Goal: Feedback & Contribution: Submit feedback/report problem

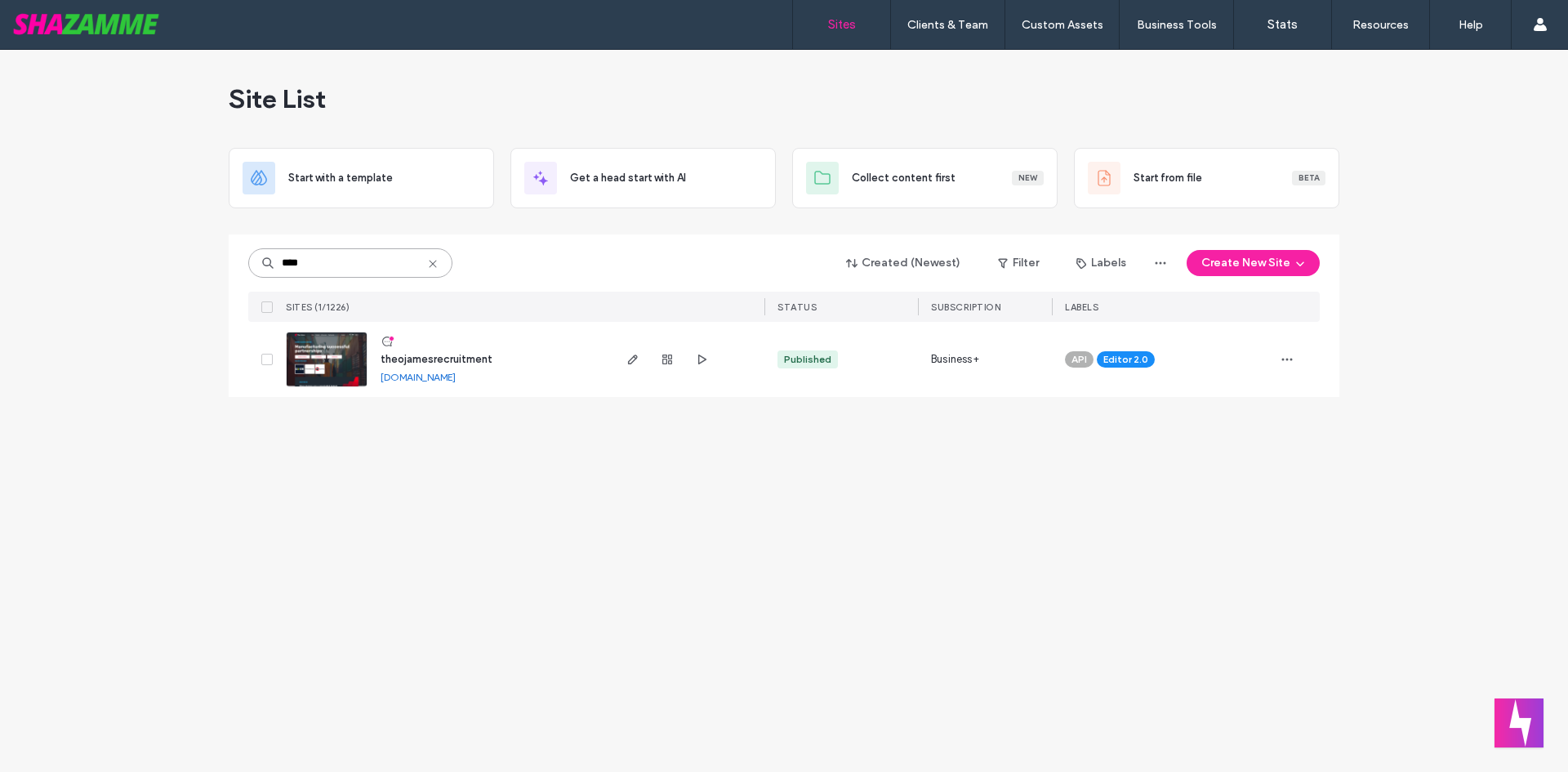
click at [321, 264] on input "****" at bounding box center [350, 263] width 204 height 29
type input "*******"
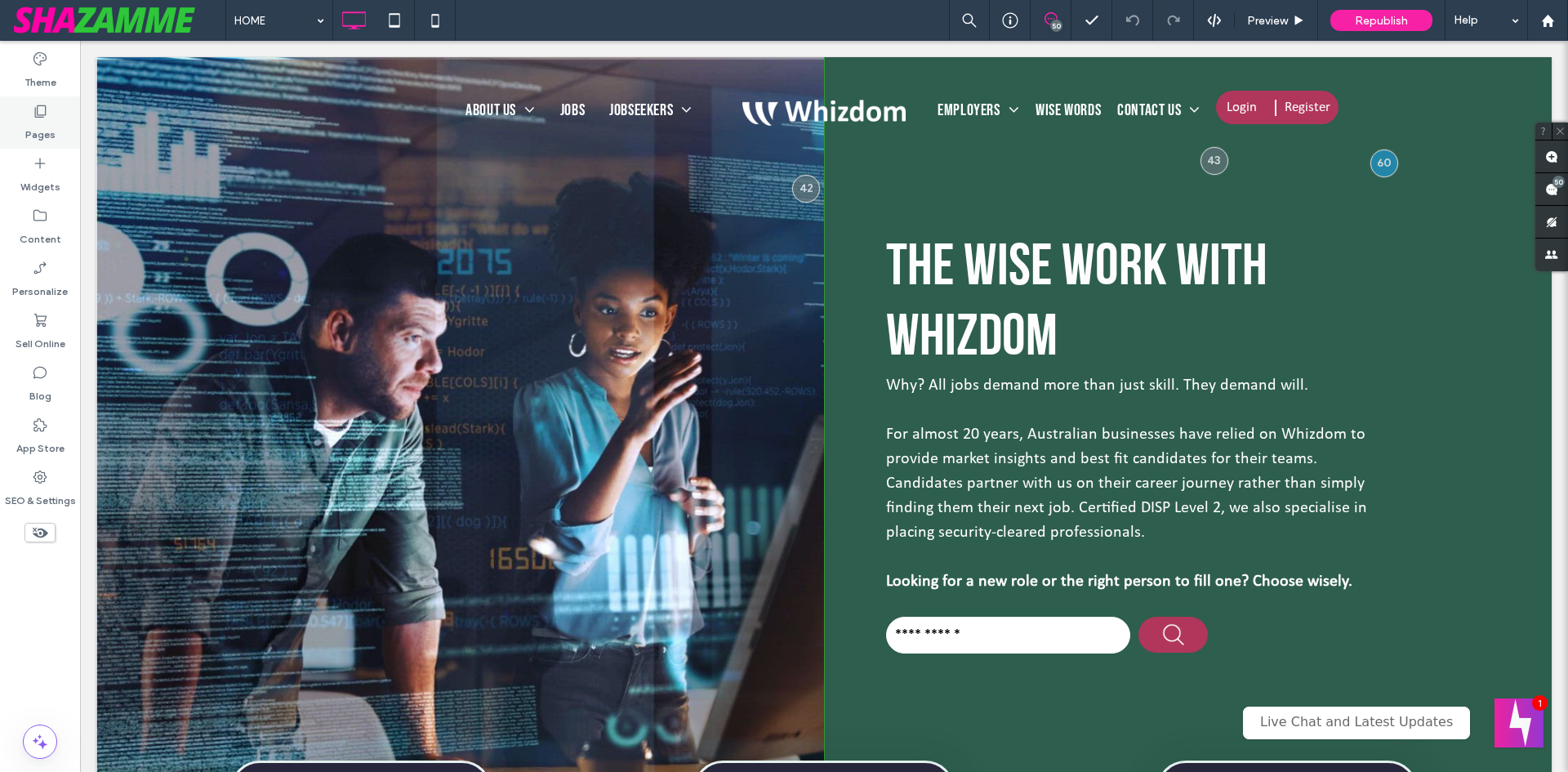
click at [56, 136] on div "Pages" at bounding box center [40, 122] width 80 height 52
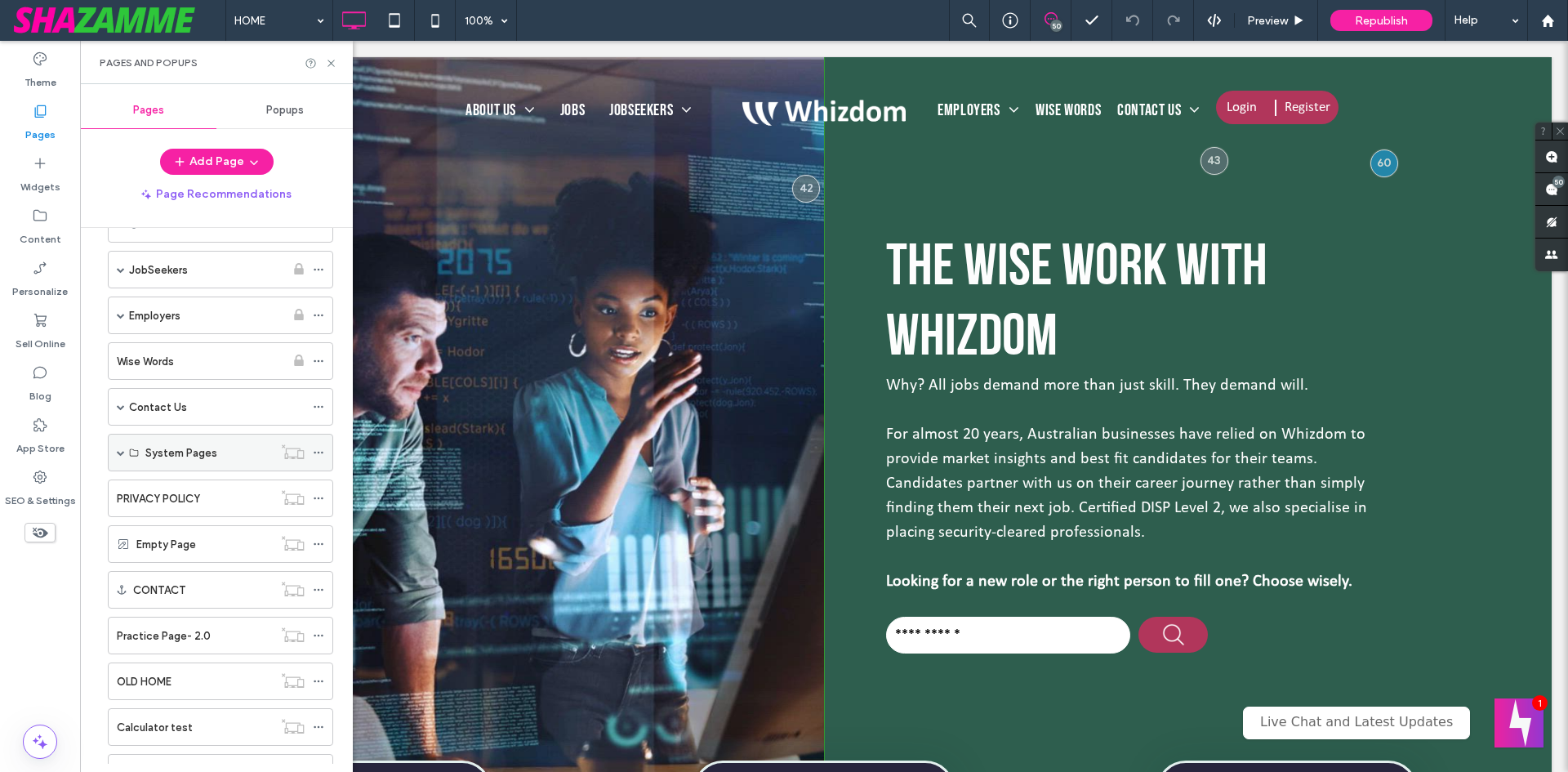
scroll to position [164, 0]
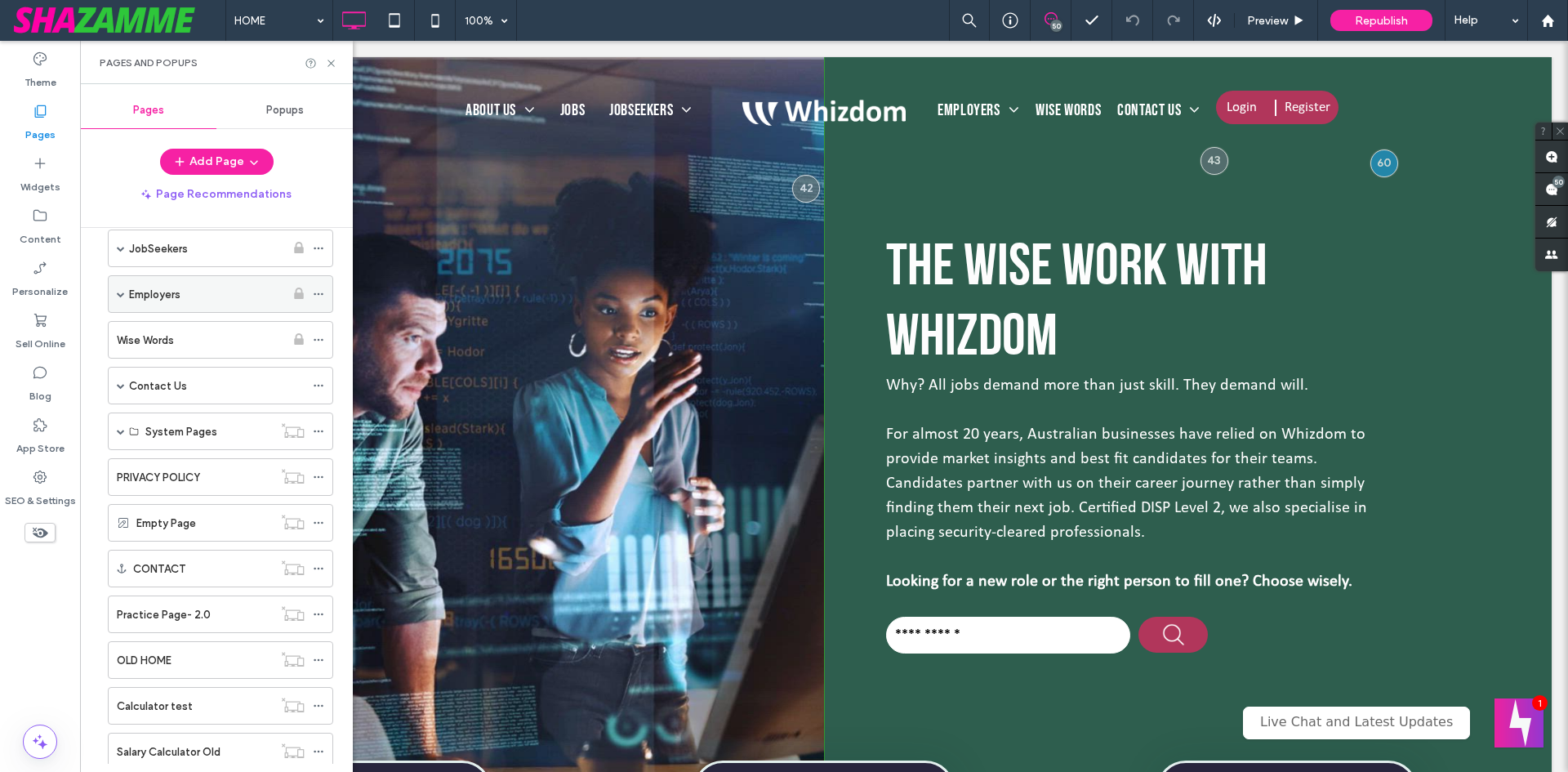
click at [118, 296] on span at bounding box center [120, 294] width 8 height 8
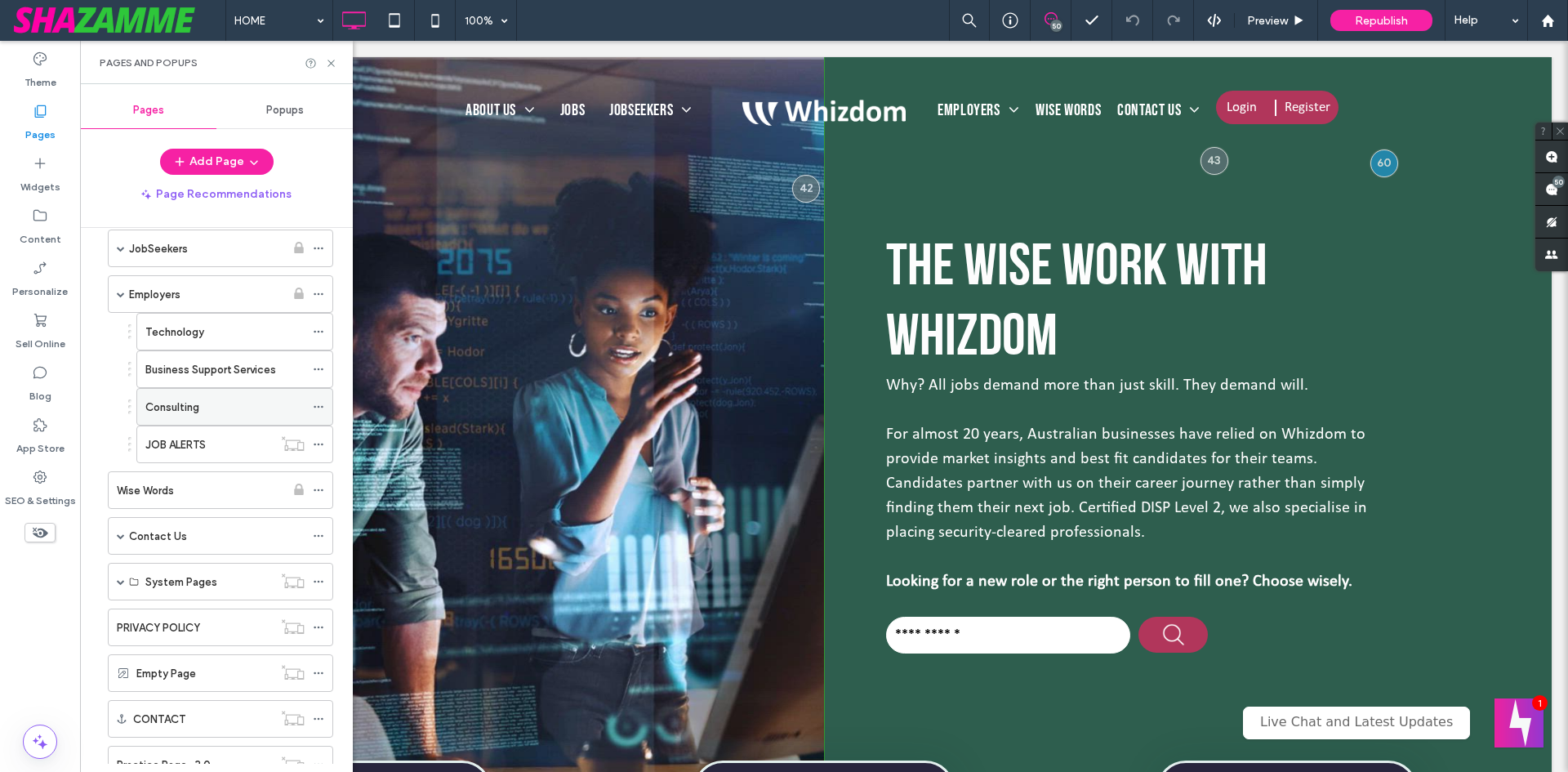
click at [195, 411] on label "Consulting" at bounding box center [172, 407] width 54 height 28
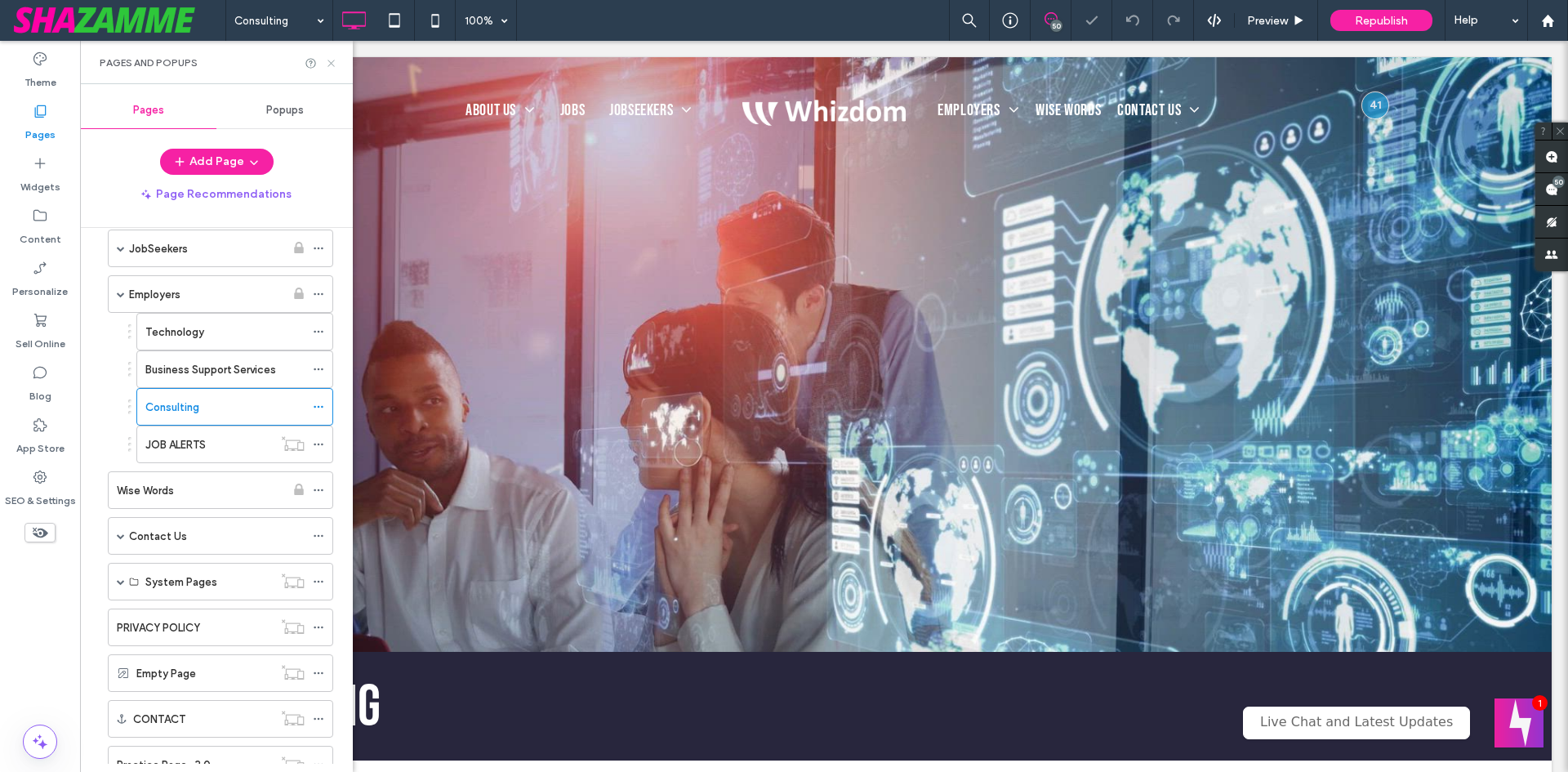
drag, startPoint x: 331, startPoint y: 61, endPoint x: 394, endPoint y: 224, distance: 174.8
click at [331, 61] on icon at bounding box center [332, 64] width 12 height 12
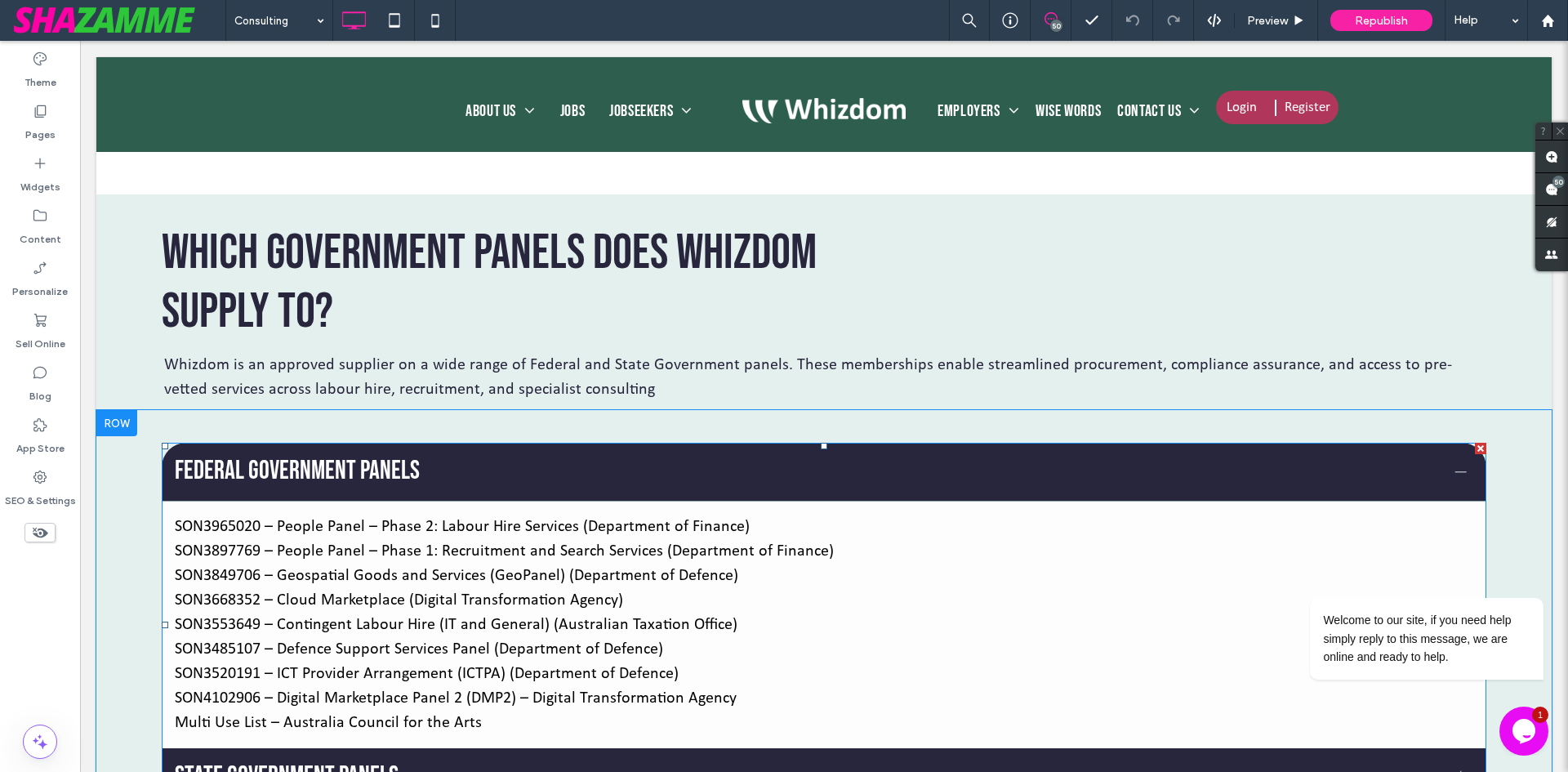
scroll to position [898, 0]
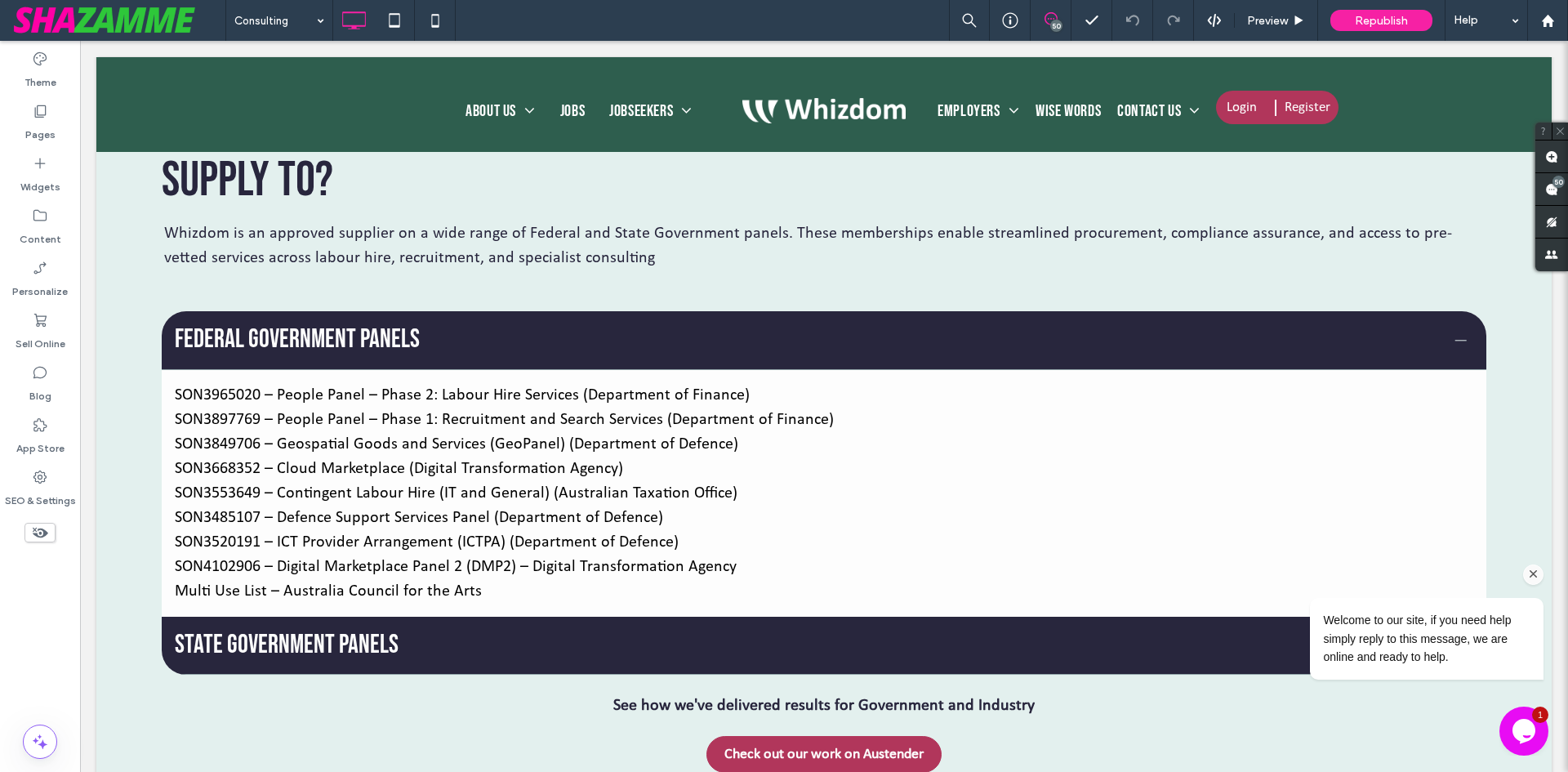
click at [1541, 578] on icon "Chat attention grabber" at bounding box center [1534, 574] width 15 height 15
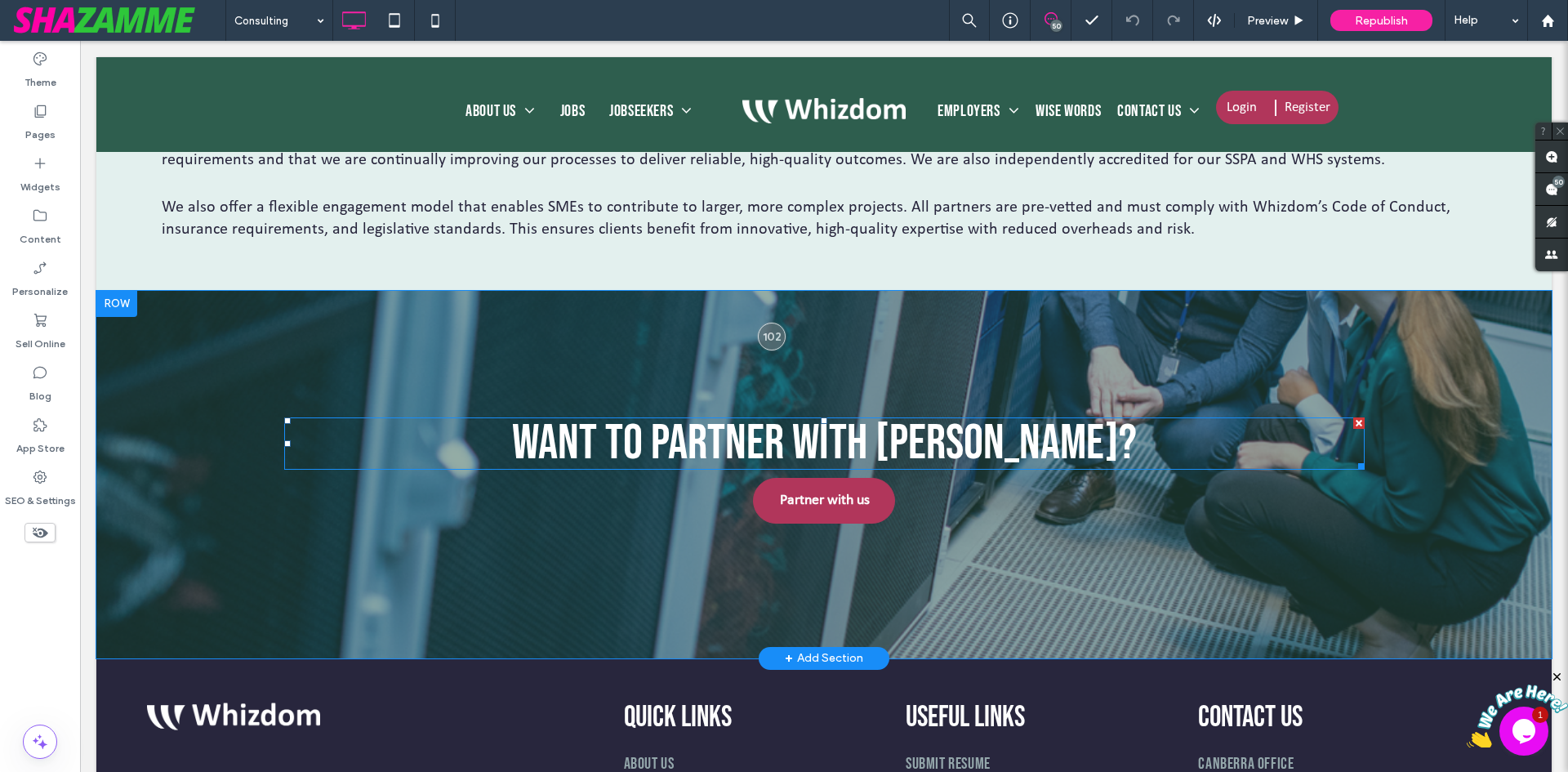
scroll to position [2123, 0]
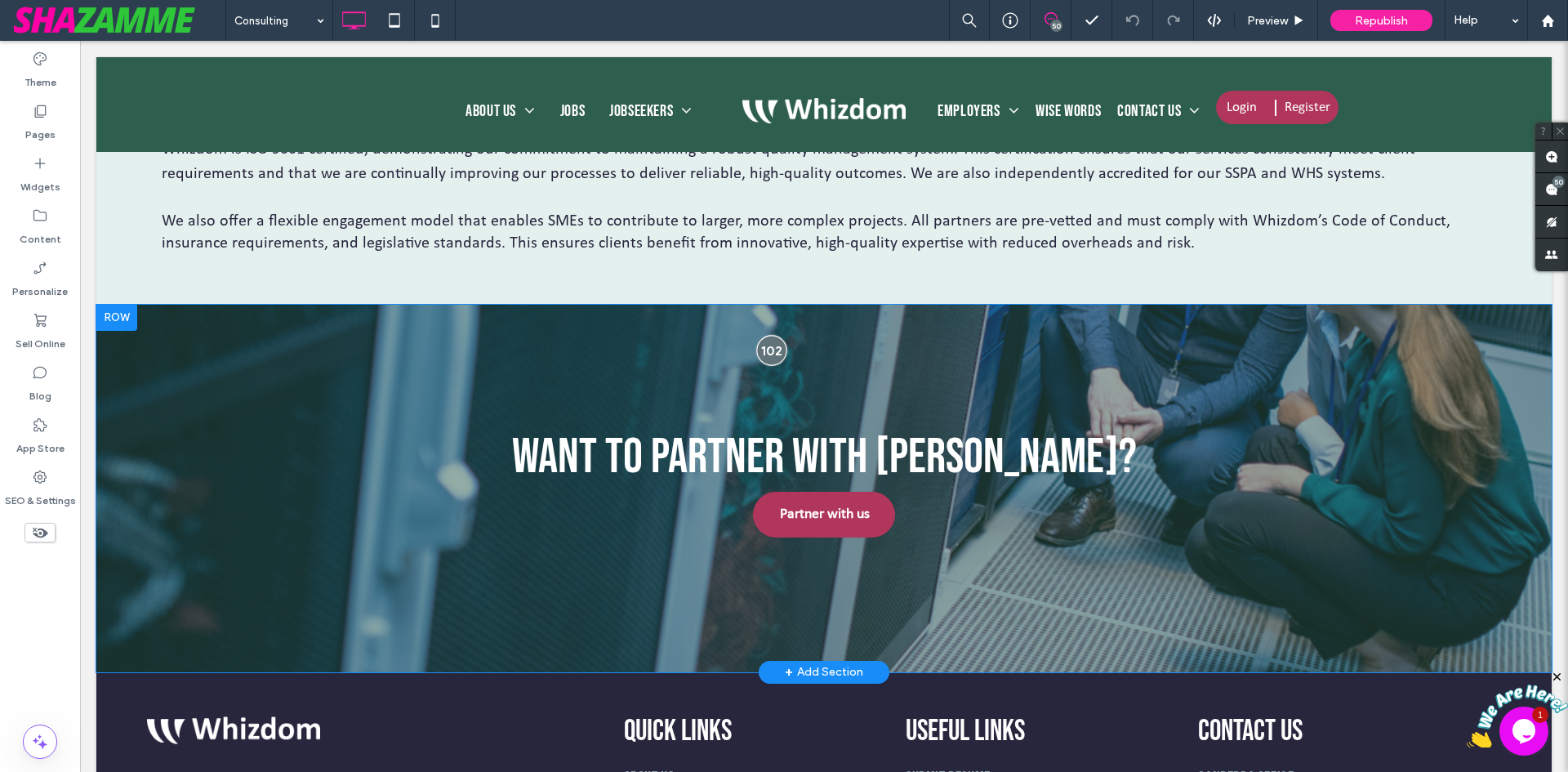
click at [769, 355] on div at bounding box center [771, 351] width 30 height 30
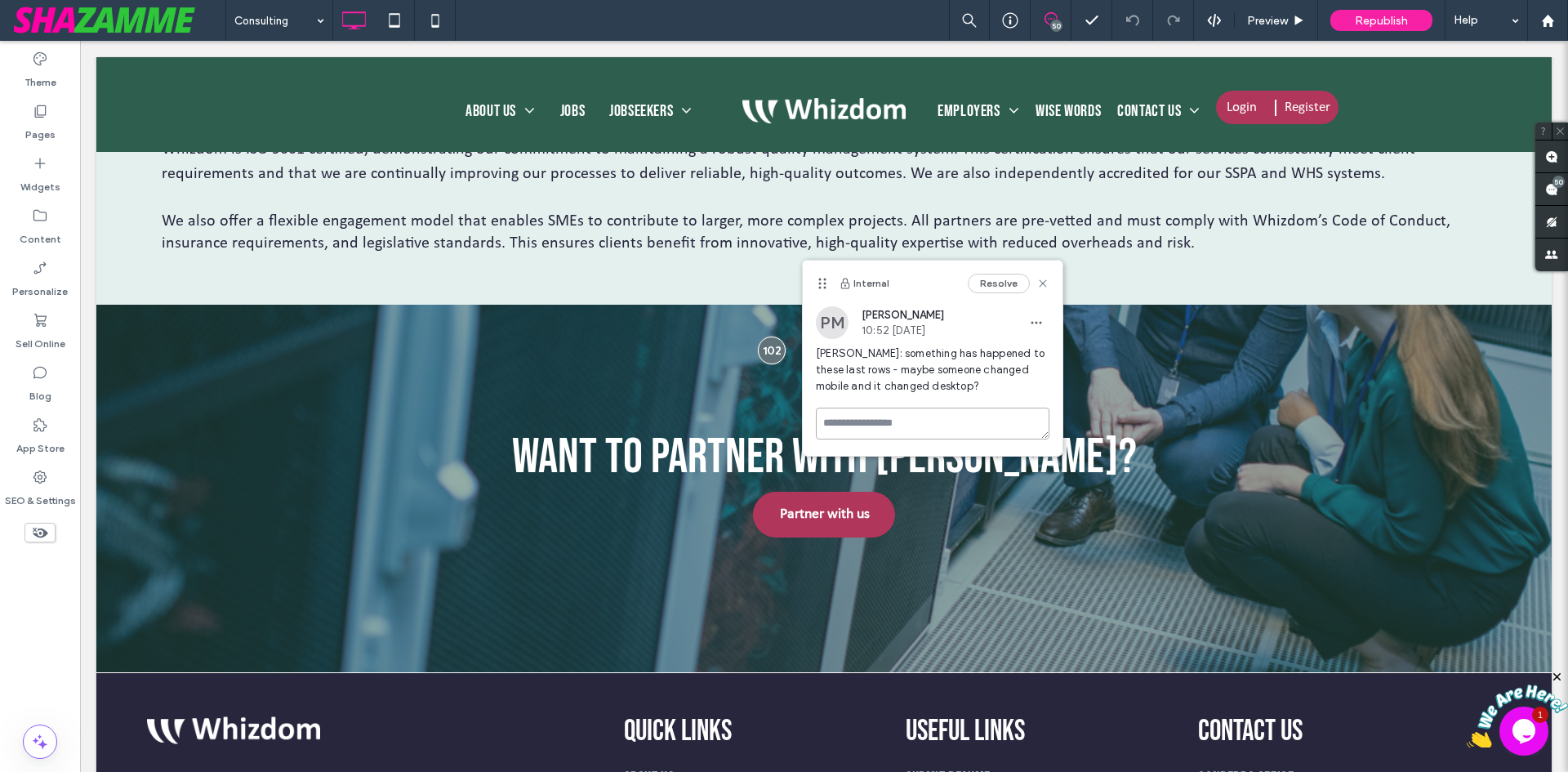
click at [920, 415] on textarea at bounding box center [933, 424] width 233 height 32
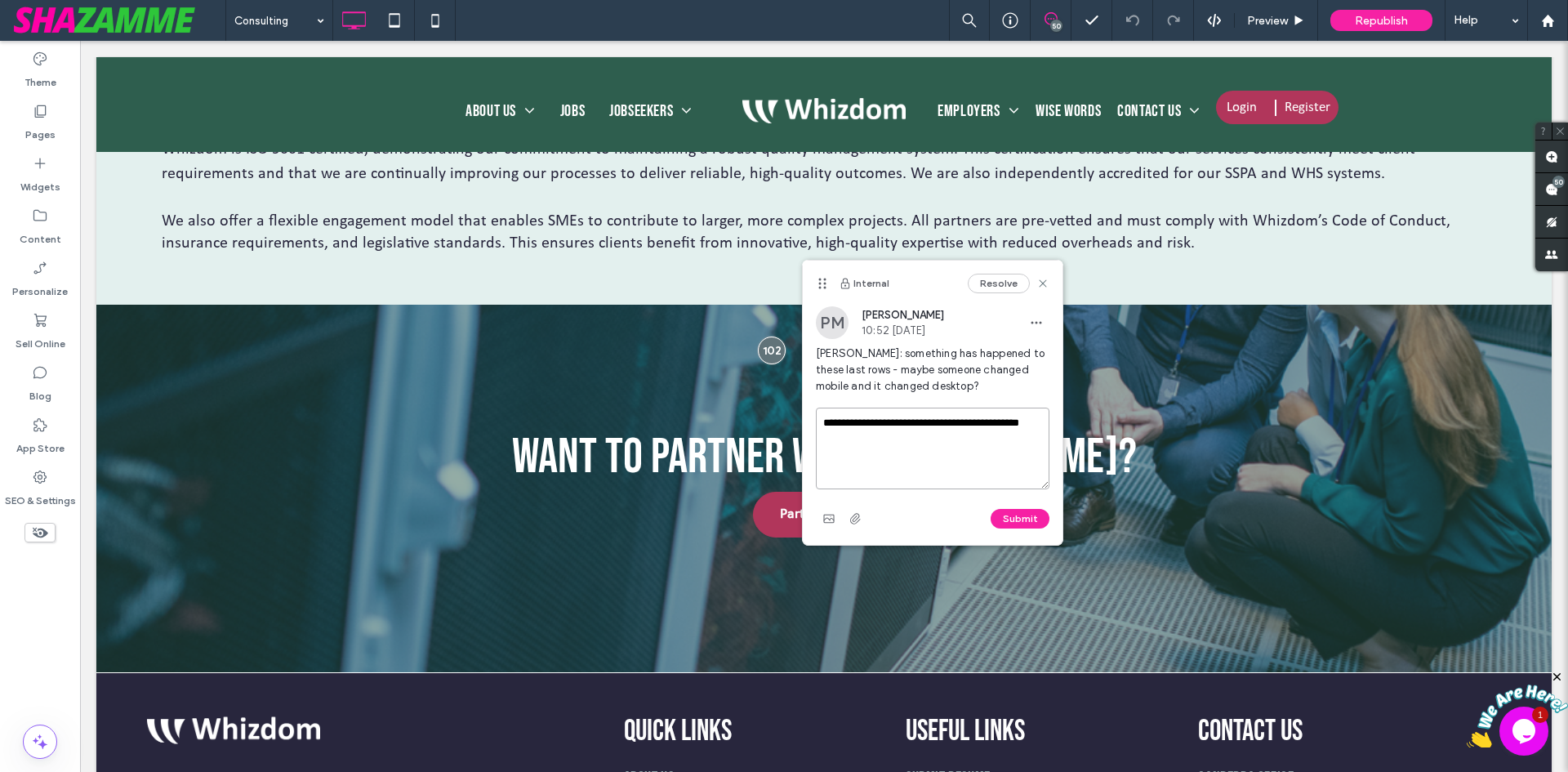
type textarea "**********"
click at [902, 435] on textarea at bounding box center [933, 448] width 233 height 81
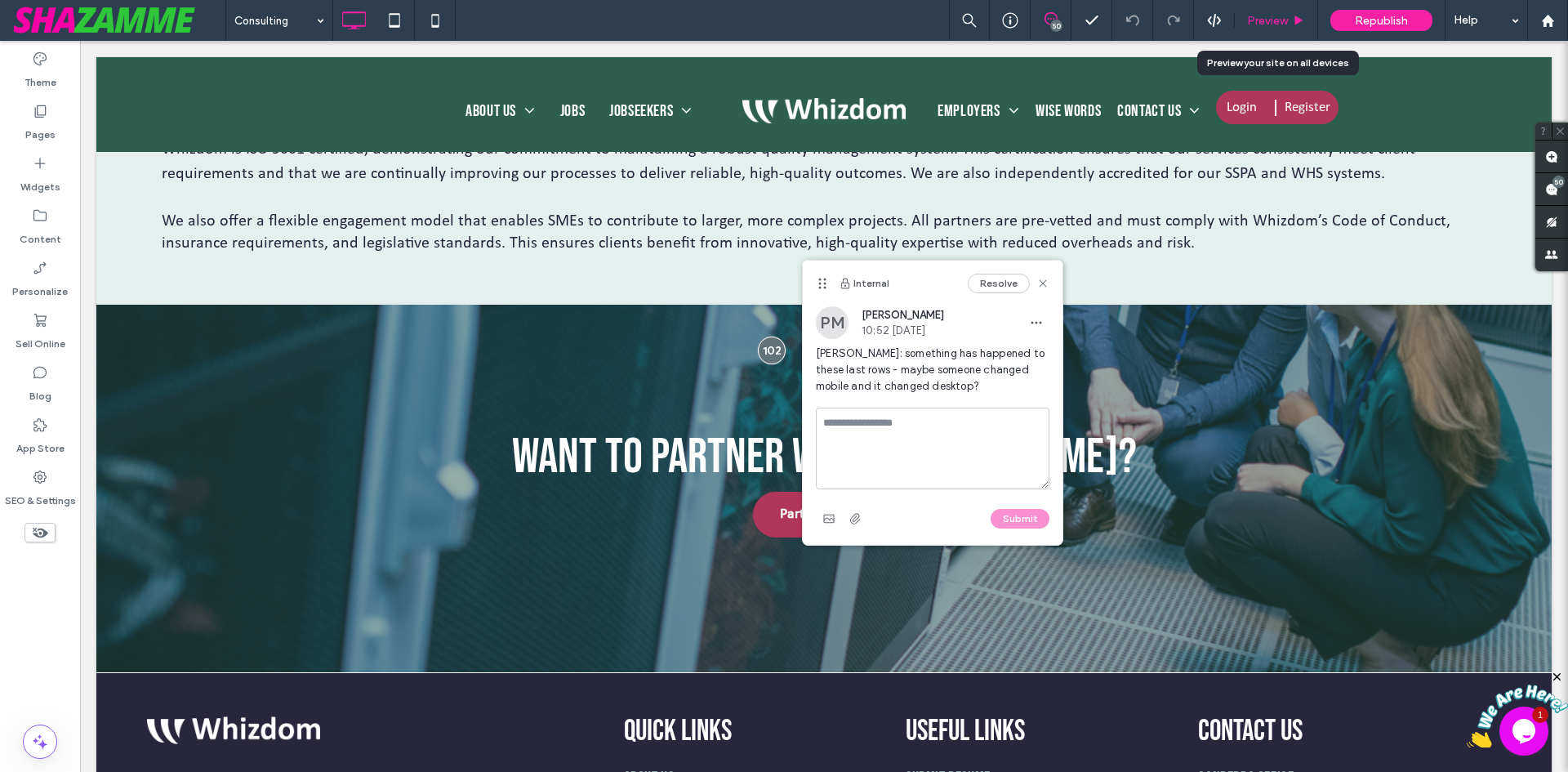
click at [1276, 16] on span "Preview" at bounding box center [1267, 21] width 41 height 14
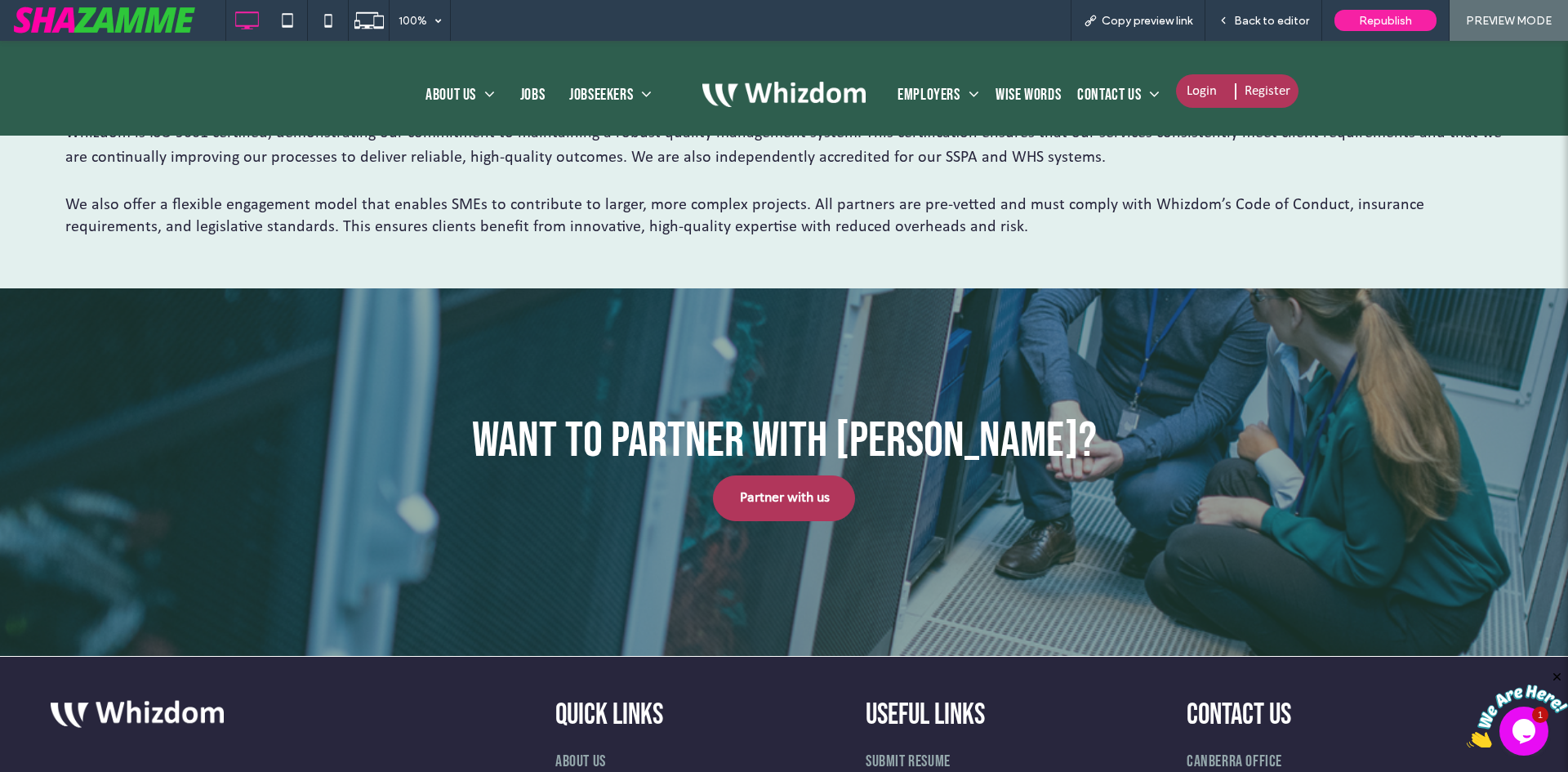
click at [1027, 93] on span "Wise Words" at bounding box center [1029, 95] width 65 height 25
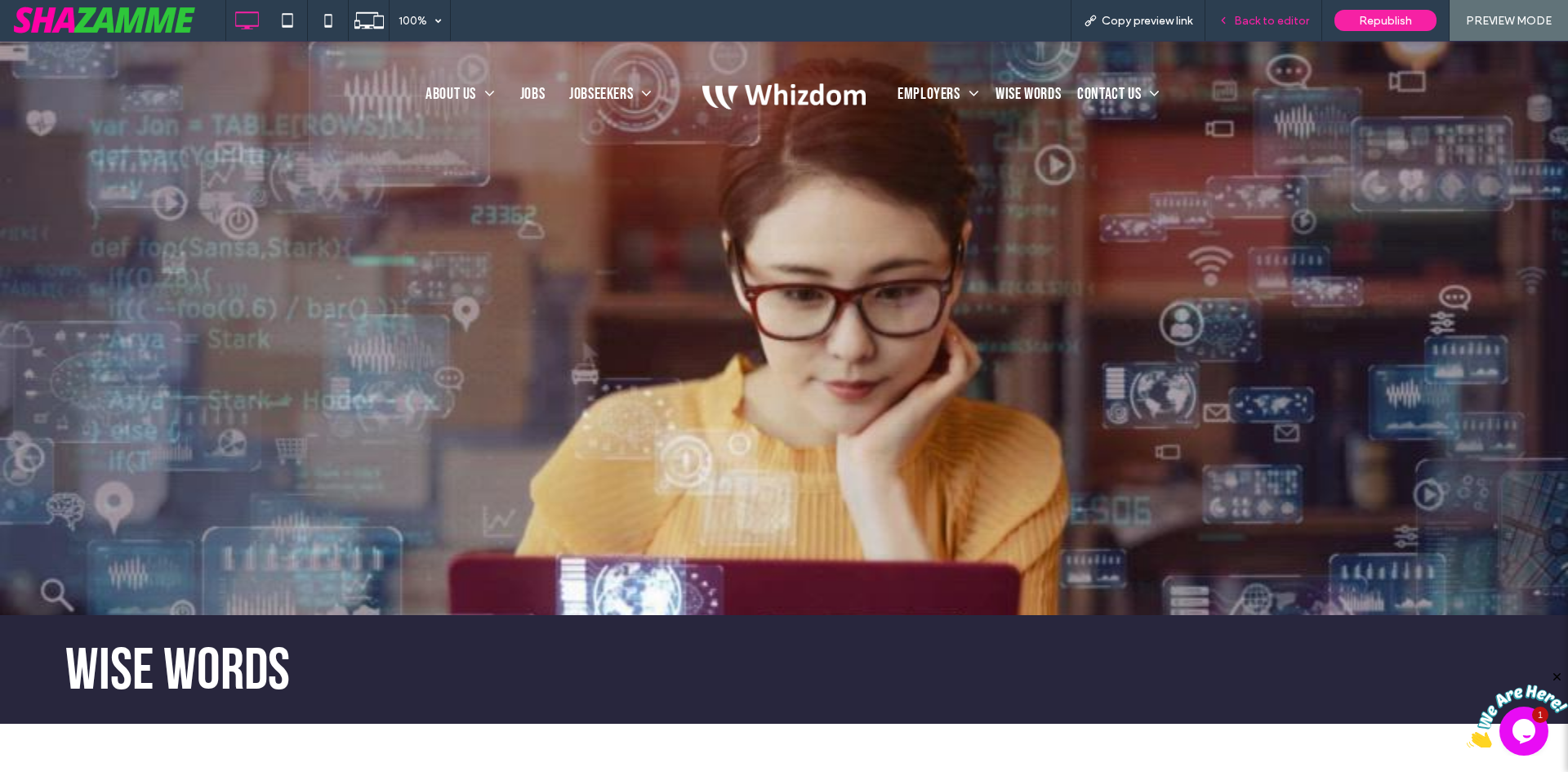
drag, startPoint x: 1280, startPoint y: 16, endPoint x: 1245, endPoint y: 1, distance: 38.1
click at [1280, 16] on span "Back to editor" at bounding box center [1271, 21] width 75 height 14
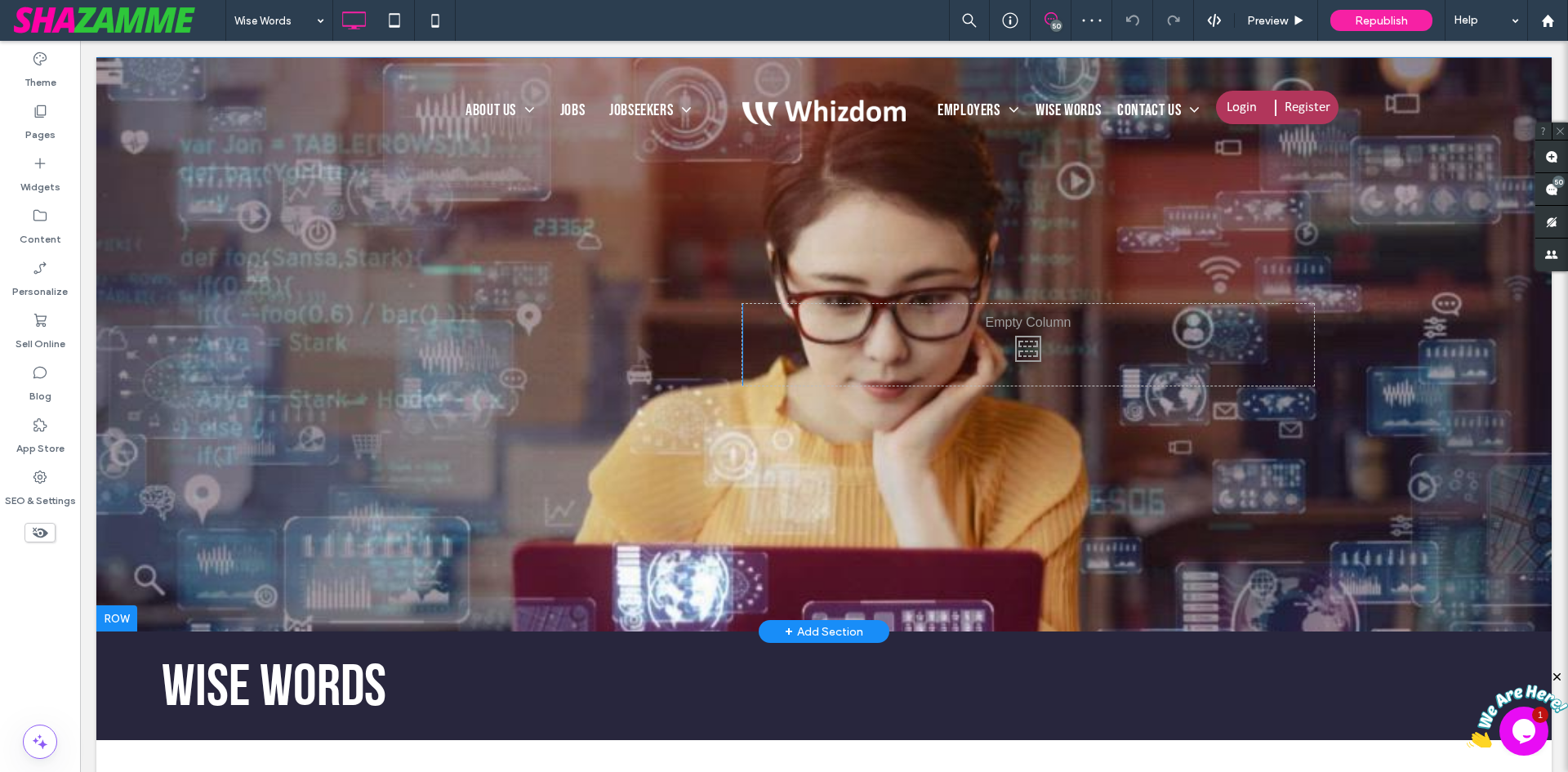
click at [144, 584] on div "Wise Words Click To Paste Click To Paste Row + Add Section" at bounding box center [824, 344] width 1456 height 574
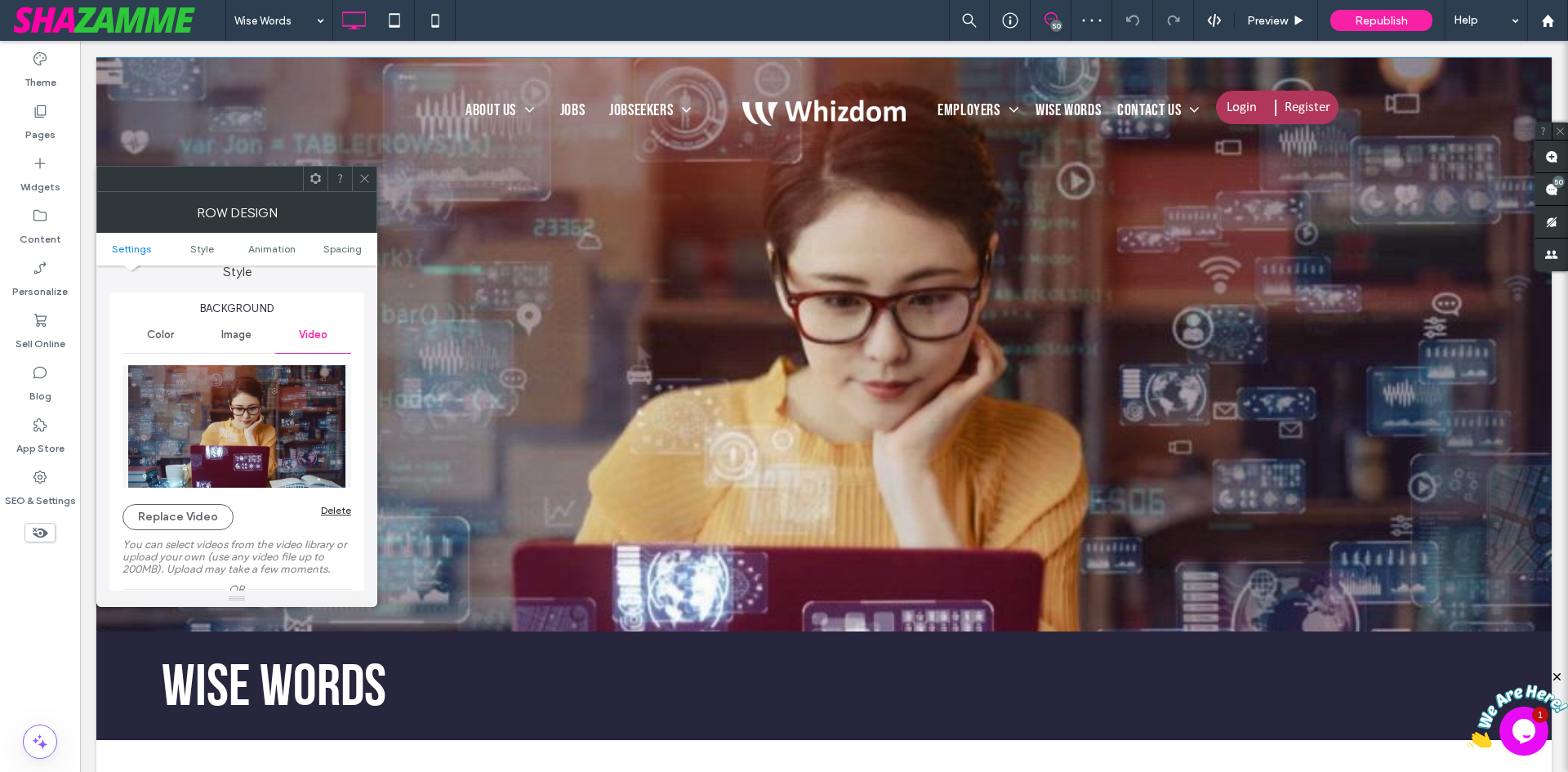
scroll to position [164, 0]
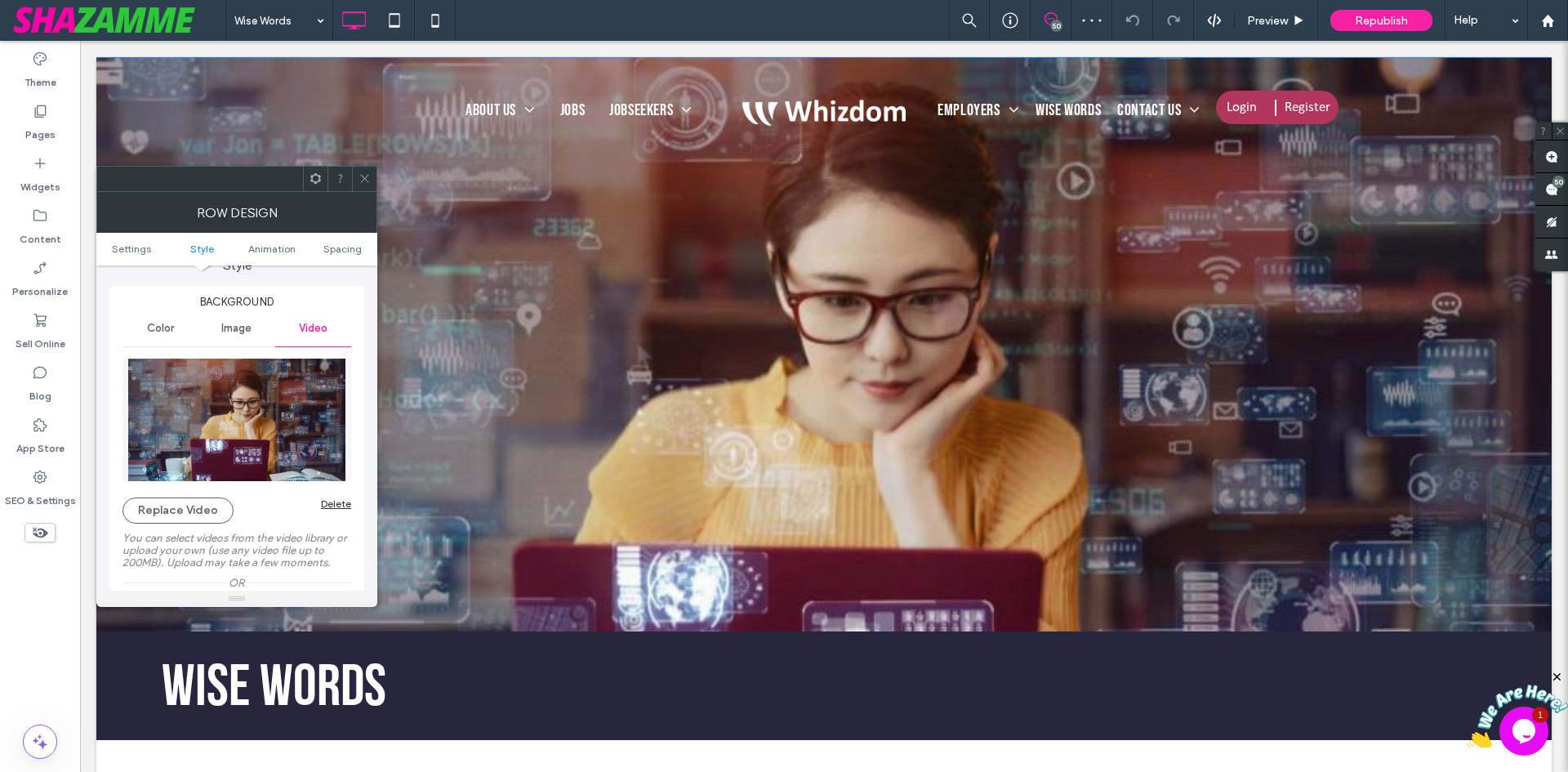
click at [255, 422] on img at bounding box center [237, 419] width 229 height 123
click at [177, 509] on button "Replace Video" at bounding box center [179, 510] width 111 height 27
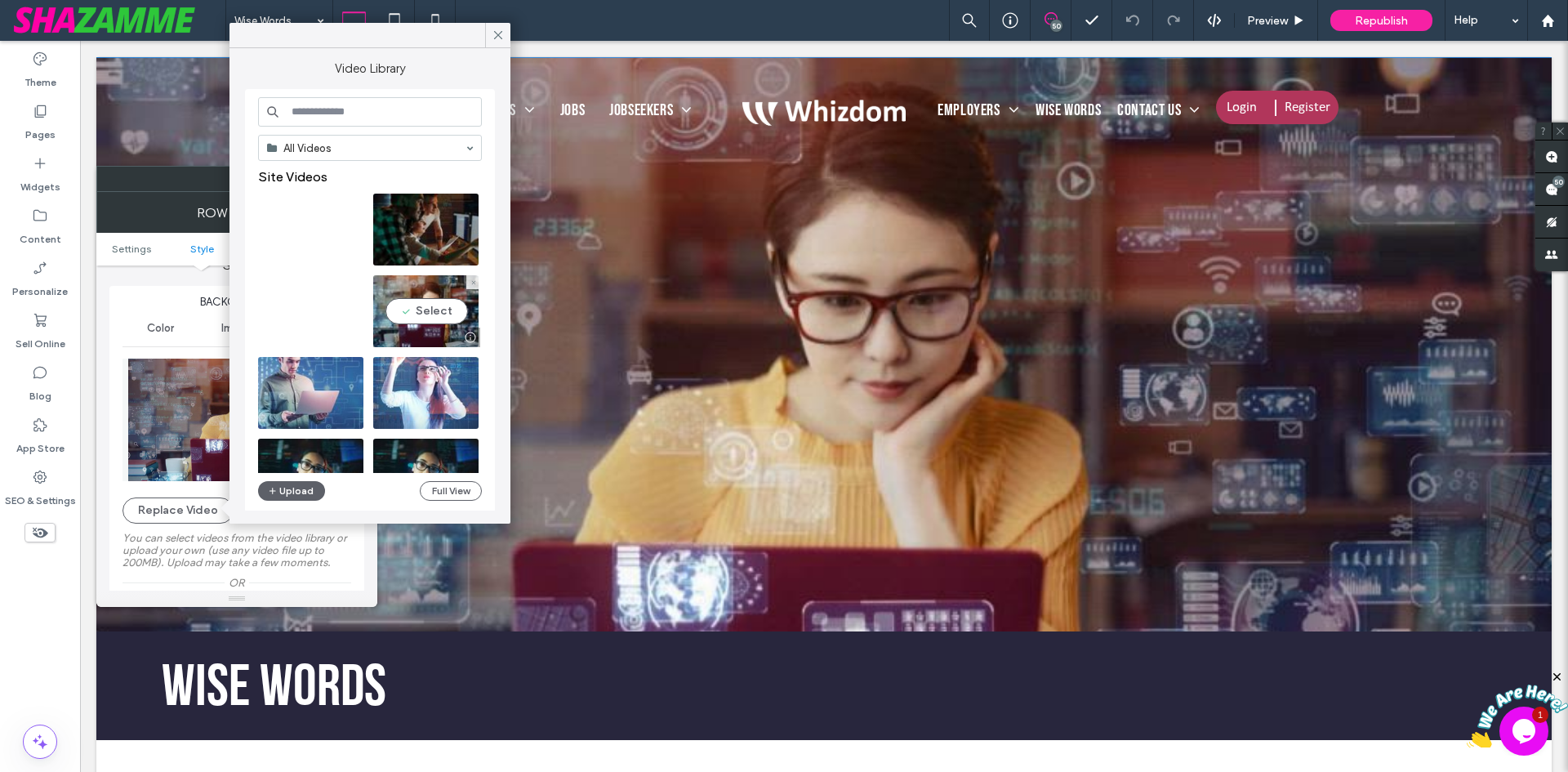
click at [413, 307] on video at bounding box center [425, 310] width 105 height 72
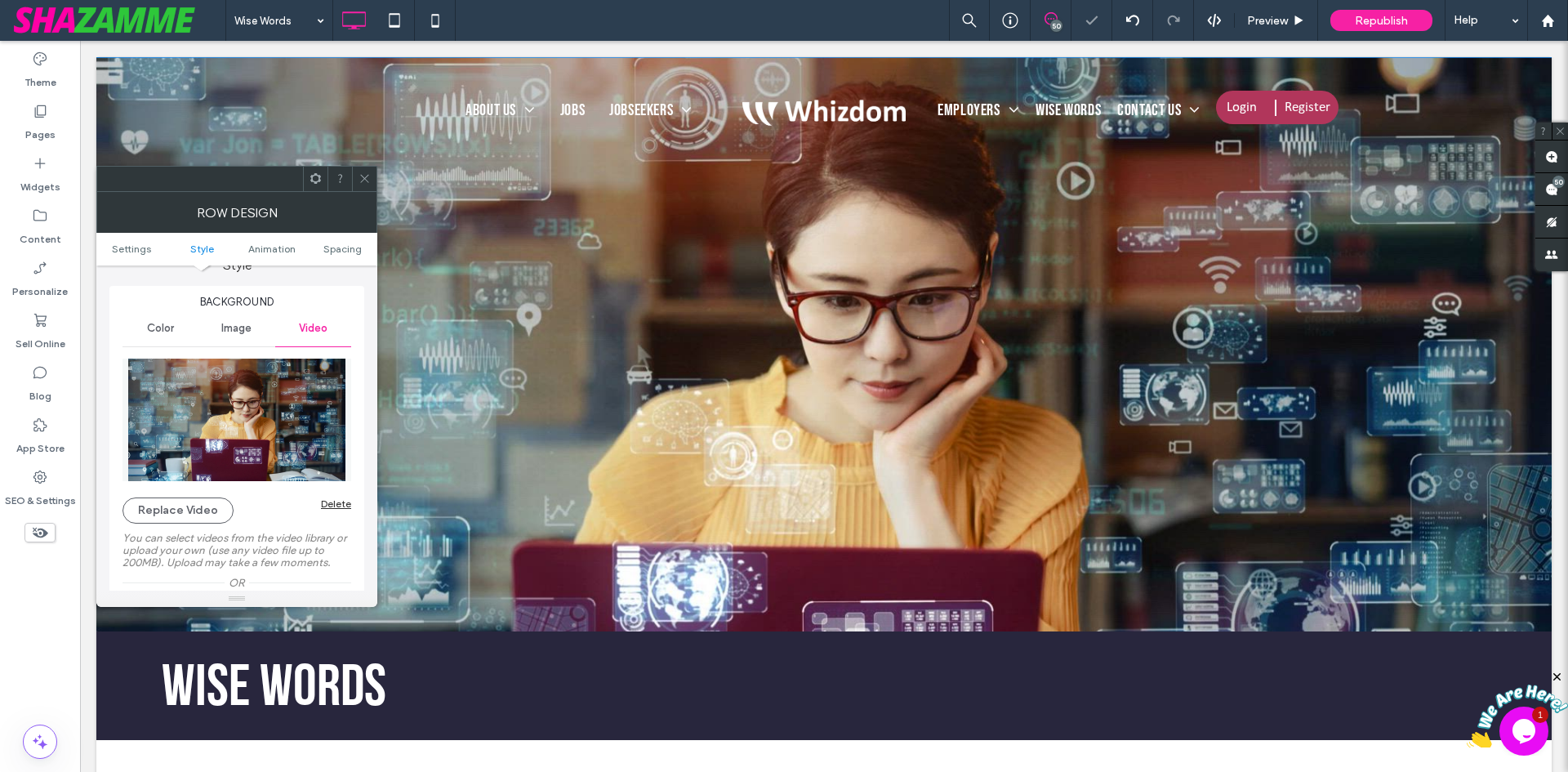
drag, startPoint x: 361, startPoint y: 185, endPoint x: 369, endPoint y: 172, distance: 15.3
click at [361, 185] on span at bounding box center [364, 179] width 12 height 25
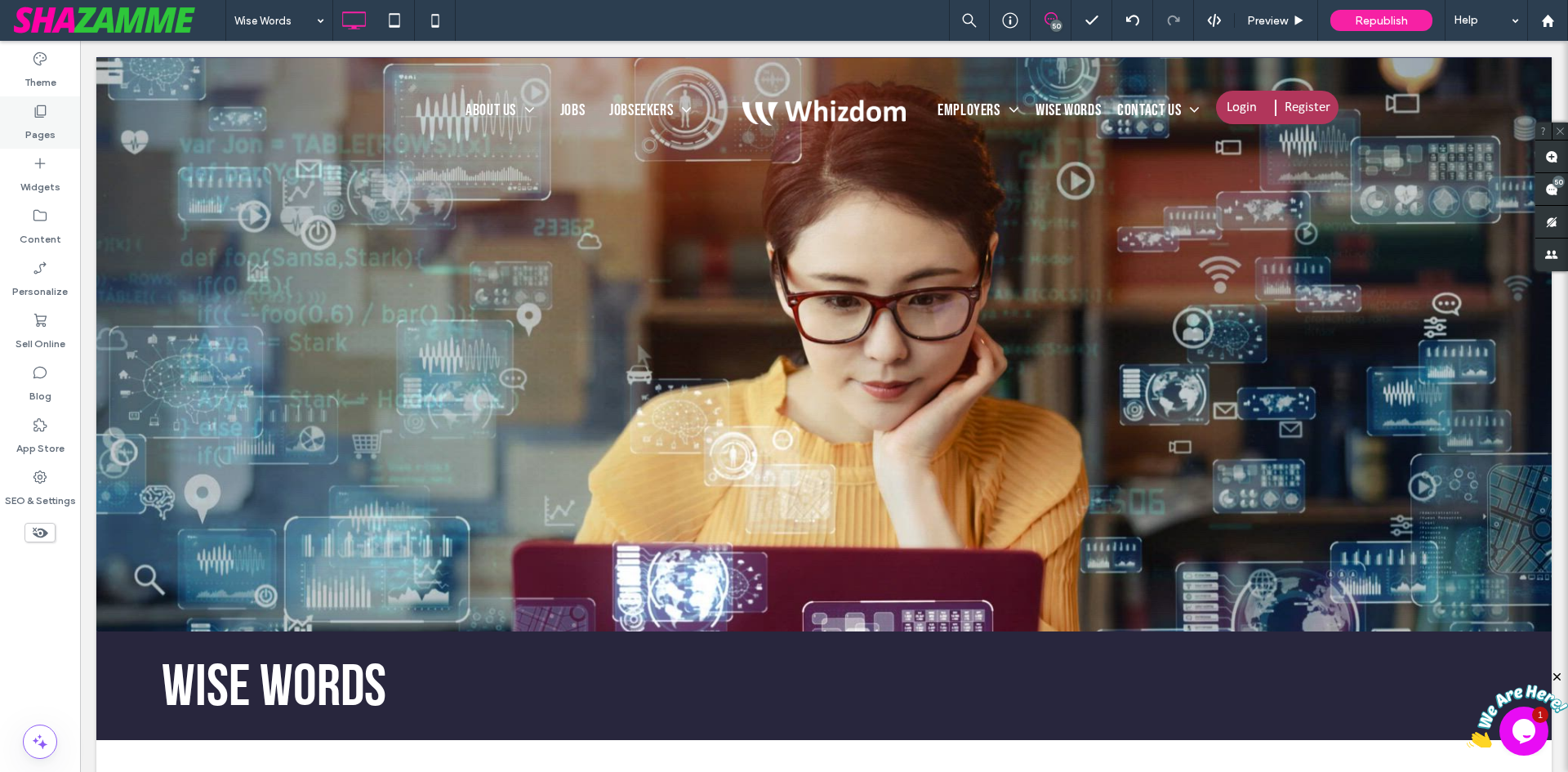
click at [34, 128] on label "Pages" at bounding box center [41, 131] width 30 height 23
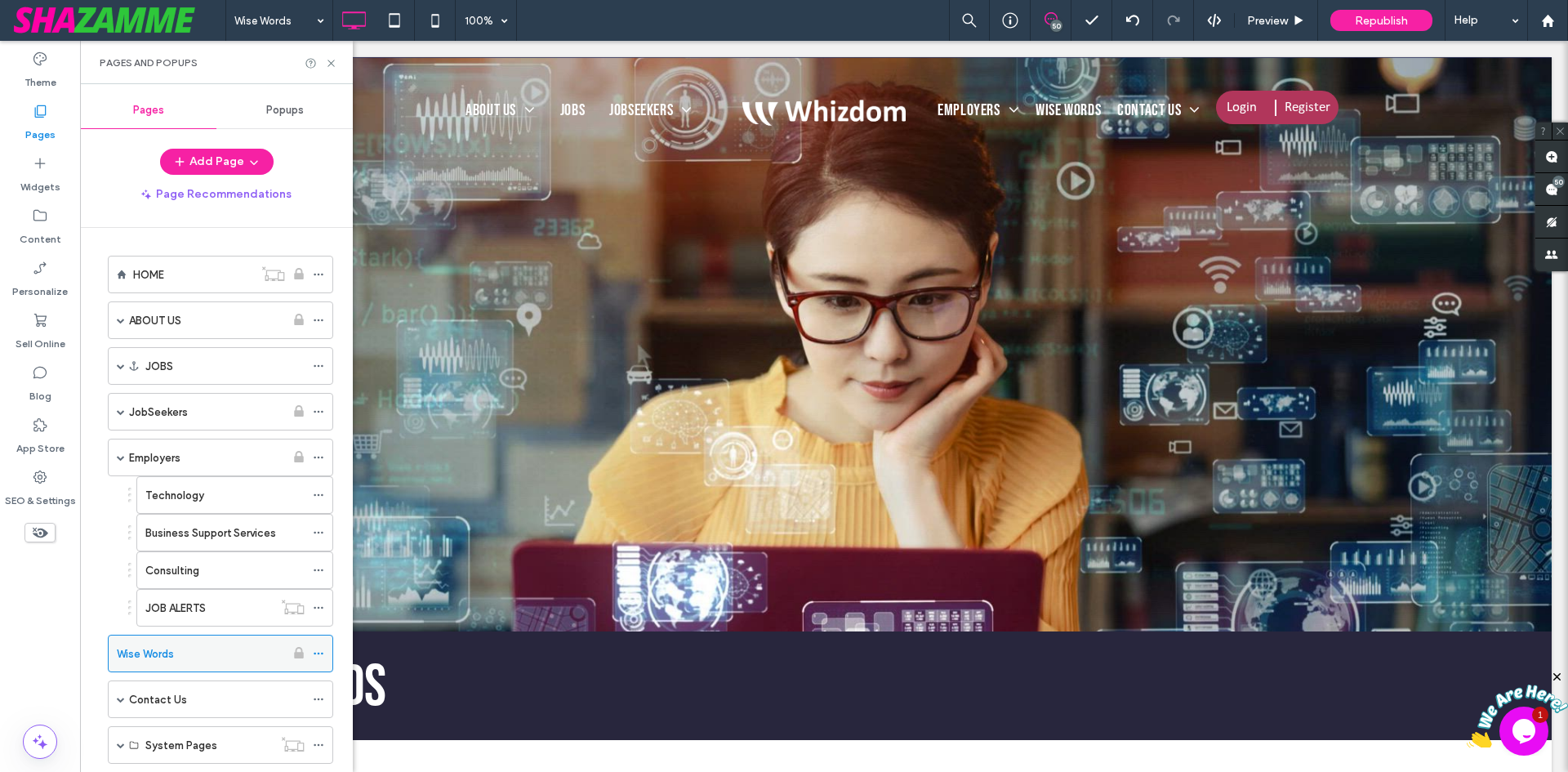
click at [317, 651] on icon at bounding box center [318, 653] width 11 height 11
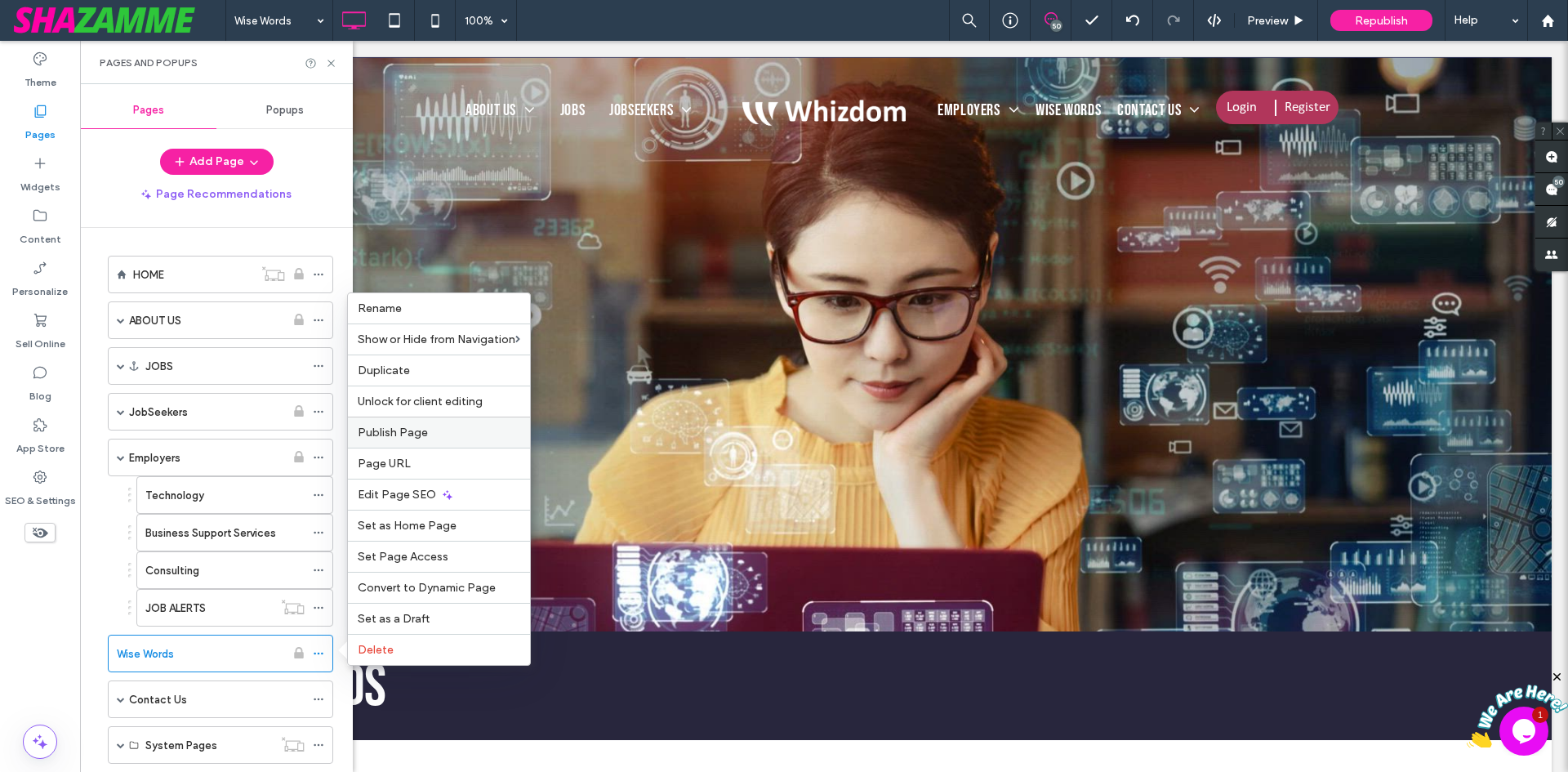
click at [399, 431] on span "Publish Page" at bounding box center [392, 432] width 70 height 14
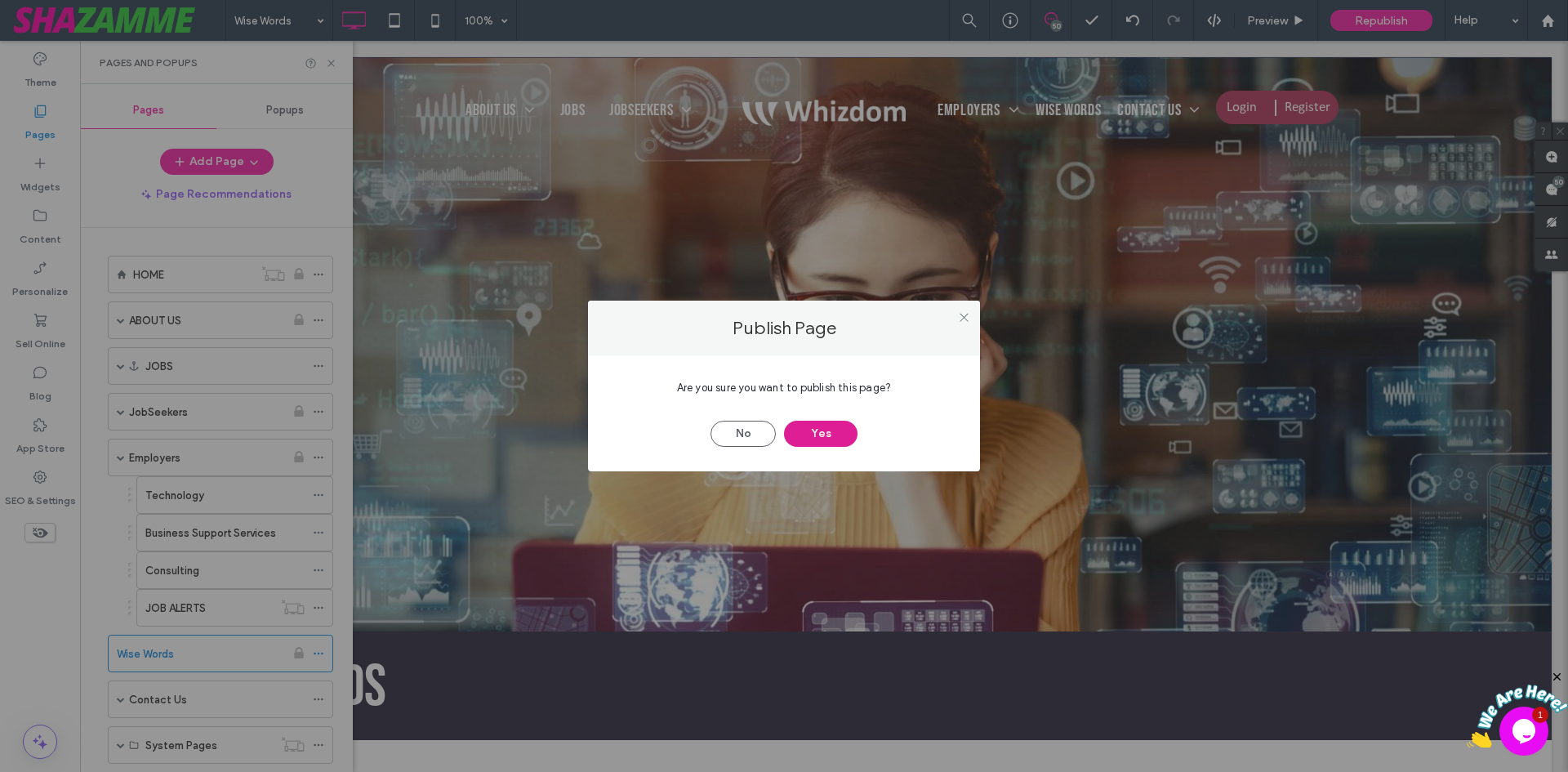
click at [805, 437] on button "Yes" at bounding box center [821, 434] width 73 height 27
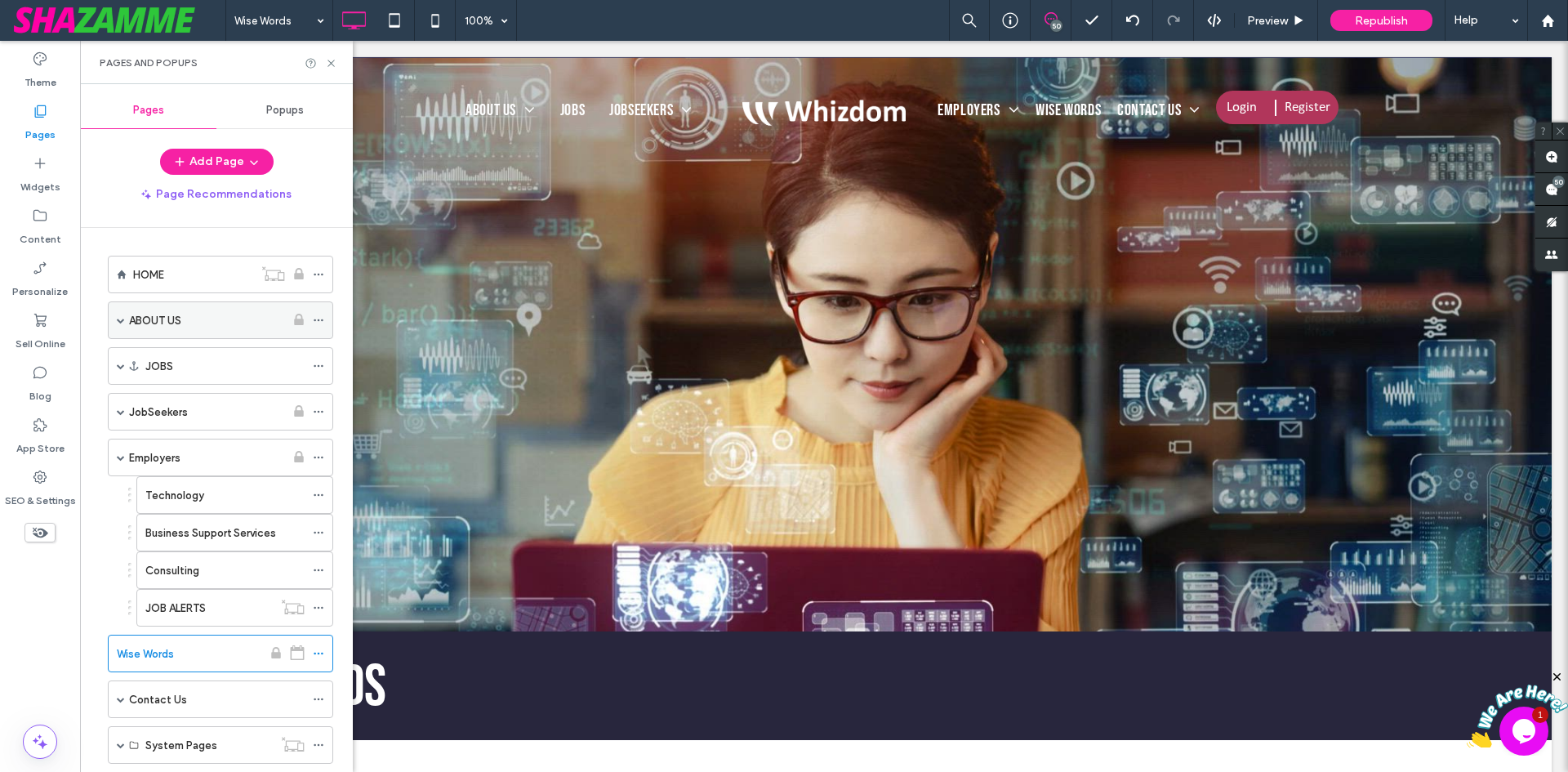
click at [164, 310] on div "ABOUT US" at bounding box center [207, 320] width 156 height 36
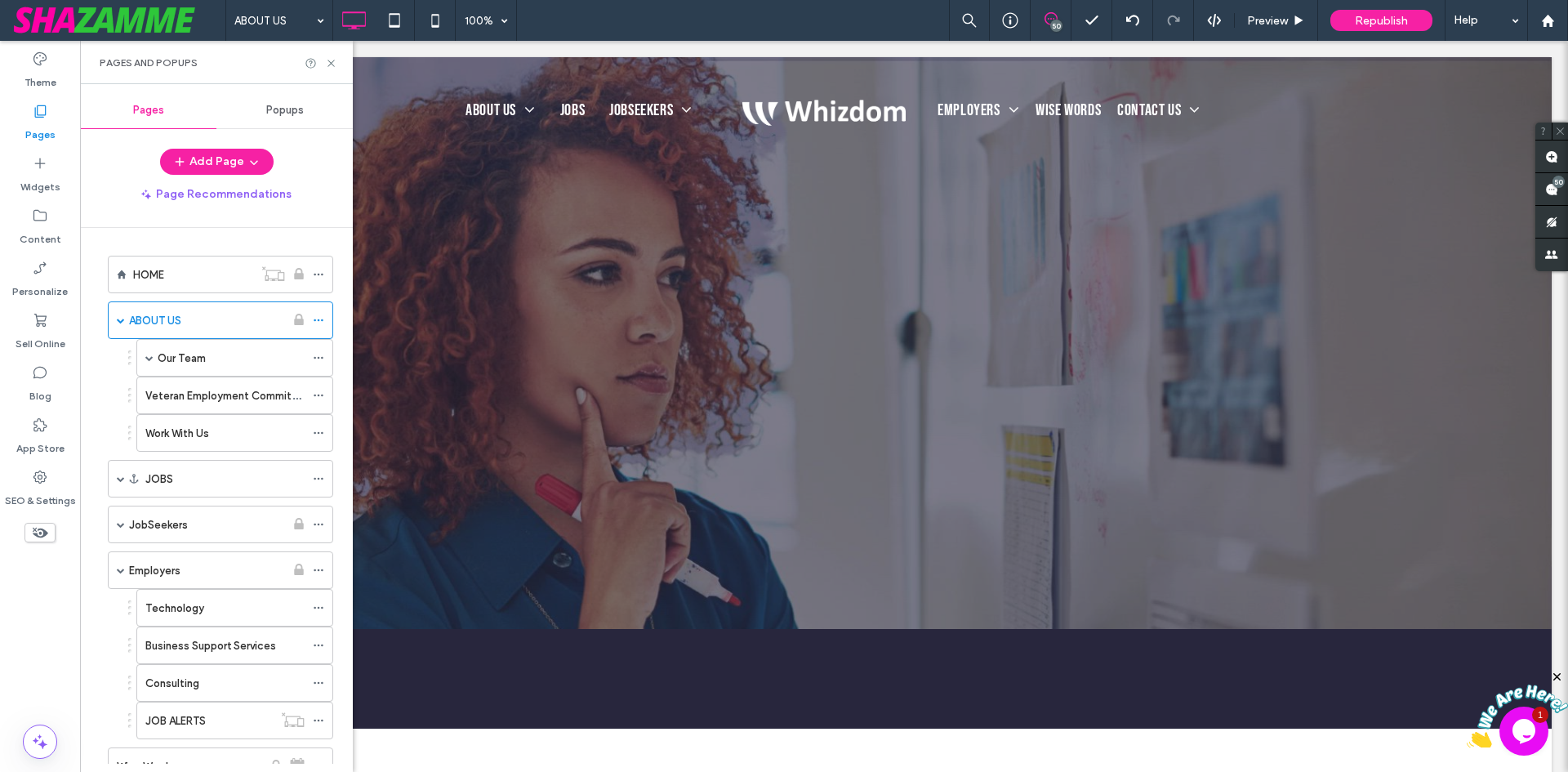
scroll to position [0, 0]
drag, startPoint x: 330, startPoint y: 61, endPoint x: 139, endPoint y: 501, distance: 479.7
click at [330, 61] on use at bounding box center [330, 62] width 6 height 6
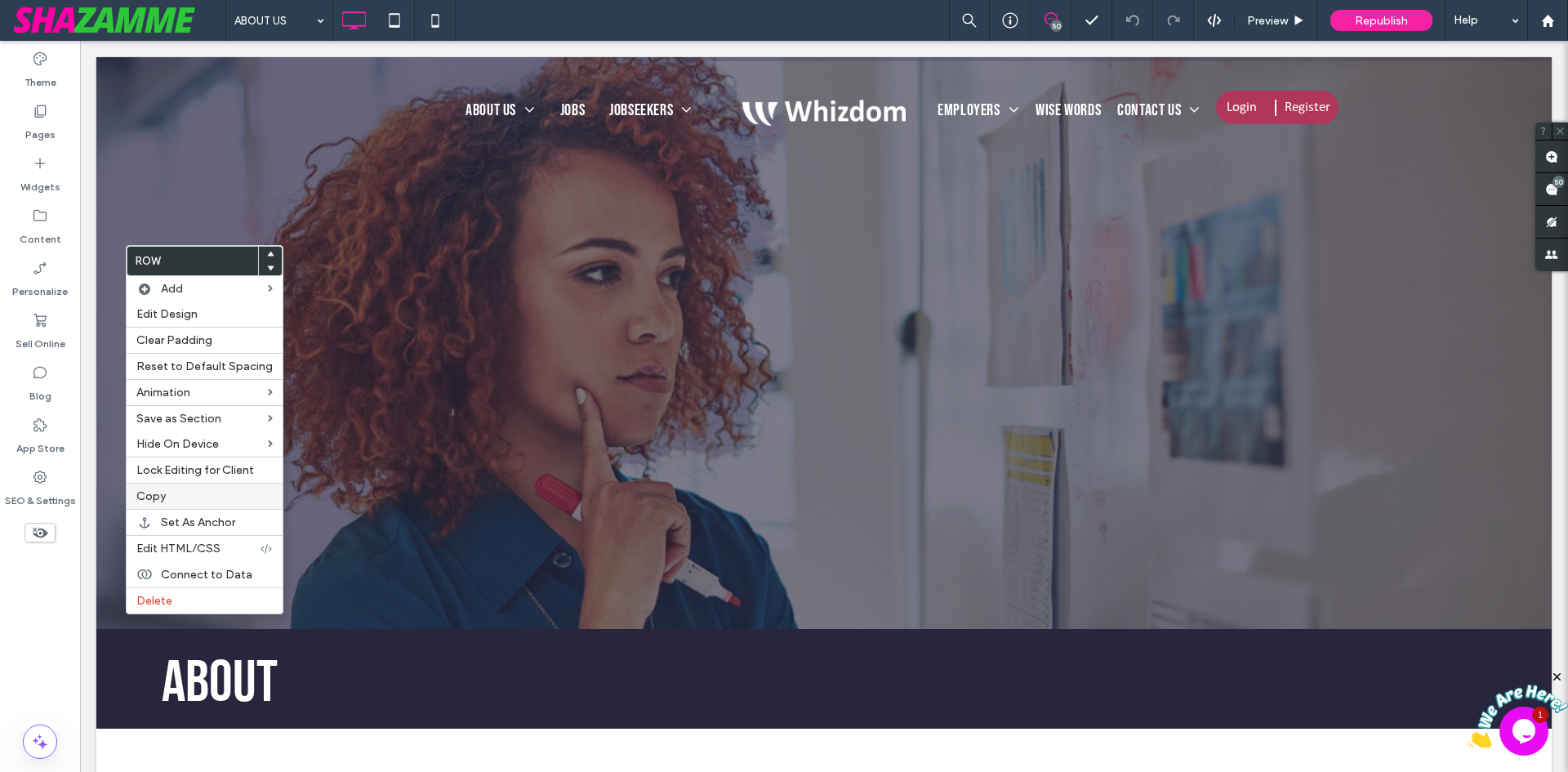
click at [176, 502] on label "Copy" at bounding box center [204, 496] width 136 height 14
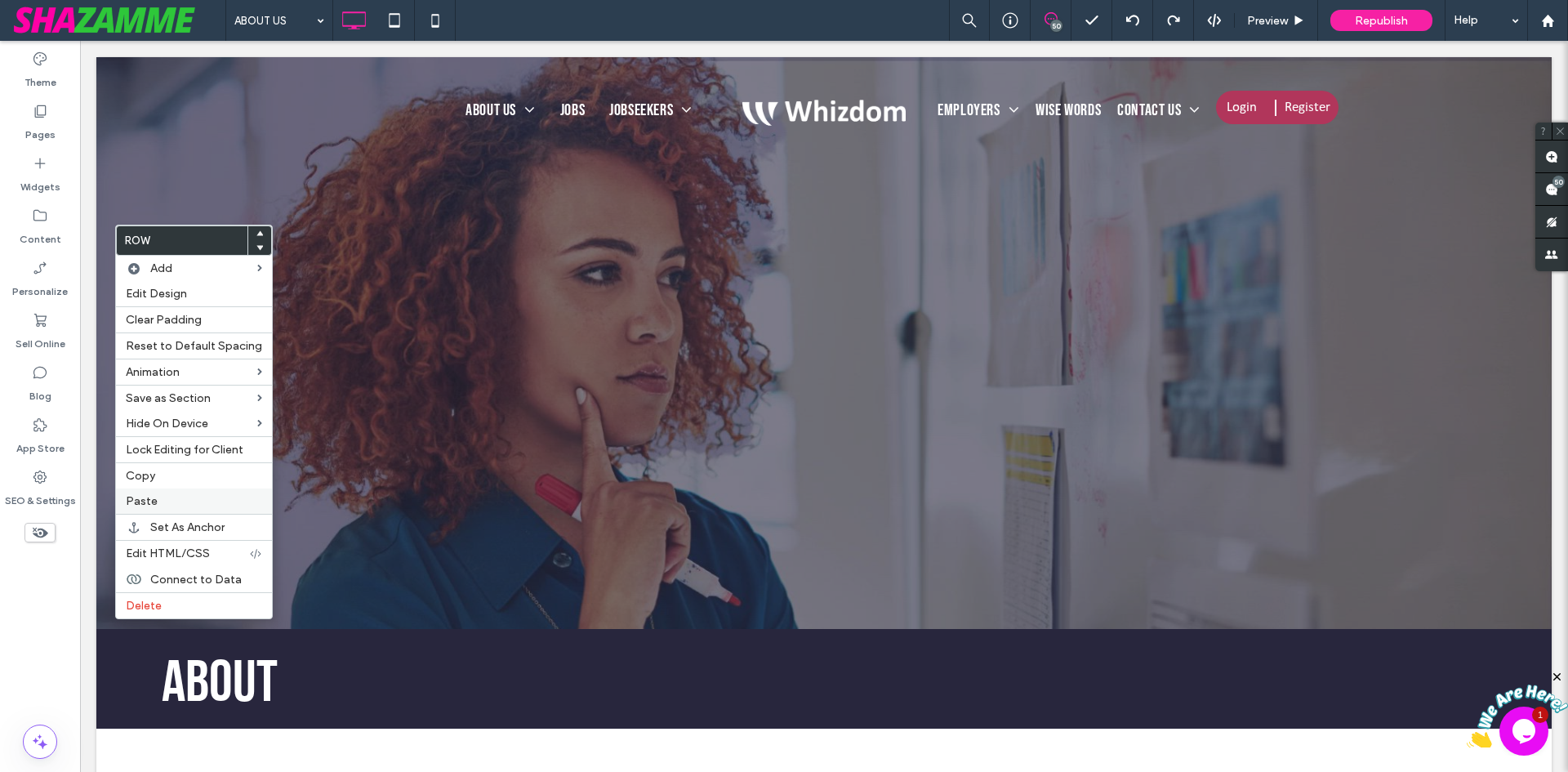
click at [157, 504] on label "Paste" at bounding box center [194, 501] width 136 height 14
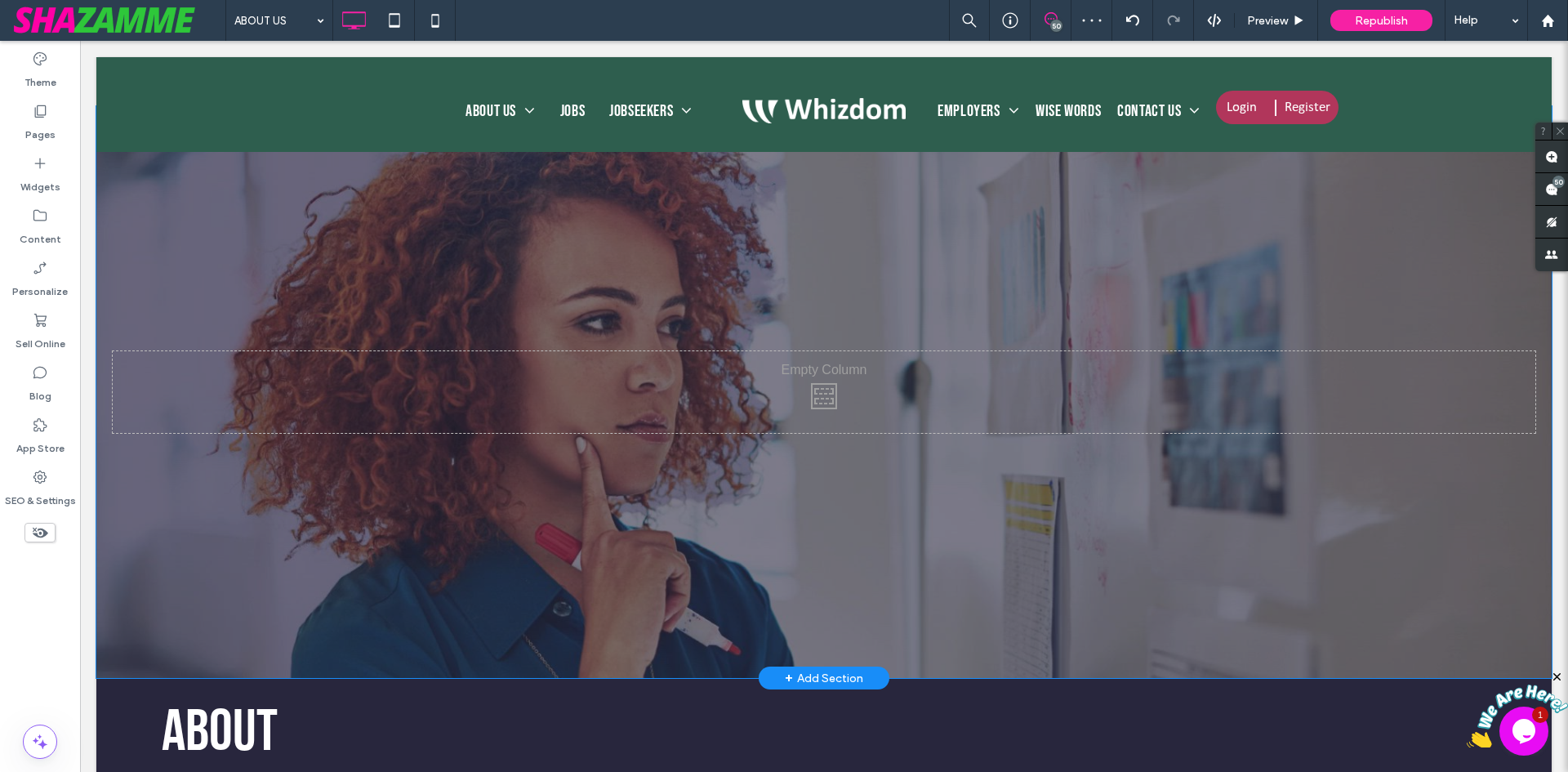
scroll to position [571, 0]
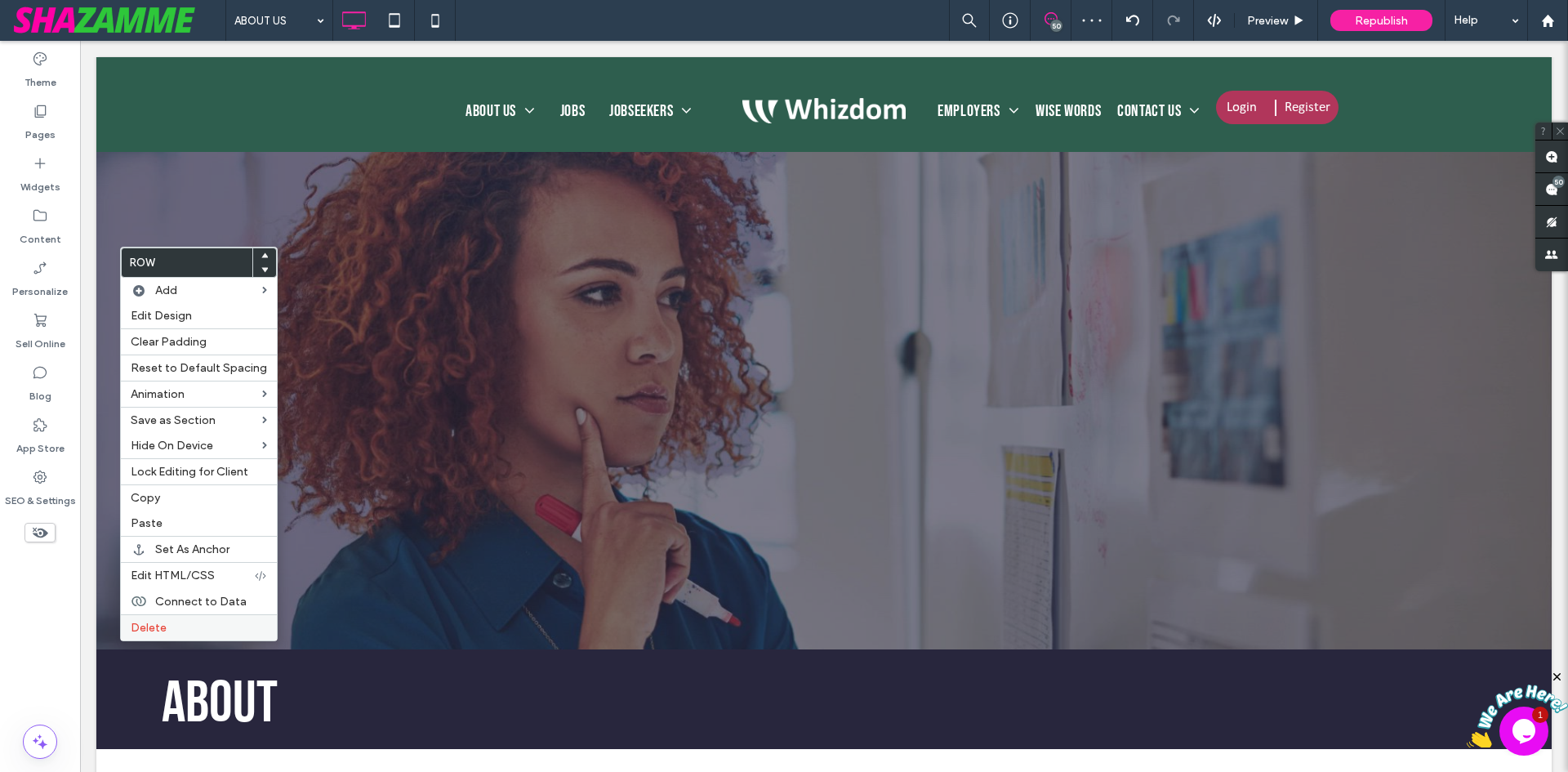
click at [140, 625] on span "Delete" at bounding box center [149, 628] width 36 height 14
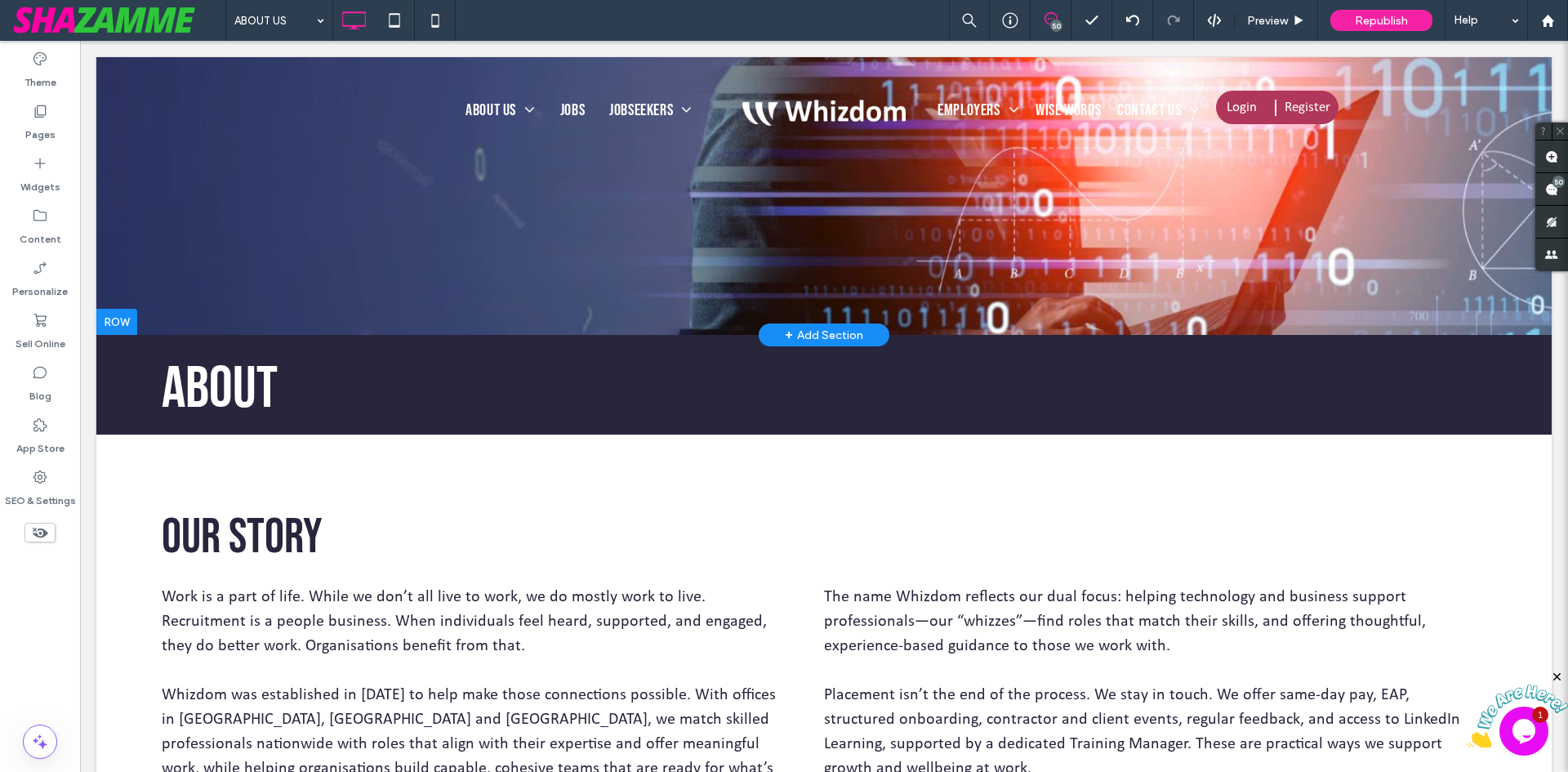
scroll to position [81, 0]
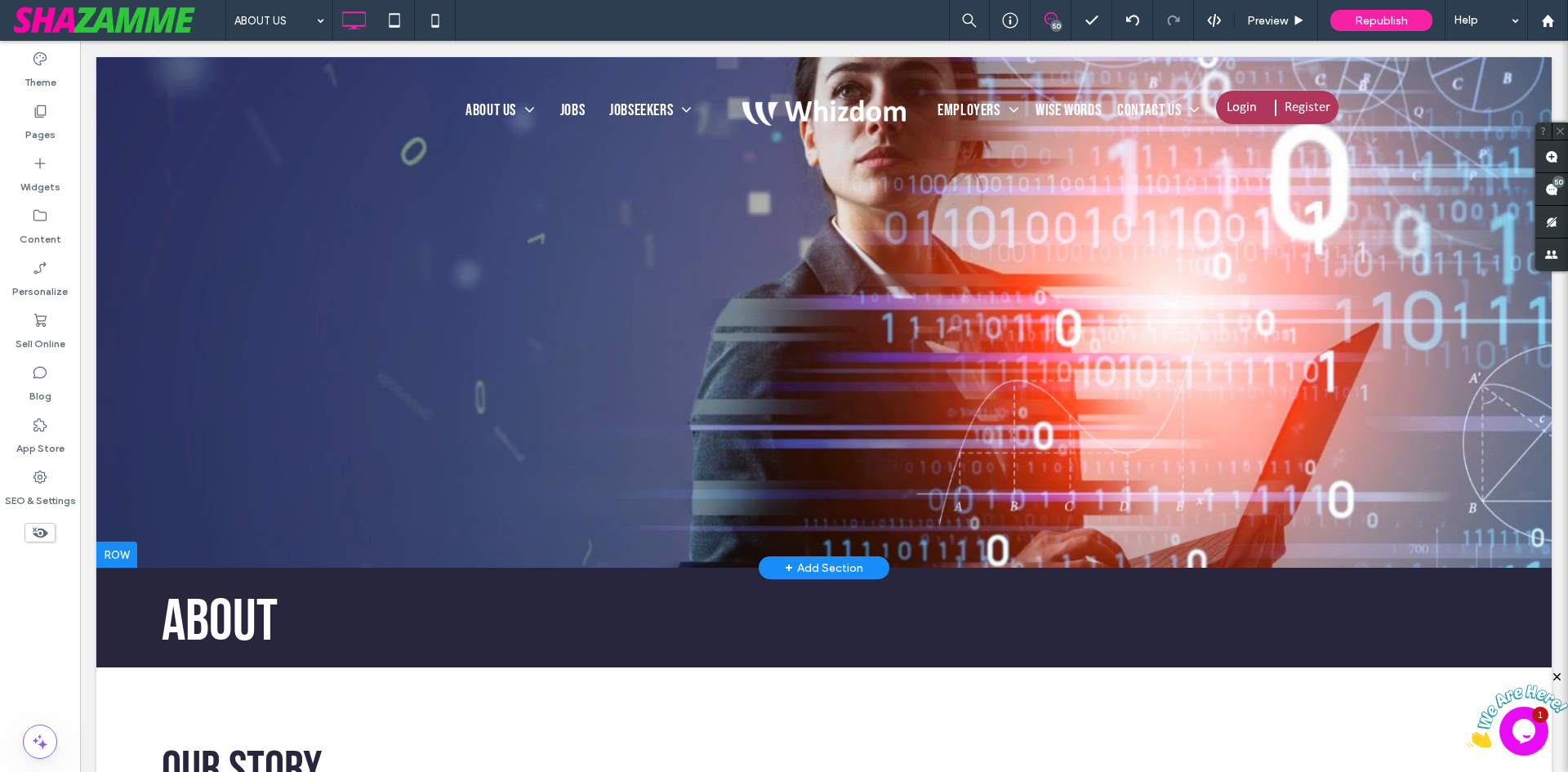
click at [128, 534] on div "Click To Paste Click To Paste Row + Add Section" at bounding box center [824, 271] width 1456 height 592
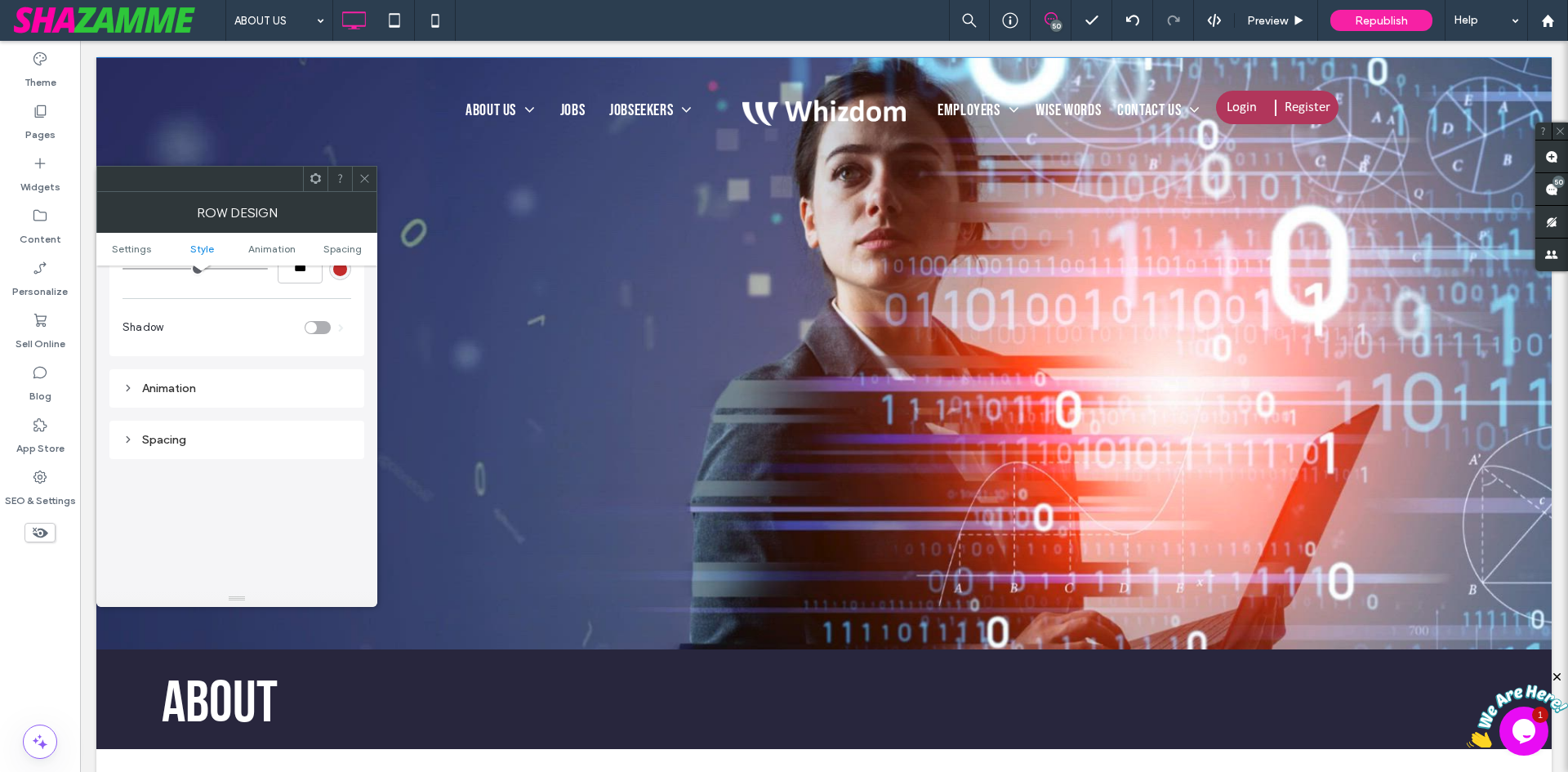
scroll to position [654, 0]
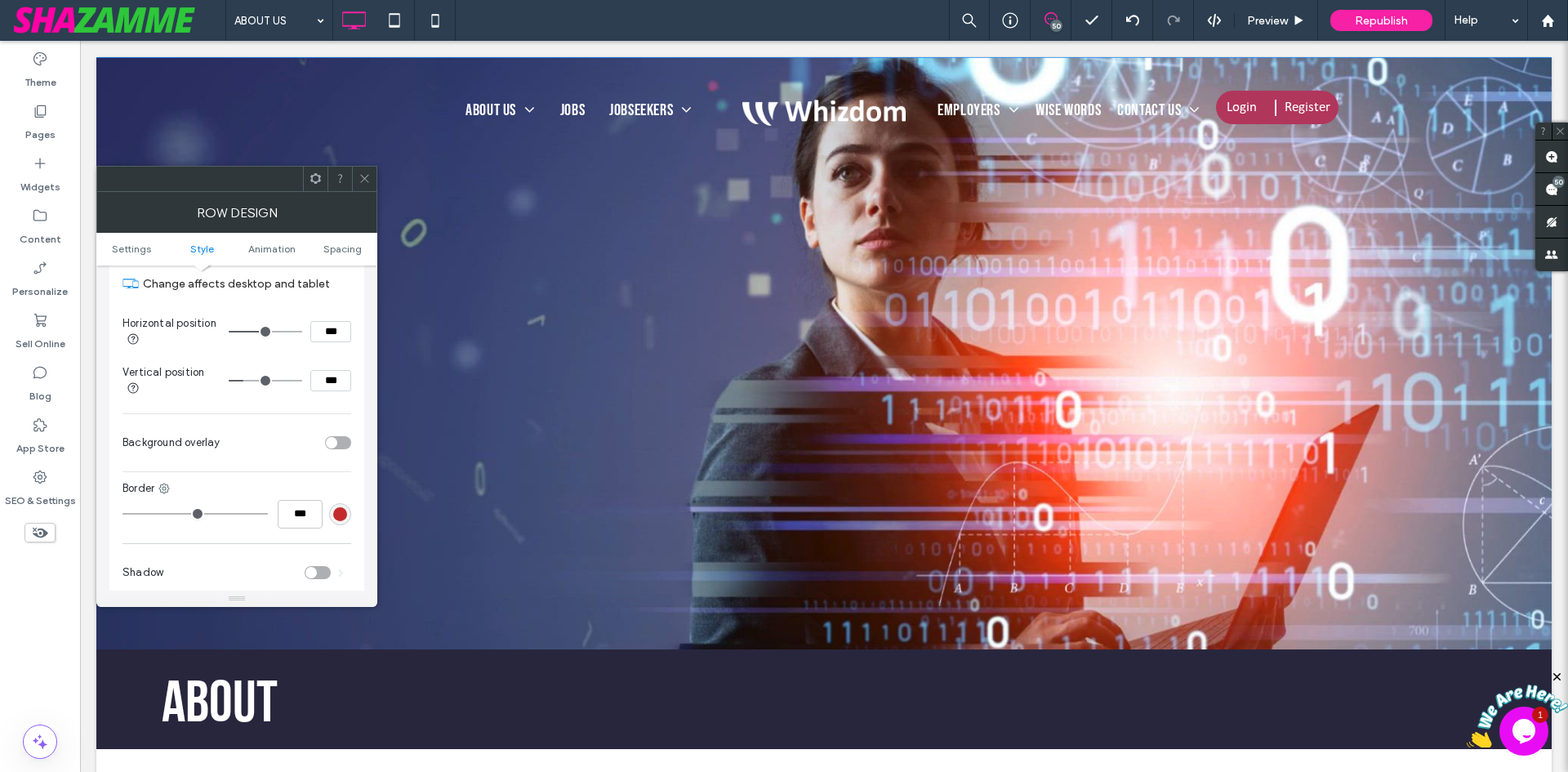
click at [337, 443] on div "toggle" at bounding box center [339, 442] width 27 height 13
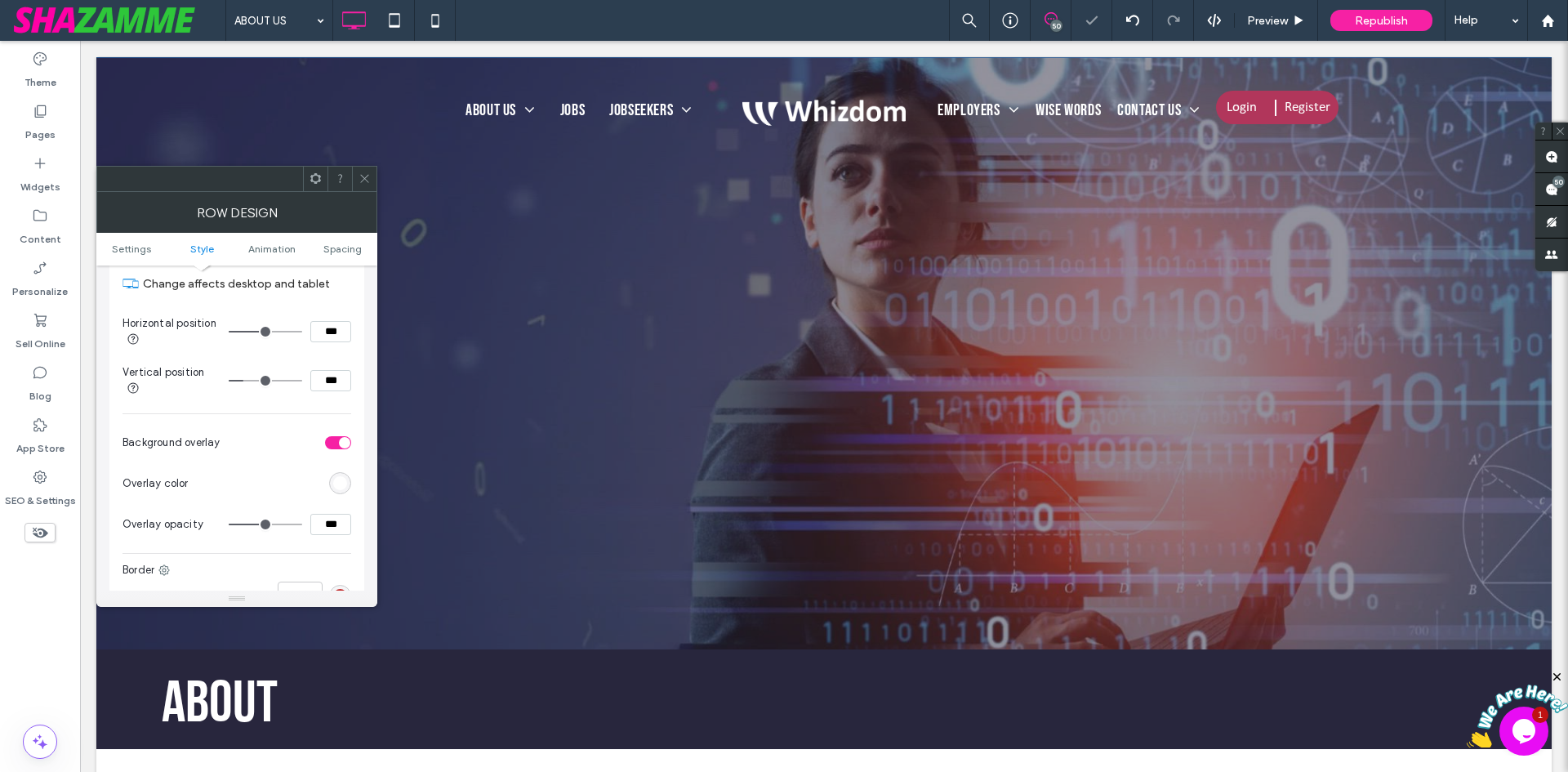
scroll to position [735, 0]
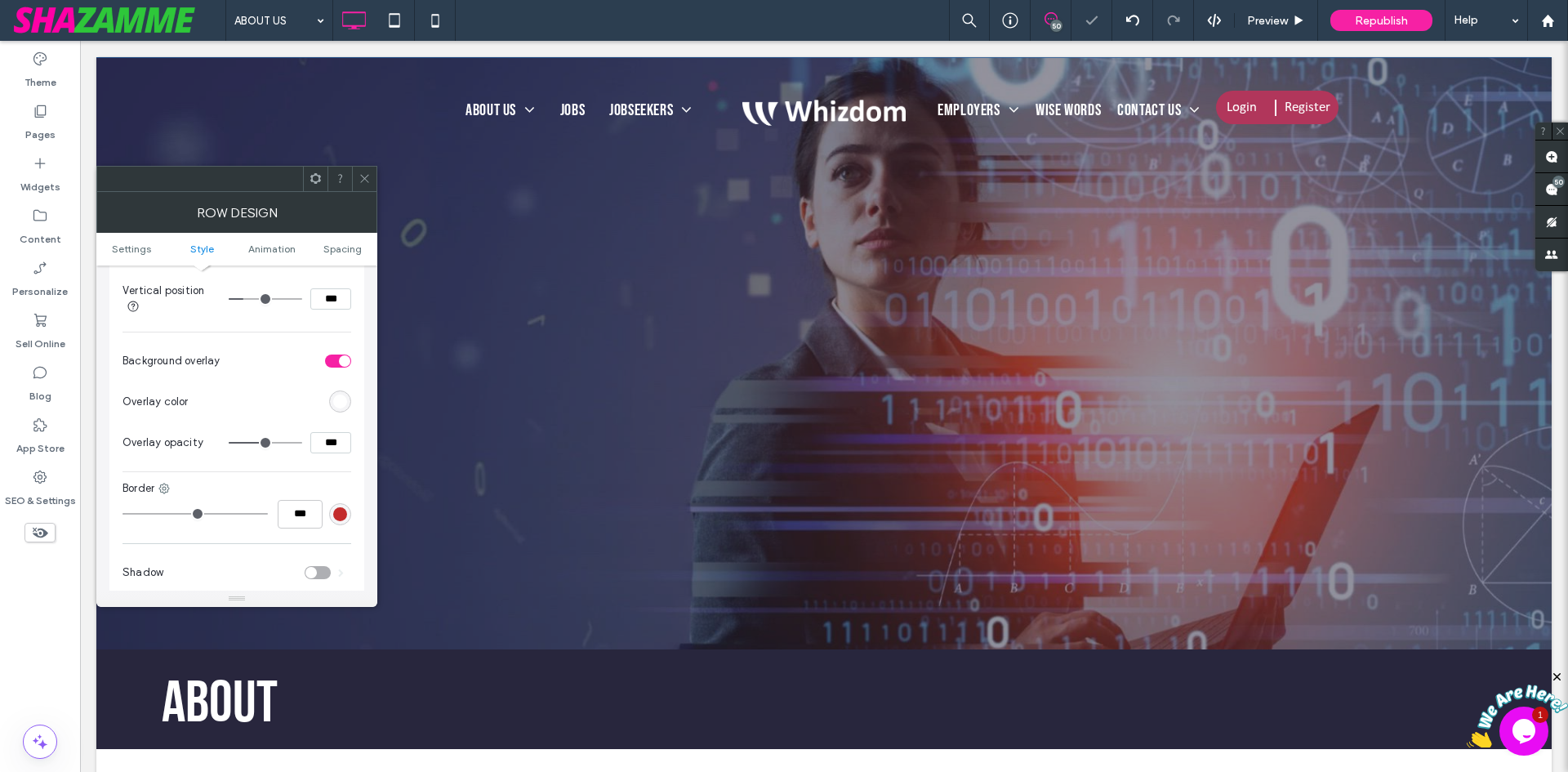
click at [337, 412] on div "rgb(255,255,255)" at bounding box center [340, 401] width 22 height 22
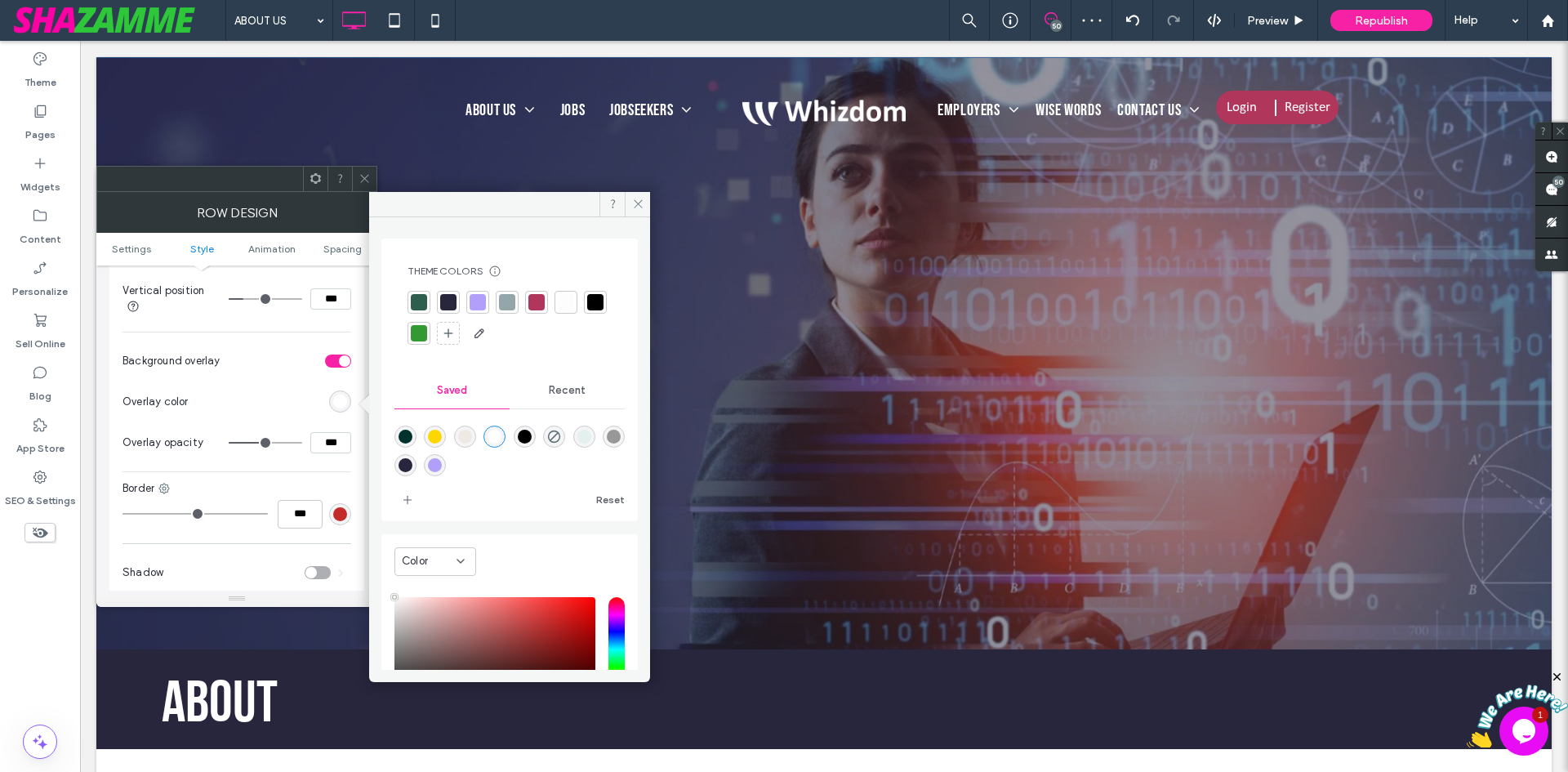
click at [439, 301] on div at bounding box center [448, 302] width 23 height 23
click at [368, 179] on icon at bounding box center [364, 179] width 12 height 12
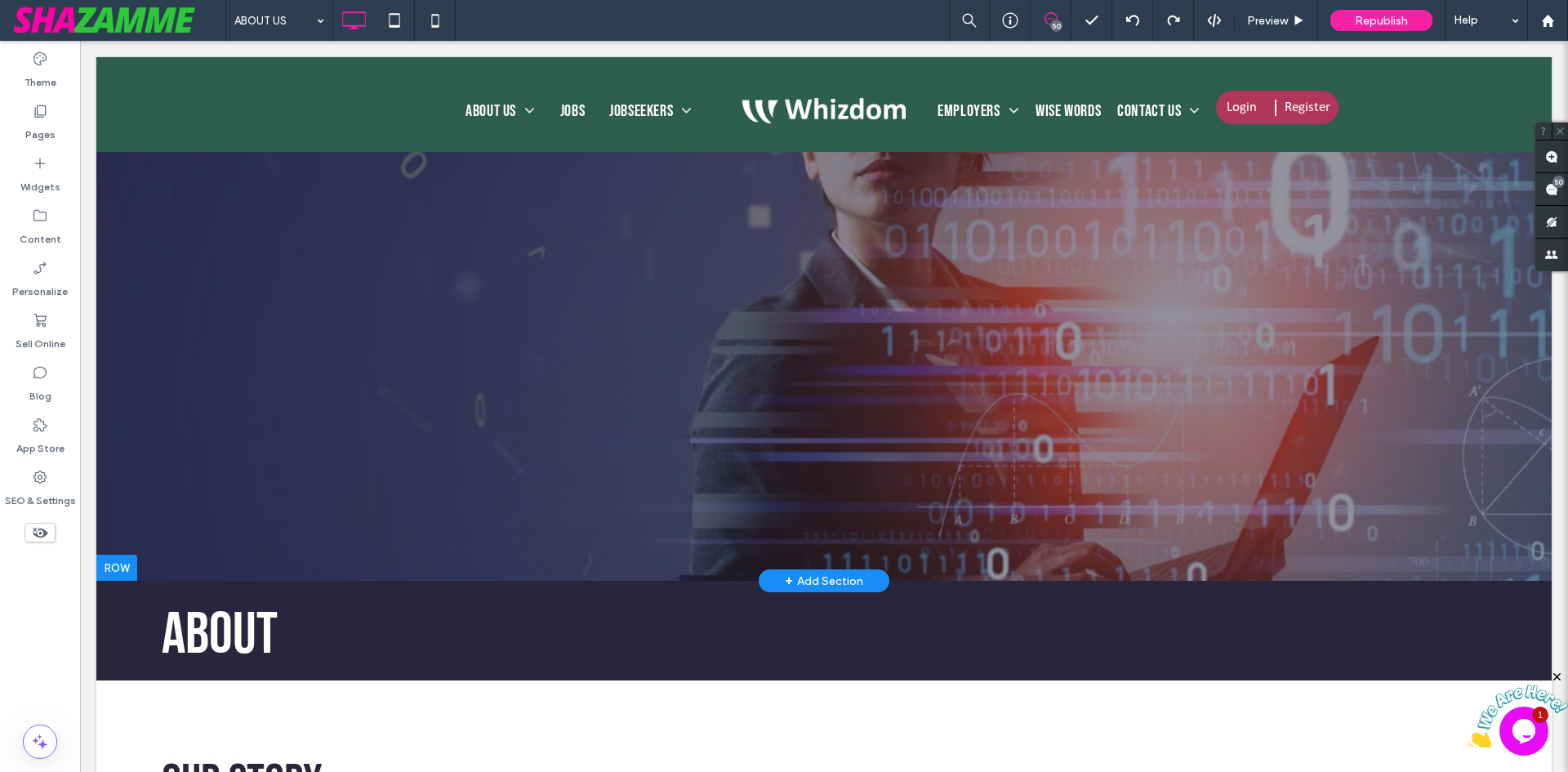
scroll to position [245, 0]
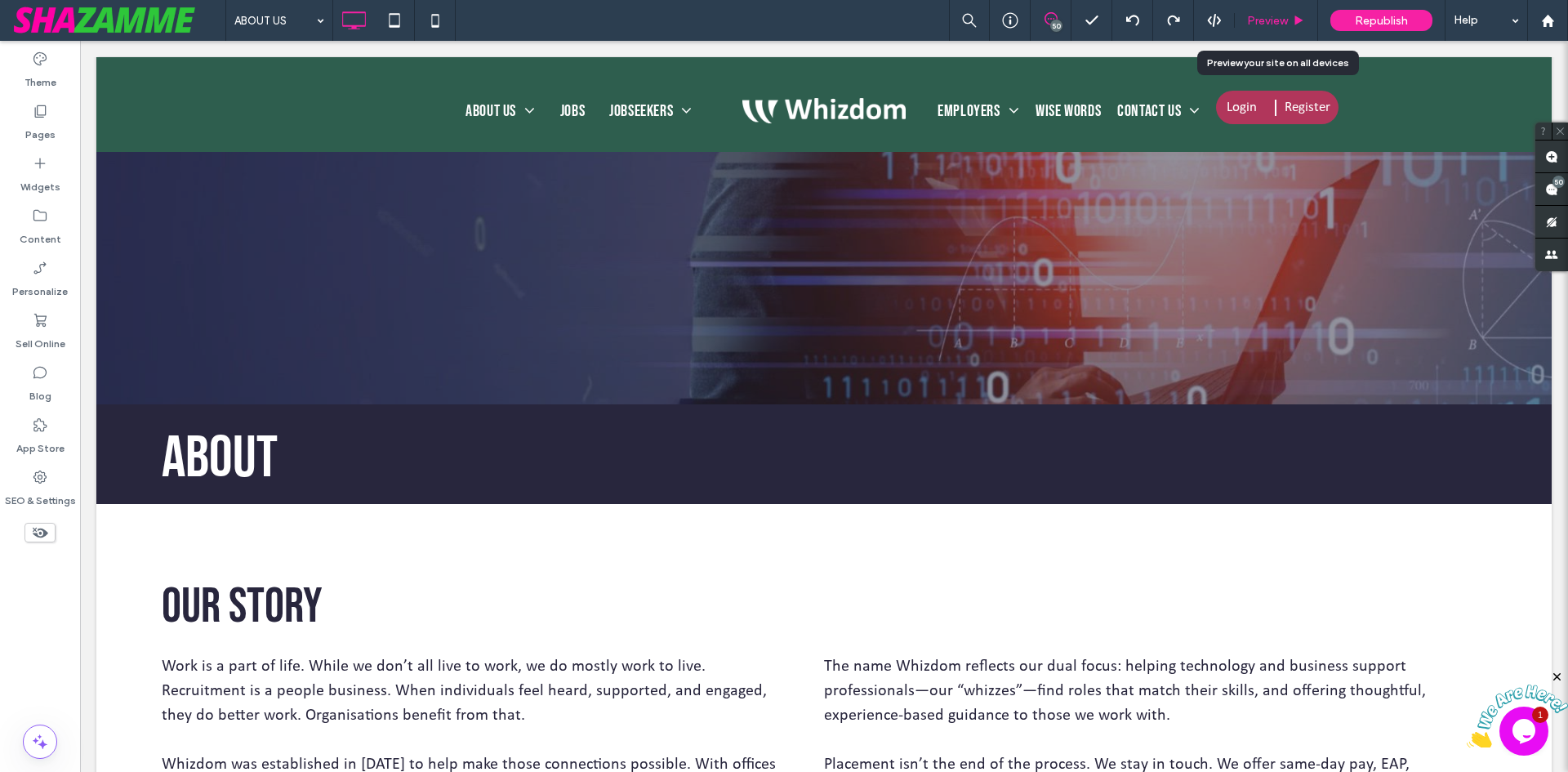
click at [1269, 27] on span "Preview" at bounding box center [1267, 21] width 41 height 14
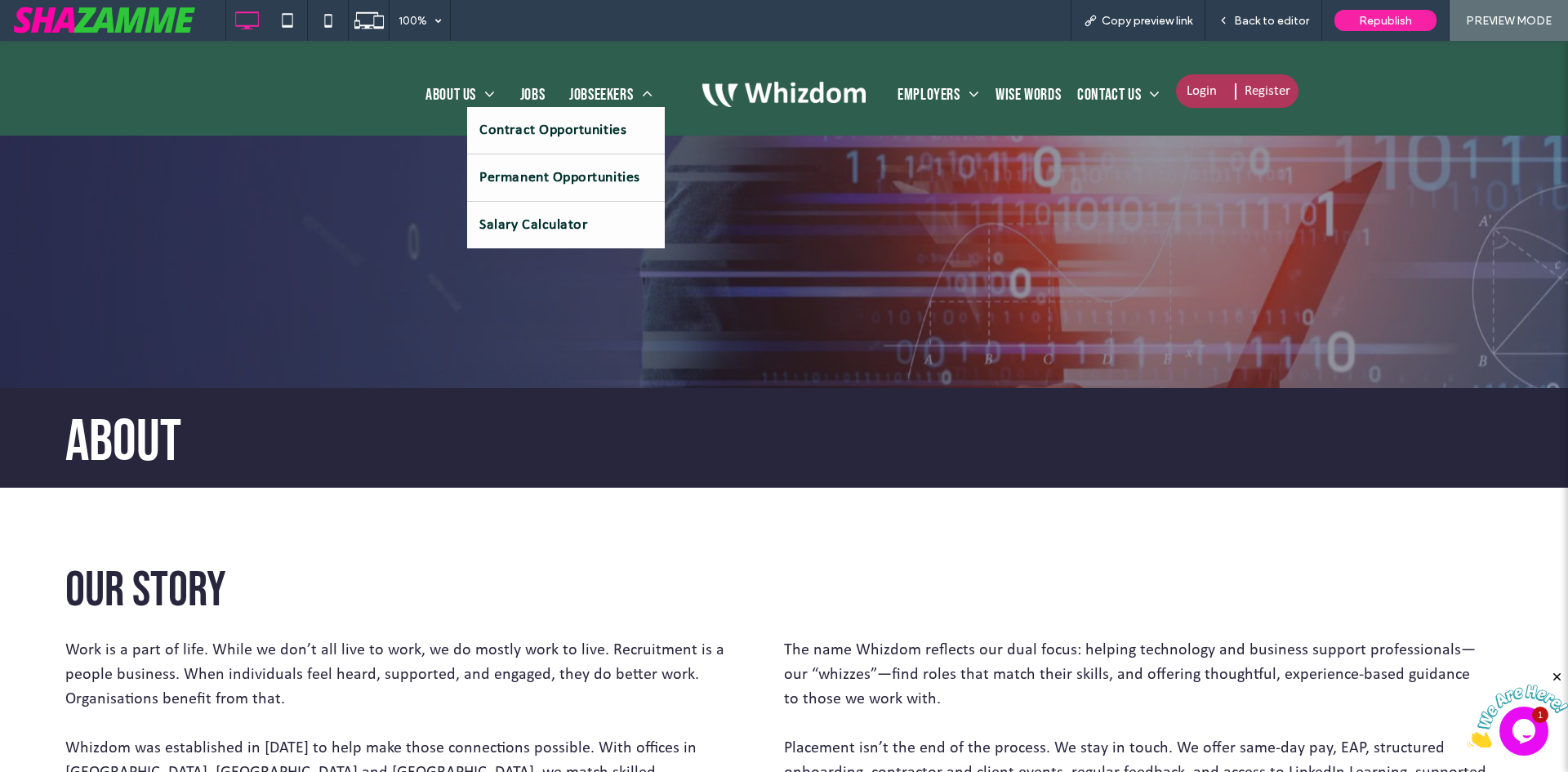
drag, startPoint x: 602, startPoint y: 90, endPoint x: 693, endPoint y: 81, distance: 91.4
click at [602, 90] on span "JobSeekers" at bounding box center [611, 95] width 83 height 25
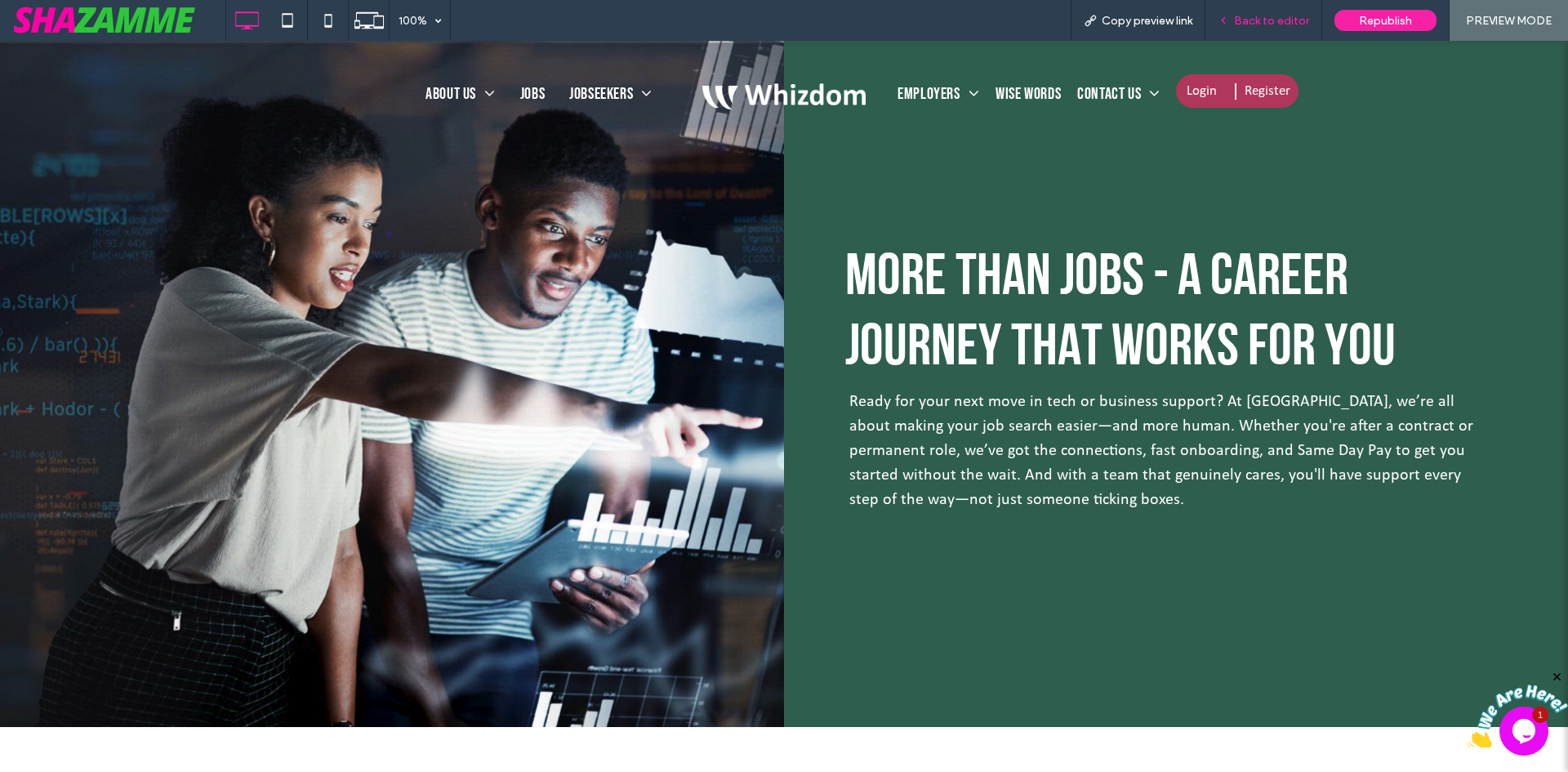
click at [1283, 15] on span "Back to editor" at bounding box center [1271, 21] width 75 height 14
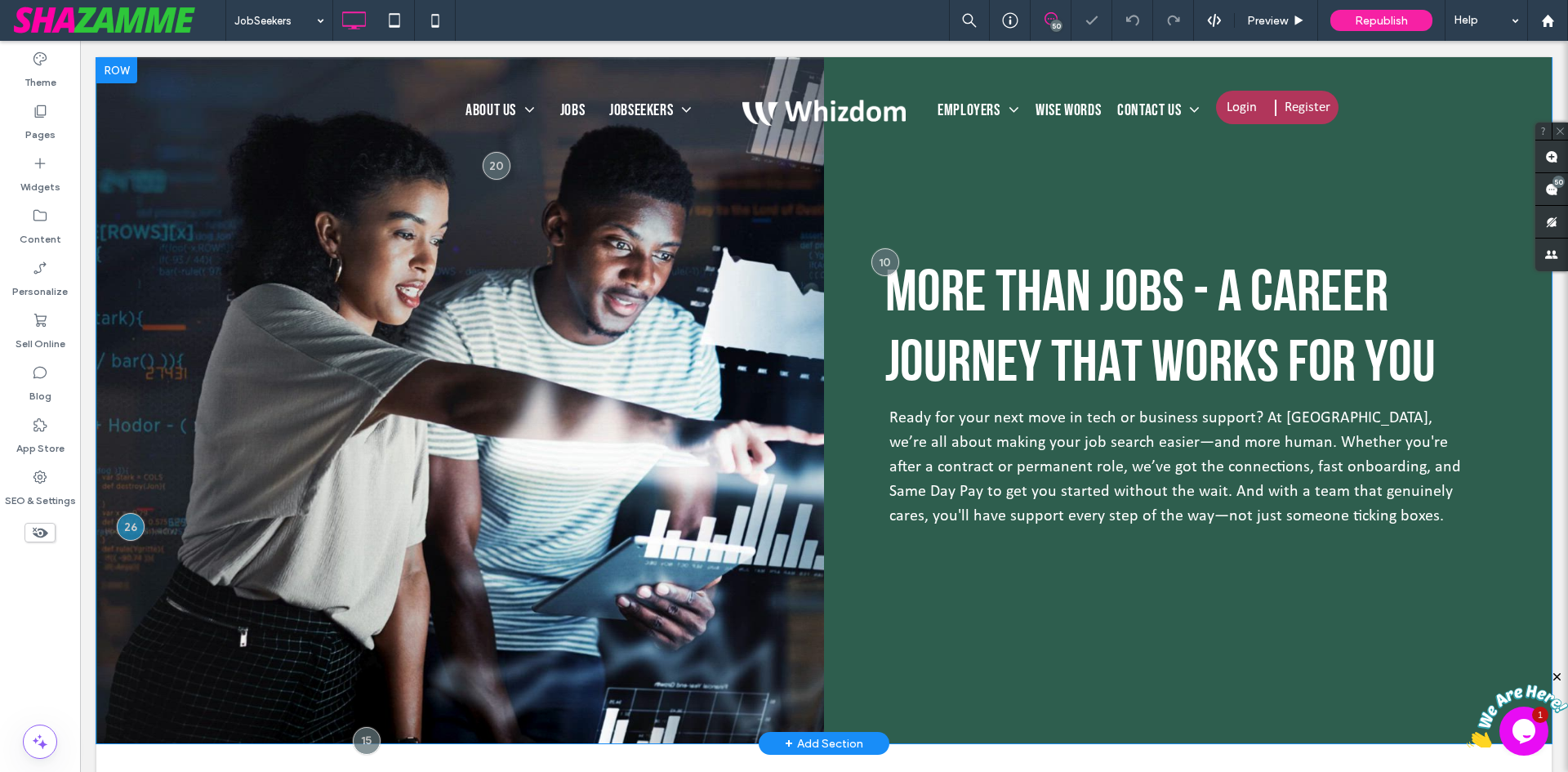
click at [126, 710] on div "Click To Paste" at bounding box center [460, 401] width 728 height 686
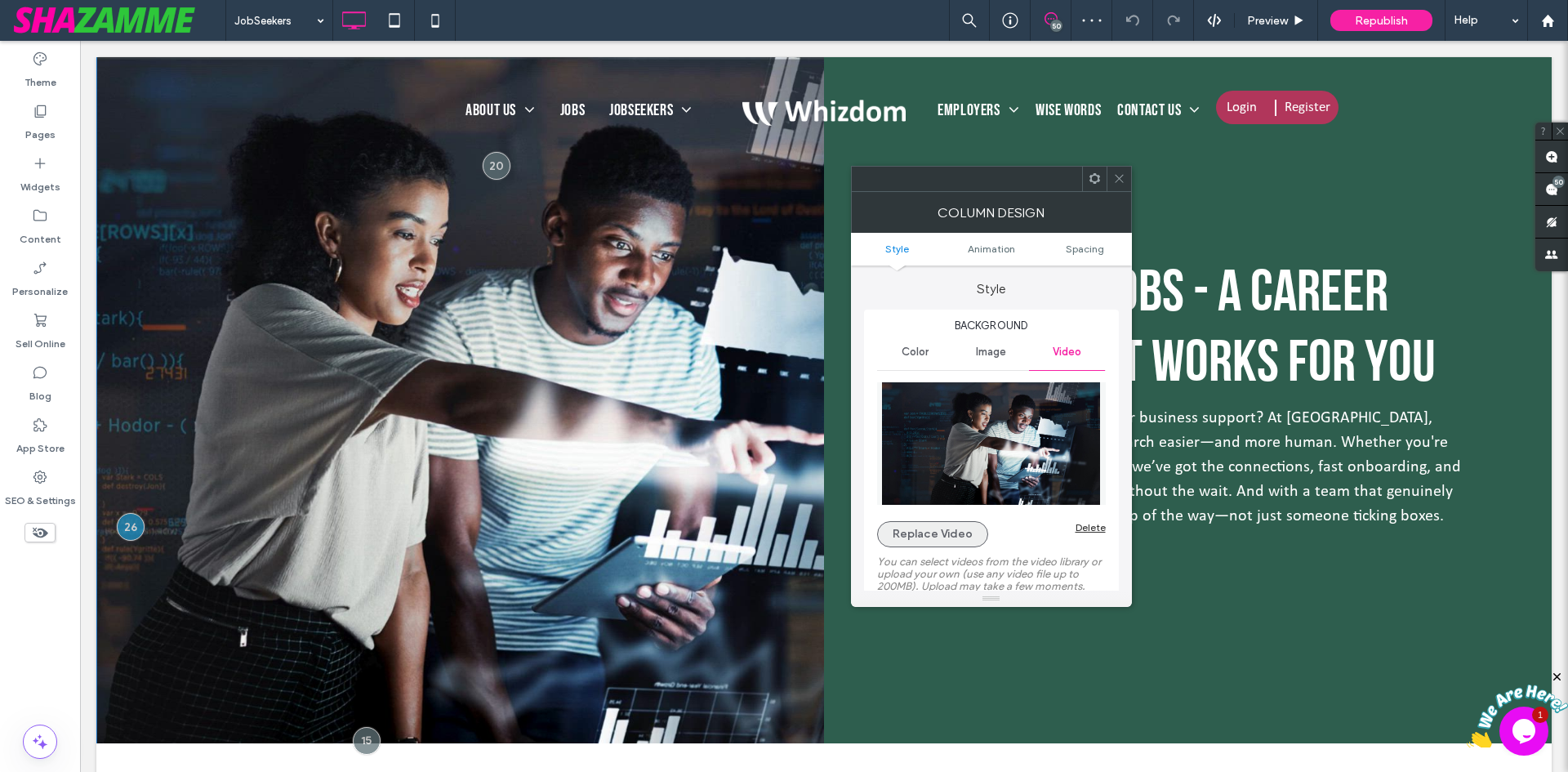
click at [948, 538] on button "Replace Video" at bounding box center [933, 534] width 111 height 27
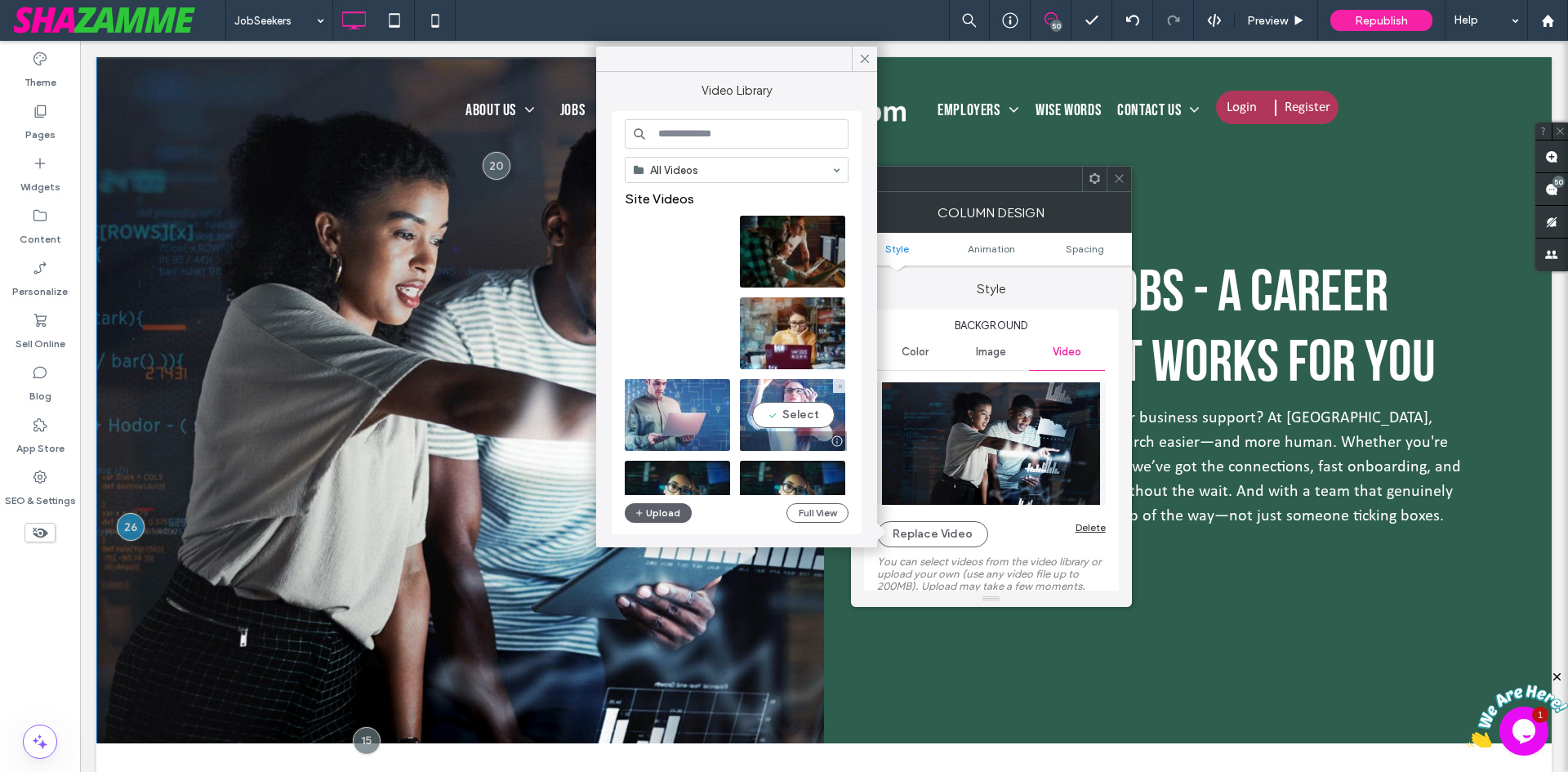
click at [789, 417] on video at bounding box center [792, 415] width 105 height 72
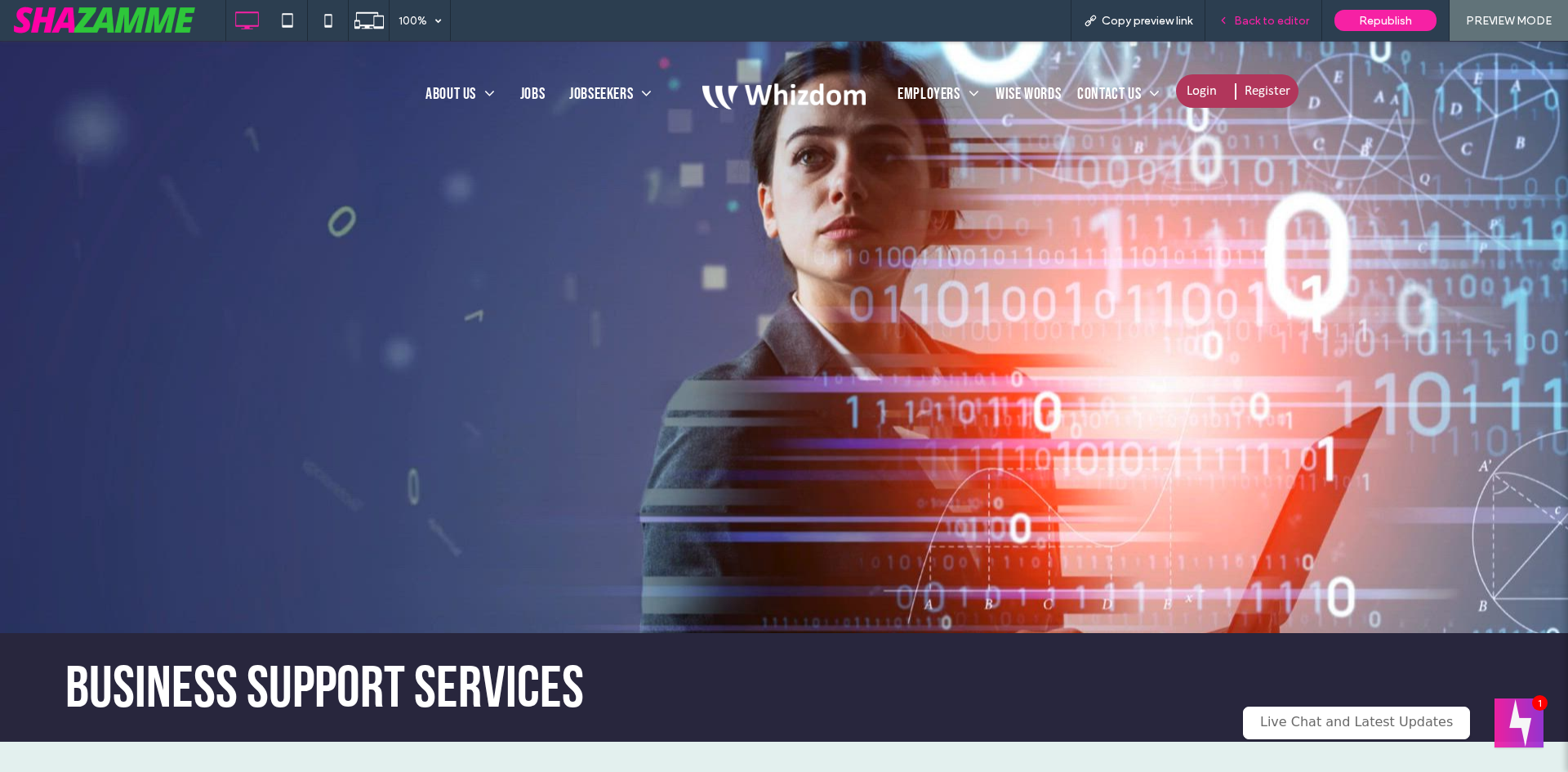
click at [1292, 21] on span "Back to editor" at bounding box center [1271, 21] width 75 height 14
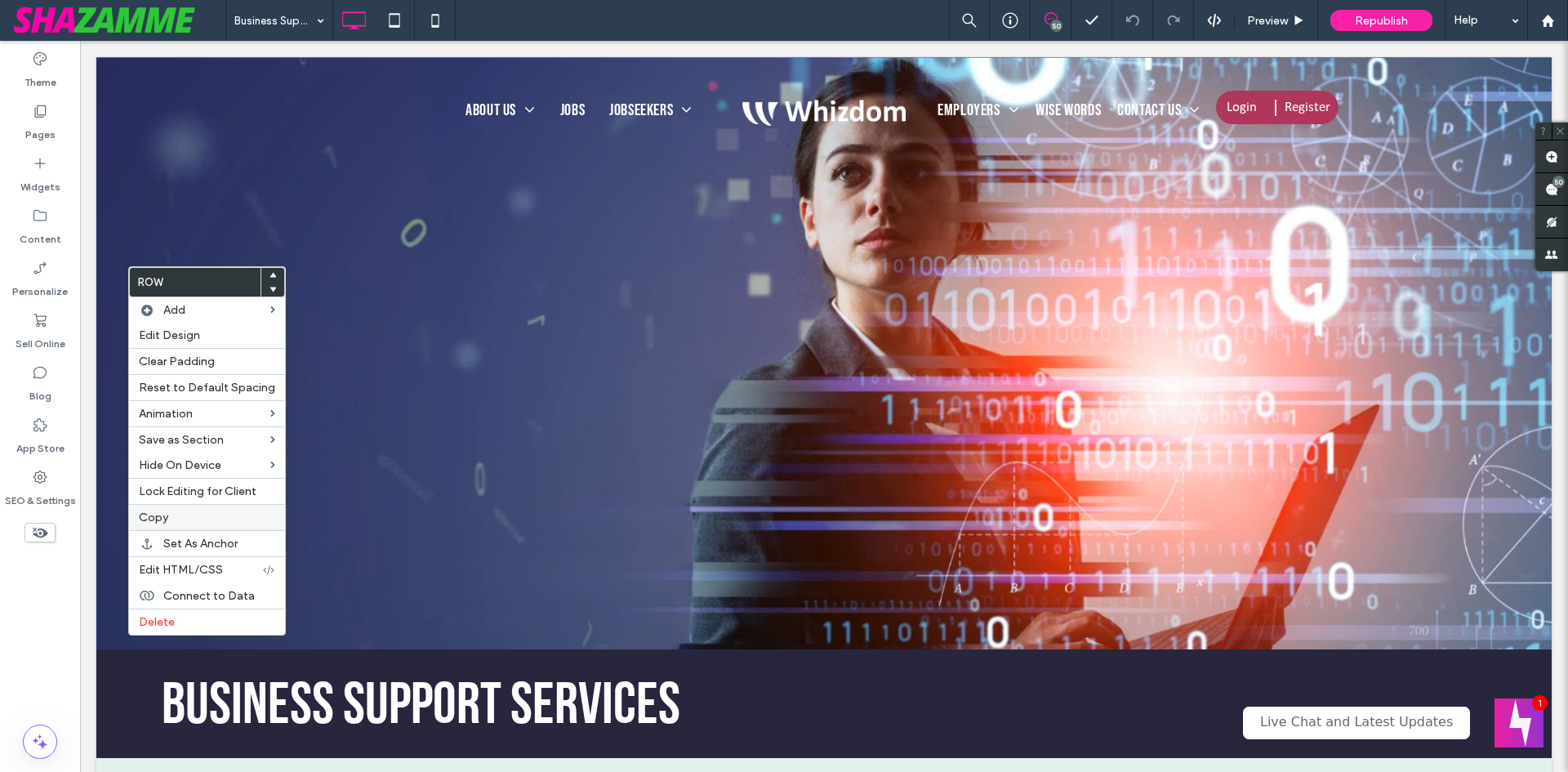
click at [189, 516] on label "Copy" at bounding box center [207, 517] width 136 height 14
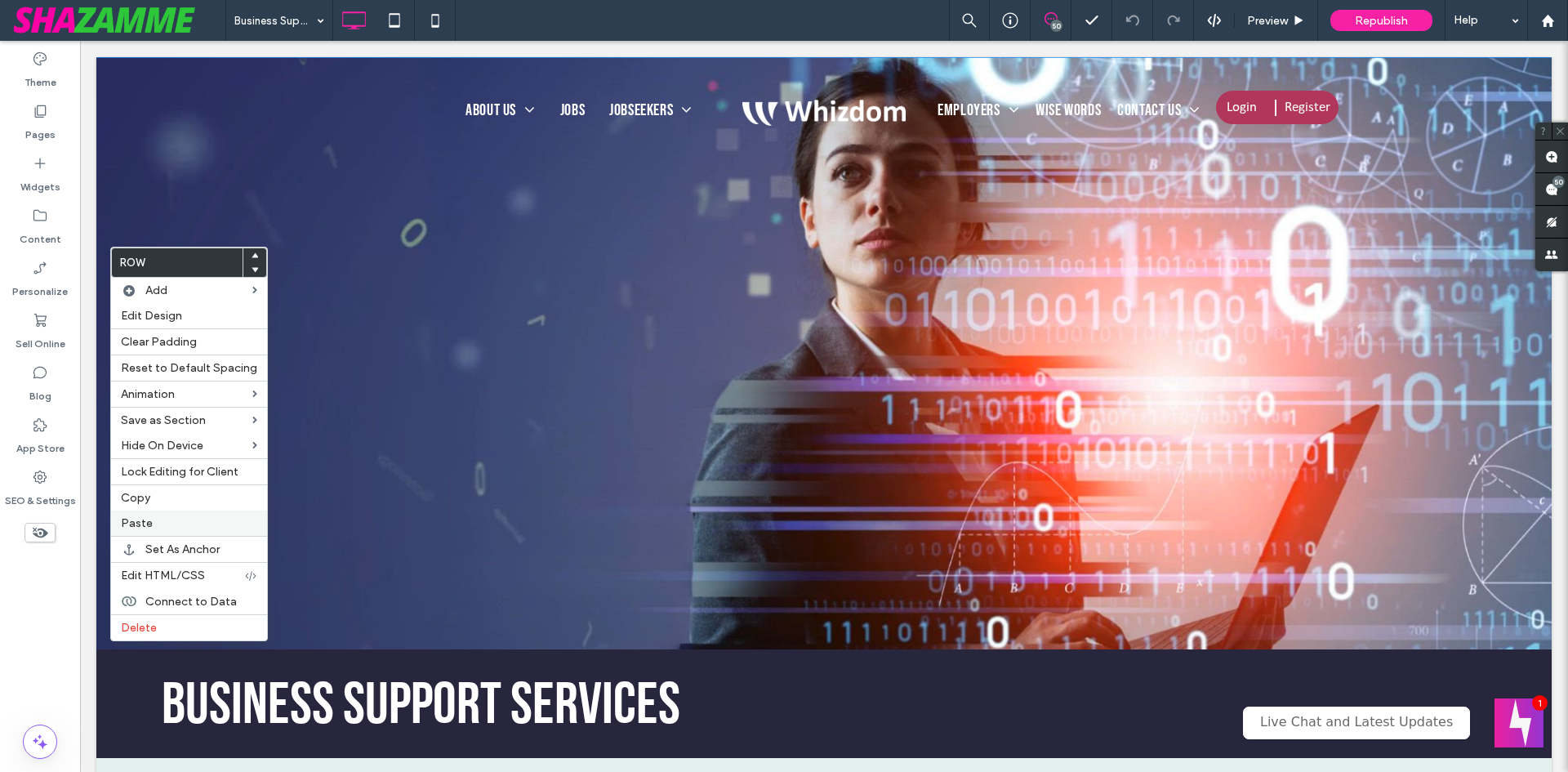
click at [152, 521] on label "Paste" at bounding box center [189, 524] width 136 height 14
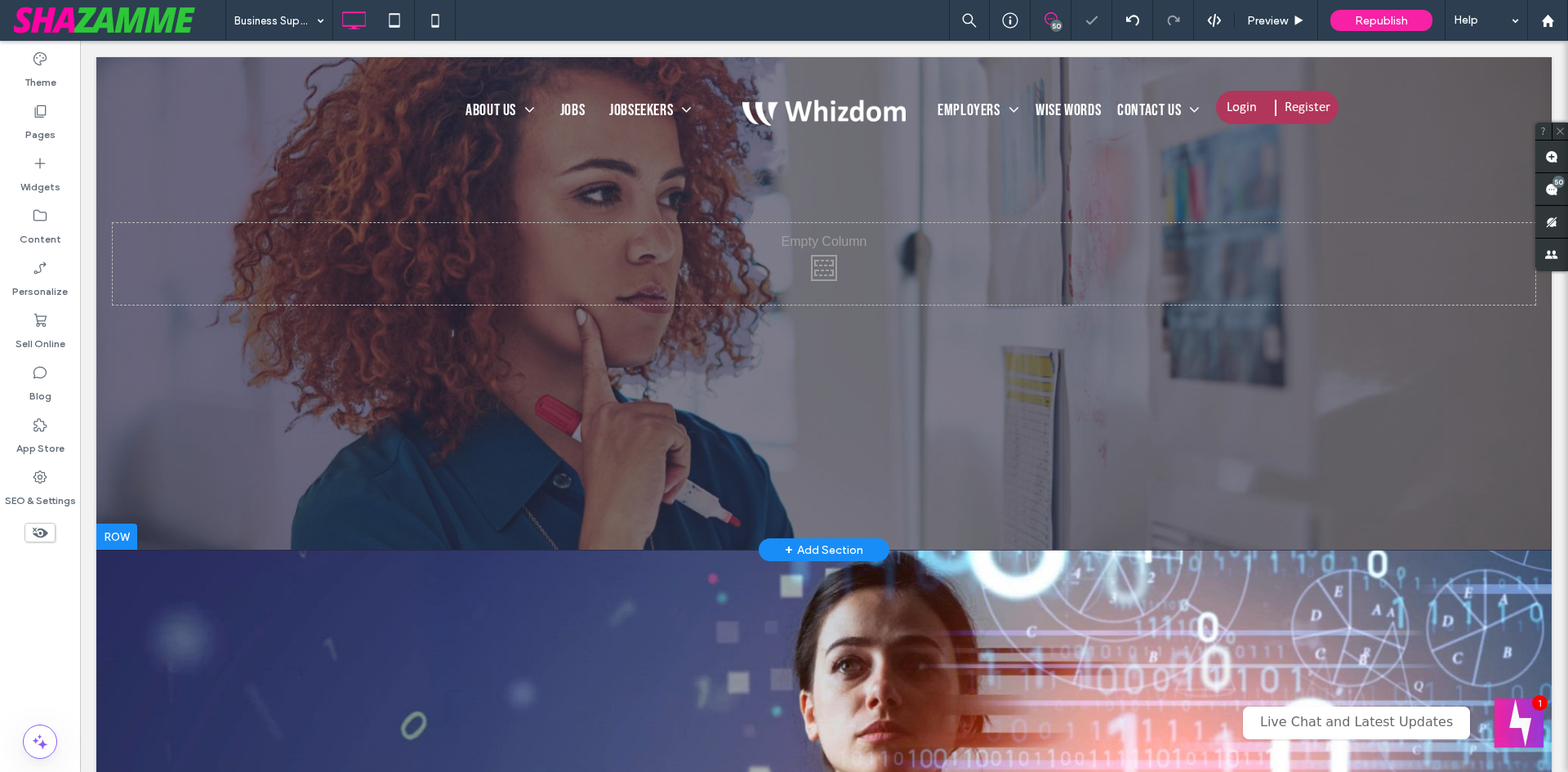
scroll to position [81, 0]
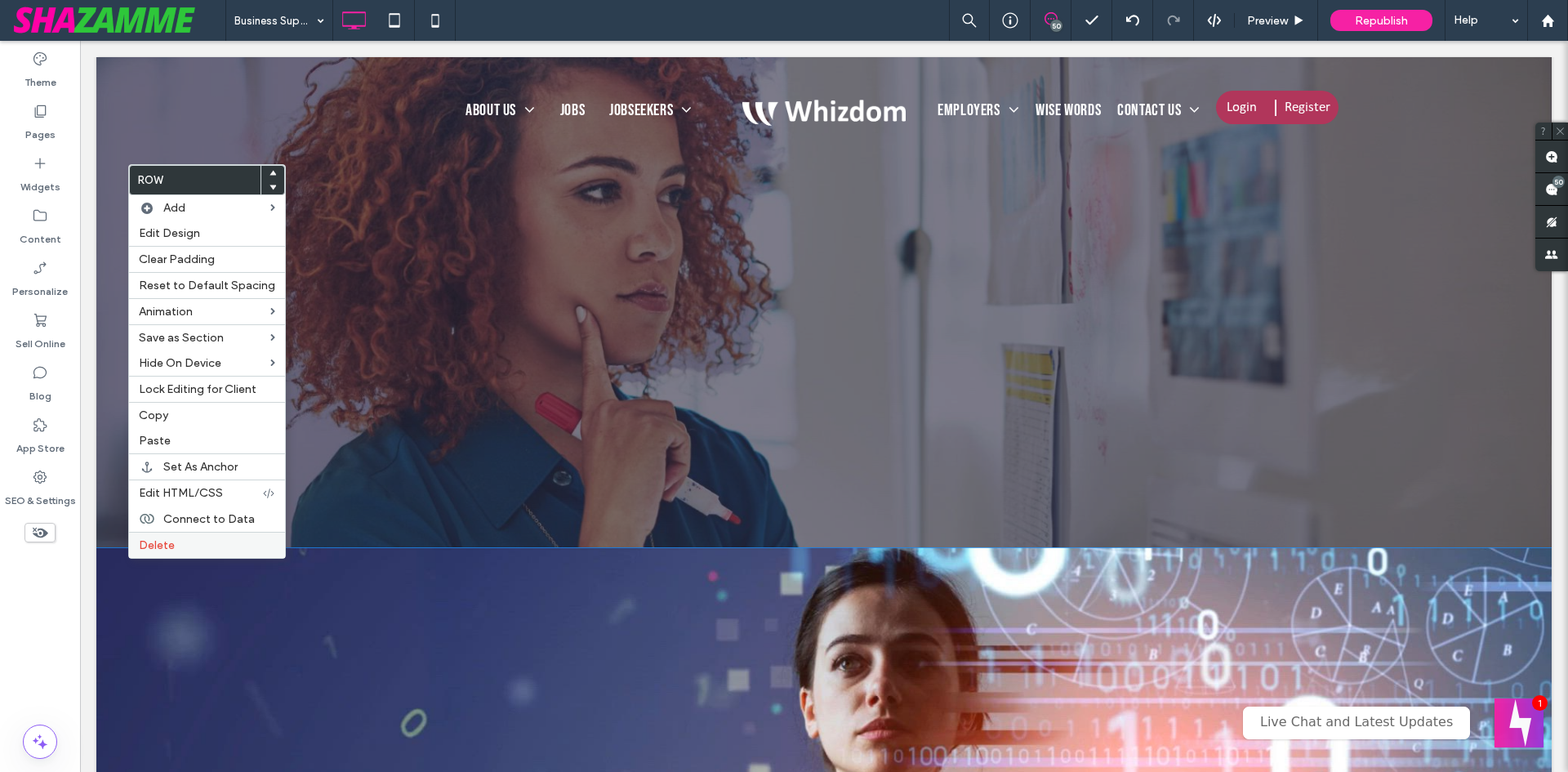
click at [180, 543] on label "Delete" at bounding box center [207, 546] width 136 height 14
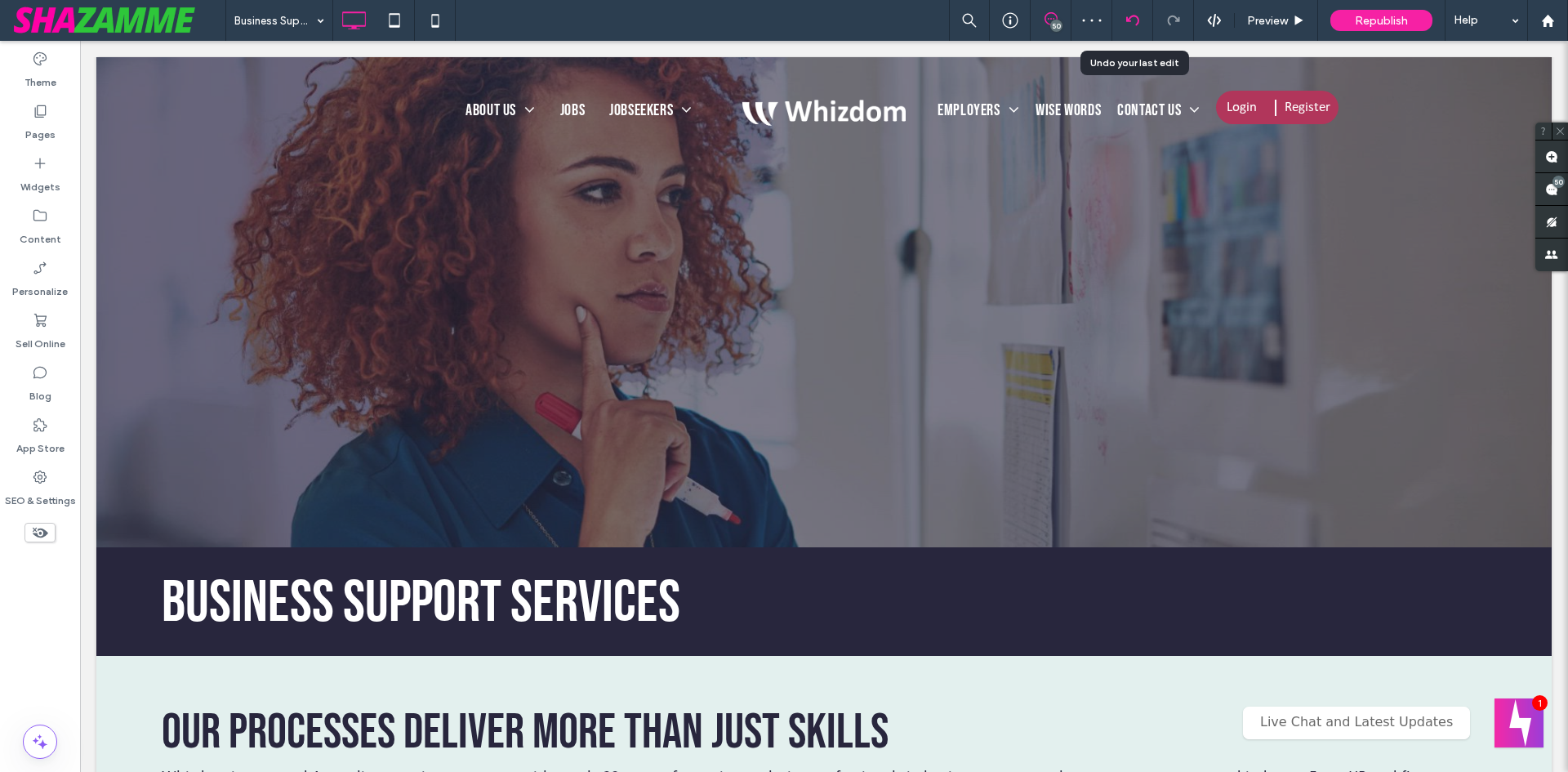
drag, startPoint x: 1139, startPoint y: 10, endPoint x: 1118, endPoint y: 26, distance: 26.4
click at [1139, 10] on div at bounding box center [1133, 20] width 41 height 41
click at [1127, 27] on div at bounding box center [1133, 20] width 41 height 41
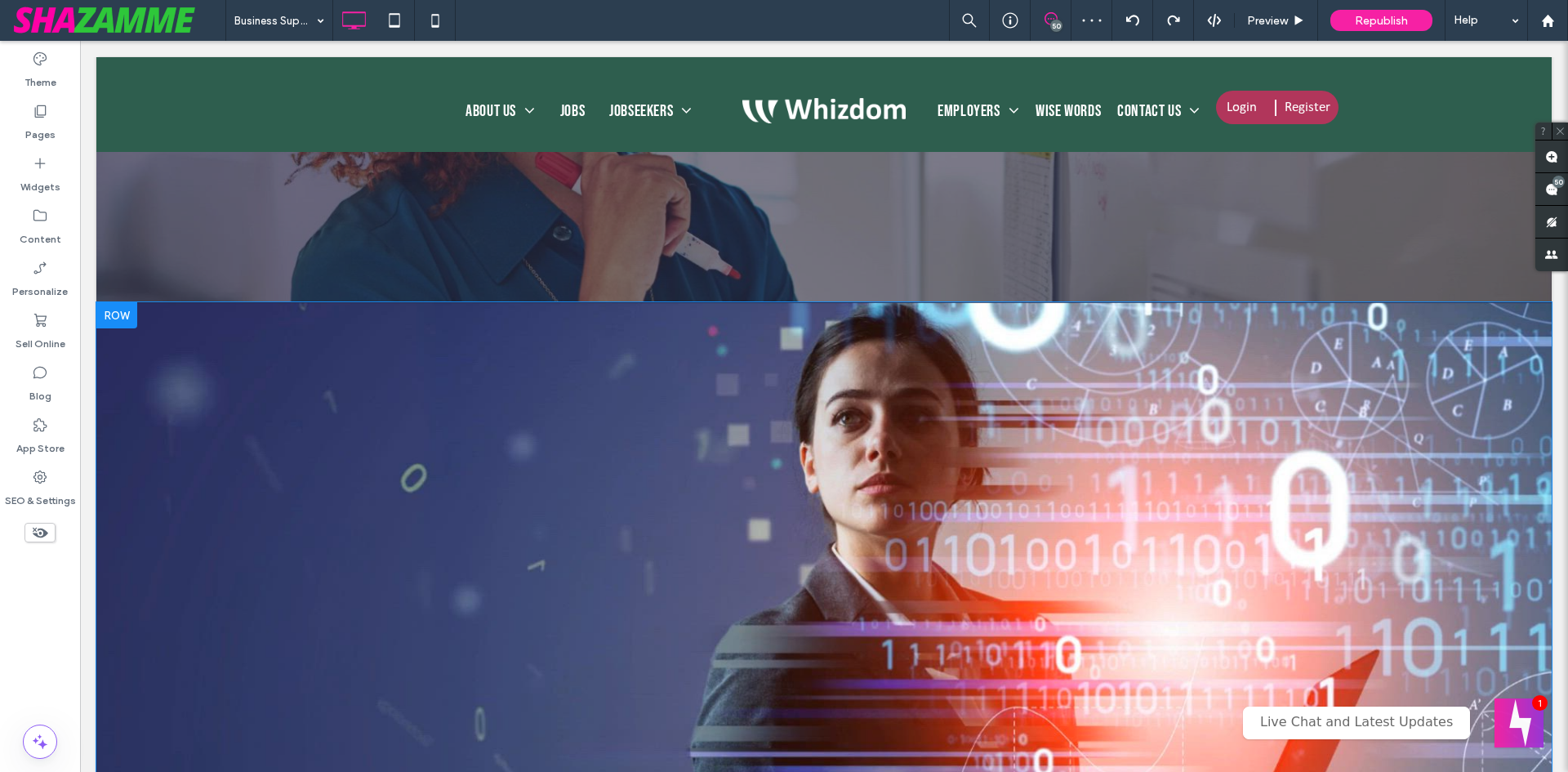
scroll to position [571, 0]
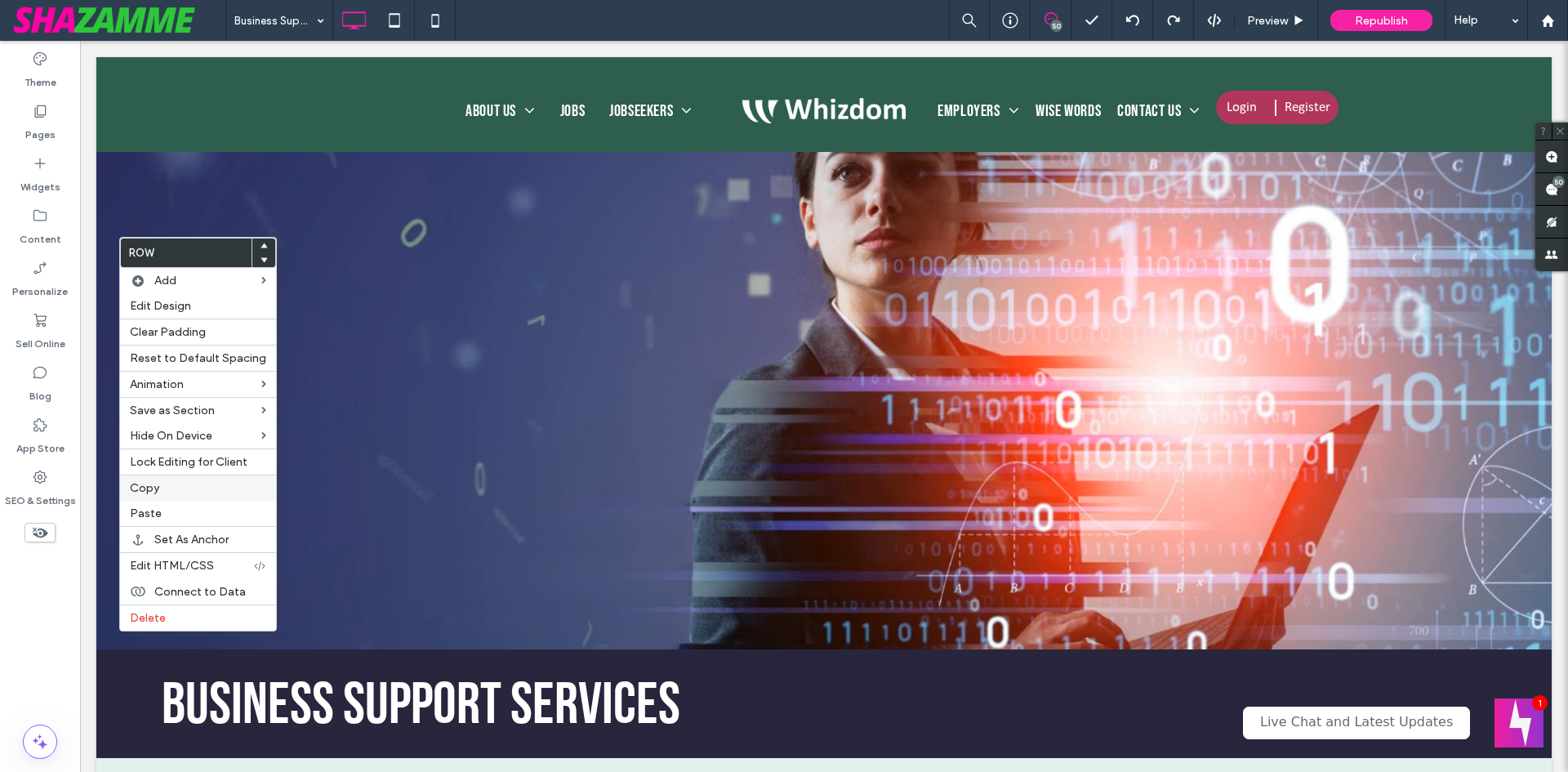
click at [172, 492] on label "Copy" at bounding box center [198, 488] width 136 height 14
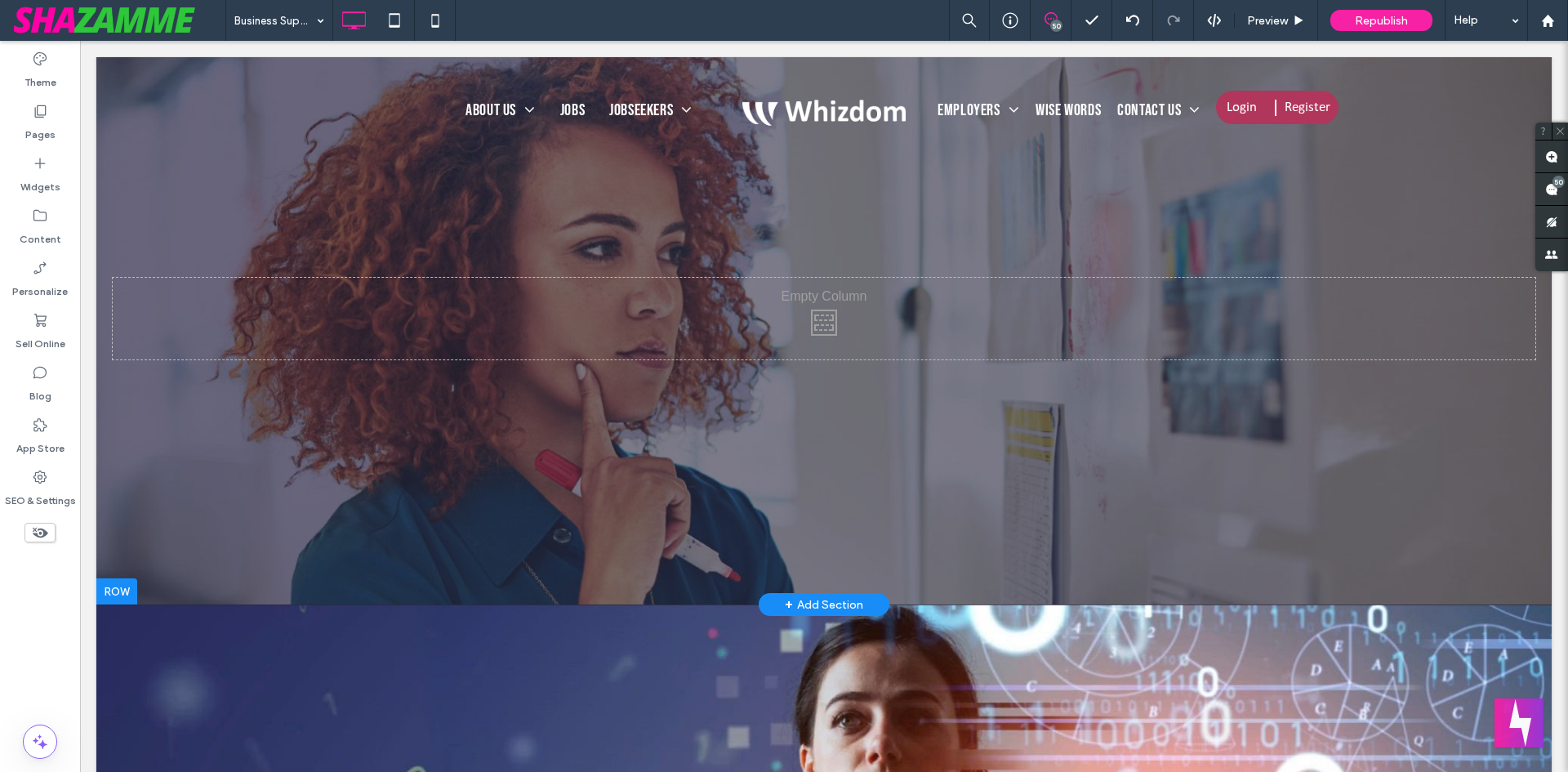
scroll to position [0, 0]
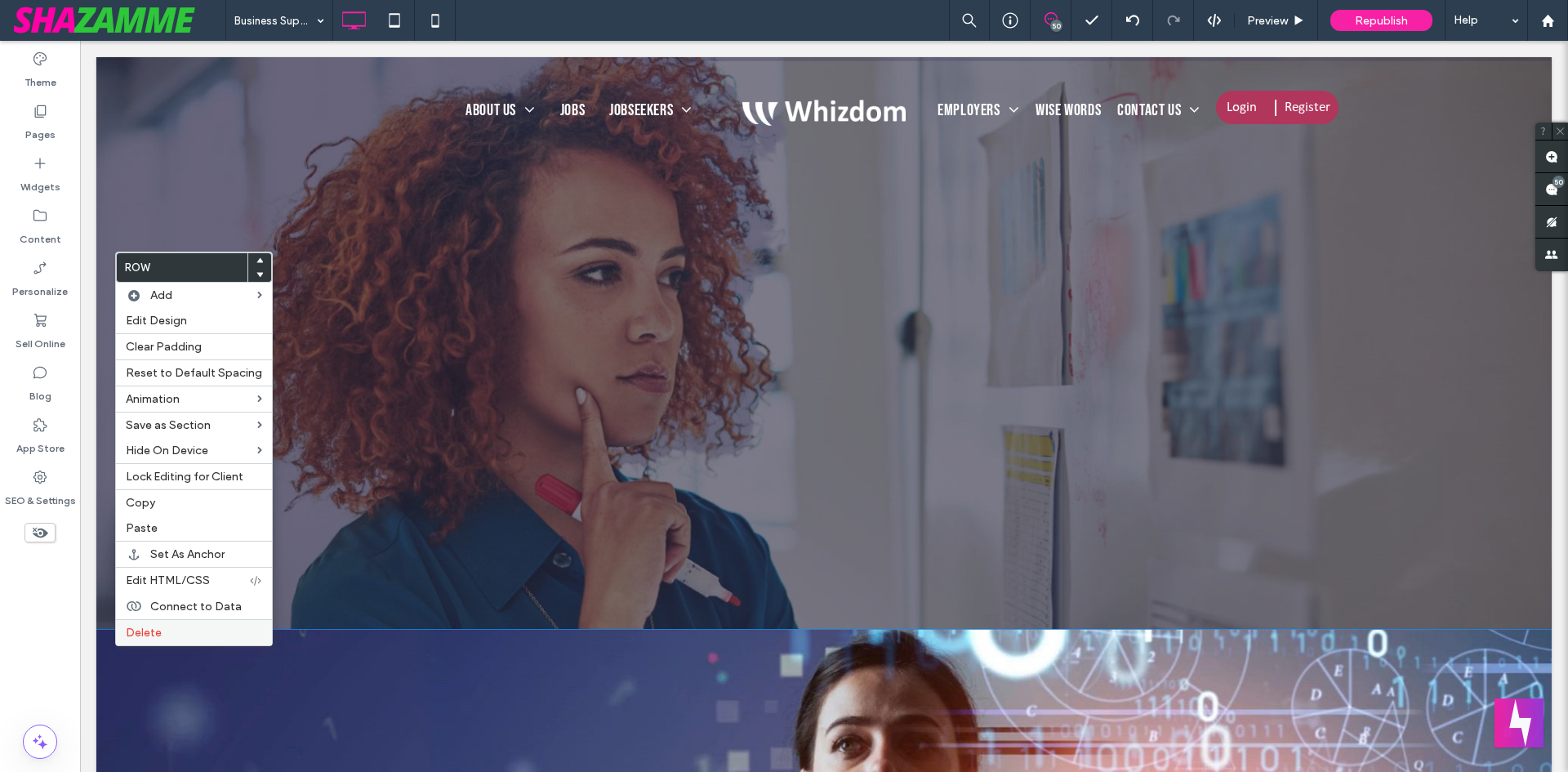
click at [165, 634] on label "Delete" at bounding box center [194, 632] width 136 height 14
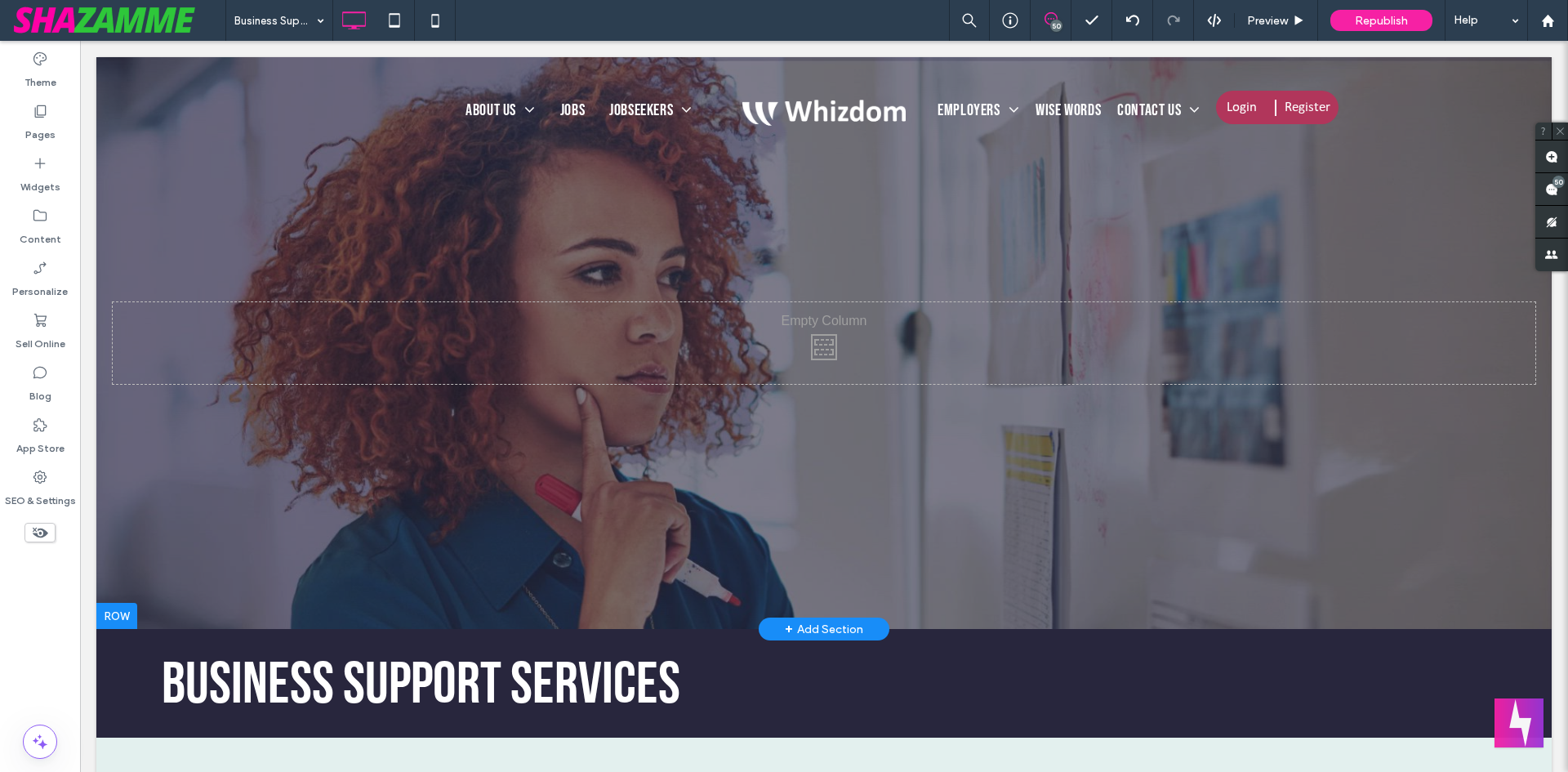
drag, startPoint x: 126, startPoint y: 617, endPoint x: 157, endPoint y: 607, distance: 32.6
click at [126, 617] on div at bounding box center [117, 616] width 41 height 27
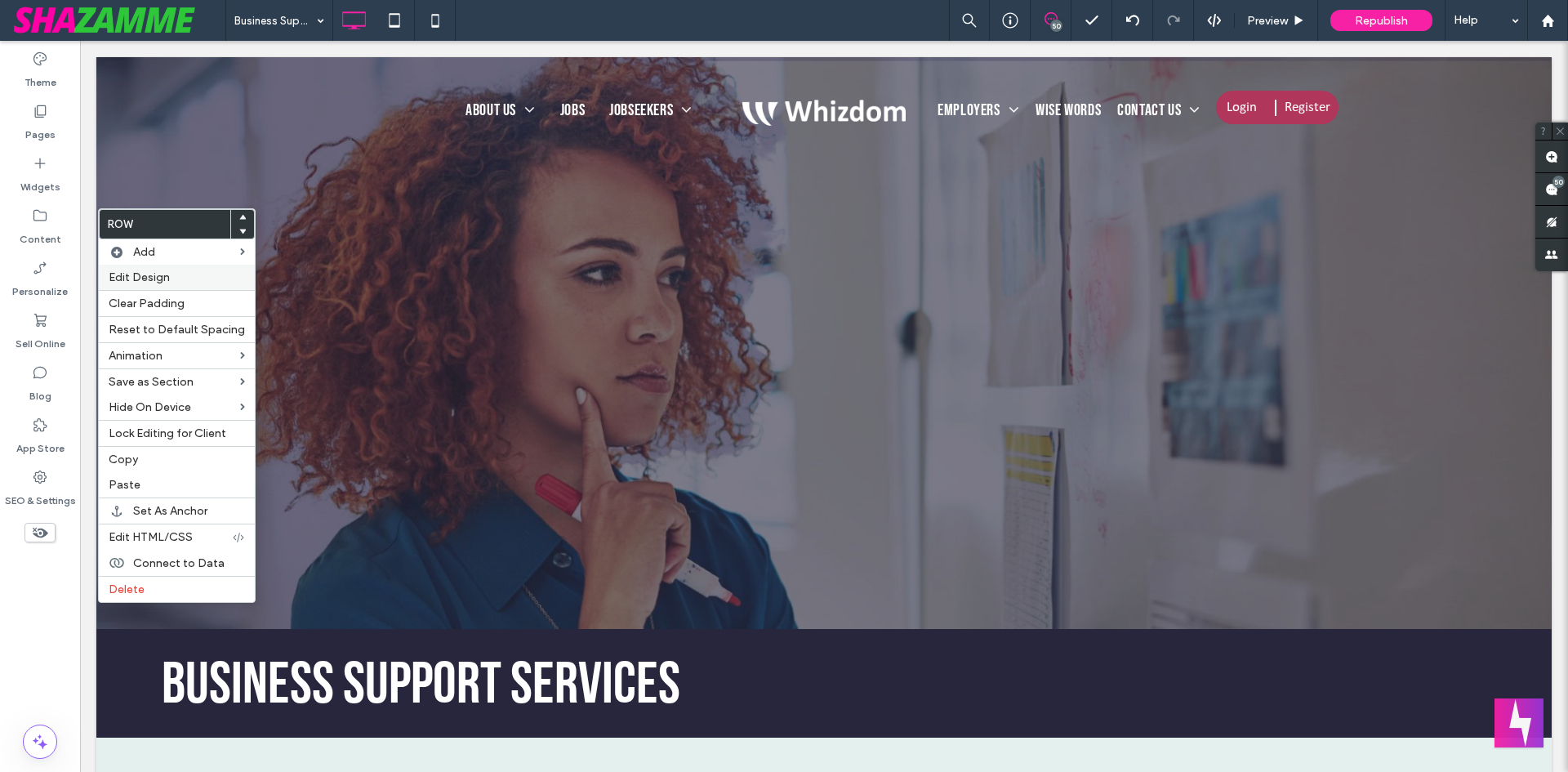
click at [161, 275] on span "Edit Design" at bounding box center [139, 278] width 61 height 14
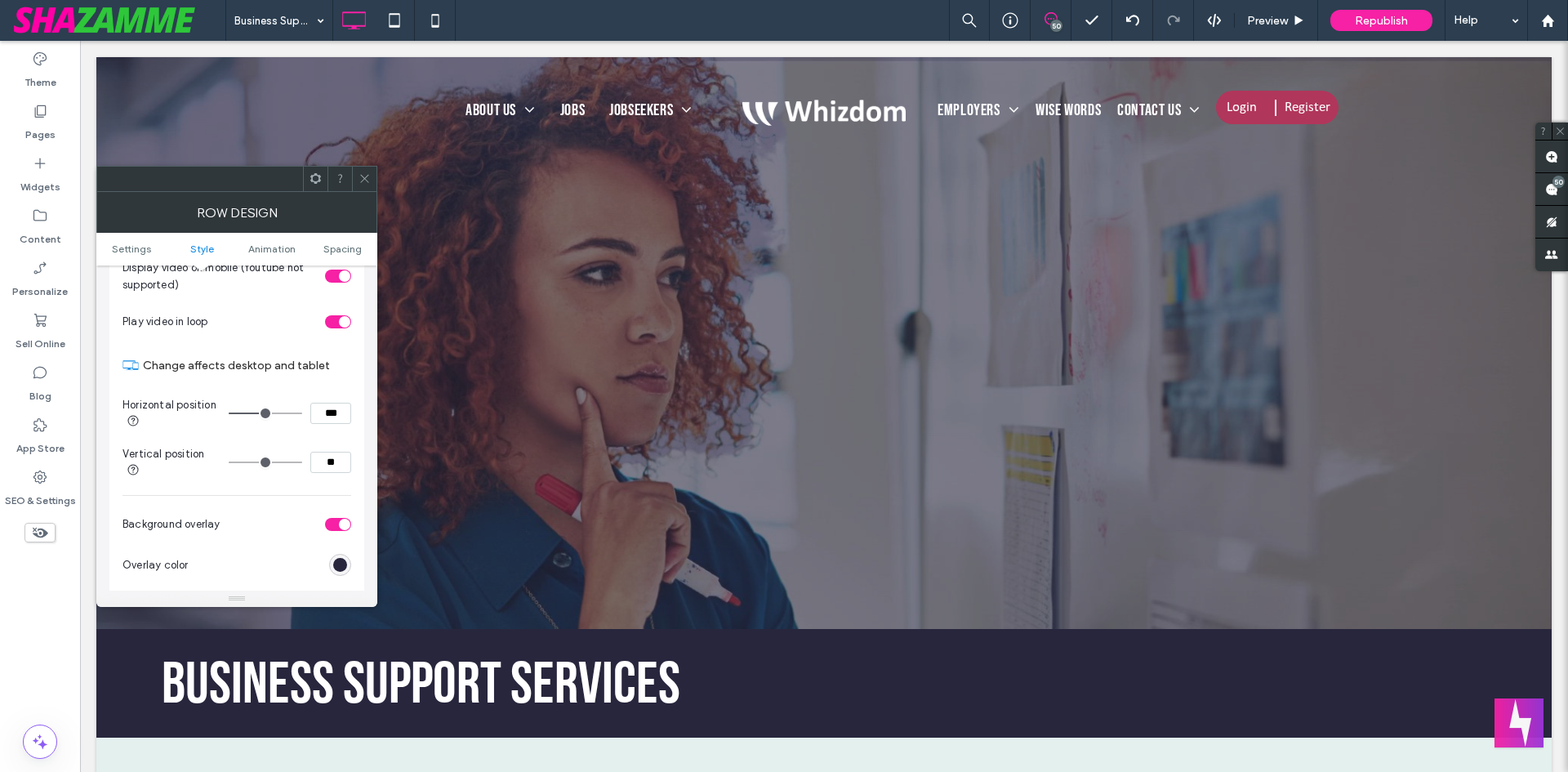
scroll to position [654, 0]
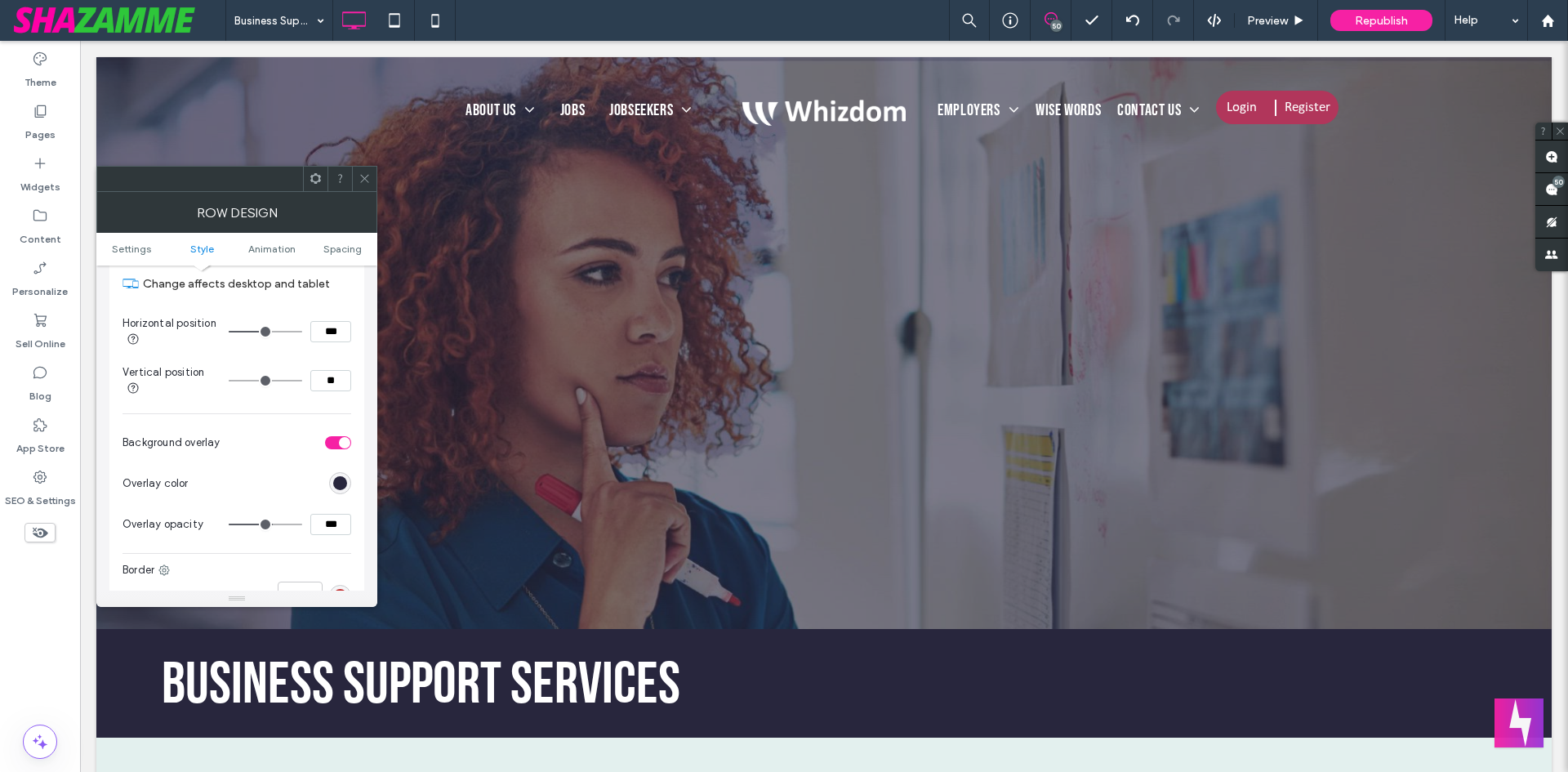
drag, startPoint x: 324, startPoint y: 524, endPoint x: 314, endPoint y: 525, distance: 10.0
click at [314, 525] on input "***" at bounding box center [331, 524] width 41 height 21
type input "***"
type input "**"
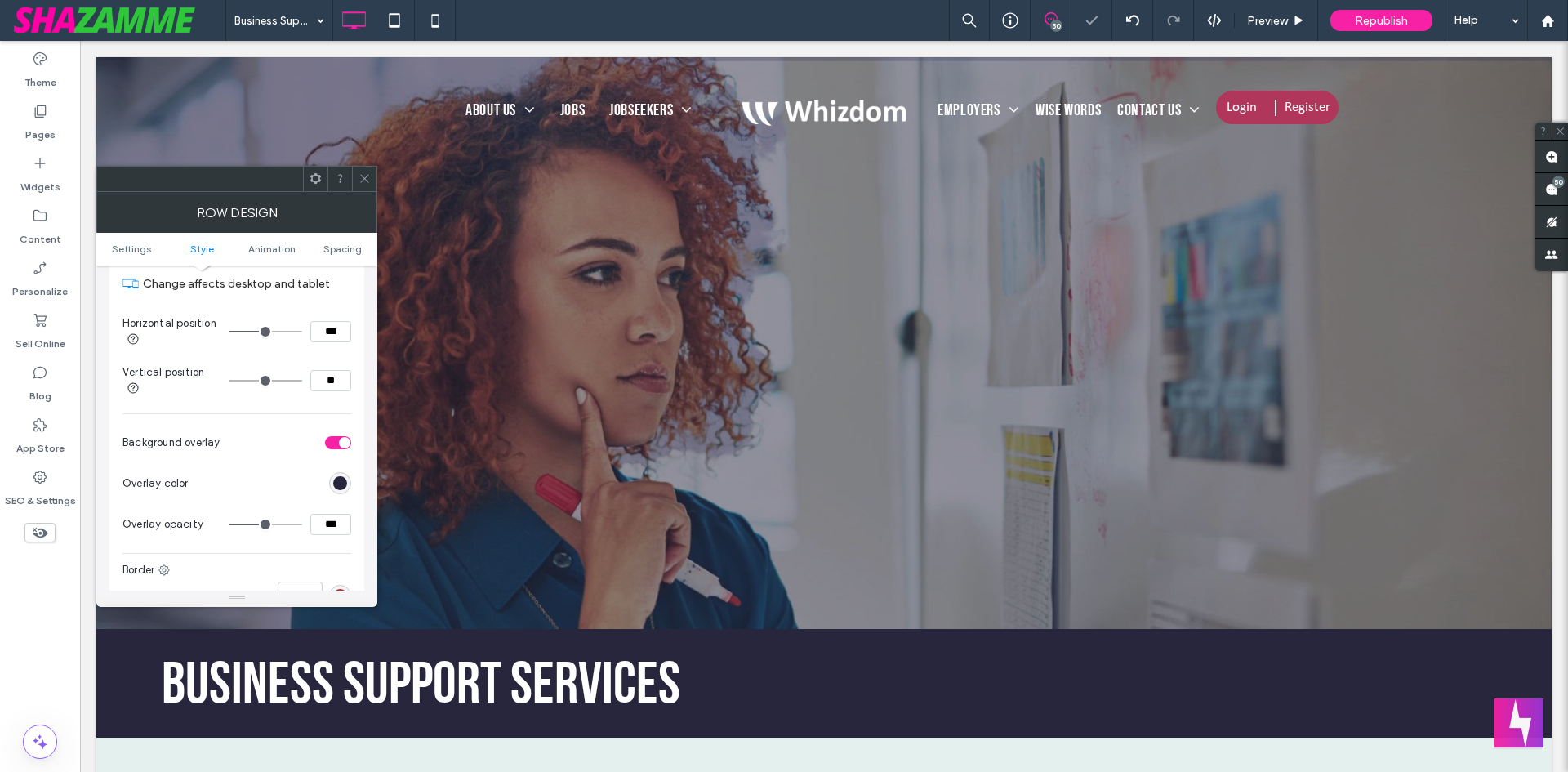
click at [371, 184] on div at bounding box center [364, 179] width 25 height 25
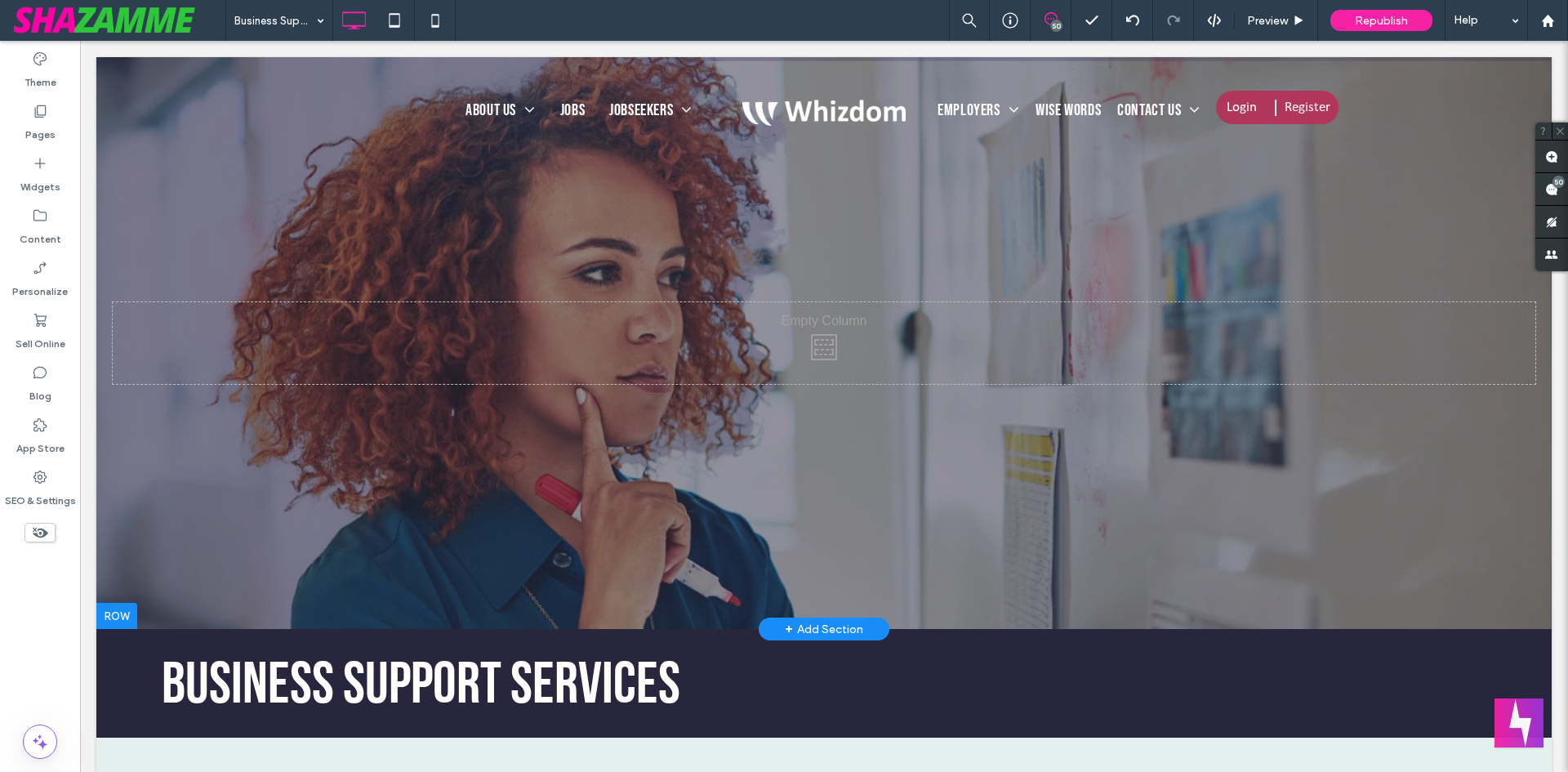
click at [133, 610] on div at bounding box center [117, 616] width 41 height 27
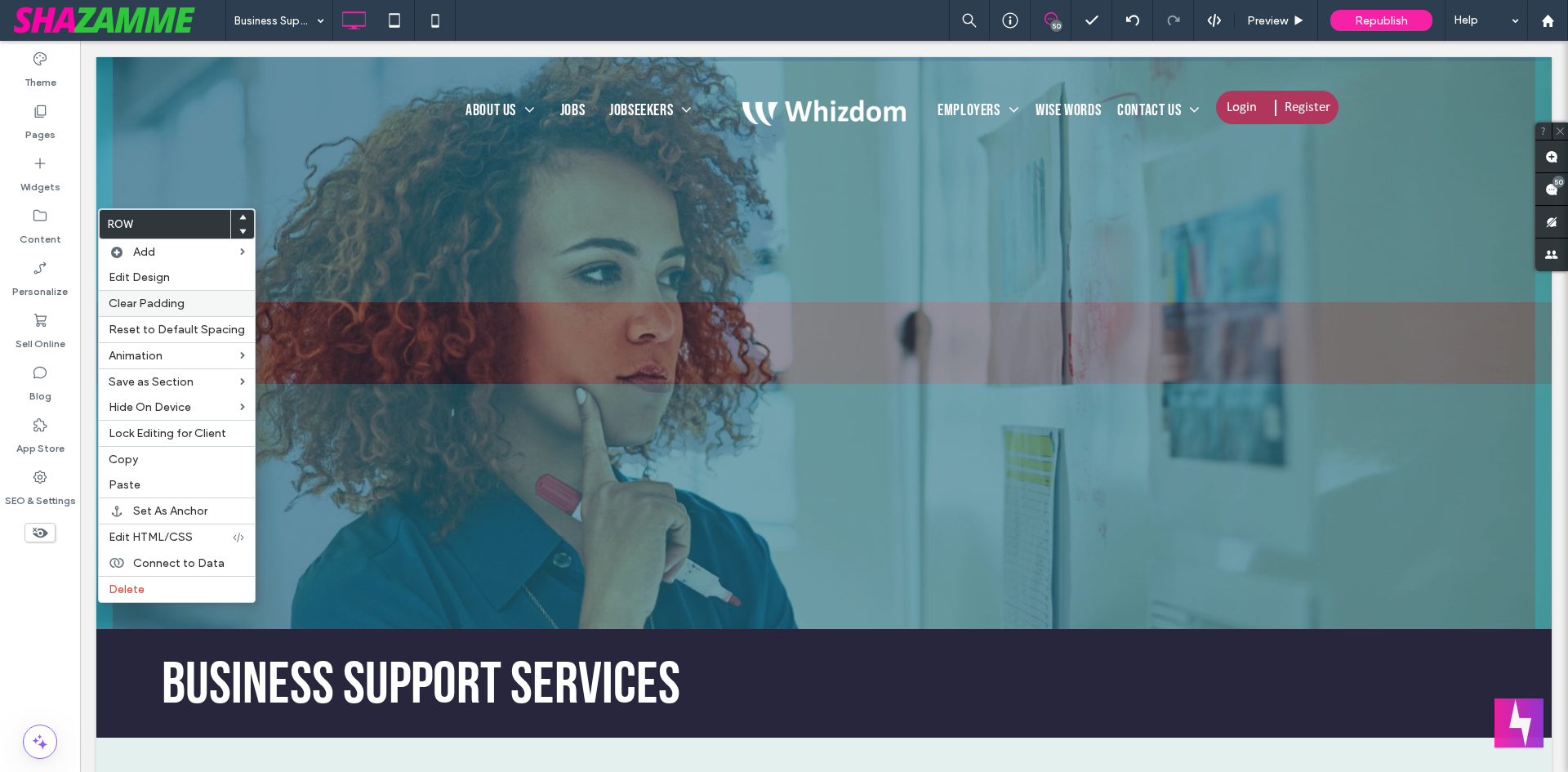
click at [207, 294] on div "Clear Padding" at bounding box center [177, 303] width 156 height 27
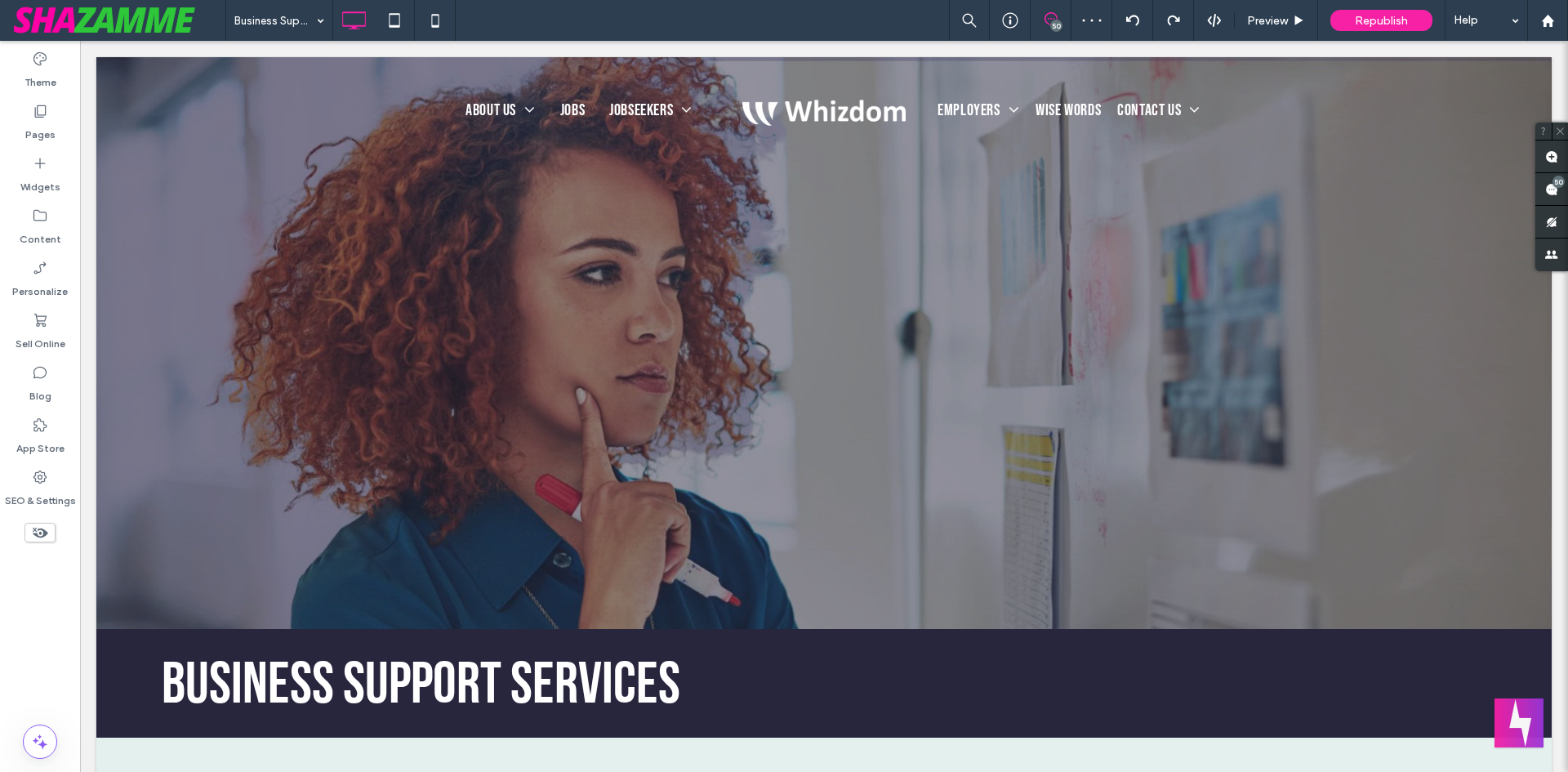
scroll to position [0, 0]
click at [80, 41] on div at bounding box center [80, 41] width 0 height 0
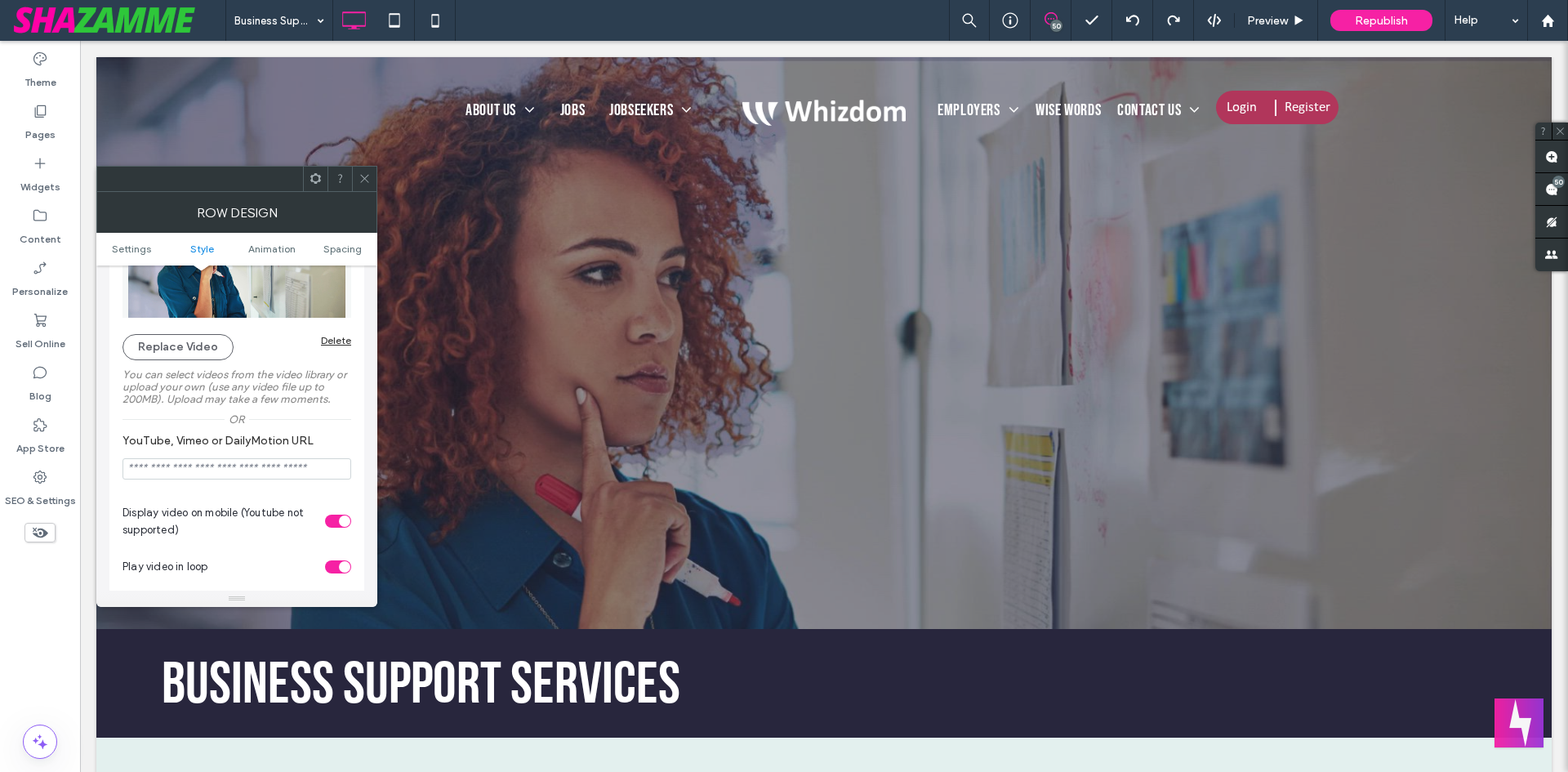
scroll to position [654, 0]
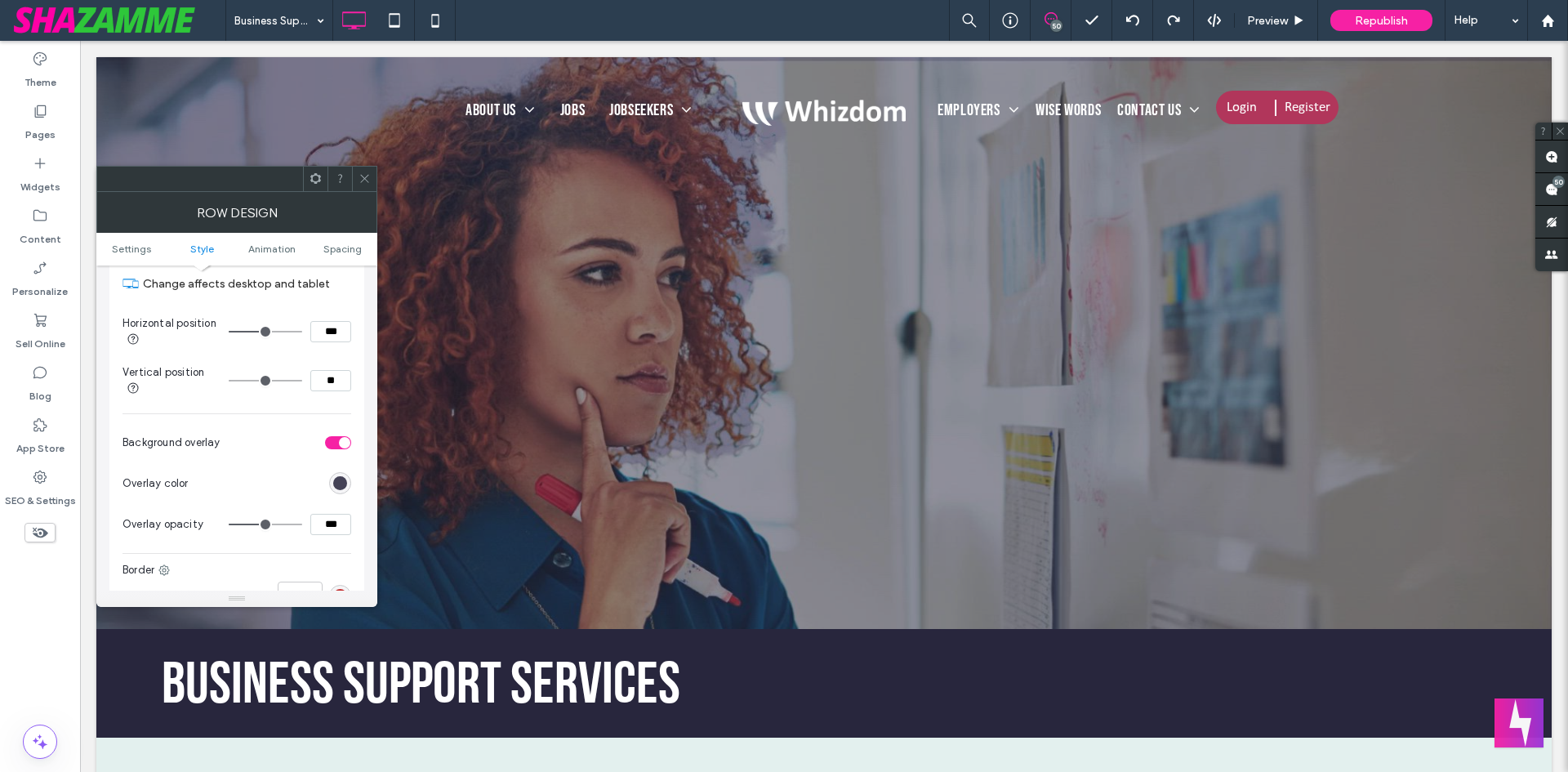
click at [343, 478] on div "rgb(40, 38, 61)" at bounding box center [340, 483] width 14 height 14
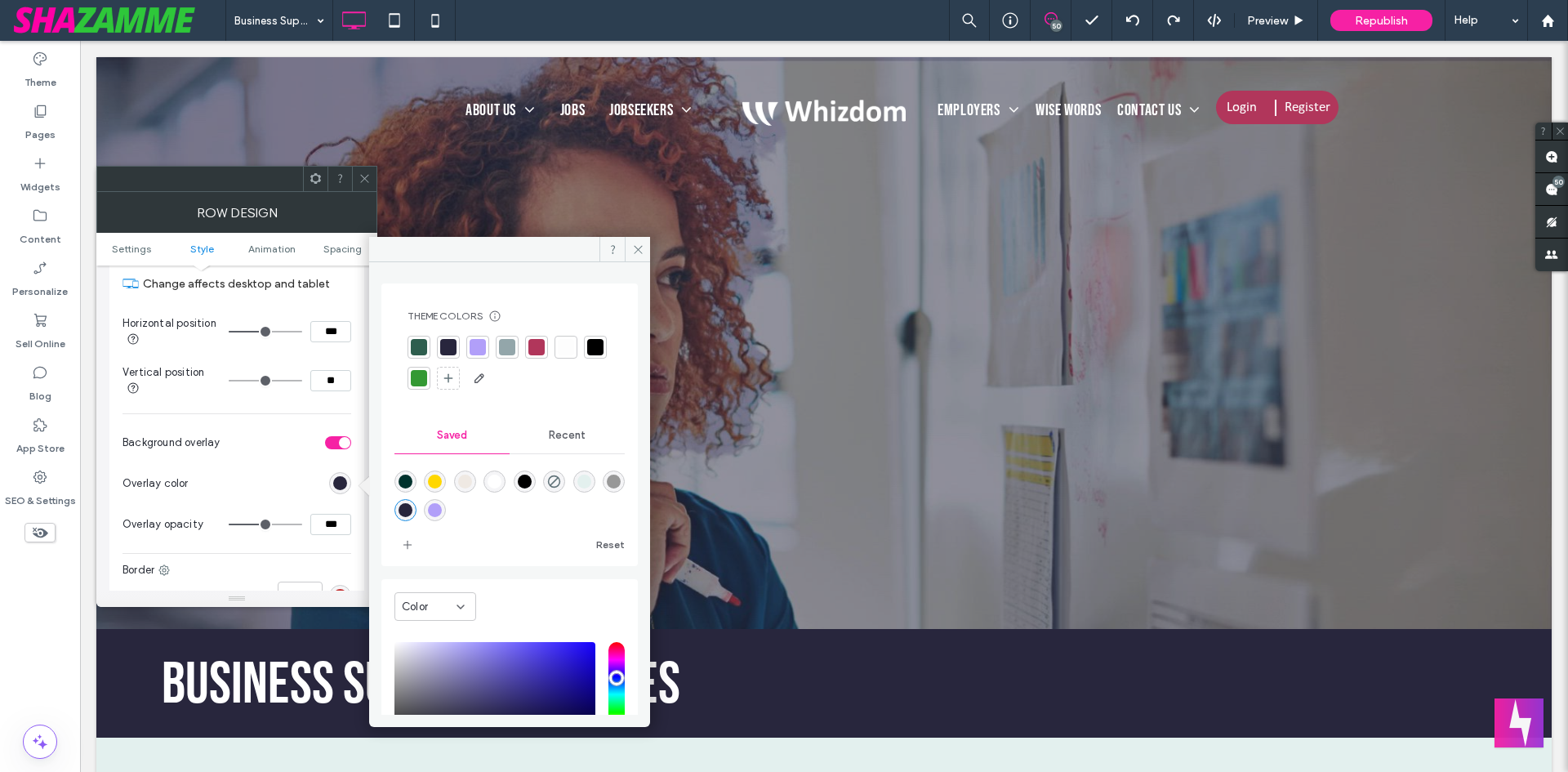
click at [366, 172] on icon at bounding box center [364, 179] width 12 height 12
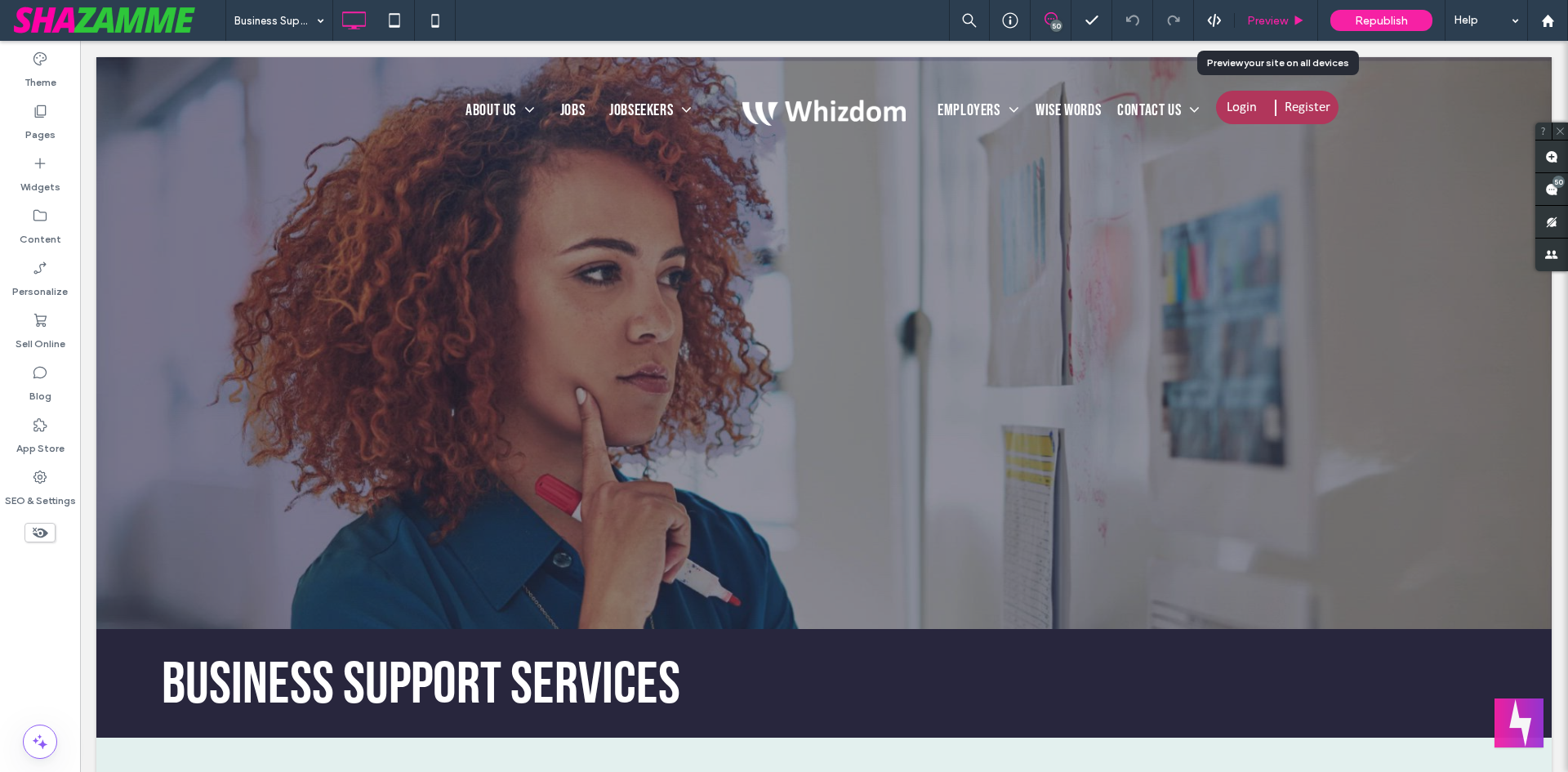
click at [1253, 15] on span "Preview" at bounding box center [1267, 21] width 41 height 14
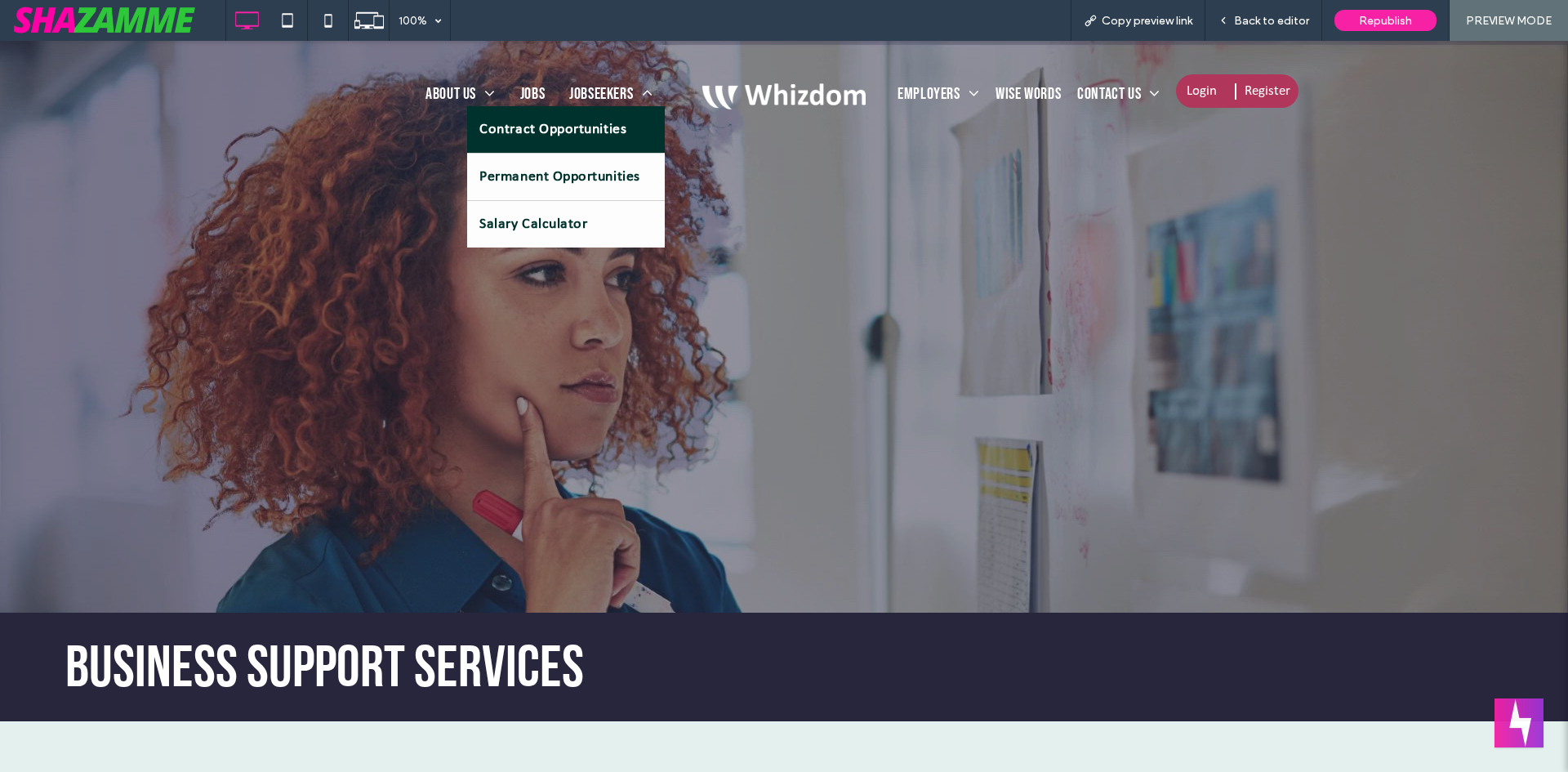
click at [582, 127] on span "Contract Opportunities" at bounding box center [553, 129] width 147 height 22
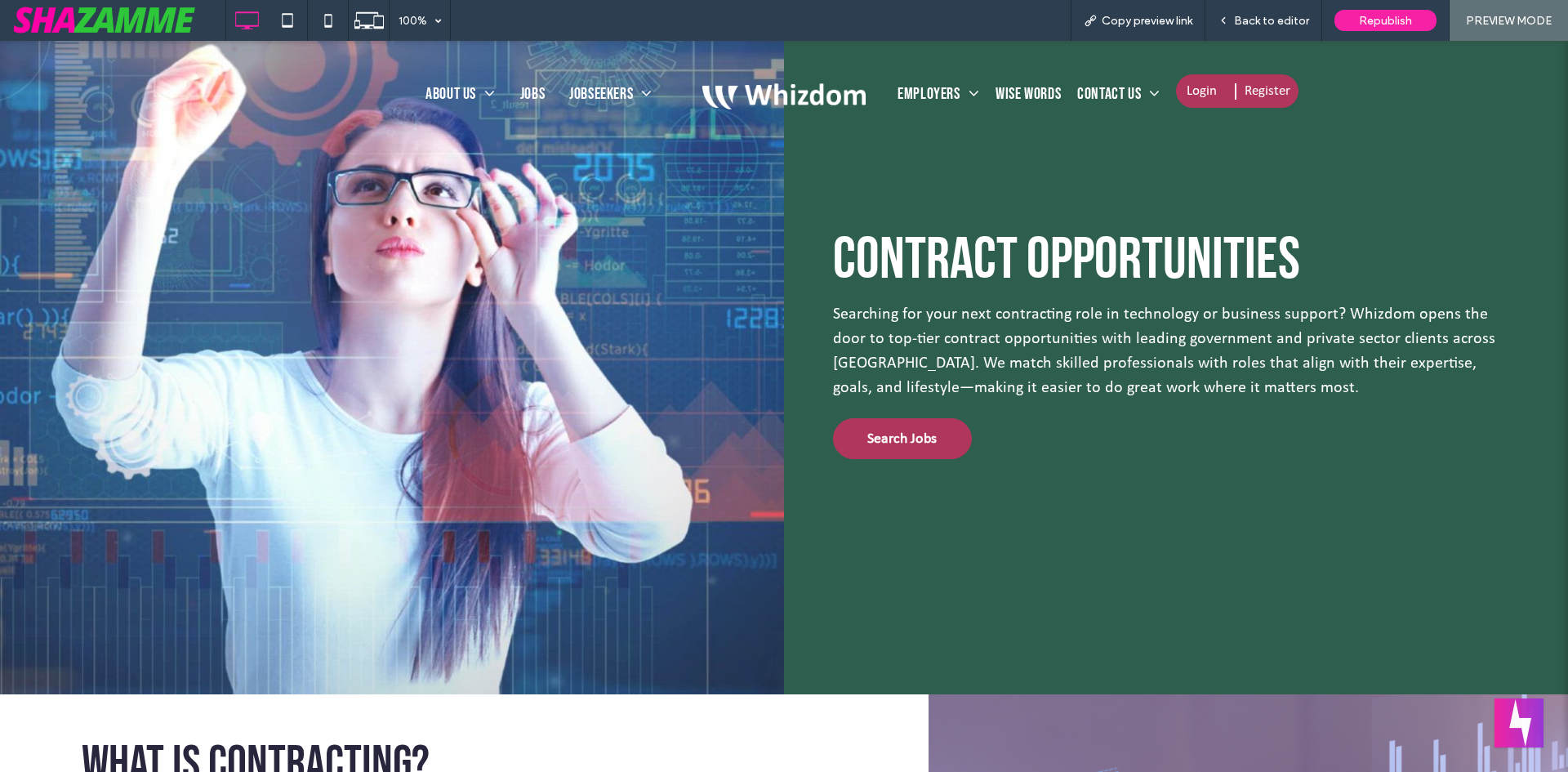
click at [80, 646] on div at bounding box center [392, 367] width 719 height 654
drag, startPoint x: 1266, startPoint y: 19, endPoint x: 934, endPoint y: 187, distance: 372.1
click at [1266, 19] on span "Back to editor" at bounding box center [1271, 21] width 75 height 14
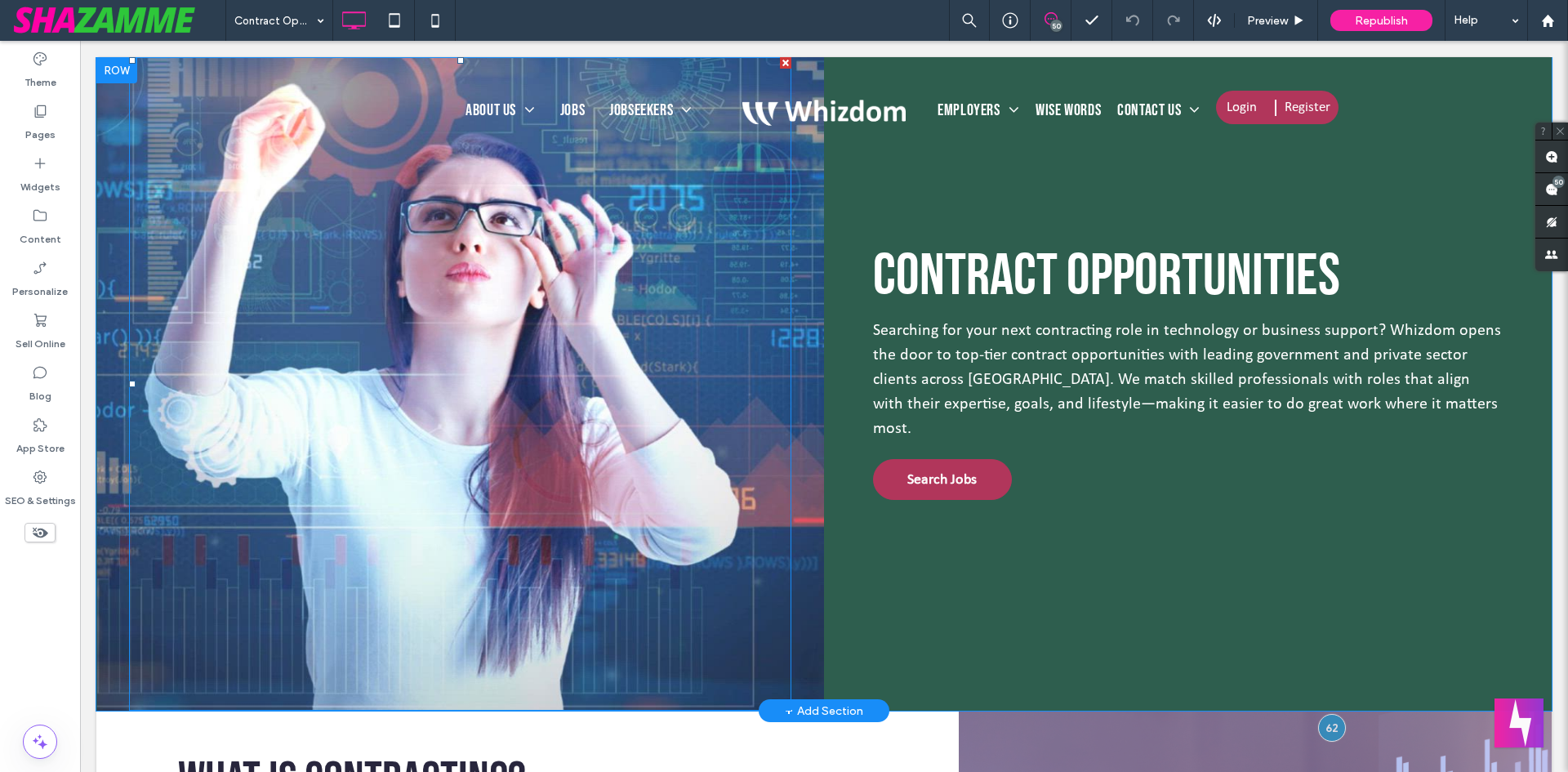
click at [233, 572] on div at bounding box center [460, 384] width 662 height 654
click at [105, 335] on div "Click To Paste" at bounding box center [460, 384] width 728 height 654
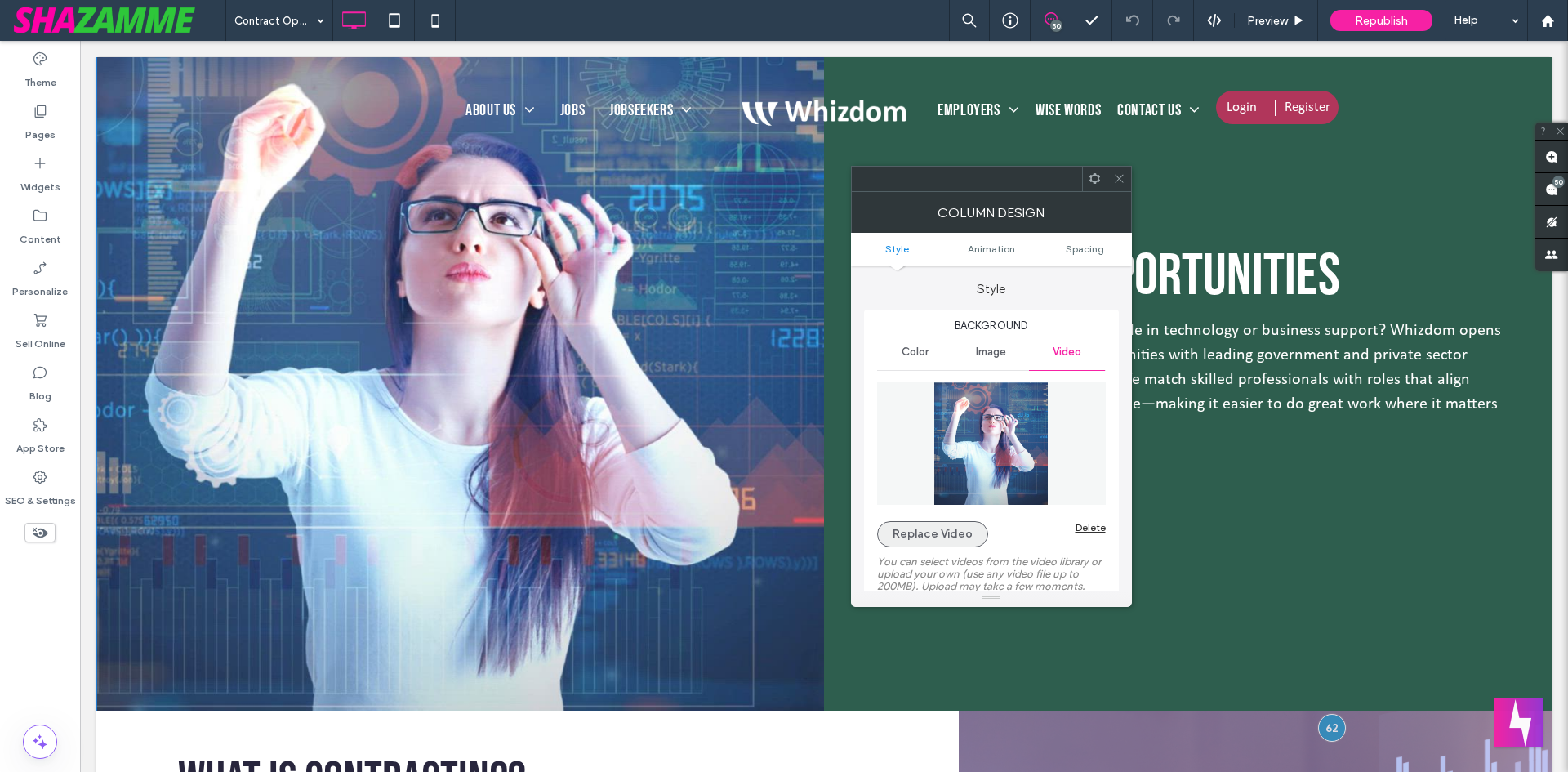
click at [935, 532] on button "Replace Video" at bounding box center [933, 534] width 111 height 27
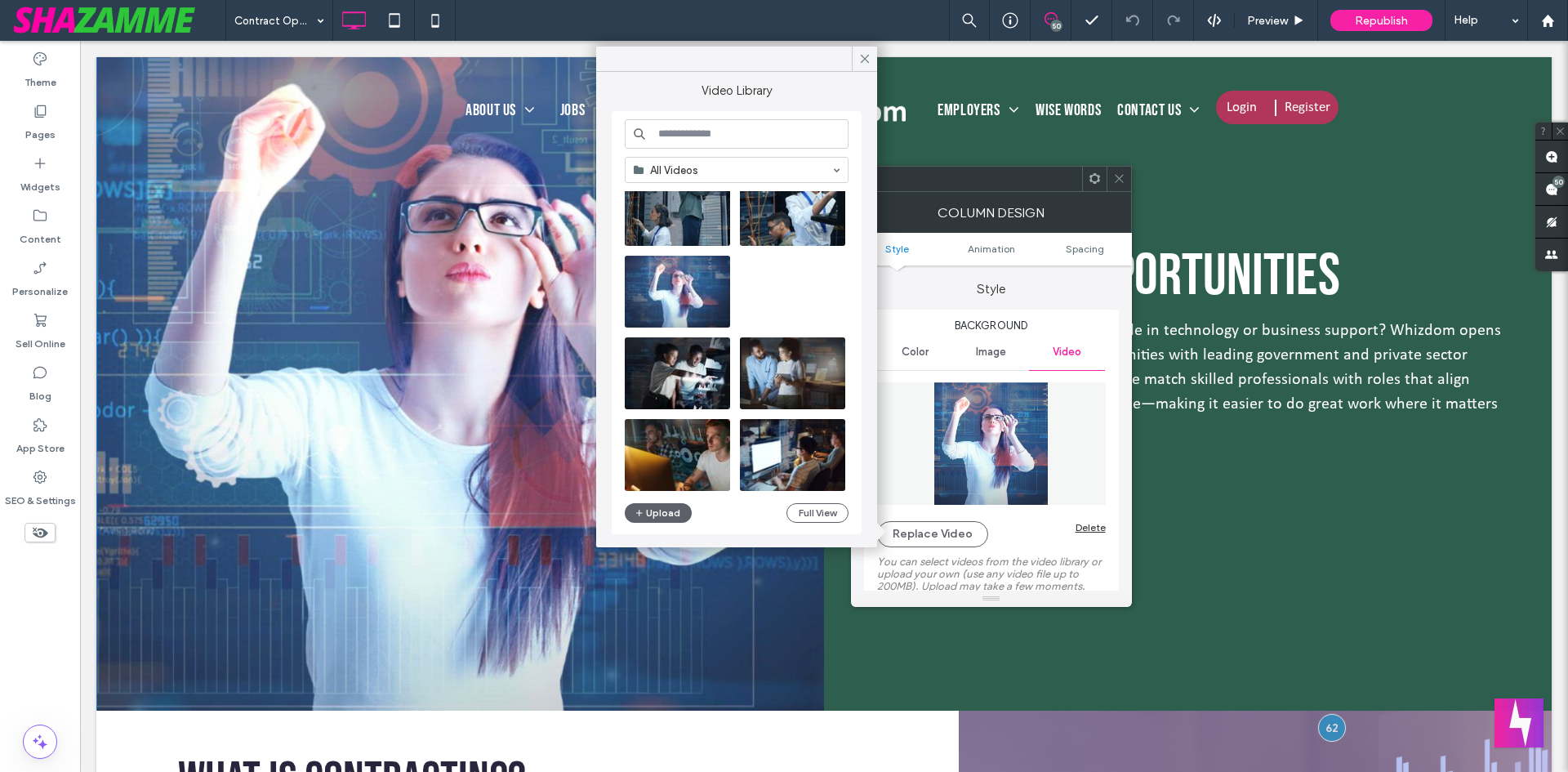
scroll to position [1844, 0]
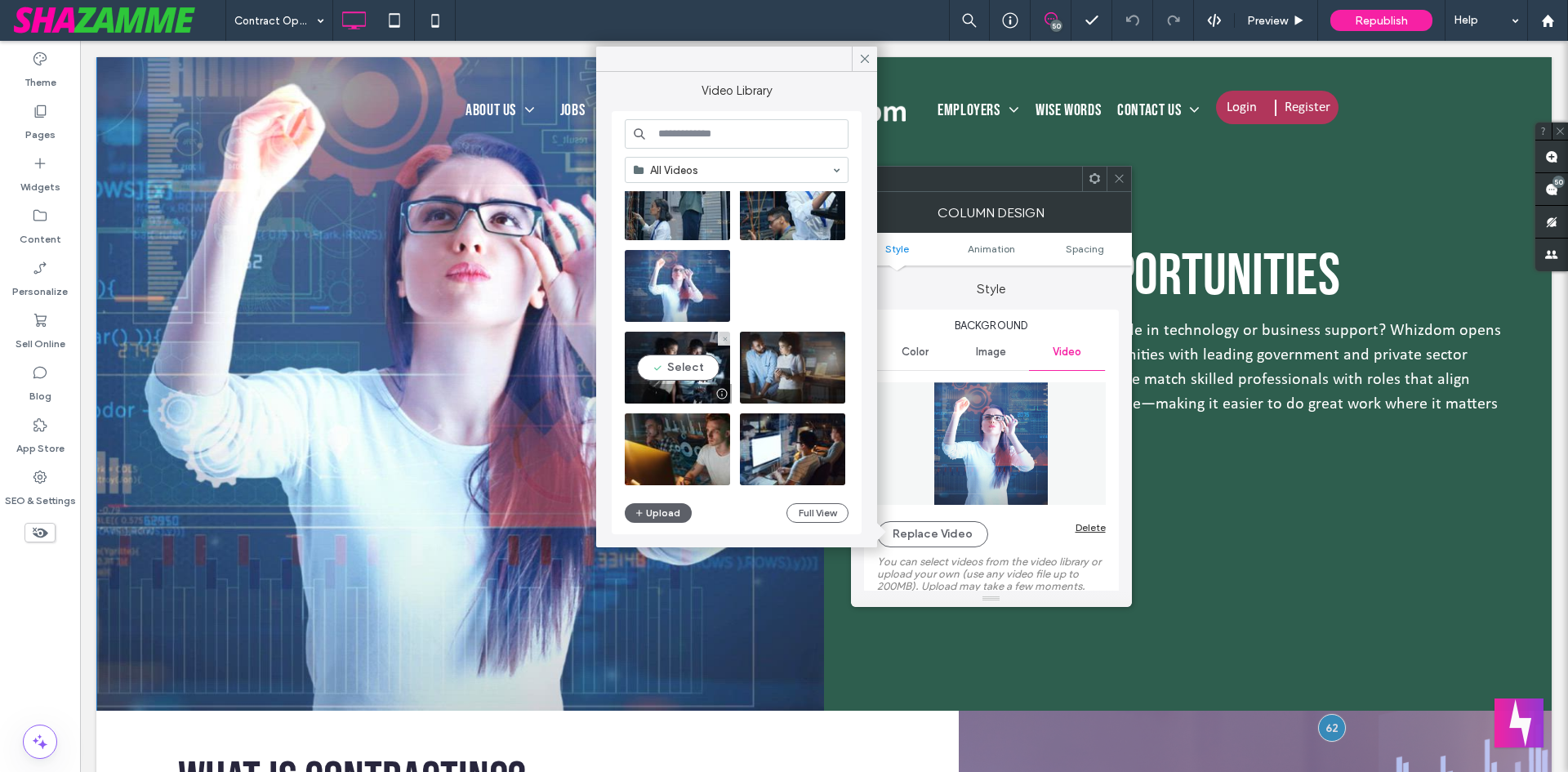
click at [700, 365] on video at bounding box center [677, 367] width 105 height 72
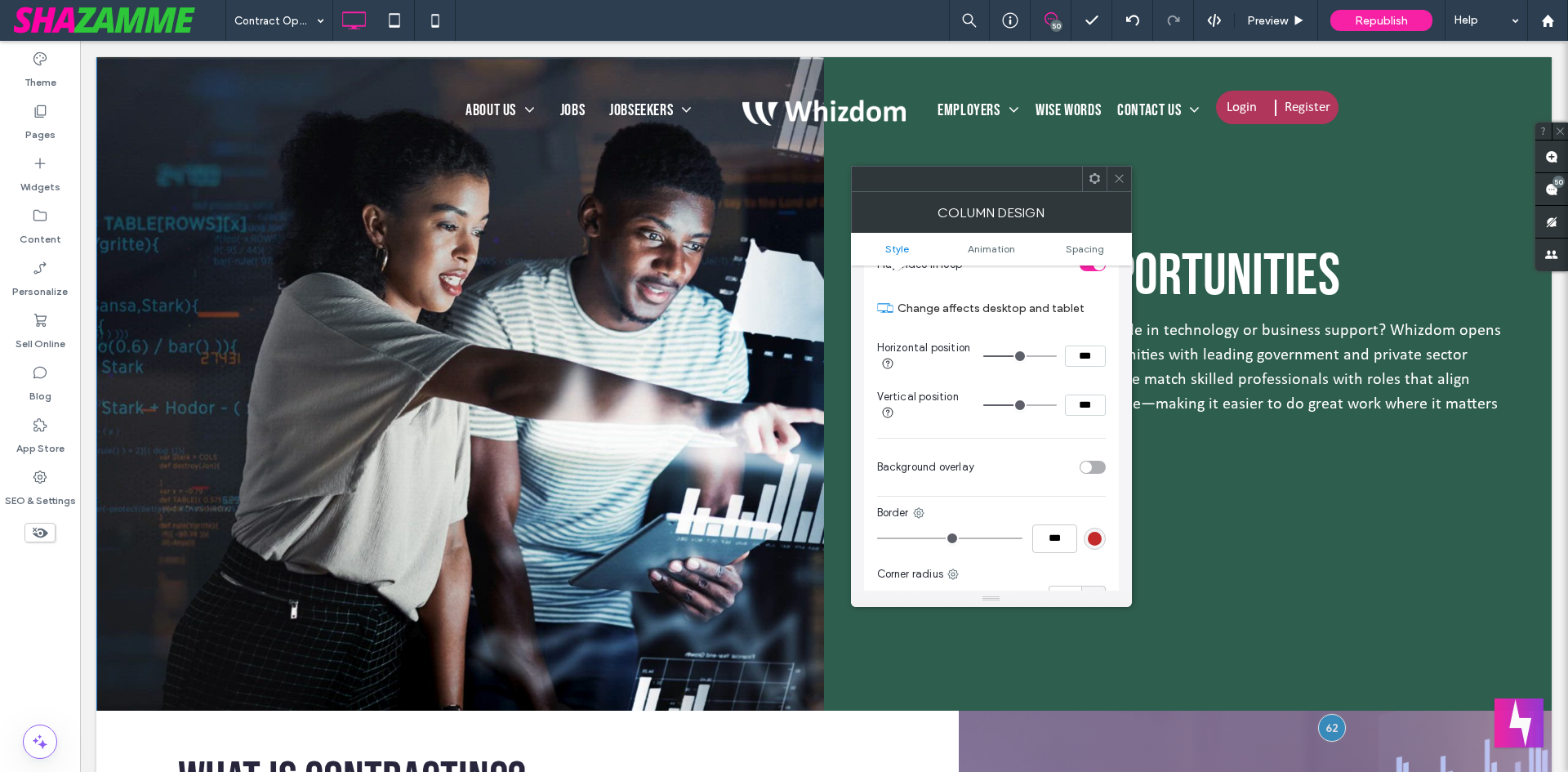
scroll to position [490, 0]
click at [1094, 463] on div "toggle" at bounding box center [1093, 466] width 27 height 13
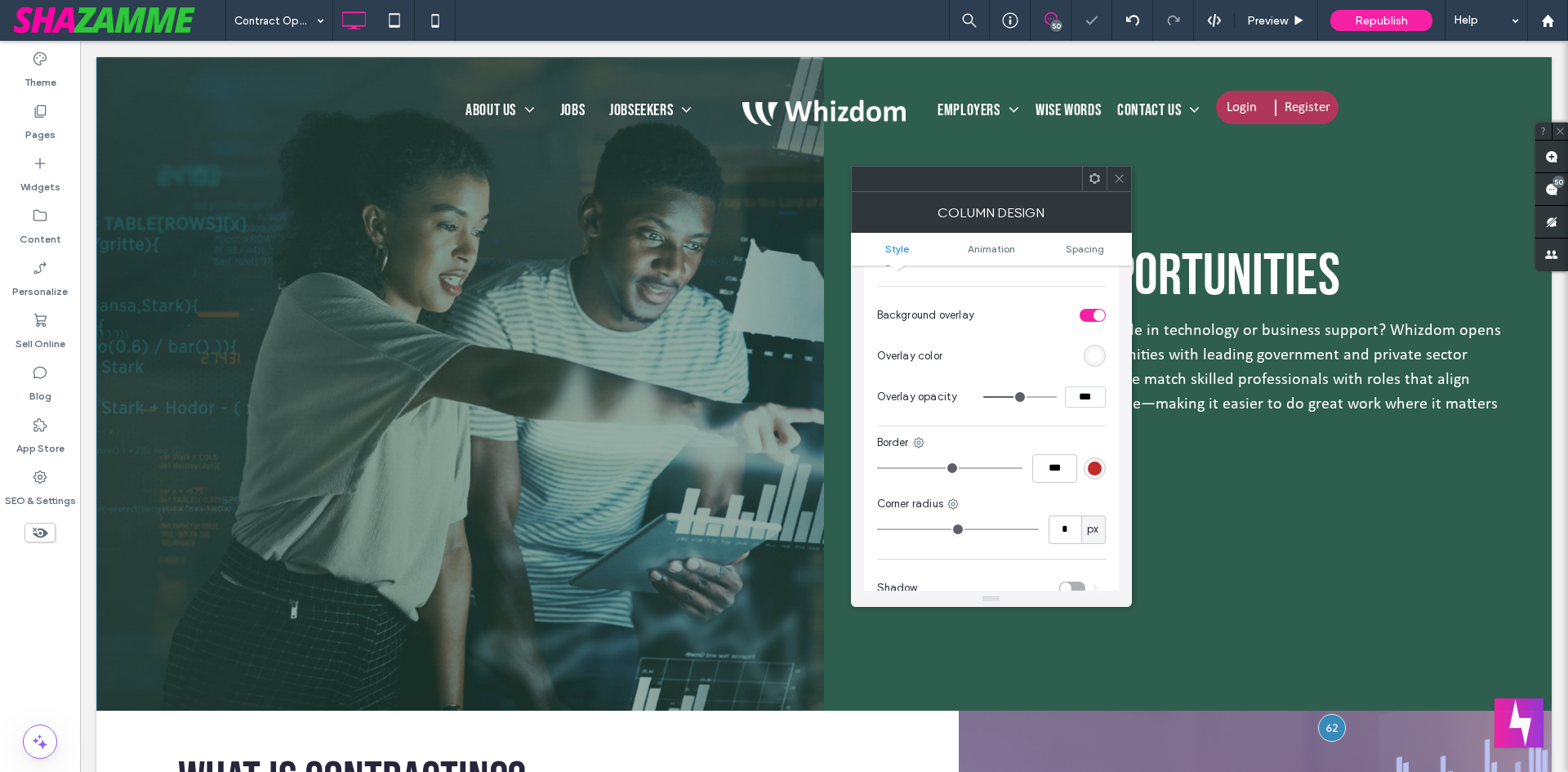
scroll to position [654, 0]
click at [1096, 343] on div "rgb(255,255,255)" at bounding box center [1095, 343] width 14 height 14
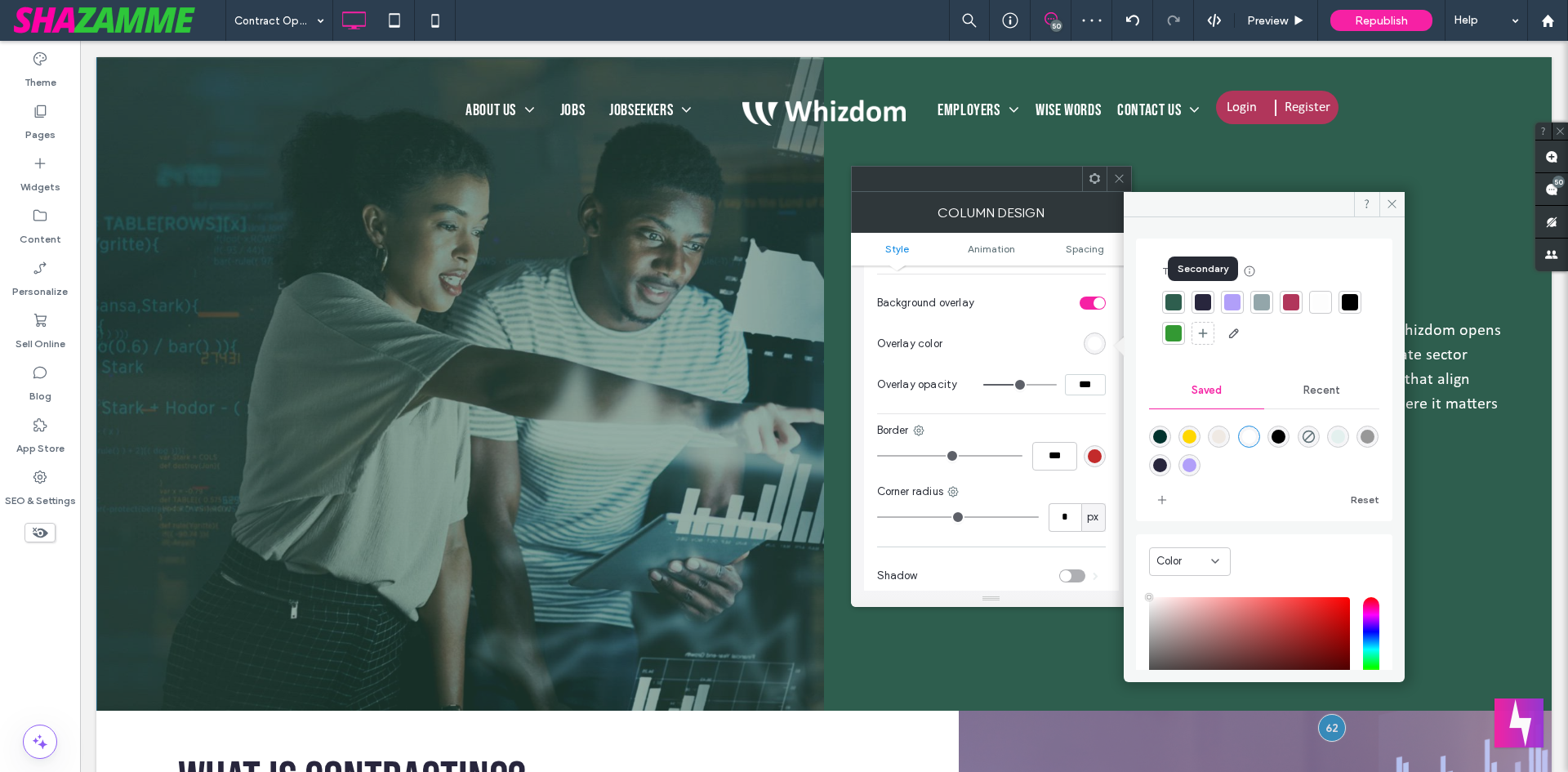
click at [1202, 303] on div at bounding box center [1203, 302] width 16 height 16
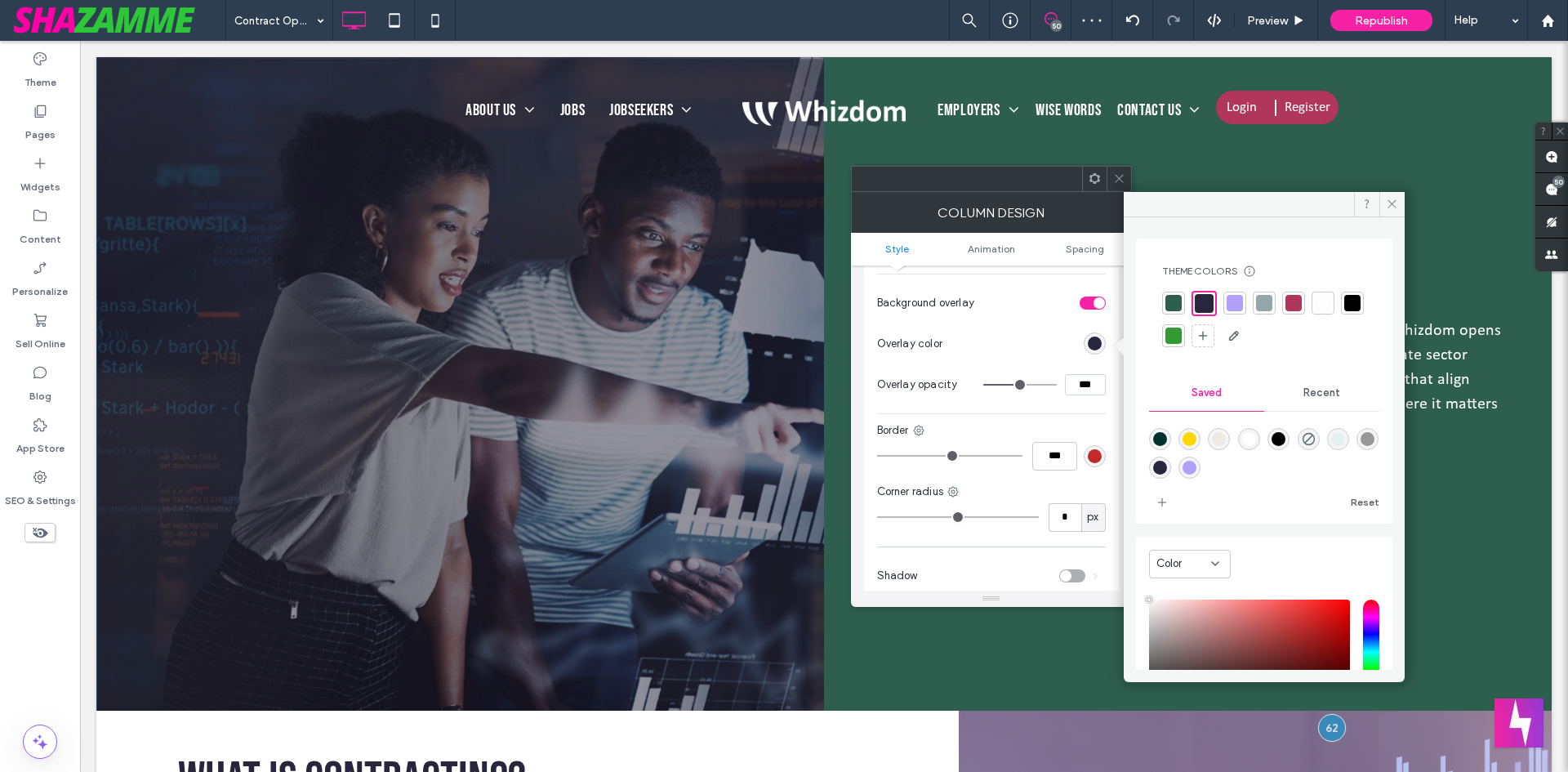
click at [1121, 180] on icon at bounding box center [1120, 179] width 12 height 12
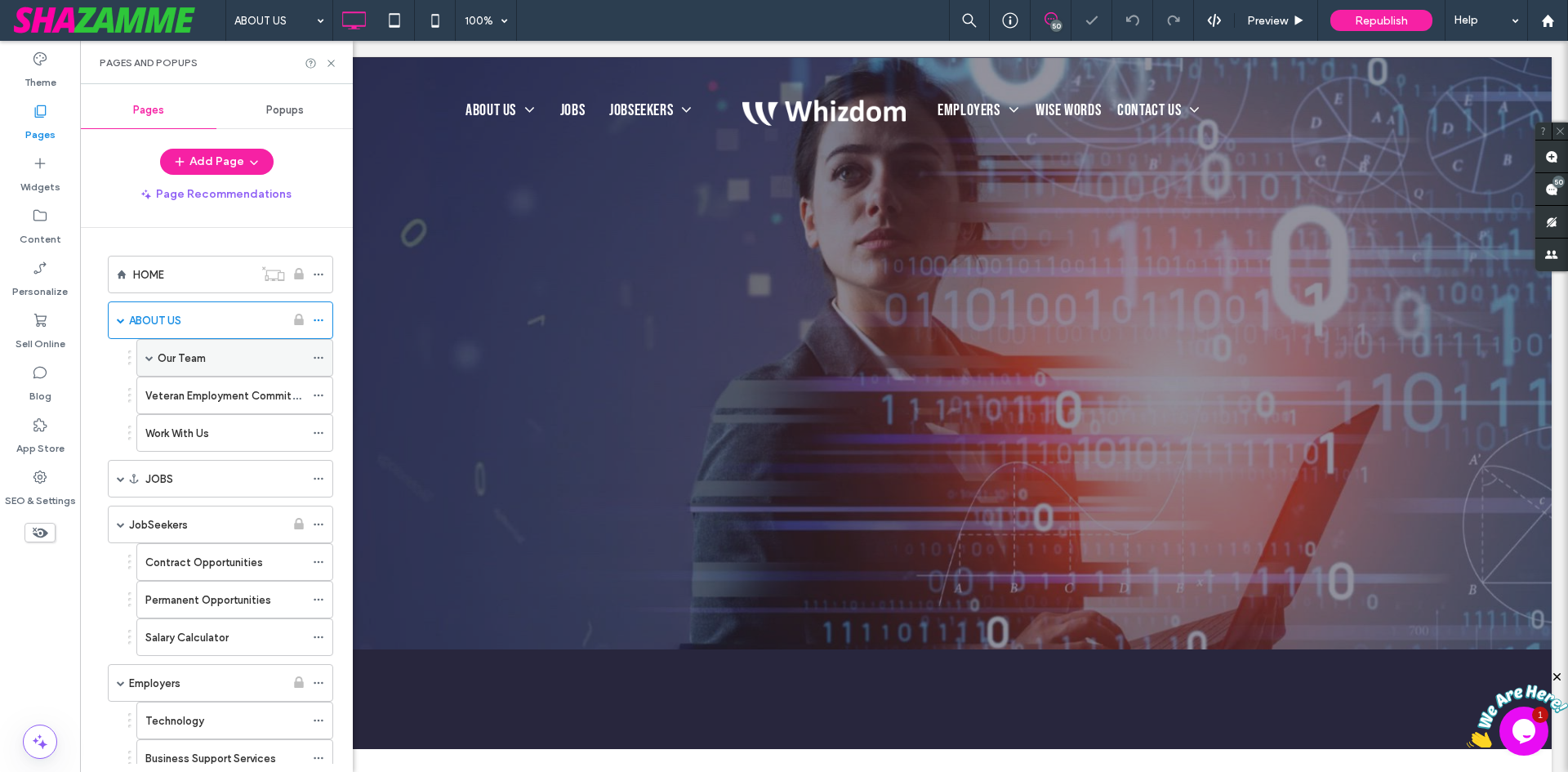
click at [197, 360] on label "Our Team" at bounding box center [181, 358] width 48 height 28
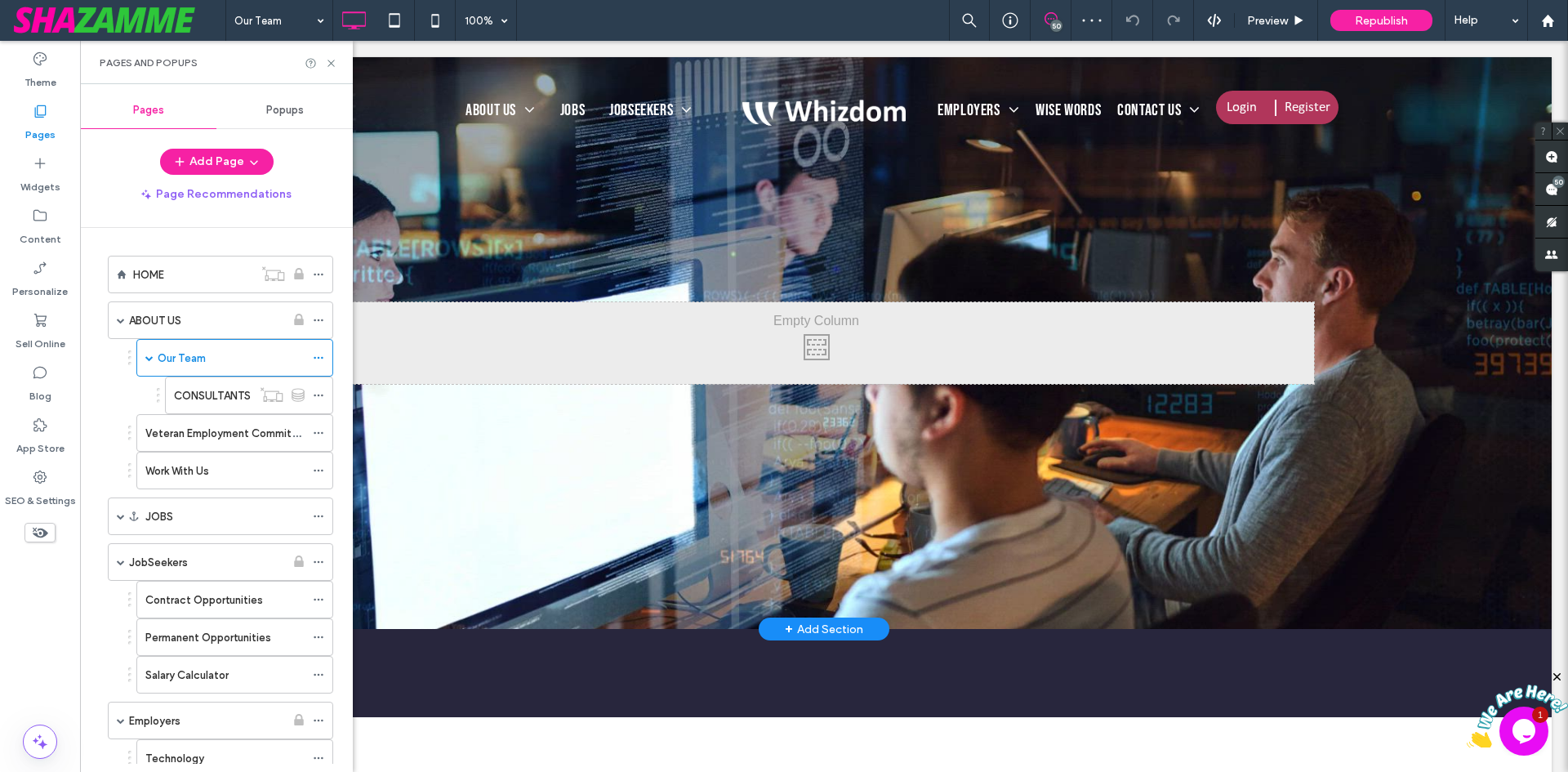
click at [571, 614] on div "Click To Paste Row + Add Section" at bounding box center [824, 343] width 1456 height 571
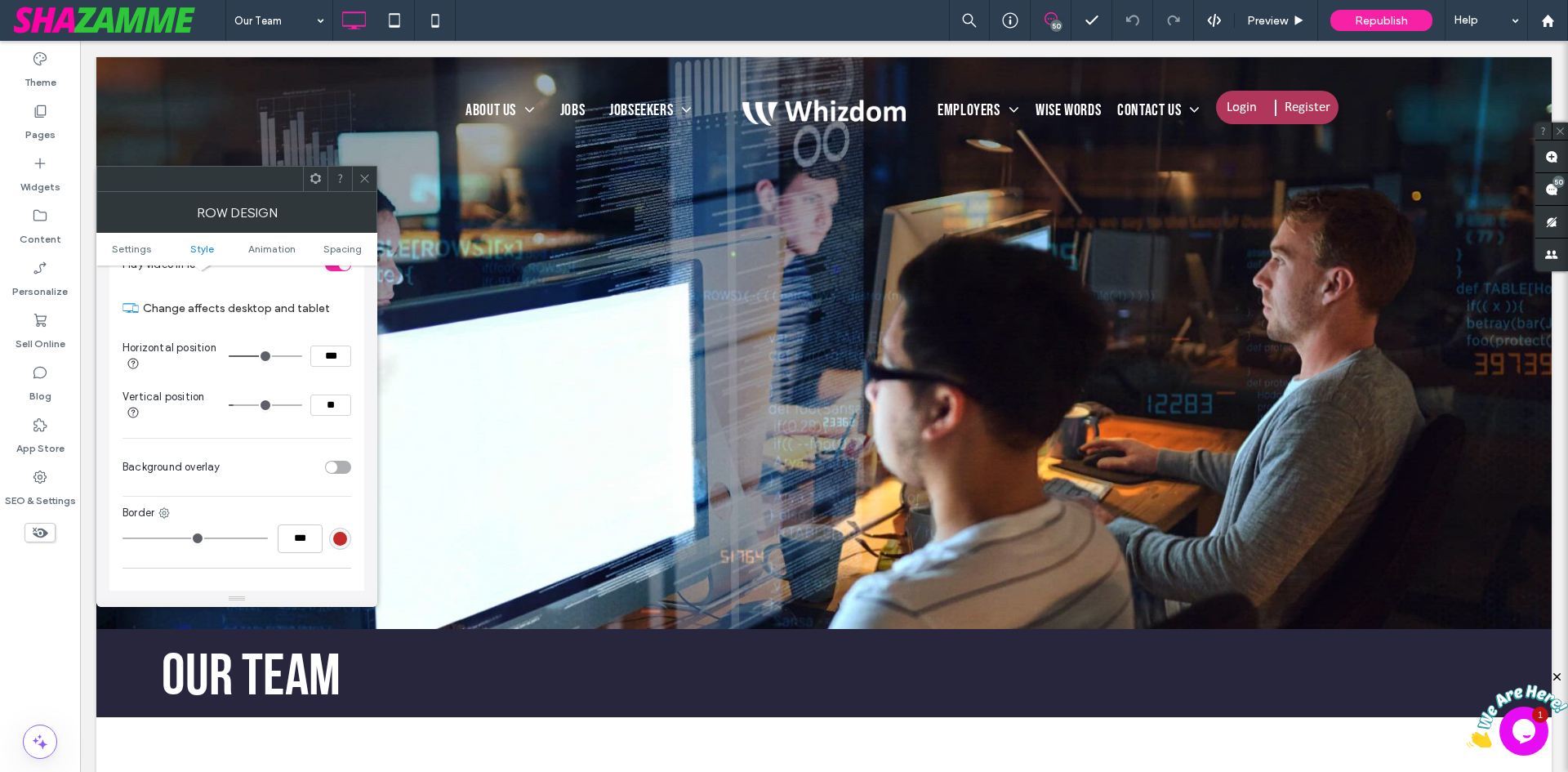
scroll to position [654, 0]
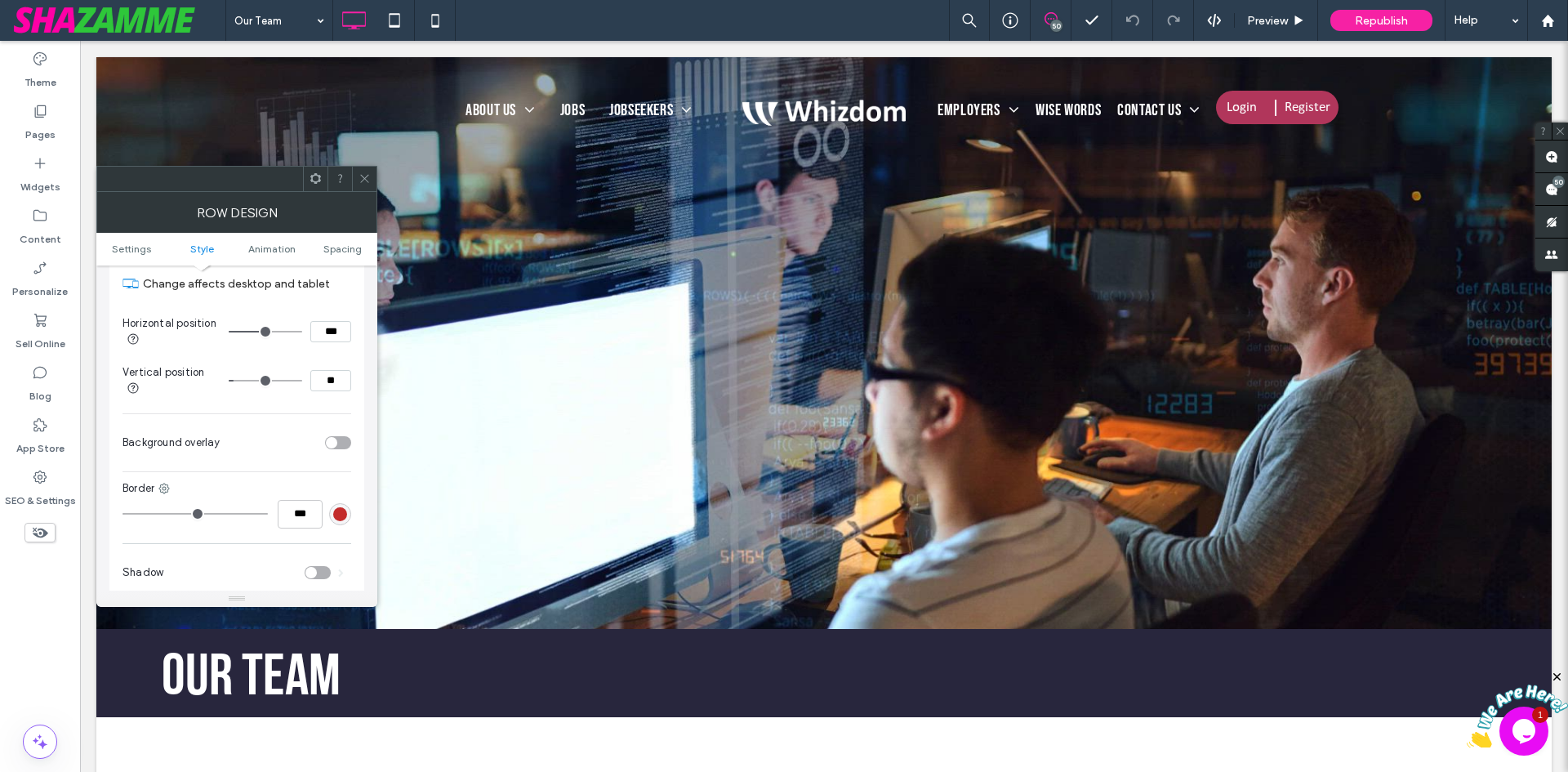
click at [347, 437] on div "toggle" at bounding box center [339, 442] width 27 height 13
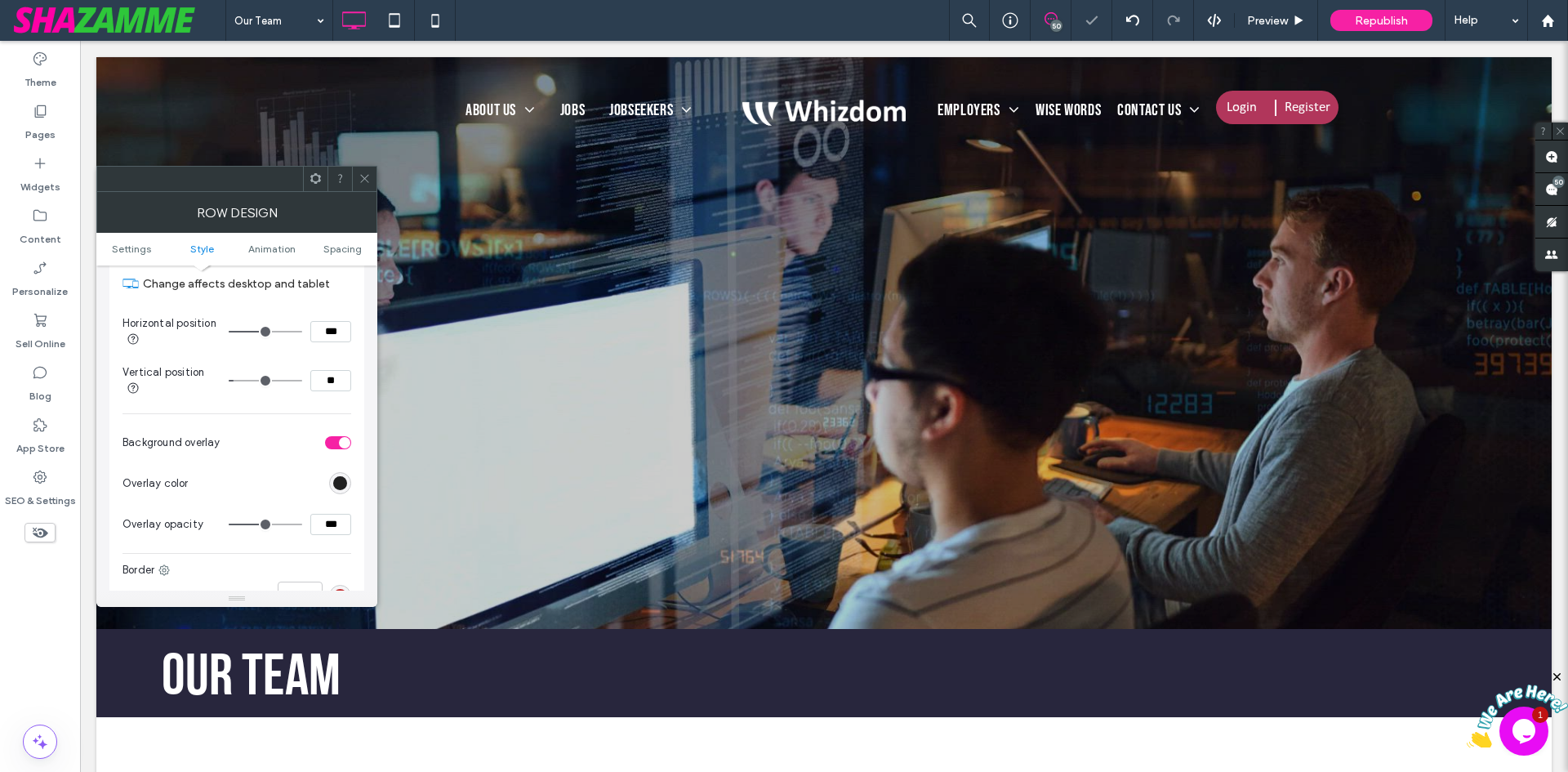
click at [339, 479] on div "rgb(0, 0, 0)" at bounding box center [340, 483] width 14 height 14
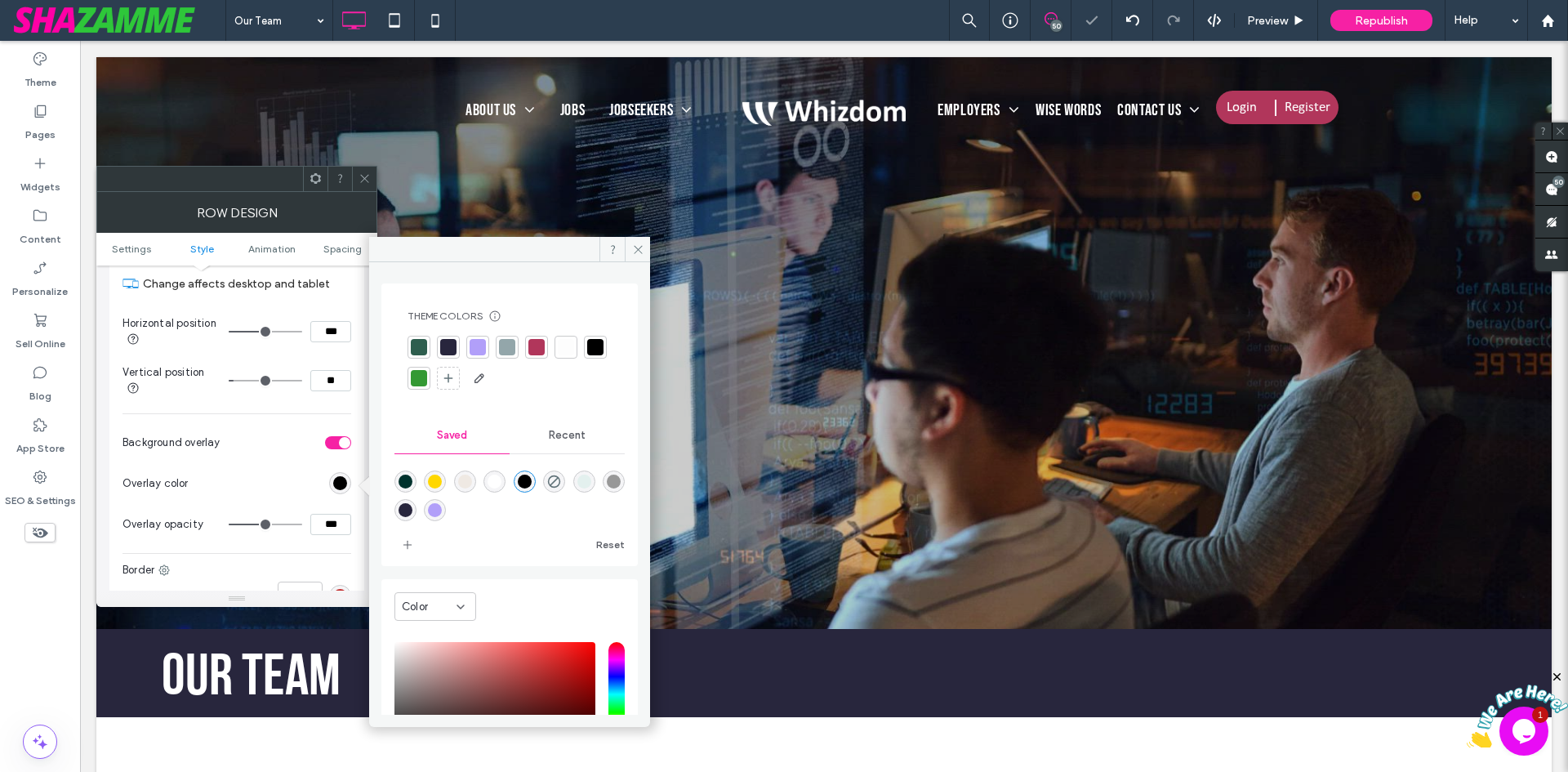
click at [444, 342] on div at bounding box center [448, 347] width 16 height 16
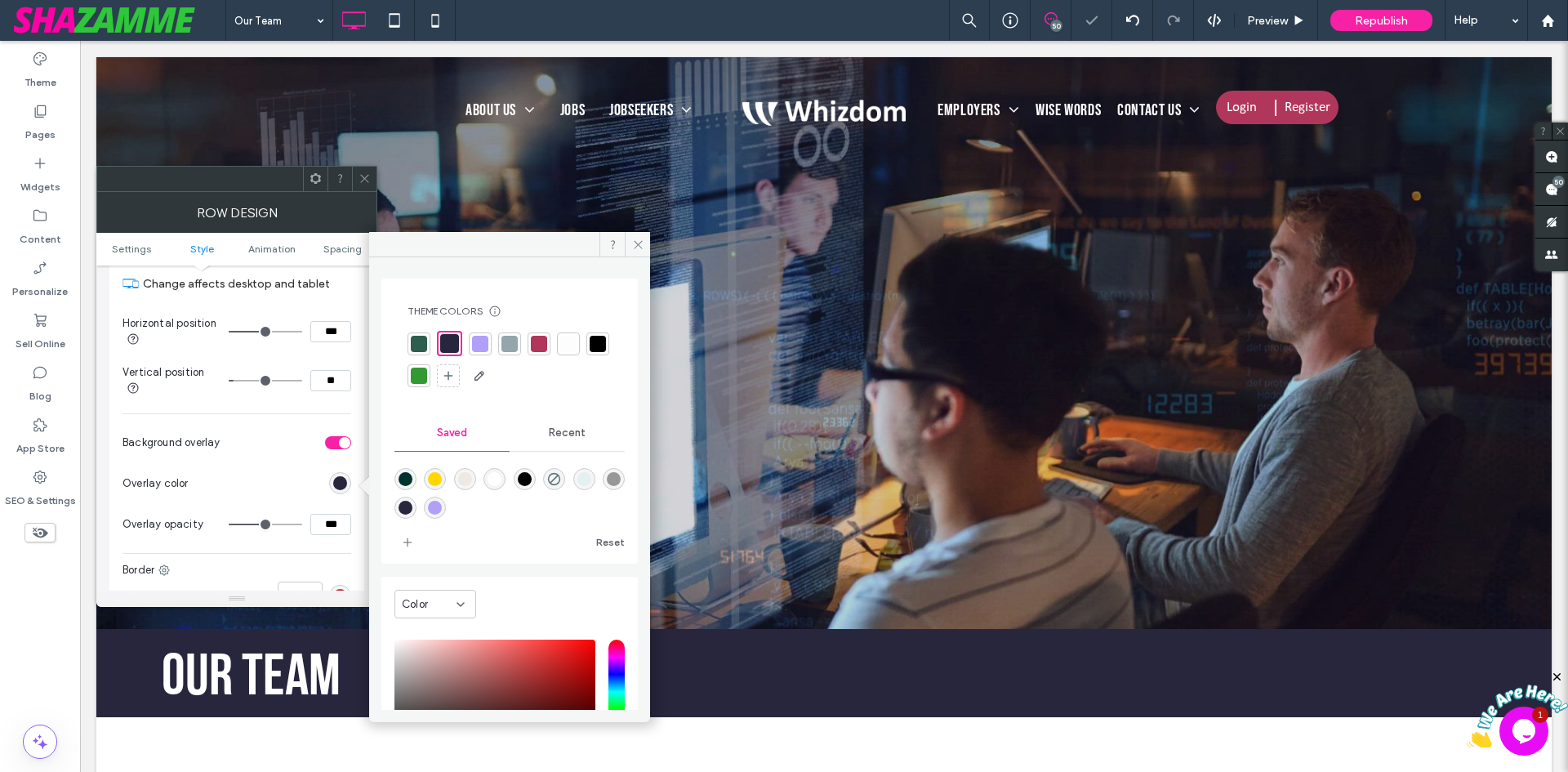
click at [367, 172] on span at bounding box center [364, 179] width 12 height 25
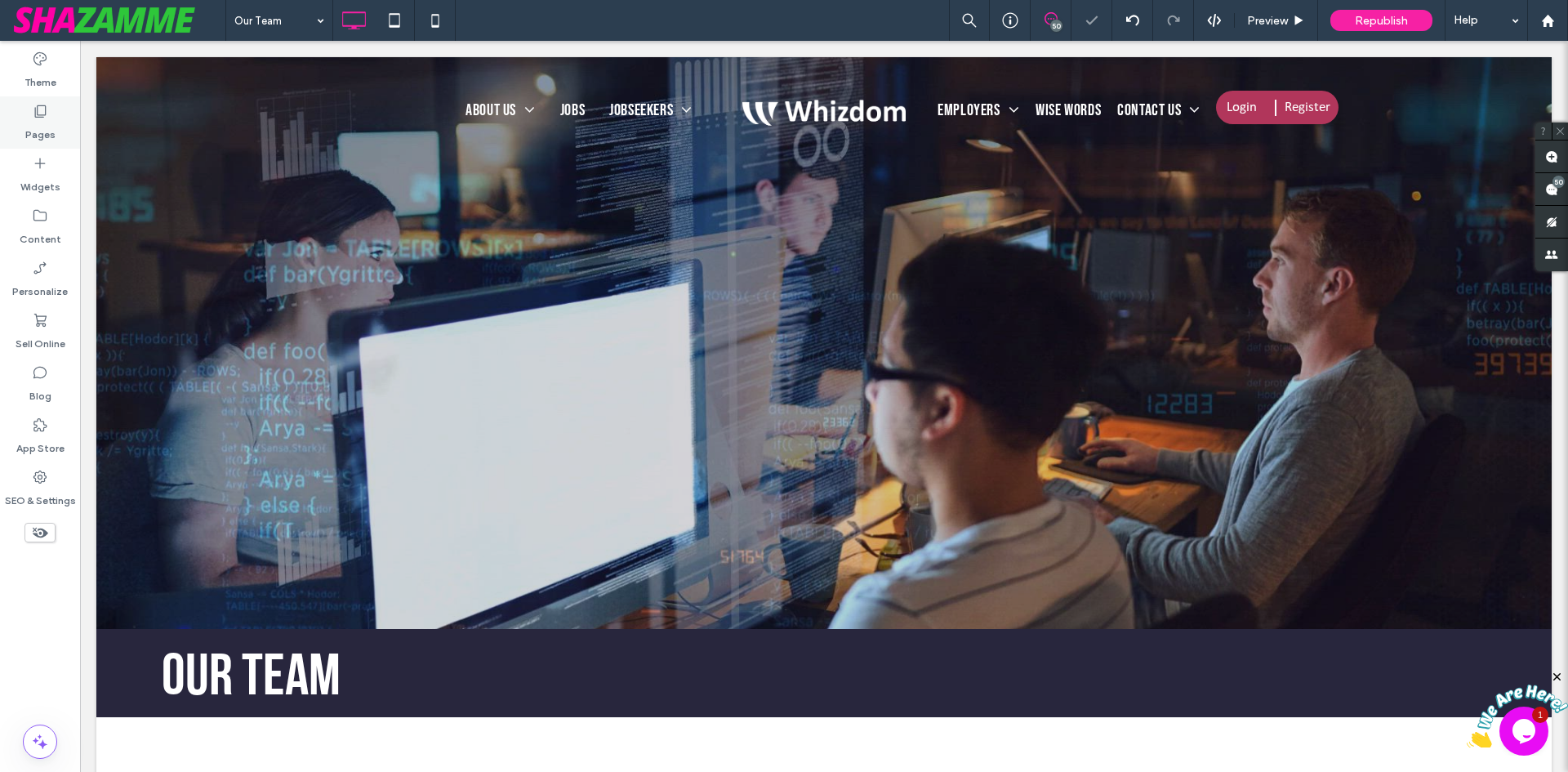
click at [39, 124] on label "Pages" at bounding box center [41, 131] width 30 height 23
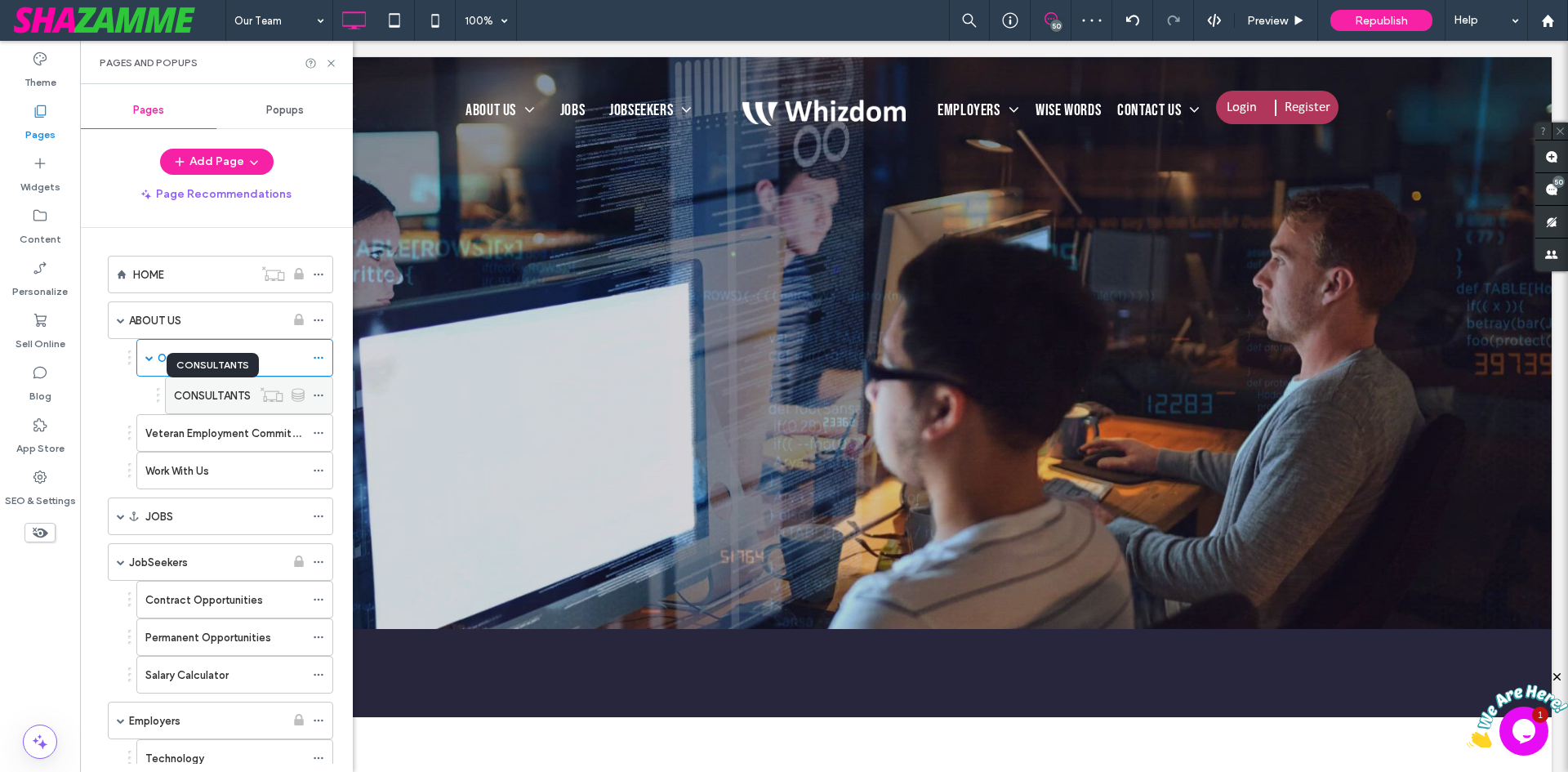
click at [195, 395] on label "CONSULTANTS" at bounding box center [212, 395] width 77 height 28
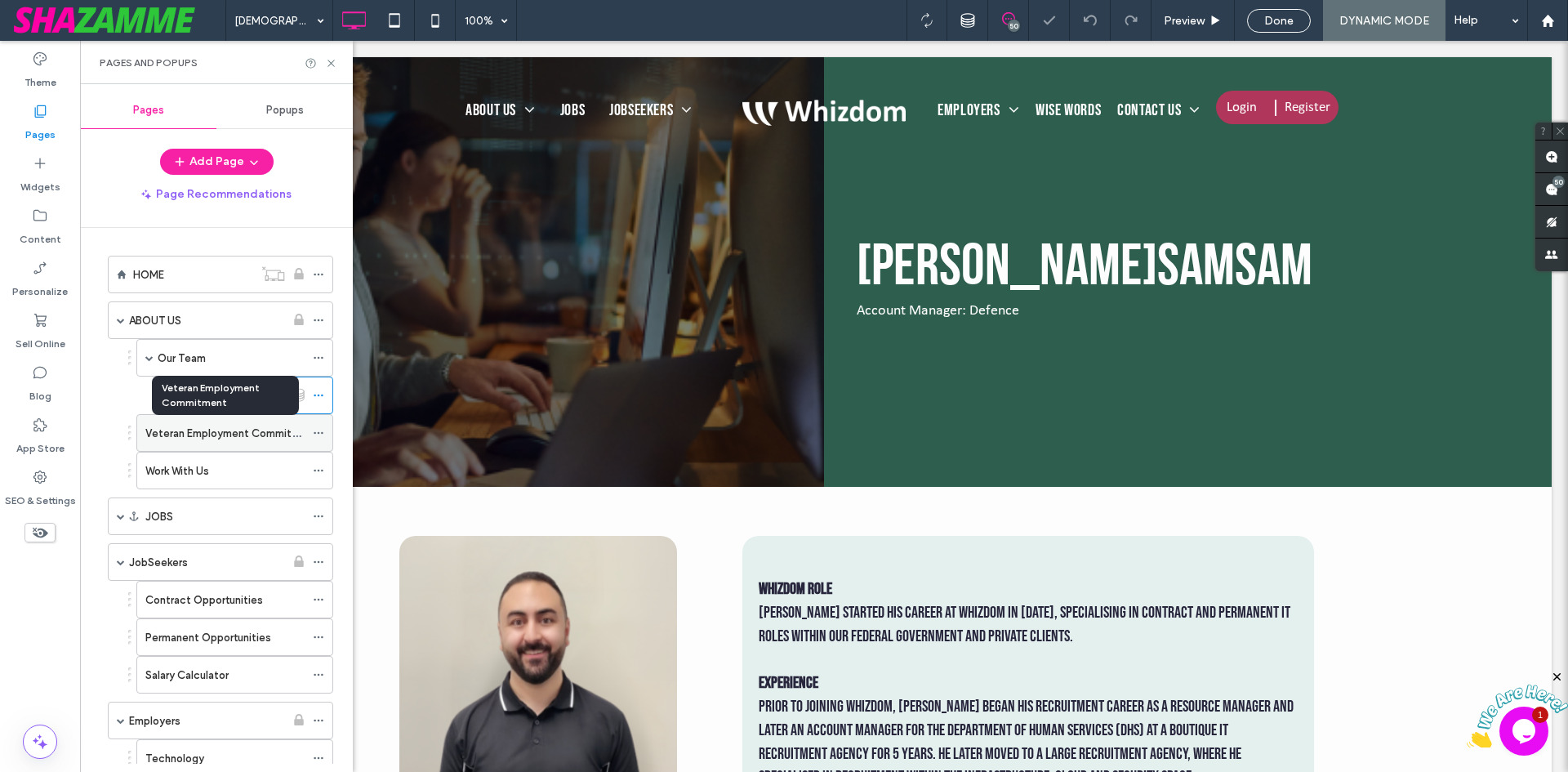
click at [191, 439] on label "Veteran Employment Commitment" at bounding box center [231, 433] width 172 height 28
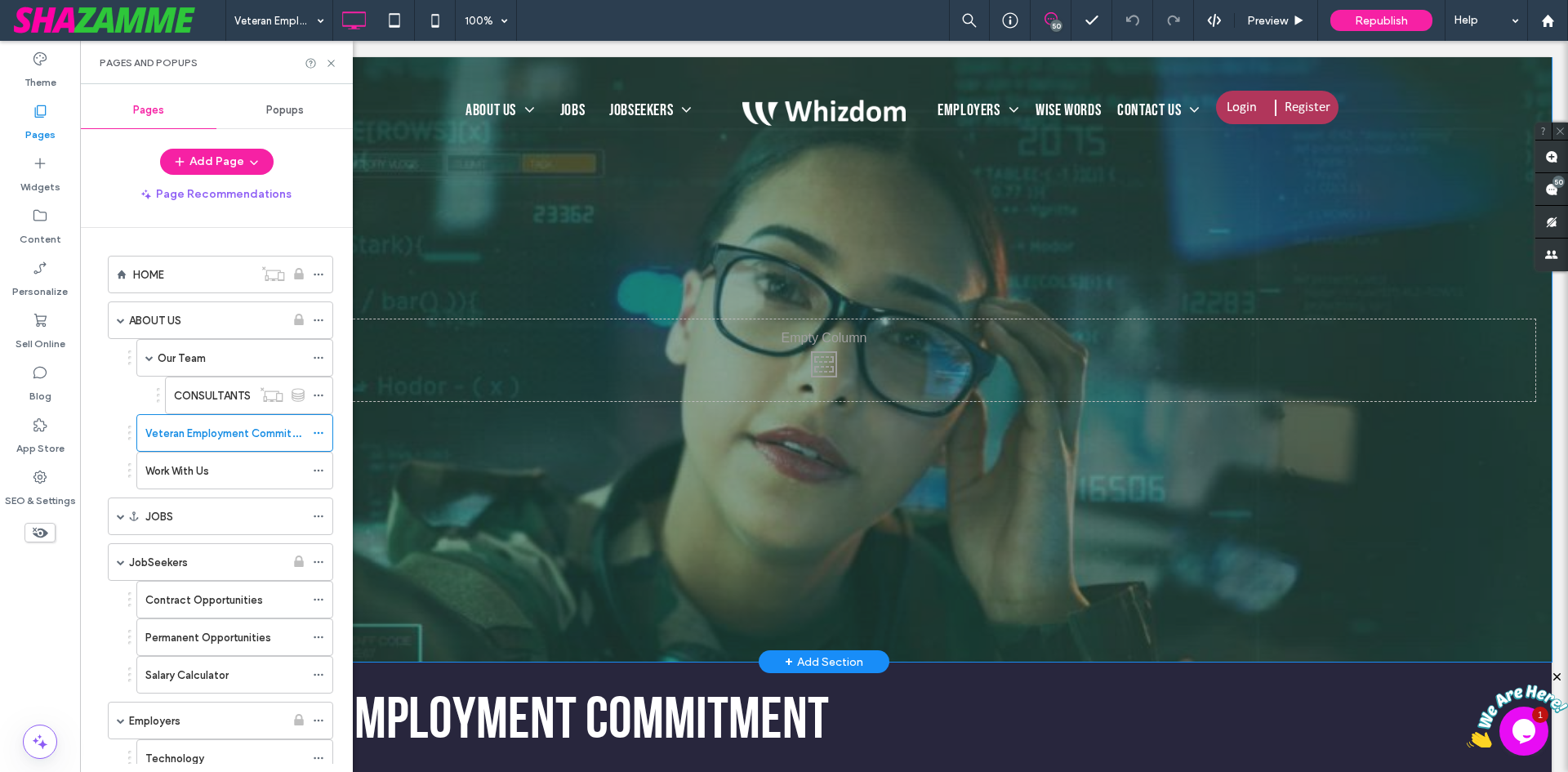
click at [473, 238] on div at bounding box center [824, 359] width 1456 height 604
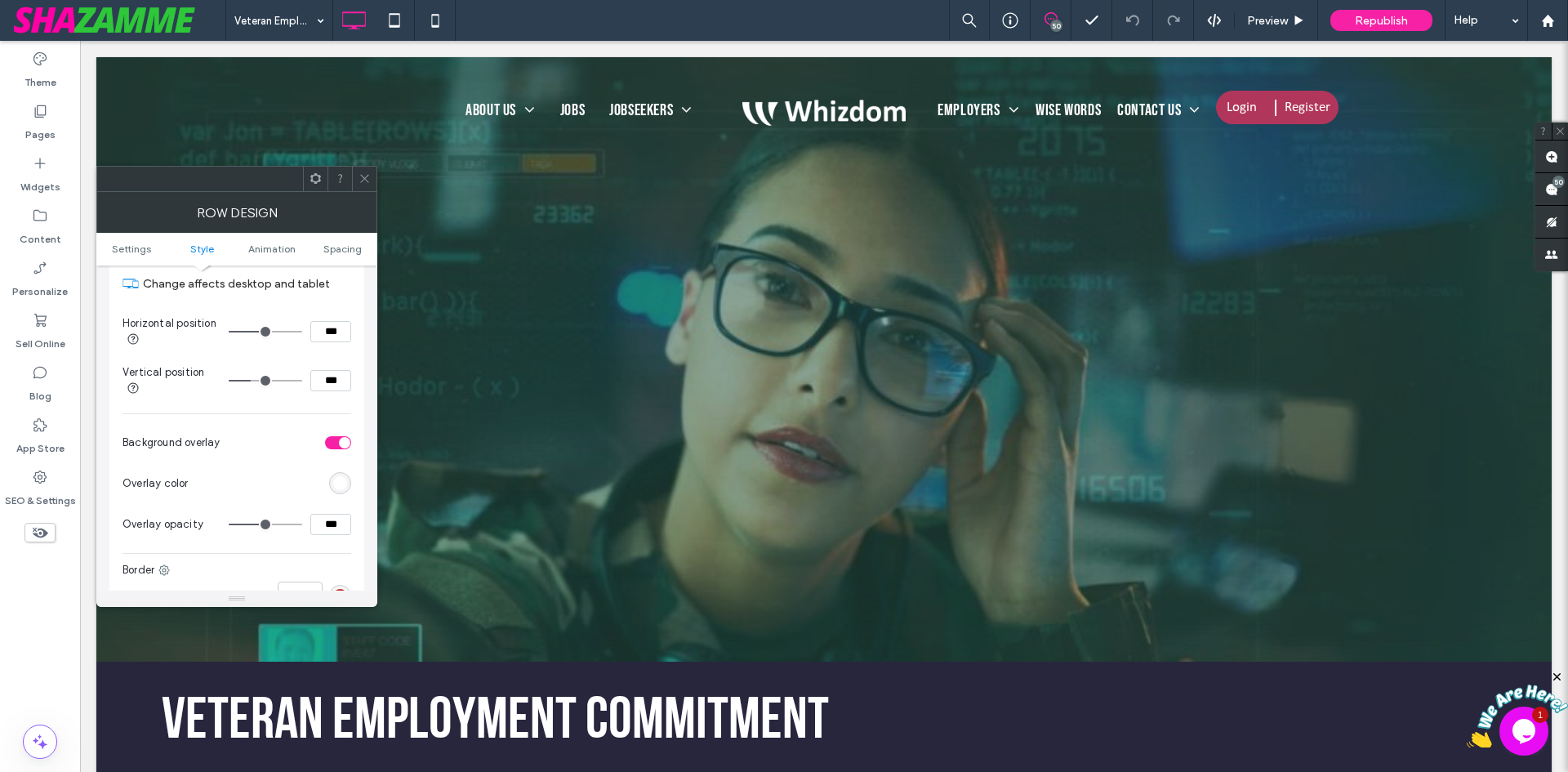
scroll to position [735, 0]
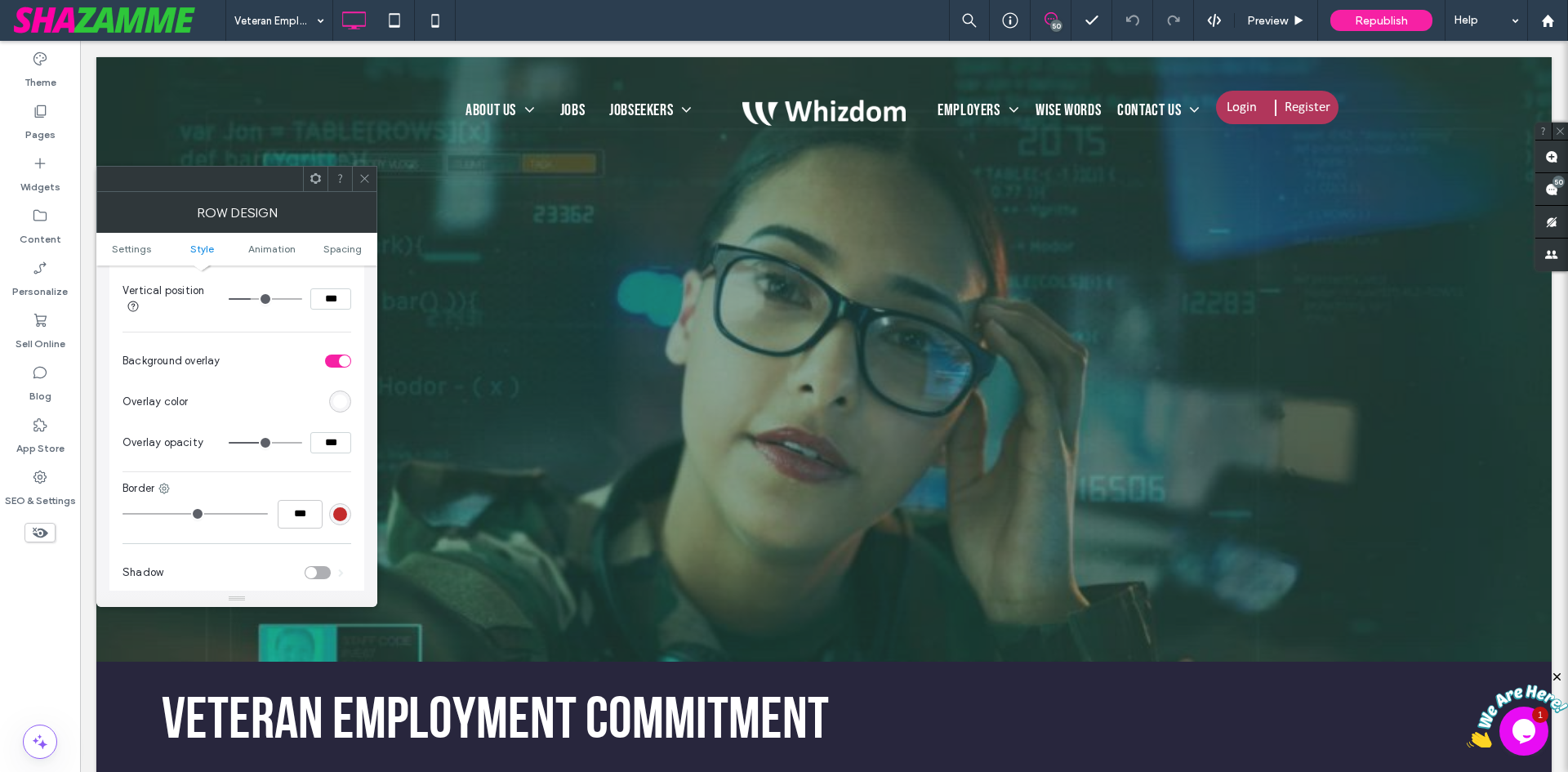
click at [367, 176] on icon at bounding box center [364, 179] width 12 height 12
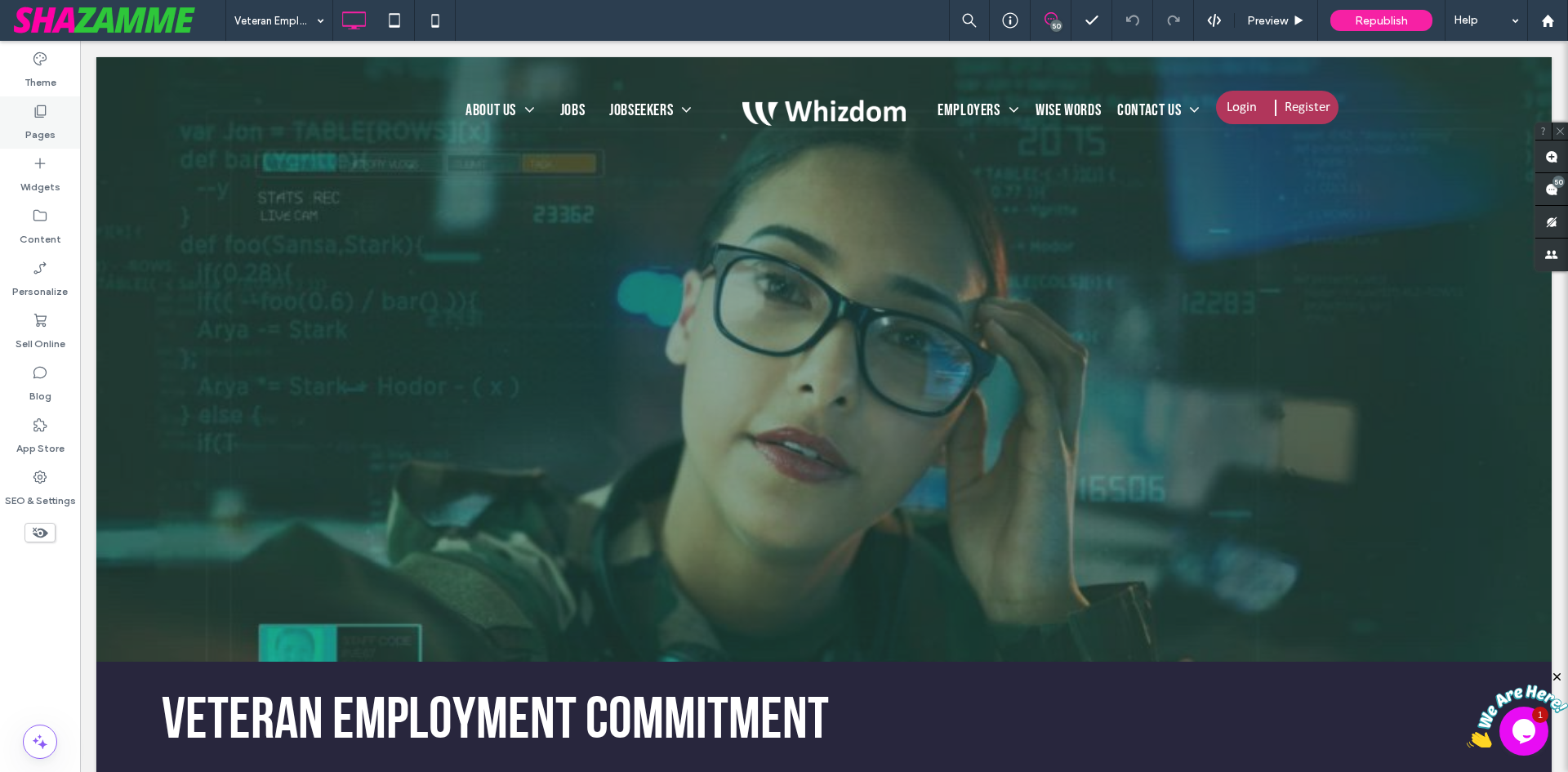
click at [45, 127] on label "Pages" at bounding box center [41, 131] width 30 height 23
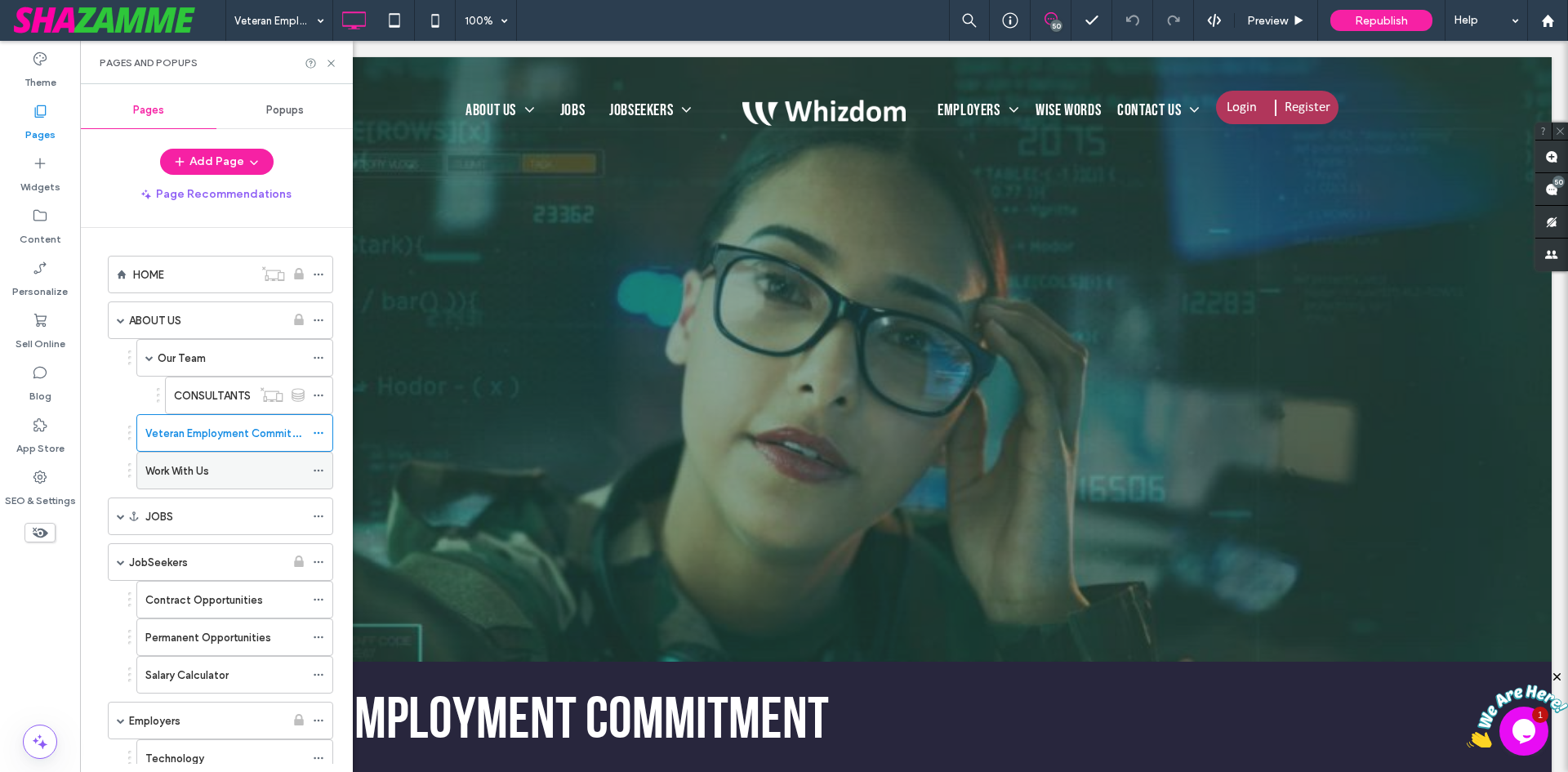
click at [188, 470] on label "Work With Us" at bounding box center [177, 470] width 64 height 28
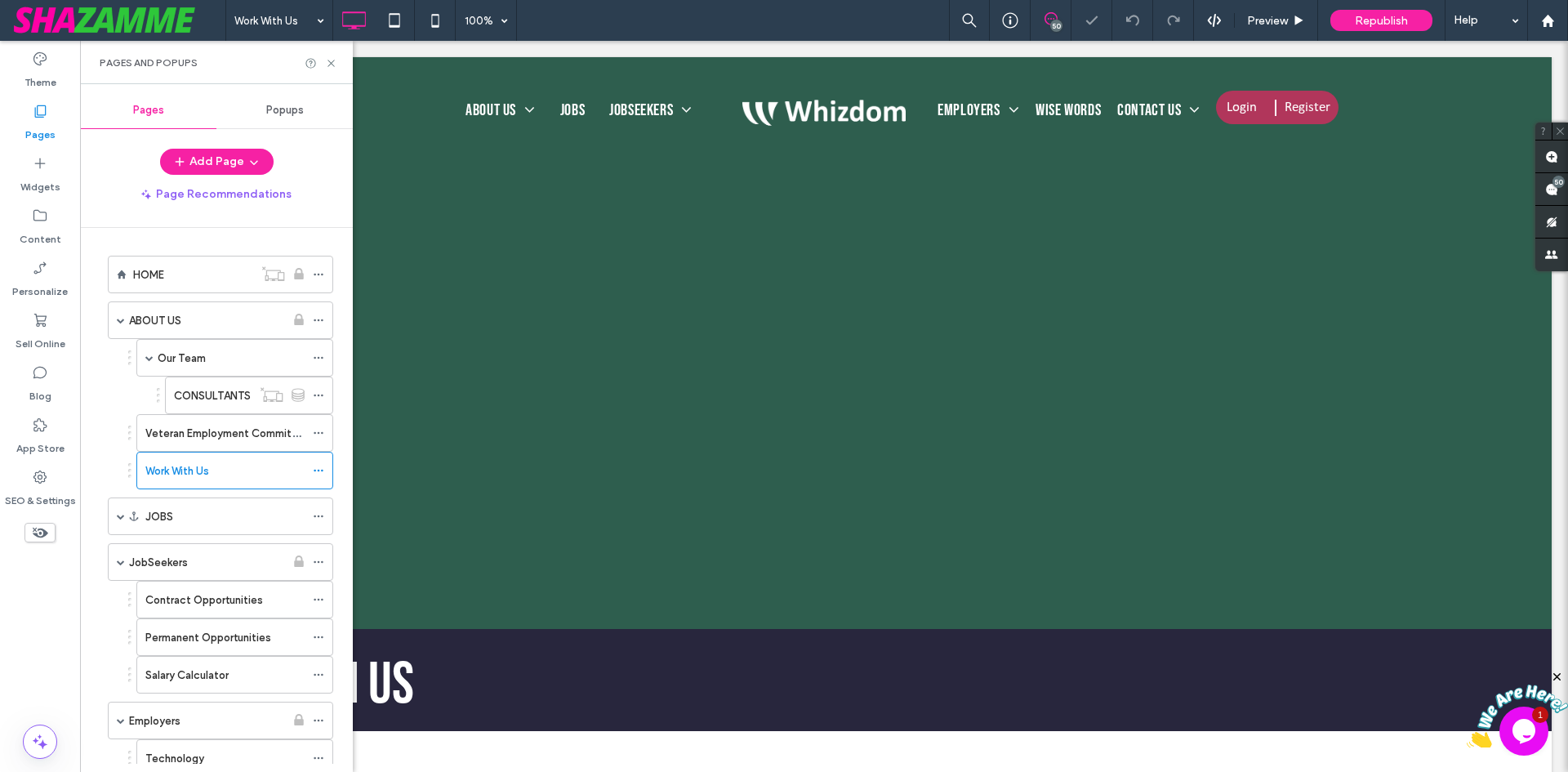
click at [412, 608] on div "Click To Paste Row + Add Section" at bounding box center [824, 343] width 1456 height 571
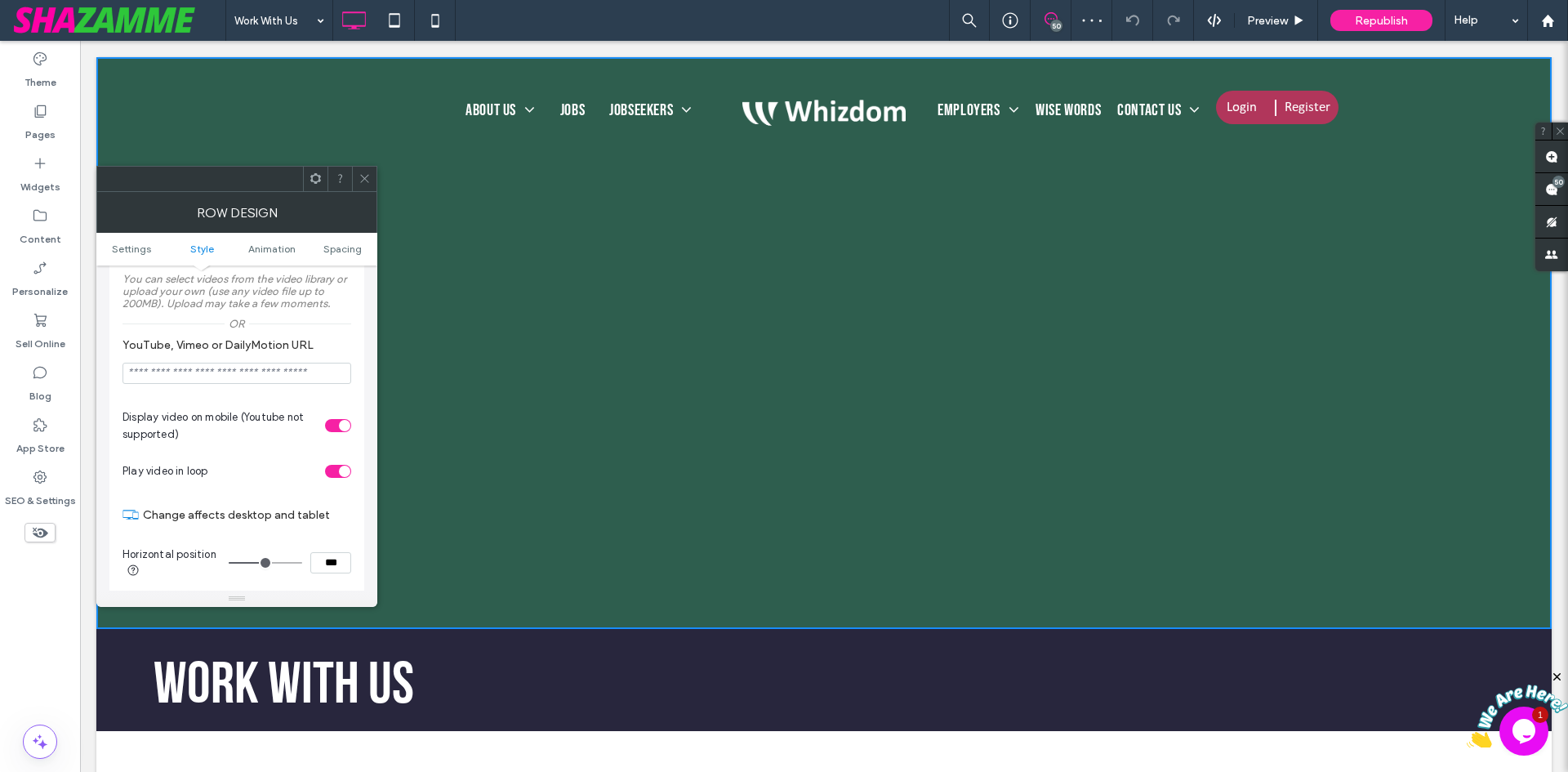
scroll to position [571, 0]
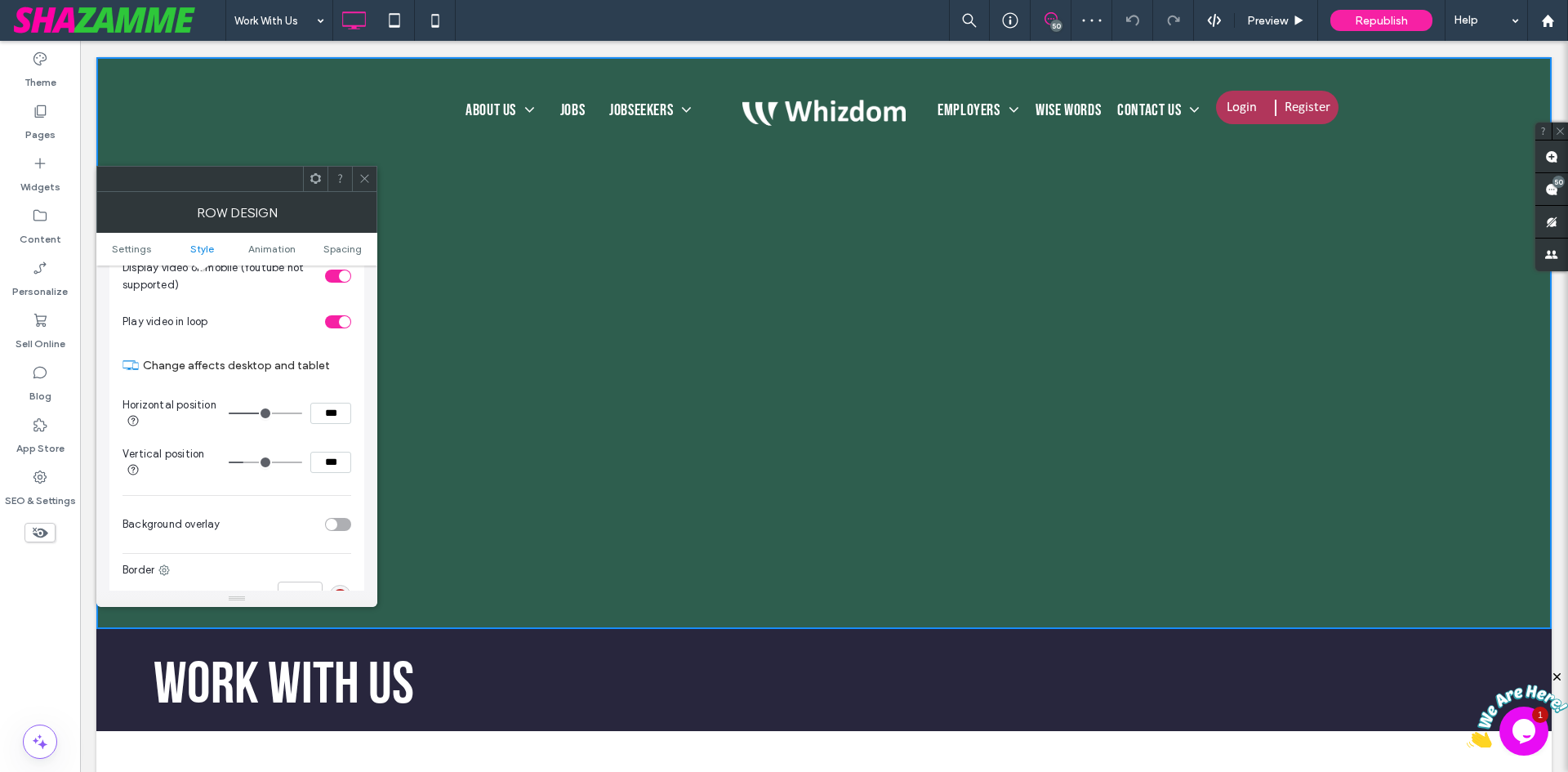
click at [339, 520] on div "toggle" at bounding box center [339, 524] width 27 height 13
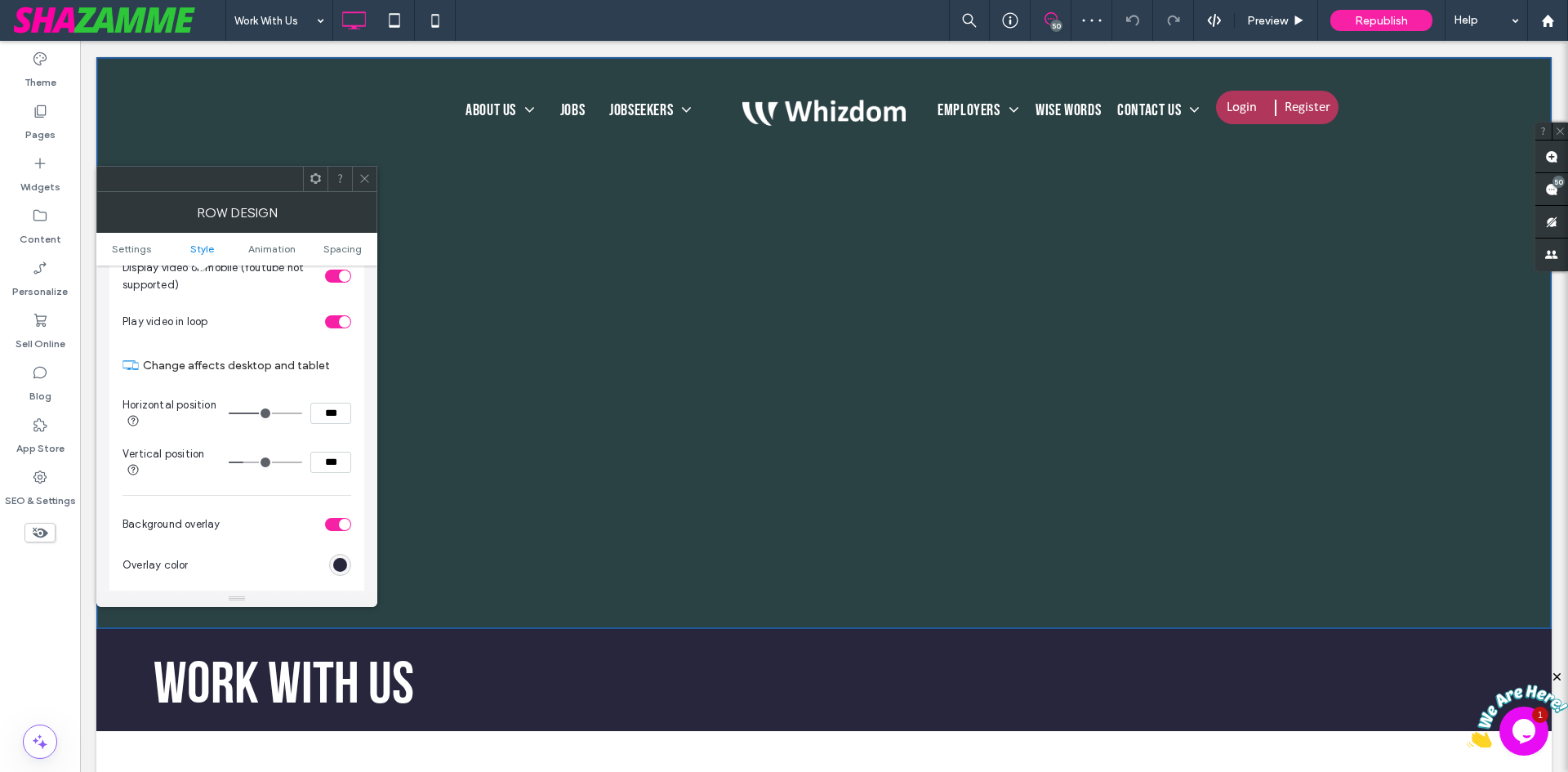
scroll to position [654, 0]
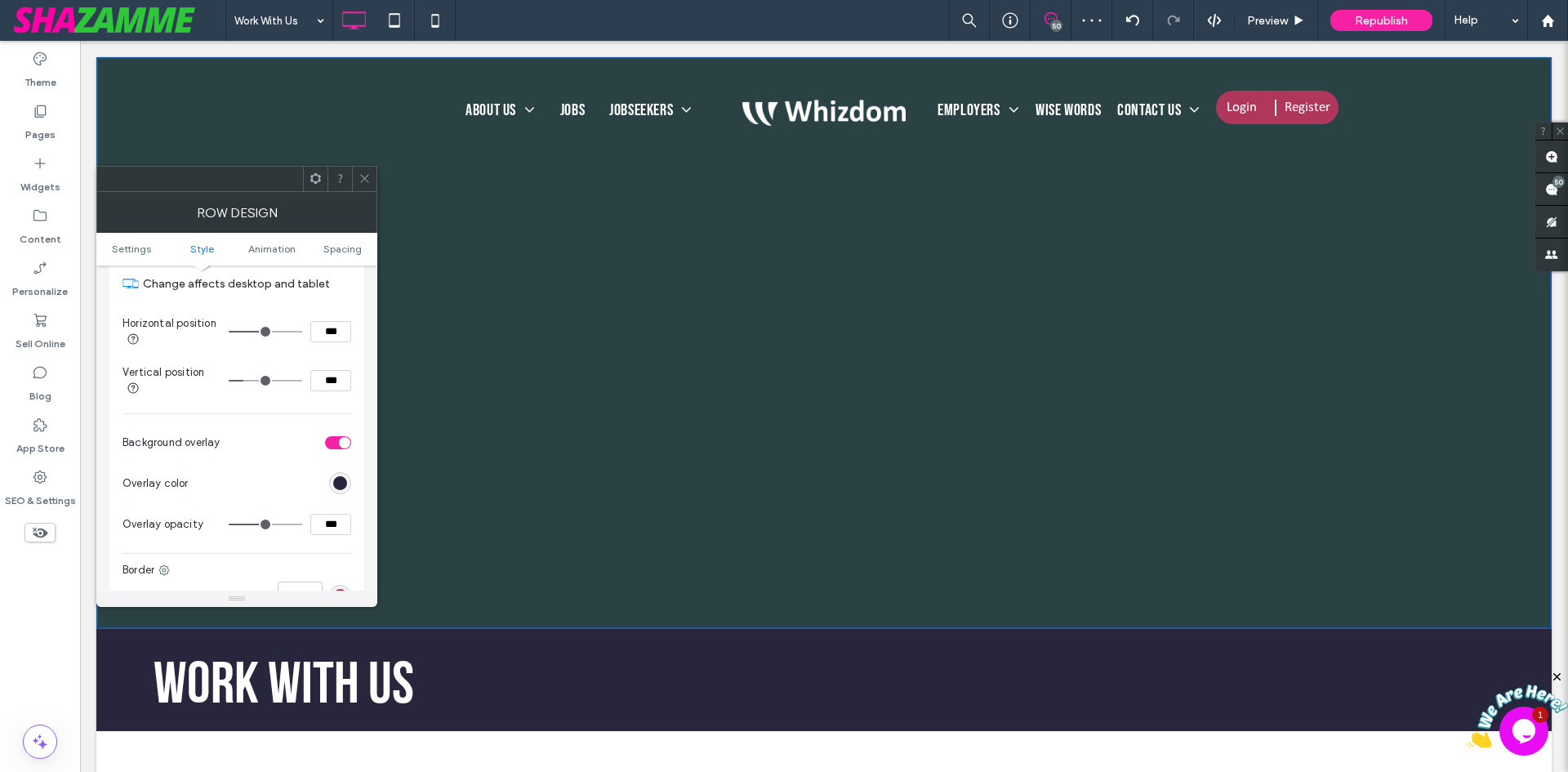
click at [334, 464] on section "Overlay color" at bounding box center [237, 484] width 229 height 41
click at [345, 482] on div "rgb(40, 38, 61)" at bounding box center [340, 483] width 14 height 14
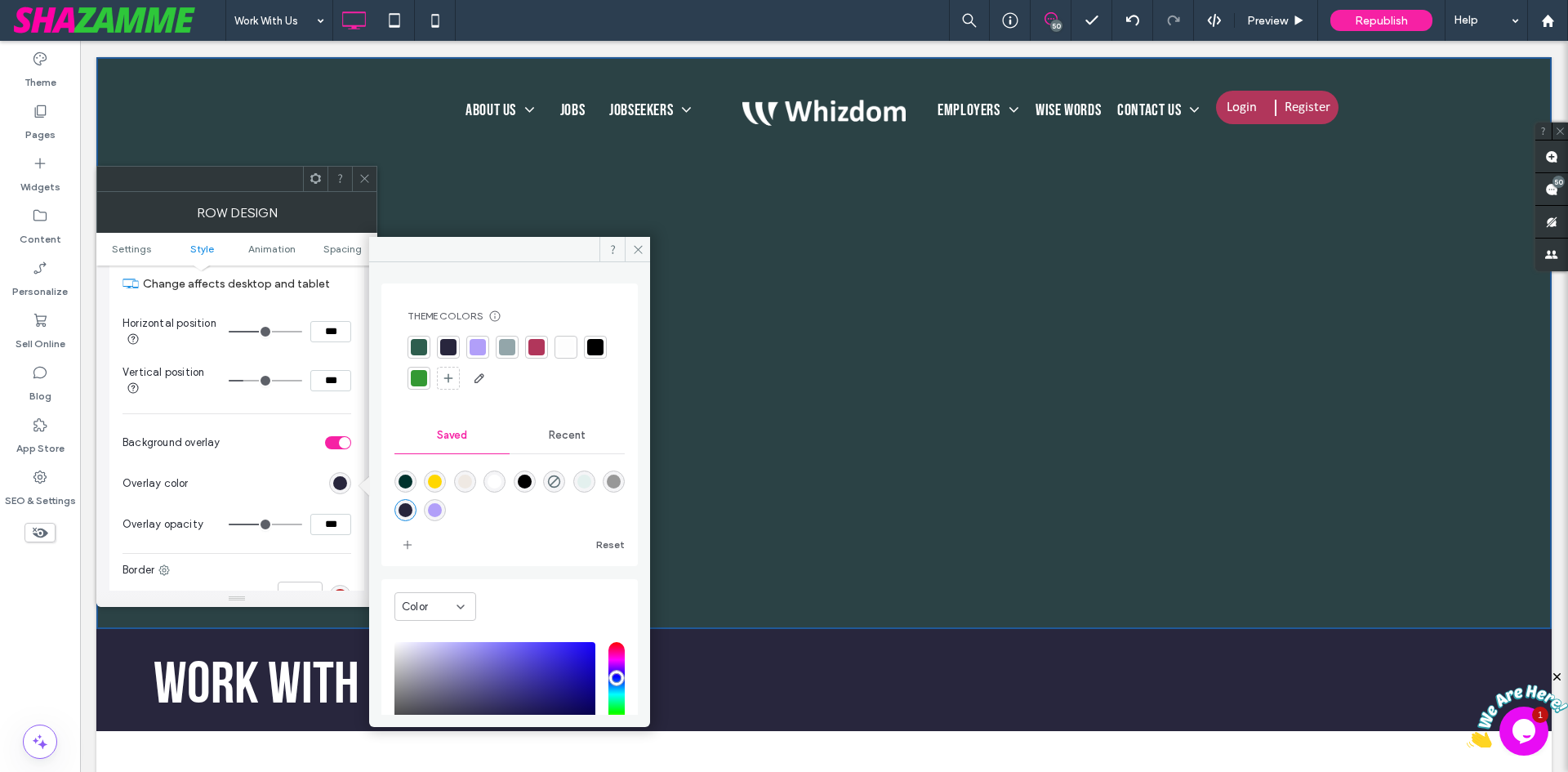
click at [445, 347] on div at bounding box center [448, 347] width 16 height 16
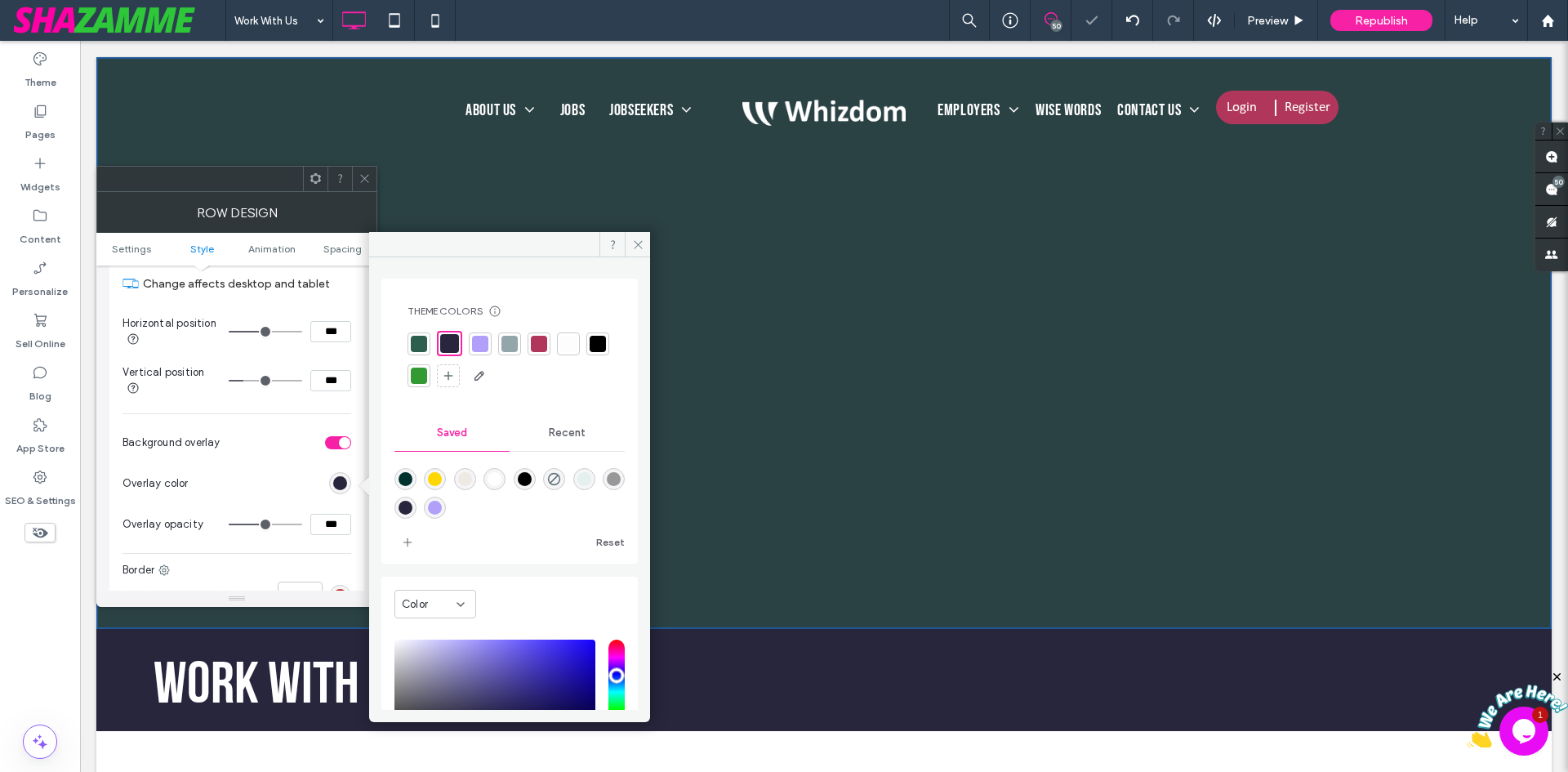
click at [360, 180] on icon at bounding box center [364, 179] width 12 height 12
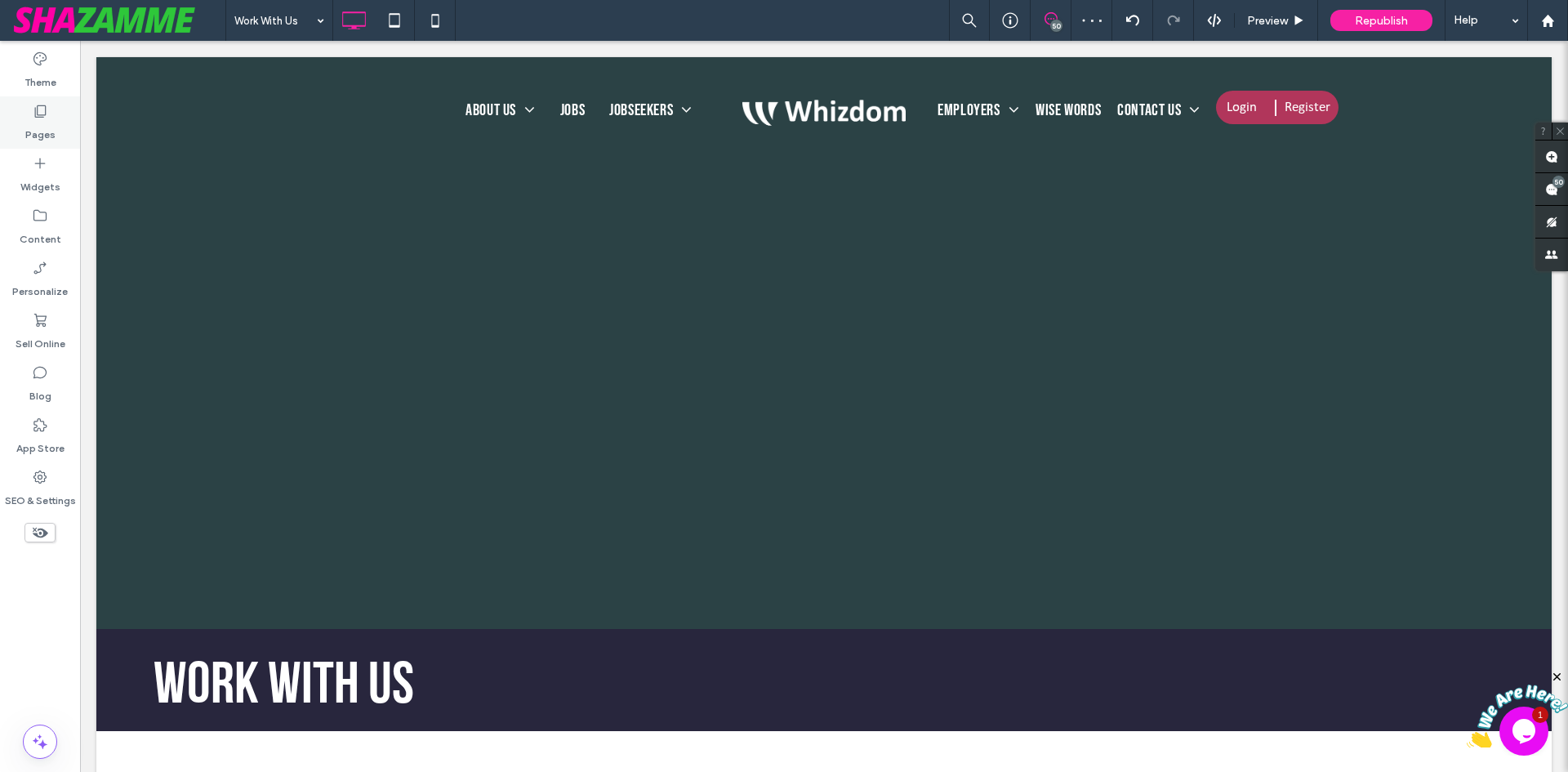
click at [44, 126] on label "Pages" at bounding box center [41, 131] width 30 height 23
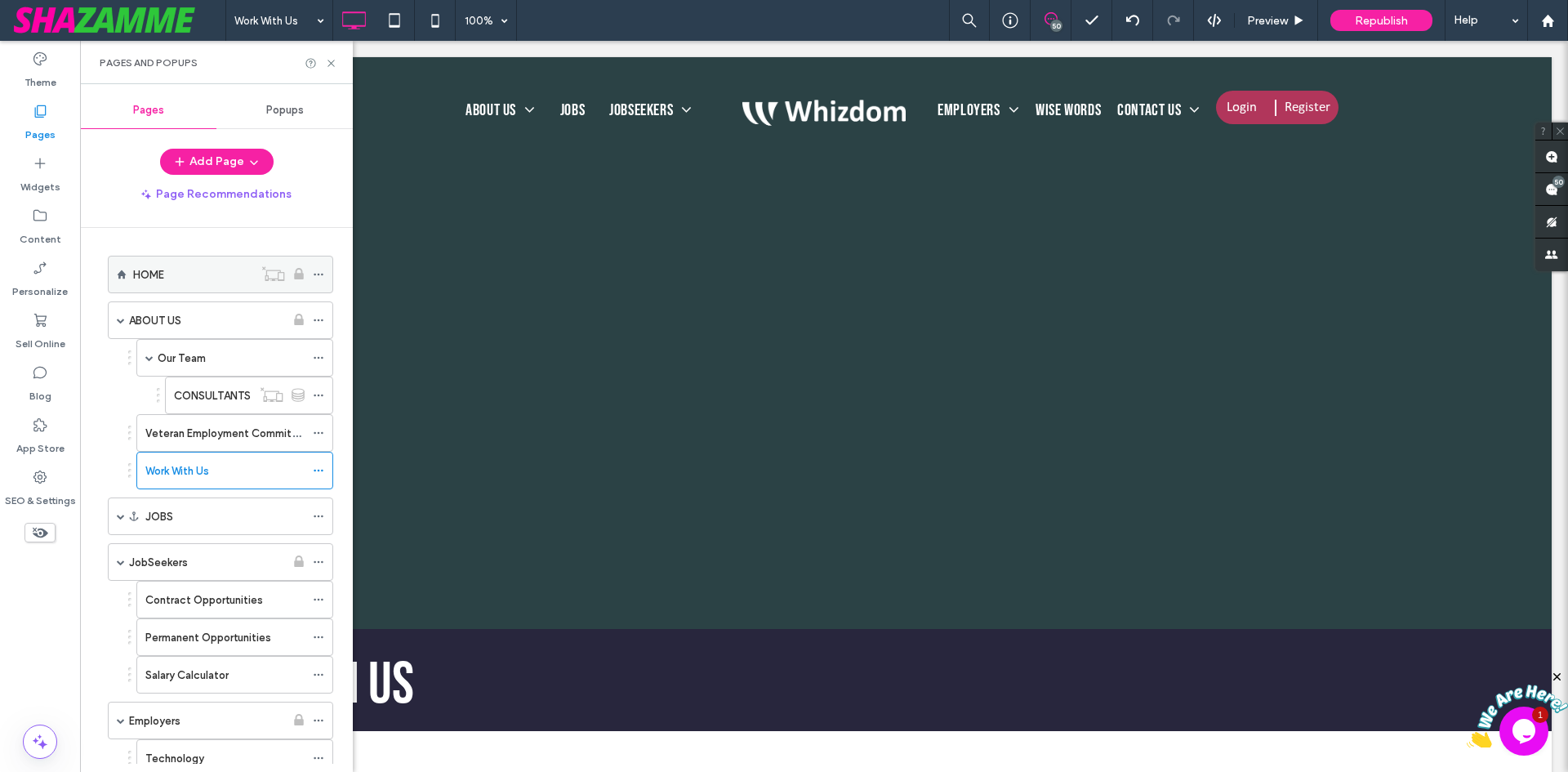
click at [163, 274] on label "HOME" at bounding box center [149, 275] width 31 height 28
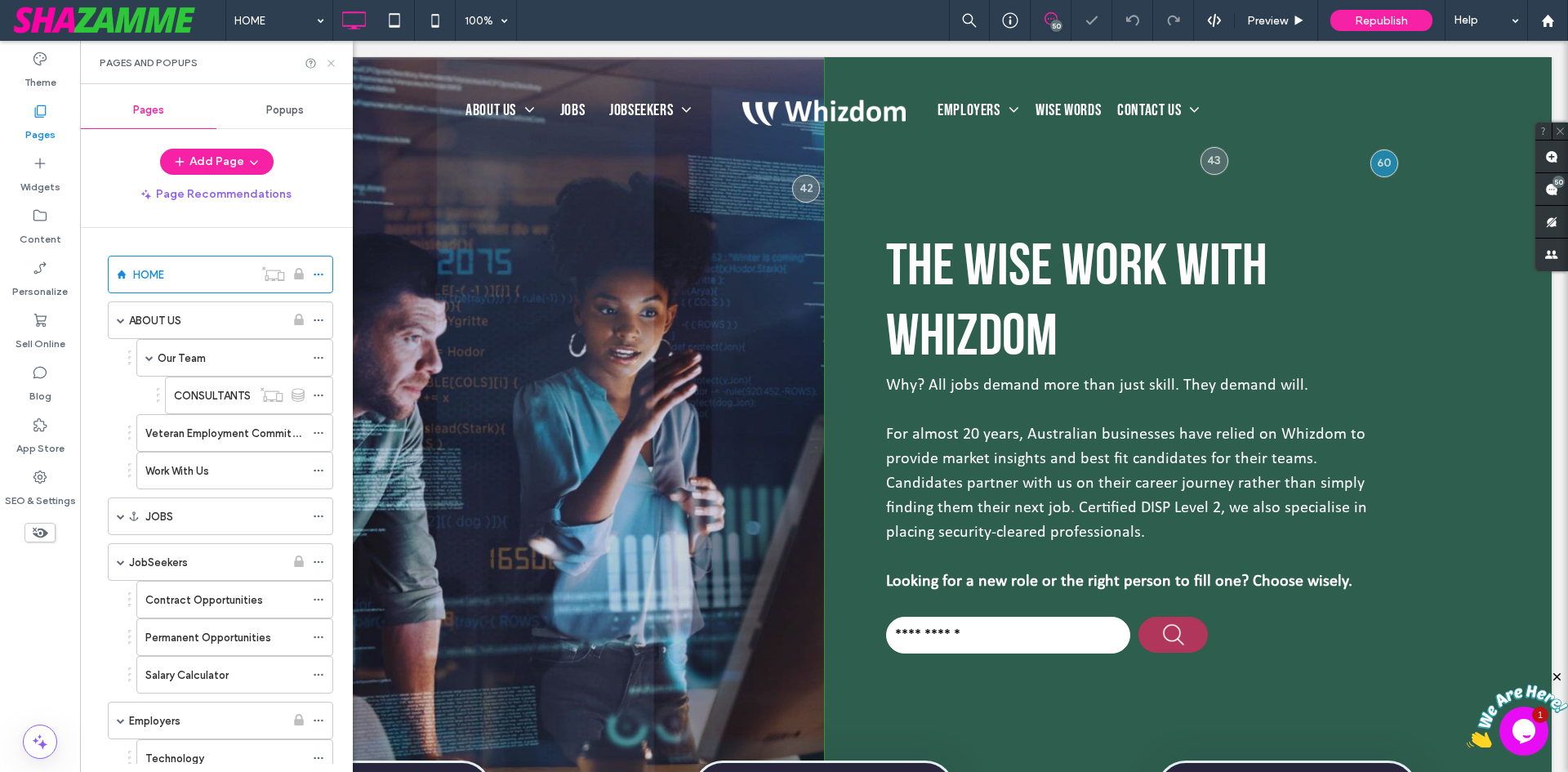
drag, startPoint x: 330, startPoint y: 63, endPoint x: 380, endPoint y: 292, distance: 234.4
click at [330, 63] on icon at bounding box center [332, 64] width 12 height 12
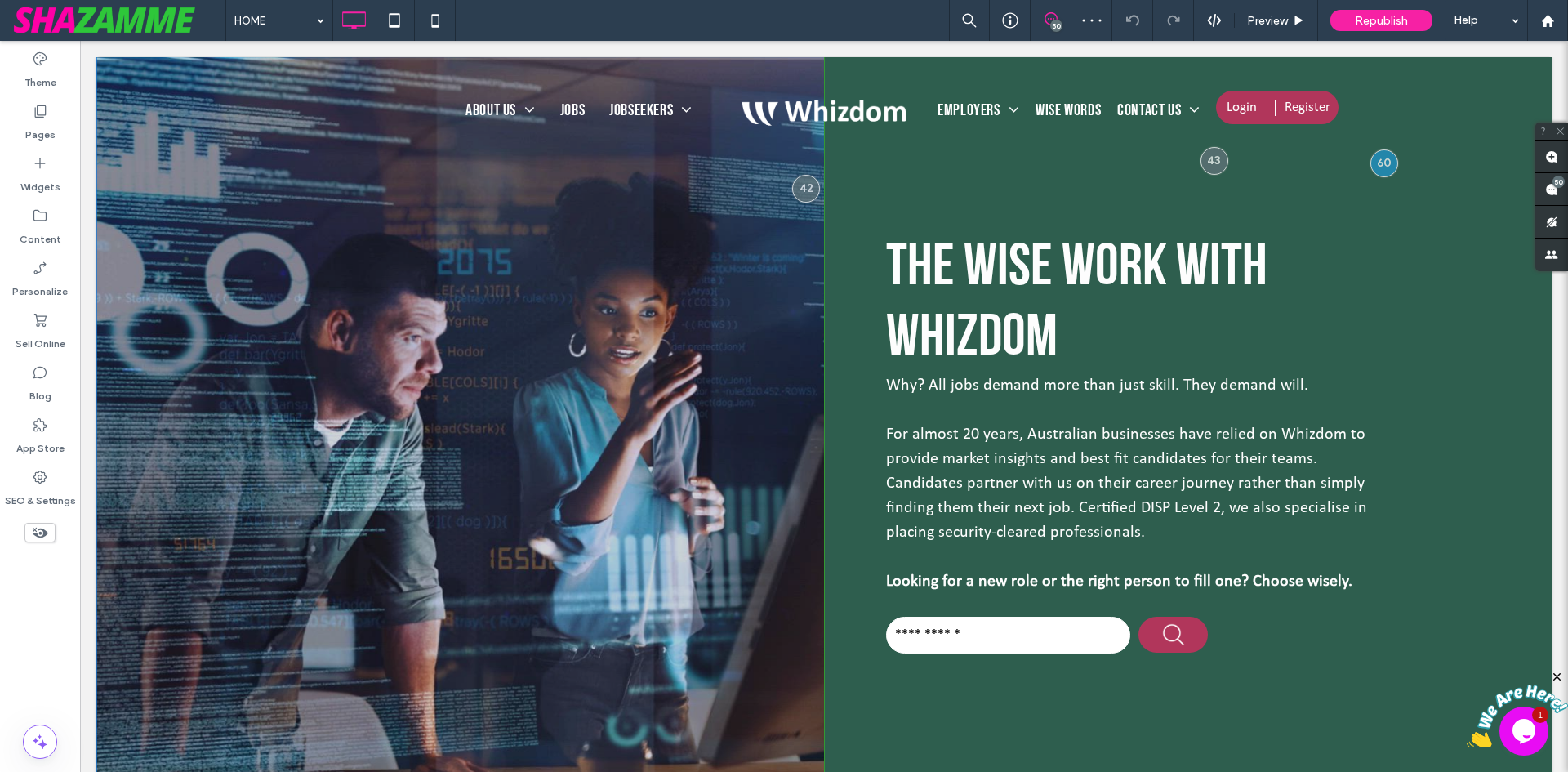
click at [114, 646] on div at bounding box center [460, 444] width 728 height 774
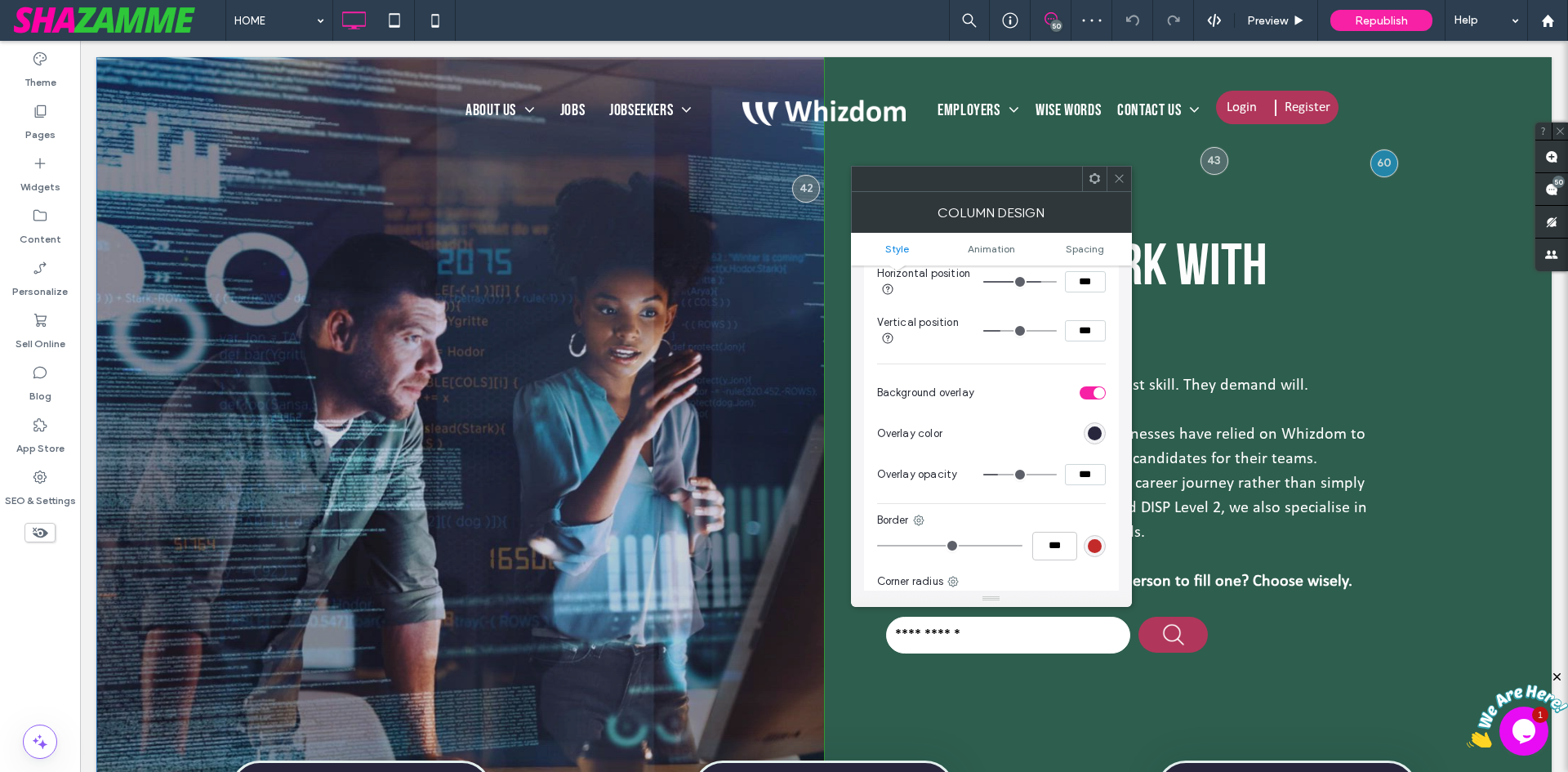
scroll to position [571, 0]
click at [1091, 428] on div "rgb(40, 38, 61)" at bounding box center [1095, 425] width 14 height 14
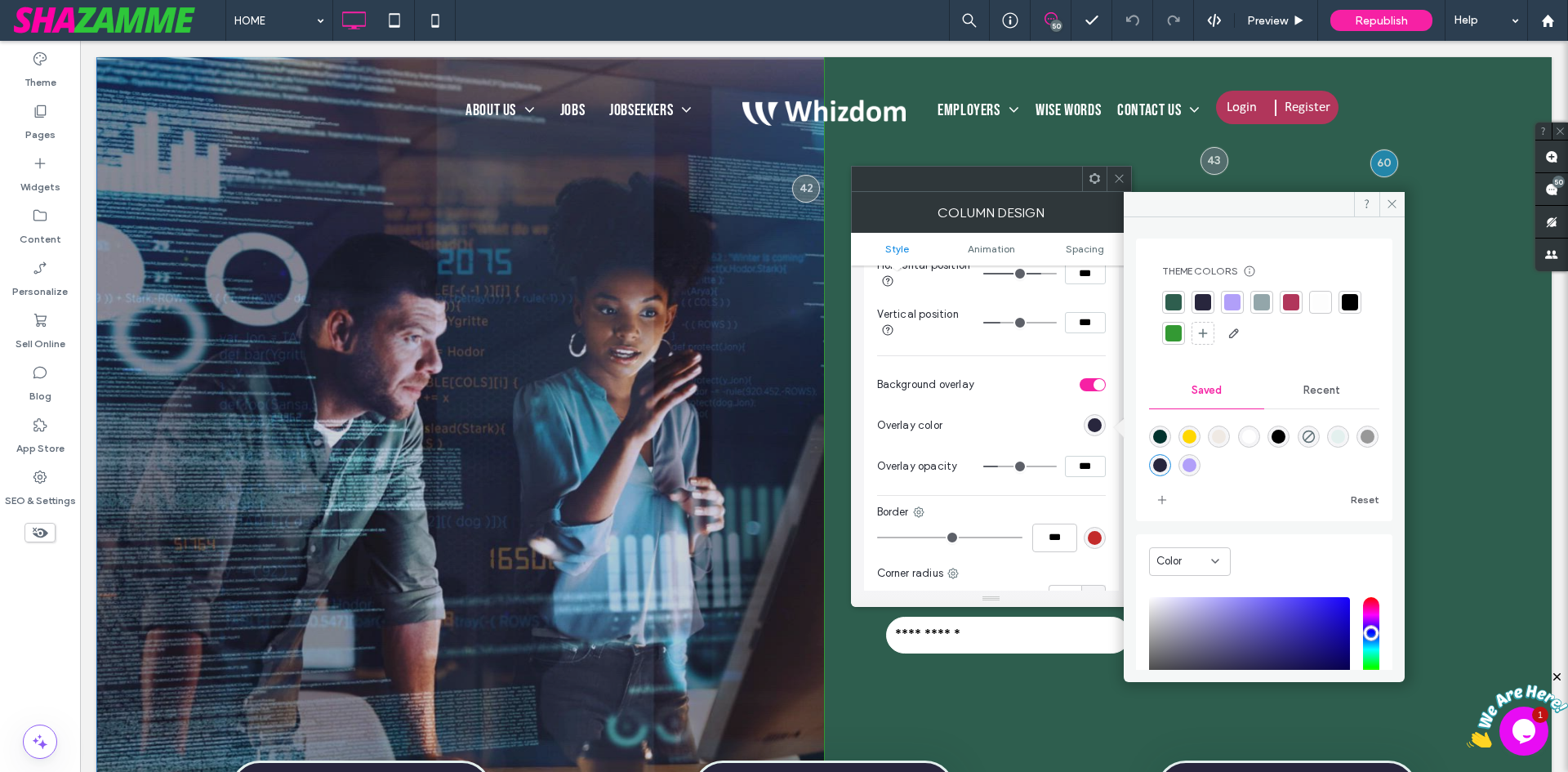
click at [1175, 298] on div at bounding box center [1174, 302] width 16 height 16
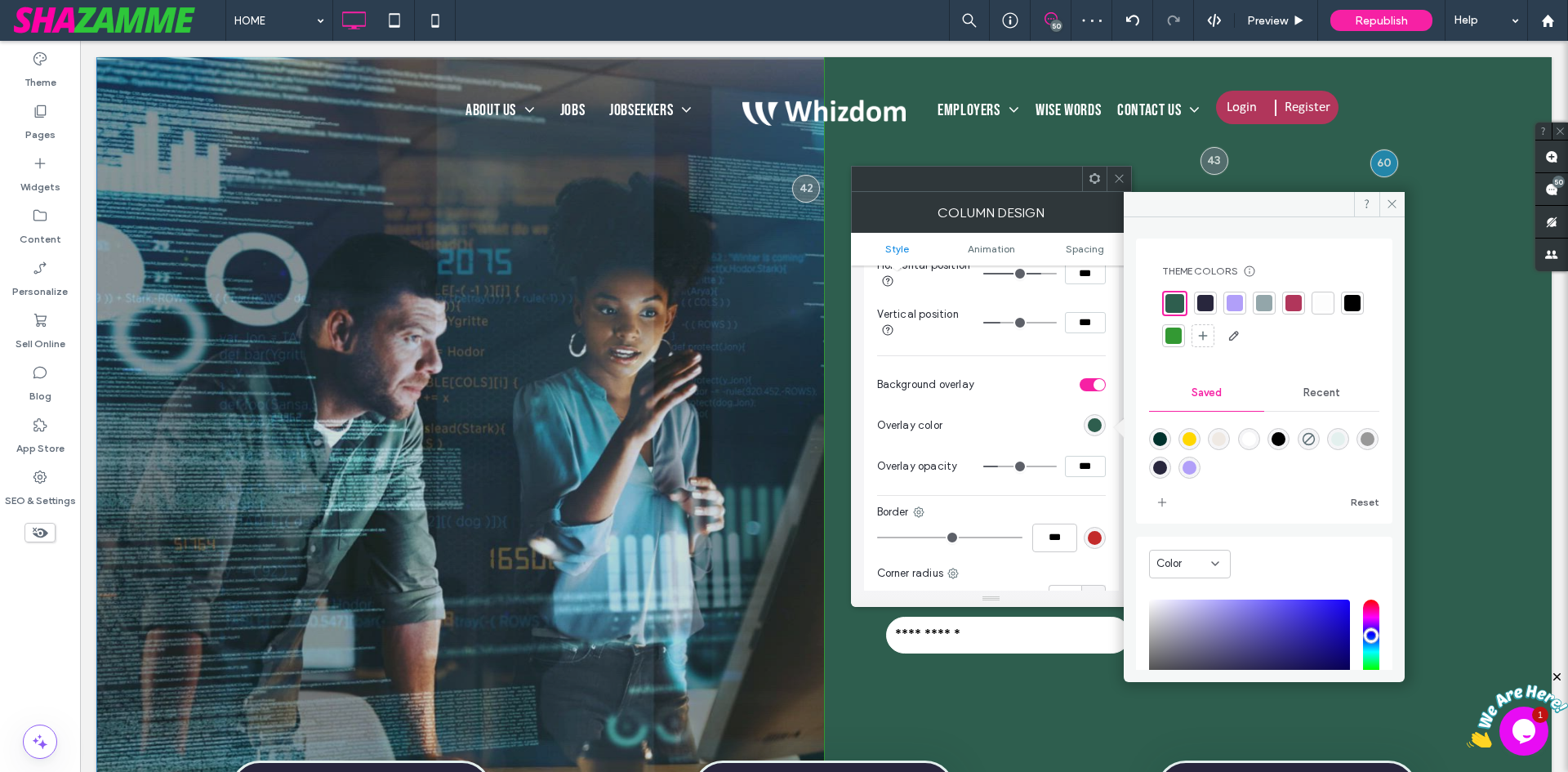
drag, startPoint x: 1117, startPoint y: 181, endPoint x: 753, endPoint y: 144, distance: 365.9
click at [1117, 181] on icon at bounding box center [1120, 179] width 12 height 12
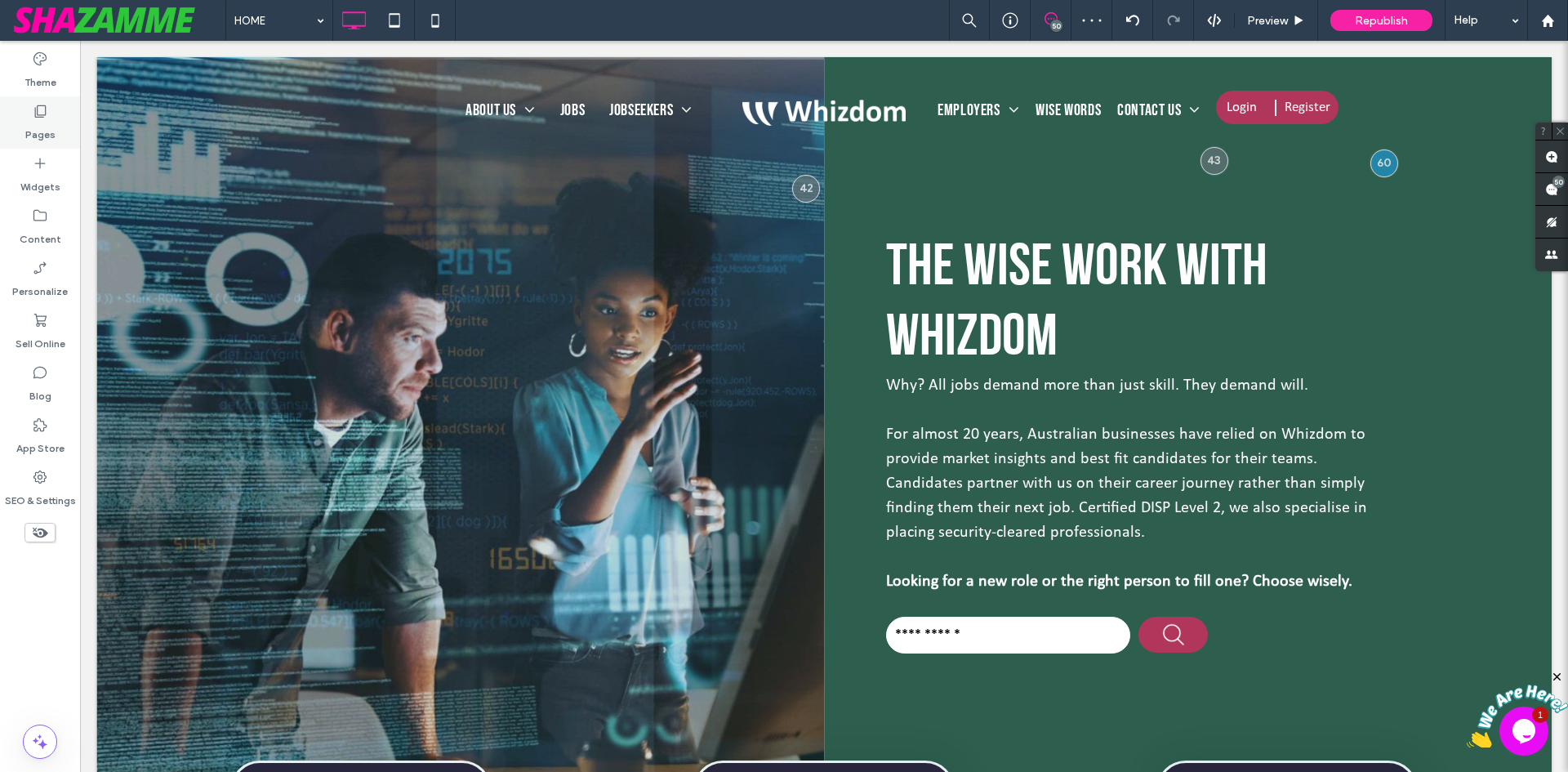
click at [42, 126] on label "Pages" at bounding box center [41, 131] width 30 height 23
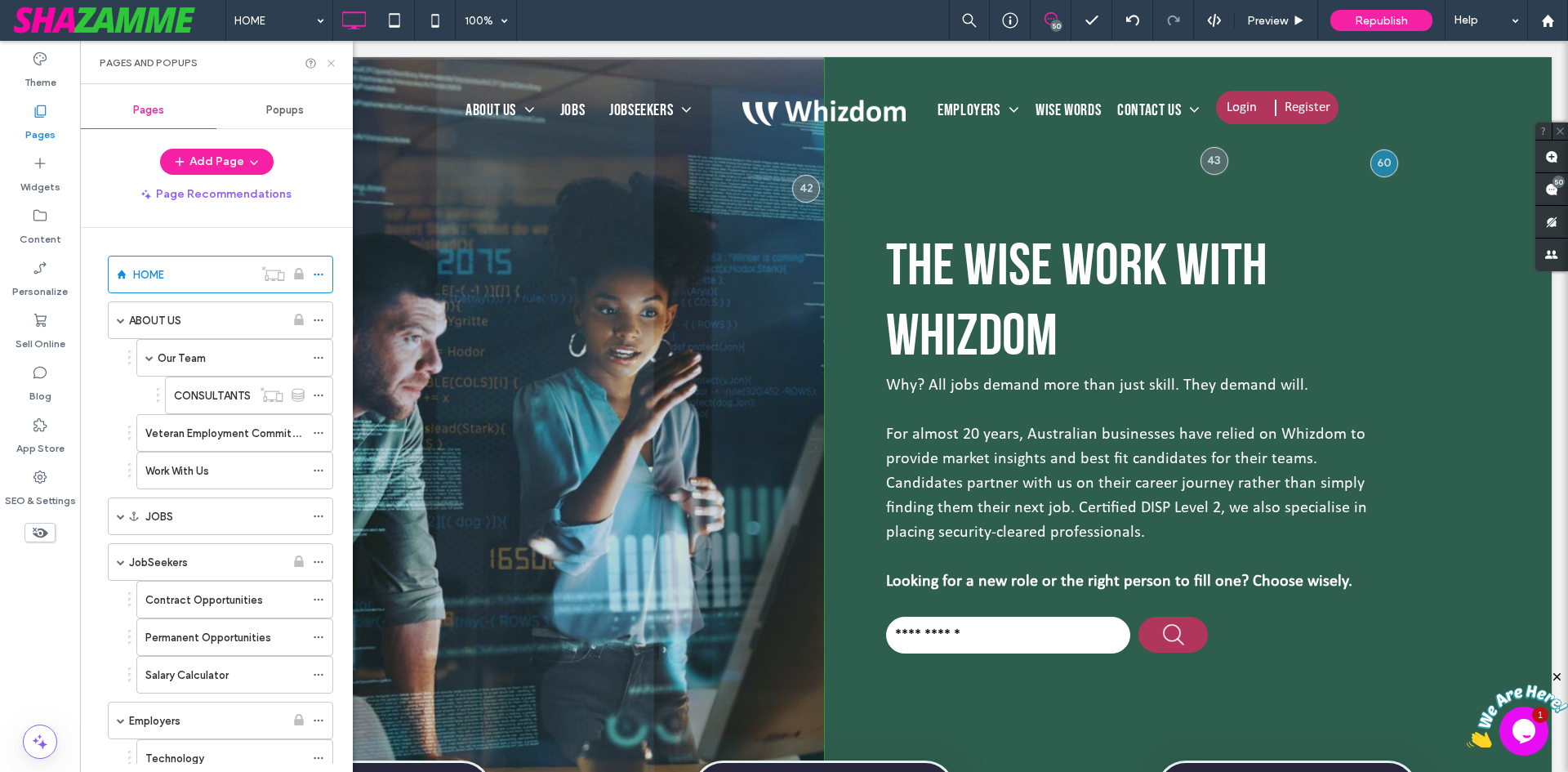
click at [334, 61] on icon at bounding box center [332, 64] width 12 height 12
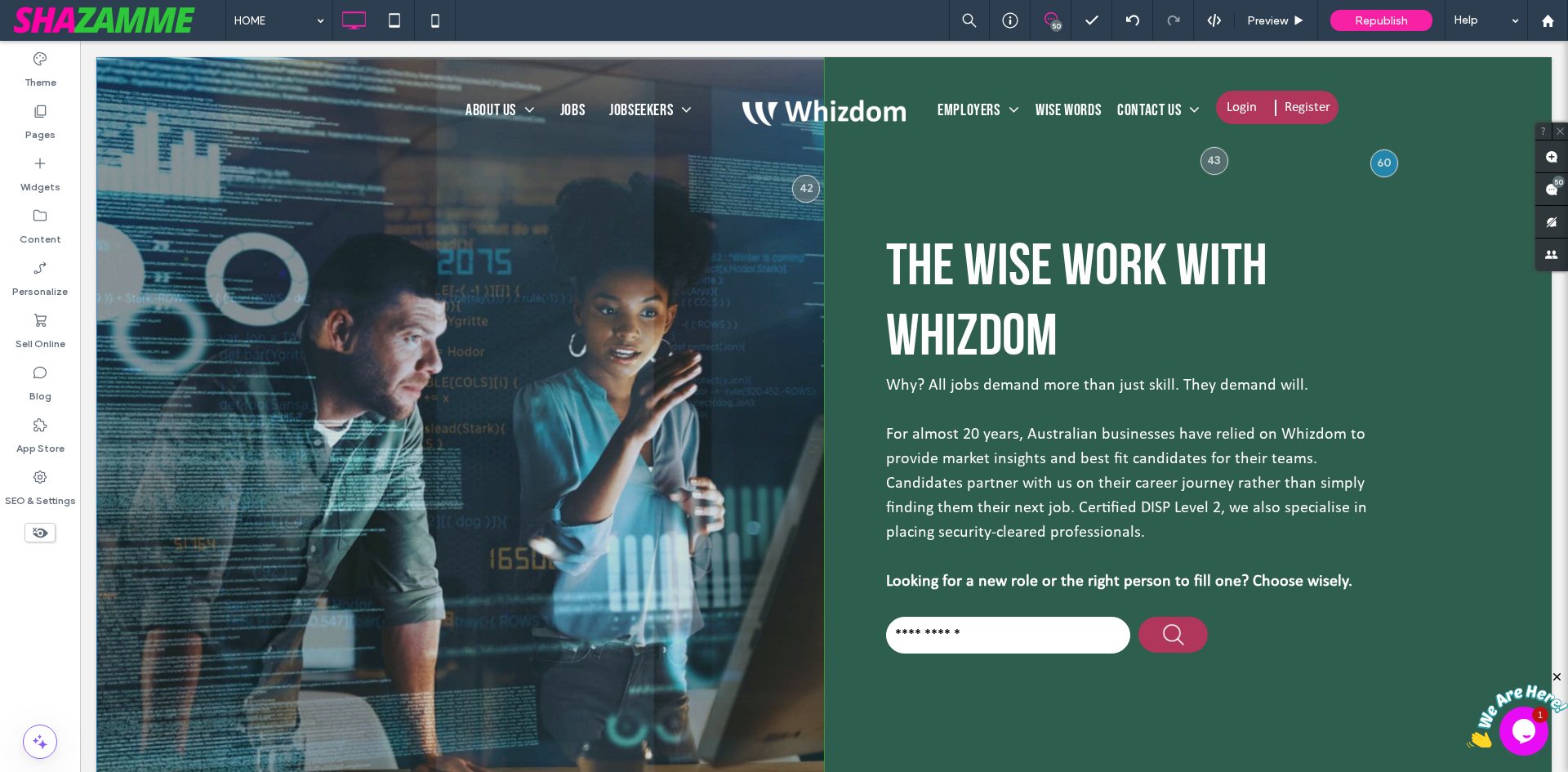
click at [842, 327] on div "The wise work with Whizdom Why? All jobs demand more than just skill. They dema…" at bounding box center [1188, 444] width 728 height 774
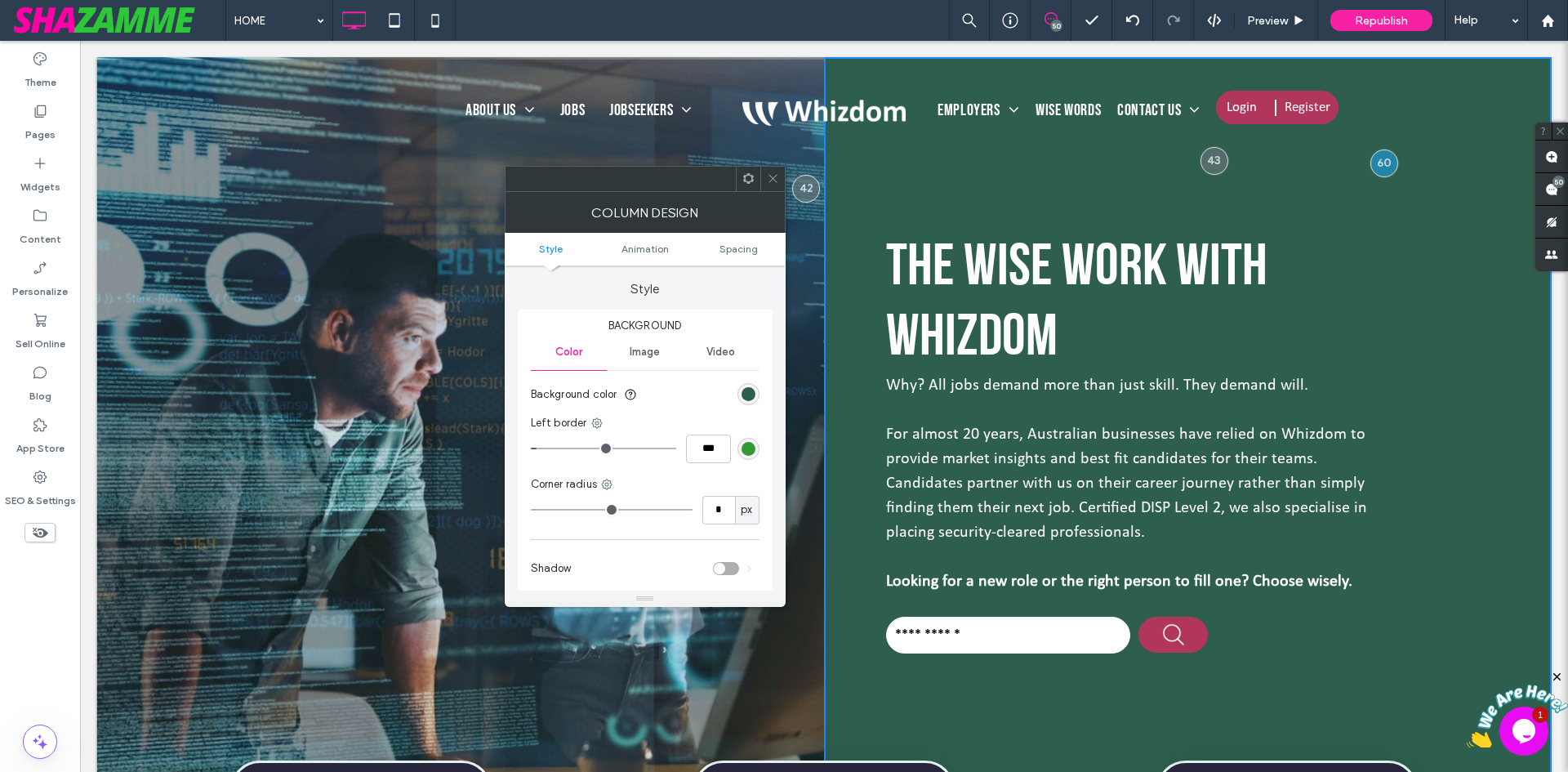
click at [767, 177] on icon at bounding box center [773, 179] width 12 height 12
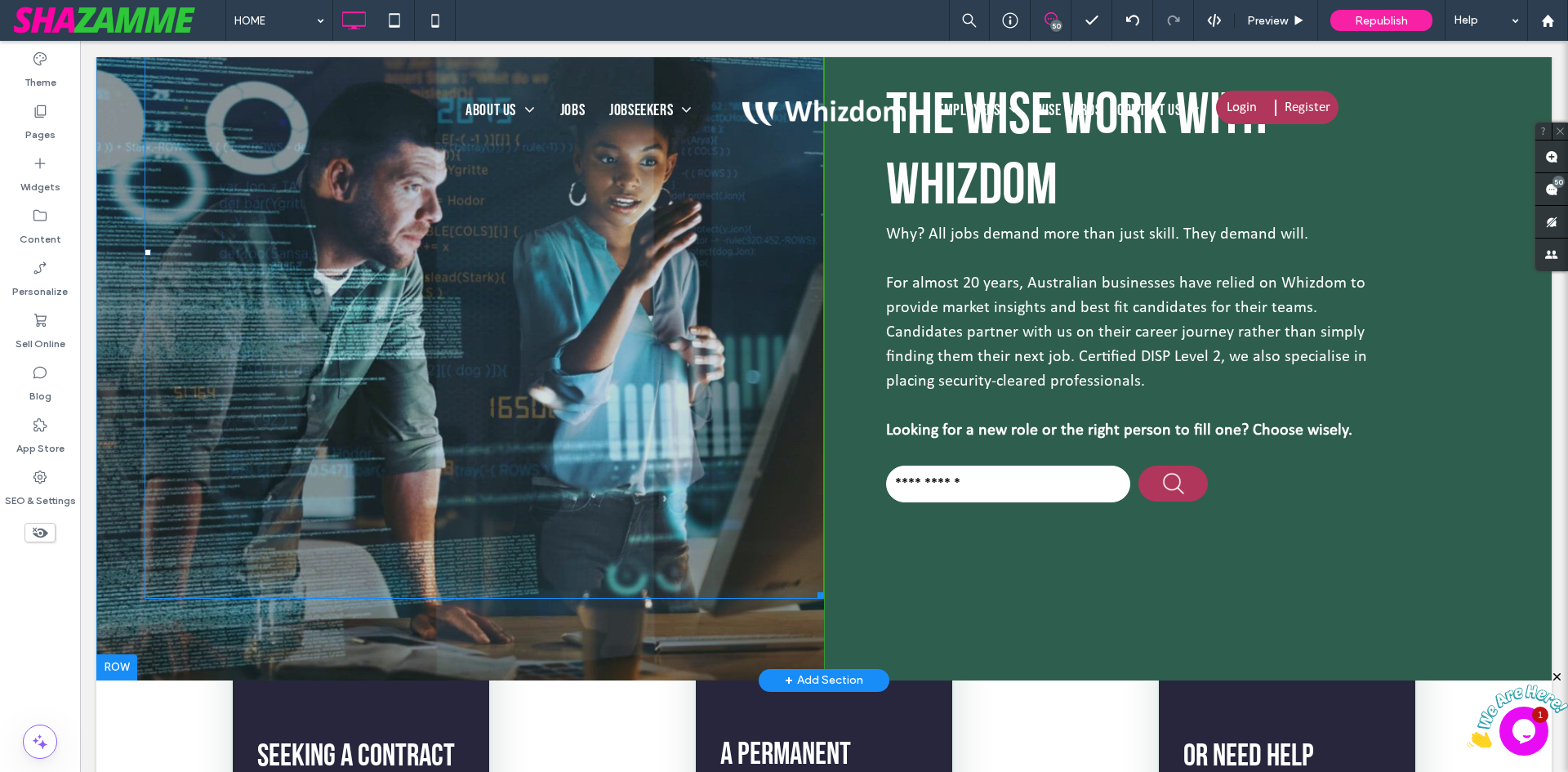
scroll to position [164, 0]
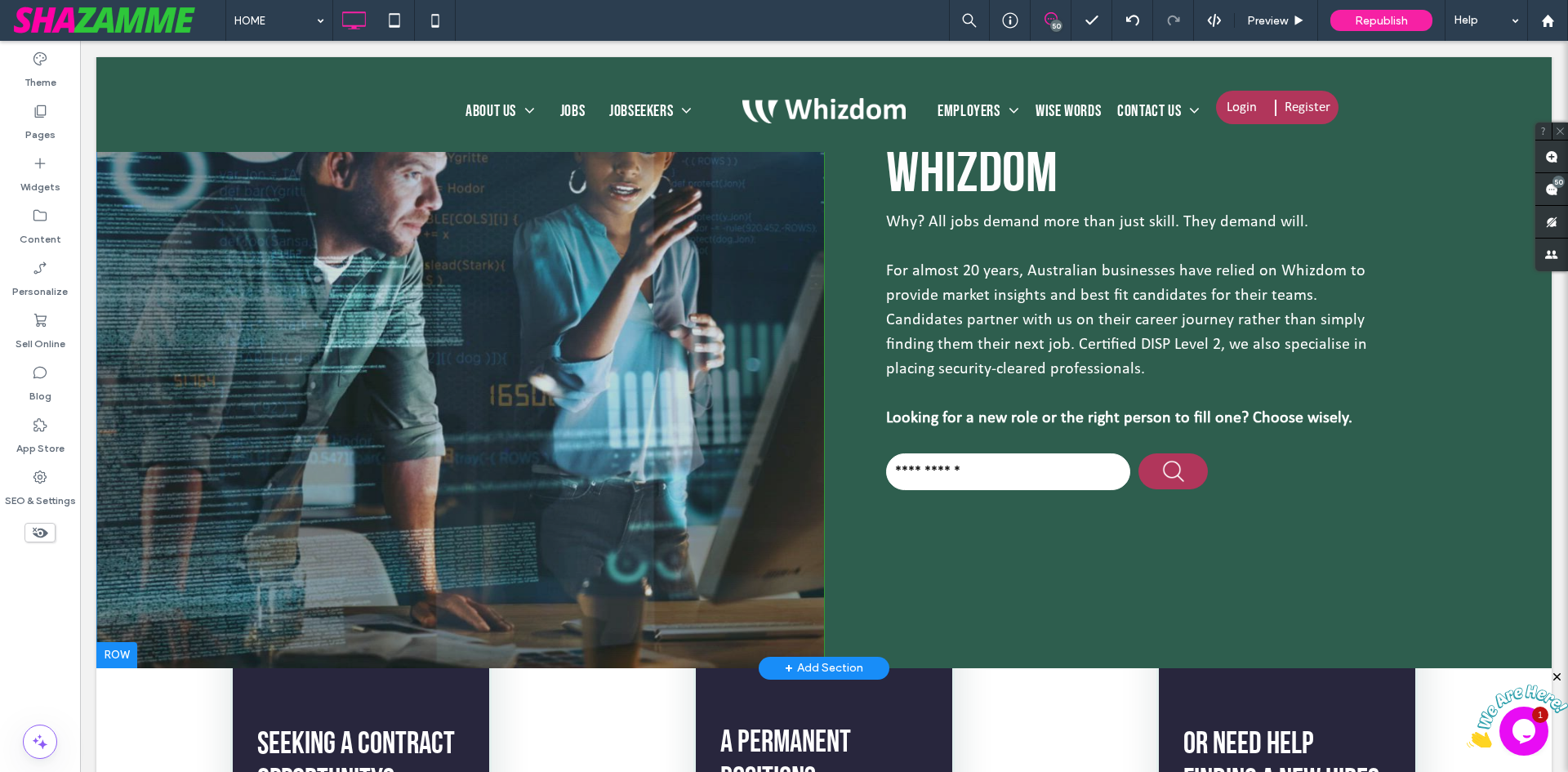
click at [116, 511] on div at bounding box center [460, 280] width 728 height 774
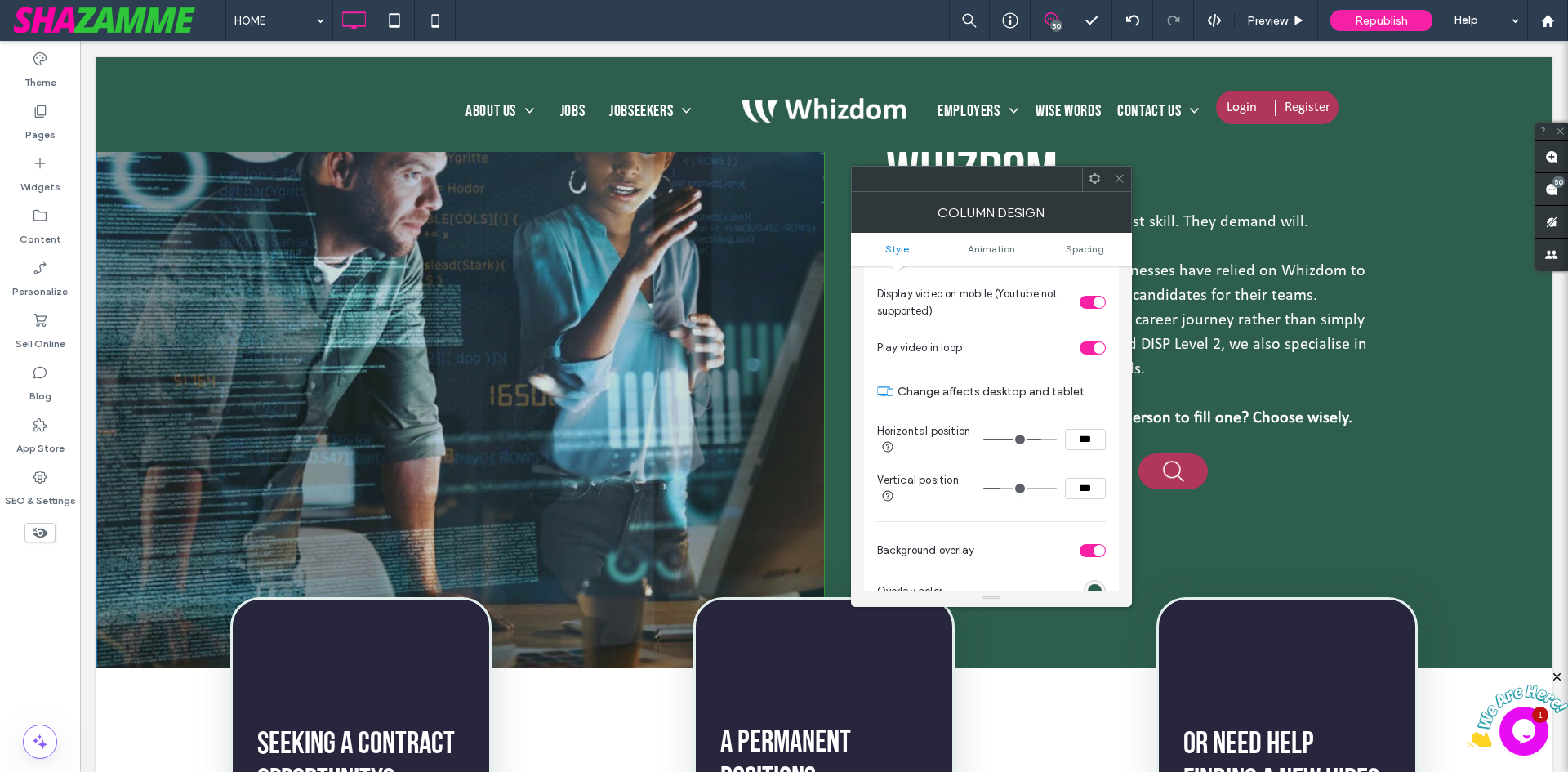
scroll to position [571, 0]
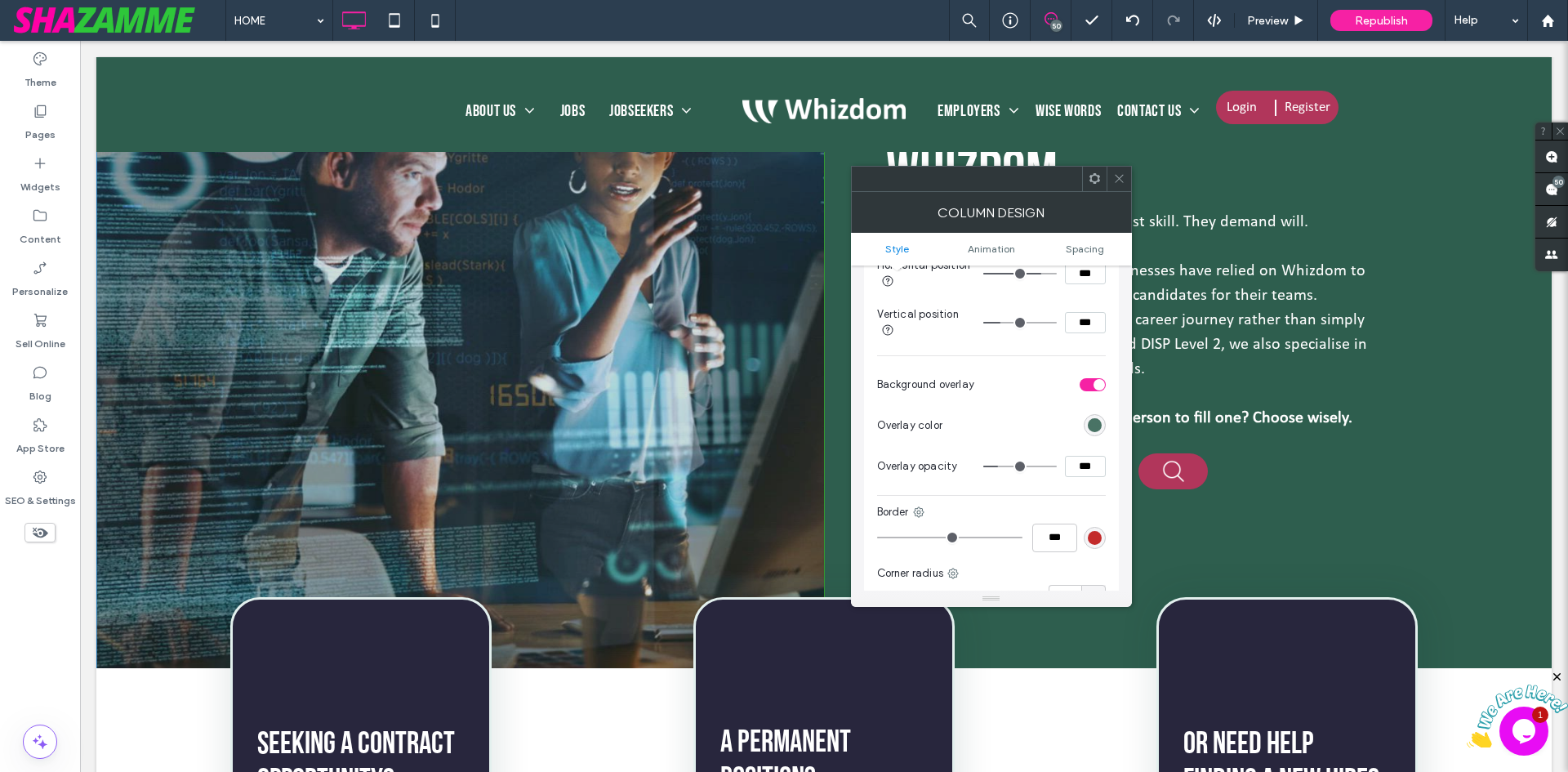
click at [1089, 429] on div "rgb(46, 94, 78)" at bounding box center [1095, 425] width 14 height 14
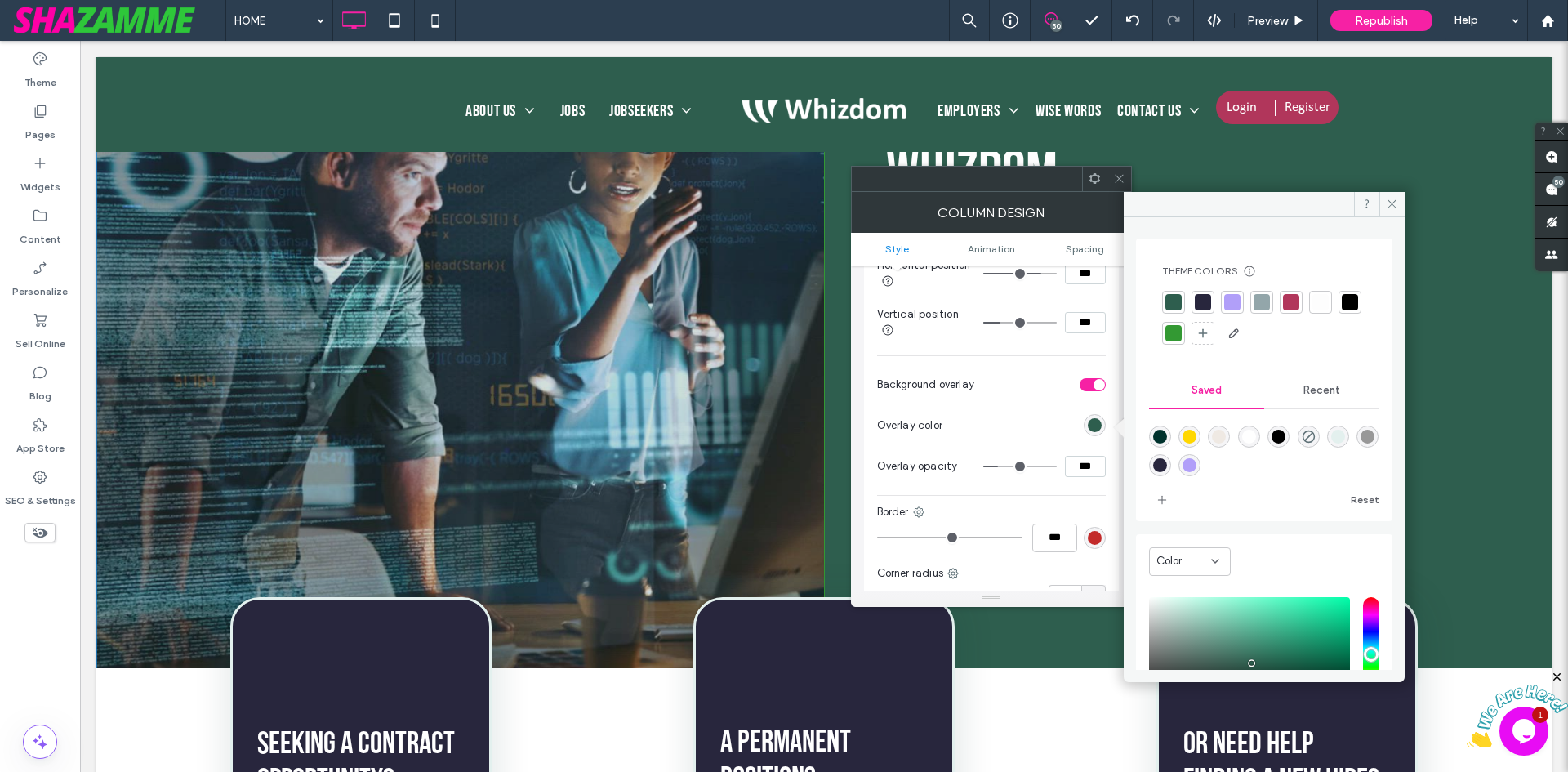
drag, startPoint x: 1078, startPoint y: 473, endPoint x: 1065, endPoint y: 470, distance: 13.3
click at [1065, 470] on input "***" at bounding box center [1085, 466] width 41 height 21
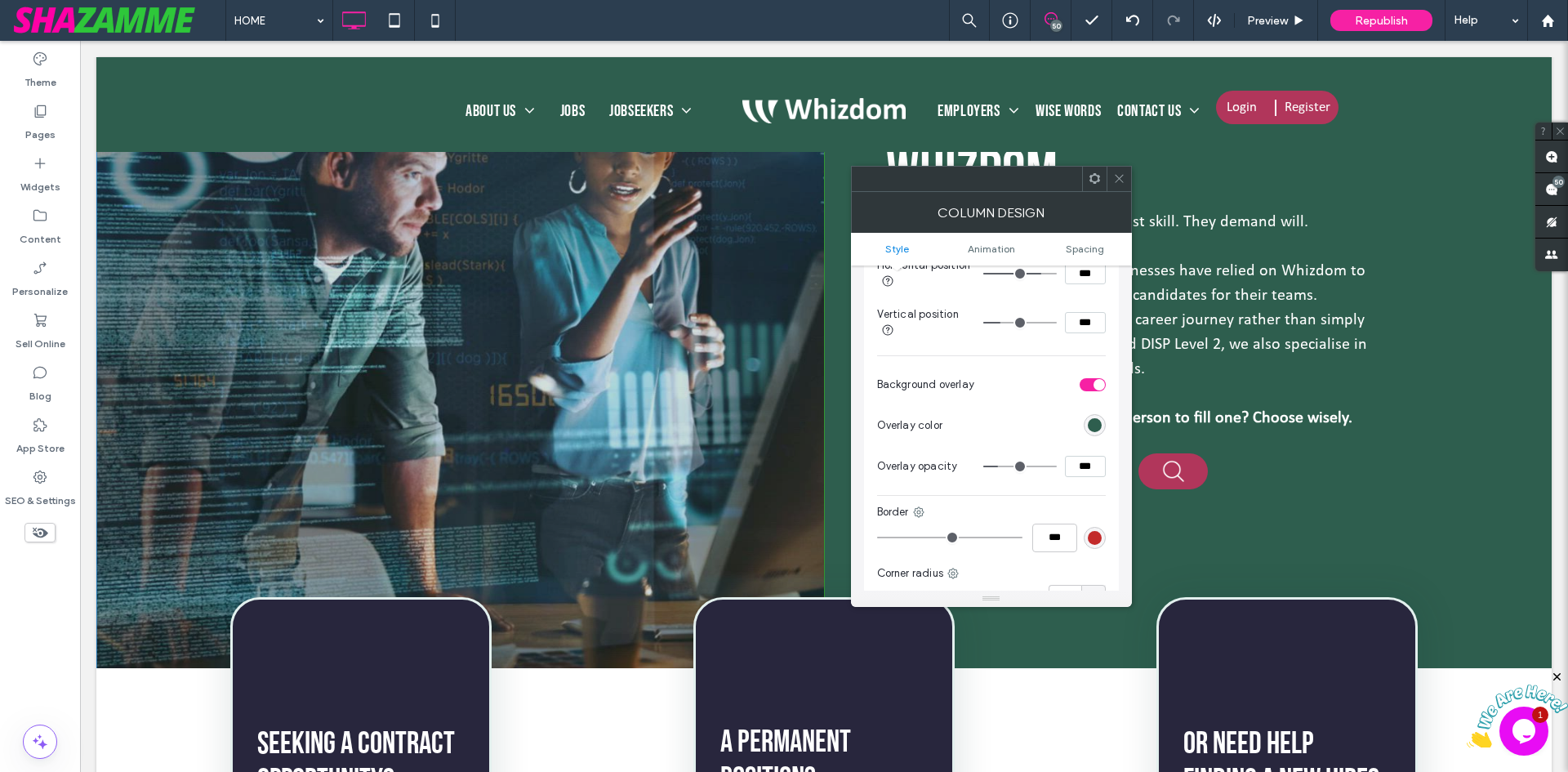
type input "***"
type input "**"
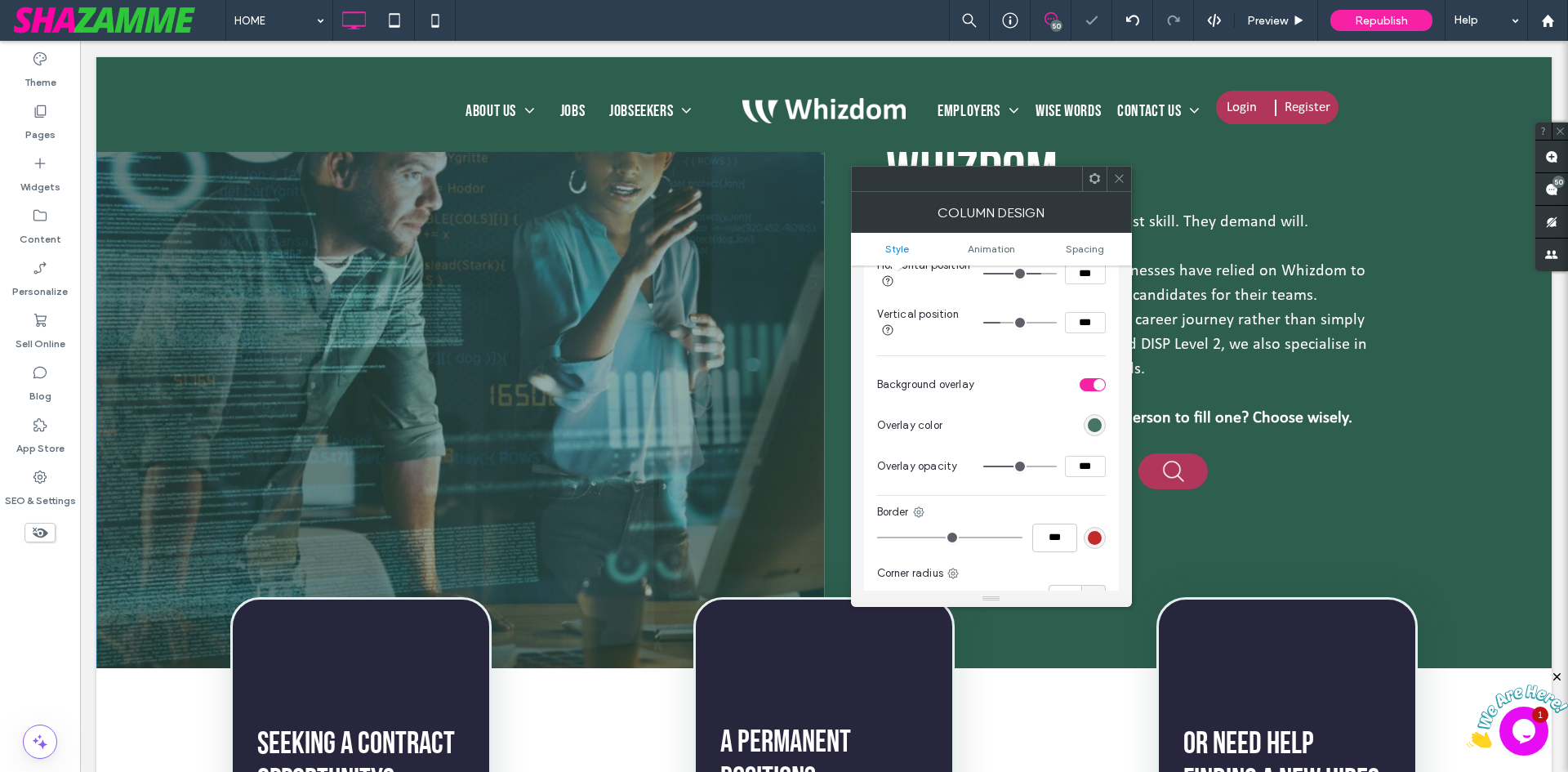
click at [1096, 429] on div "rgb(46, 94, 78)" at bounding box center [1095, 425] width 14 height 14
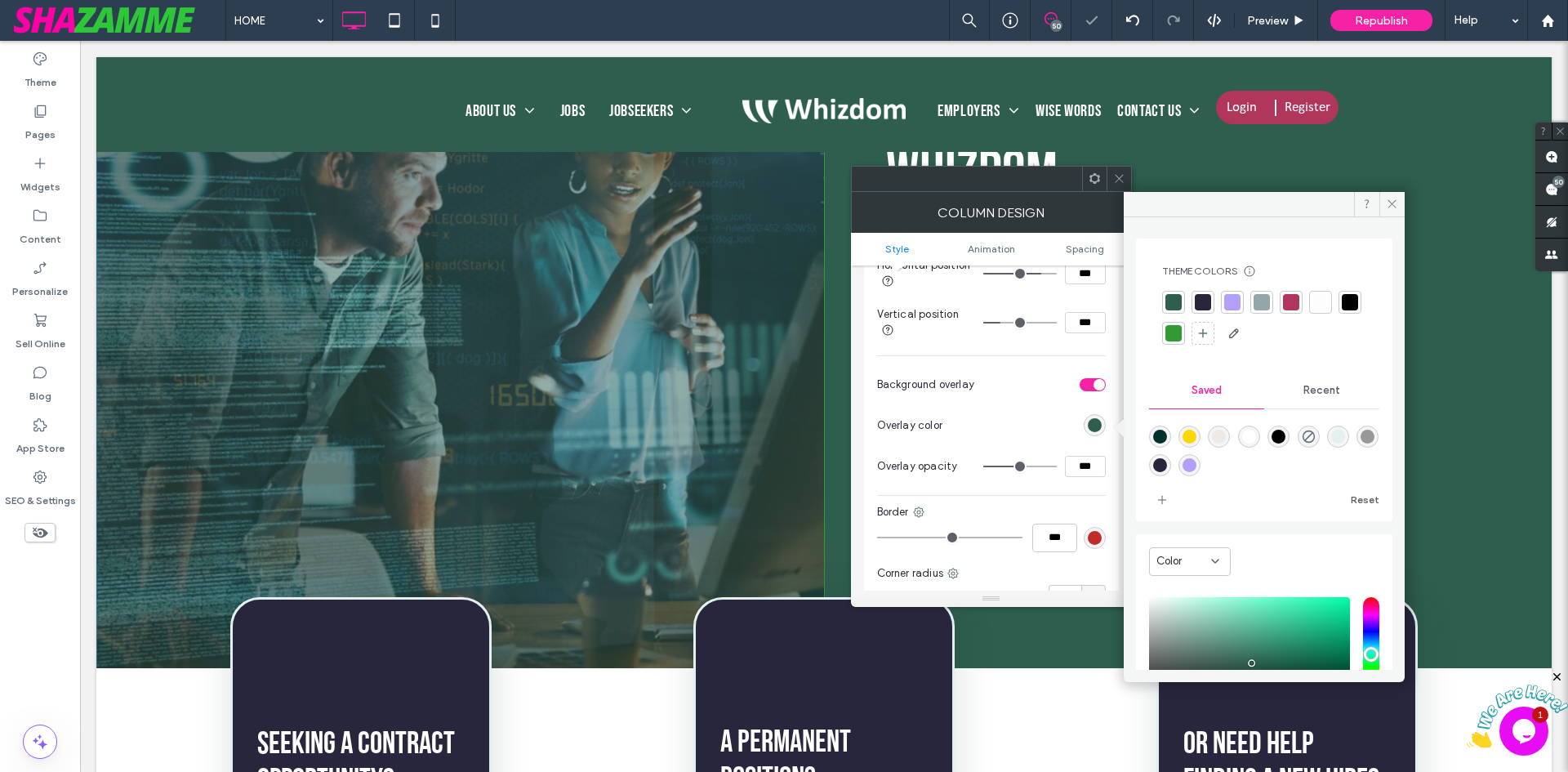
click at [1201, 299] on div at bounding box center [1203, 302] width 16 height 16
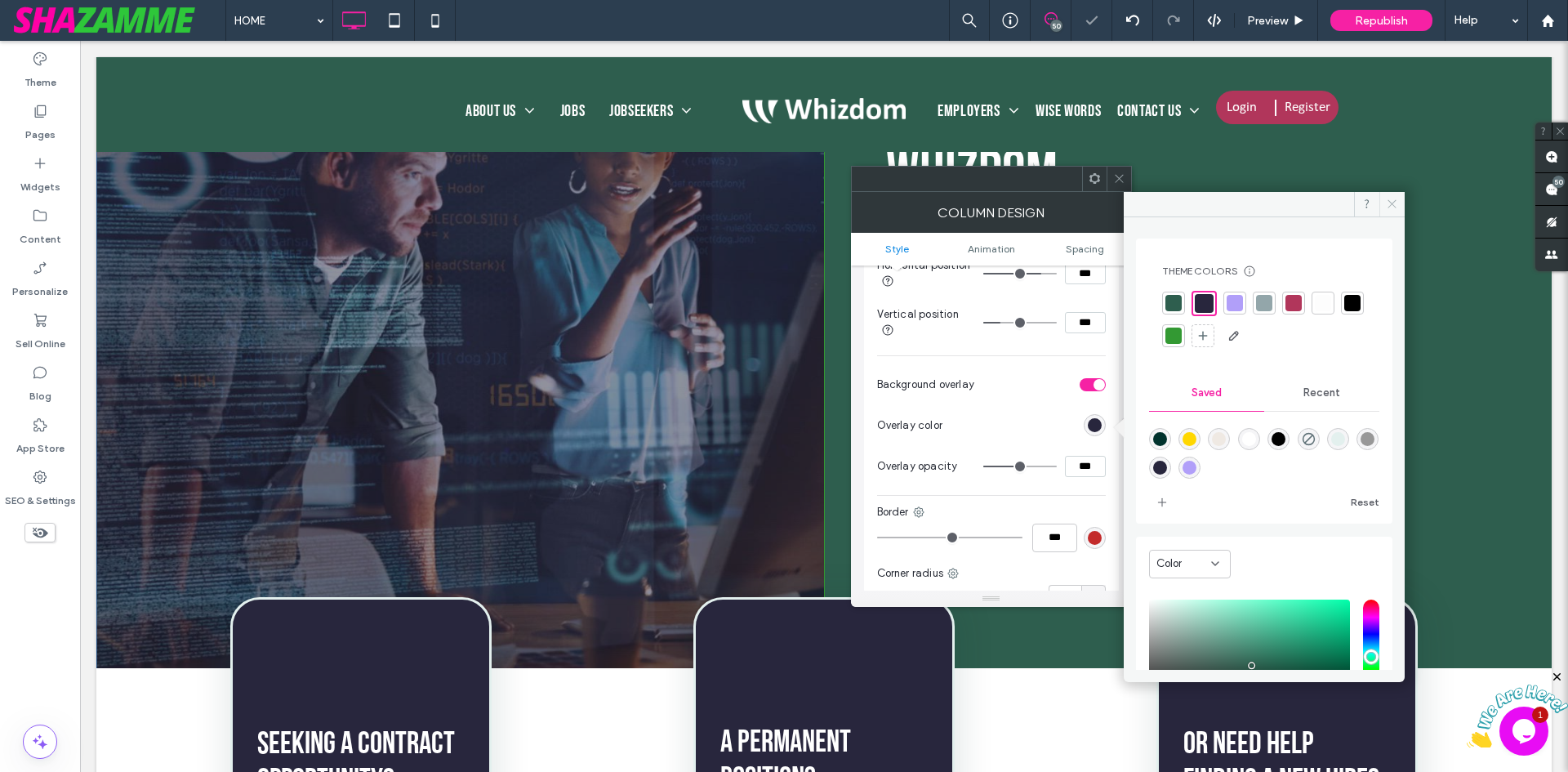
drag, startPoint x: 1387, startPoint y: 202, endPoint x: 1120, endPoint y: 234, distance: 268.9
click at [1387, 202] on icon at bounding box center [1392, 203] width 12 height 12
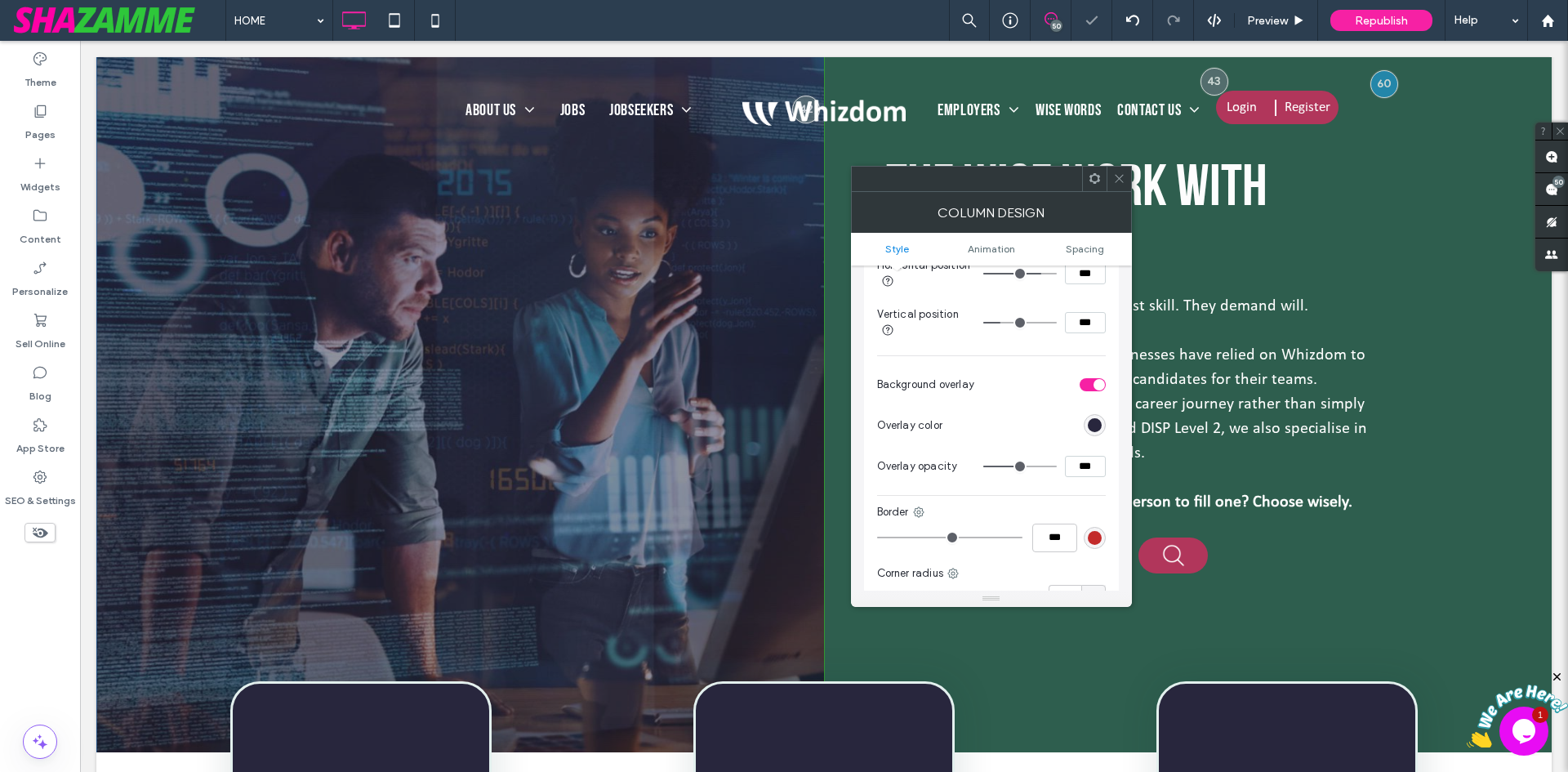
scroll to position [0, 0]
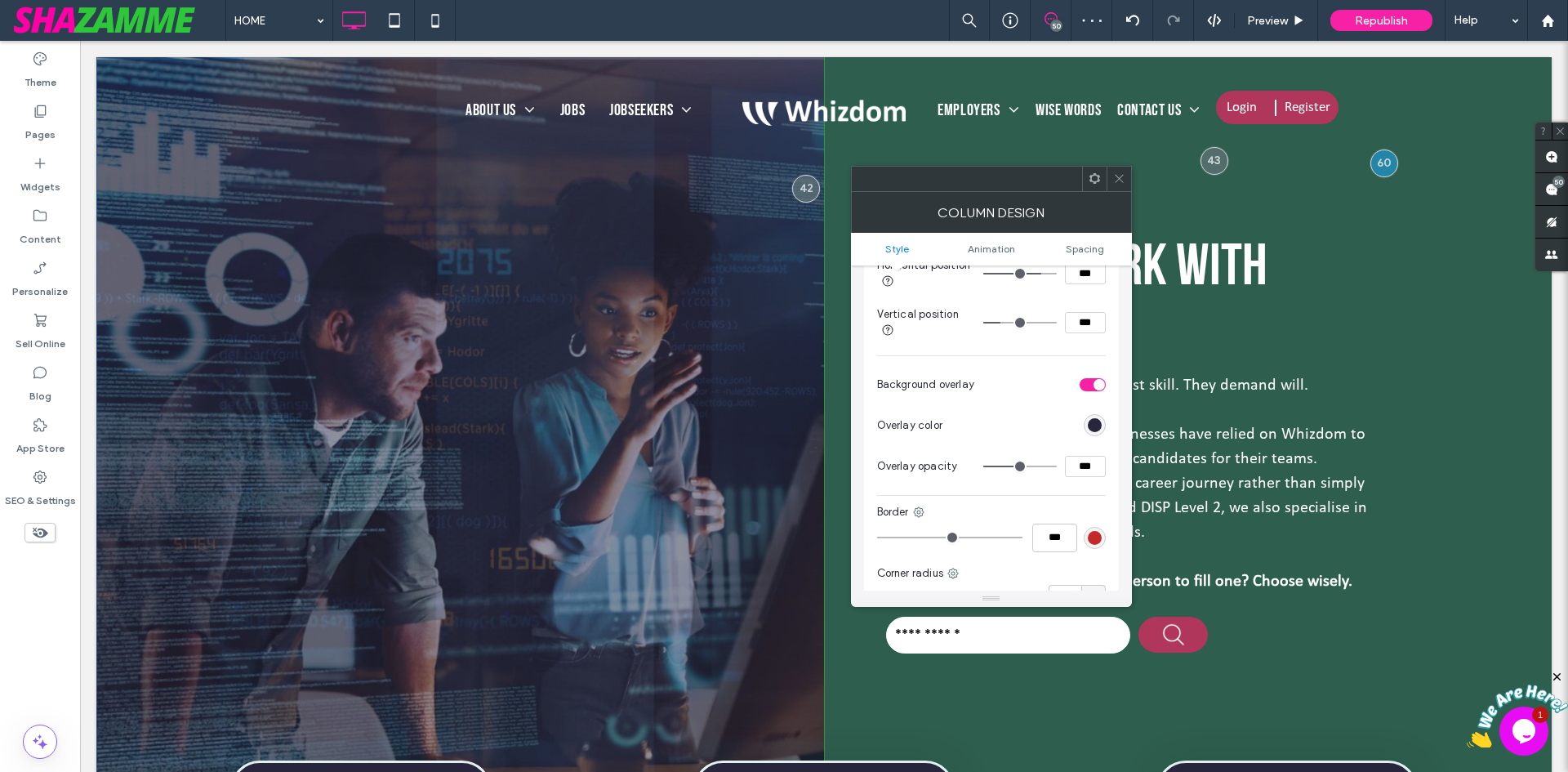
click at [1119, 182] on icon at bounding box center [1120, 179] width 12 height 12
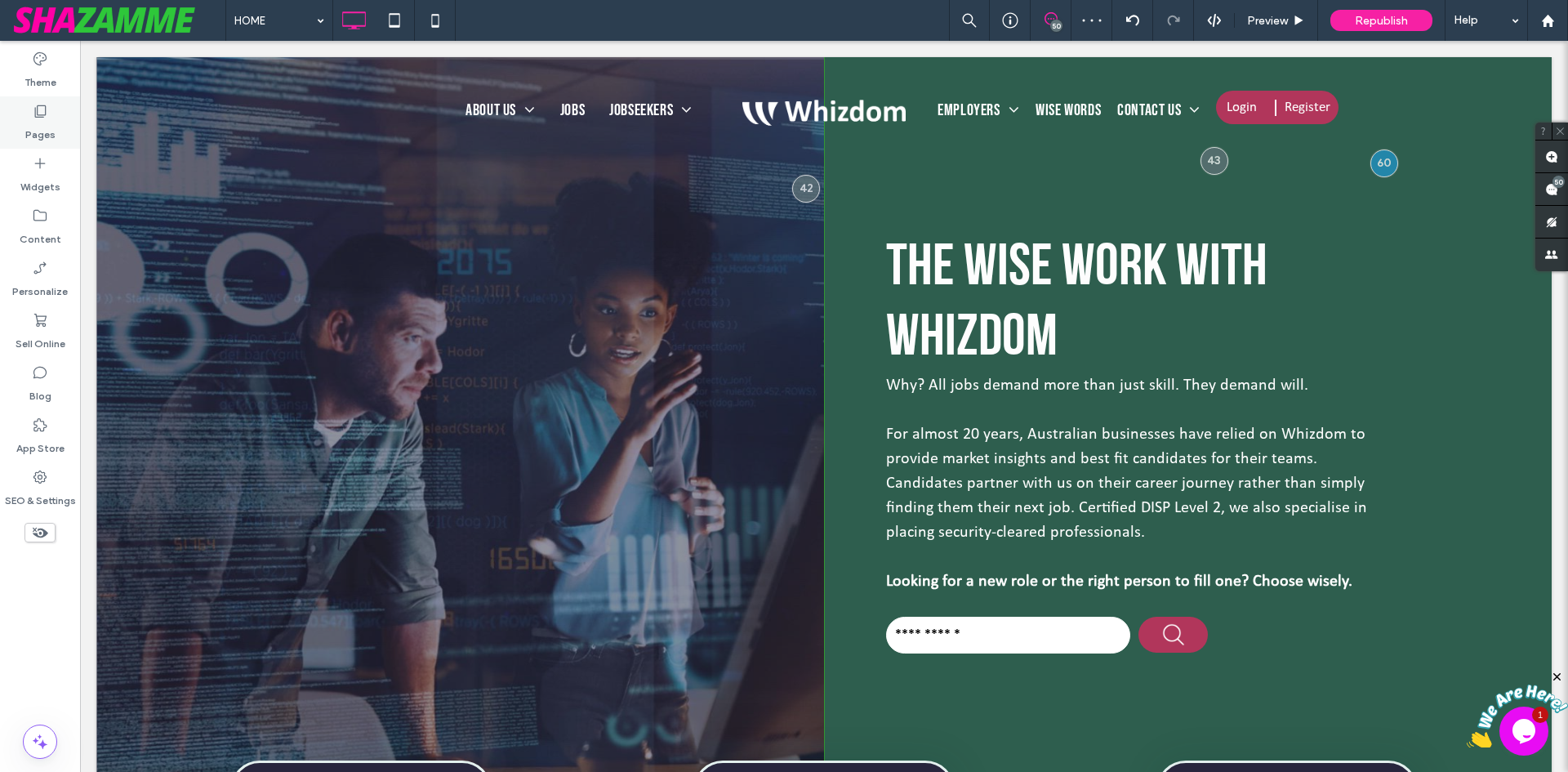
click at [42, 121] on label "Pages" at bounding box center [41, 131] width 30 height 23
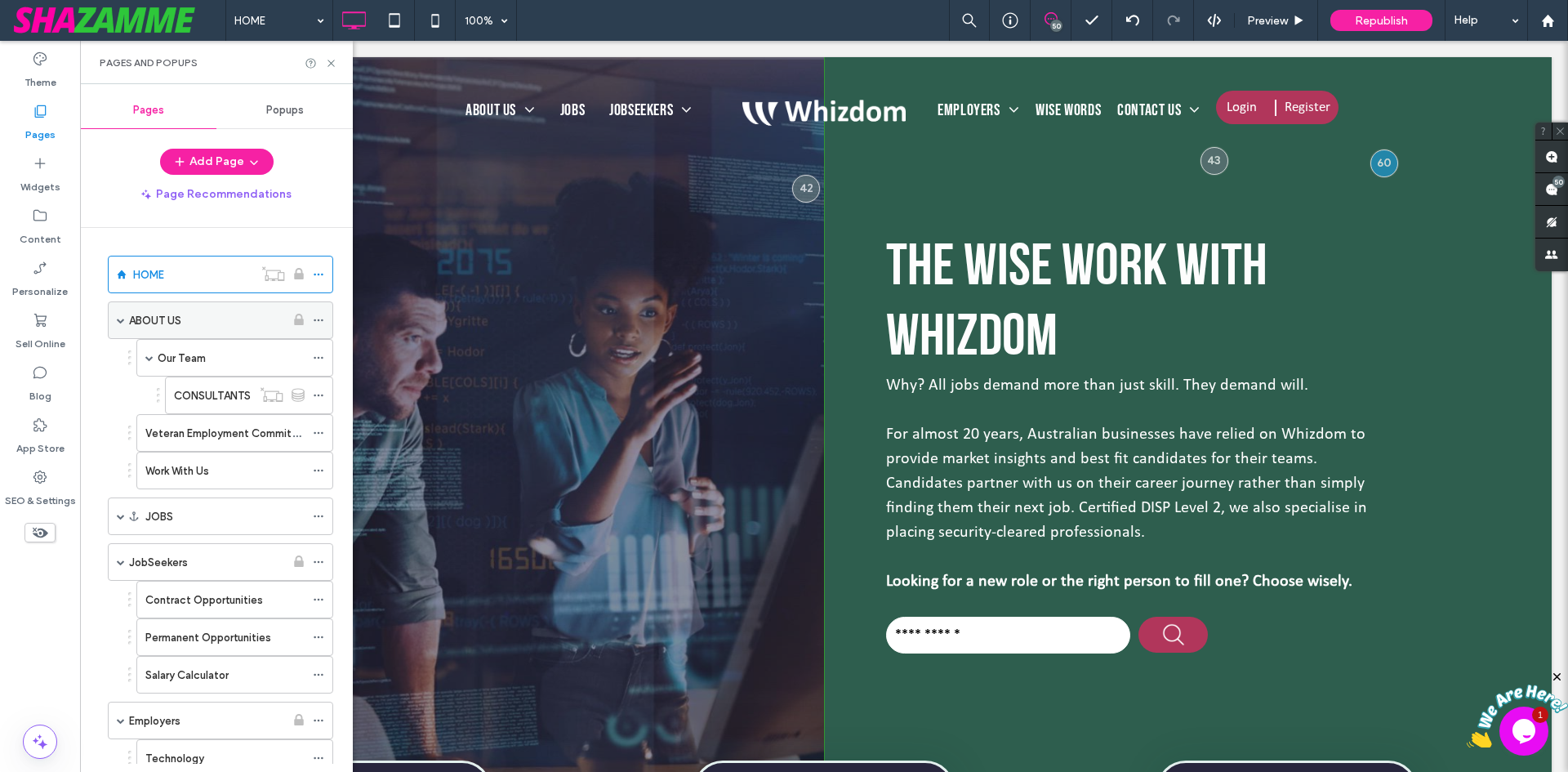
click at [180, 322] on label "ABOUT US" at bounding box center [155, 320] width 52 height 28
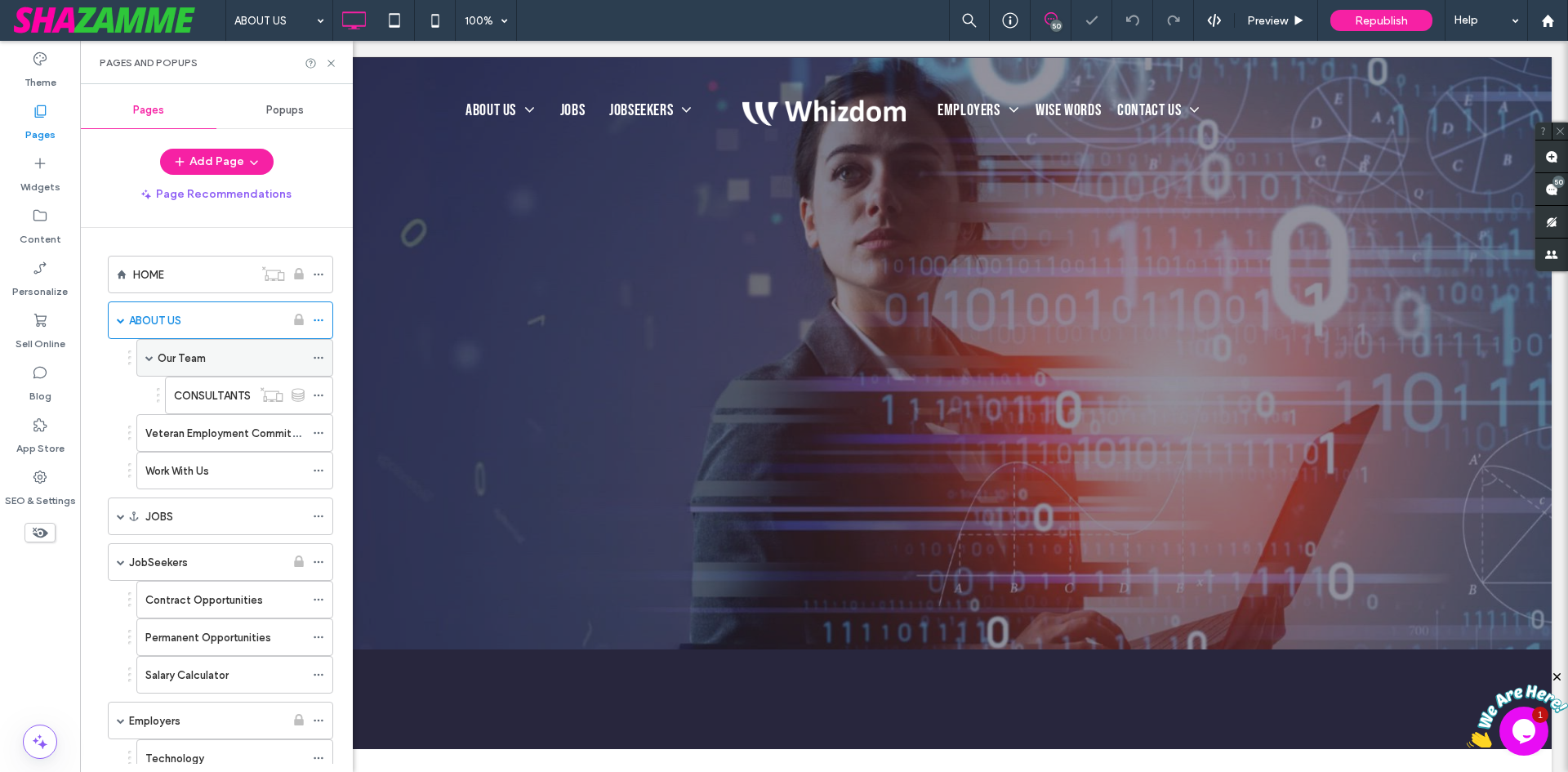
click at [193, 356] on label "Our Team" at bounding box center [181, 358] width 48 height 28
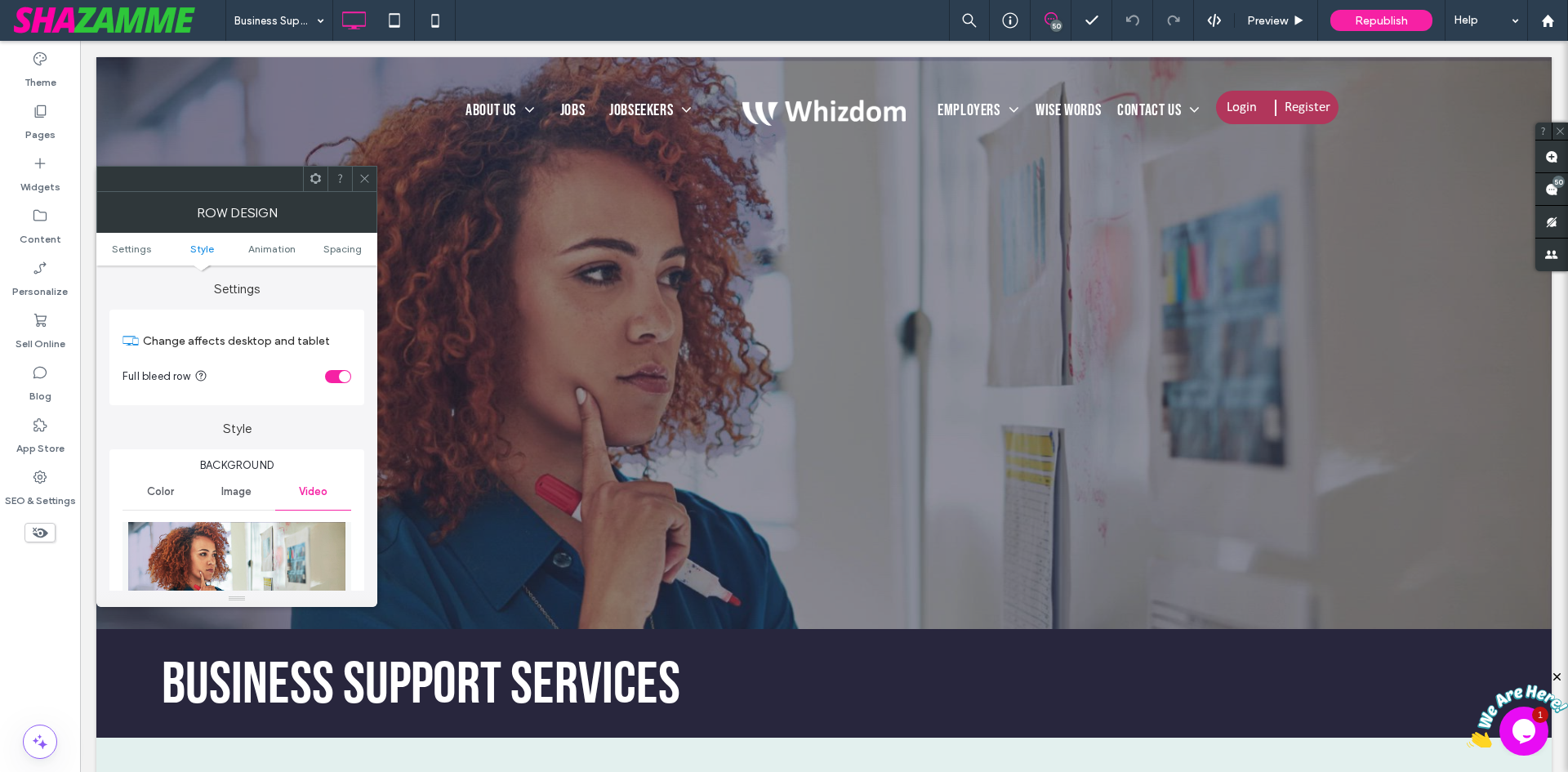
scroll to position [654, 0]
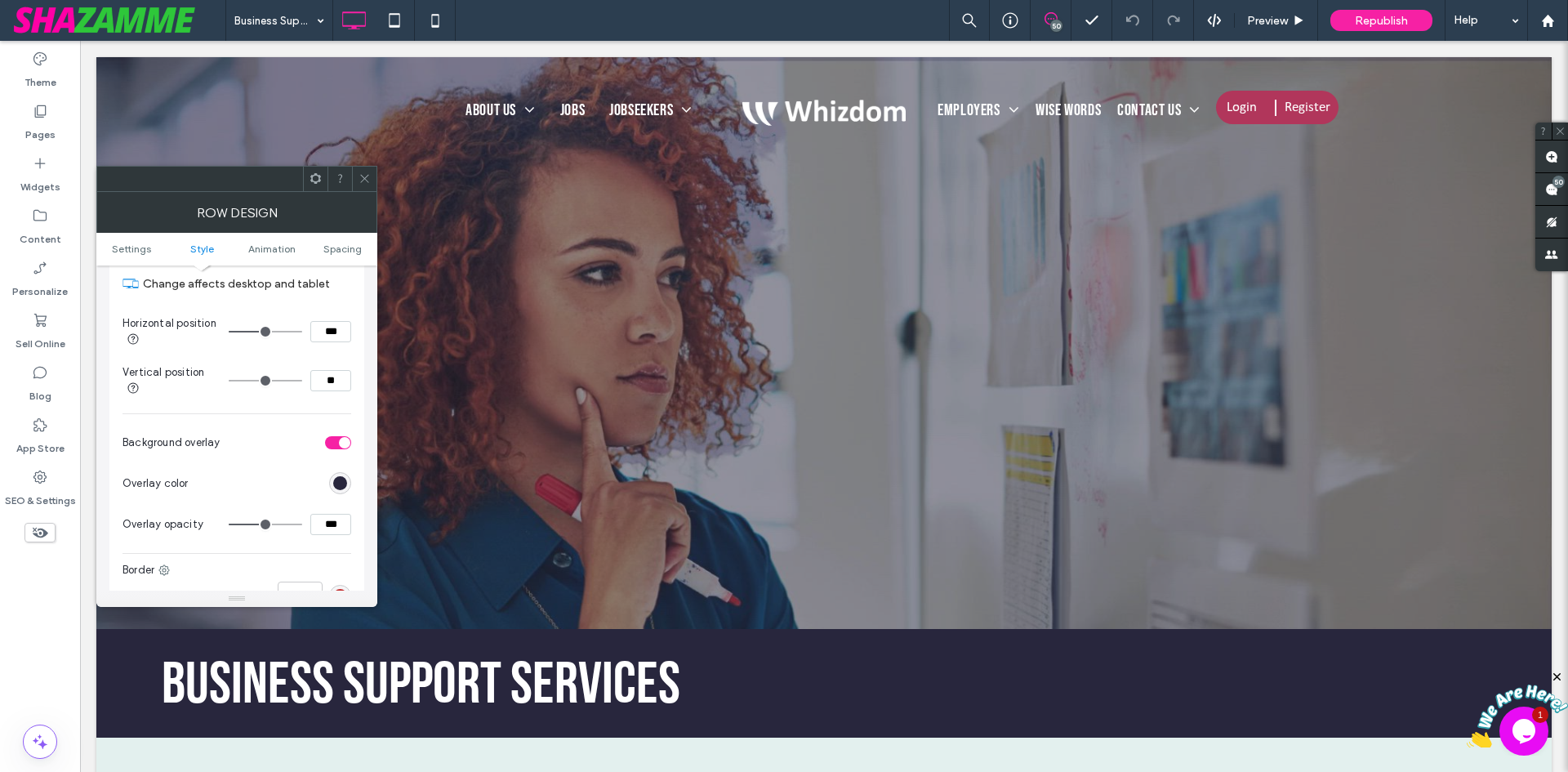
click at [322, 523] on input "***" at bounding box center [331, 524] width 41 height 21
type input "***"
click at [364, 179] on use at bounding box center [363, 179] width 8 height 8
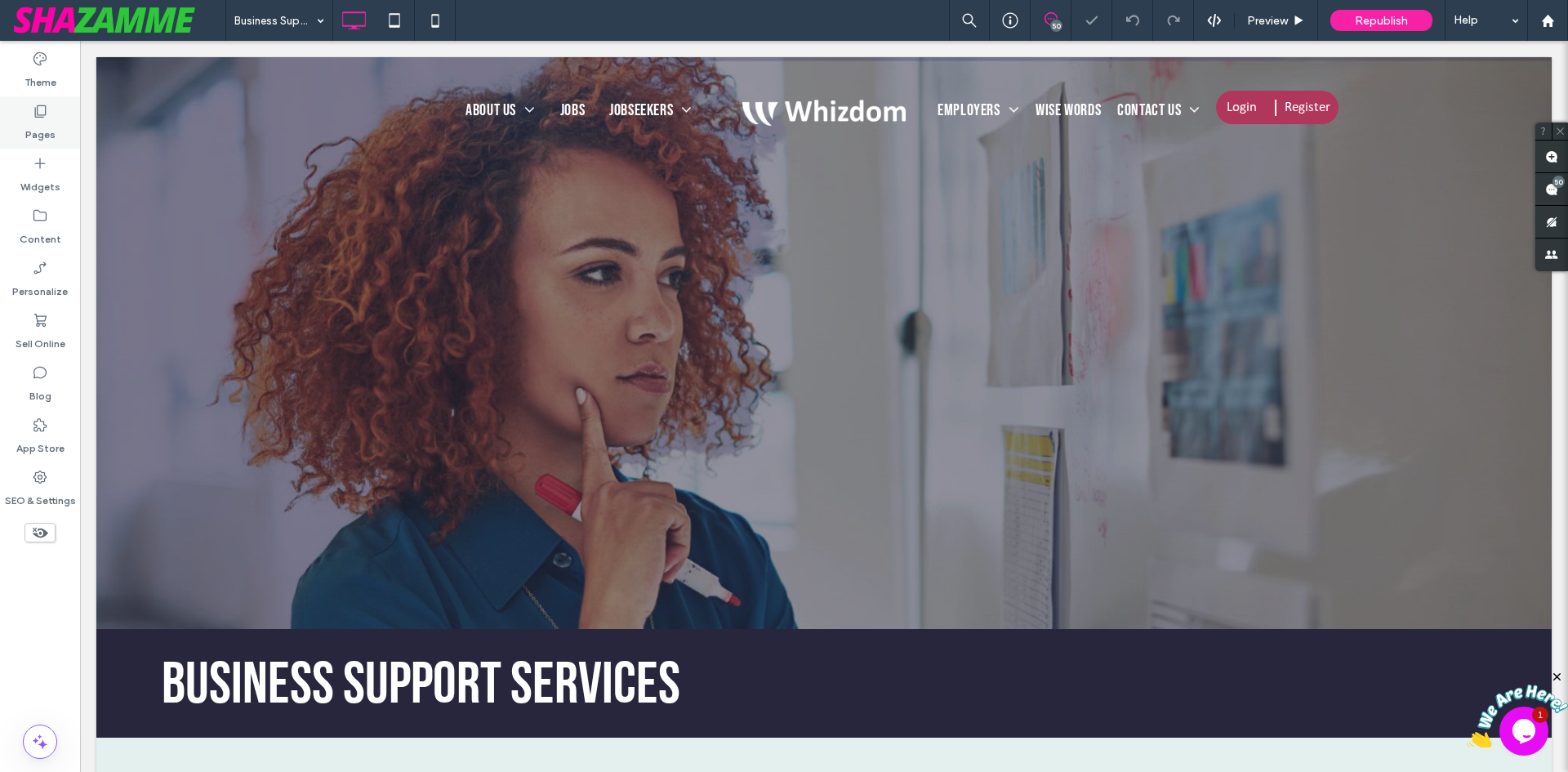
click at [20, 118] on div "Pages" at bounding box center [40, 122] width 80 height 52
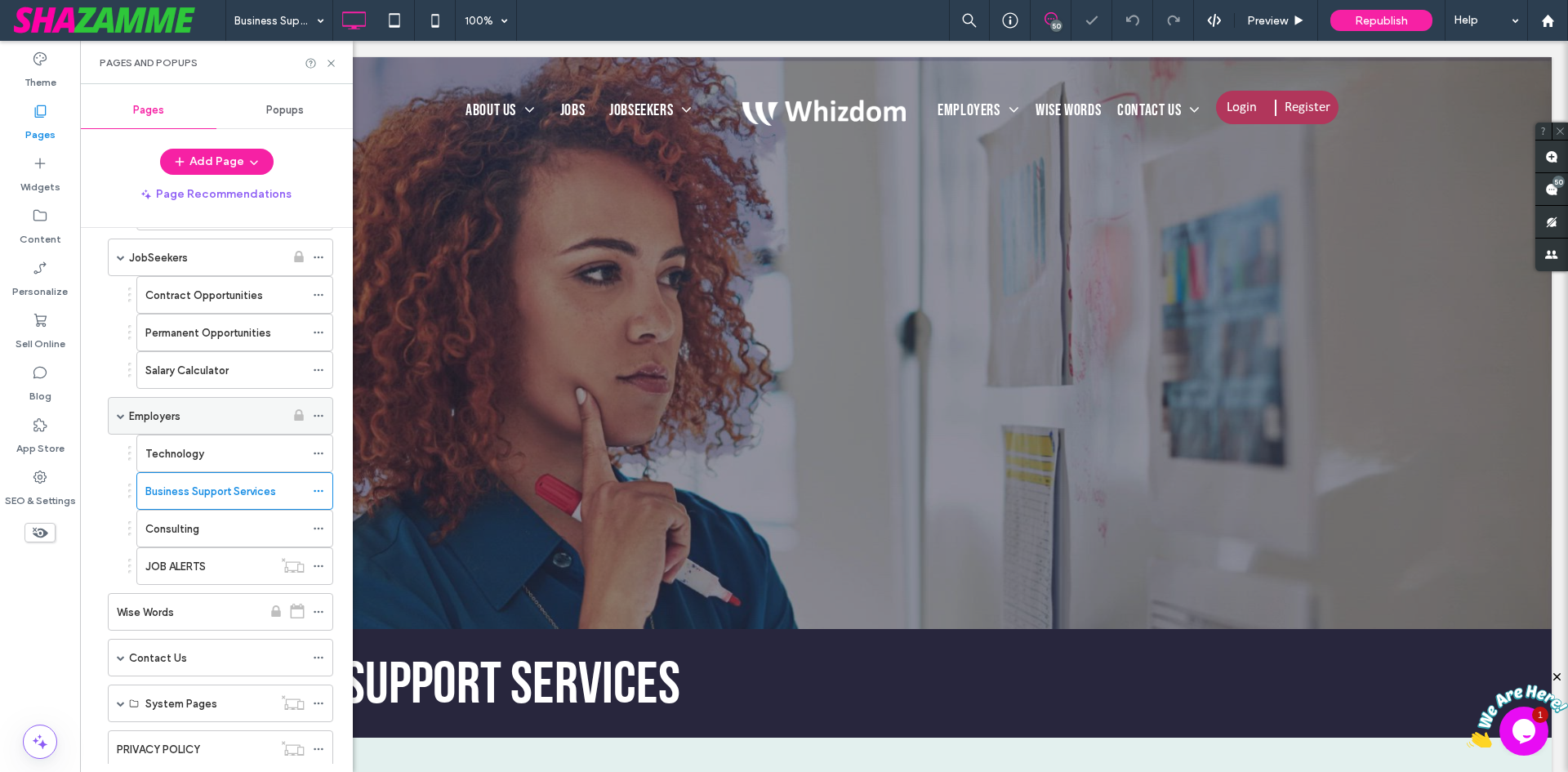
scroll to position [571, 0]
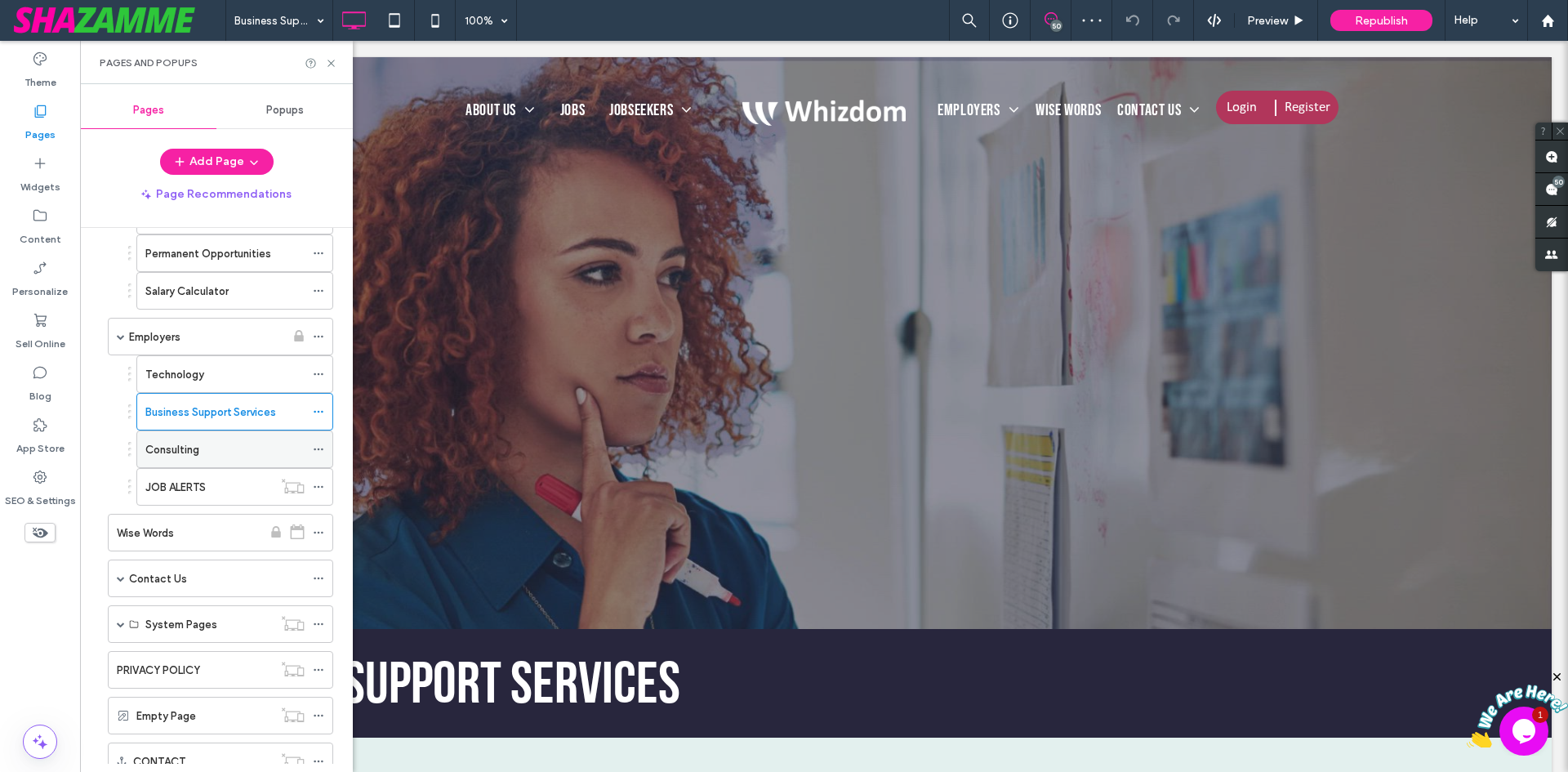
click at [217, 448] on div "Consulting" at bounding box center [225, 449] width 159 height 17
click at [333, 63] on icon at bounding box center [332, 64] width 12 height 12
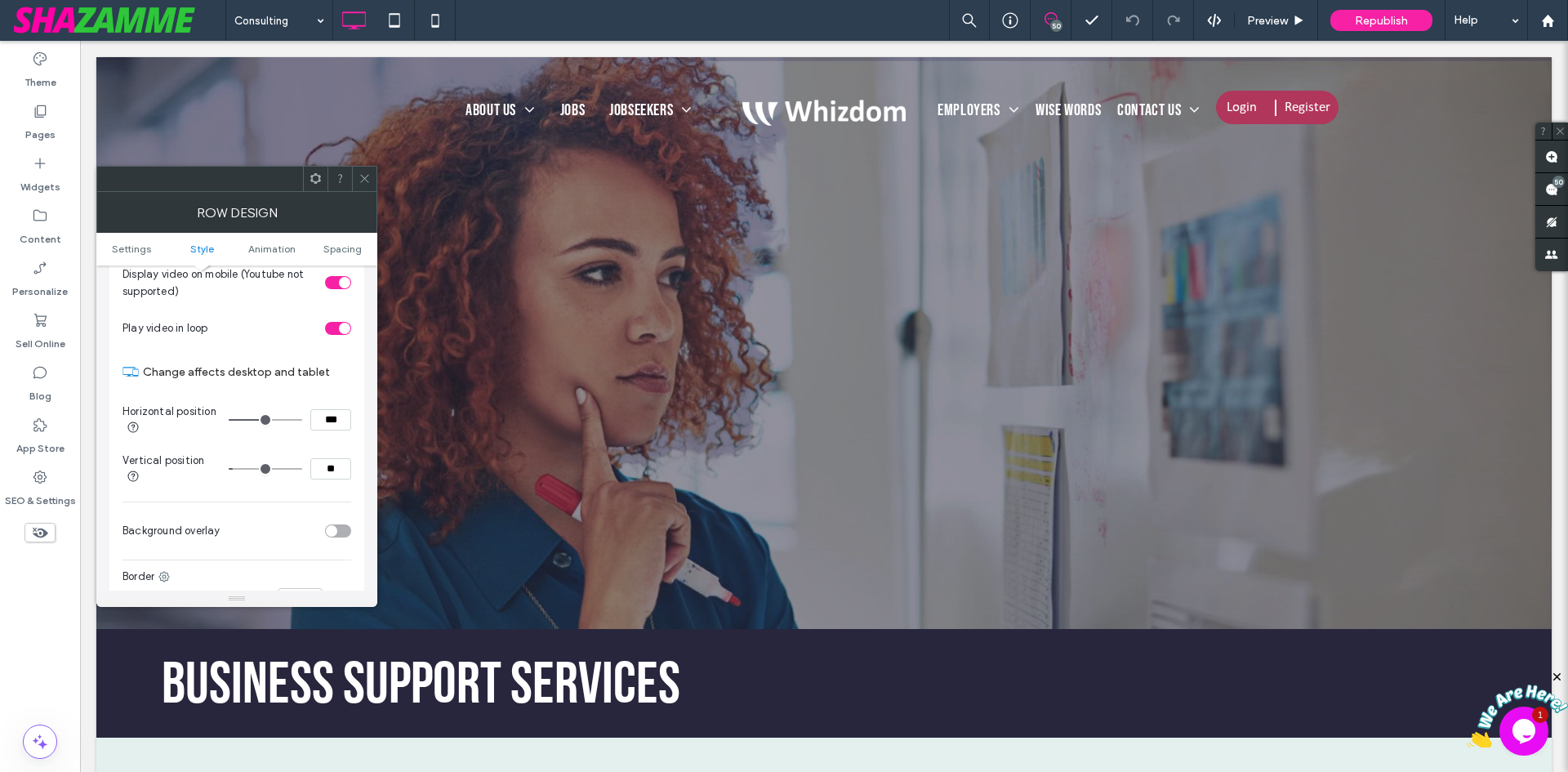
scroll to position [735, 0]
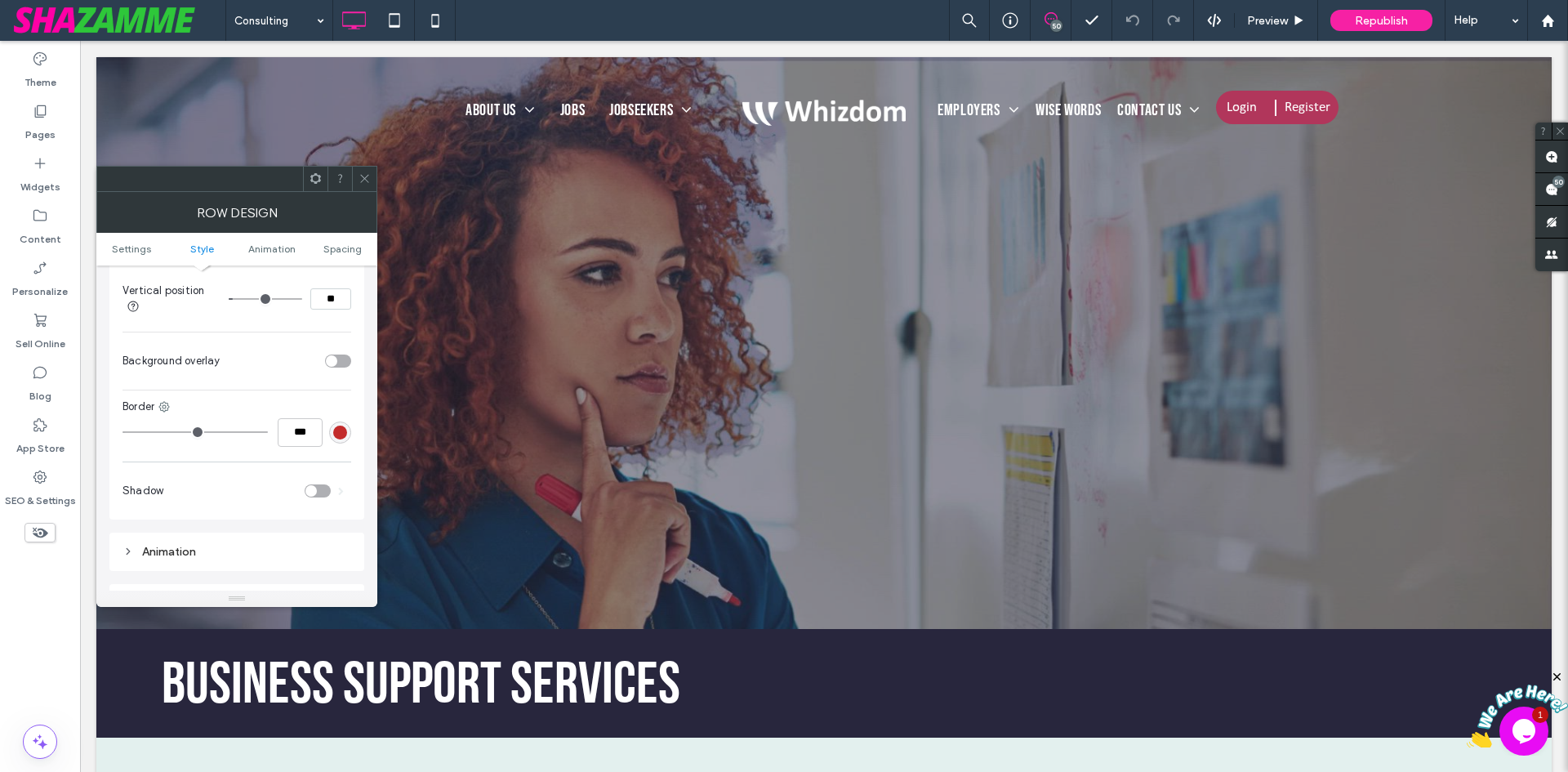
click at [345, 361] on div "toggle" at bounding box center [339, 361] width 27 height 13
click at [344, 401] on div "rgb(255, 255, 255)" at bounding box center [340, 401] width 14 height 14
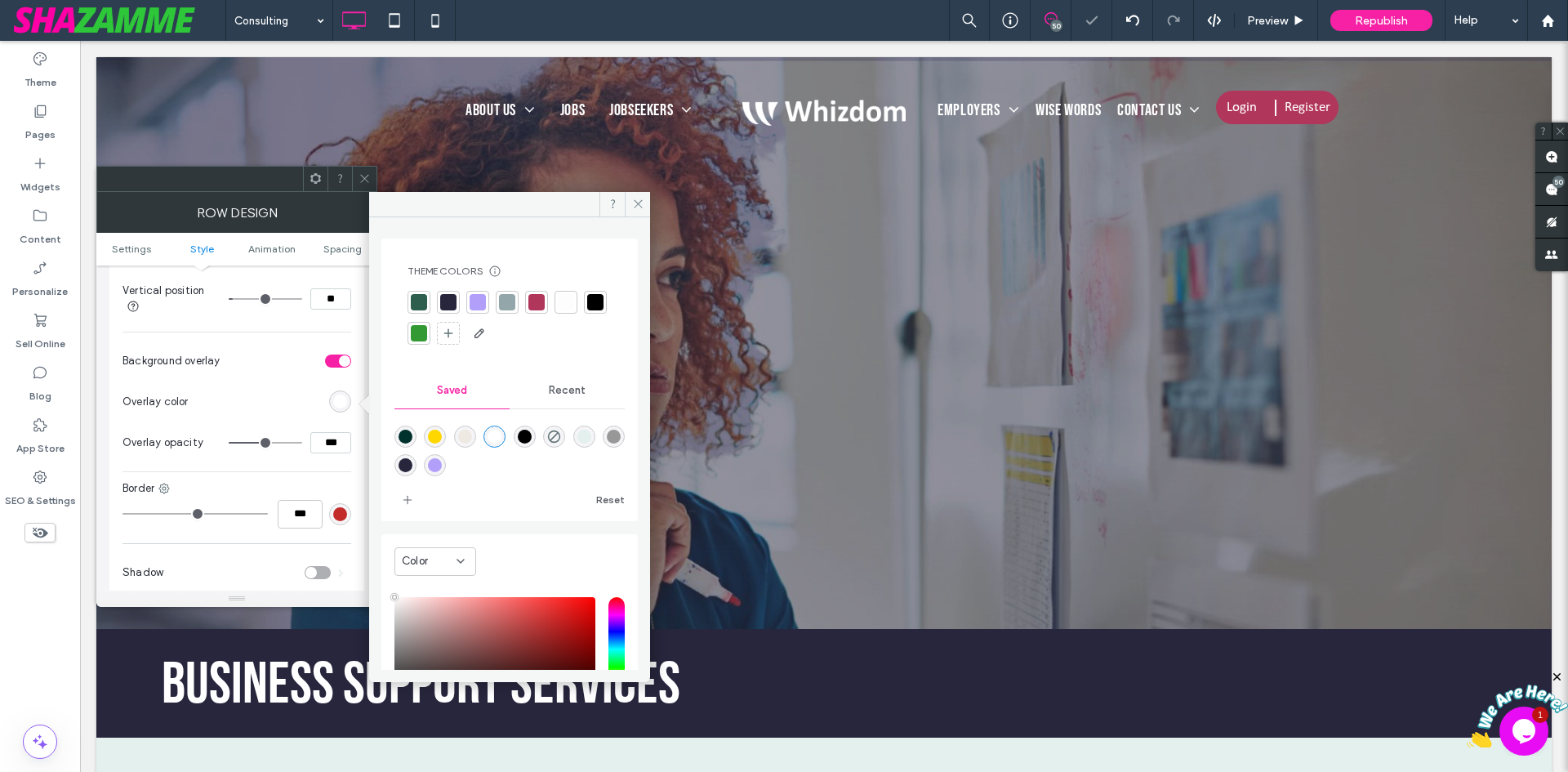
click at [447, 296] on div at bounding box center [448, 302] width 16 height 16
click at [334, 447] on input "***" at bounding box center [331, 443] width 41 height 21
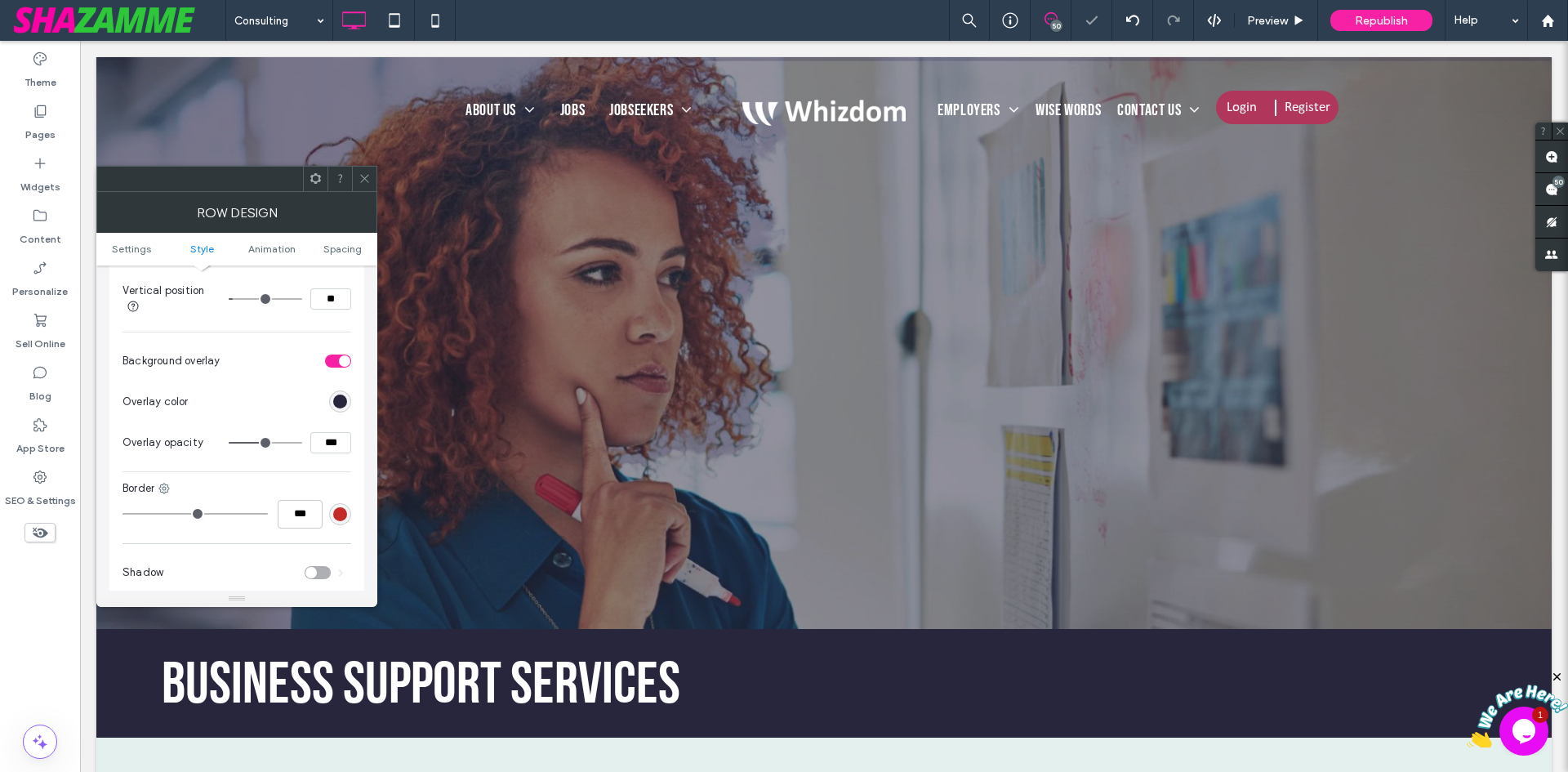
click at [356, 177] on div at bounding box center [364, 179] width 25 height 25
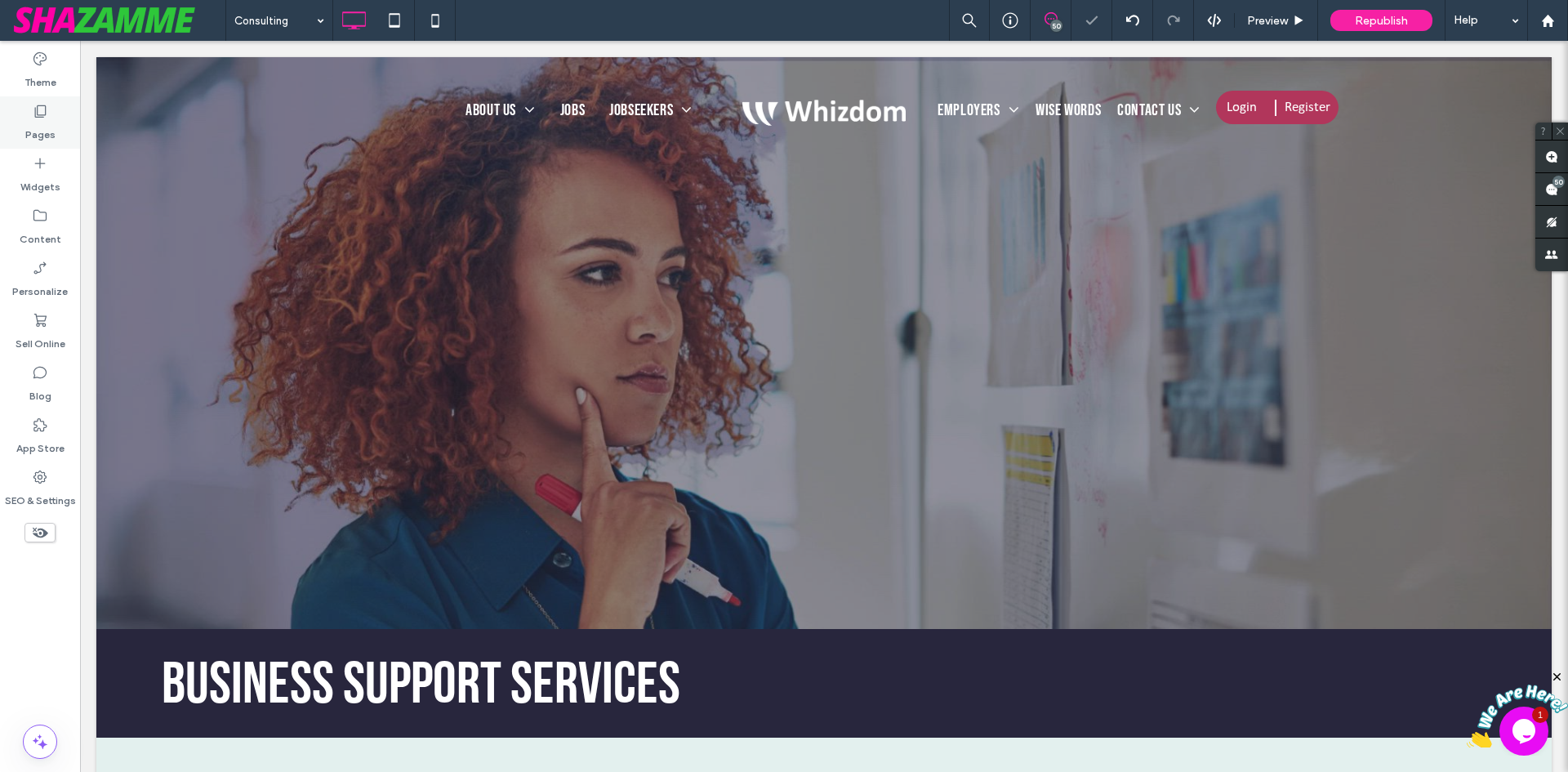
click at [35, 127] on label "Pages" at bounding box center [41, 131] width 30 height 23
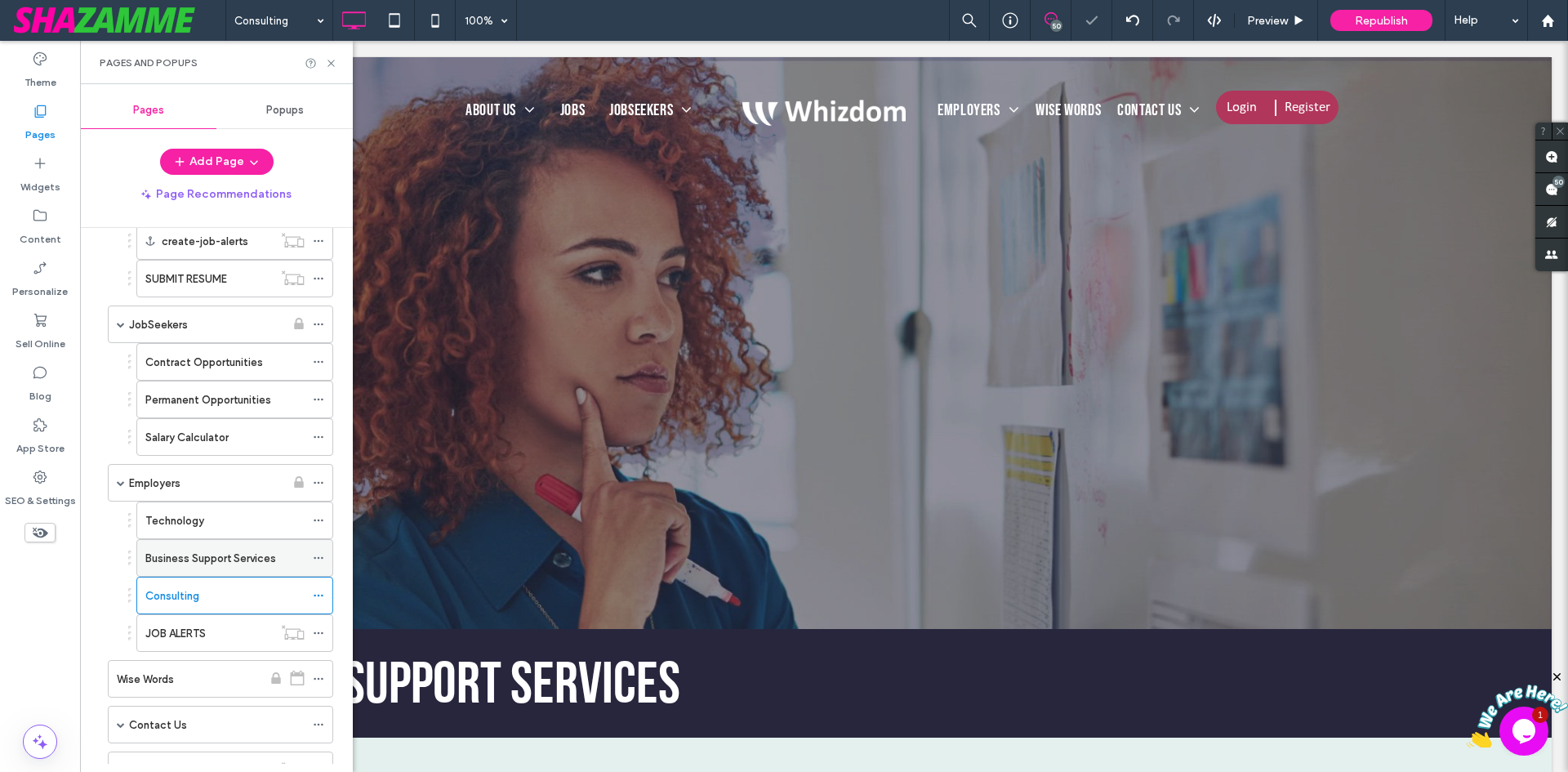
scroll to position [490, 0]
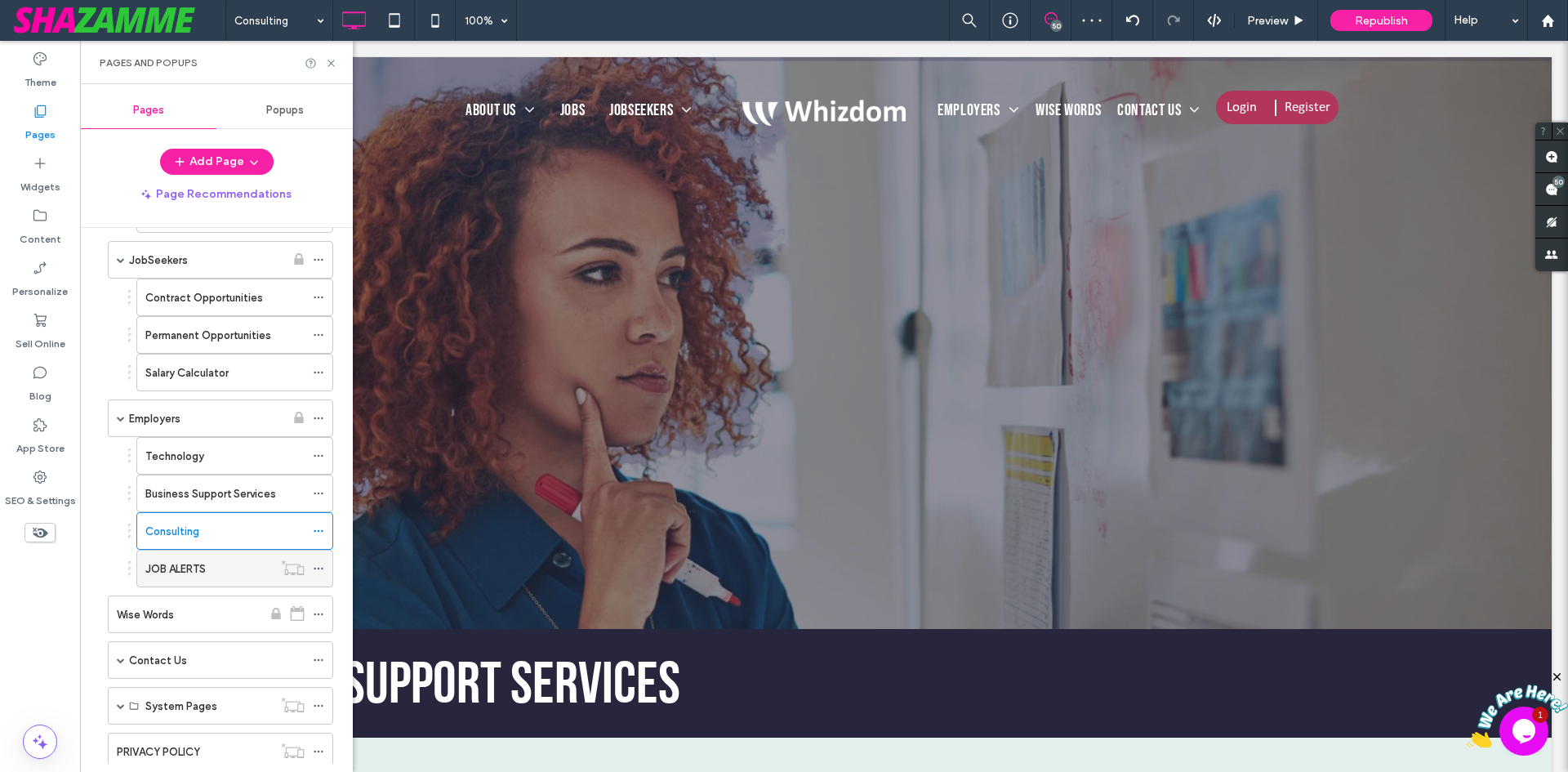
click at [187, 565] on label "JOB ALERTS" at bounding box center [175, 569] width 60 height 28
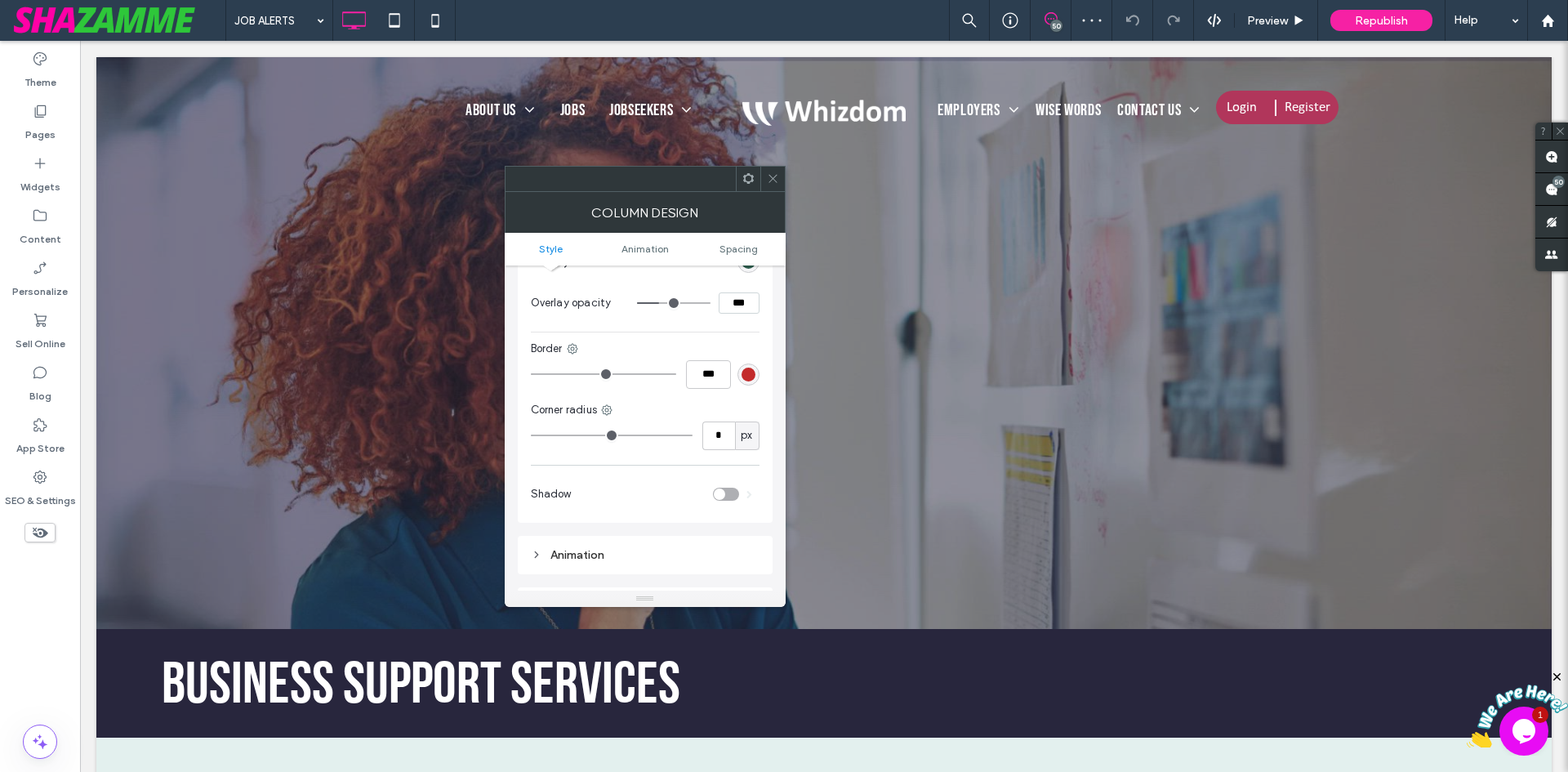
scroll to position [654, 0]
click at [730, 288] on input "***" at bounding box center [739, 299] width 41 height 21
type input "***"
type input "**"
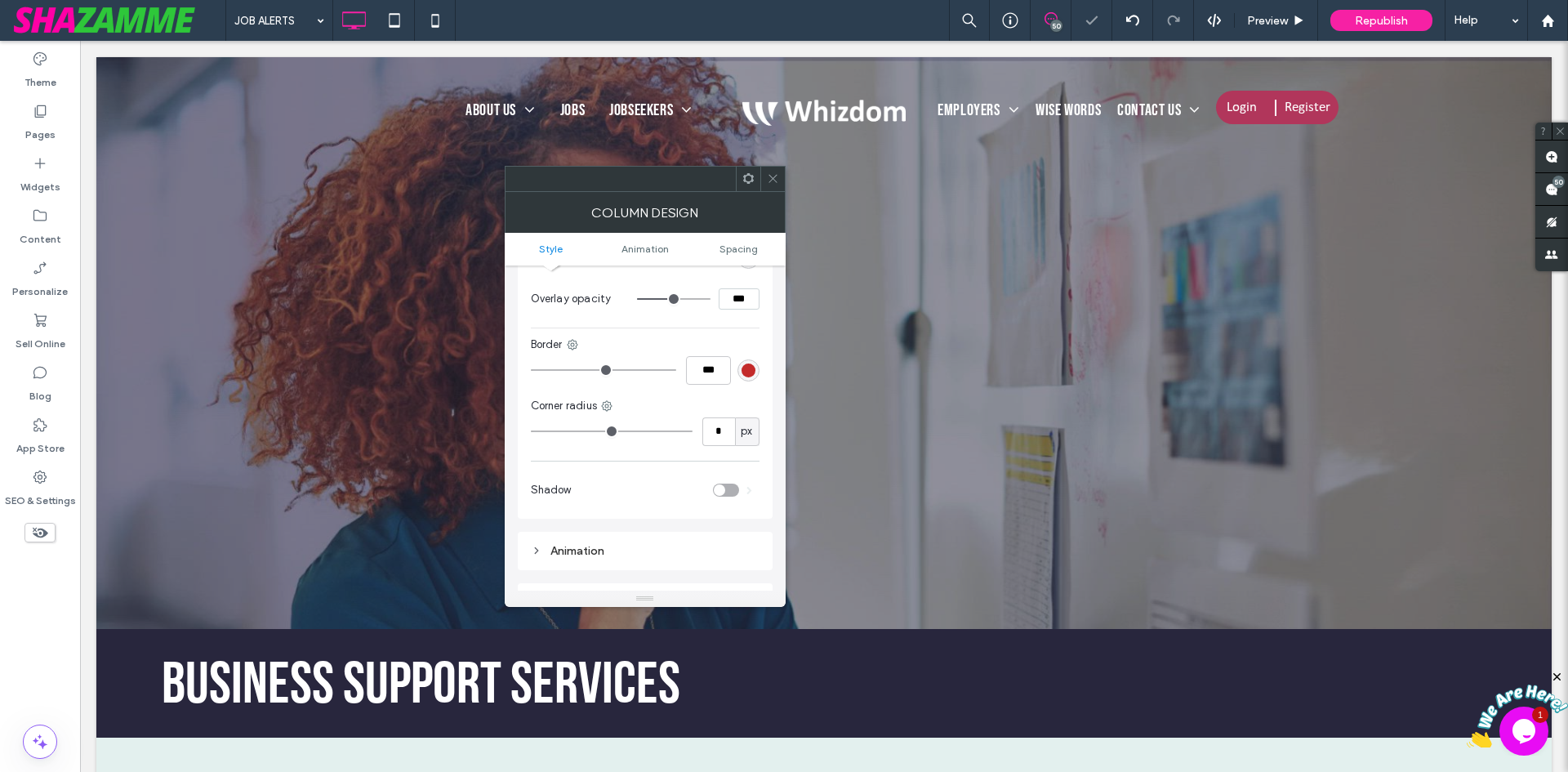
drag, startPoint x: 771, startPoint y: 180, endPoint x: 539, endPoint y: 197, distance: 232.6
click at [770, 180] on icon at bounding box center [773, 179] width 12 height 12
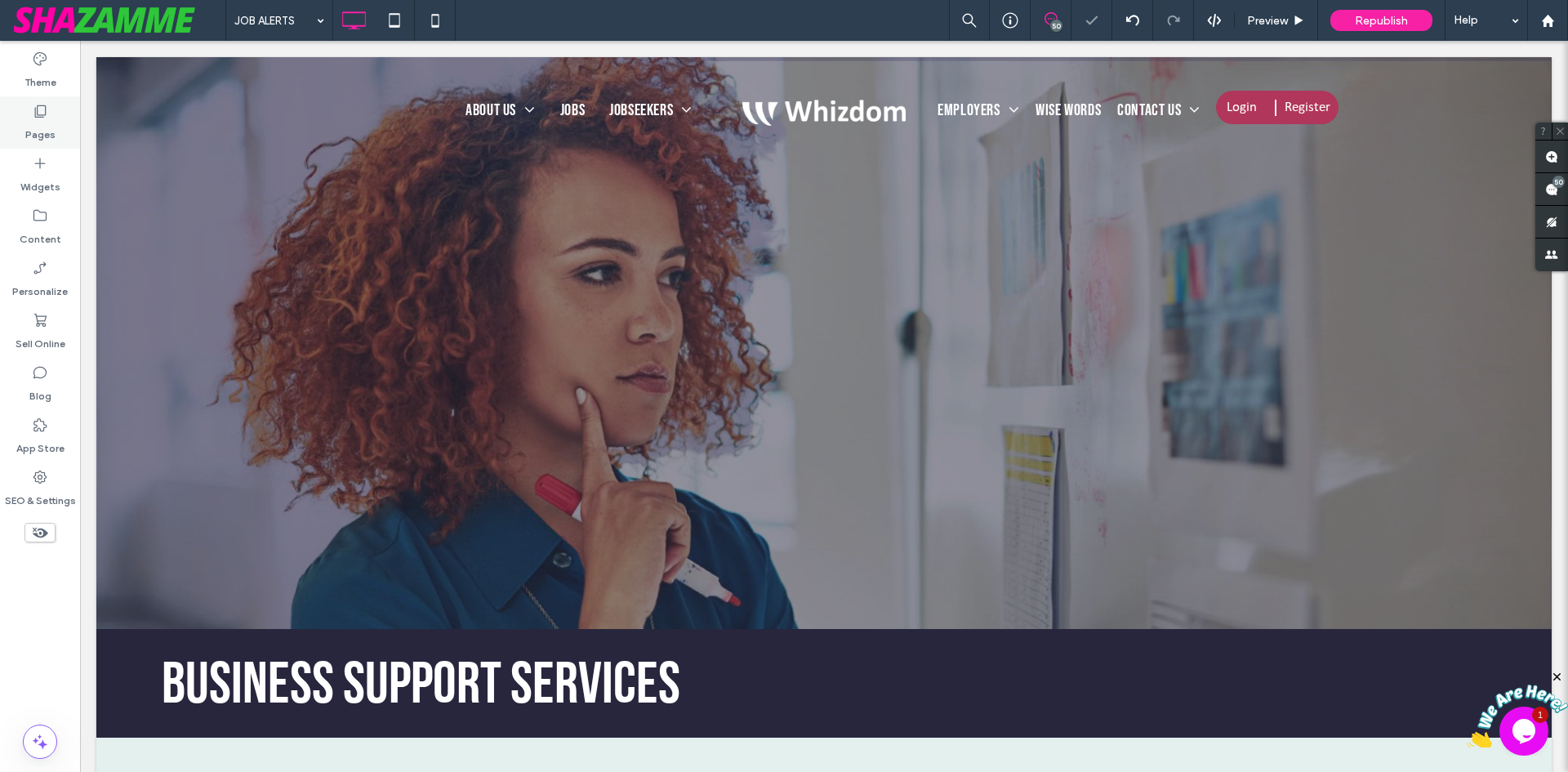
click at [49, 120] on label "Pages" at bounding box center [41, 131] width 30 height 23
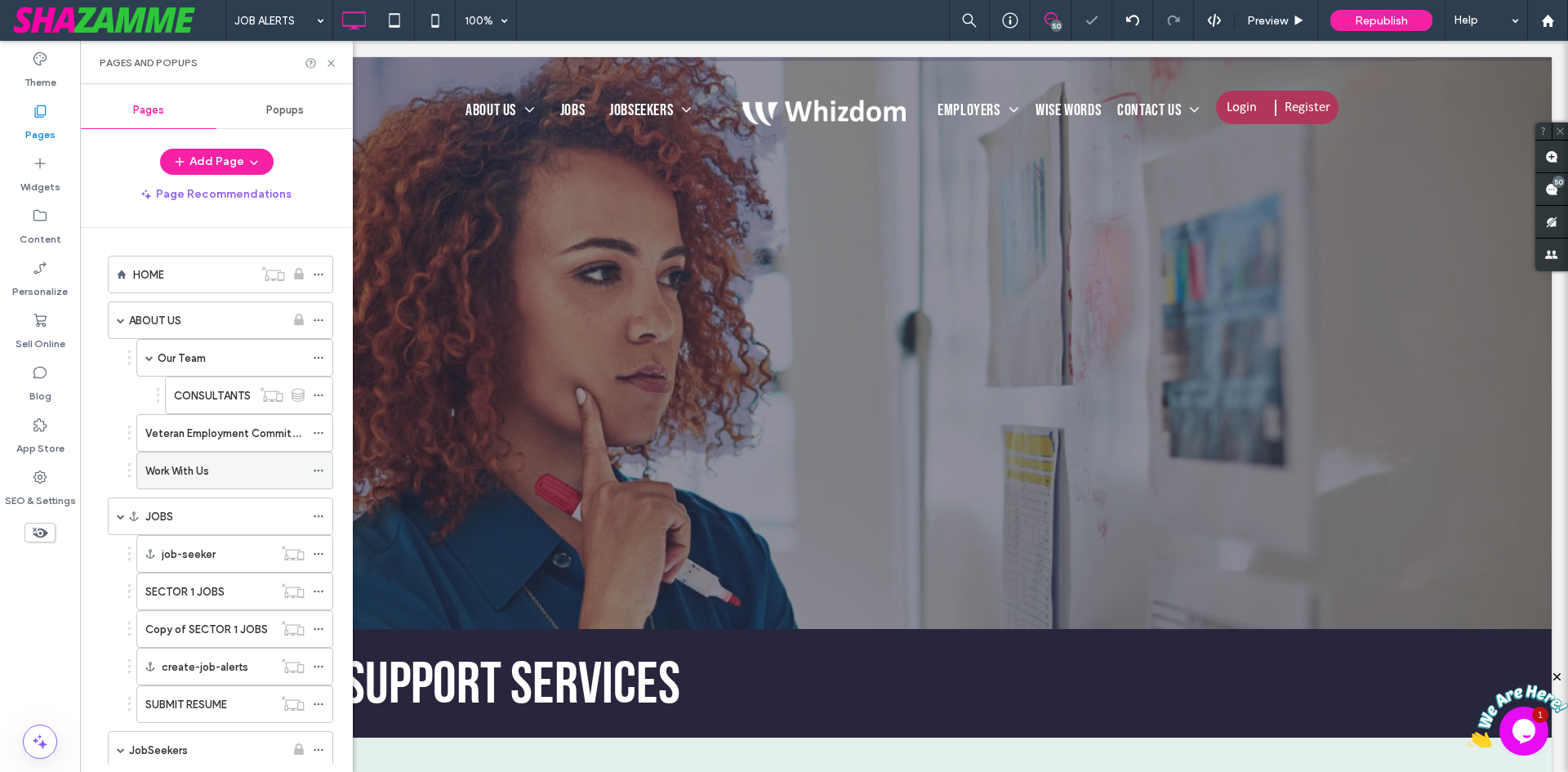
scroll to position [409, 0]
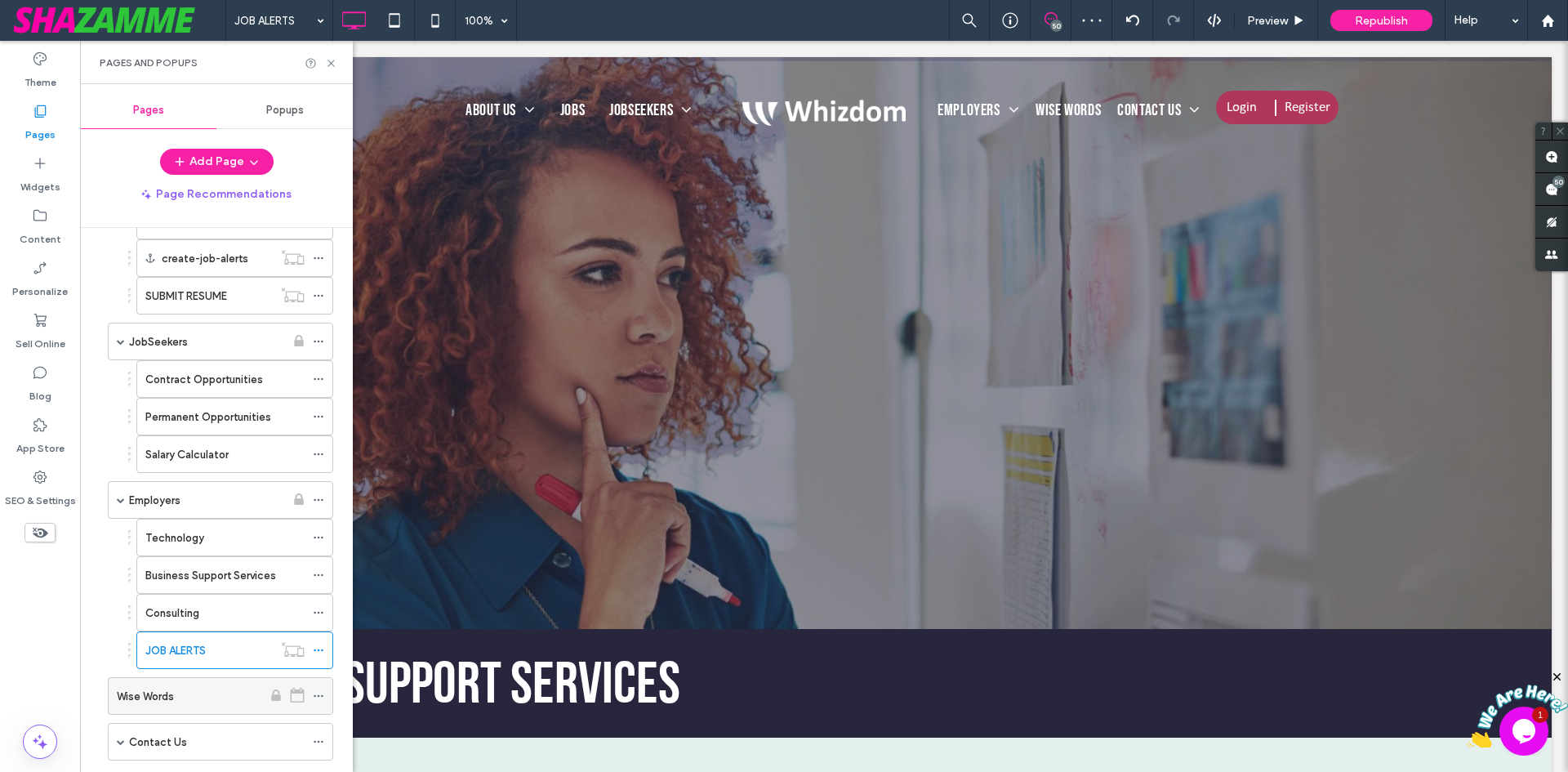
click at [159, 697] on label "Wise Words" at bounding box center [145, 696] width 57 height 28
click at [330, 62] on use at bounding box center [330, 62] width 6 height 6
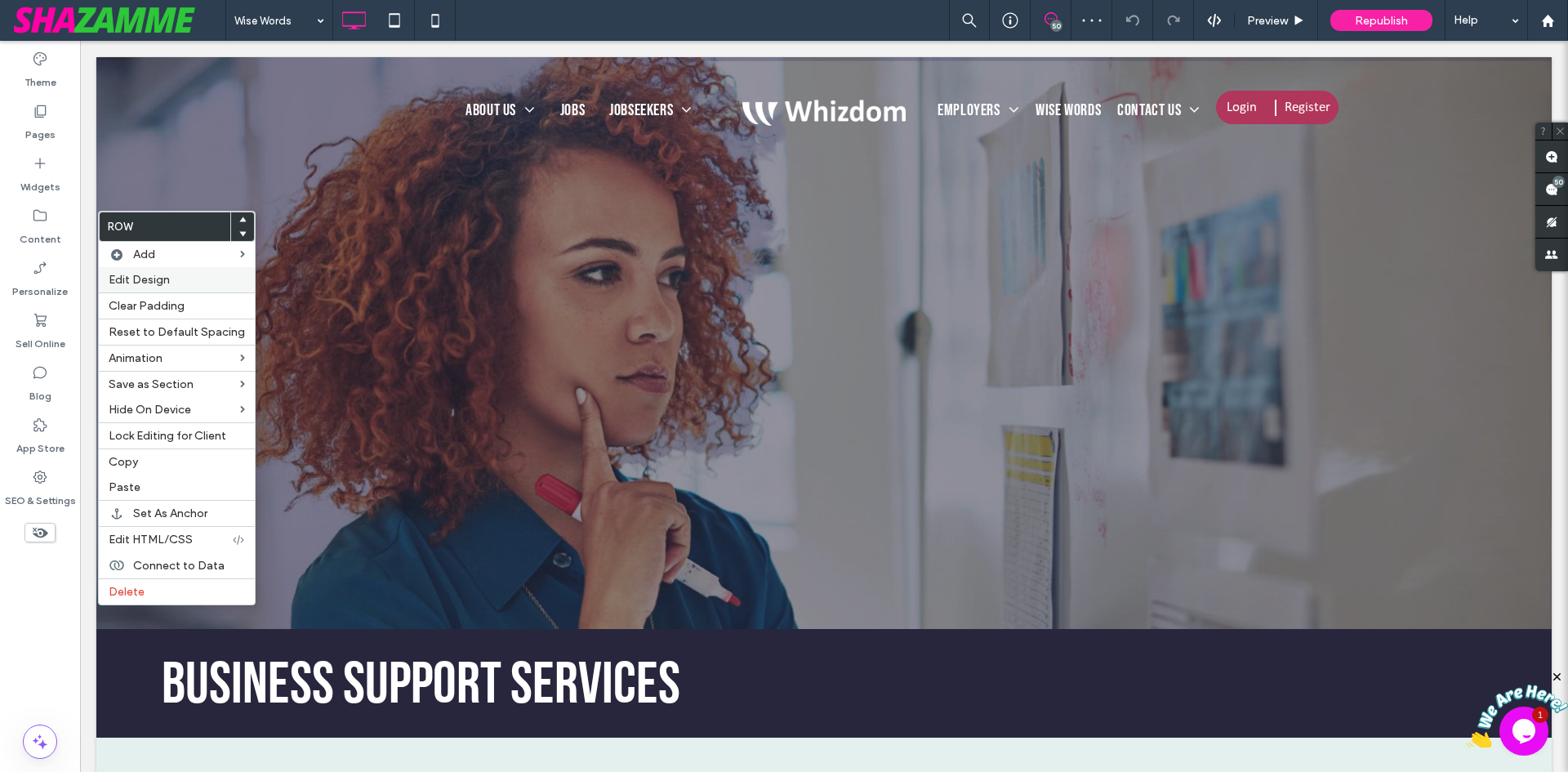
click at [155, 282] on span "Edit Design" at bounding box center [139, 279] width 61 height 14
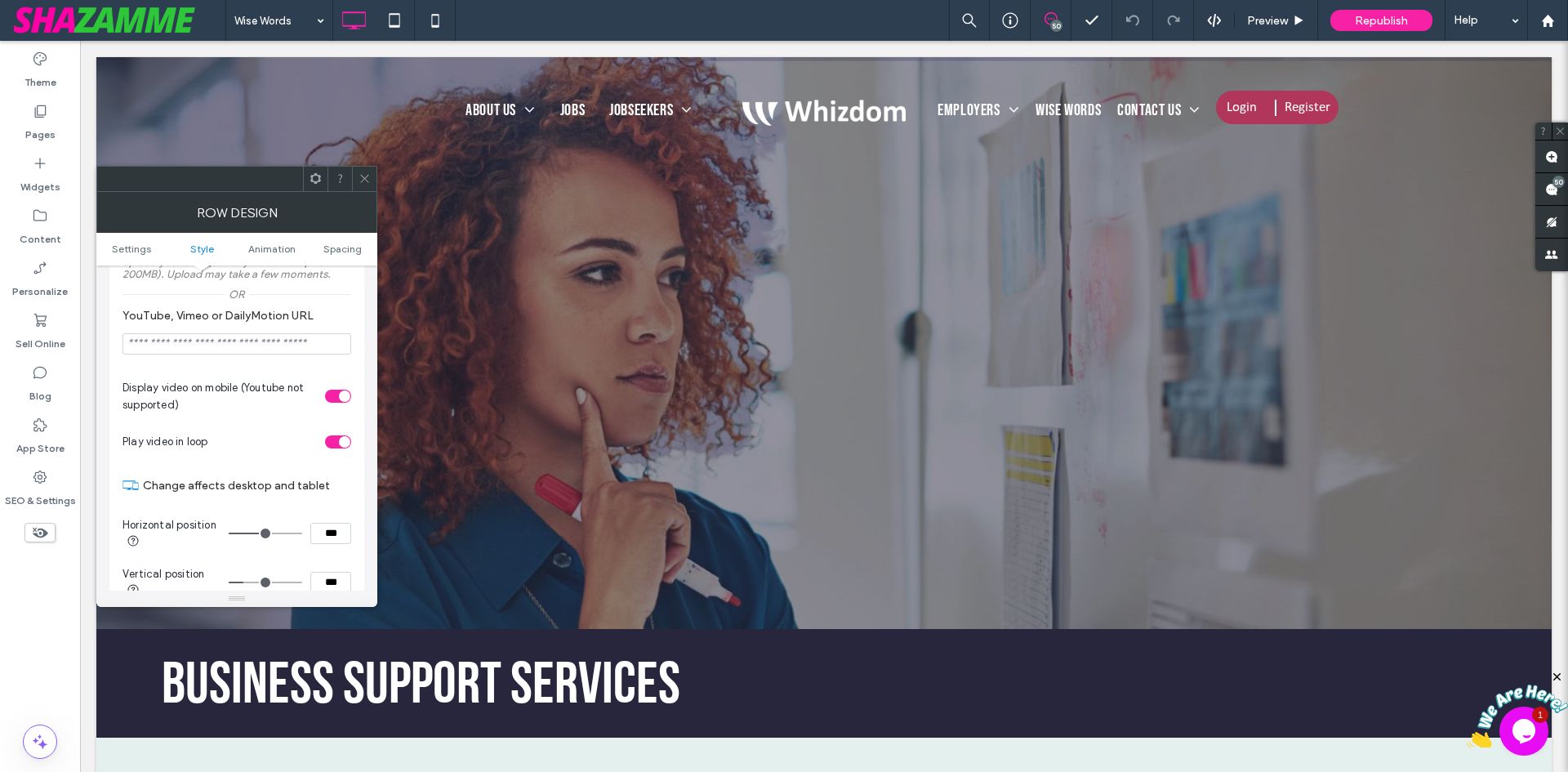
scroll to position [654, 0]
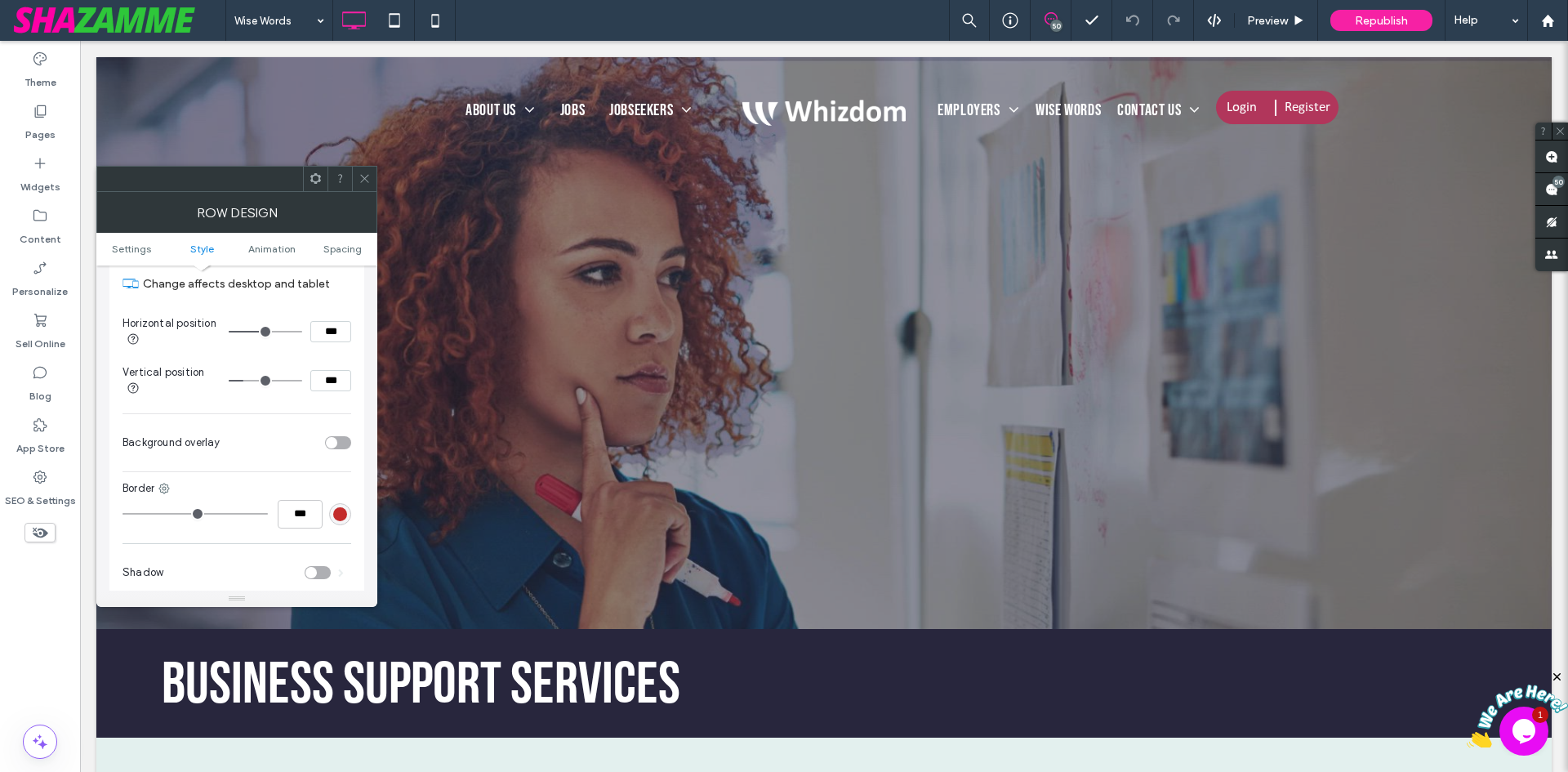
click at [335, 436] on div "toggle" at bounding box center [339, 442] width 27 height 13
click at [336, 480] on div "rgb(40, 38, 61)" at bounding box center [340, 483] width 14 height 14
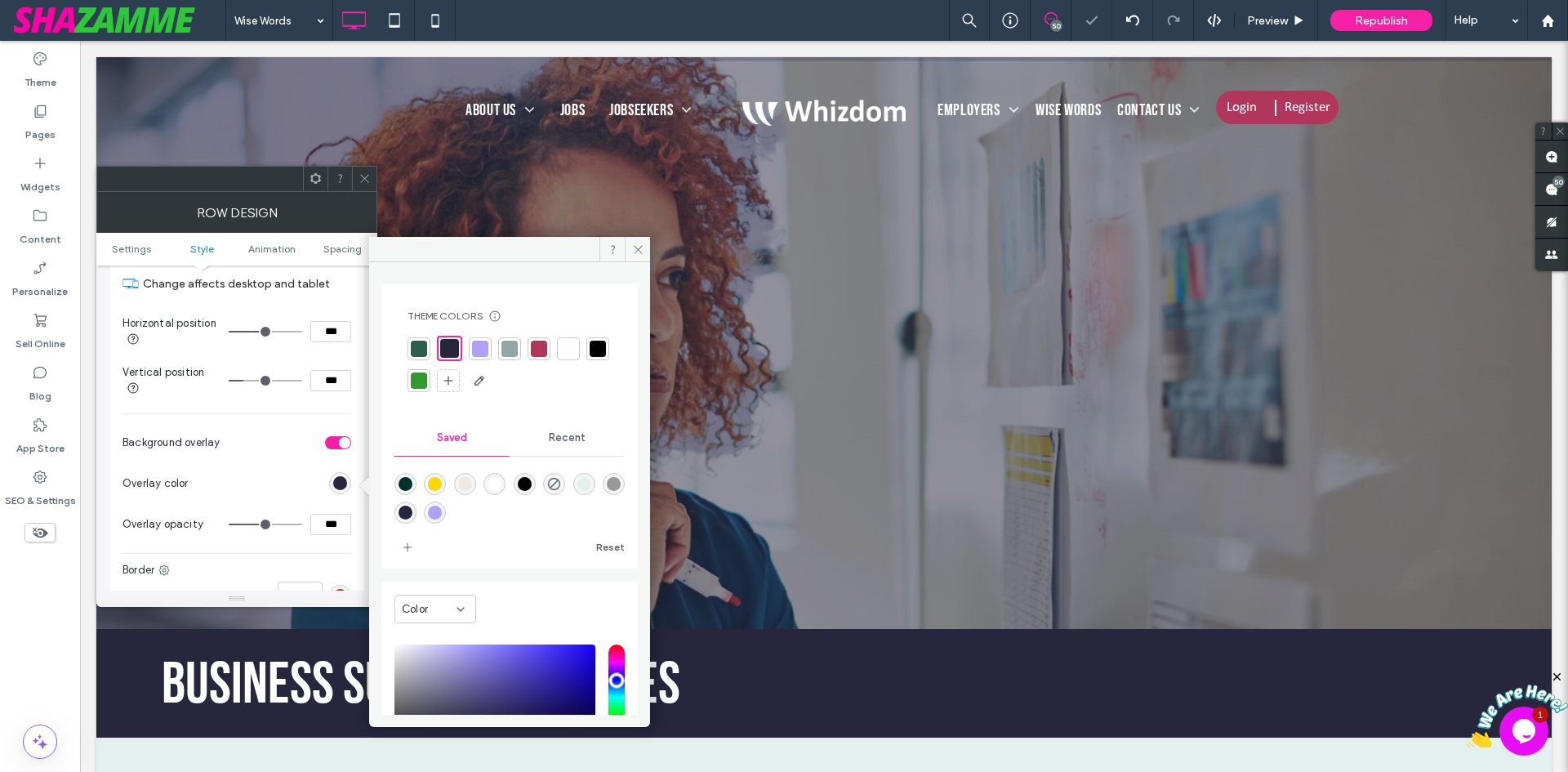
click at [249, 479] on section "Overlay color" at bounding box center [237, 484] width 229 height 41
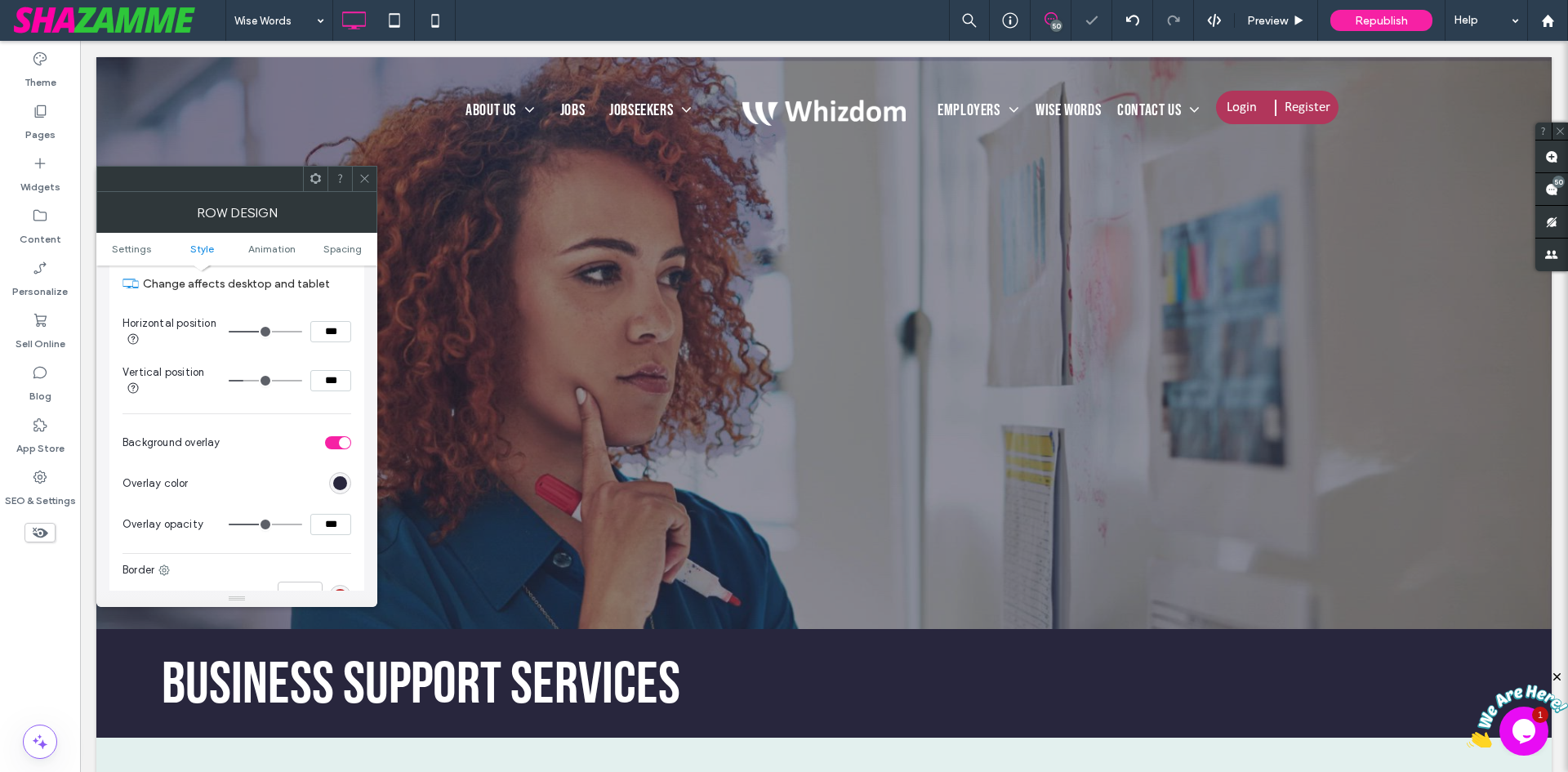
drag, startPoint x: 340, startPoint y: 482, endPoint x: 367, endPoint y: 464, distance: 32.4
click at [337, 482] on div "rgb(40, 38, 61)" at bounding box center [340, 483] width 14 height 14
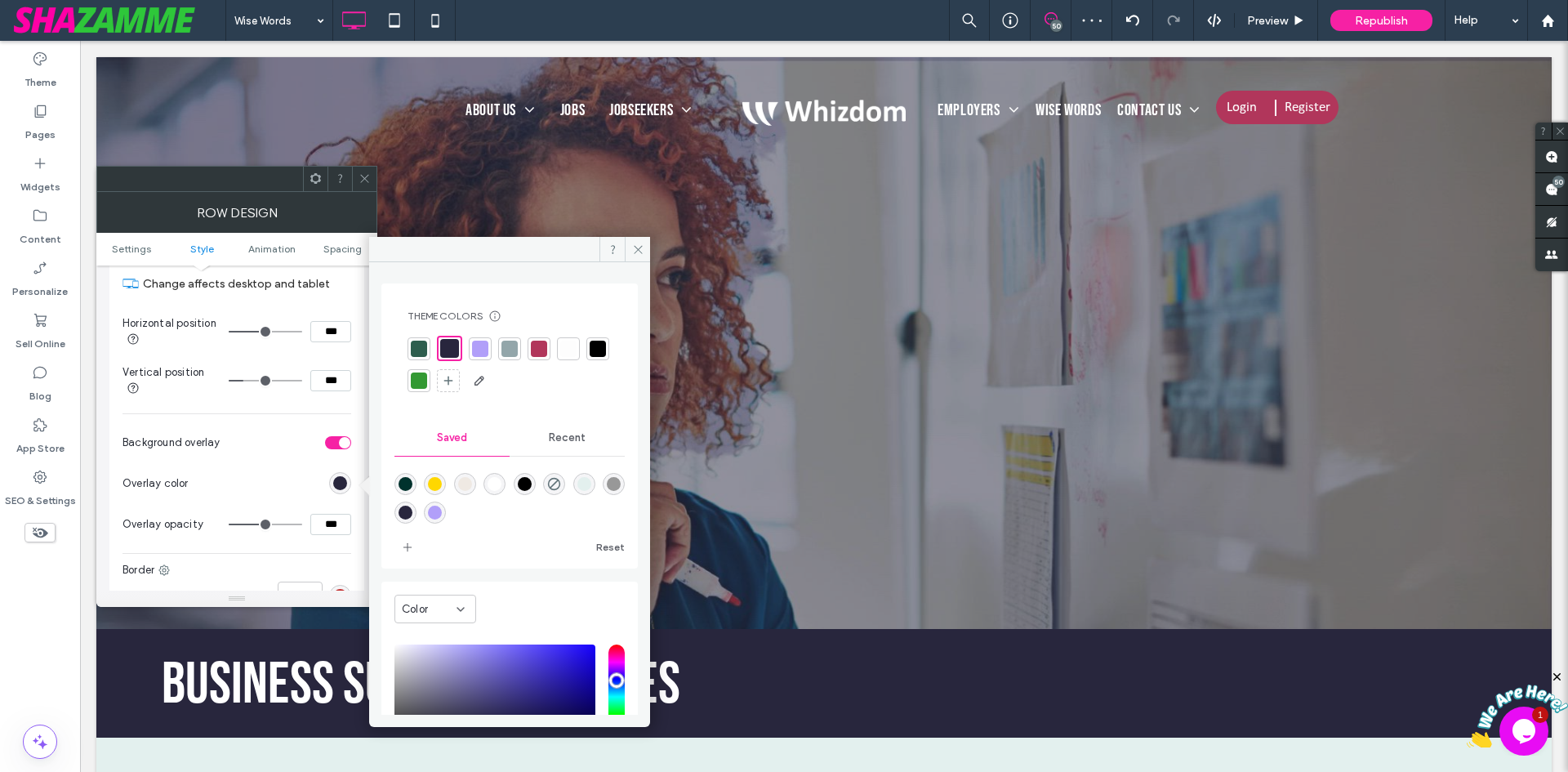
click at [452, 342] on div at bounding box center [449, 348] width 19 height 19
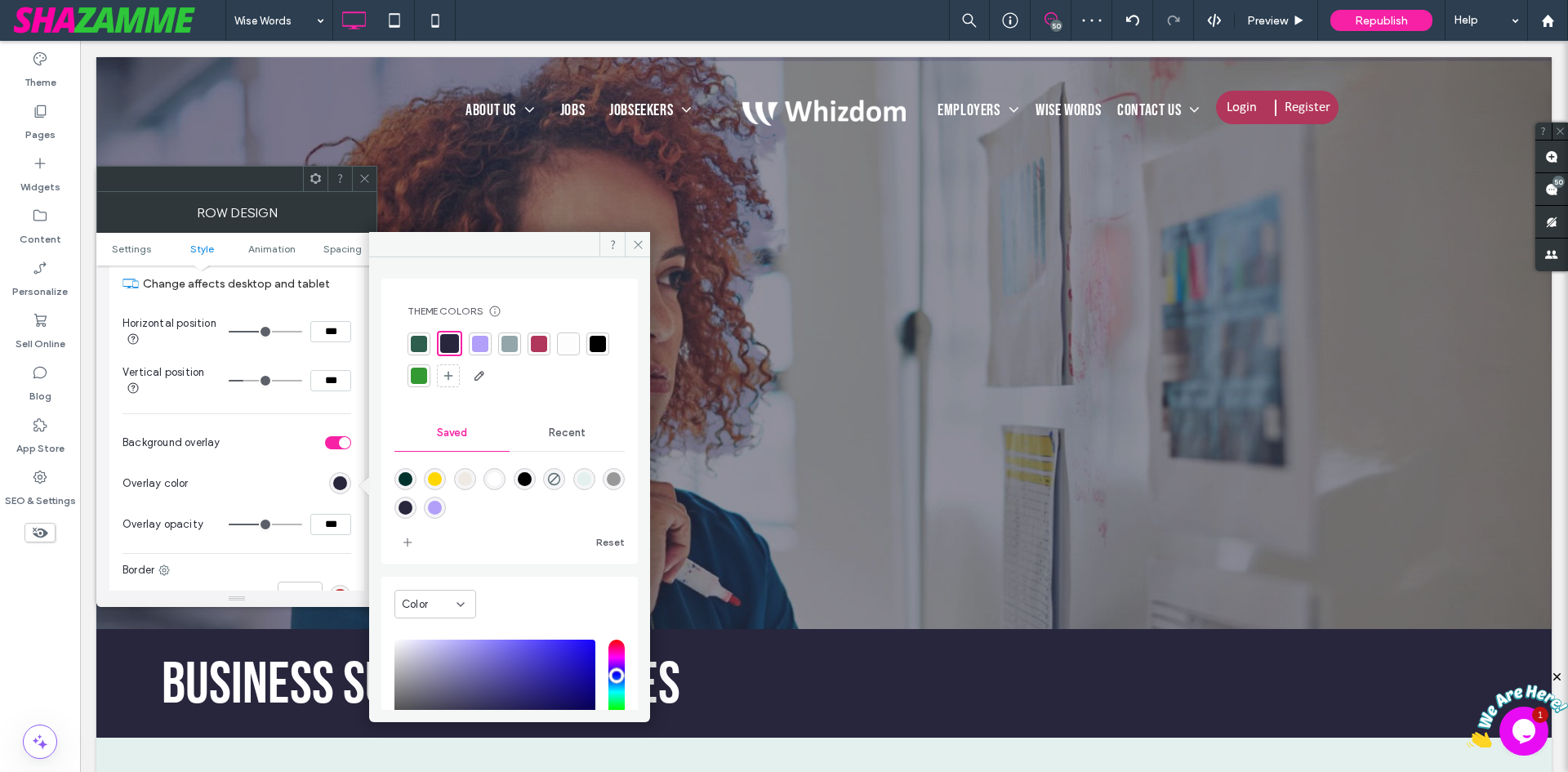
click at [364, 174] on icon at bounding box center [364, 179] width 12 height 12
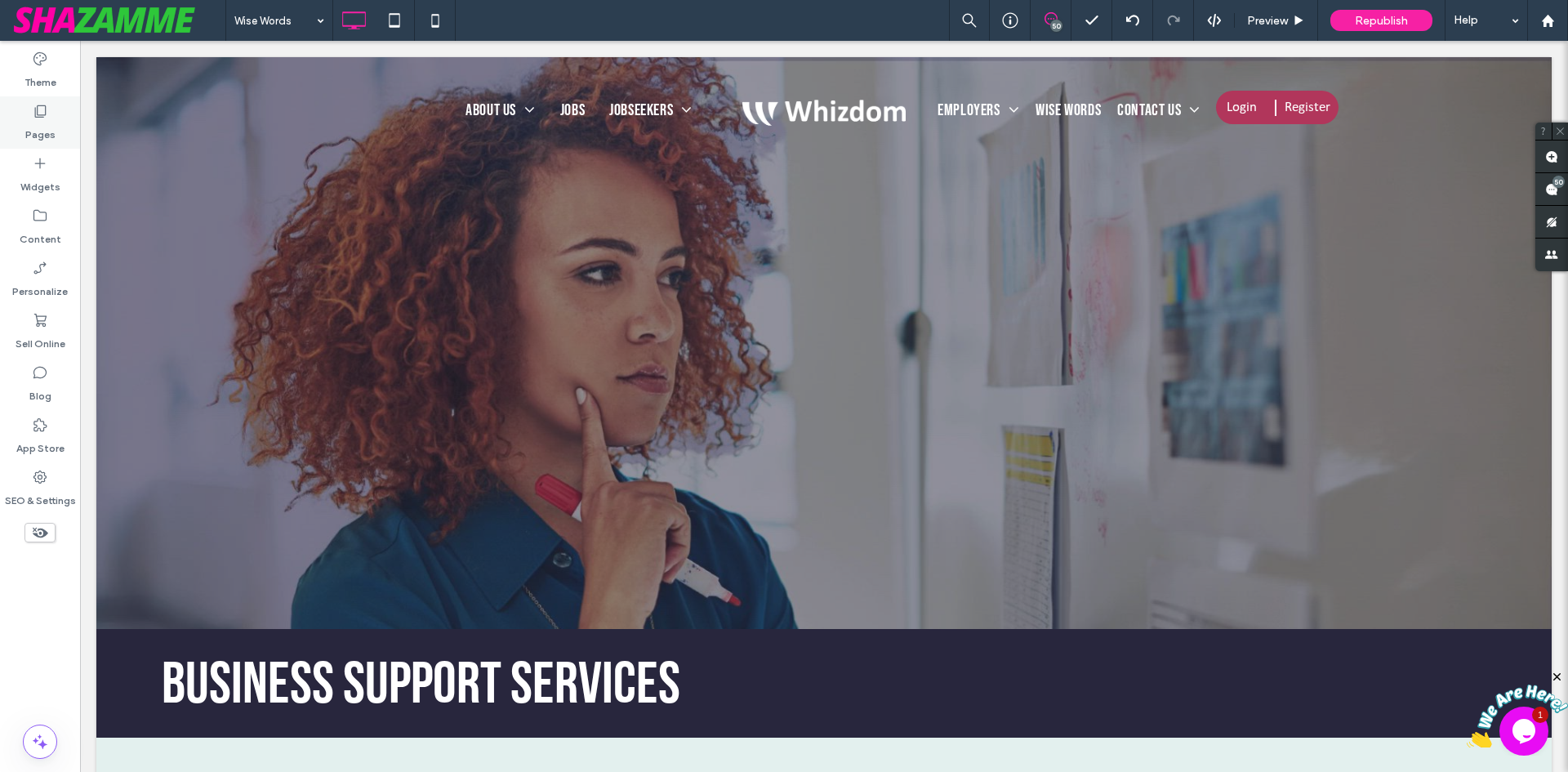
click at [43, 134] on label "Pages" at bounding box center [41, 131] width 30 height 23
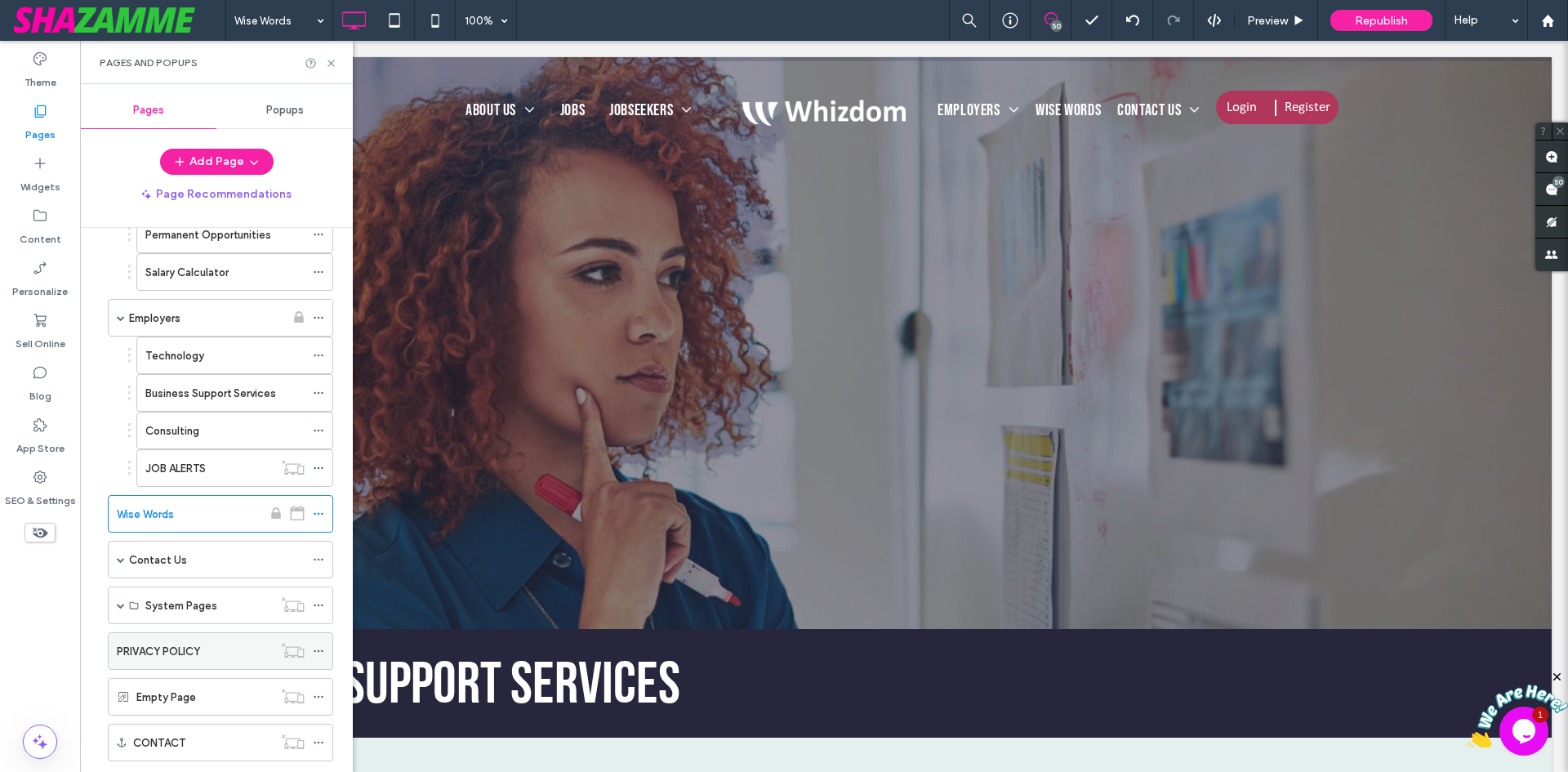
scroll to position [735, 0]
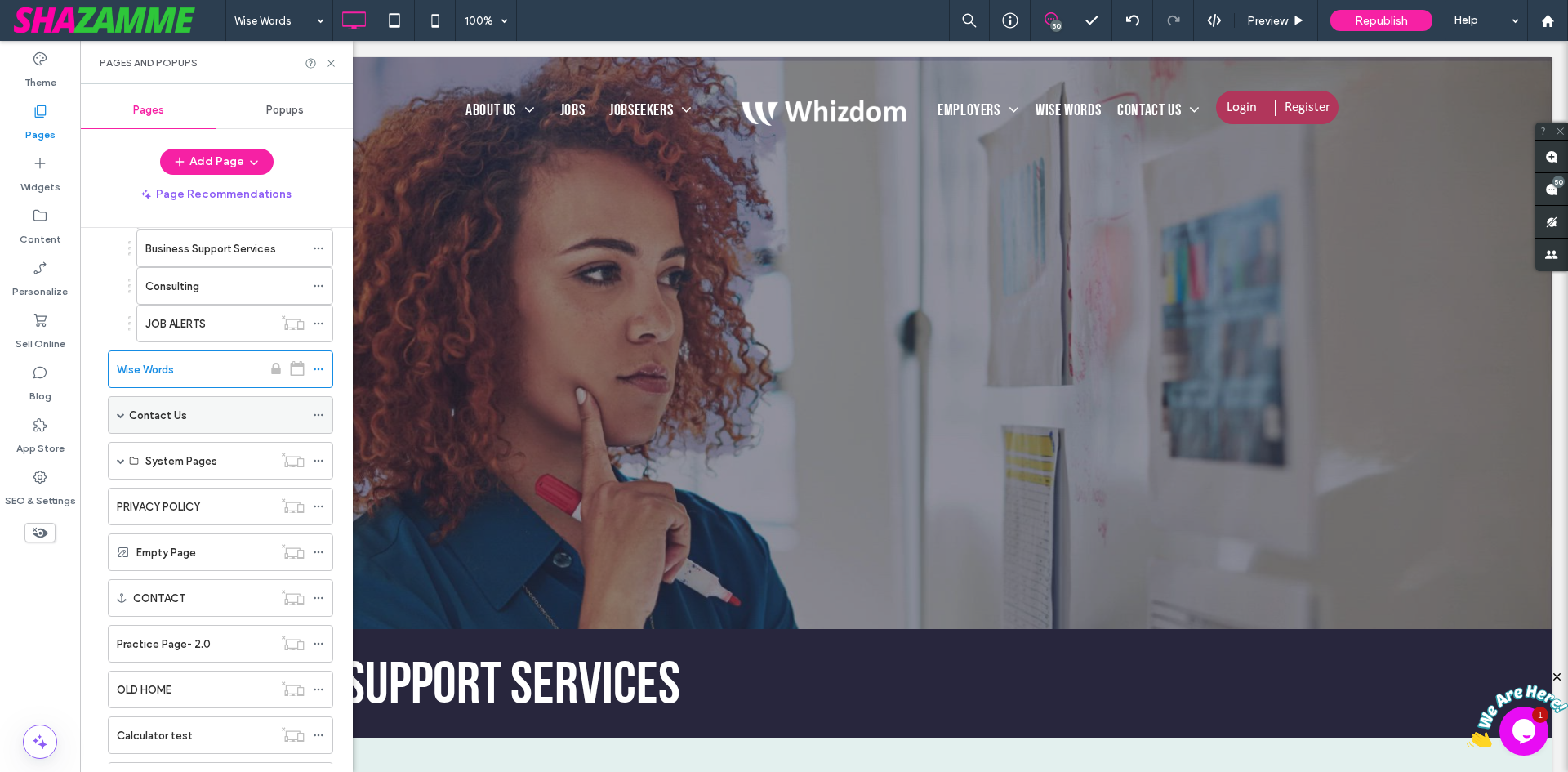
click at [187, 419] on div "Contact Us" at bounding box center [217, 415] width 176 height 17
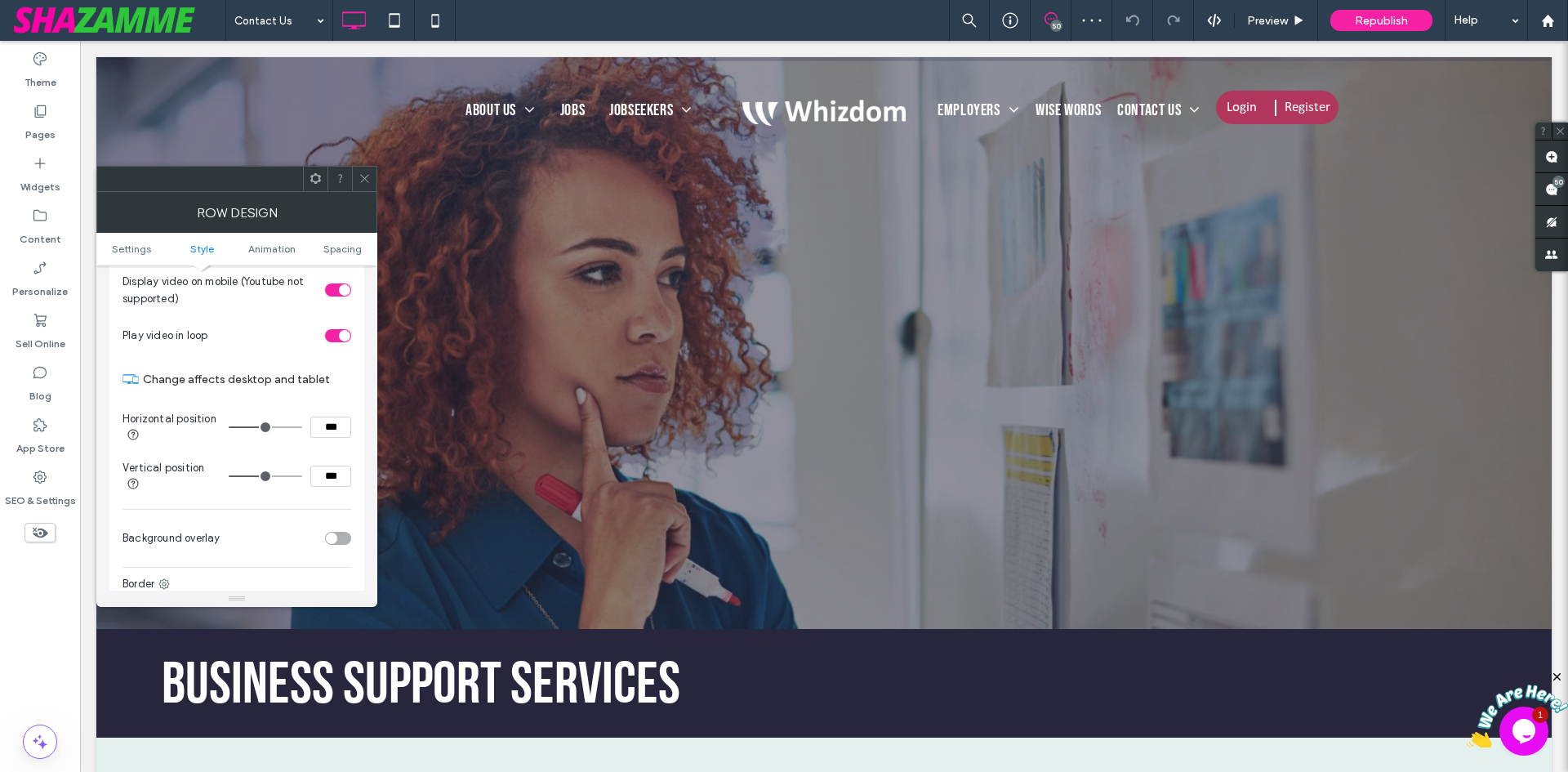
scroll to position [735, 0]
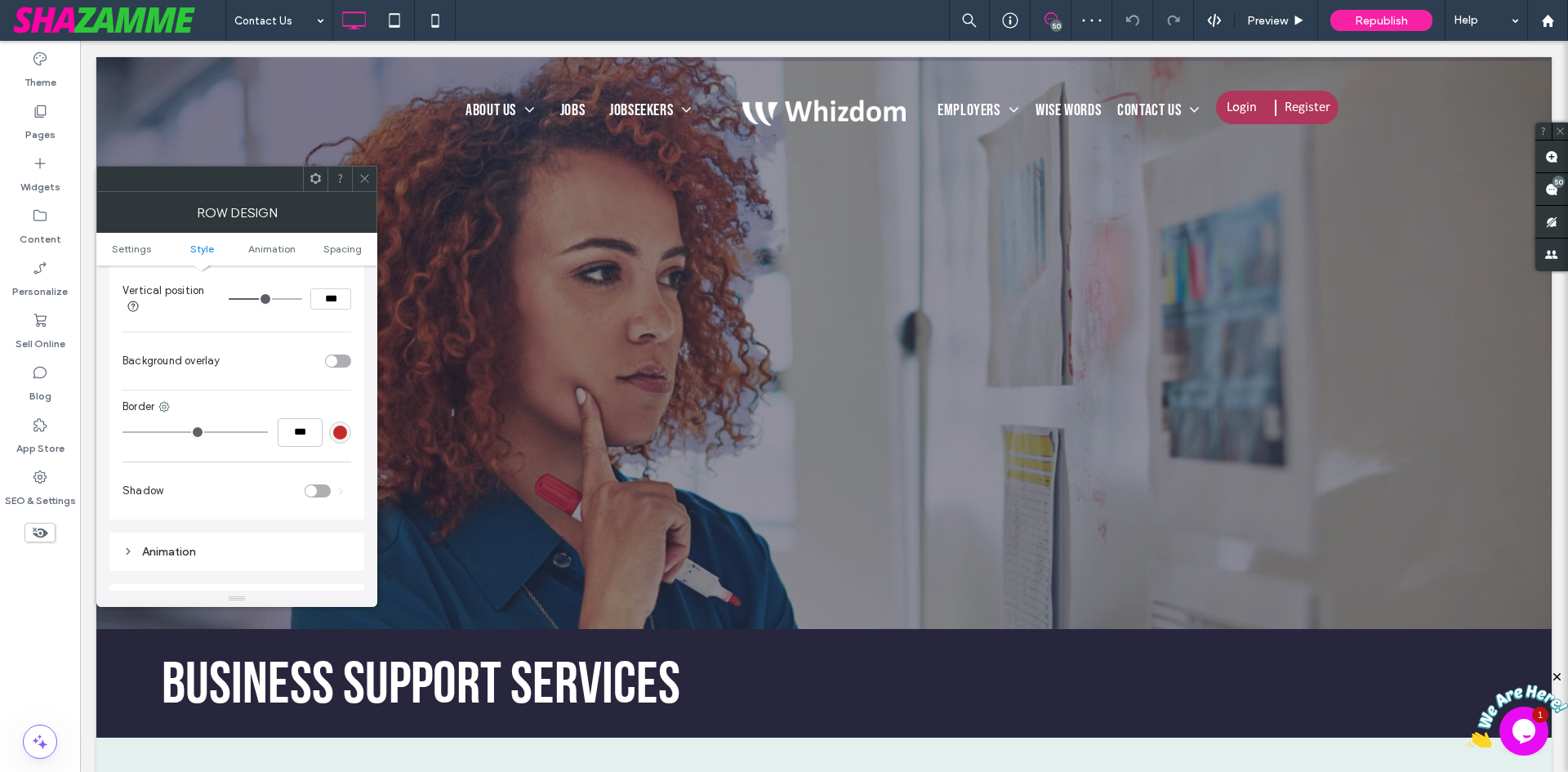
click at [333, 357] on div "toggle" at bounding box center [331, 361] width 11 height 11
click at [338, 406] on div "rgb(46, 94, 78)" at bounding box center [340, 401] width 14 height 14
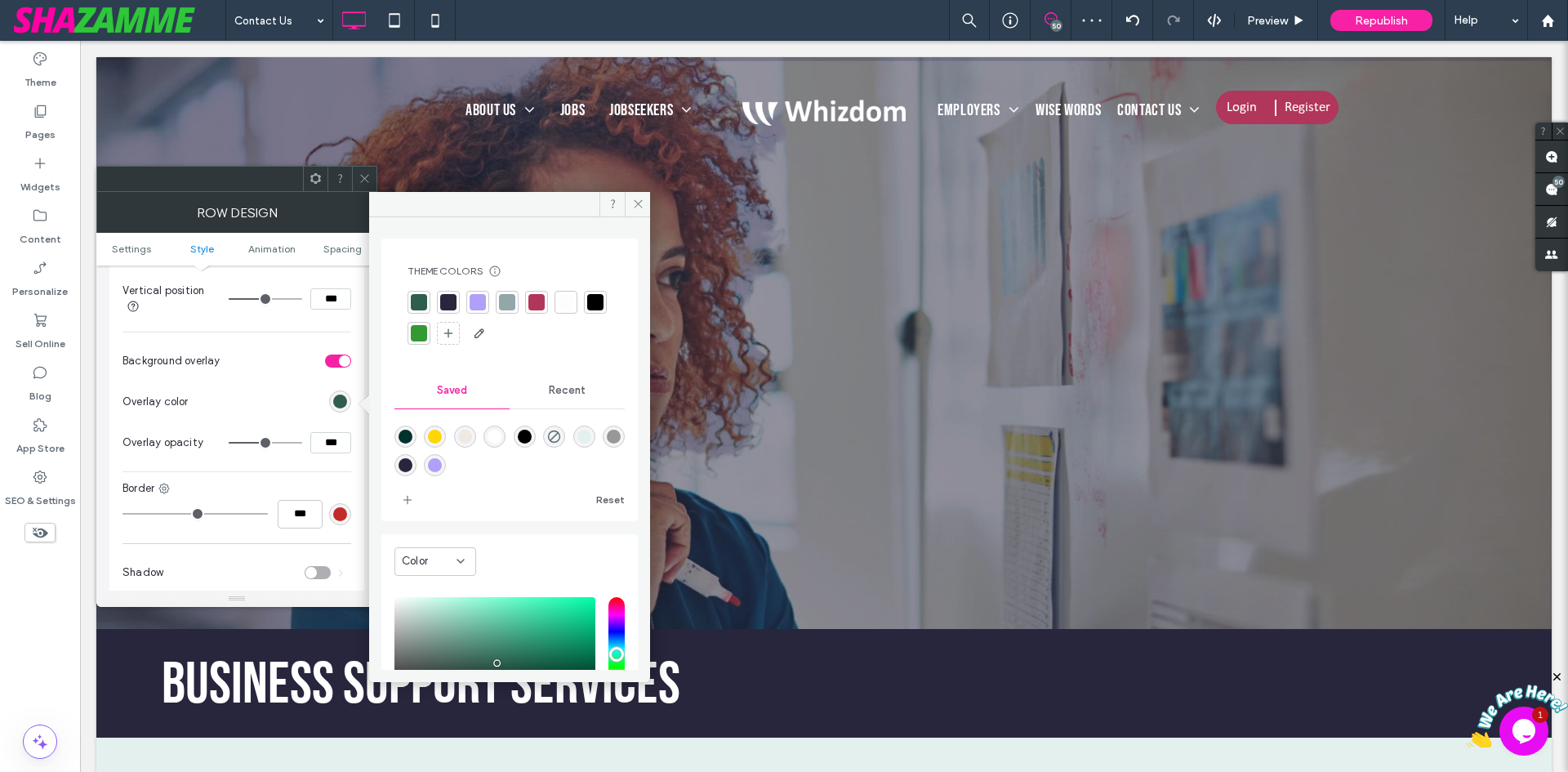
click at [443, 302] on div at bounding box center [448, 302] width 16 height 16
click at [36, 123] on label "Pages" at bounding box center [41, 131] width 30 height 23
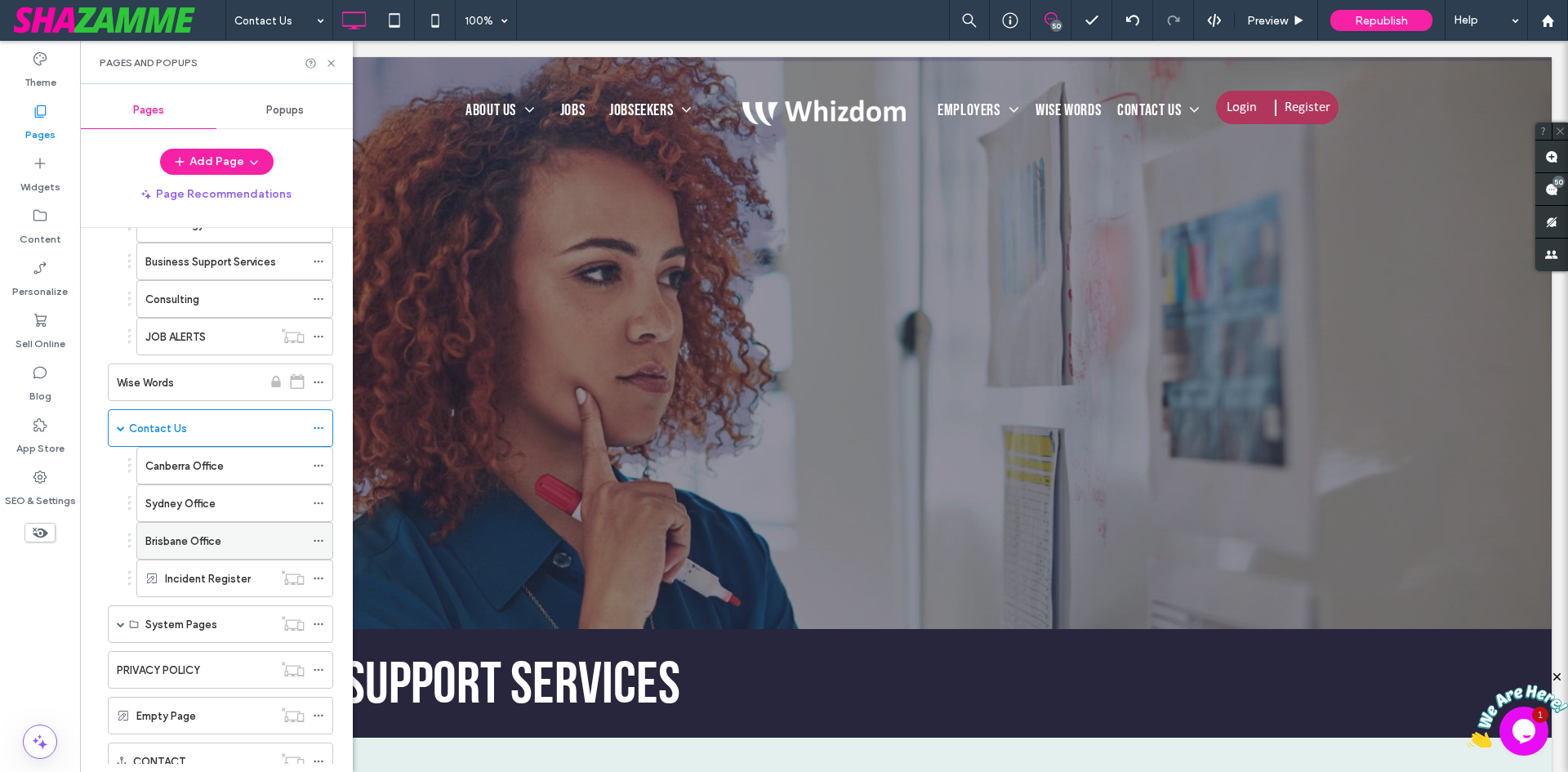
scroll to position [717, 0]
click at [185, 467] on label "Canberra Office" at bounding box center [184, 470] width 79 height 28
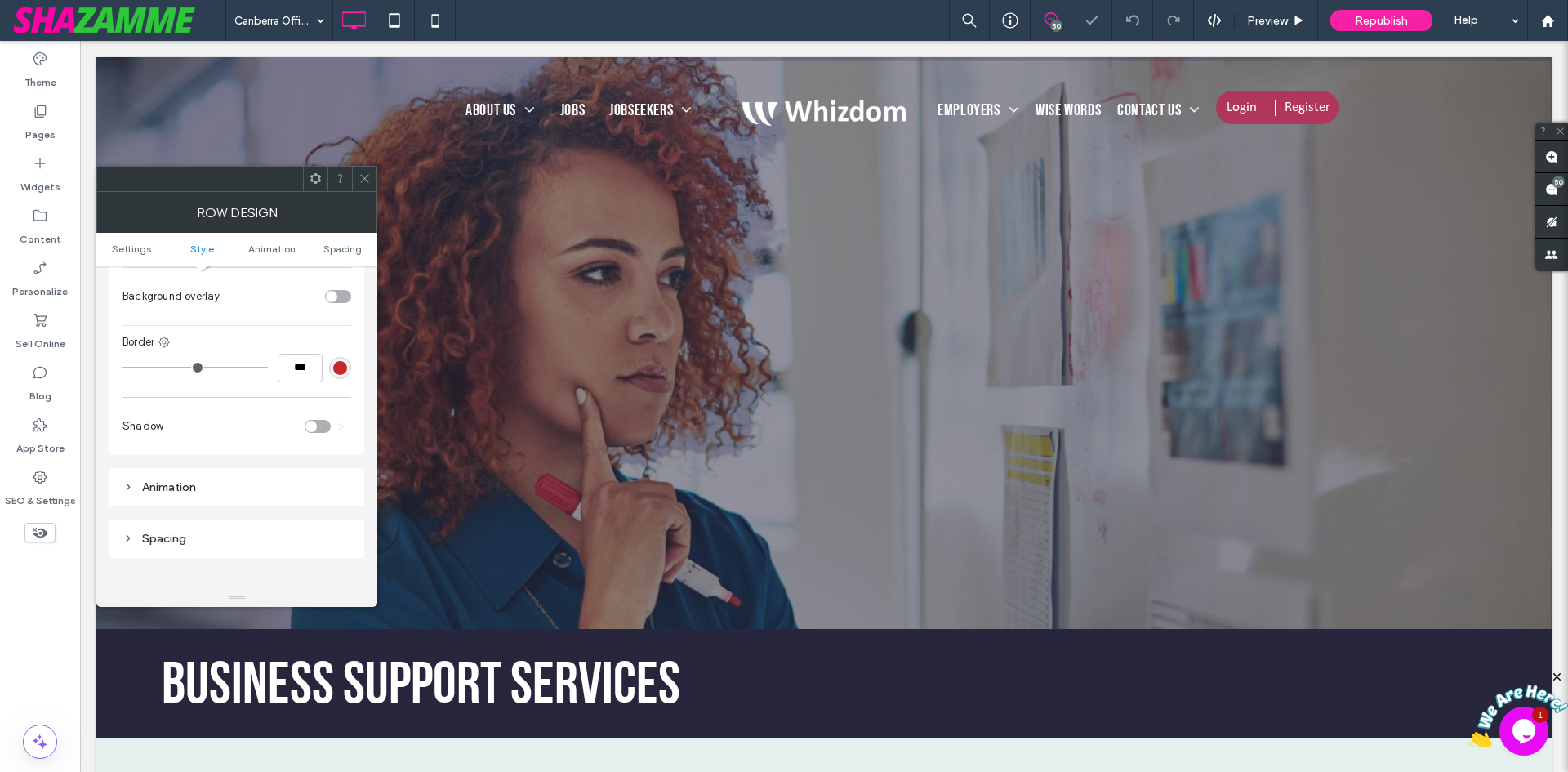
scroll to position [817, 0]
click at [327, 272] on section "Background overlay" at bounding box center [237, 279] width 229 height 41
click at [334, 283] on div "toggle" at bounding box center [331, 279] width 11 height 11
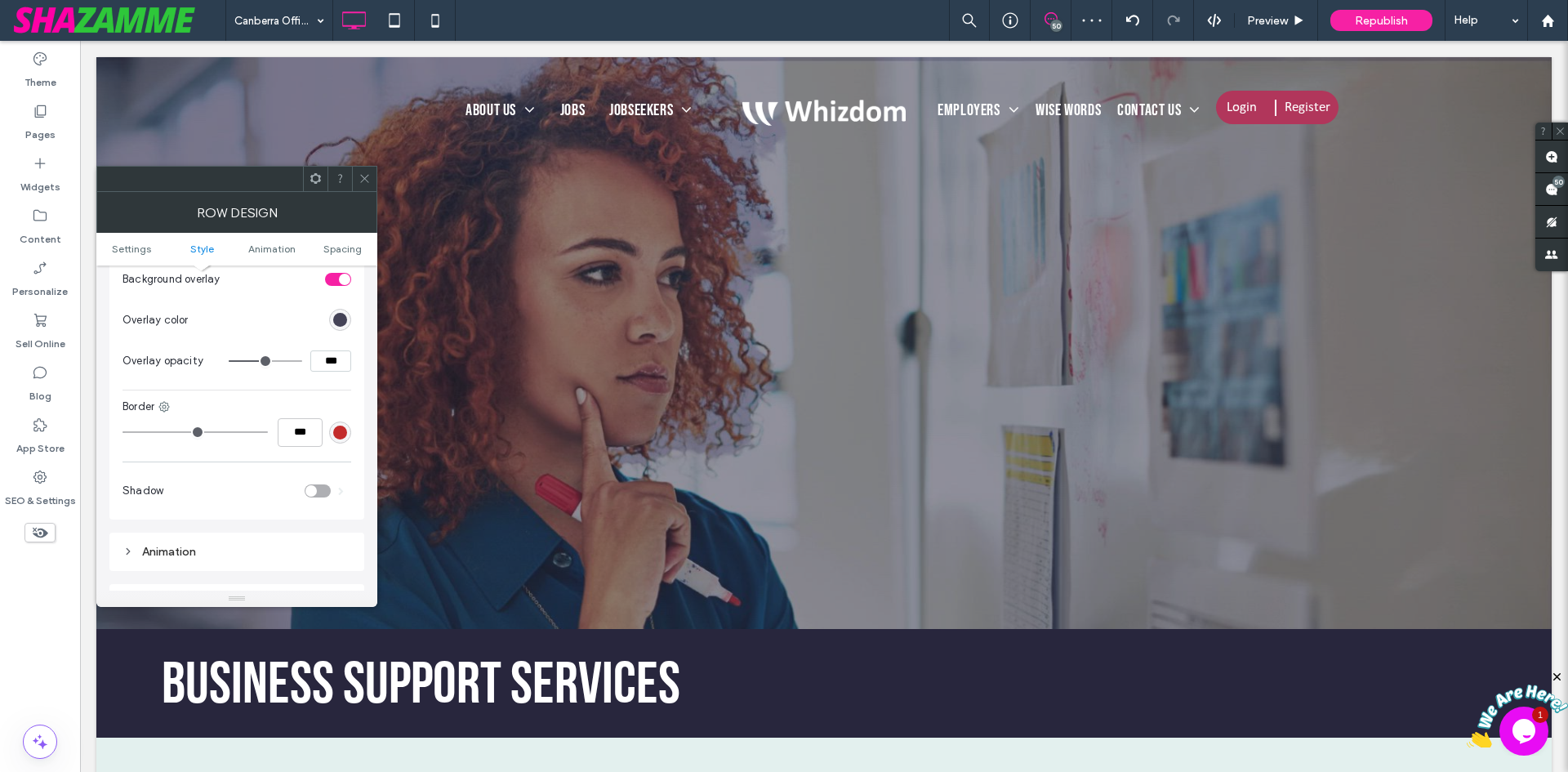
click at [338, 319] on div "rgb(40, 38, 61)" at bounding box center [340, 320] width 14 height 14
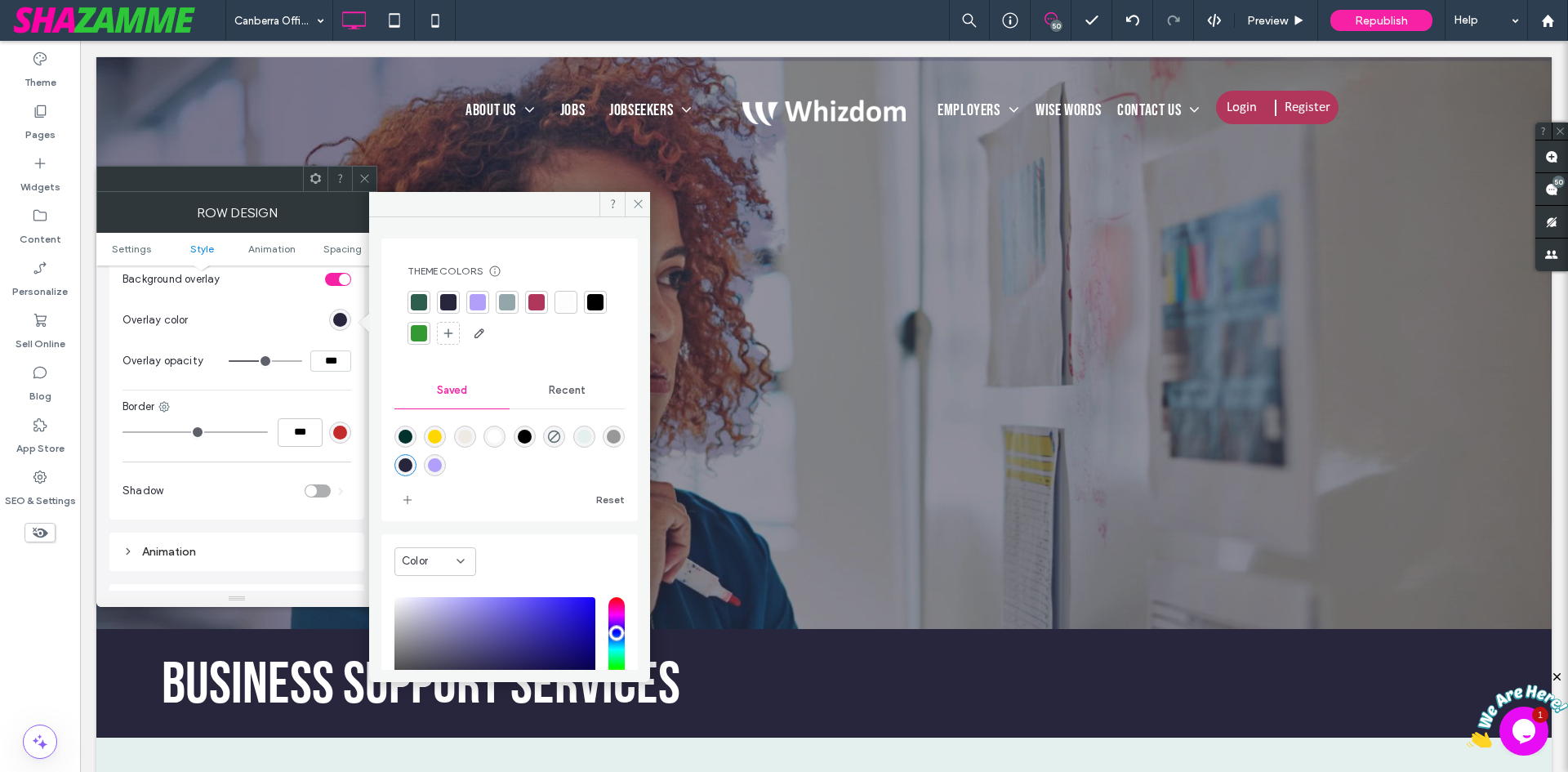
click at [450, 291] on div at bounding box center [448, 302] width 23 height 23
click at [50, 122] on label "Pages" at bounding box center [41, 131] width 30 height 23
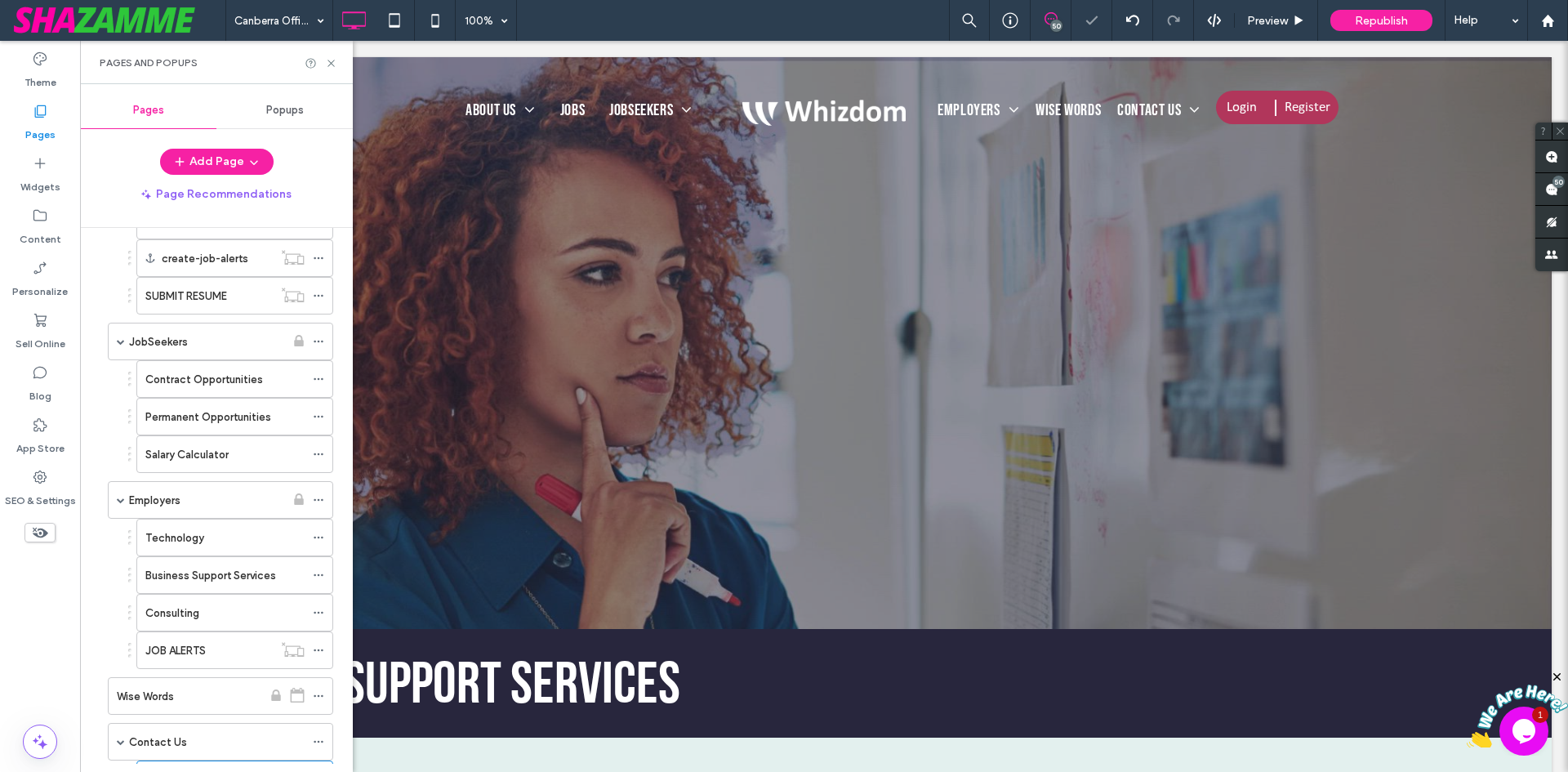
scroll to position [898, 0]
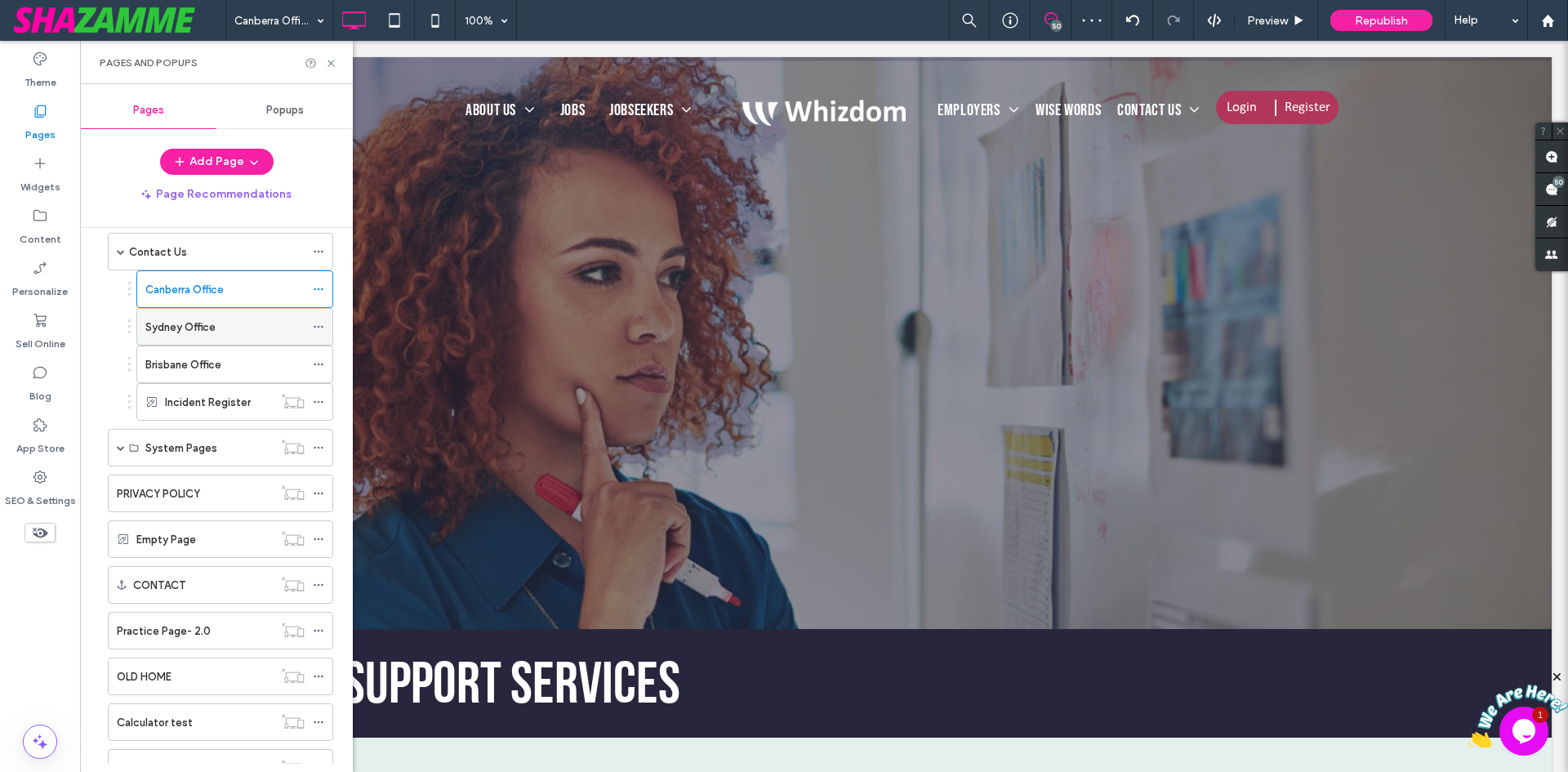
click at [216, 332] on div "Sydney Office" at bounding box center [225, 326] width 159 height 17
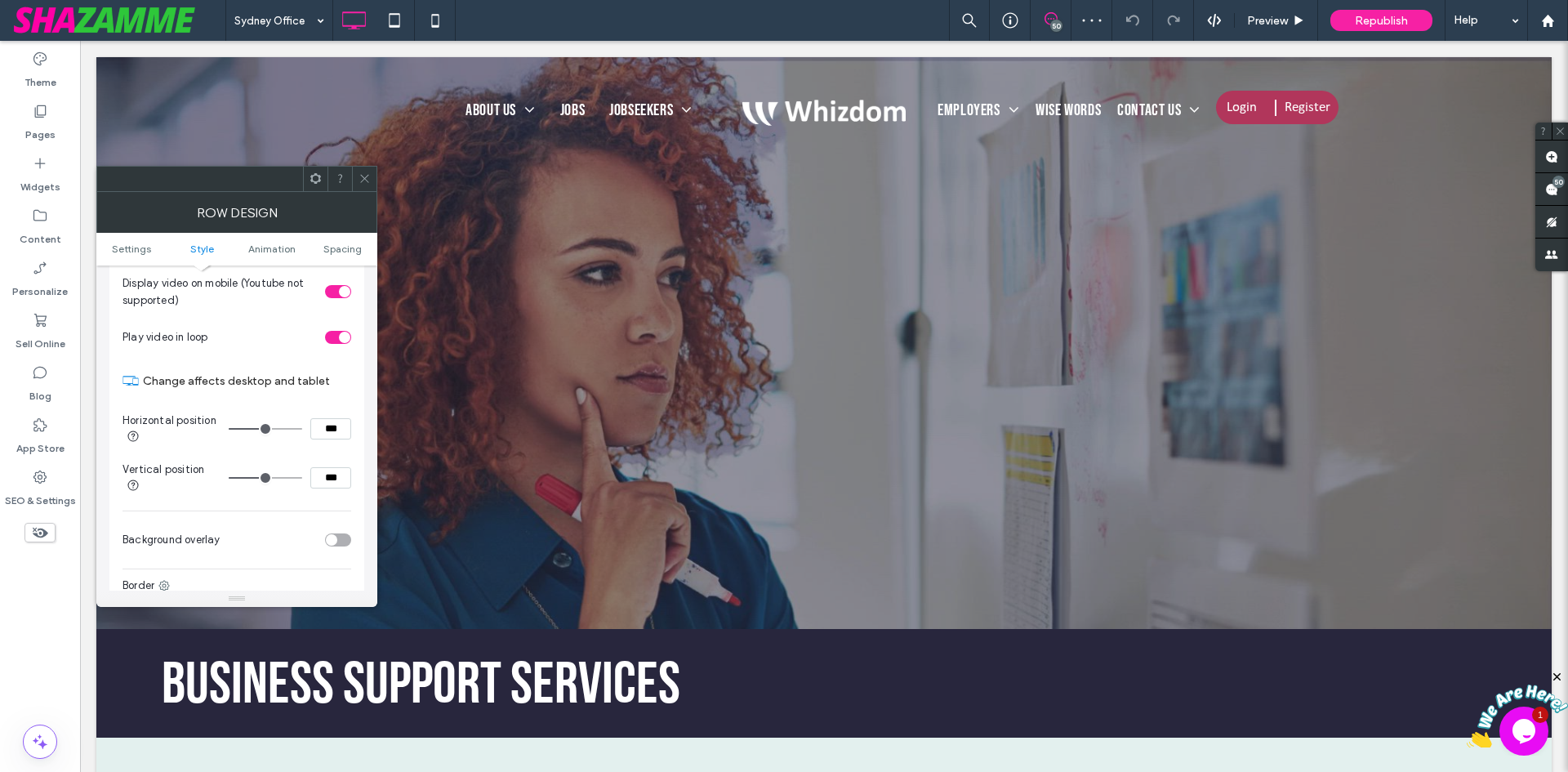
scroll to position [571, 0]
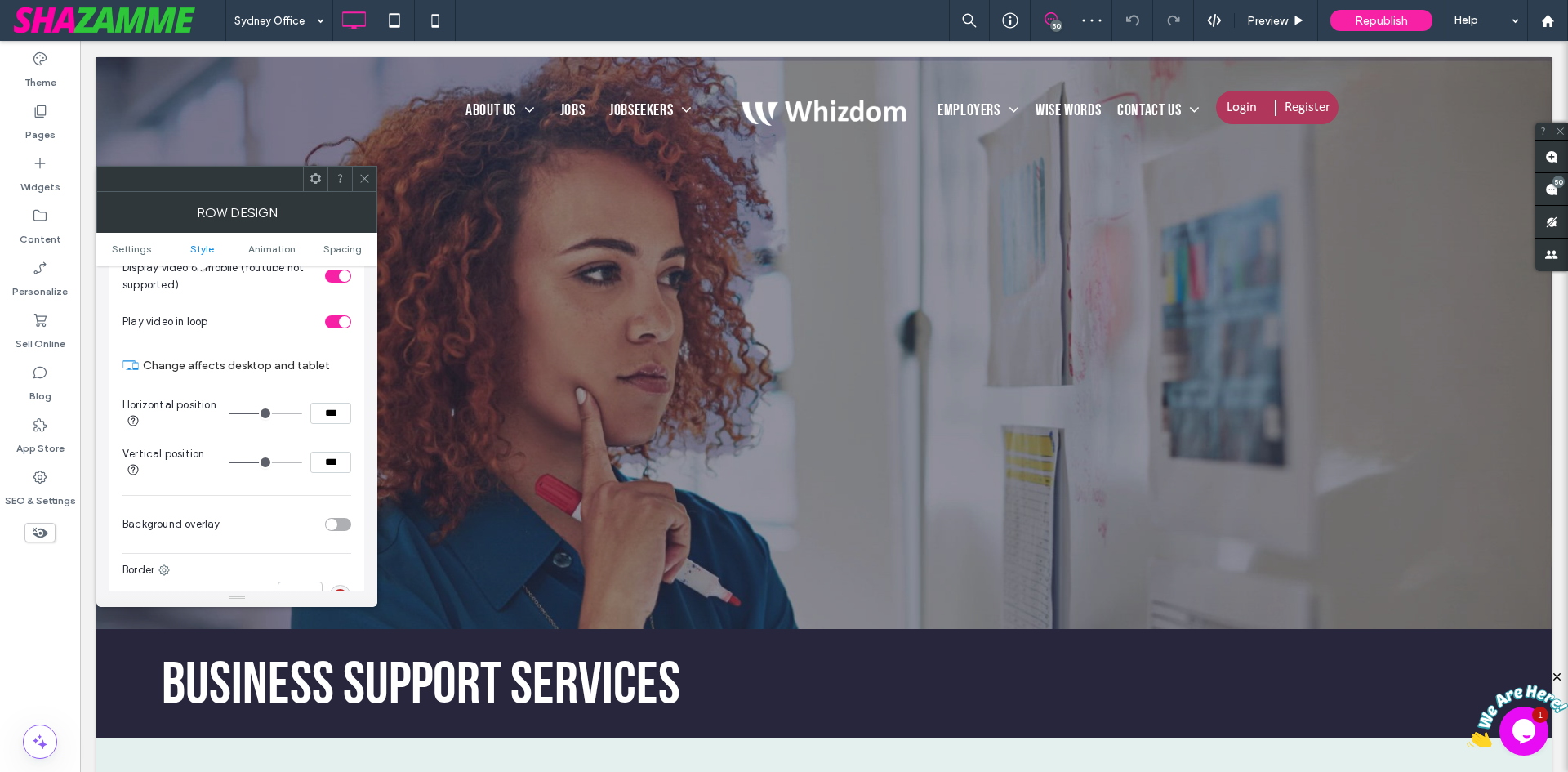
click at [338, 528] on div "toggle" at bounding box center [339, 524] width 27 height 13
click at [338, 563] on div "rgb(0, 0, 0)" at bounding box center [340, 565] width 14 height 14
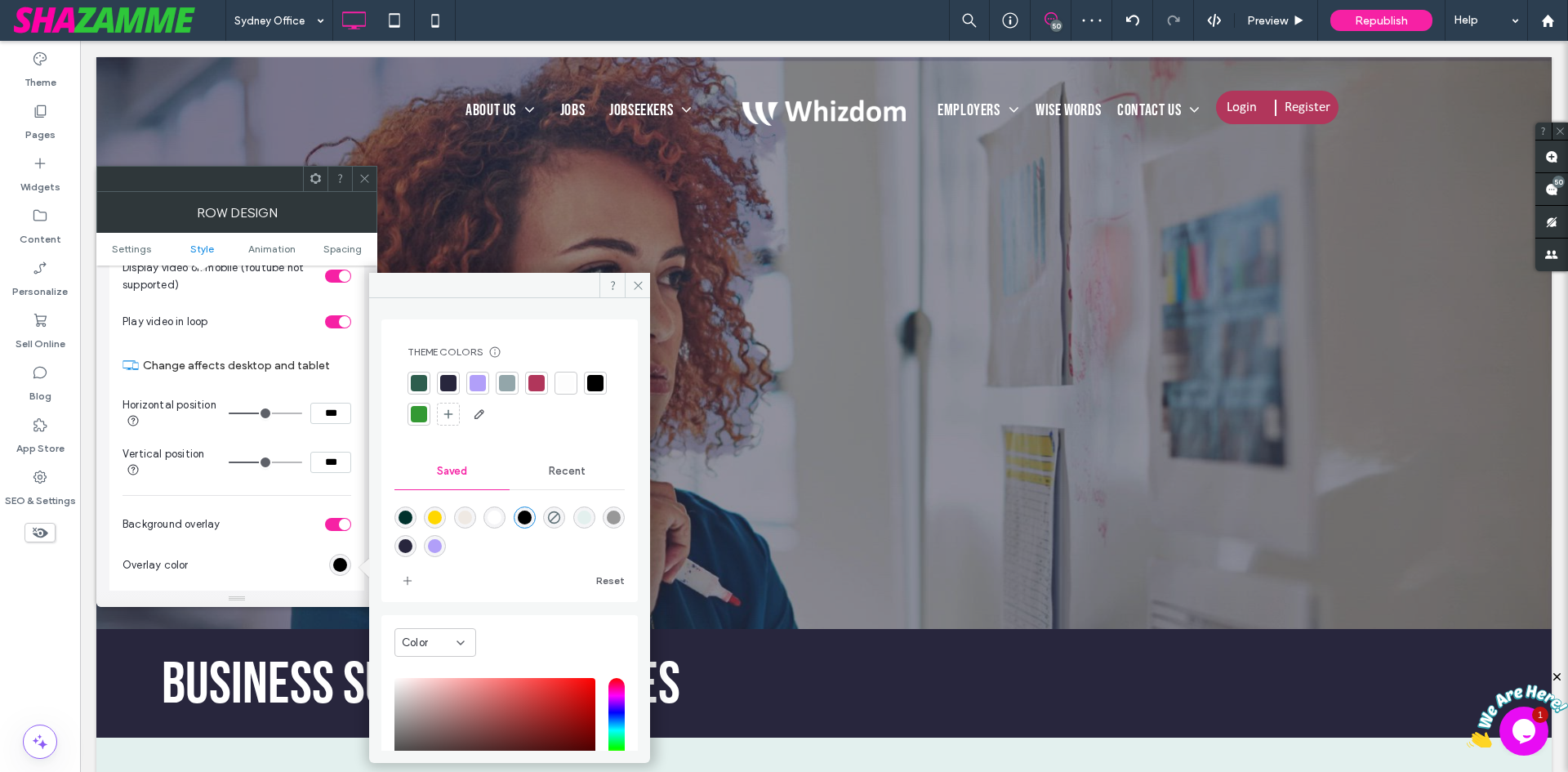
click at [450, 382] on div at bounding box center [448, 383] width 16 height 16
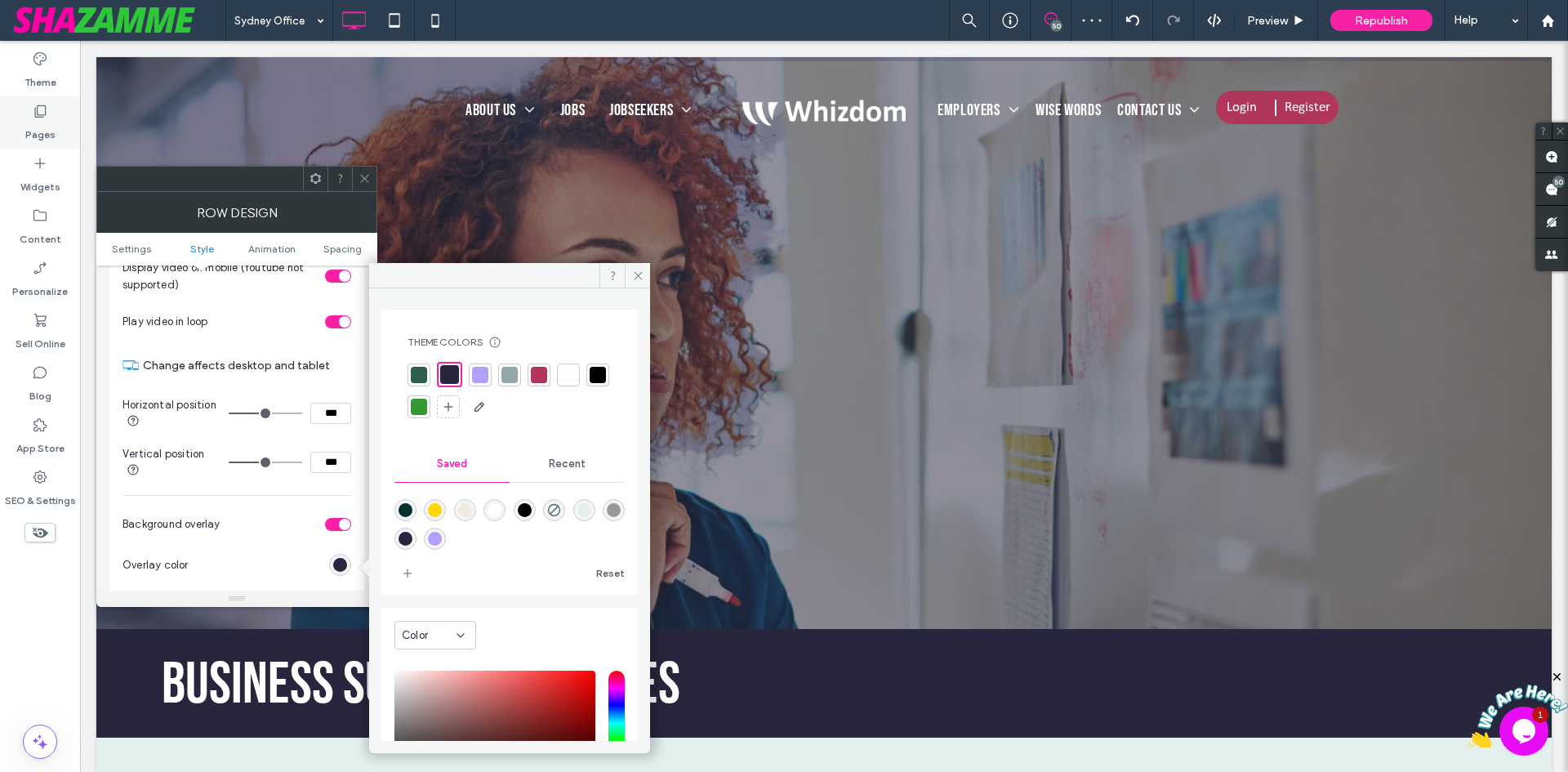
click at [38, 120] on label "Pages" at bounding box center [41, 131] width 30 height 23
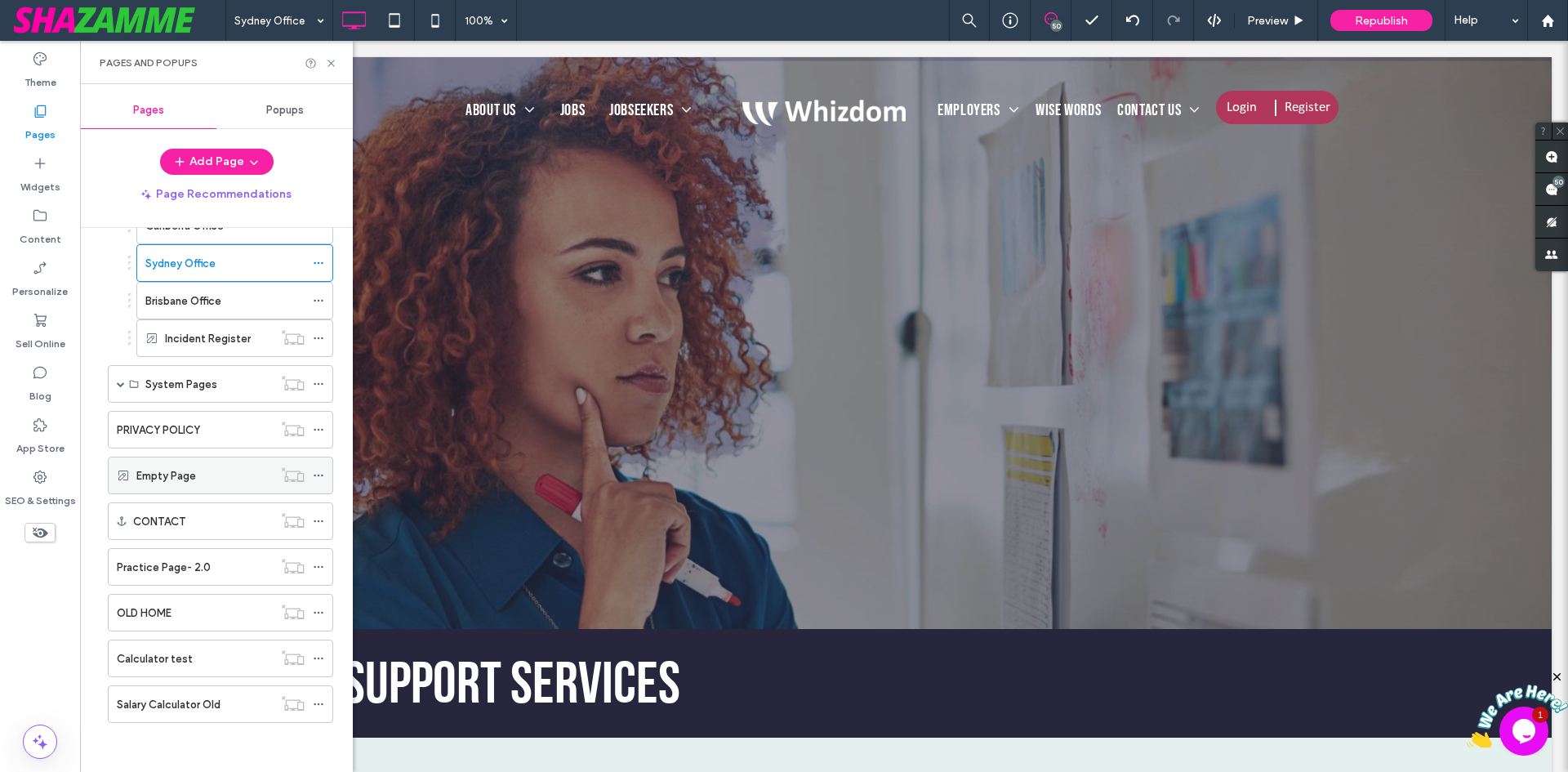
scroll to position [799, 0]
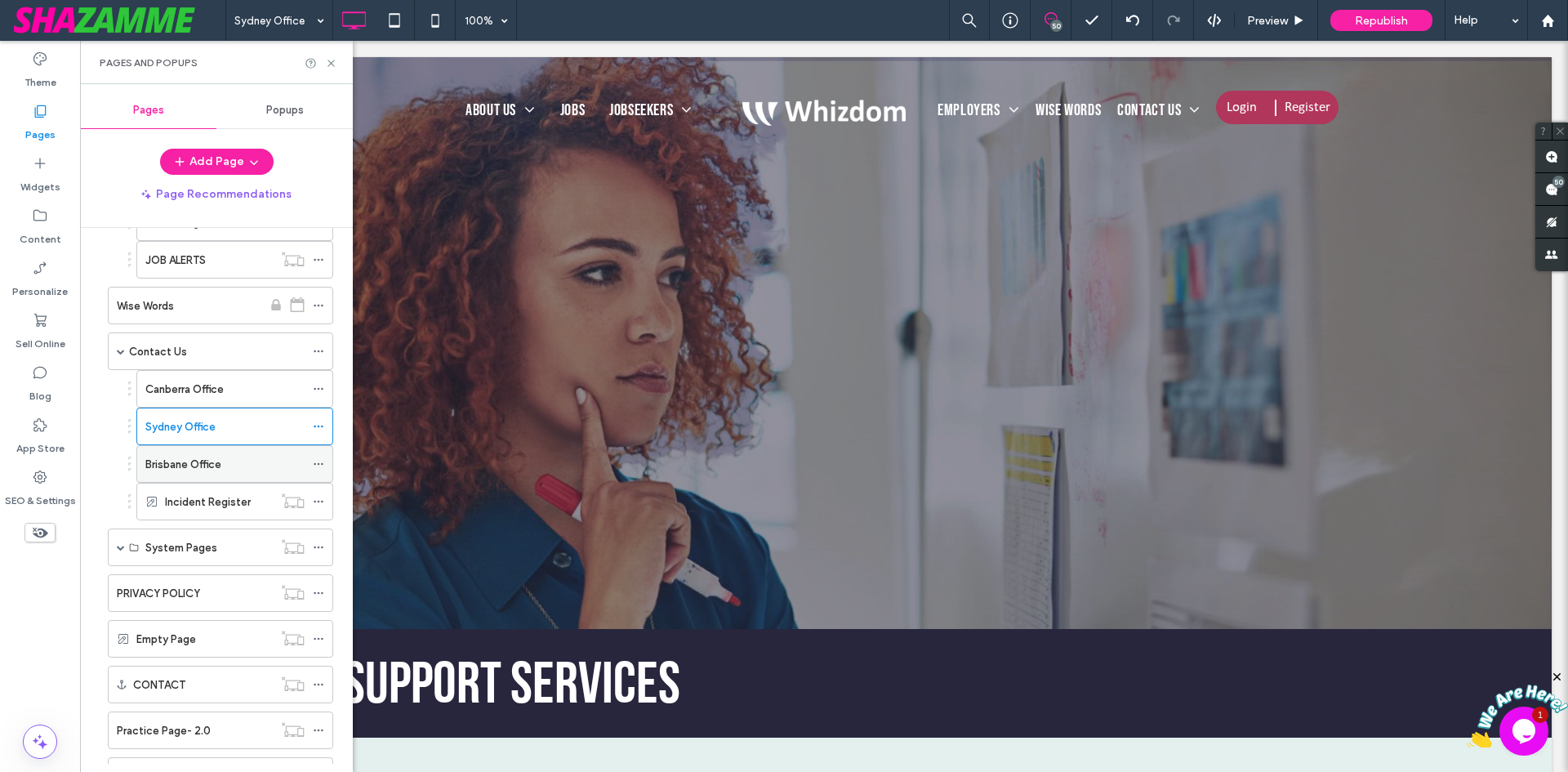
click at [231, 466] on div "Brisbane Office" at bounding box center [225, 463] width 159 height 17
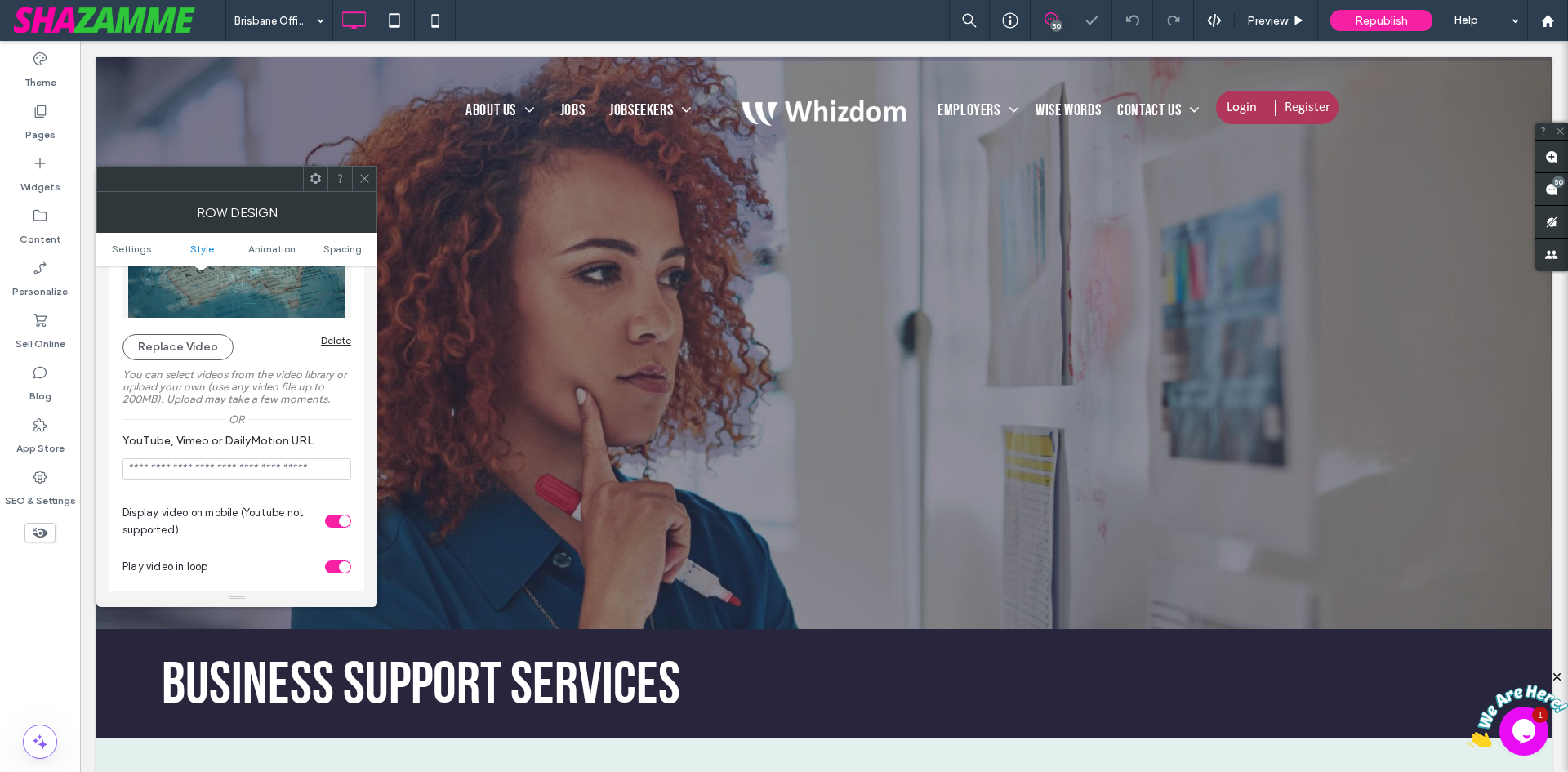
scroll to position [654, 0]
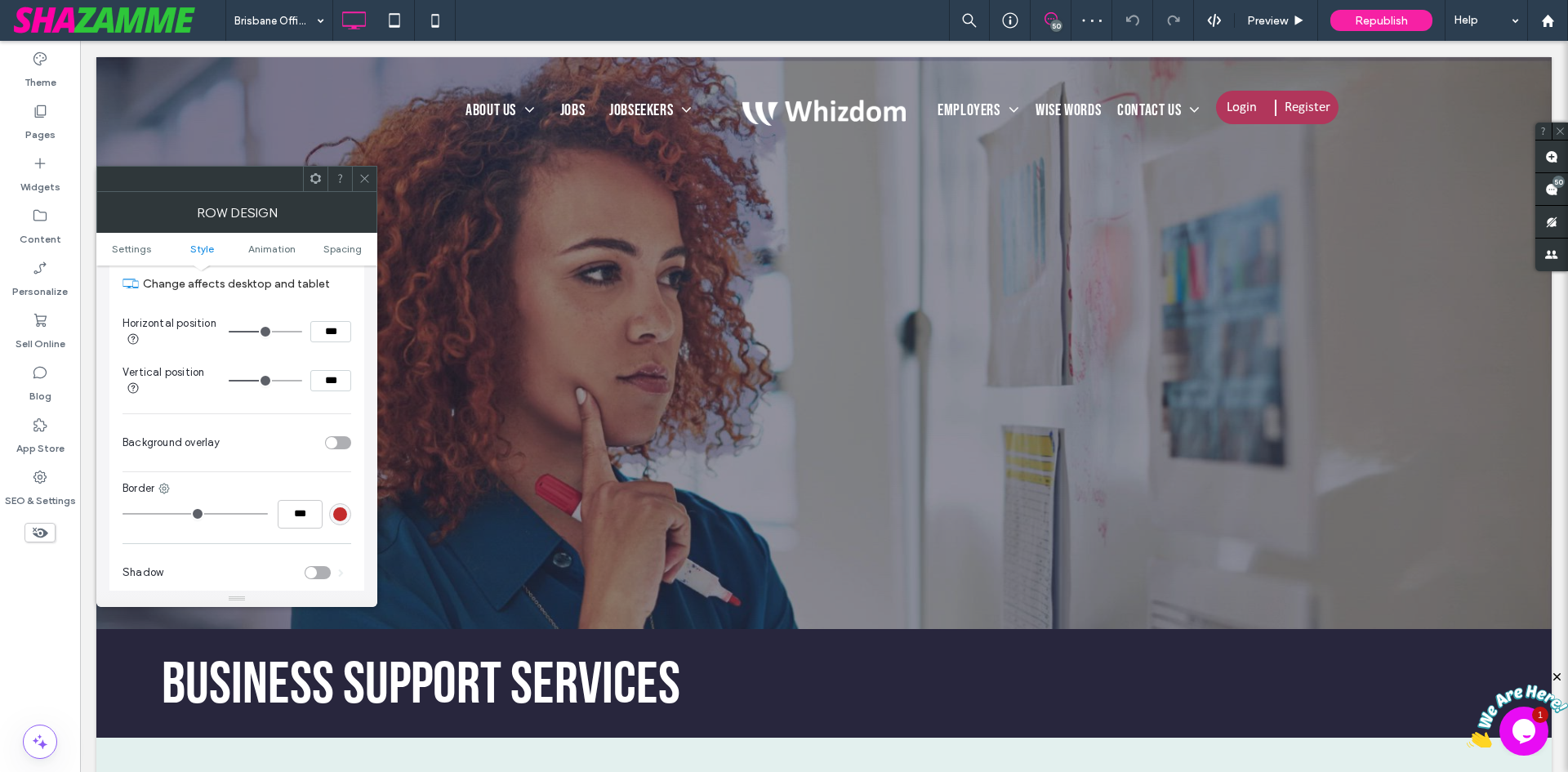
click at [336, 446] on div "toggle" at bounding box center [331, 442] width 11 height 11
click at [341, 485] on div "rgb(0, 0, 0)" at bounding box center [340, 483] width 14 height 14
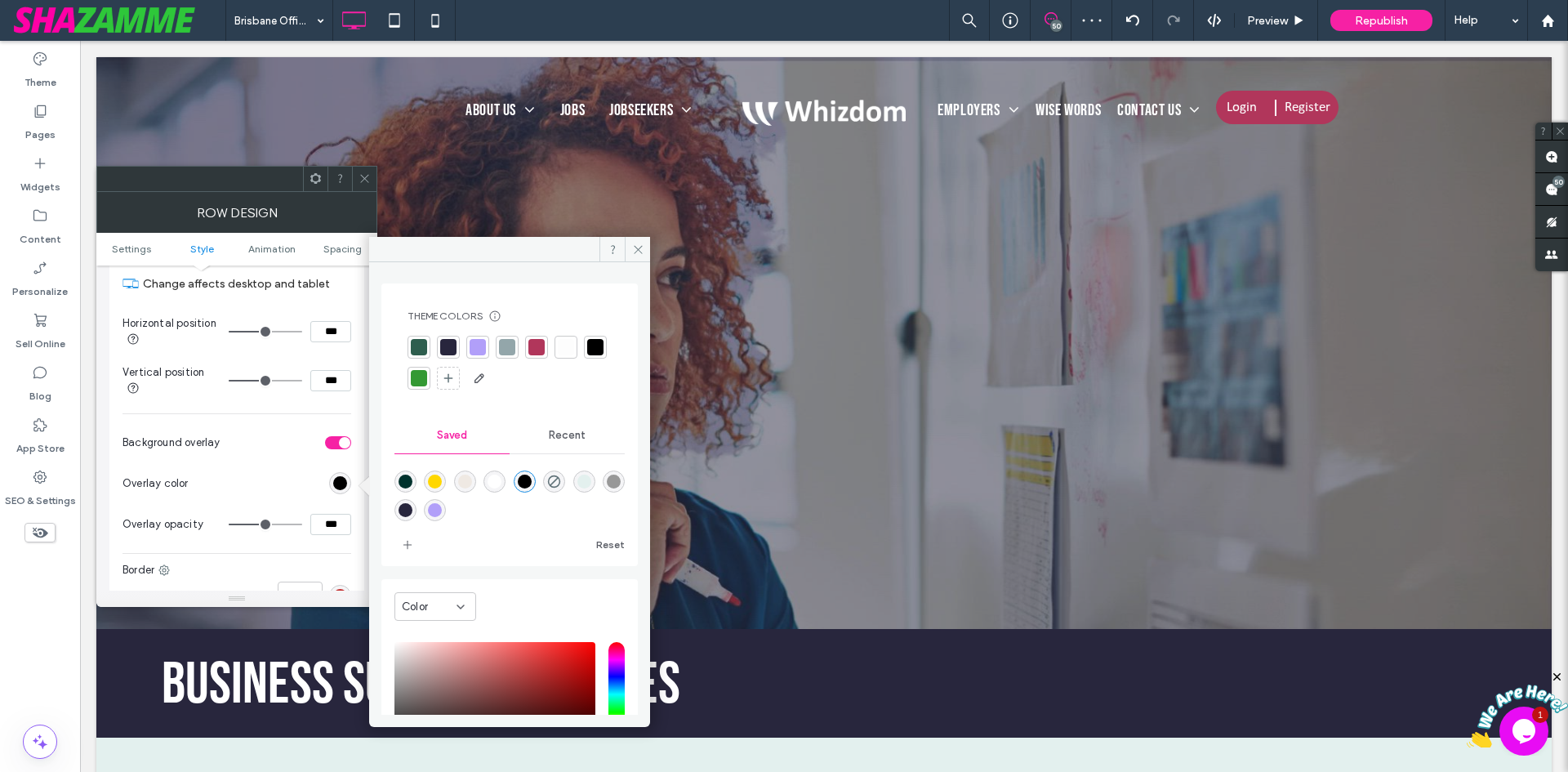
click at [447, 342] on div at bounding box center [448, 347] width 16 height 16
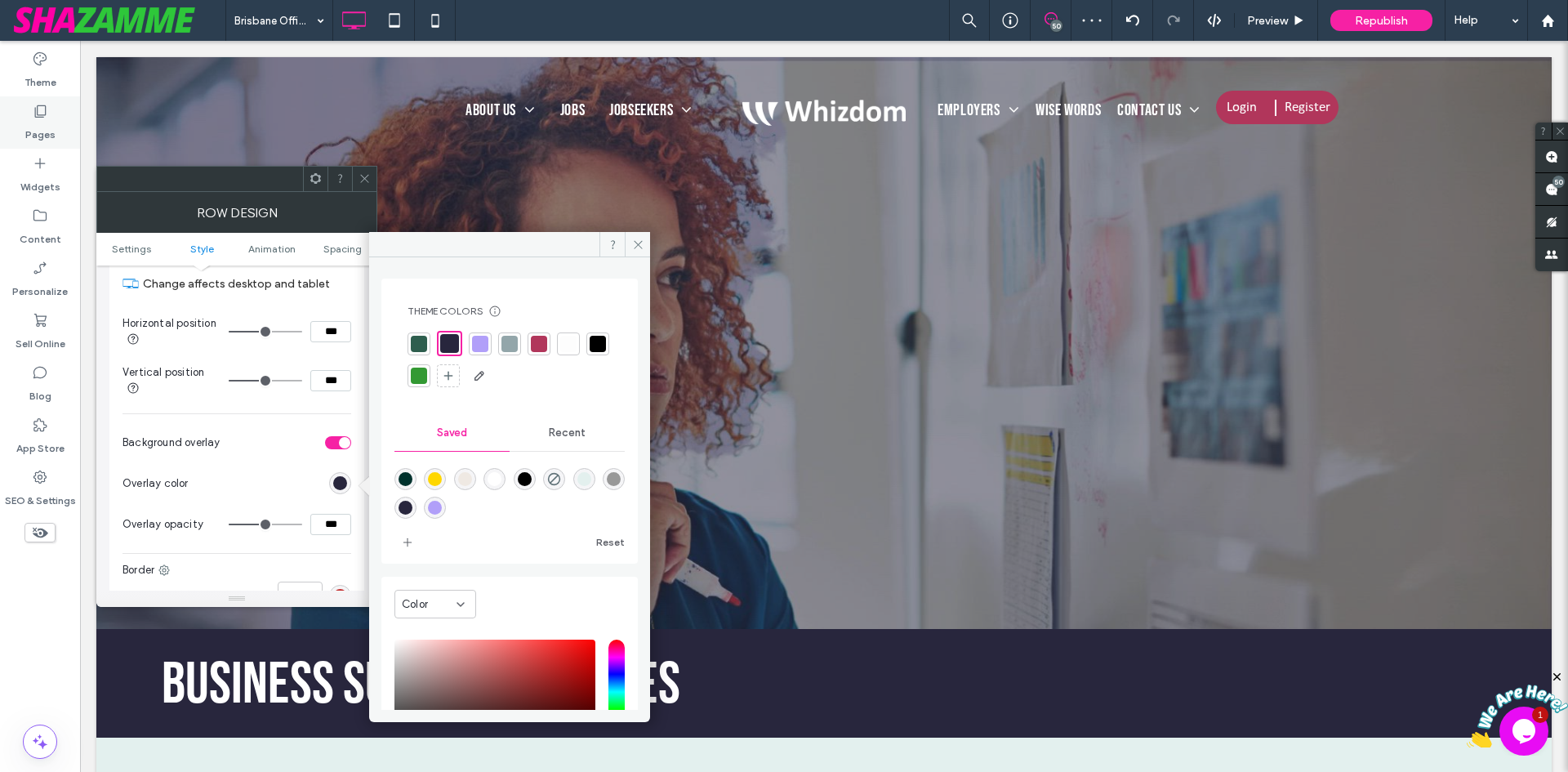
click at [37, 124] on label "Pages" at bounding box center [41, 131] width 30 height 23
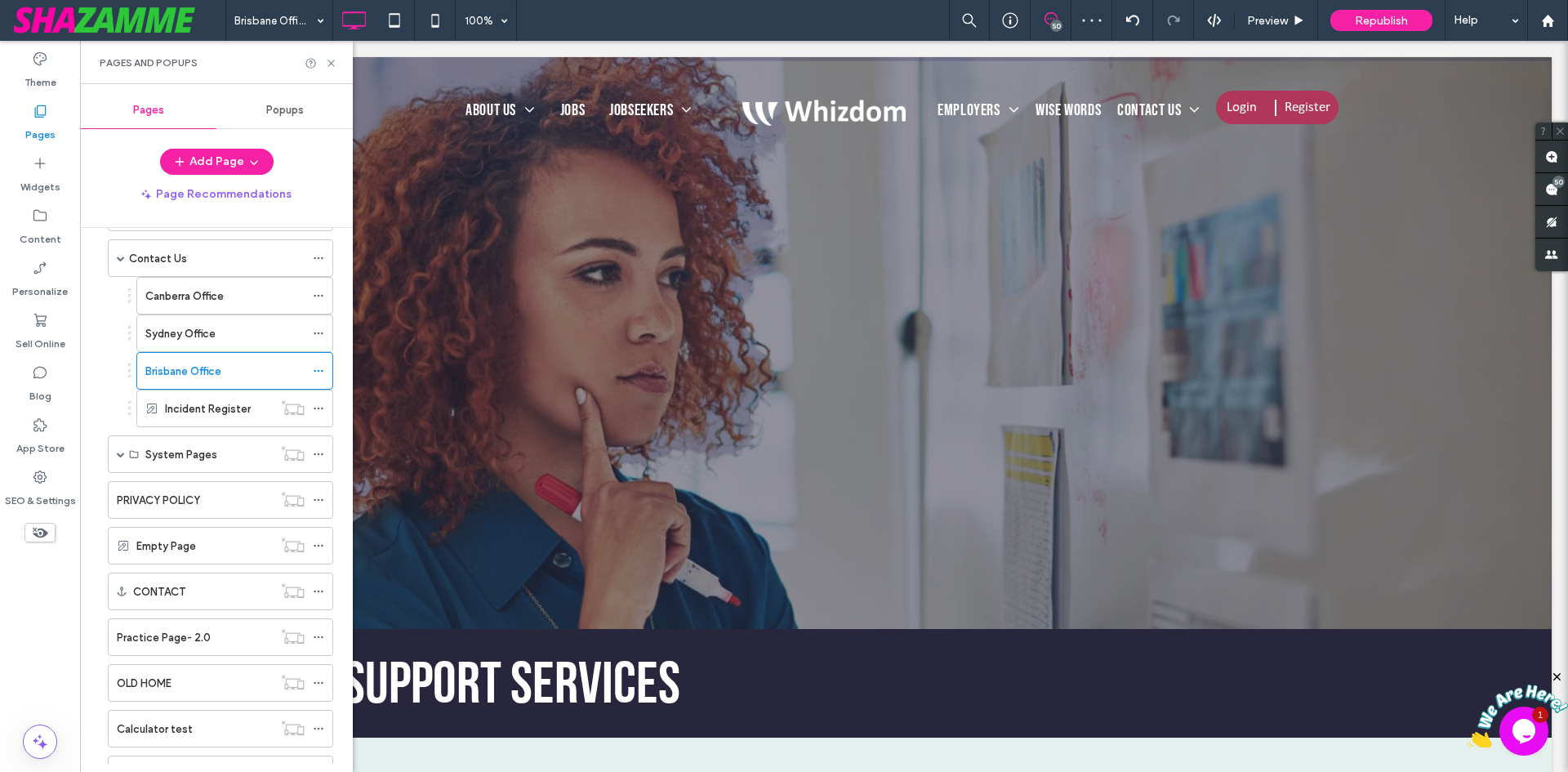
scroll to position [962, 0]
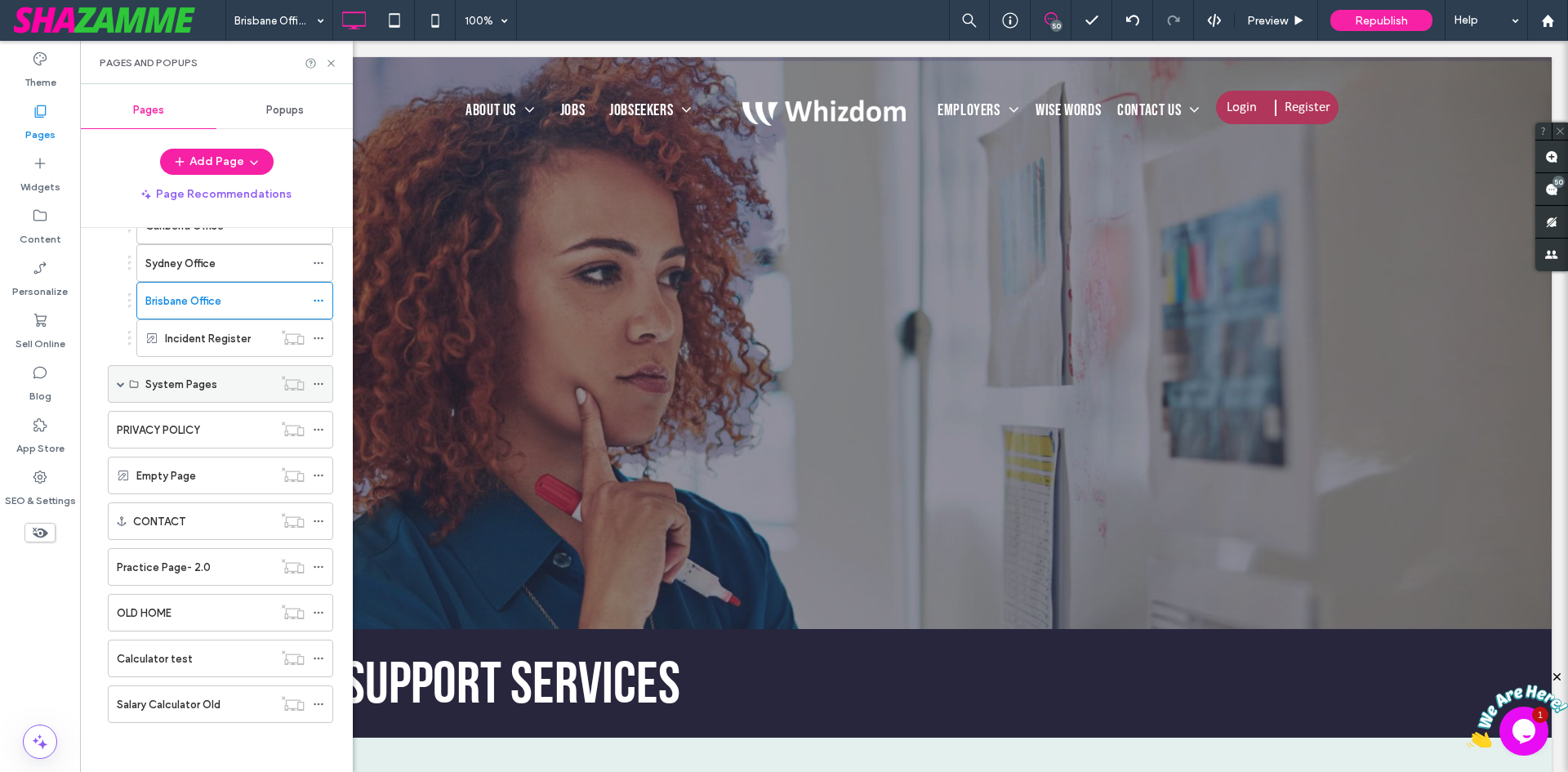
click at [171, 379] on label "System Pages" at bounding box center [180, 384] width 72 height 28
click at [163, 666] on label "Calculator test" at bounding box center [155, 659] width 76 height 28
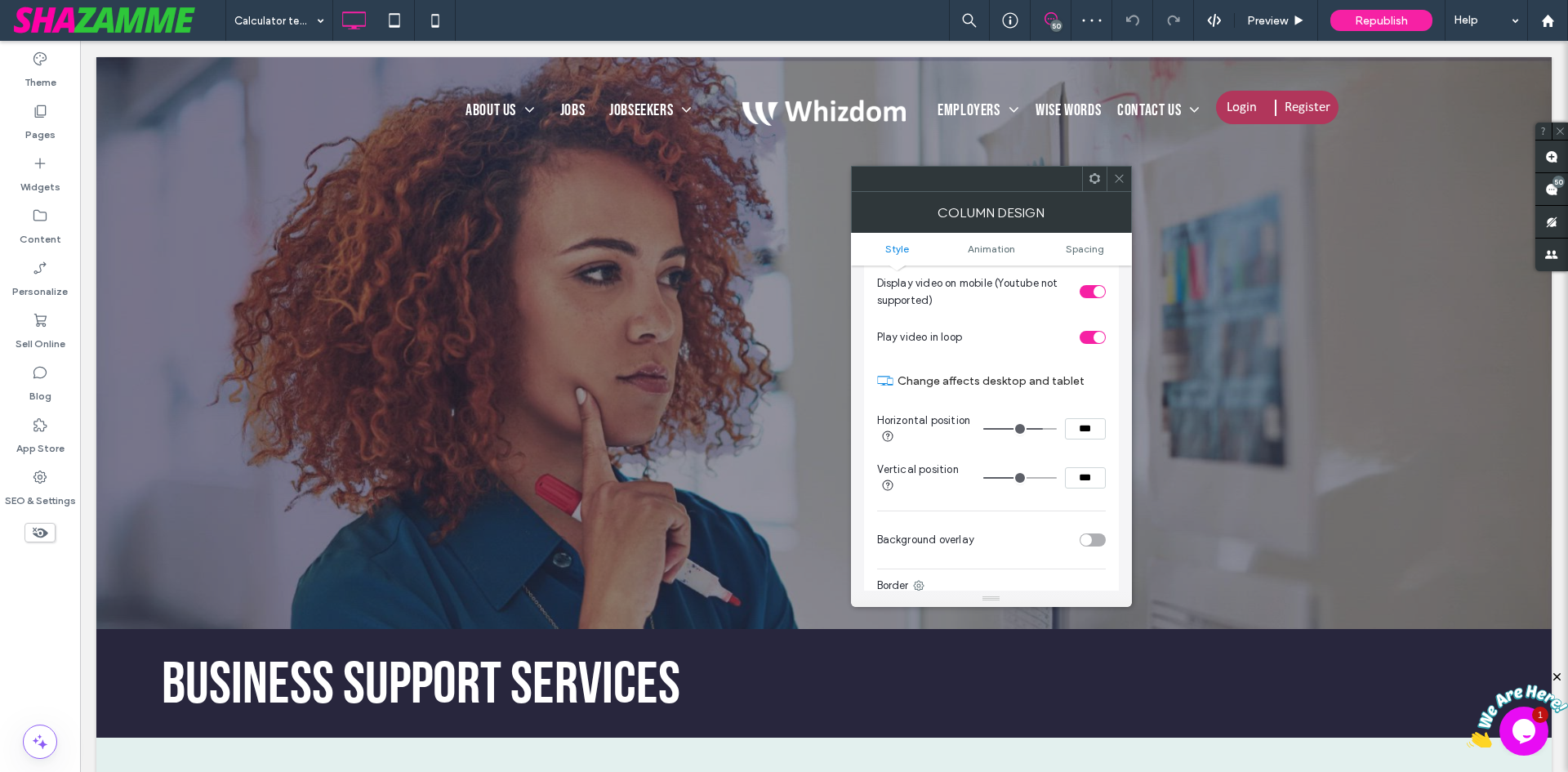
scroll to position [490, 0]
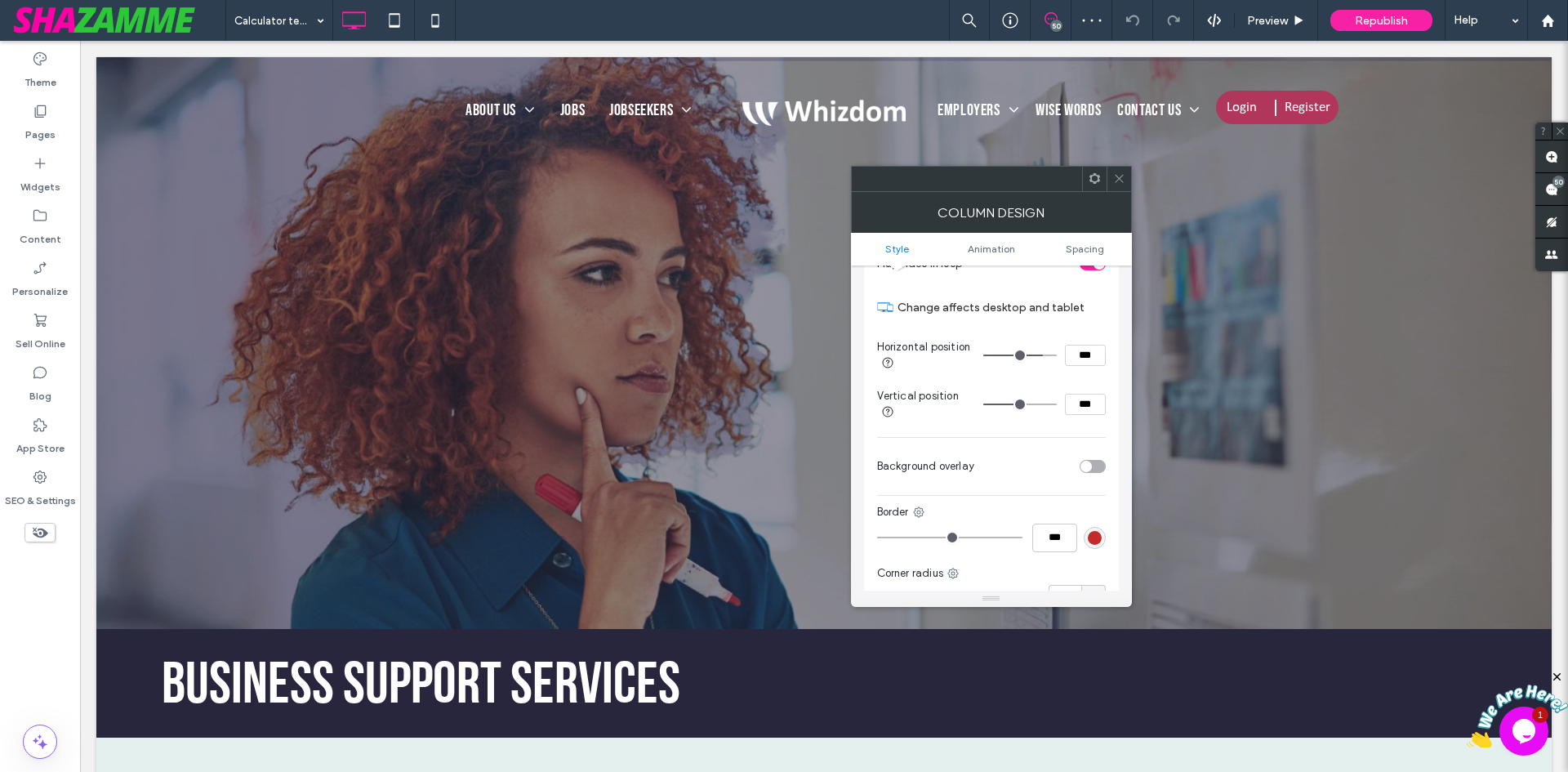
click at [1097, 467] on div "toggle" at bounding box center [1093, 466] width 27 height 13
click at [1097, 504] on div "rgb(255,255,255)" at bounding box center [1095, 507] width 14 height 14
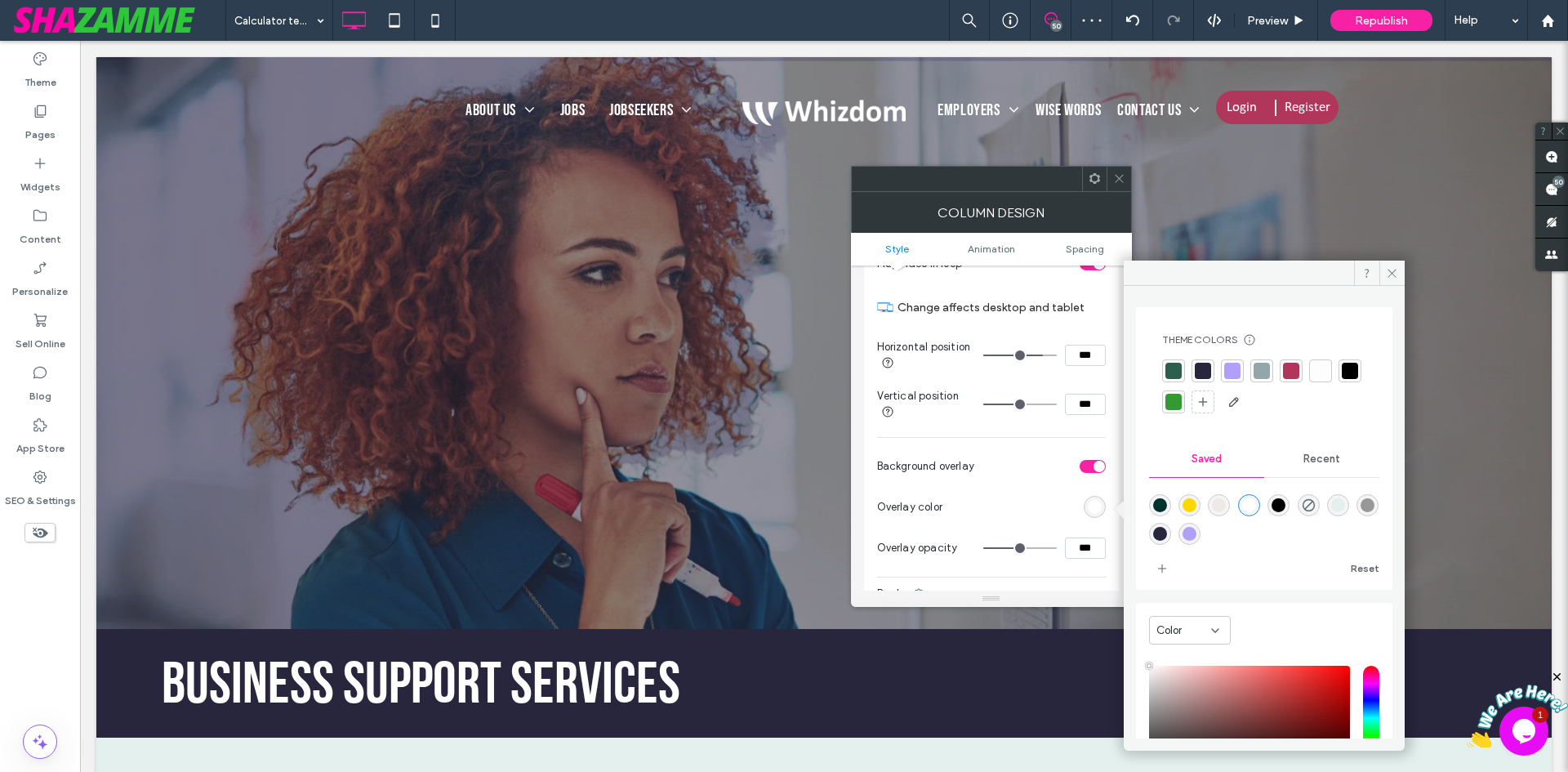
click at [1166, 369] on div at bounding box center [1174, 371] width 16 height 16
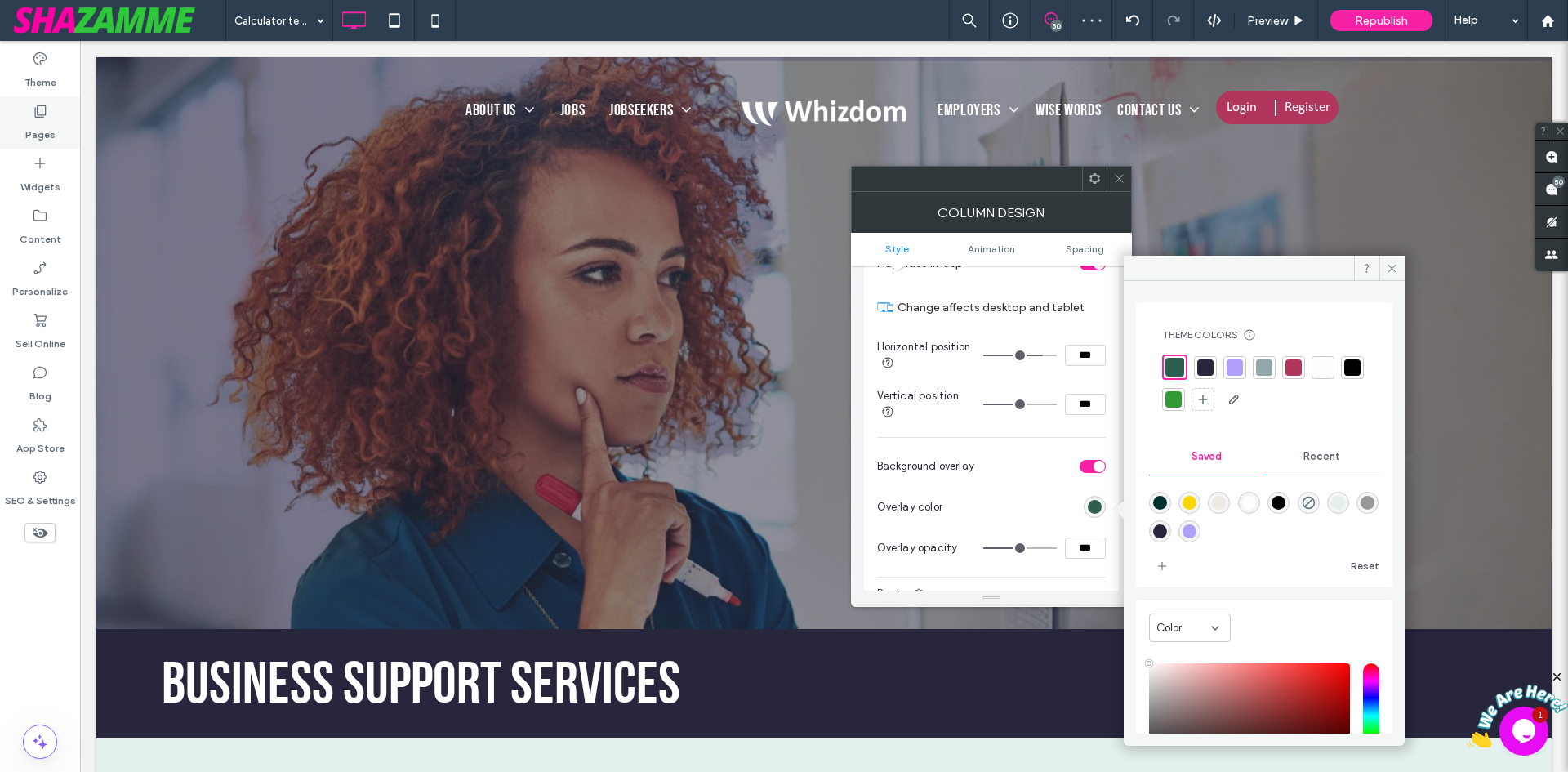
click at [49, 135] on label "Pages" at bounding box center [41, 131] width 30 height 23
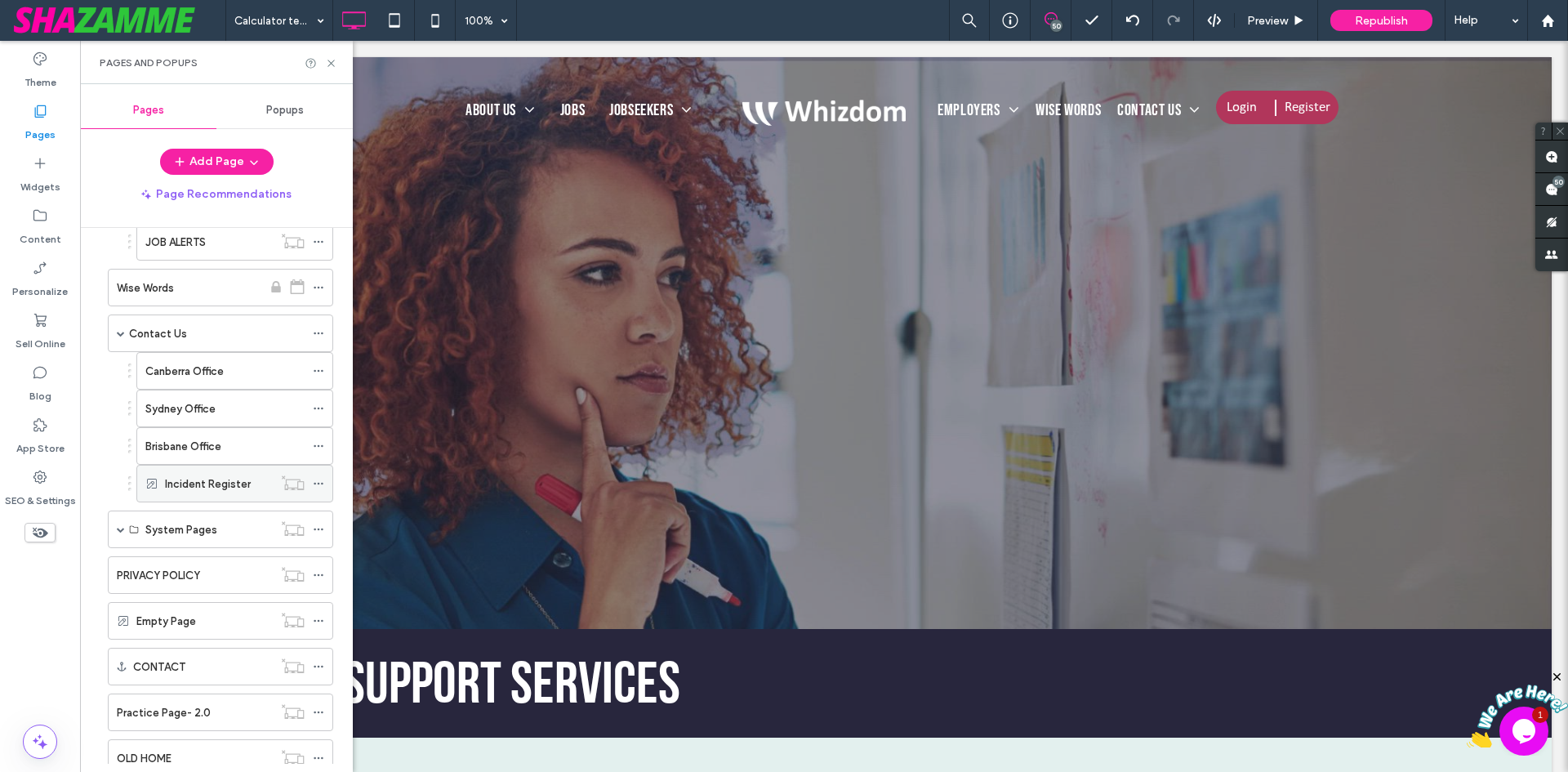
scroll to position [962, 0]
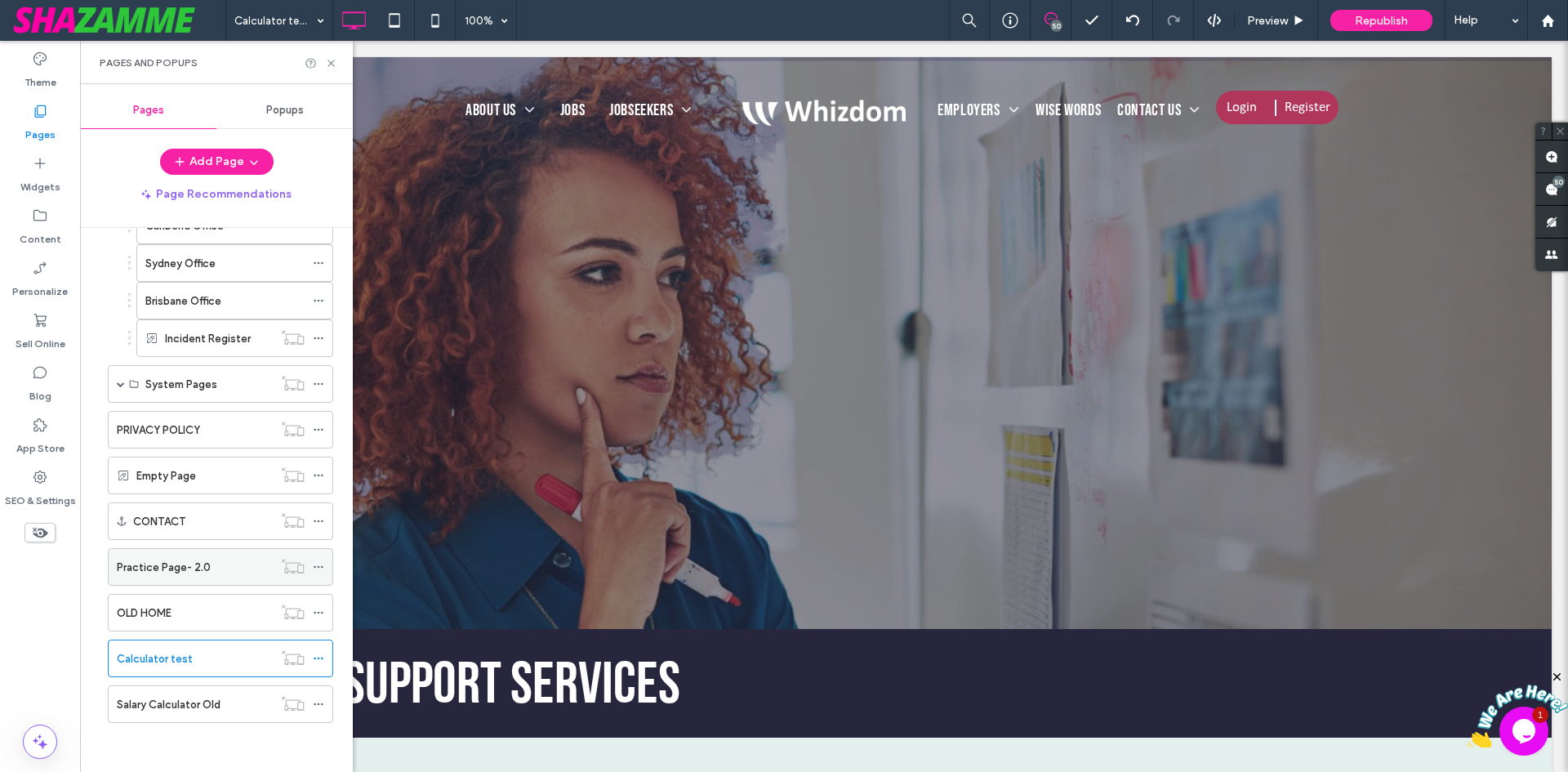
click at [160, 566] on label "Practice Page- 2.0" at bounding box center [164, 567] width 94 height 28
click at [161, 420] on div "PRIVACY POLICY" at bounding box center [195, 429] width 156 height 36
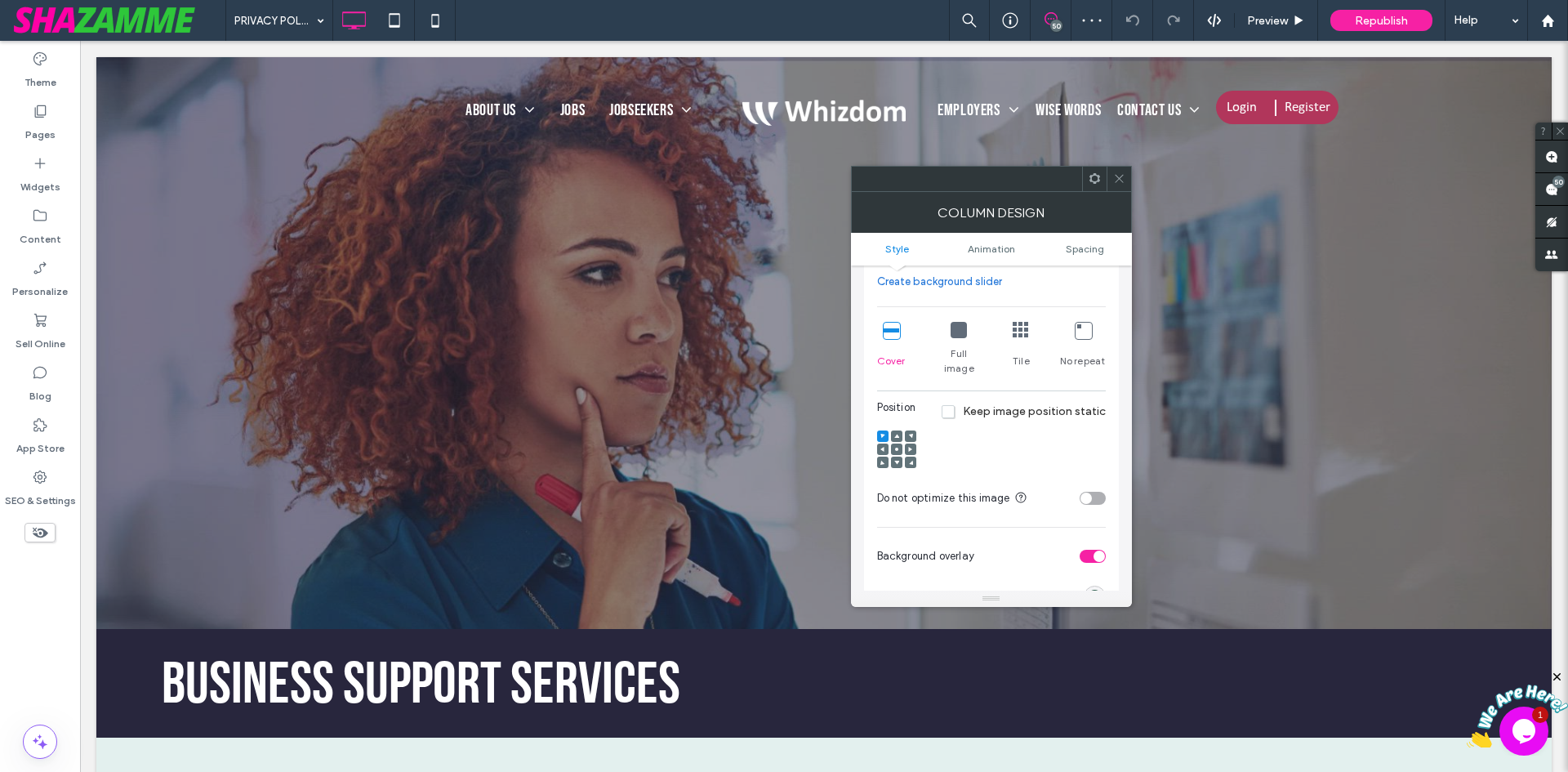
scroll to position [571, 0]
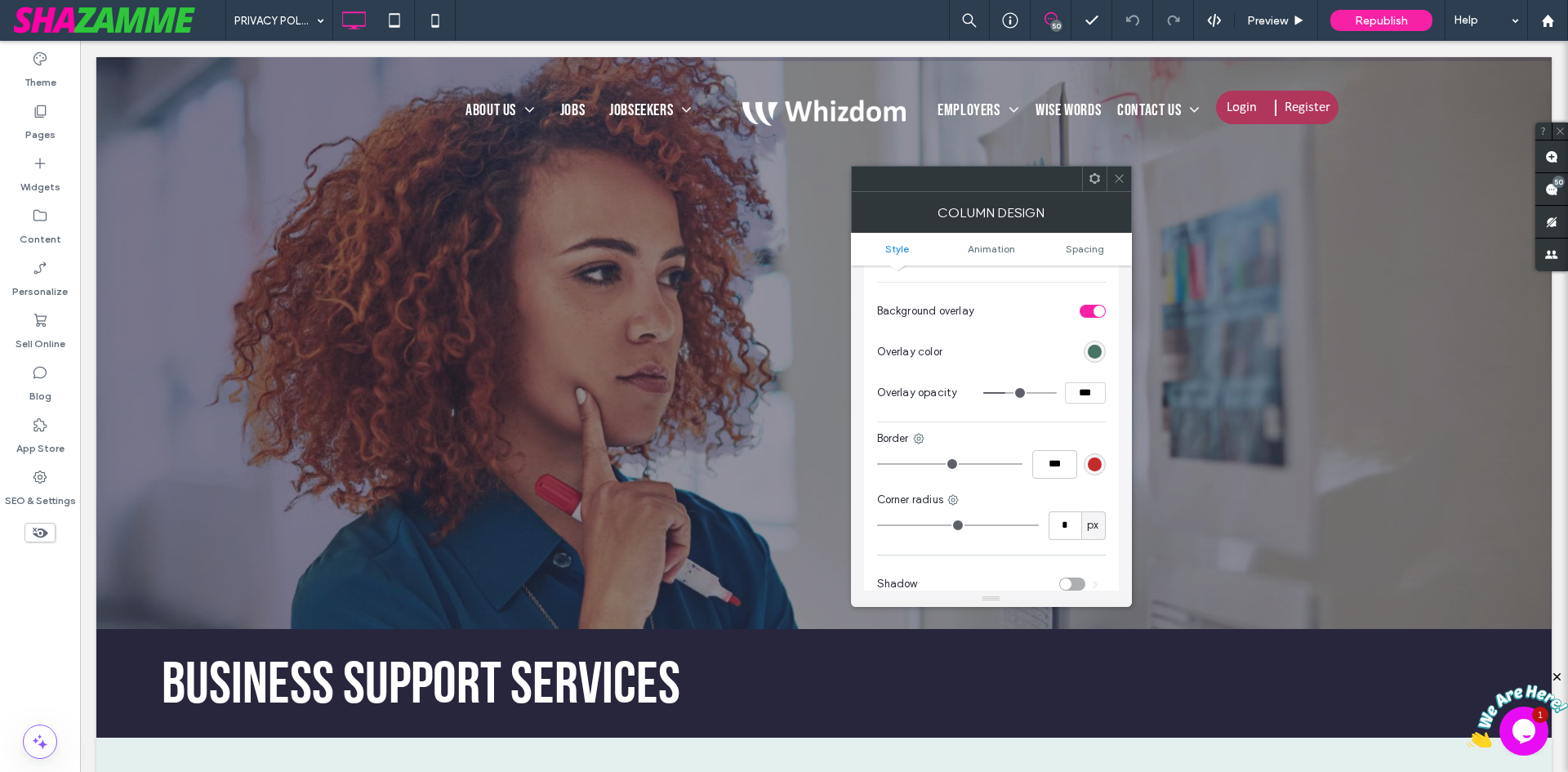
click at [1095, 345] on div "rgb(46, 94, 78)" at bounding box center [1095, 352] width 14 height 14
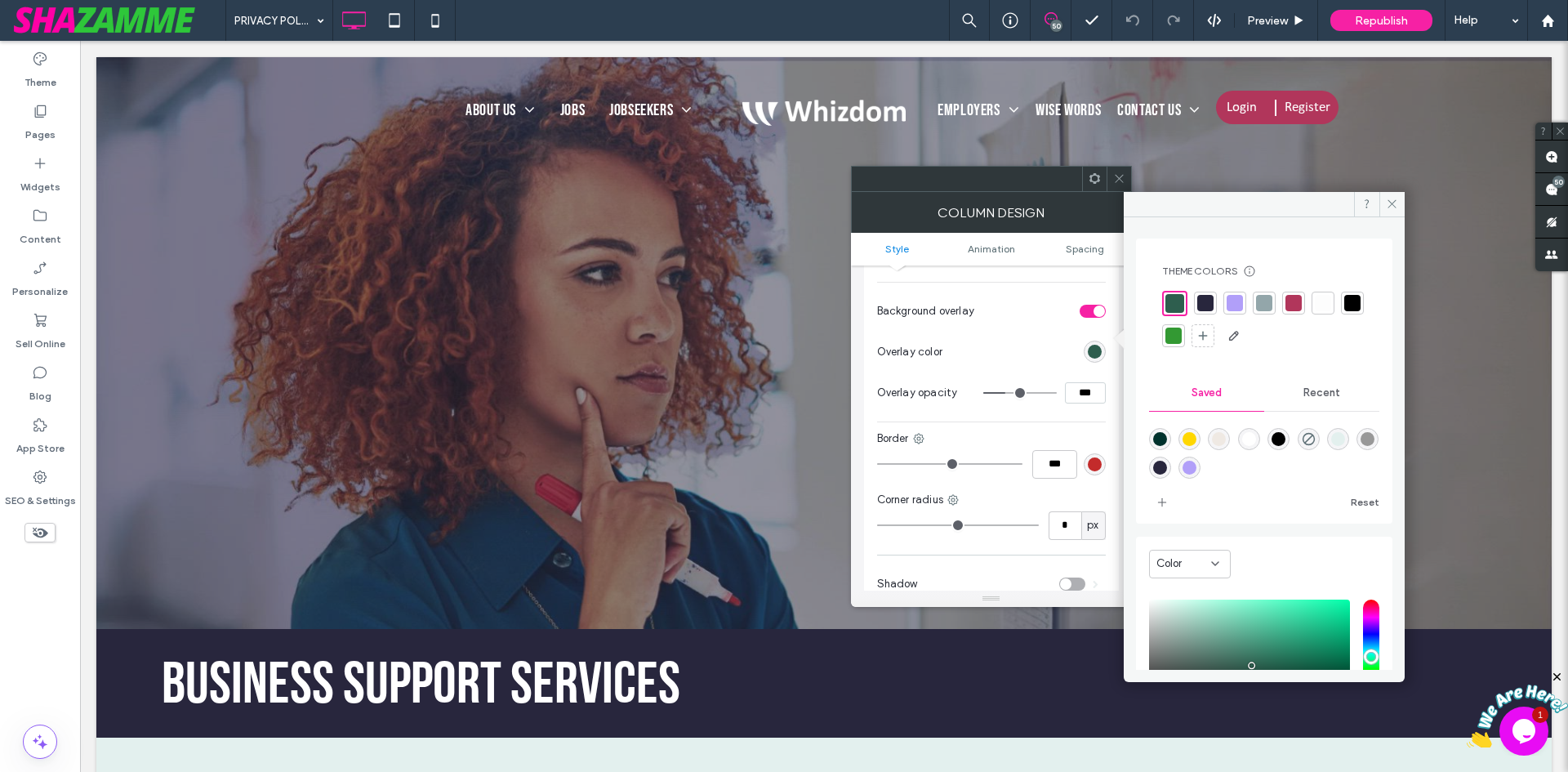
click at [1036, 332] on section "Overlay color" at bounding box center [991, 352] width 229 height 41
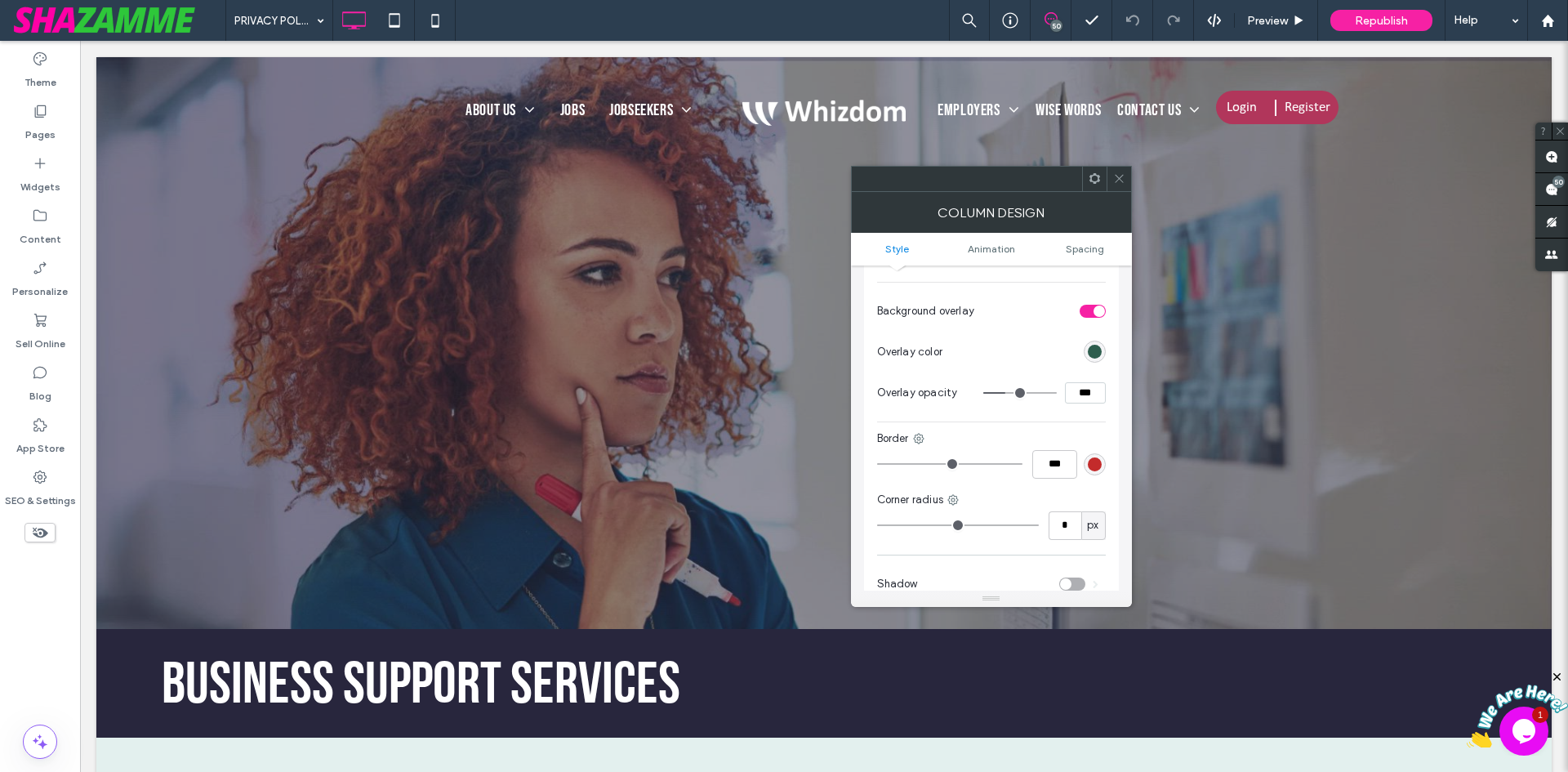
click at [1075, 382] on input "***" at bounding box center [1085, 393] width 41 height 21
type input "***"
type input "**"
click at [38, 120] on label "Pages" at bounding box center [41, 131] width 30 height 23
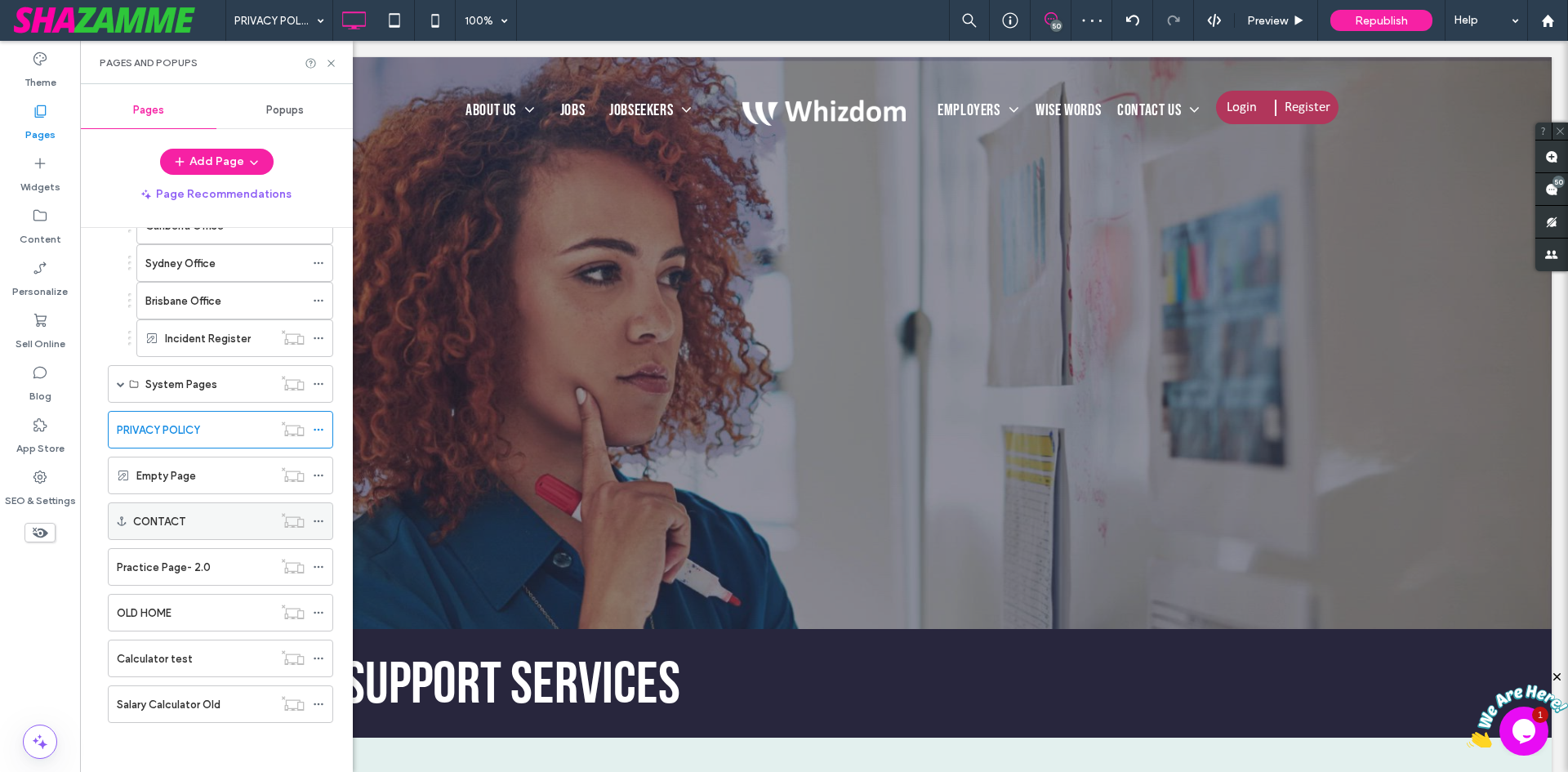
scroll to position [799, 0]
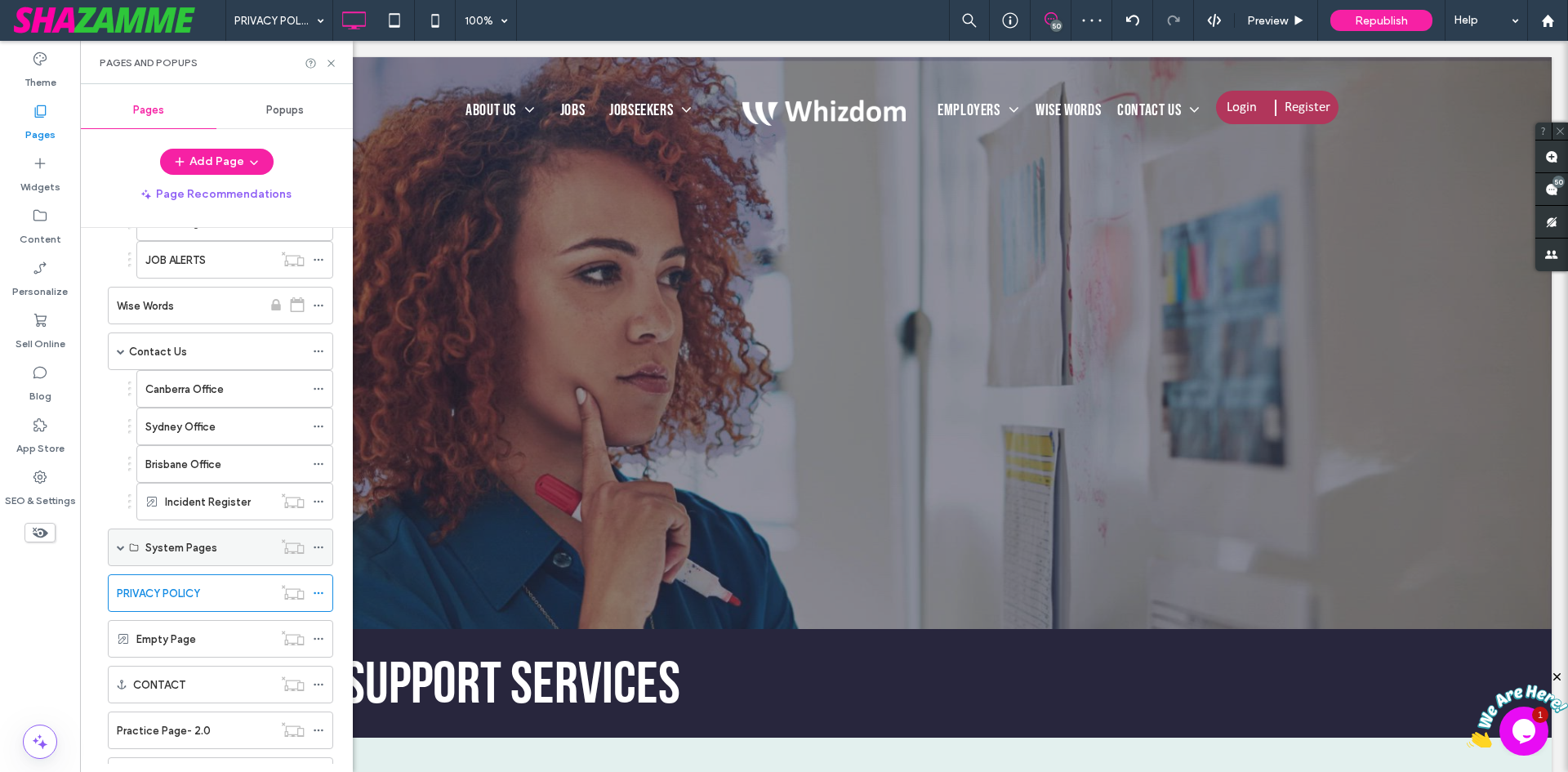
click at [119, 546] on span at bounding box center [120, 547] width 8 height 8
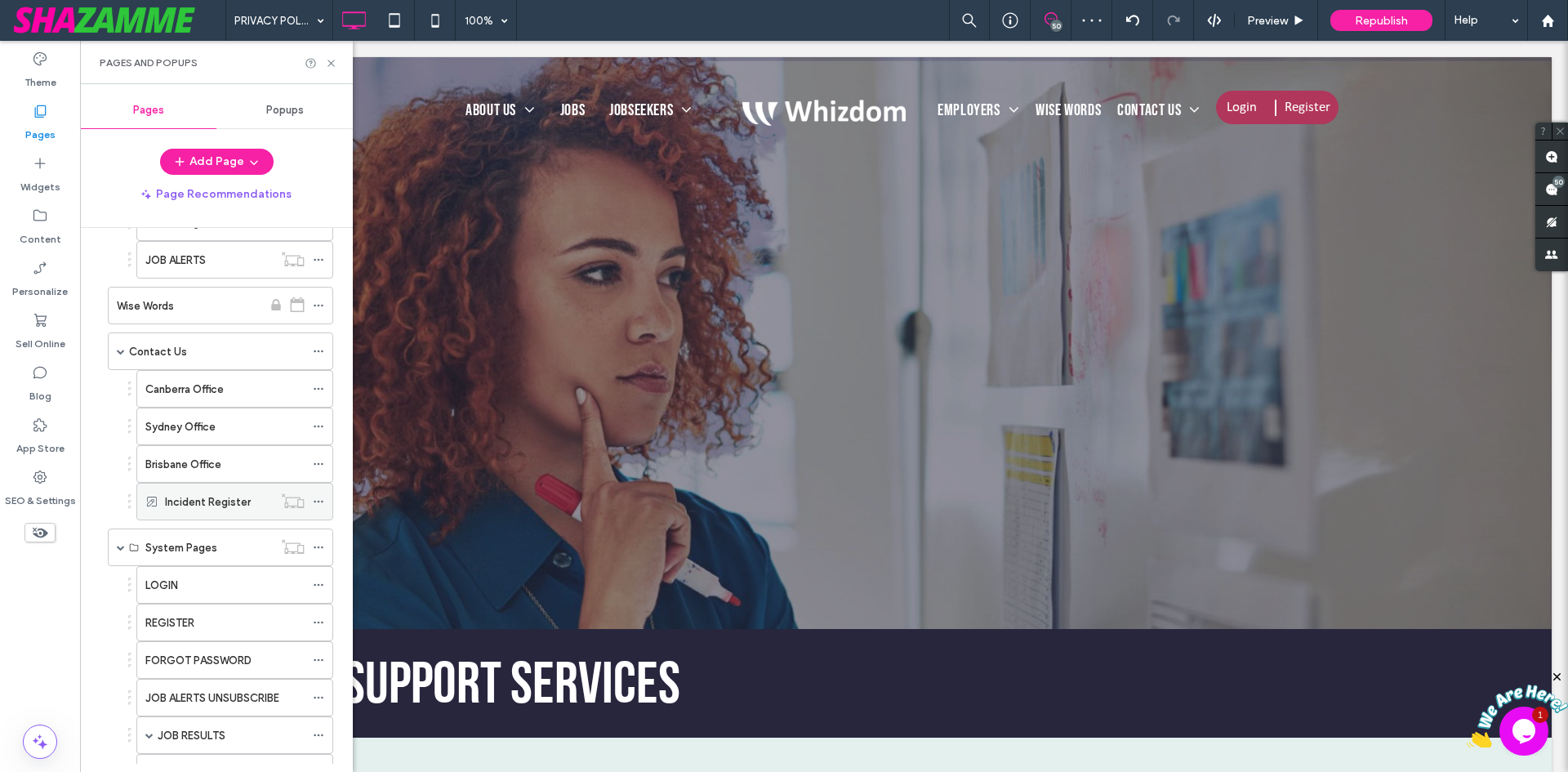
scroll to position [1043, 0]
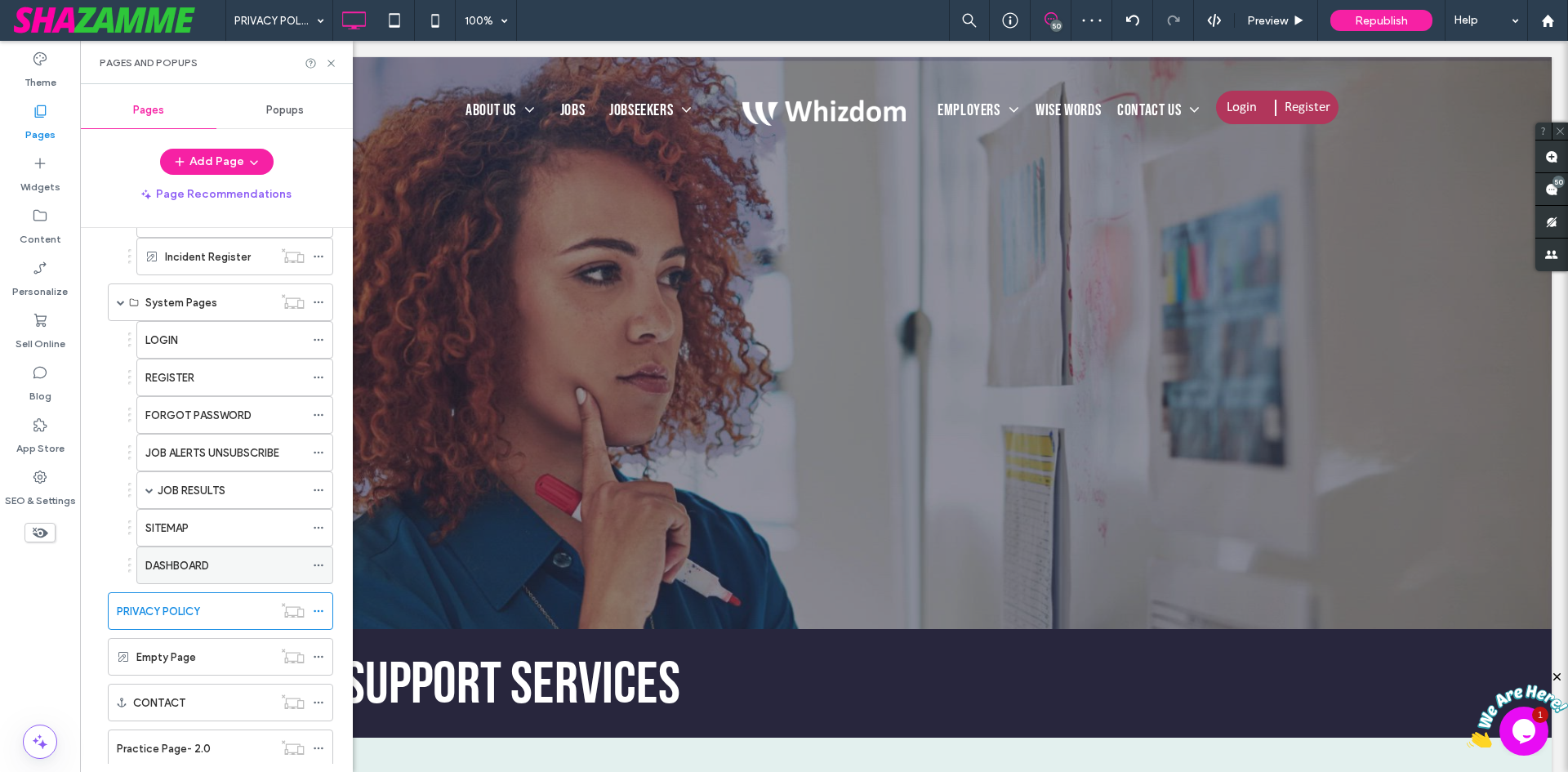
click at [205, 554] on div "DASHBOARD" at bounding box center [225, 565] width 159 height 36
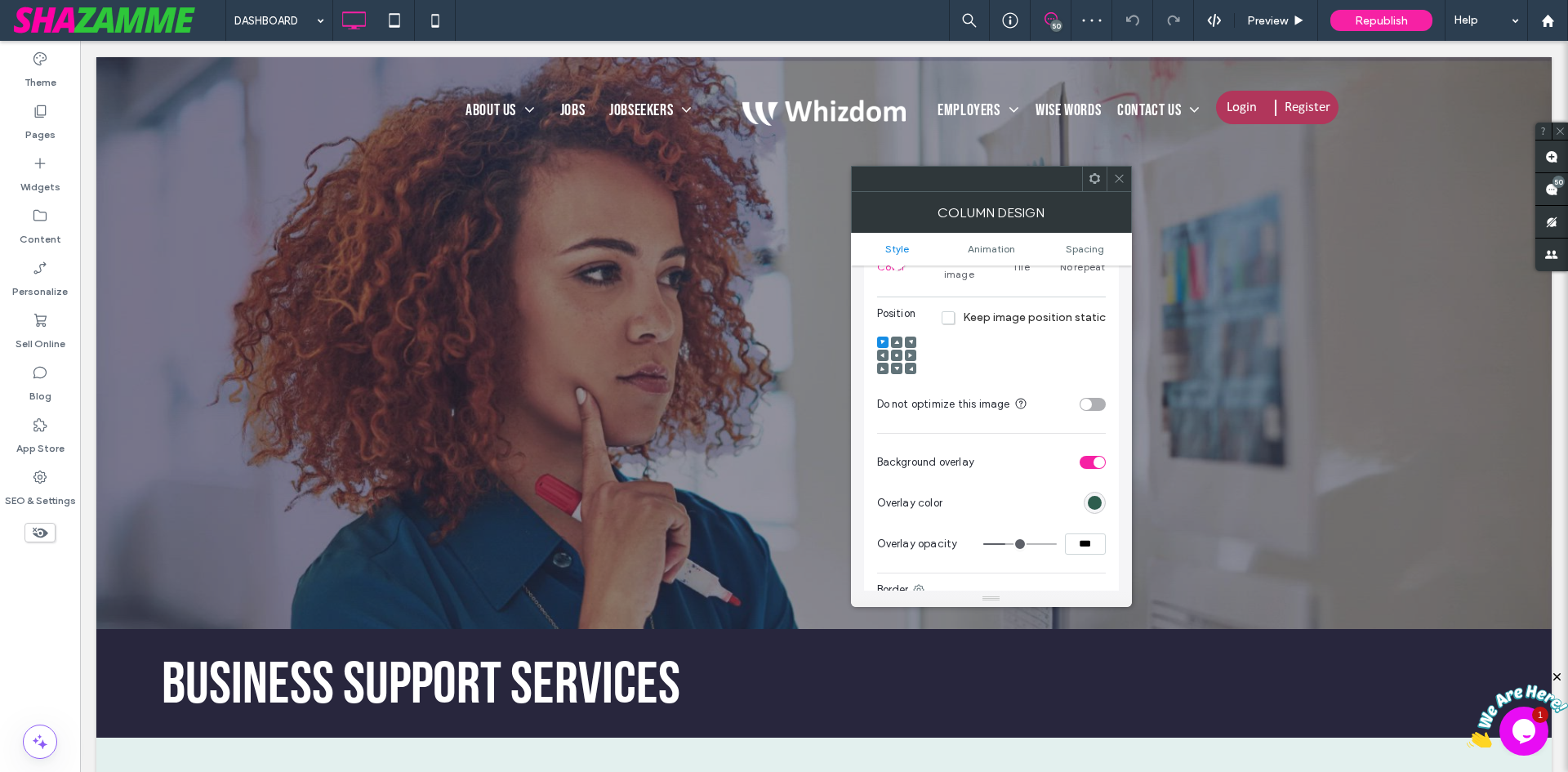
scroll to position [571, 0]
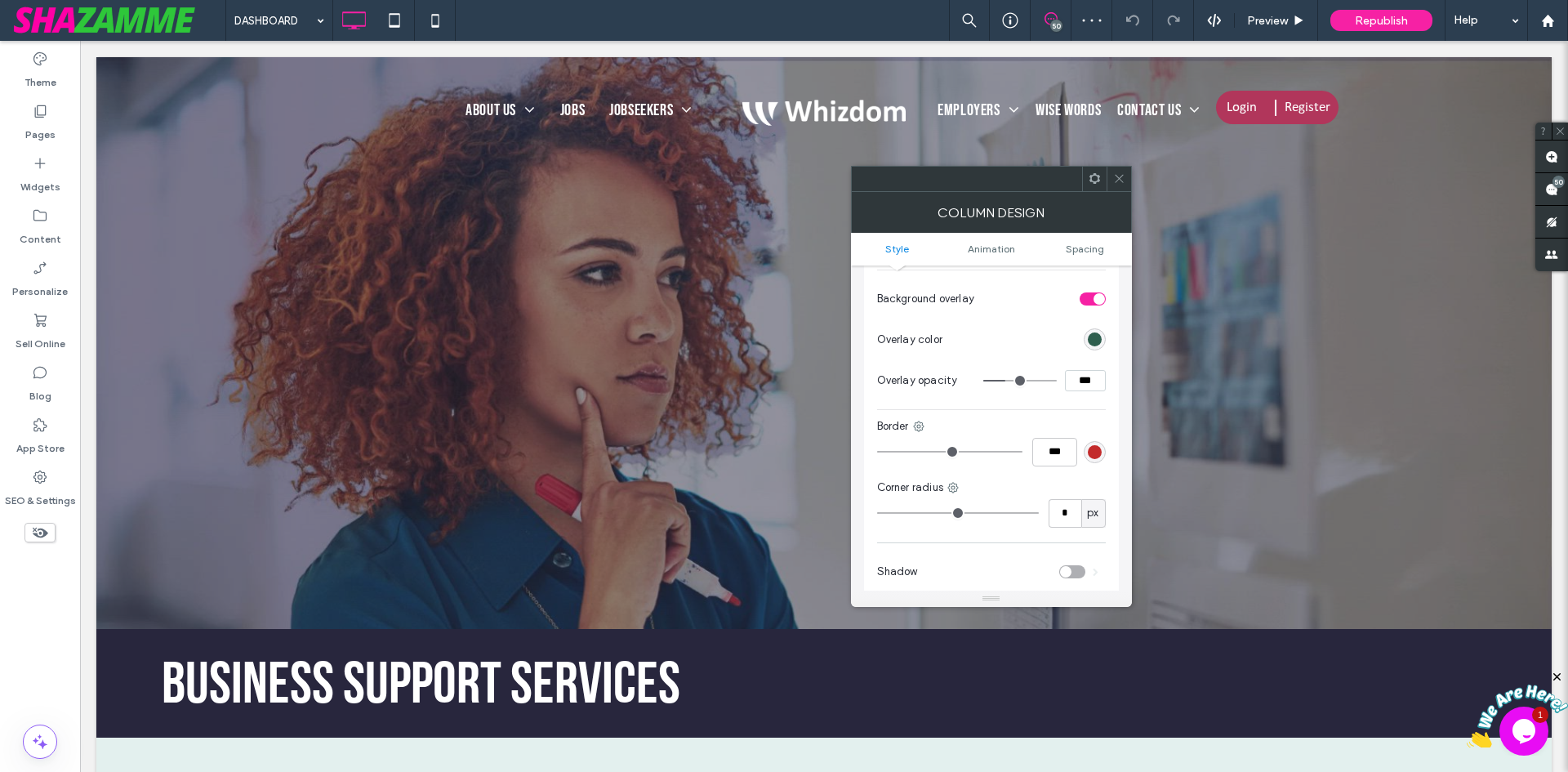
click at [1082, 370] on input "***" at bounding box center [1085, 380] width 41 height 21
type input "***"
type input "**"
click at [35, 89] on label "Theme" at bounding box center [41, 79] width 32 height 23
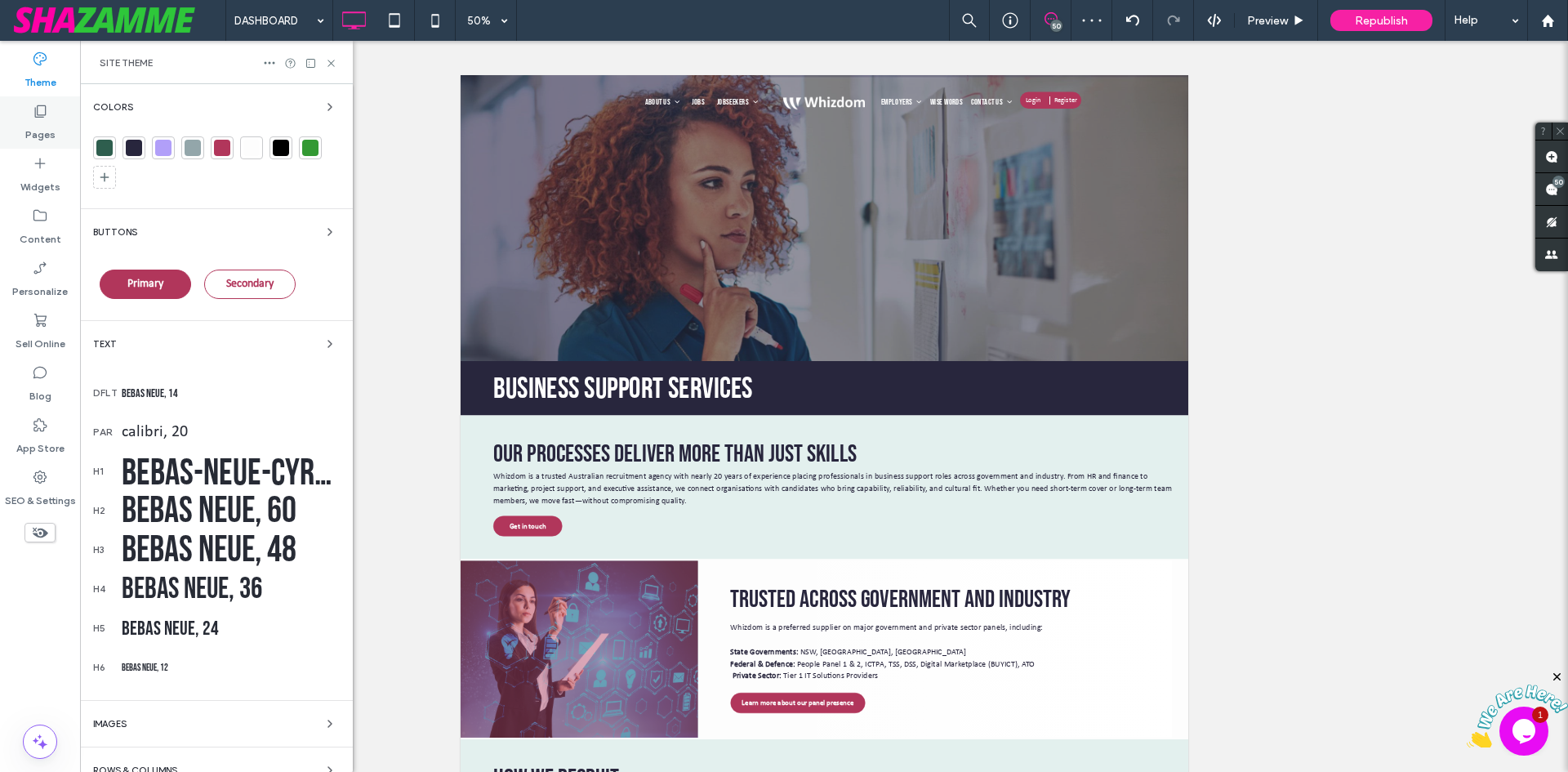
drag, startPoint x: 28, startPoint y: 125, endPoint x: 137, endPoint y: 197, distance: 130.6
click at [28, 125] on label "Pages" at bounding box center [41, 131] width 30 height 23
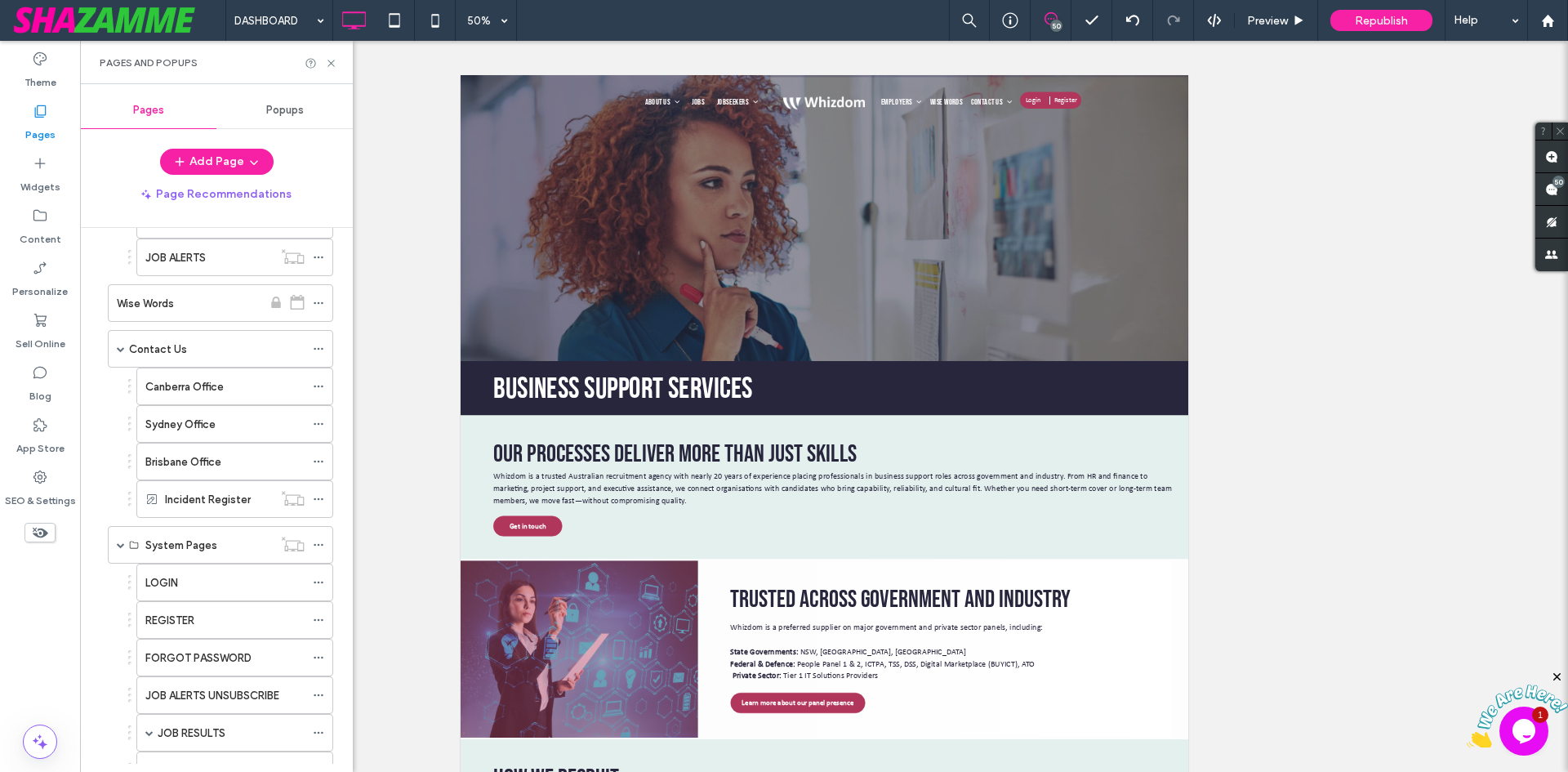
scroll to position [980, 0]
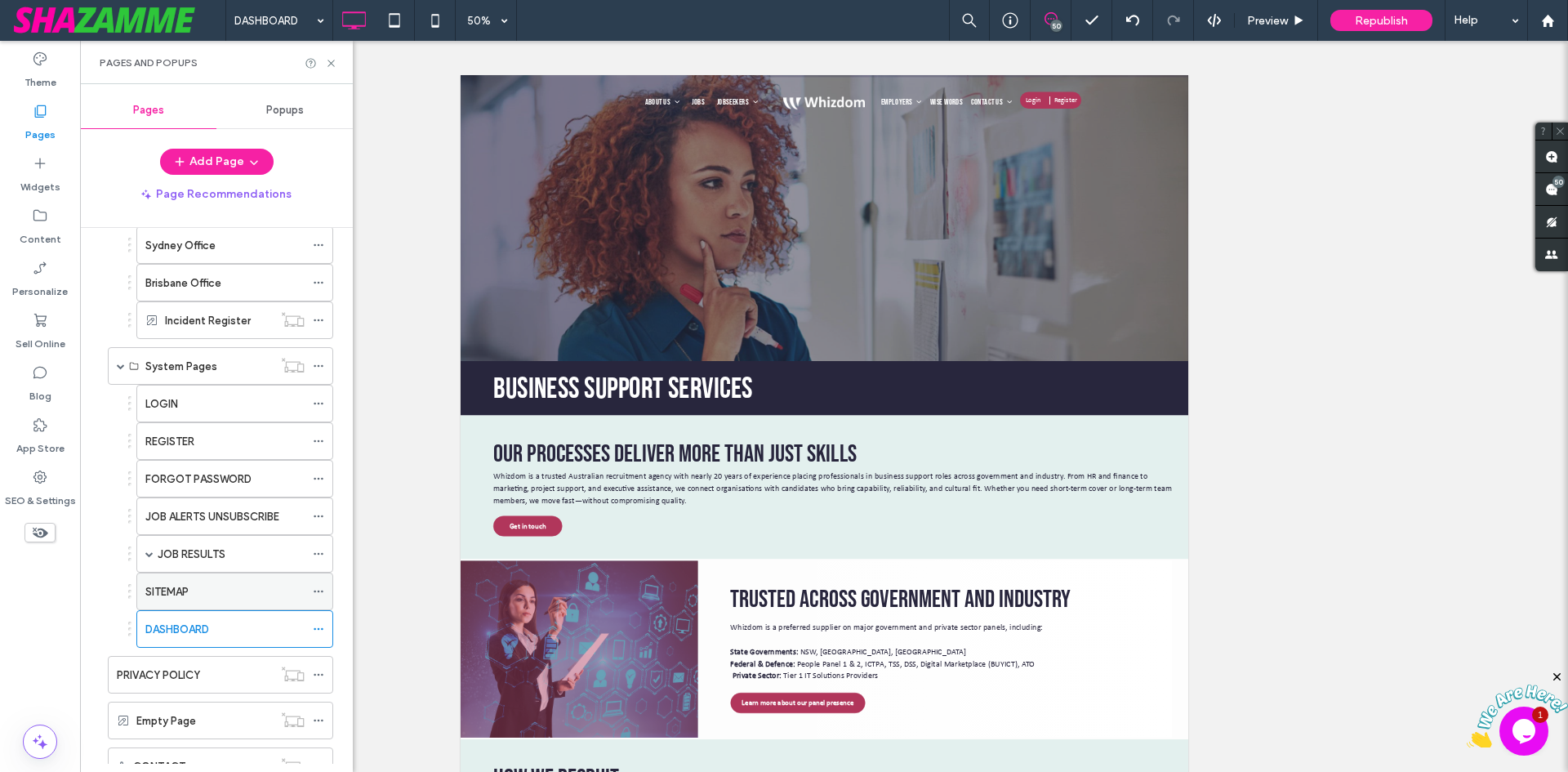
click at [196, 578] on div "SITEMAP" at bounding box center [225, 591] width 159 height 36
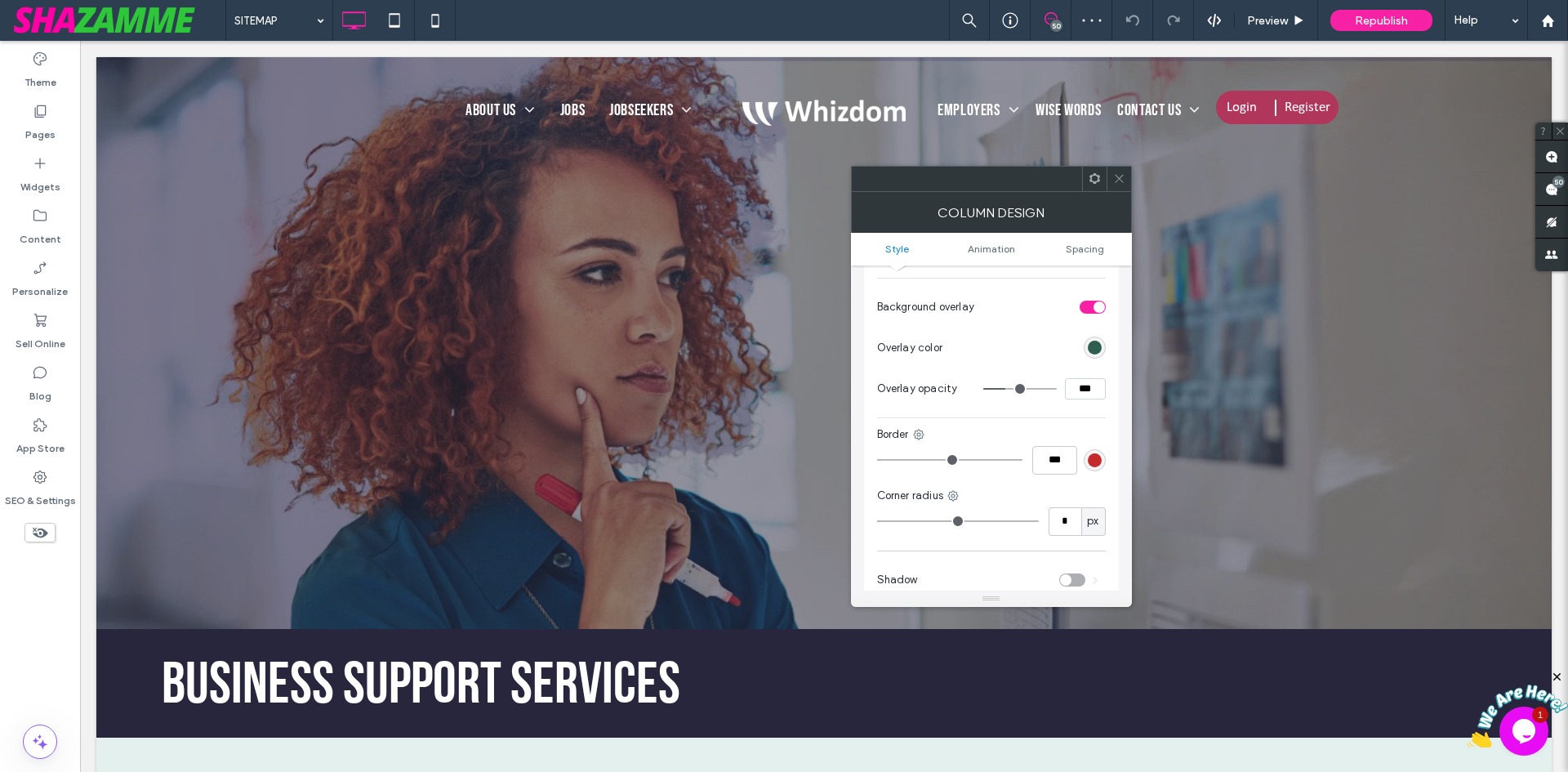
scroll to position [654, 0]
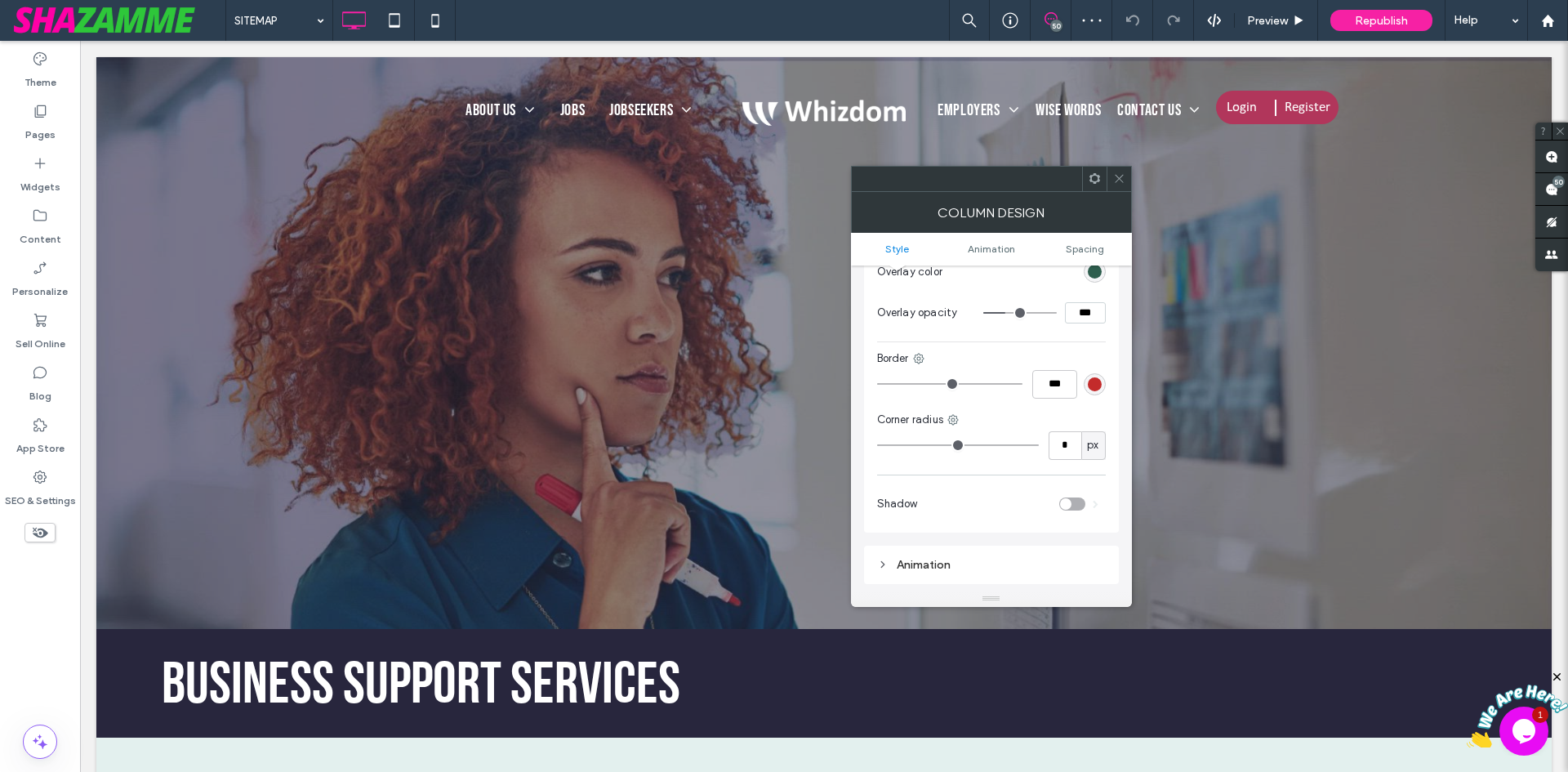
click at [1079, 302] on input "***" at bounding box center [1085, 313] width 41 height 21
type input "***"
type input "**"
drag, startPoint x: 46, startPoint y: 134, endPoint x: 80, endPoint y: 491, distance: 358.6
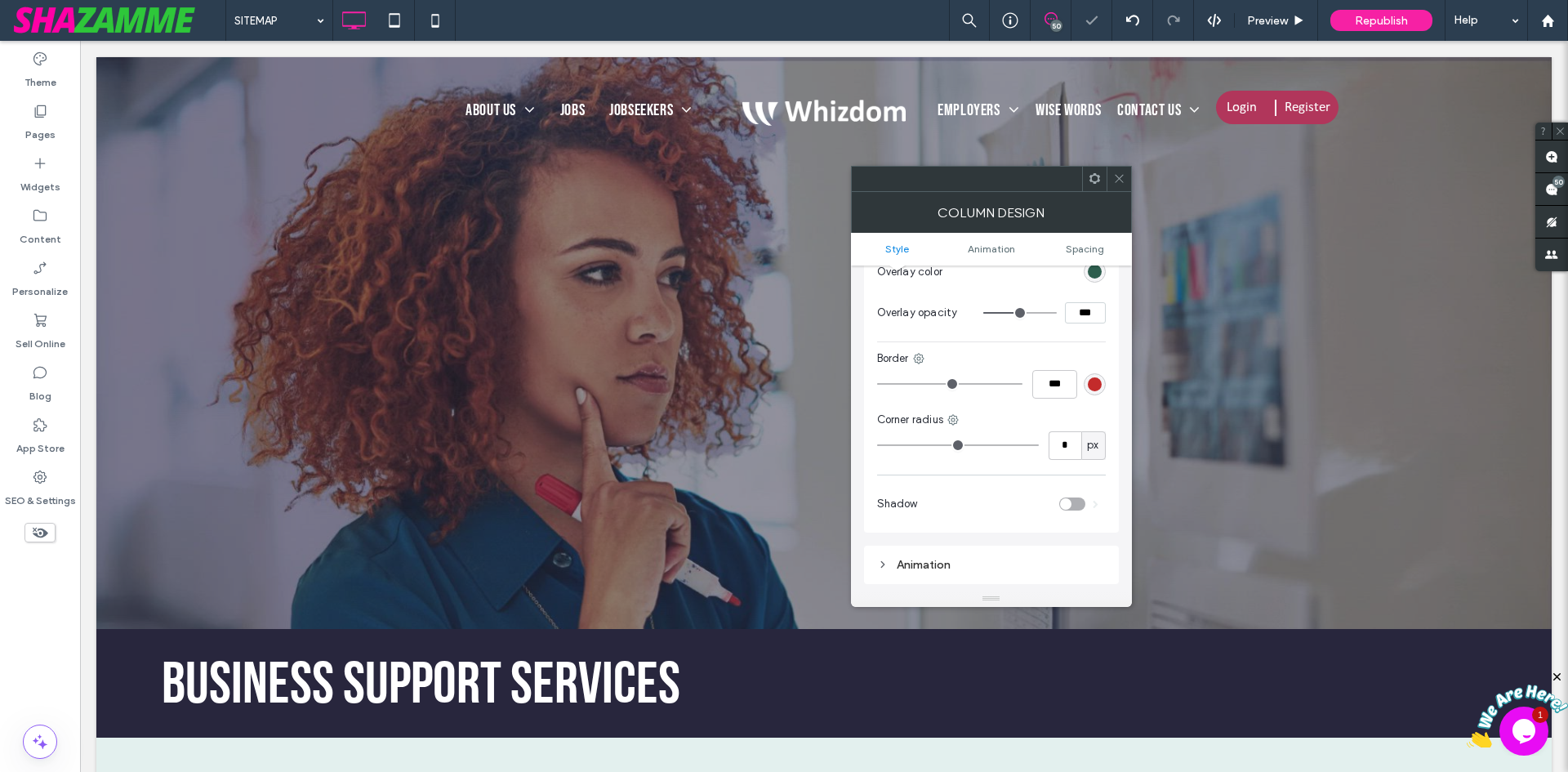
click at [46, 134] on label "Pages" at bounding box center [41, 131] width 30 height 23
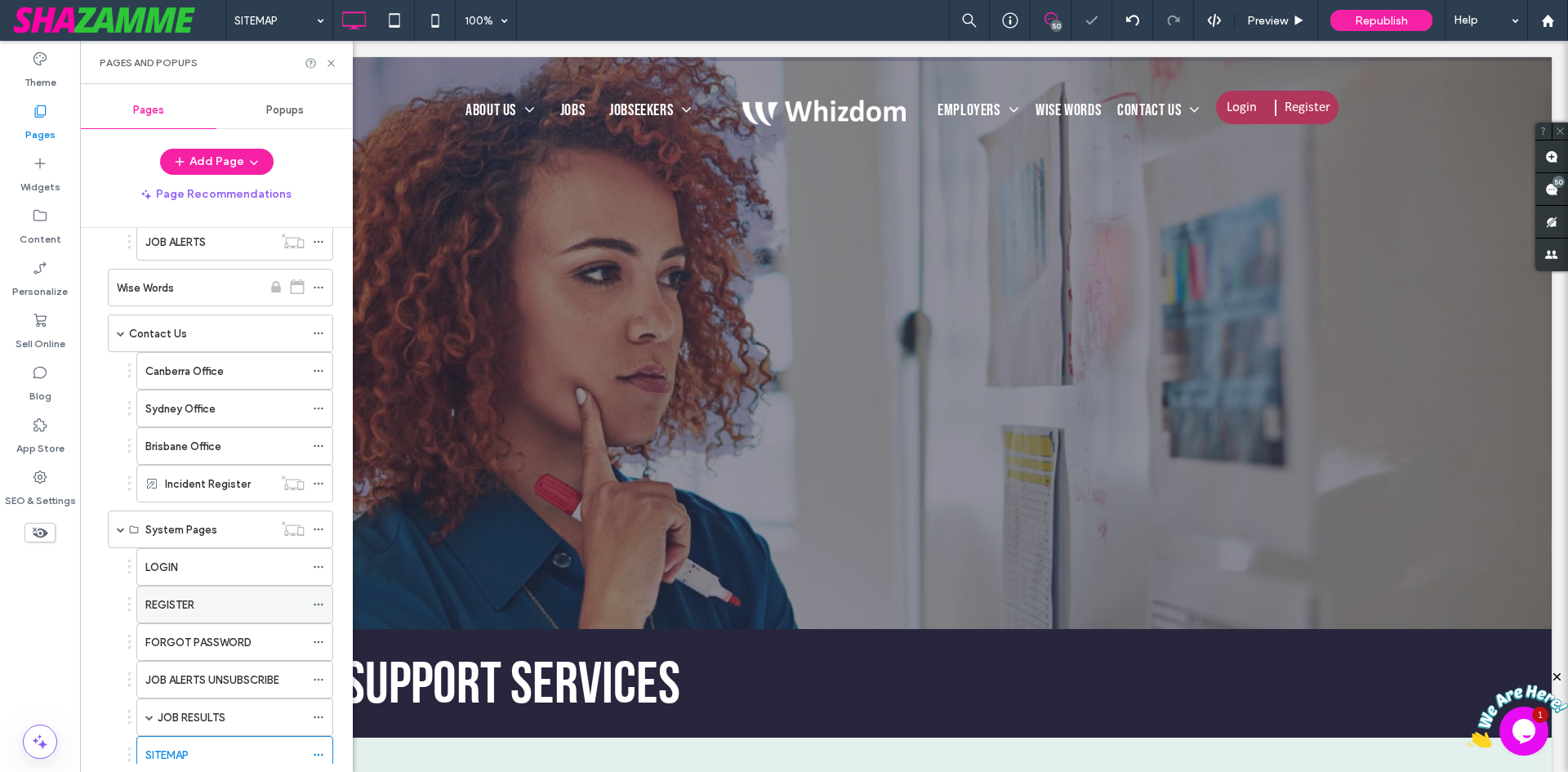
scroll to position [980, 0]
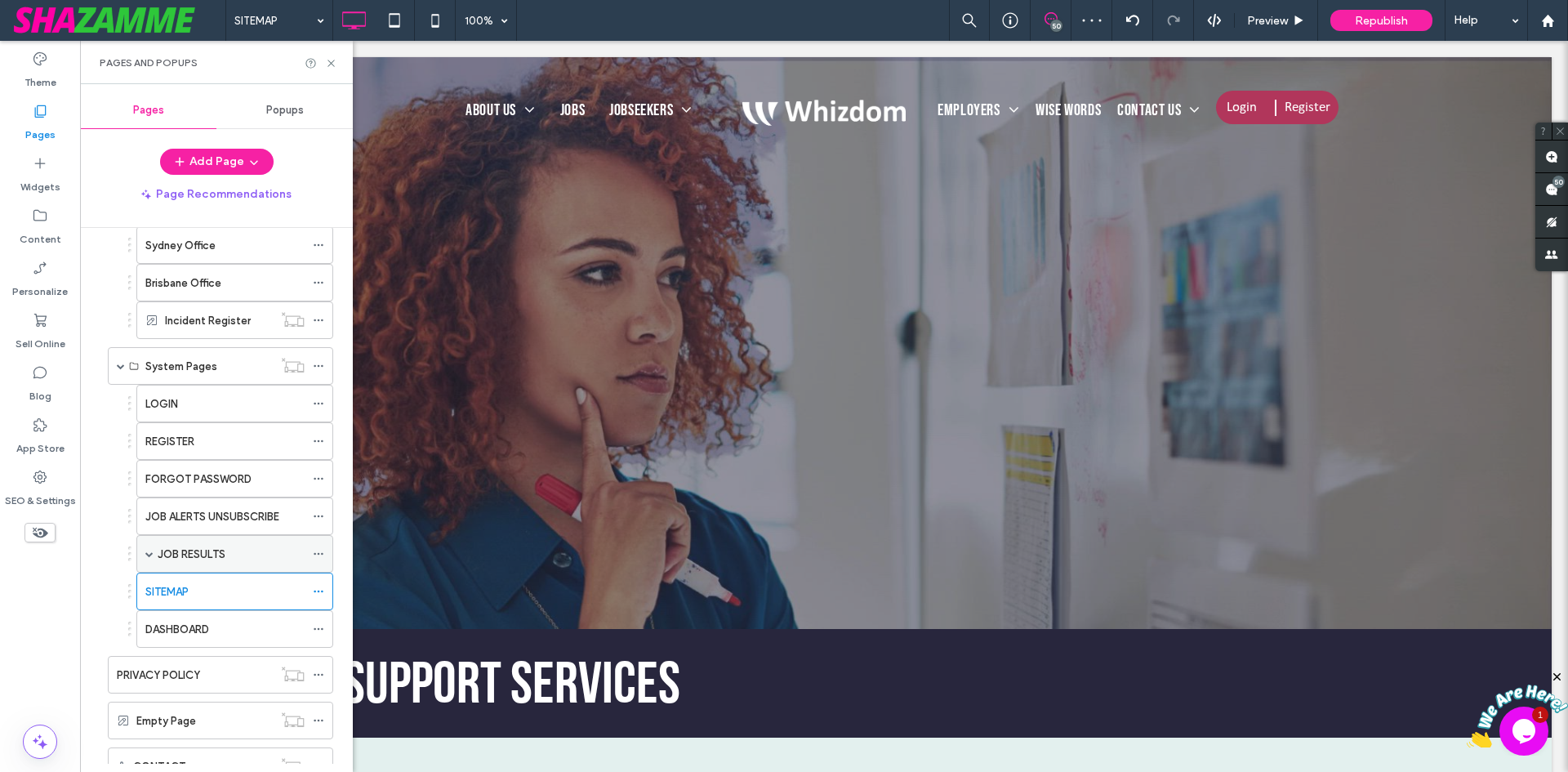
click at [195, 561] on label "JOB RESULTS" at bounding box center [191, 554] width 68 height 28
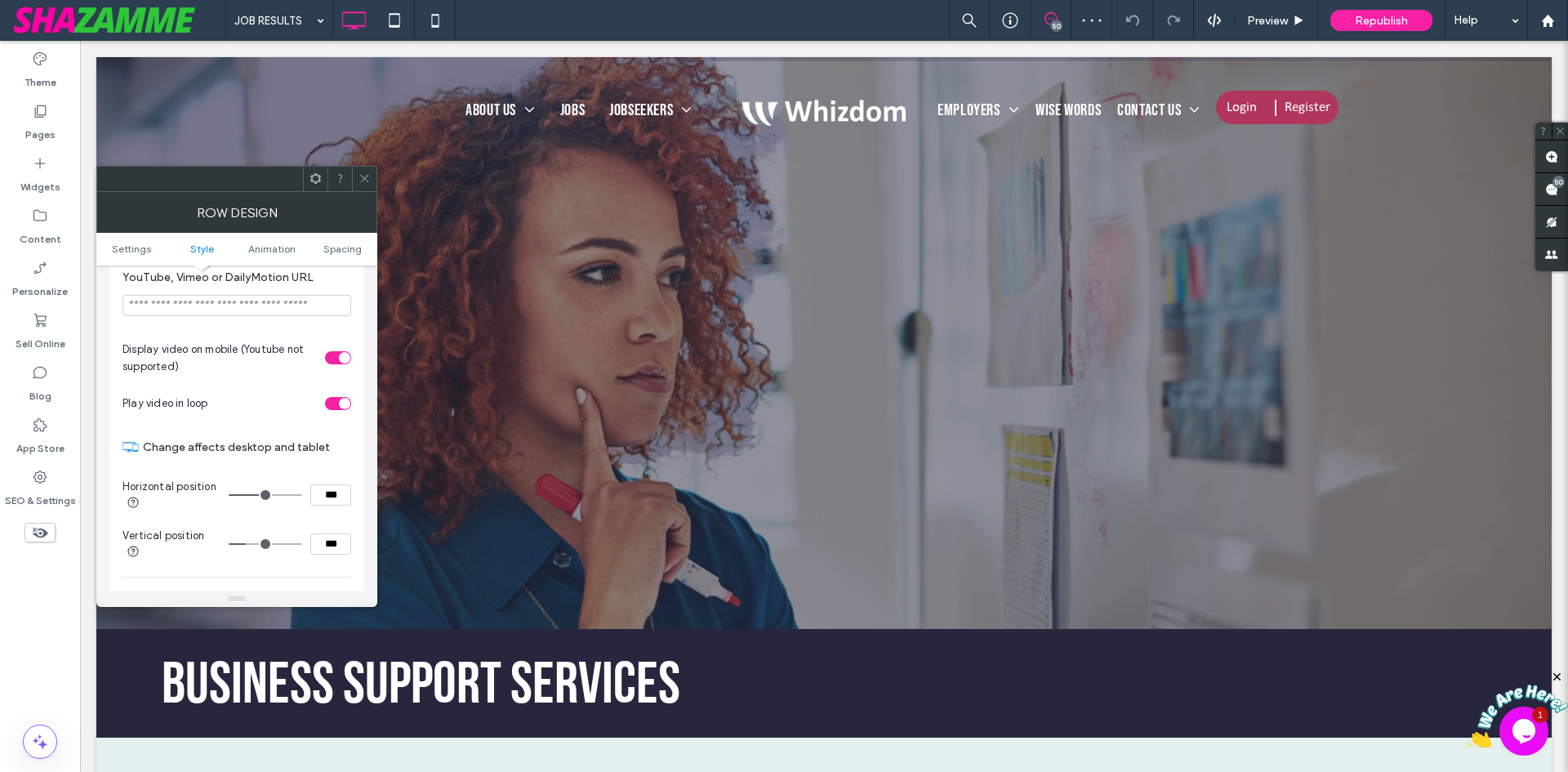
scroll to position [654, 0]
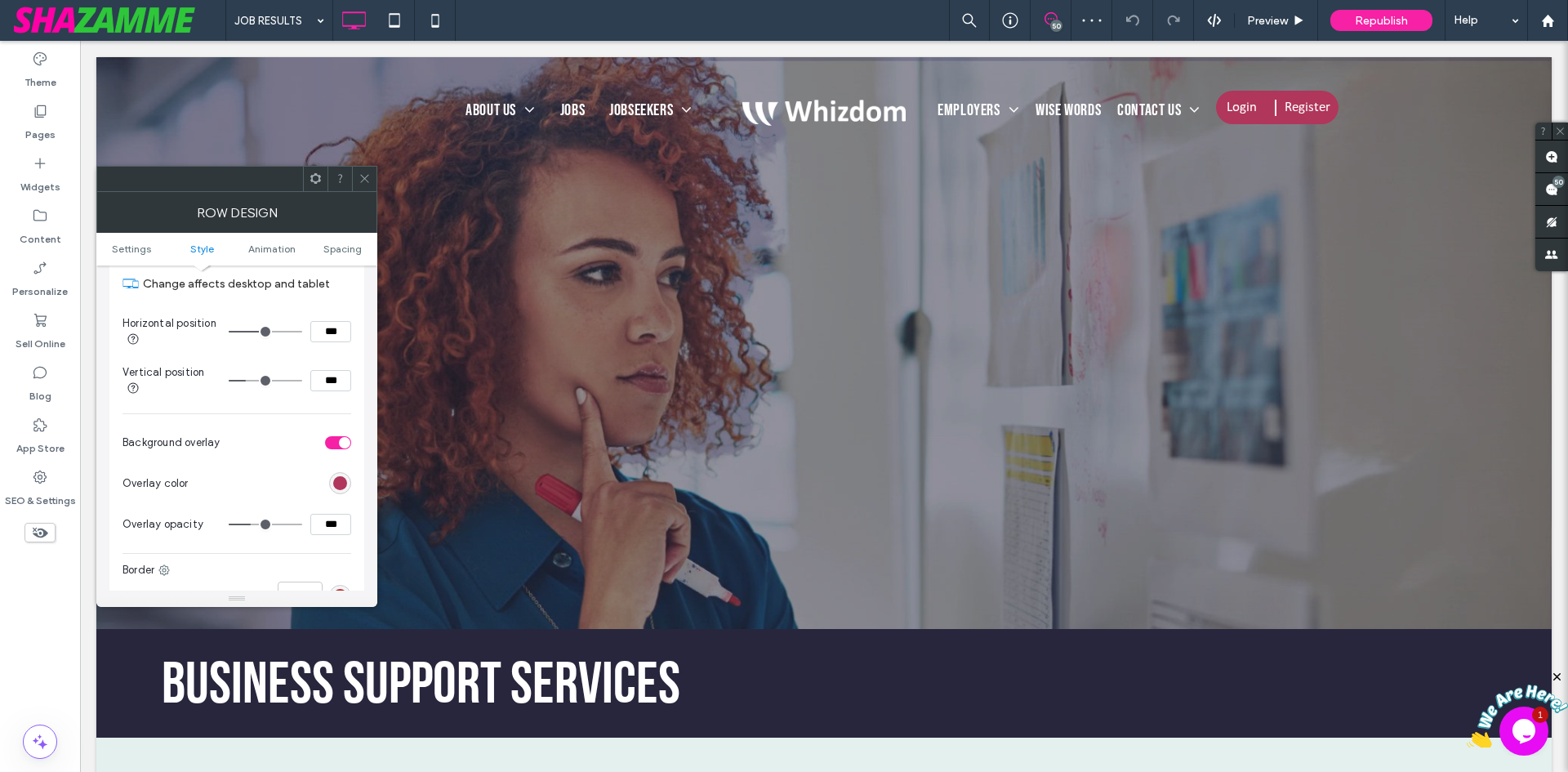
click at [345, 489] on div "rgb(177, 54, 91)" at bounding box center [340, 483] width 14 height 14
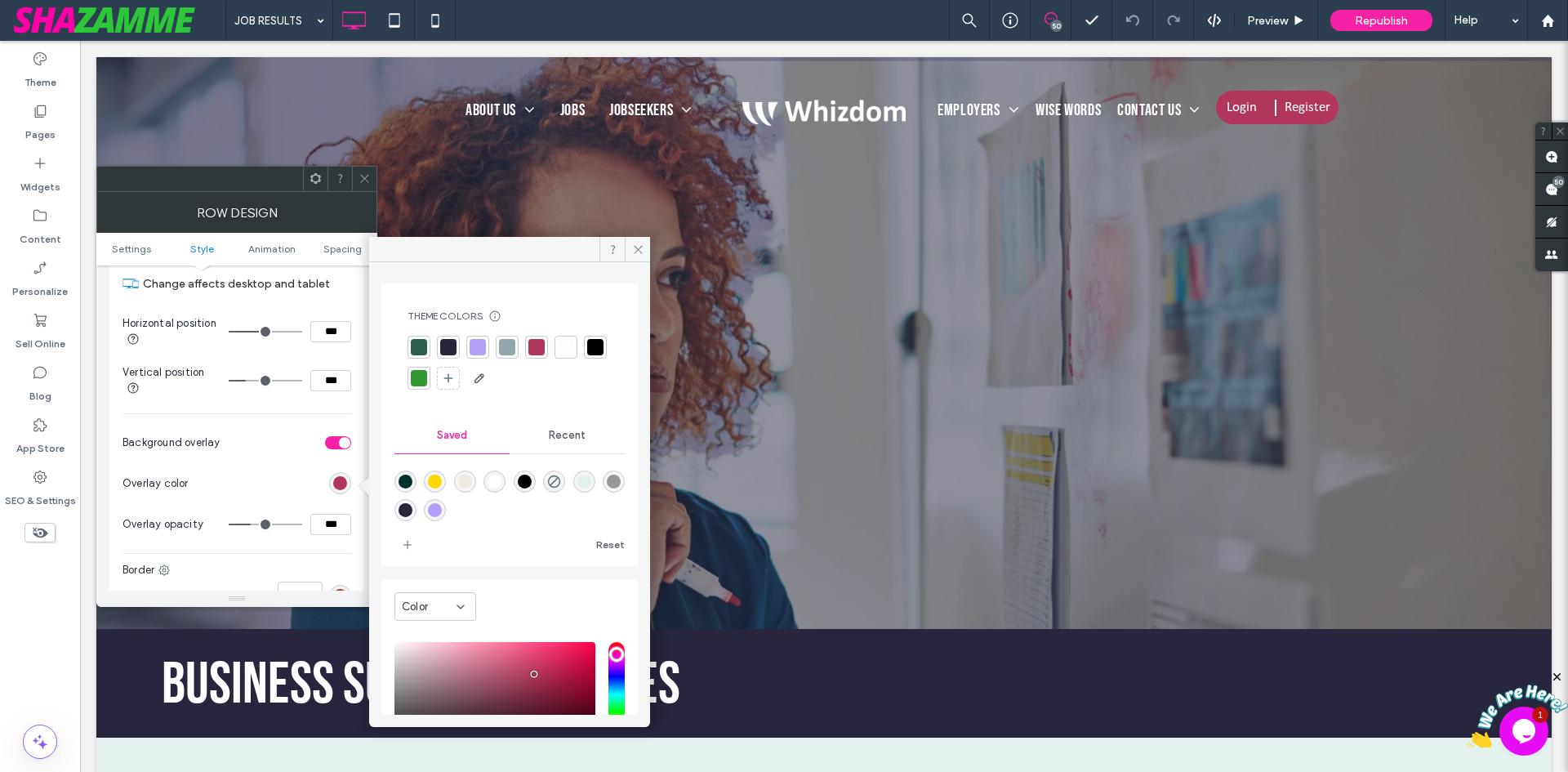
click at [455, 342] on div at bounding box center [448, 347] width 16 height 16
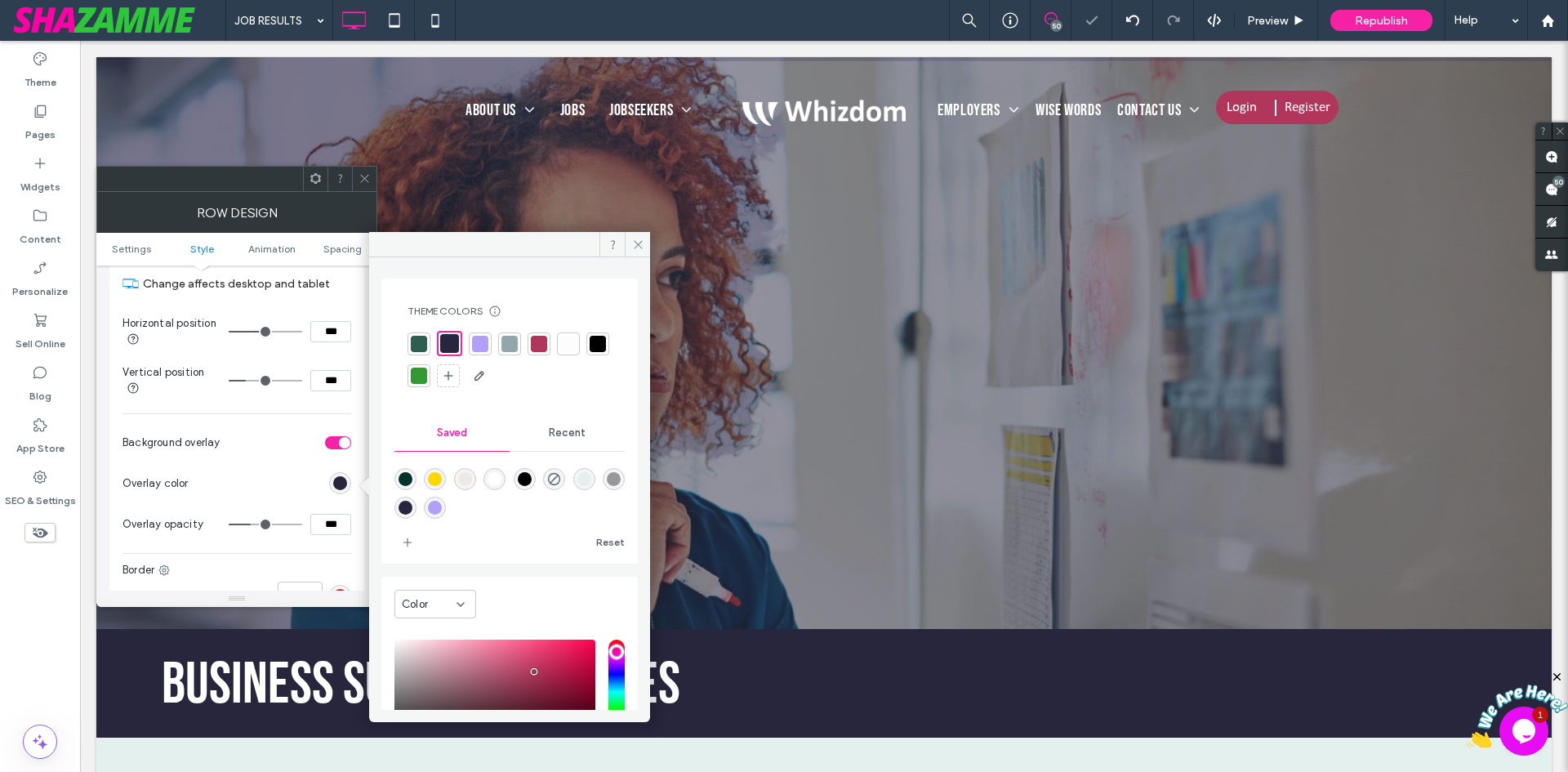
click at [330, 526] on input "***" at bounding box center [331, 524] width 41 height 21
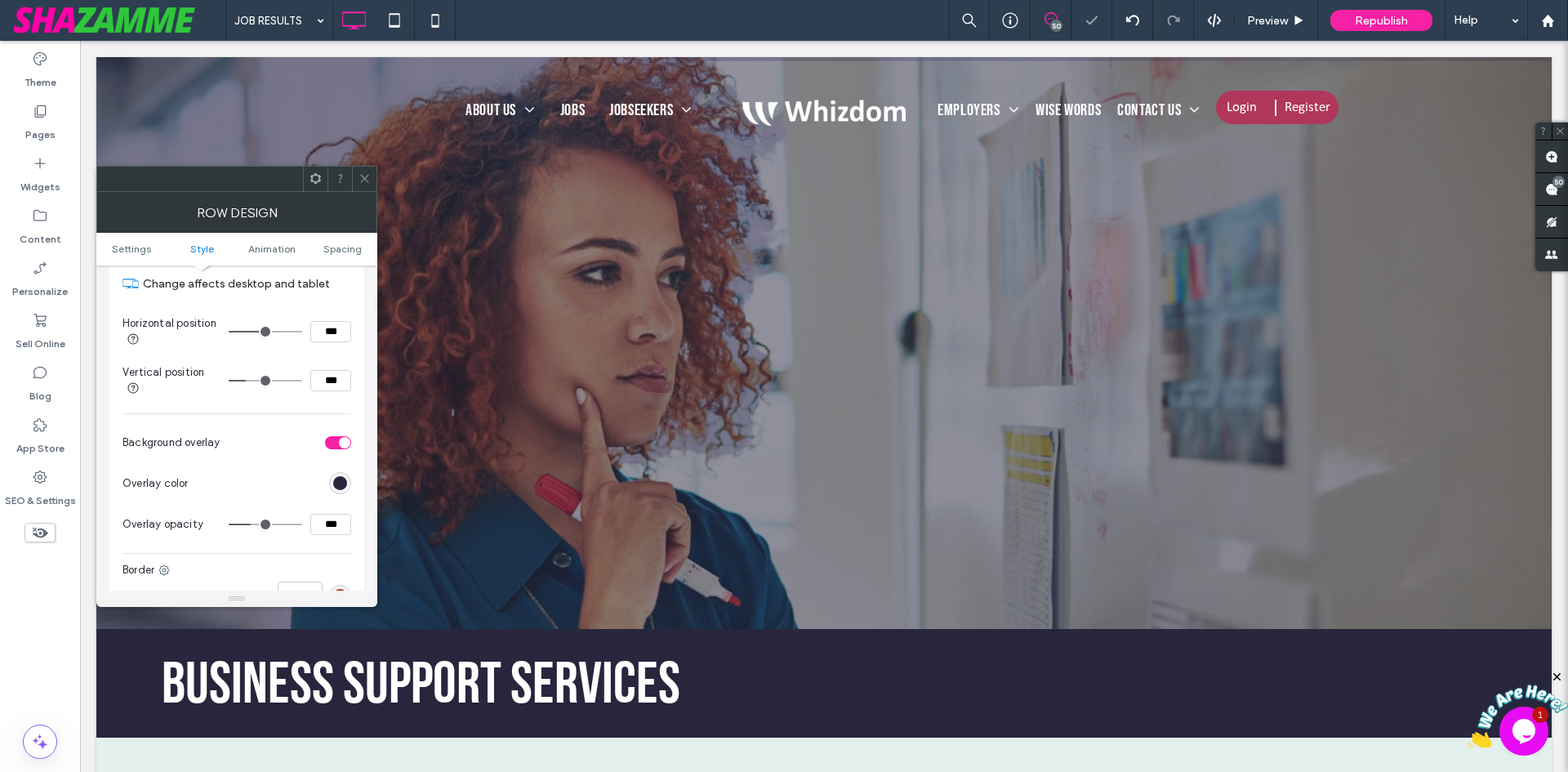
click at [330, 526] on input "***" at bounding box center [331, 524] width 41 height 21
click at [325, 525] on input "***" at bounding box center [331, 524] width 41 height 21
type input "***"
type input "**"
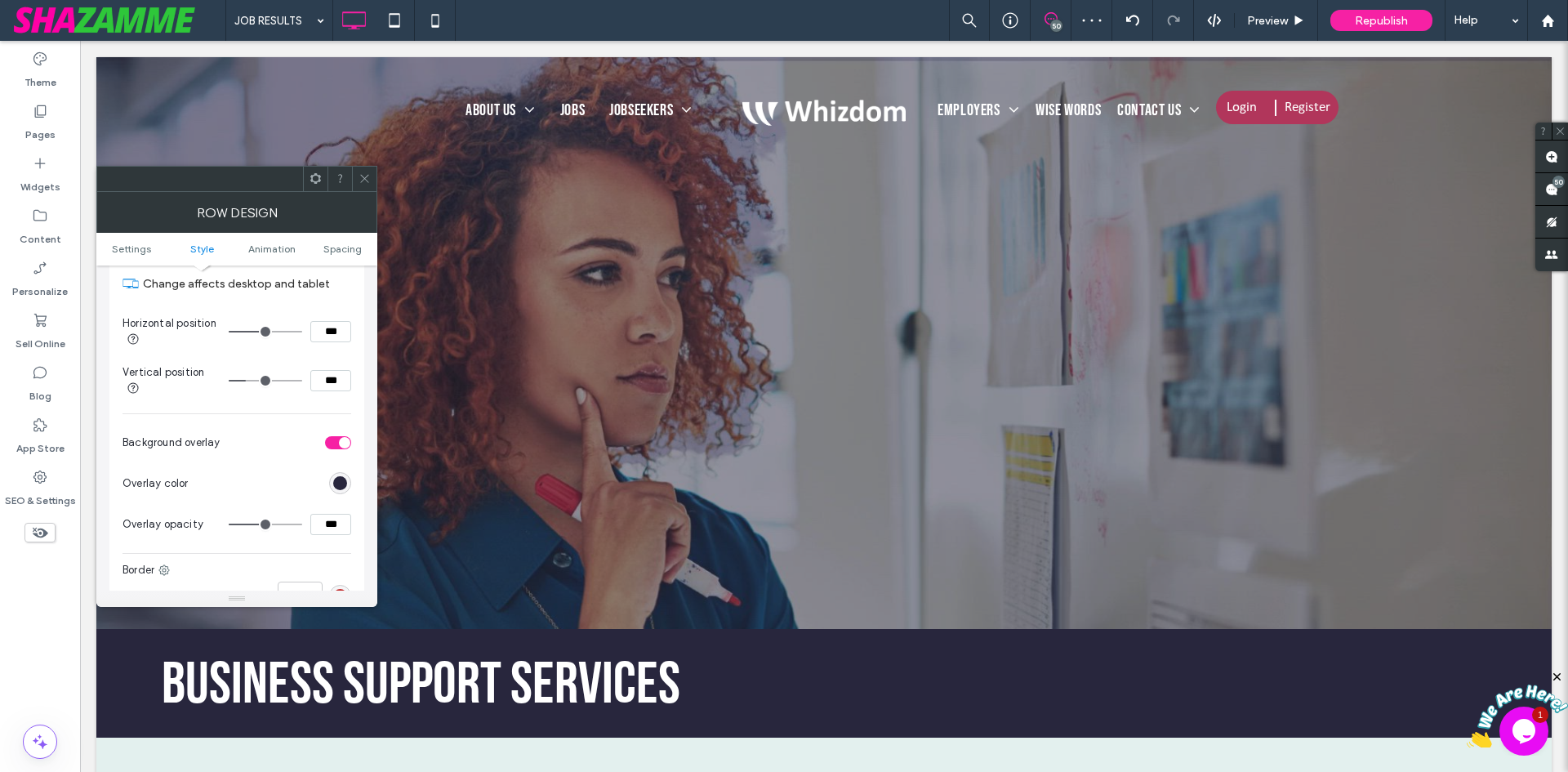
click at [358, 180] on icon at bounding box center [364, 179] width 12 height 12
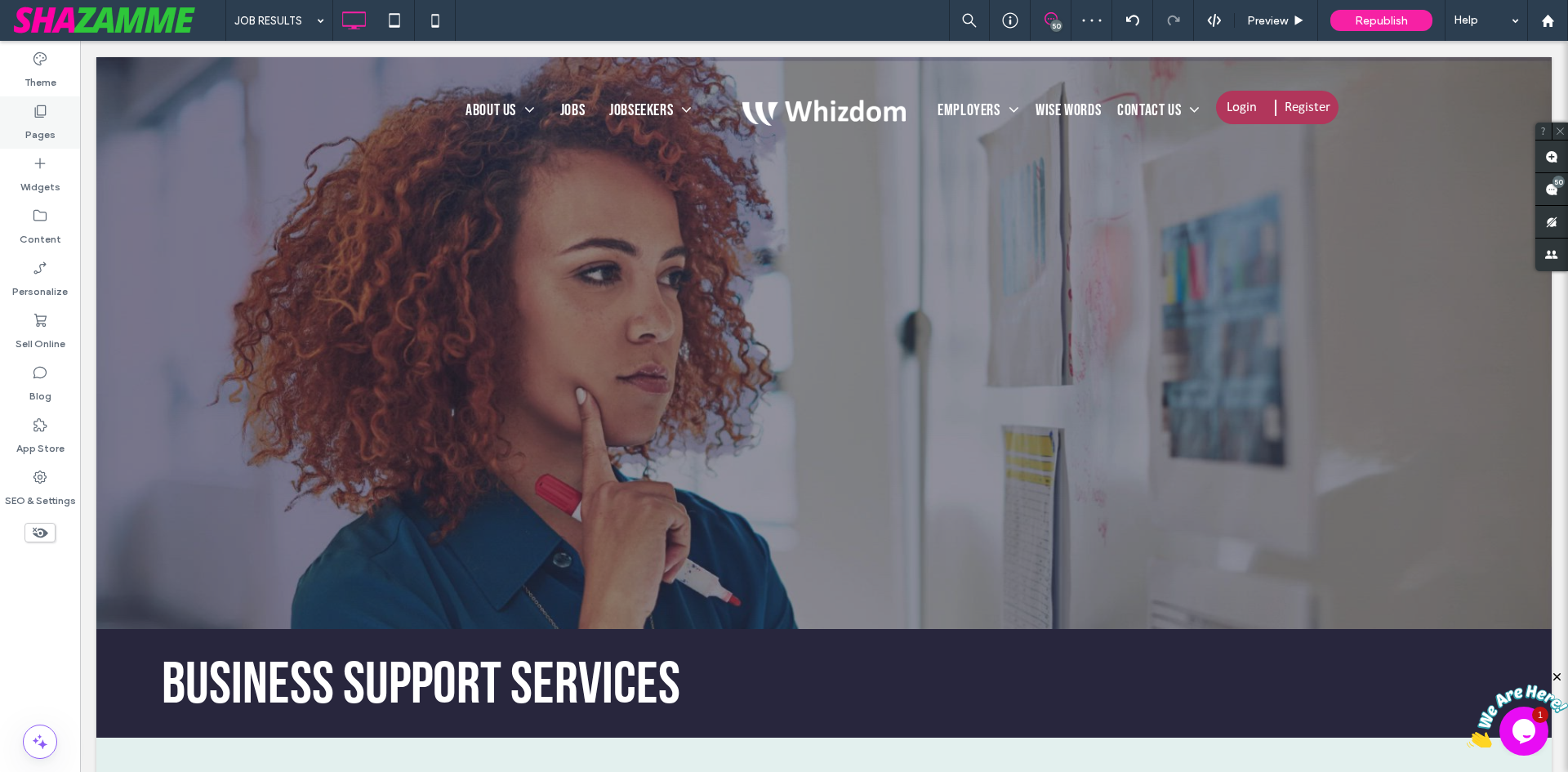
click at [45, 118] on icon at bounding box center [40, 111] width 16 height 16
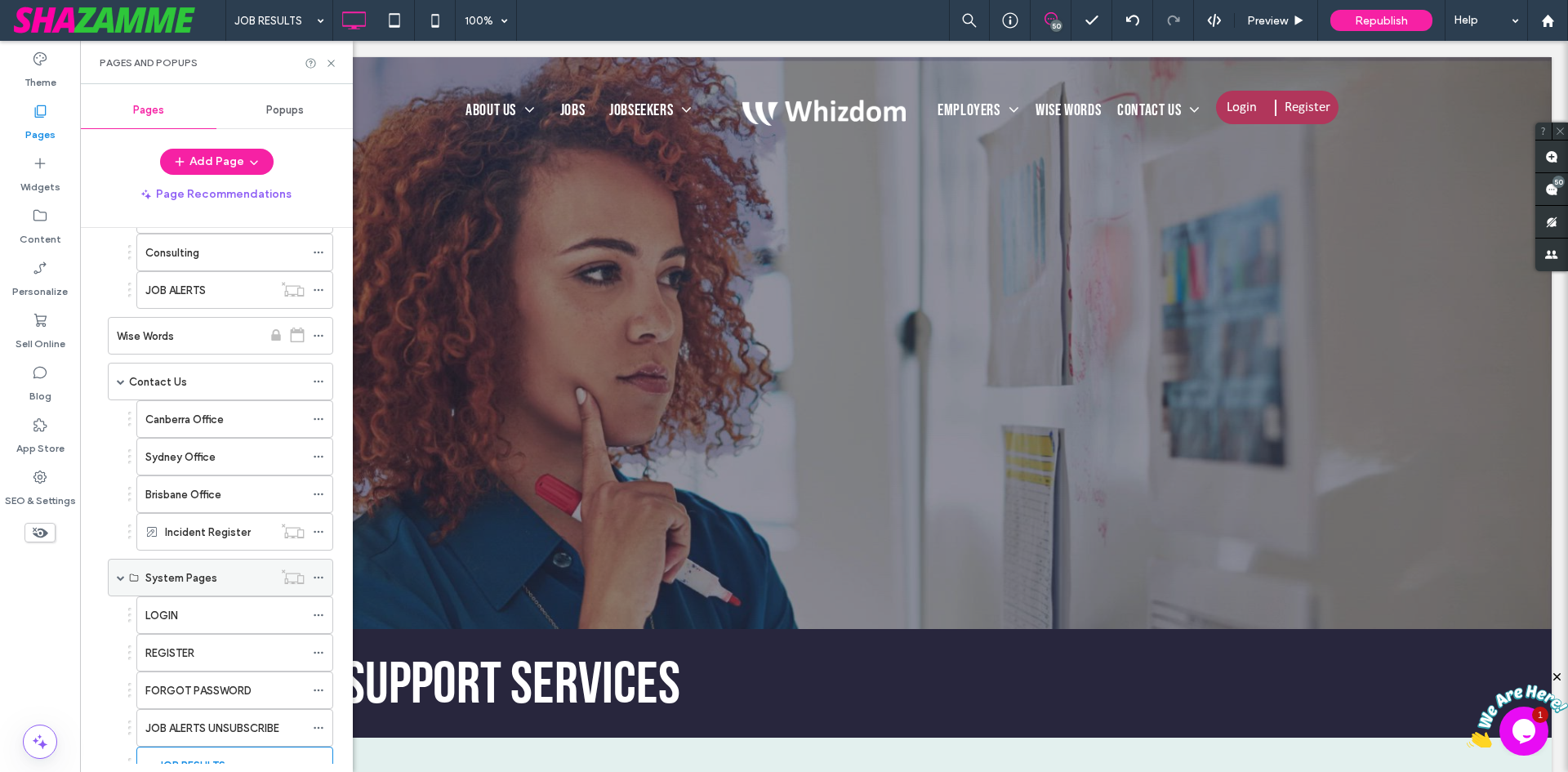
scroll to position [898, 0]
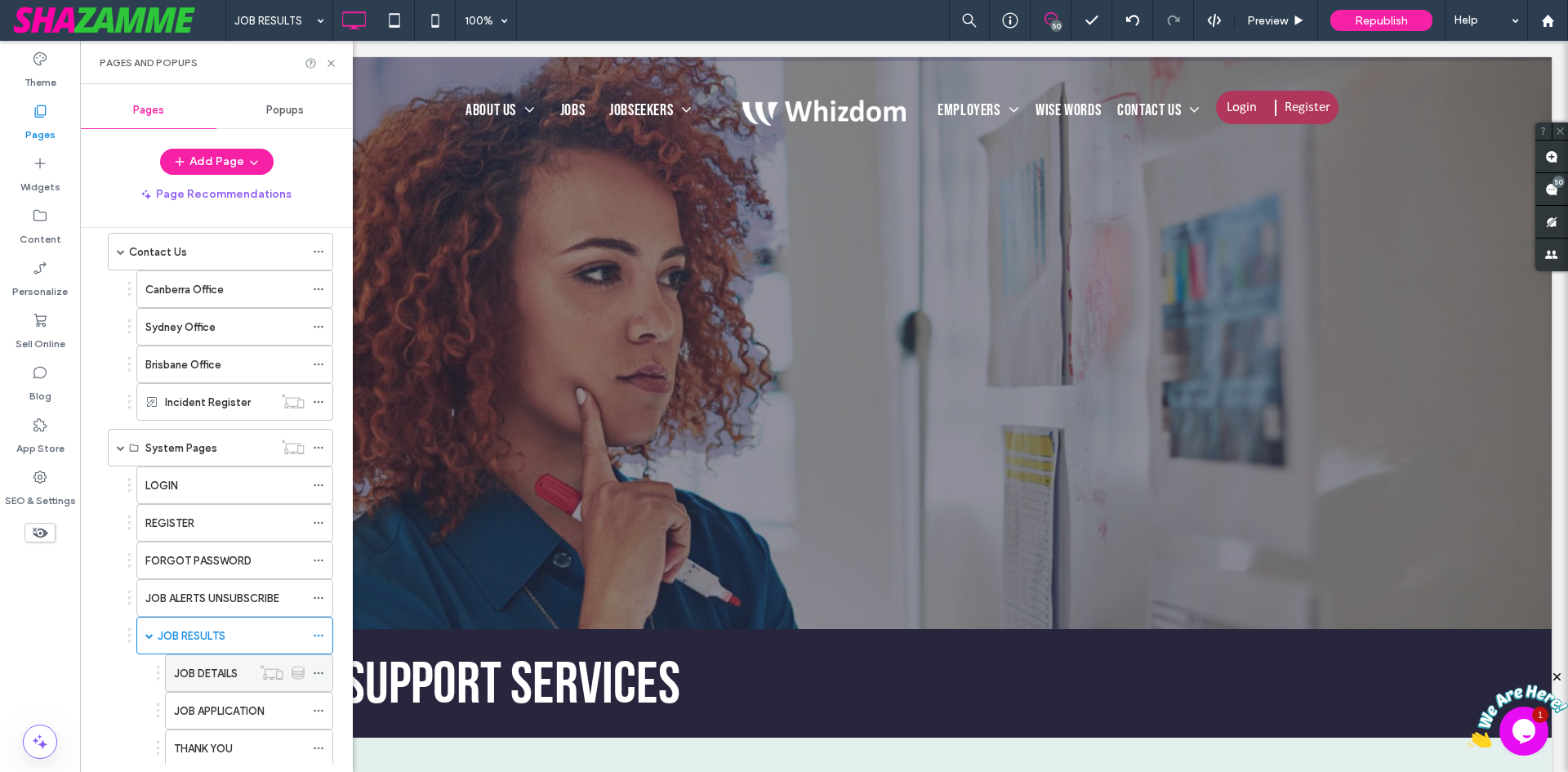
click at [219, 665] on label "JOB DETAILS" at bounding box center [206, 673] width 64 height 28
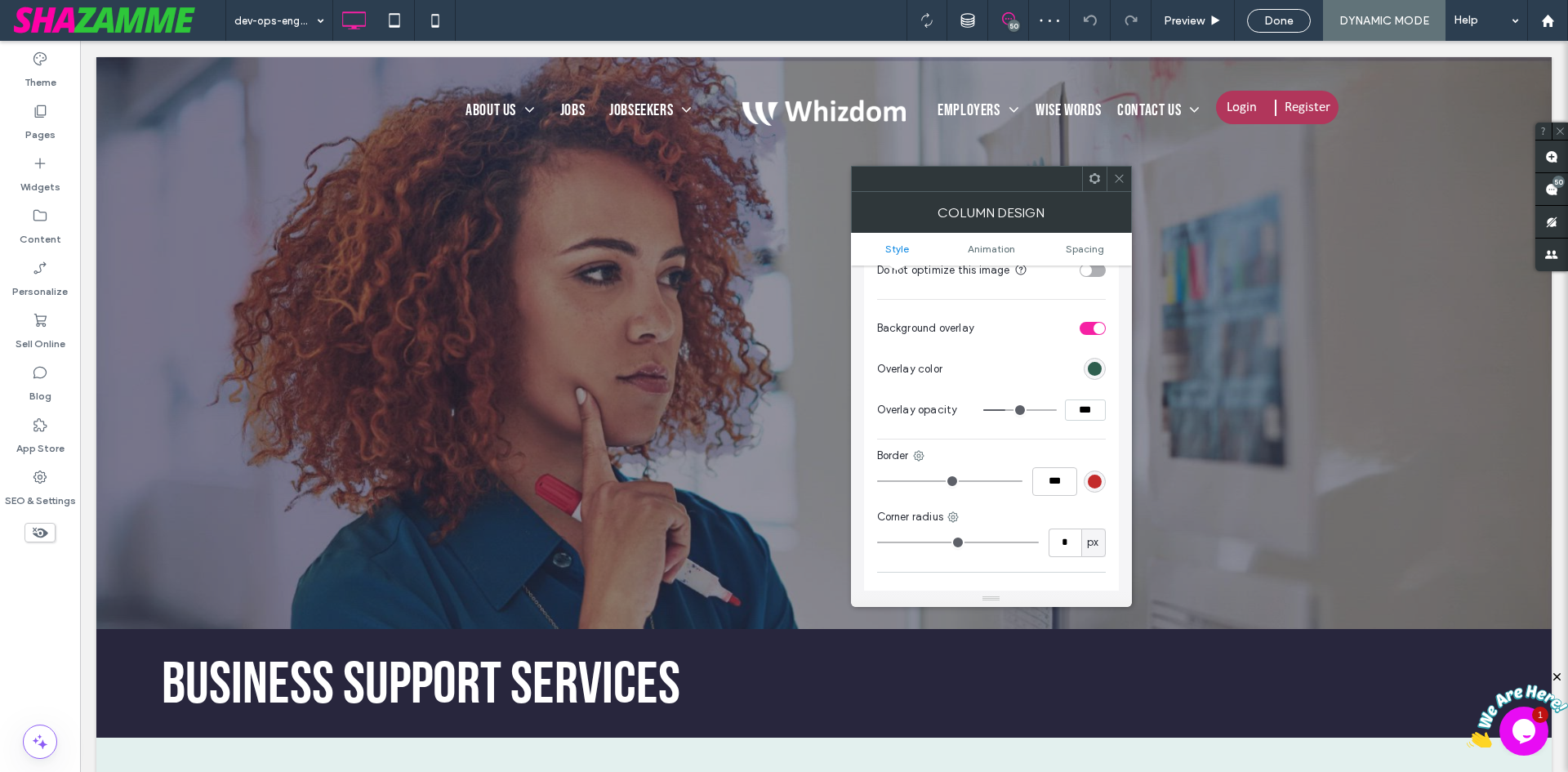
scroll to position [571, 0]
click at [1068, 399] on input "***" at bounding box center [1085, 405] width 41 height 21
click at [1075, 394] on input "***" at bounding box center [1085, 405] width 41 height 21
type input "***"
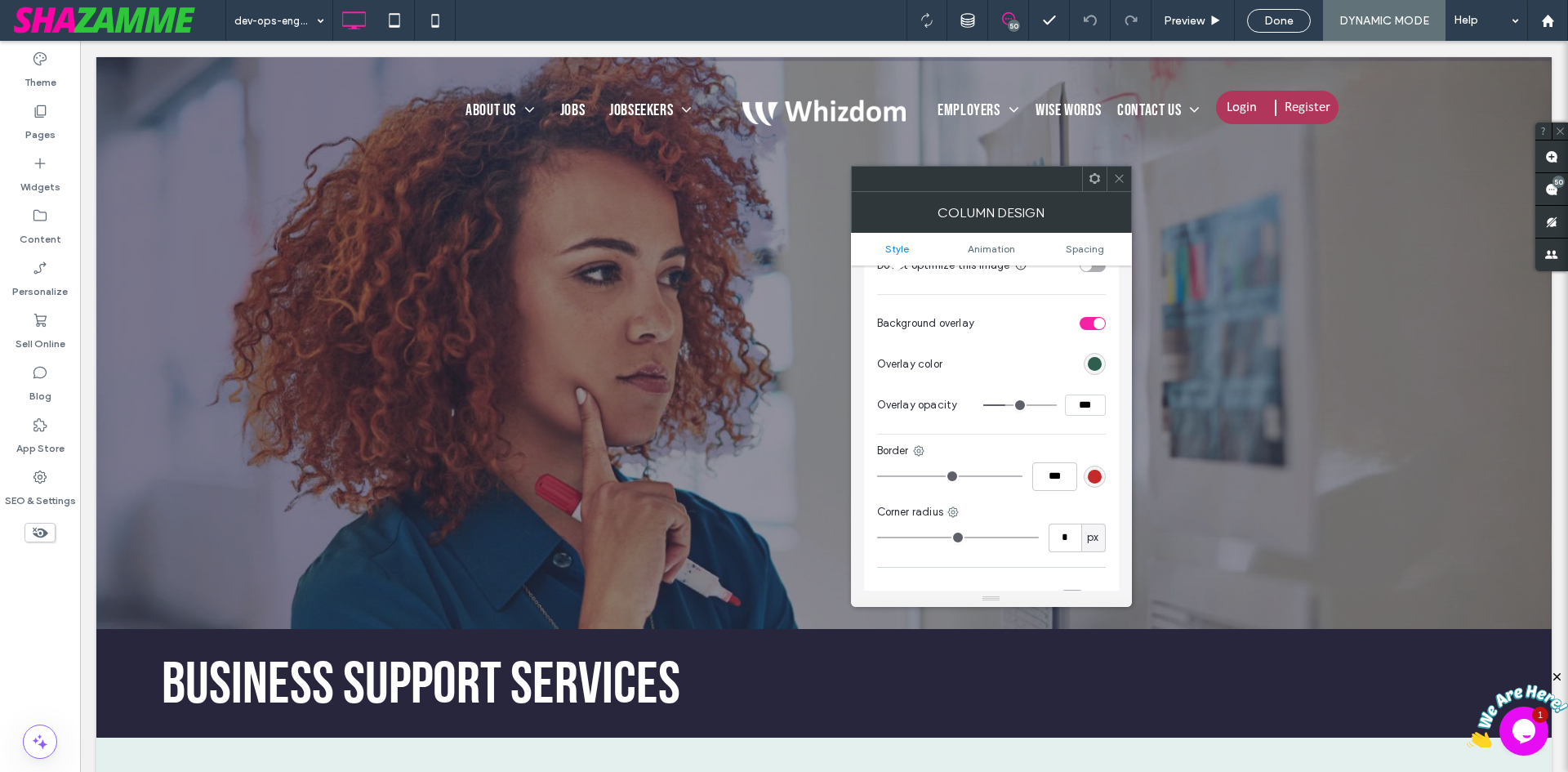
type input "**"
click at [23, 123] on div "Pages" at bounding box center [40, 122] width 80 height 52
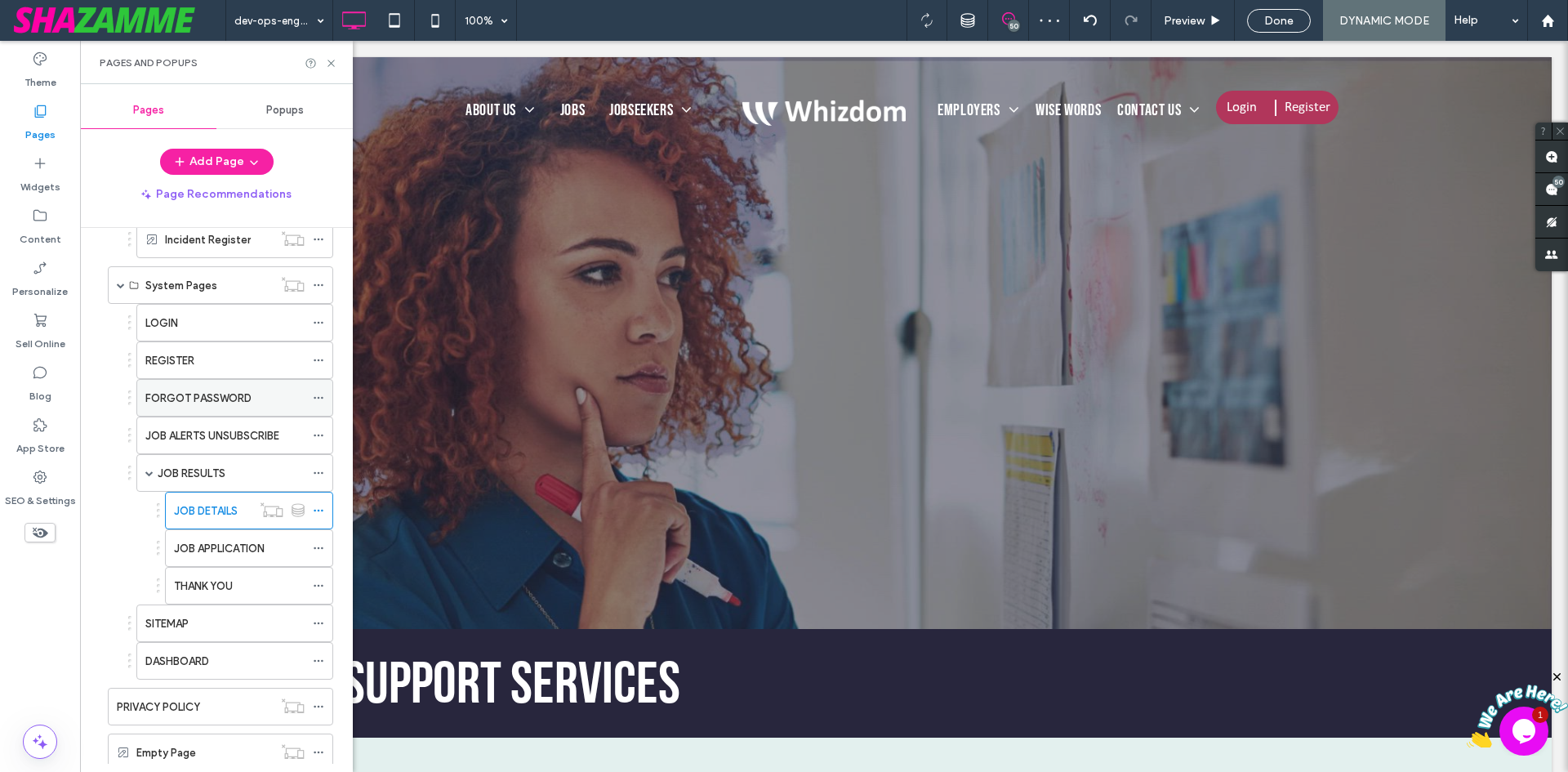
scroll to position [1062, 0]
click at [199, 542] on label "JOB APPLICATION" at bounding box center [219, 547] width 91 height 28
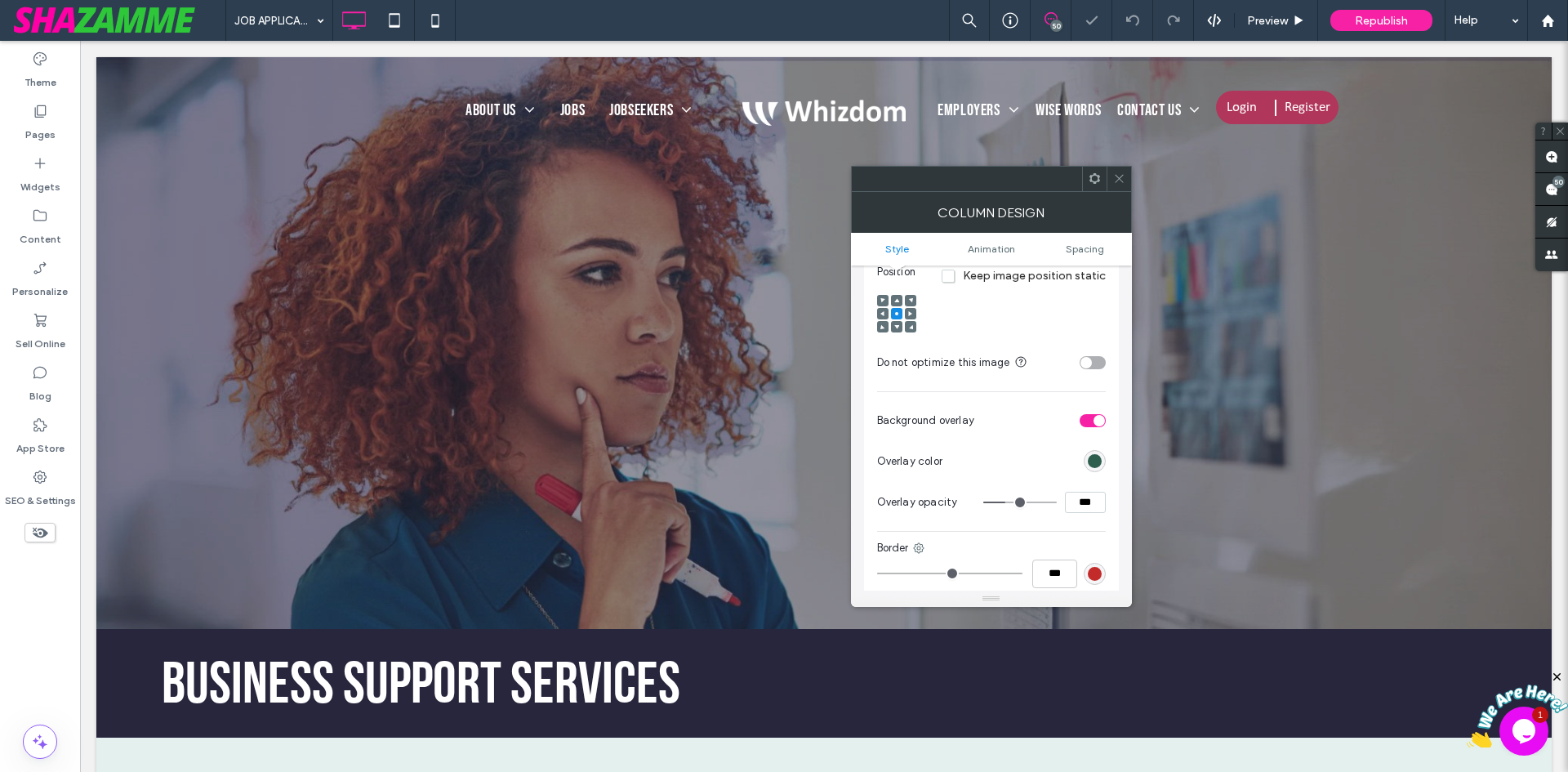
scroll to position [571, 0]
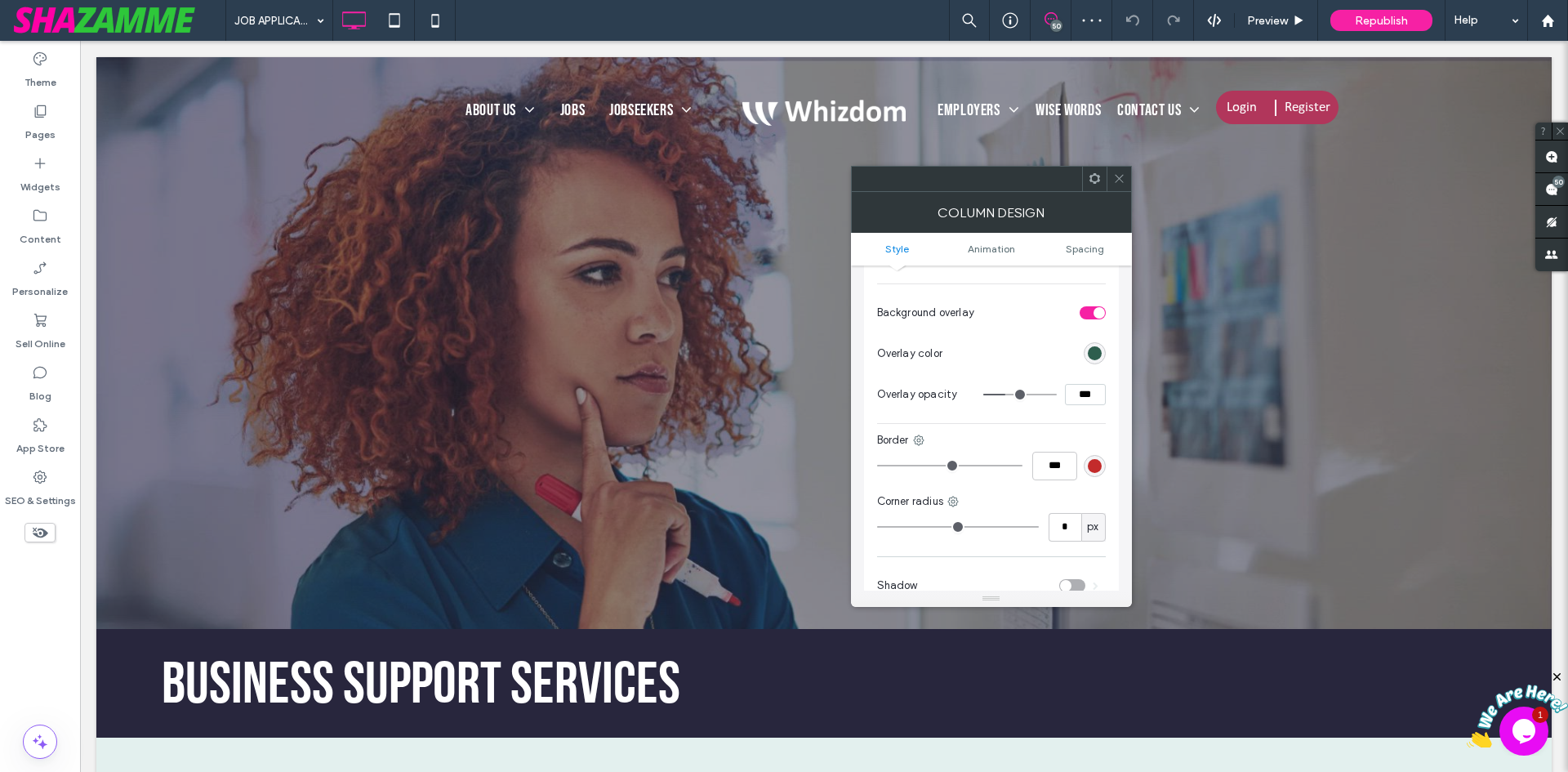
click at [1075, 384] on input "***" at bounding box center [1085, 394] width 41 height 21
type input "***"
type input "**"
click at [41, 123] on label "Pages" at bounding box center [41, 131] width 30 height 23
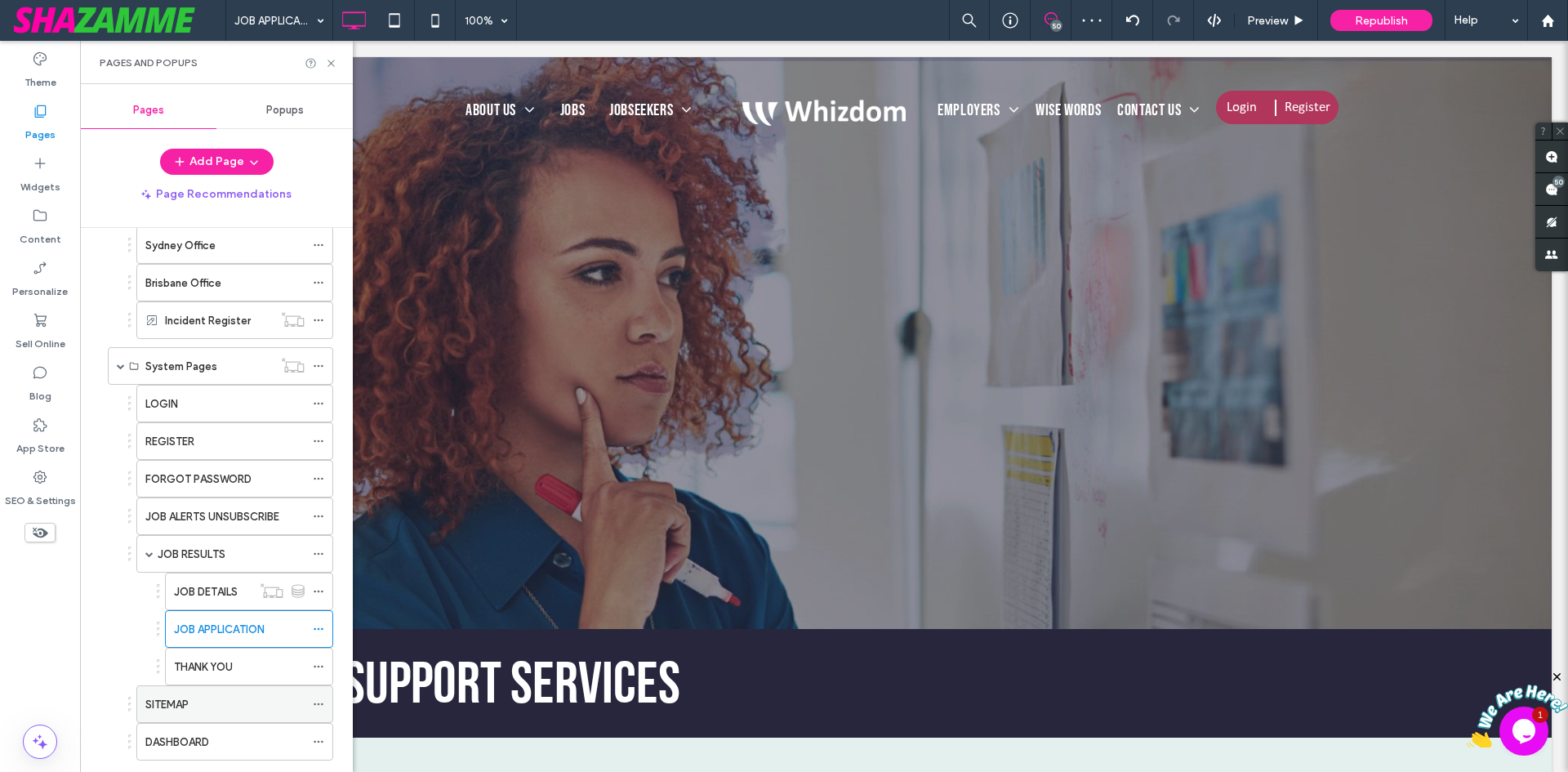
scroll to position [1062, 0]
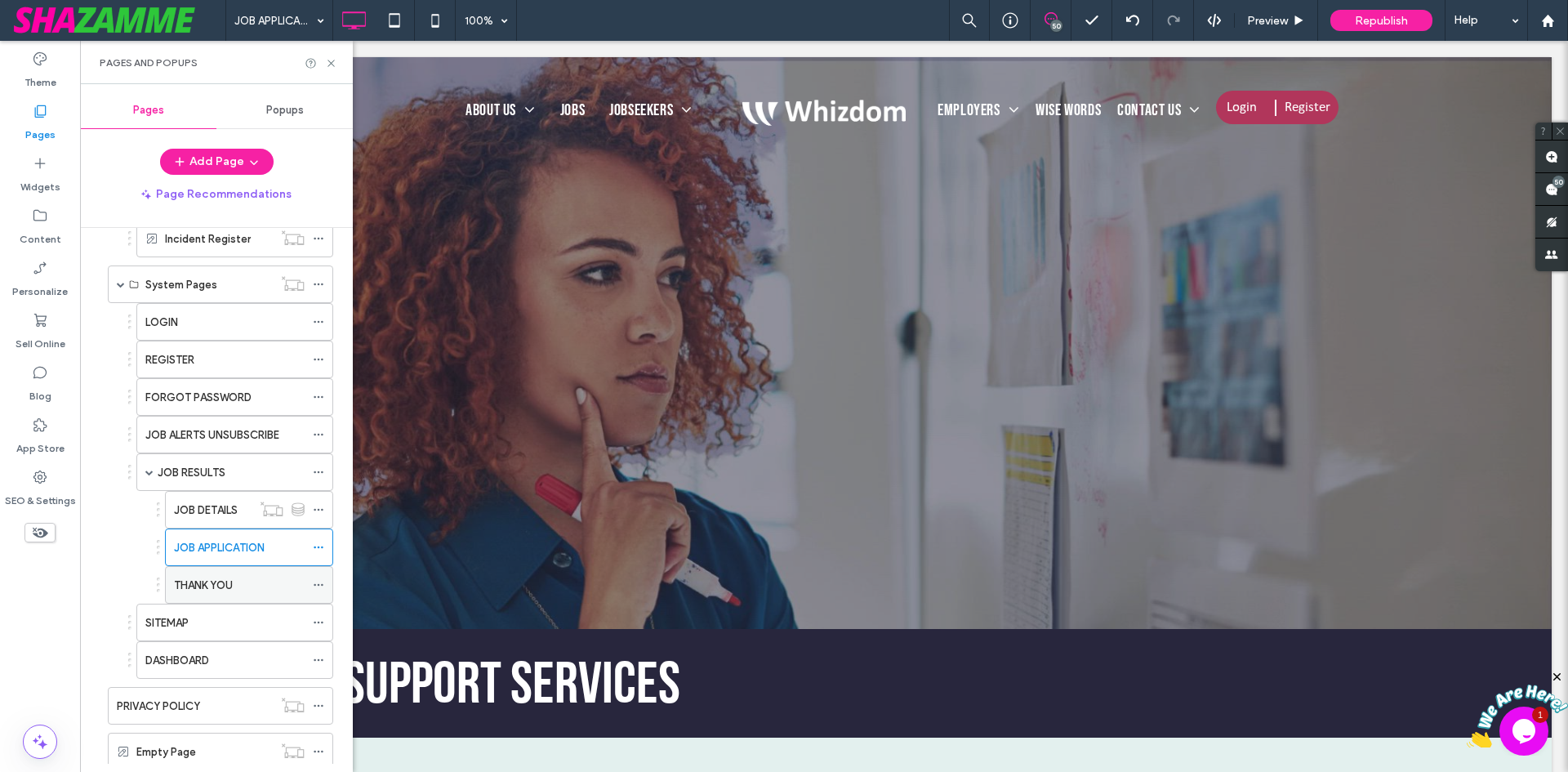
click at [223, 586] on label "THANK YOU" at bounding box center [203, 585] width 58 height 28
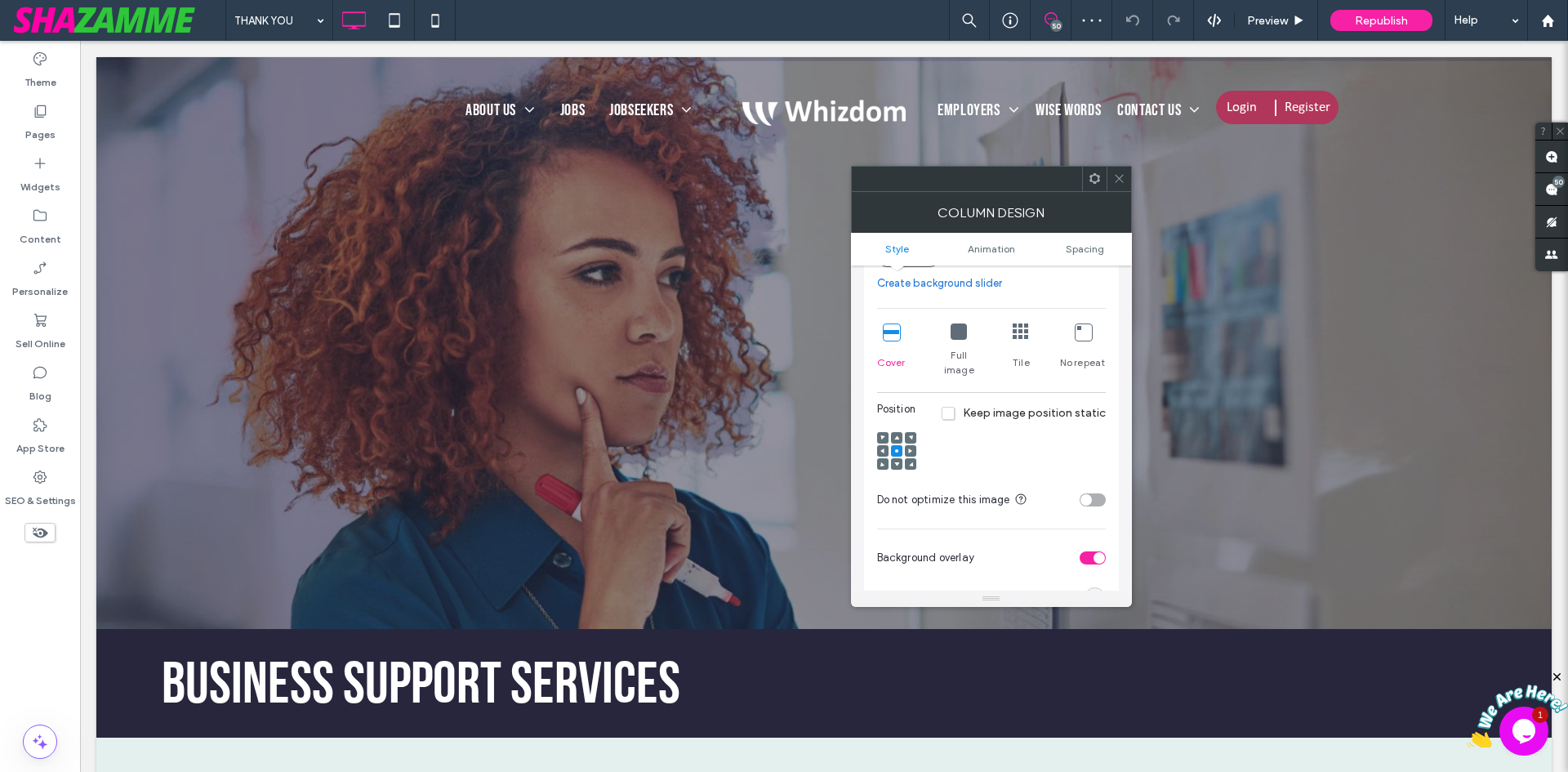
scroll to position [490, 0]
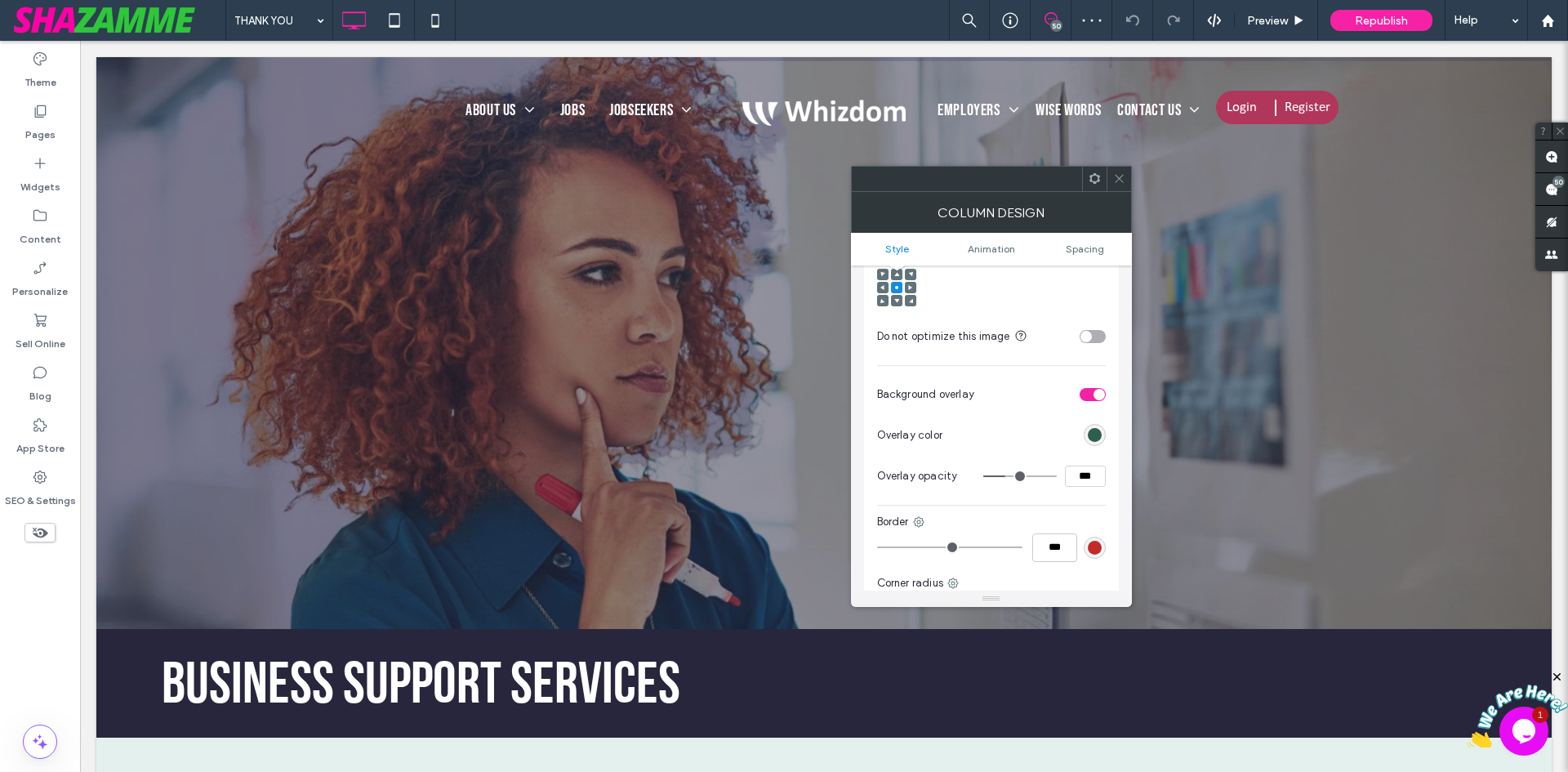
click at [1083, 465] on input "***" at bounding box center [1085, 476] width 41 height 21
type input "***"
type input "**"
click at [45, 134] on label "Pages" at bounding box center [41, 131] width 30 height 23
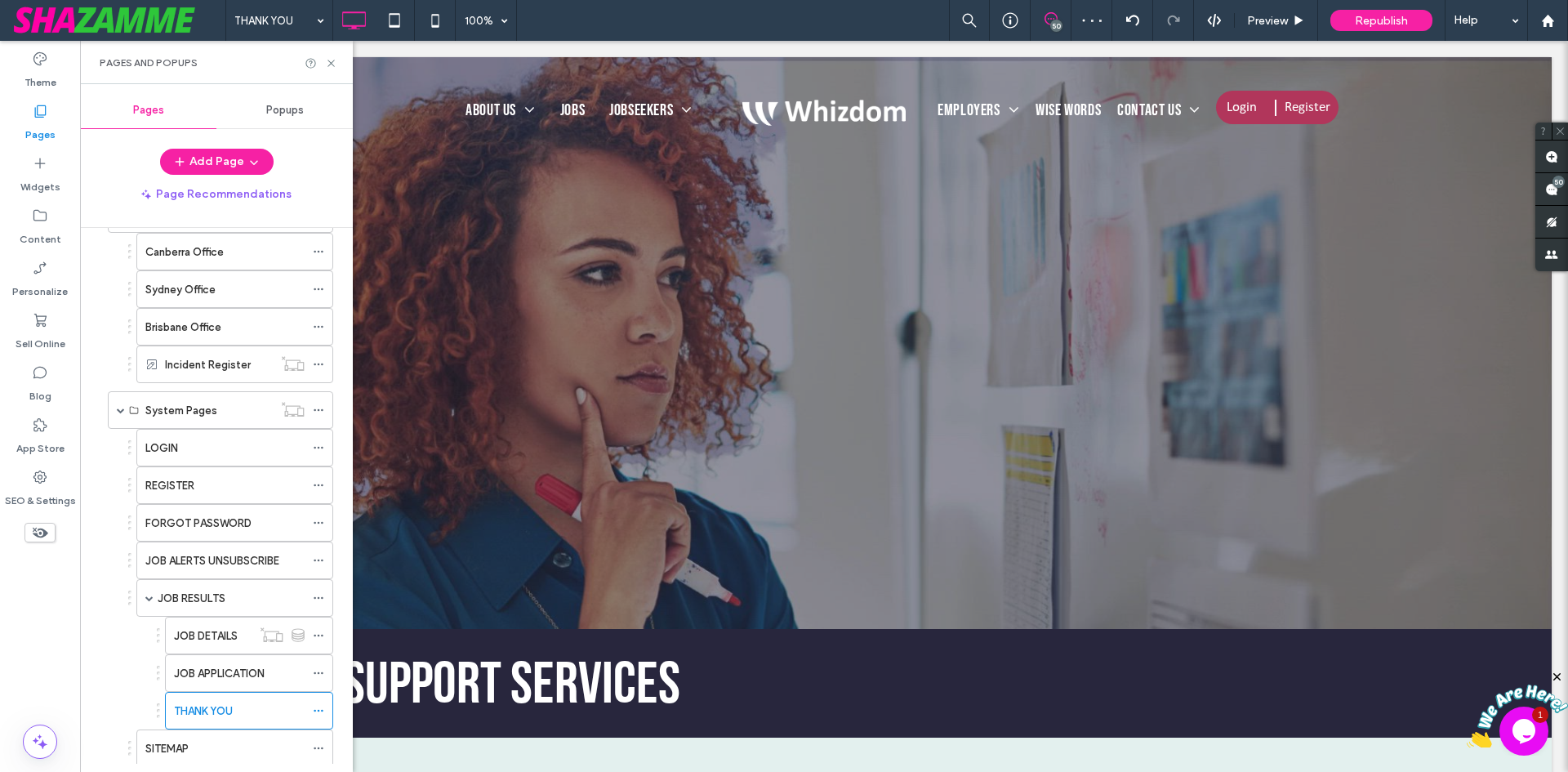
scroll to position [1143, 0]
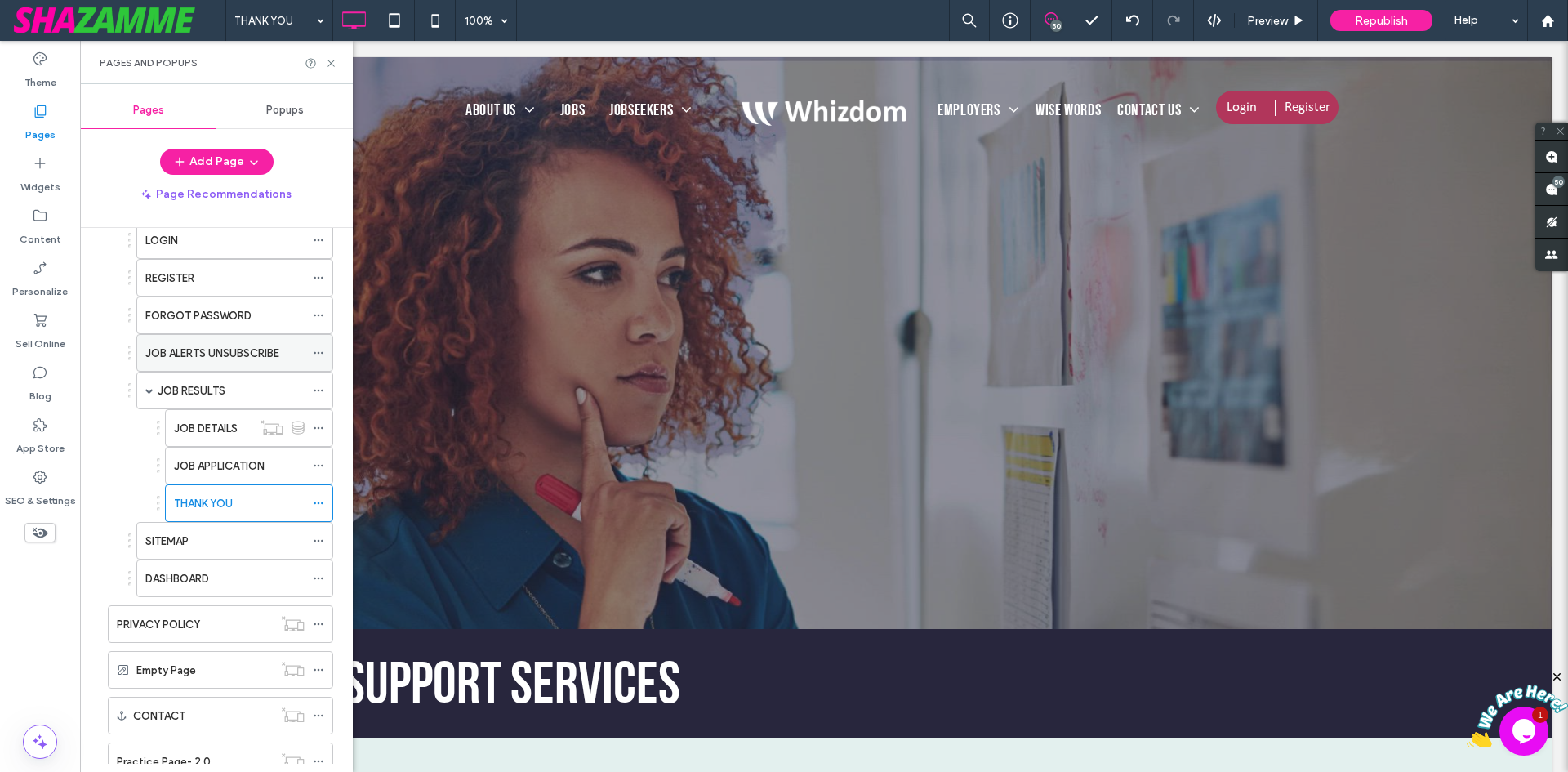
click at [175, 347] on label "JOB ALERTS UNSUBSCRIBE" at bounding box center [211, 353] width 134 height 28
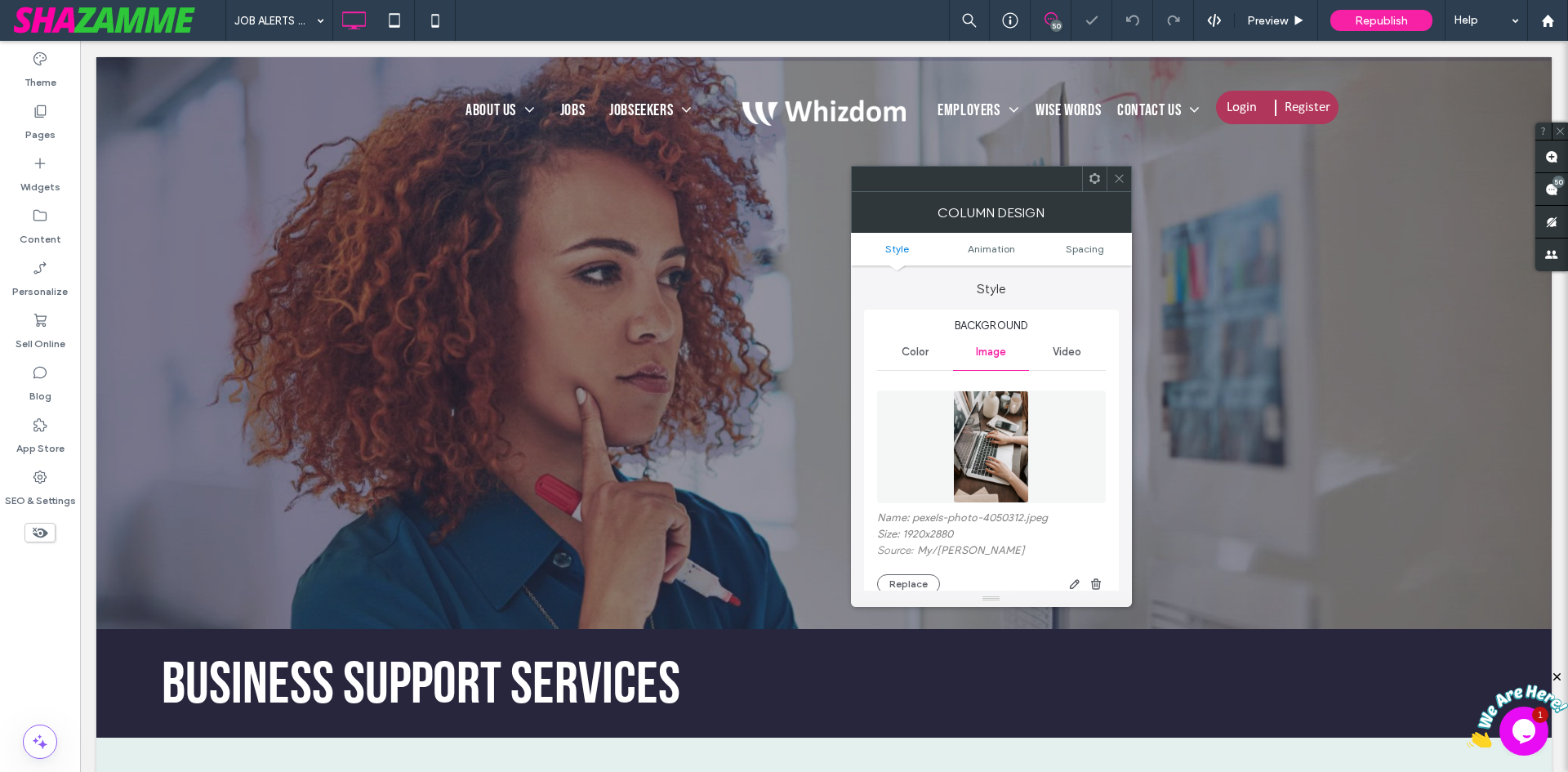
scroll to position [409, 0]
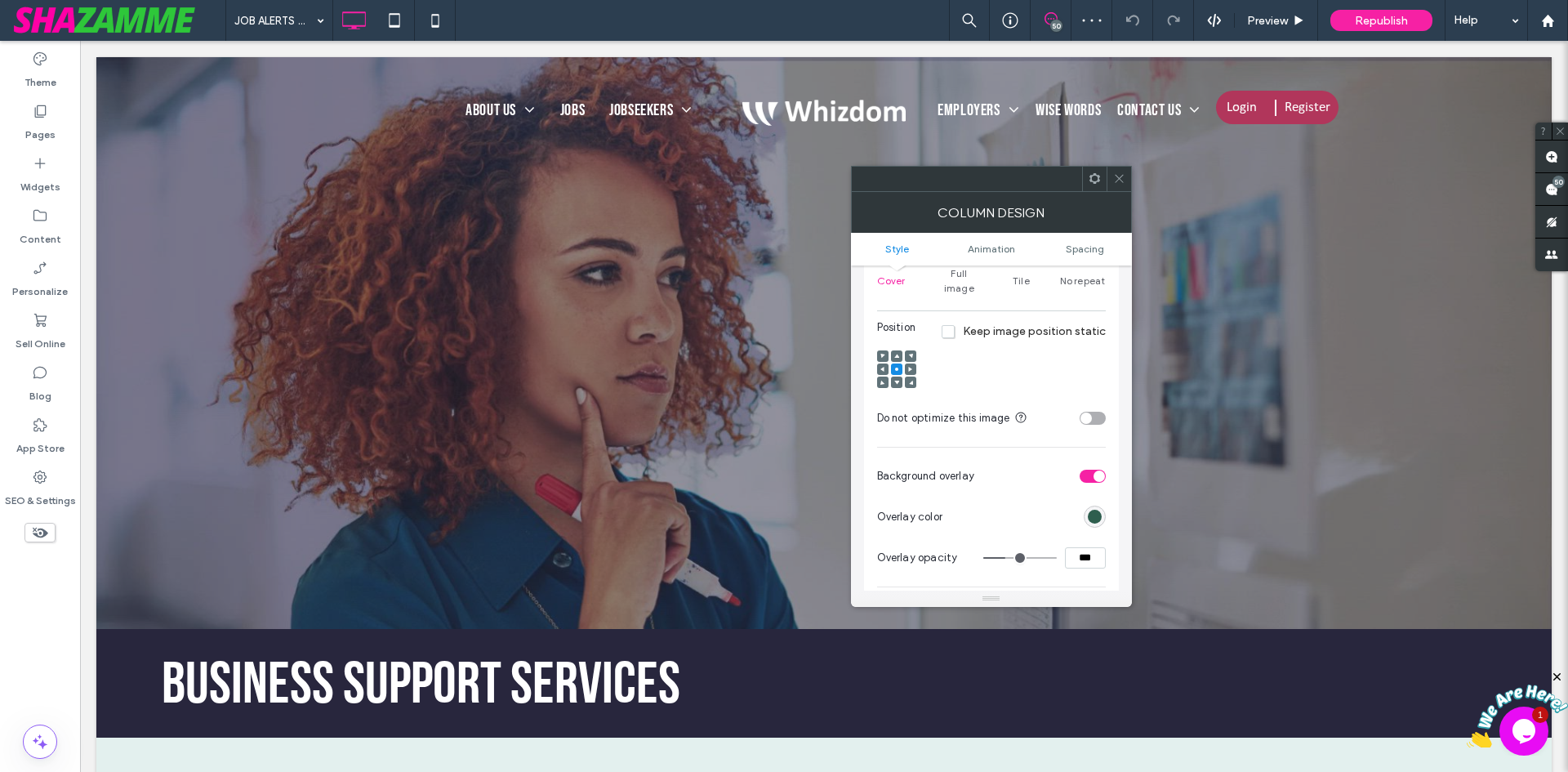
click at [1081, 547] on input "***" at bounding box center [1085, 558] width 41 height 21
type input "***"
type input "**"
click at [47, 134] on label "Pages" at bounding box center [41, 131] width 30 height 23
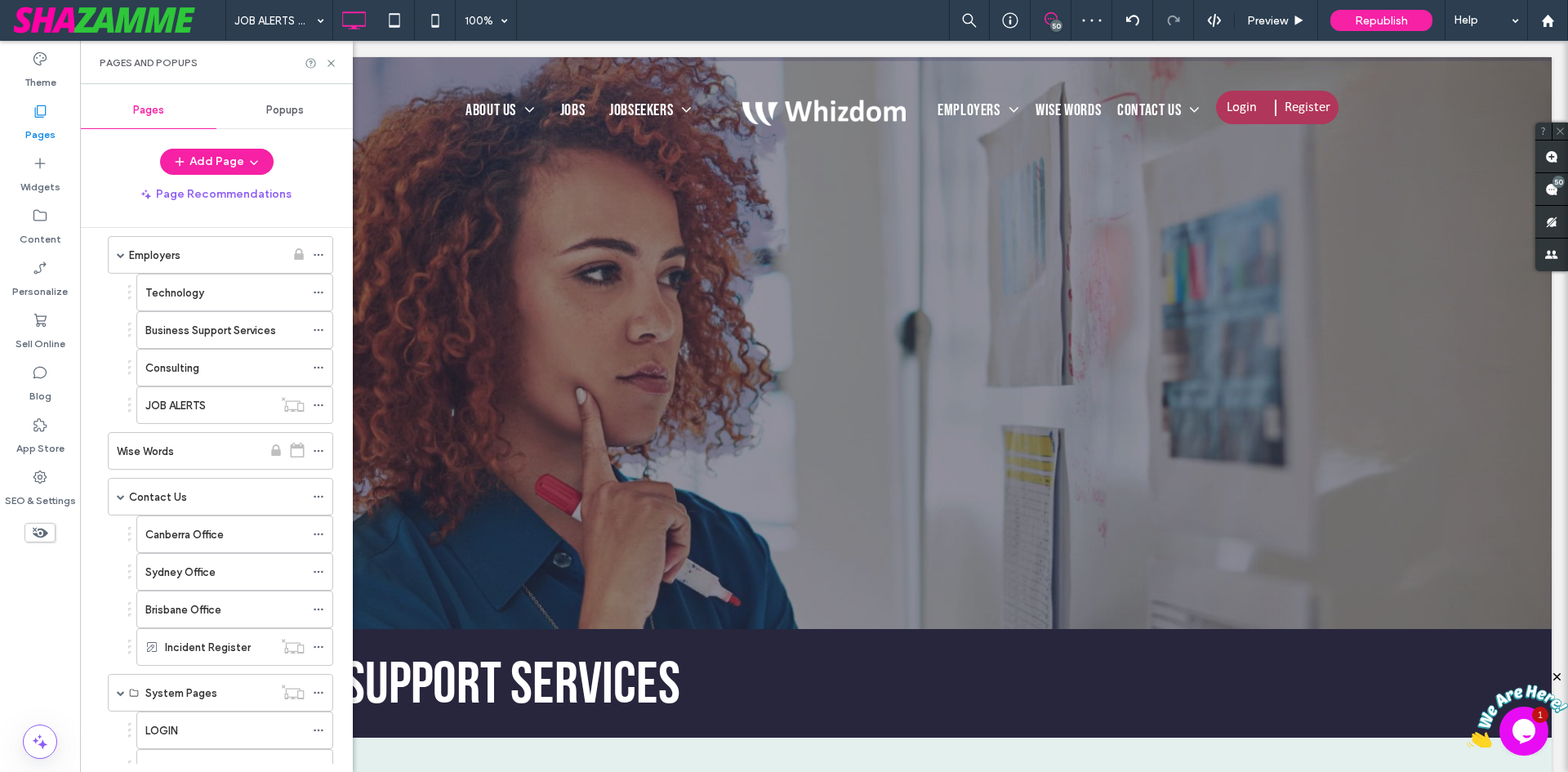
scroll to position [980, 0]
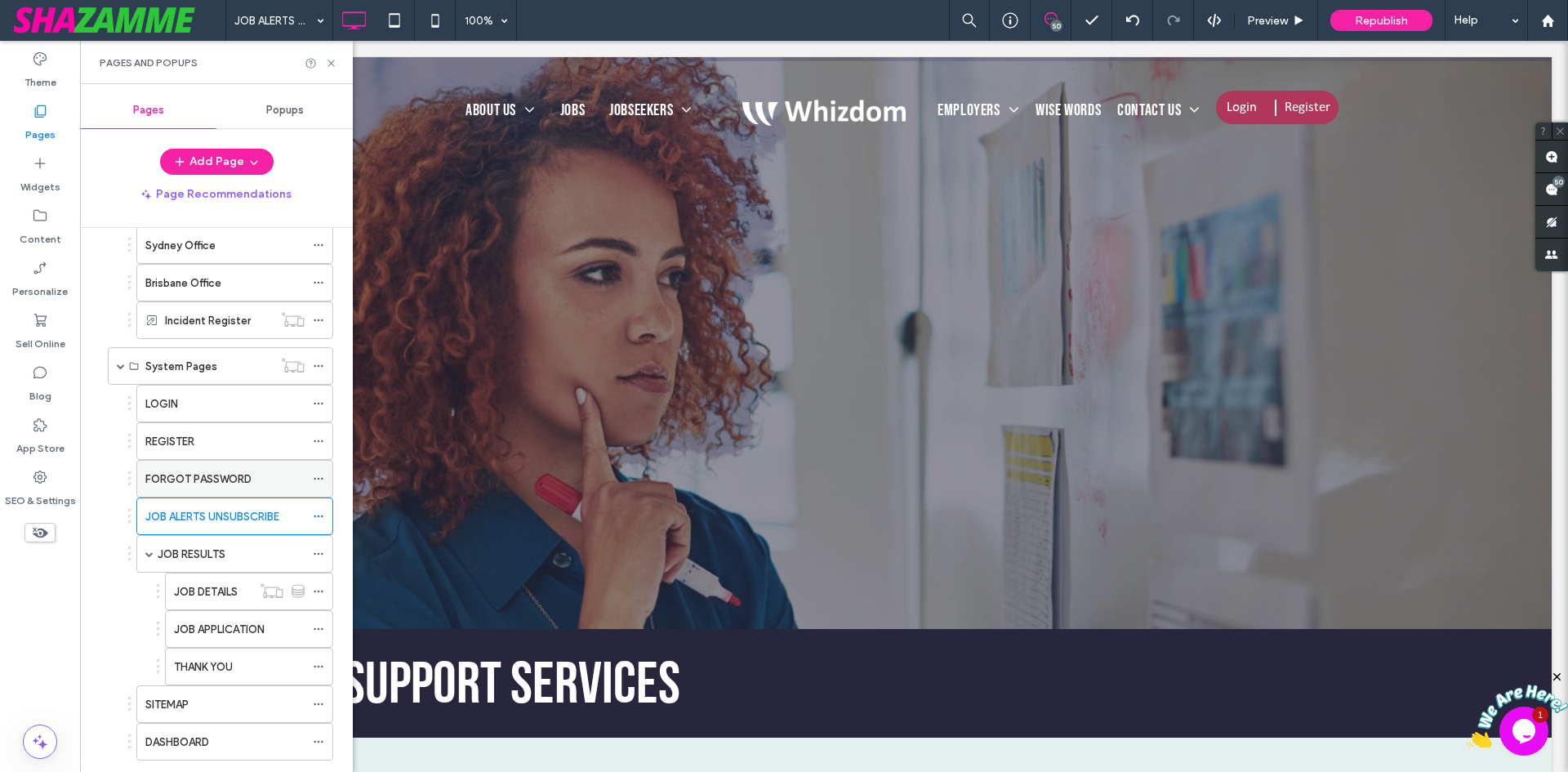
click at [210, 488] on div "FORGOT PASSWORD" at bounding box center [225, 478] width 159 height 36
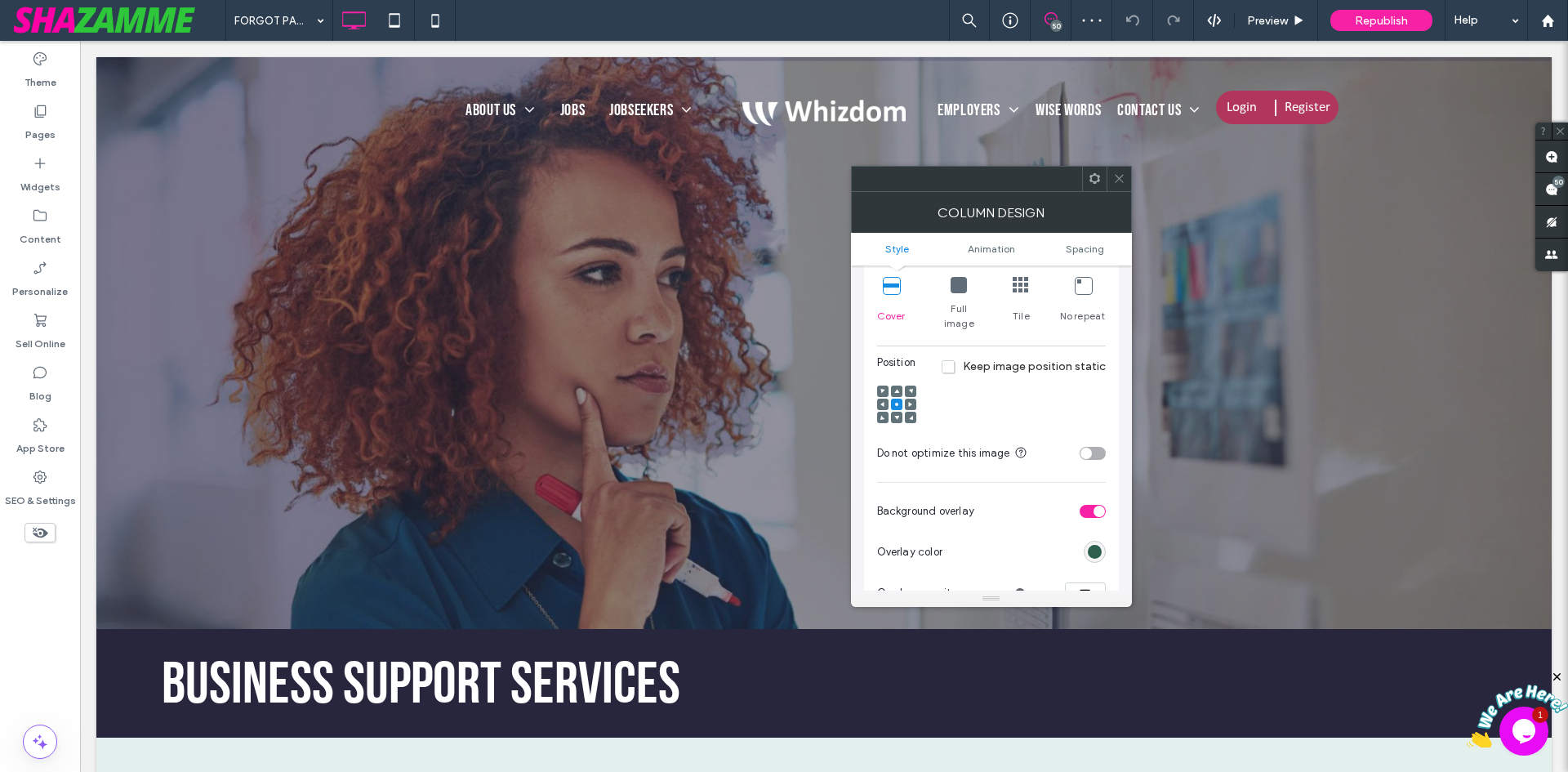
scroll to position [571, 0]
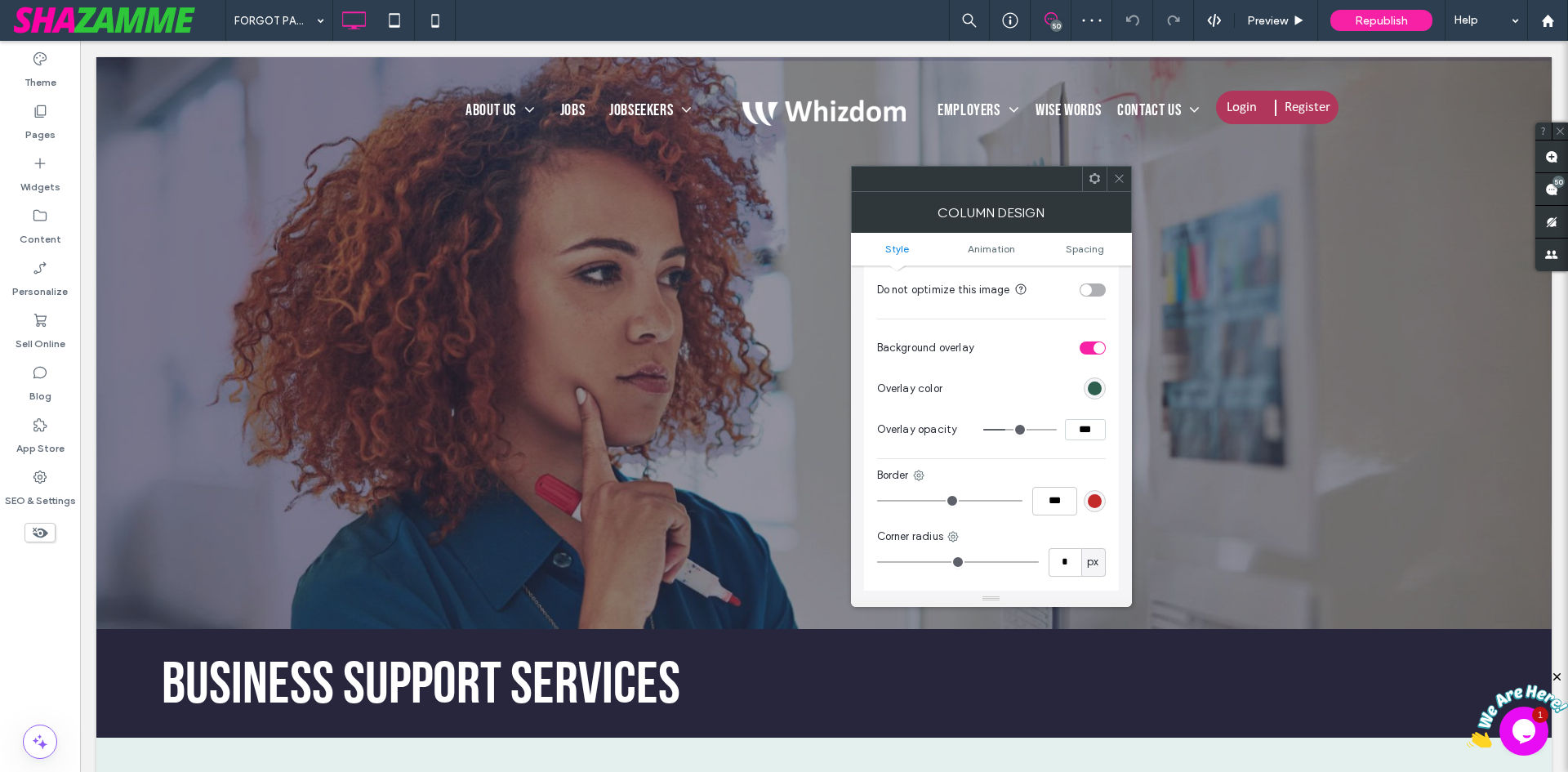
click at [1079, 419] on input "***" at bounding box center [1085, 430] width 41 height 21
type input "***"
type input "**"
click at [54, 134] on label "Pages" at bounding box center [41, 131] width 30 height 23
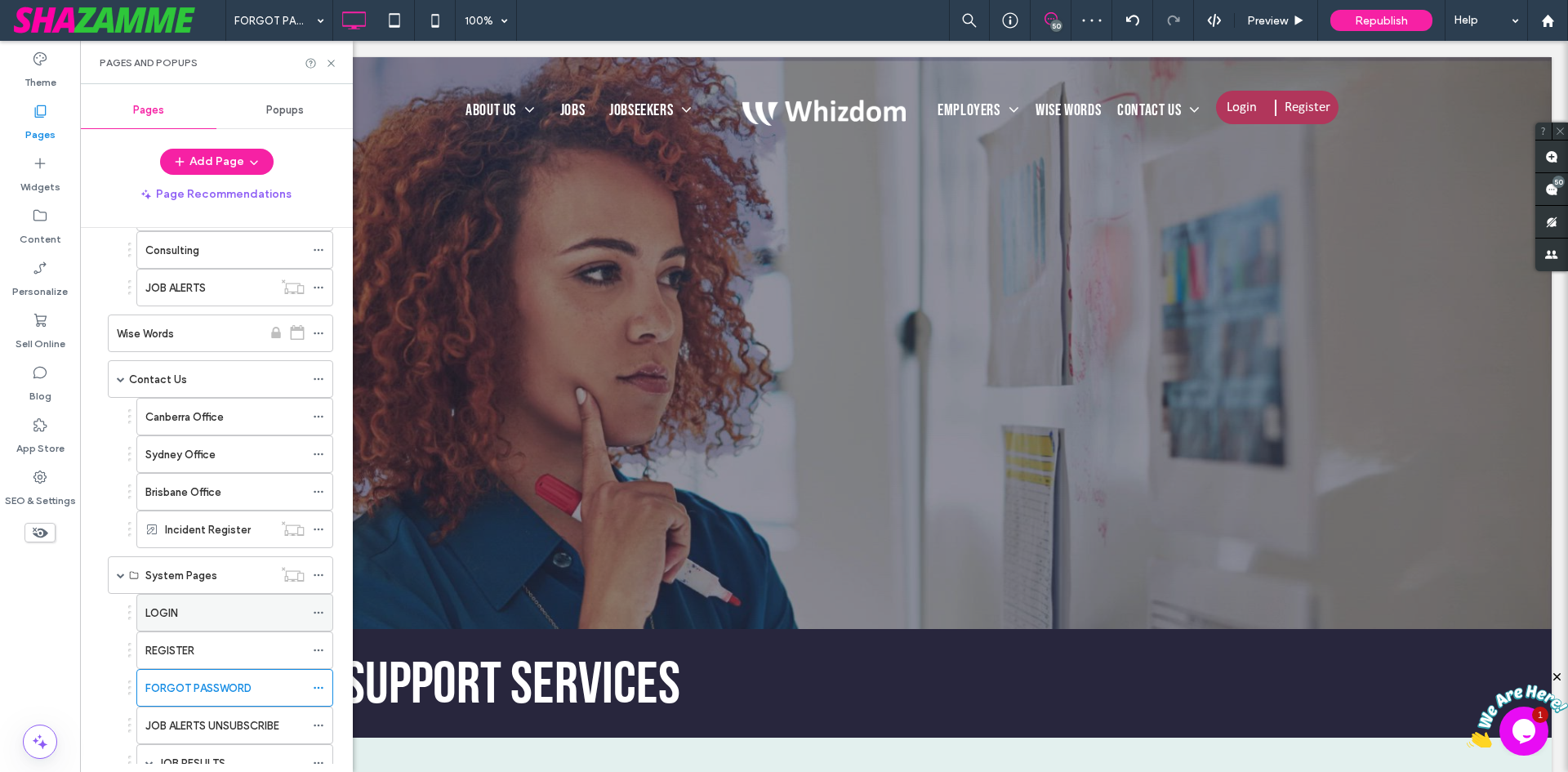
scroll to position [817, 0]
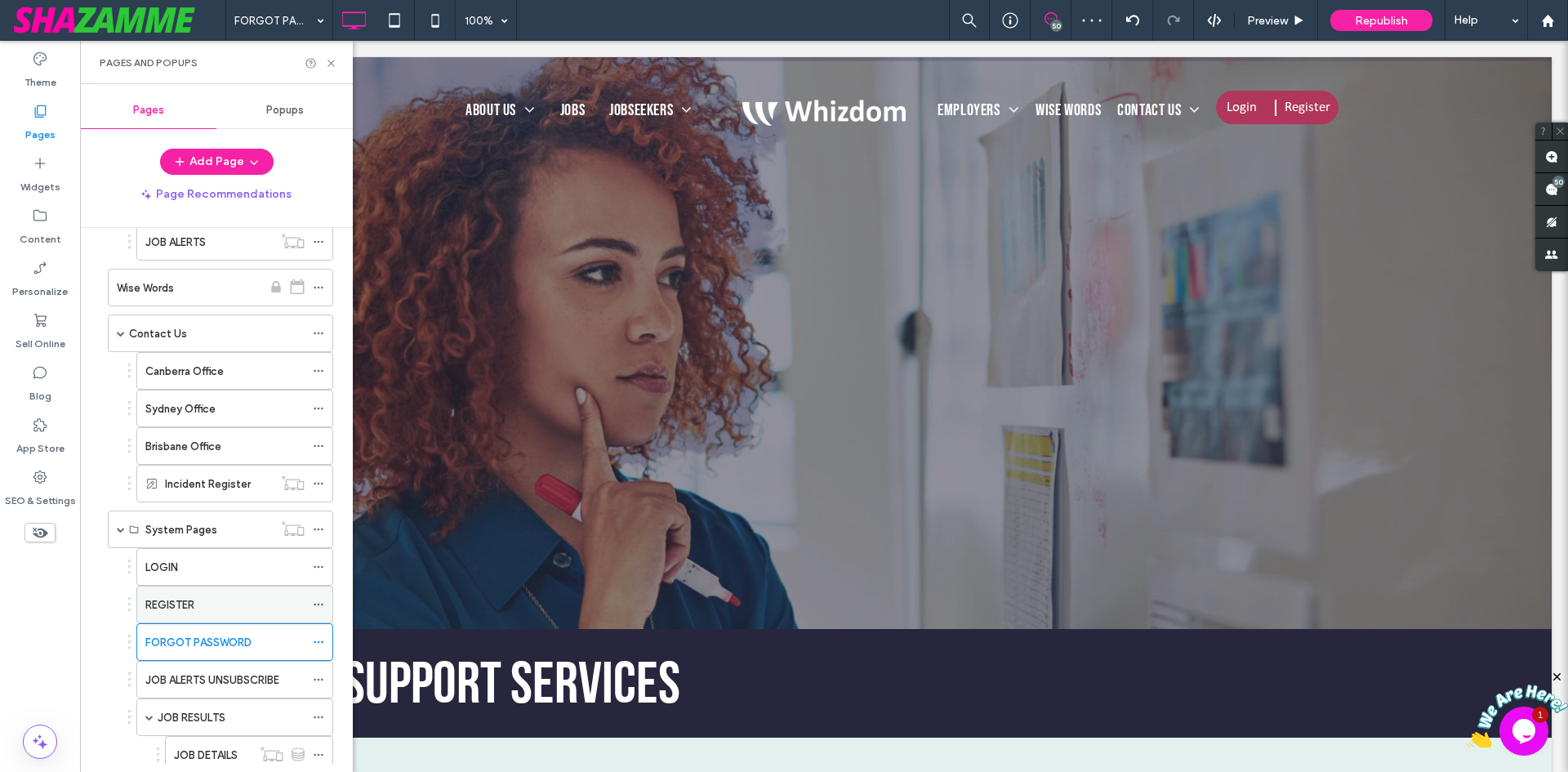
click at [208, 601] on div "REGISTER" at bounding box center [225, 604] width 159 height 17
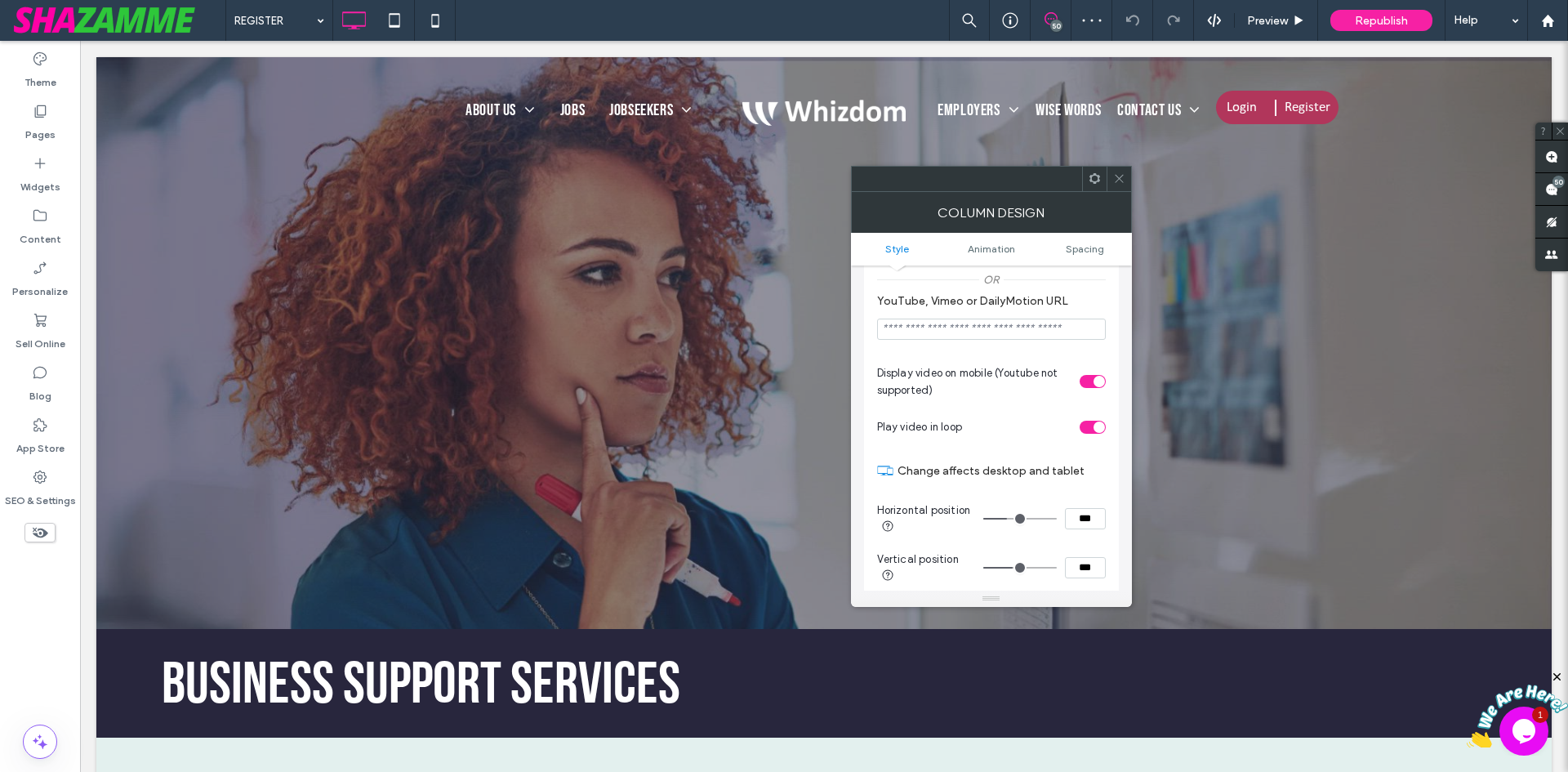
scroll to position [571, 0]
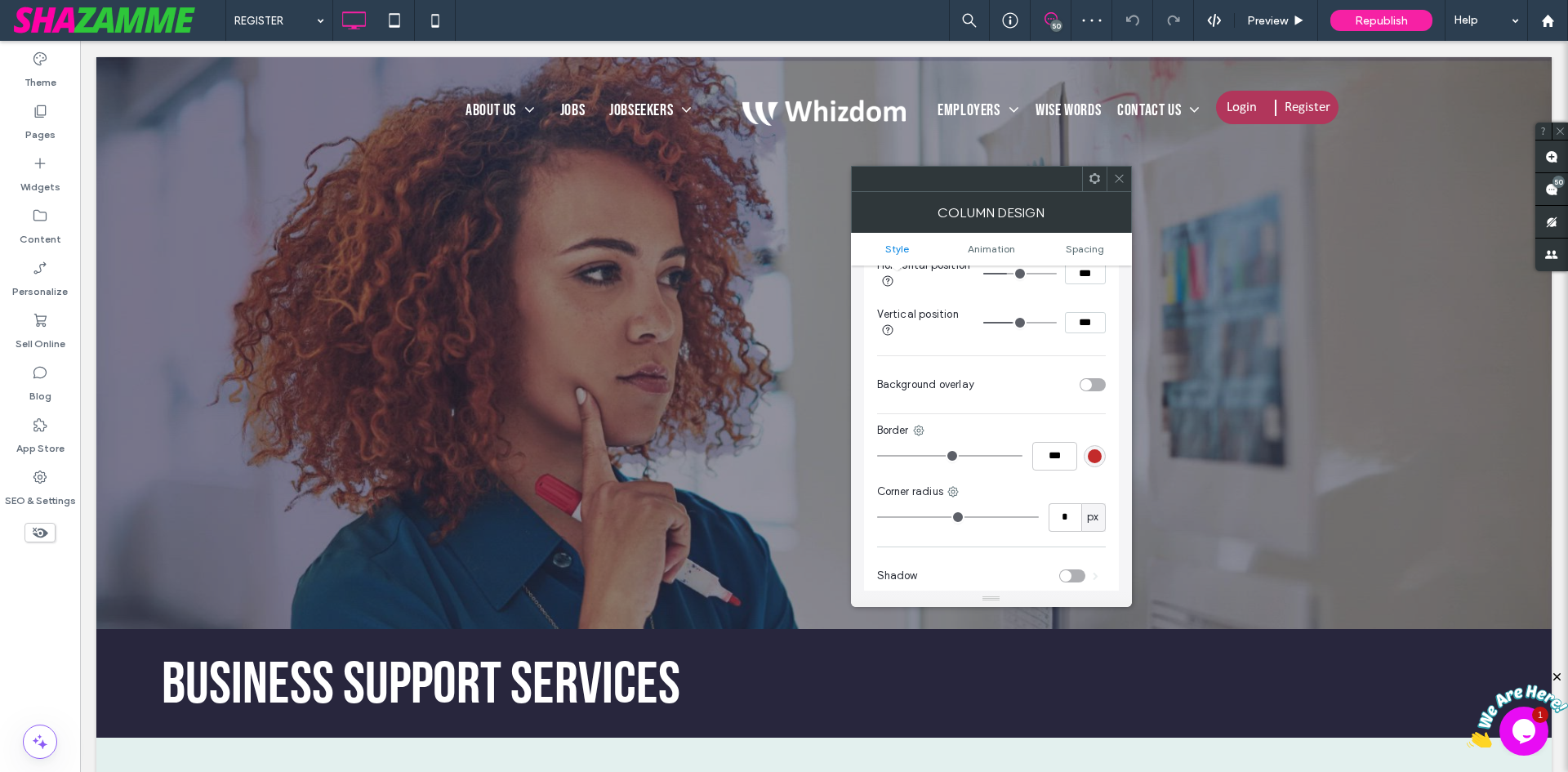
click at [1101, 388] on div "toggle" at bounding box center [1093, 385] width 27 height 13
click at [50, 134] on label "Pages" at bounding box center [41, 131] width 30 height 23
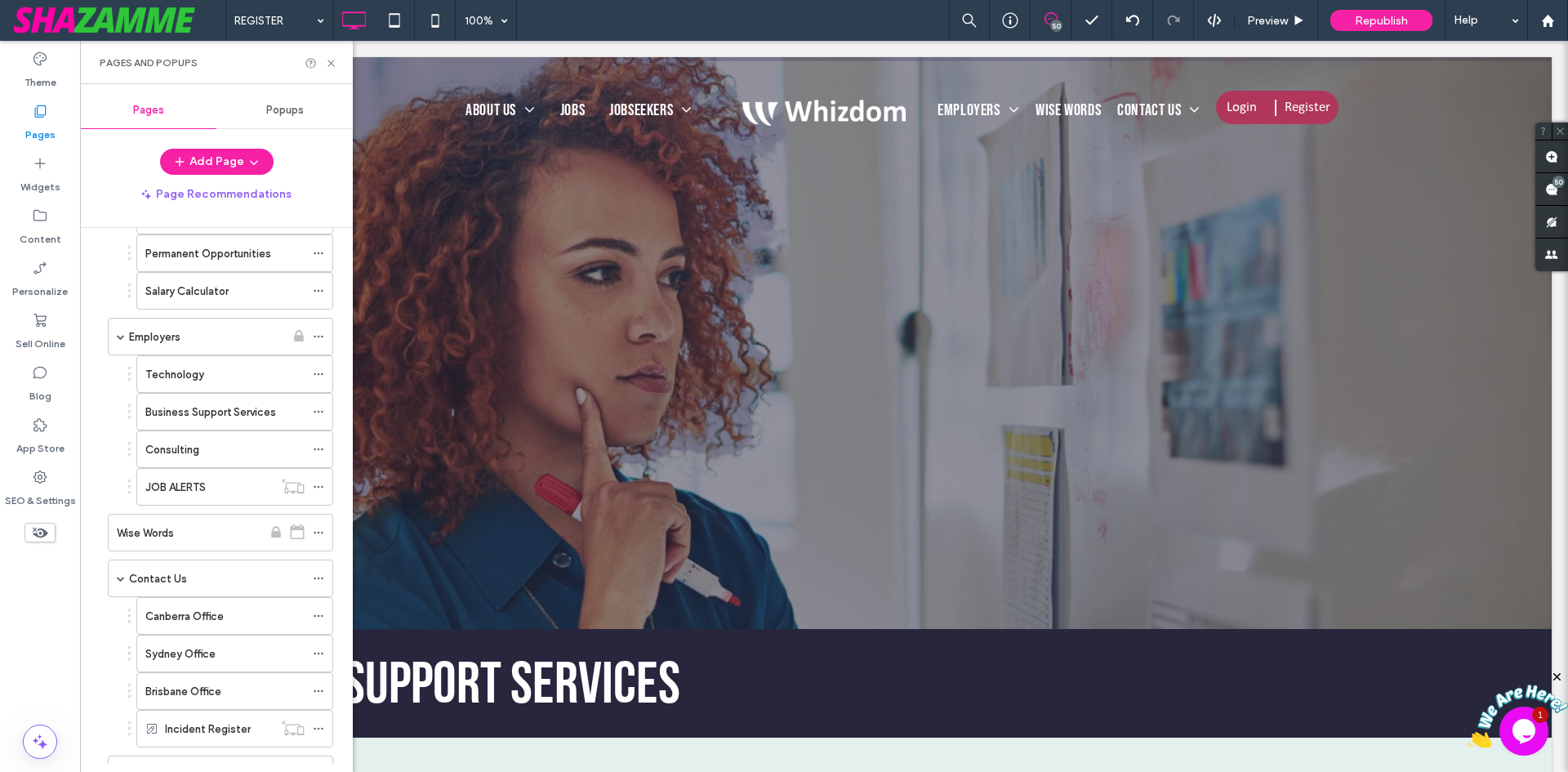
scroll to position [898, 0]
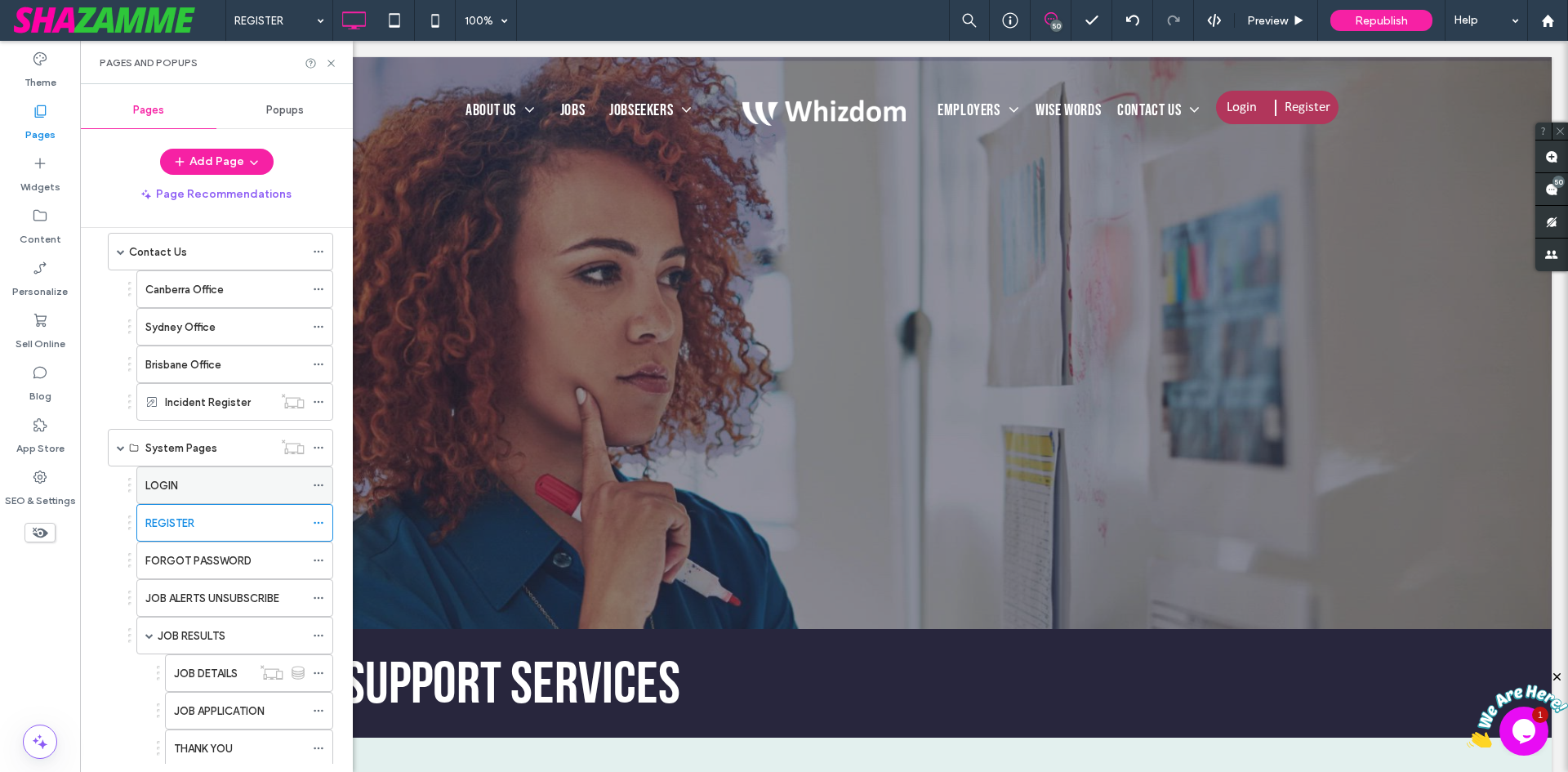
click at [205, 481] on div "LOGIN" at bounding box center [225, 485] width 159 height 17
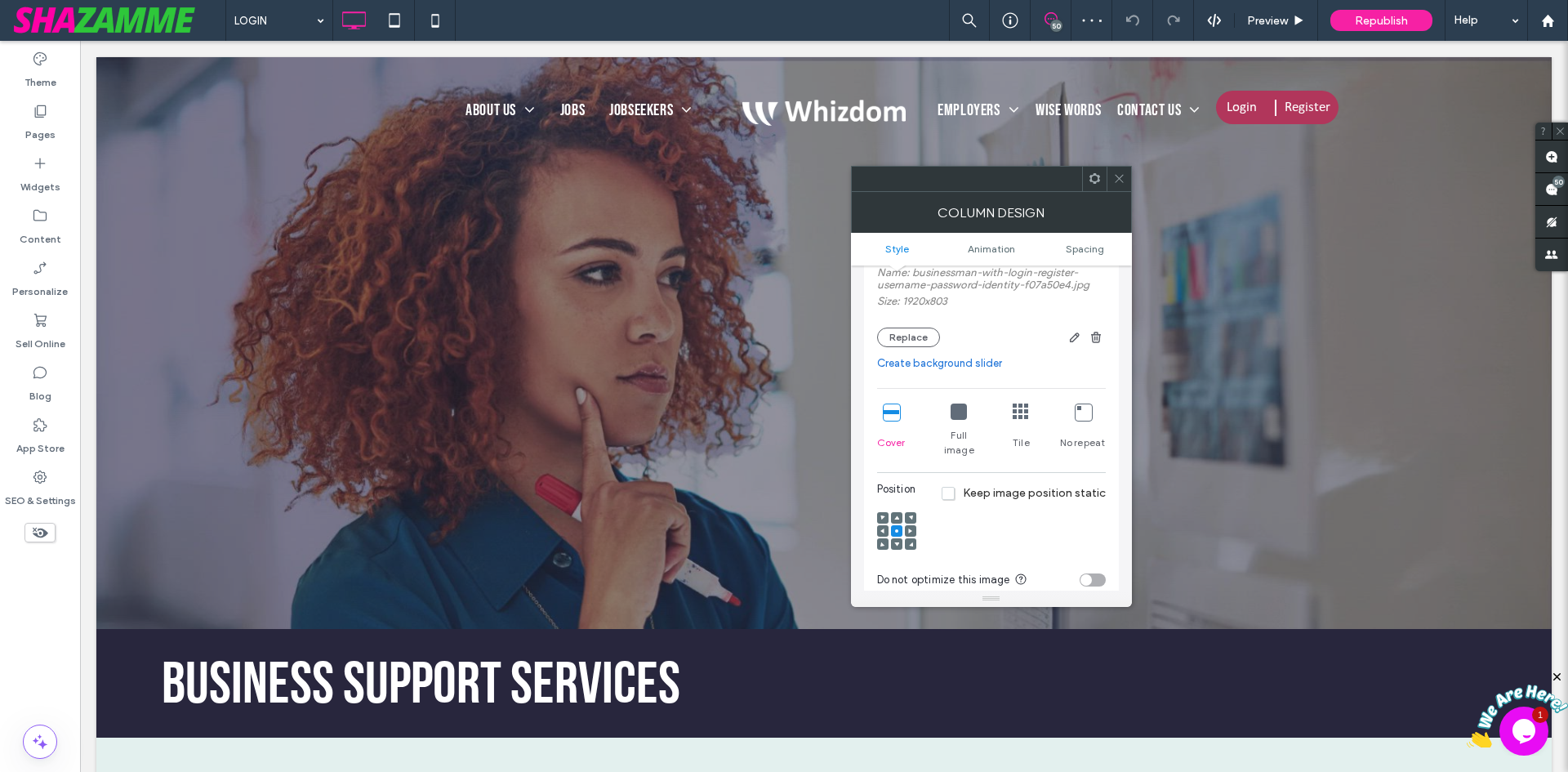
scroll to position [490, 0]
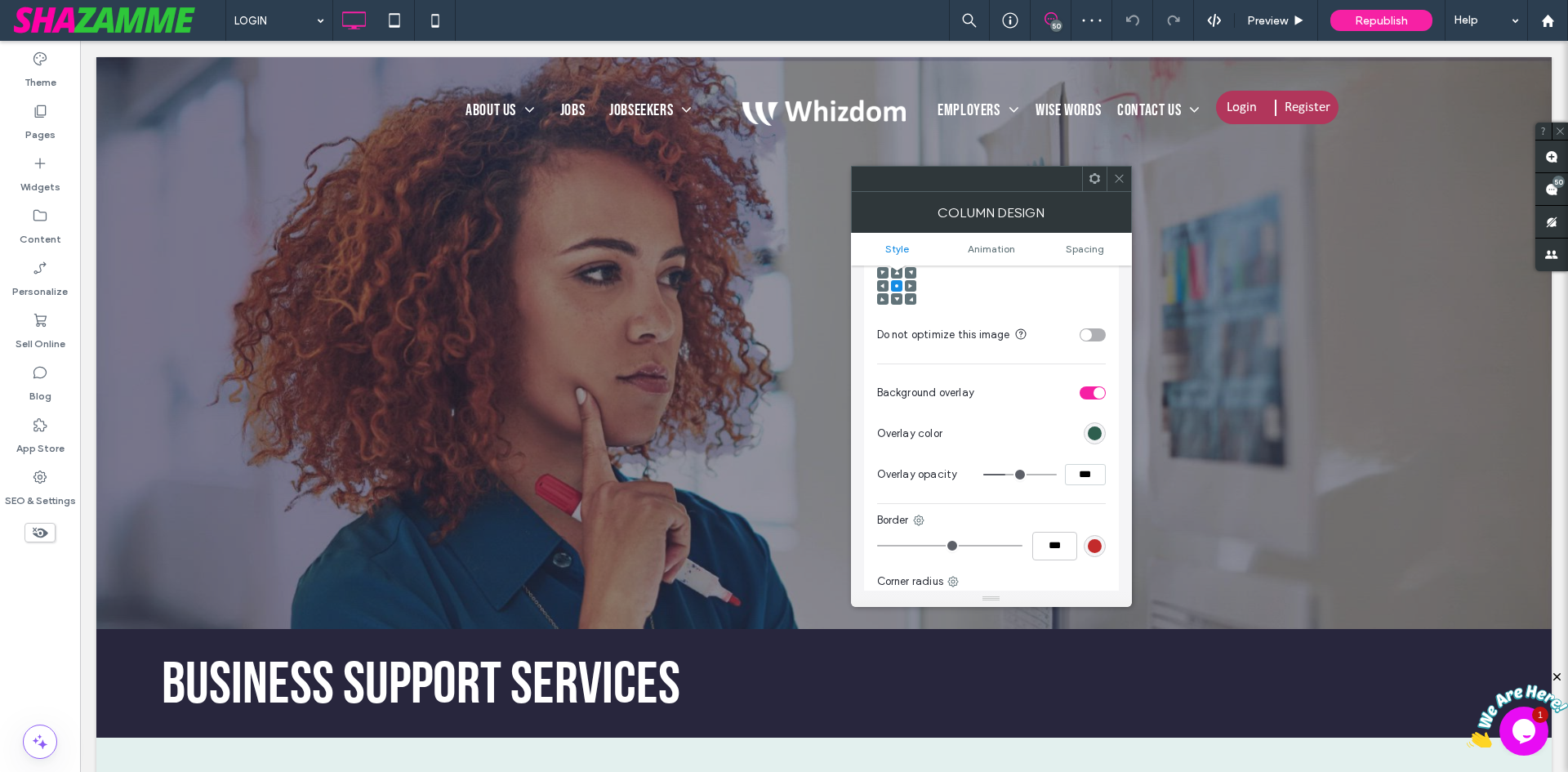
click at [1082, 464] on input "***" at bounding box center [1085, 475] width 41 height 21
type input "***"
type input "**"
click at [38, 120] on label "Pages" at bounding box center [41, 131] width 30 height 23
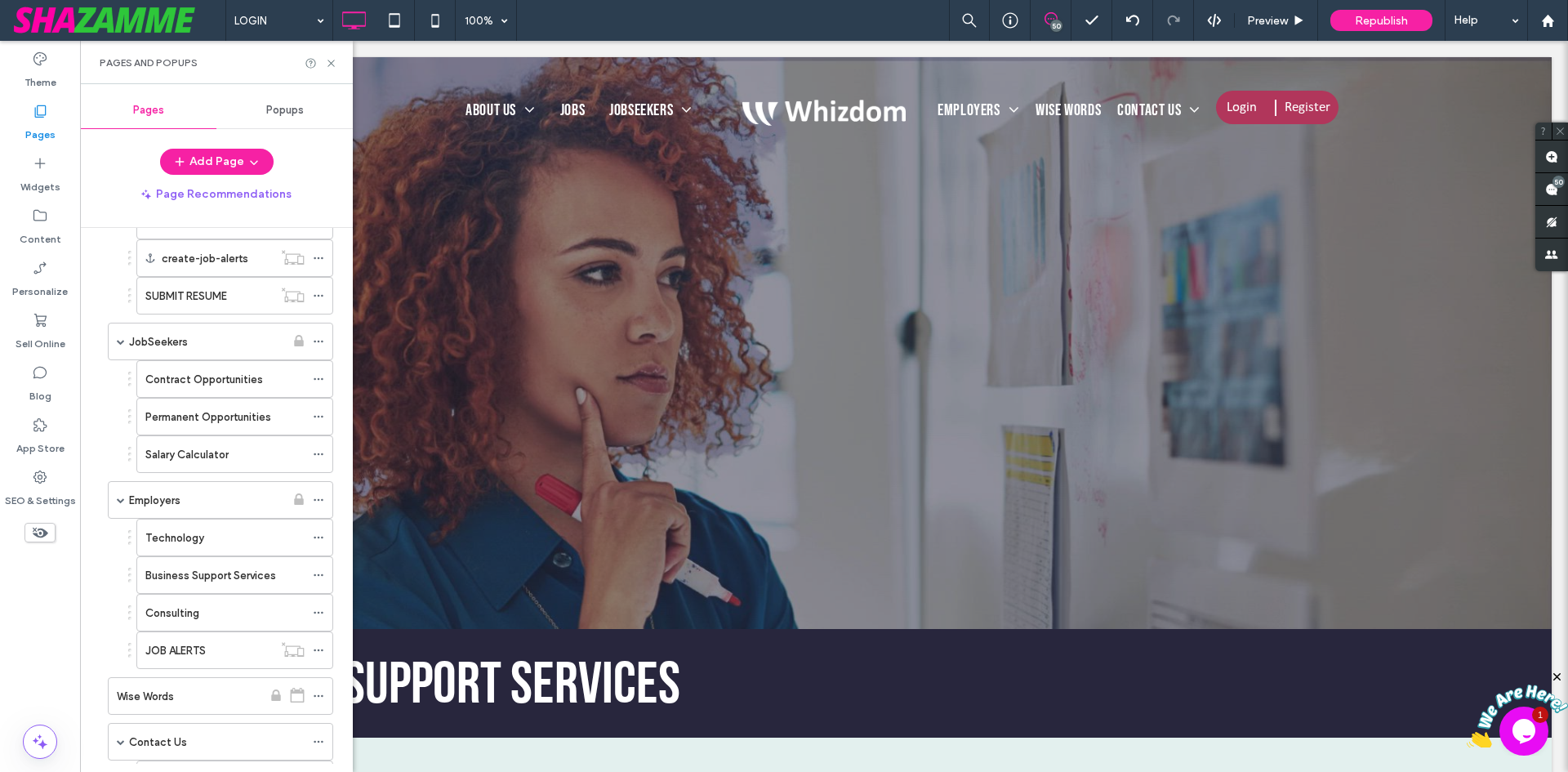
scroll to position [326, 0]
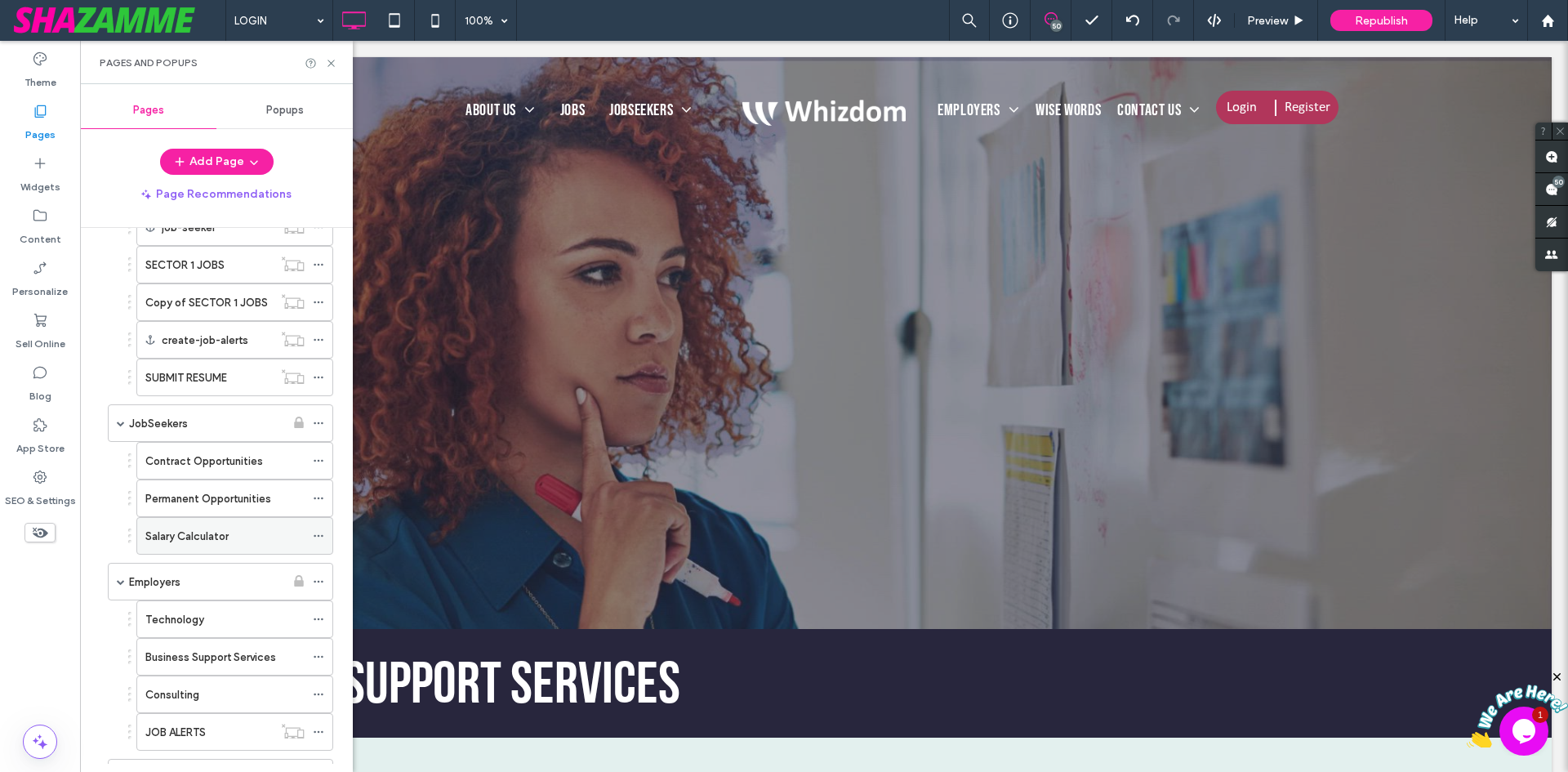
click at [185, 540] on label "Salary Calculator" at bounding box center [187, 536] width 83 height 28
click at [219, 497] on label "Permanent Opportunities" at bounding box center [208, 499] width 126 height 28
click at [200, 462] on div at bounding box center [784, 386] width 1568 height 772
click at [201, 456] on label "Contract Opportunities" at bounding box center [203, 461] width 118 height 28
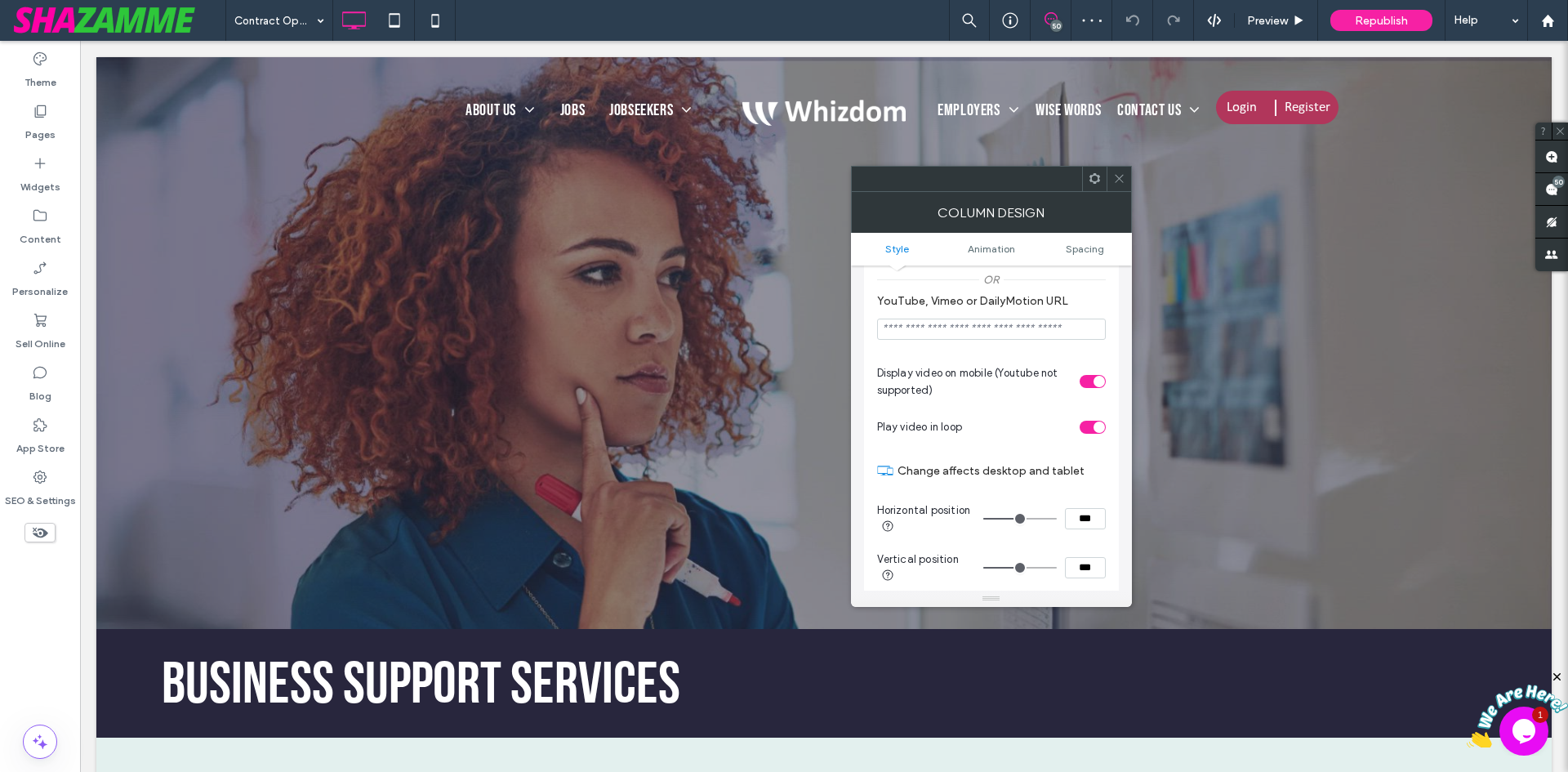
scroll to position [571, 0]
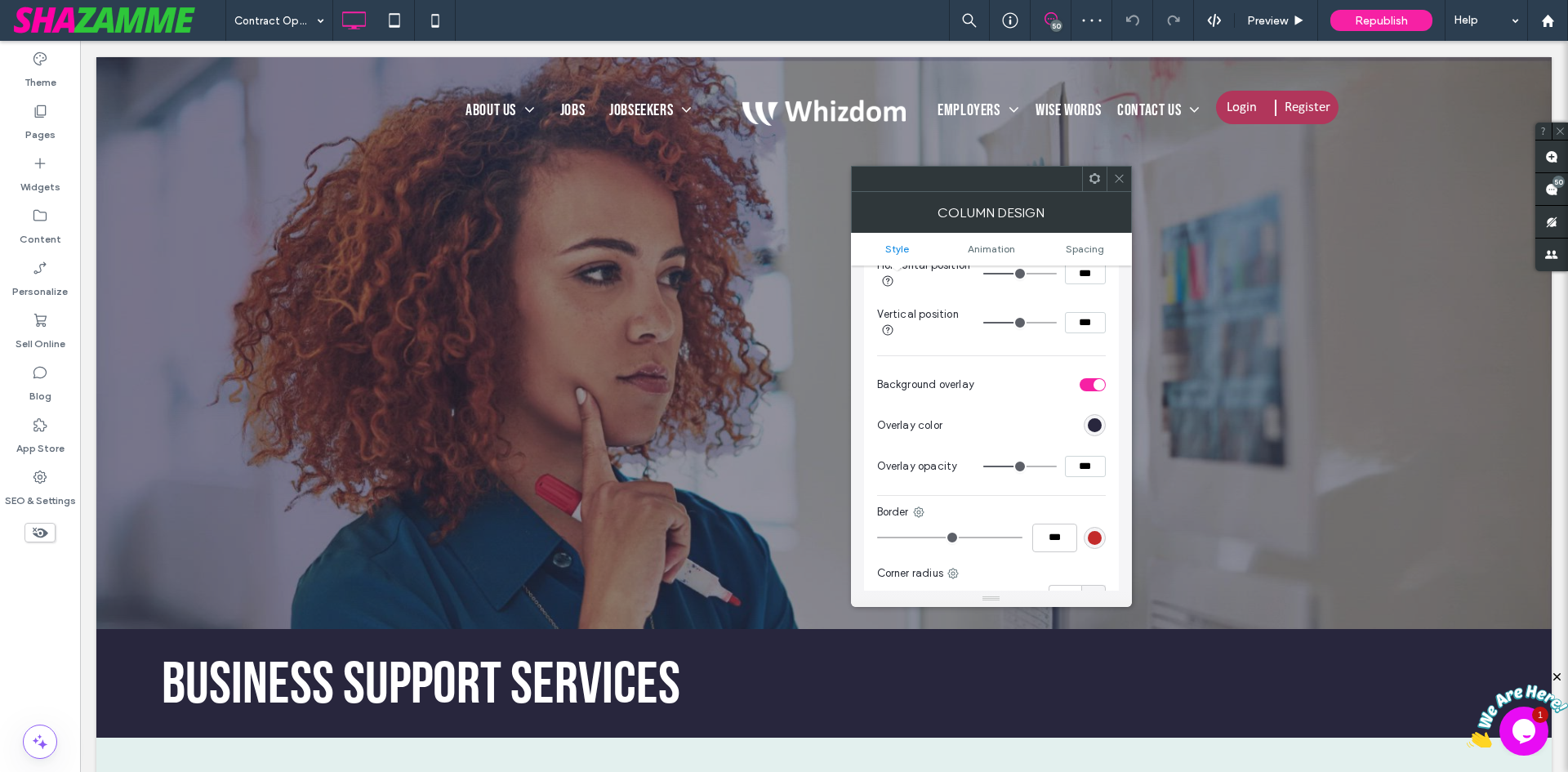
click at [1098, 433] on div "rgb(40, 38, 61)" at bounding box center [1094, 424] width 22 height 22
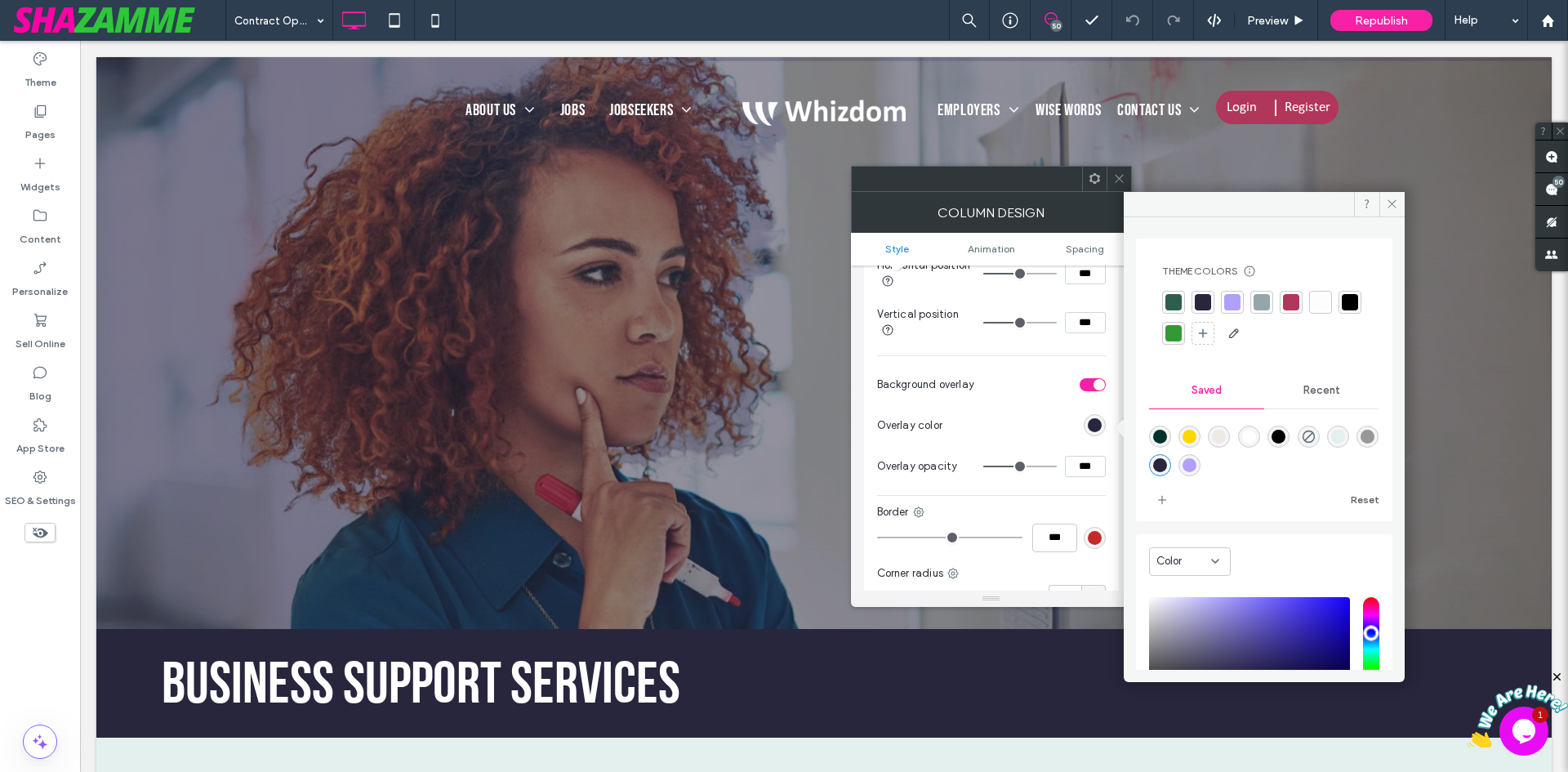
click at [1181, 310] on div at bounding box center [1174, 302] width 23 height 23
click at [1115, 172] on icon at bounding box center [1120, 179] width 12 height 12
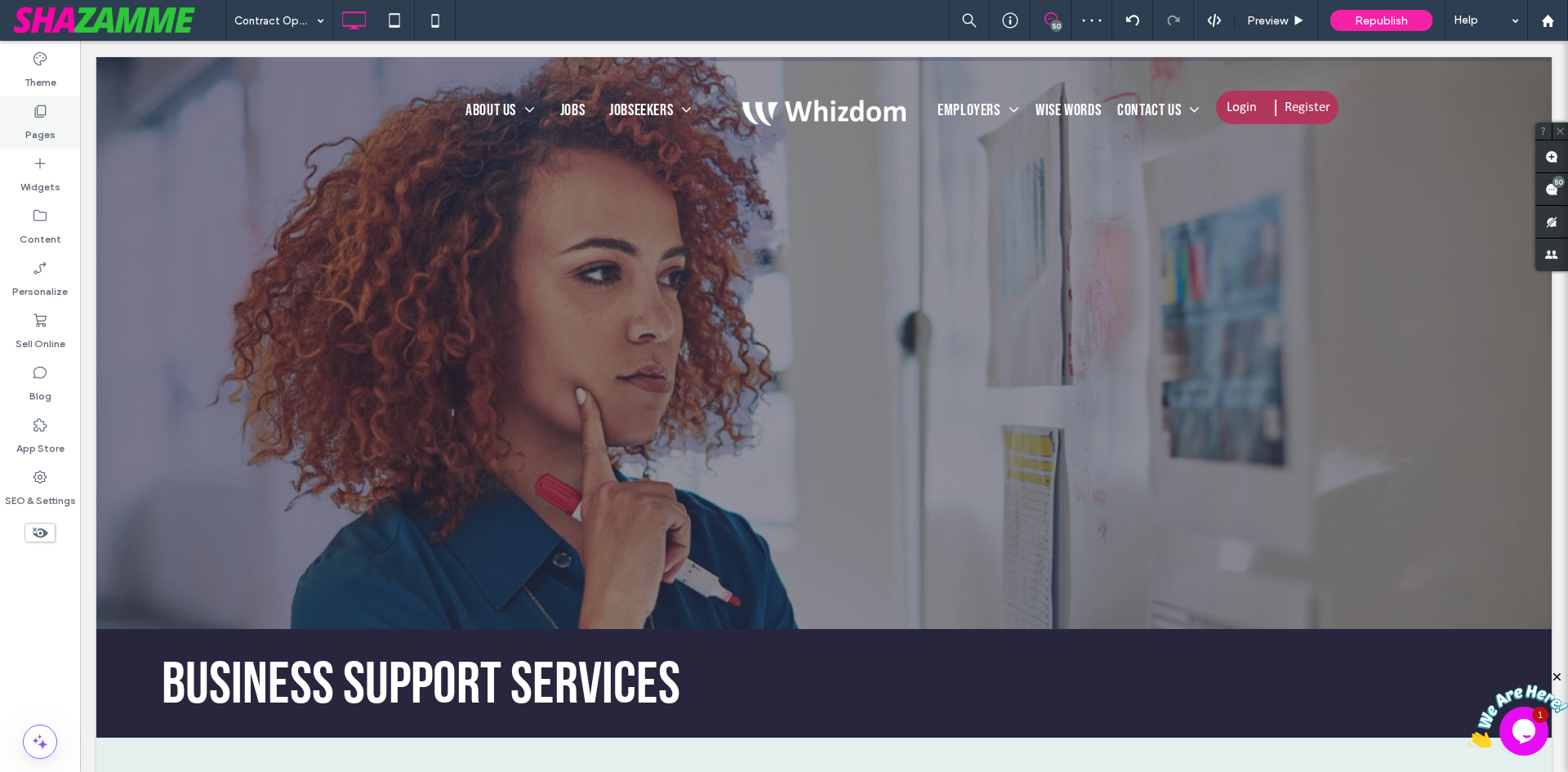
click at [39, 134] on label "Pages" at bounding box center [41, 131] width 30 height 23
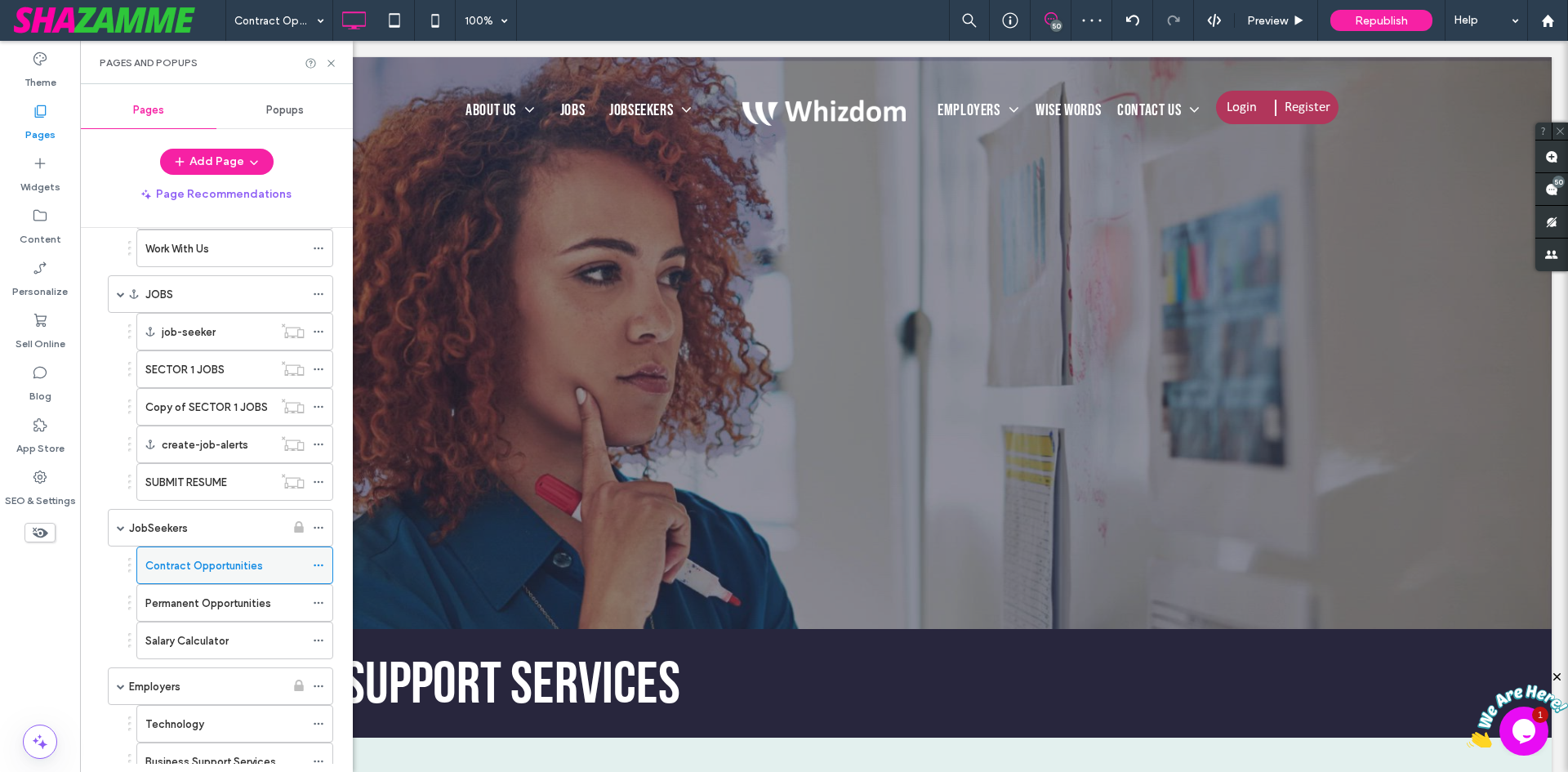
scroll to position [245, 0]
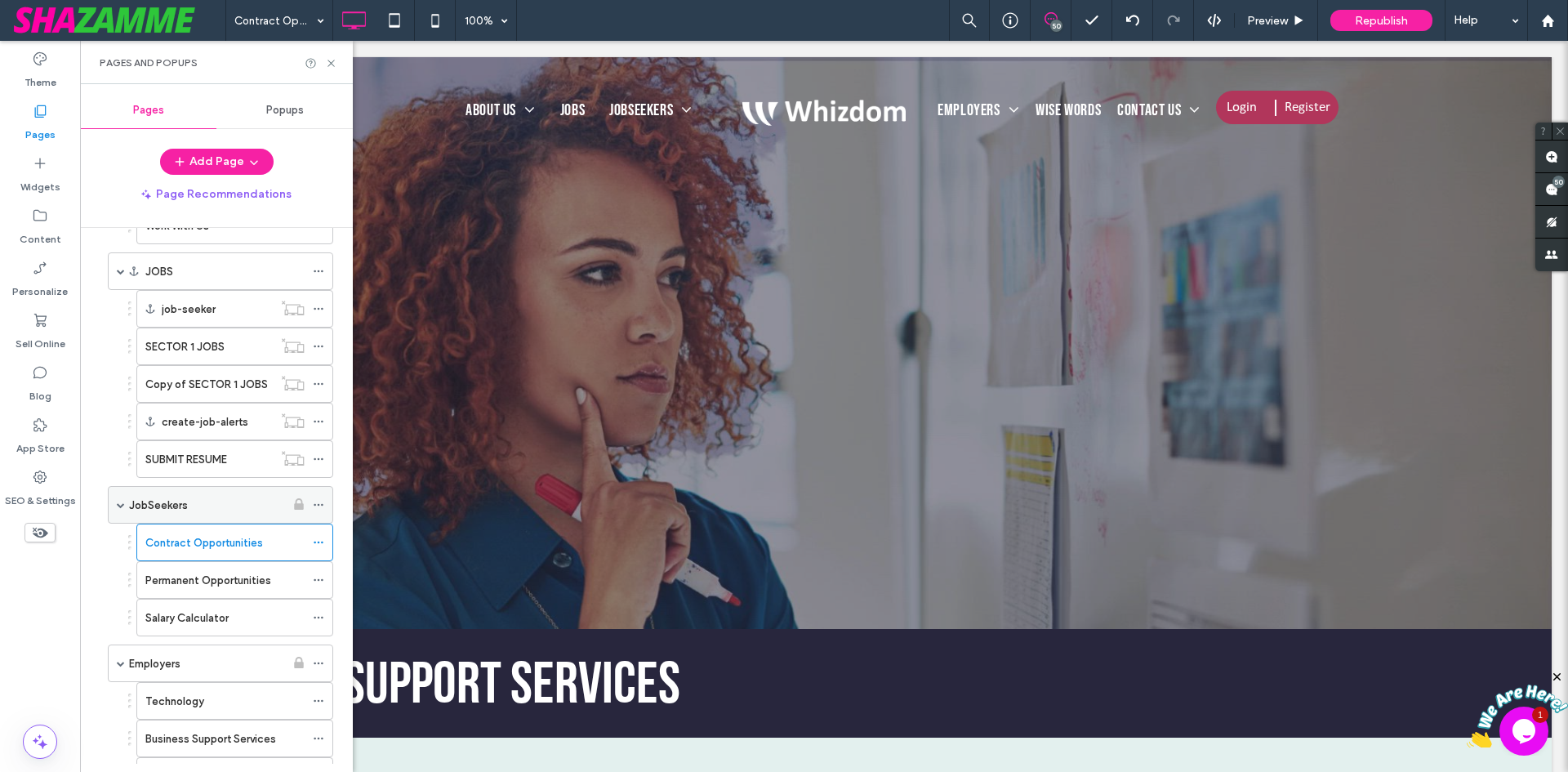
click at [180, 508] on label "JobSeekers" at bounding box center [158, 505] width 58 height 28
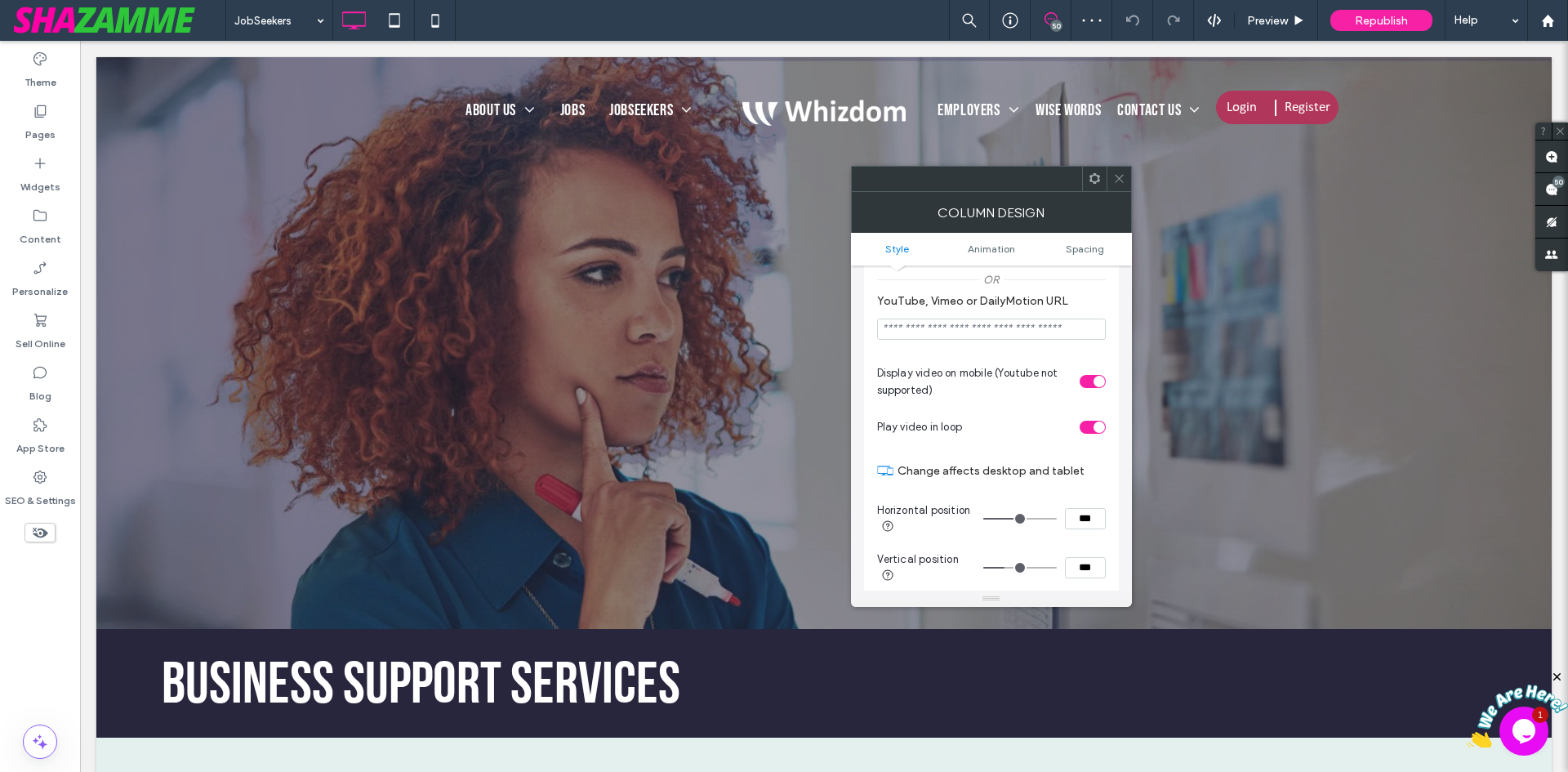
scroll to position [571, 0]
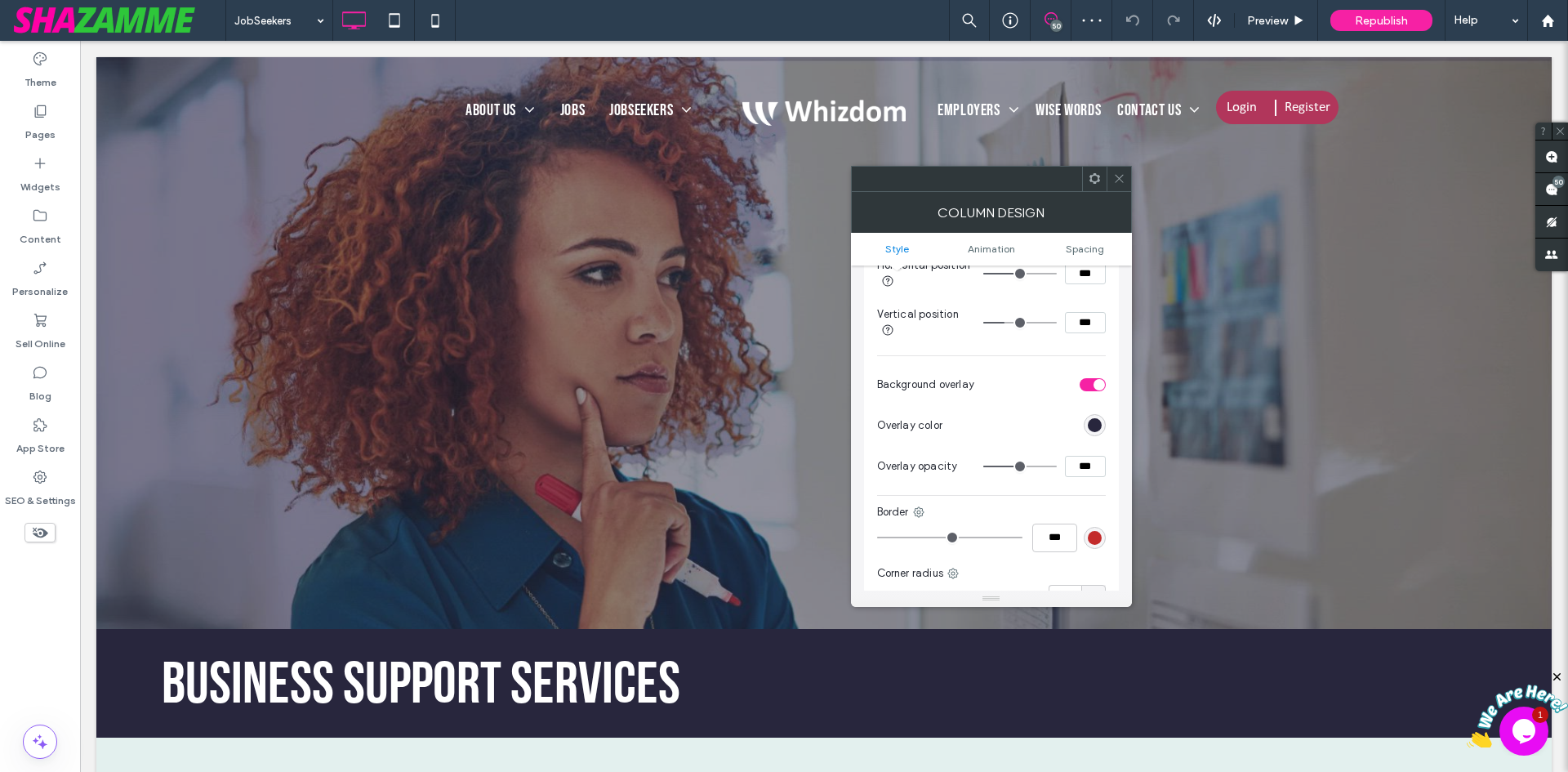
click at [1092, 435] on div "rgb(40, 38, 61)" at bounding box center [1094, 424] width 22 height 22
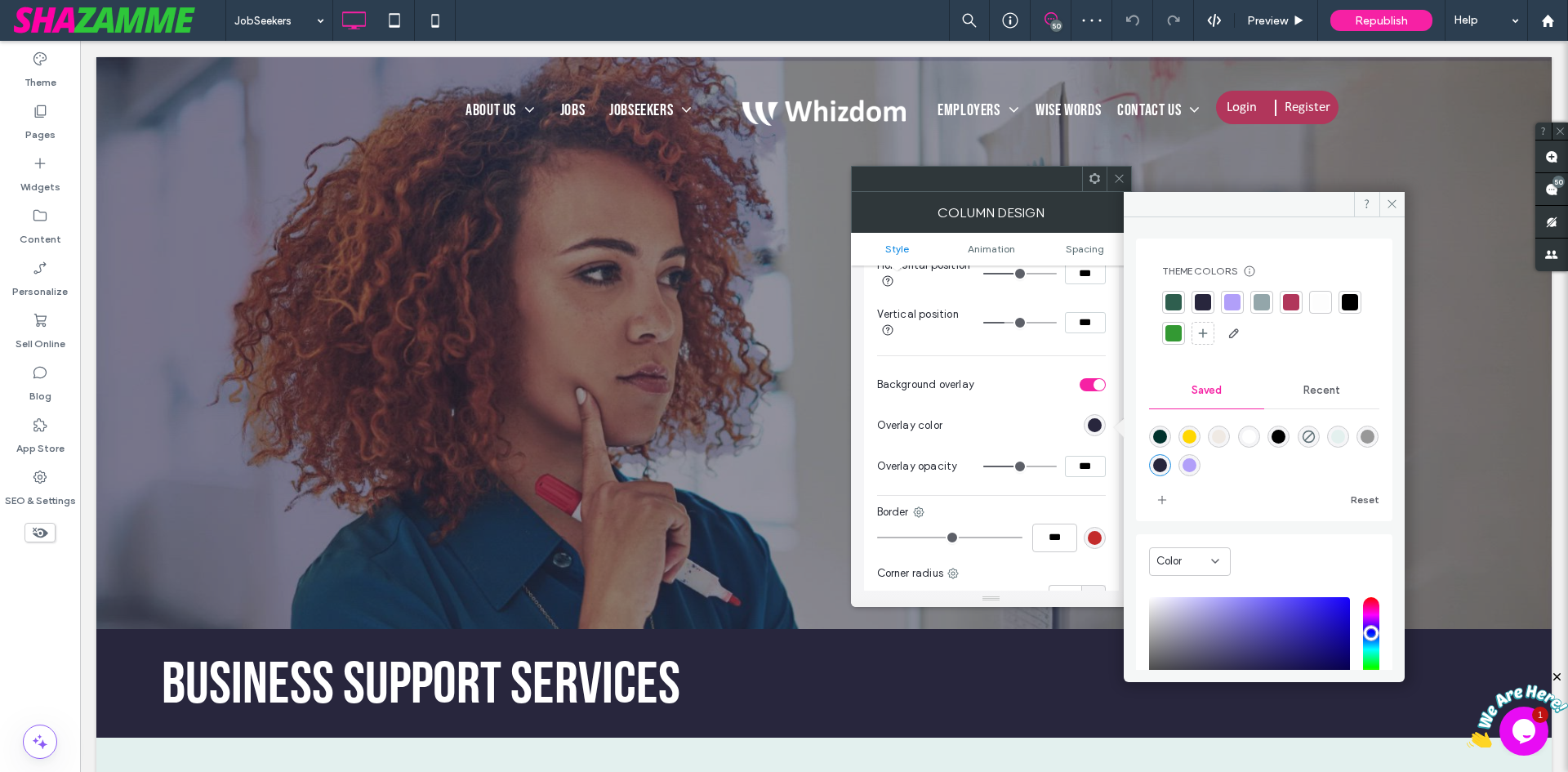
click at [1172, 302] on div at bounding box center [1174, 302] width 16 height 16
click at [47, 126] on label "Pages" at bounding box center [41, 131] width 30 height 23
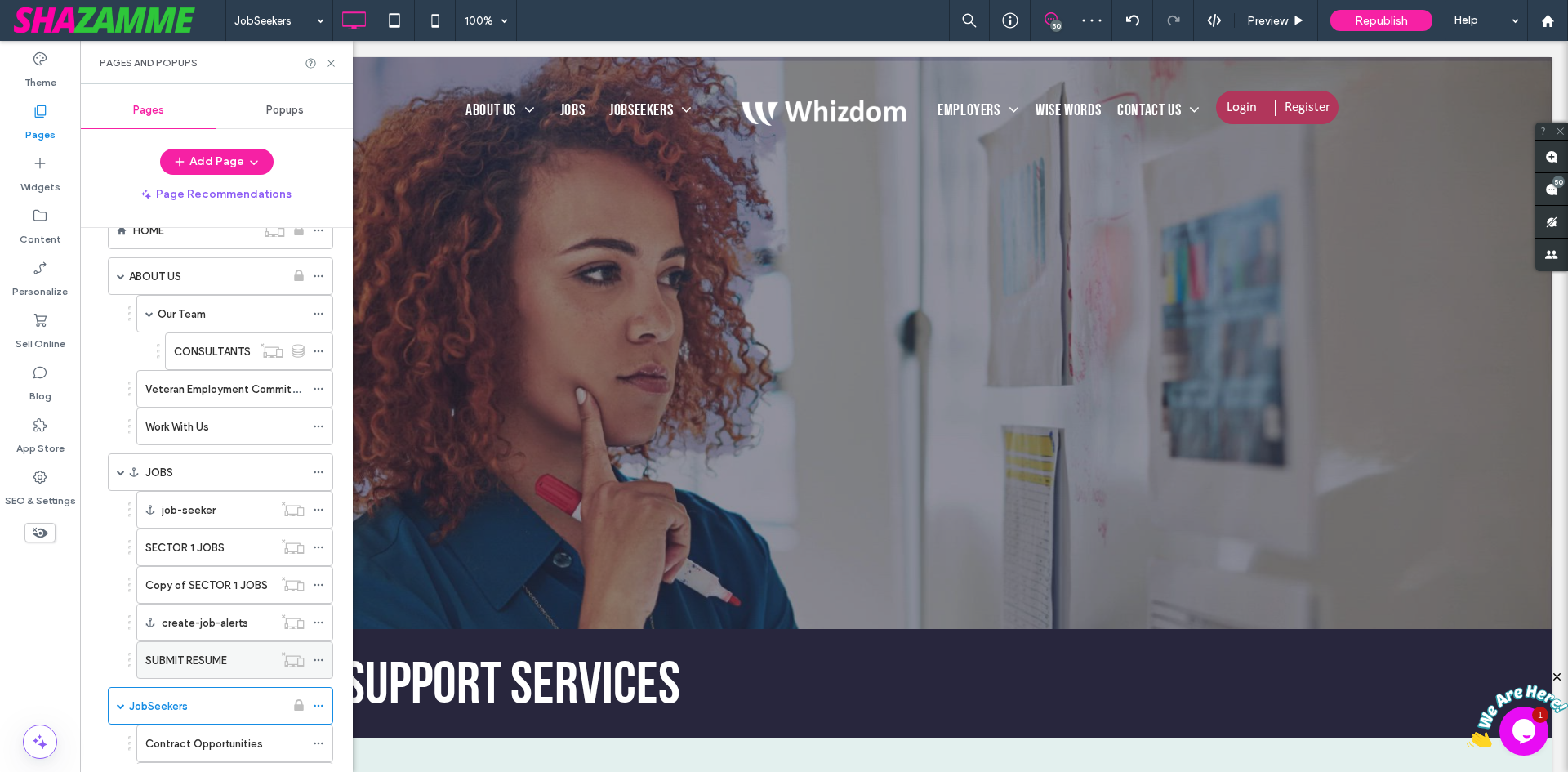
scroll to position [81, 0]
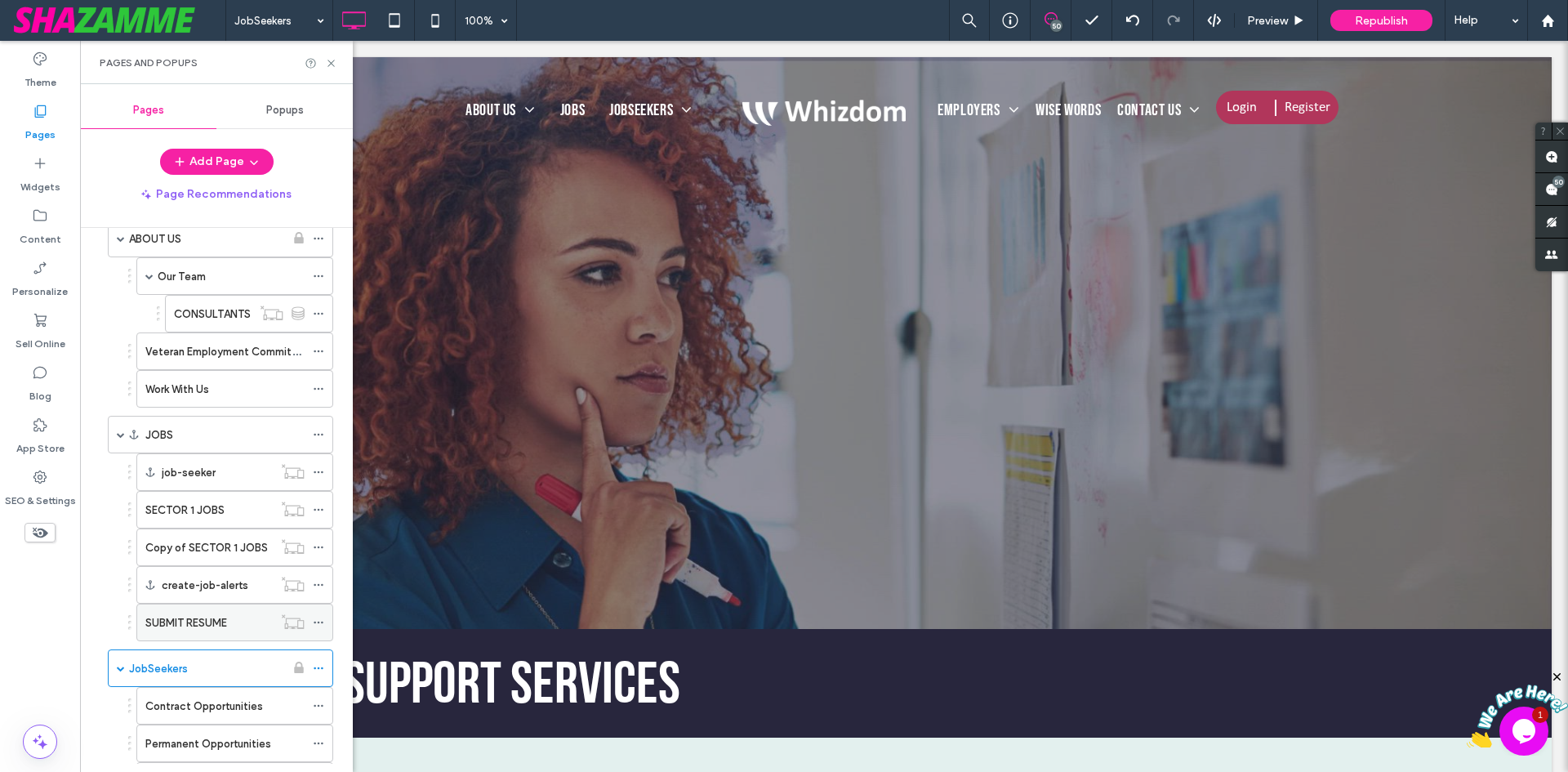
click at [185, 624] on label "SUBMIT RESUME" at bounding box center [186, 623] width 81 height 28
click at [197, 507] on label "SECTOR 1 JOBS" at bounding box center [185, 510] width 80 height 28
click at [202, 547] on label "Copy of SECTOR 1 JOBS" at bounding box center [206, 547] width 123 height 28
click at [177, 394] on label "Work With Us" at bounding box center [177, 389] width 64 height 28
click at [187, 357] on label "Veteran Employment Commitment" at bounding box center [231, 351] width 172 height 28
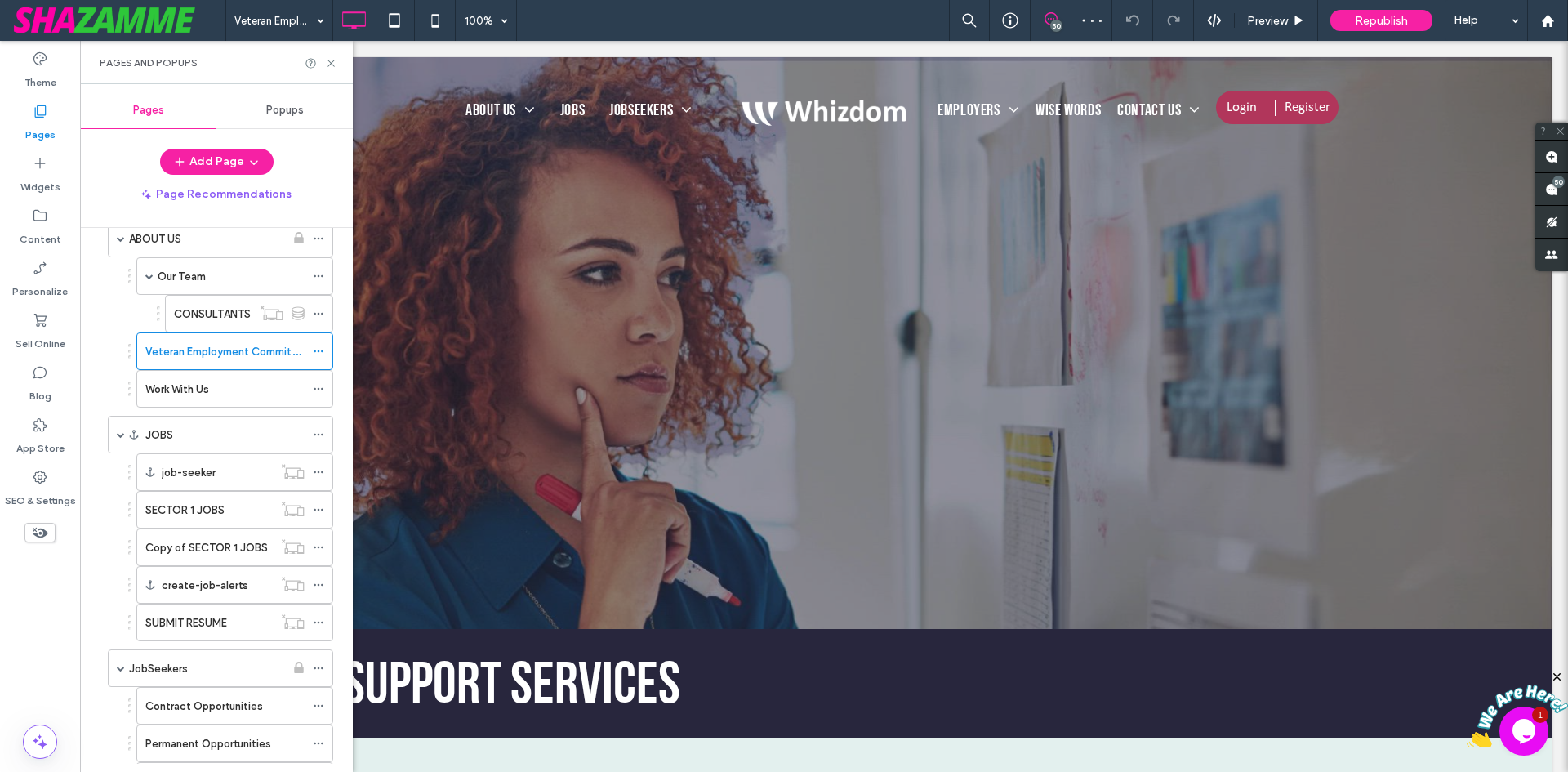
click at [201, 318] on div at bounding box center [784, 386] width 1568 height 772
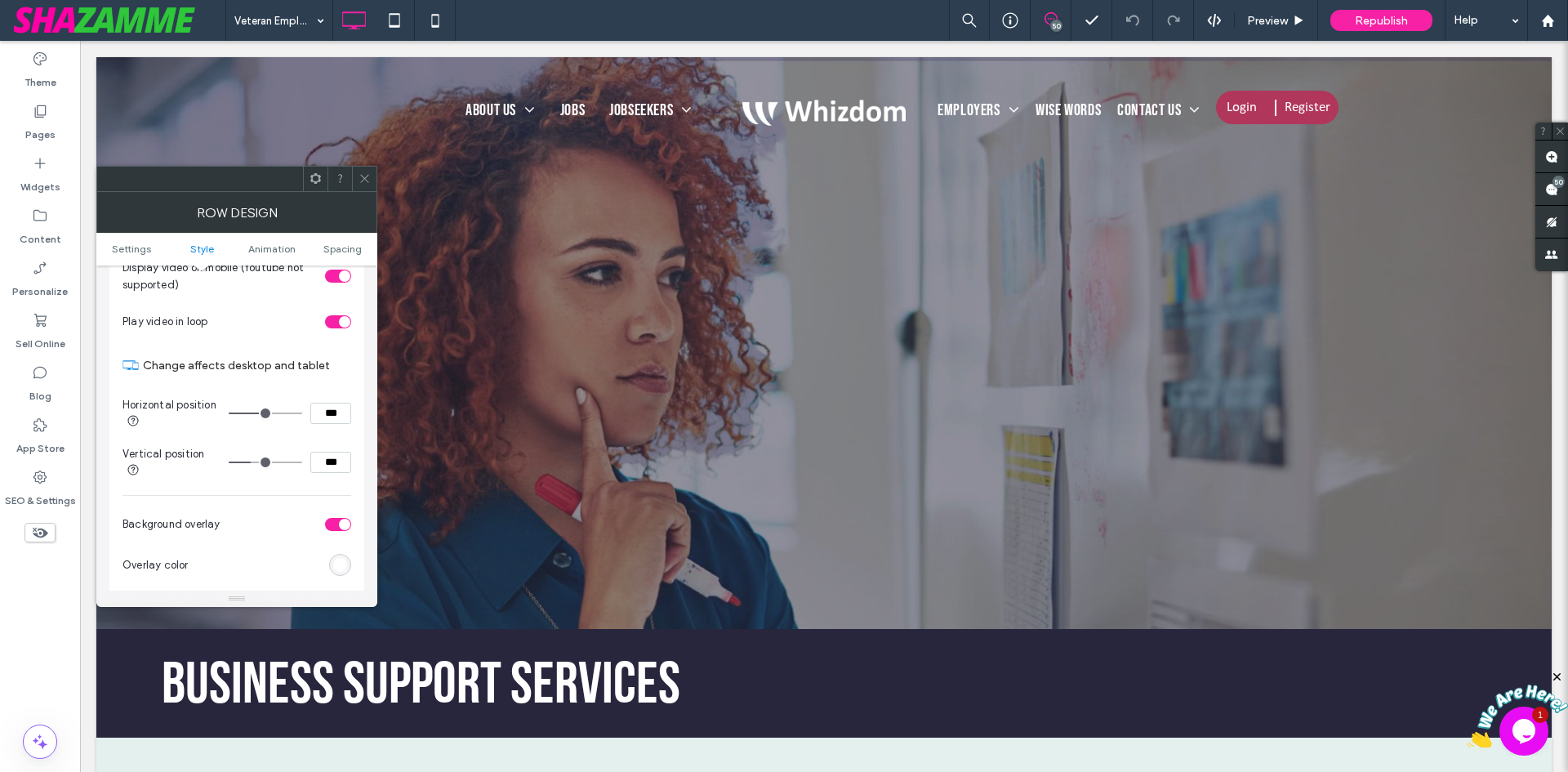
scroll to position [654, 0]
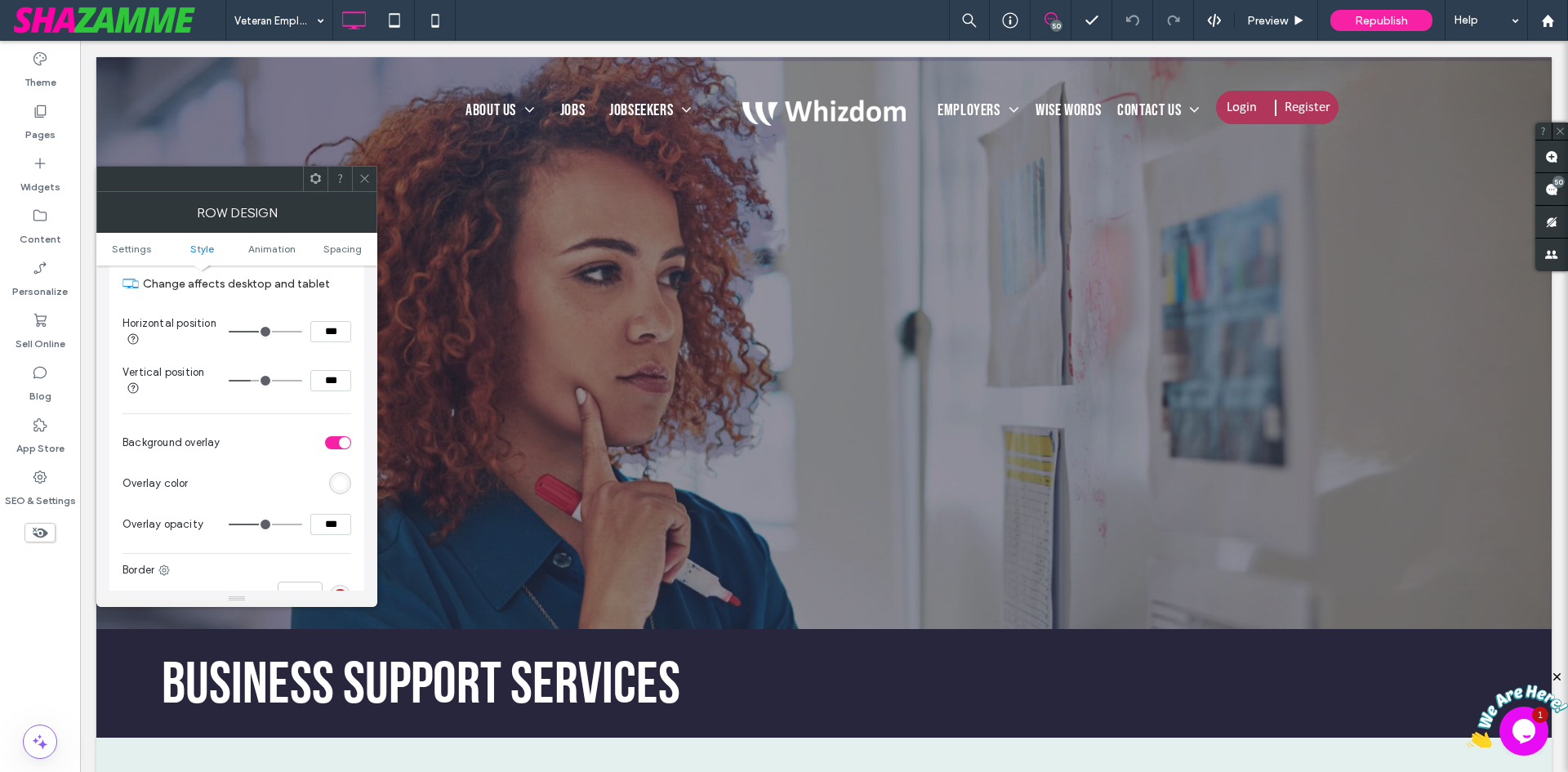
click at [344, 488] on div "rgb(255,255,255)" at bounding box center [340, 483] width 14 height 14
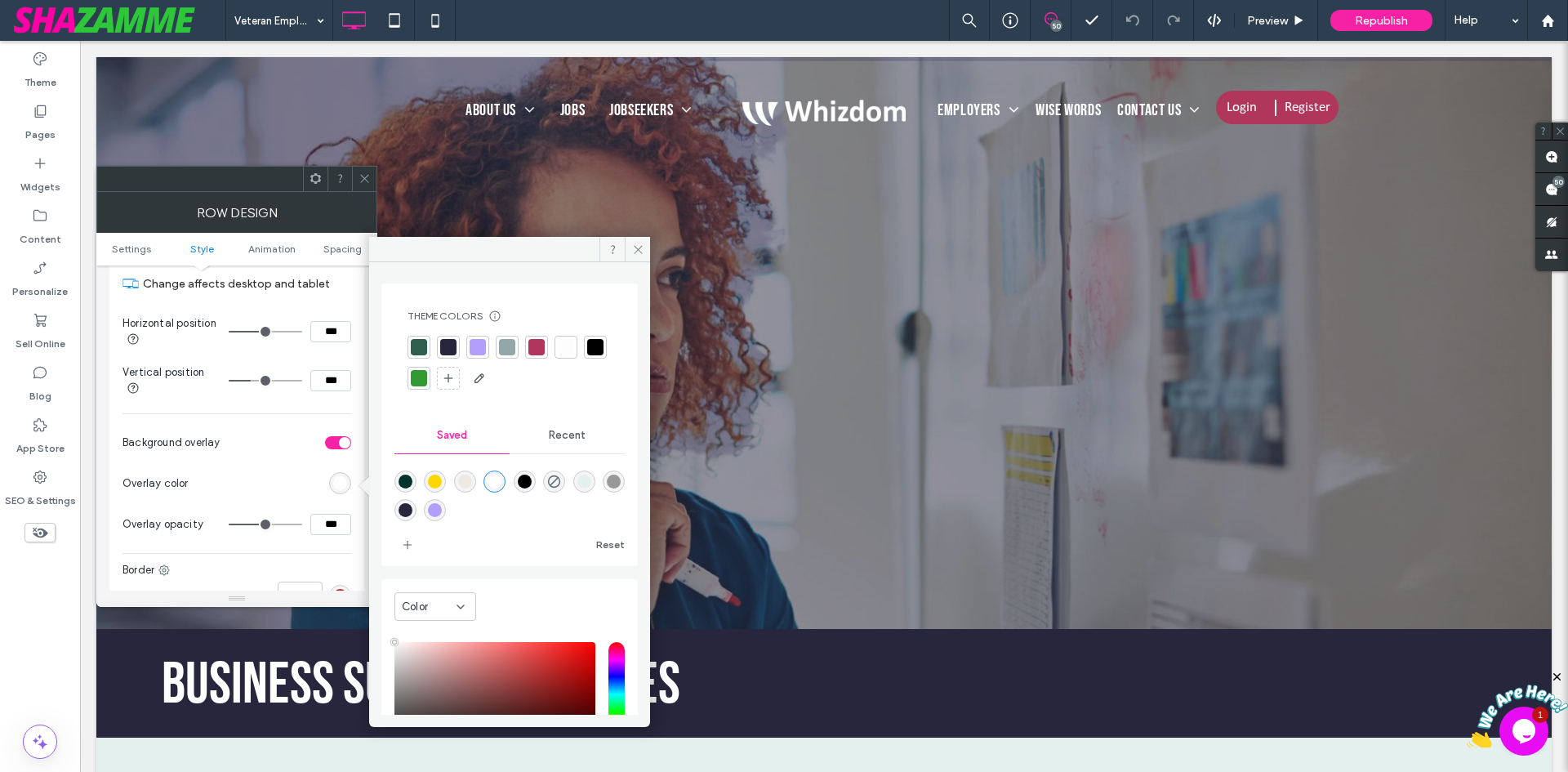
click at [422, 345] on div at bounding box center [419, 347] width 16 height 16
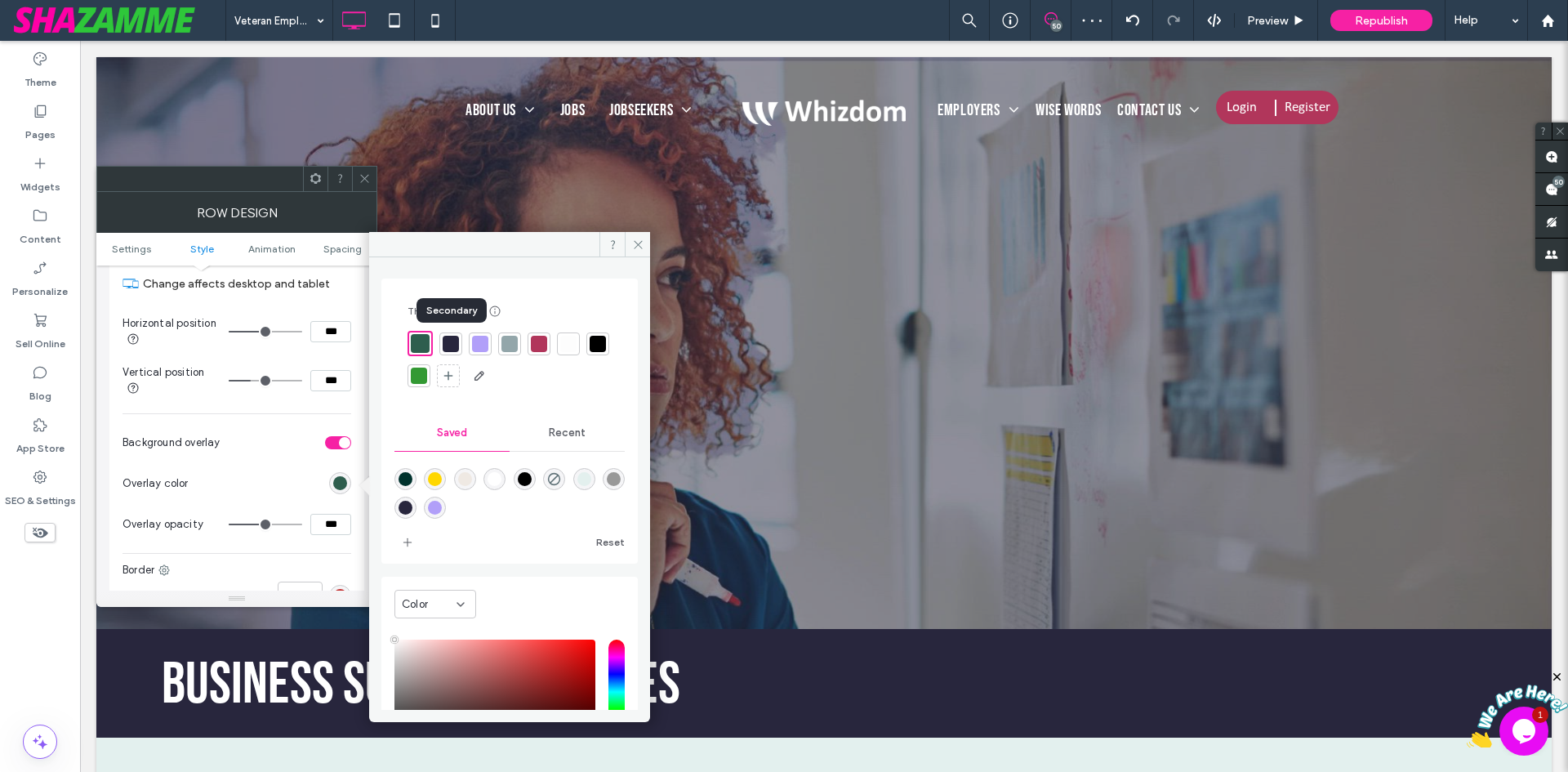
click at [452, 345] on div at bounding box center [451, 344] width 16 height 16
click at [641, 241] on use at bounding box center [638, 244] width 8 height 8
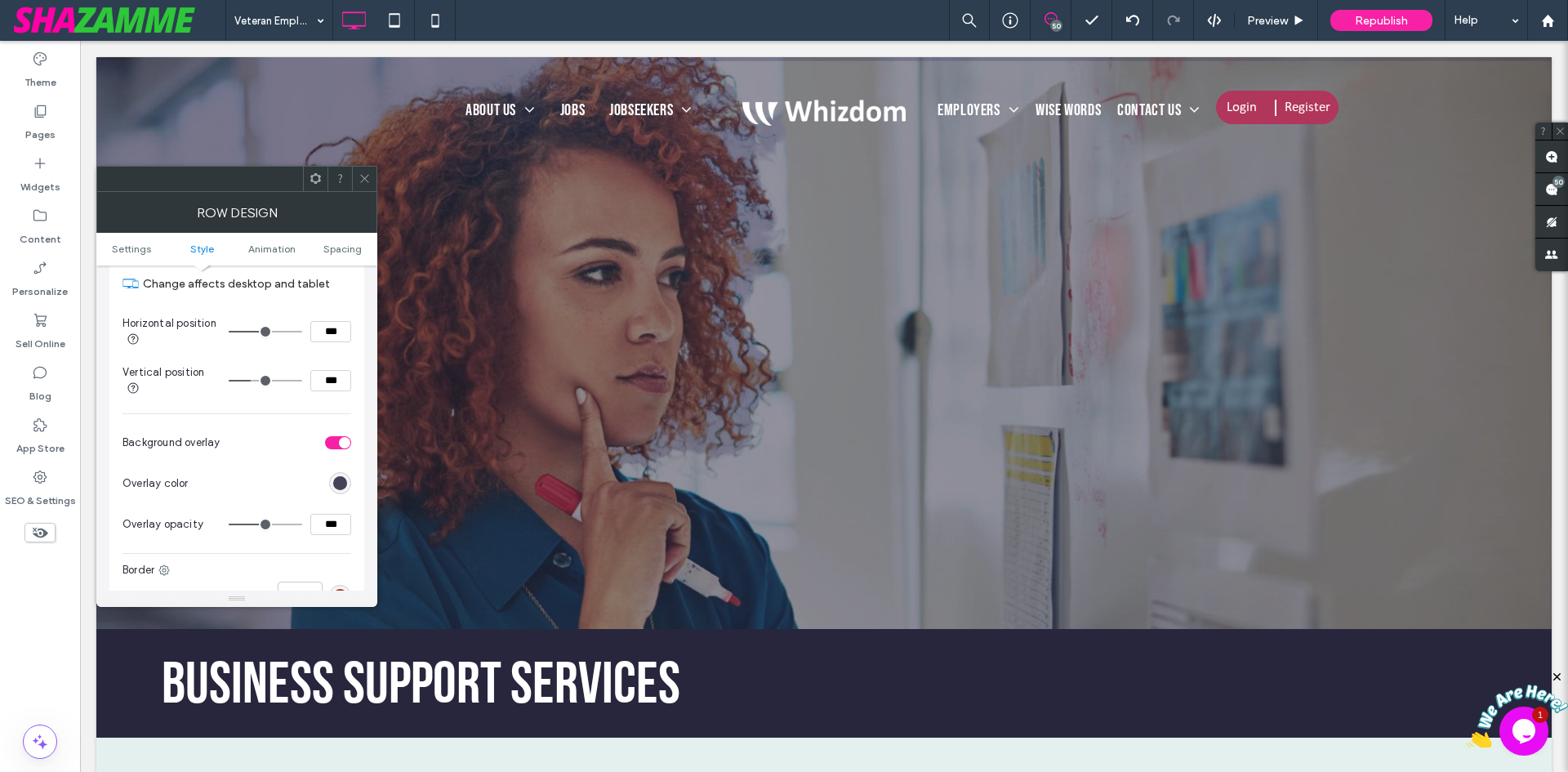
click at [341, 482] on div "rgba(40, 38, 61, 1)" at bounding box center [340, 483] width 14 height 14
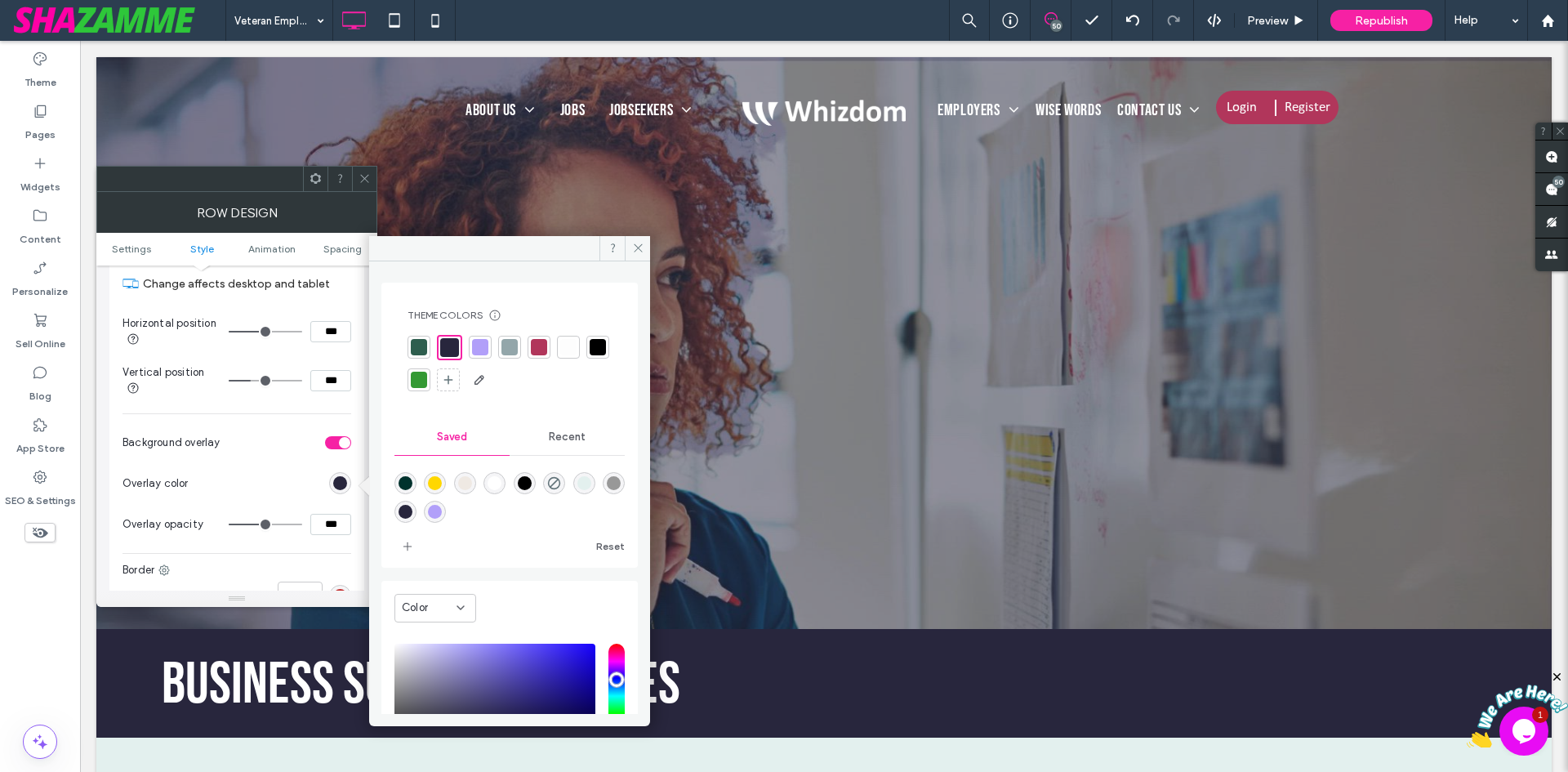
click at [415, 339] on div at bounding box center [419, 347] width 16 height 16
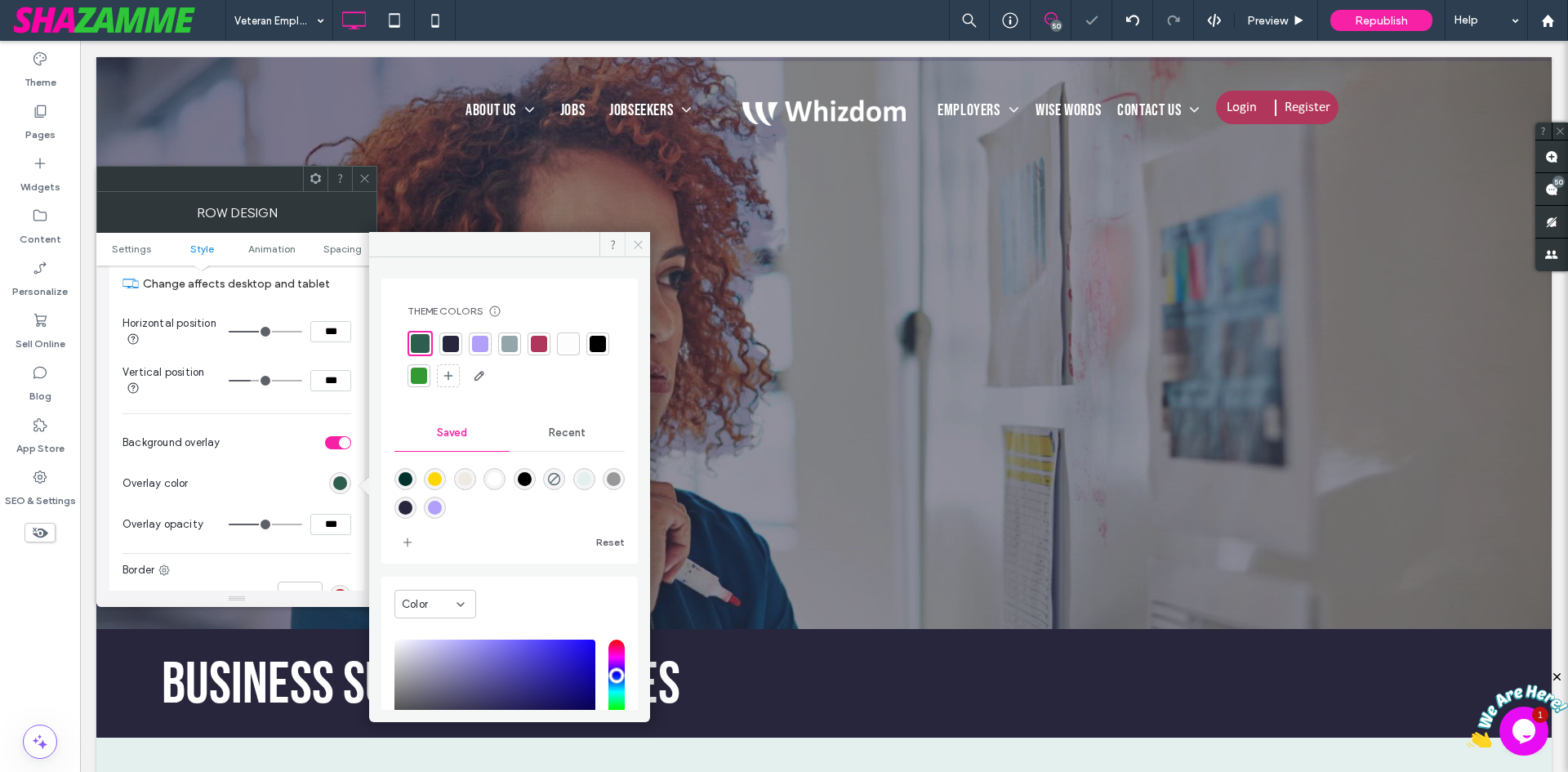
click at [646, 247] on span at bounding box center [637, 244] width 26 height 25
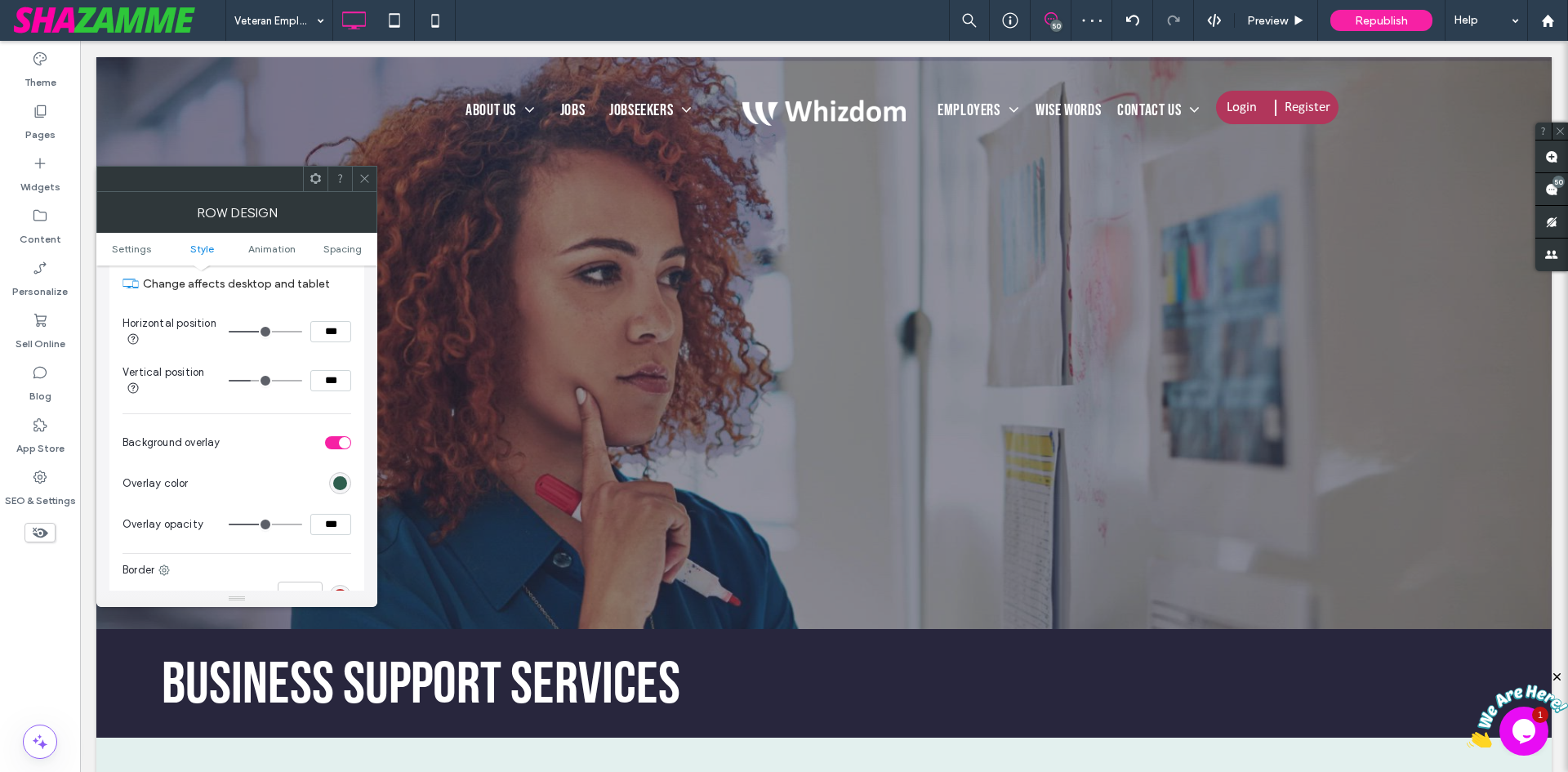
click at [367, 179] on icon at bounding box center [364, 179] width 12 height 12
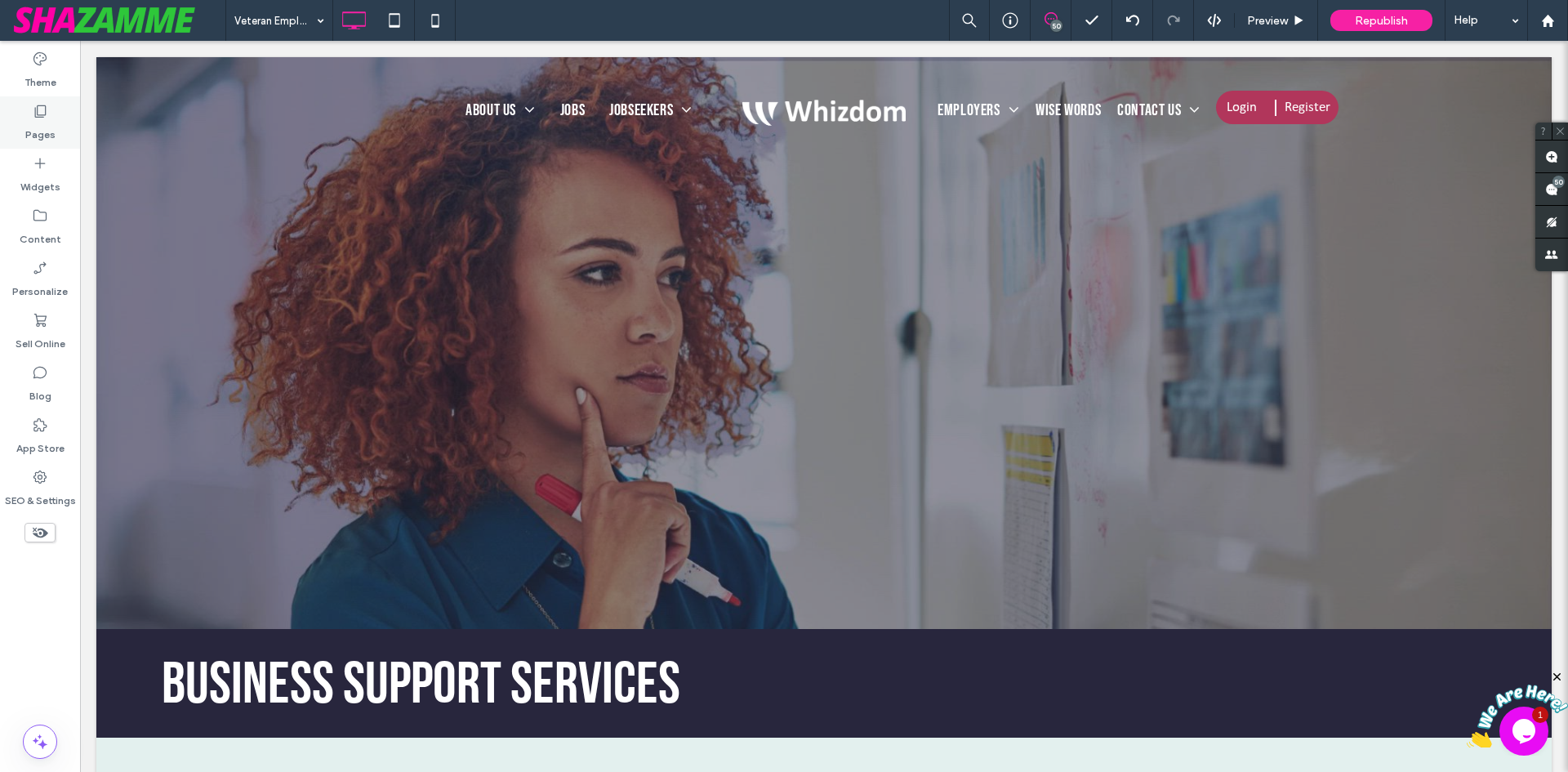
click at [43, 119] on label "Pages" at bounding box center [41, 131] width 30 height 23
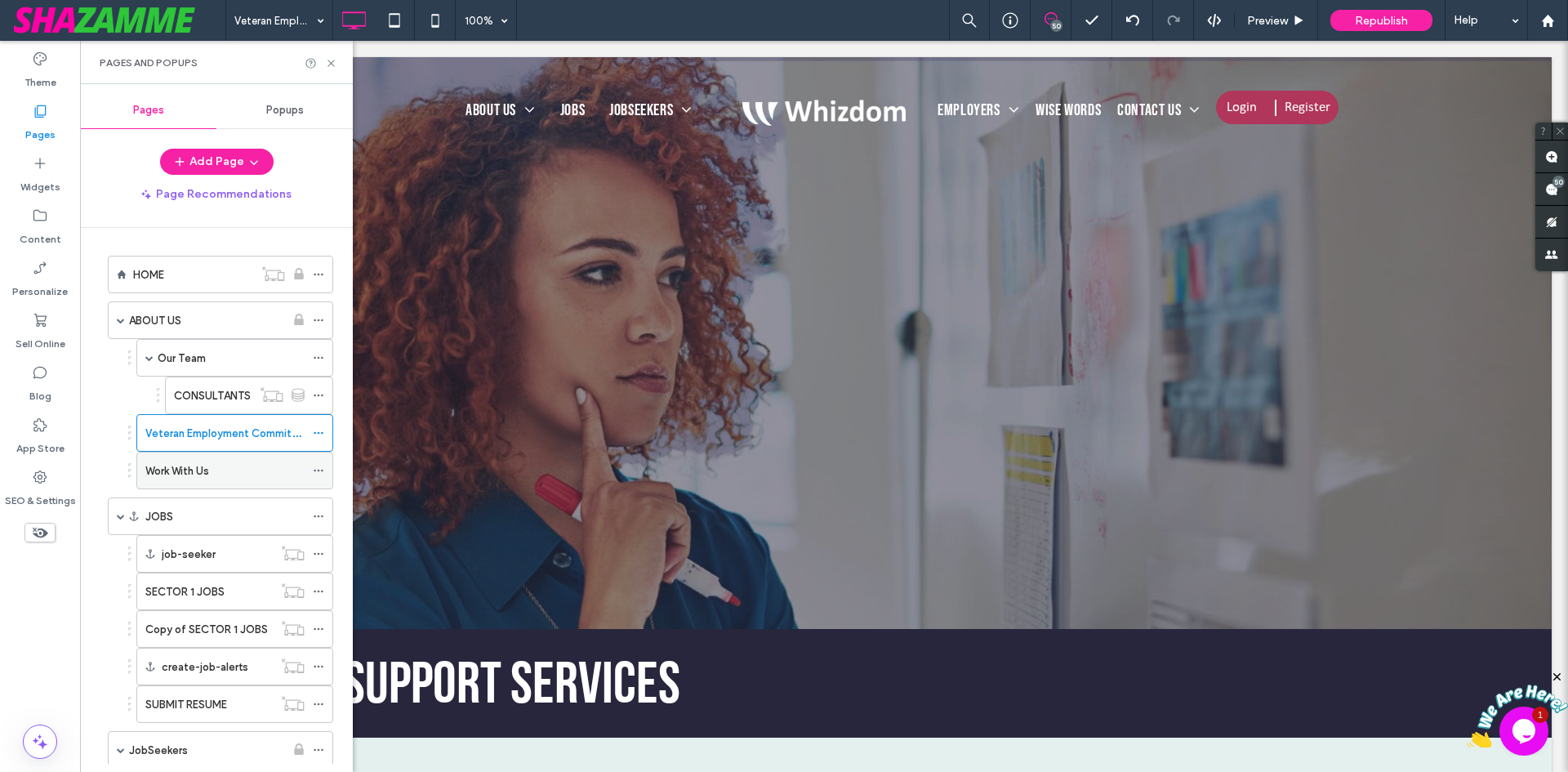
click at [172, 453] on div "Work With Us" at bounding box center [225, 470] width 159 height 36
click at [161, 325] on label "ABOUT US" at bounding box center [155, 320] width 52 height 28
click at [331, 64] on use at bounding box center [330, 62] width 6 height 6
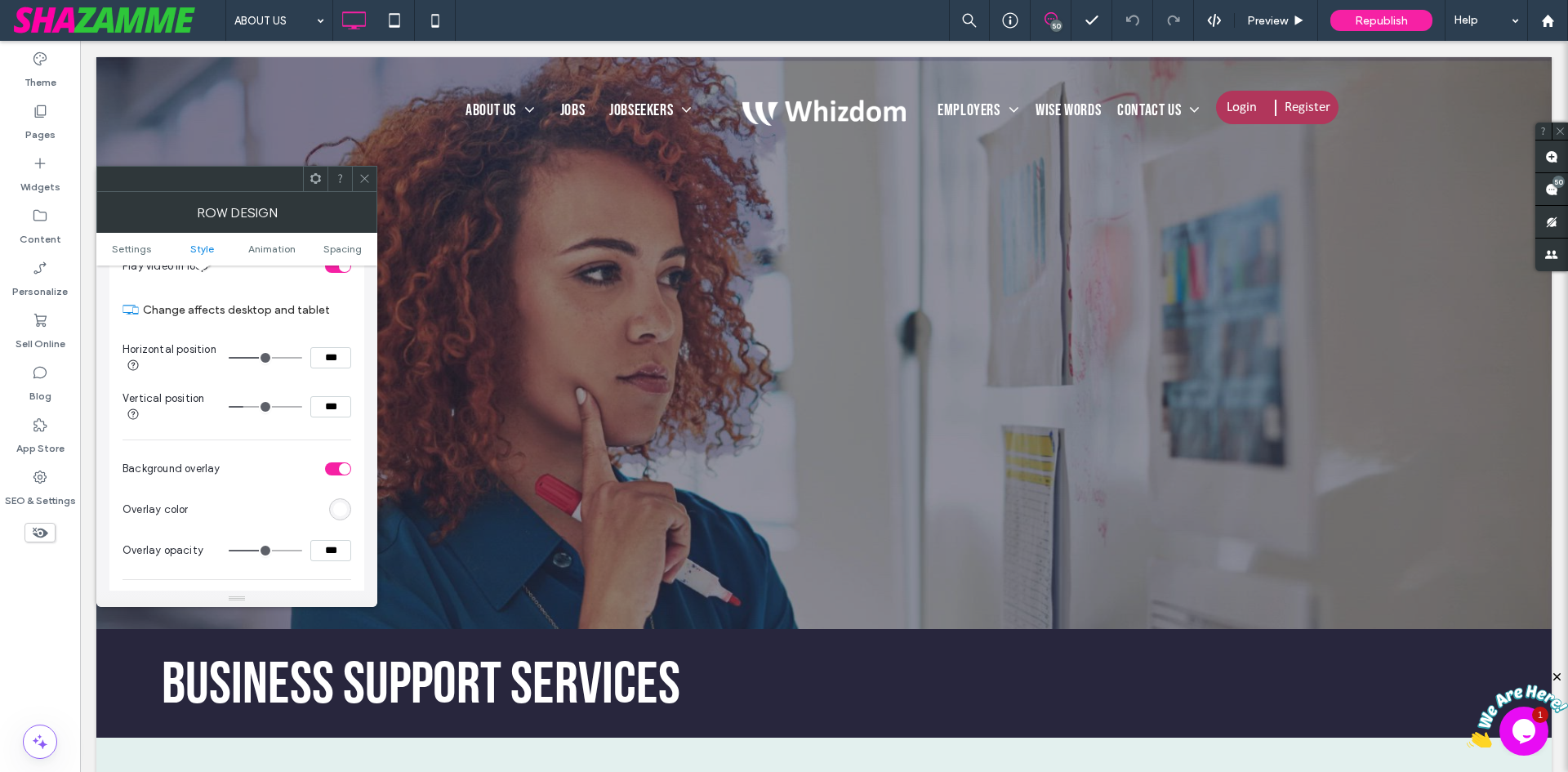
scroll to position [735, 0]
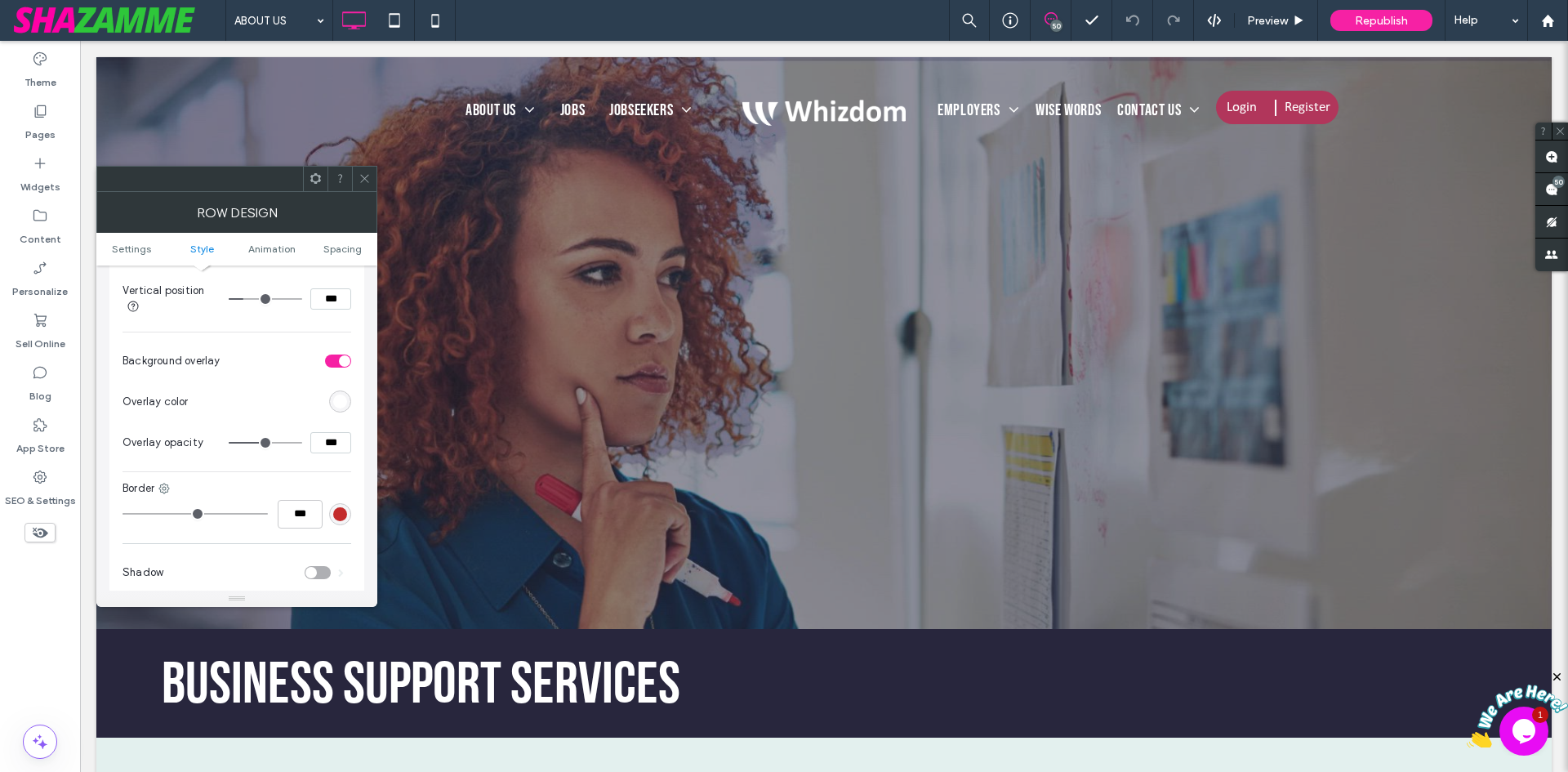
click at [337, 400] on div "rgb(255,255,255)" at bounding box center [340, 401] width 14 height 14
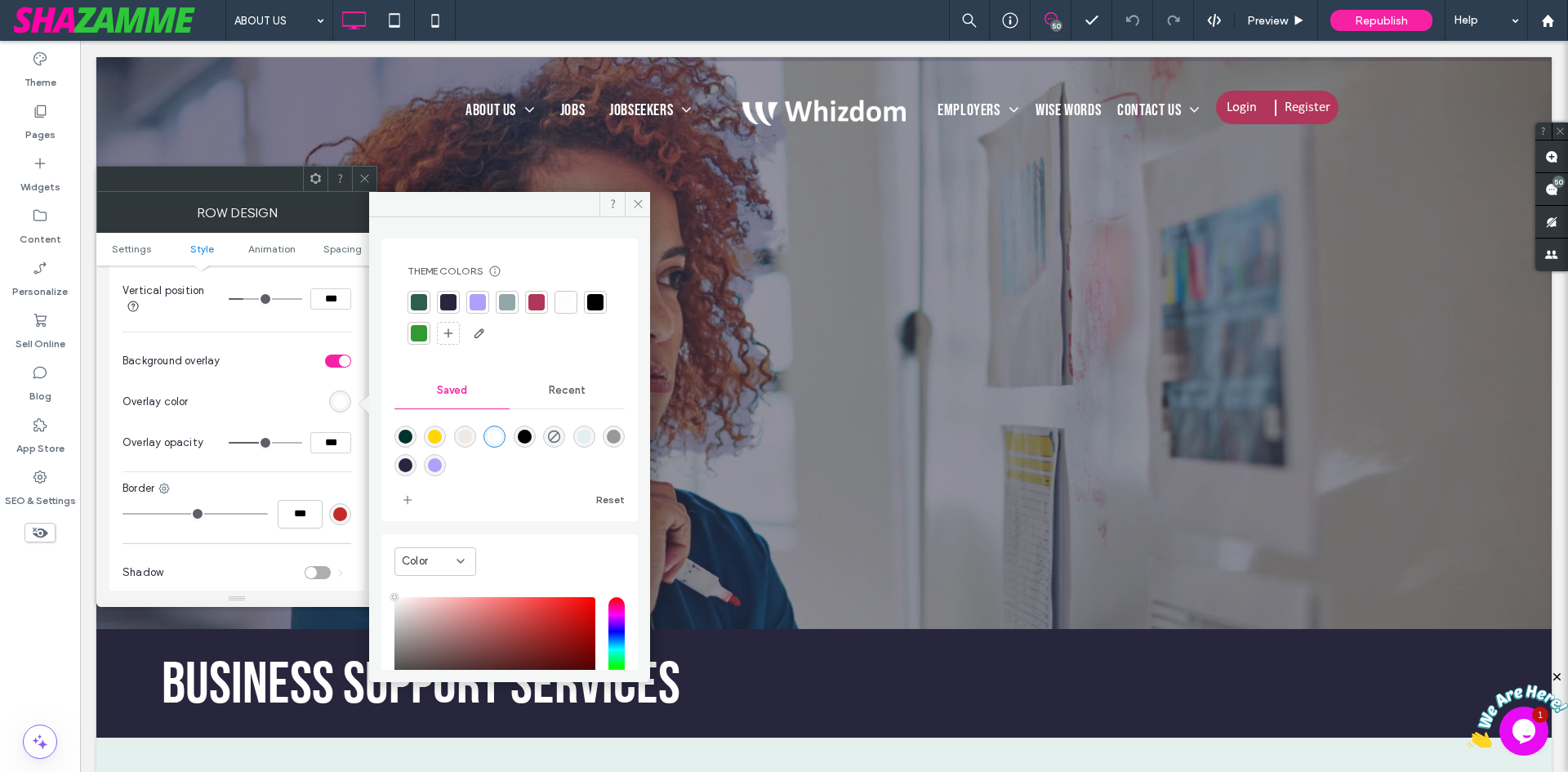
click at [424, 297] on div at bounding box center [419, 302] width 16 height 16
click at [368, 176] on use at bounding box center [363, 179] width 8 height 8
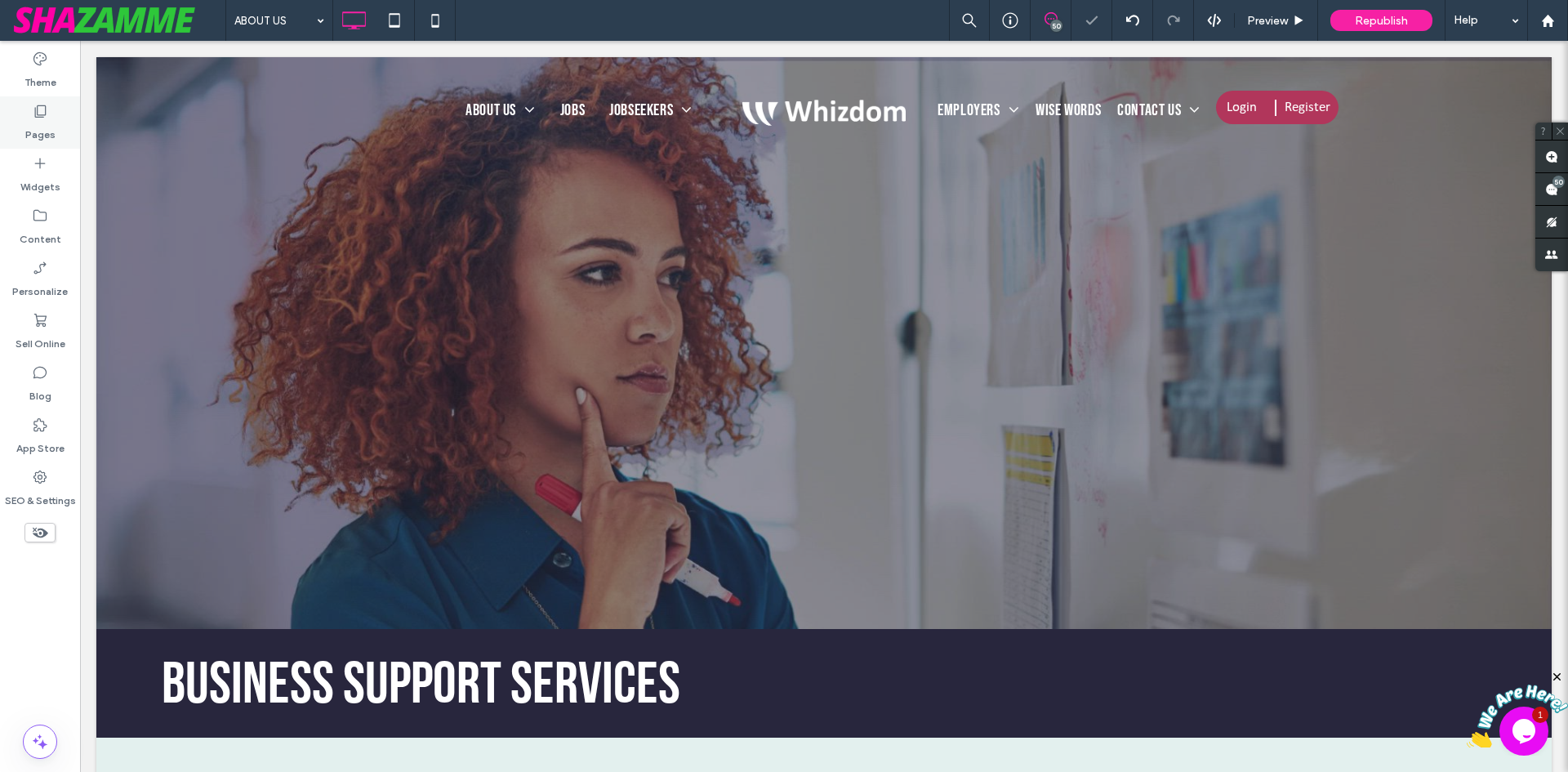
click at [55, 125] on div "Pages" at bounding box center [40, 122] width 80 height 52
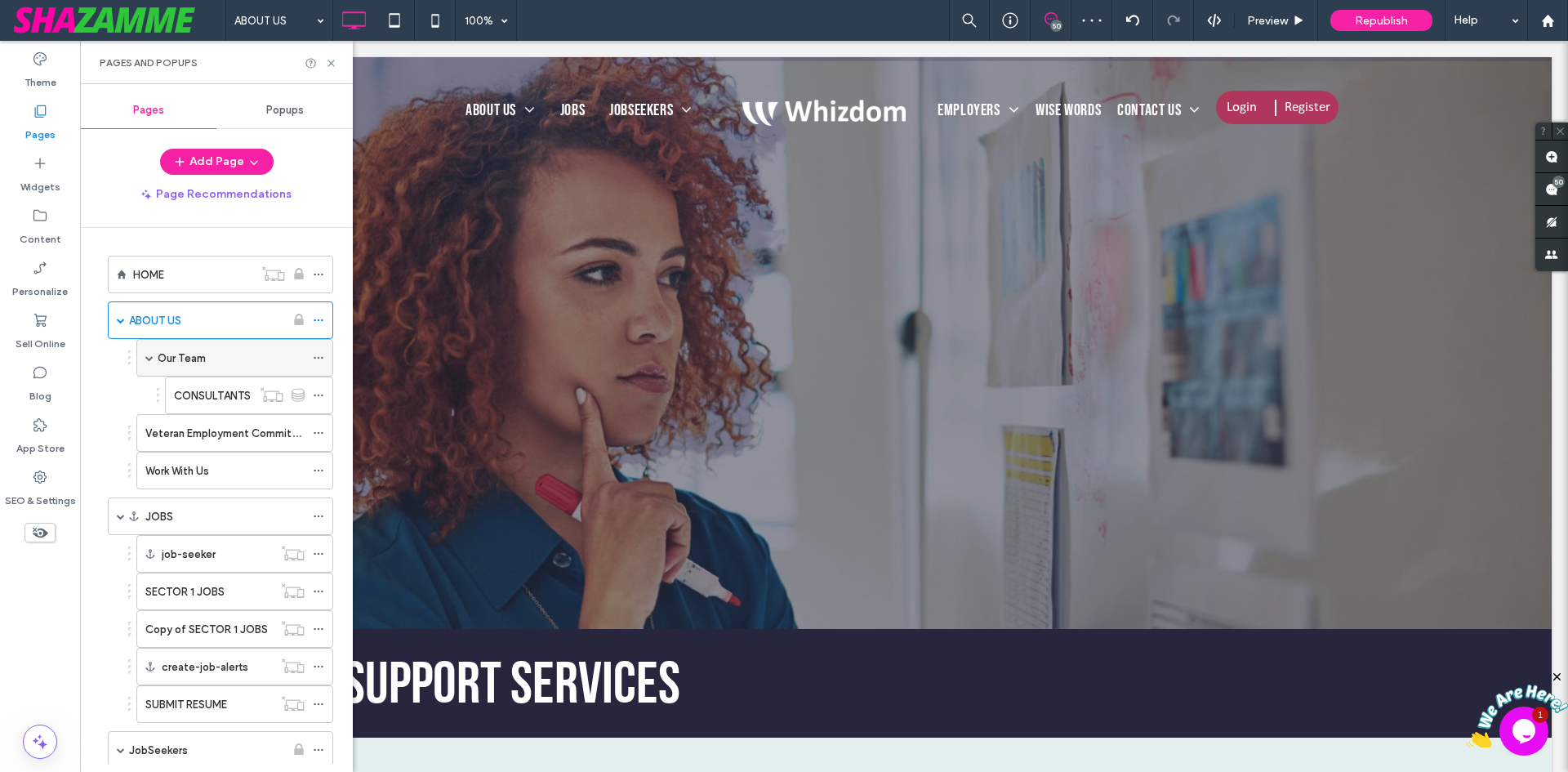
click at [190, 355] on label "Our Team" at bounding box center [181, 358] width 48 height 28
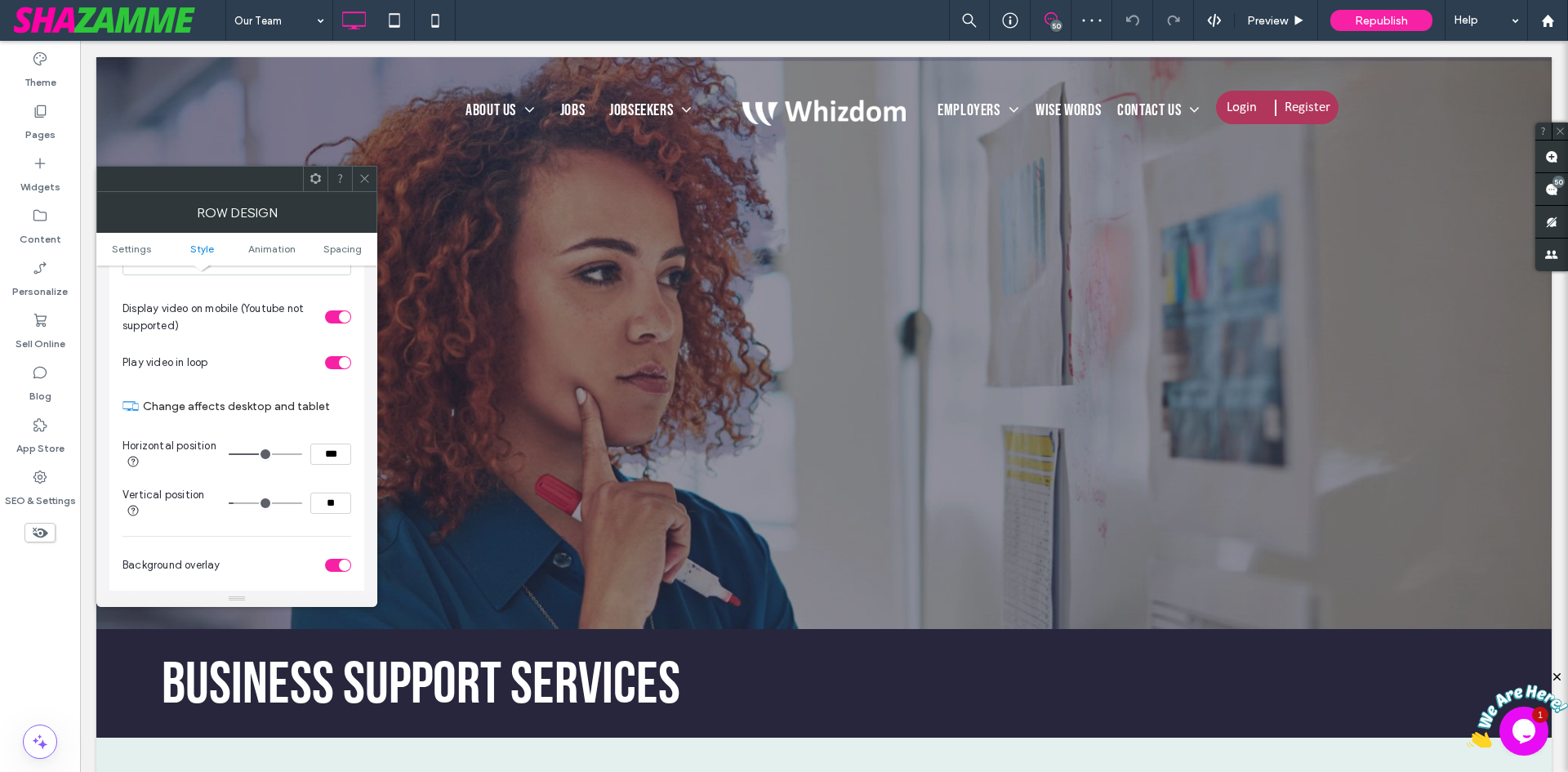
scroll to position [654, 0]
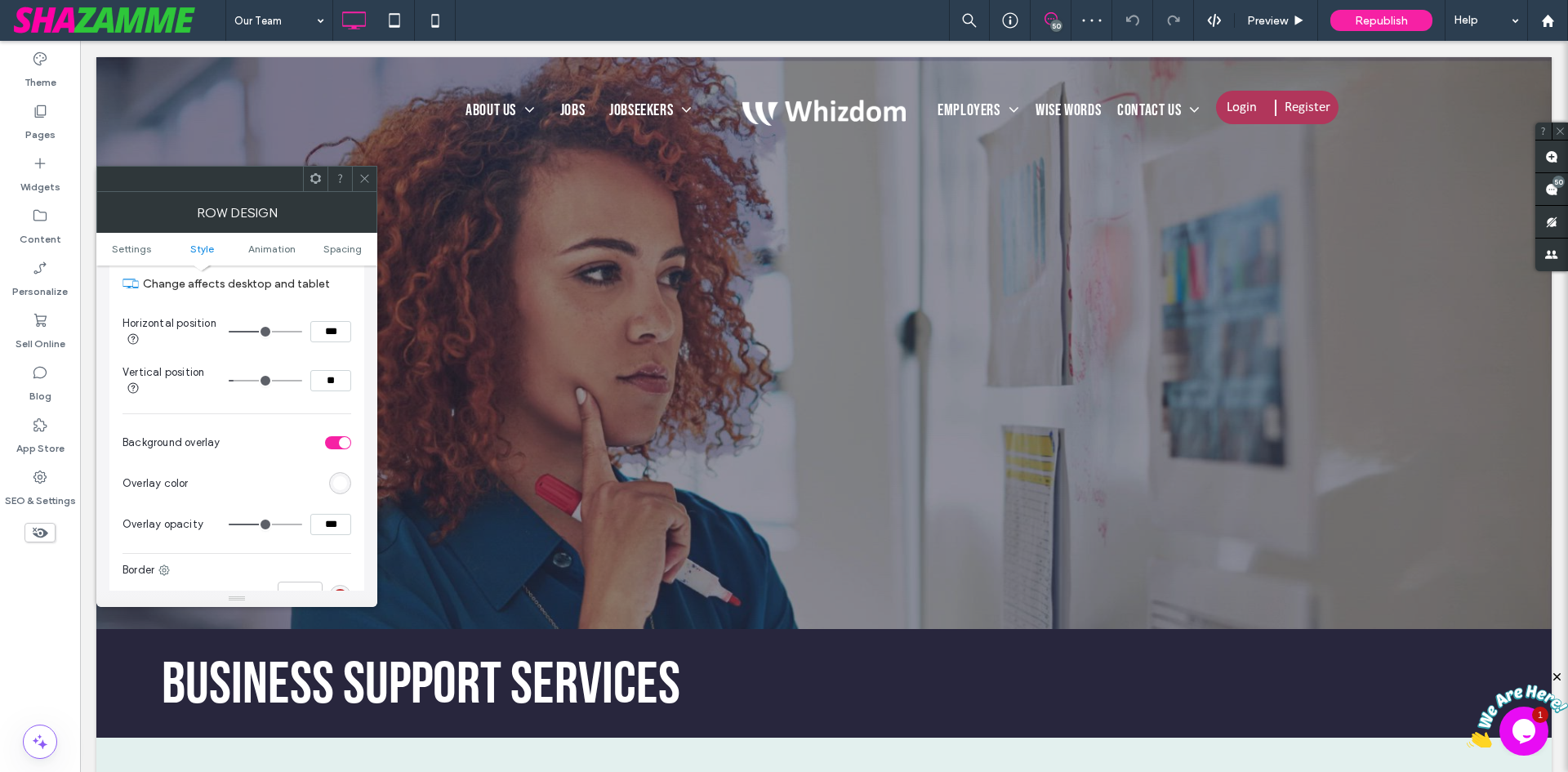
click at [336, 476] on div "rgb(255,255,255)" at bounding box center [340, 483] width 22 height 22
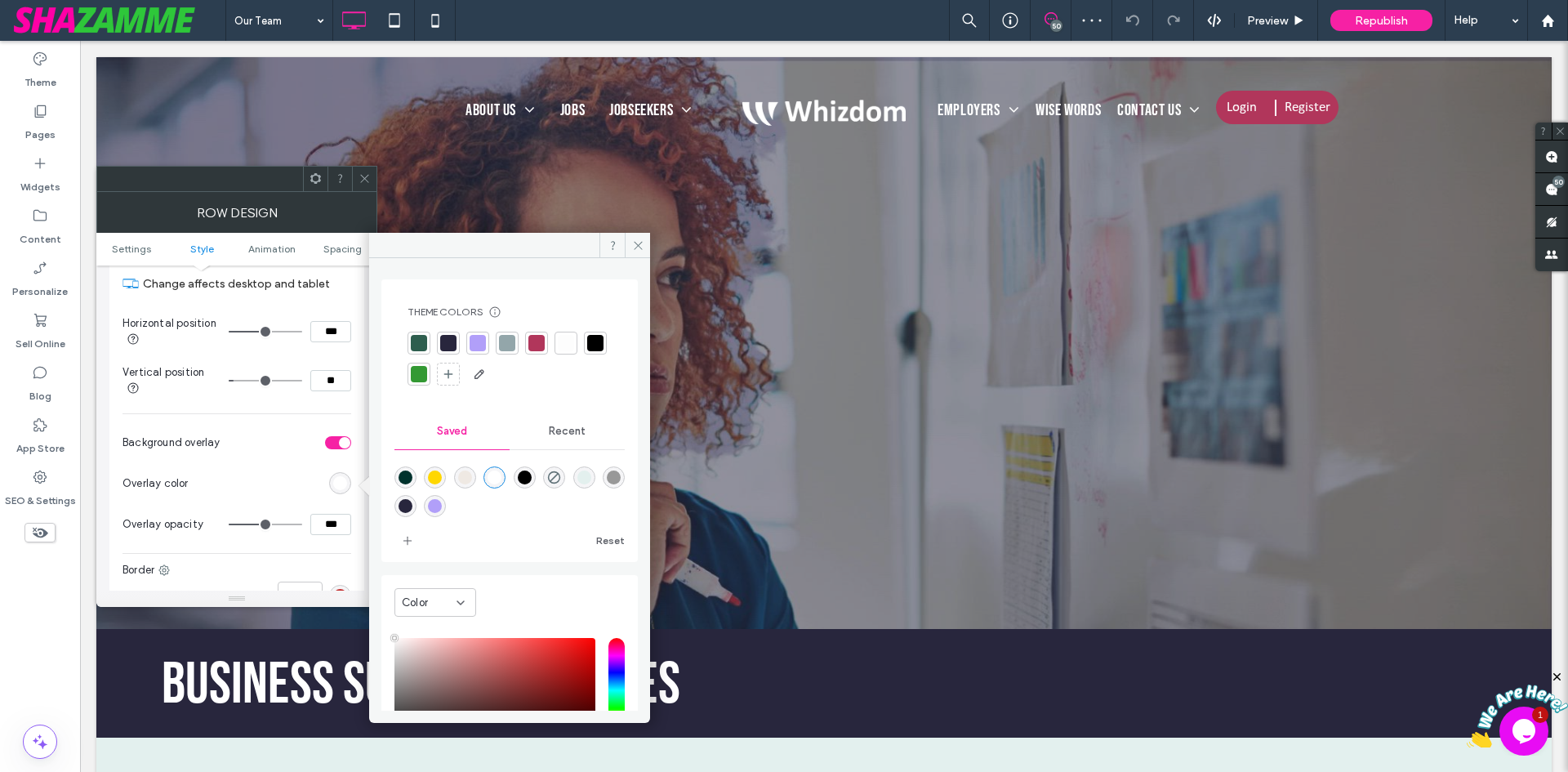
click at [416, 340] on div at bounding box center [419, 343] width 16 height 16
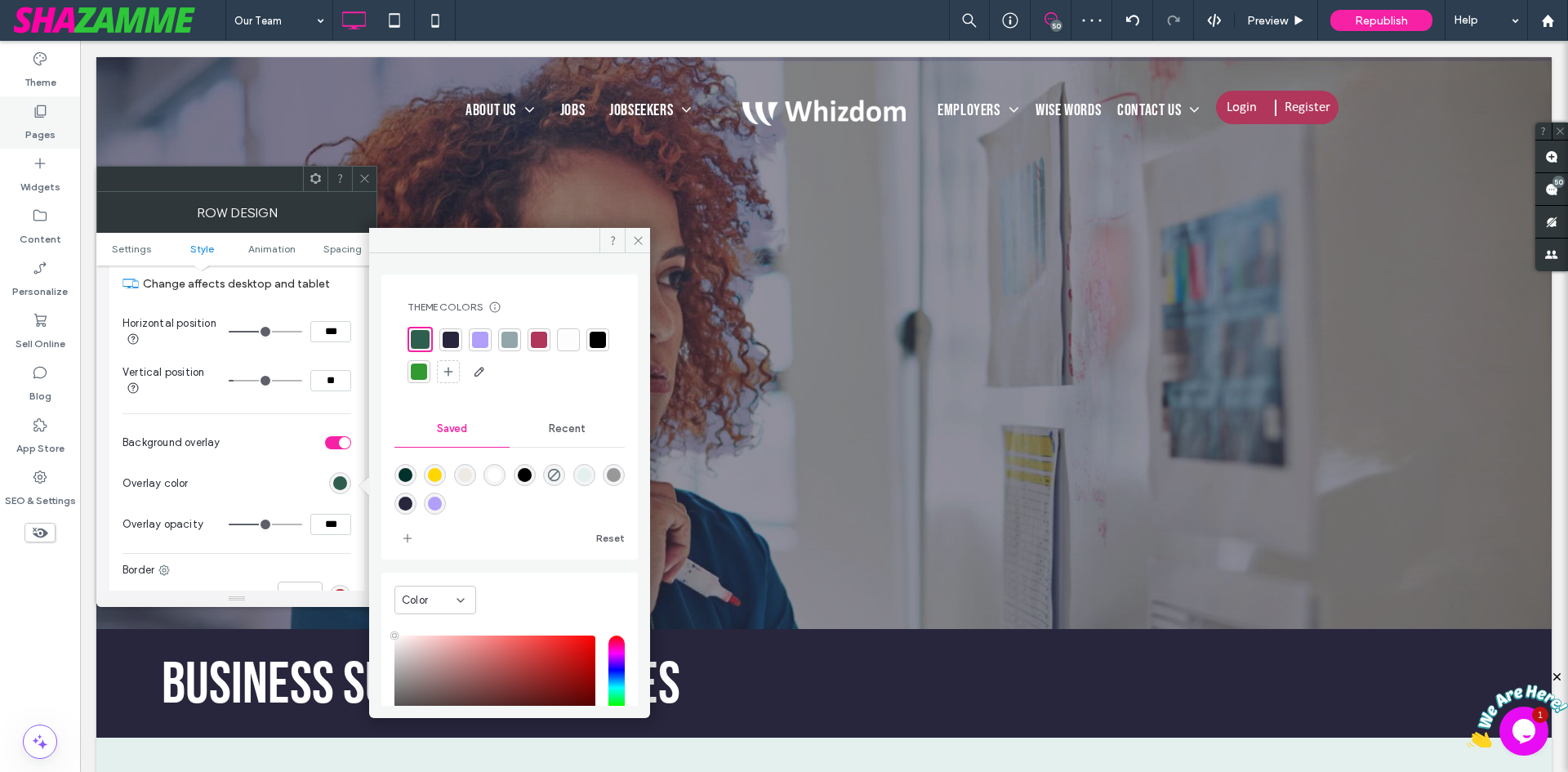
click at [45, 134] on label "Pages" at bounding box center [41, 131] width 30 height 23
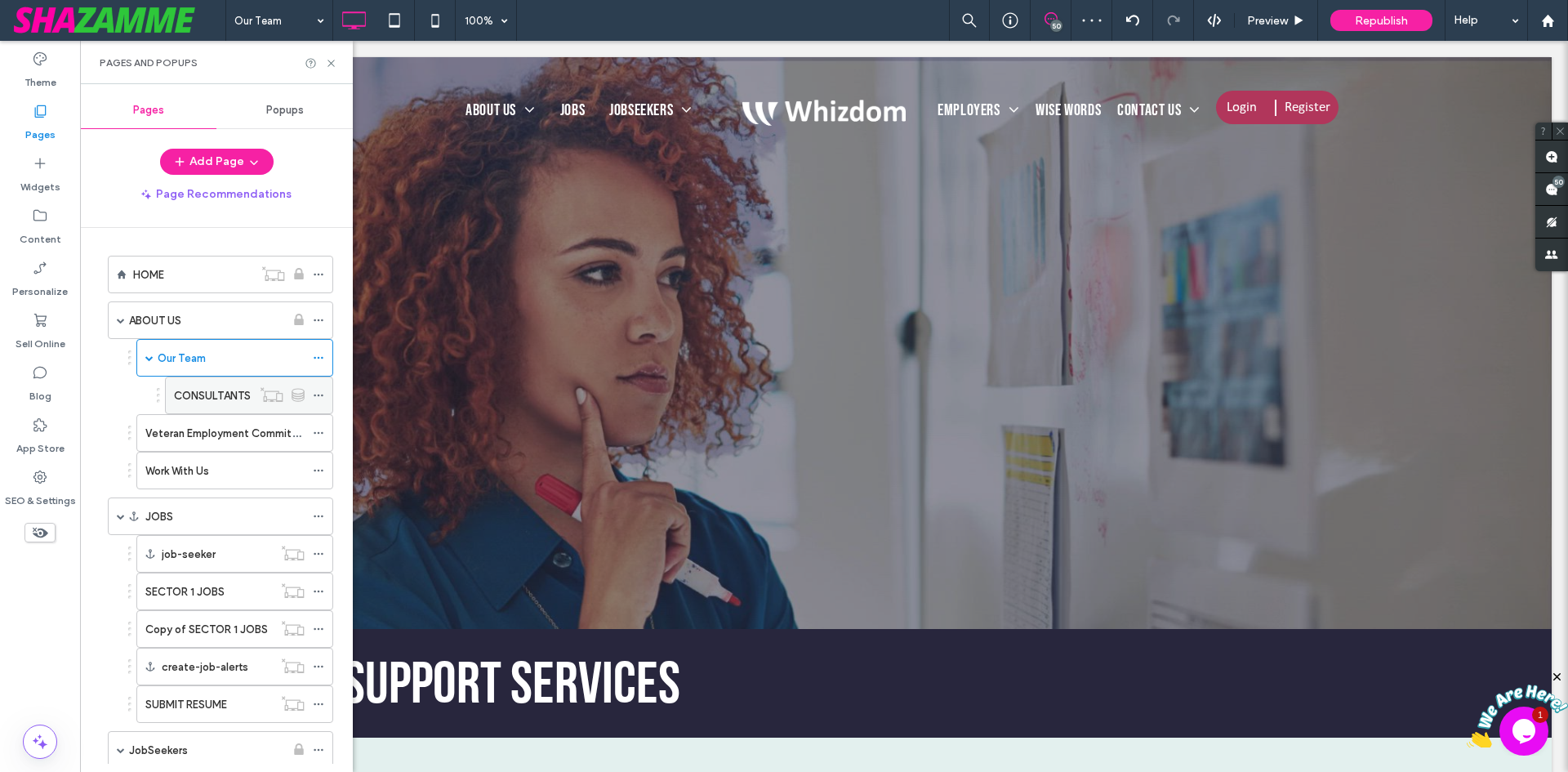
click at [202, 392] on label "CONSULTANTS" at bounding box center [212, 395] width 77 height 28
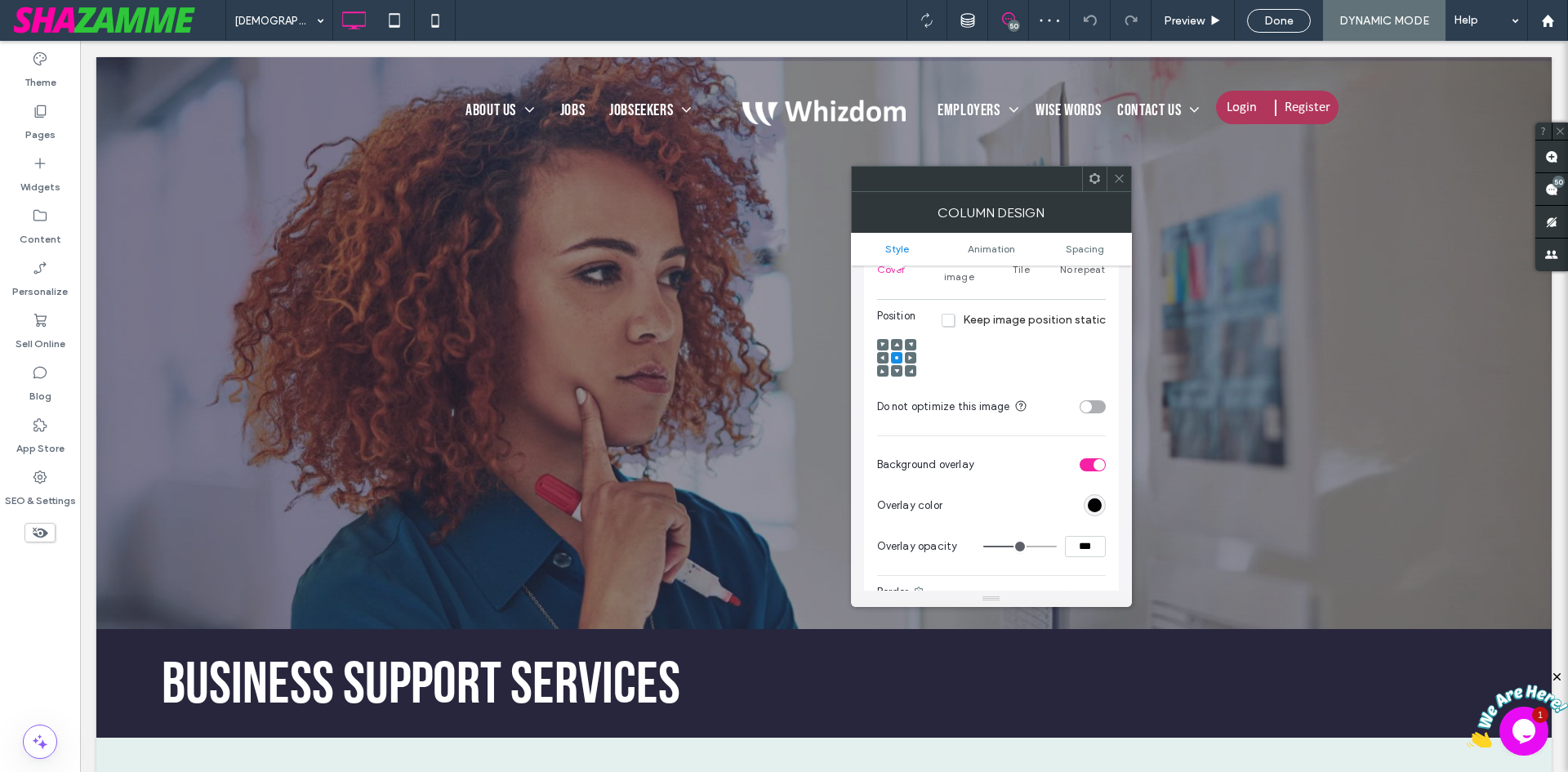
scroll to position [409, 0]
click at [1093, 496] on div "rgb(0, 0, 0)" at bounding box center [1095, 503] width 14 height 14
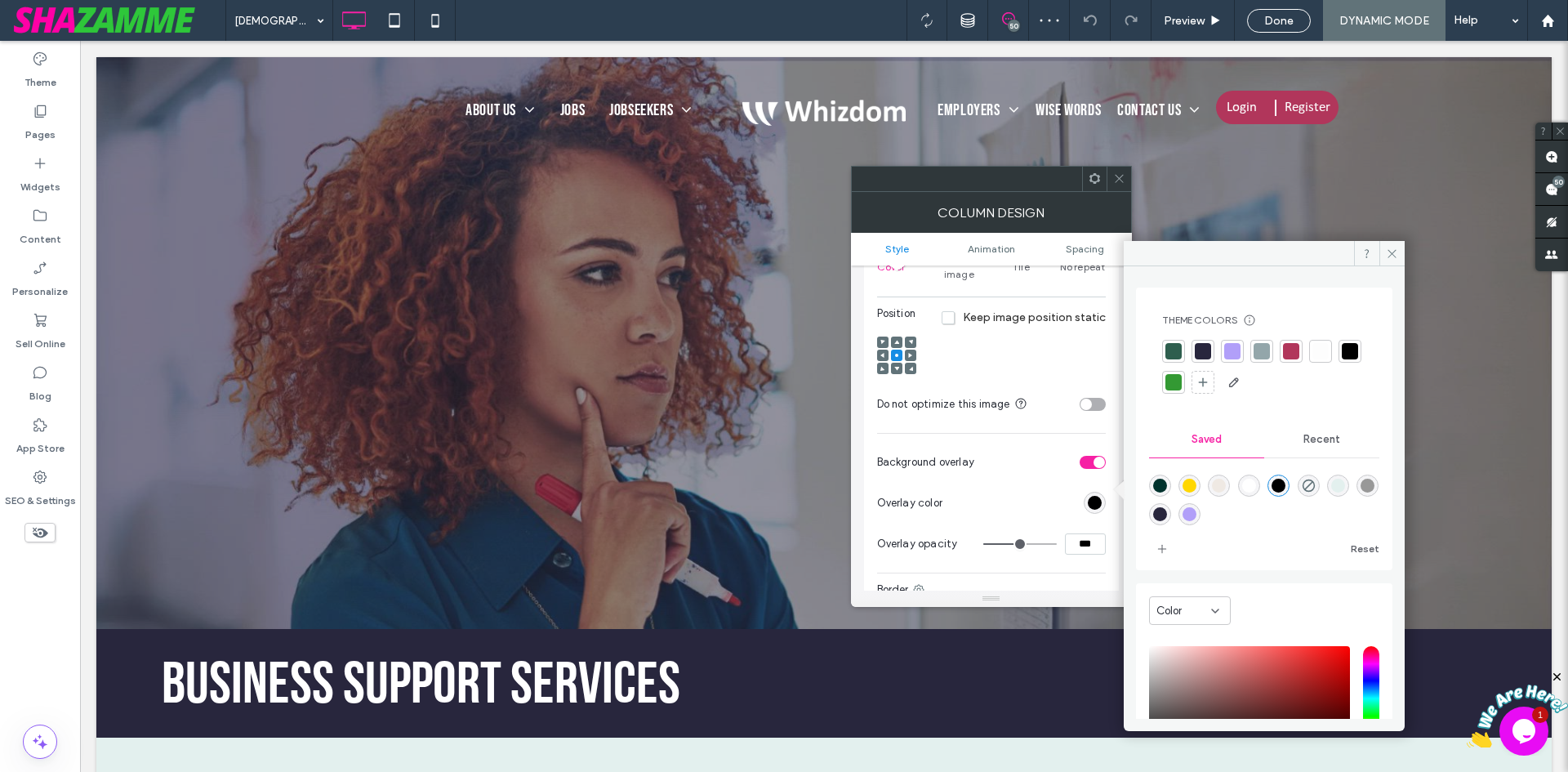
click at [1170, 350] on div at bounding box center [1174, 351] width 16 height 16
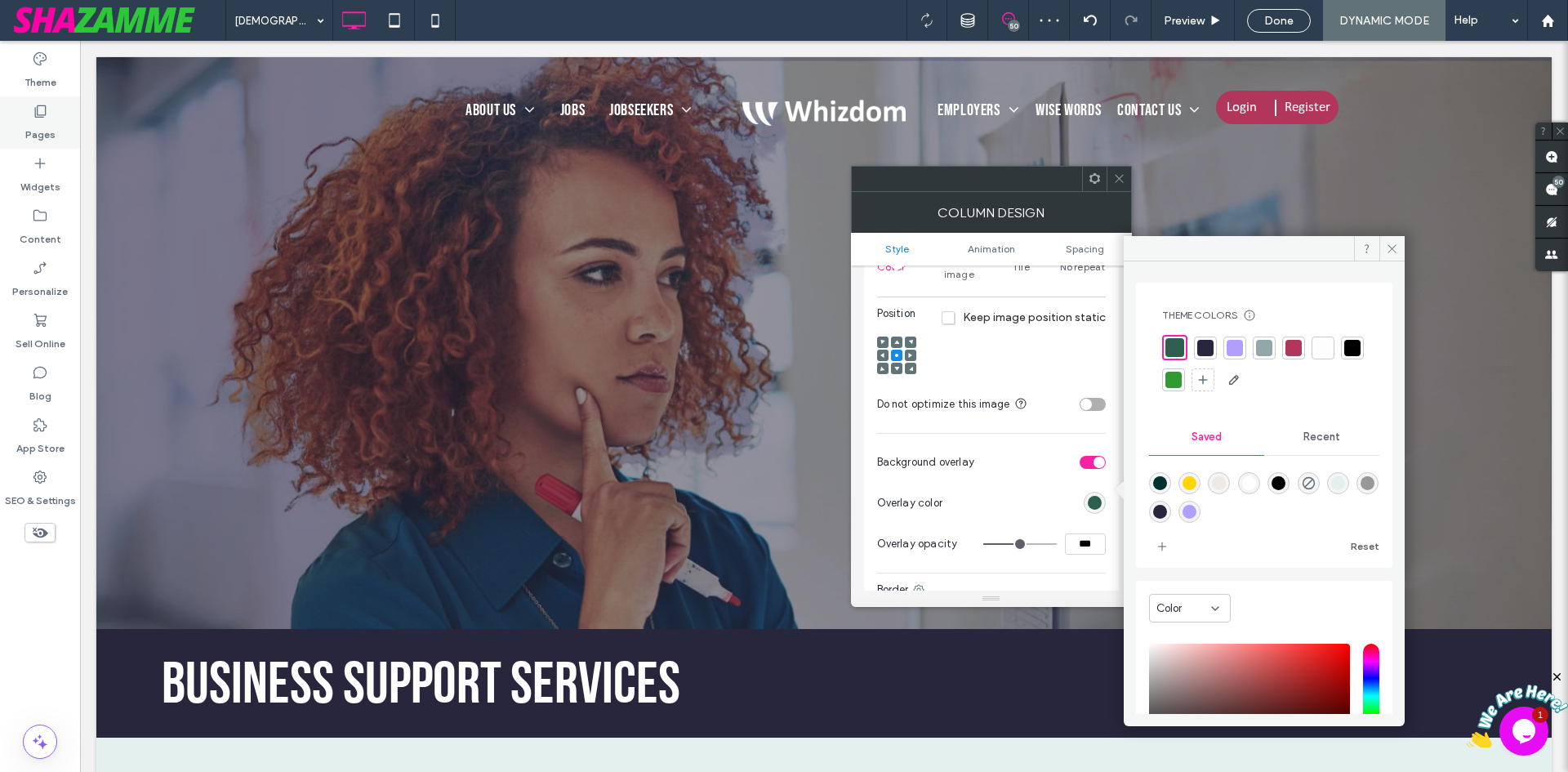
click at [26, 132] on label "Pages" at bounding box center [41, 131] width 30 height 23
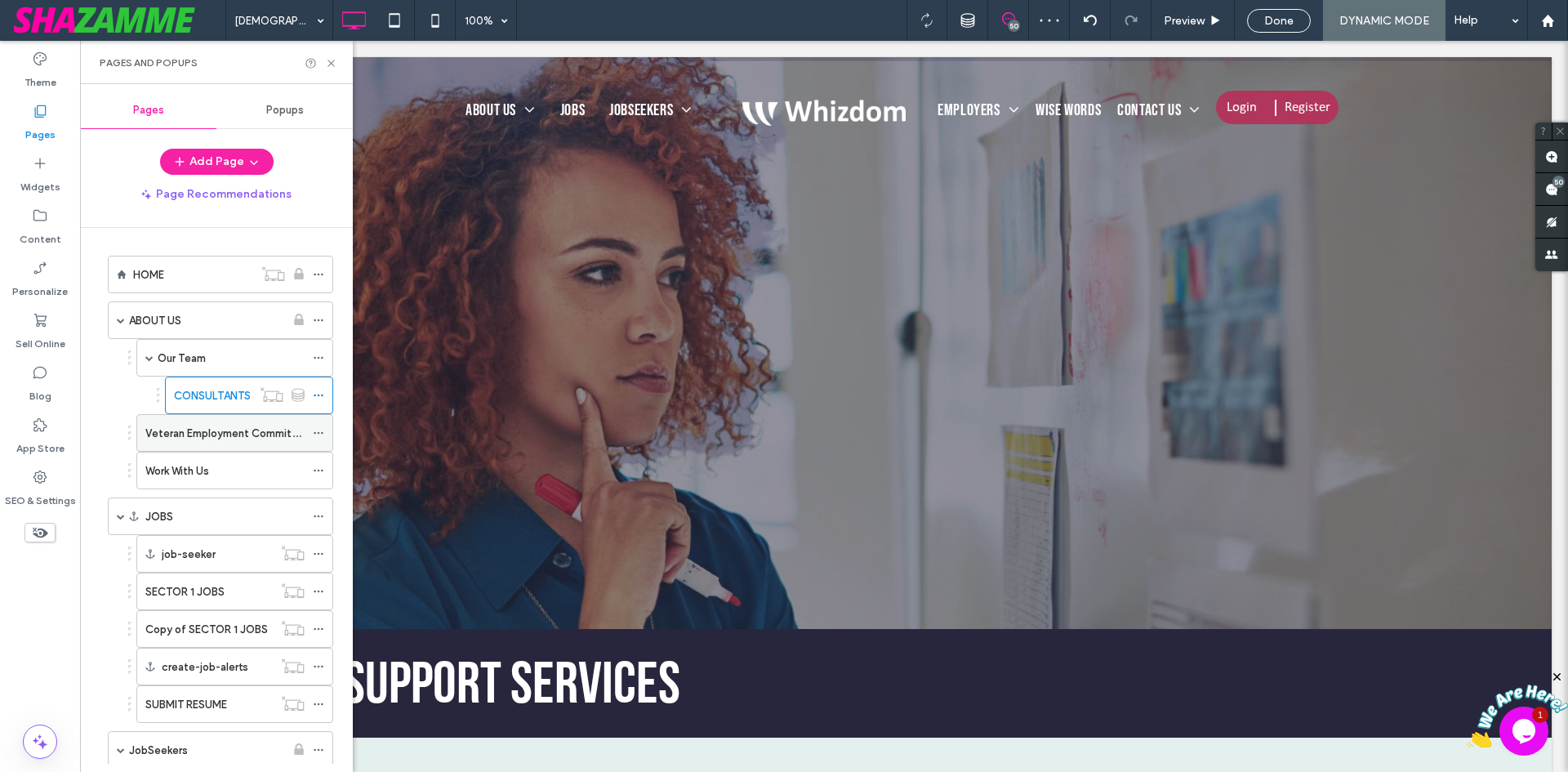
click at [195, 422] on div "Veteran Employment Commitment" at bounding box center [225, 432] width 159 height 36
click at [171, 467] on label "Work With Us" at bounding box center [177, 470] width 64 height 28
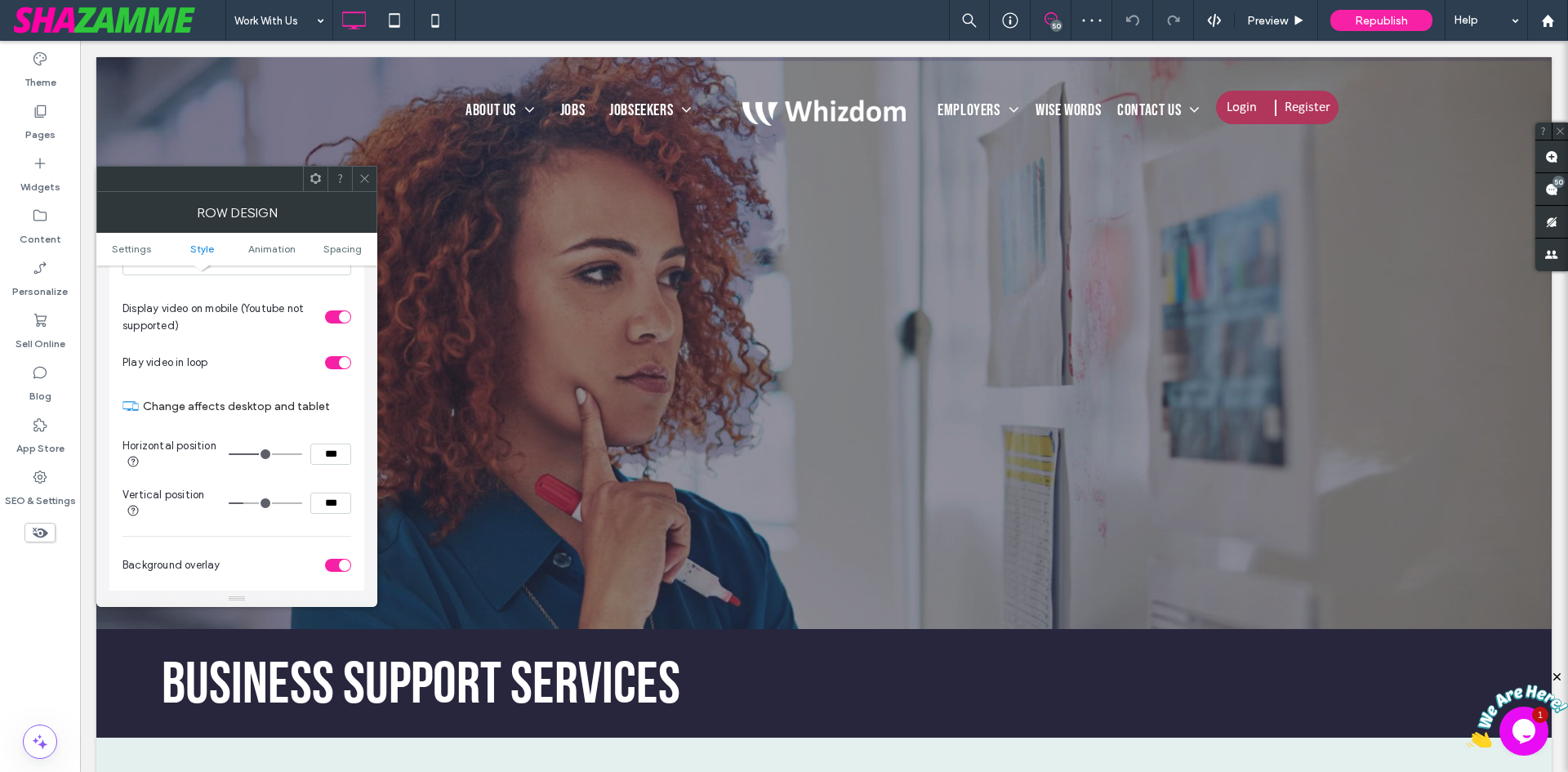
scroll to position [571, 0]
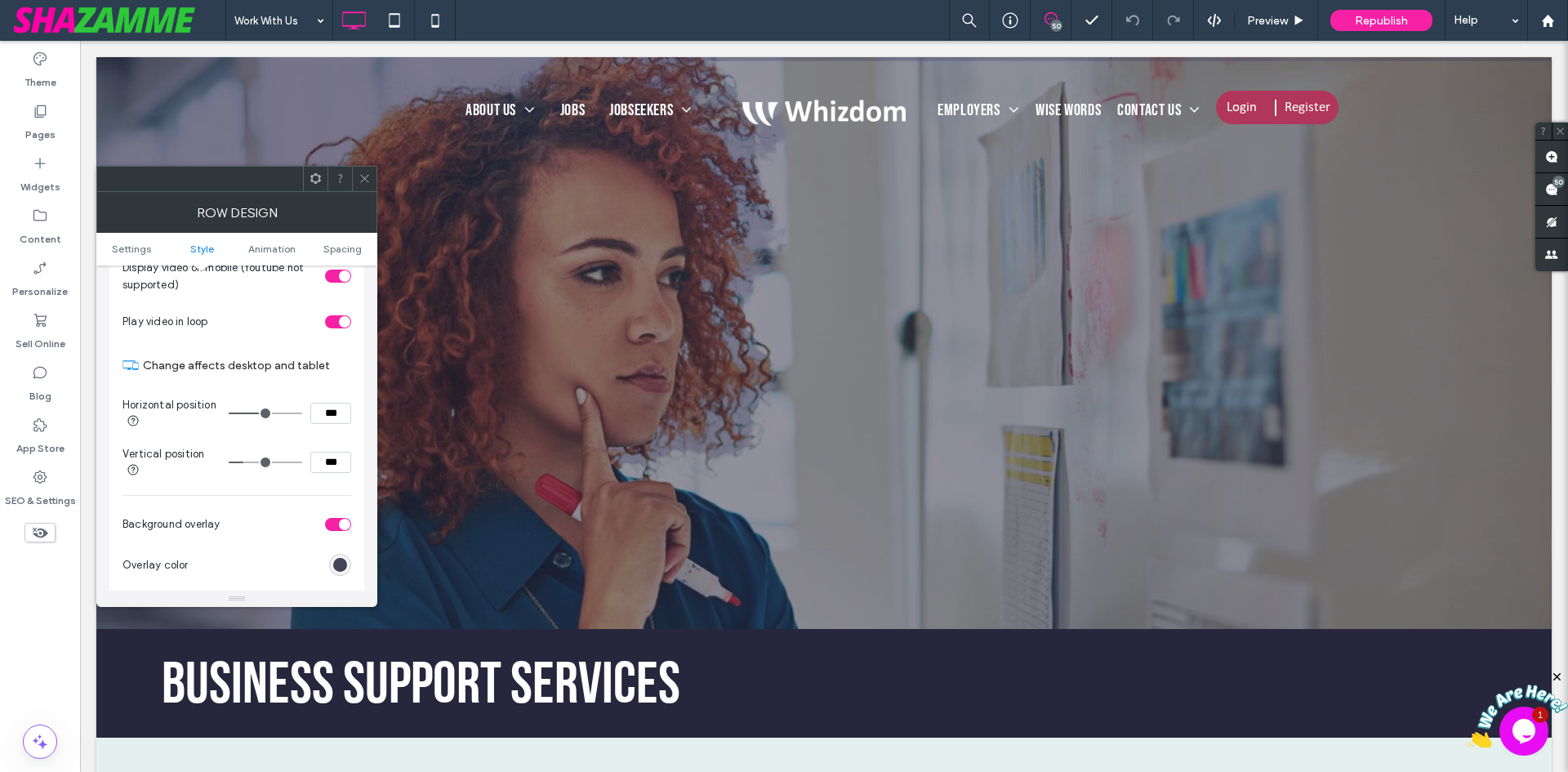
click at [341, 566] on div "rgb(40, 38, 61)" at bounding box center [340, 565] width 14 height 14
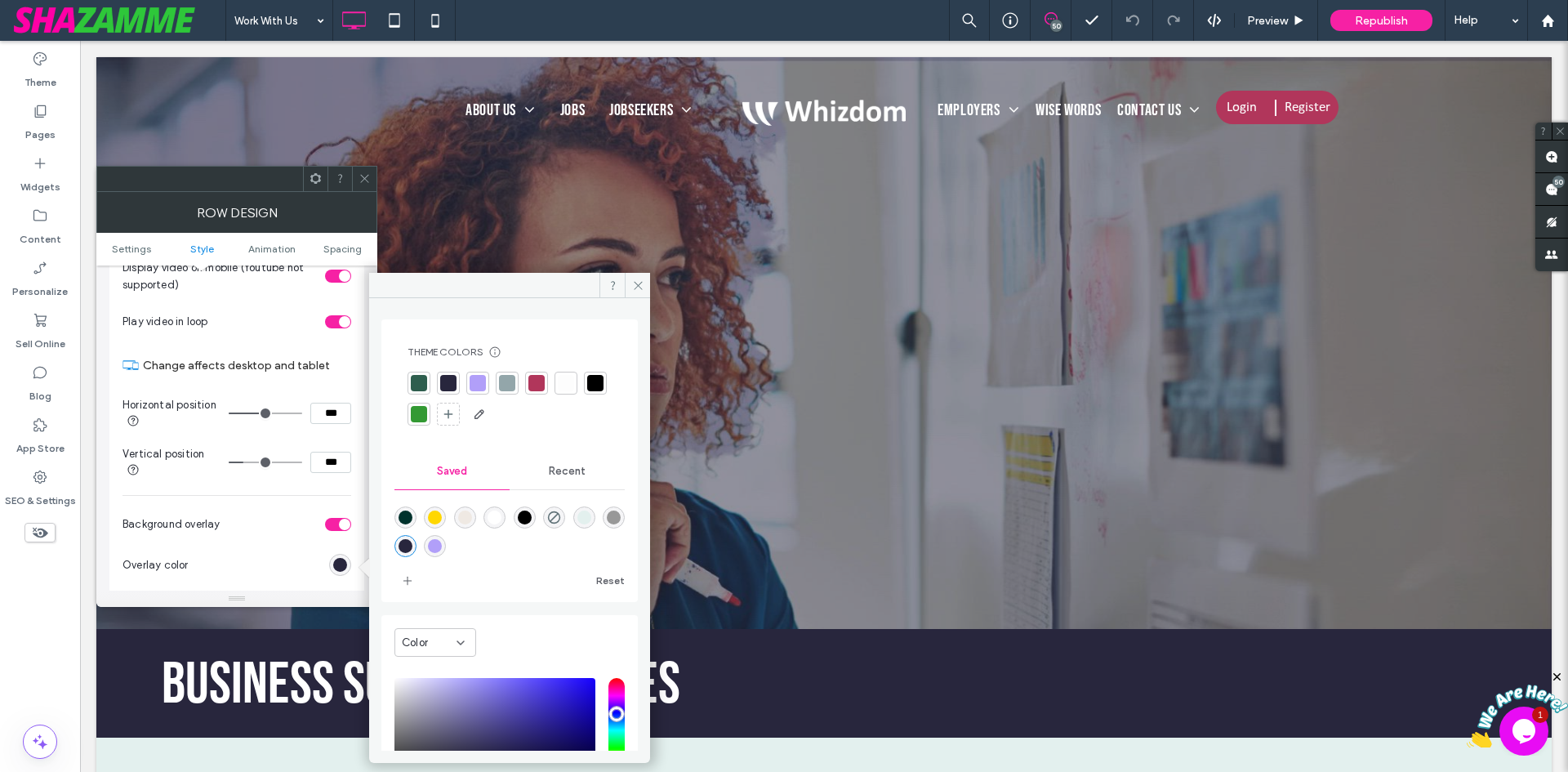
click at [420, 383] on div at bounding box center [419, 383] width 16 height 16
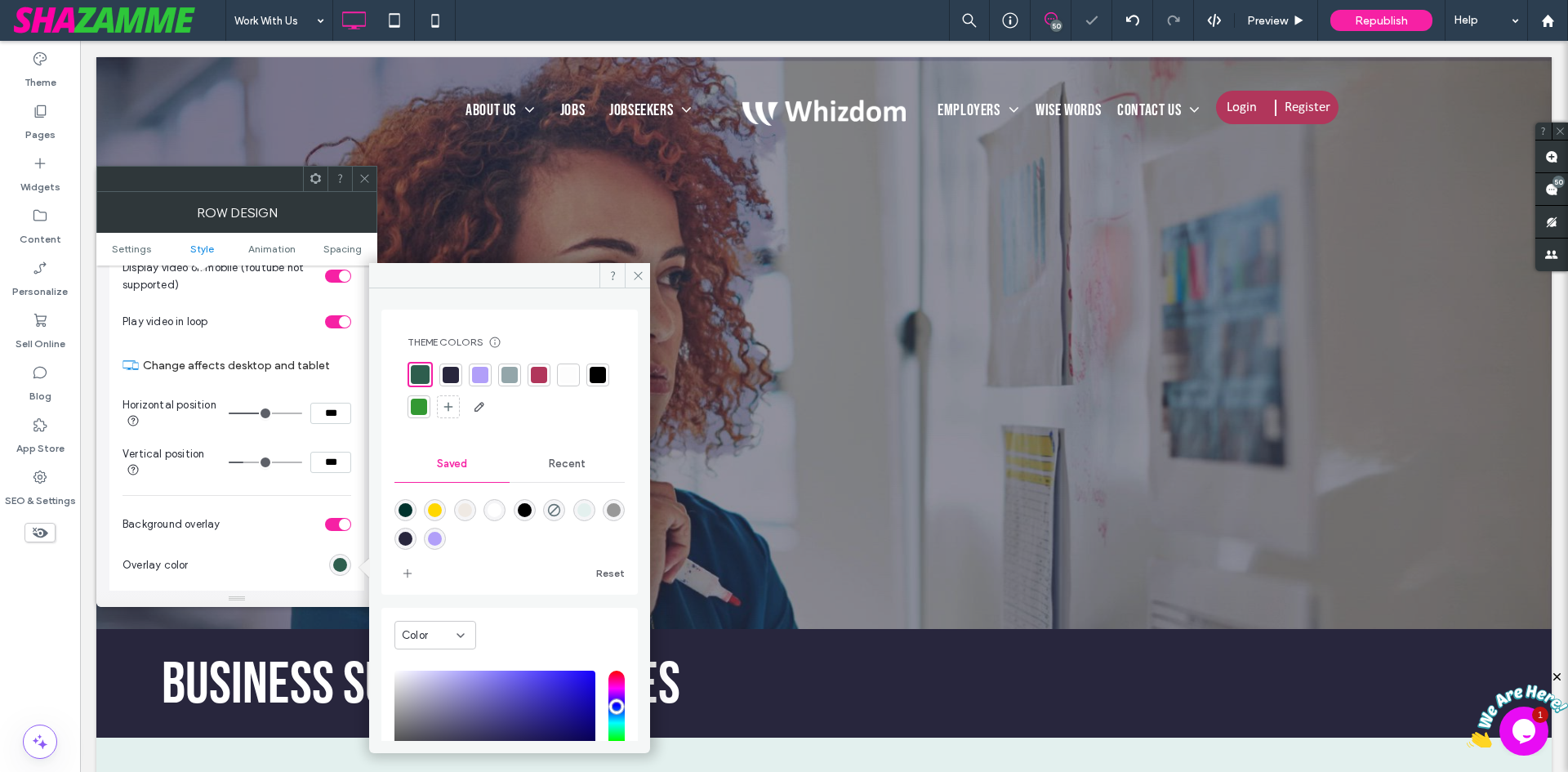
click at [368, 186] on span at bounding box center [364, 179] width 12 height 25
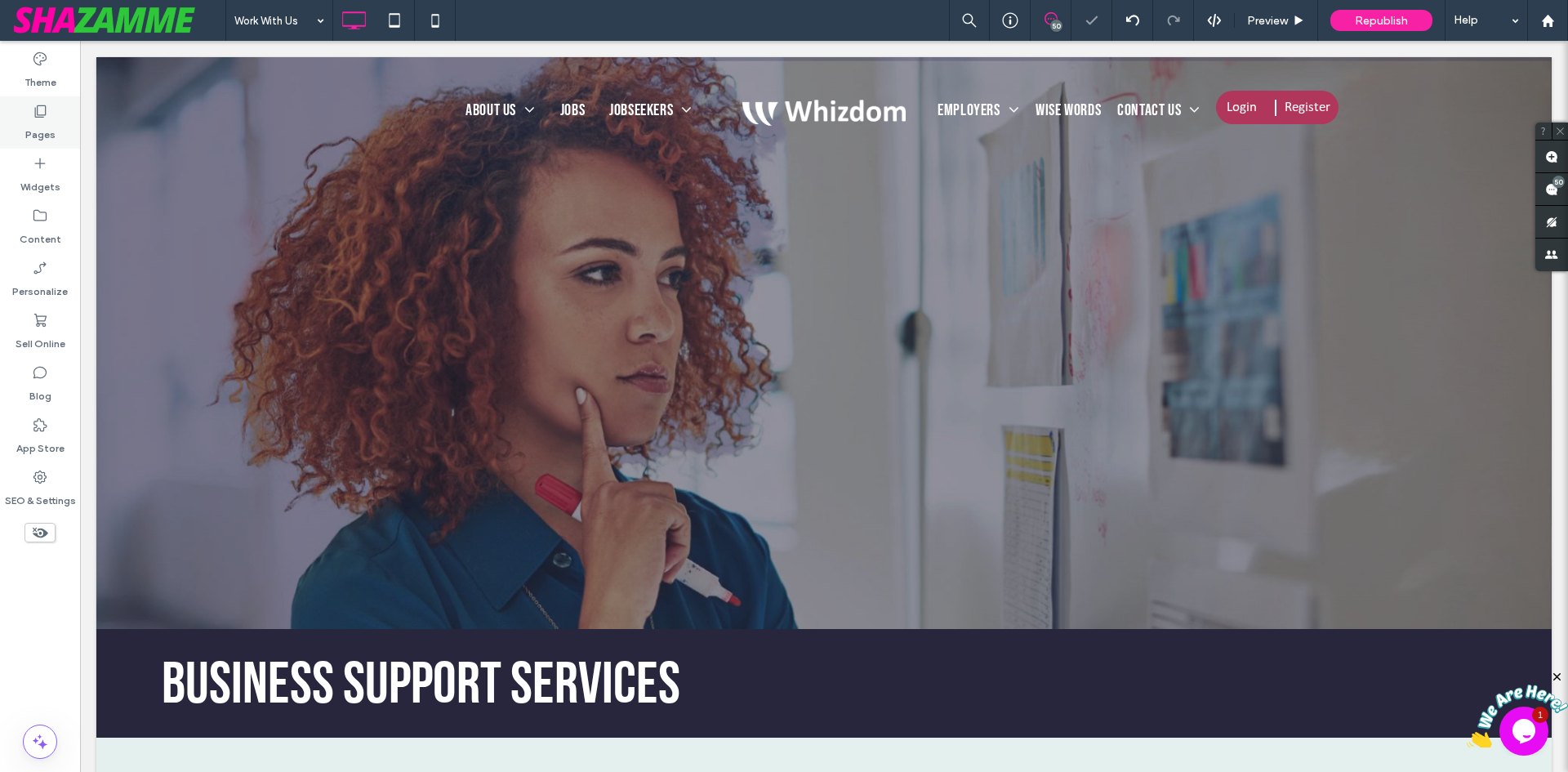
click at [31, 125] on label "Pages" at bounding box center [41, 131] width 30 height 23
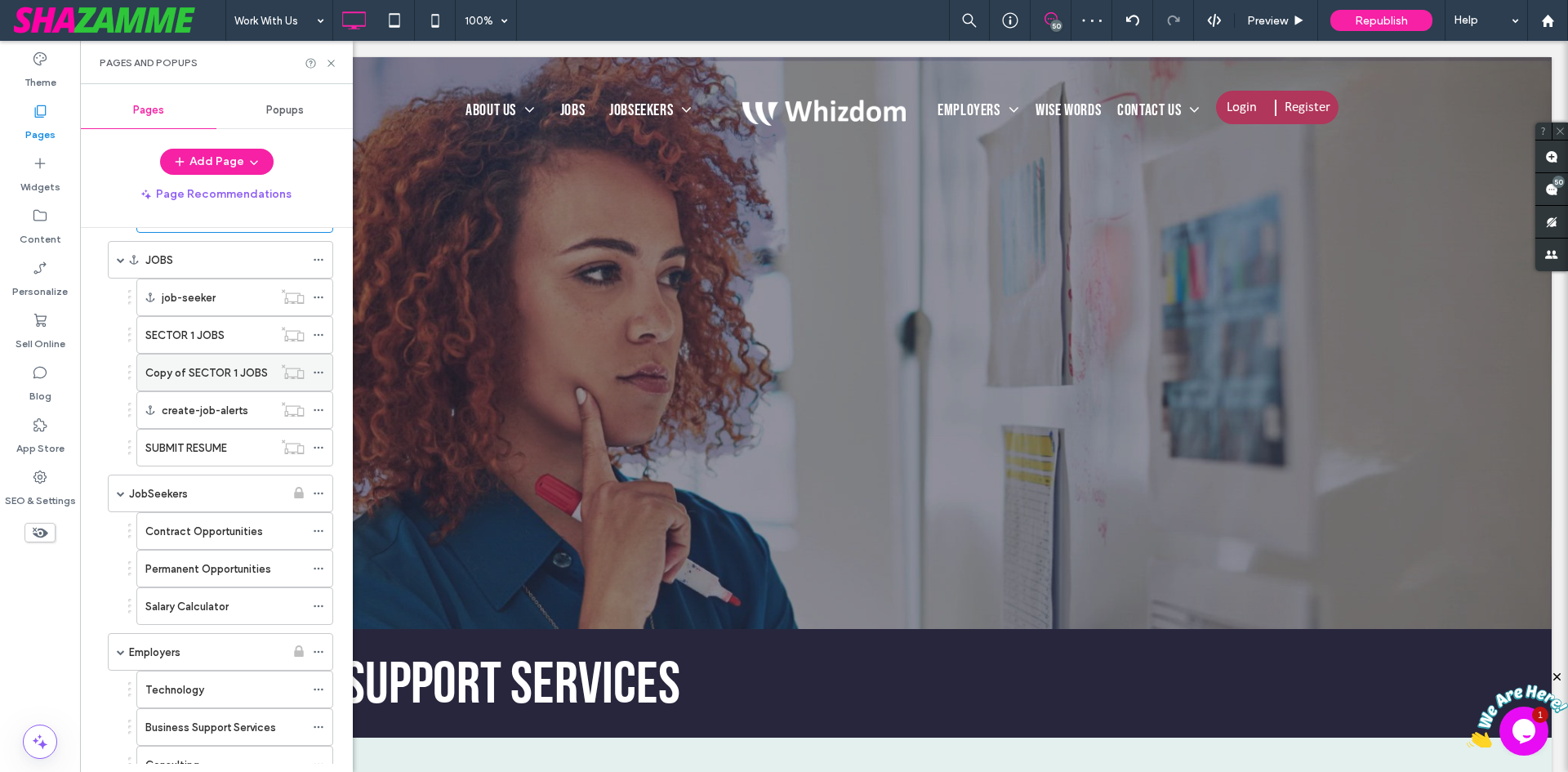
scroll to position [164, 0]
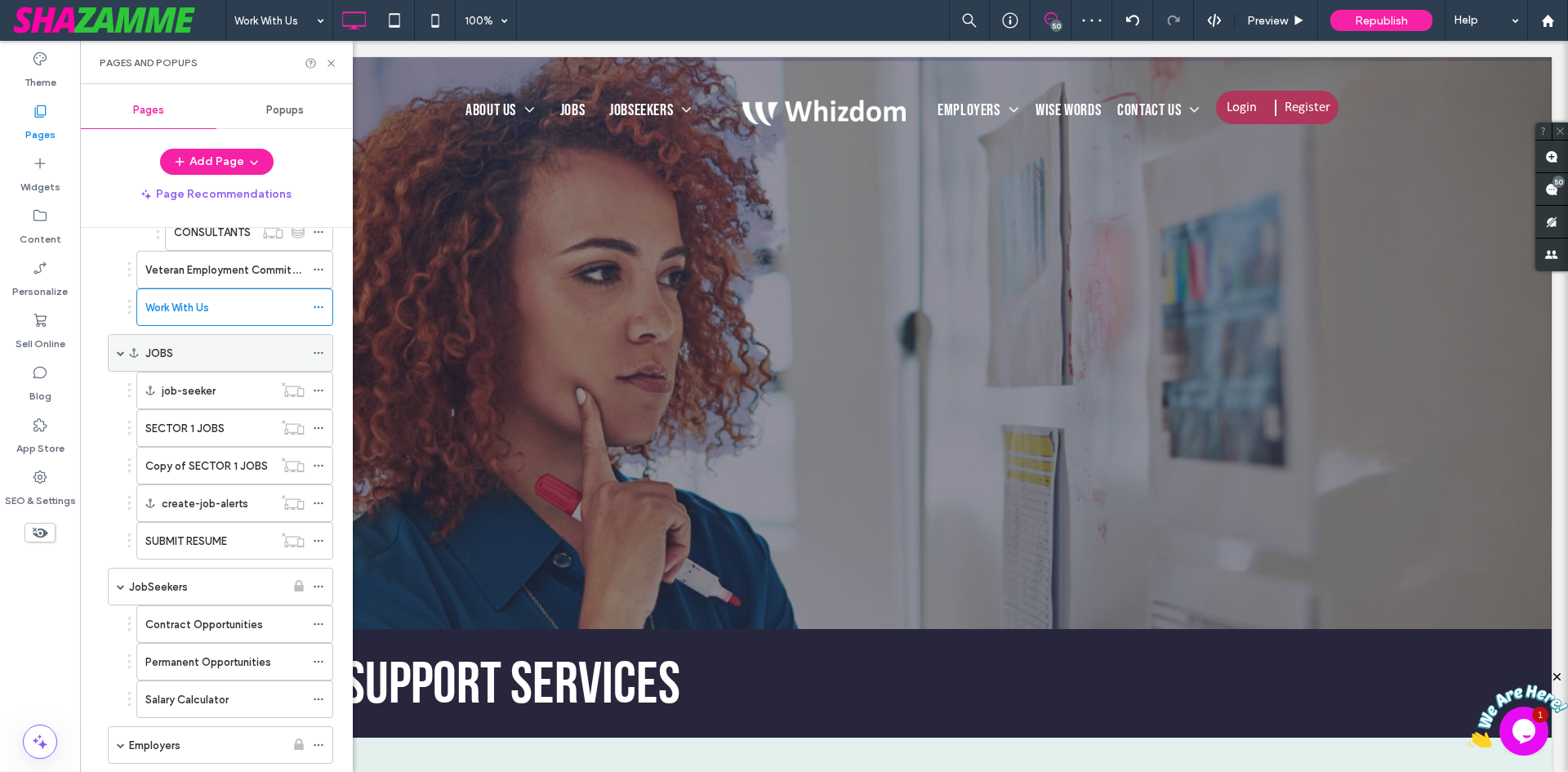
click at [201, 348] on div "JOBS" at bounding box center [225, 353] width 159 height 17
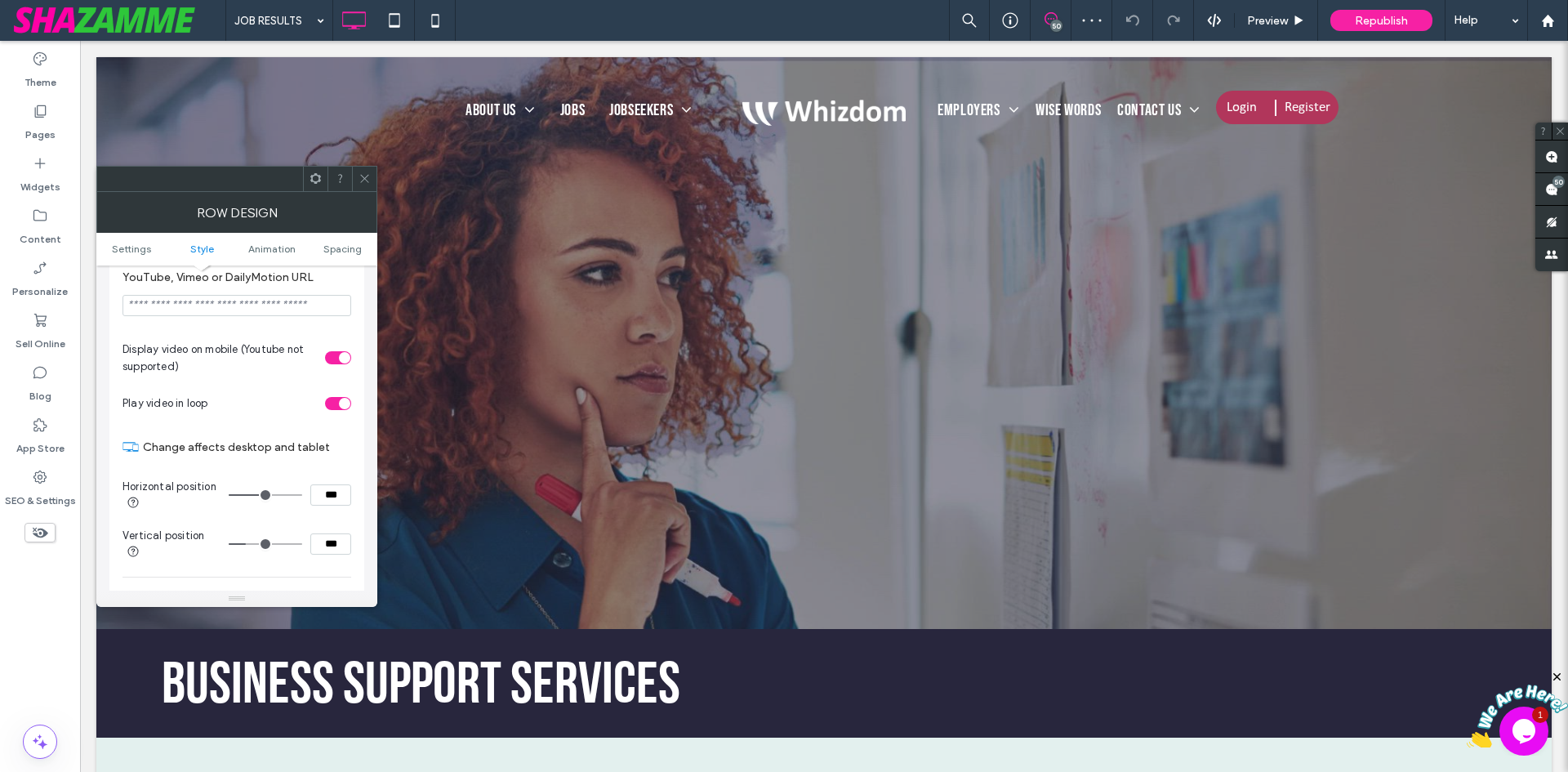
scroll to position [735, 0]
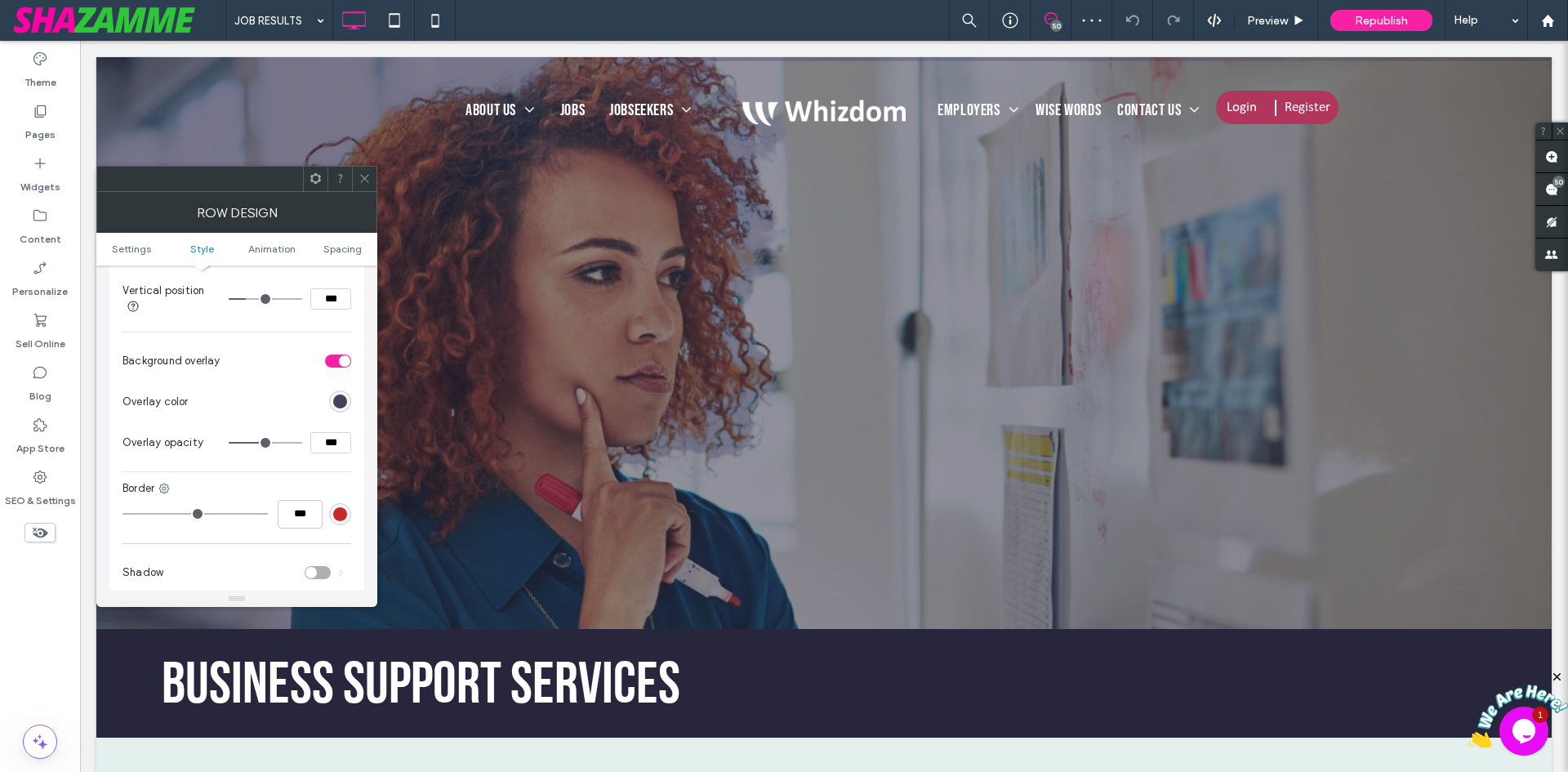
click at [336, 408] on div "rgb(40, 38, 61)" at bounding box center [340, 401] width 14 height 14
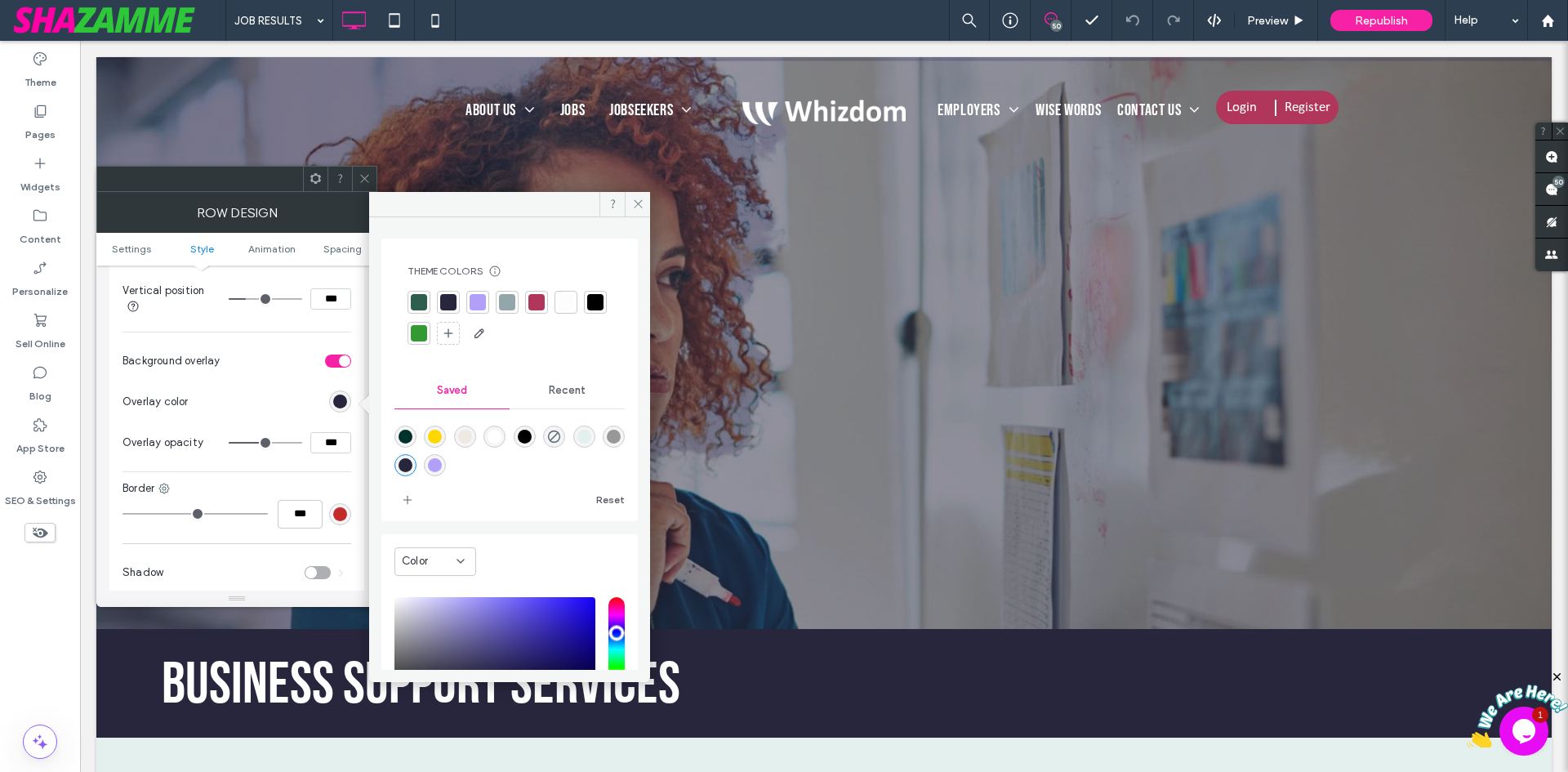
click at [421, 296] on div at bounding box center [419, 302] width 16 height 16
click at [365, 175] on icon at bounding box center [364, 179] width 12 height 12
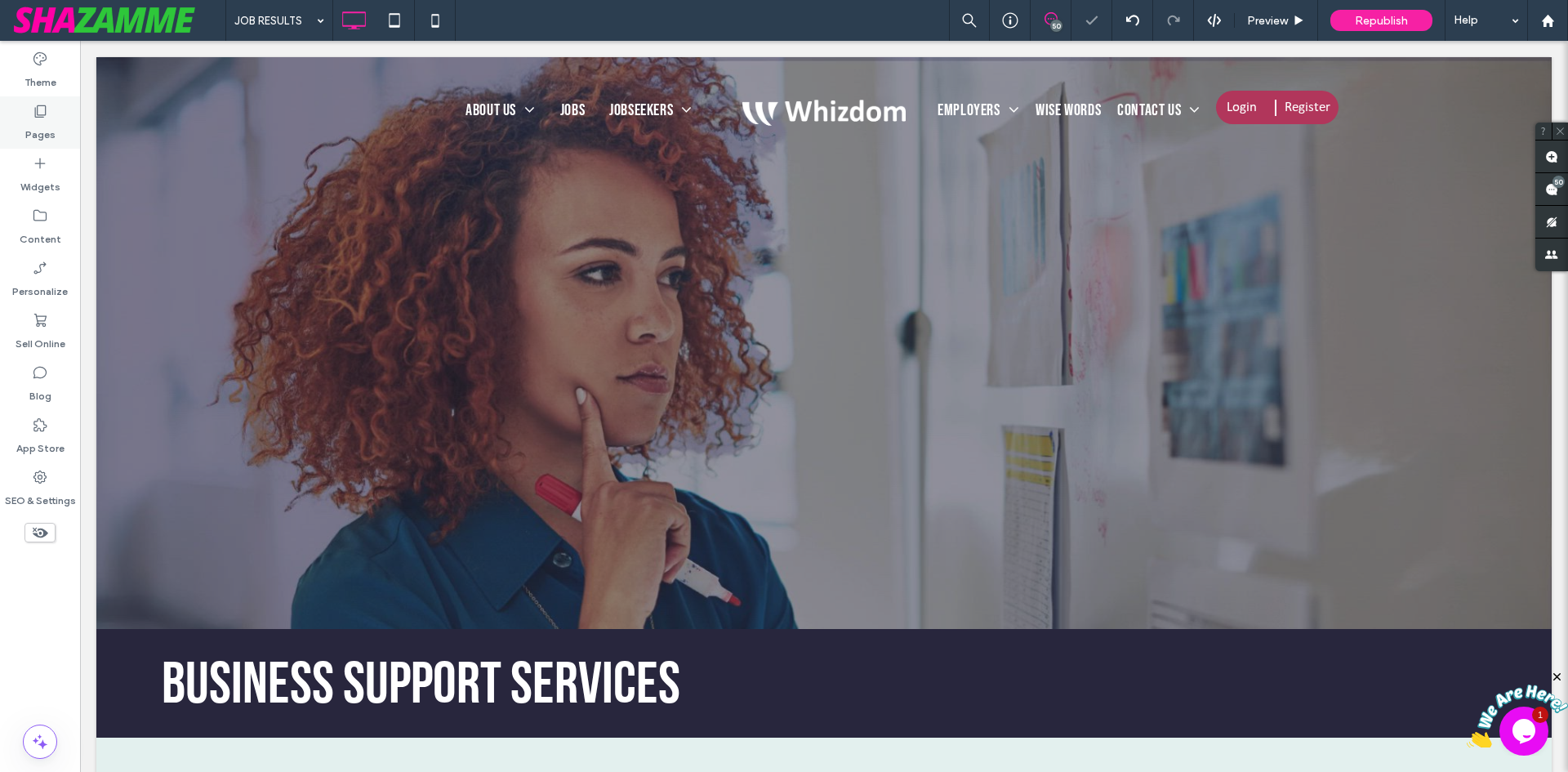
click at [55, 123] on div "Pages" at bounding box center [40, 122] width 80 height 52
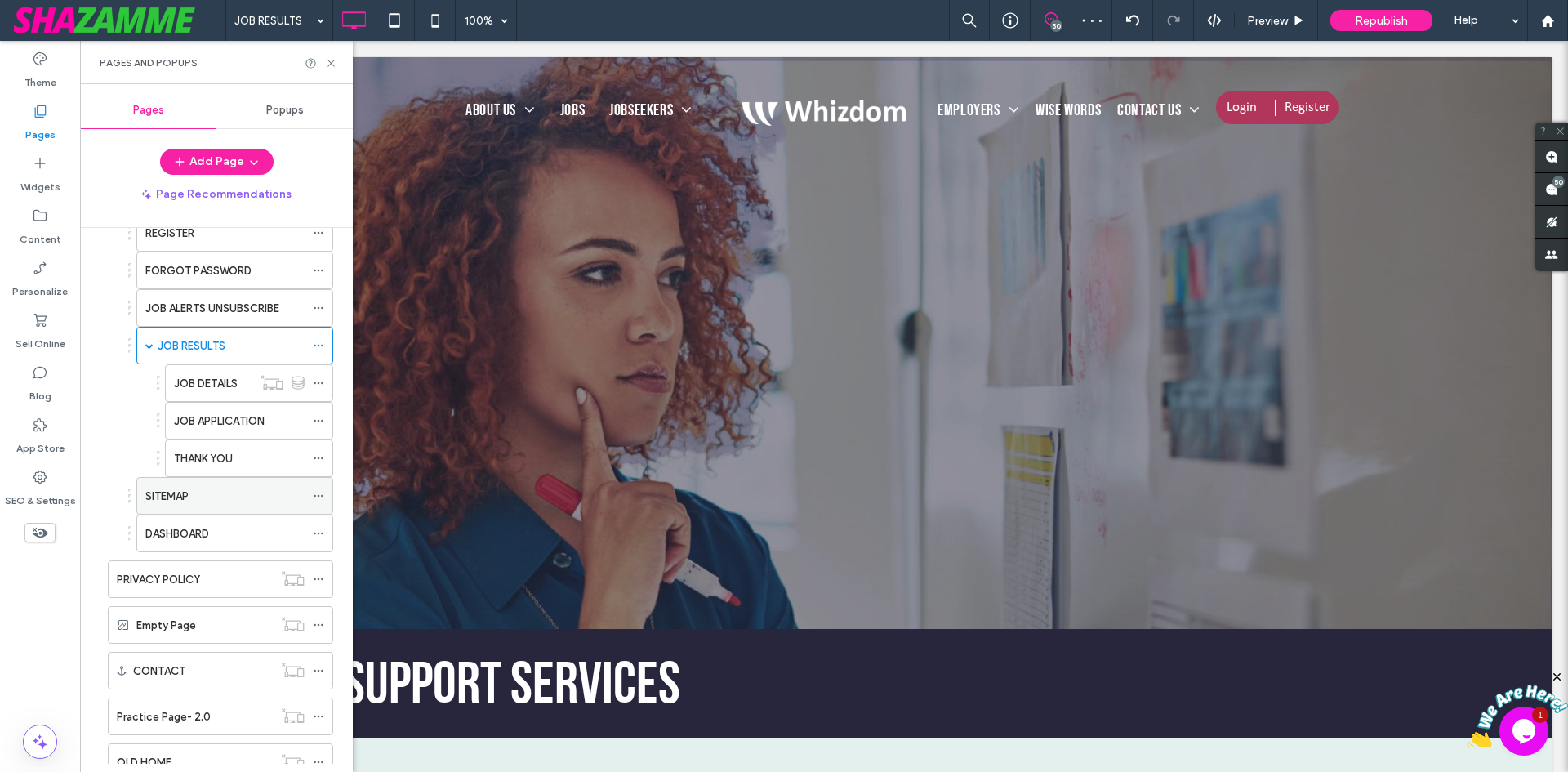
scroll to position [423, 0]
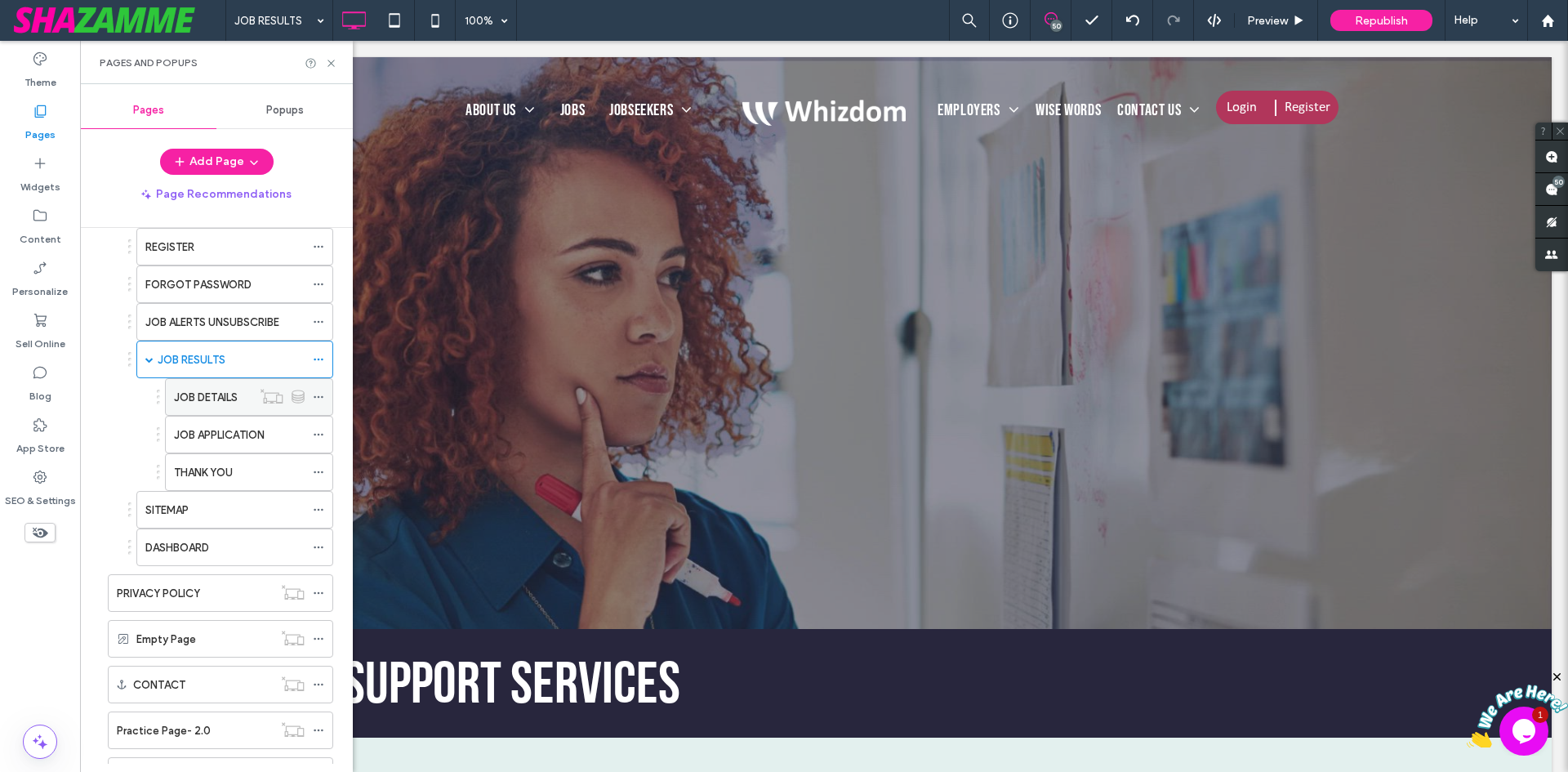
click at [206, 402] on label "JOB DETAILS" at bounding box center [206, 397] width 64 height 28
click at [187, 311] on div at bounding box center [784, 386] width 1568 height 772
click at [202, 321] on label "JOB ALERTS UNSUBSCRIBE" at bounding box center [211, 322] width 134 height 28
click at [206, 286] on label "FORGOT PASSWORD" at bounding box center [198, 285] width 106 height 28
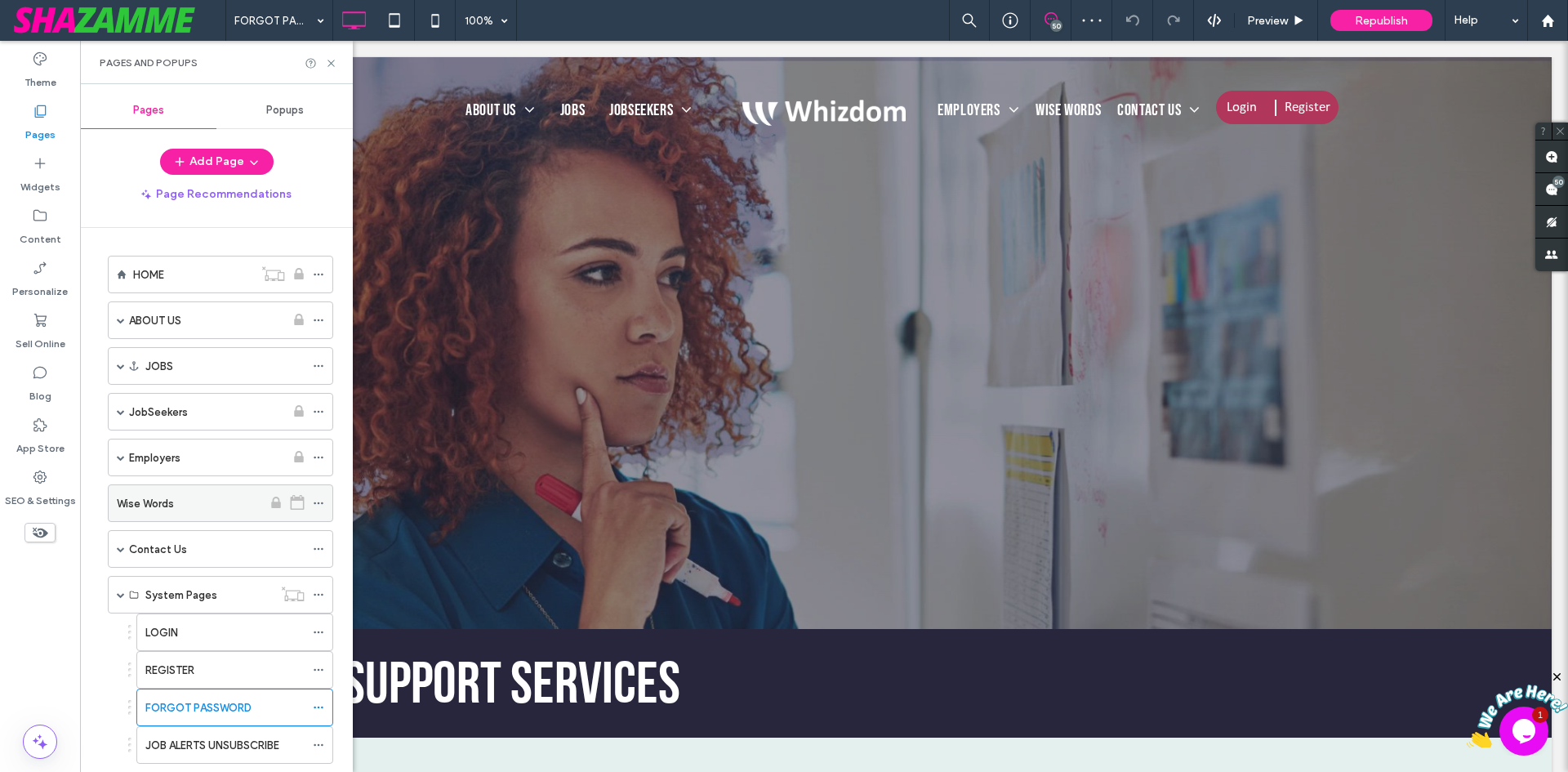
click at [159, 498] on label "Wise Words" at bounding box center [145, 503] width 57 height 28
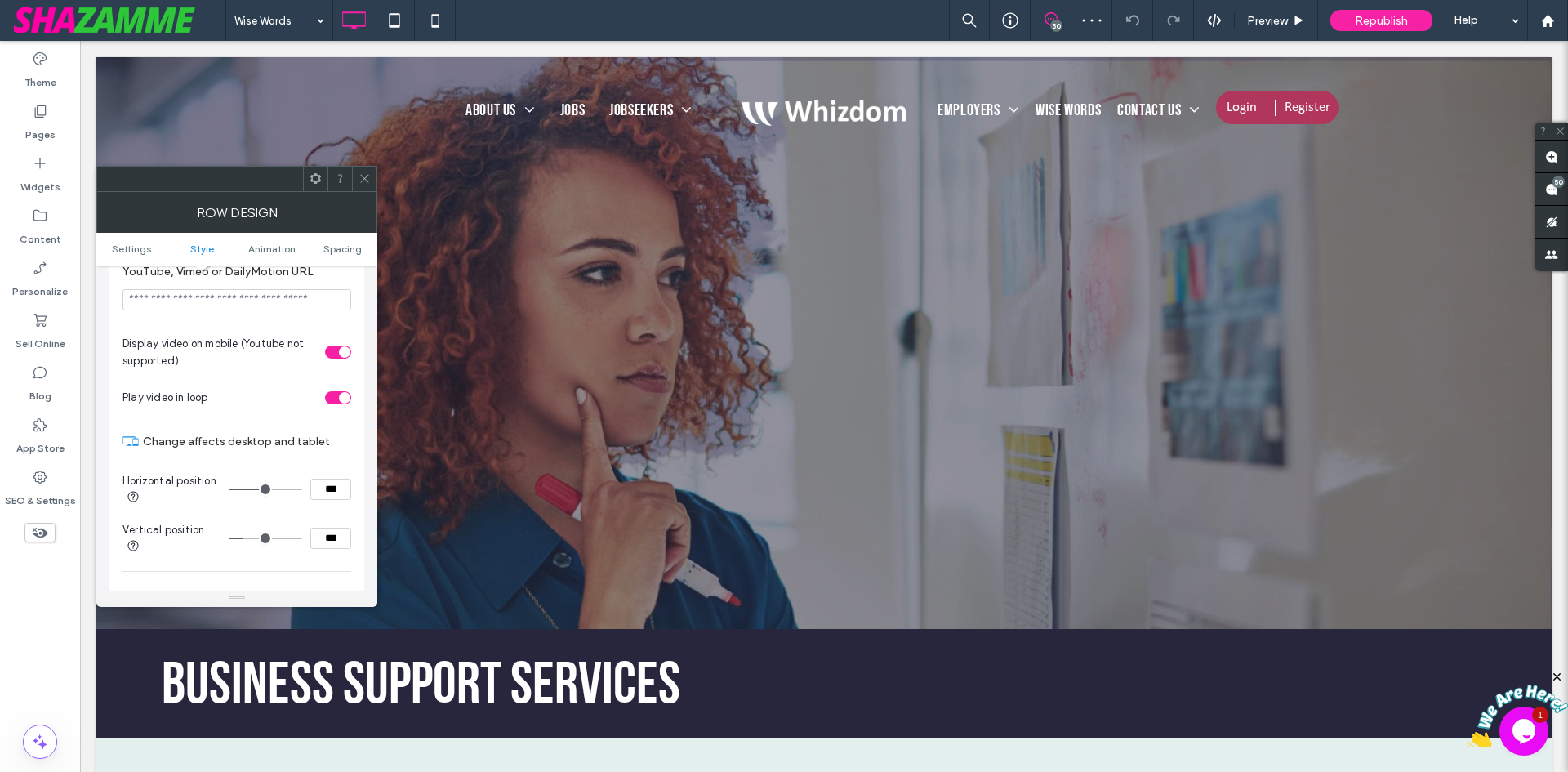
scroll to position [571, 0]
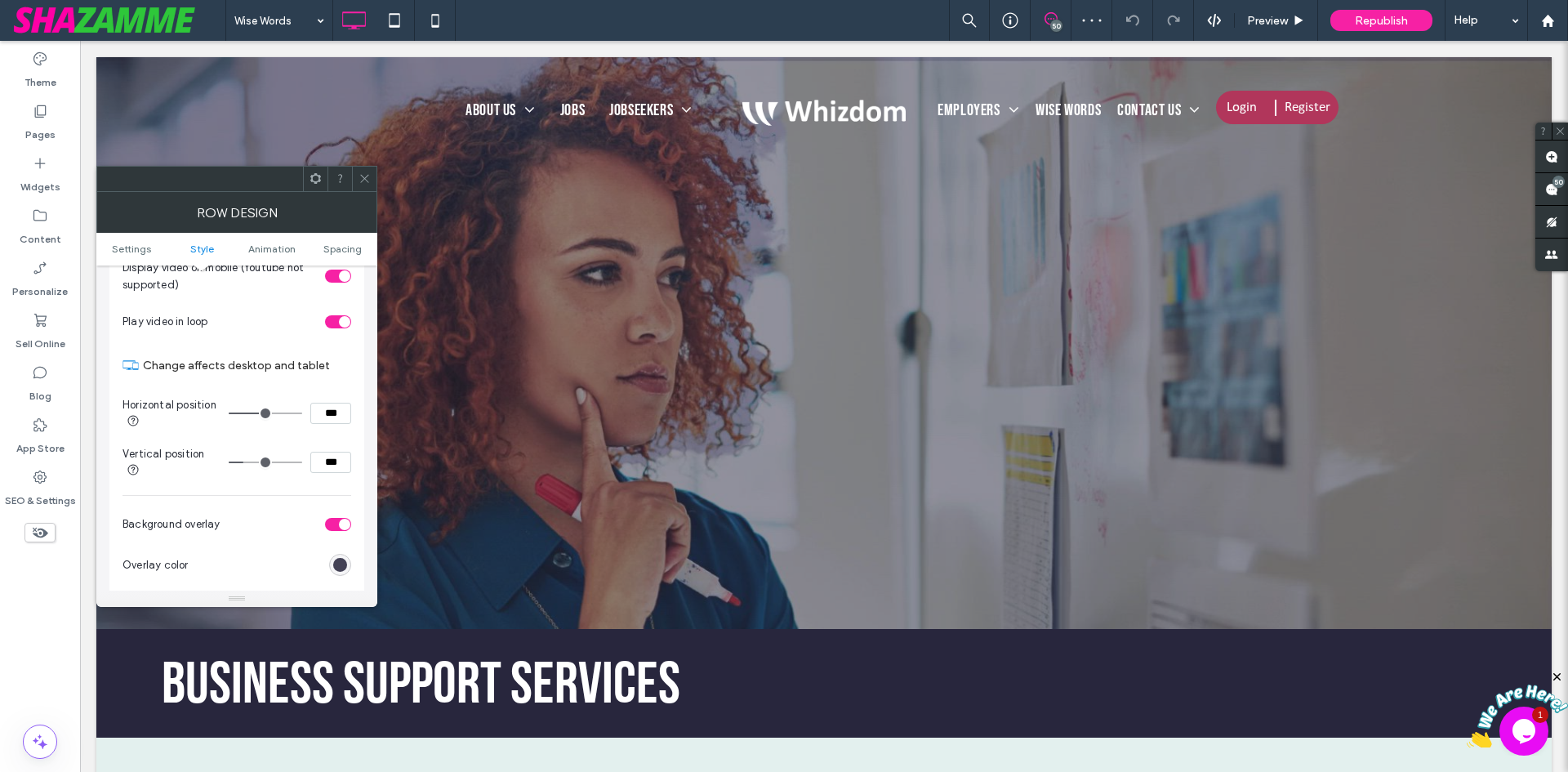
click at [341, 570] on div "rgb(40, 38, 61)" at bounding box center [340, 565] width 14 height 14
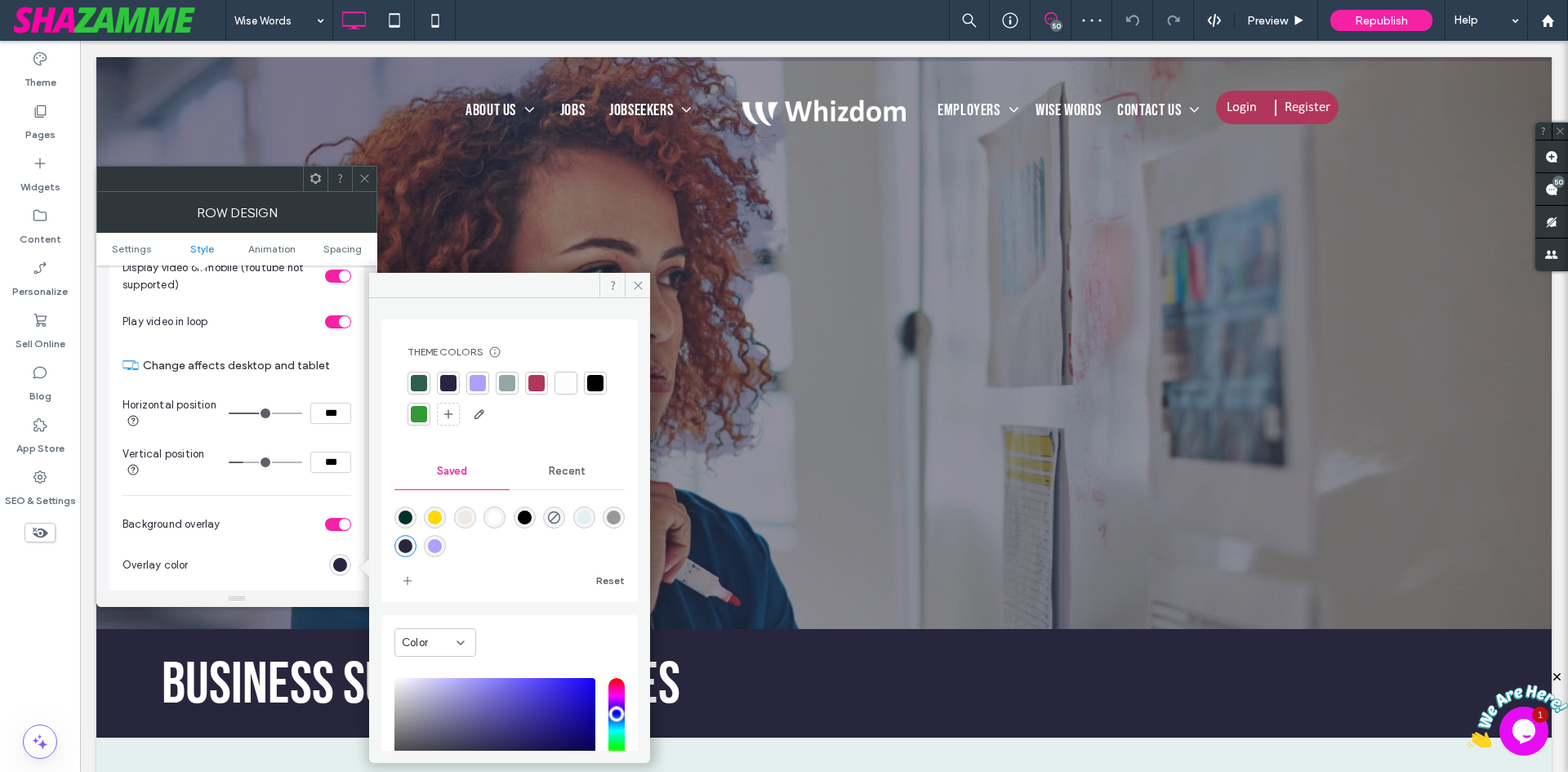
click at [412, 388] on div at bounding box center [419, 383] width 16 height 16
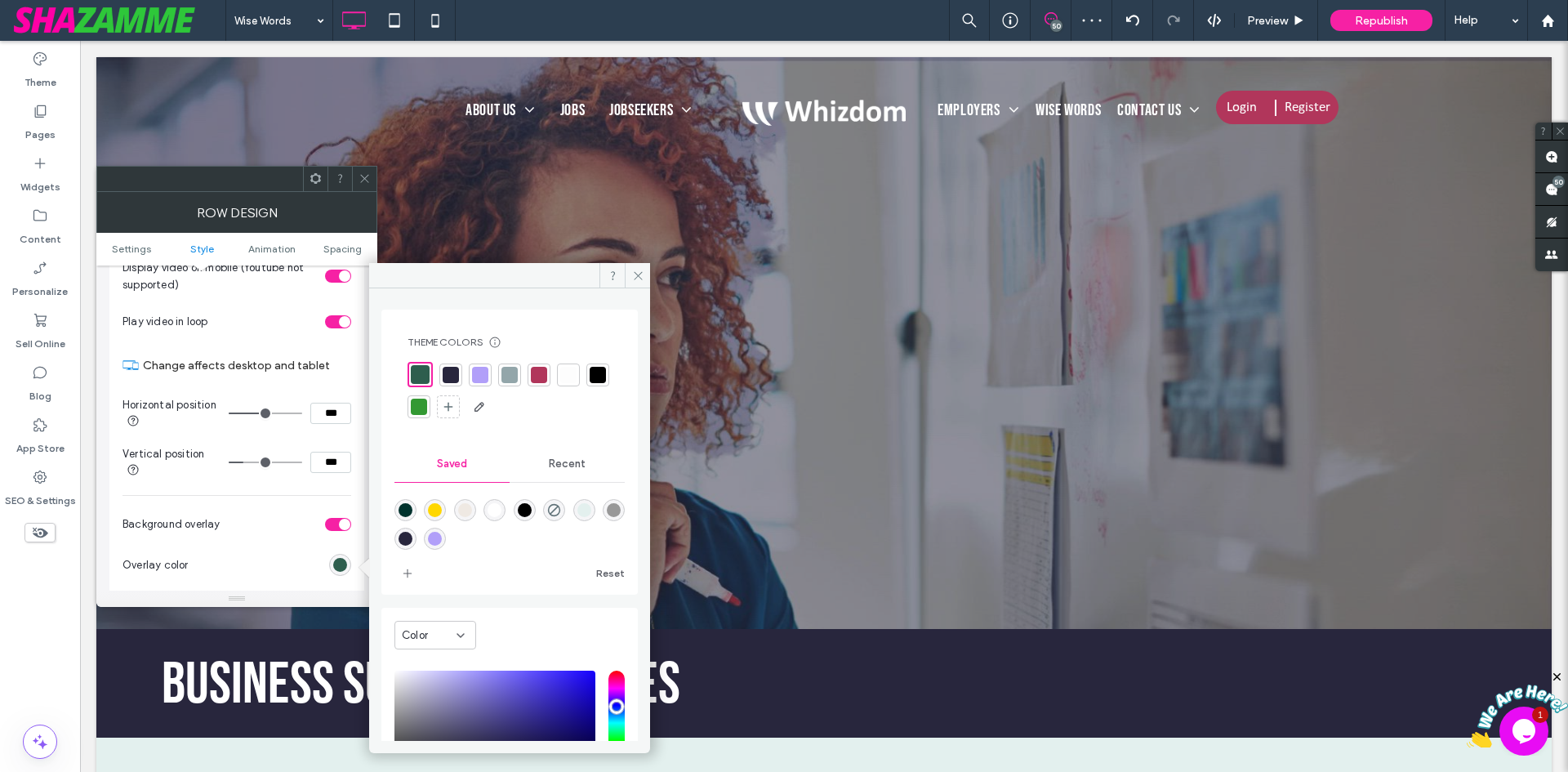
click at [366, 176] on icon at bounding box center [364, 179] width 12 height 12
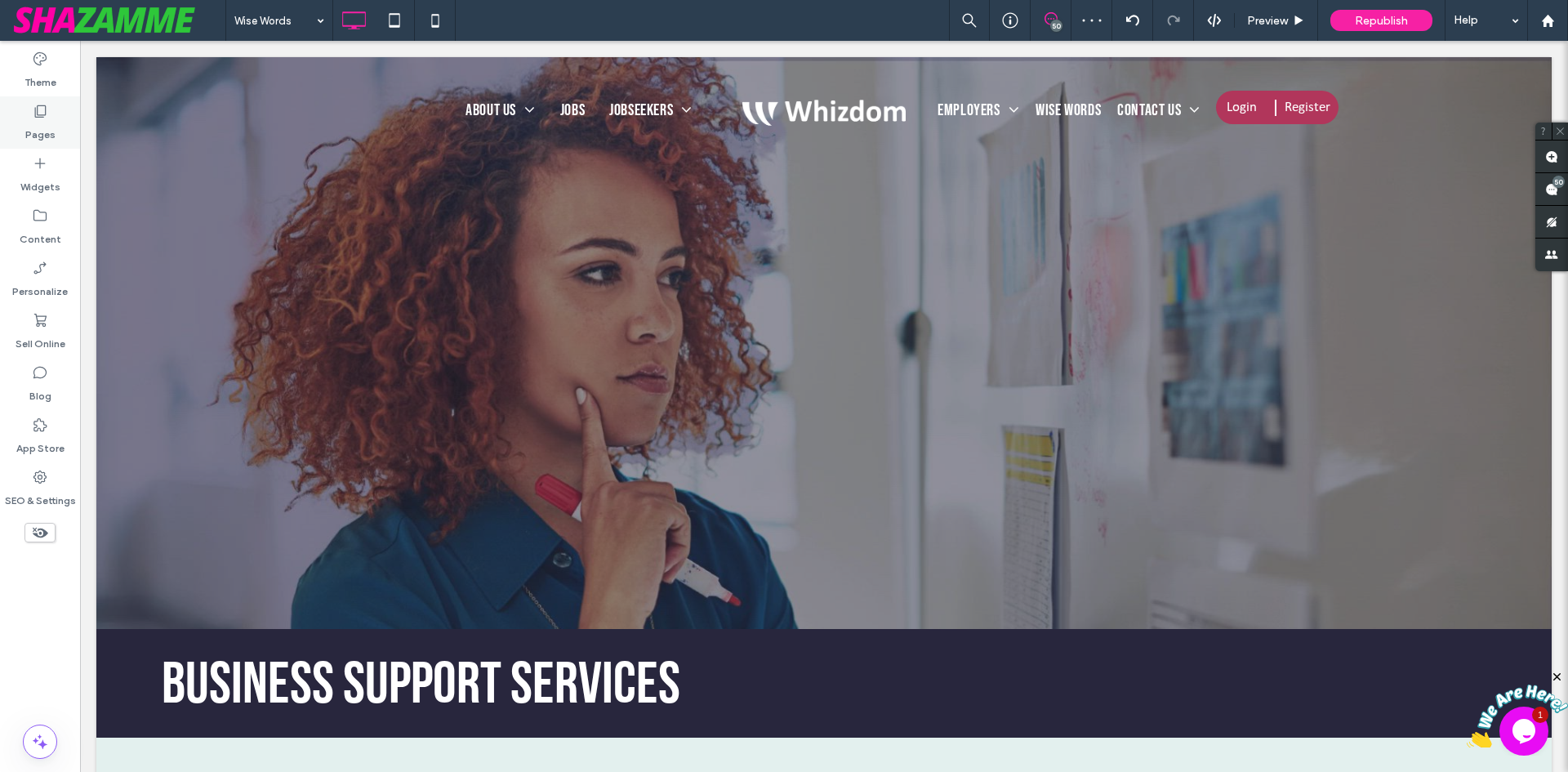
click at [55, 126] on div "Pages" at bounding box center [40, 122] width 80 height 52
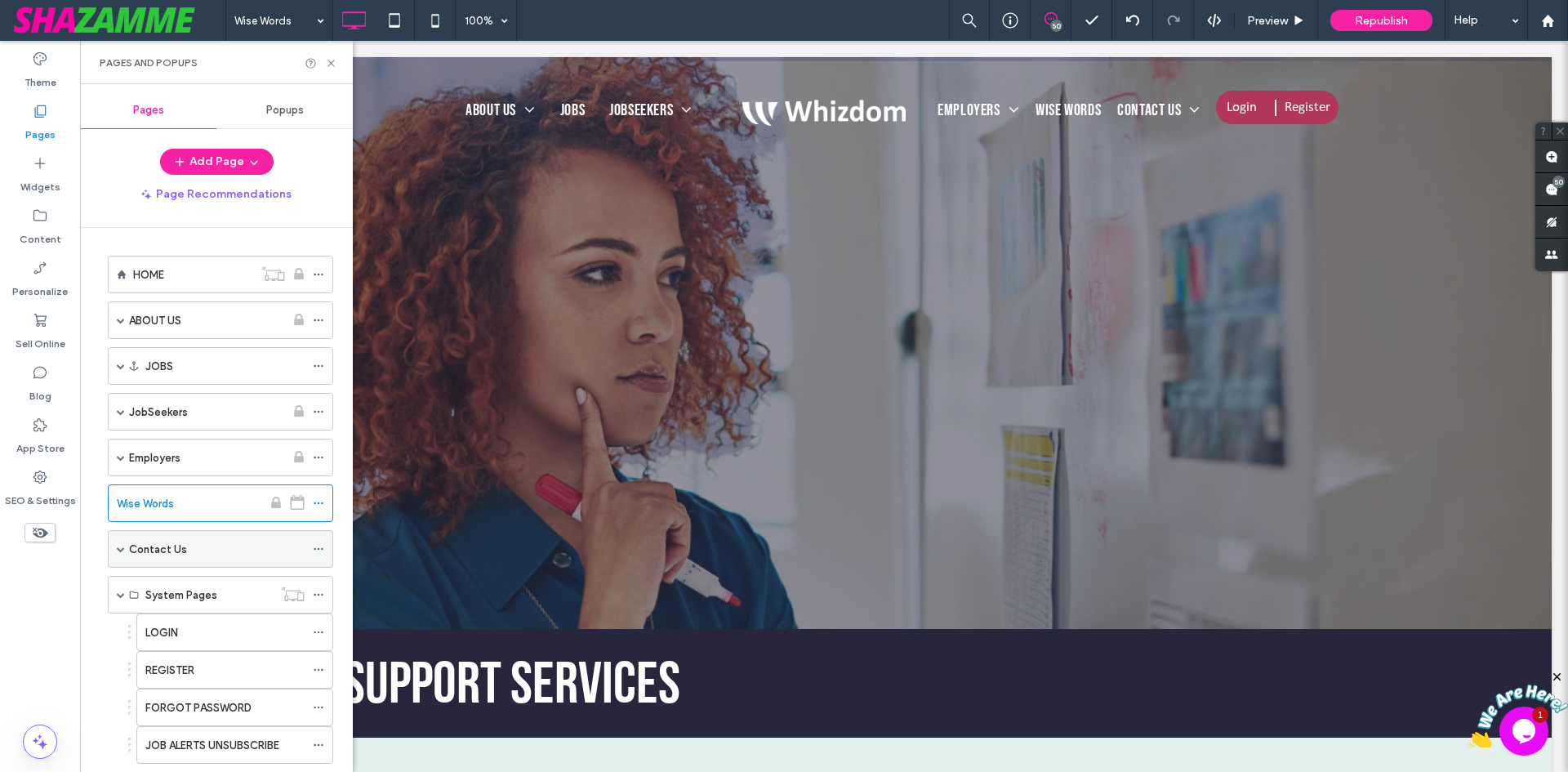
click at [117, 546] on span at bounding box center [120, 548] width 8 height 8
click at [184, 668] on label "Brisbane Office" at bounding box center [183, 661] width 76 height 28
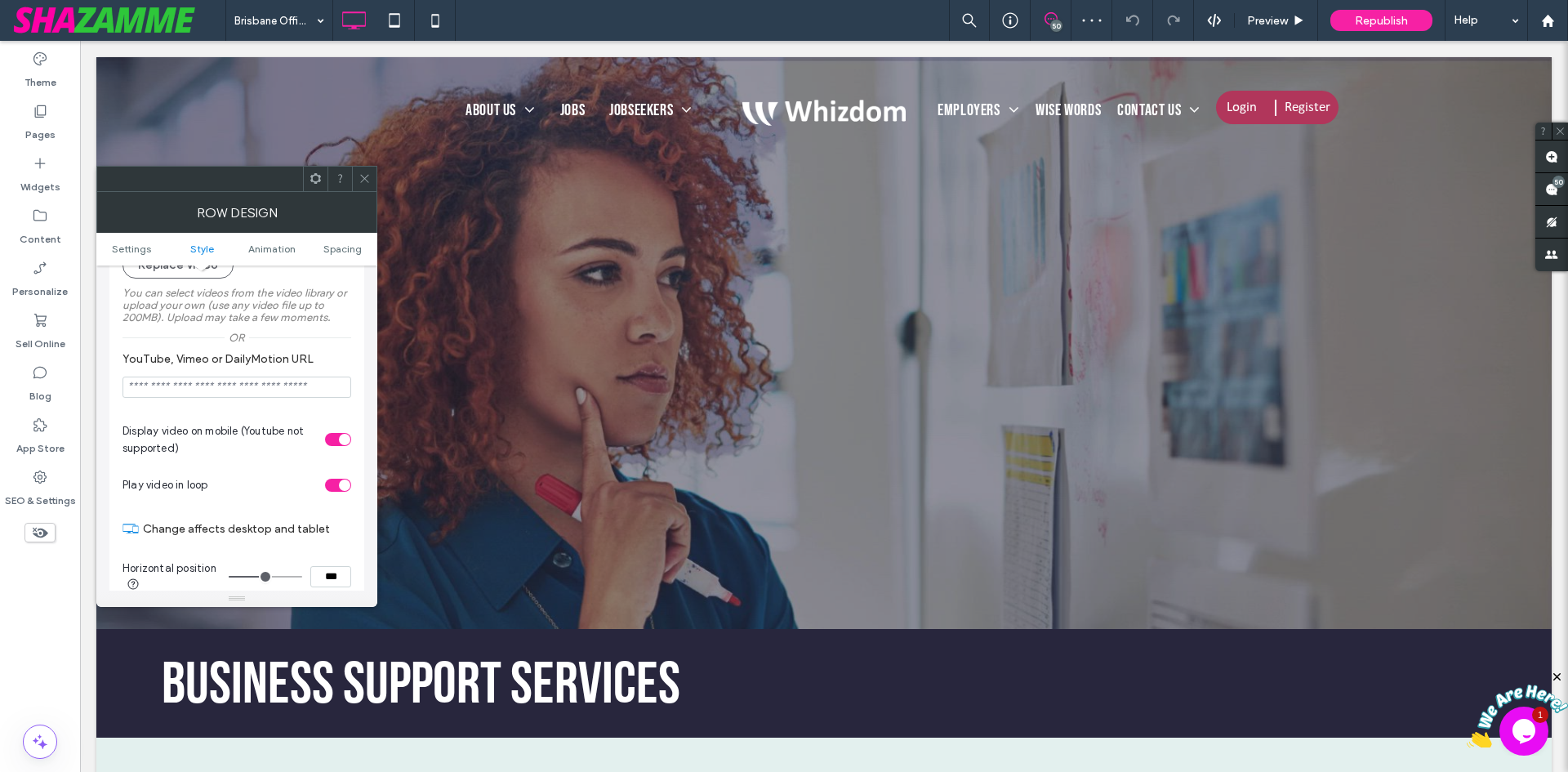
scroll to position [735, 0]
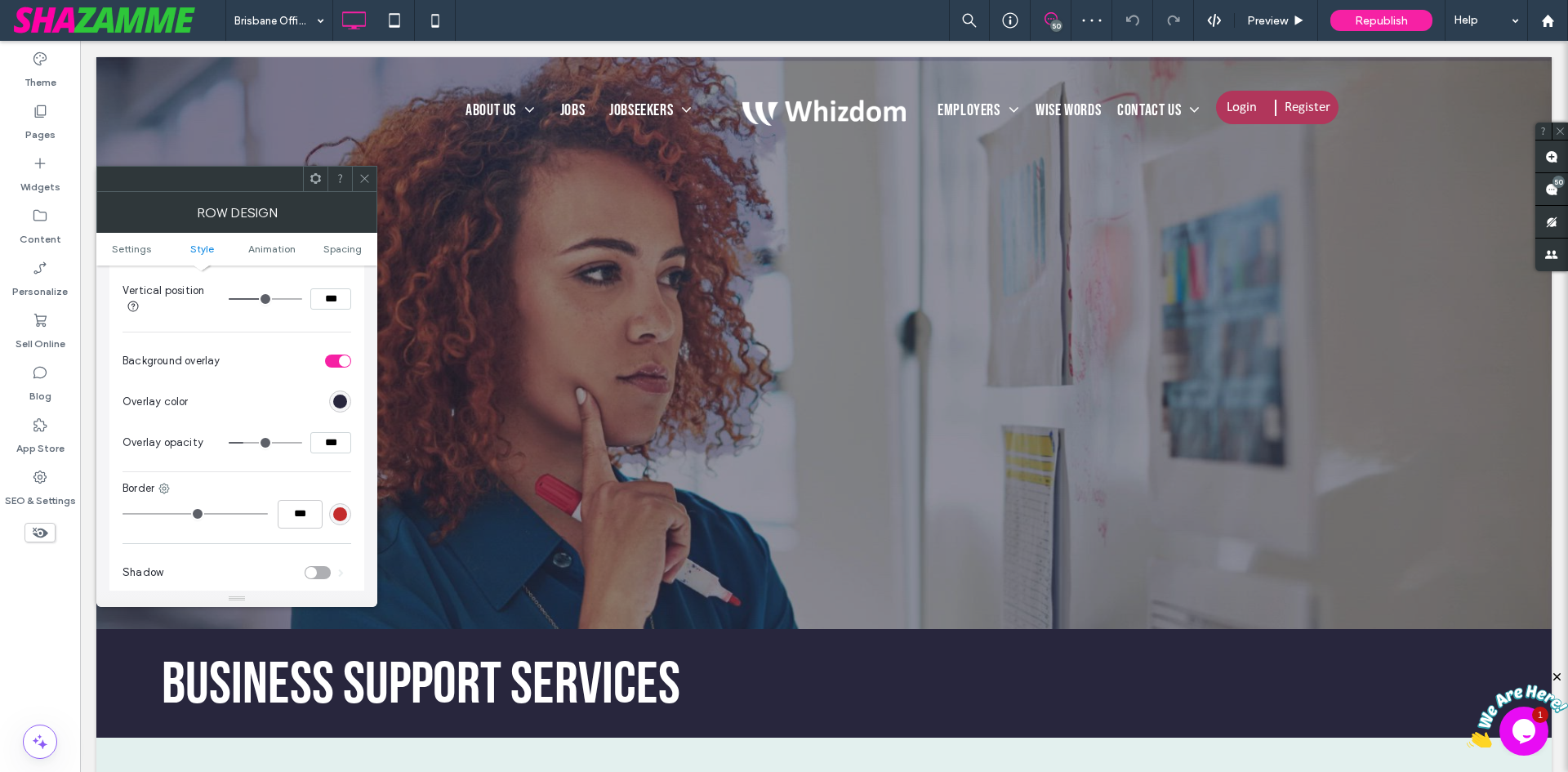
click at [340, 385] on section "Overlay color" at bounding box center [237, 401] width 229 height 41
click at [335, 402] on div "rgb(40, 38, 61)" at bounding box center [340, 401] width 14 height 14
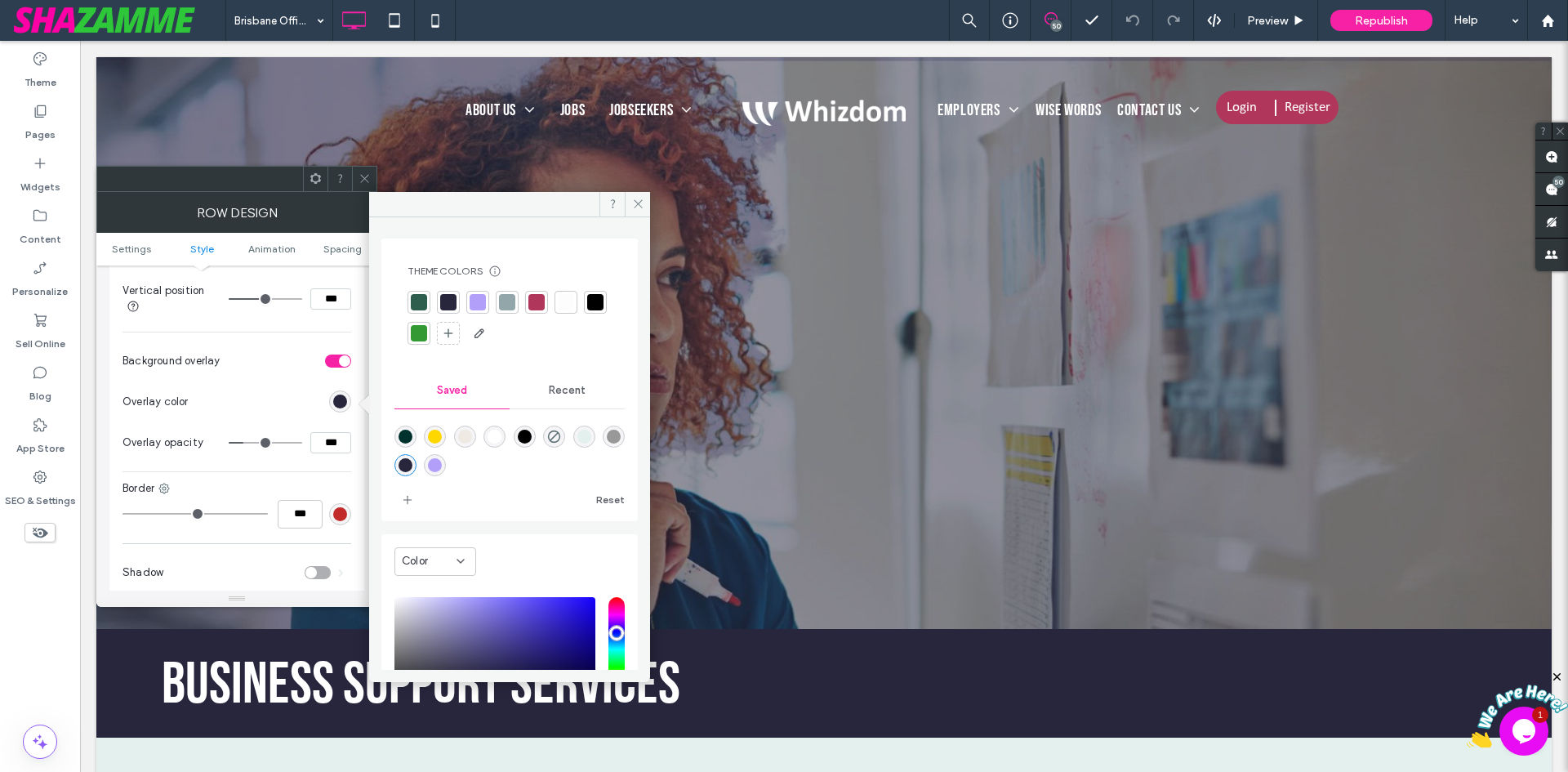
click at [419, 297] on div at bounding box center [419, 302] width 16 height 16
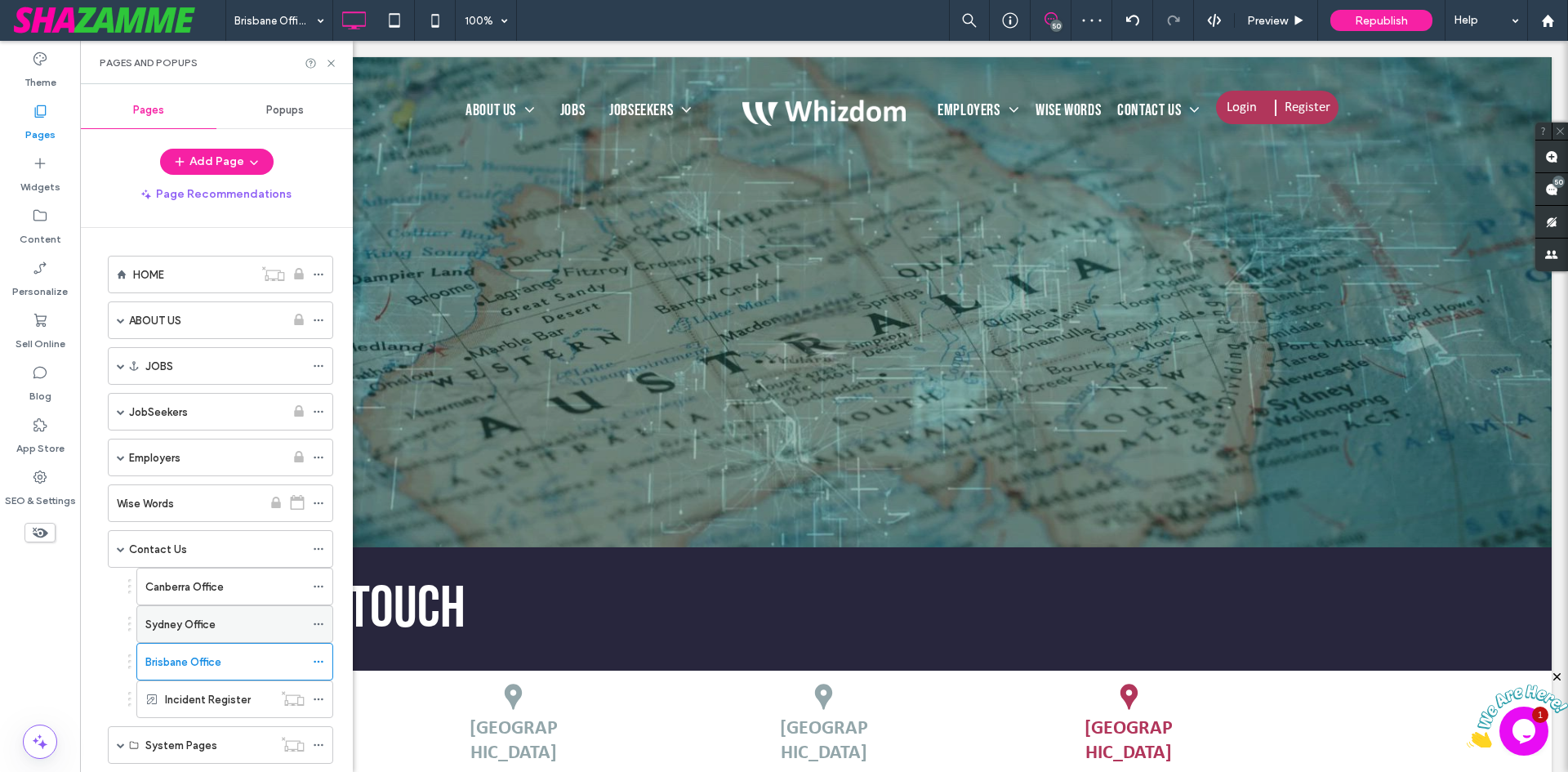
click at [204, 631] on label "Sydney Office" at bounding box center [180, 624] width 70 height 28
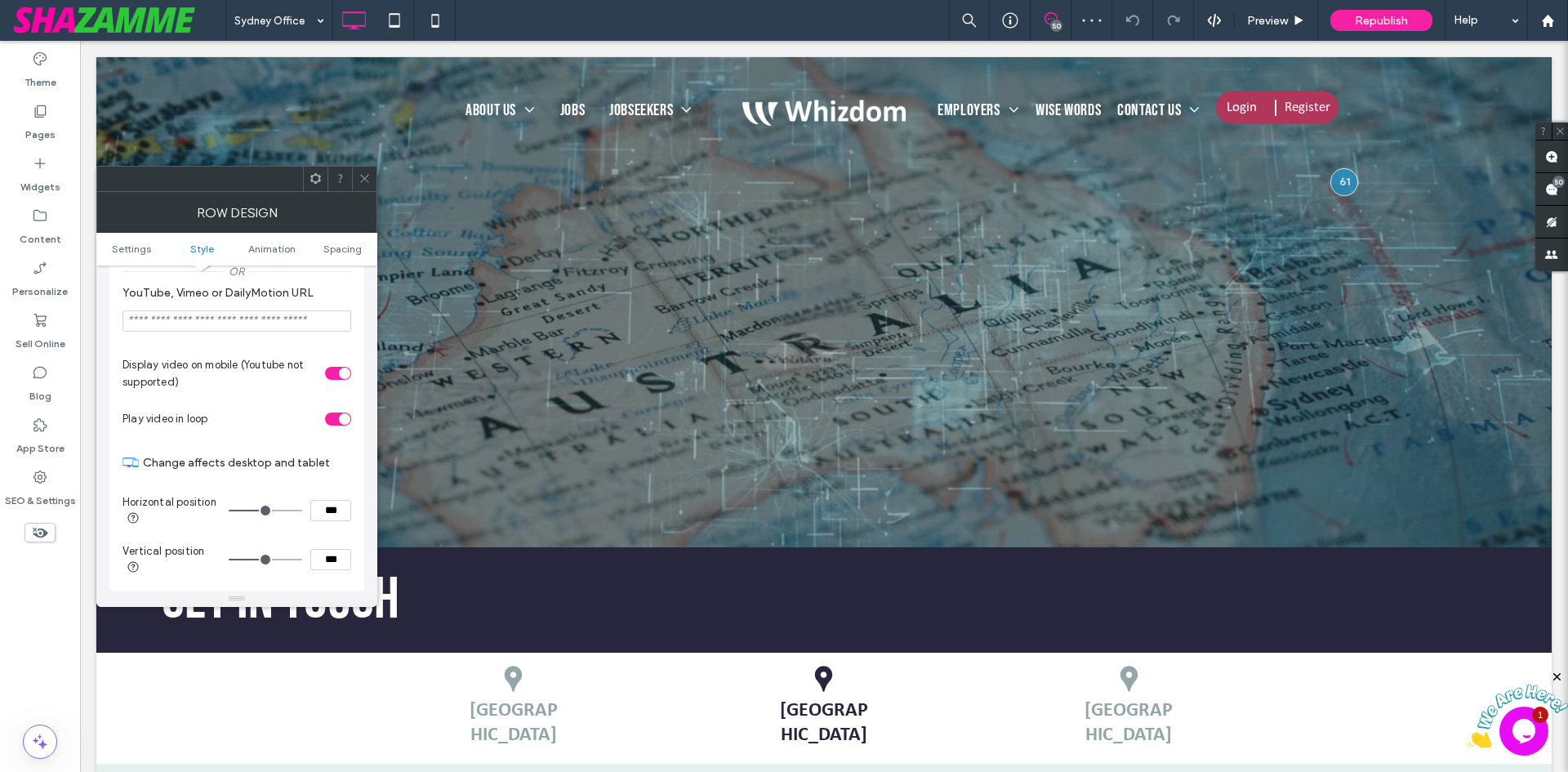
scroll to position [654, 0]
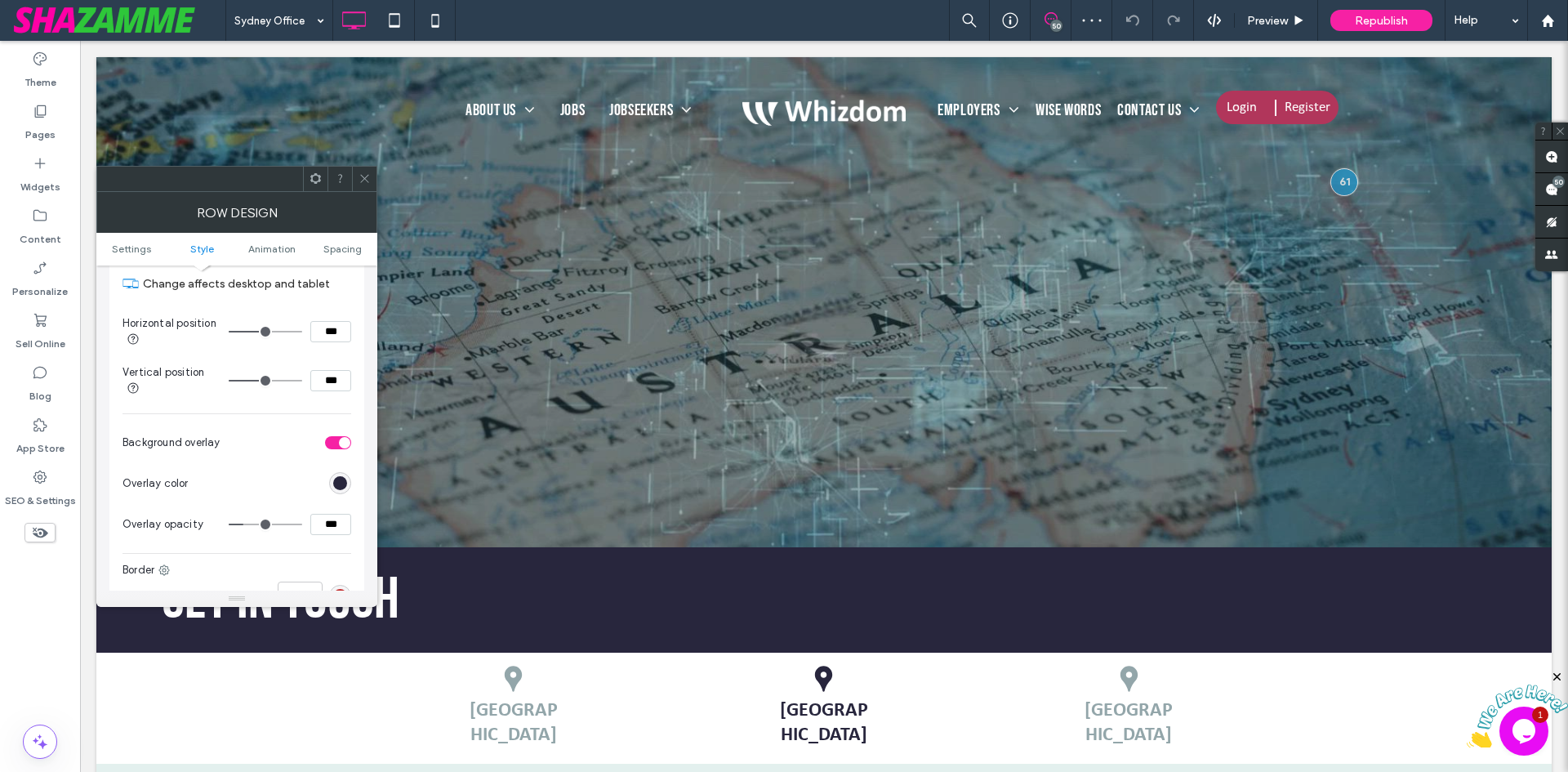
click at [341, 492] on div "rgb(40, 38, 61)" at bounding box center [340, 483] width 22 height 22
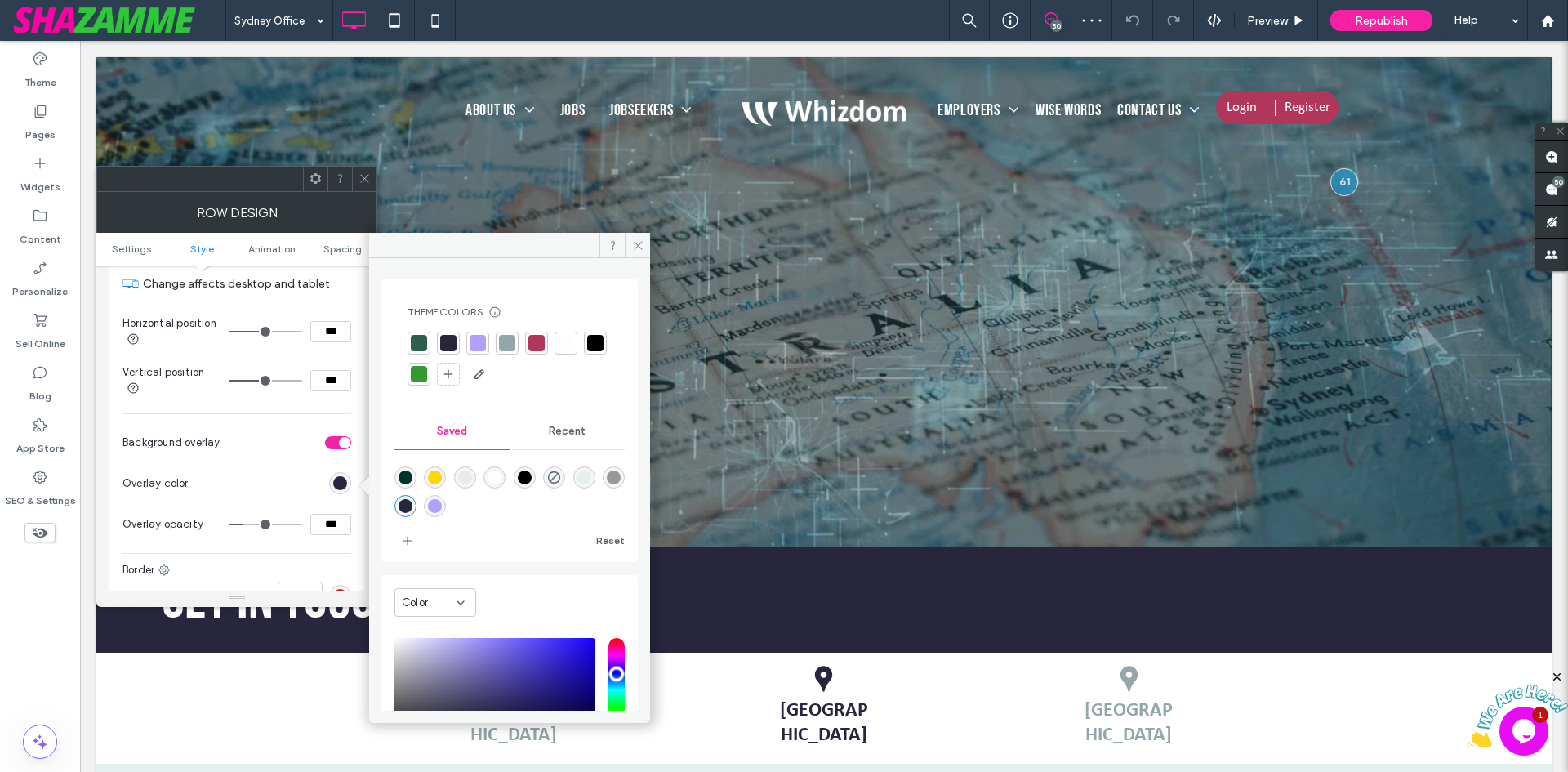
click at [415, 342] on div at bounding box center [419, 343] width 16 height 16
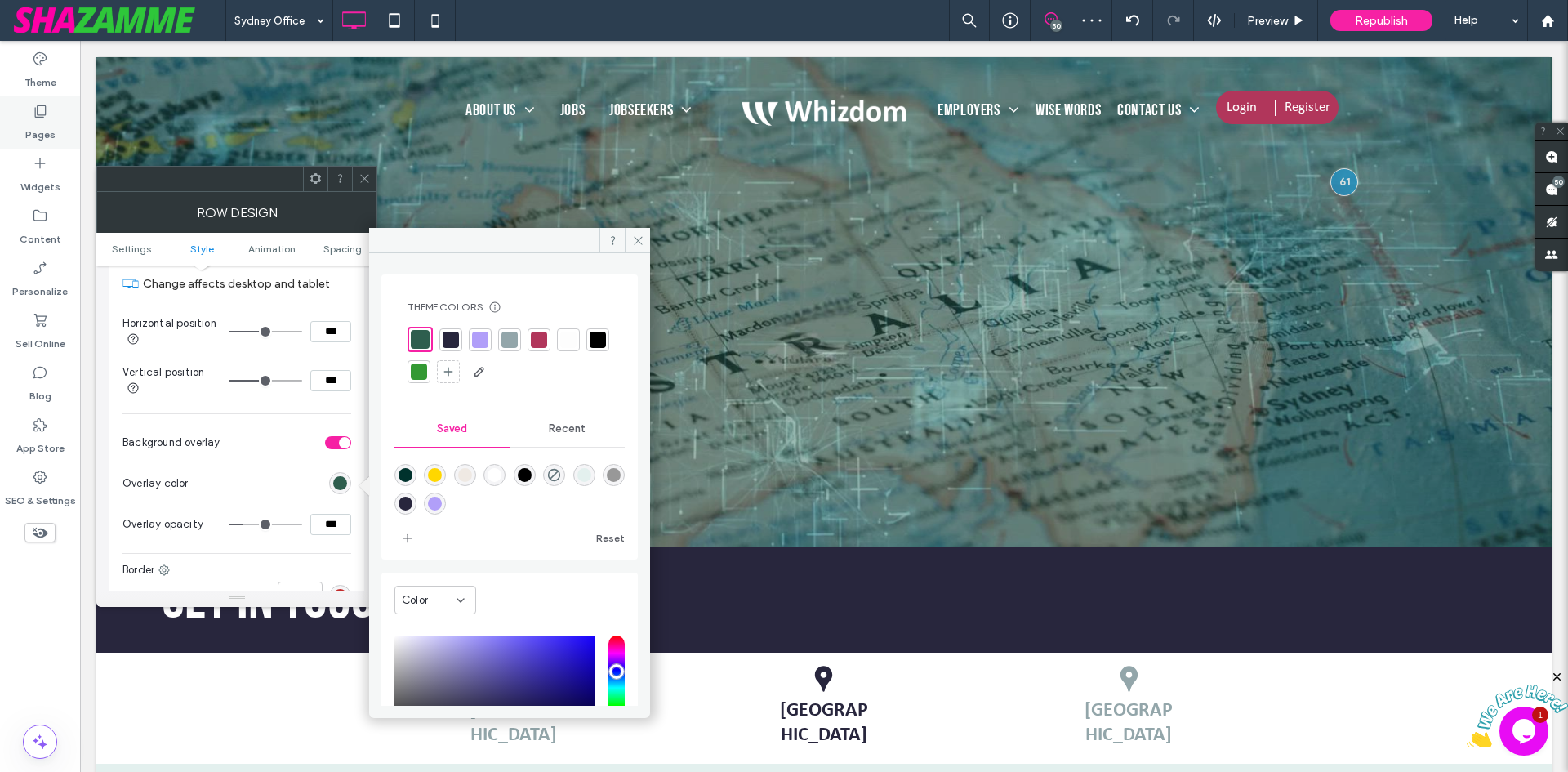
click at [42, 134] on label "Pages" at bounding box center [41, 131] width 30 height 23
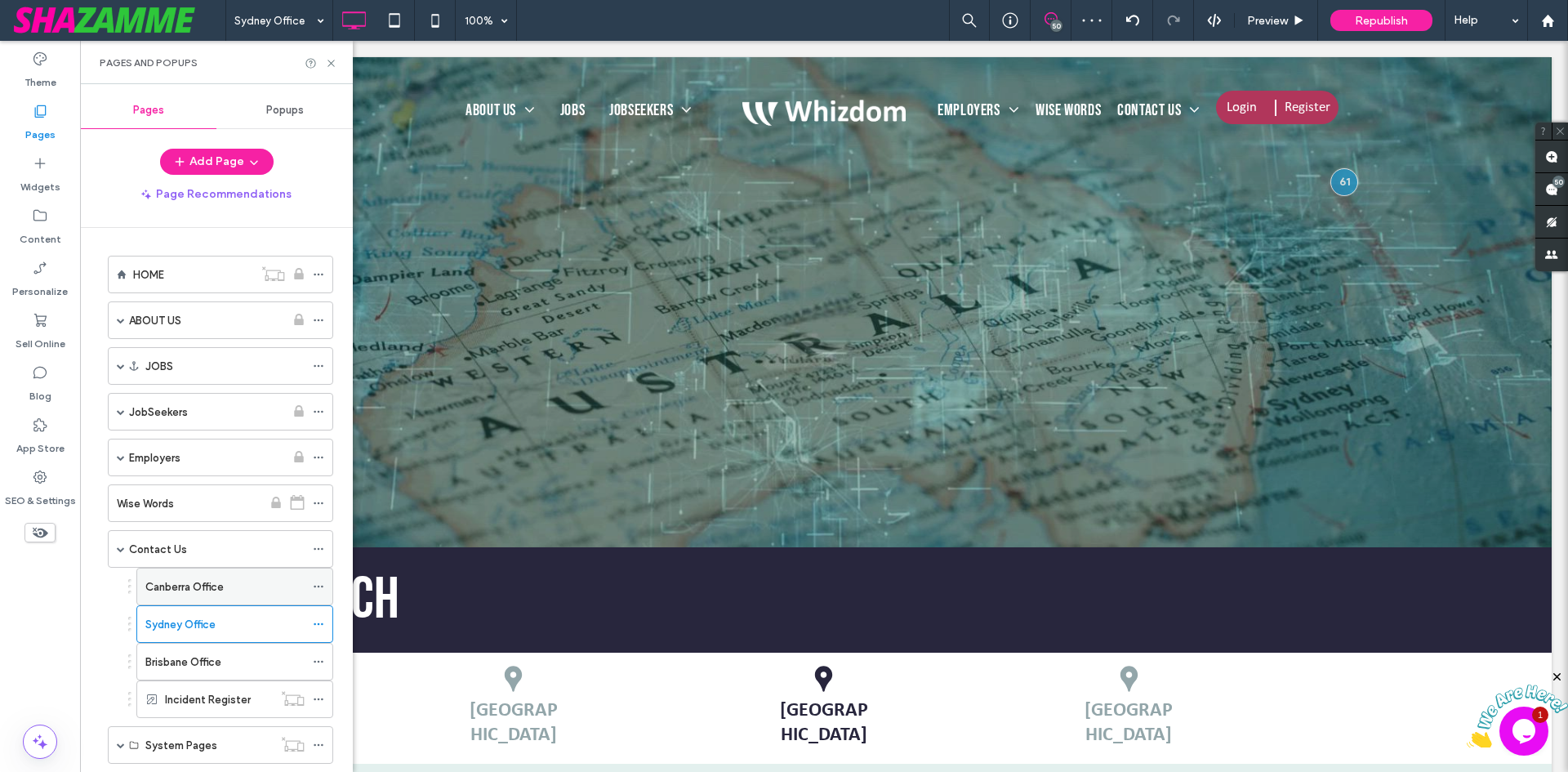
click at [208, 588] on label "Canberra Office" at bounding box center [184, 586] width 79 height 28
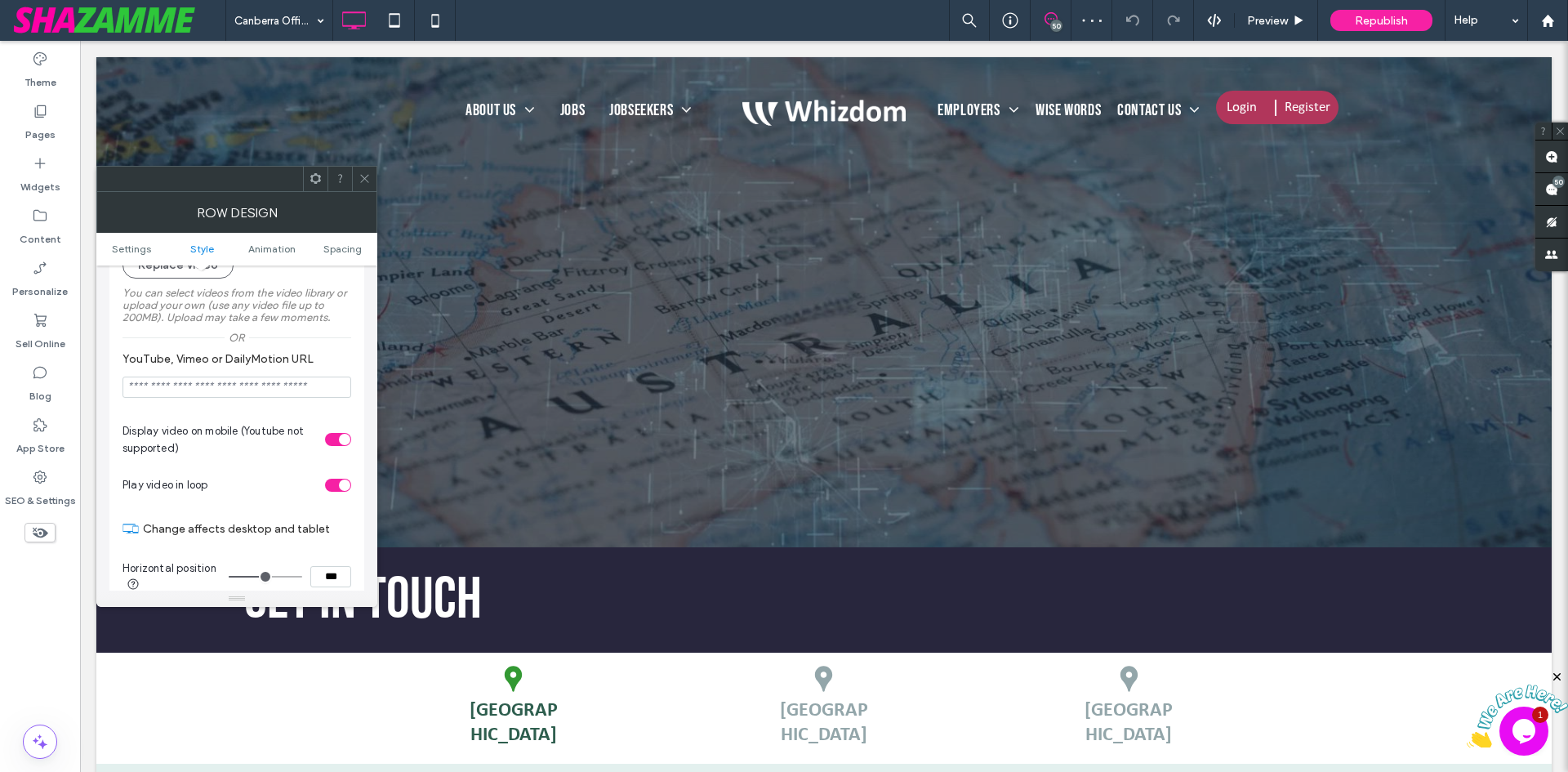
scroll to position [571, 0]
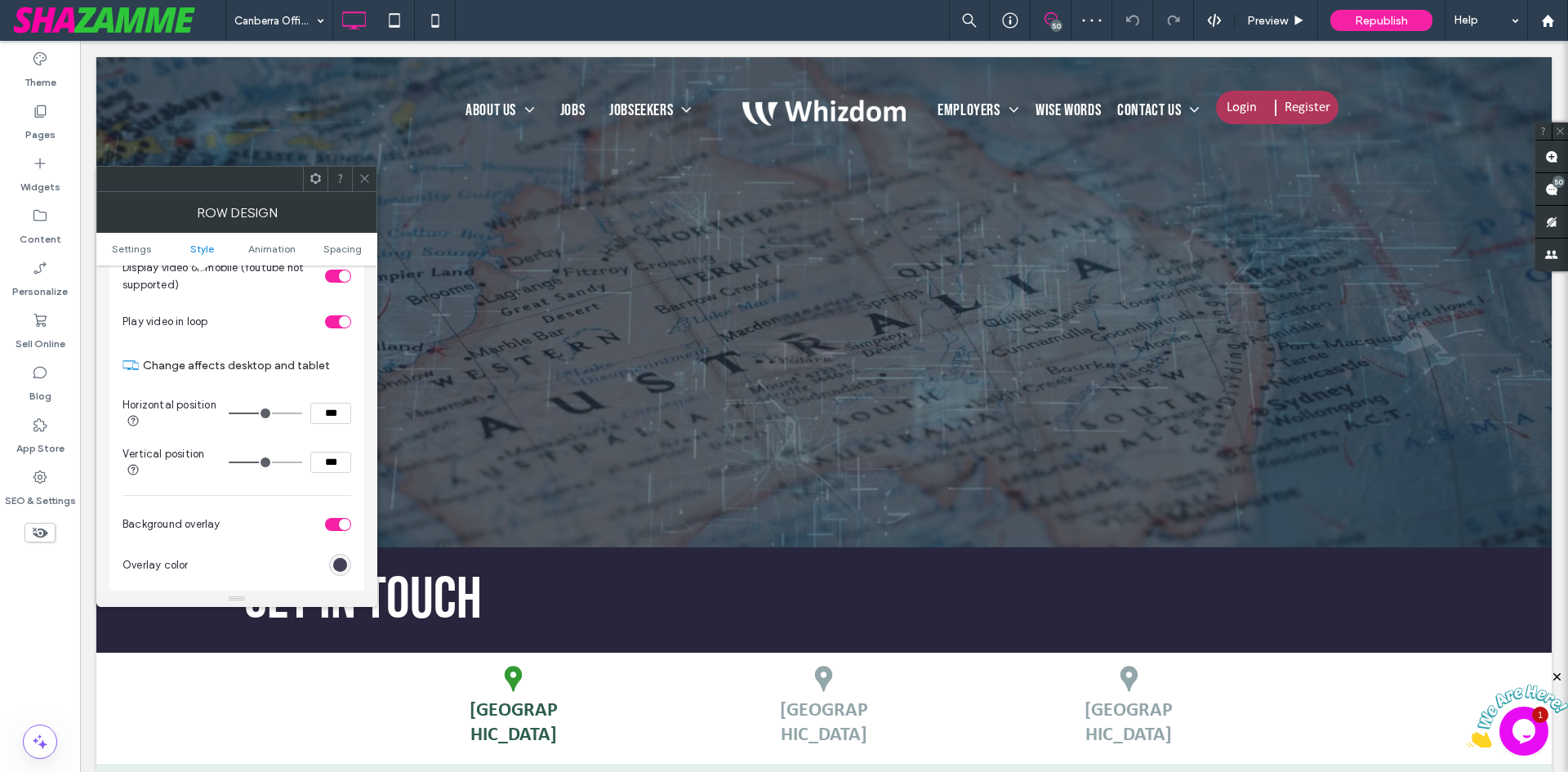
click at [340, 561] on div "rgb(40, 38, 61)" at bounding box center [340, 565] width 14 height 14
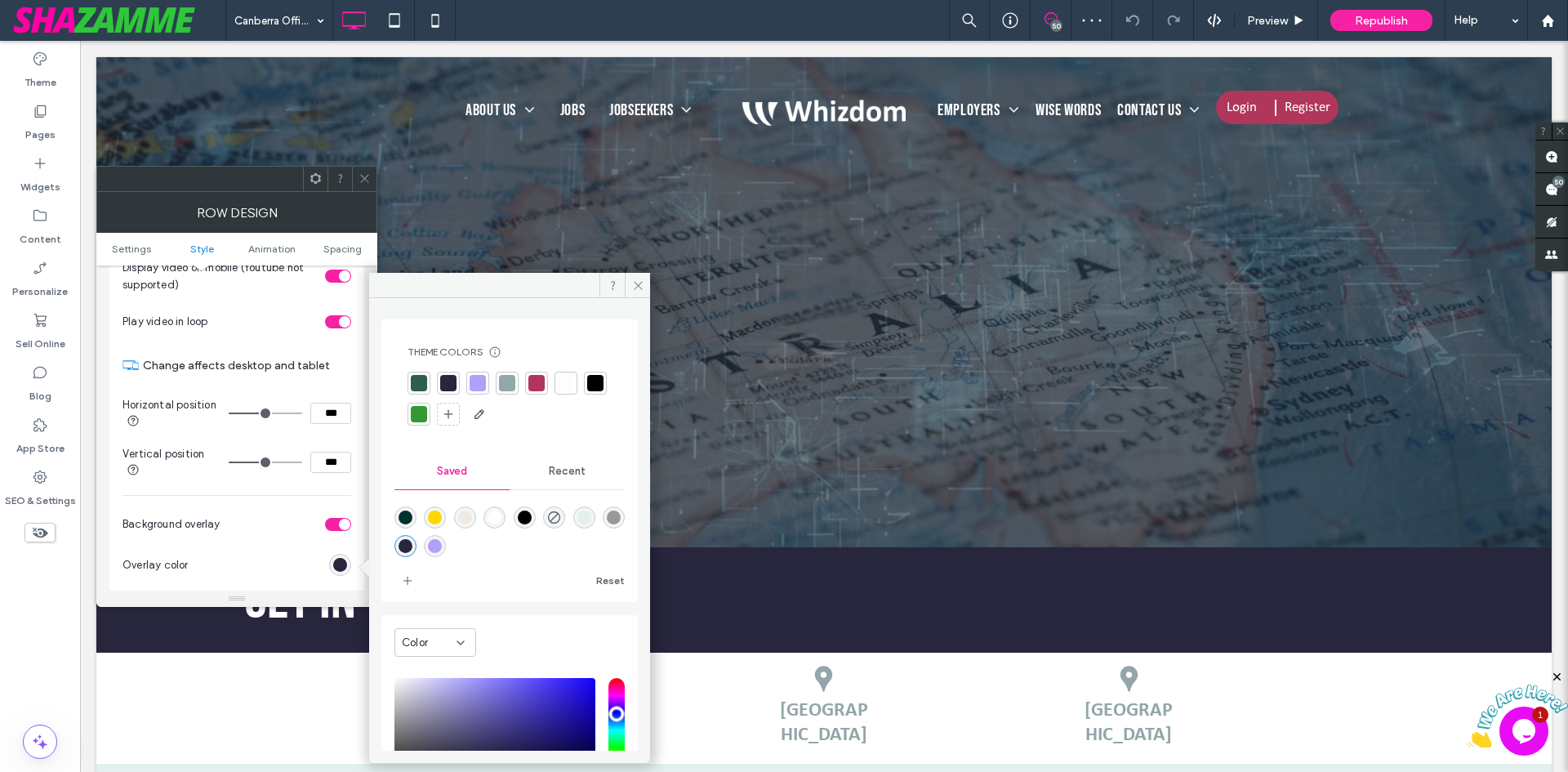
click at [409, 394] on div at bounding box center [509, 399] width 204 height 56
click at [413, 382] on div at bounding box center [419, 383] width 16 height 16
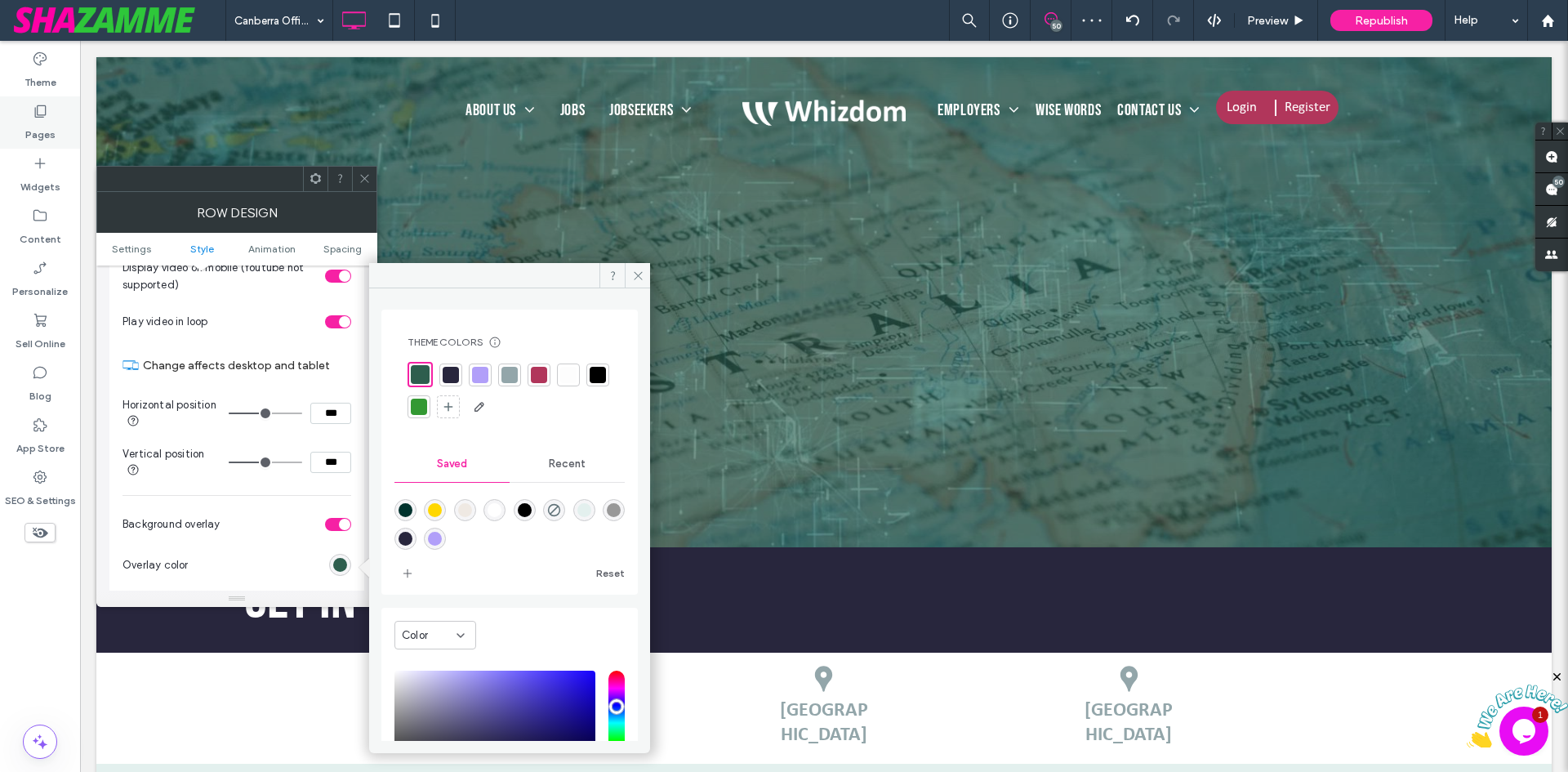
click at [55, 126] on div "Pages" at bounding box center [40, 122] width 80 height 52
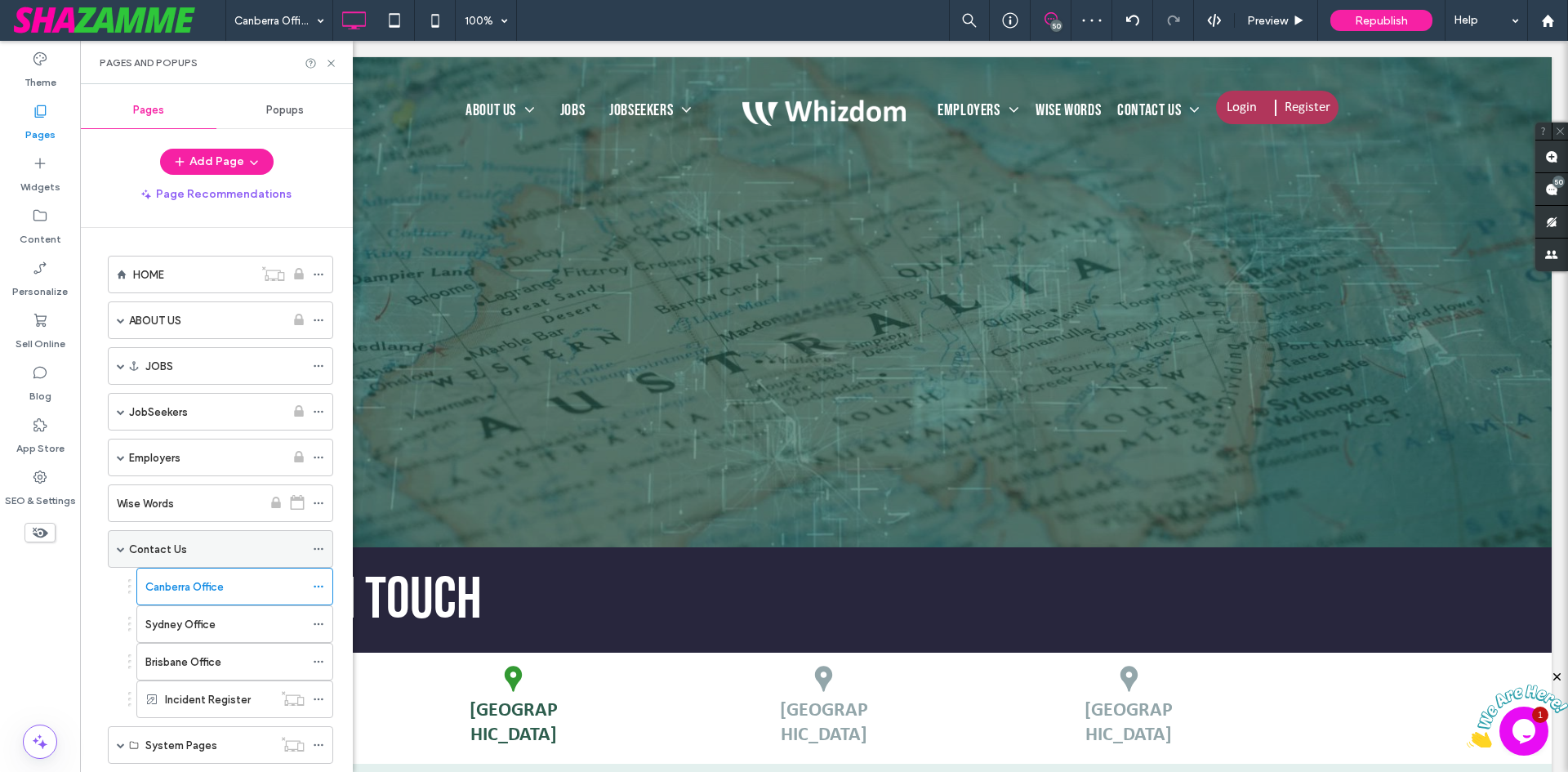
click at [209, 549] on div "Contact Us" at bounding box center [217, 548] width 176 height 17
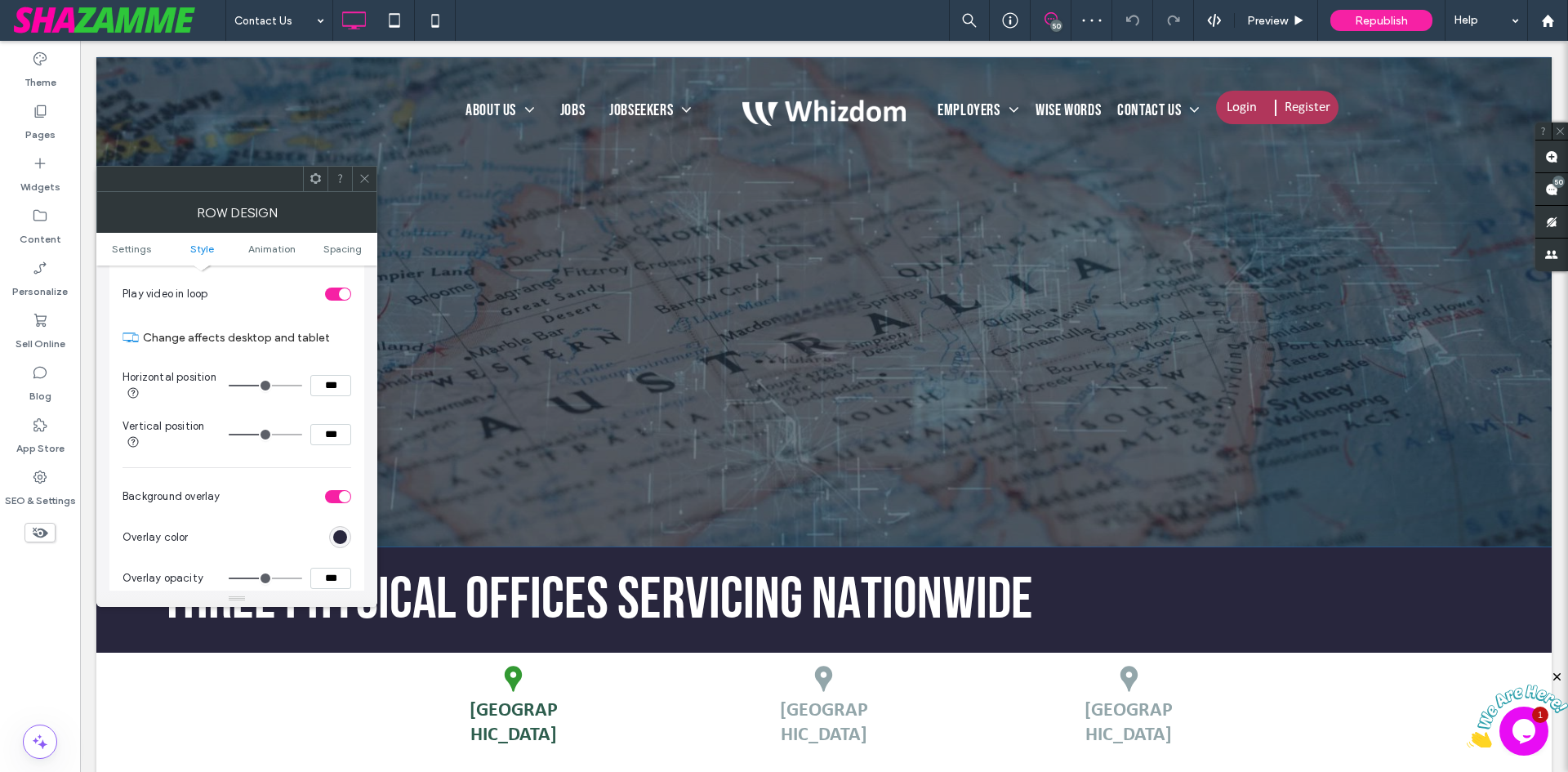
scroll to position [654, 0]
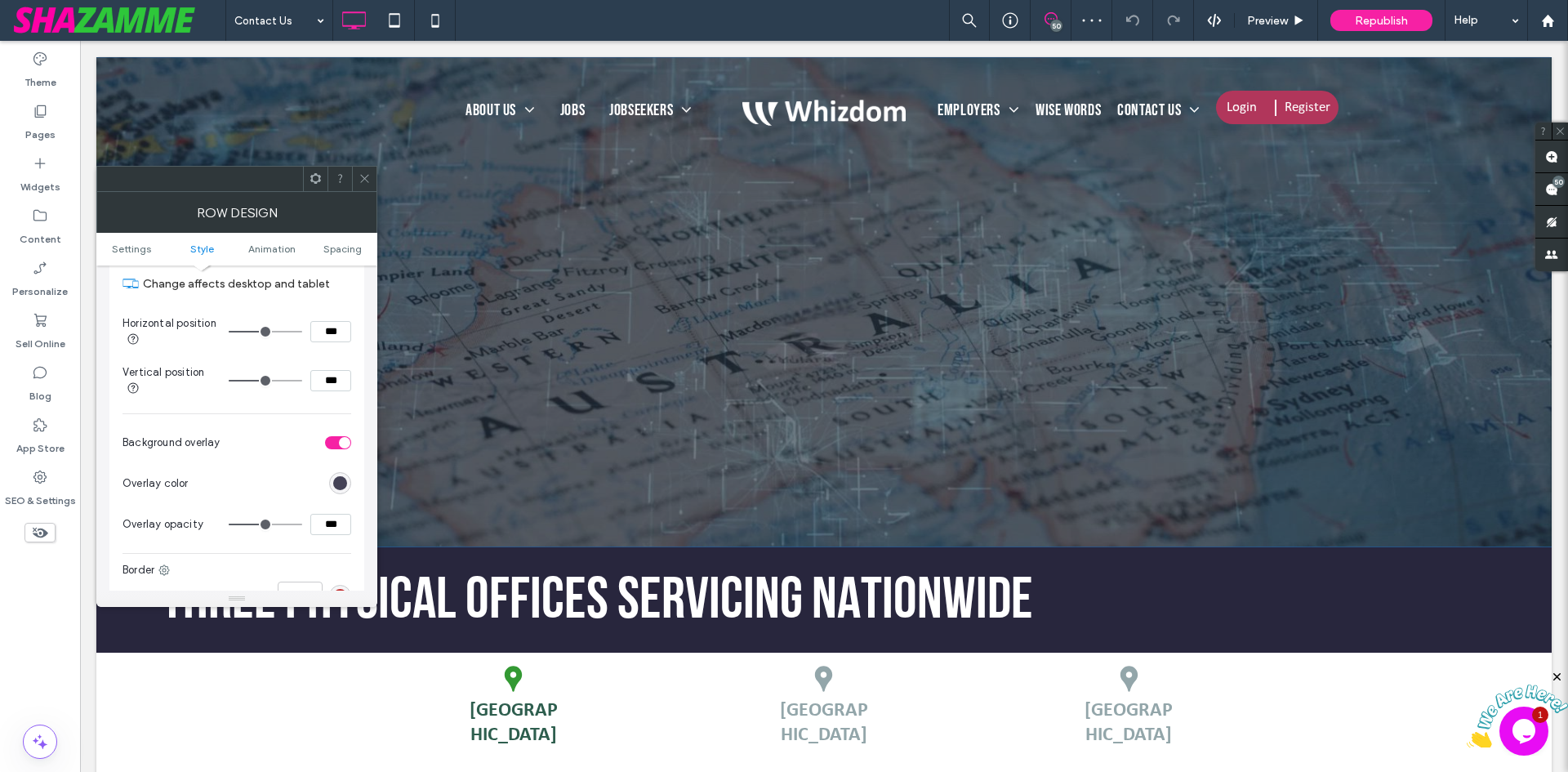
click at [336, 483] on div "rgb(40, 38, 61)" at bounding box center [340, 483] width 14 height 14
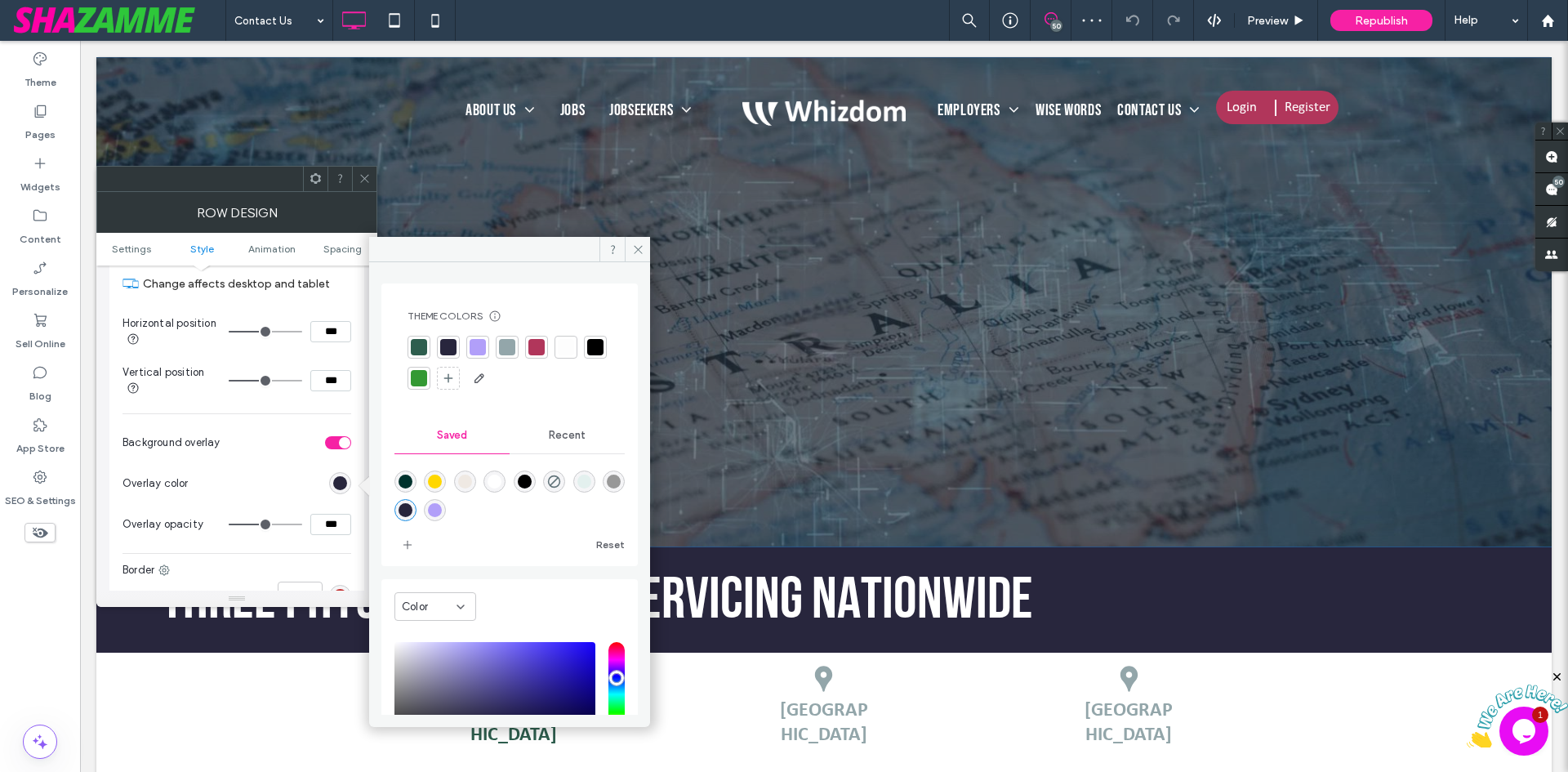
click at [414, 352] on div at bounding box center [419, 347] width 16 height 16
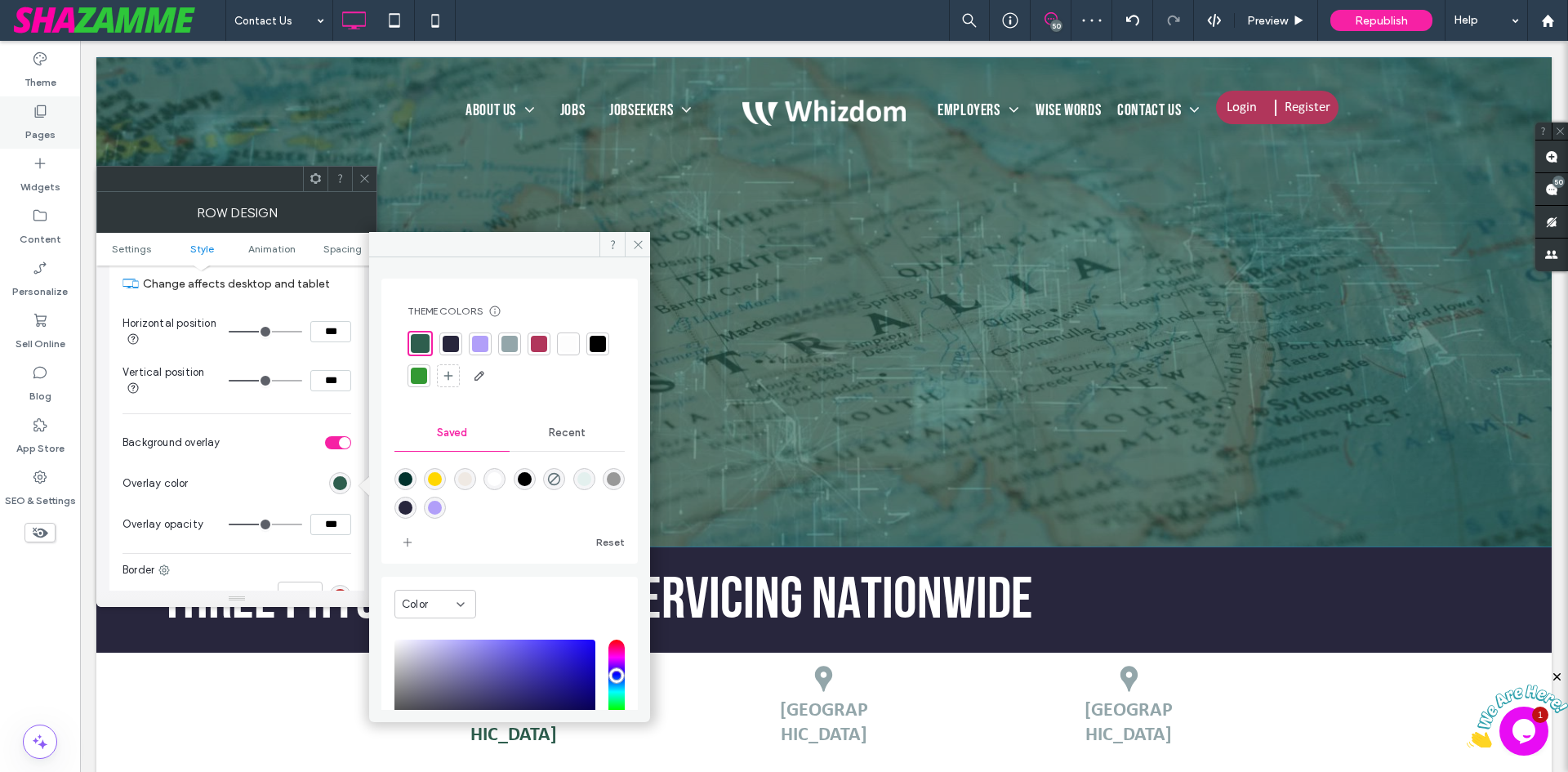
click at [37, 122] on label "Pages" at bounding box center [41, 131] width 30 height 23
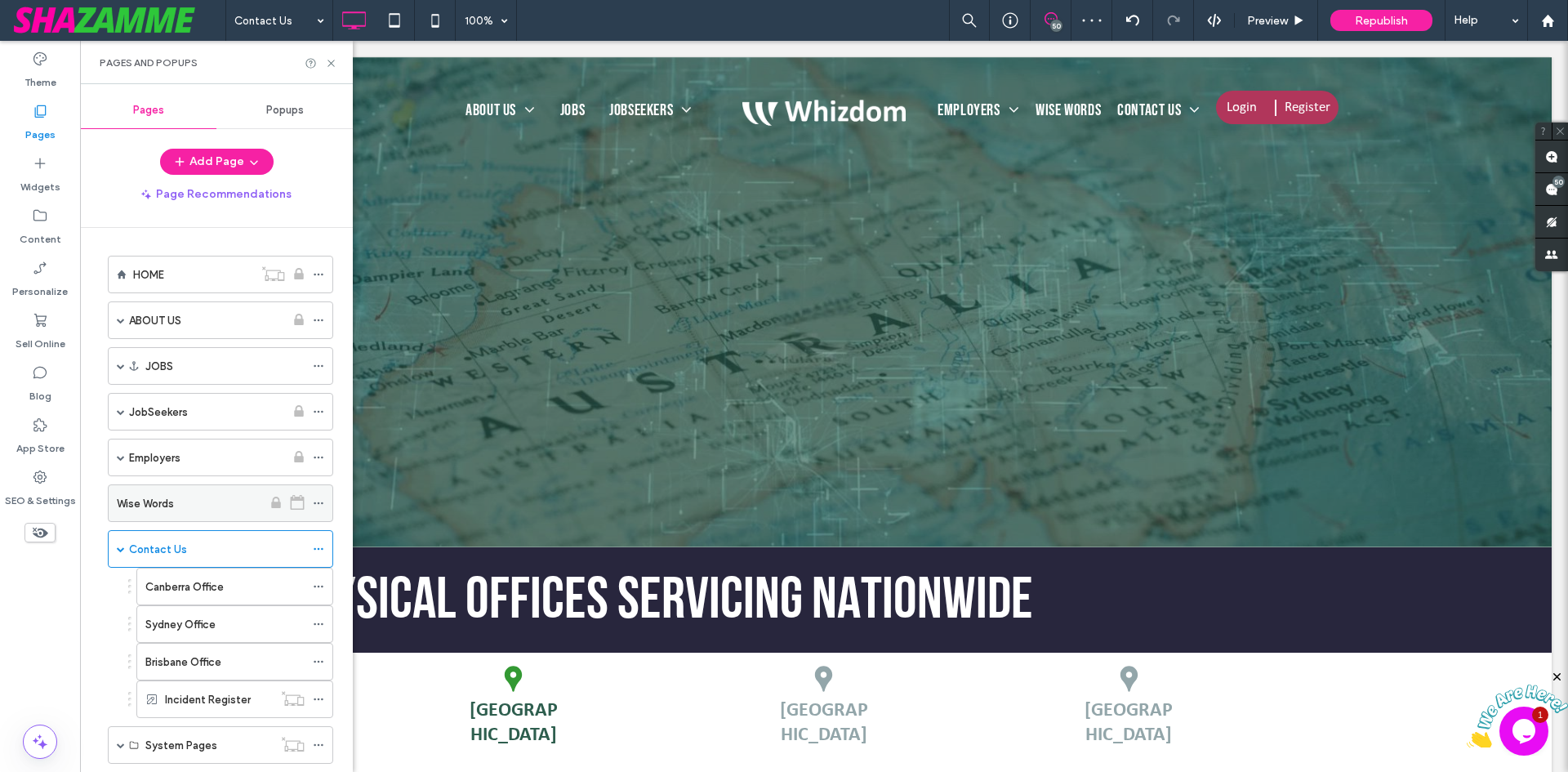
click at [183, 502] on div "Wise Words" at bounding box center [189, 503] width 145 height 17
click at [206, 587] on label "Canberra Office" at bounding box center [184, 586] width 79 height 28
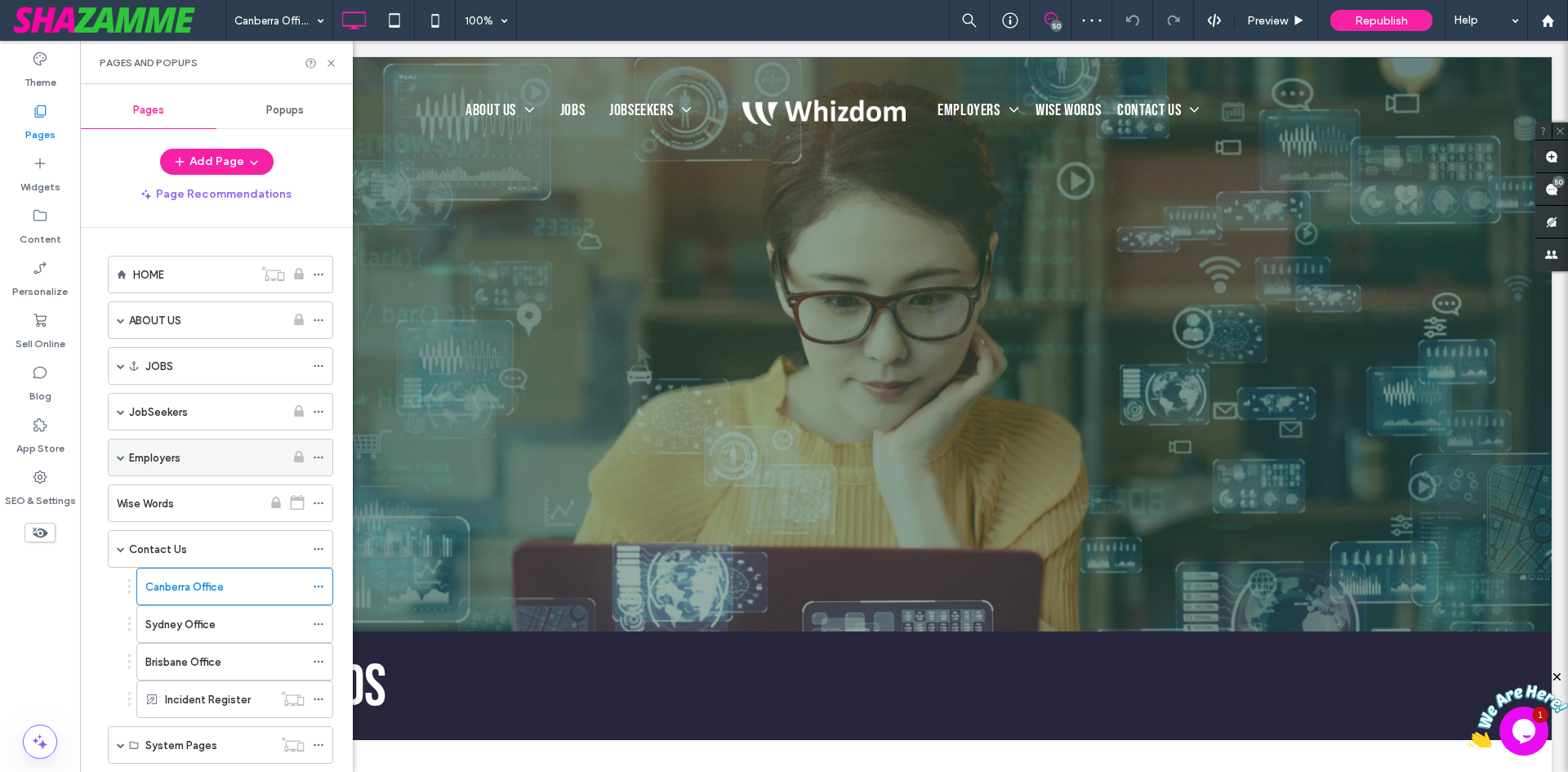
click at [165, 455] on label "Employers" at bounding box center [155, 457] width 51 height 28
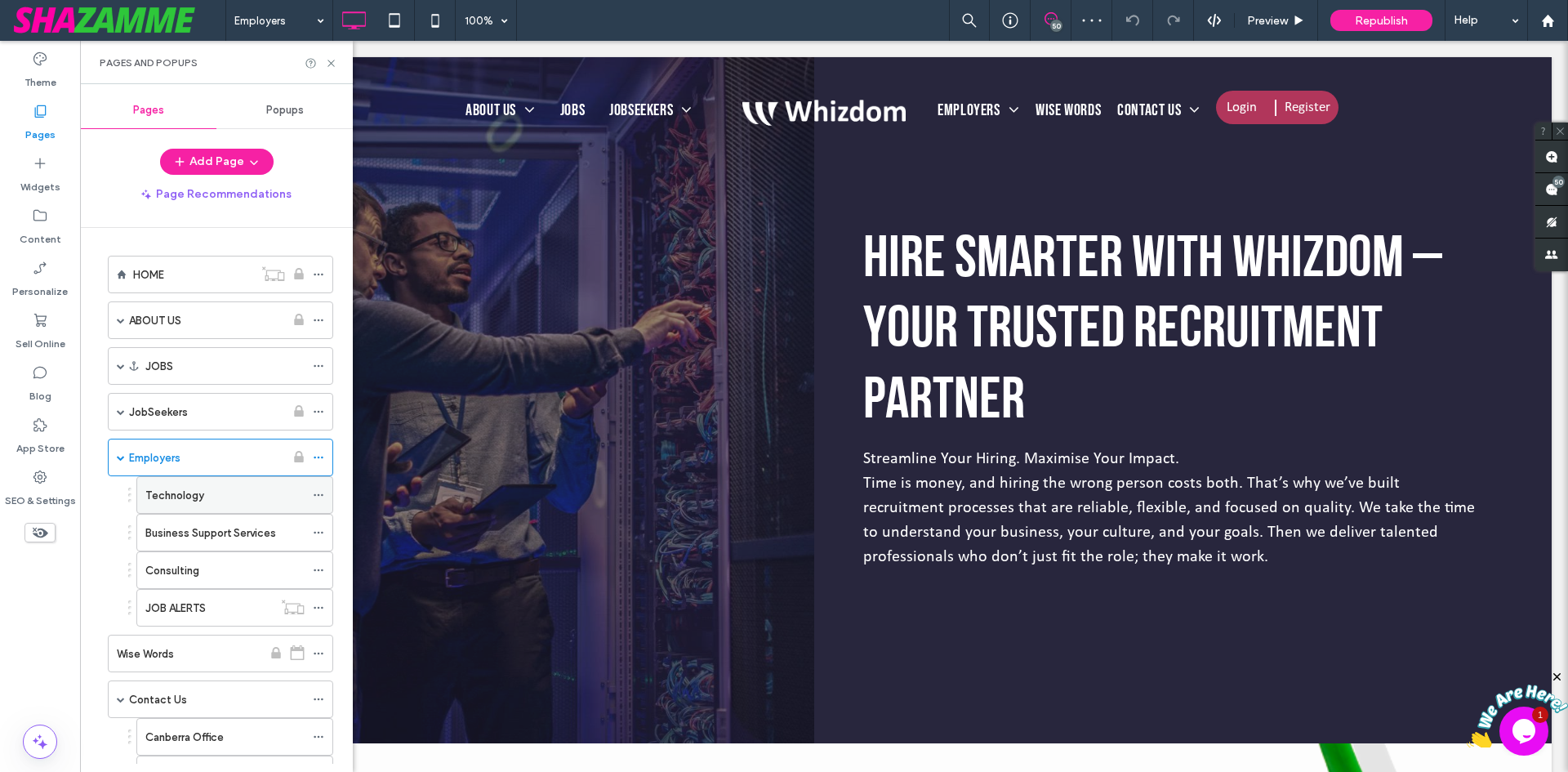
click at [187, 497] on label "Technology" at bounding box center [174, 495] width 58 height 28
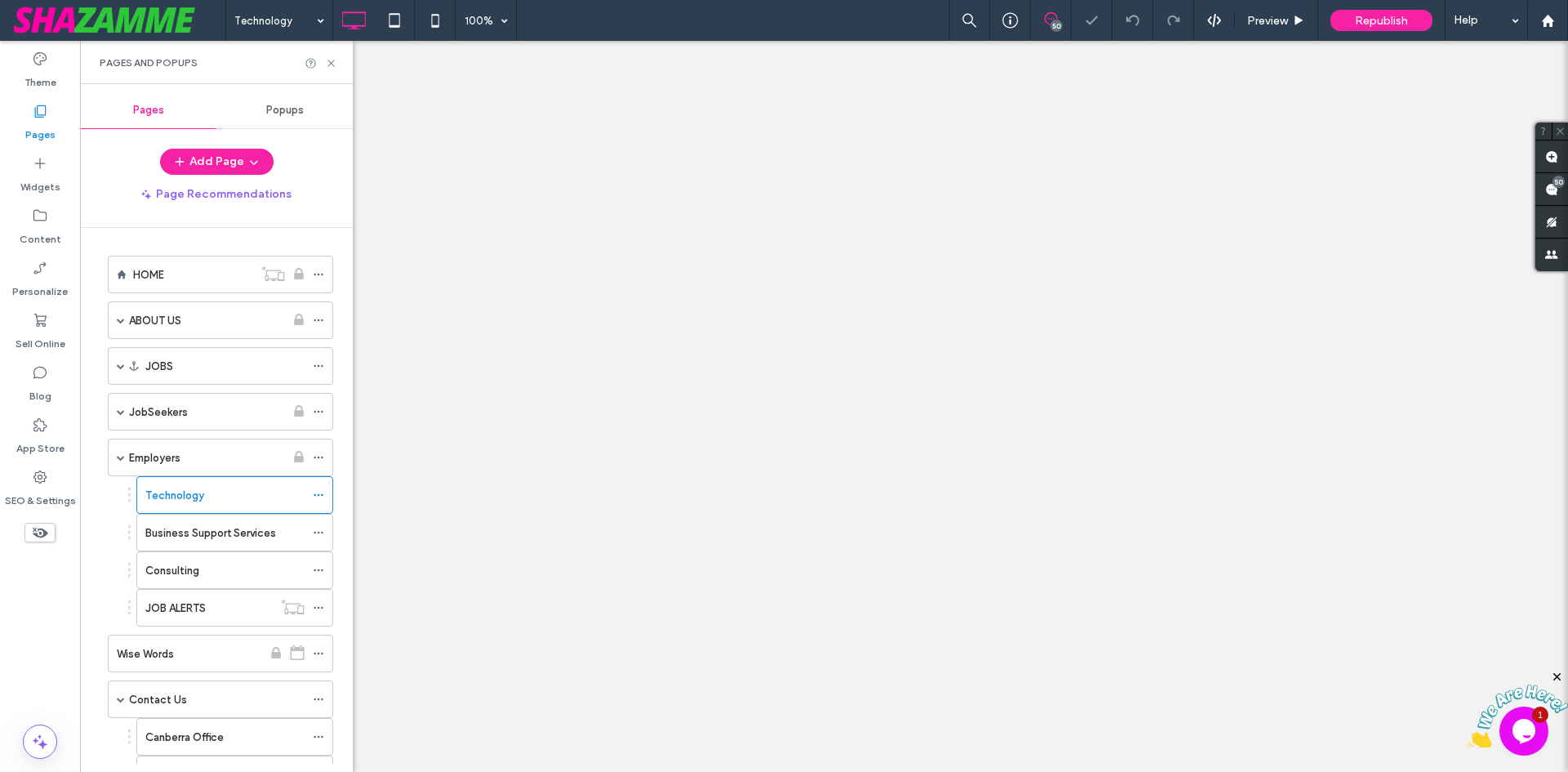
click at [185, 539] on label "Business Support Services" at bounding box center [210, 532] width 131 height 28
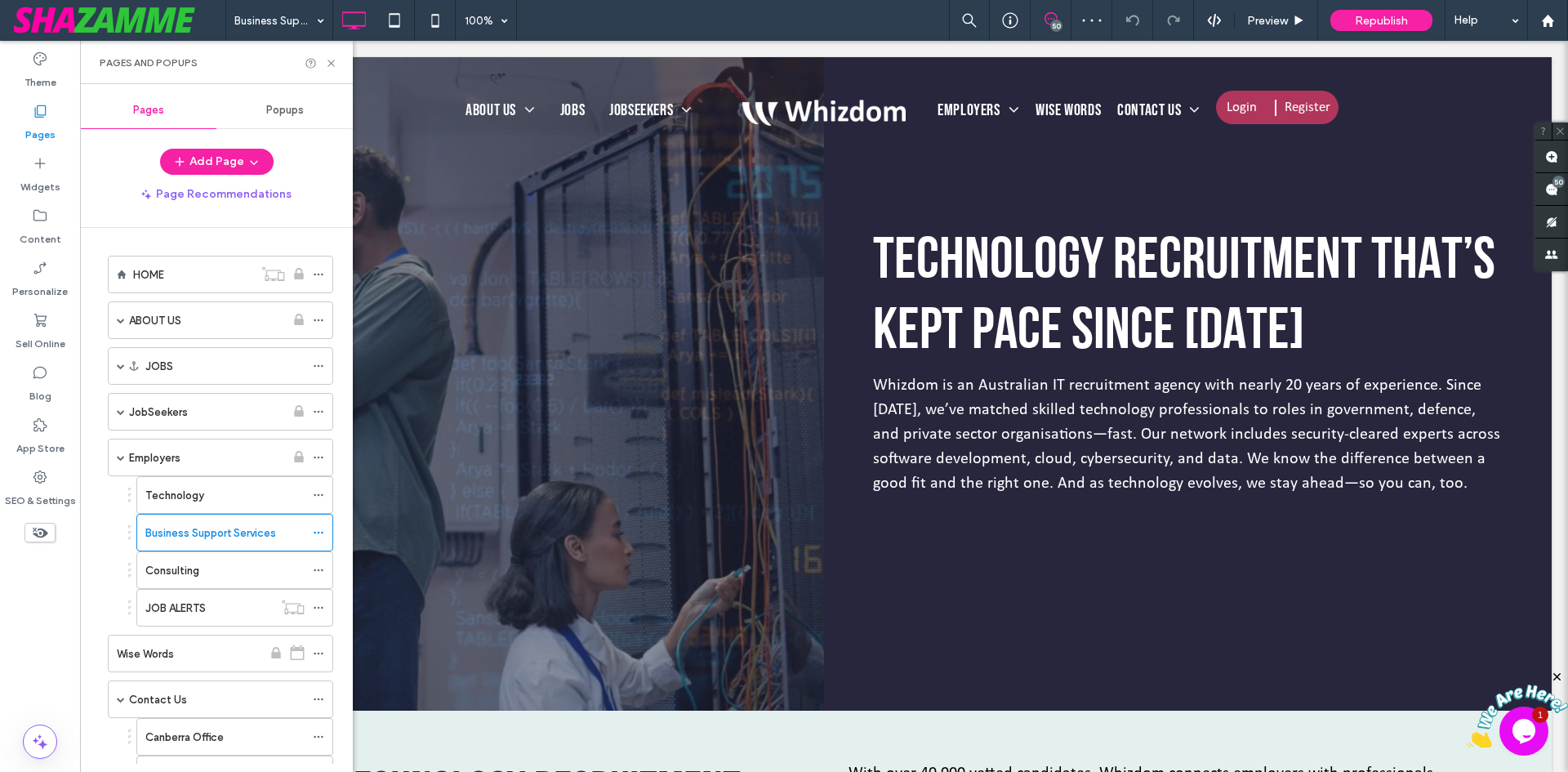
click at [183, 570] on div at bounding box center [784, 386] width 1568 height 772
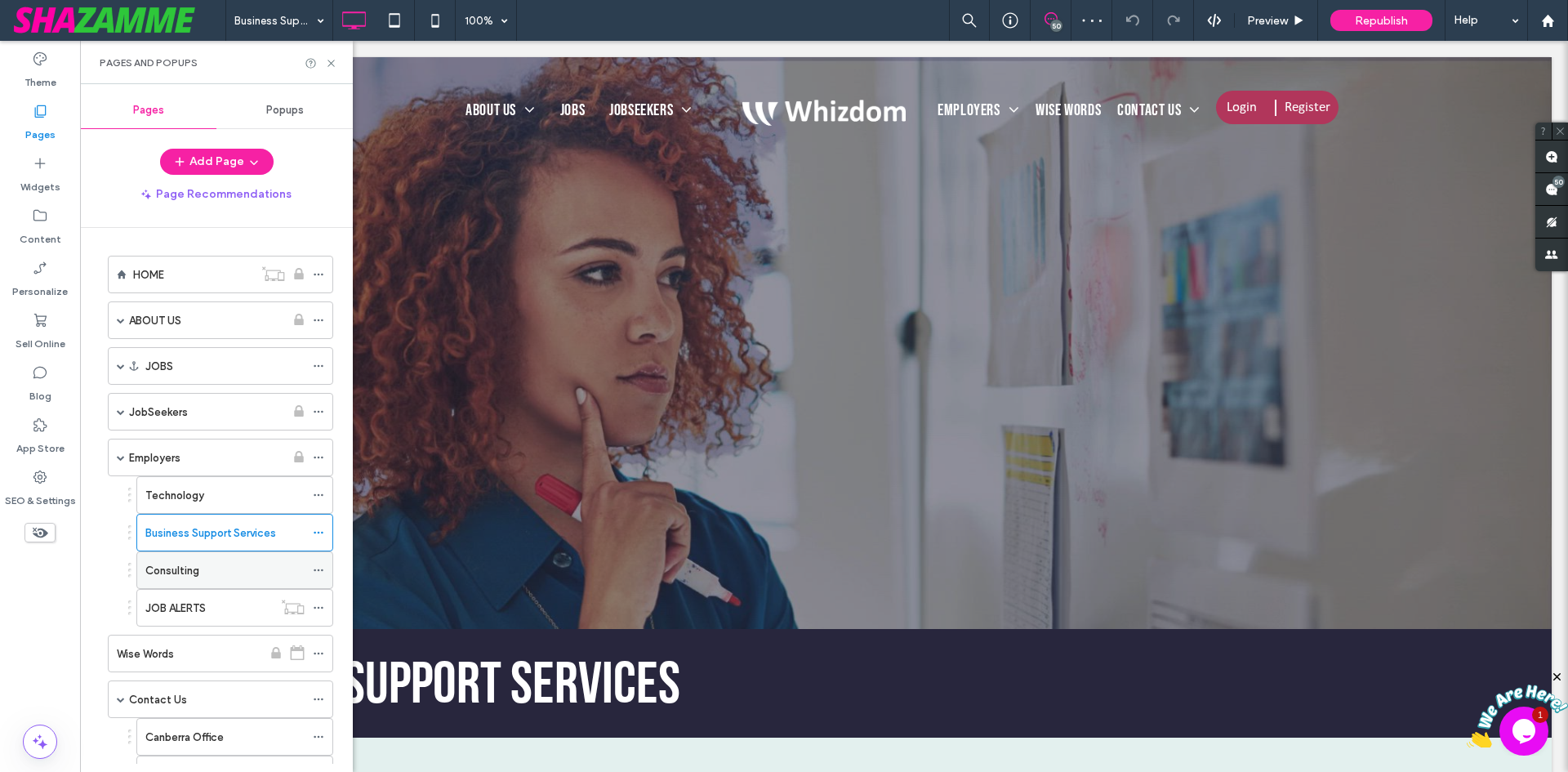
click at [176, 568] on label "Consulting" at bounding box center [172, 570] width 54 height 28
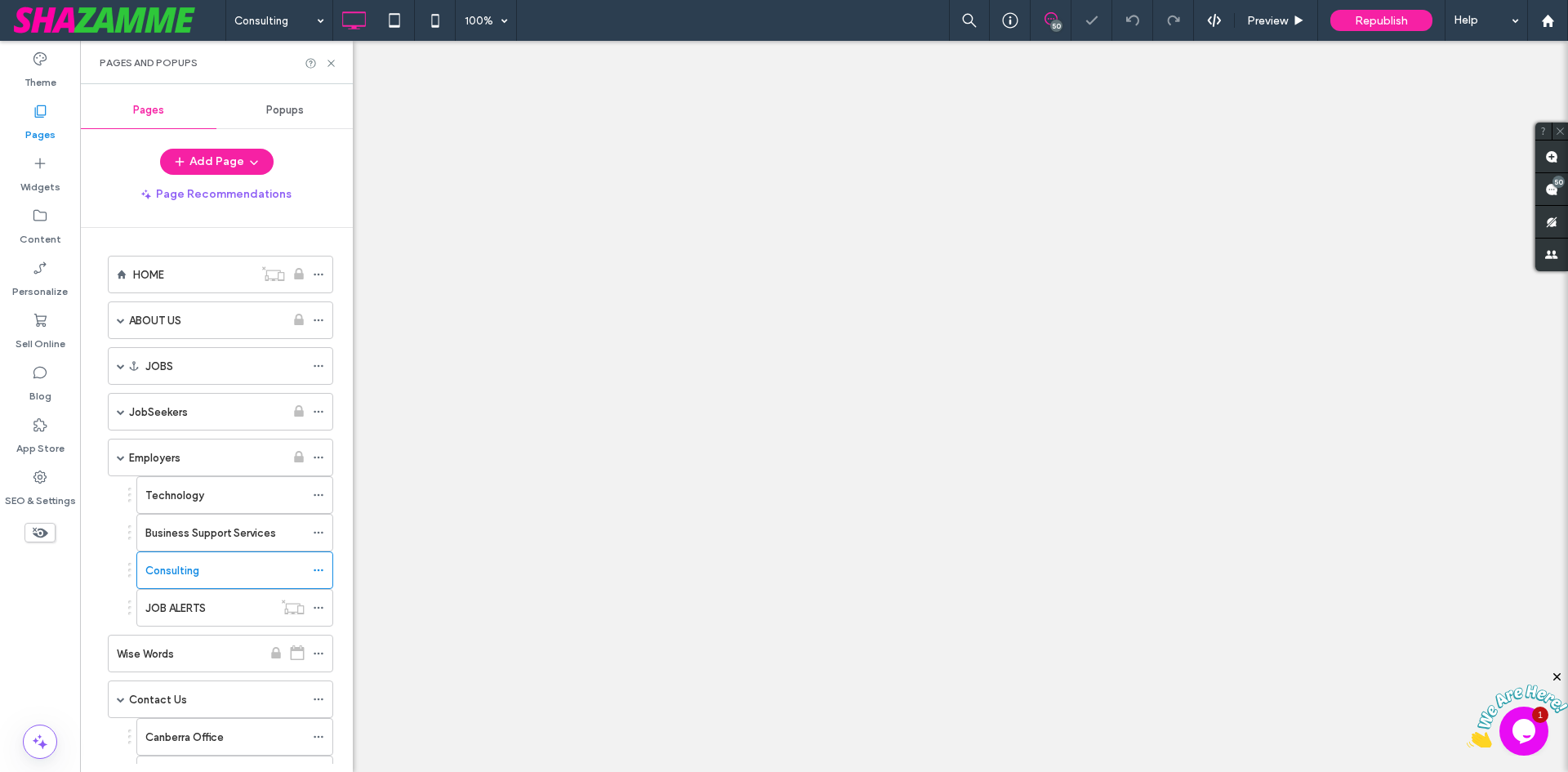
click at [182, 607] on label "JOB ALERTS" at bounding box center [175, 608] width 60 height 28
click at [168, 461] on label "Employers" at bounding box center [155, 457] width 51 height 28
click at [164, 414] on label "JobSeekers" at bounding box center [158, 412] width 58 height 28
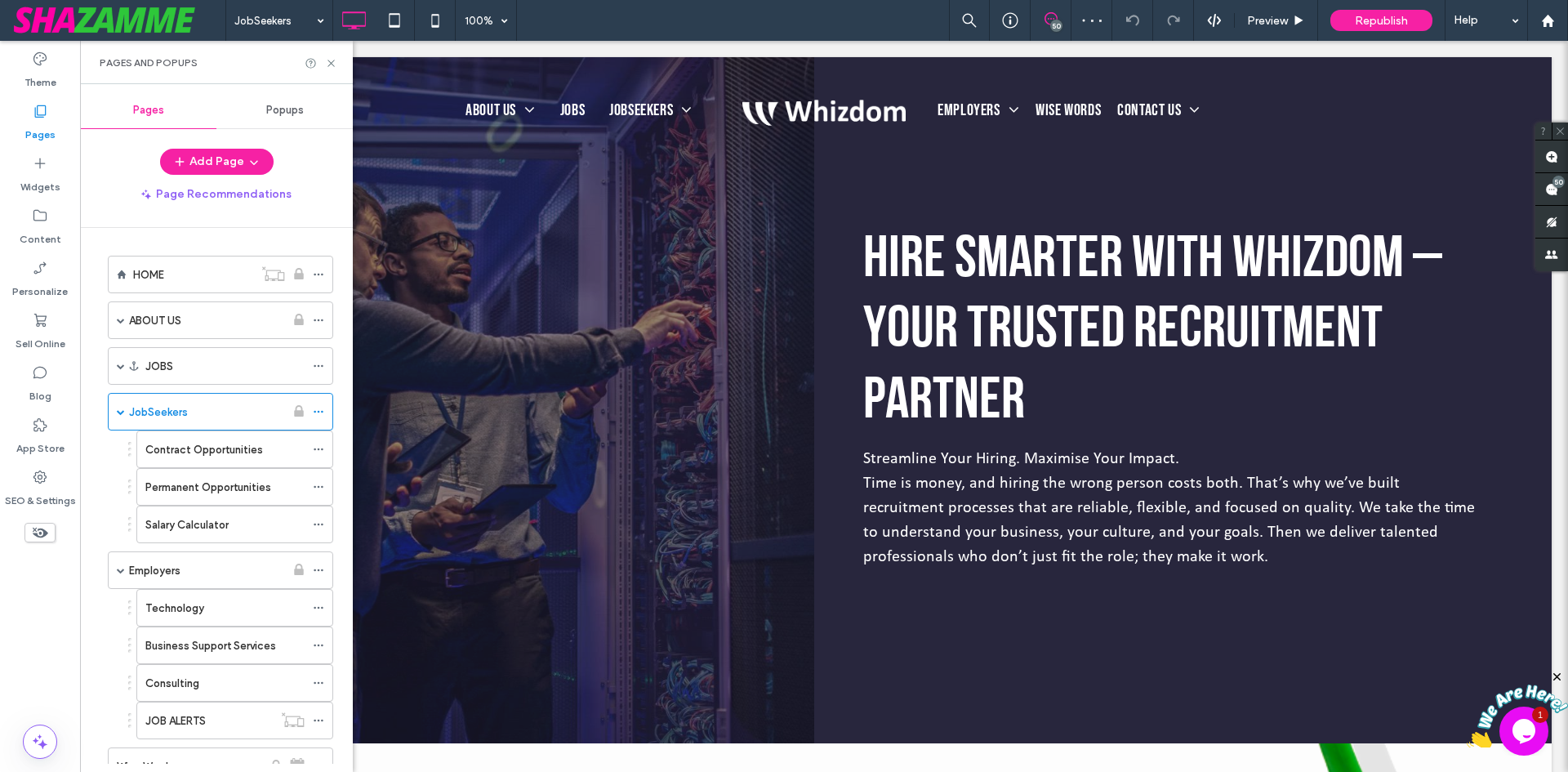
click at [209, 455] on div at bounding box center [784, 386] width 1568 height 772
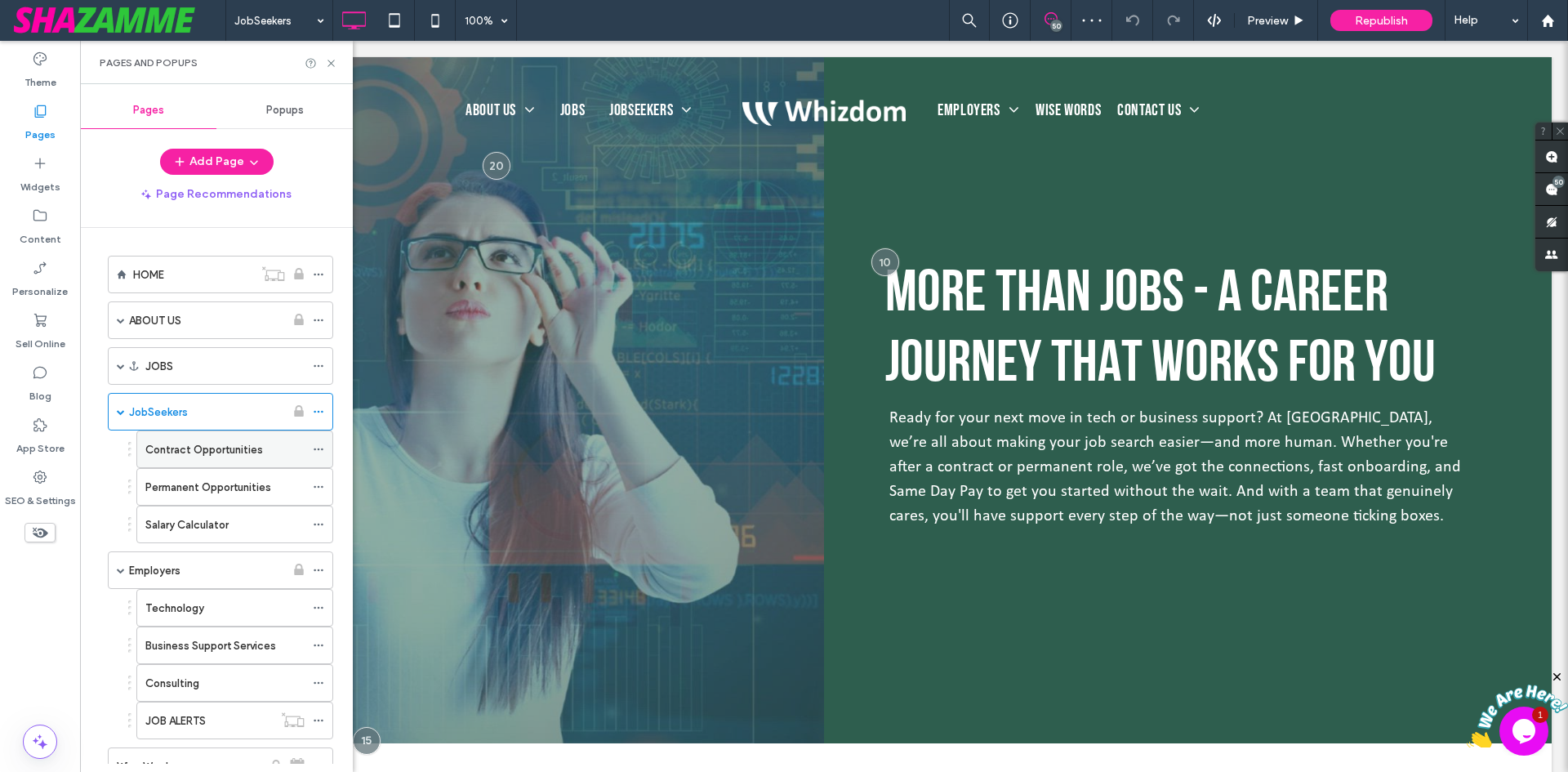
click at [187, 443] on label "Contract Opportunities" at bounding box center [203, 449] width 118 height 28
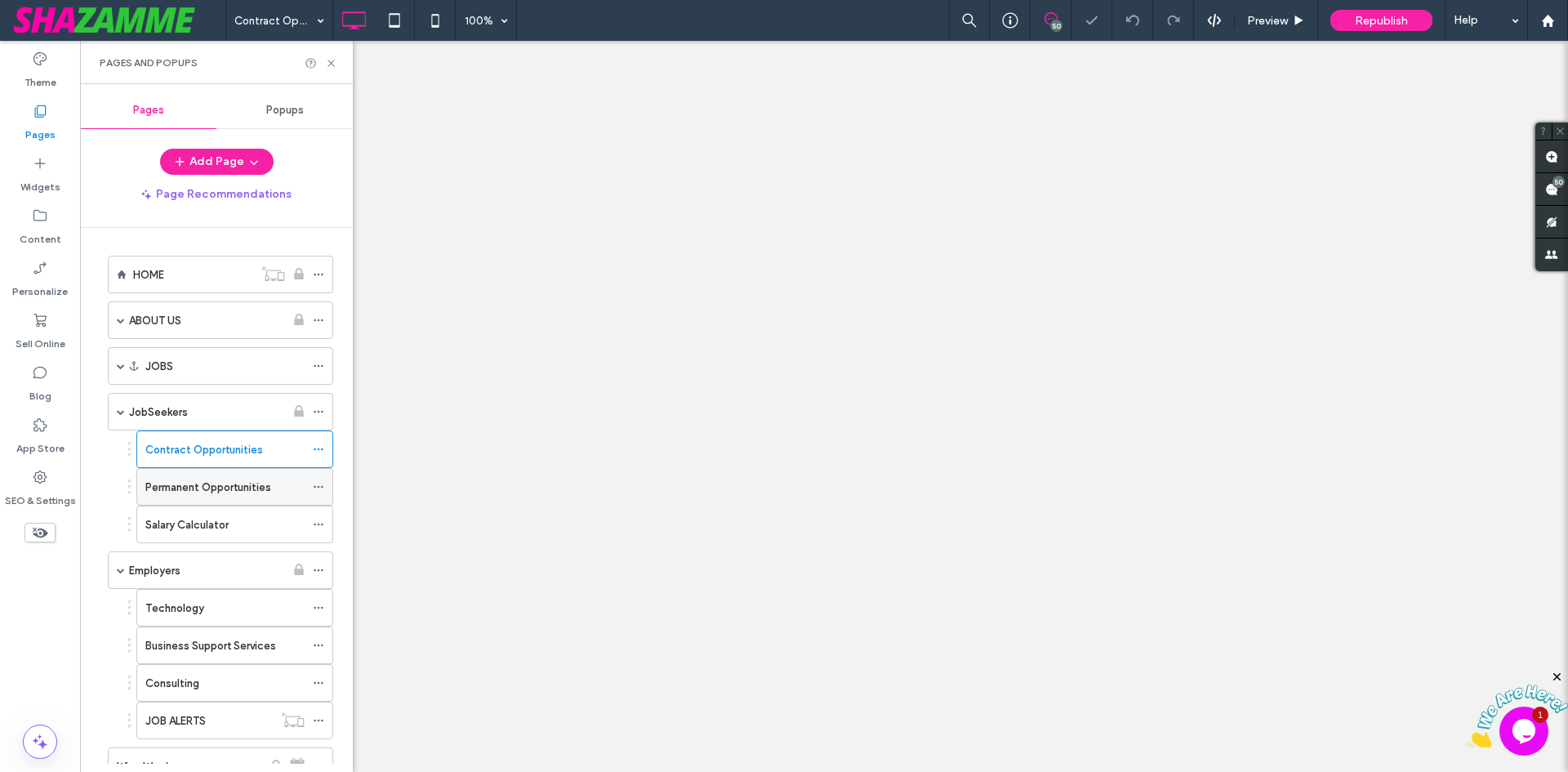
click at [187, 485] on label "Permanent Opportunities" at bounding box center [208, 487] width 126 height 28
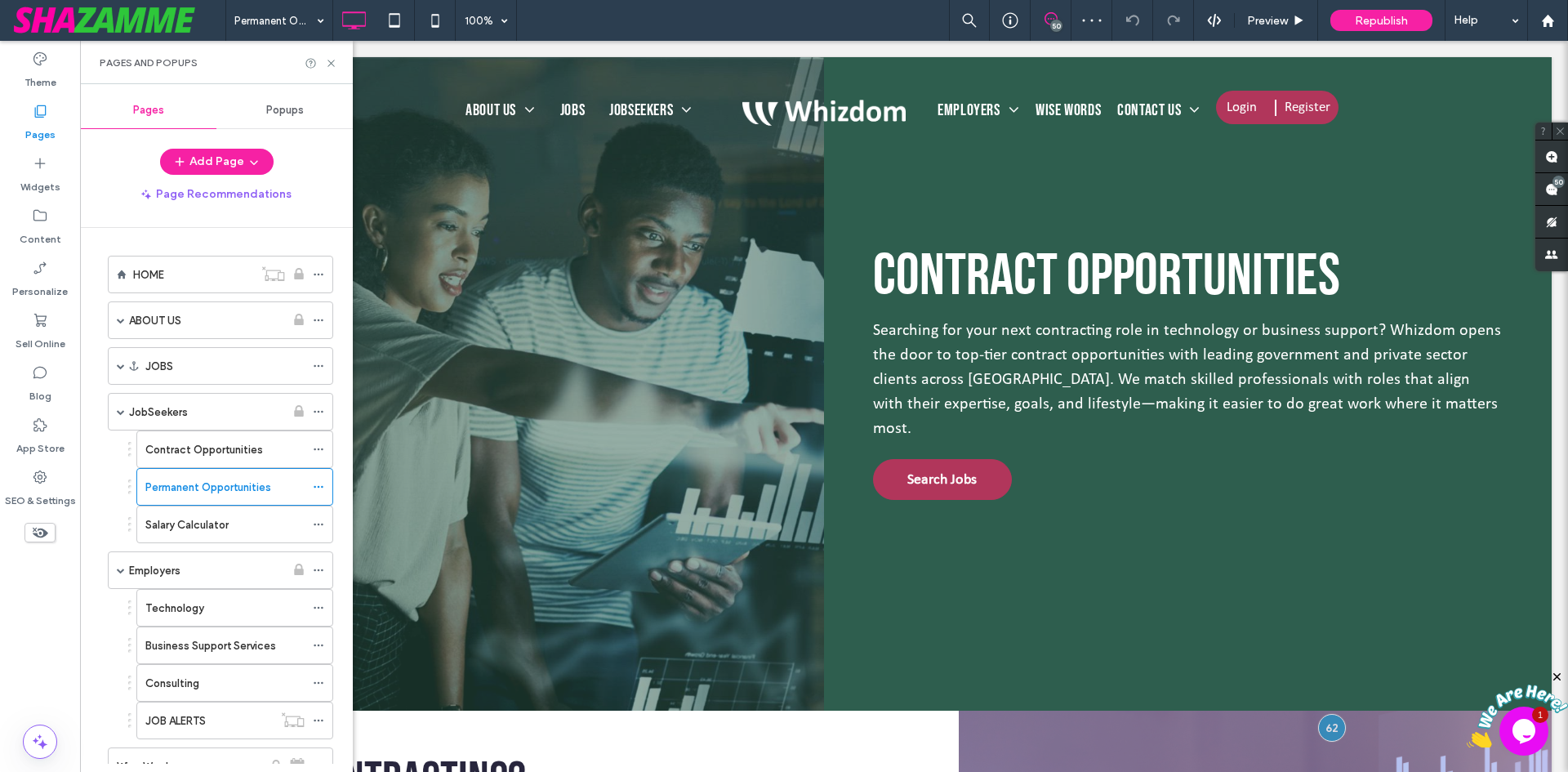
click at [189, 524] on div at bounding box center [784, 386] width 1568 height 772
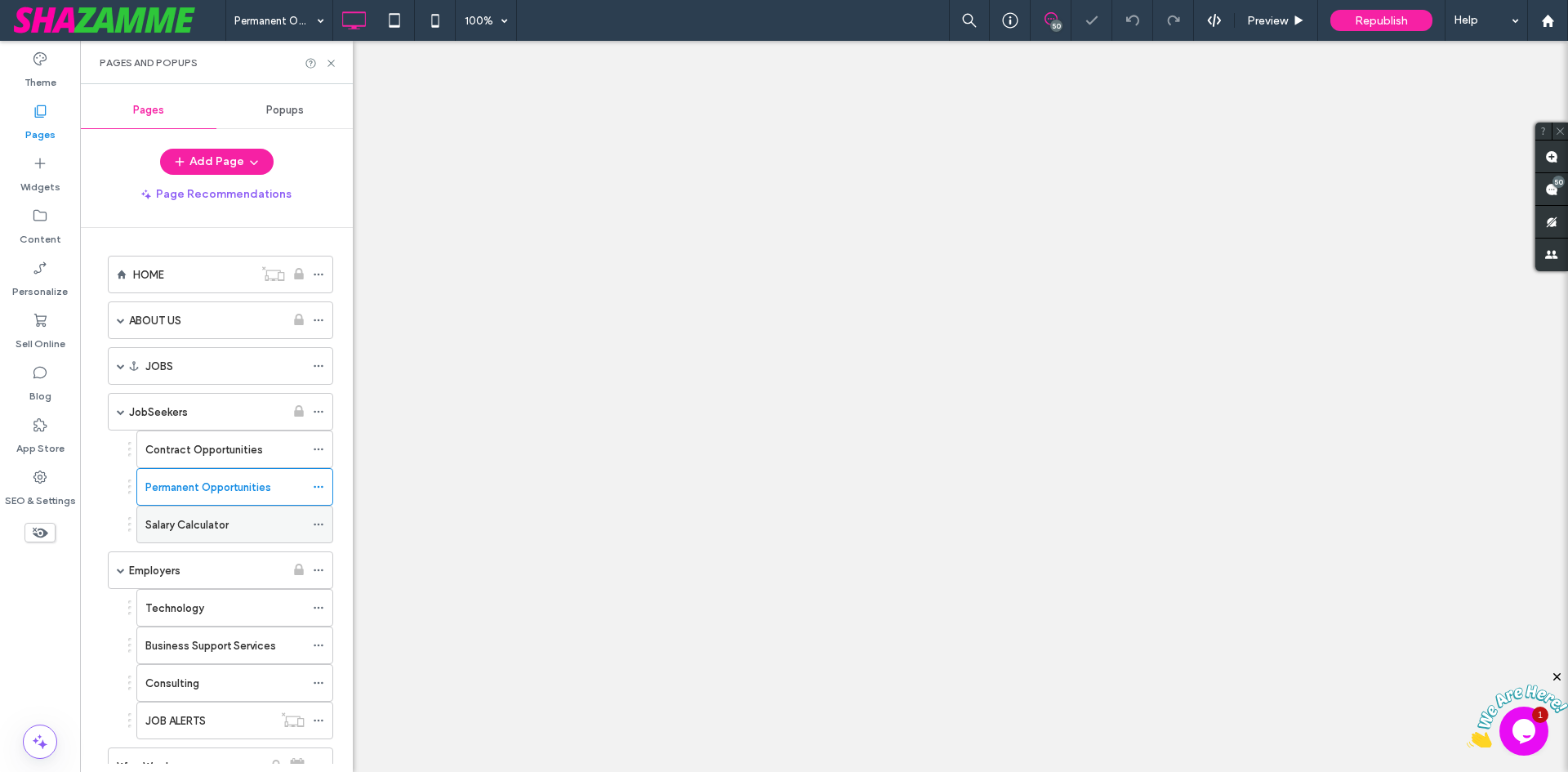
click at [223, 527] on label "Salary Calculator" at bounding box center [187, 524] width 83 height 28
click at [166, 321] on label "ABOUT US" at bounding box center [155, 320] width 52 height 28
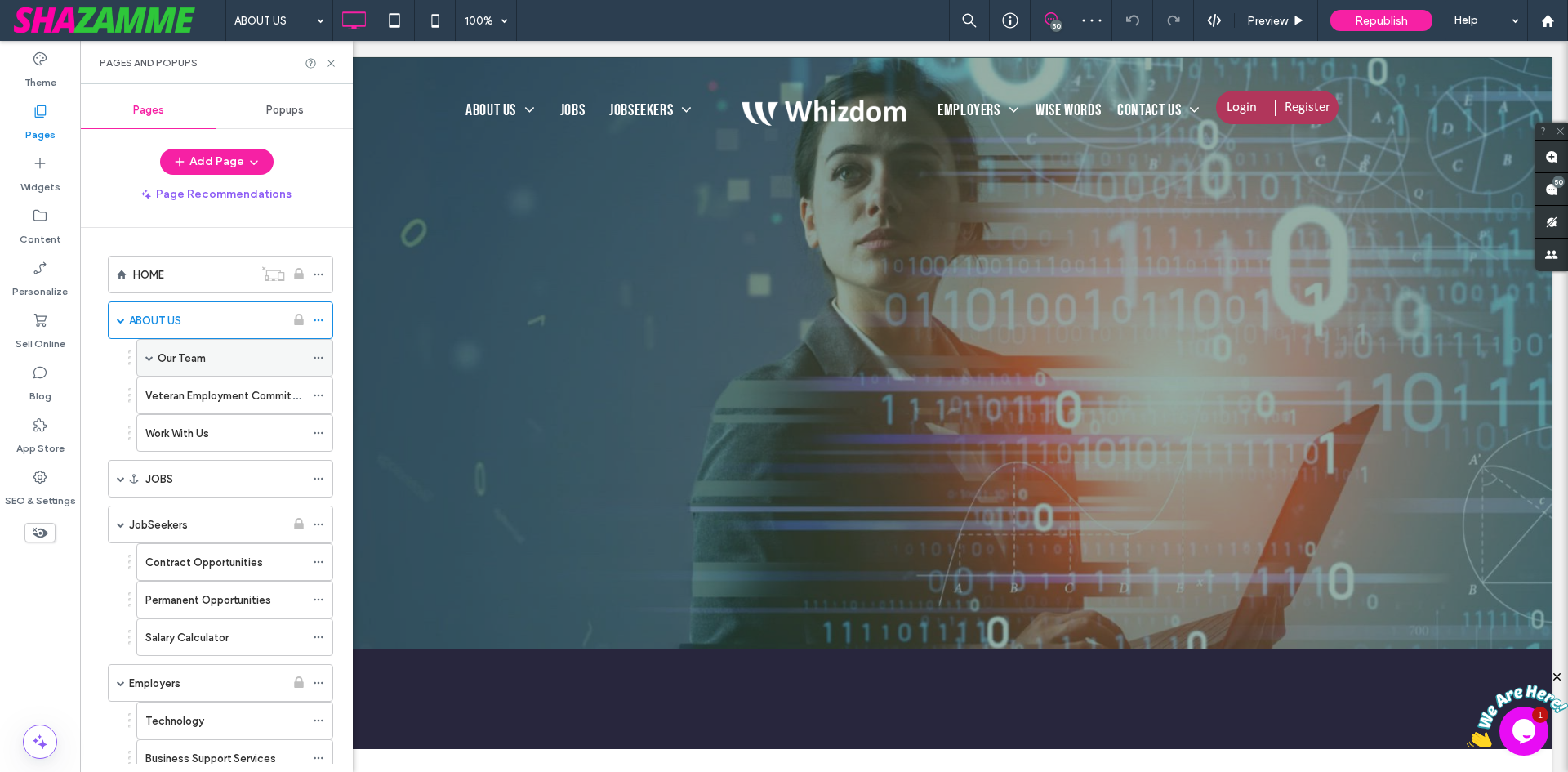
click at [177, 356] on label "Our Team" at bounding box center [181, 358] width 48 height 28
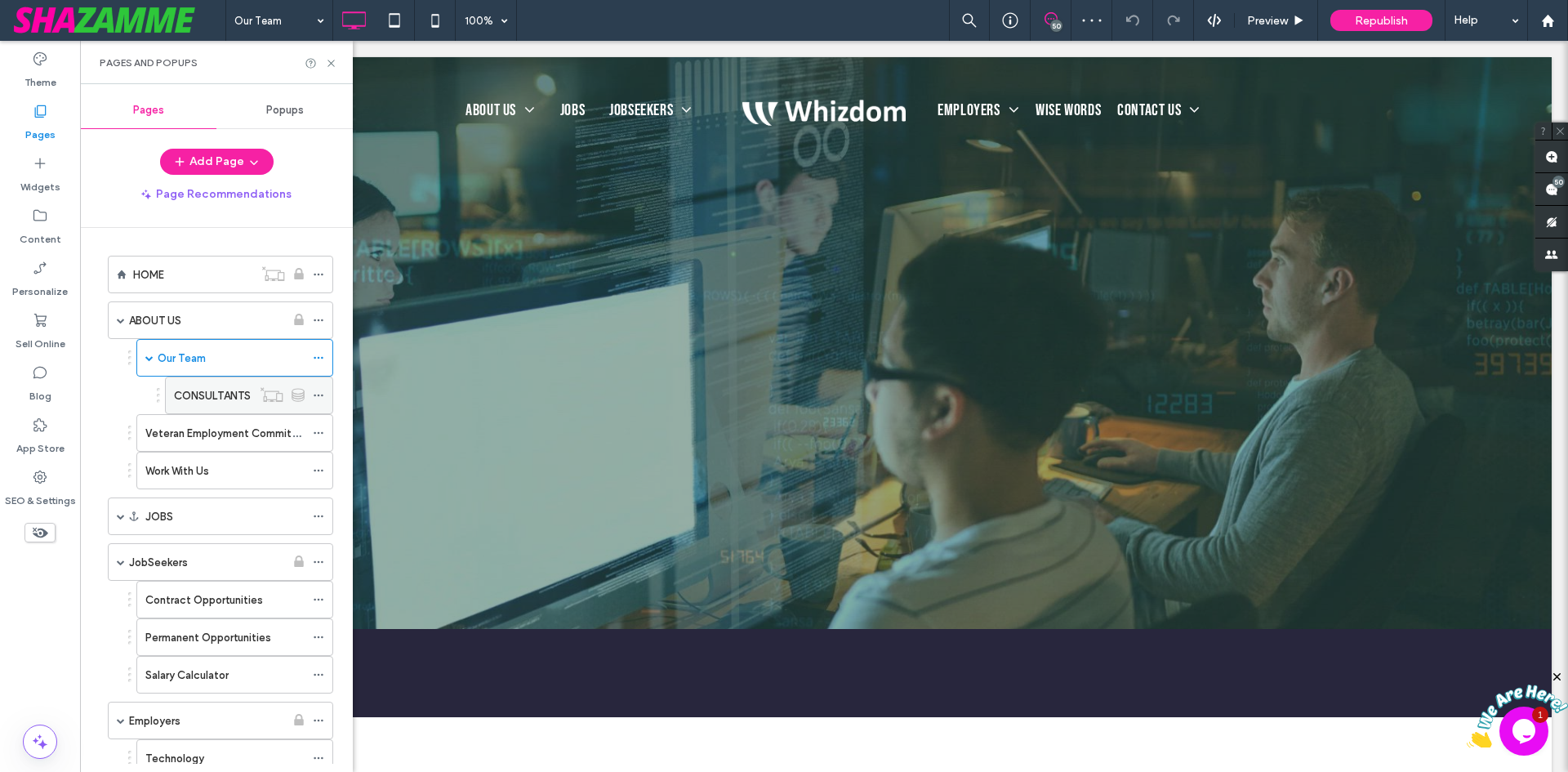
click at [193, 399] on label "CONSULTANTS" at bounding box center [212, 395] width 77 height 28
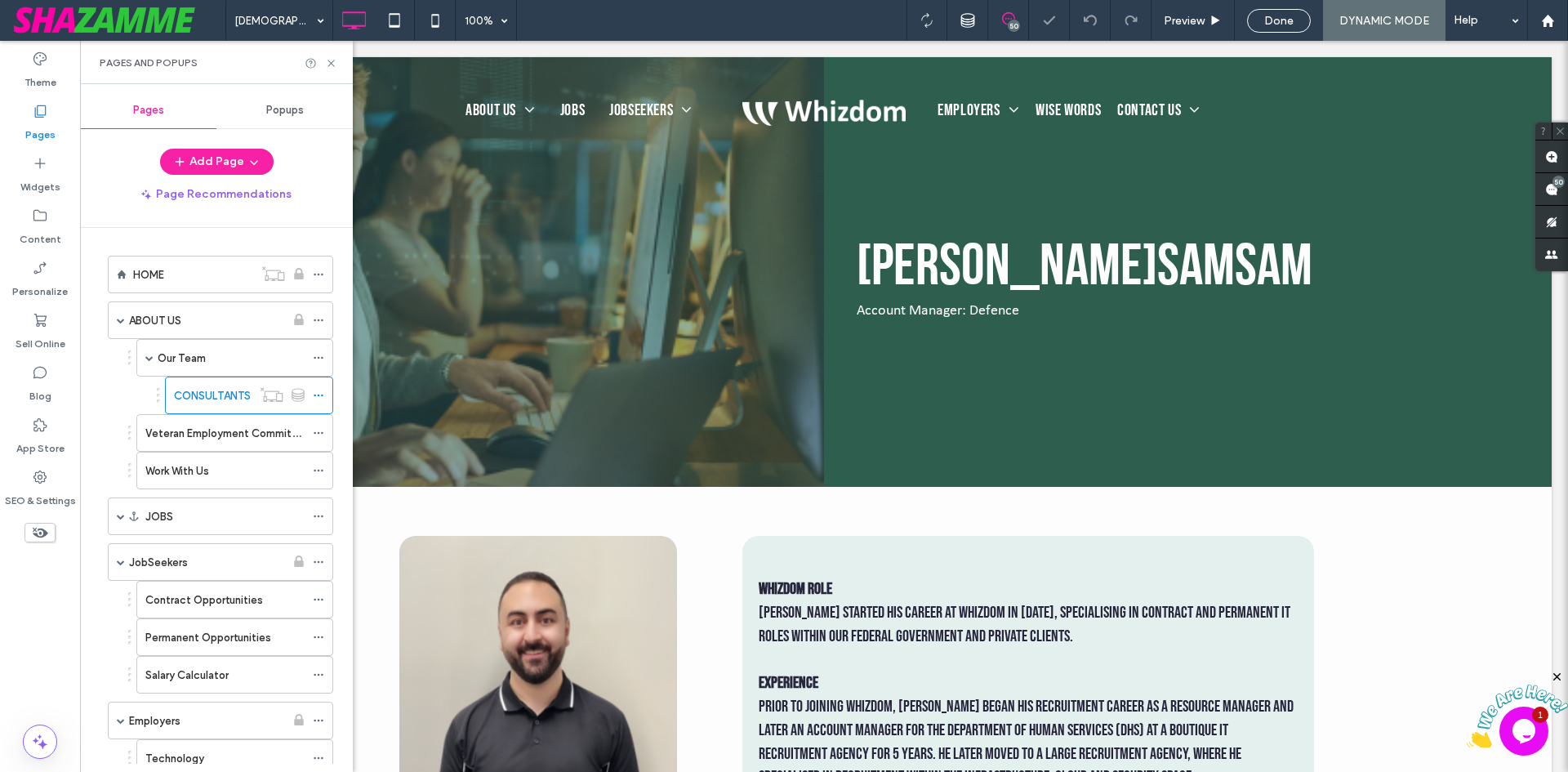
click at [197, 432] on label "Veteran Employment Commitment" at bounding box center [231, 433] width 172 height 28
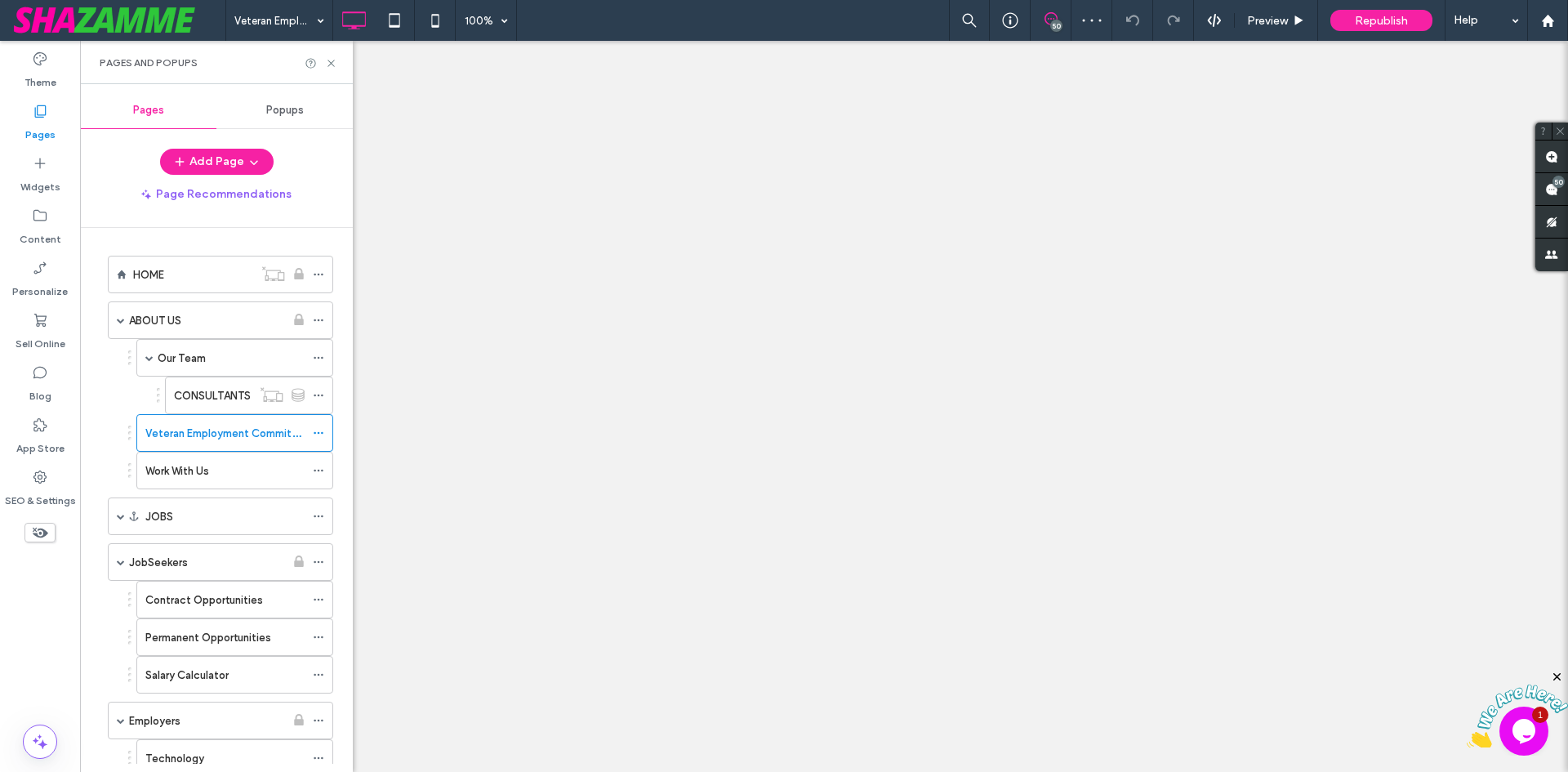
click at [185, 471] on div at bounding box center [784, 386] width 1568 height 772
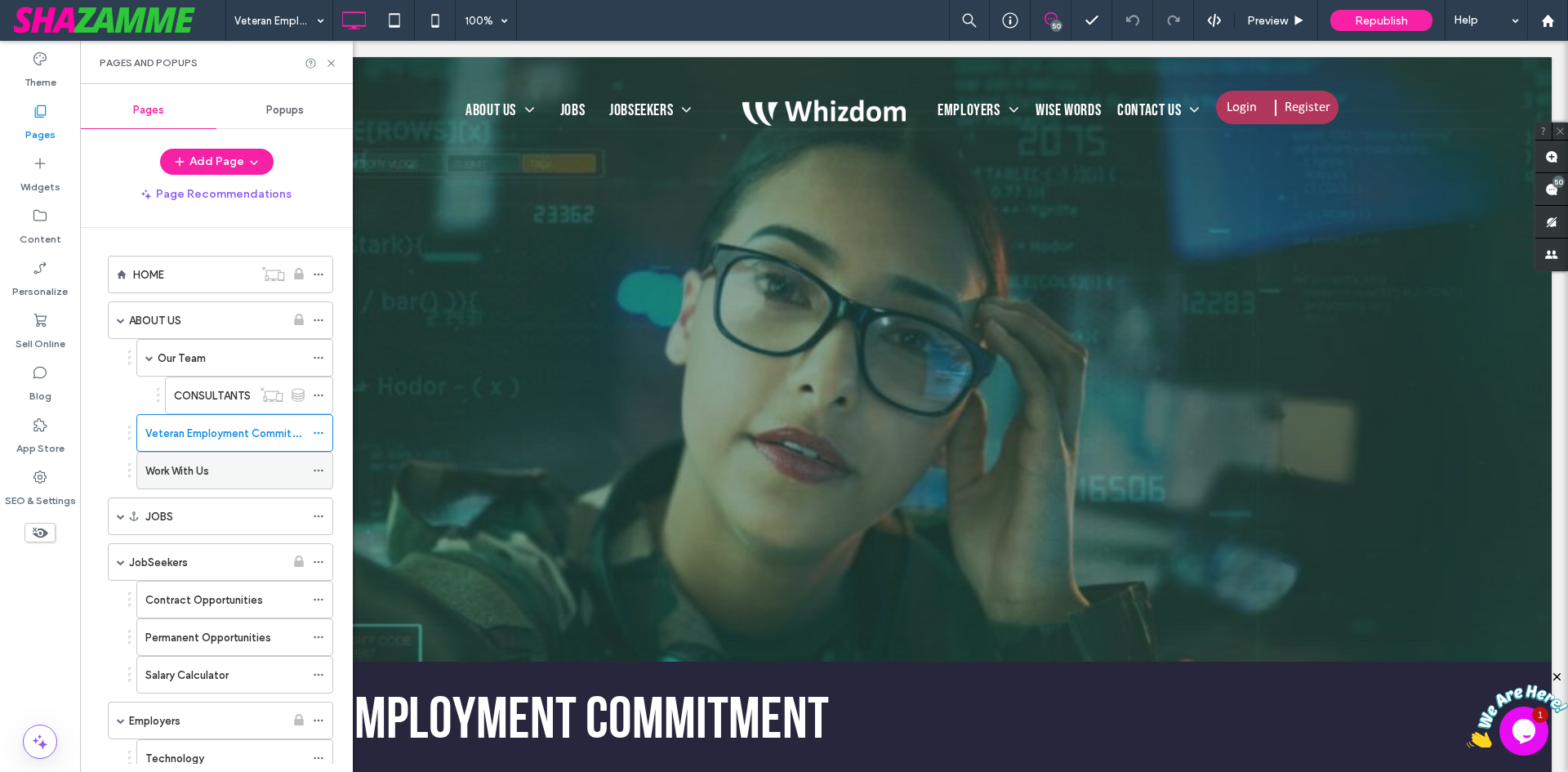
click at [195, 473] on label "Work With Us" at bounding box center [177, 470] width 64 height 28
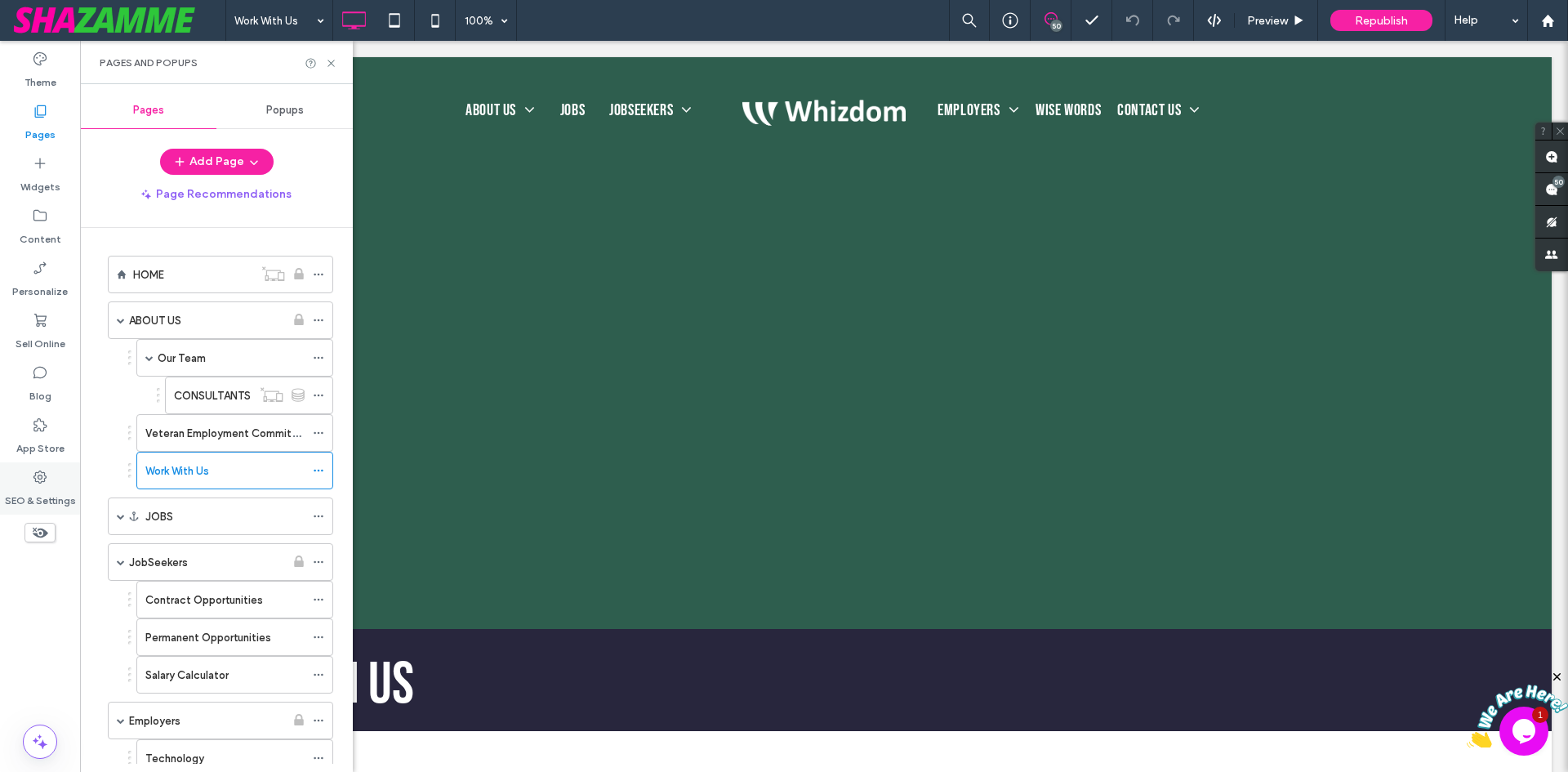
click at [19, 492] on label "SEO & Settings" at bounding box center [41, 497] width 71 height 23
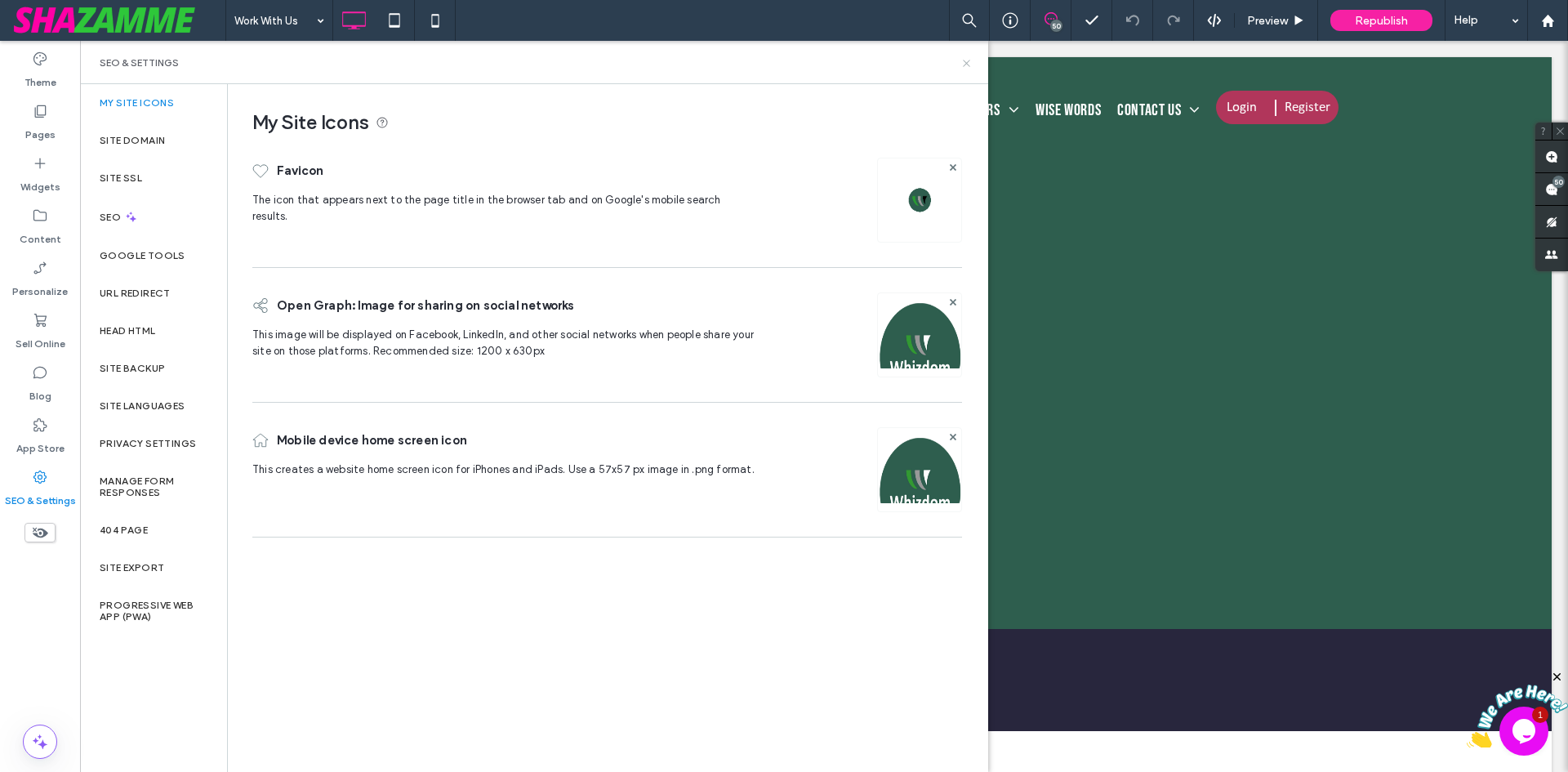
click at [964, 57] on icon at bounding box center [967, 64] width 12 height 12
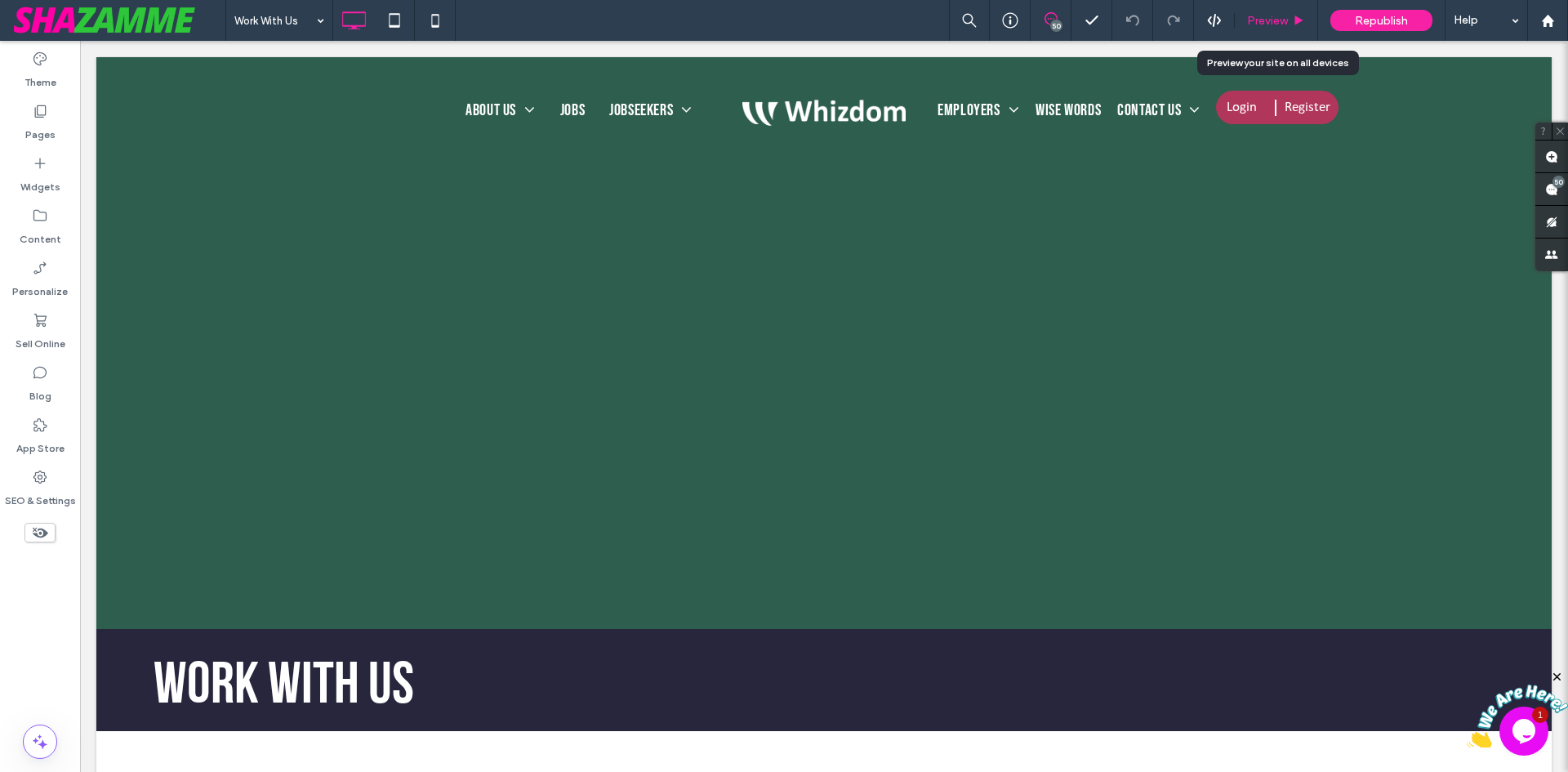
click at [1277, 19] on span "Preview" at bounding box center [1267, 21] width 41 height 14
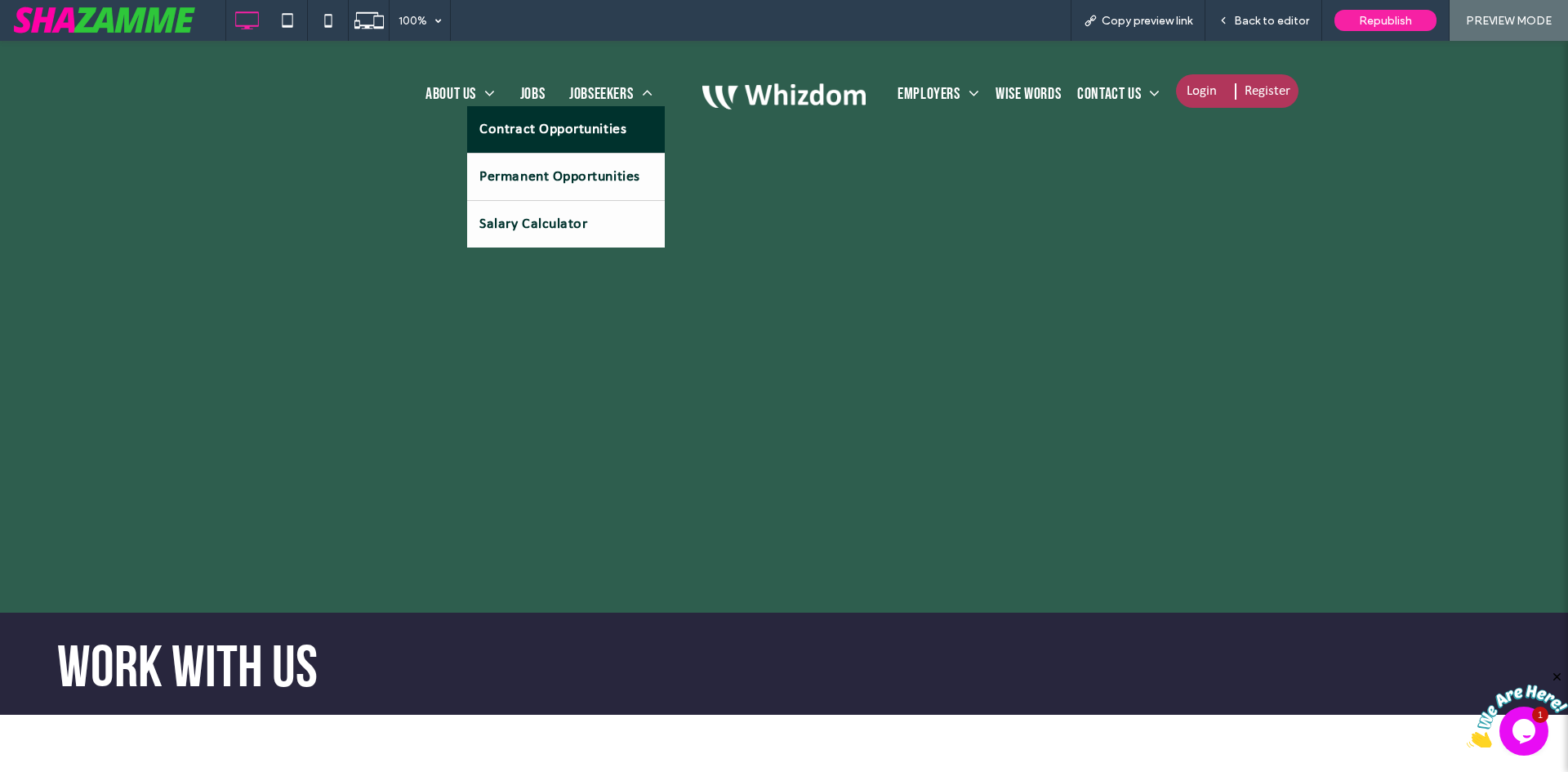
click at [562, 134] on span "Contract Opportunities" at bounding box center [553, 129] width 147 height 22
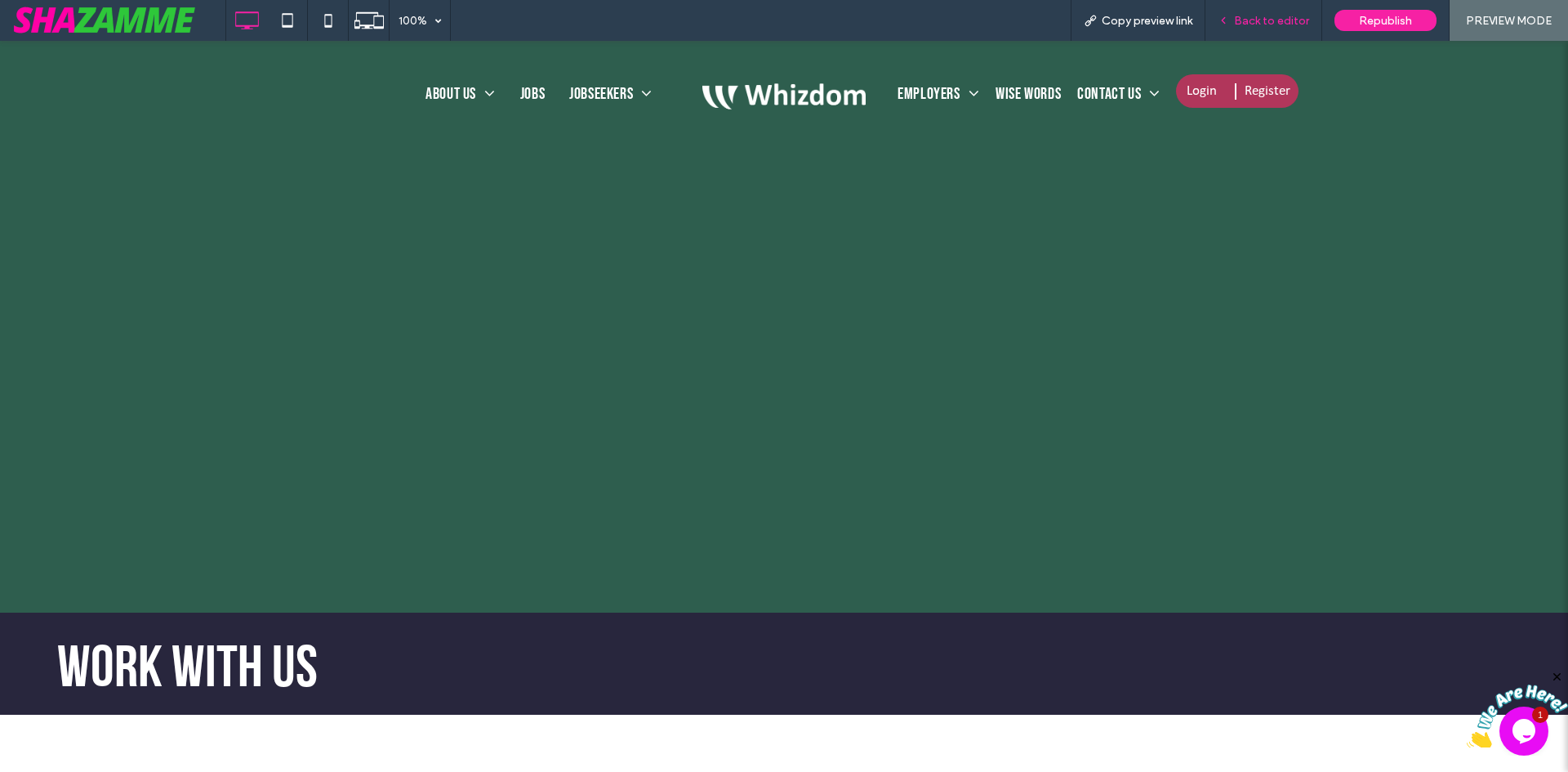
click at [1268, 31] on div "Back to editor" at bounding box center [1264, 20] width 117 height 41
click at [1278, 18] on span "Back to editor" at bounding box center [1271, 21] width 75 height 14
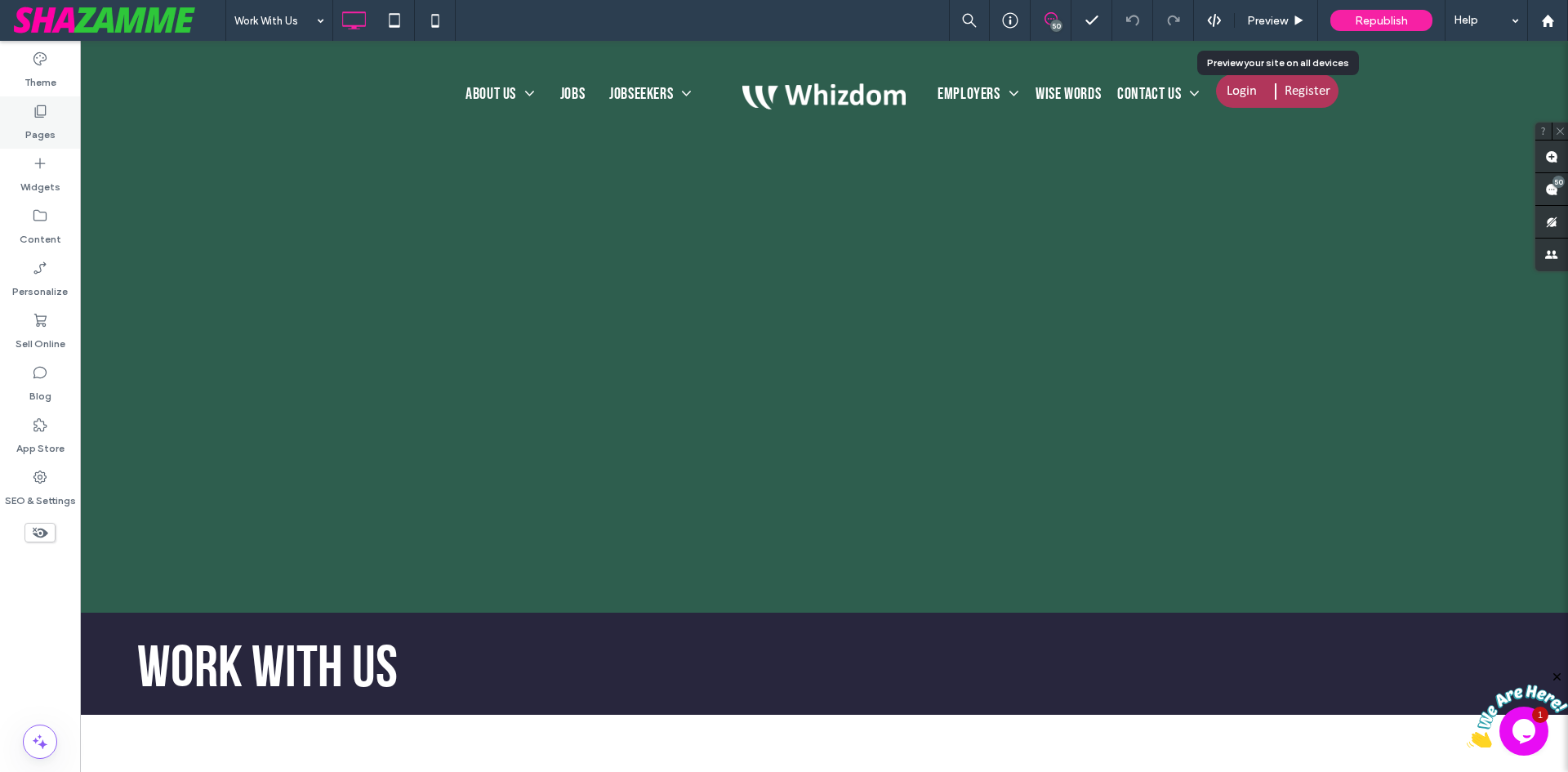
click at [45, 126] on label "Pages" at bounding box center [41, 131] width 30 height 23
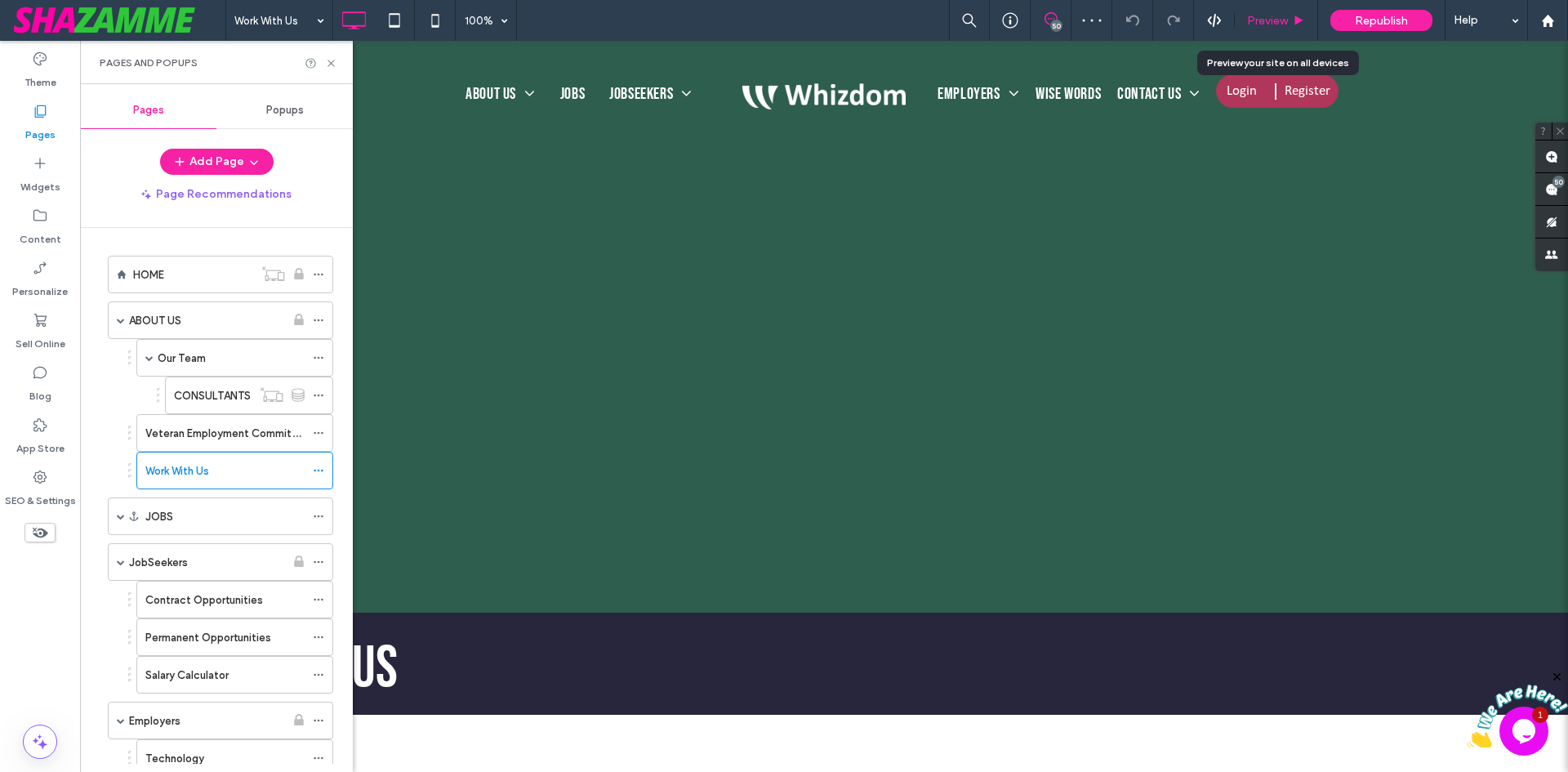
click at [1296, 19] on use at bounding box center [1299, 20] width 8 height 9
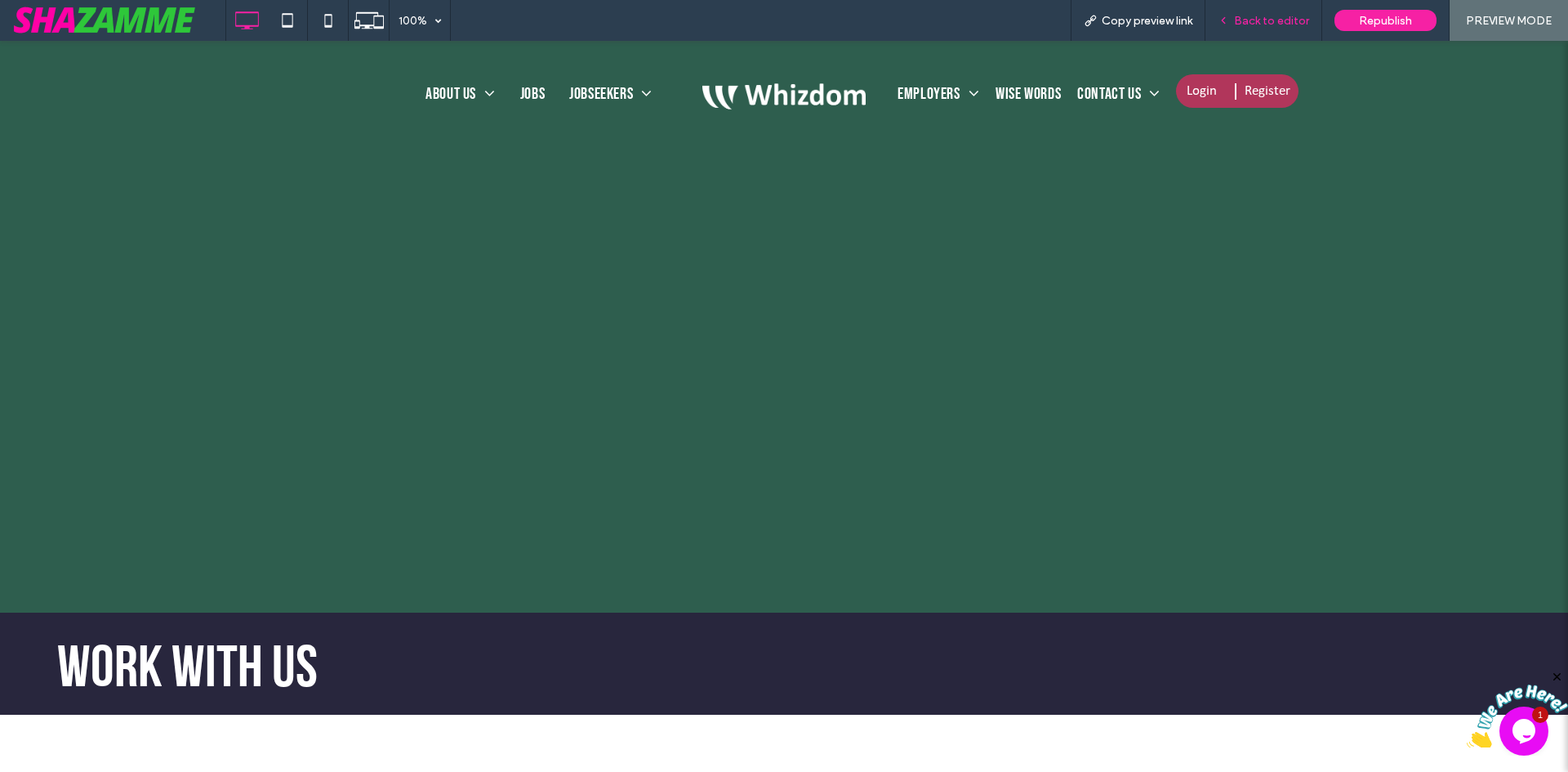
click at [1282, 15] on span "Back to editor" at bounding box center [1271, 21] width 75 height 14
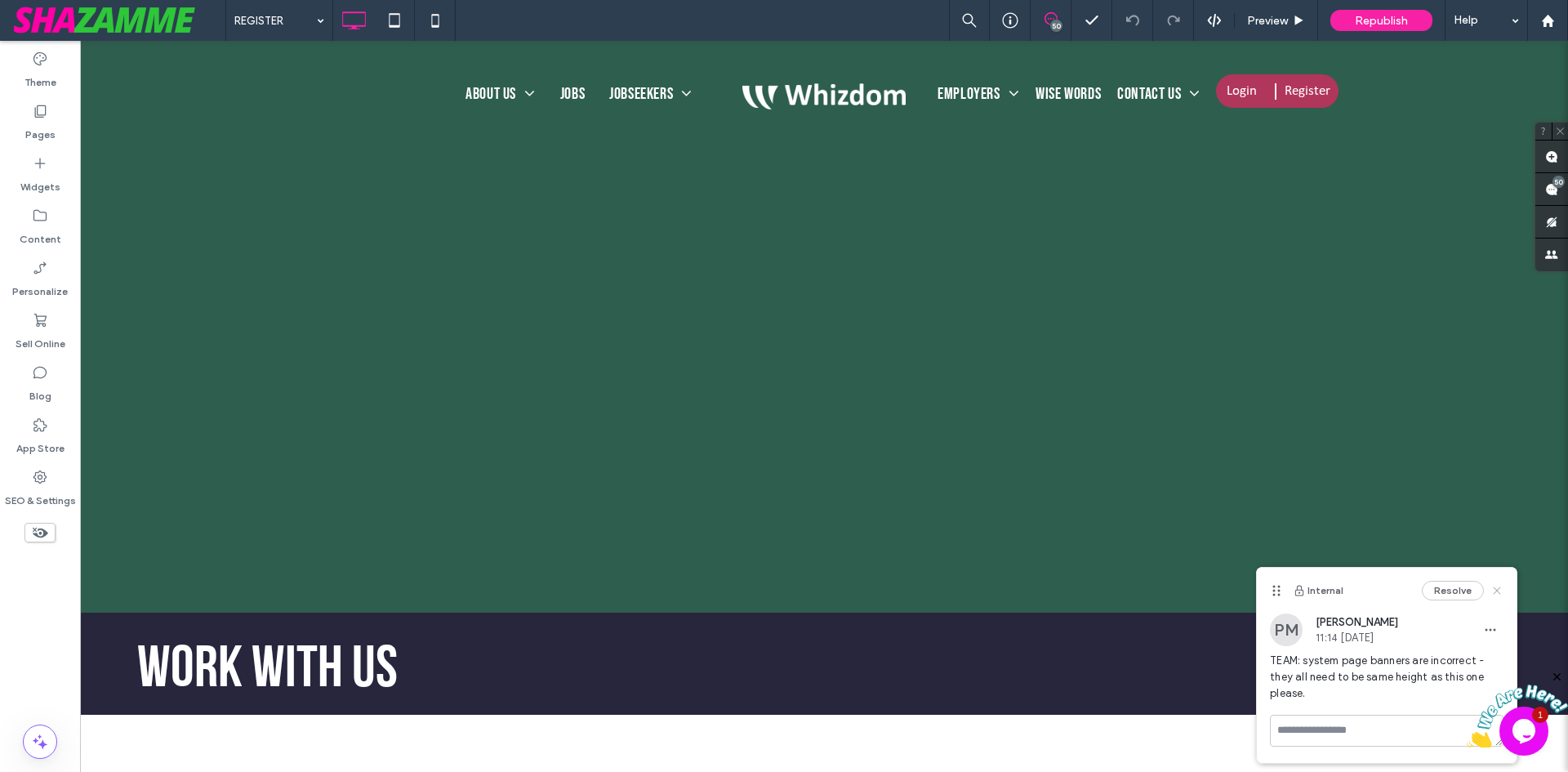
click at [1495, 589] on use at bounding box center [1497, 590] width 7 height 7
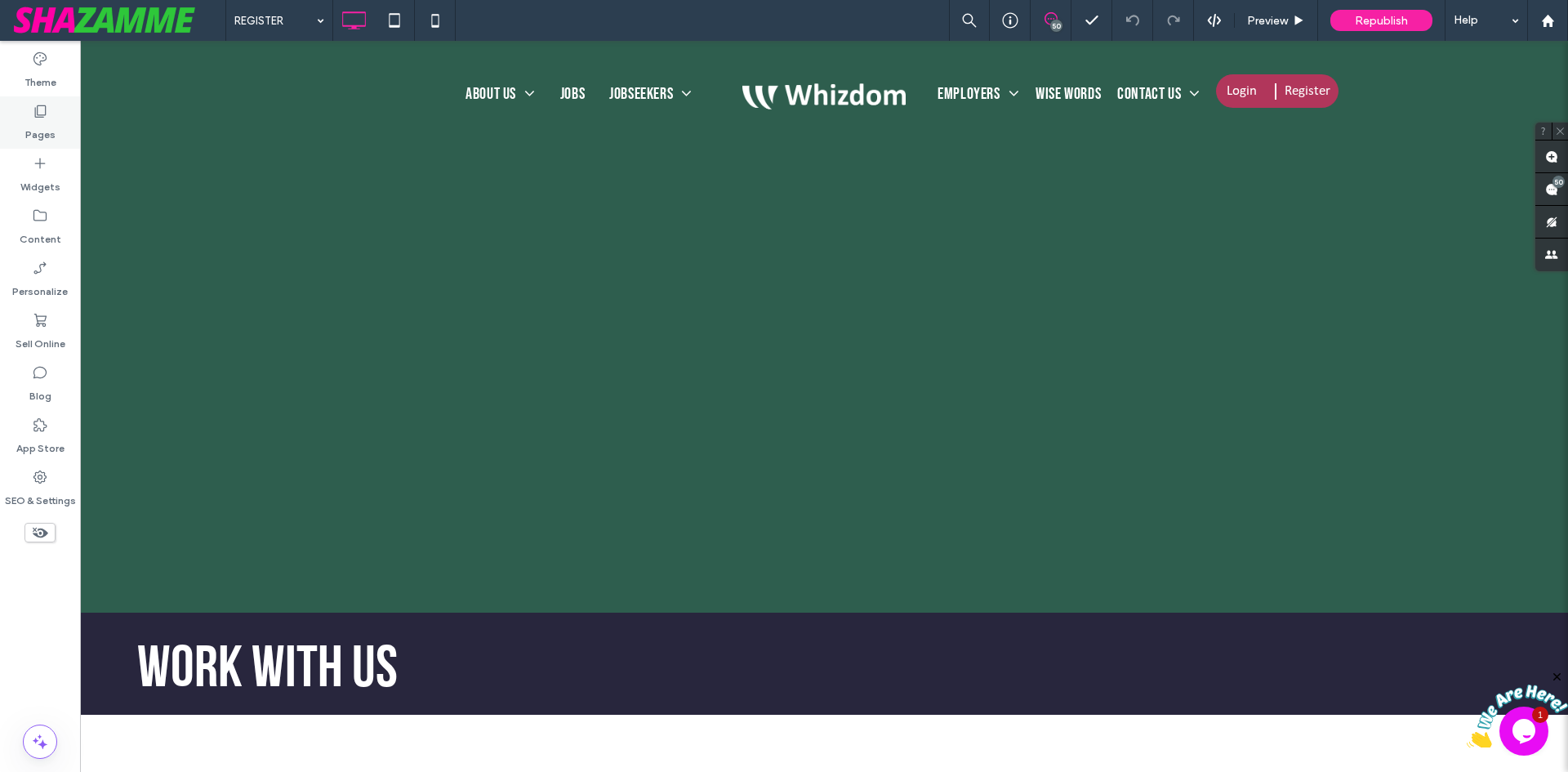
click at [57, 133] on div "Pages" at bounding box center [40, 122] width 80 height 52
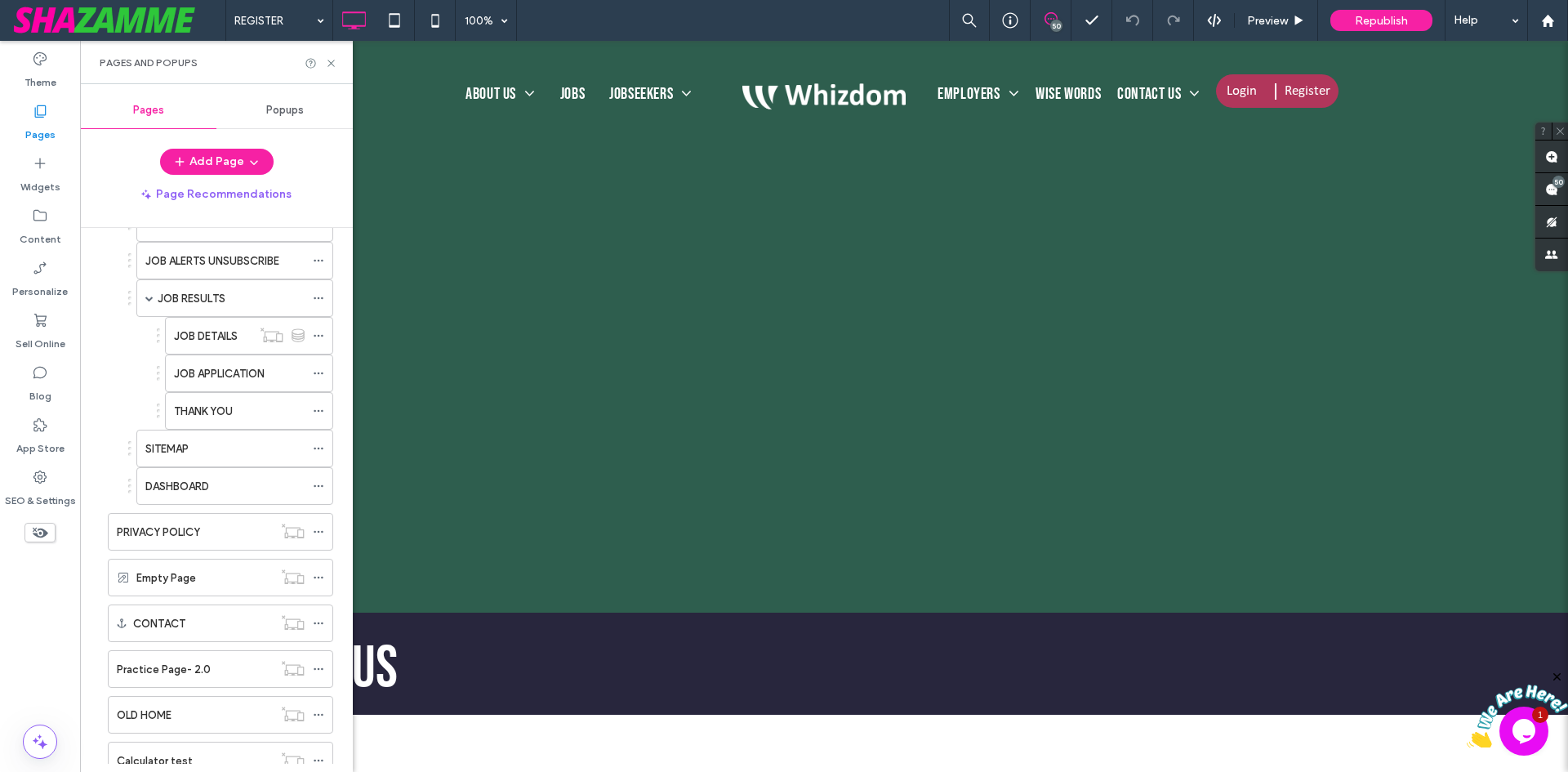
scroll to position [823, 0]
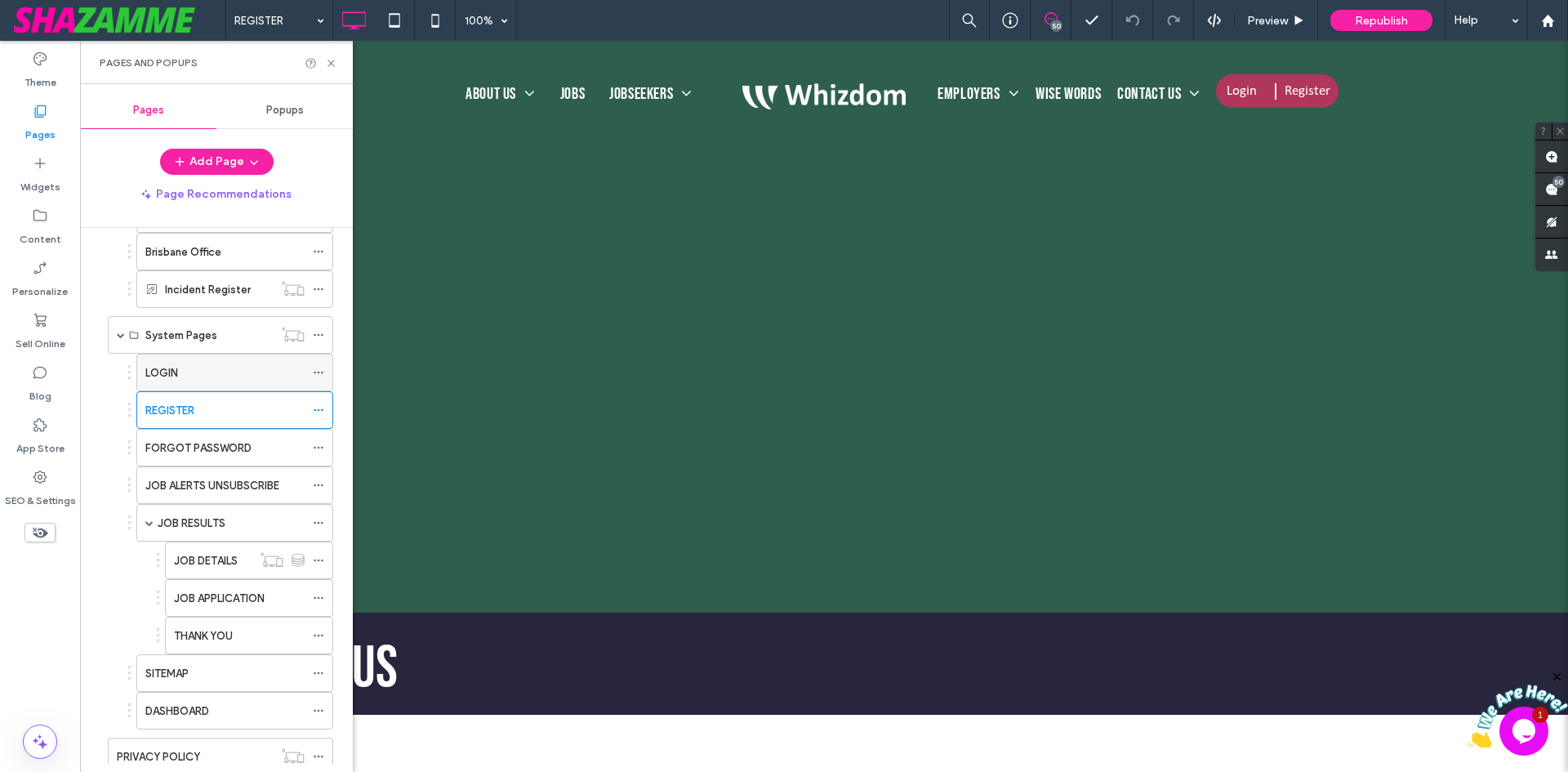
click at [197, 373] on div "LOGIN" at bounding box center [225, 372] width 159 height 17
click at [167, 412] on label "REGISTER" at bounding box center [169, 410] width 49 height 28
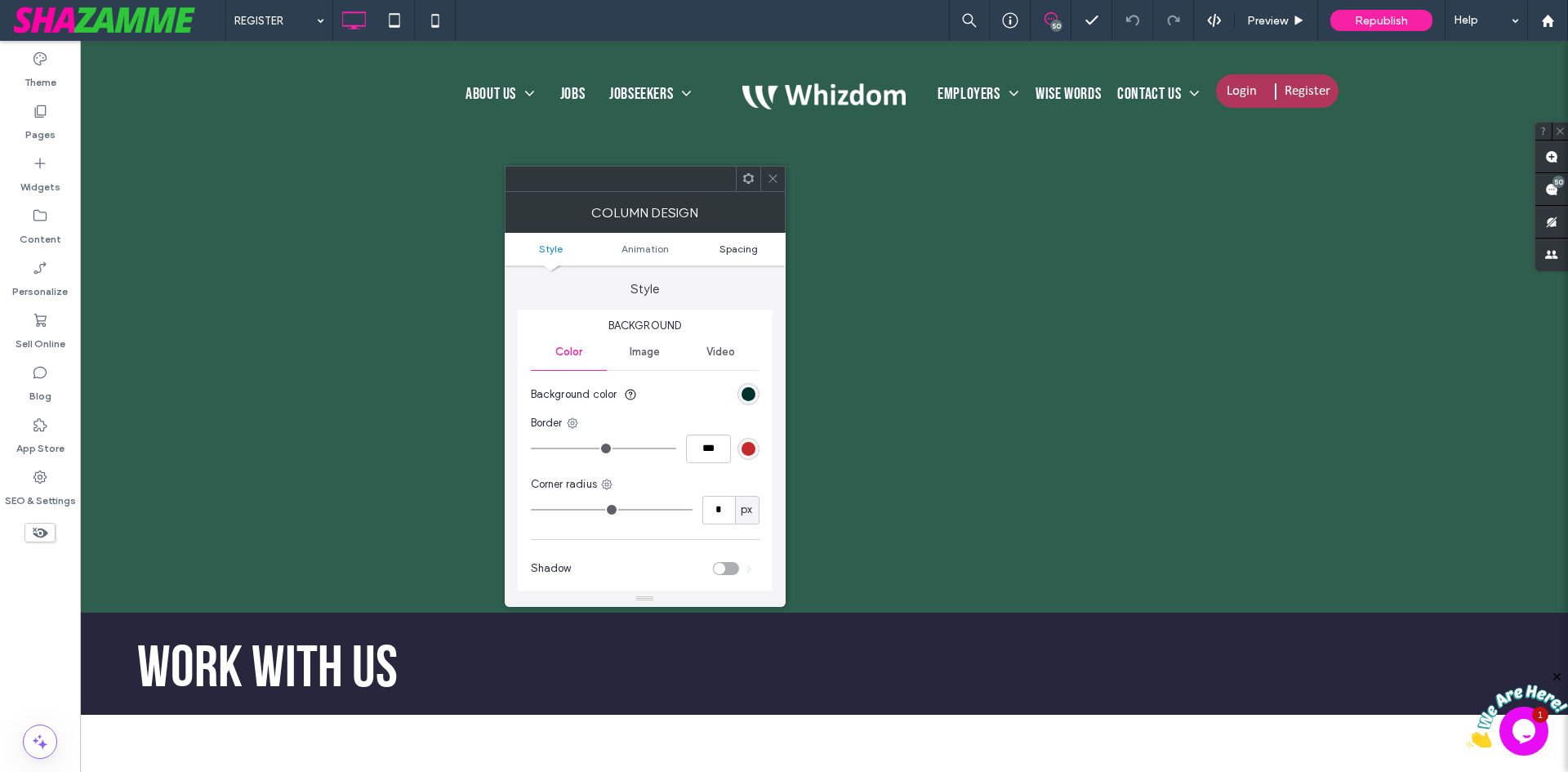
click at [745, 253] on span "Spacing" at bounding box center [738, 248] width 38 height 12
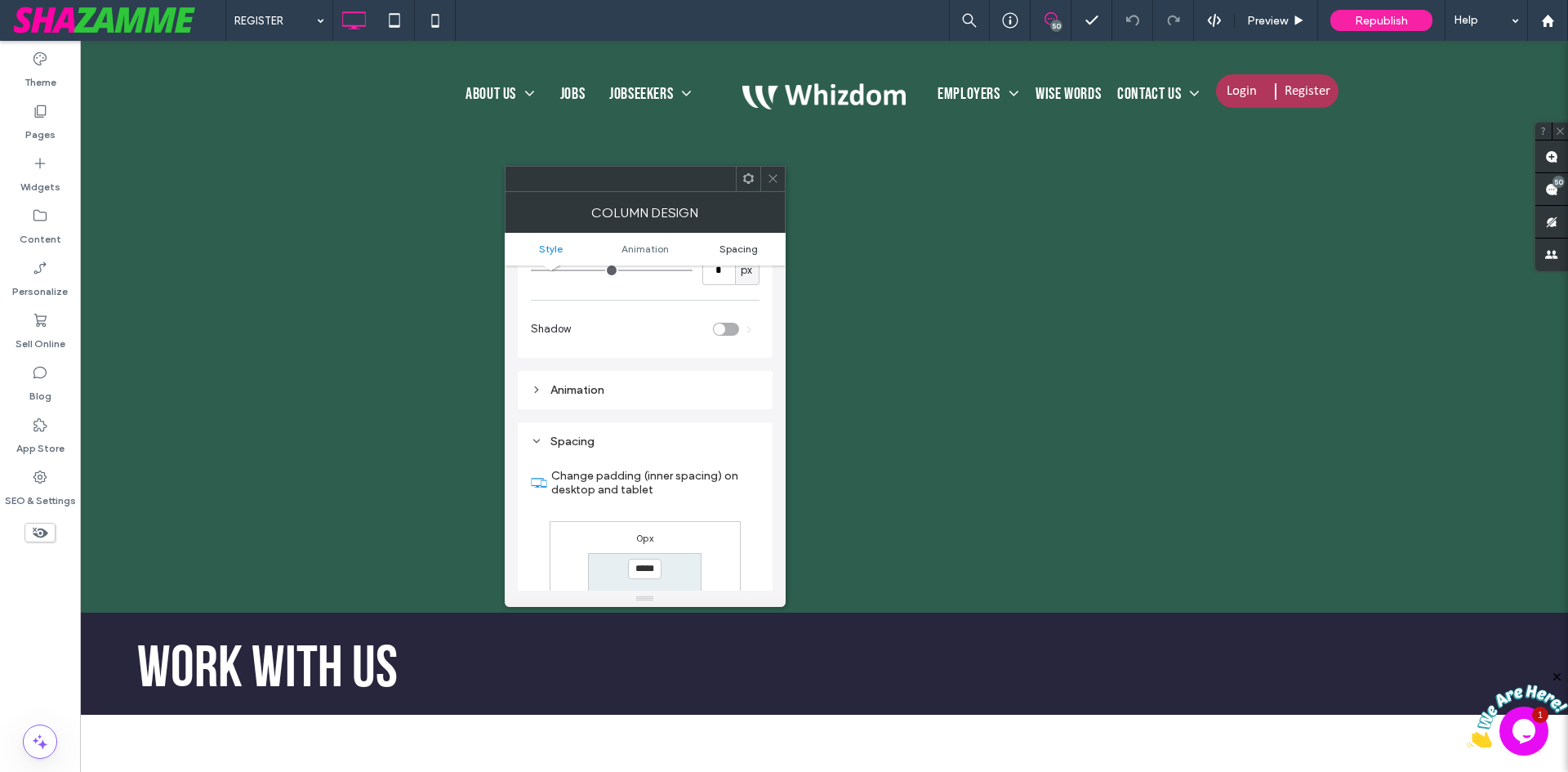
scroll to position [383, 0]
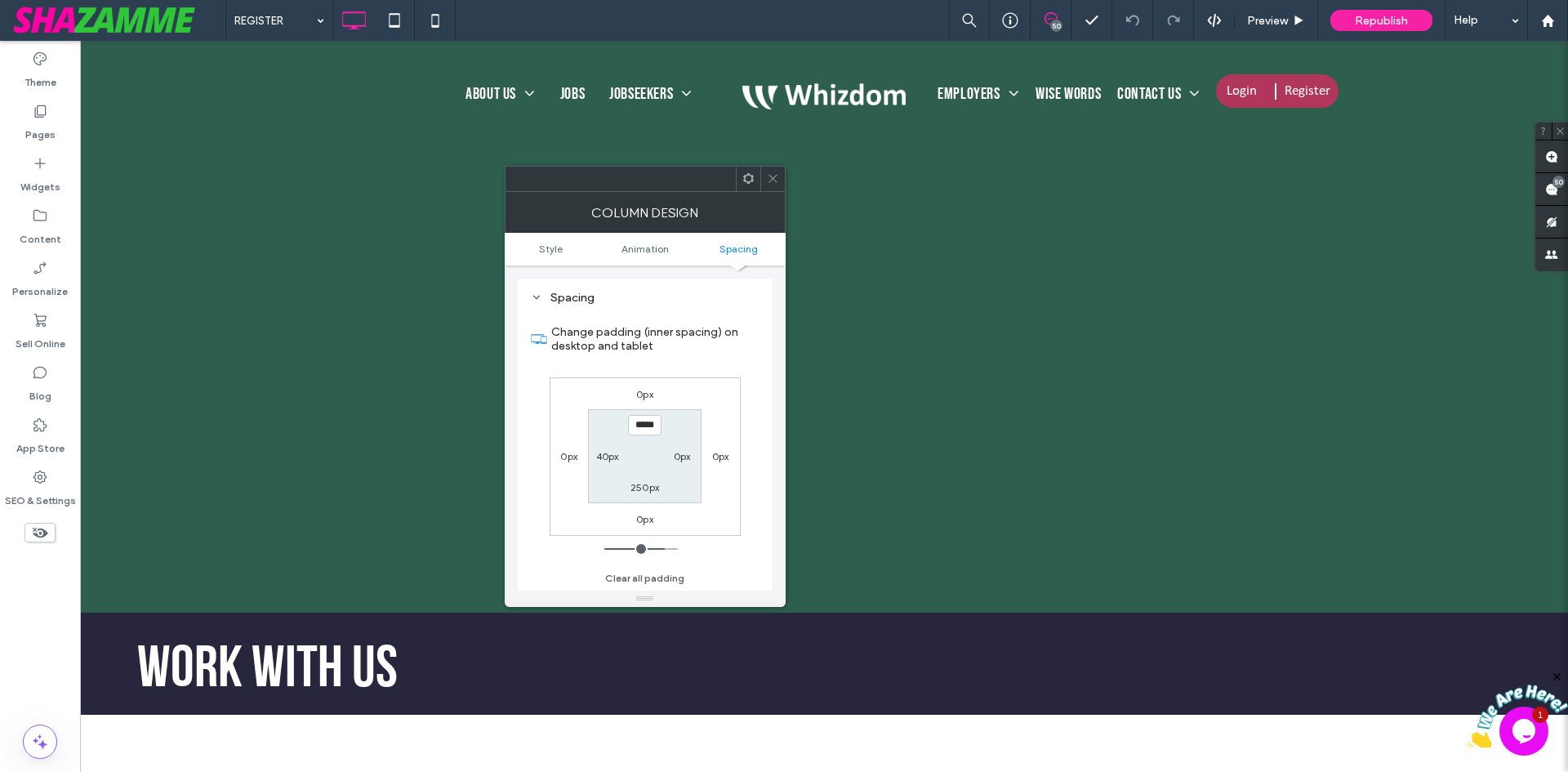
click at [646, 489] on label "250px" at bounding box center [645, 487] width 28 height 12
click at [773, 180] on icon at bounding box center [773, 179] width 12 height 12
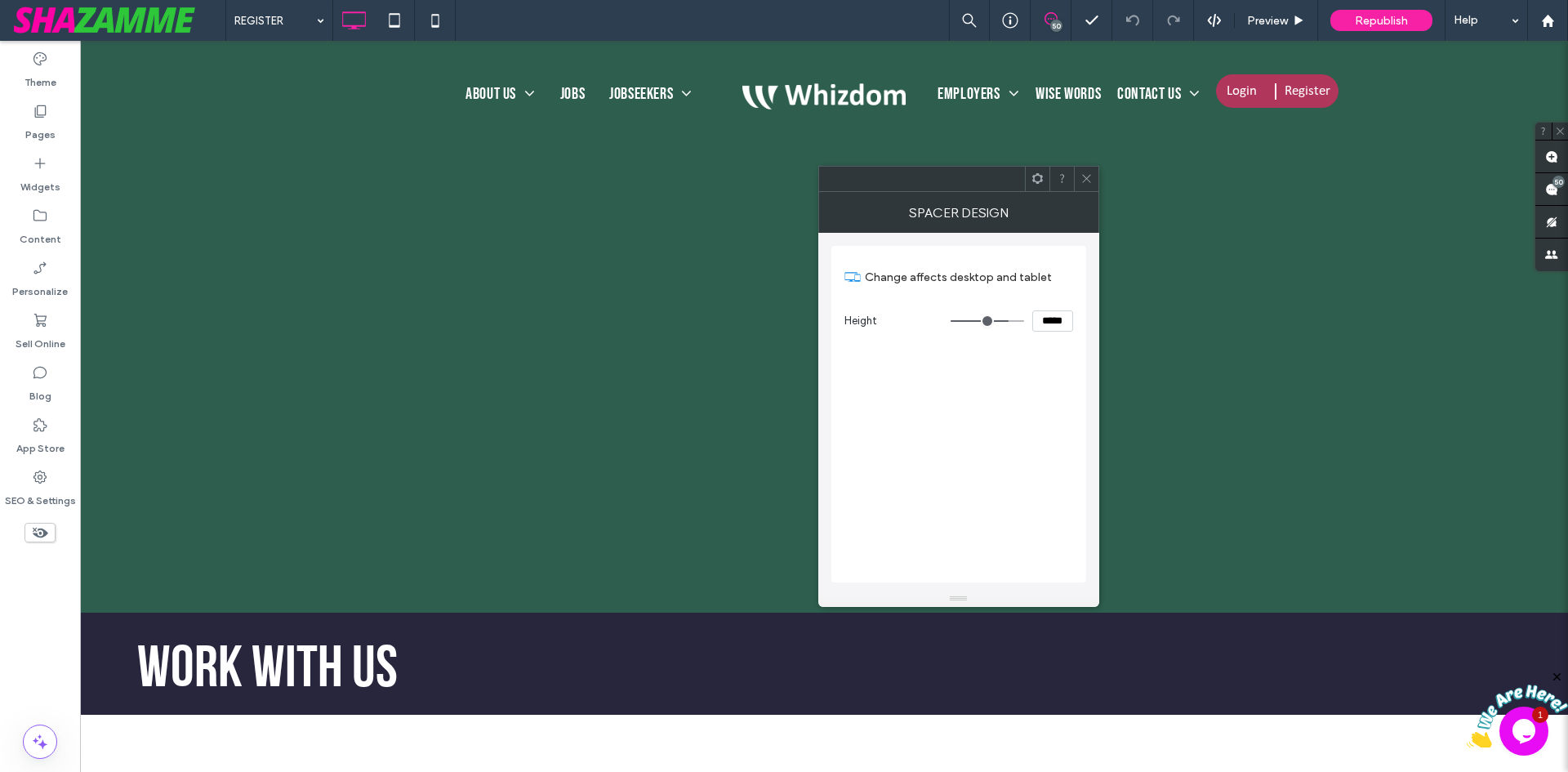
click at [1072, 310] on input "*****" at bounding box center [1052, 321] width 41 height 21
click at [1087, 183] on icon at bounding box center [1087, 179] width 12 height 12
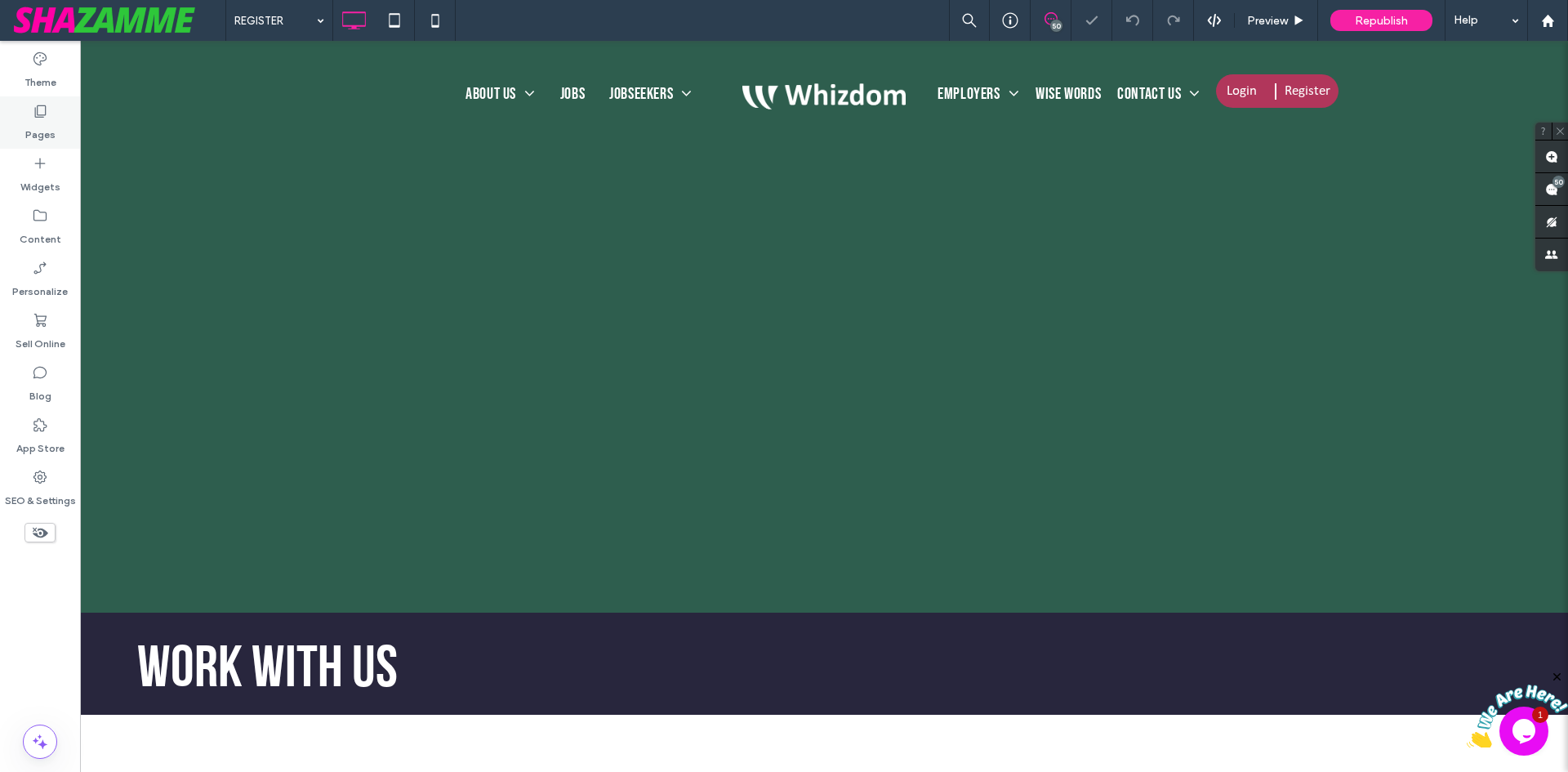
click at [42, 125] on label "Pages" at bounding box center [41, 131] width 30 height 23
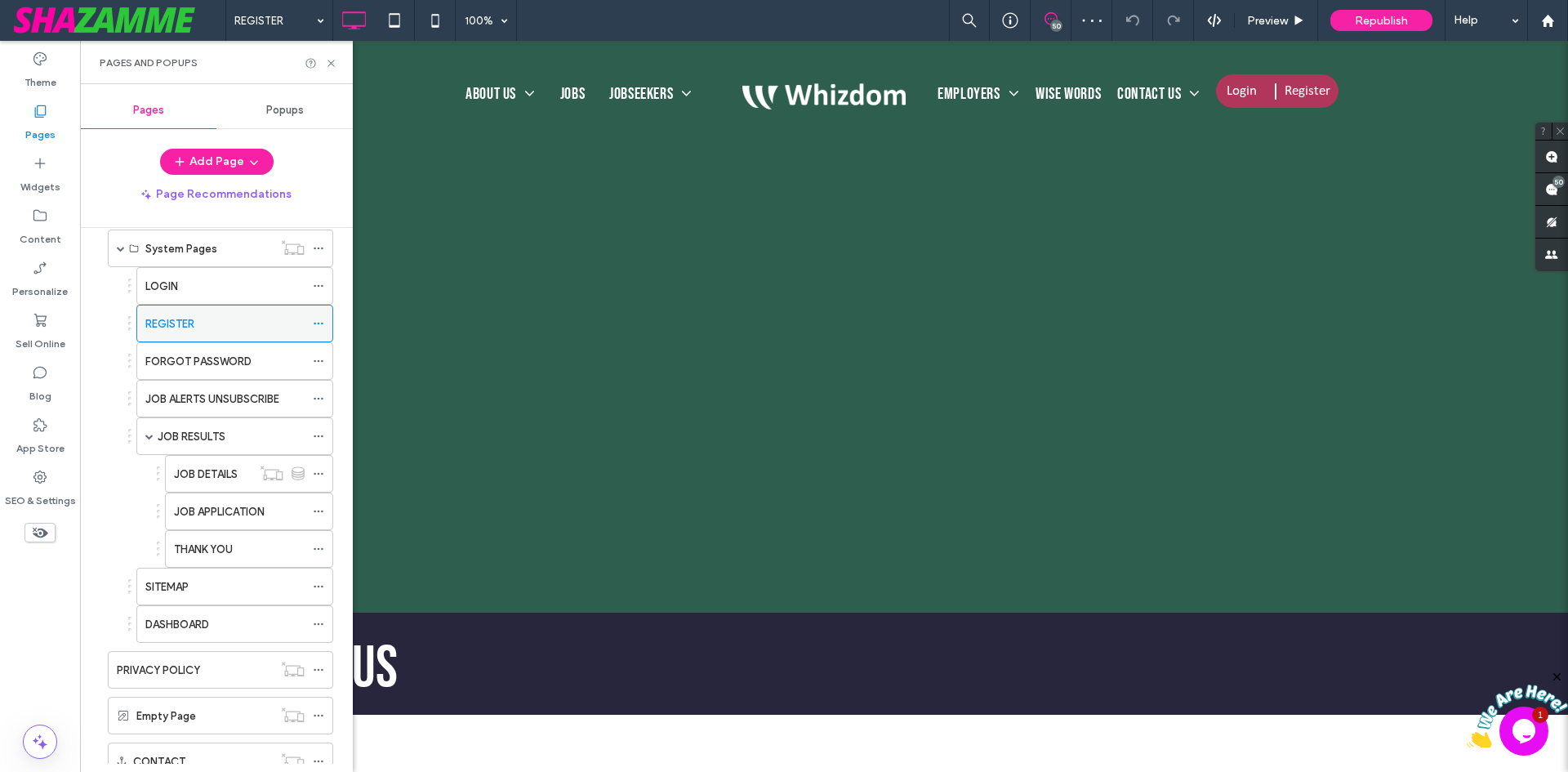
scroll to position [817, 0]
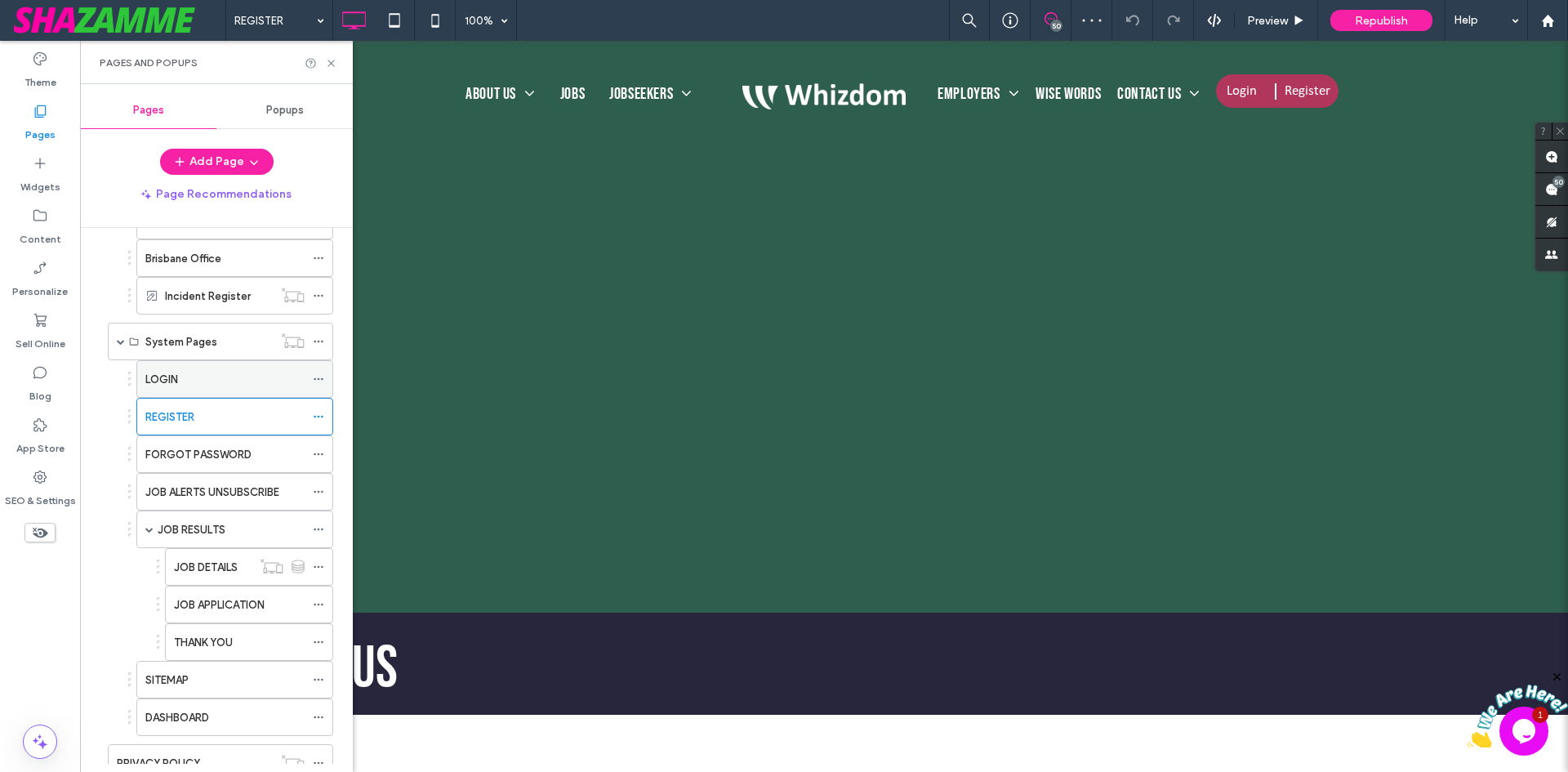
click at [183, 373] on div "LOGIN" at bounding box center [225, 378] width 159 height 17
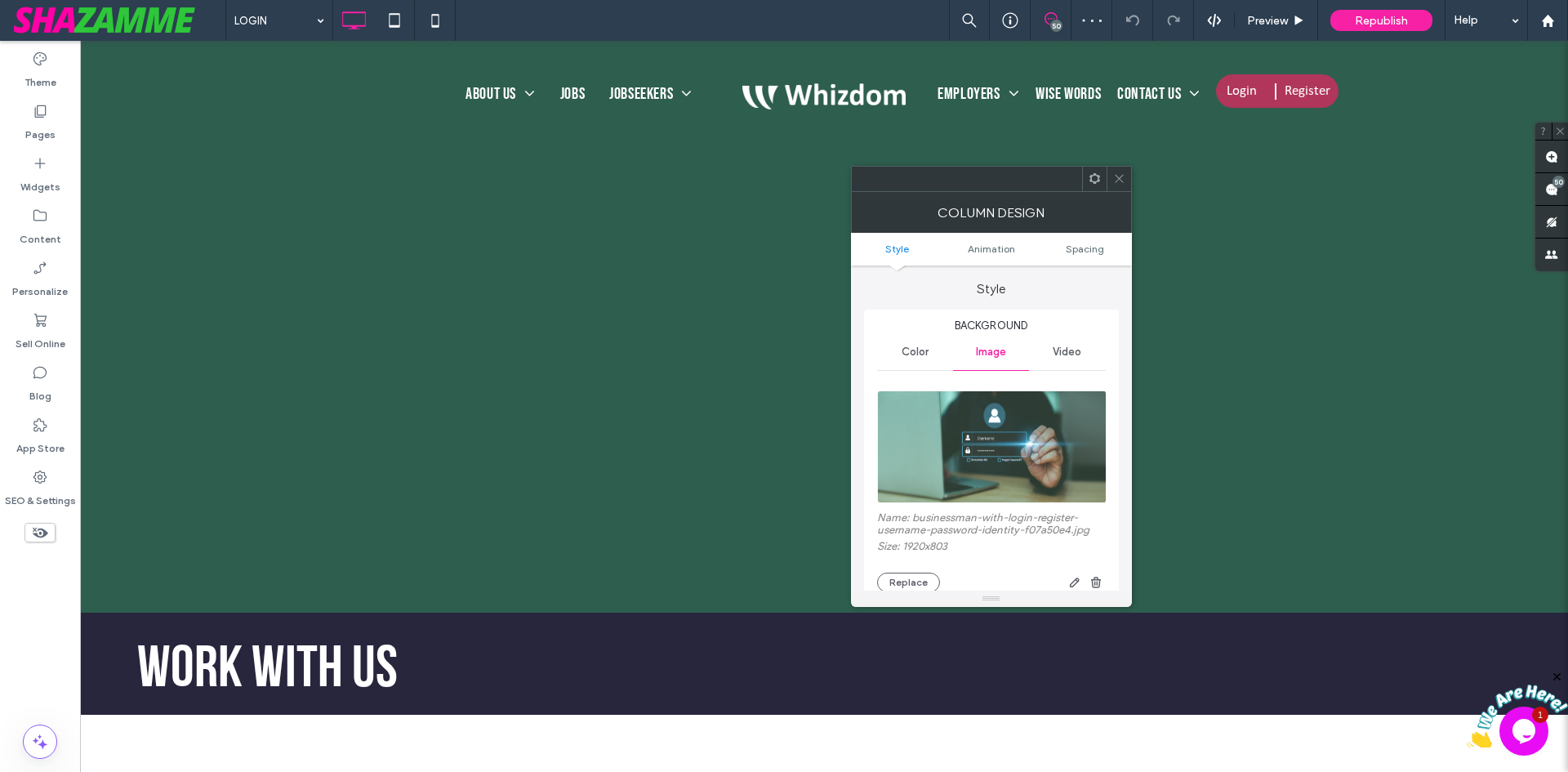
click at [1117, 175] on icon at bounding box center [1120, 179] width 12 height 12
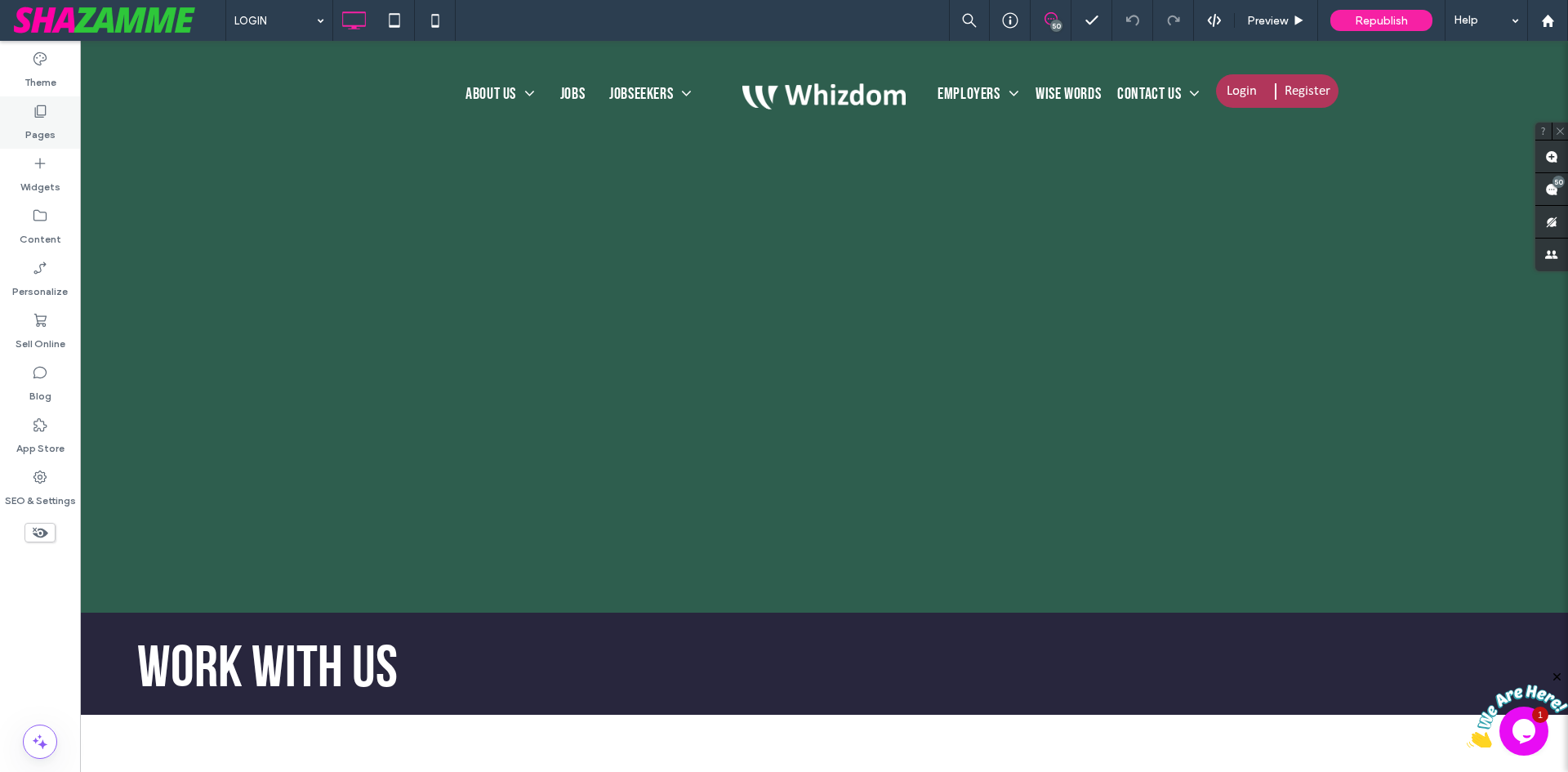
click at [45, 107] on icon at bounding box center [40, 111] width 16 height 16
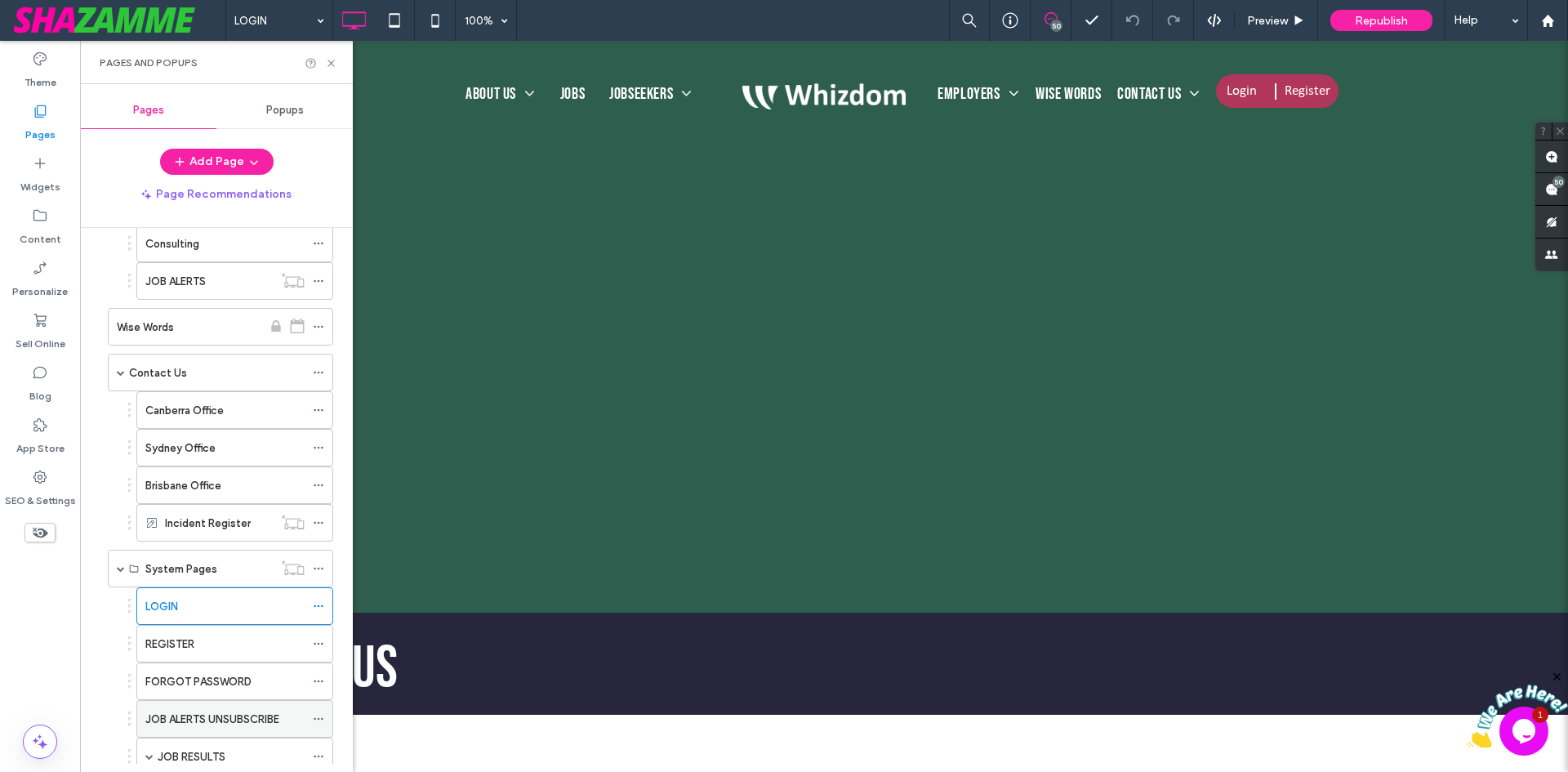
scroll to position [735, 0]
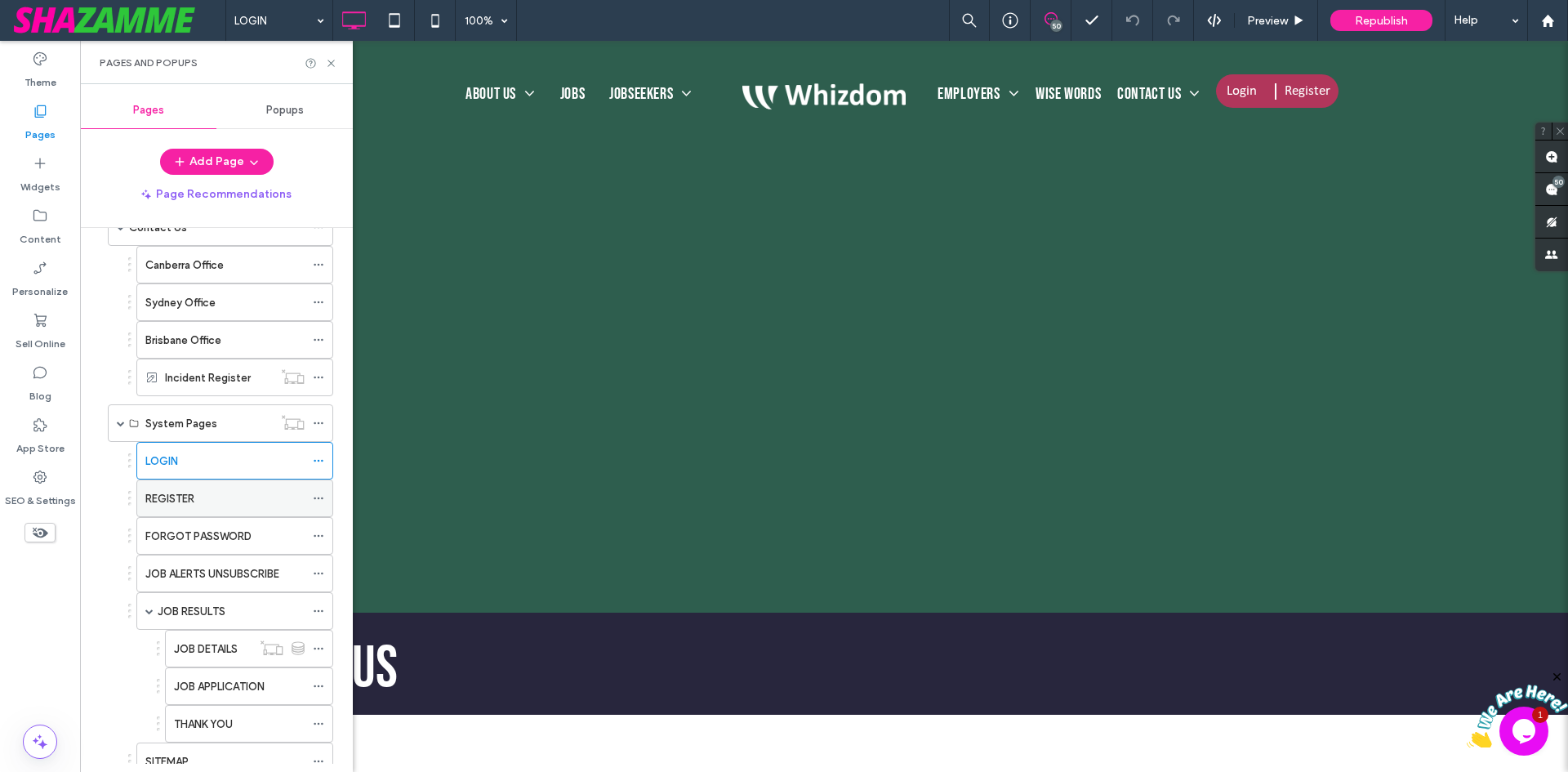
click at [180, 496] on label "REGISTER" at bounding box center [169, 499] width 49 height 28
click at [330, 61] on use at bounding box center [330, 62] width 6 height 6
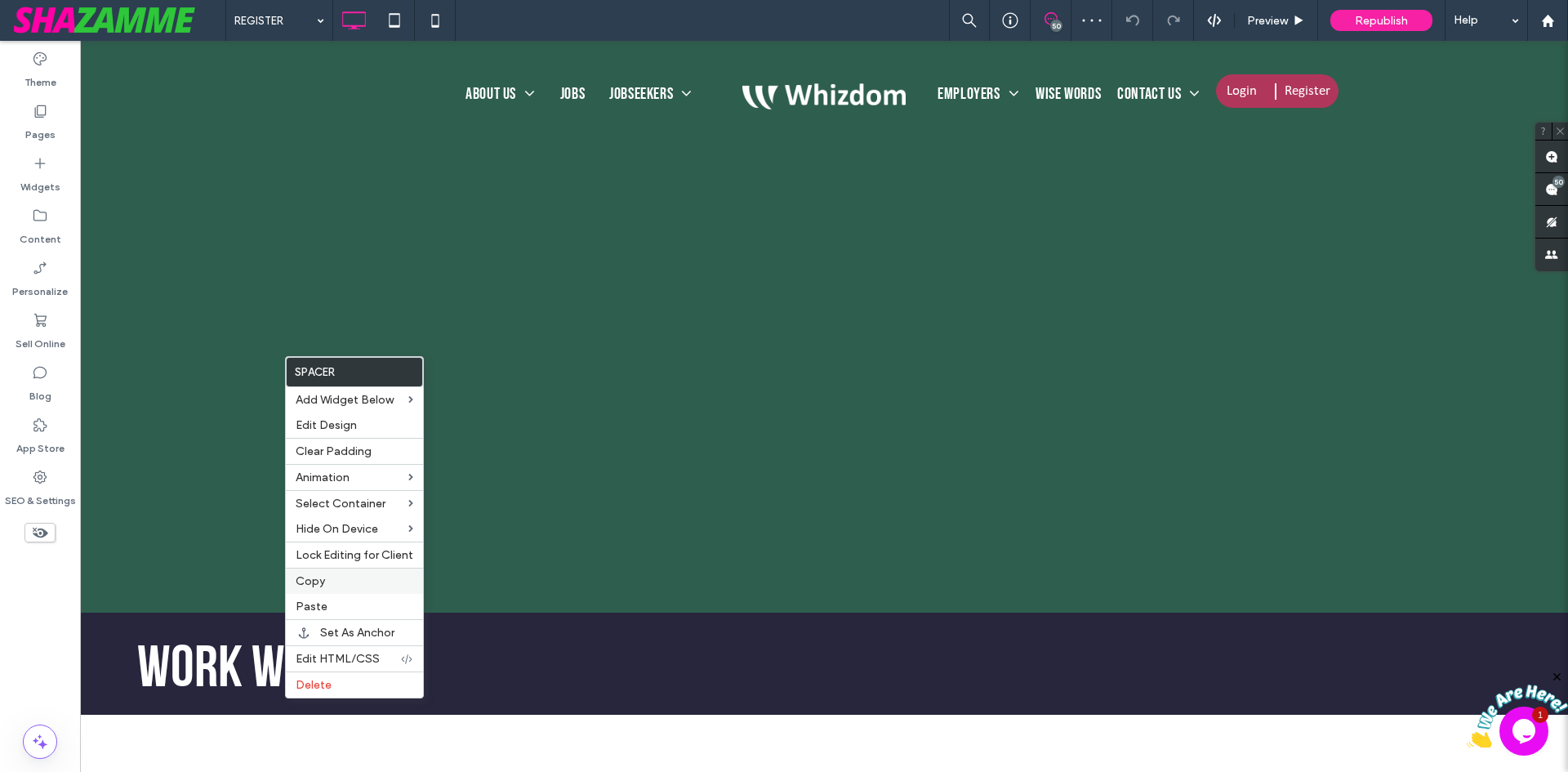
click at [325, 575] on span "Copy" at bounding box center [310, 581] width 29 height 14
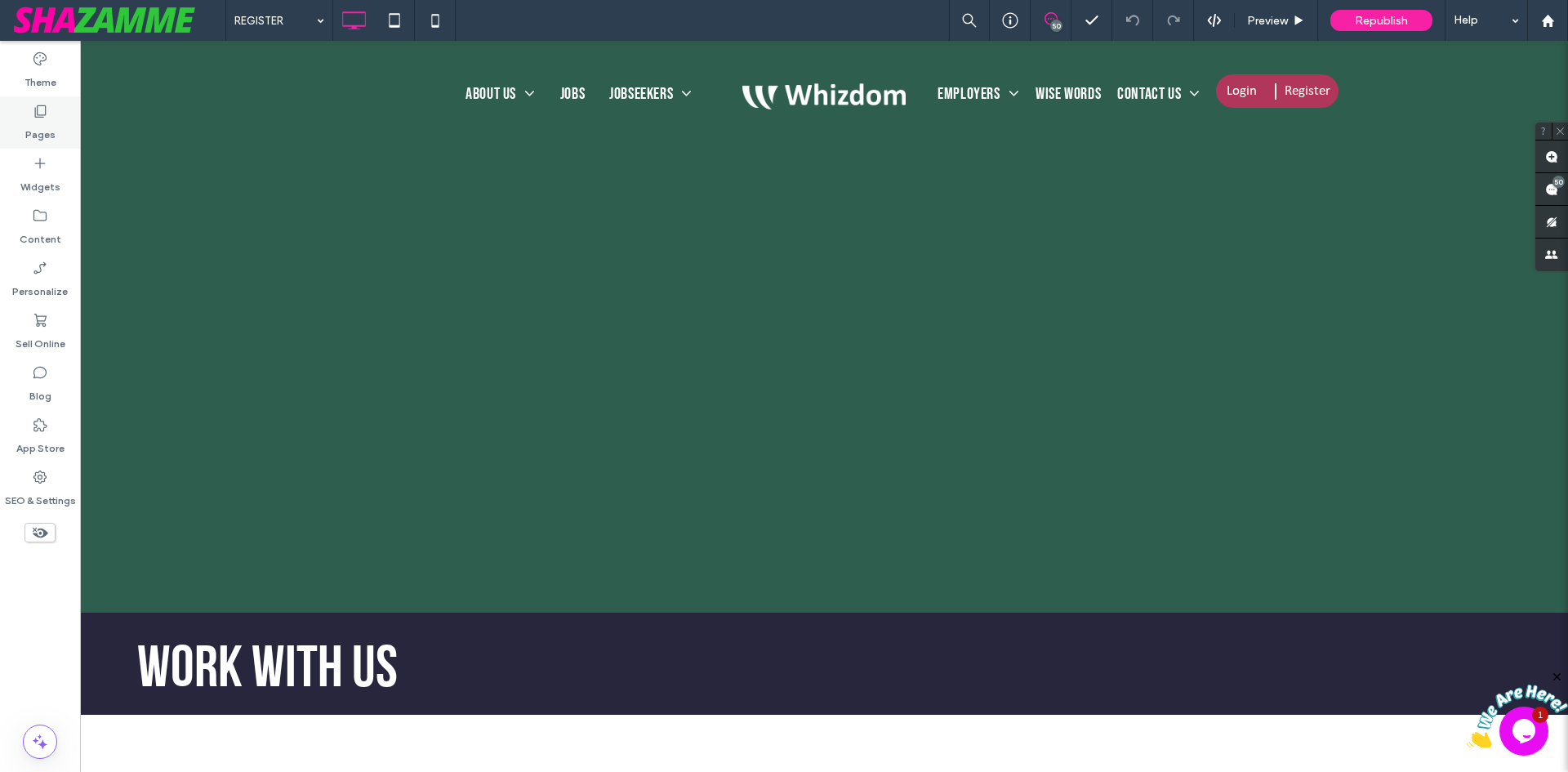
click at [65, 129] on div "Pages" at bounding box center [40, 122] width 80 height 52
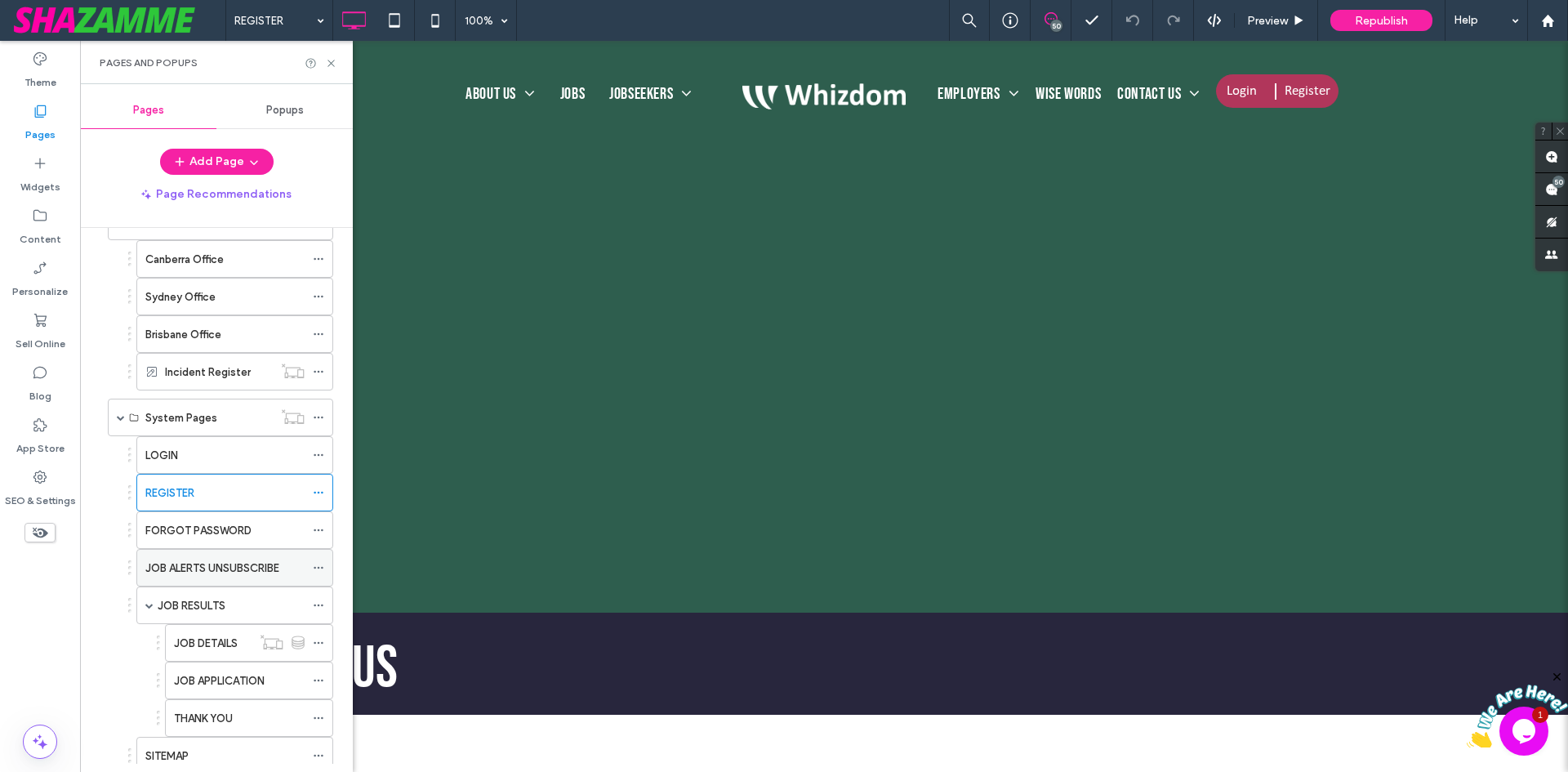
scroll to position [898, 0]
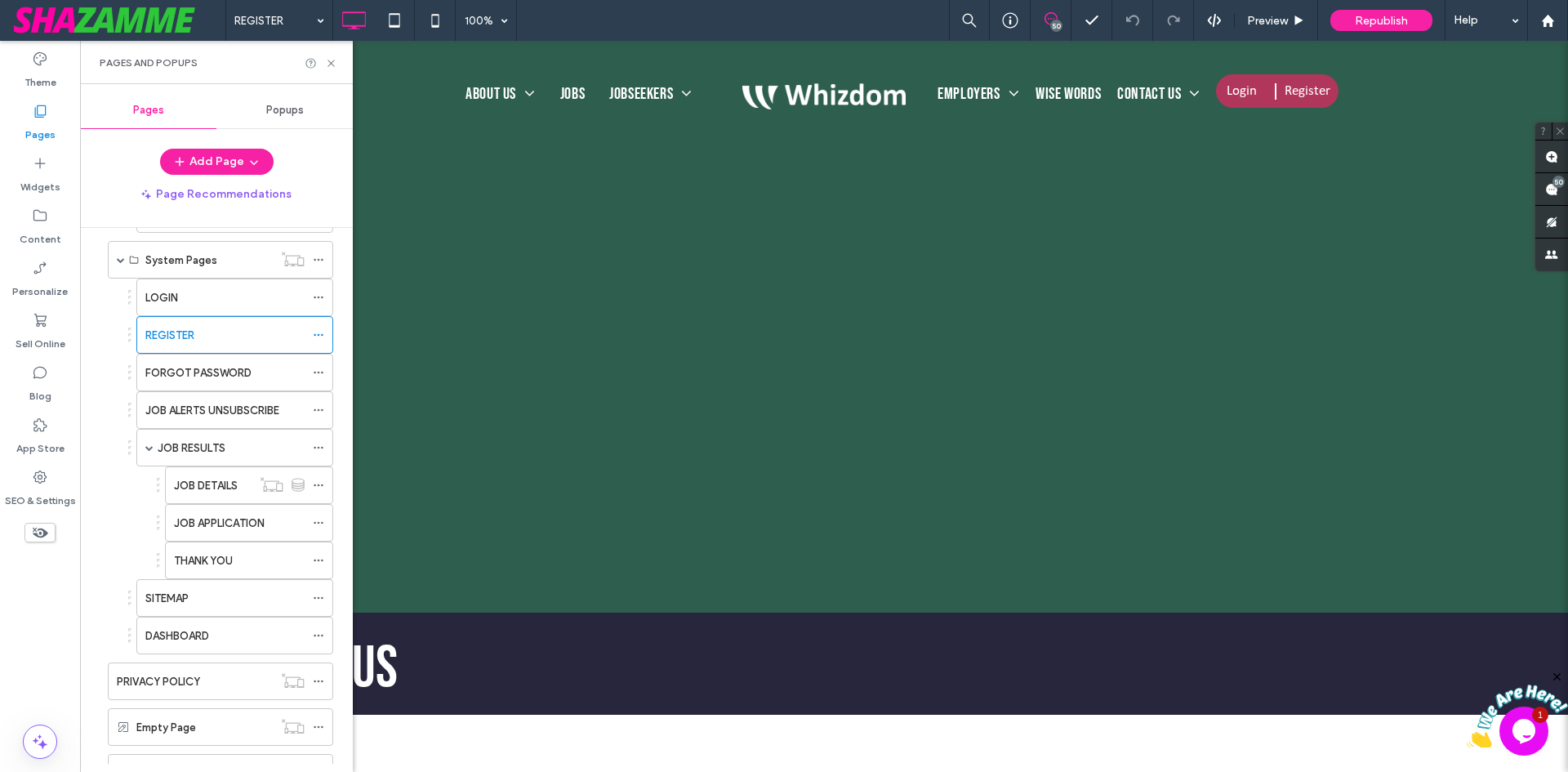
click at [191, 302] on div "LOGIN" at bounding box center [225, 297] width 159 height 17
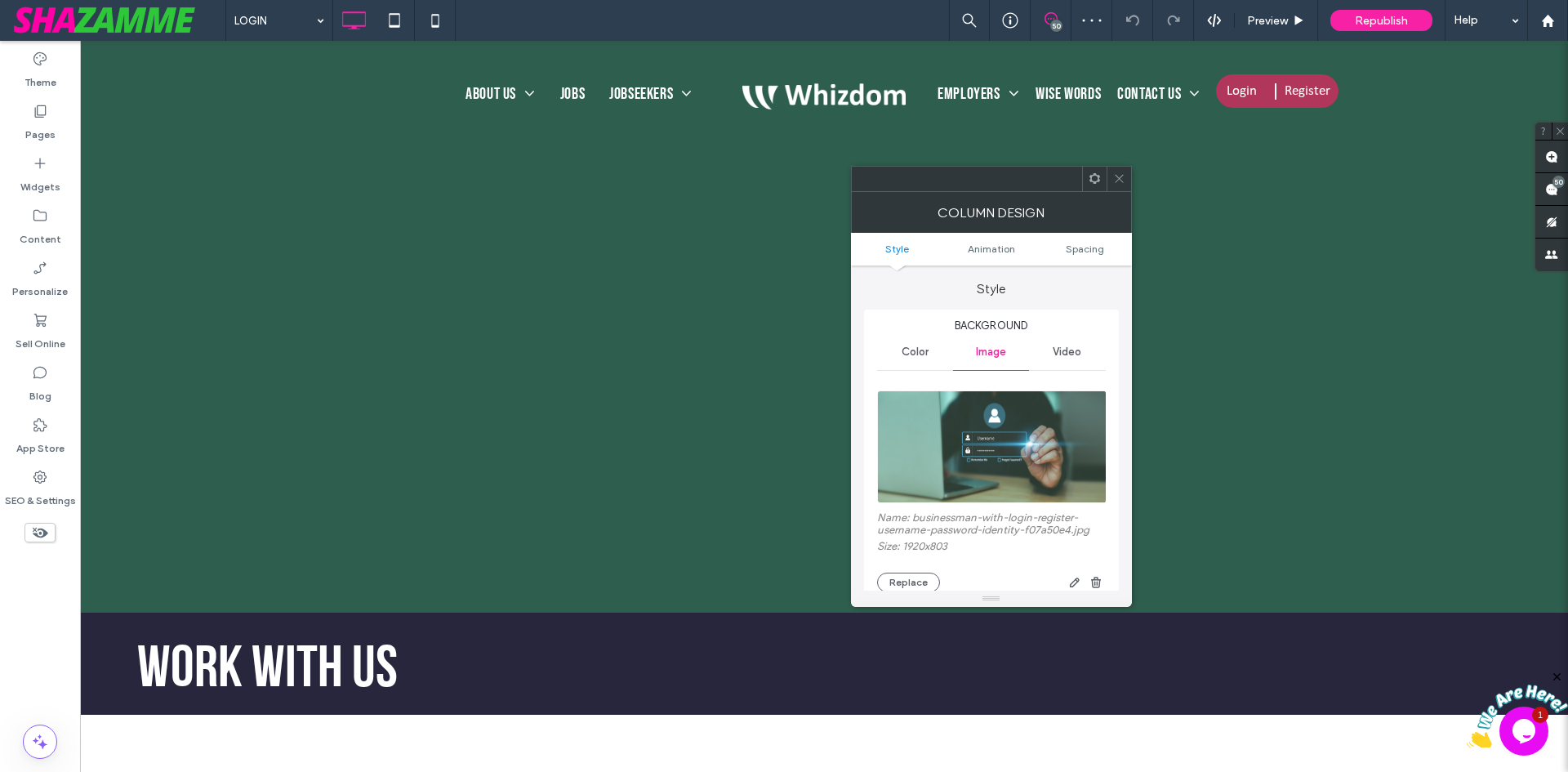
drag, startPoint x: 1121, startPoint y: 184, endPoint x: 891, endPoint y: 218, distance: 232.5
click at [1121, 184] on icon at bounding box center [1120, 179] width 12 height 12
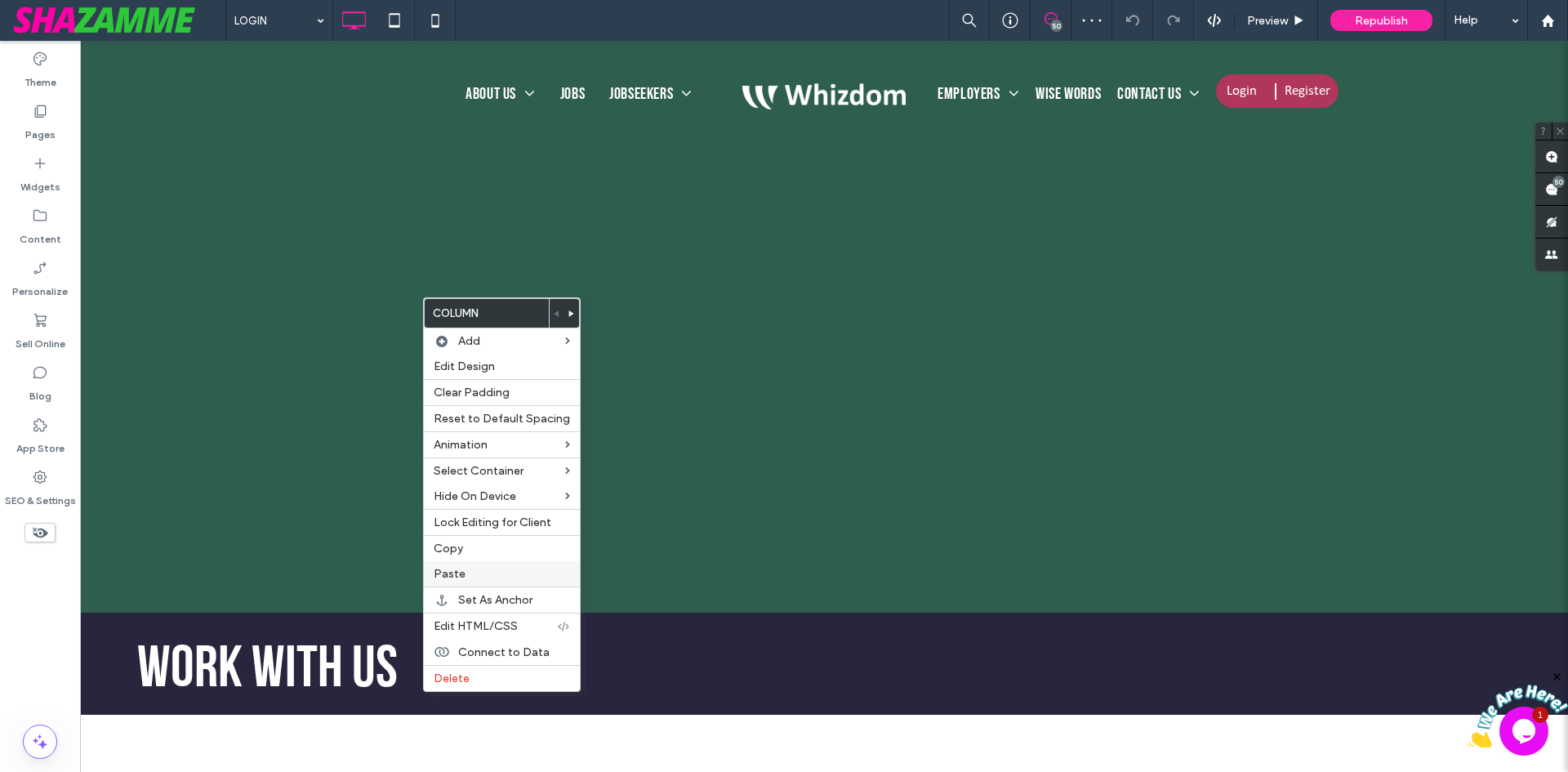
click at [464, 569] on label "Paste" at bounding box center [501, 574] width 136 height 14
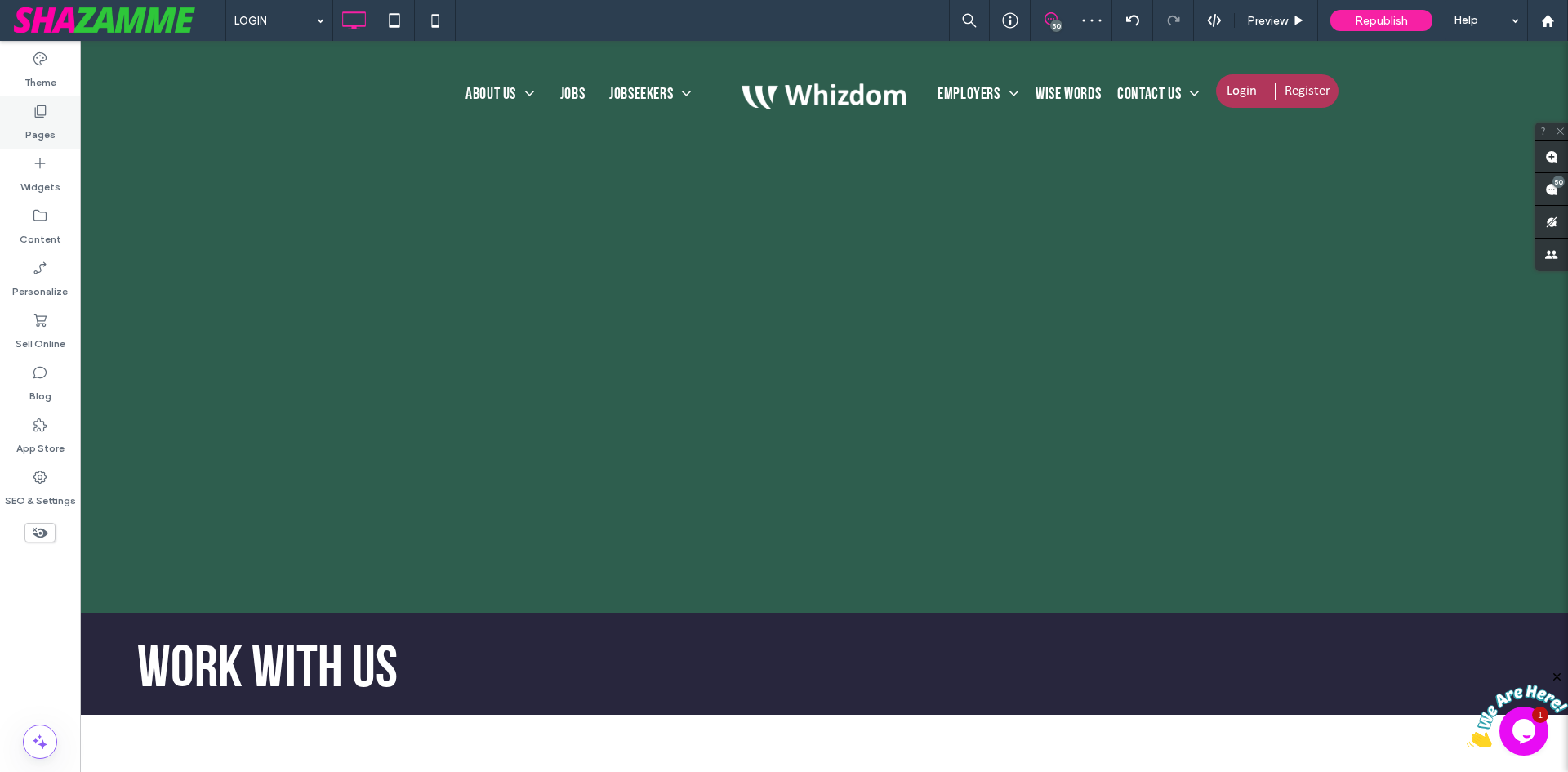
click at [51, 137] on label "Pages" at bounding box center [41, 131] width 30 height 23
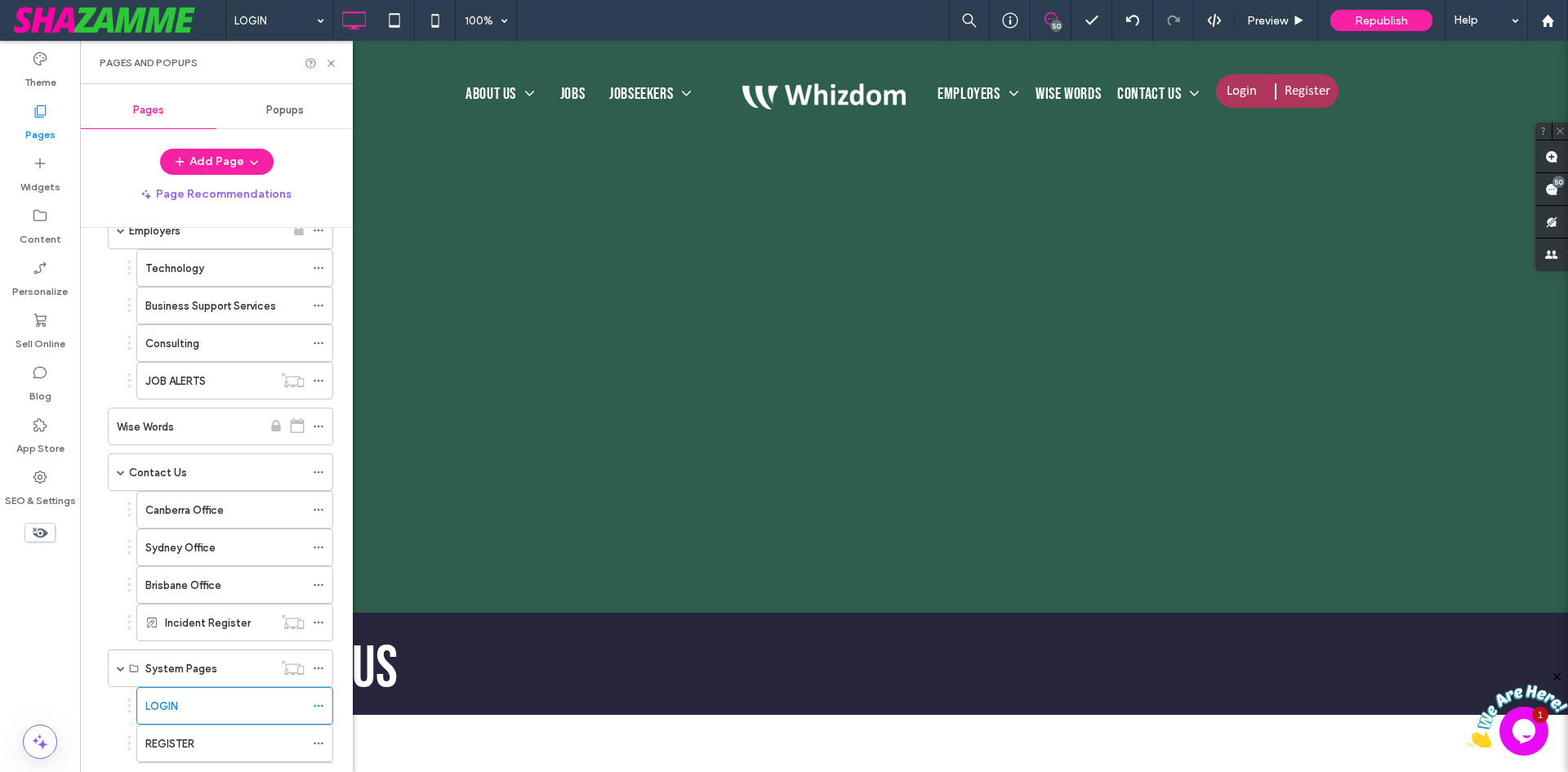
scroll to position [817, 0]
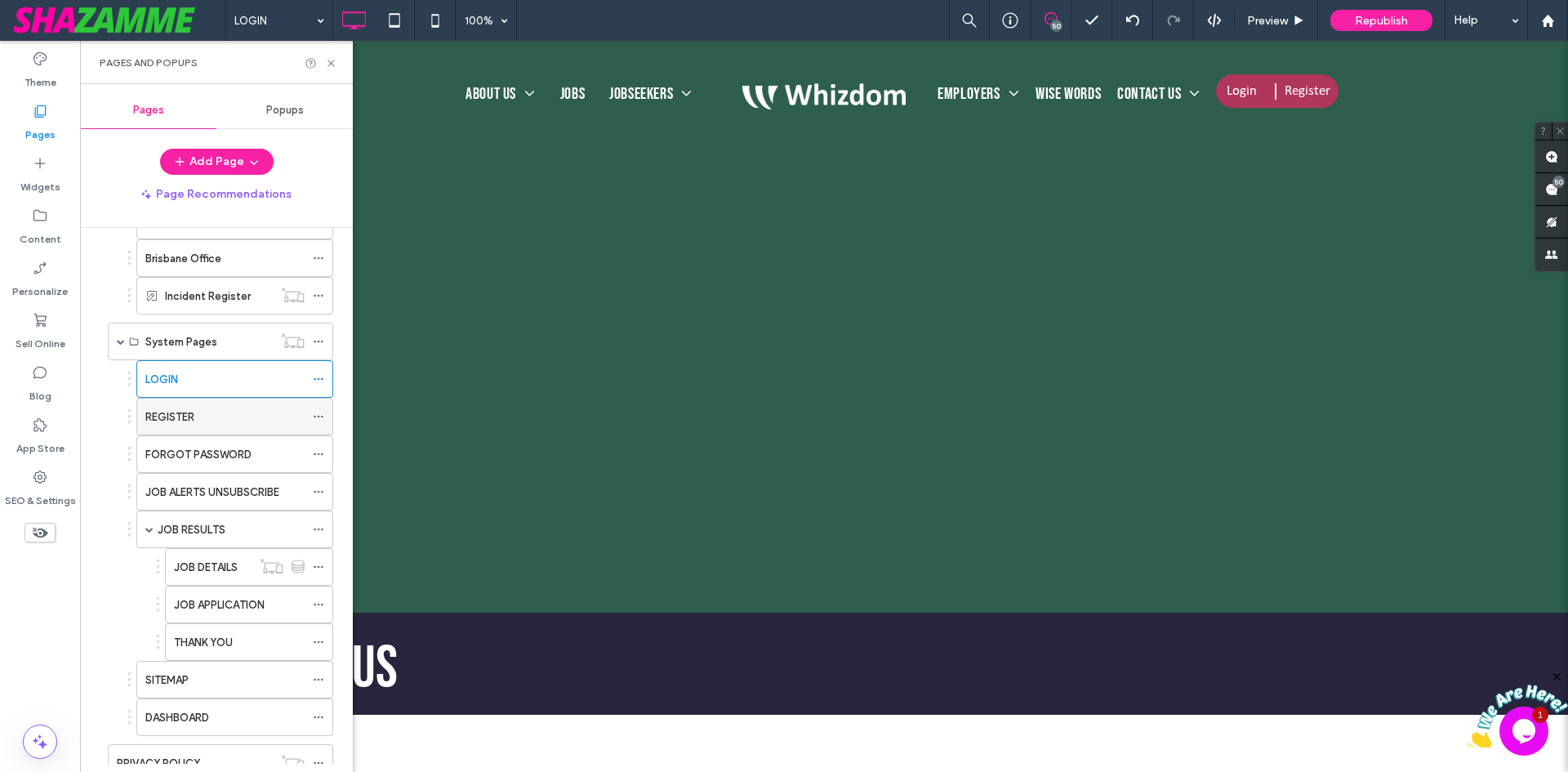
click at [196, 418] on div "REGISTER" at bounding box center [225, 417] width 159 height 17
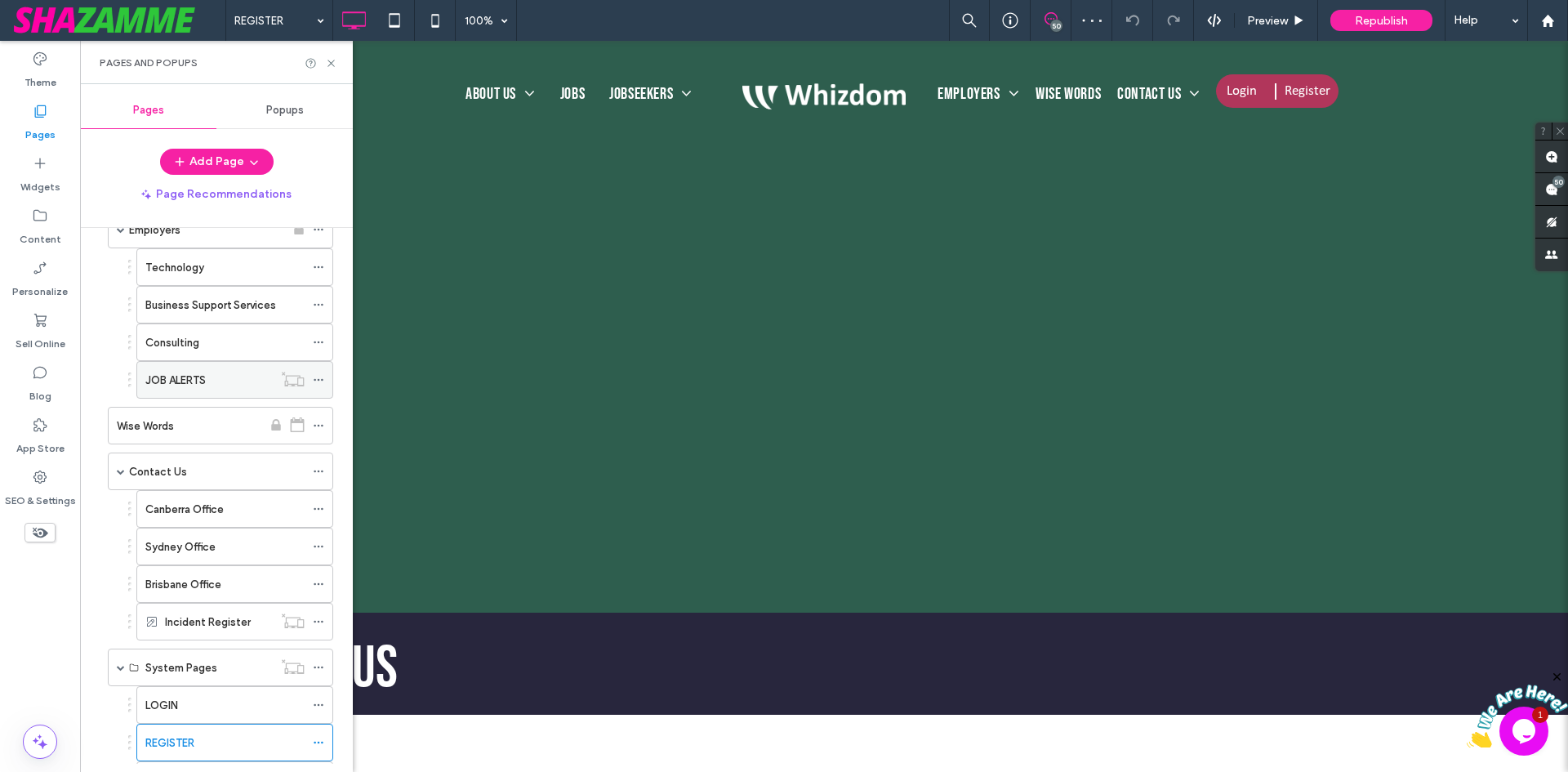
scroll to position [490, 0]
click at [178, 346] on label "Consulting" at bounding box center [172, 343] width 54 height 28
click at [186, 304] on label "Business Support Services" at bounding box center [210, 306] width 131 height 28
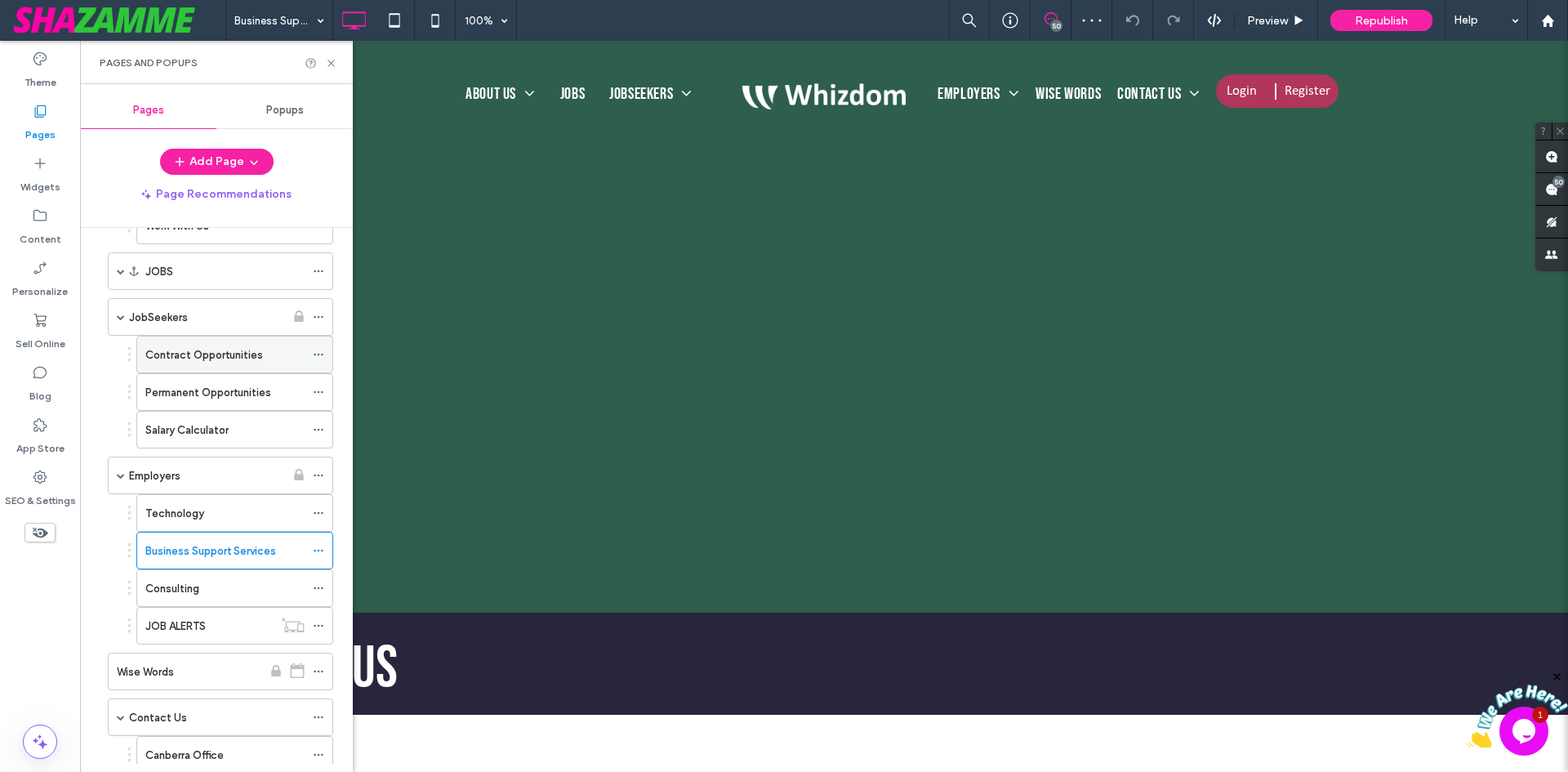
click at [183, 355] on label "Contract Opportunities" at bounding box center [203, 355] width 118 height 28
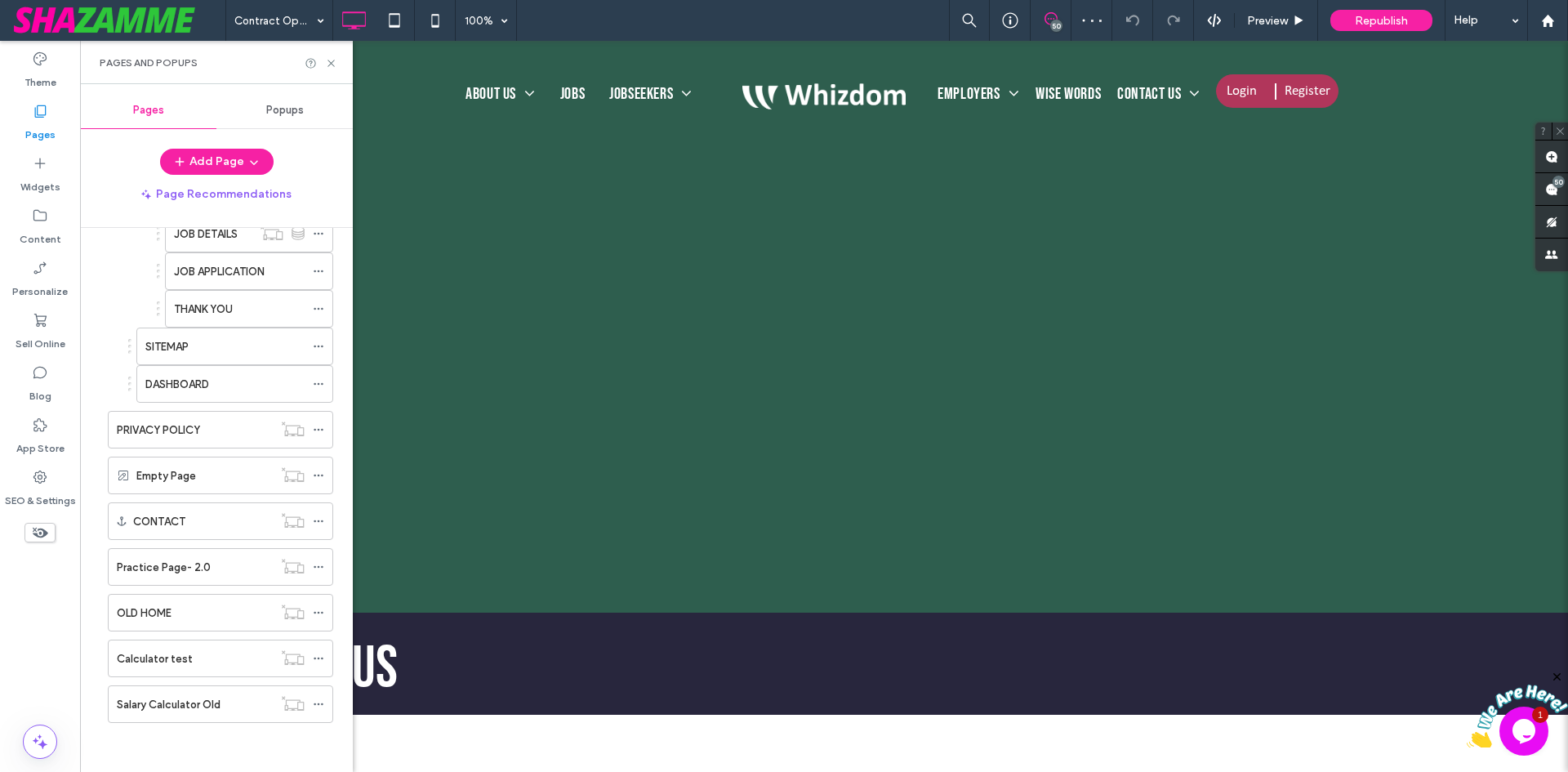
scroll to position [905, 0]
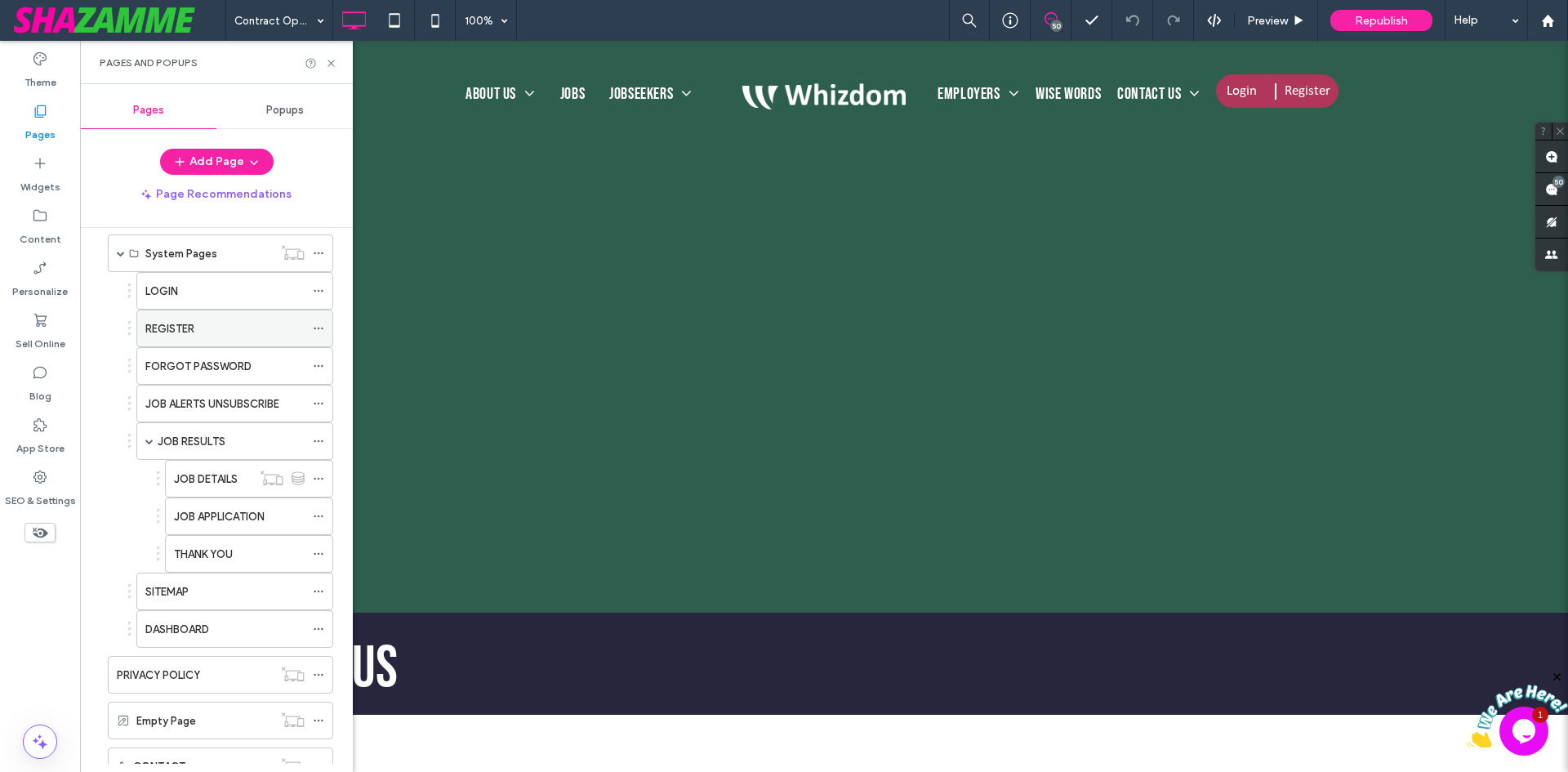
click at [186, 325] on label "REGISTER" at bounding box center [169, 329] width 49 height 28
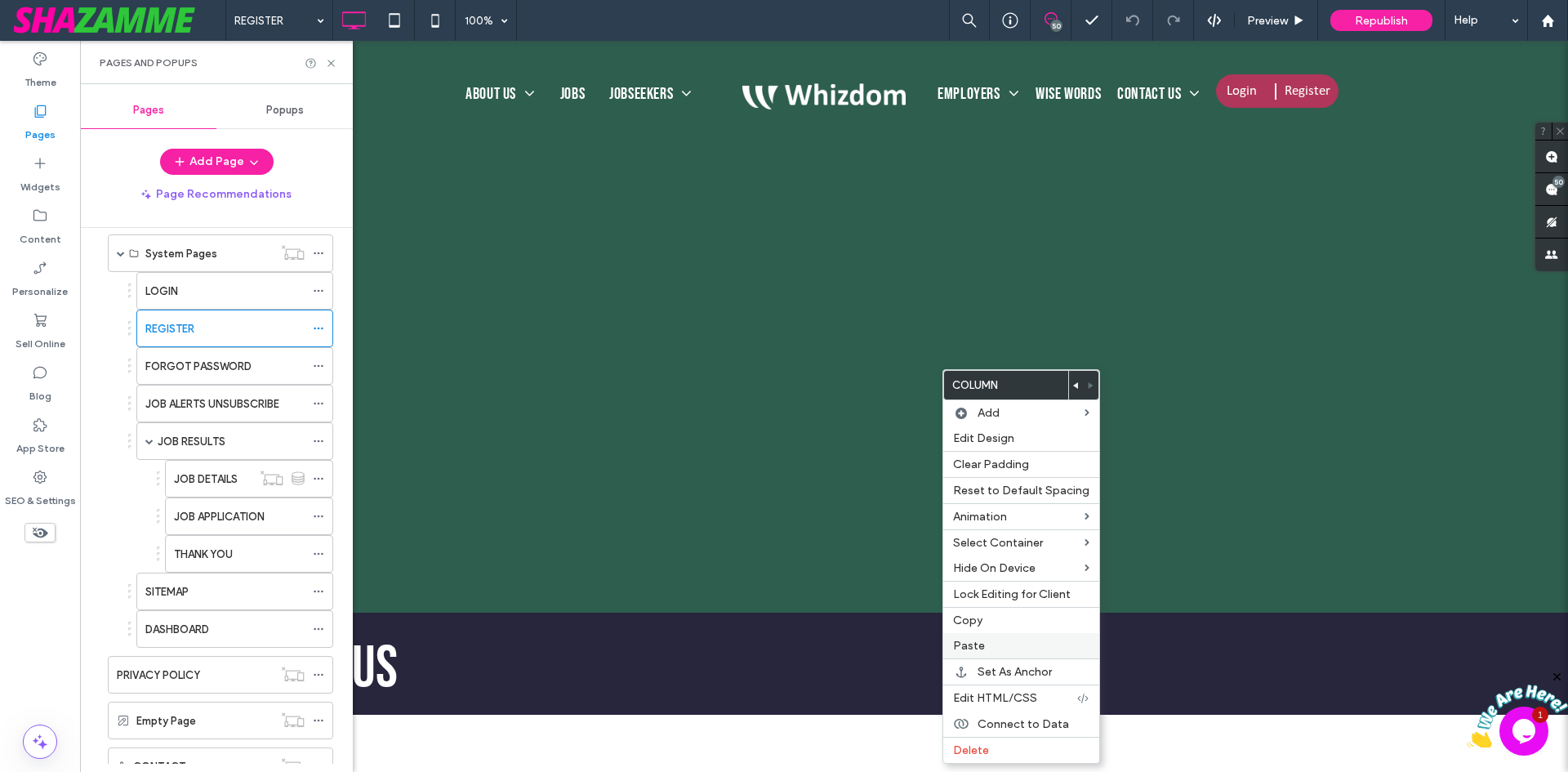
click at [1006, 636] on div "Paste" at bounding box center [1021, 646] width 156 height 26
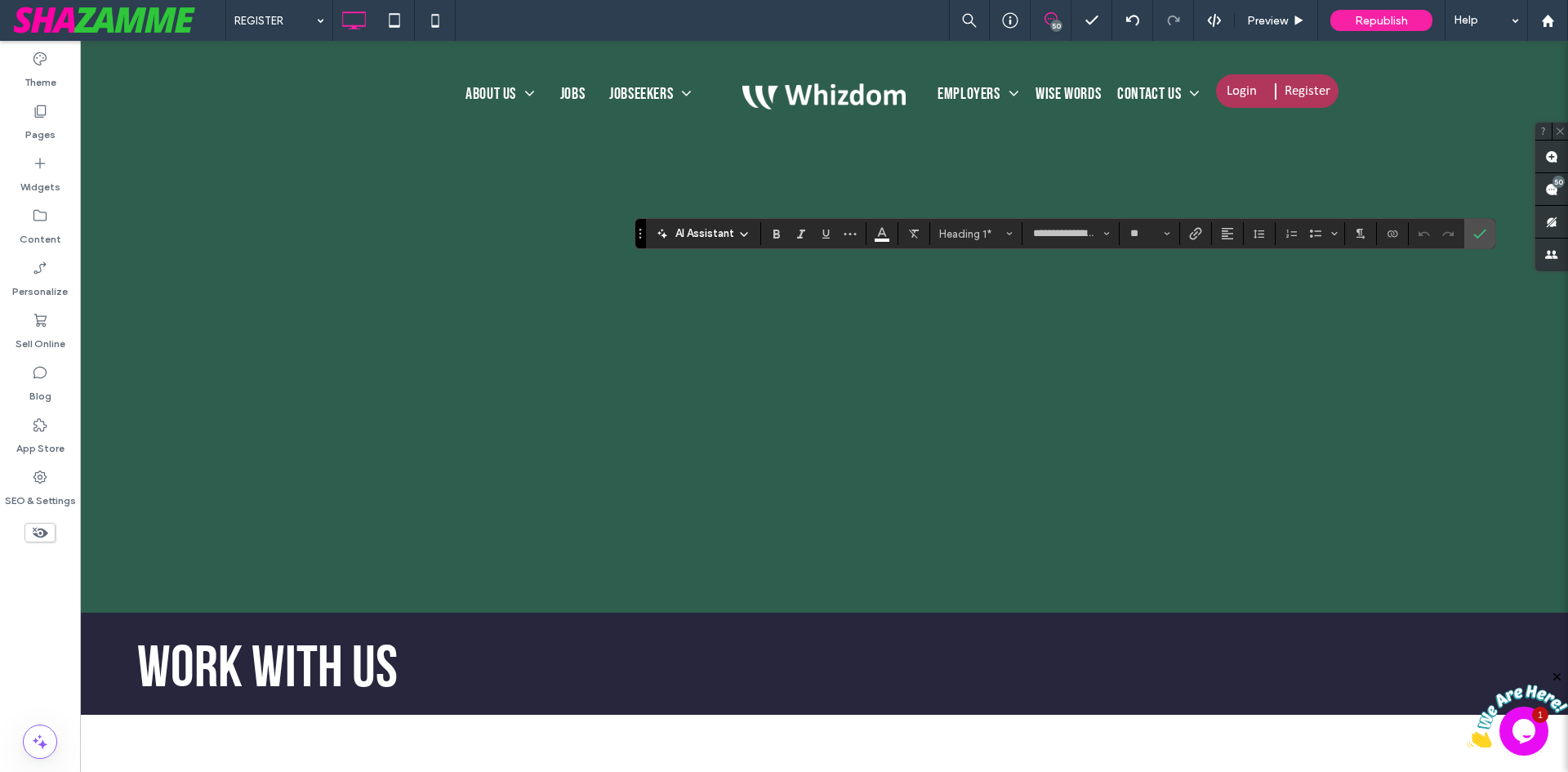
type input "**********"
type input "**"
type input "**********"
type input "**"
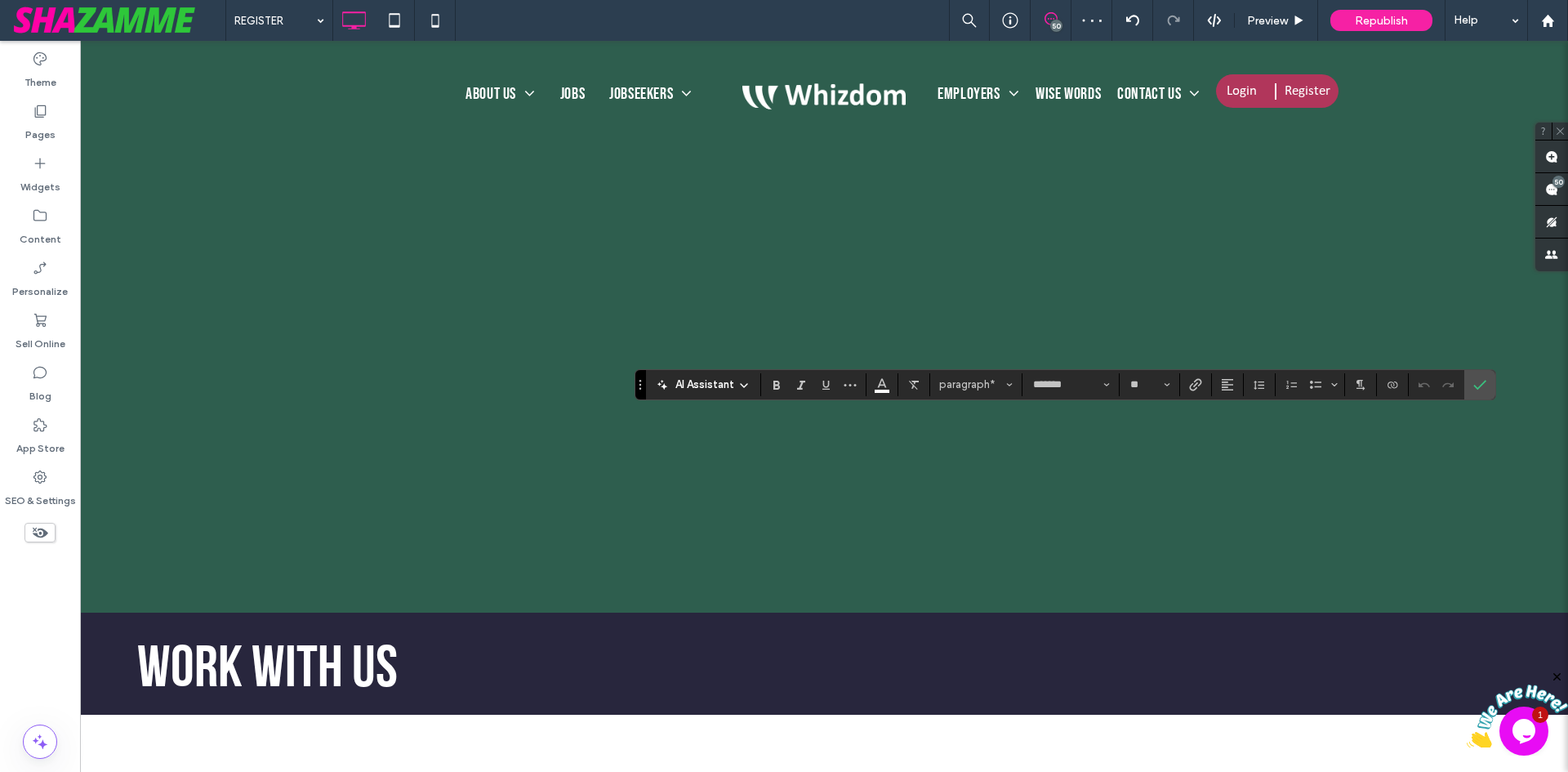
type input "**********"
type input "**"
click at [1479, 383] on icon "Confirm" at bounding box center [1480, 385] width 13 height 13
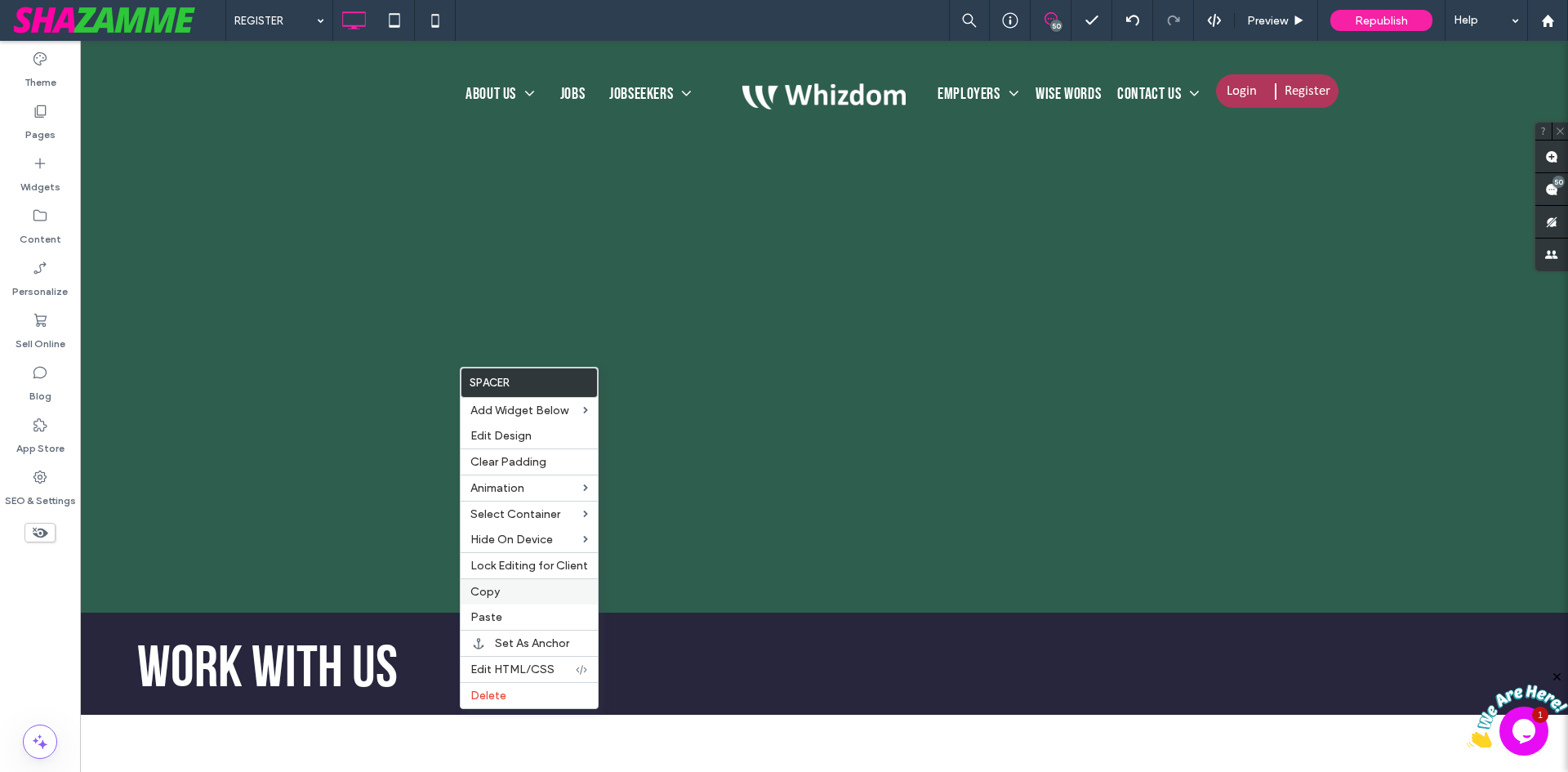
click at [486, 592] on span "Copy" at bounding box center [485, 592] width 29 height 14
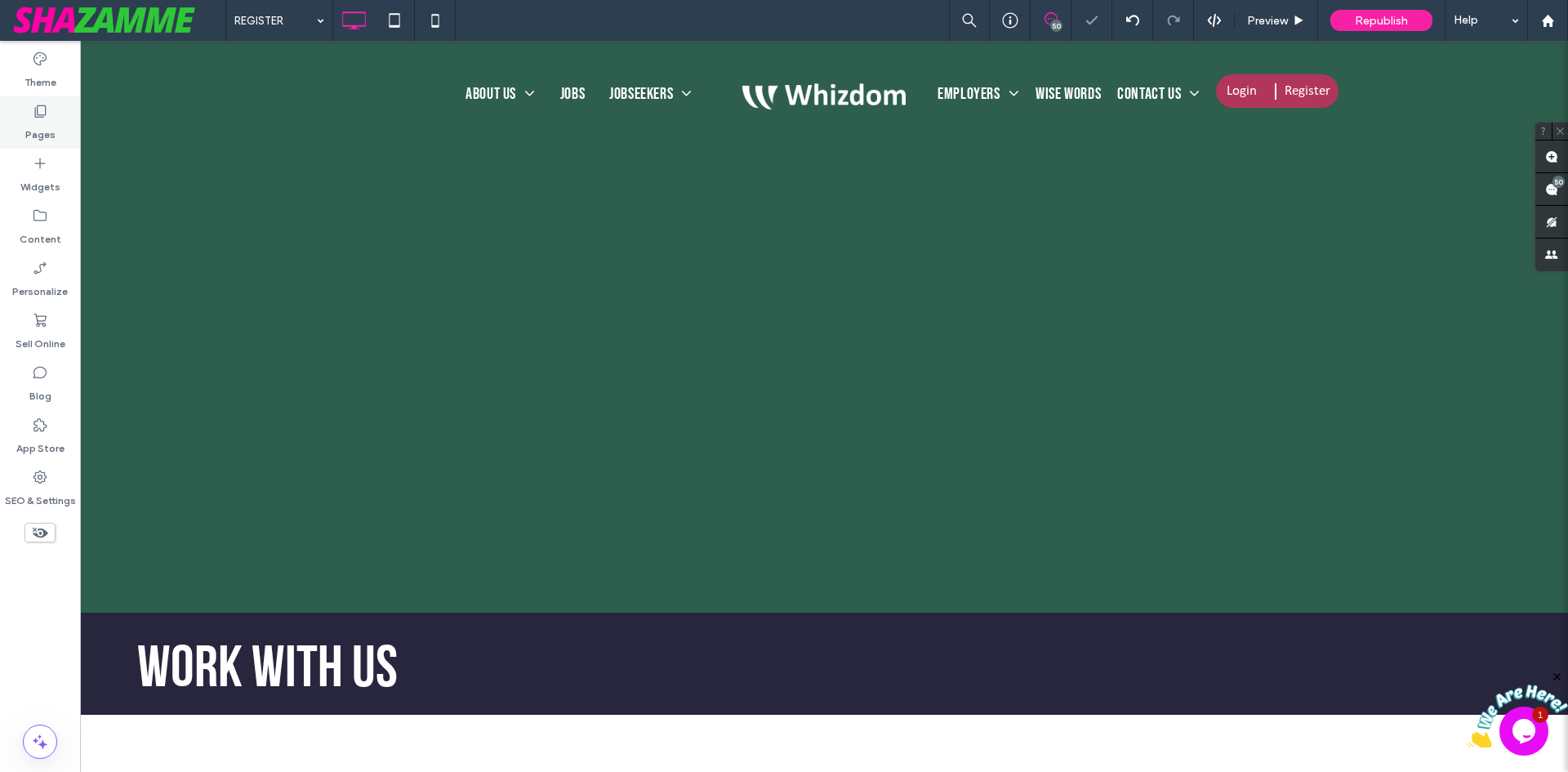
click at [34, 135] on label "Pages" at bounding box center [41, 131] width 30 height 23
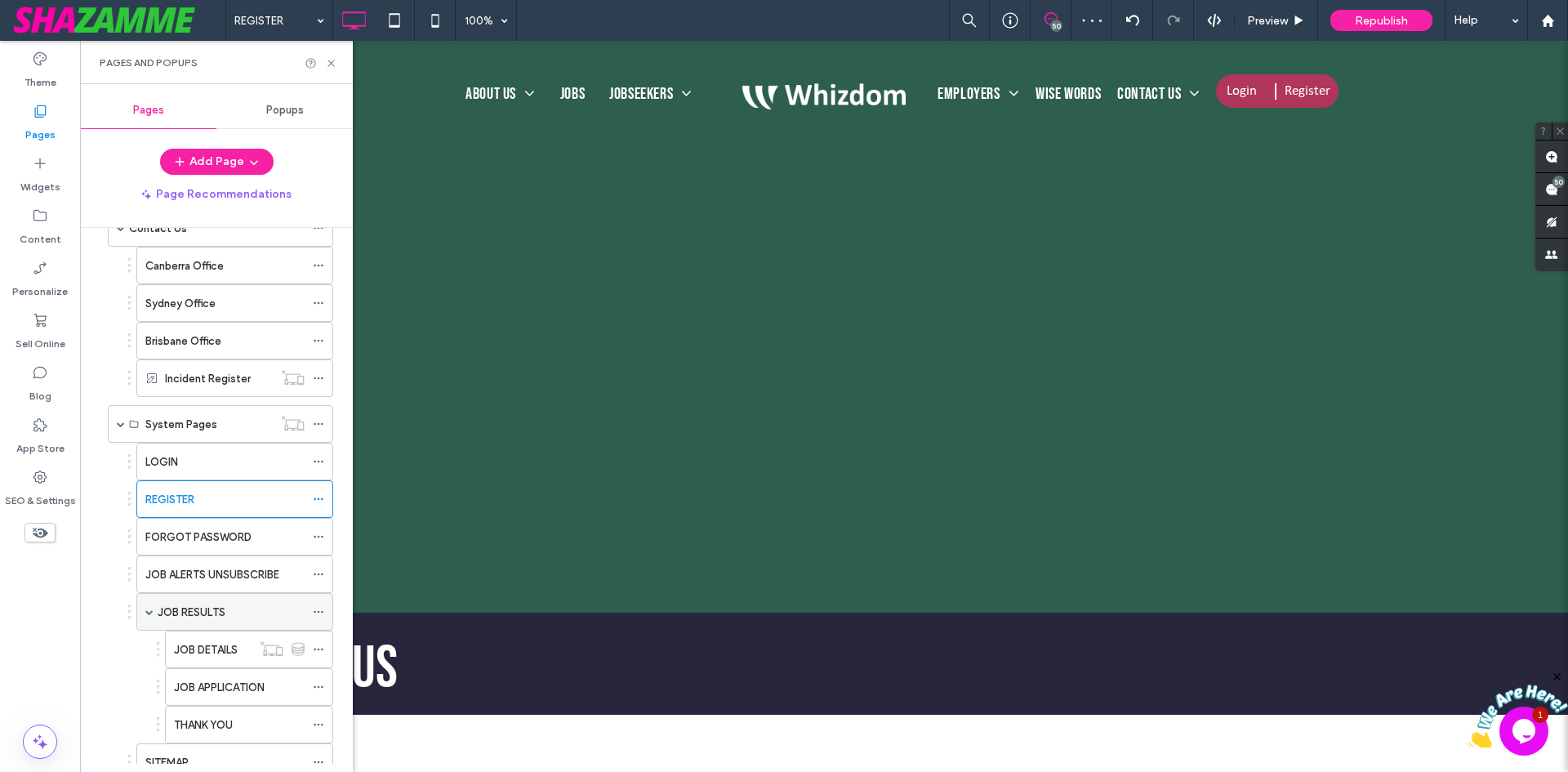
scroll to position [735, 0]
click at [176, 571] on label "JOB ALERTS UNSUBSCRIBE" at bounding box center [211, 574] width 134 height 28
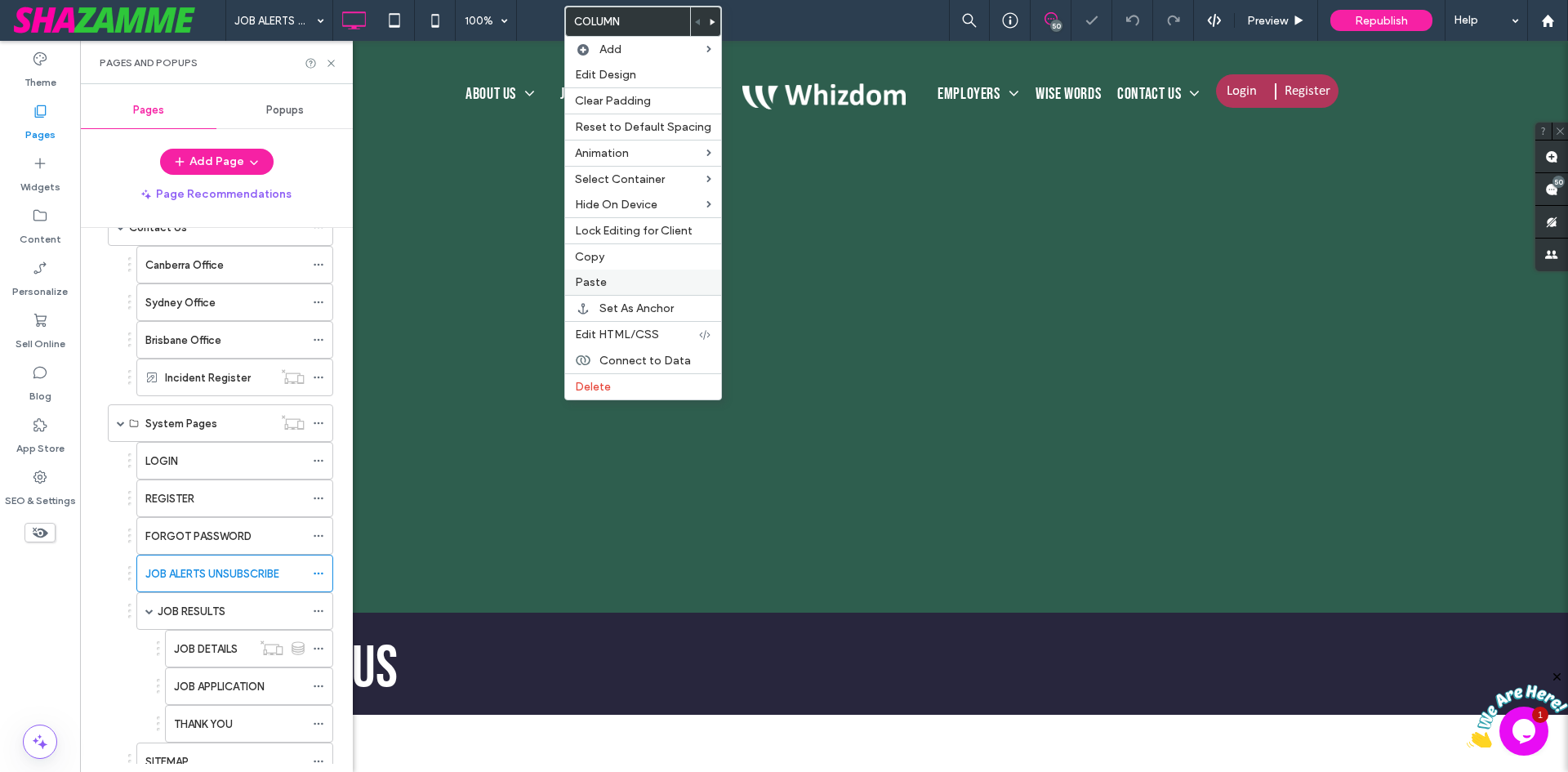
click at [595, 278] on span "Paste" at bounding box center [591, 282] width 32 height 14
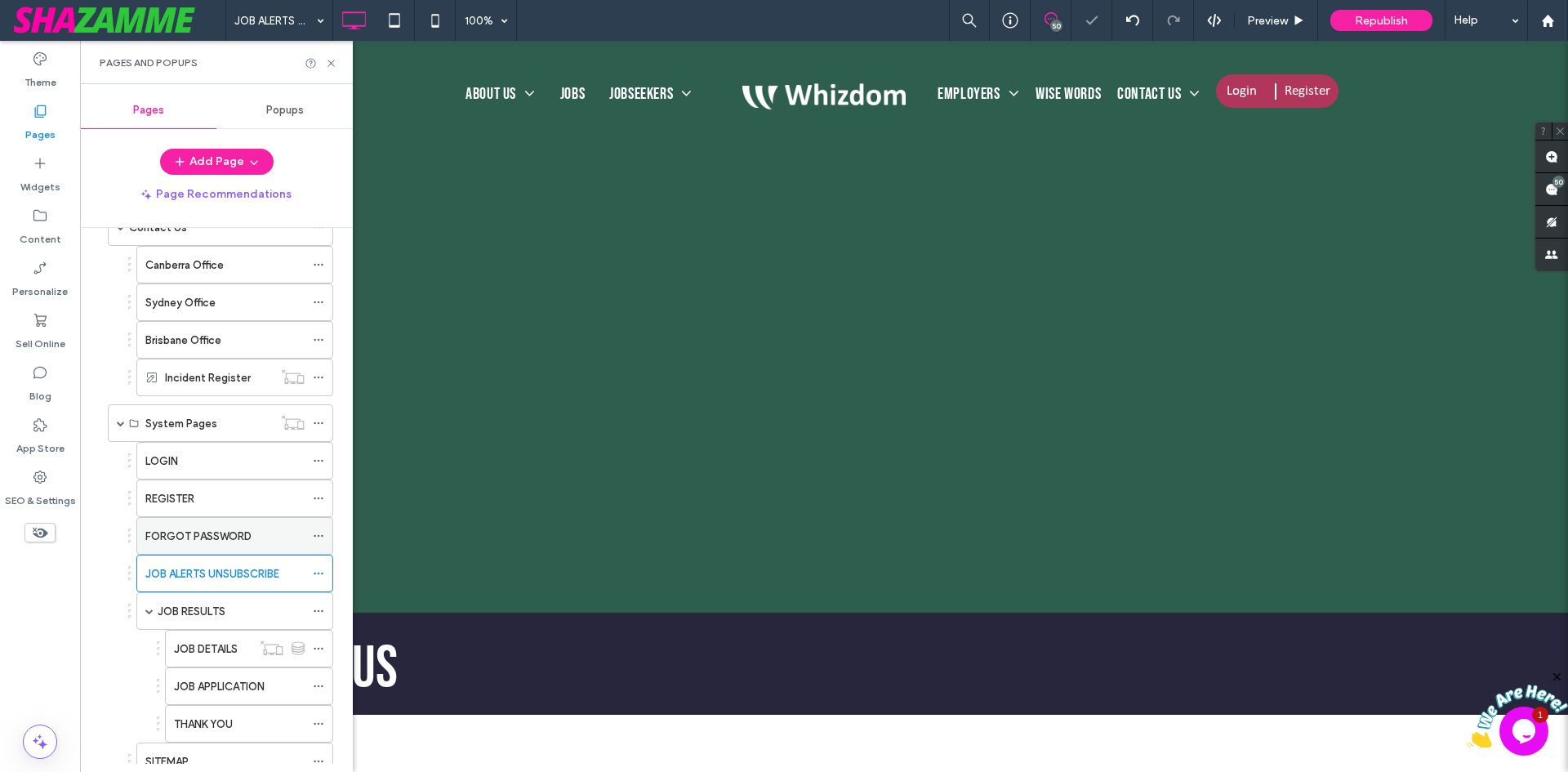
click at [212, 538] on label "FORGOT PASSWORD" at bounding box center [198, 536] width 106 height 28
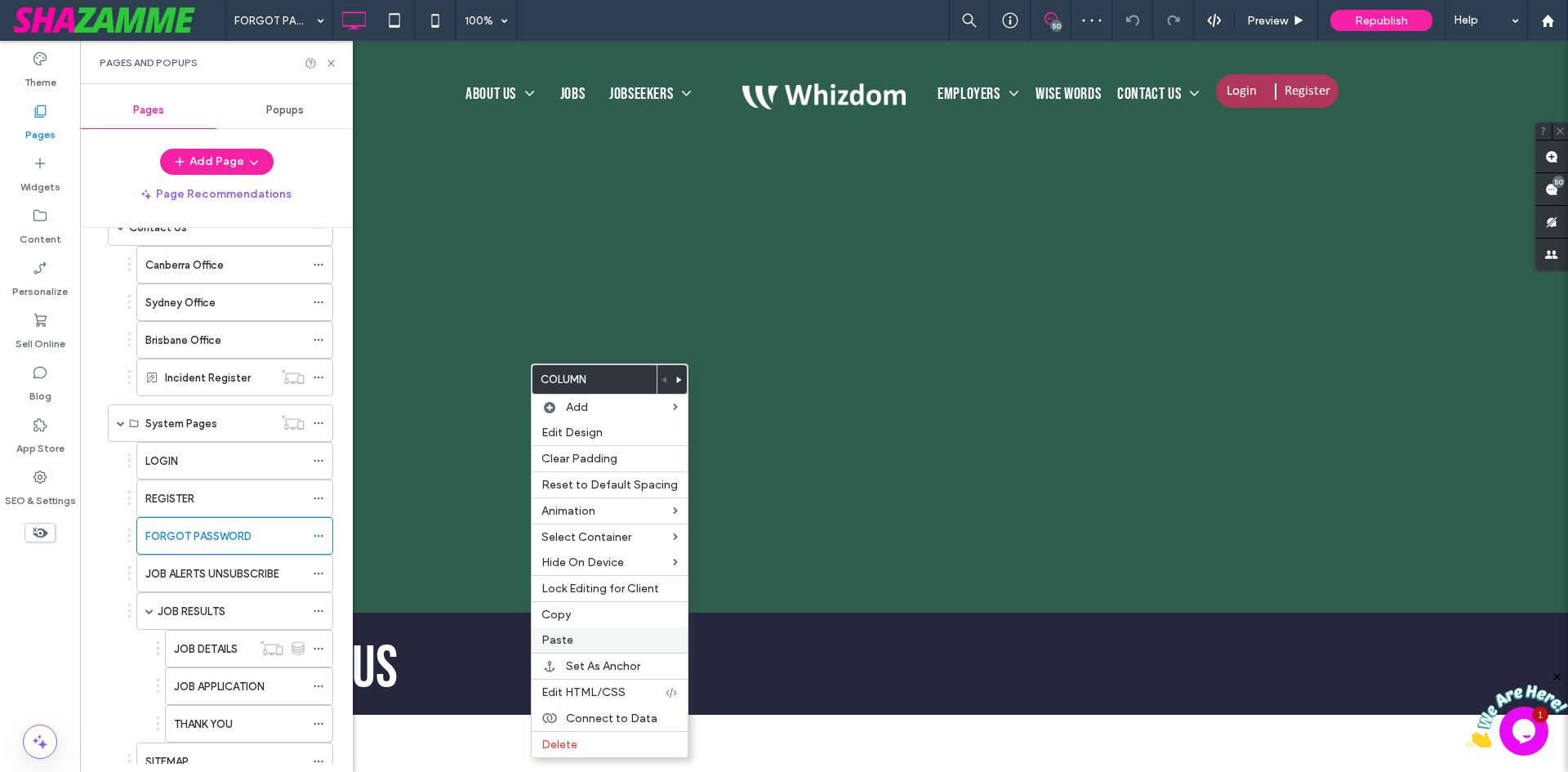
click at [562, 638] on span "Paste" at bounding box center [557, 640] width 32 height 14
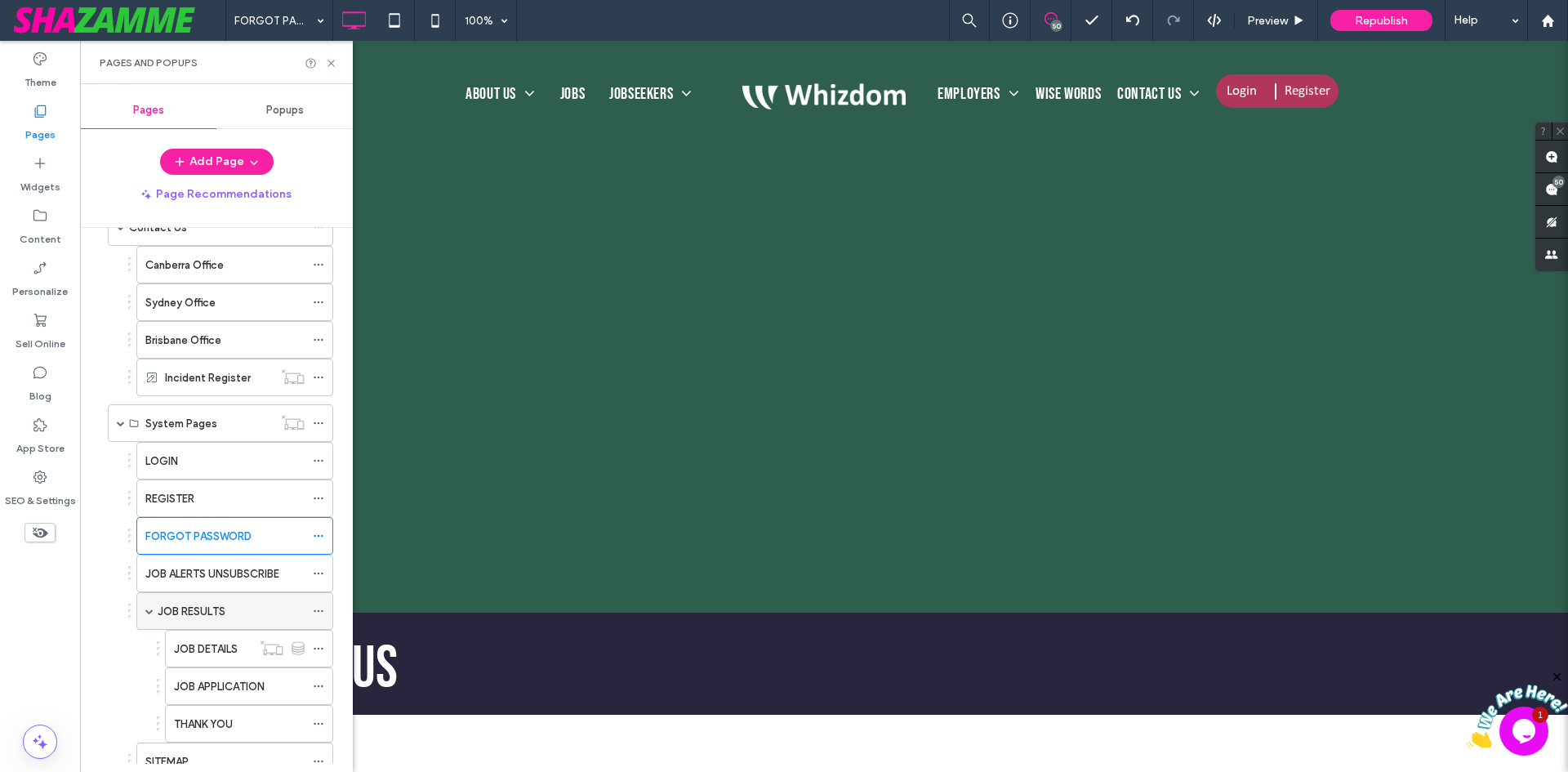
click at [193, 604] on label "JOB RESULTS" at bounding box center [191, 611] width 68 height 28
click at [205, 646] on label "JOB DETAILS" at bounding box center [206, 649] width 64 height 28
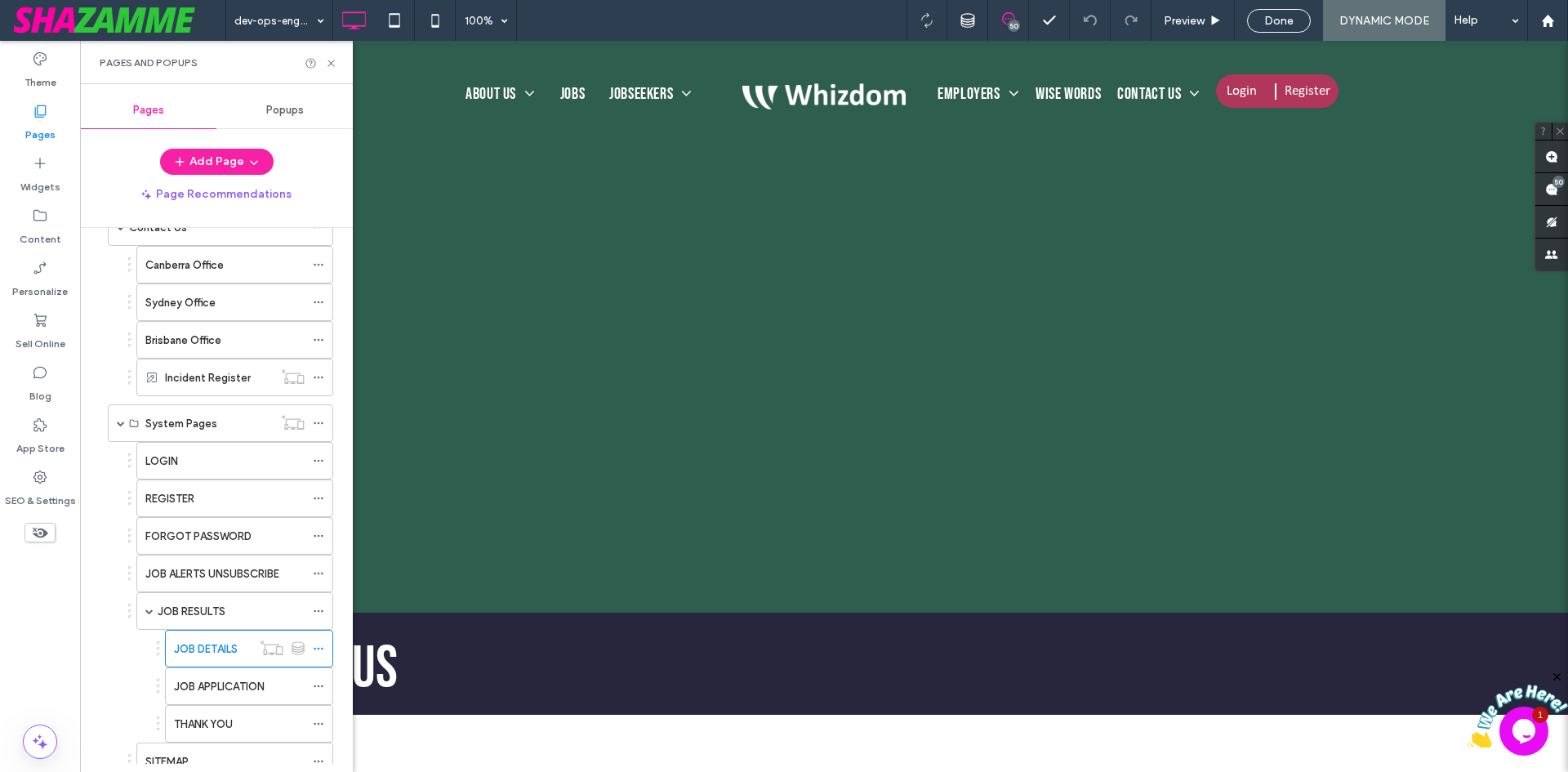
drag, startPoint x: 555, startPoint y: 340, endPoint x: 507, endPoint y: 399, distance: 76.1
click at [507, 399] on div at bounding box center [784, 386] width 1568 height 772
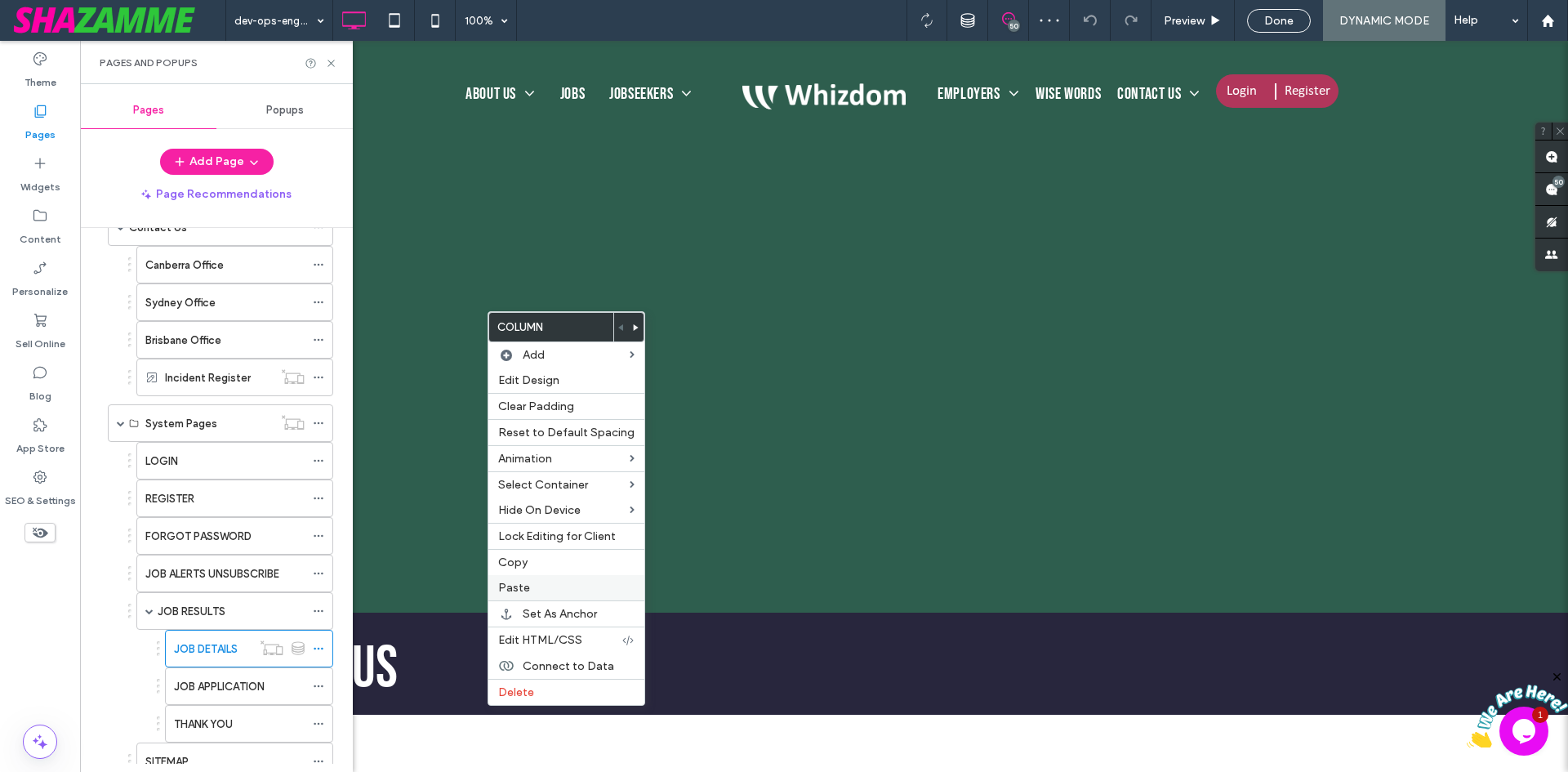
click at [530, 585] on label "Paste" at bounding box center [566, 588] width 136 height 14
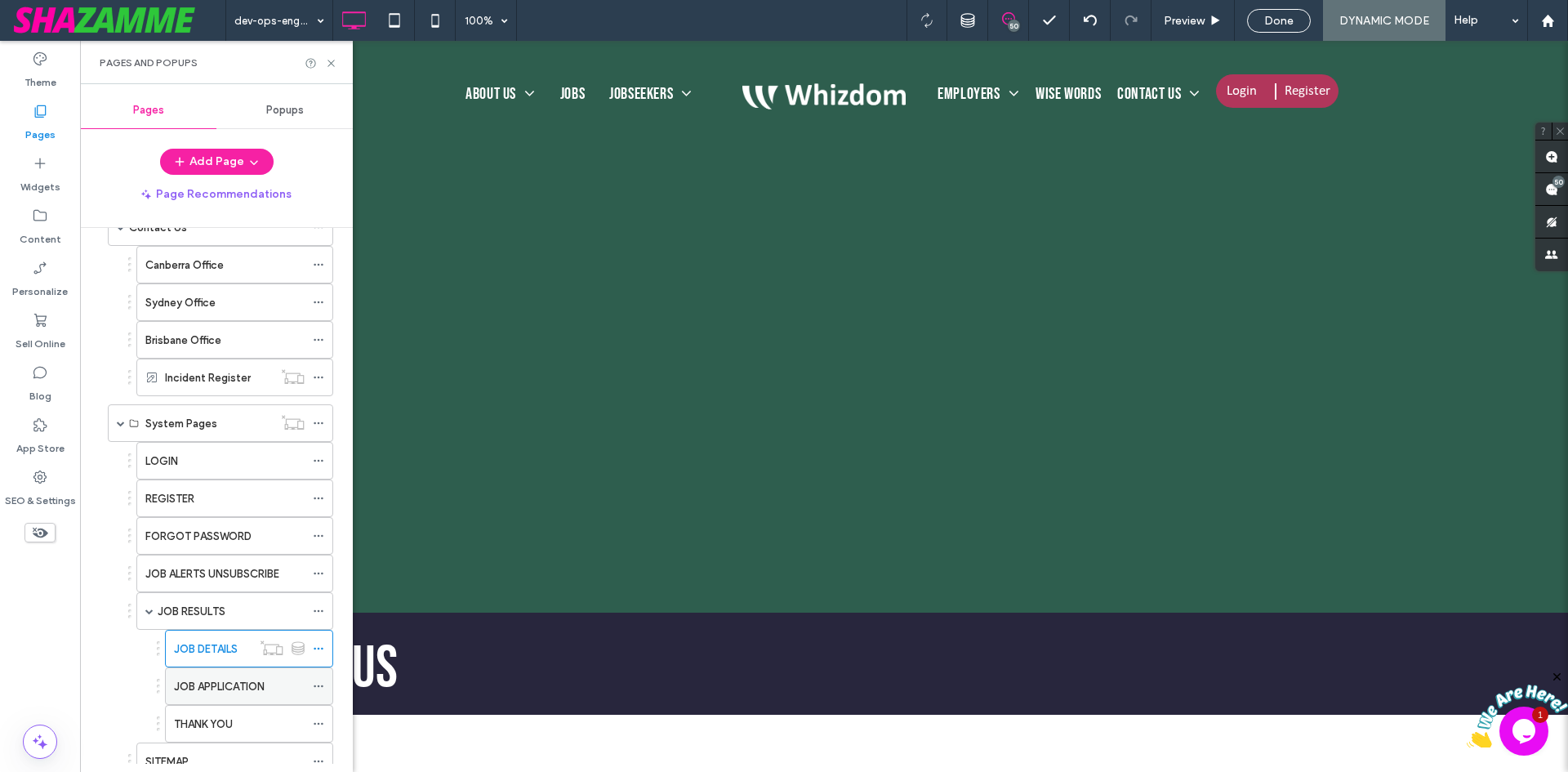
click at [209, 682] on label "JOB APPLICATION" at bounding box center [219, 686] width 91 height 28
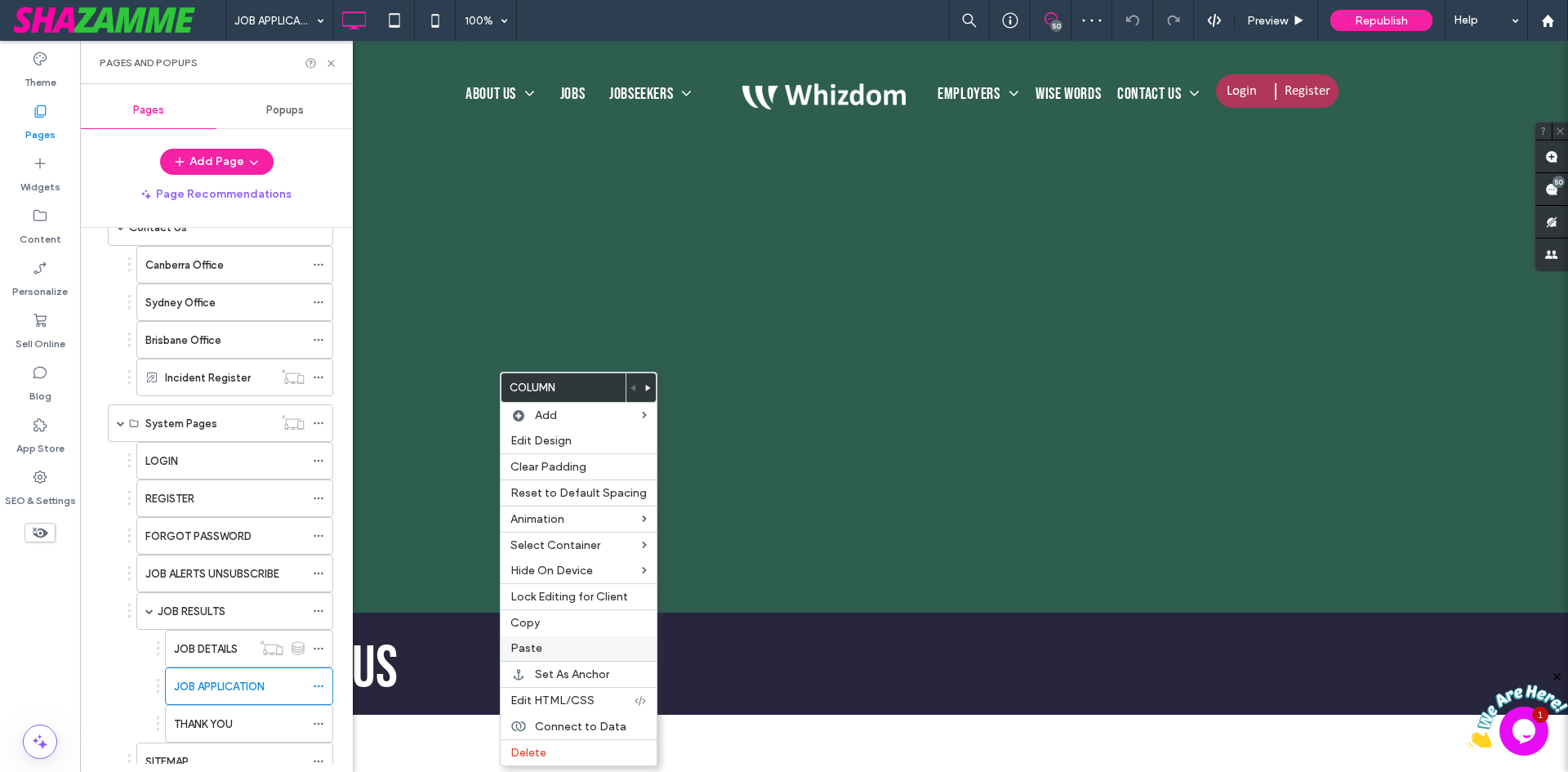
click at [533, 646] on span "Paste" at bounding box center [526, 648] width 32 height 14
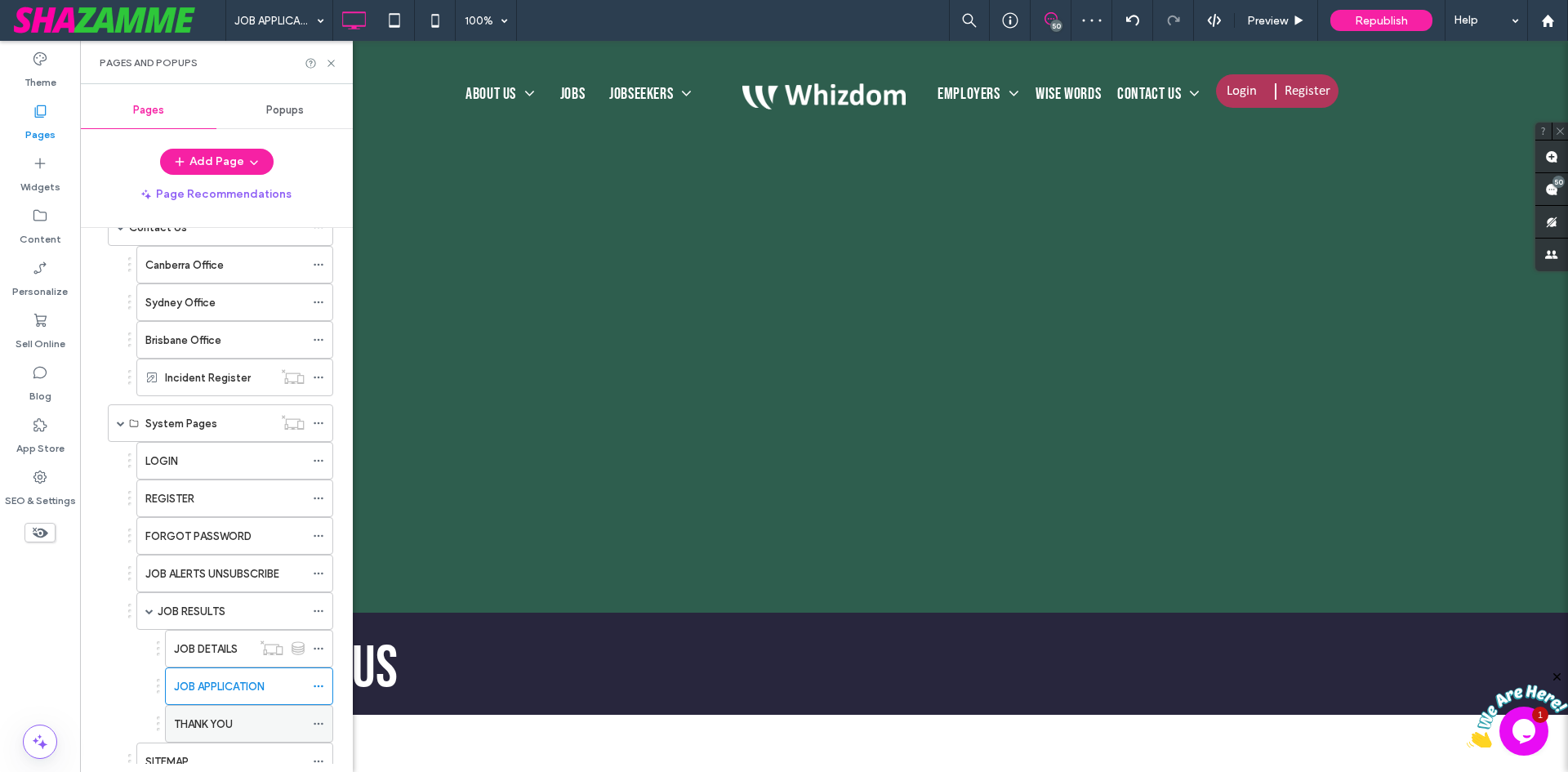
click at [201, 720] on label "THANK YOU" at bounding box center [203, 724] width 58 height 28
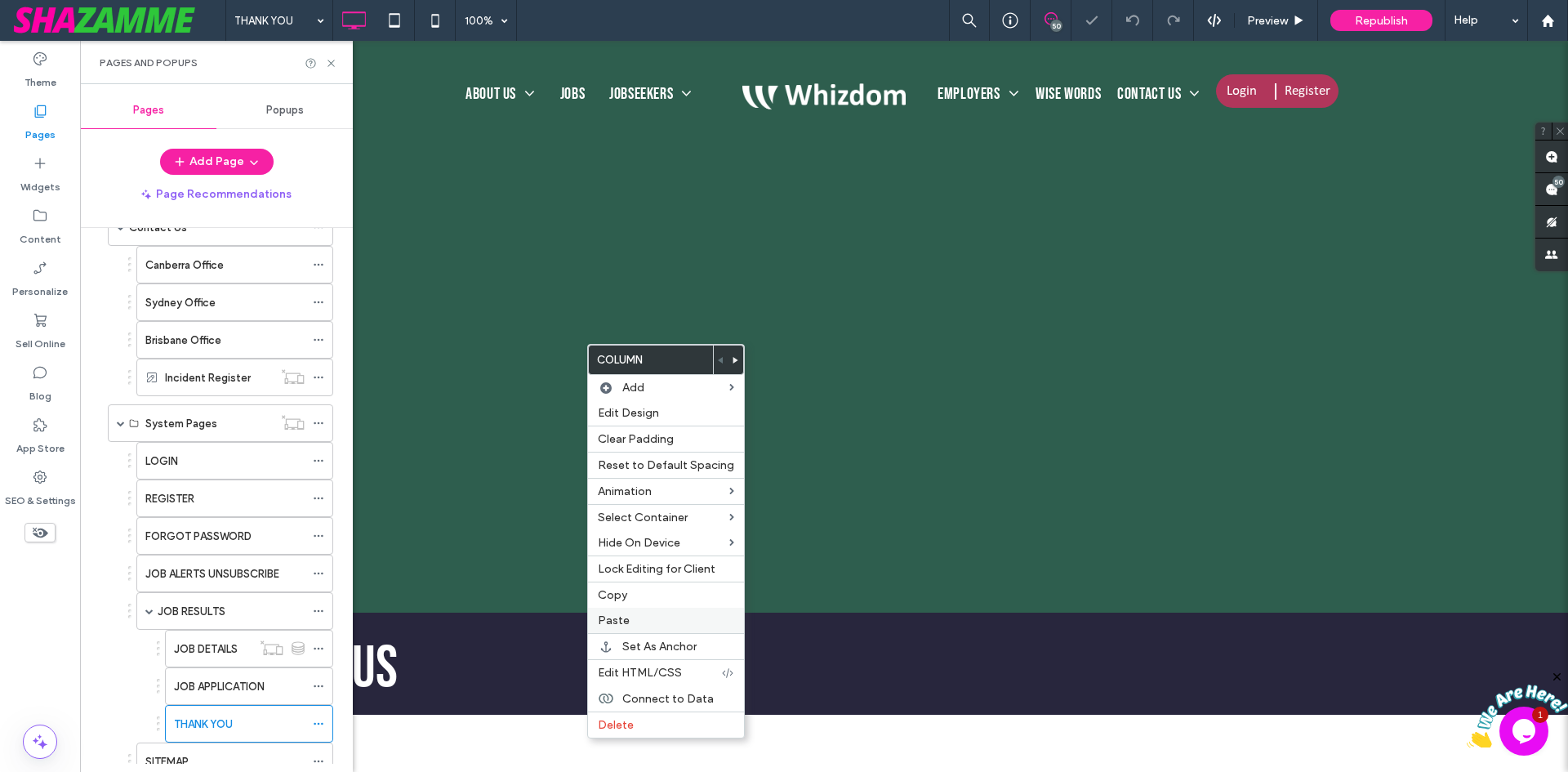
click at [662, 622] on label "Paste" at bounding box center [666, 621] width 136 height 14
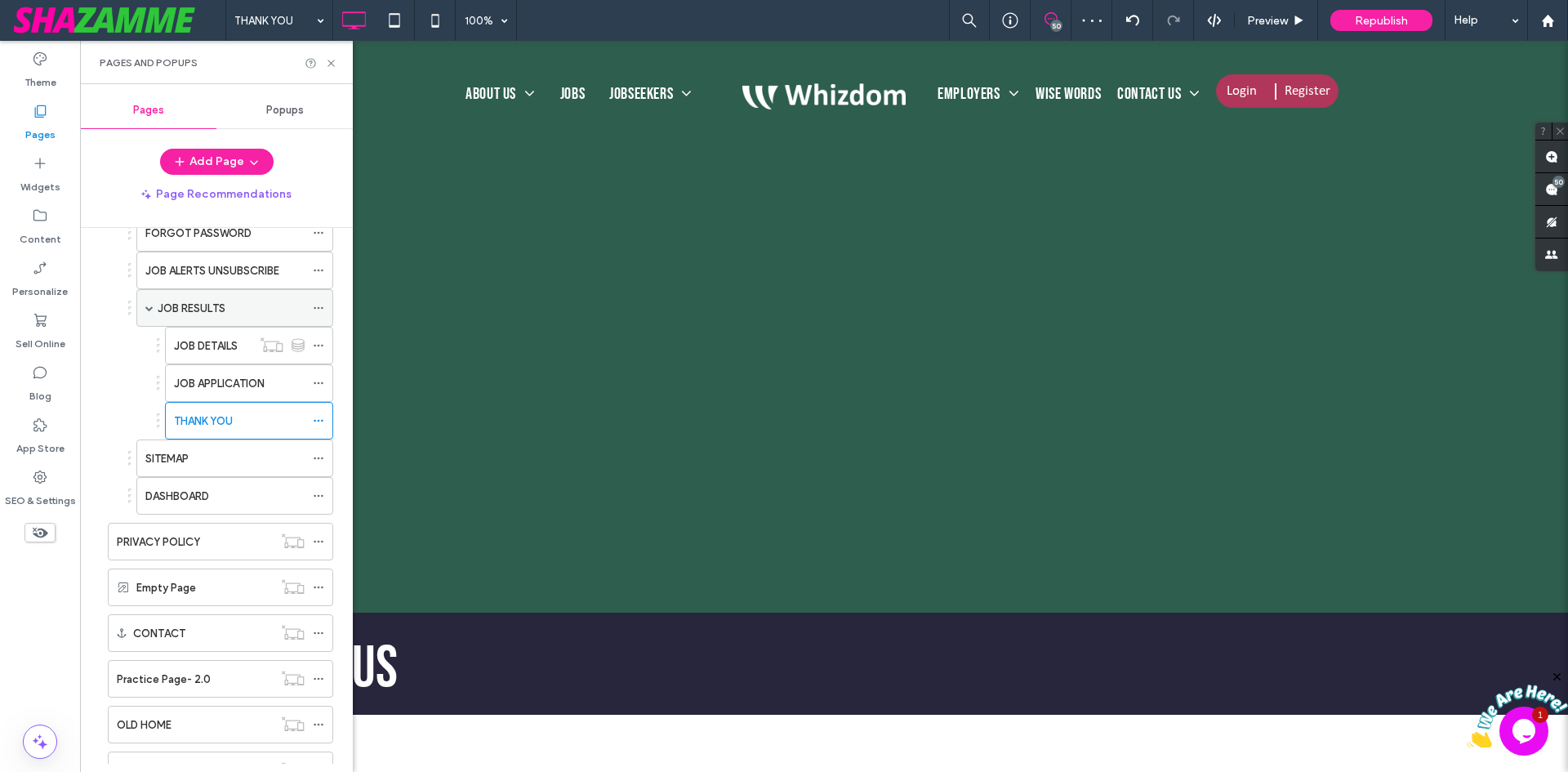
scroll to position [1062, 0]
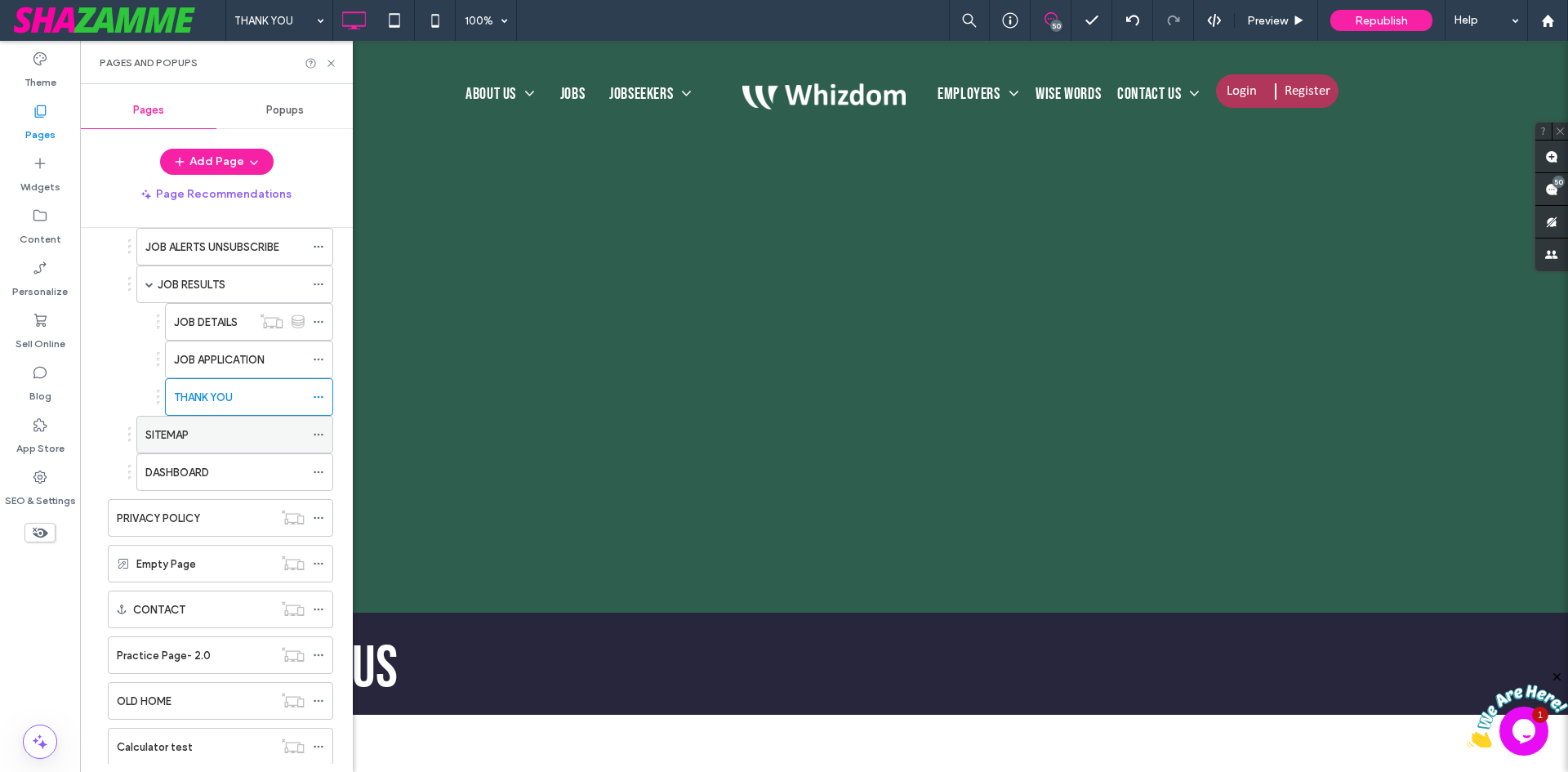
click at [178, 440] on label "SITEMAP" at bounding box center [166, 435] width 43 height 28
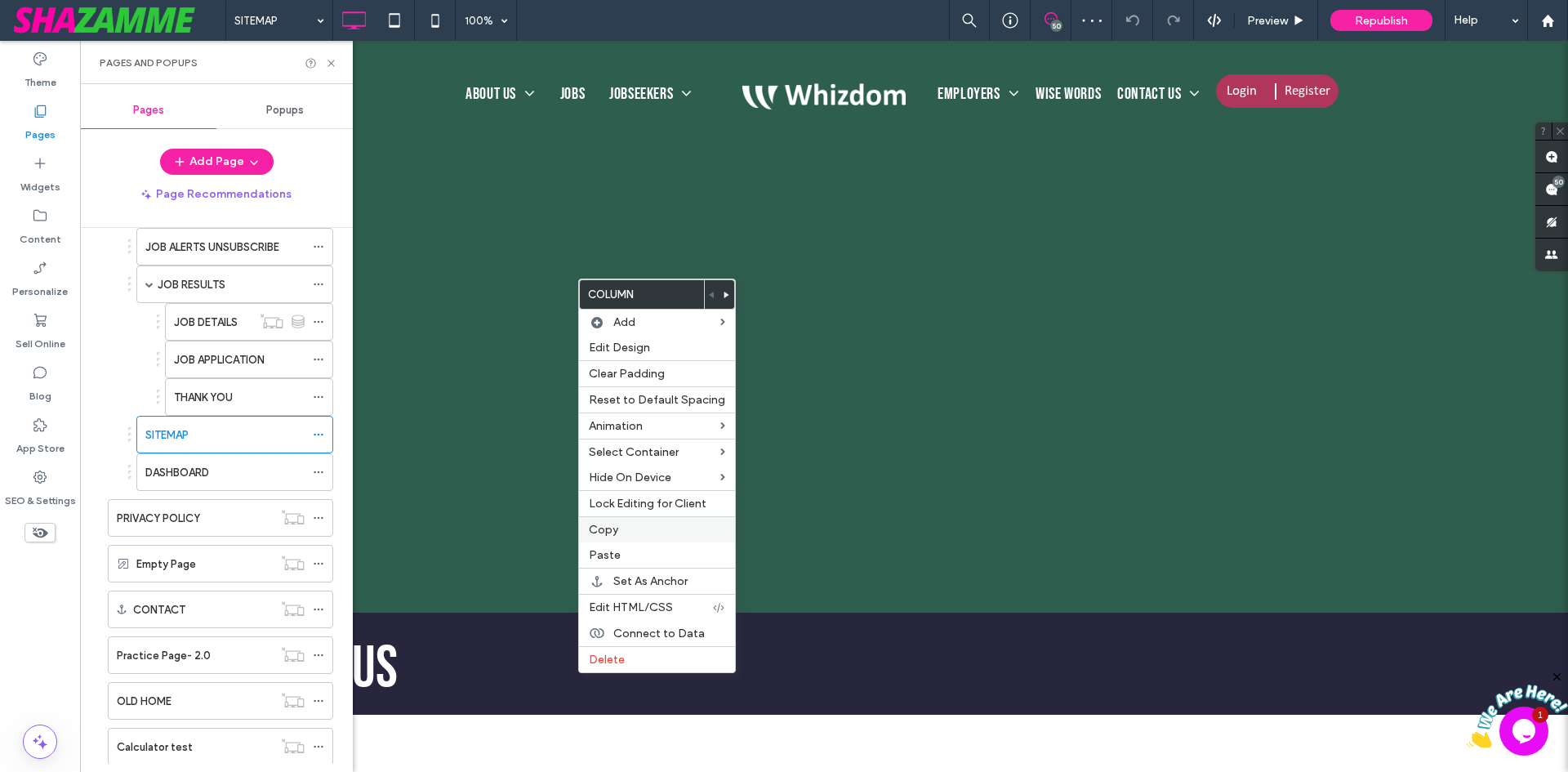
click at [620, 554] on label "Paste" at bounding box center [657, 555] width 136 height 14
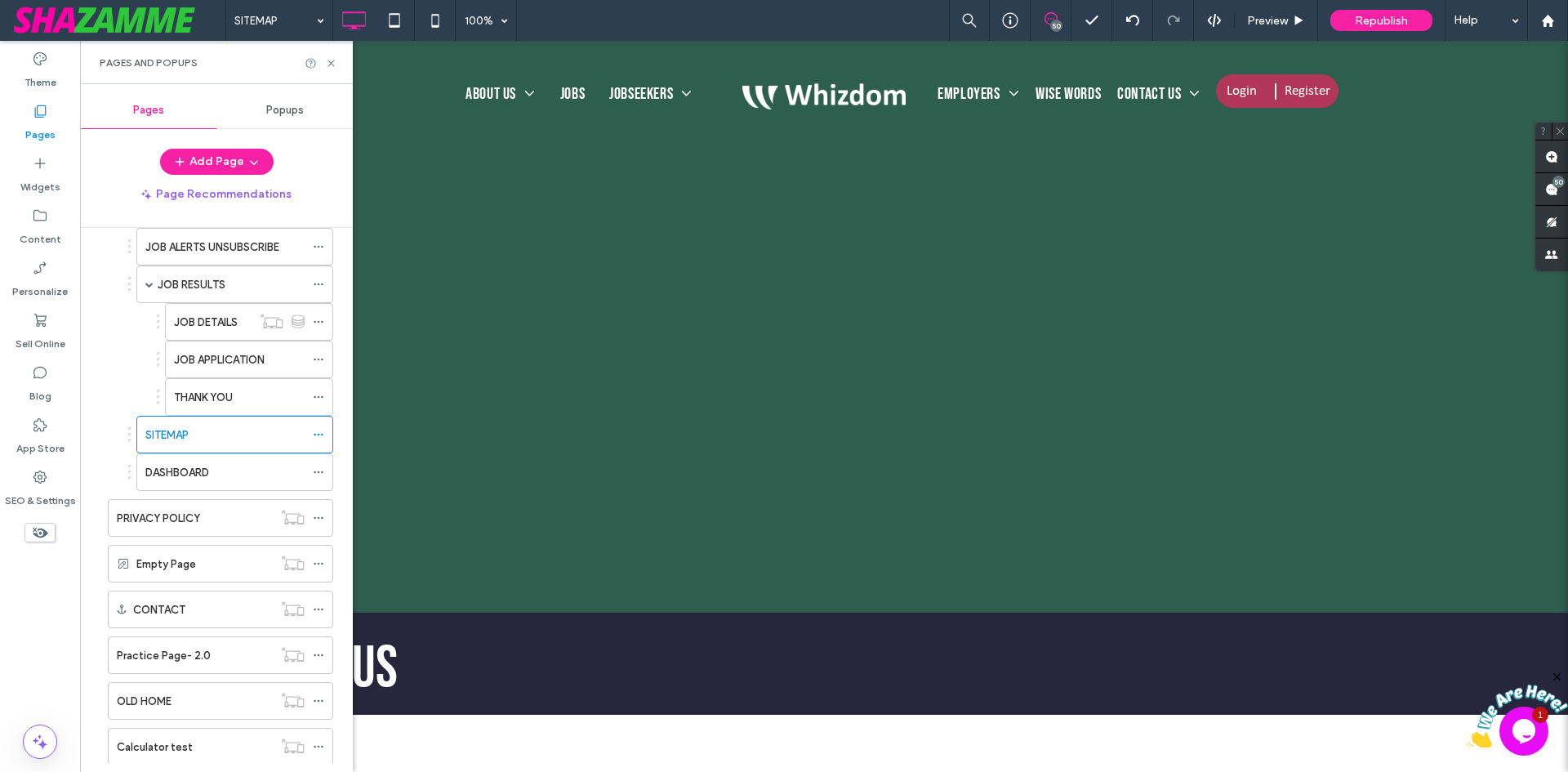
click at [191, 474] on label "DASHBOARD" at bounding box center [177, 472] width 64 height 28
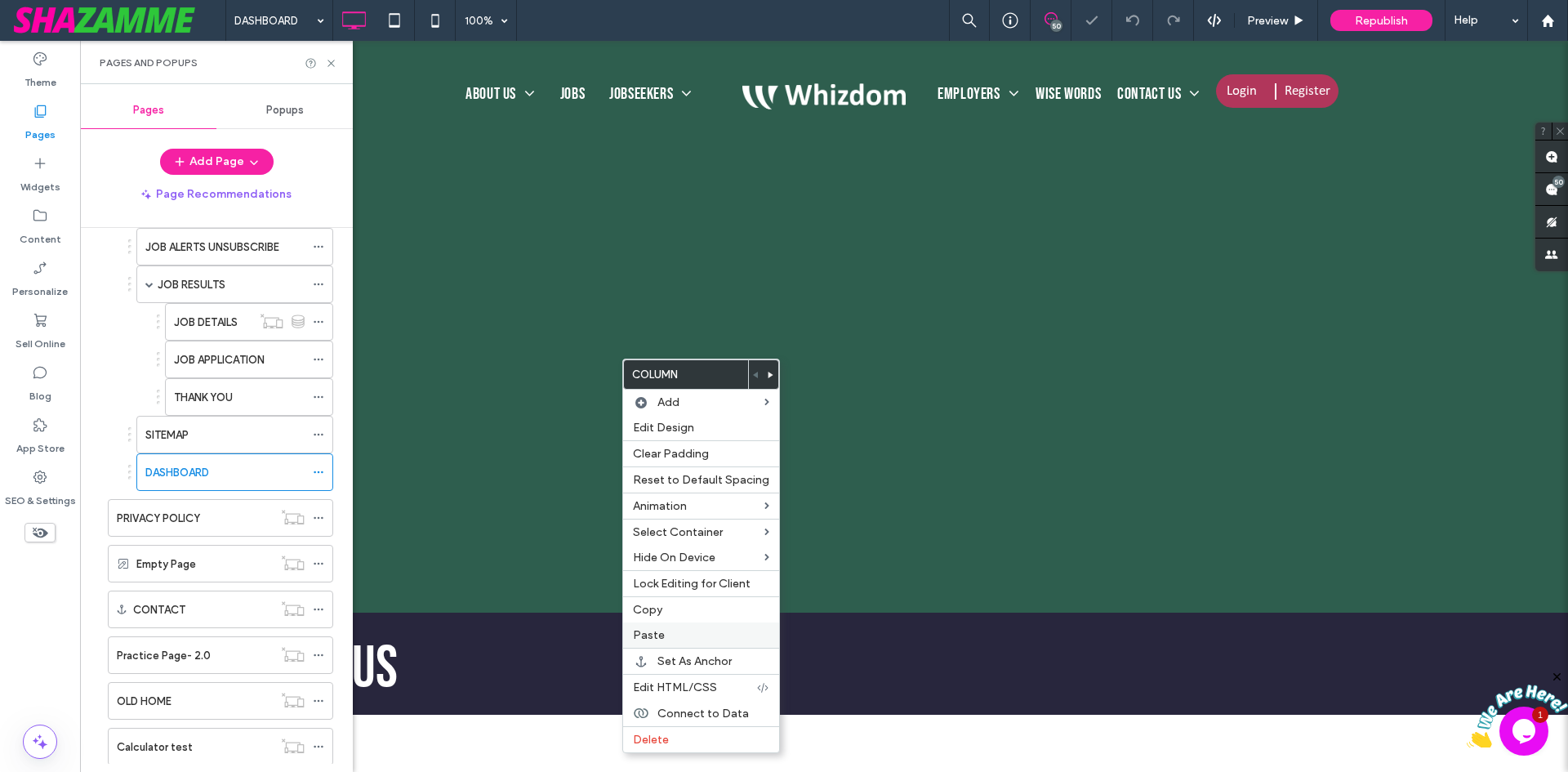
click at [653, 635] on span "Paste" at bounding box center [649, 635] width 32 height 14
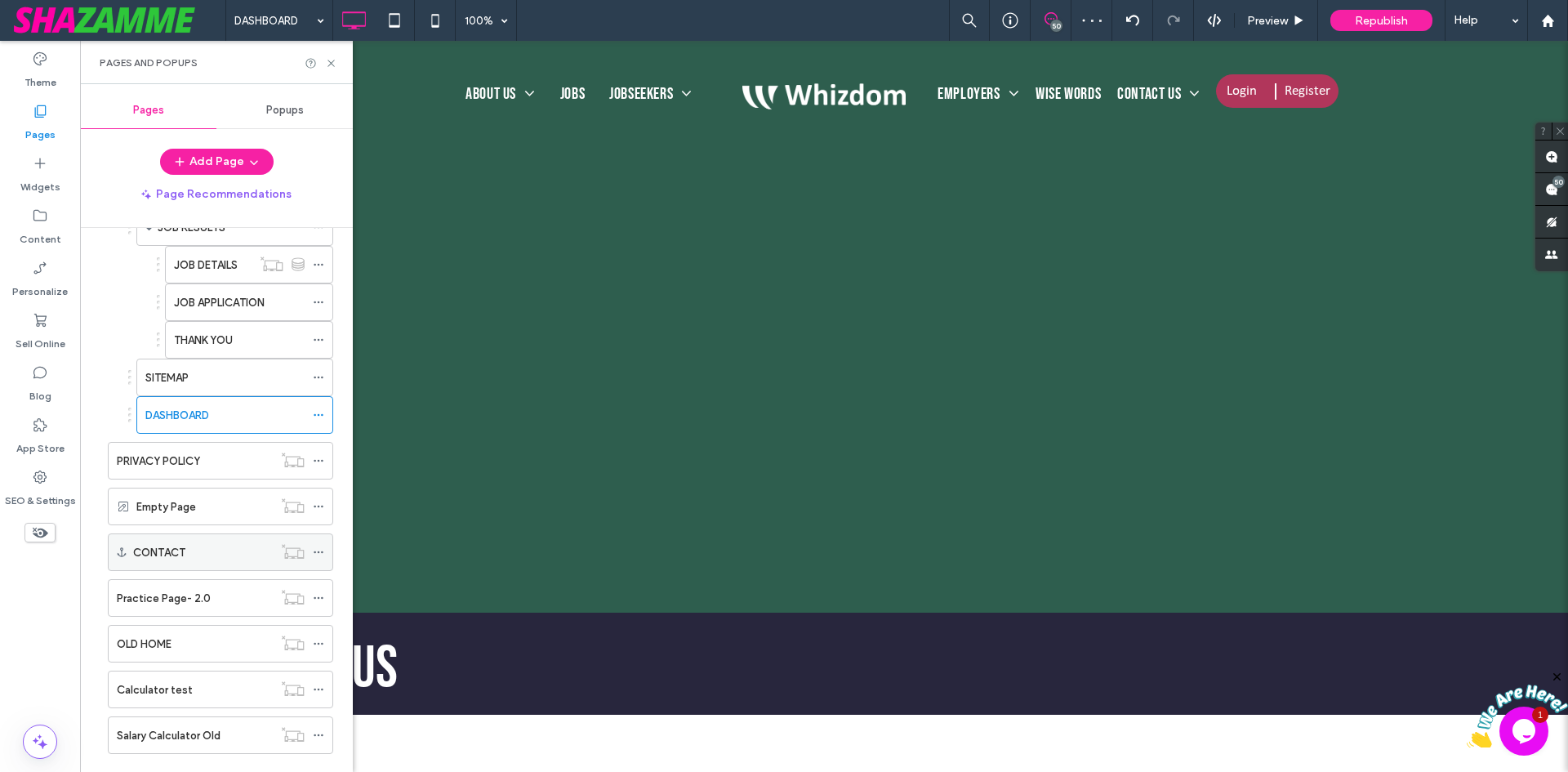
scroll to position [1143, 0]
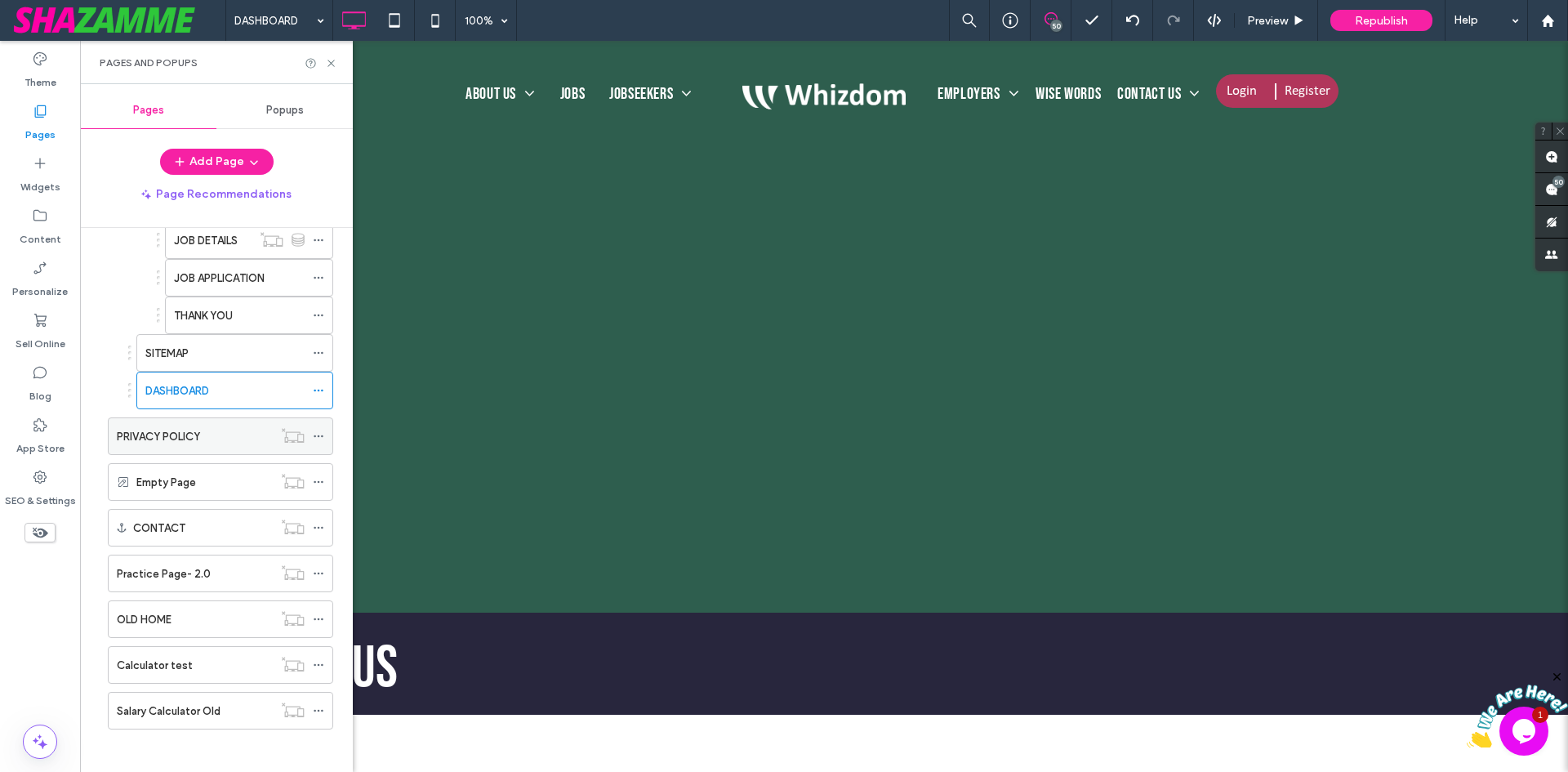
click at [167, 436] on label "PRIVACY POLICY" at bounding box center [158, 436] width 83 height 28
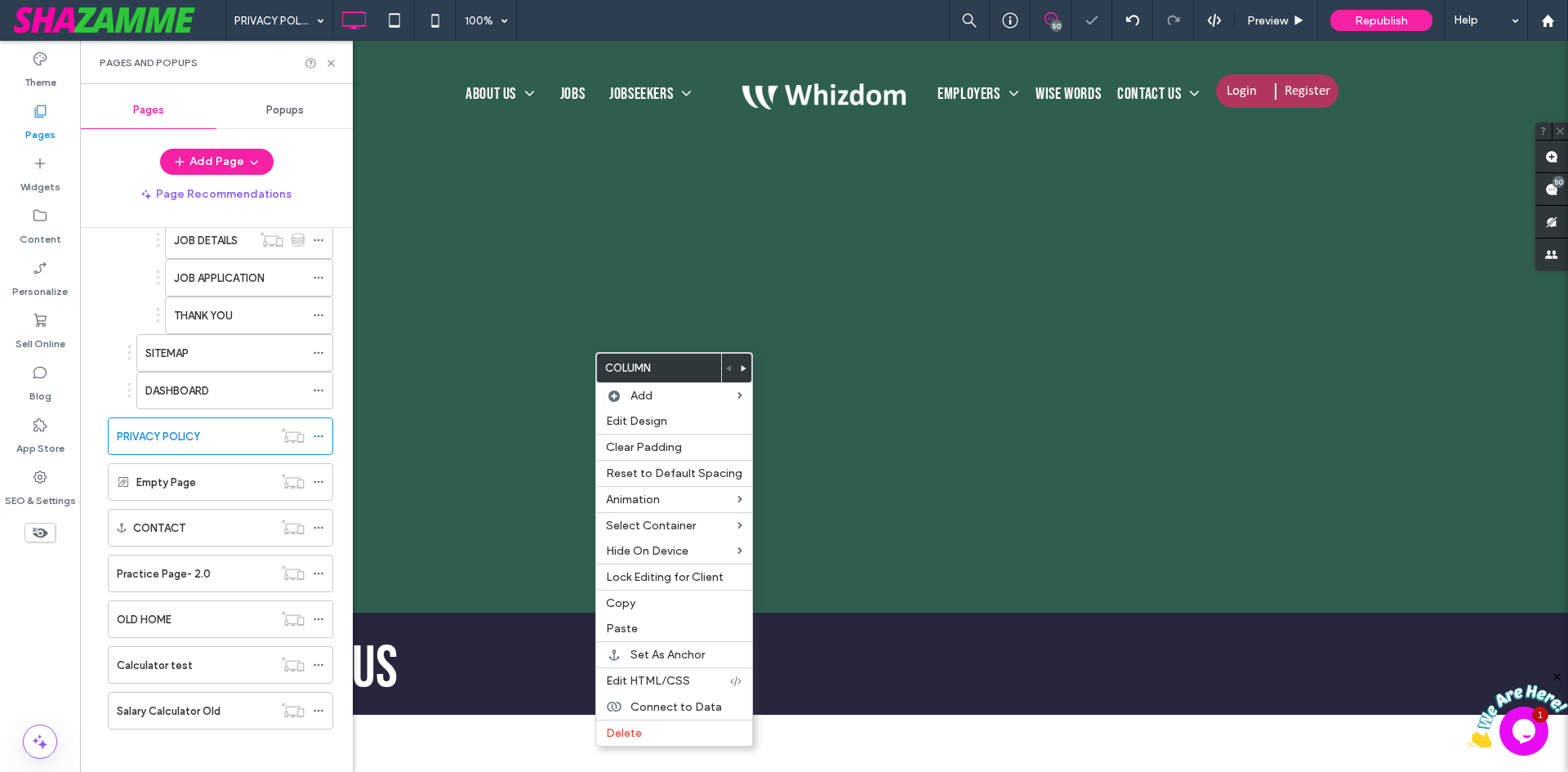
click at [635, 624] on span "Paste" at bounding box center [622, 629] width 32 height 14
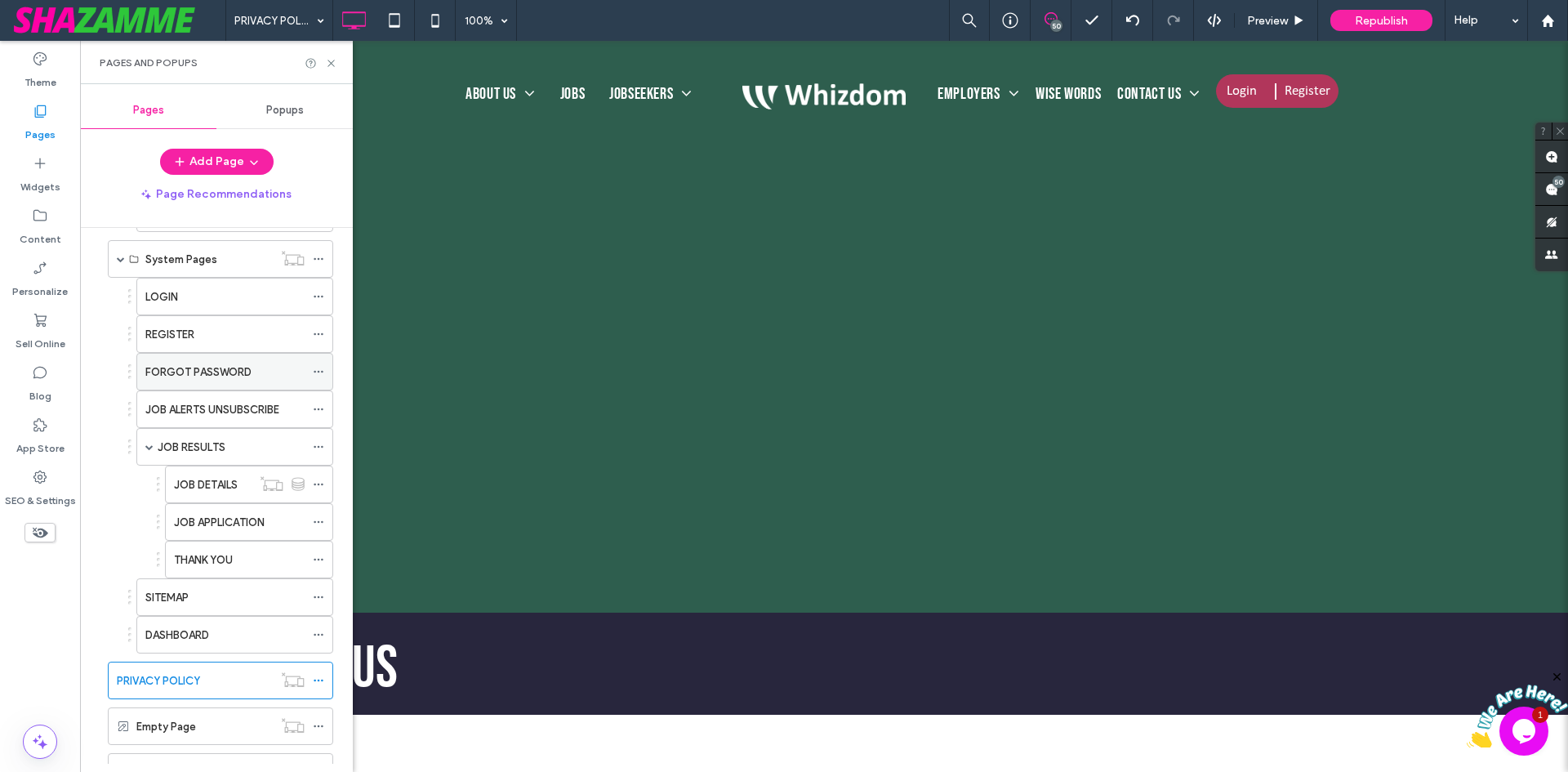
scroll to position [898, 0]
drag, startPoint x: 212, startPoint y: 483, endPoint x: 234, endPoint y: 485, distance: 22.1
click at [212, 483] on label "JOB DETAILS" at bounding box center [206, 485] width 64 height 28
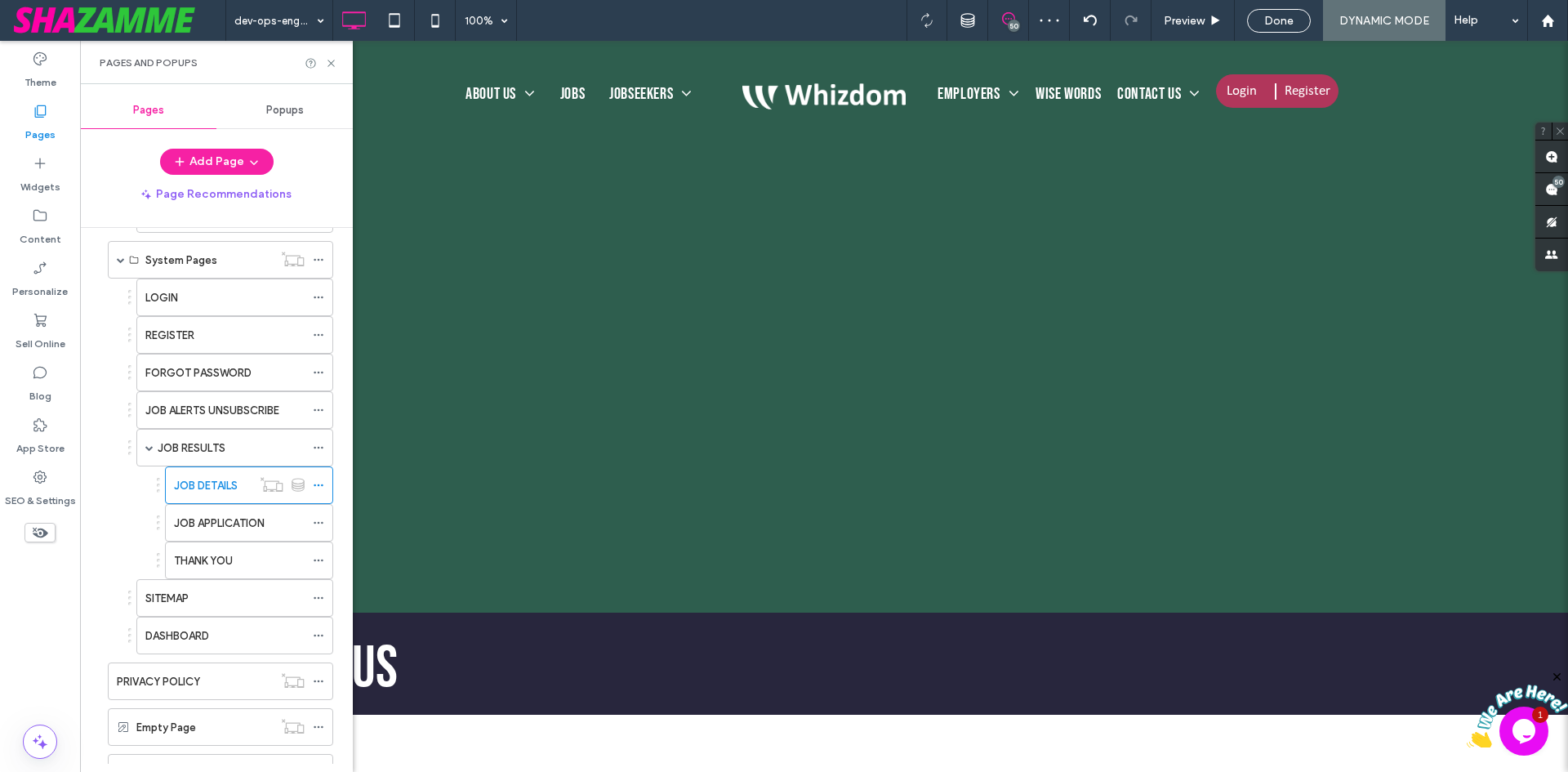
click at [195, 325] on label "REGISTER" at bounding box center [169, 335] width 49 height 28
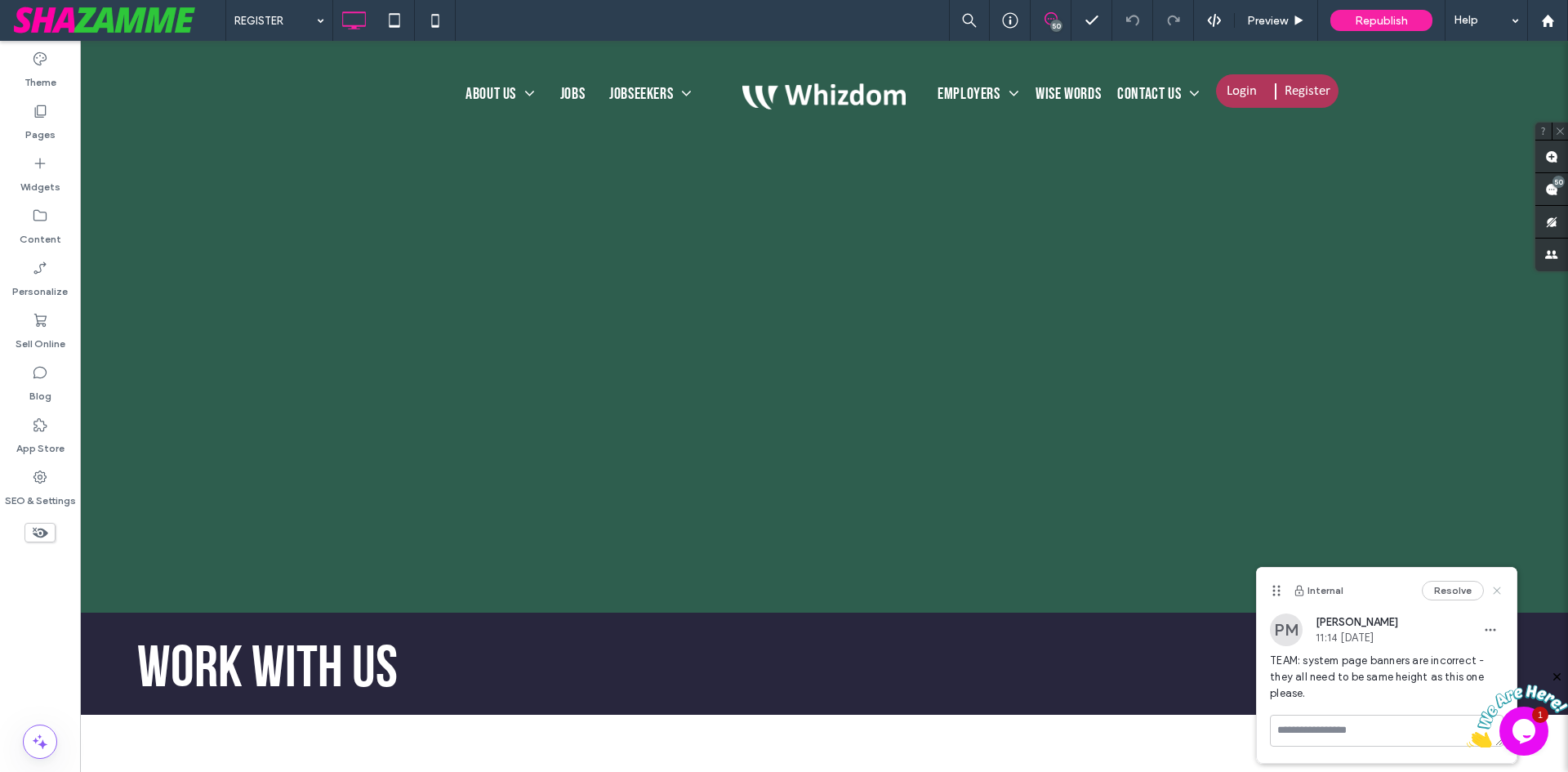
click at [1501, 588] on icon at bounding box center [1496, 590] width 13 height 13
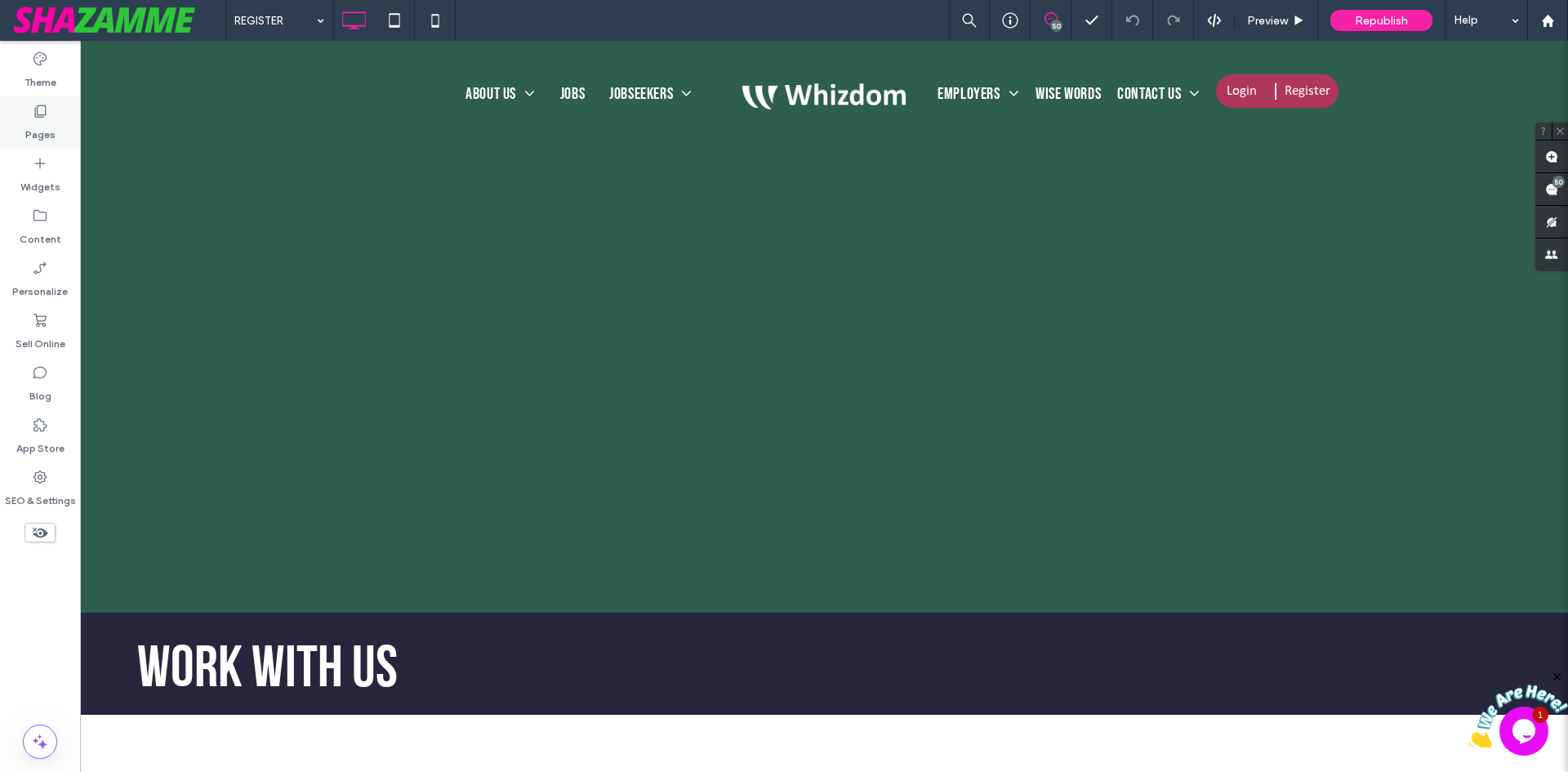
click at [57, 137] on div "Pages" at bounding box center [40, 122] width 80 height 52
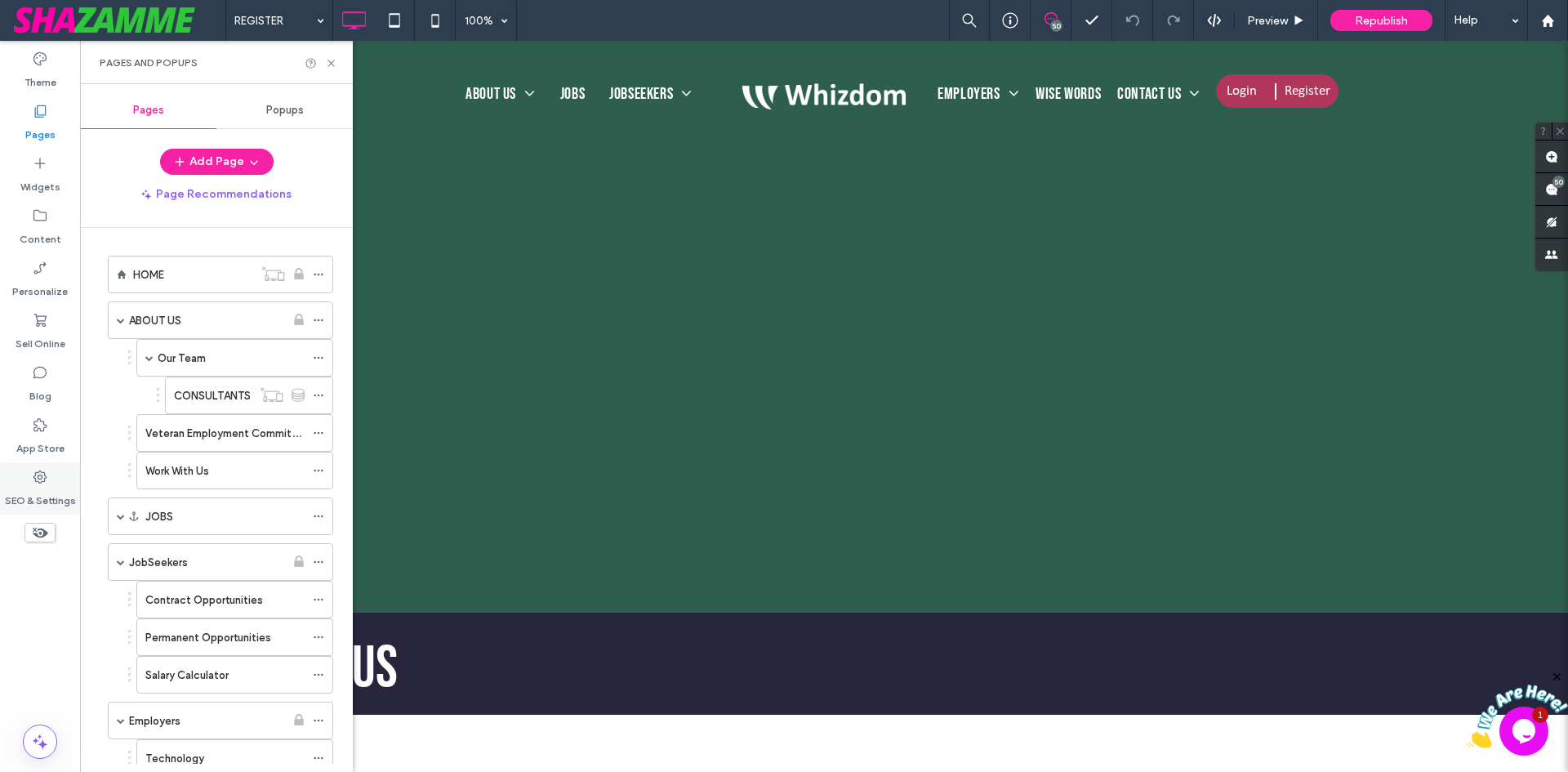
click at [28, 493] on label "SEO & Settings" at bounding box center [41, 497] width 71 height 23
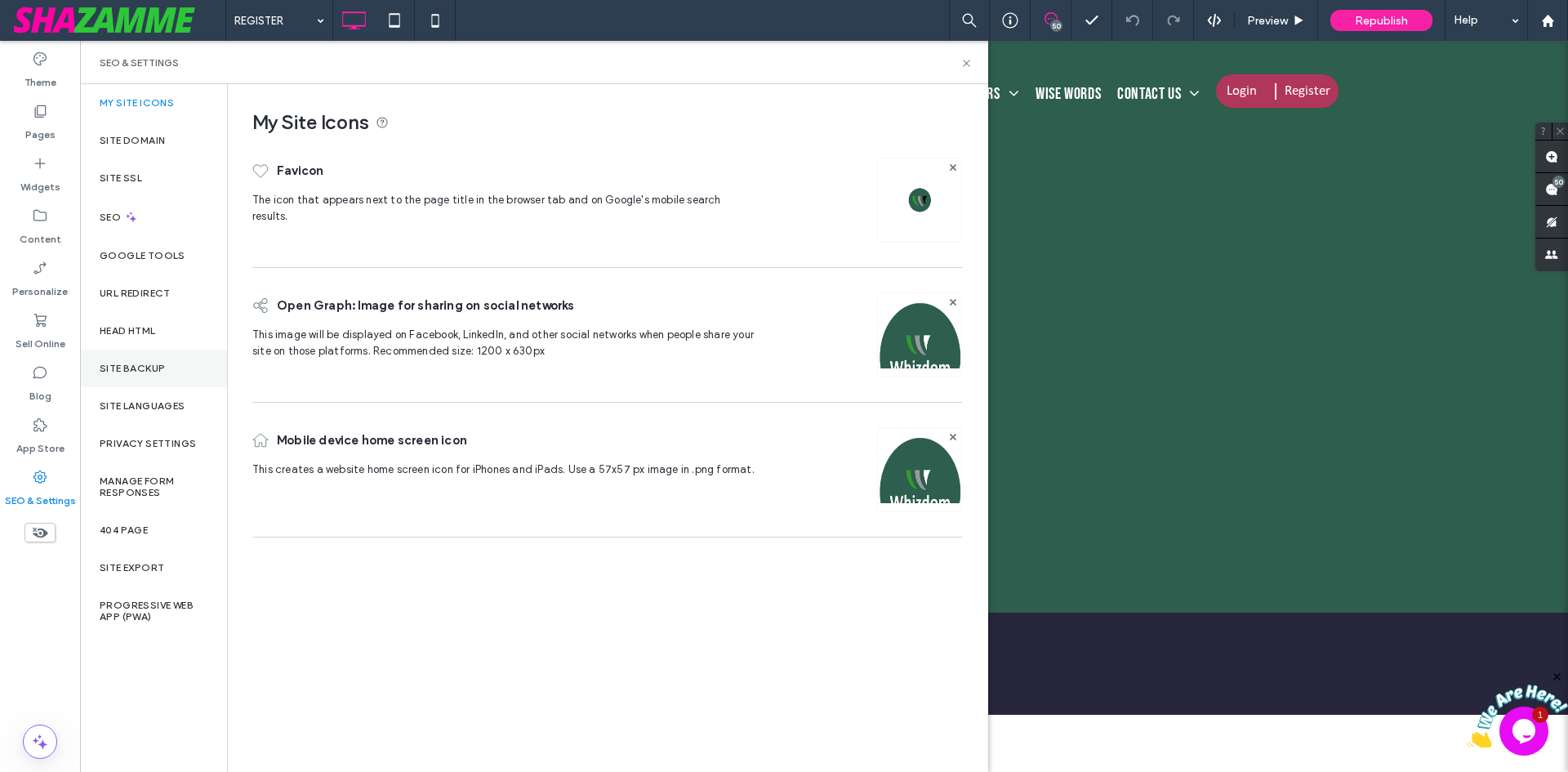
click at [148, 373] on label "Site Backup" at bounding box center [133, 368] width 65 height 11
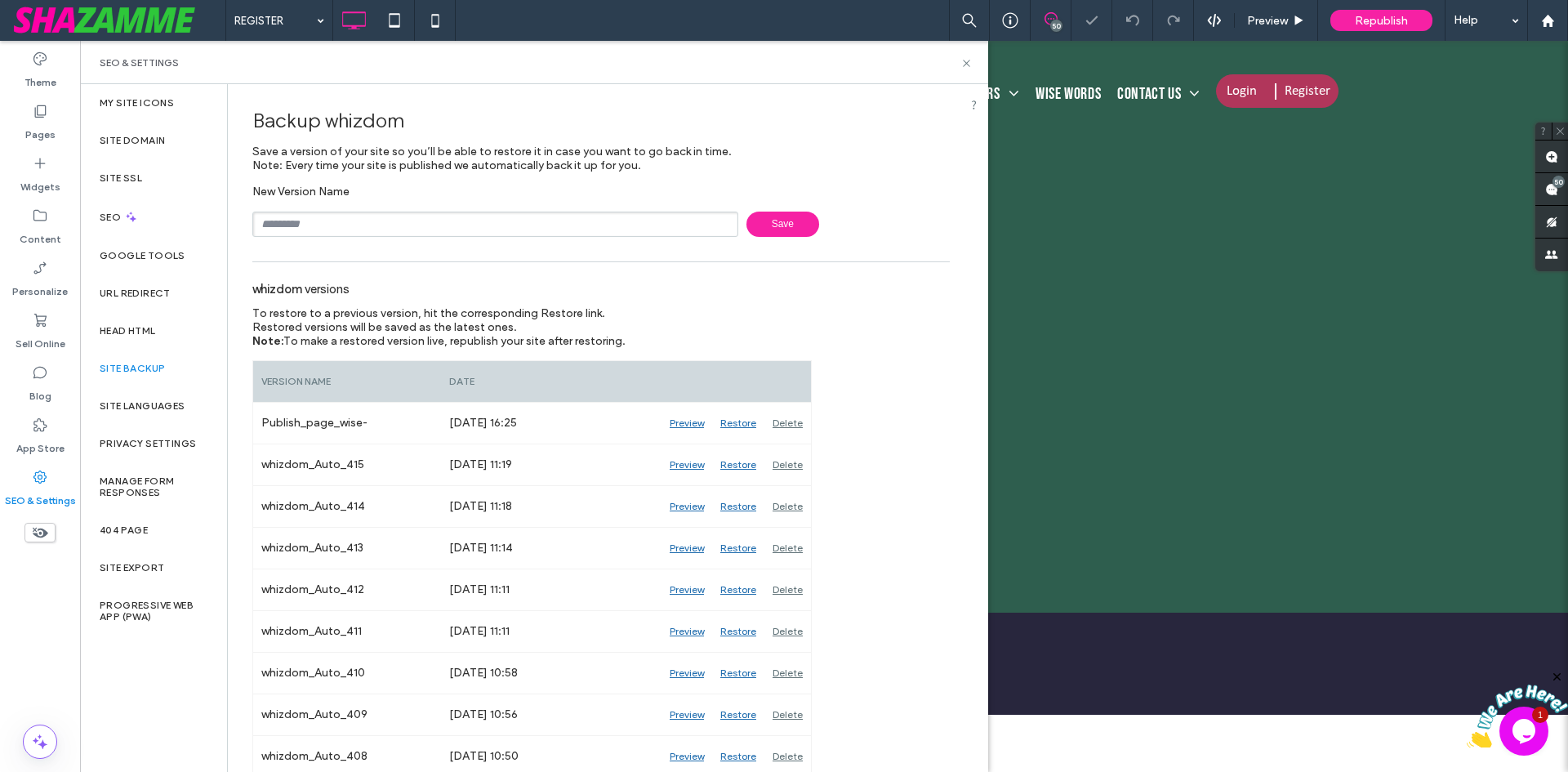
click at [402, 225] on input "text" at bounding box center [494, 224] width 486 height 26
type input "**********"
click at [801, 217] on span "Save" at bounding box center [783, 224] width 73 height 26
click at [967, 58] on icon at bounding box center [967, 64] width 12 height 12
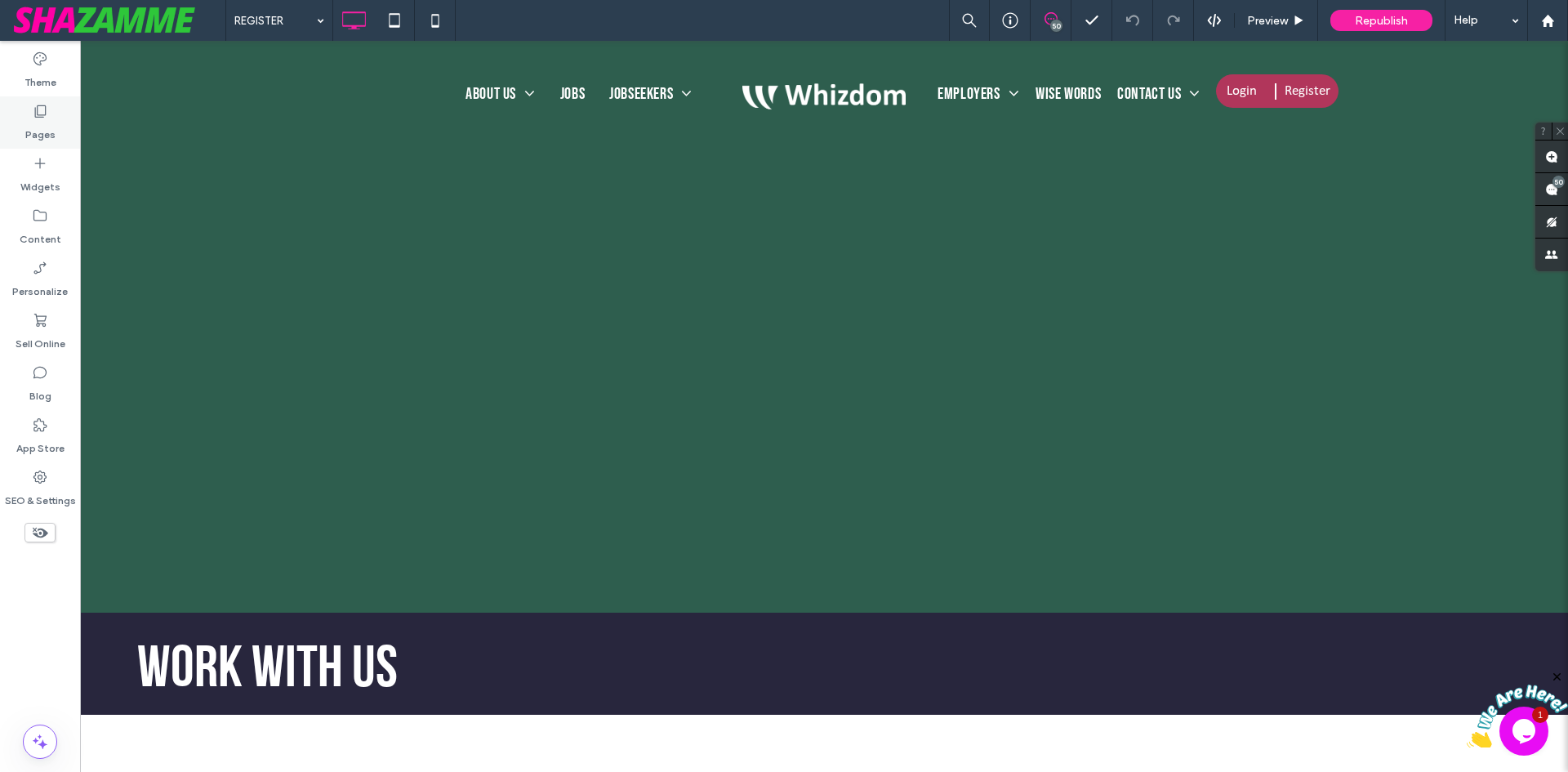
click at [45, 127] on label "Pages" at bounding box center [41, 131] width 30 height 23
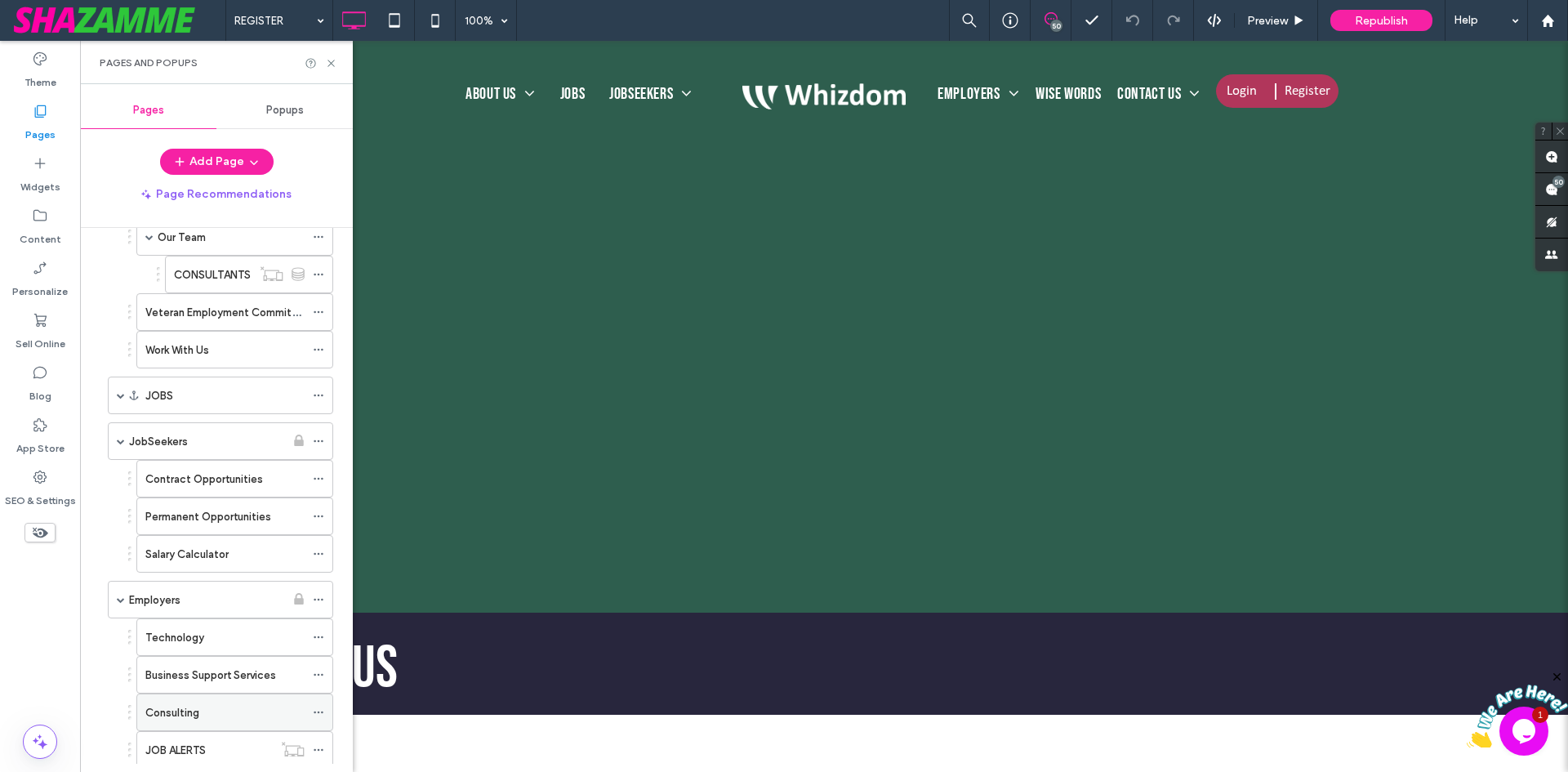
scroll to position [326, 0]
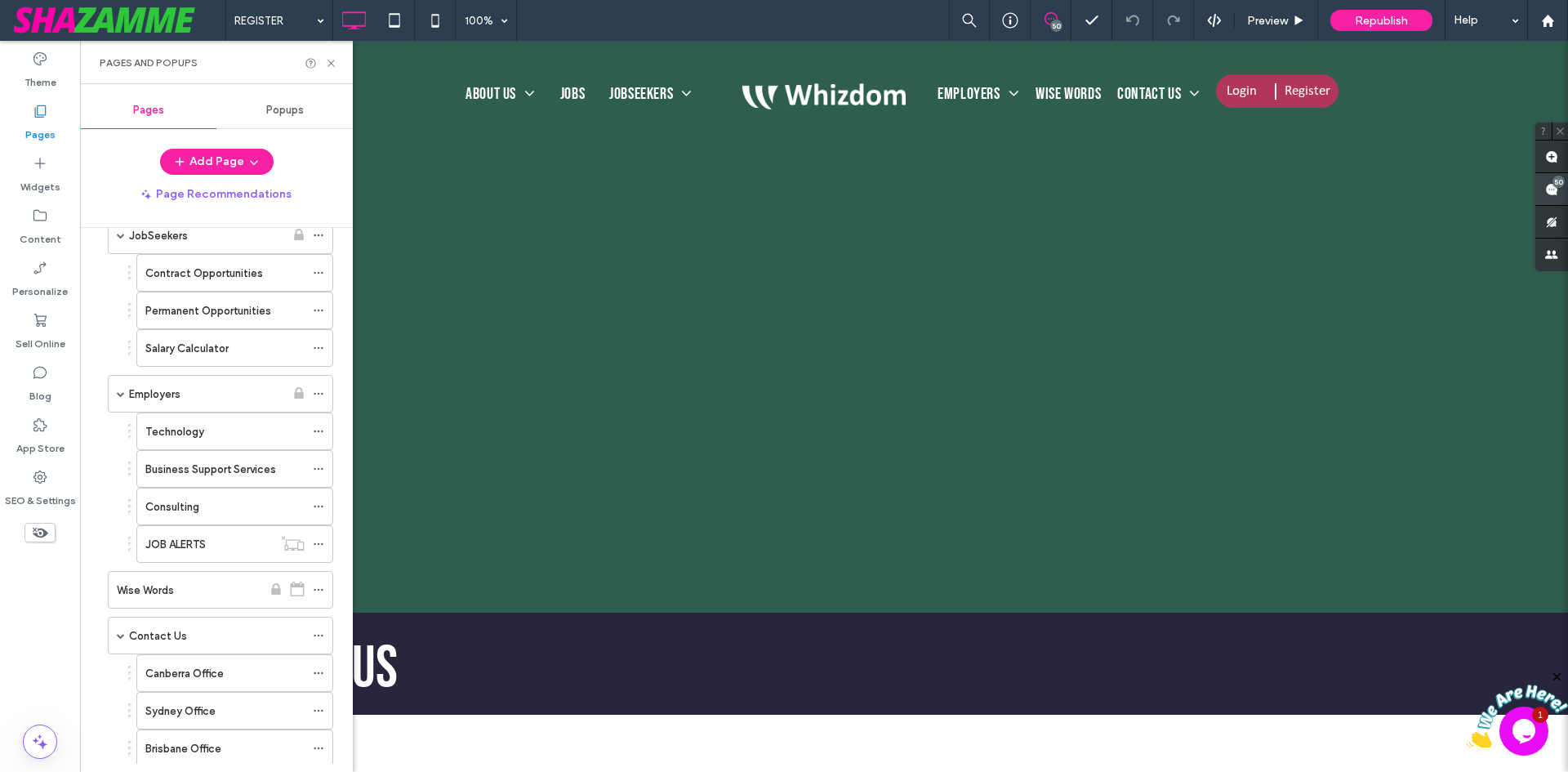
click at [1554, 187] on use at bounding box center [1551, 189] width 13 height 13
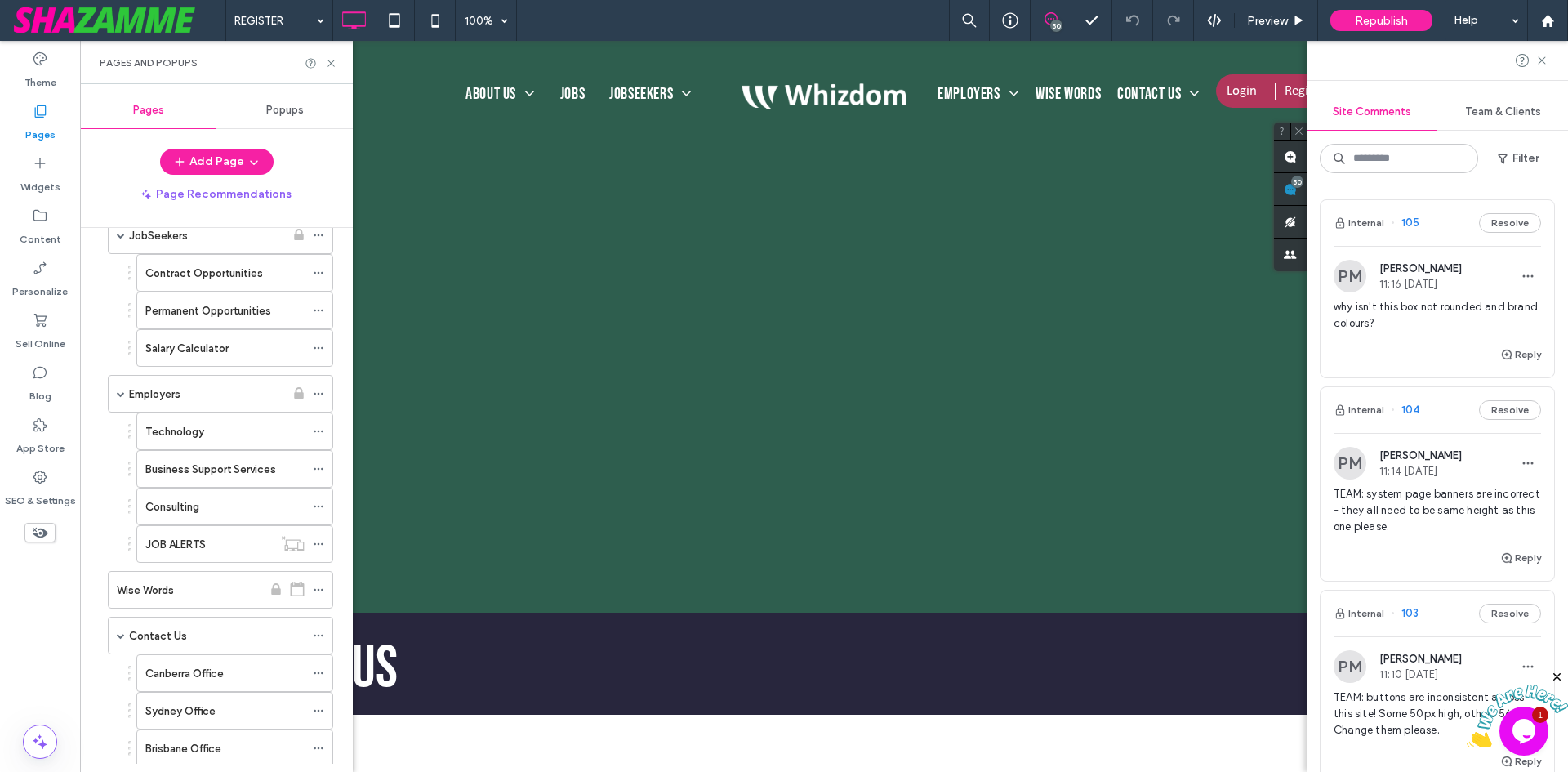
click at [1405, 325] on span "why isn't this box not rounded and brand colours?" at bounding box center [1437, 315] width 208 height 33
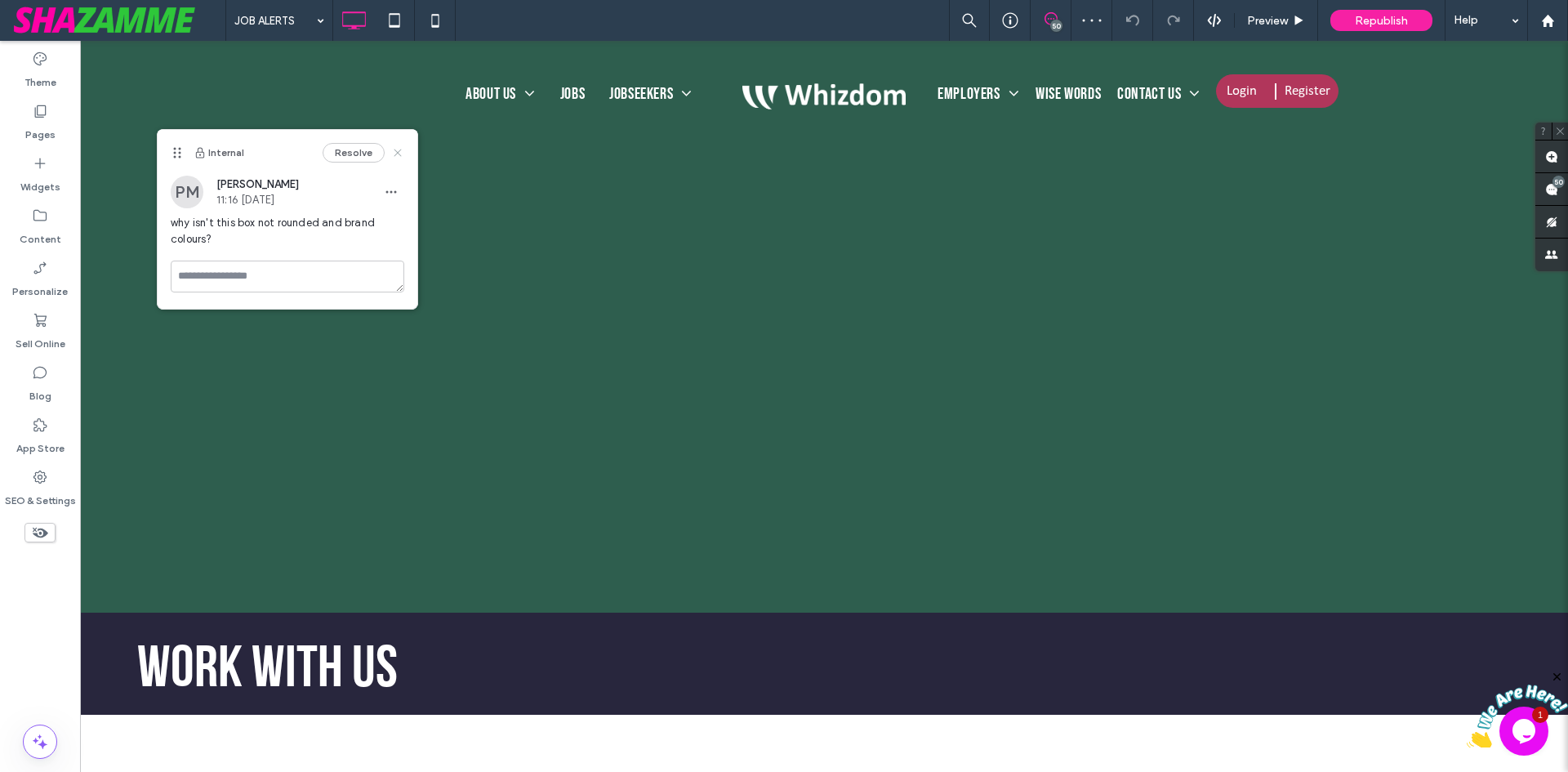
click at [400, 155] on use at bounding box center [397, 152] width 7 height 7
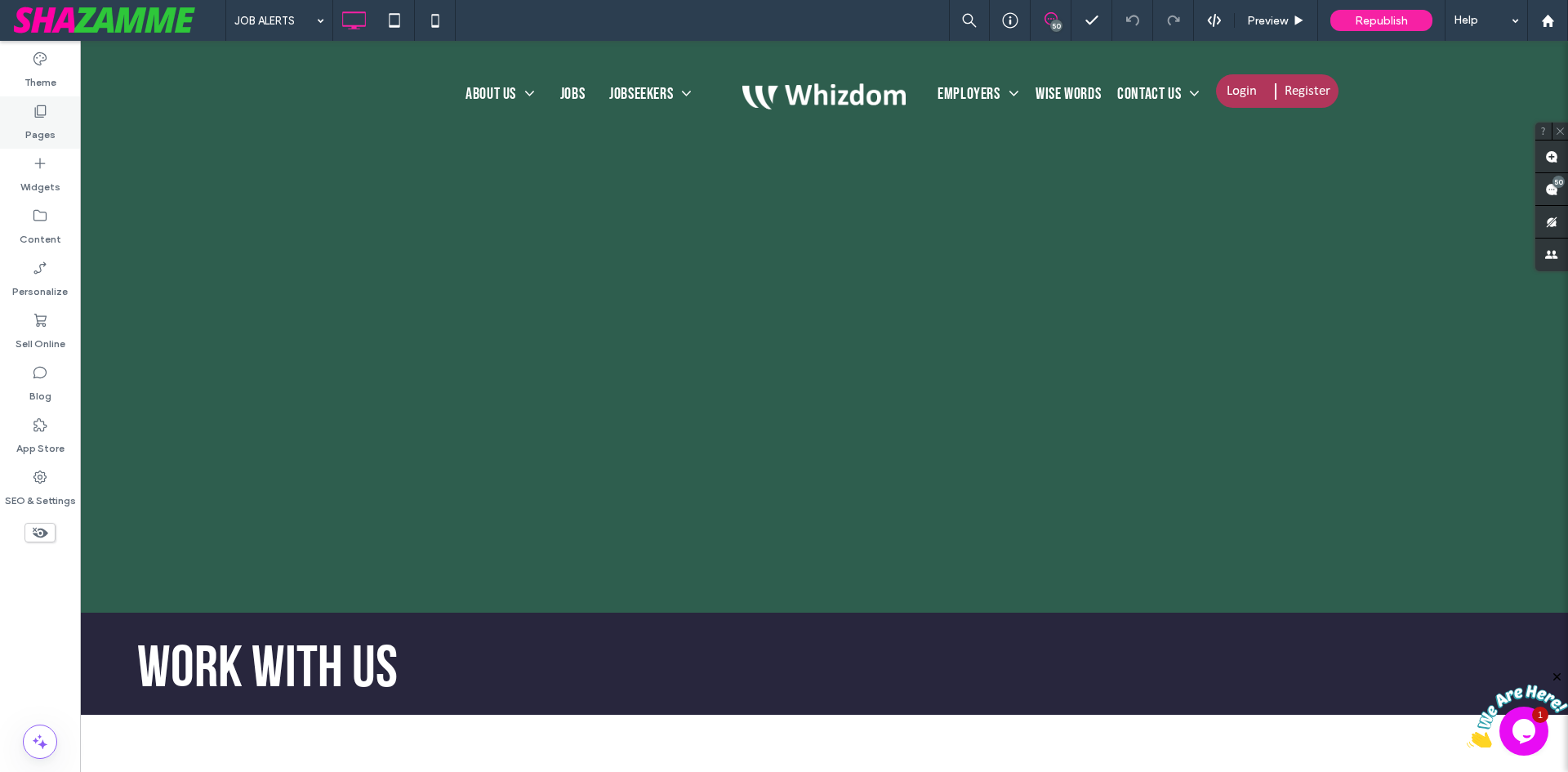
click at [42, 125] on label "Pages" at bounding box center [41, 131] width 30 height 23
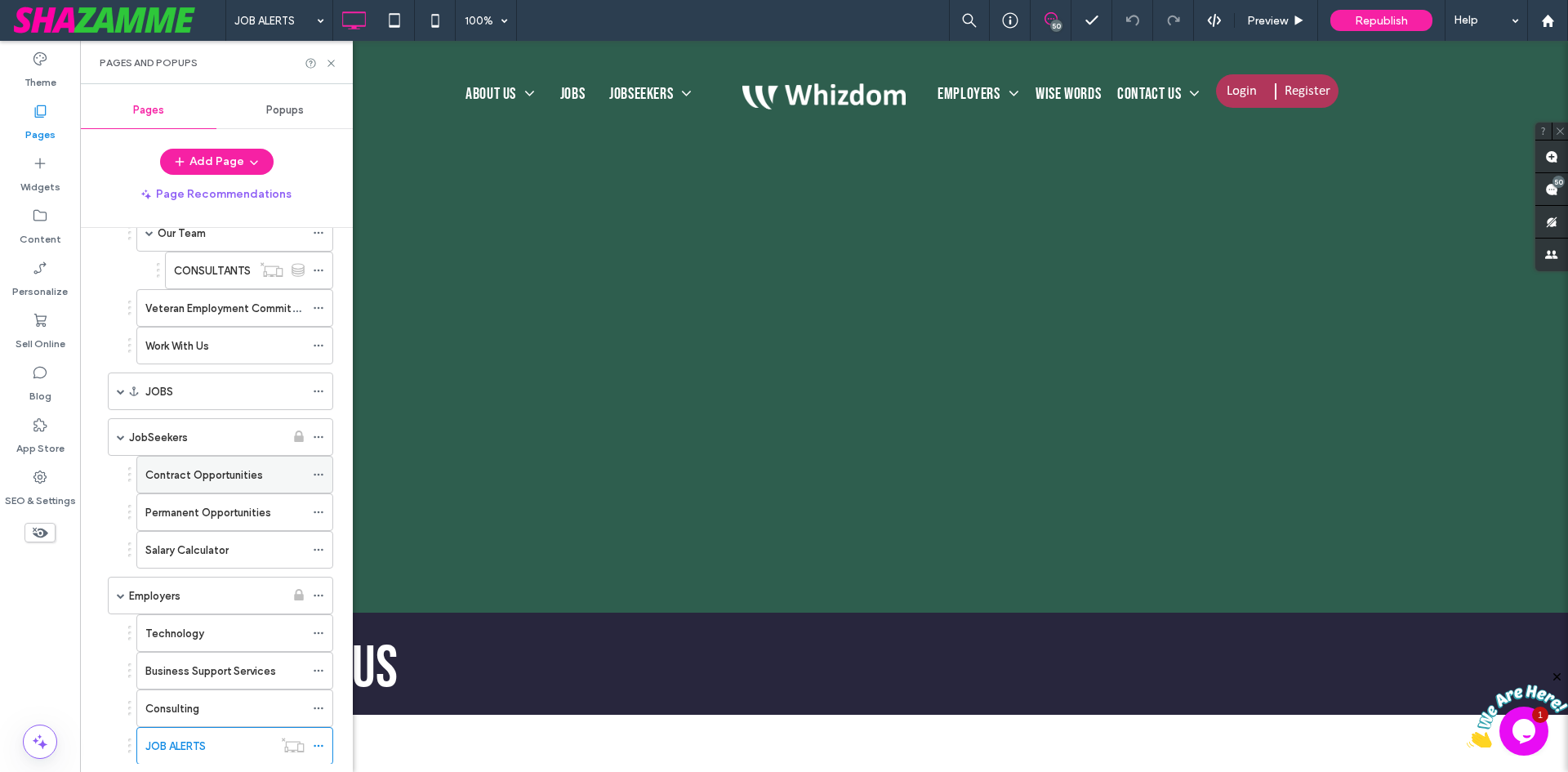
scroll to position [245, 0]
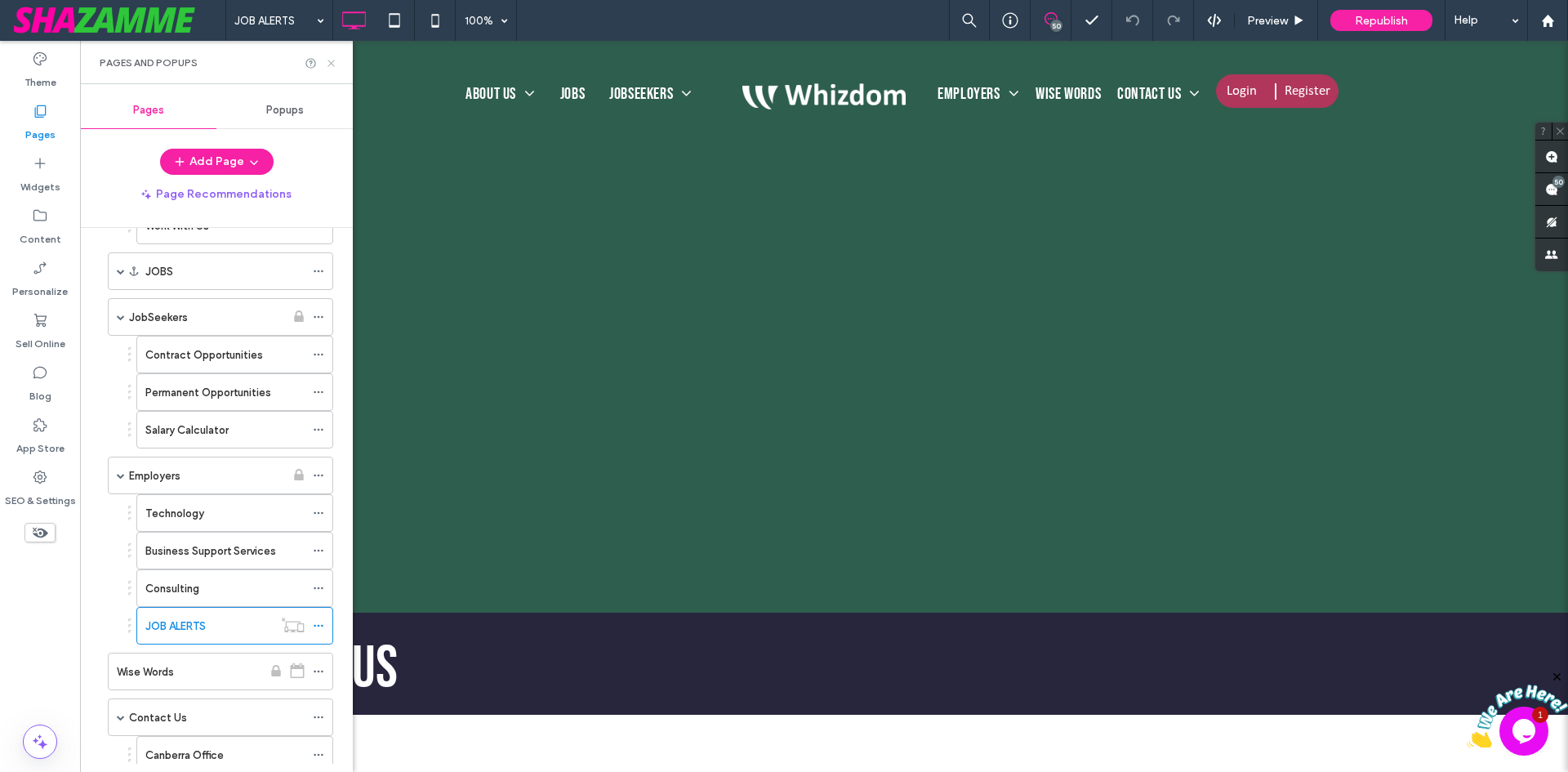
click at [332, 57] on icon at bounding box center [332, 64] width 12 height 12
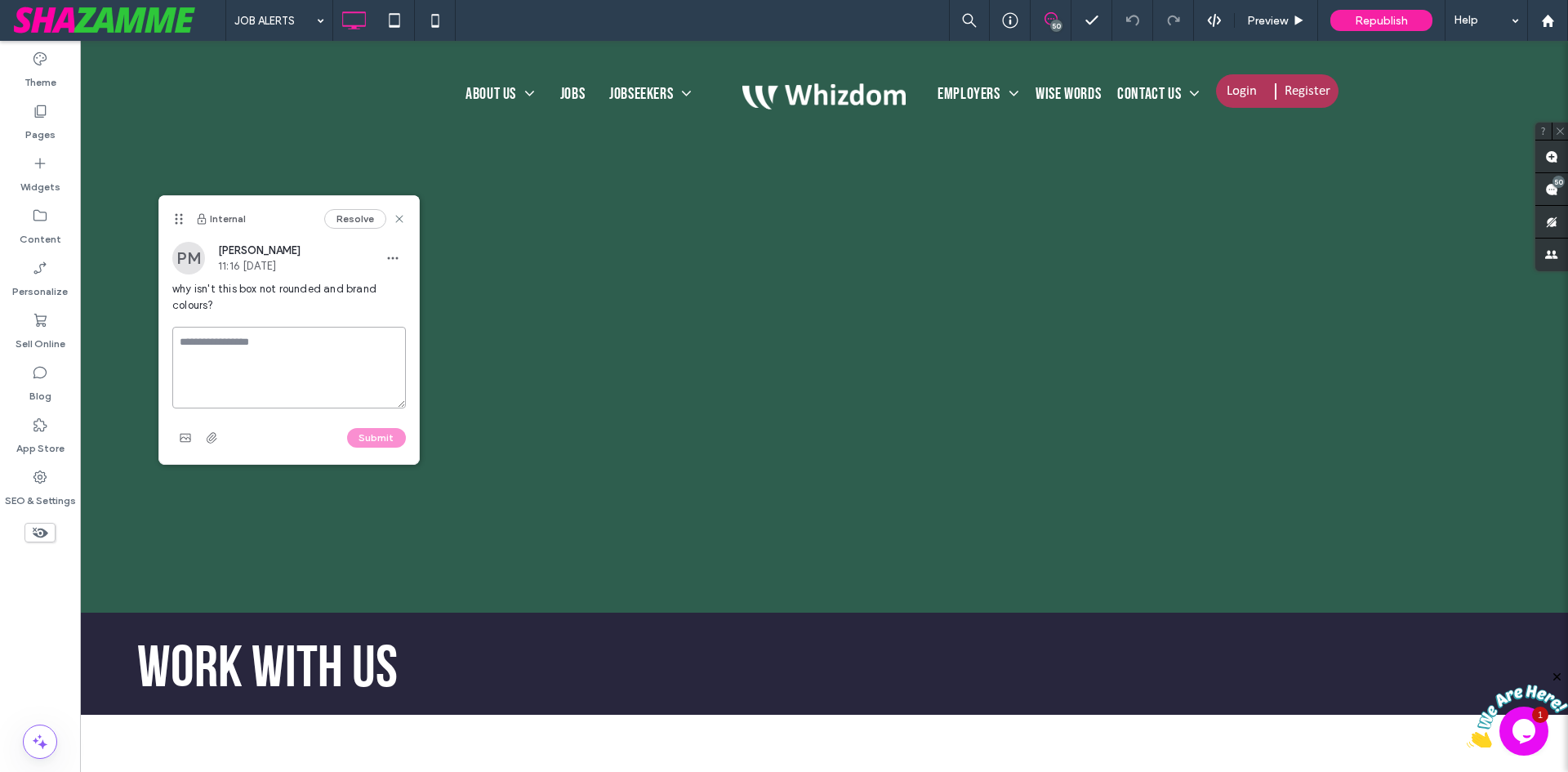
click at [260, 348] on textarea at bounding box center [289, 367] width 233 height 81
type textarea "*"
type textarea "**********"
click at [380, 434] on button "Submit" at bounding box center [376, 438] width 58 height 19
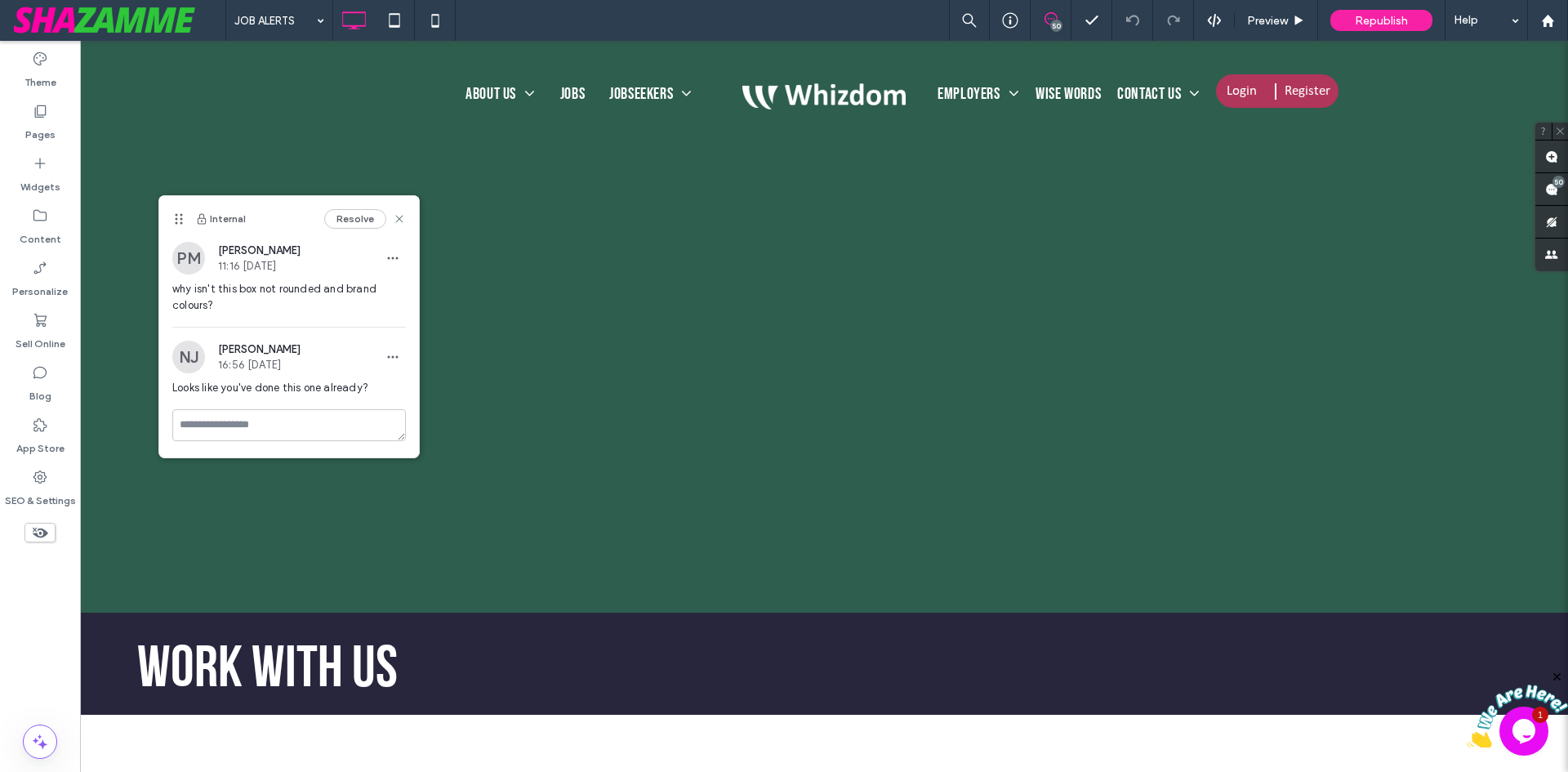
click at [391, 219] on div "Resolve" at bounding box center [365, 218] width 81 height 19
click at [1564, 187] on span at bounding box center [1551, 189] width 33 height 32
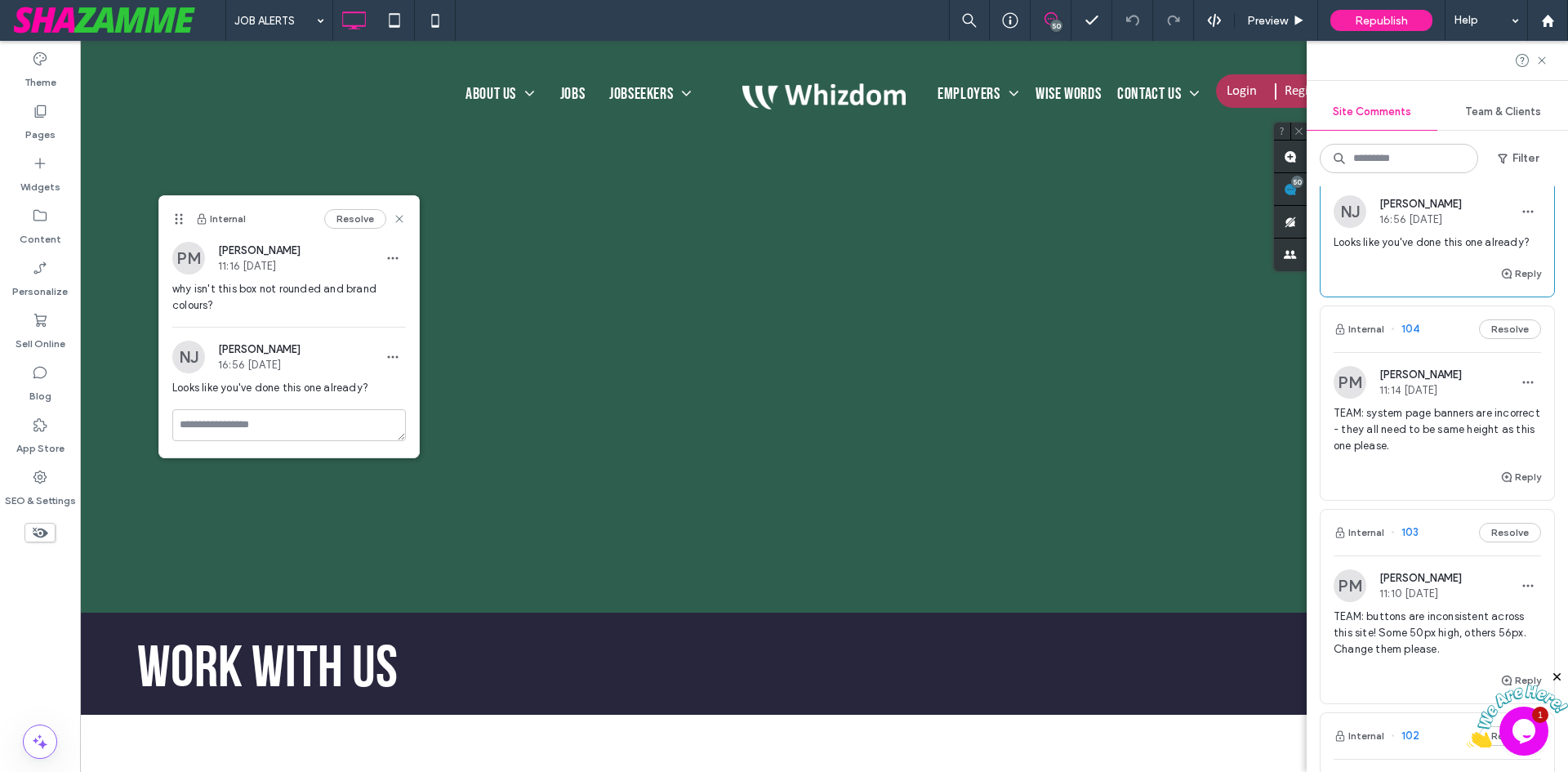
scroll to position [326, 0]
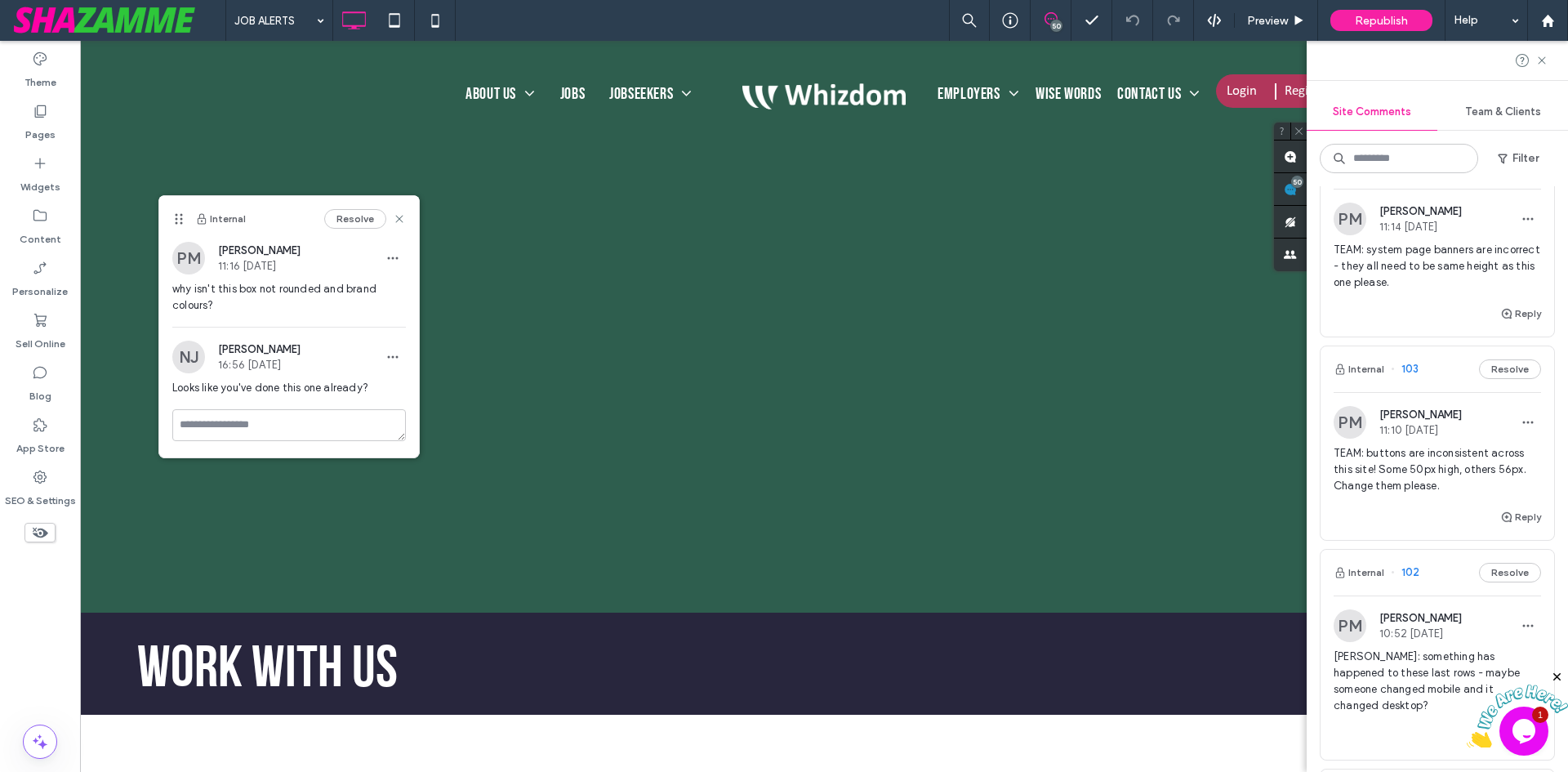
click at [1389, 291] on span "TEAM: system page banners are incorrect - they all need to be same height as th…" at bounding box center [1437, 265] width 208 height 49
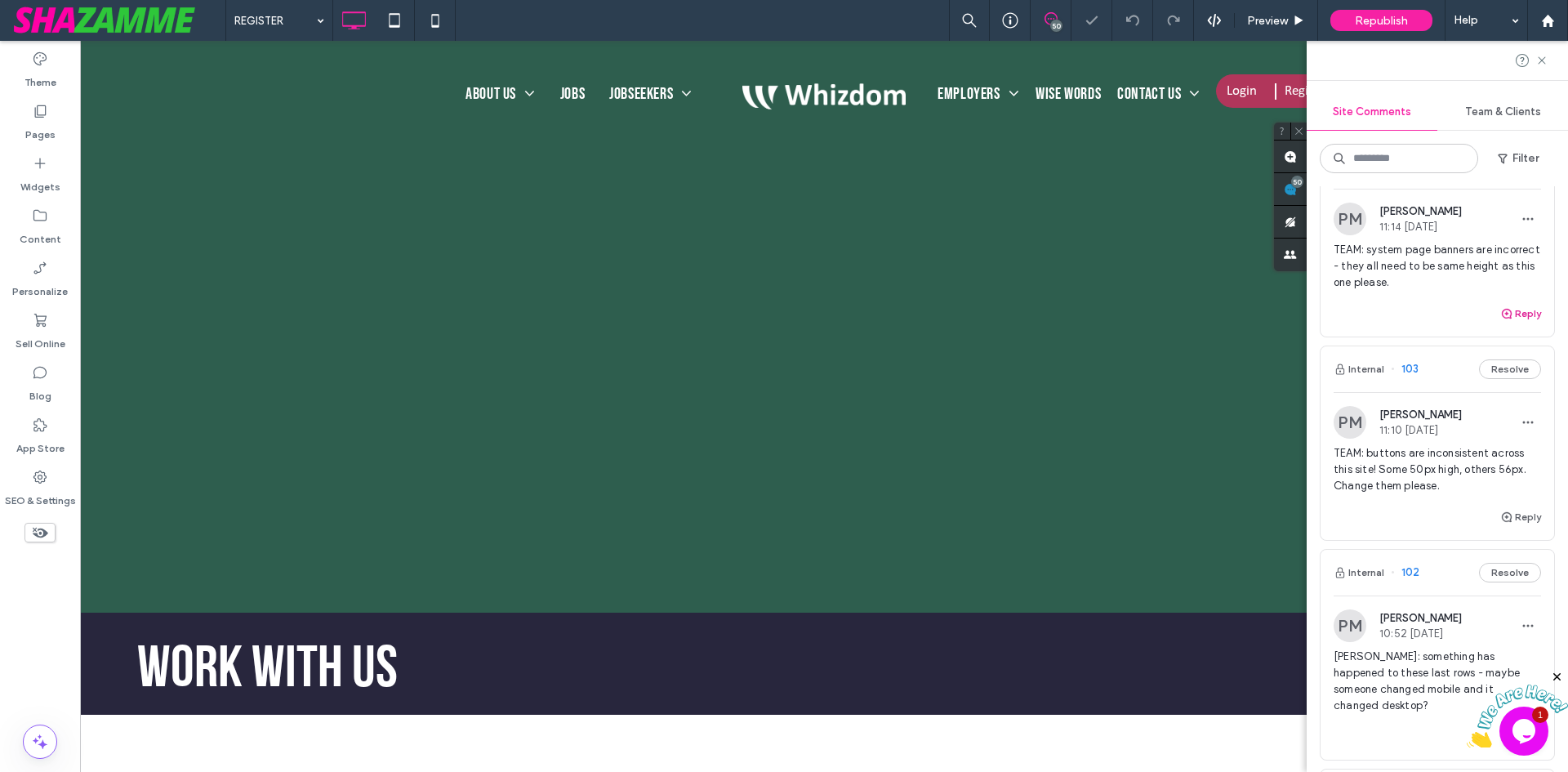
click at [1519, 324] on button "Reply" at bounding box center [1520, 314] width 41 height 19
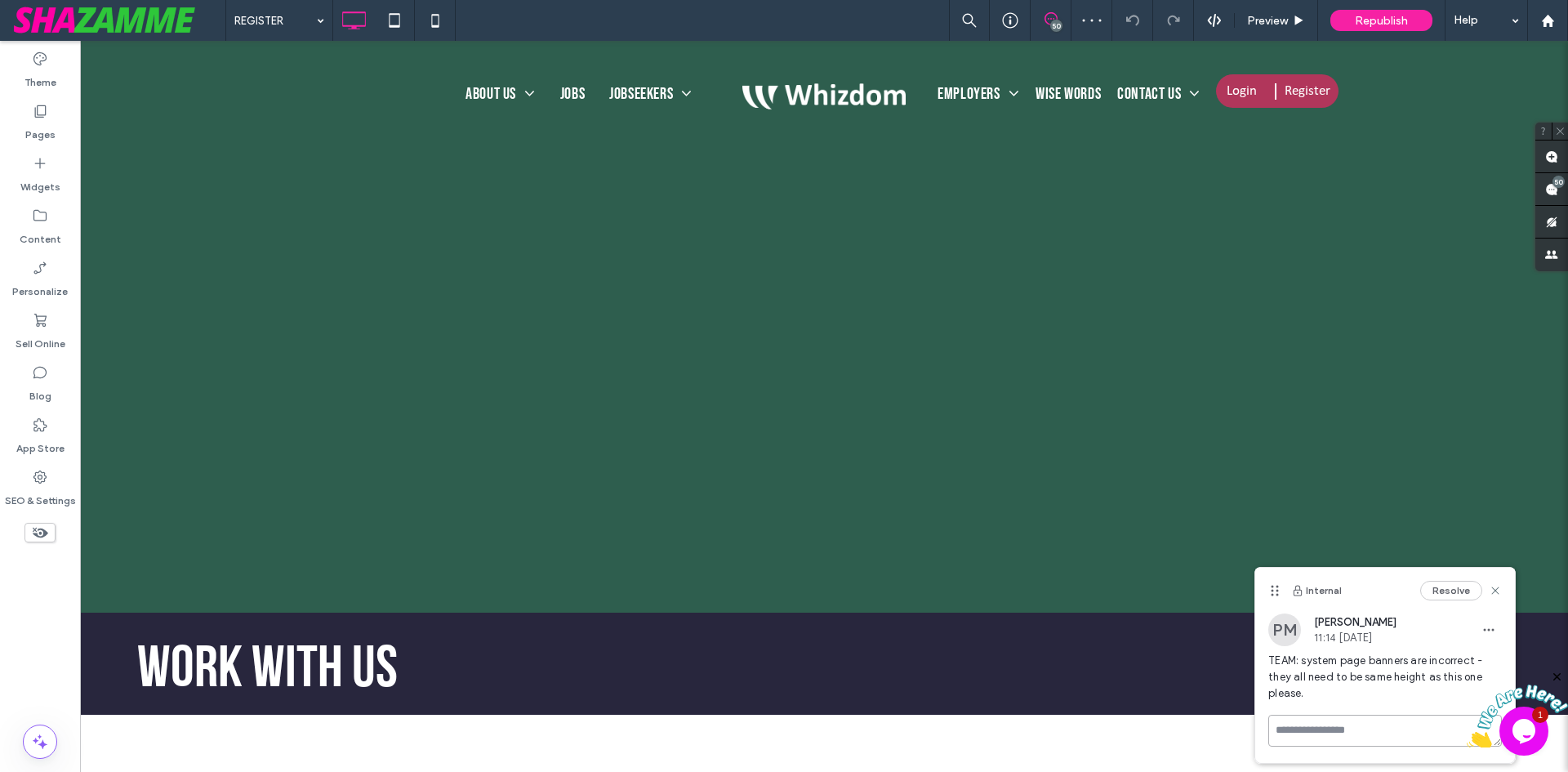
click at [1295, 726] on textarea at bounding box center [1385, 730] width 233 height 32
type textarea "********"
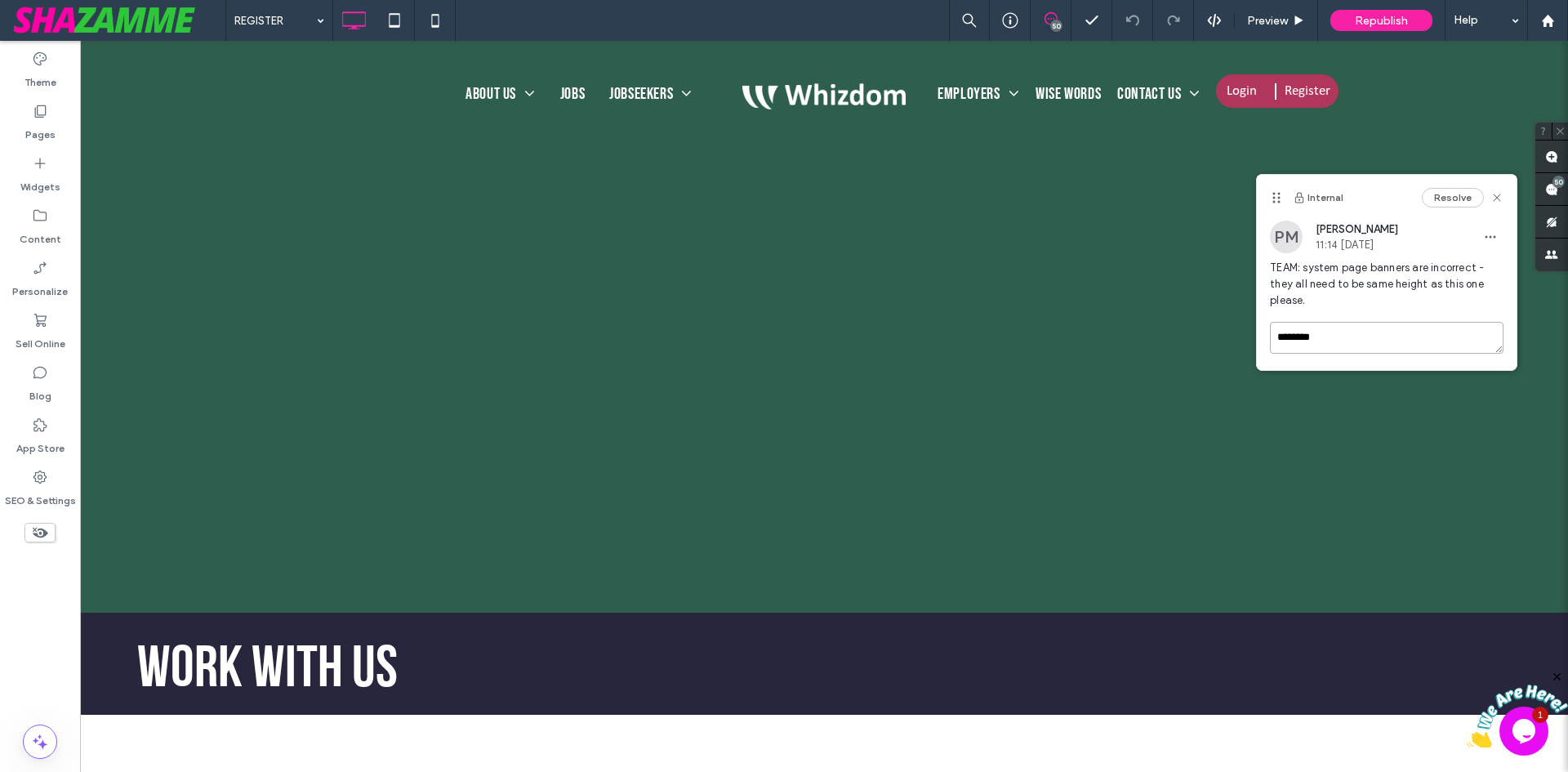
click at [1498, 329] on textarea "********" at bounding box center [1387, 338] width 233 height 32
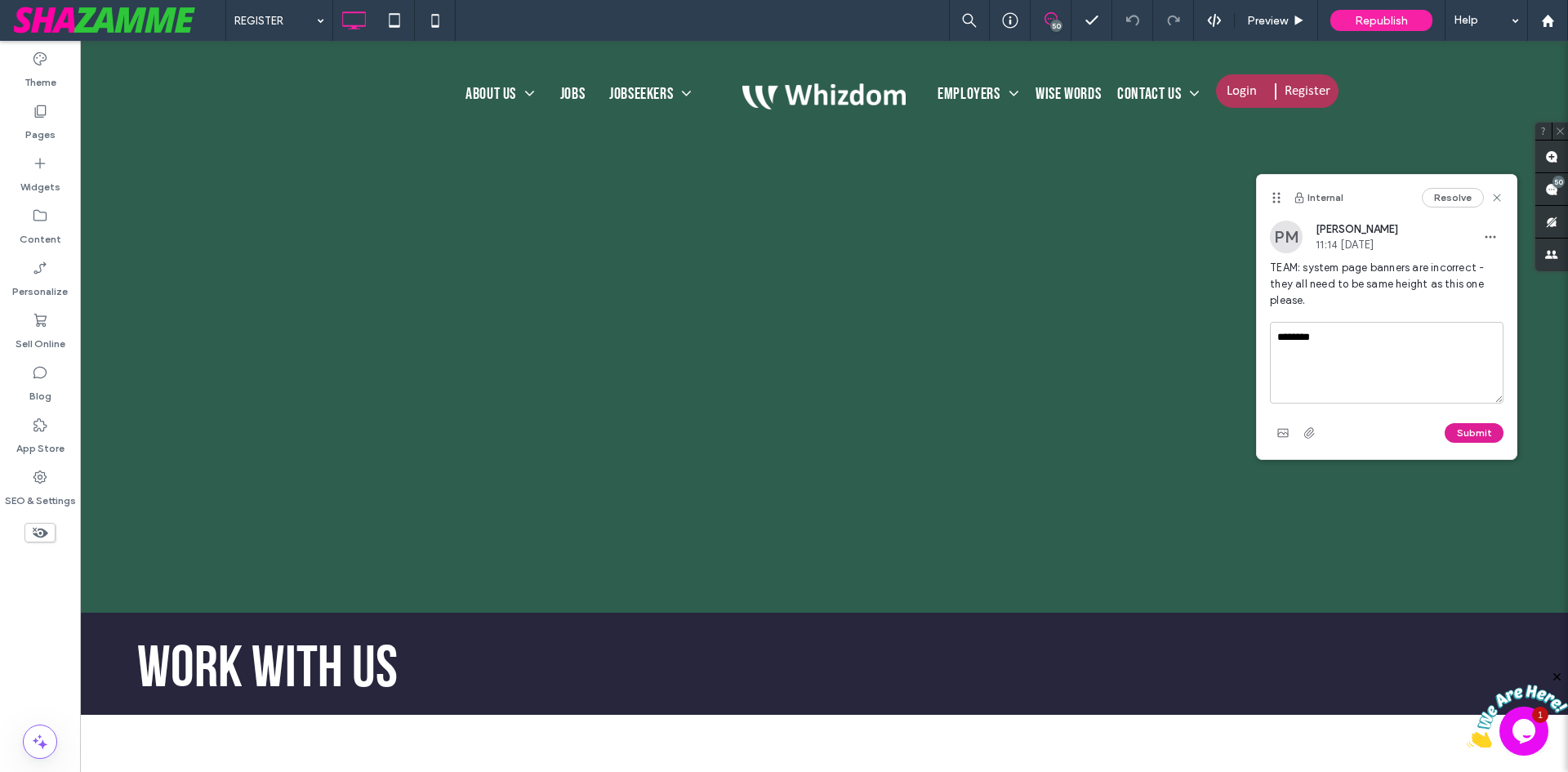
click at [1495, 424] on button "Submit" at bounding box center [1474, 432] width 58 height 19
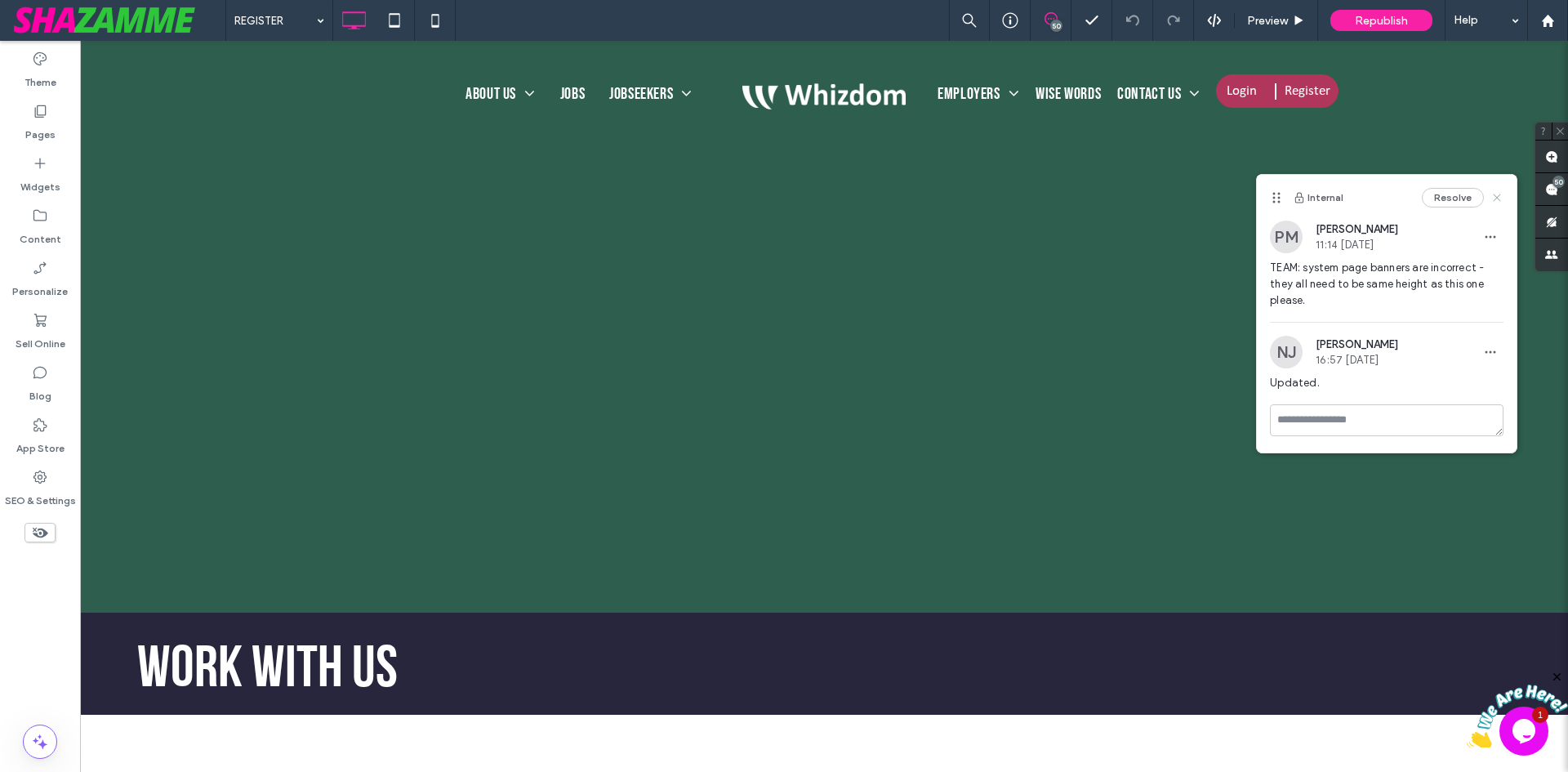
click at [1498, 197] on use at bounding box center [1497, 197] width 7 height 7
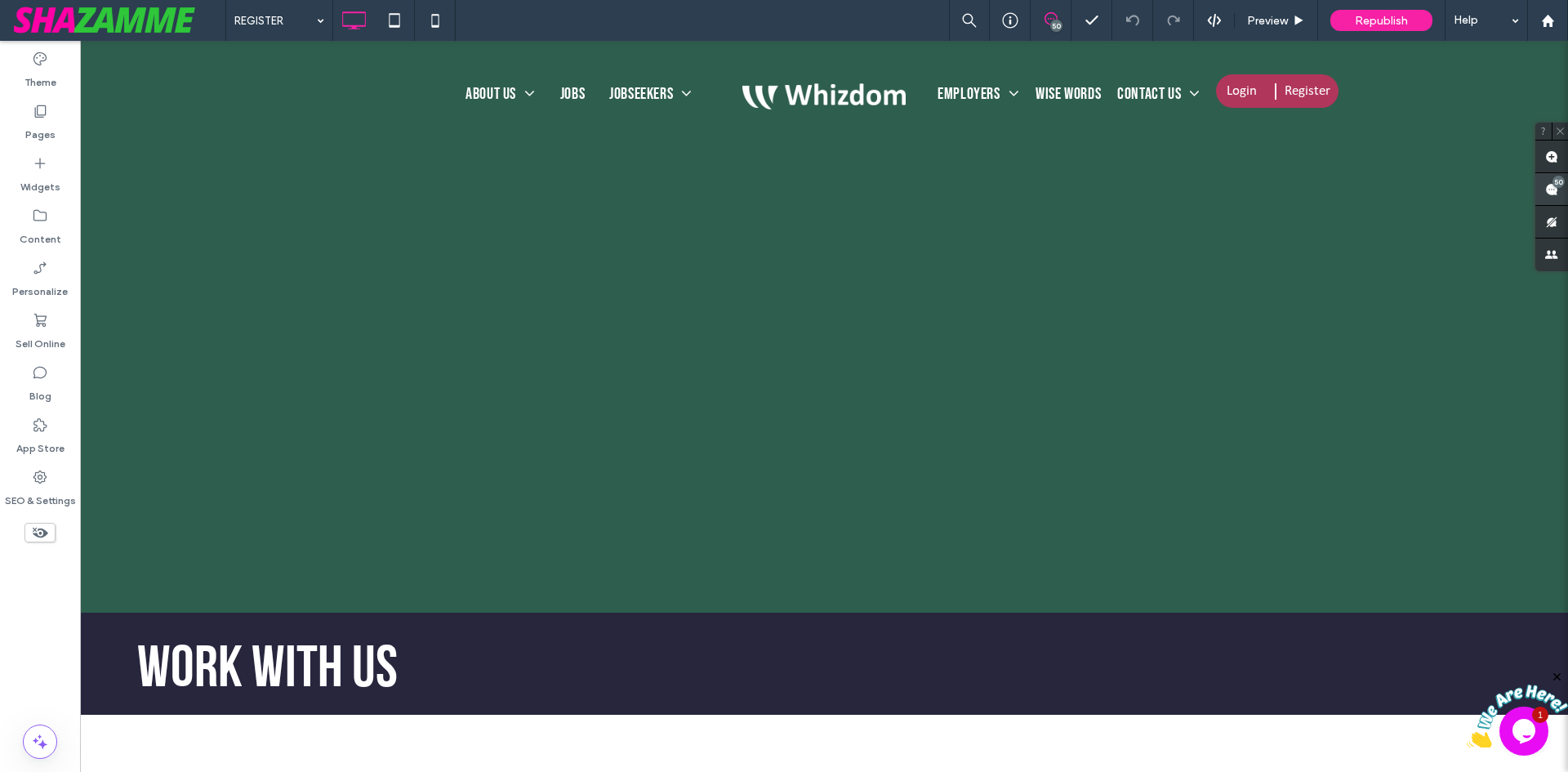
click at [1559, 182] on div "50" at bounding box center [1559, 182] width 12 height 12
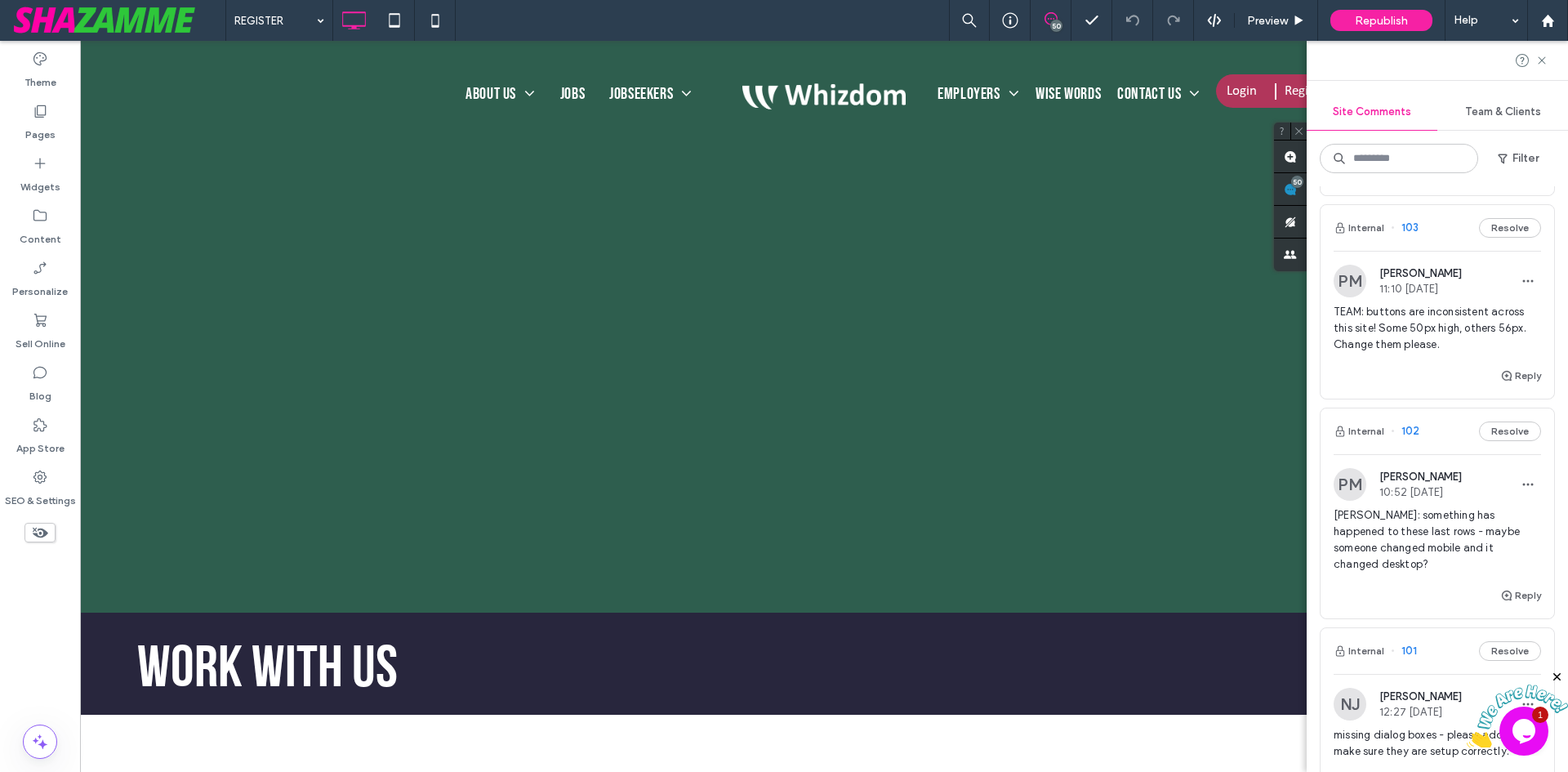
scroll to position [571, 0]
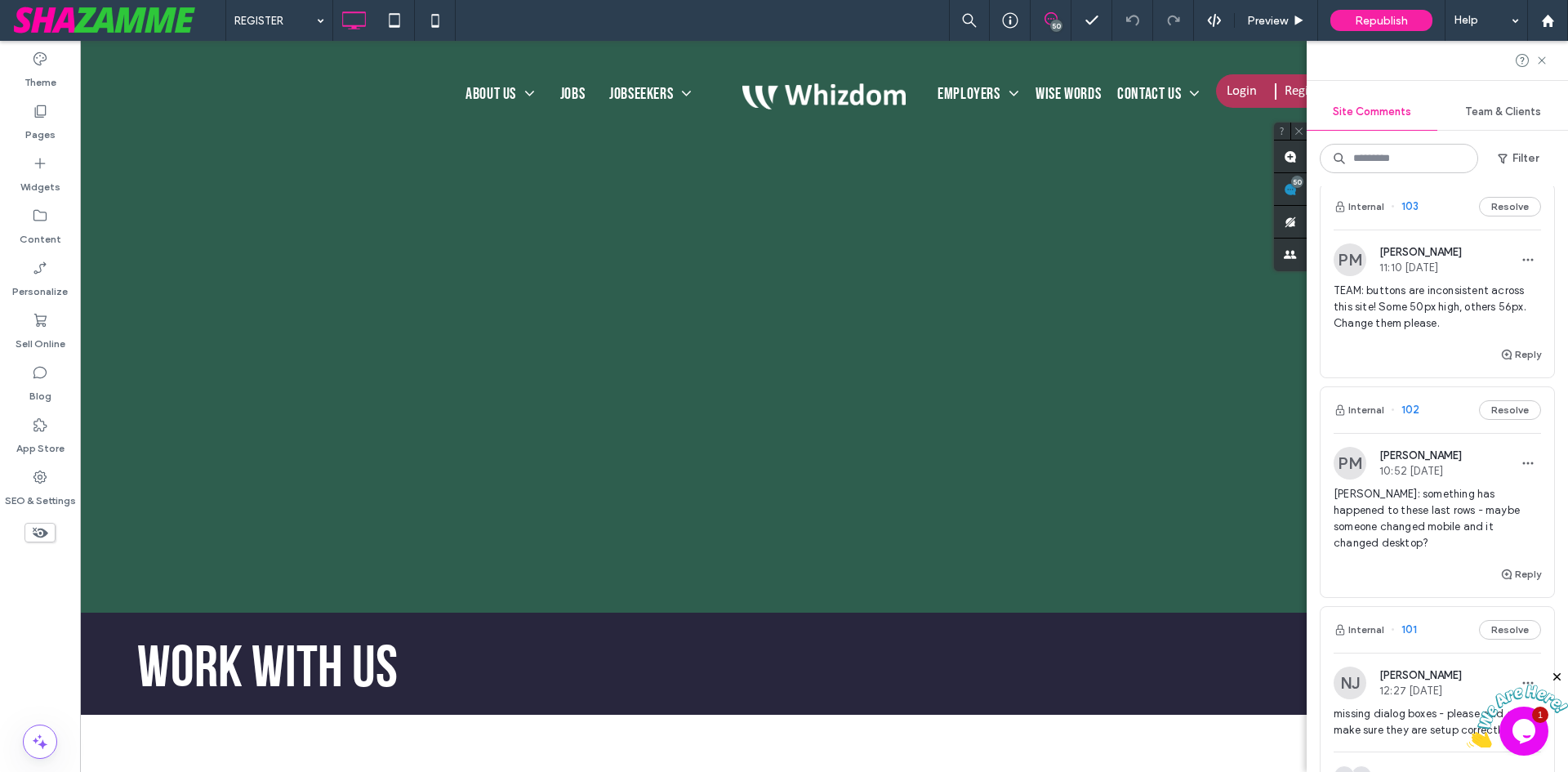
click at [1426, 332] on span "TEAM: buttons are inconsistent across this site! Some 50px high, others 56px. C…" at bounding box center [1437, 307] width 208 height 49
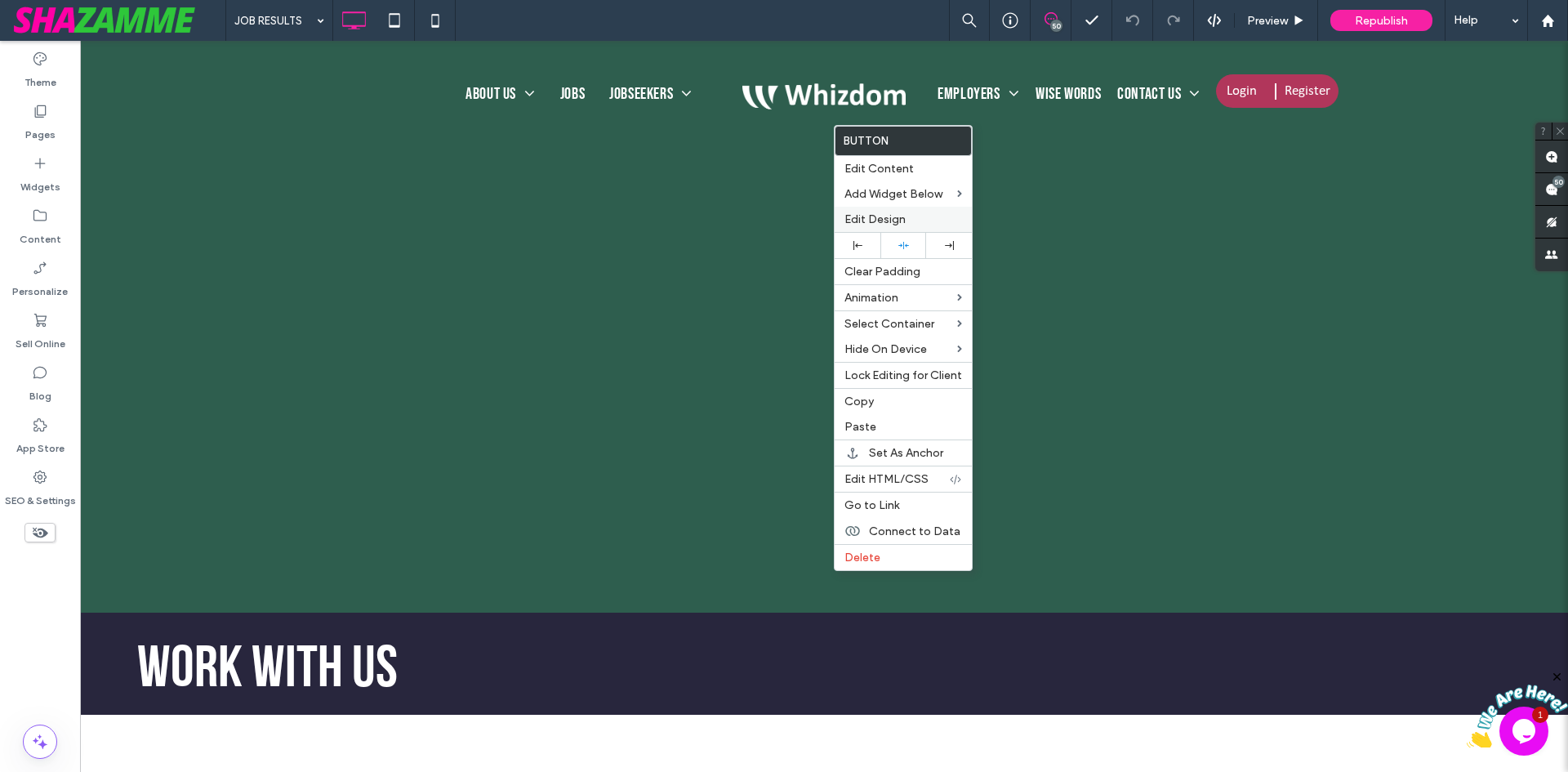
click at [908, 225] on label "Edit Design" at bounding box center [903, 219] width 118 height 14
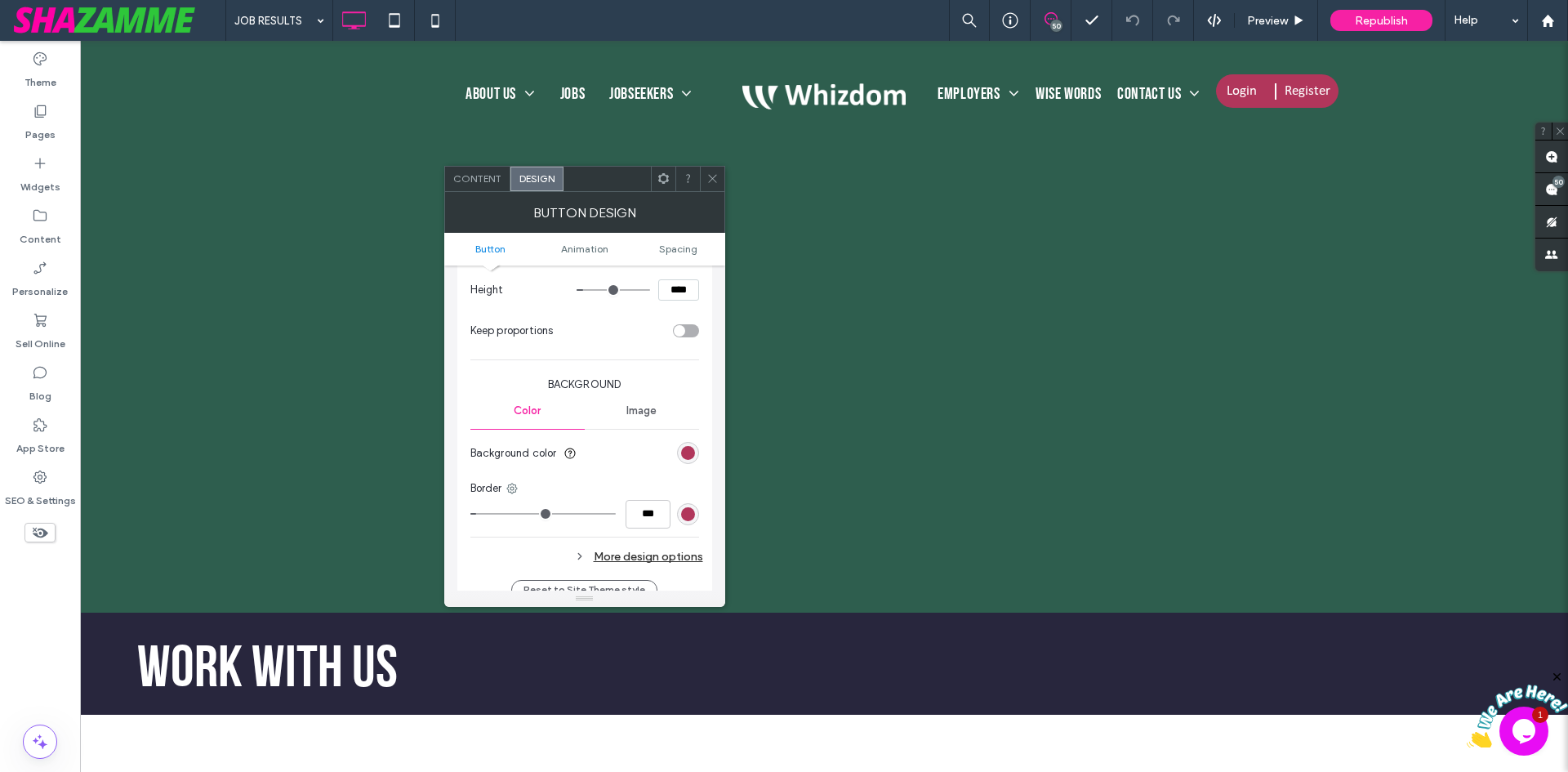
scroll to position [202, 0]
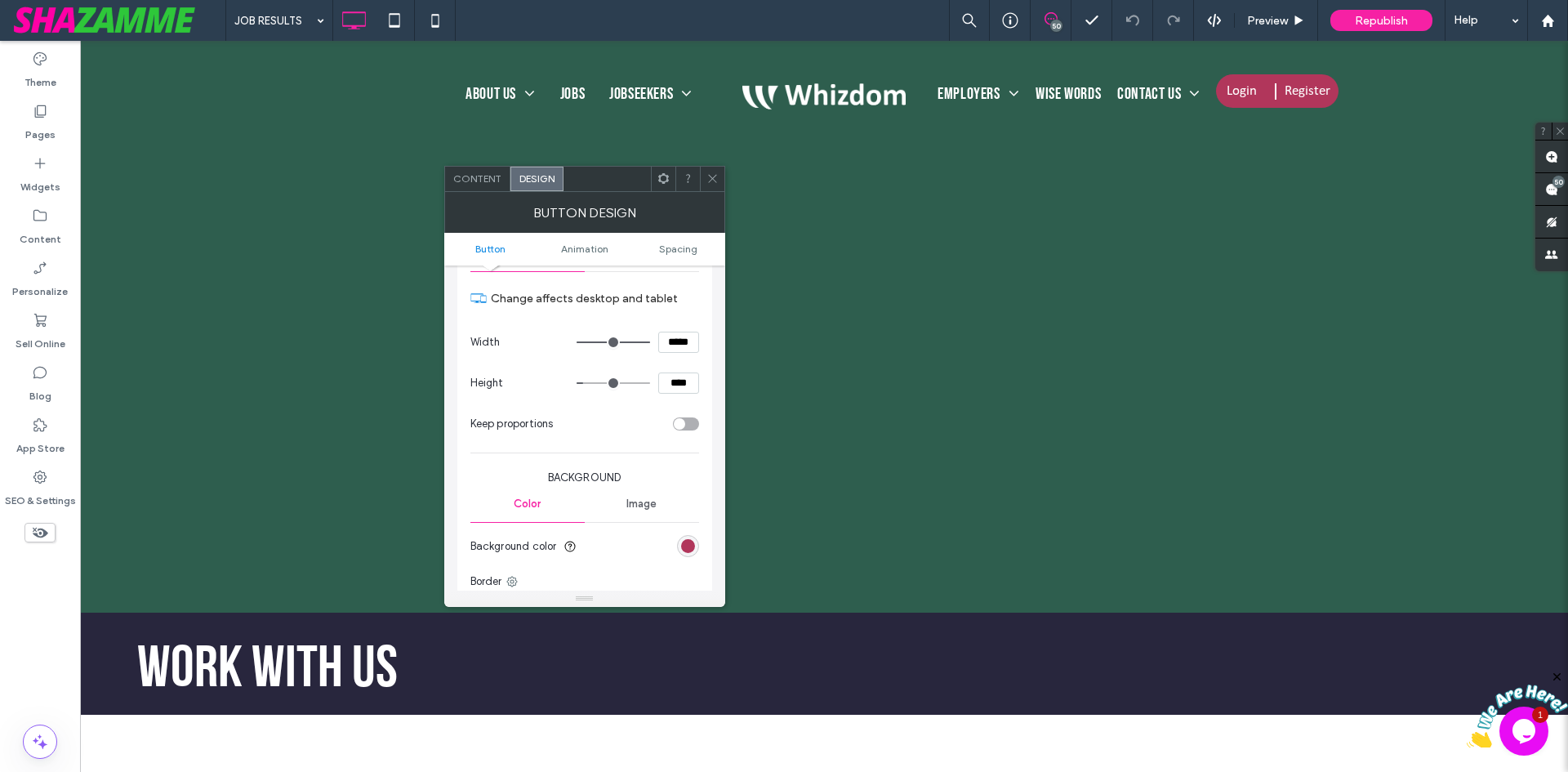
drag, startPoint x: 673, startPoint y: 584, endPoint x: 692, endPoint y: 378, distance: 206.9
click at [692, 378] on input "****" at bounding box center [678, 383] width 41 height 21
type input "****"
type input "**"
click at [708, 179] on icon at bounding box center [713, 179] width 12 height 12
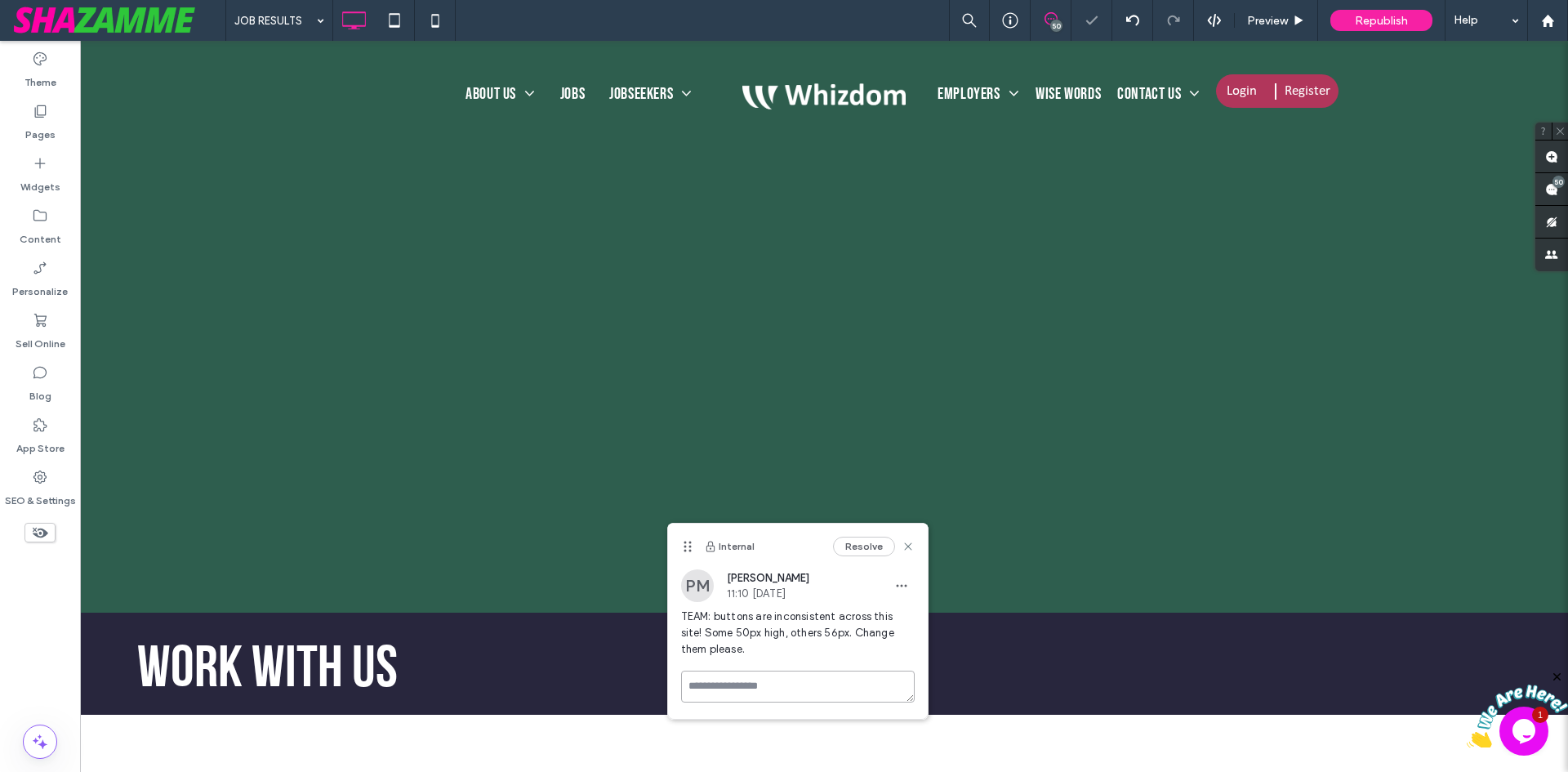
click at [732, 682] on textarea at bounding box center [798, 686] width 233 height 32
type textarea "**********"
click button "Submit" at bounding box center [885, 782] width 58 height 19
click at [911, 549] on use at bounding box center [907, 547] width 7 height 7
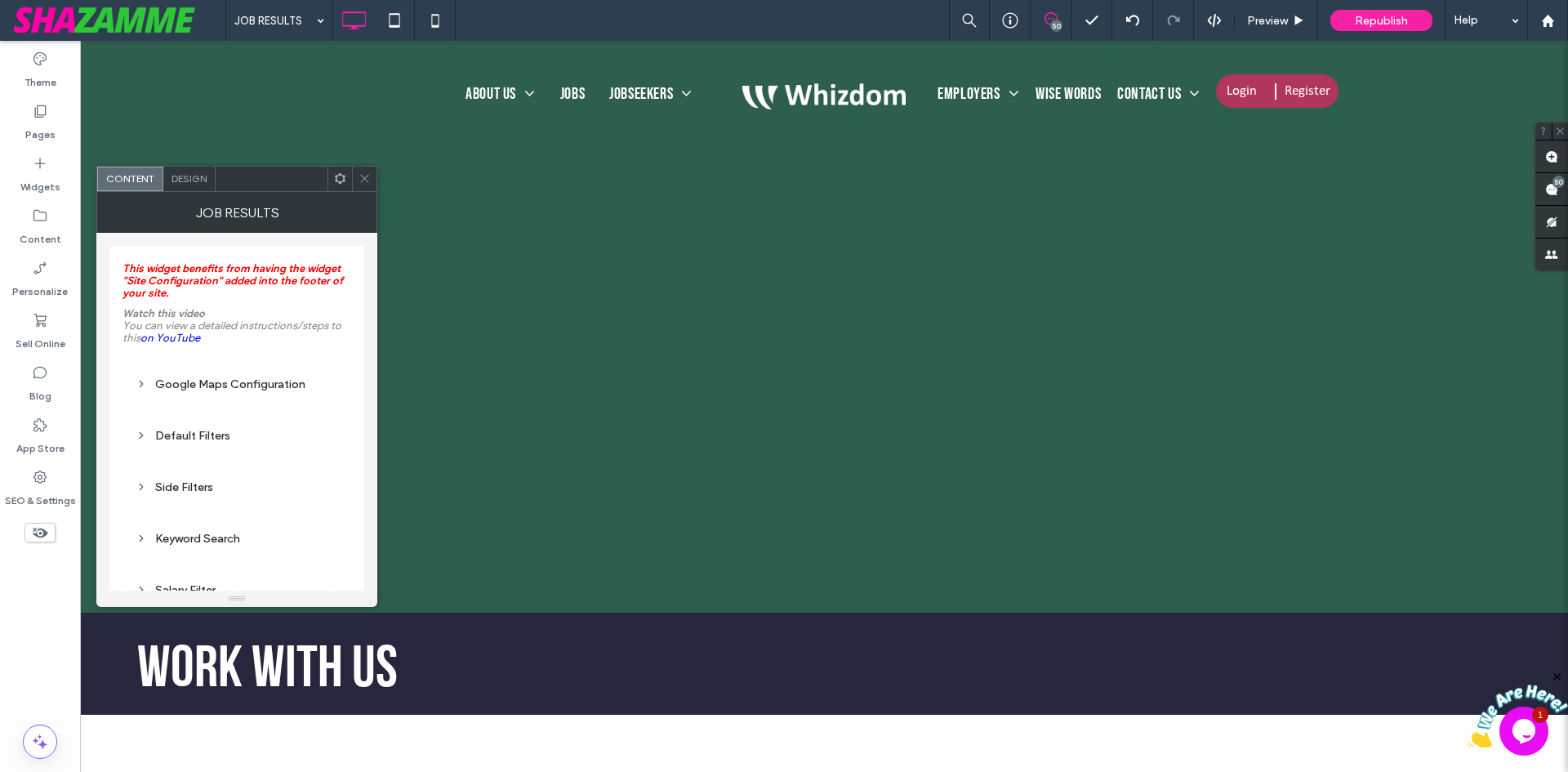
click at [187, 186] on div "Design" at bounding box center [189, 179] width 52 height 25
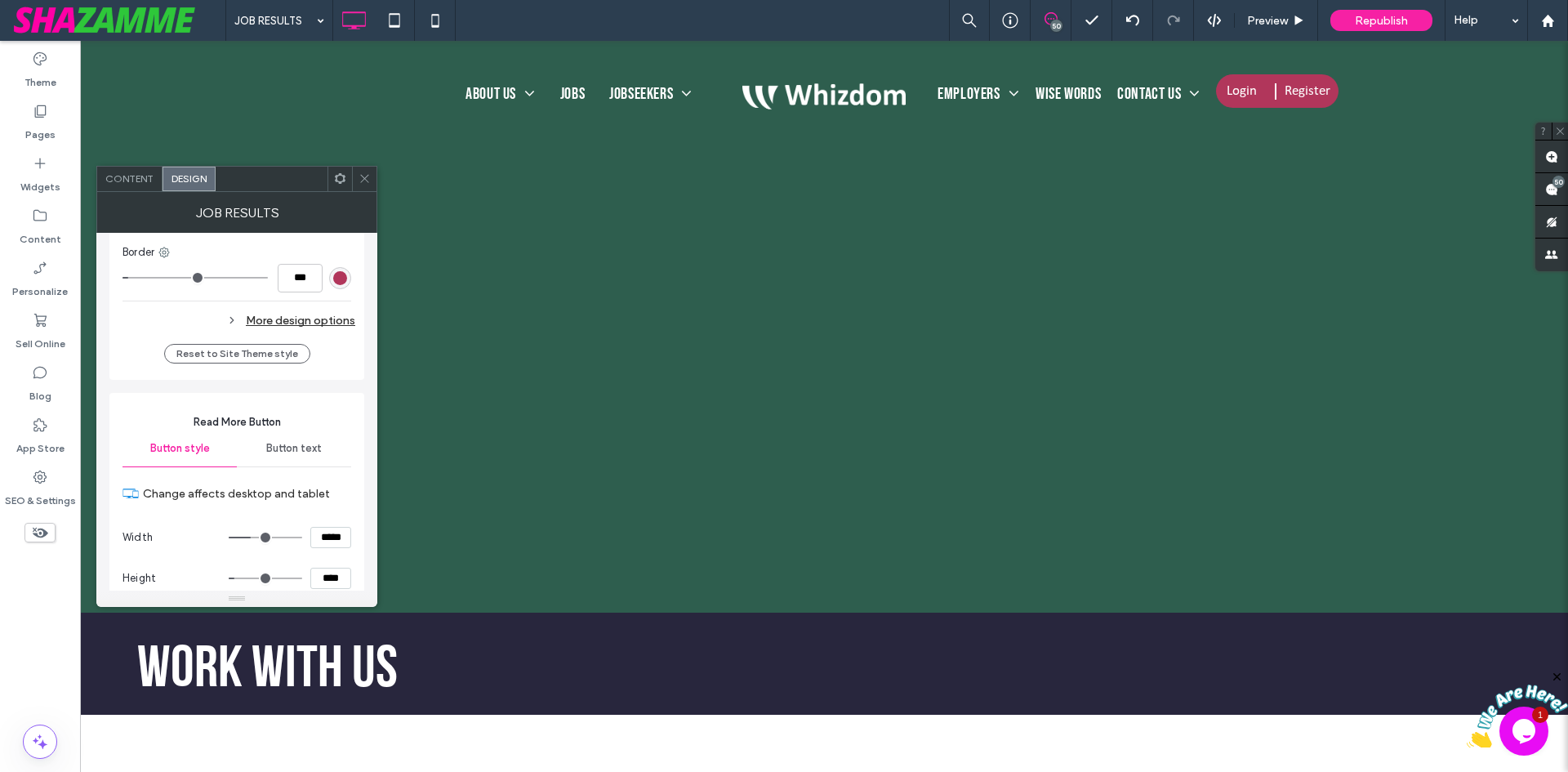
scroll to position [7778, 0]
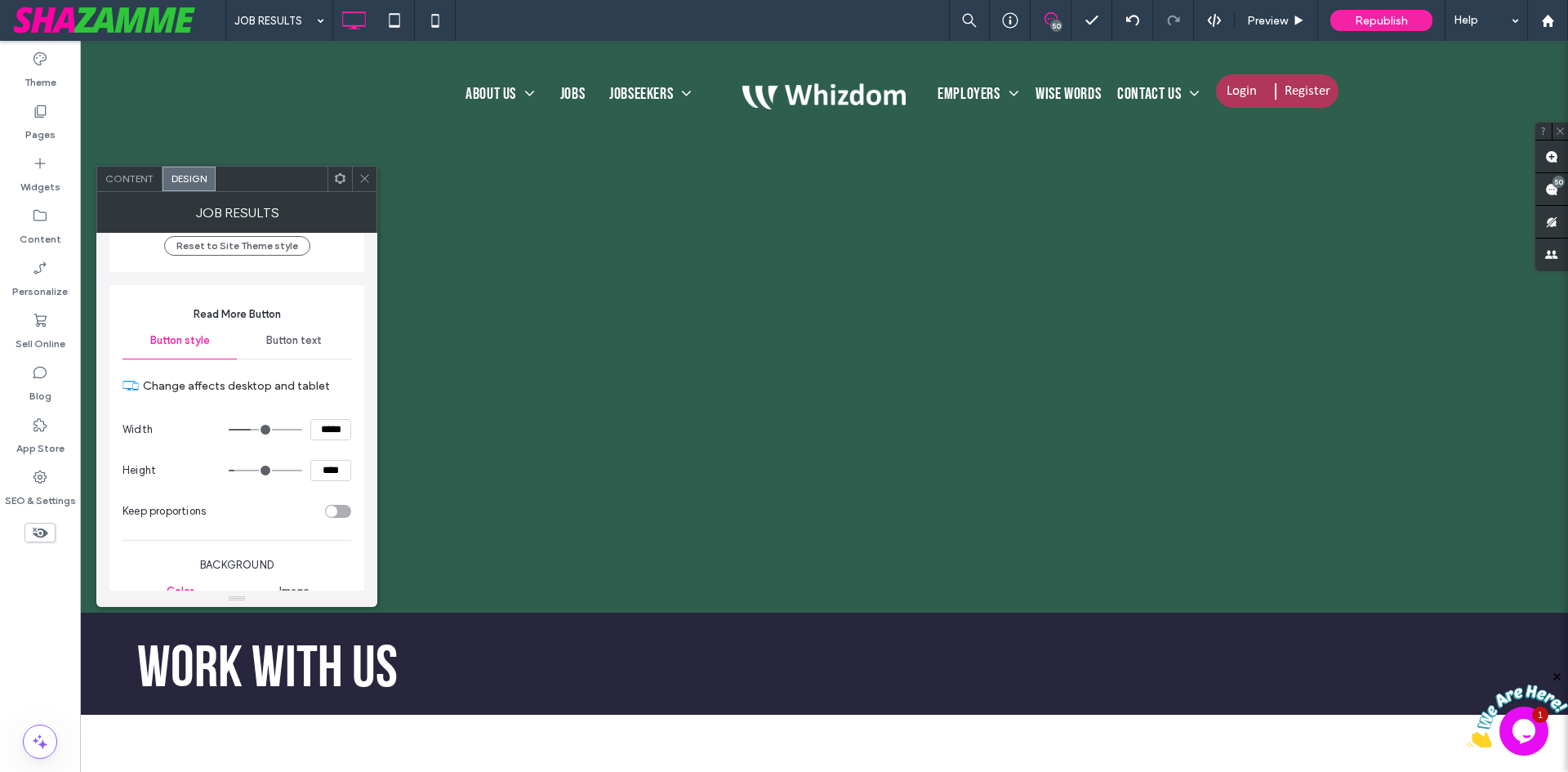
click at [361, 186] on span at bounding box center [364, 179] width 12 height 25
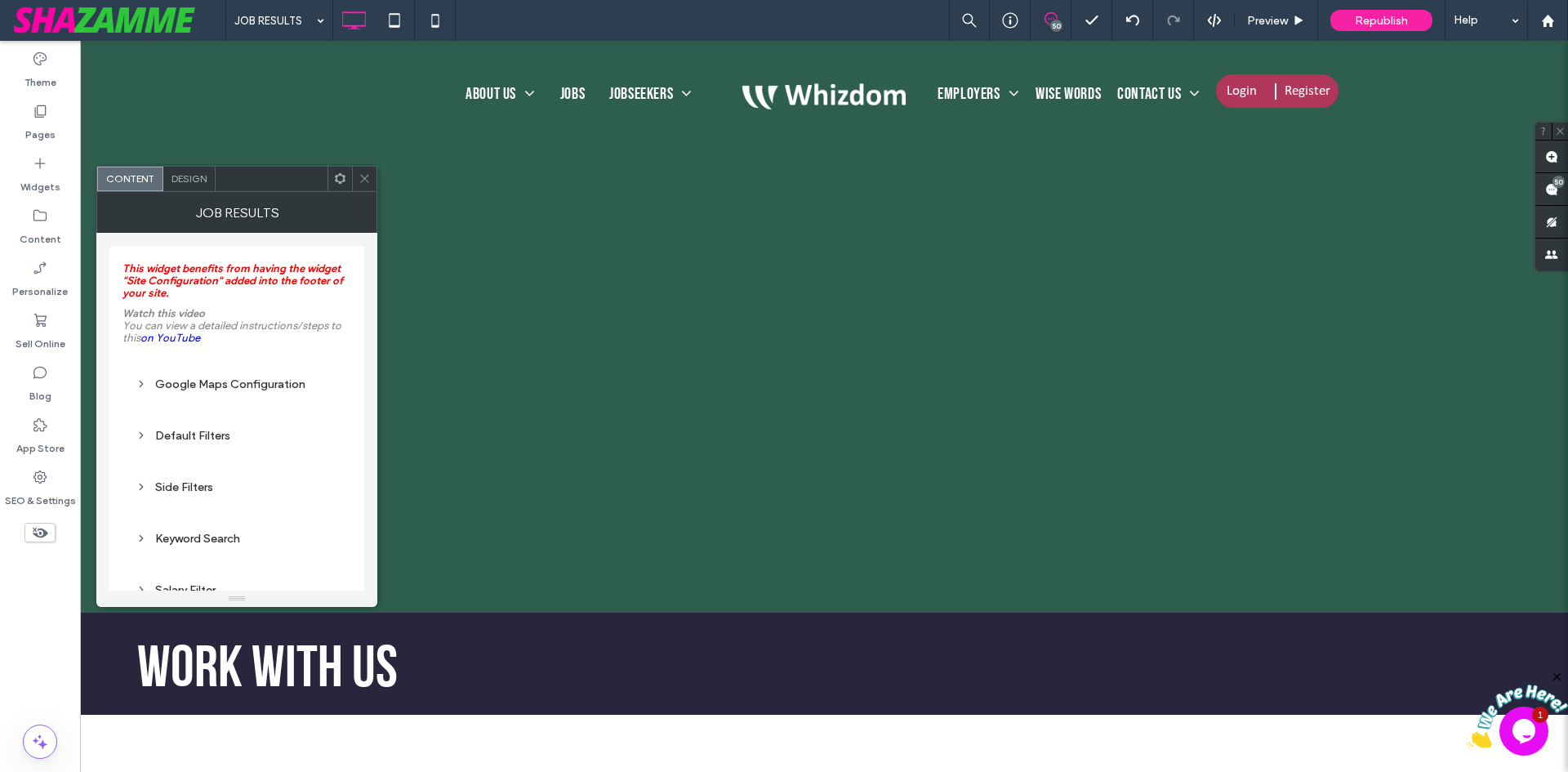
click at [180, 187] on div "Design" at bounding box center [189, 179] width 52 height 25
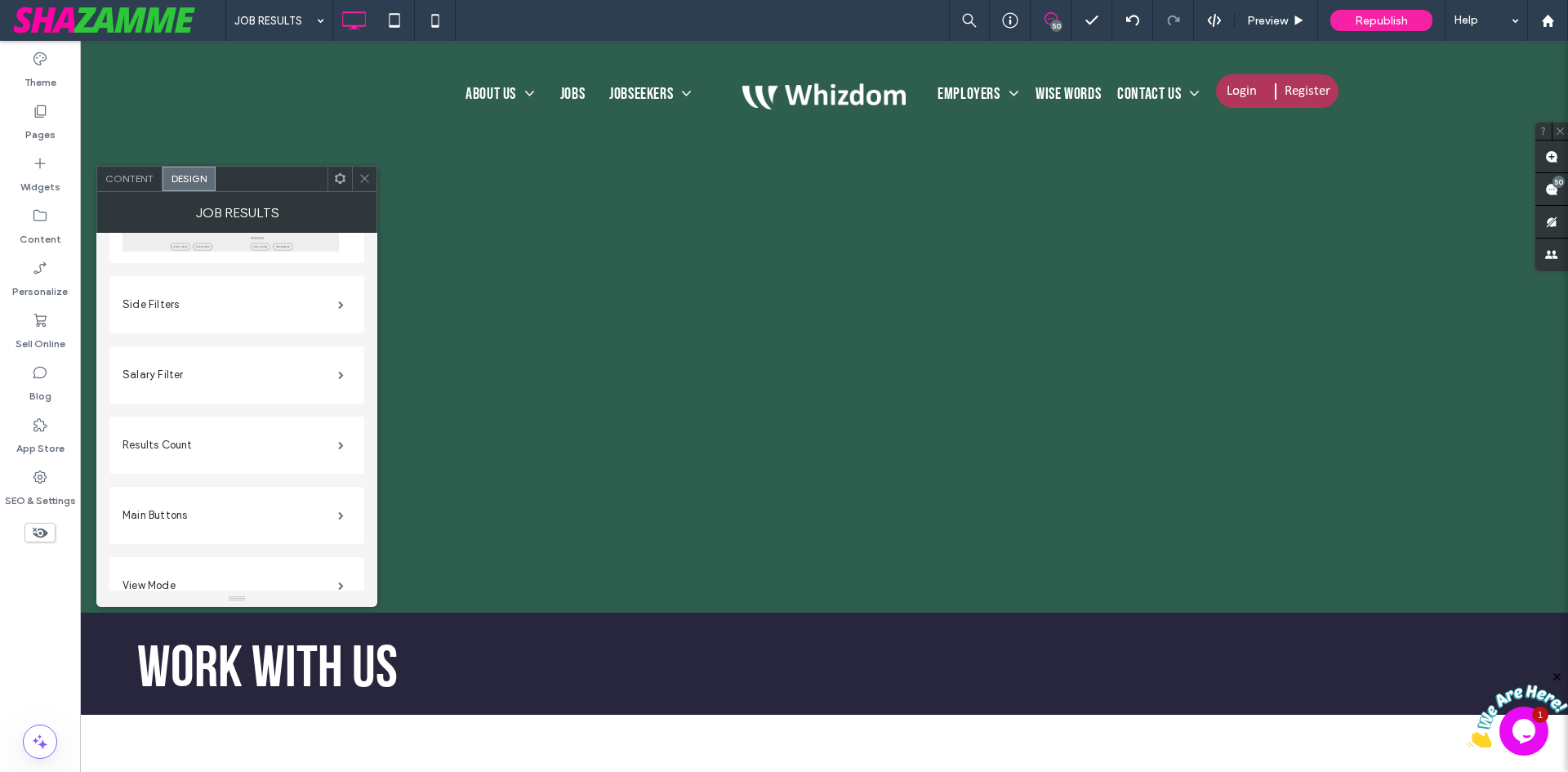
scroll to position [326, 0]
click at [171, 424] on label "Main Buttons" at bounding box center [231, 433] width 216 height 33
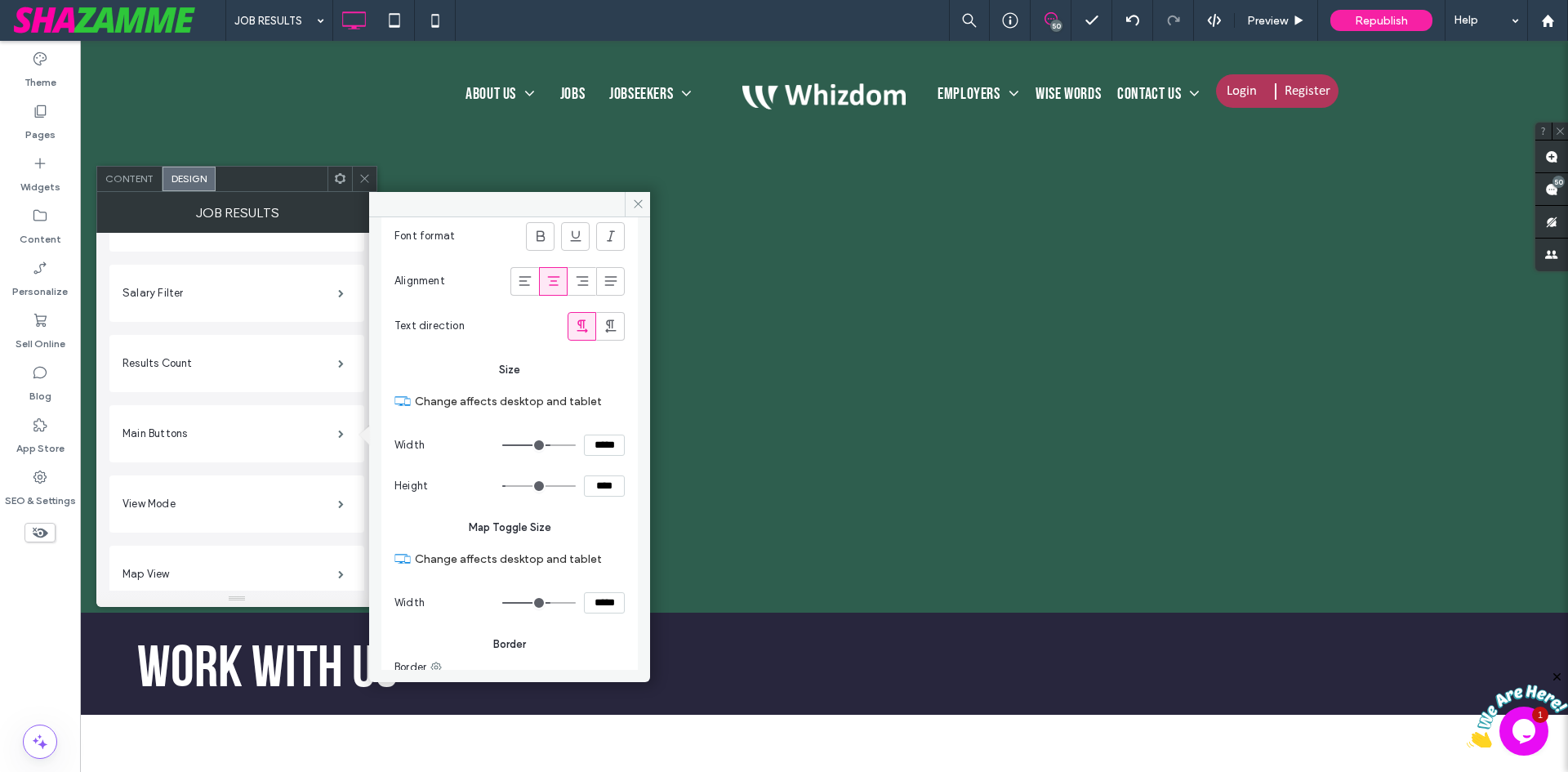
click at [584, 485] on input "****" at bounding box center [604, 485] width 41 height 21
type input "****"
type input "**"
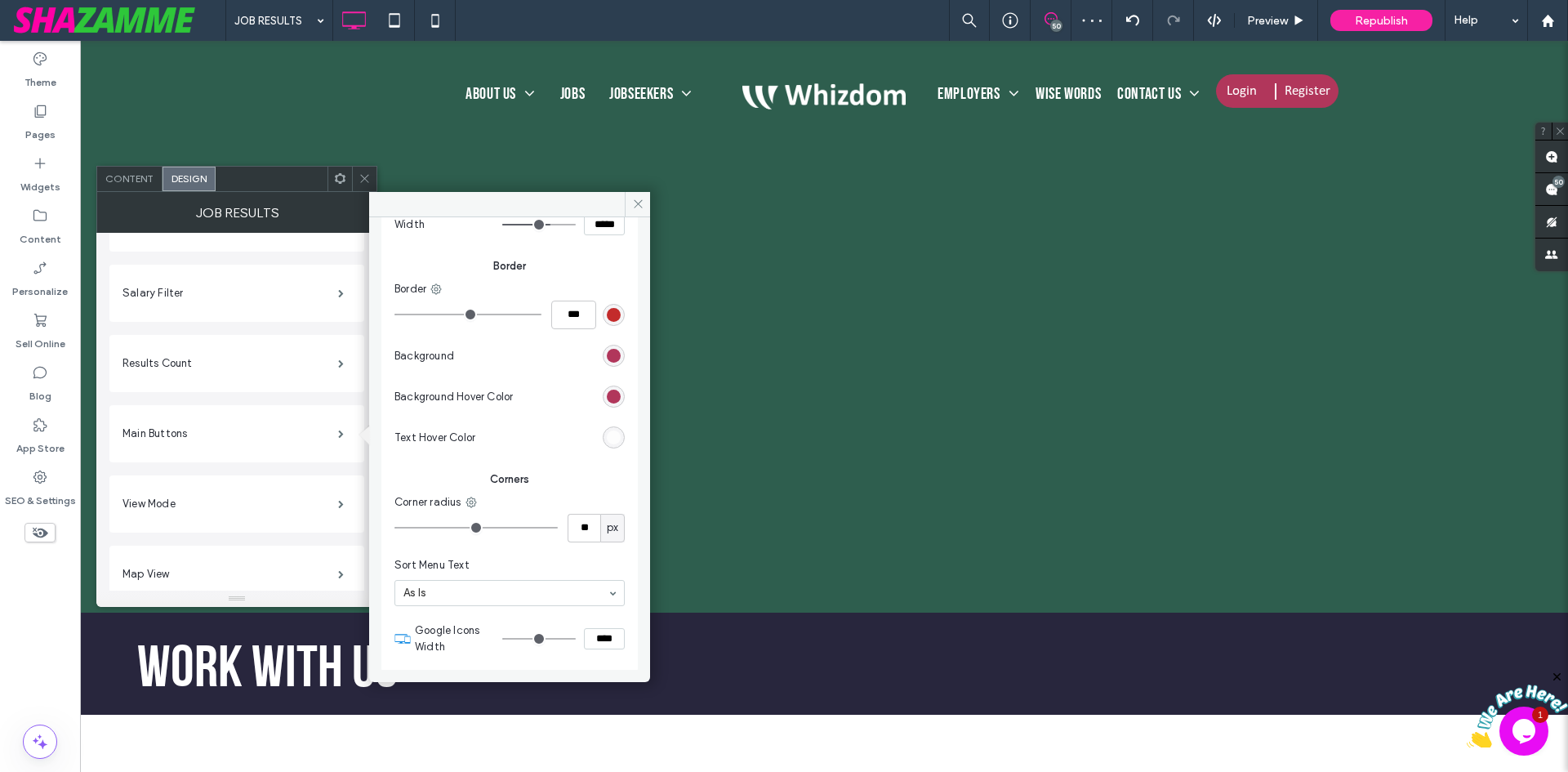
scroll to position [707, 0]
click at [573, 525] on input "**" at bounding box center [584, 526] width 33 height 28
type input "**"
click at [632, 201] on icon at bounding box center [639, 203] width 12 height 12
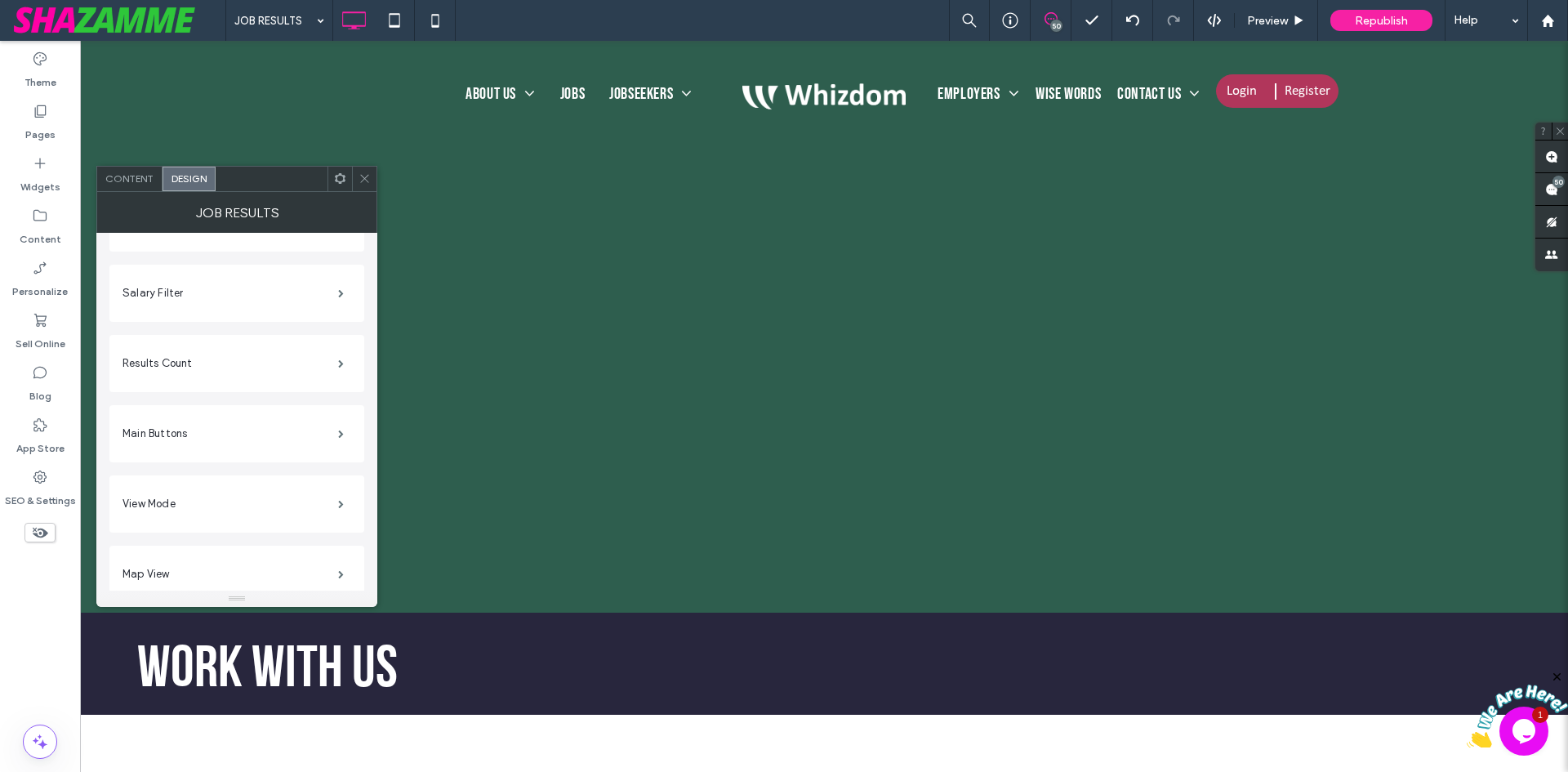
click at [368, 178] on icon at bounding box center [364, 179] width 12 height 12
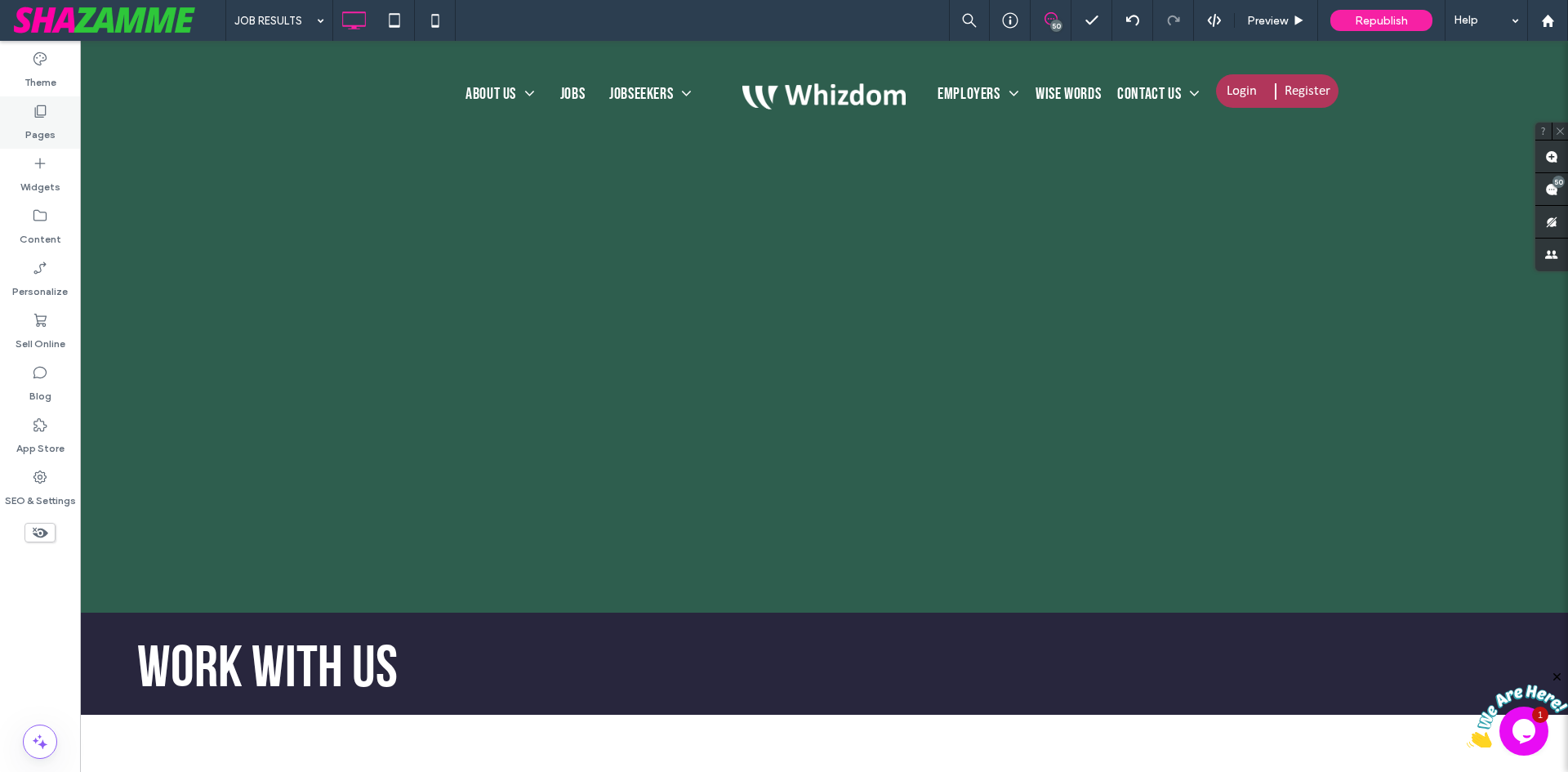
click at [37, 123] on label "Pages" at bounding box center [41, 131] width 30 height 23
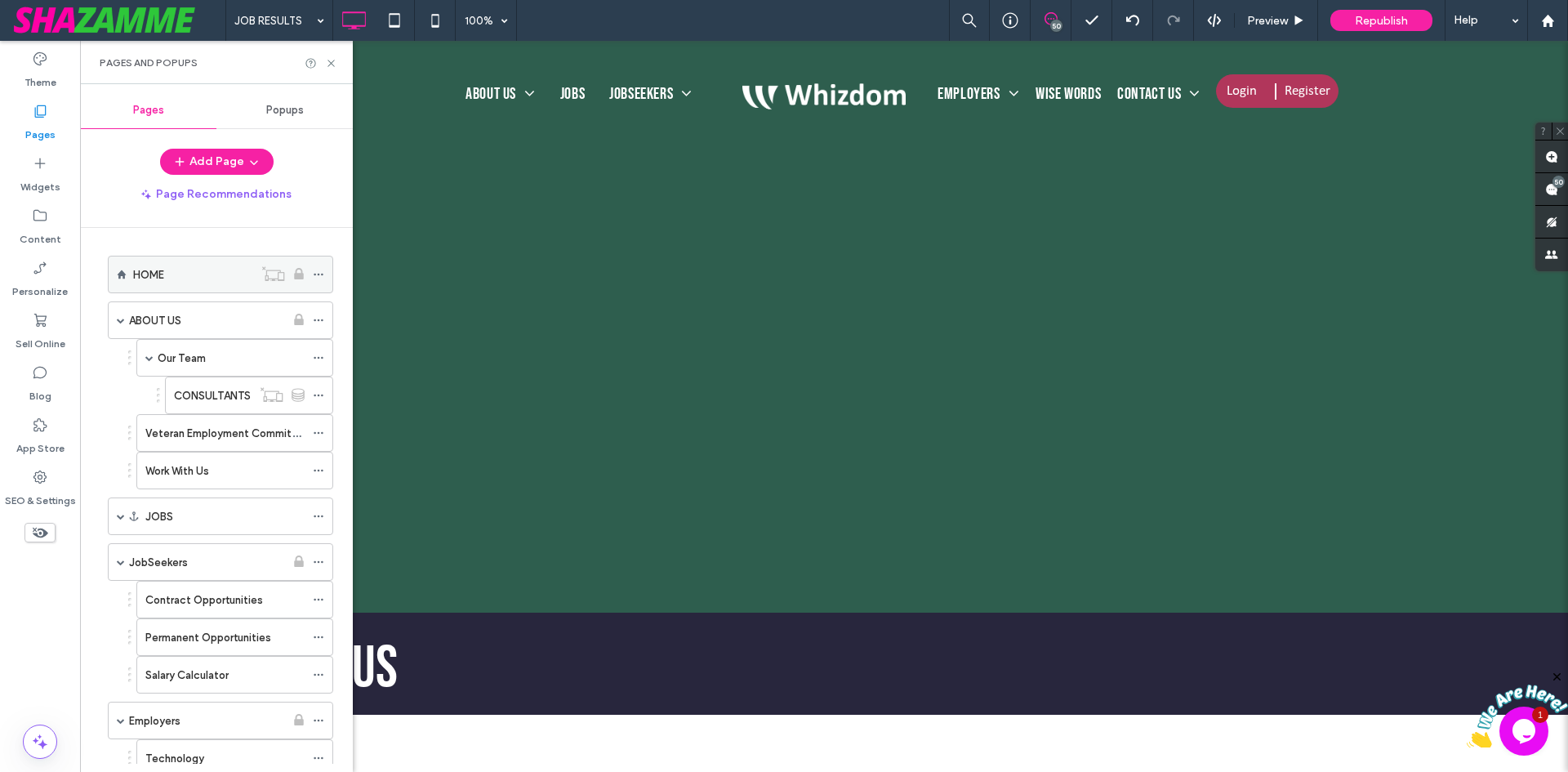
click at [159, 279] on label "HOME" at bounding box center [149, 275] width 31 height 28
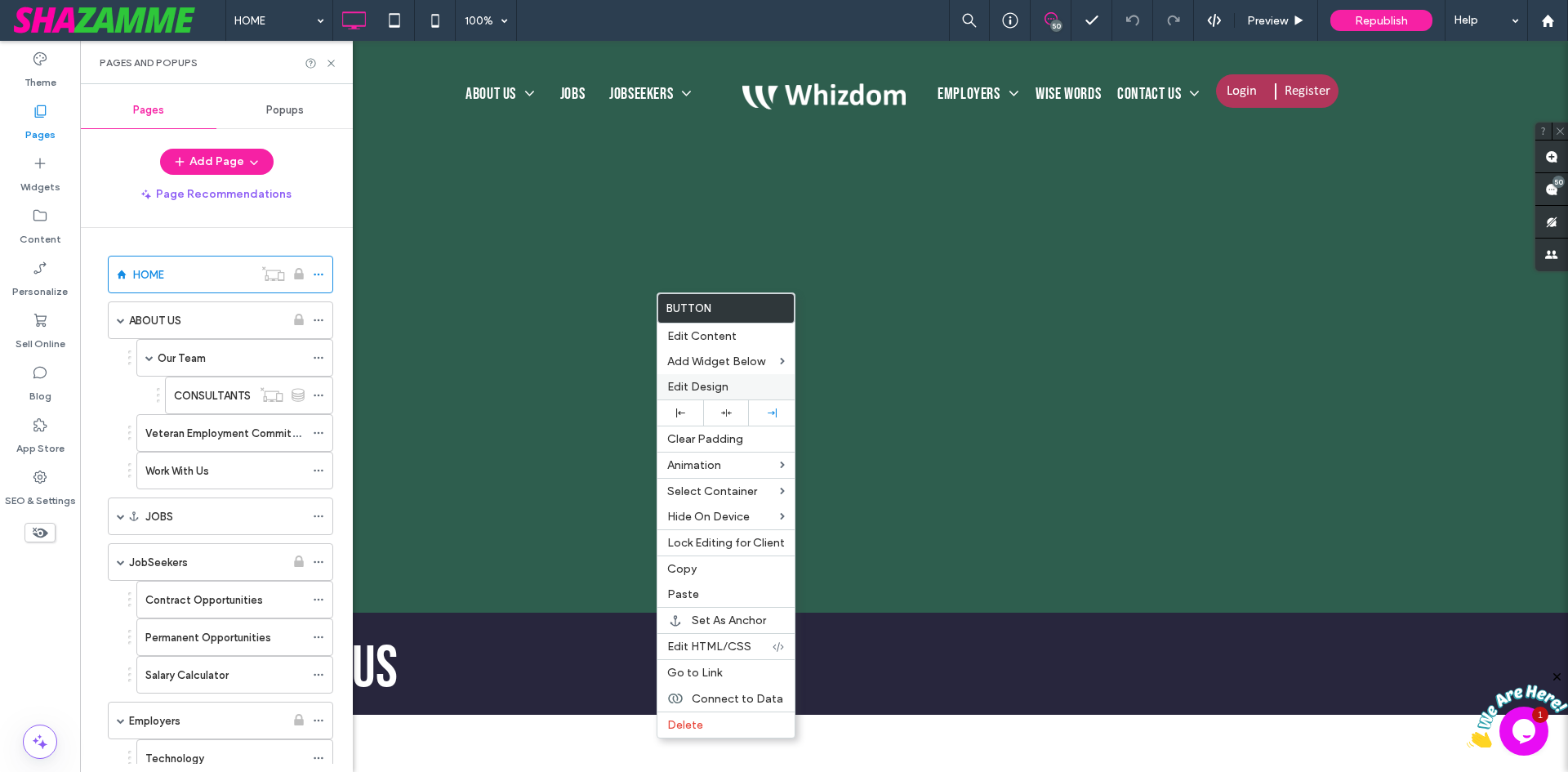
click at [704, 382] on span "Edit Design" at bounding box center [698, 386] width 61 height 14
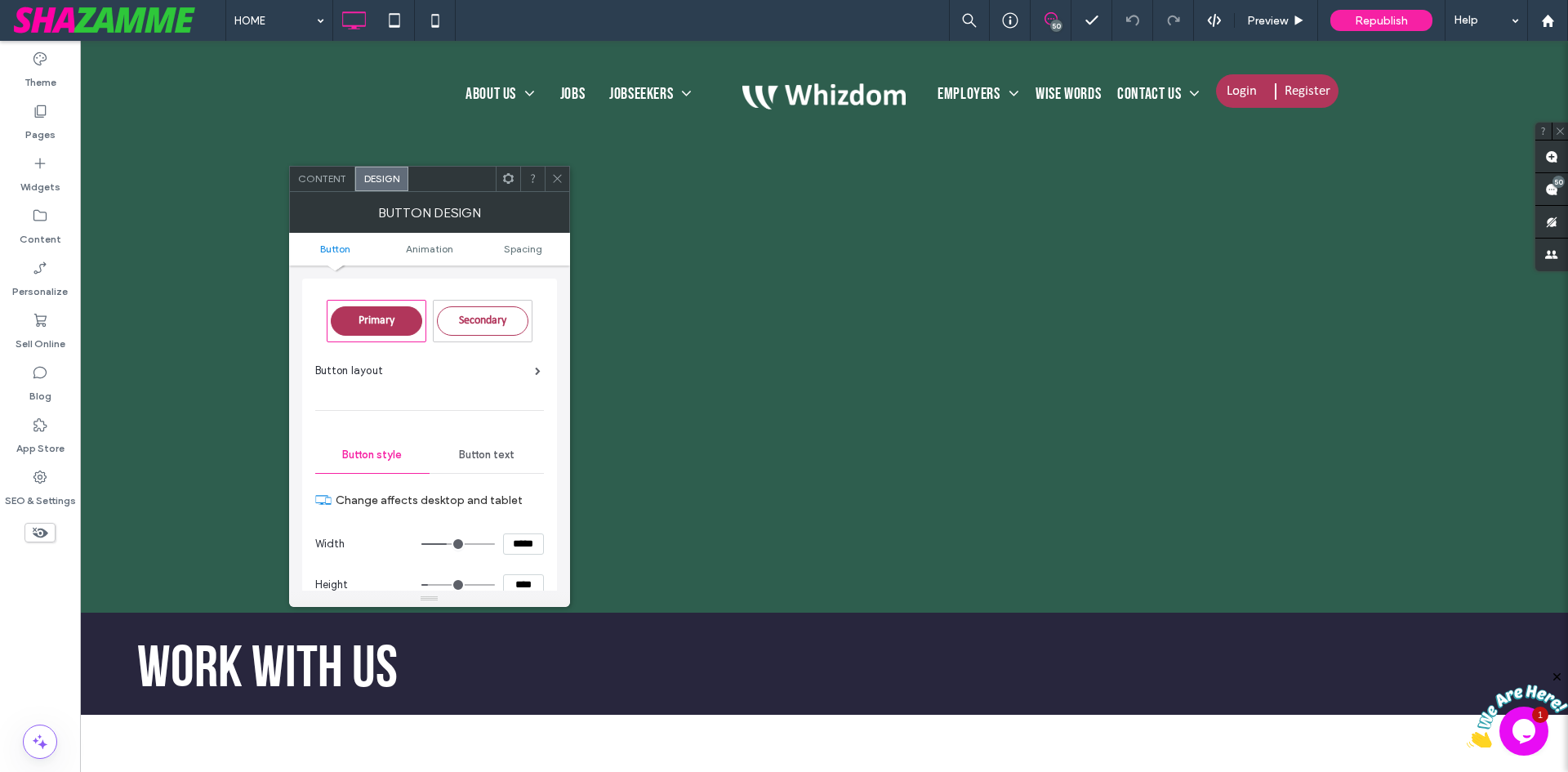
click at [511, 580] on input "****" at bounding box center [524, 585] width 41 height 21
type input "****"
type input "**"
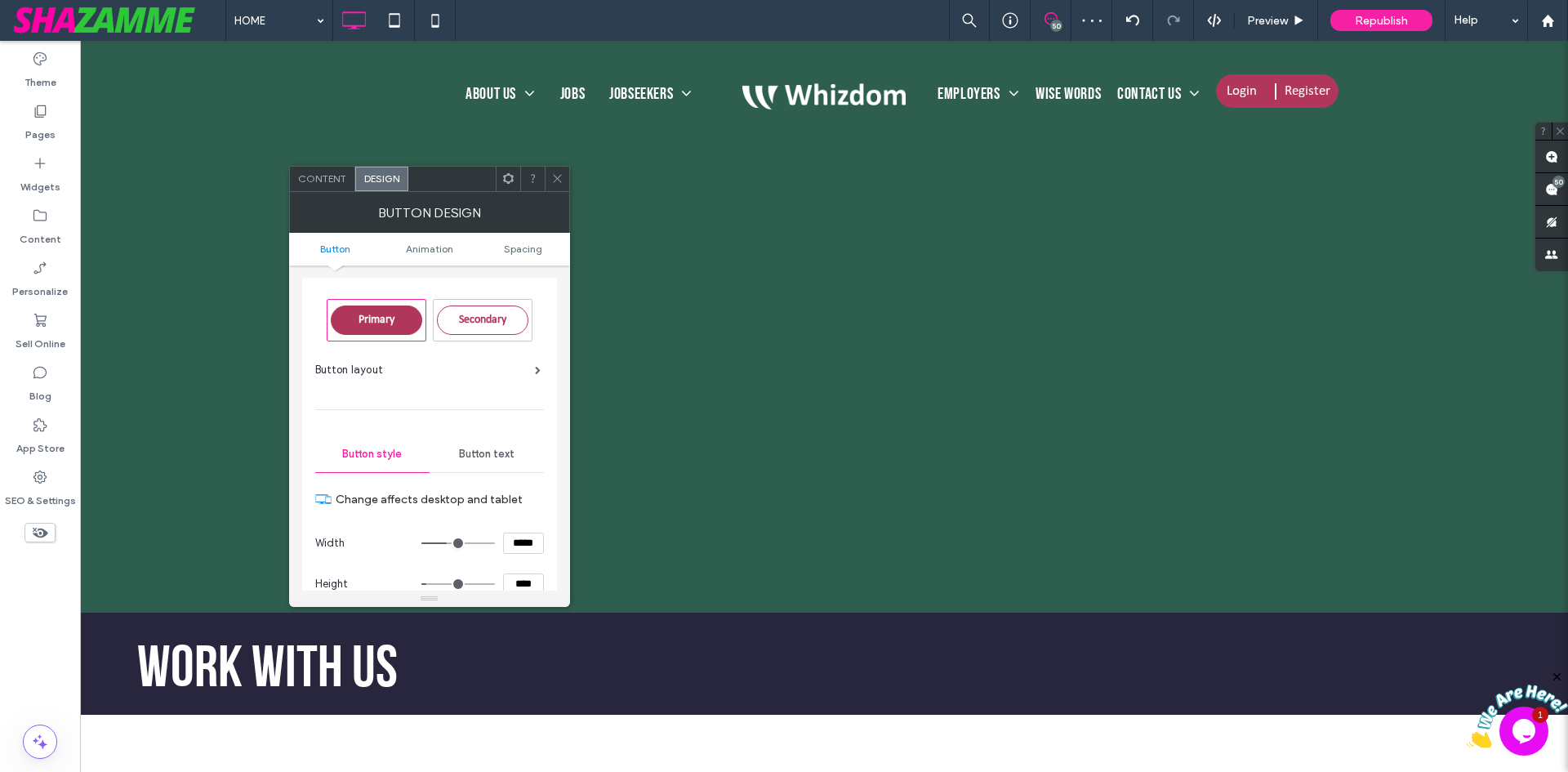
click at [524, 583] on input "****" at bounding box center [524, 584] width 41 height 21
type input "****"
type input "**"
drag, startPoint x: 558, startPoint y: 173, endPoint x: 562, endPoint y: 269, distance: 96.1
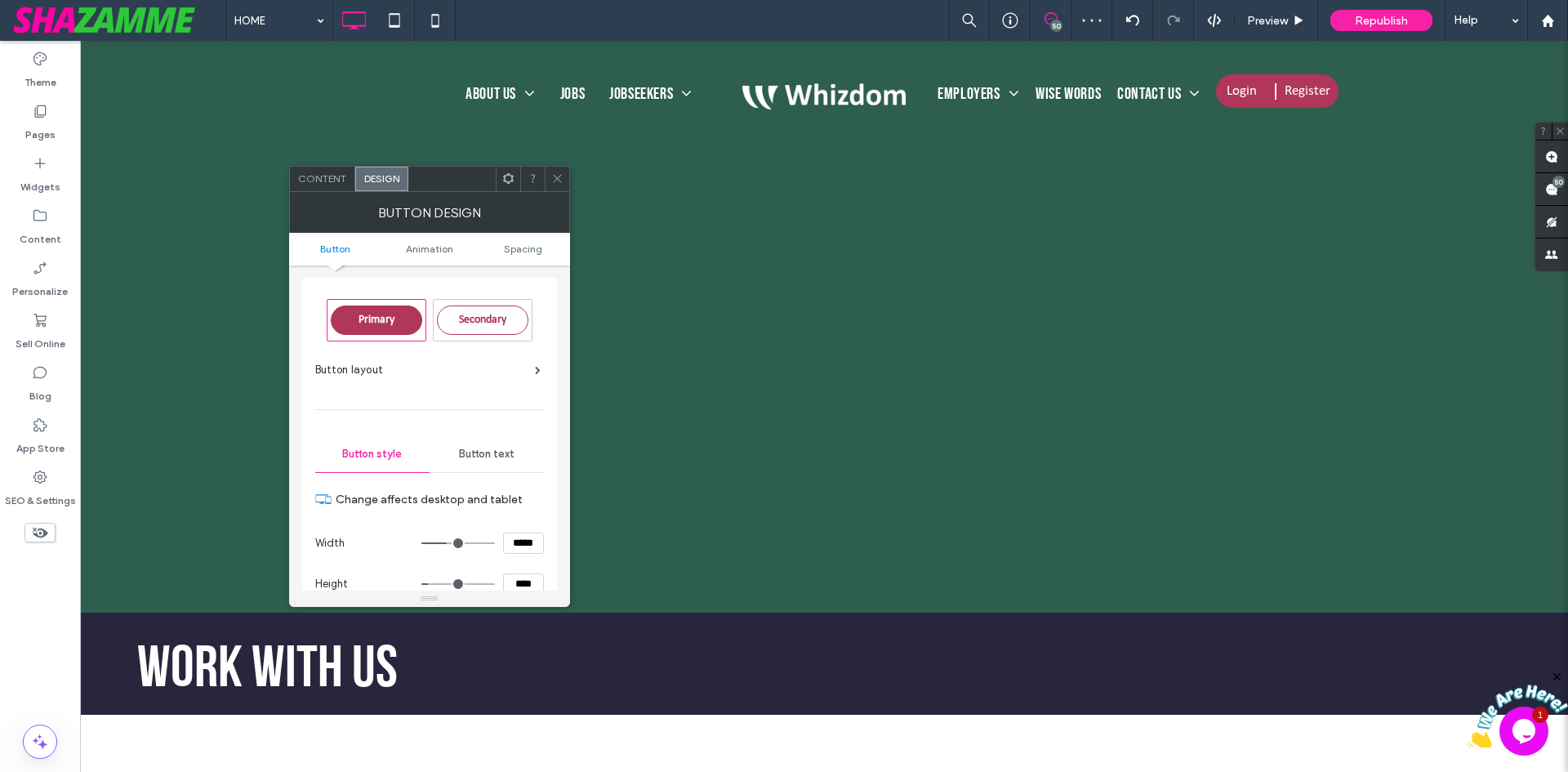
click at [557, 175] on icon at bounding box center [557, 179] width 12 height 12
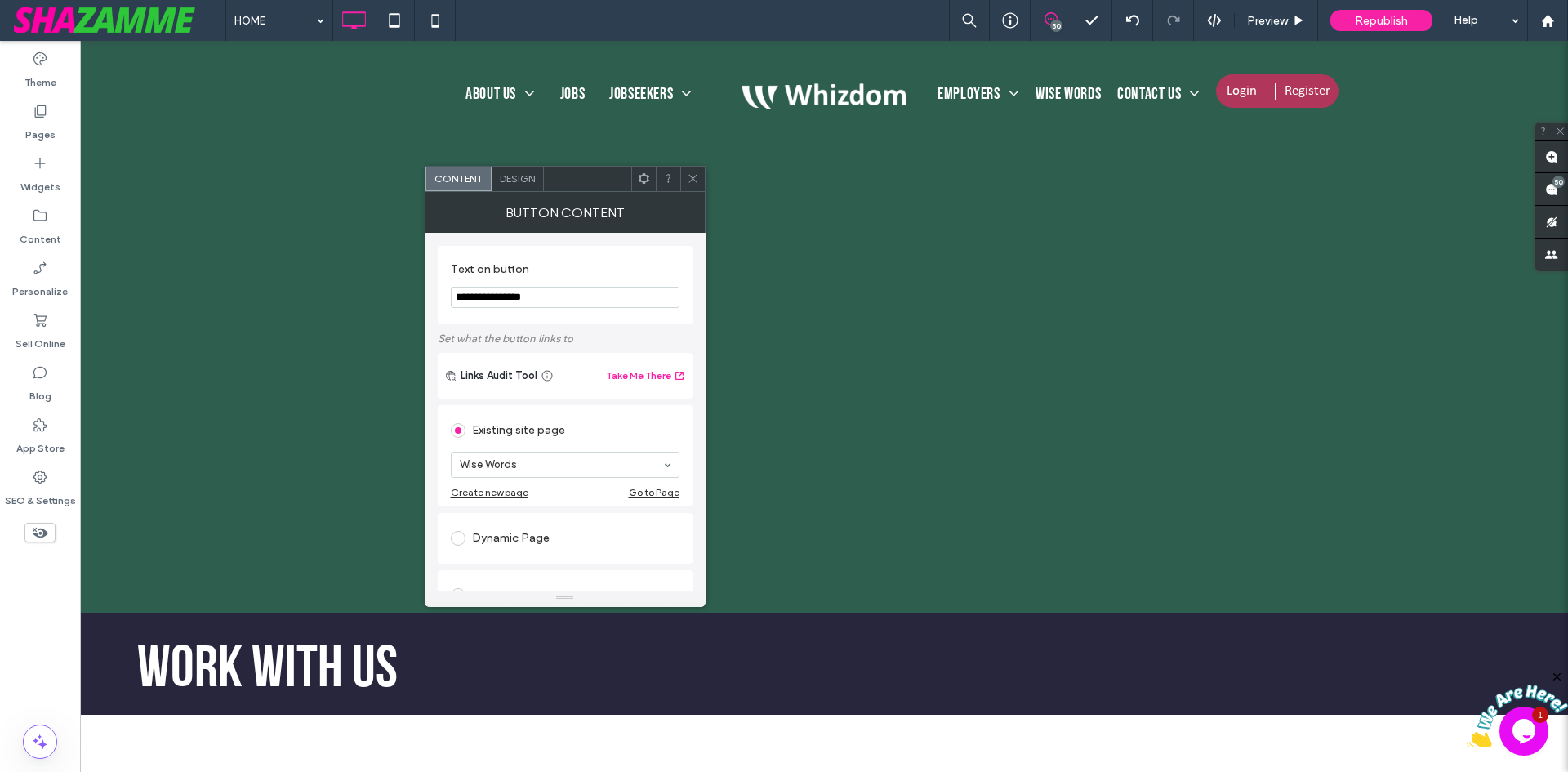
click at [524, 176] on span "Design" at bounding box center [517, 179] width 35 height 12
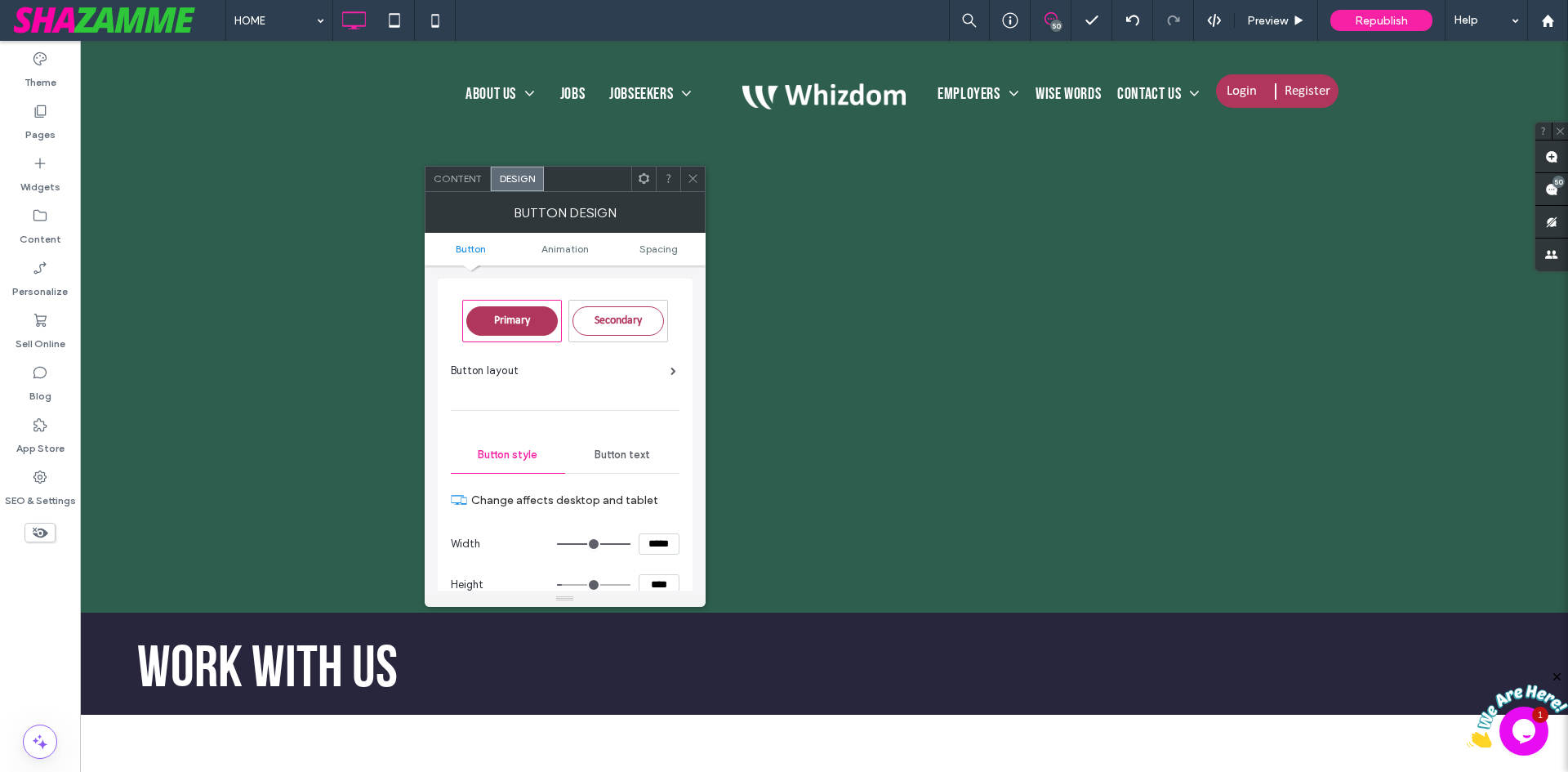
click at [656, 577] on input "****" at bounding box center [659, 585] width 41 height 21
type input "****"
type input "**"
click at [688, 179] on icon at bounding box center [693, 179] width 12 height 12
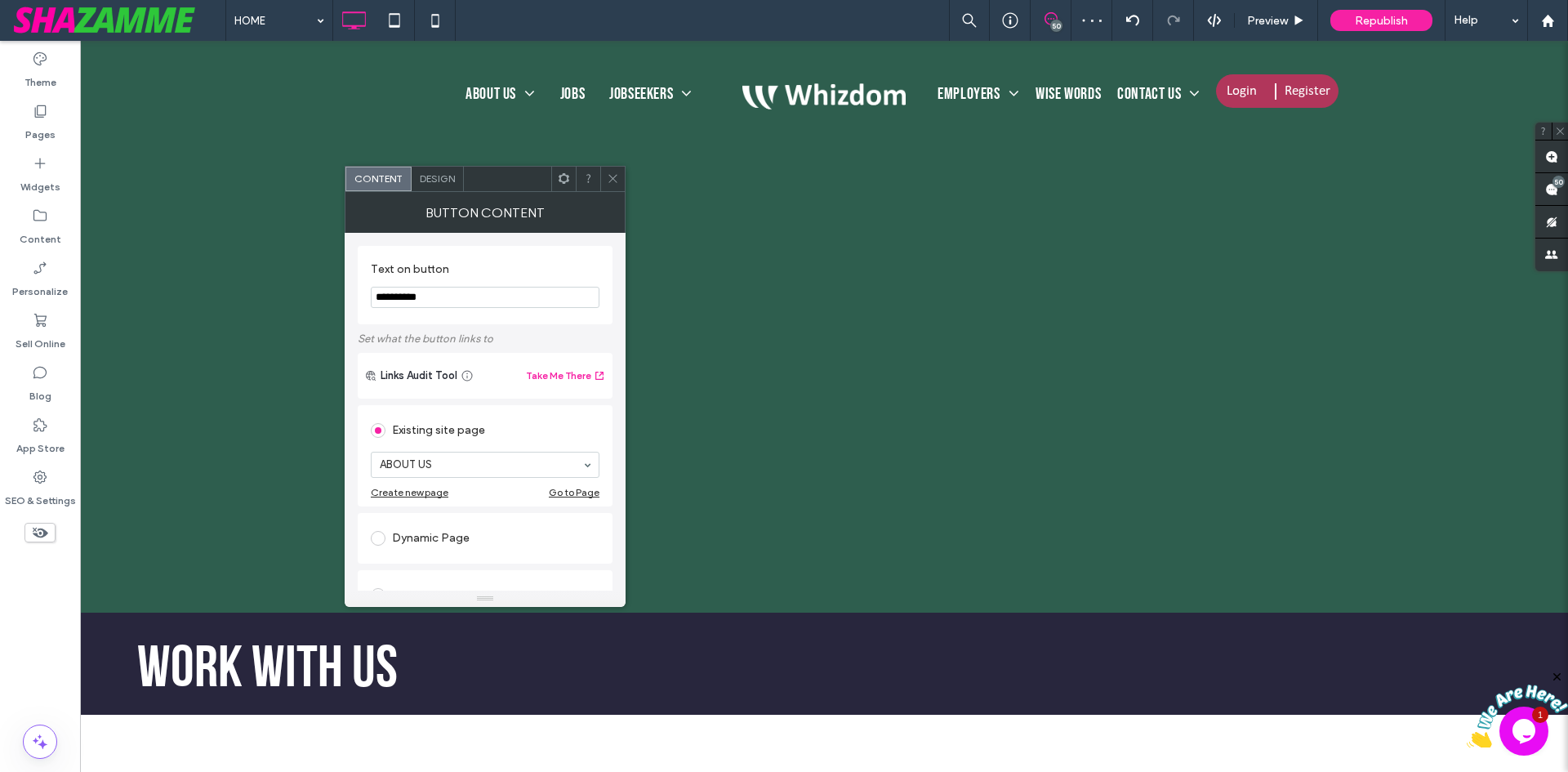
click at [422, 174] on span "Design" at bounding box center [438, 179] width 35 height 12
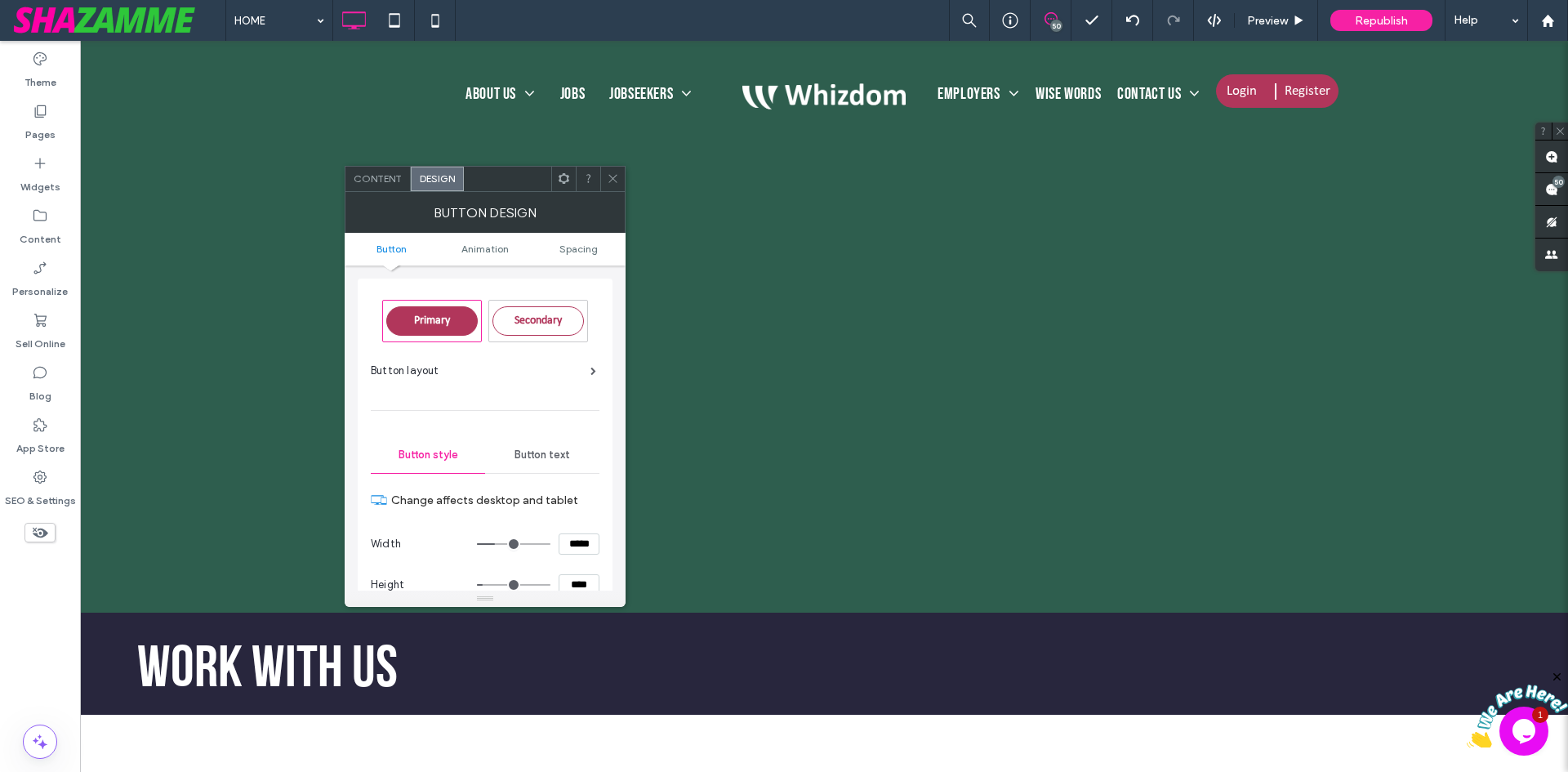
click at [577, 575] on input "****" at bounding box center [579, 585] width 41 height 21
type input "****"
type input "**"
click at [608, 174] on icon at bounding box center [613, 179] width 12 height 12
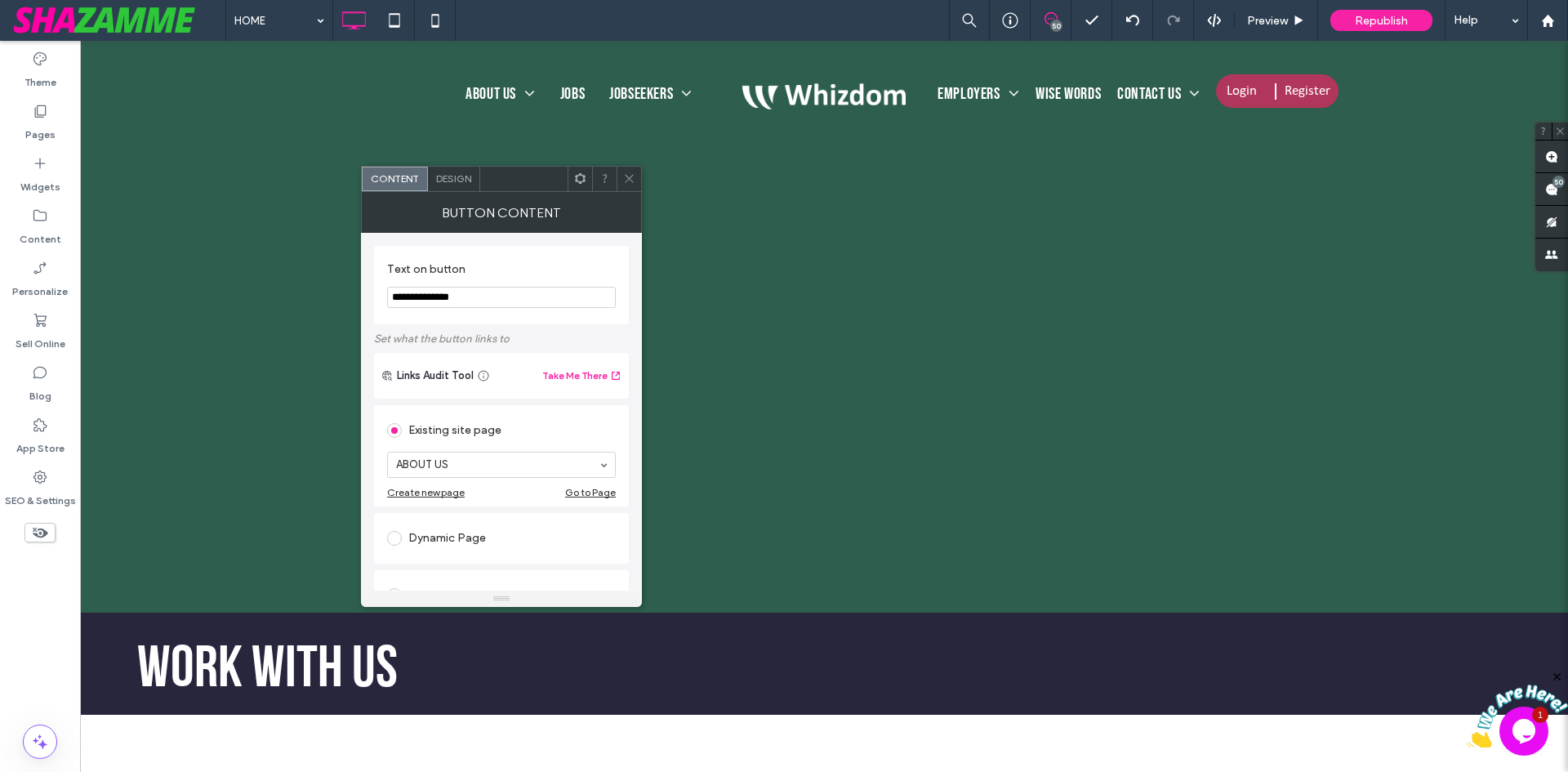
click at [454, 172] on div "Design" at bounding box center [454, 179] width 52 height 25
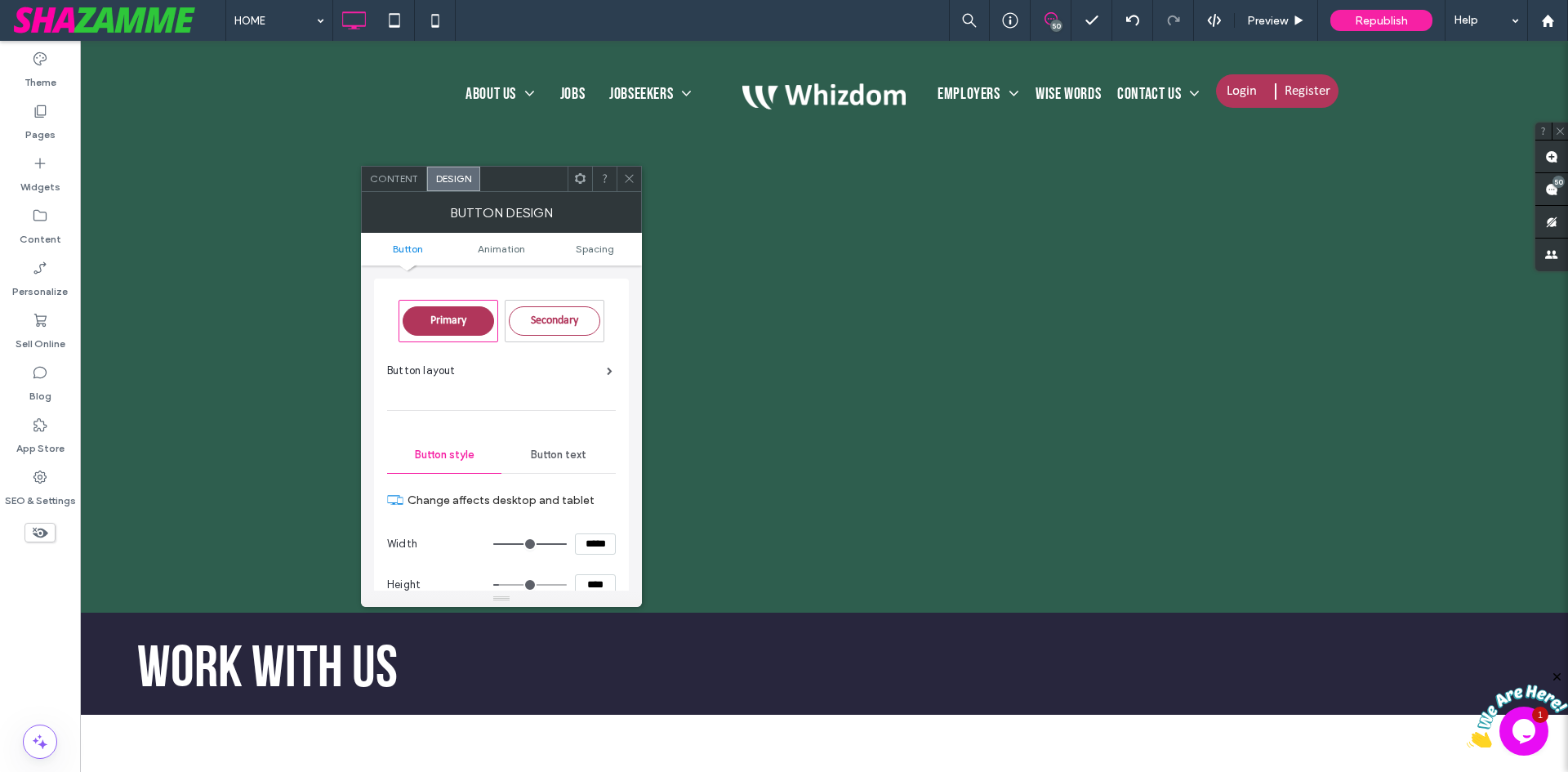
click at [634, 177] on icon at bounding box center [630, 179] width 12 height 12
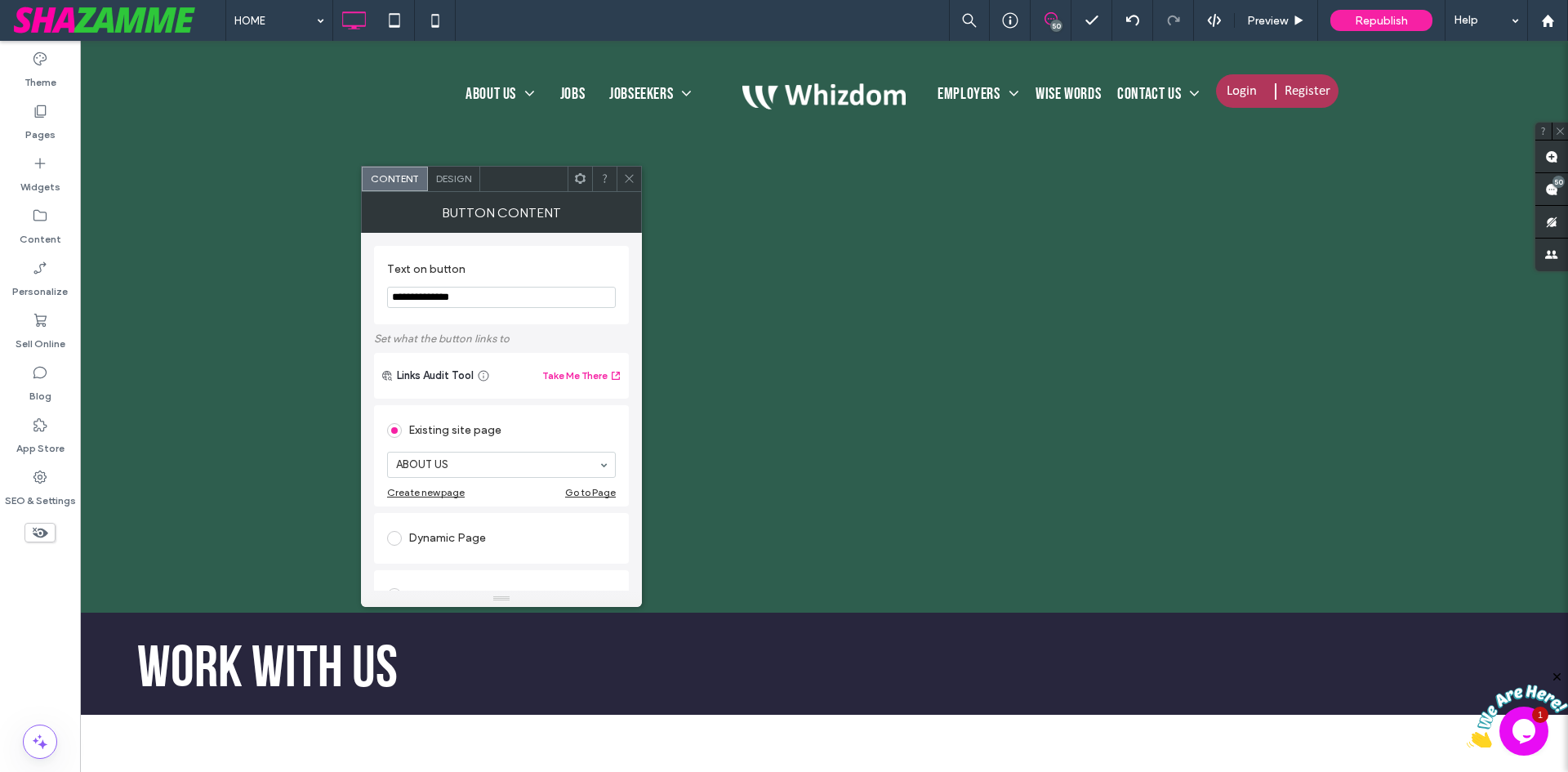
click at [451, 179] on span "Design" at bounding box center [454, 179] width 35 height 12
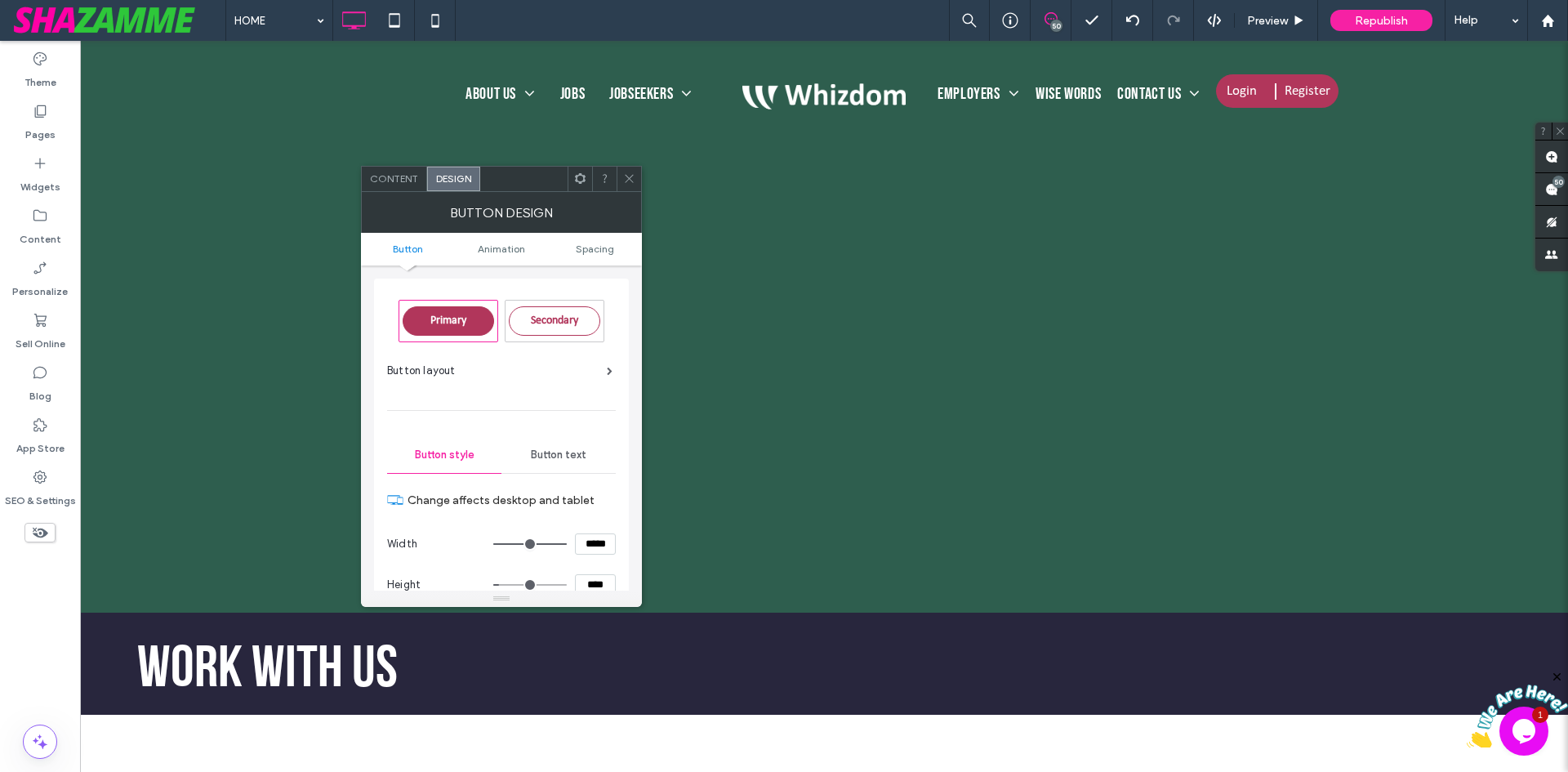
click at [595, 571] on section "Height ****" at bounding box center [501, 585] width 229 height 41
click at [625, 176] on icon at bounding box center [630, 179] width 12 height 12
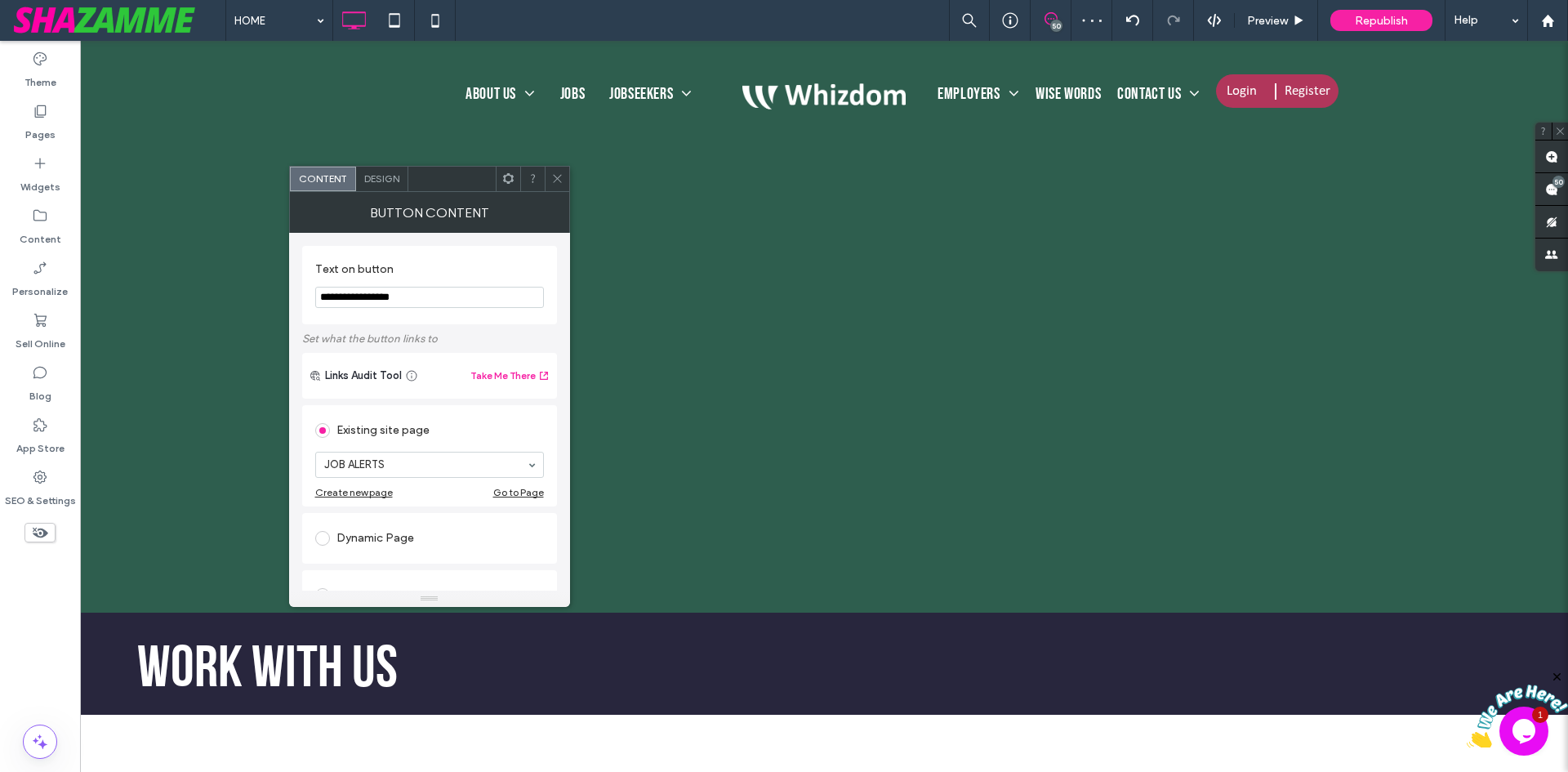
click at [366, 174] on span "Design" at bounding box center [382, 179] width 35 height 12
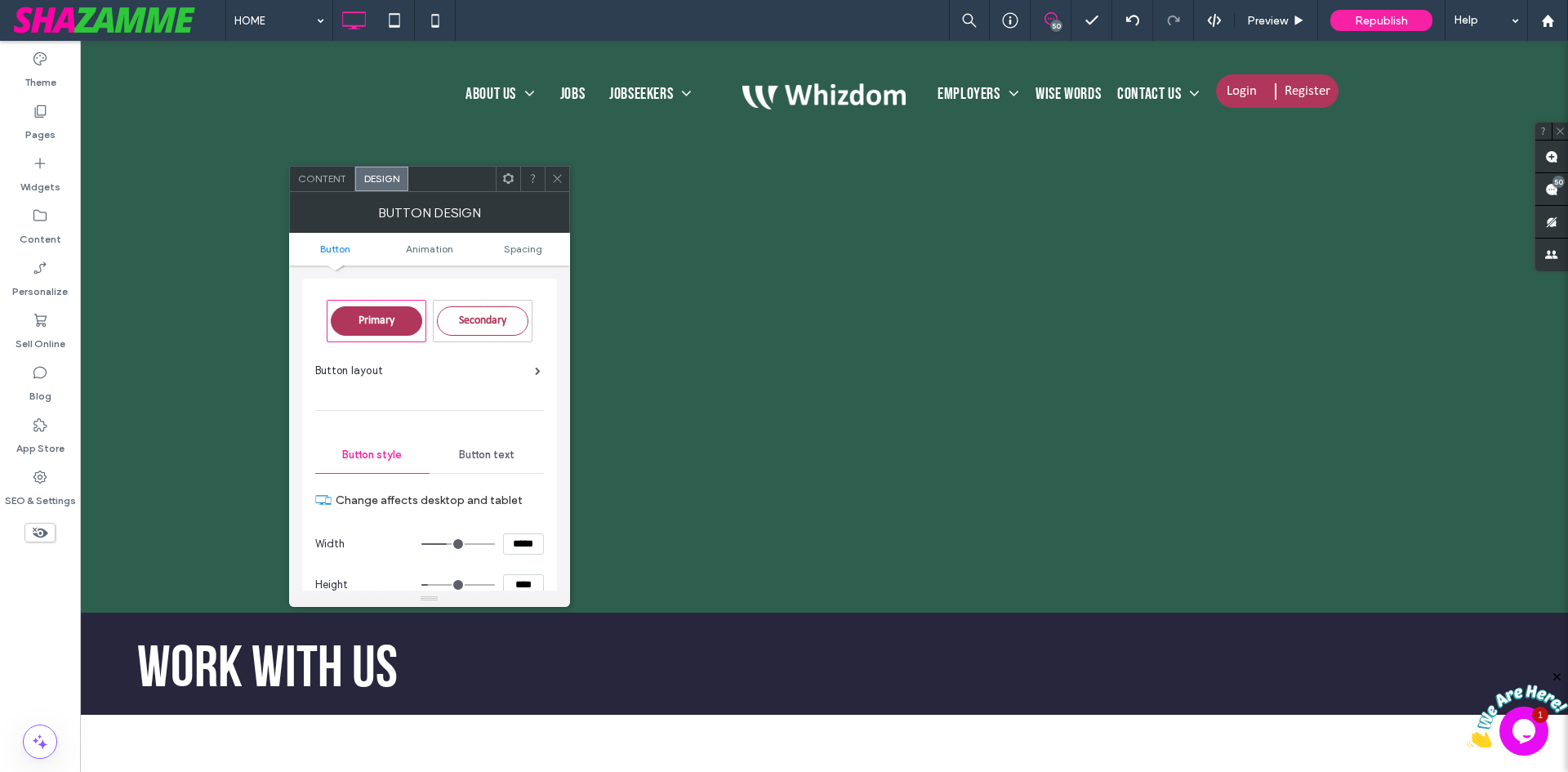
click at [519, 584] on input "****" at bounding box center [524, 585] width 41 height 21
paste input
type input "****"
type input "**"
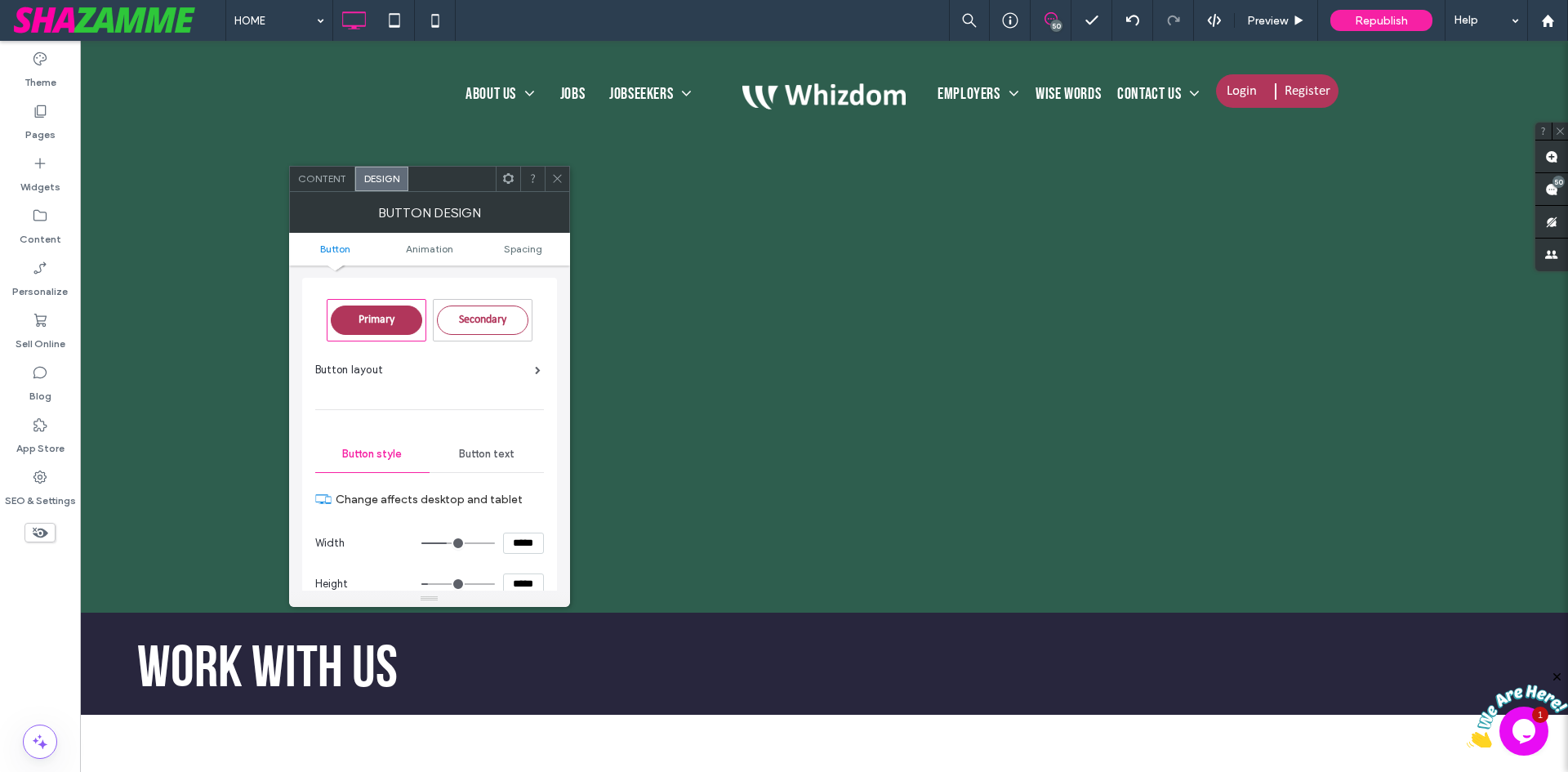
type input "****"
click at [561, 175] on icon at bounding box center [557, 179] width 12 height 12
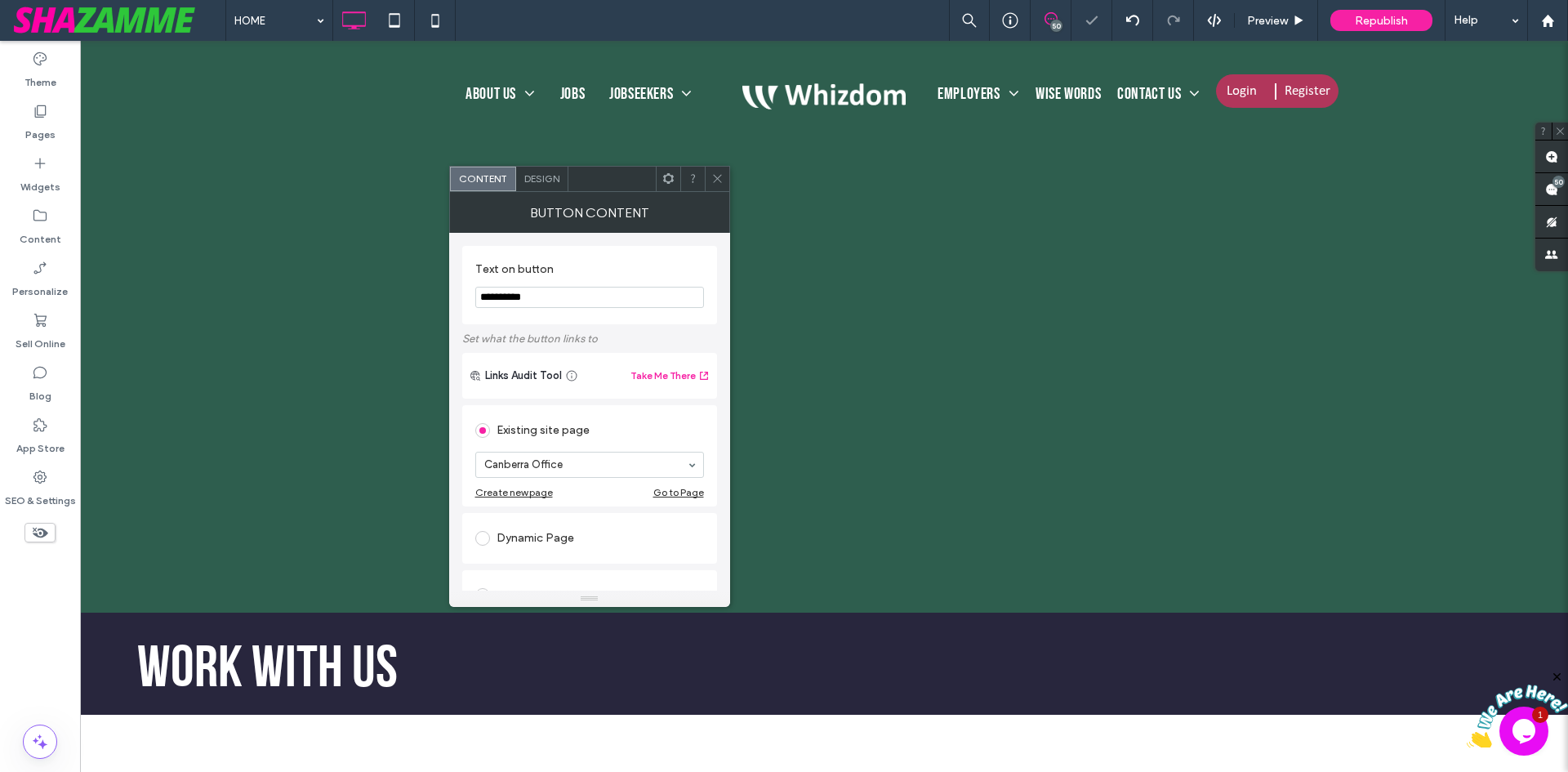
click at [536, 176] on span "Design" at bounding box center [542, 179] width 35 height 12
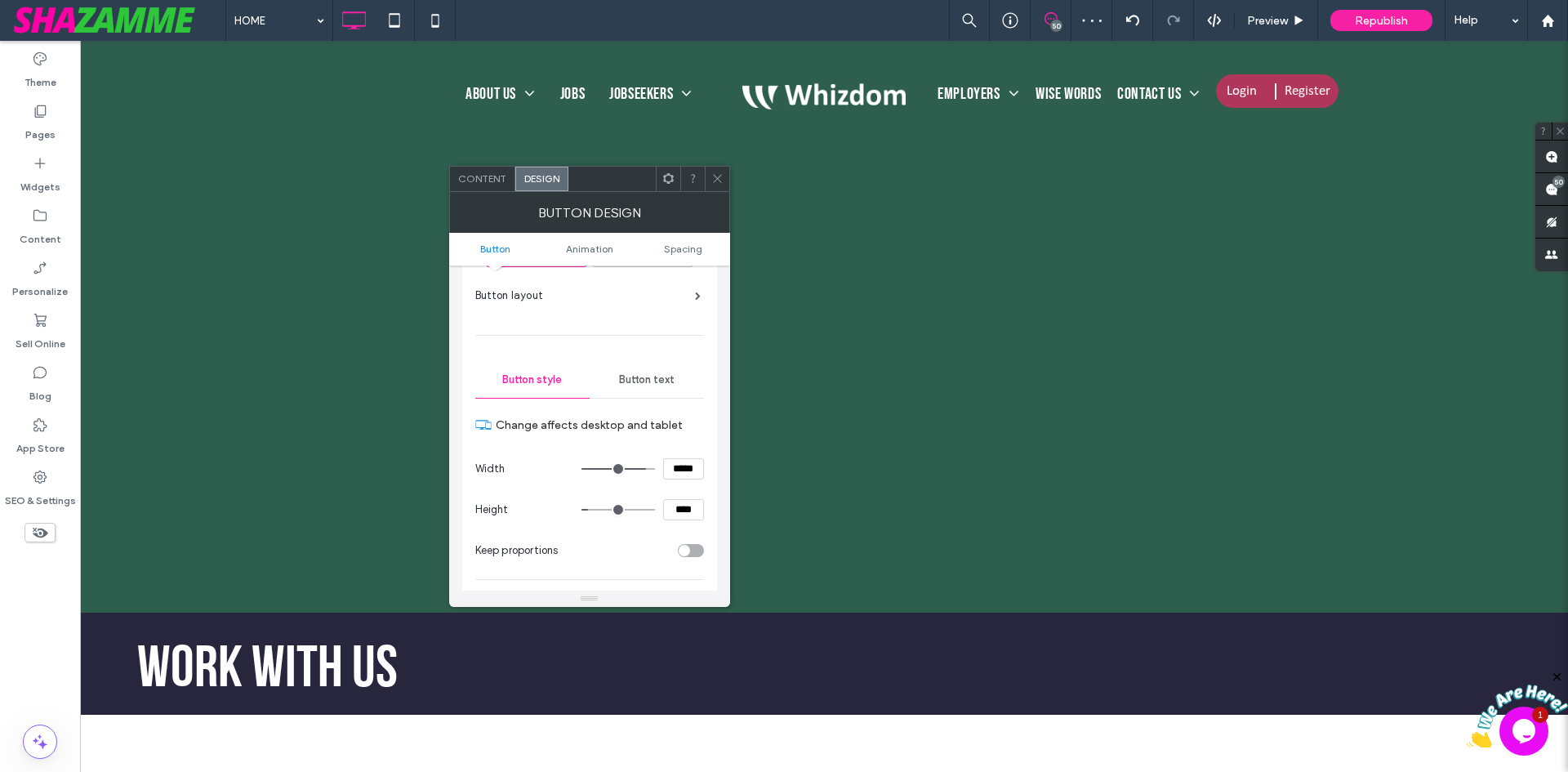
scroll to position [81, 0]
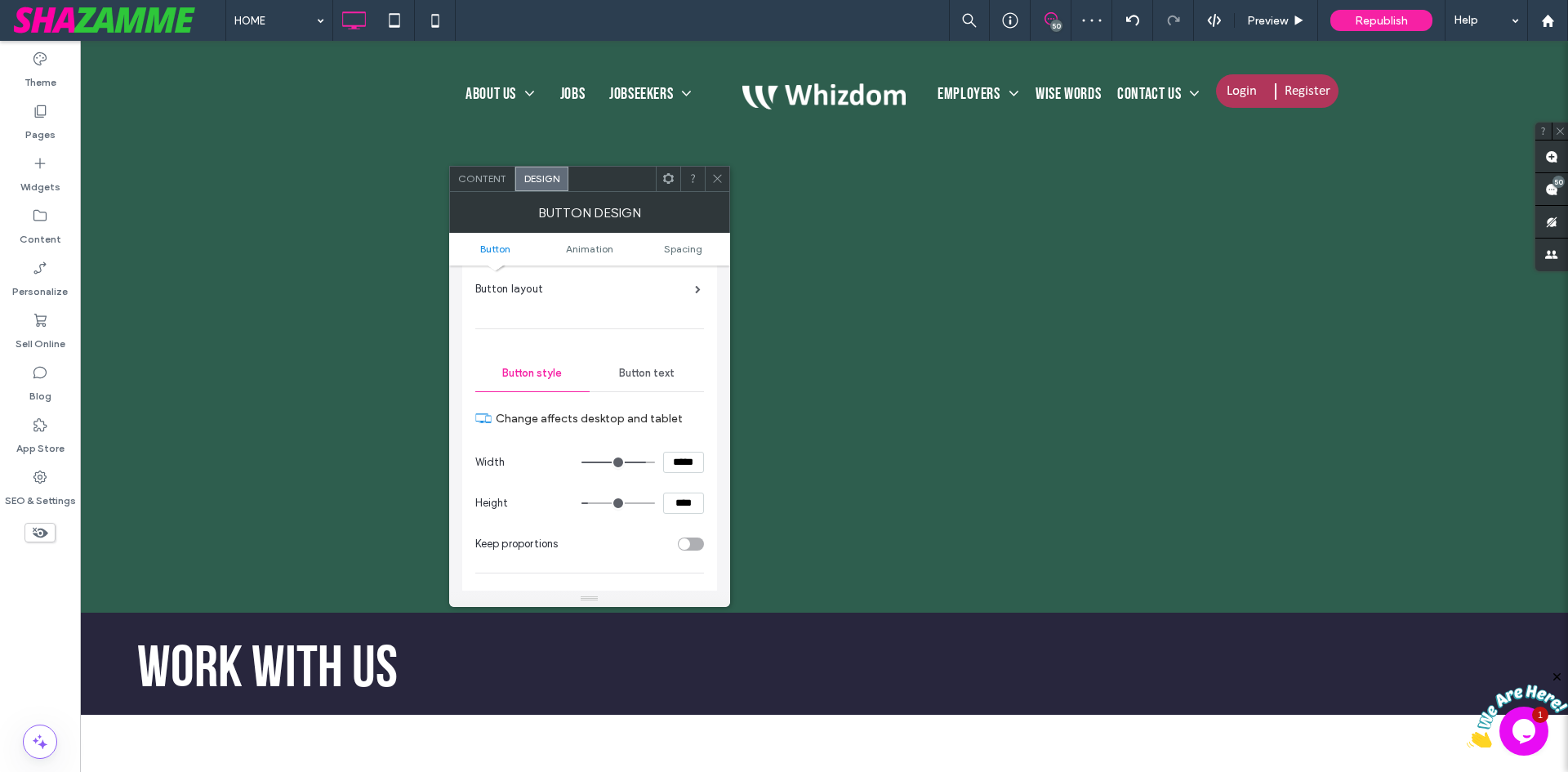
click at [684, 500] on input "****" at bounding box center [684, 503] width 41 height 21
click at [685, 464] on input "*****" at bounding box center [684, 462] width 41 height 21
click at [677, 511] on input "****" at bounding box center [684, 503] width 41 height 21
paste input
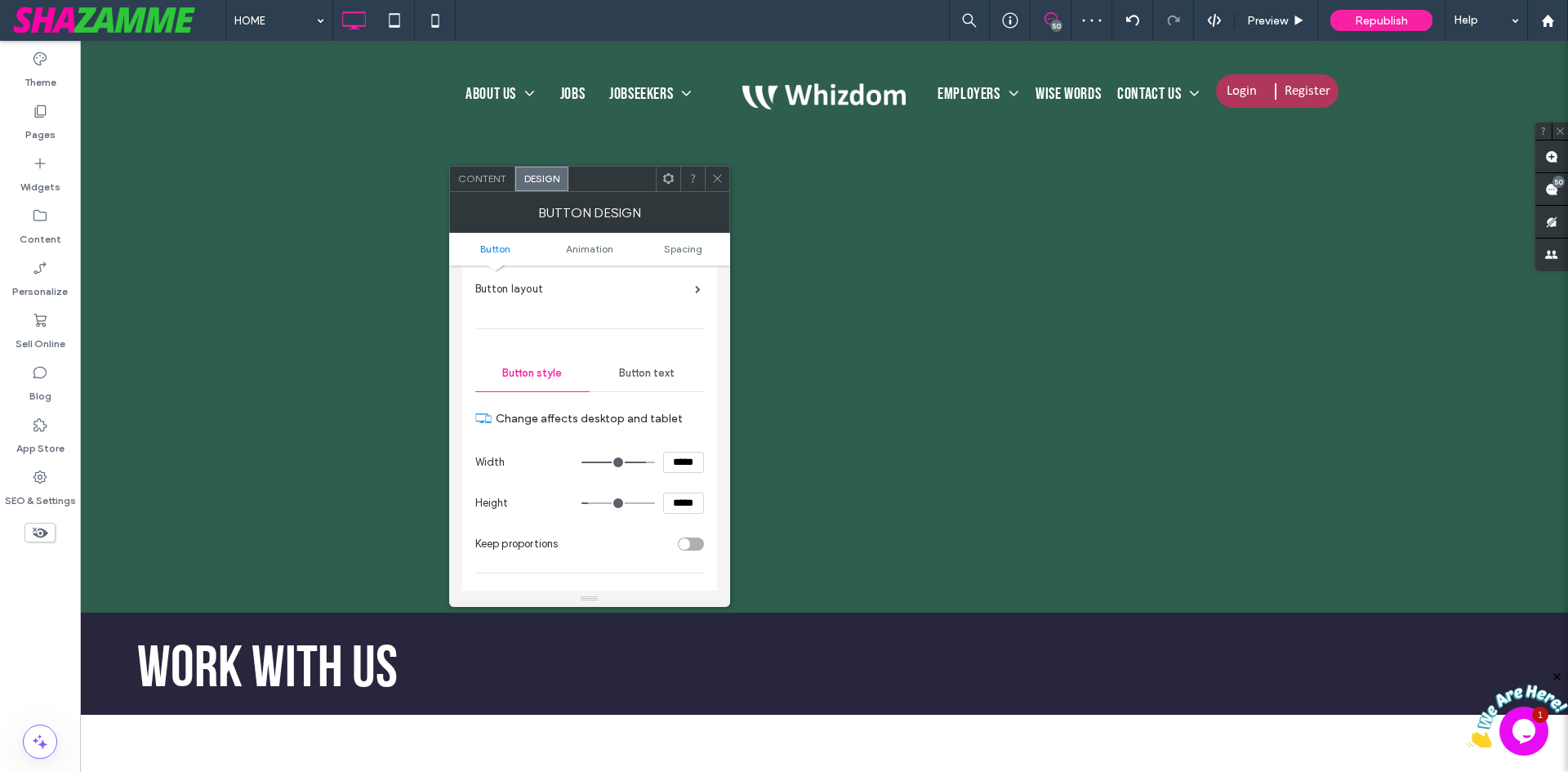
type input "****"
type input "**"
type input "****"
click at [711, 177] on icon at bounding box center [717, 179] width 12 height 12
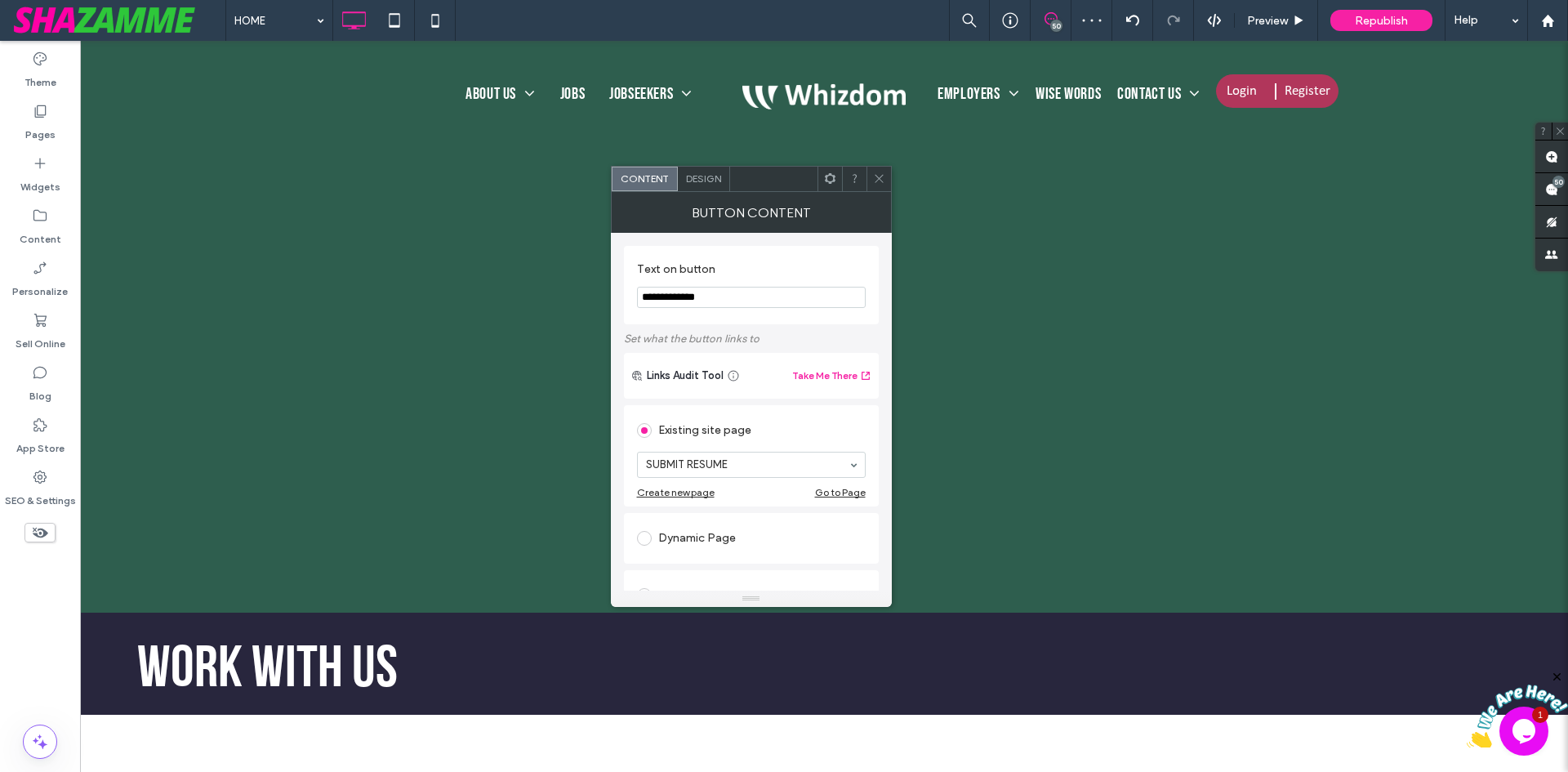
click at [698, 181] on span "Design" at bounding box center [704, 179] width 35 height 12
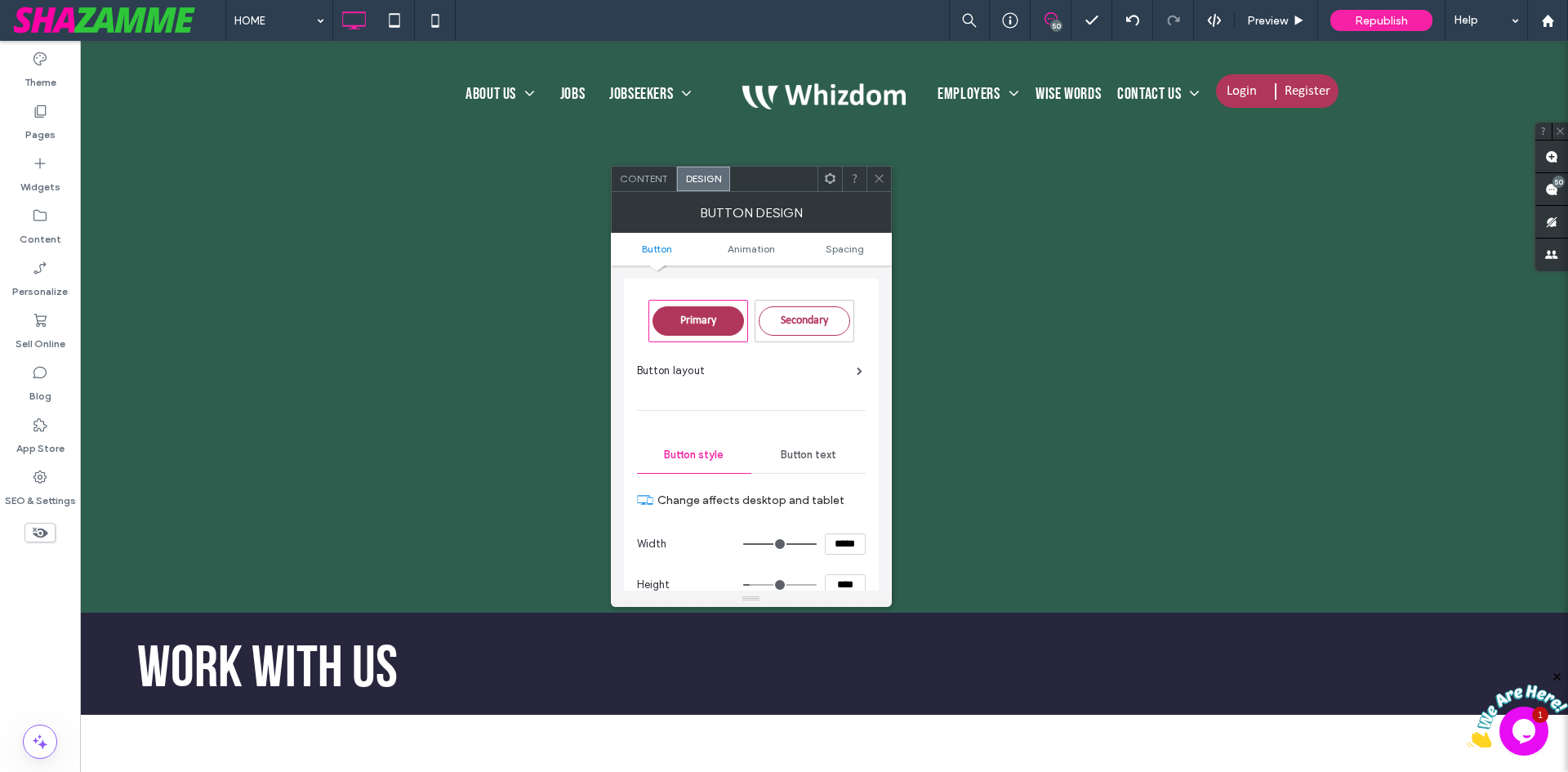
click at [842, 587] on input "****" at bounding box center [845, 585] width 41 height 21
paste input
type input "****"
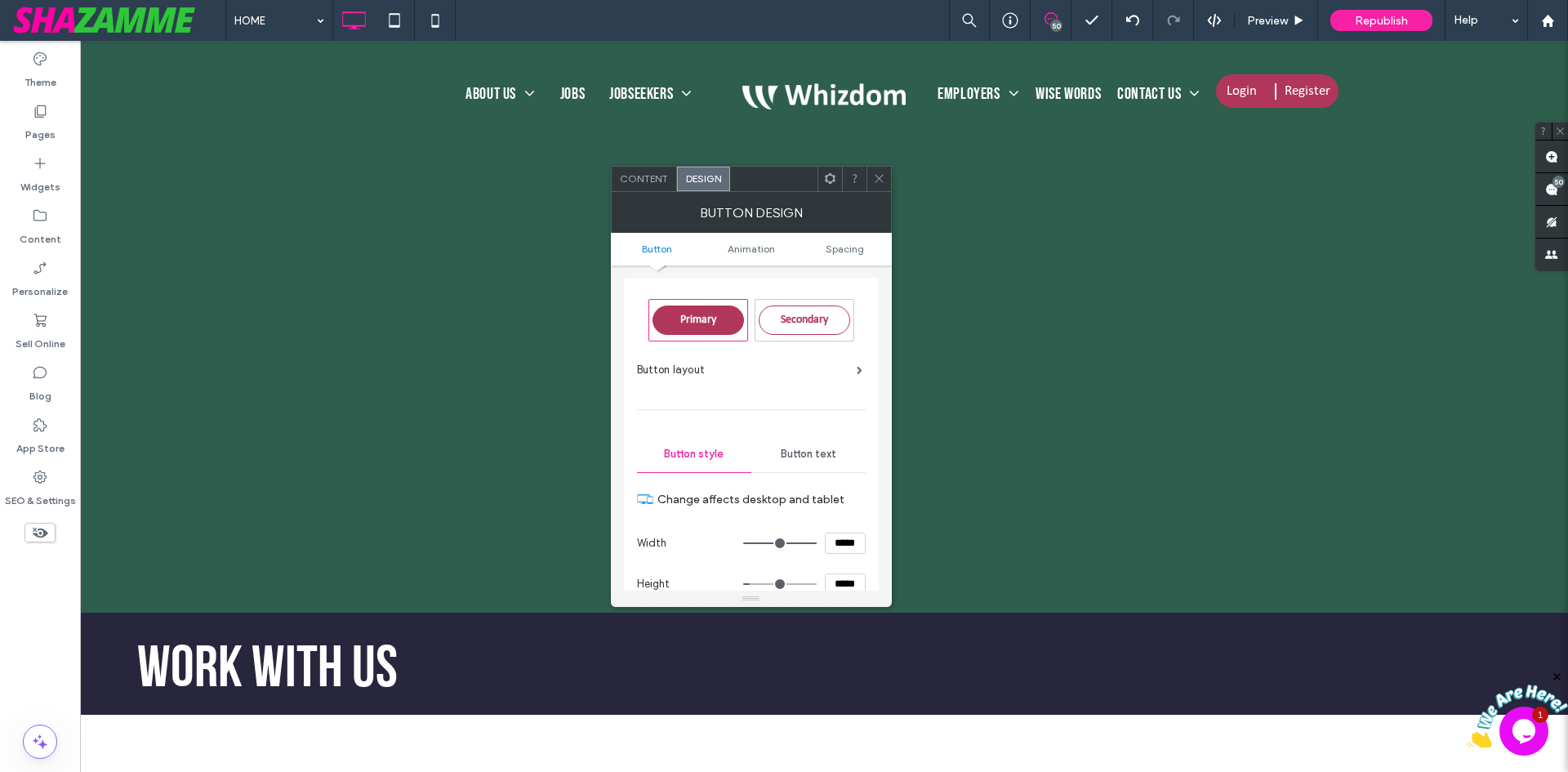
type input "**"
type input "****"
click at [875, 172] on span at bounding box center [879, 179] width 12 height 25
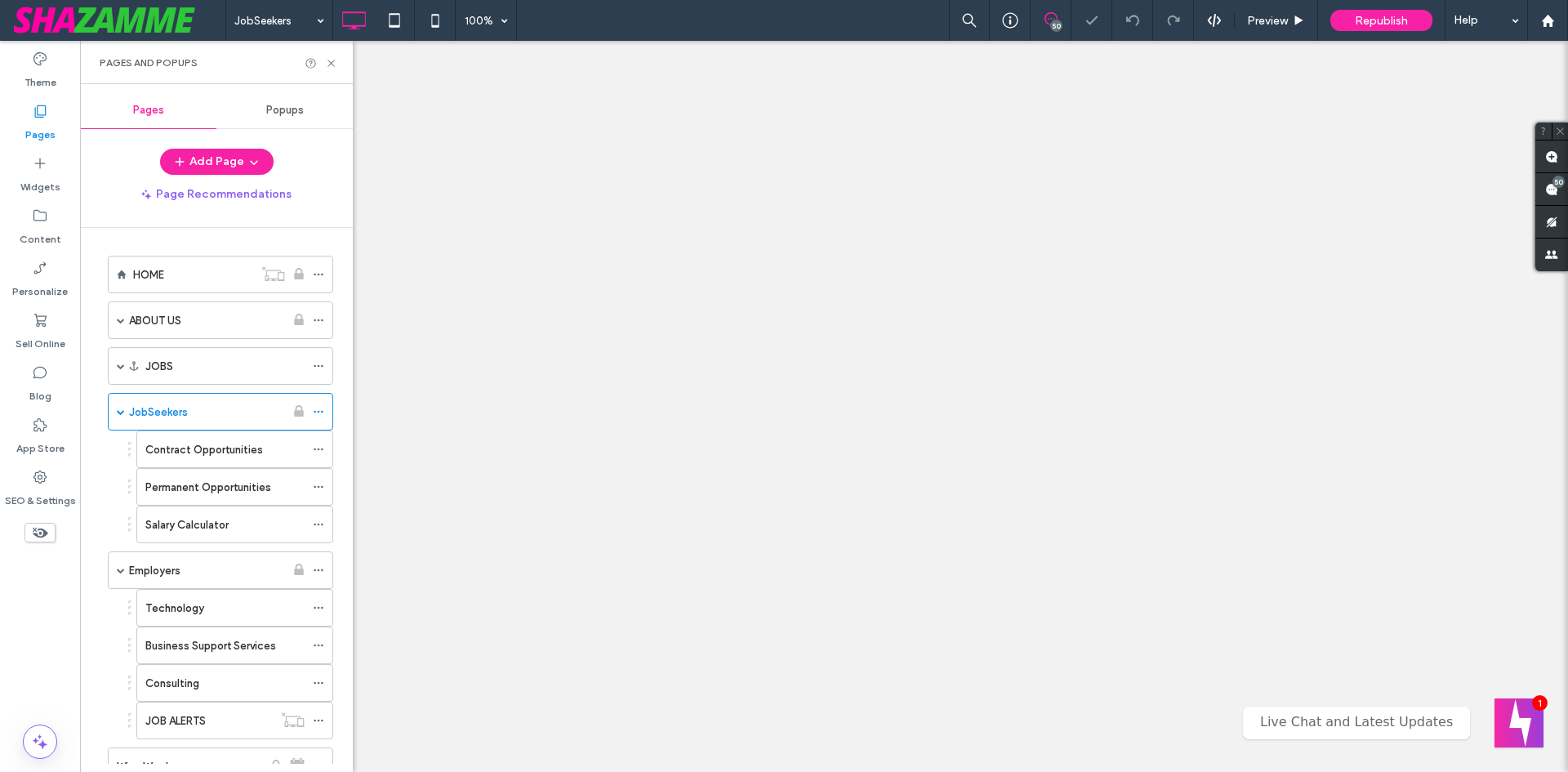
click at [182, 452] on label "Contract Opportunities" at bounding box center [203, 449] width 118 height 28
click at [977, 379] on div at bounding box center [784, 386] width 1568 height 772
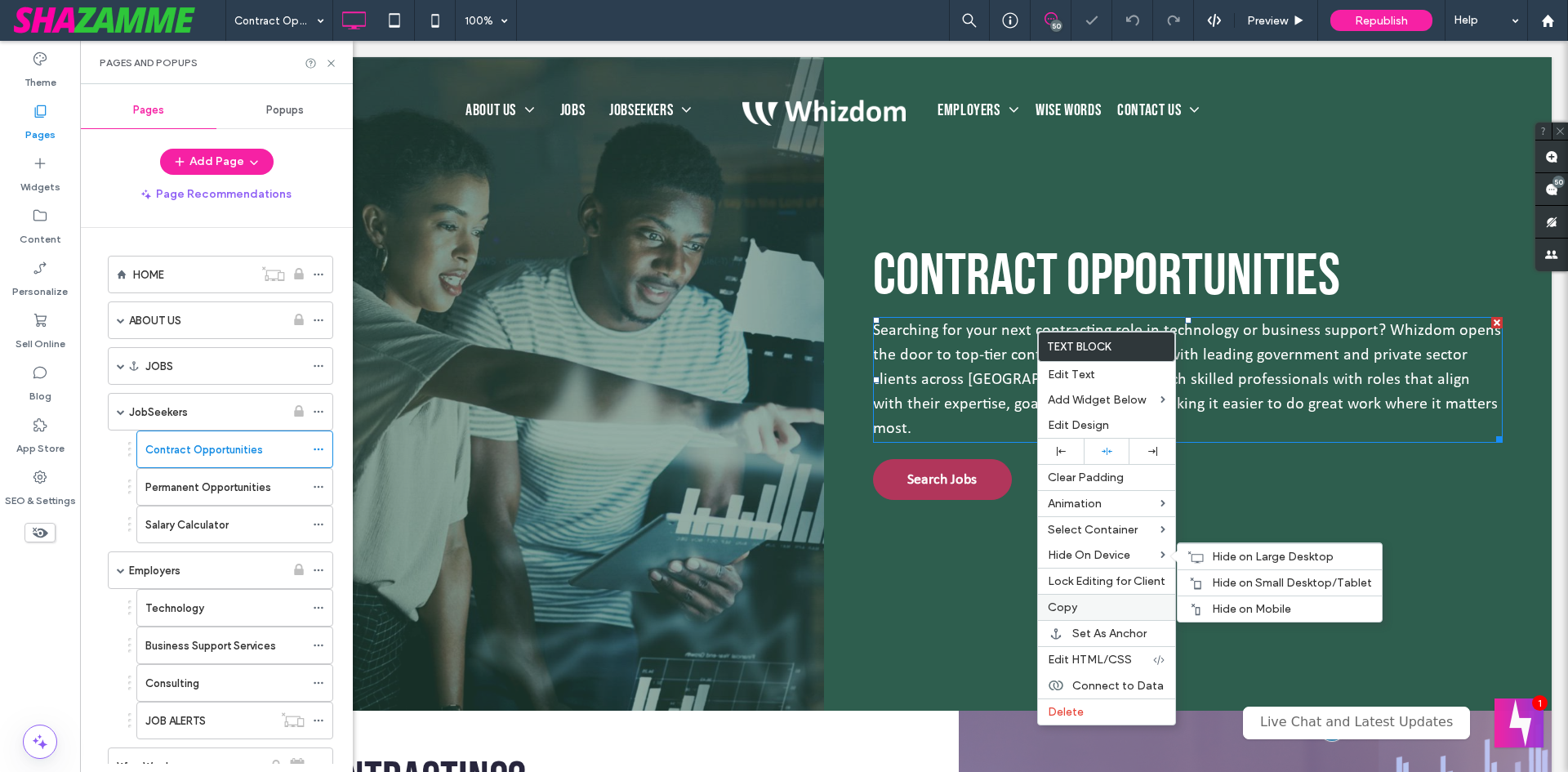
click at [1075, 606] on span "Copy" at bounding box center [1062, 608] width 29 height 14
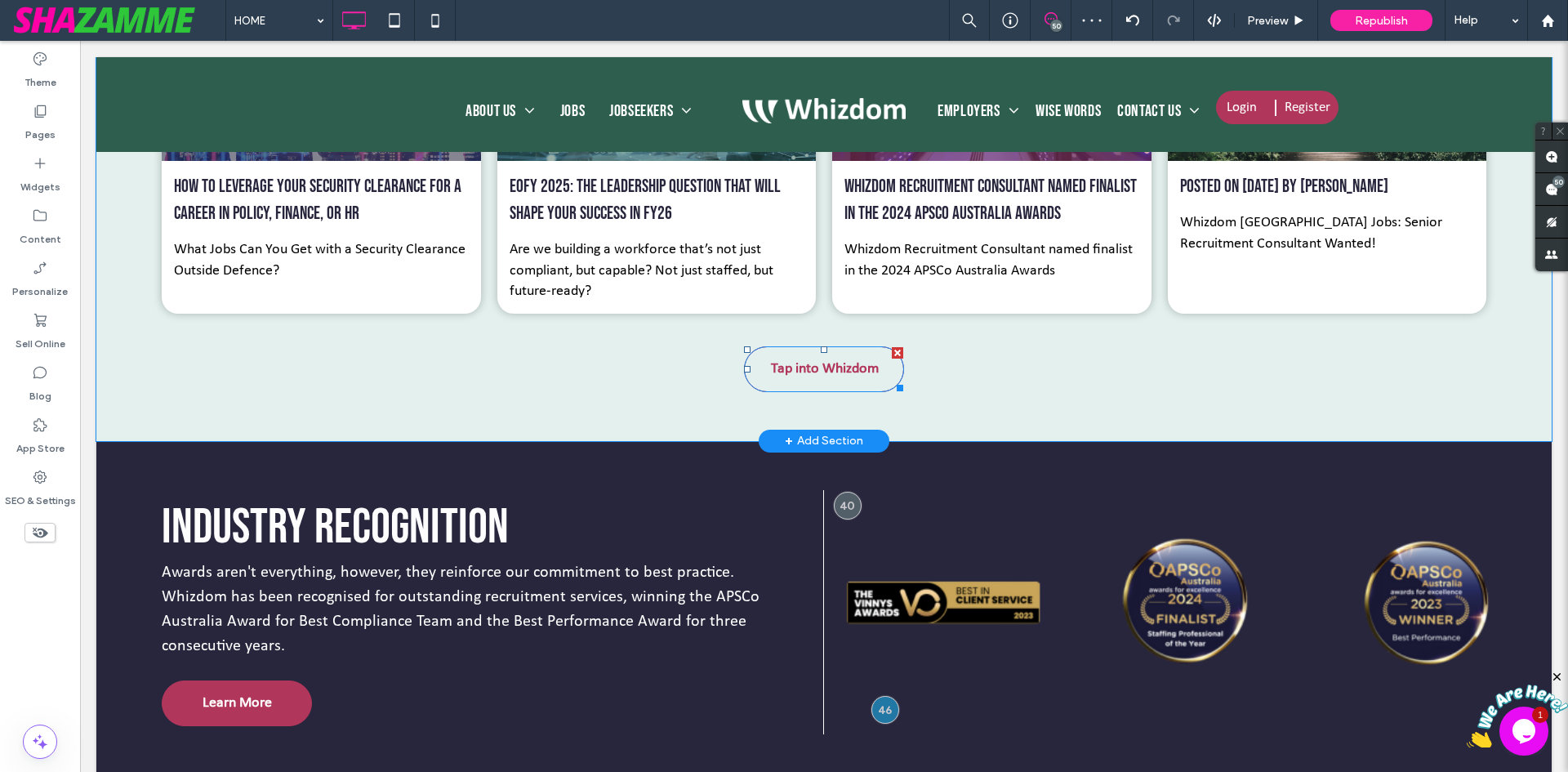
click at [814, 378] on span "Tap into Whizdom" at bounding box center [824, 369] width 119 height 35
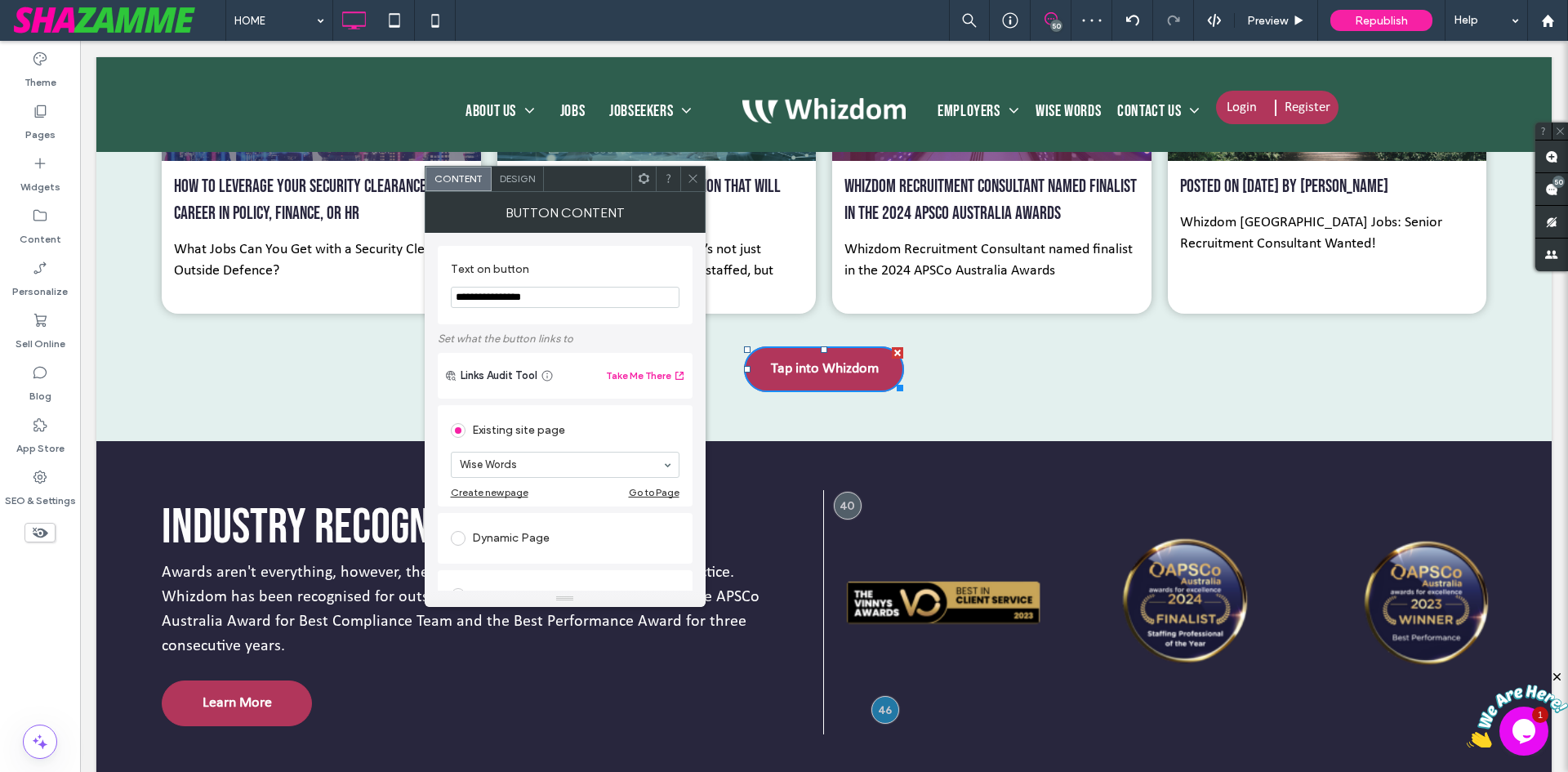
click at [512, 166] on div "Design" at bounding box center [517, 179] width 52 height 25
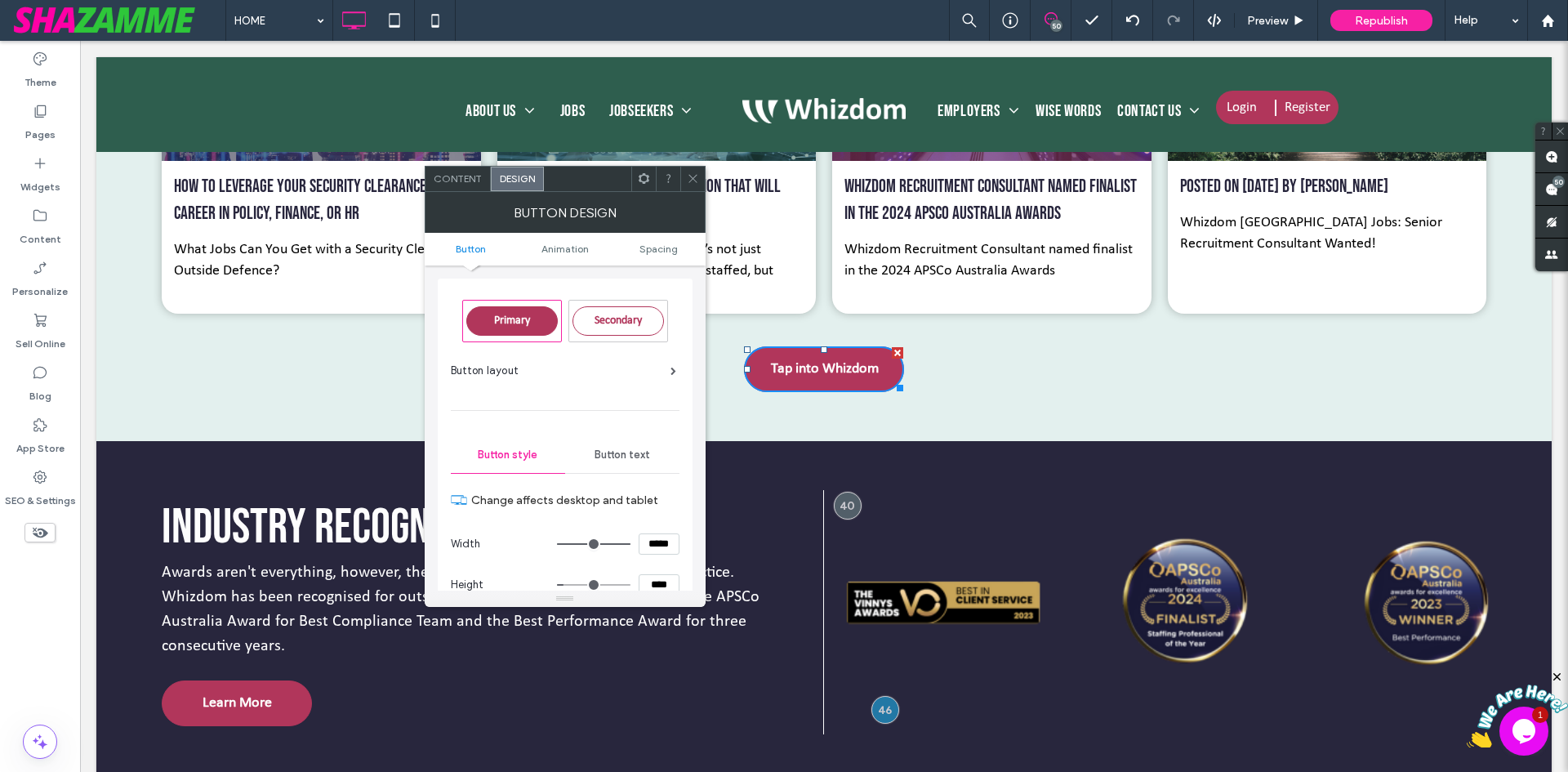
click at [663, 586] on input "****" at bounding box center [659, 585] width 41 height 21
paste input
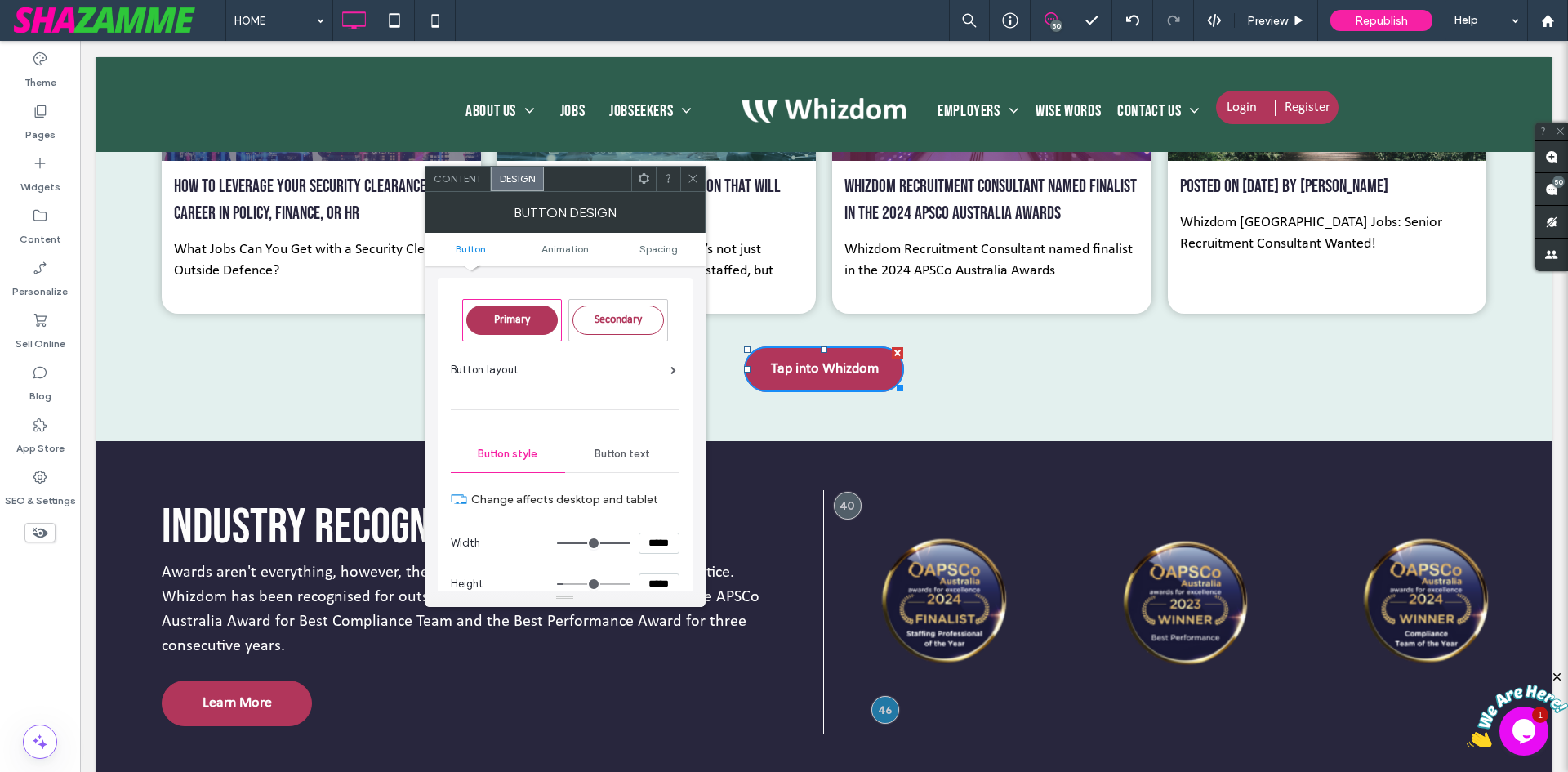
type input "****"
type input "**"
type input "****"
click at [698, 179] on icon at bounding box center [693, 179] width 12 height 12
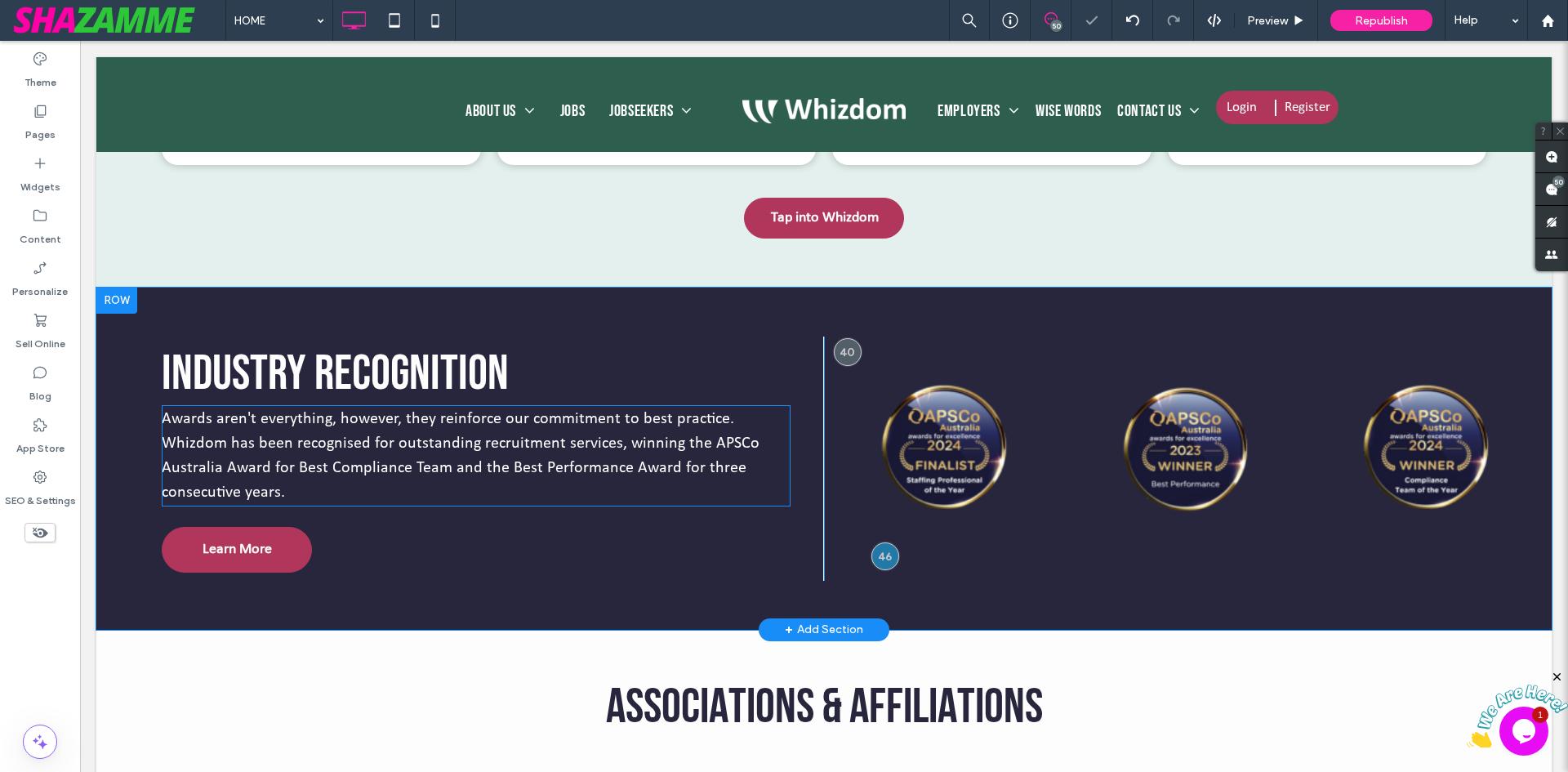
scroll to position [3622, 0]
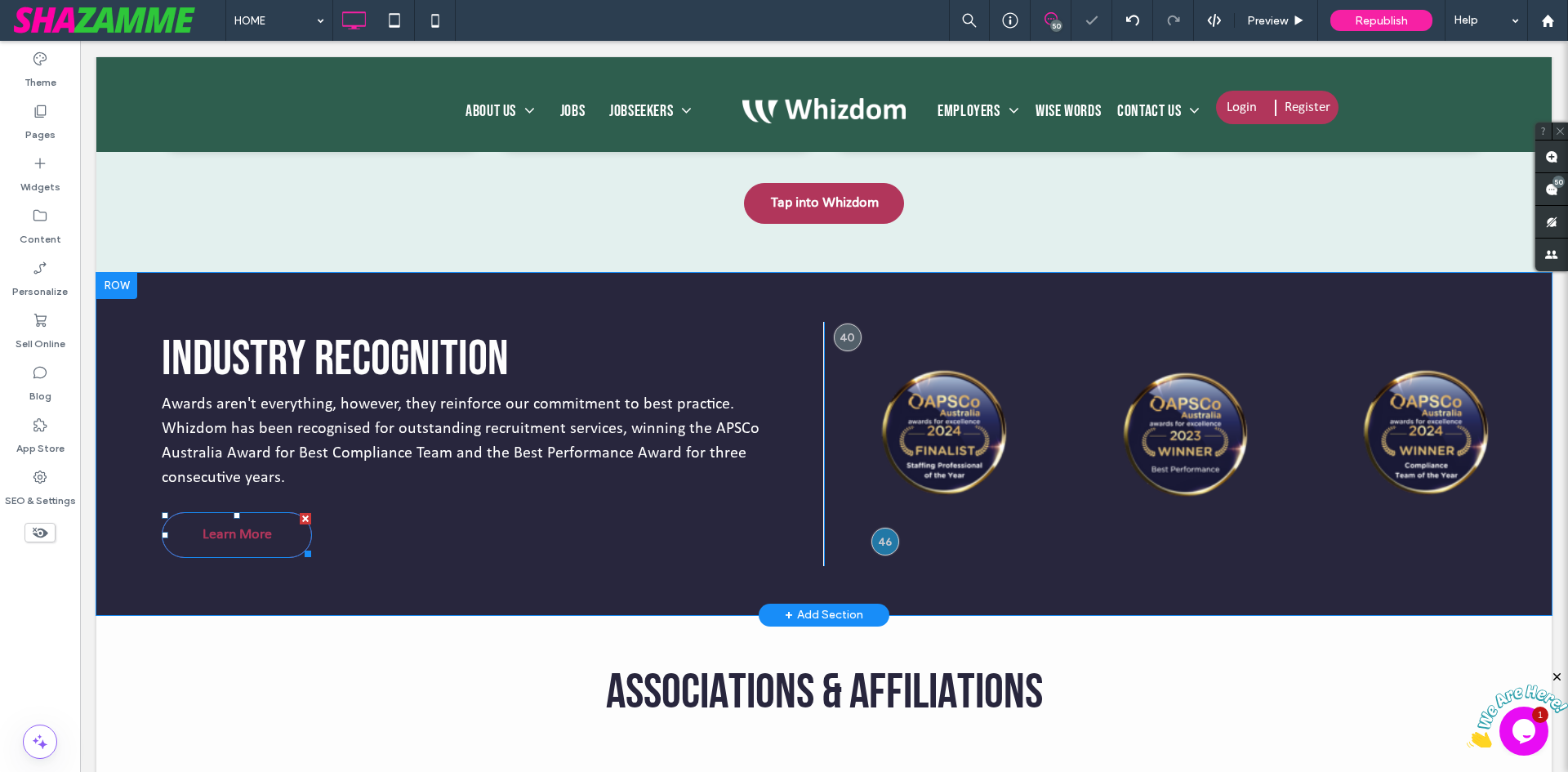
click at [272, 529] on link "Learn More" at bounding box center [237, 535] width 150 height 46
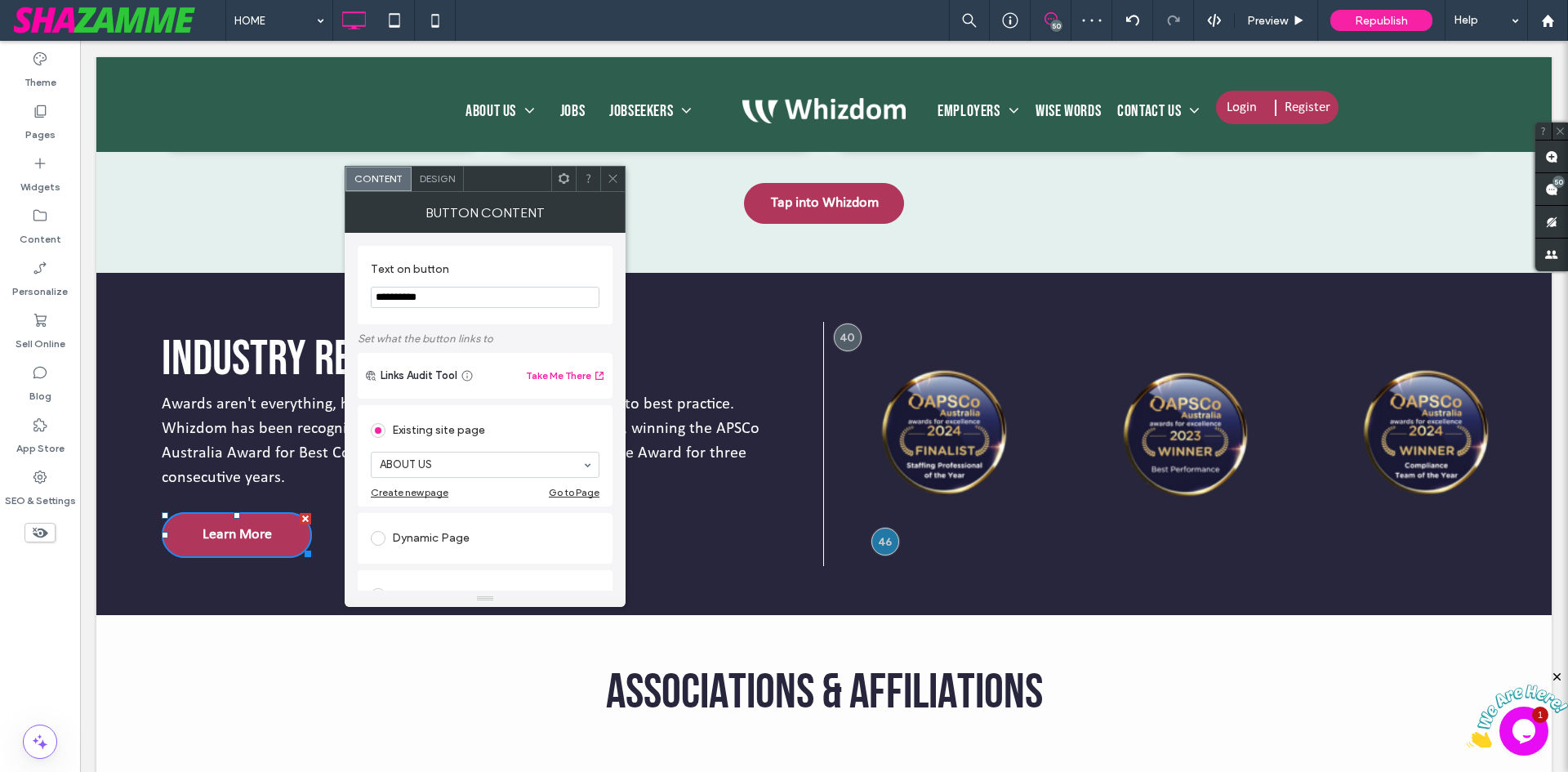
click at [432, 180] on span "Design" at bounding box center [438, 179] width 35 height 12
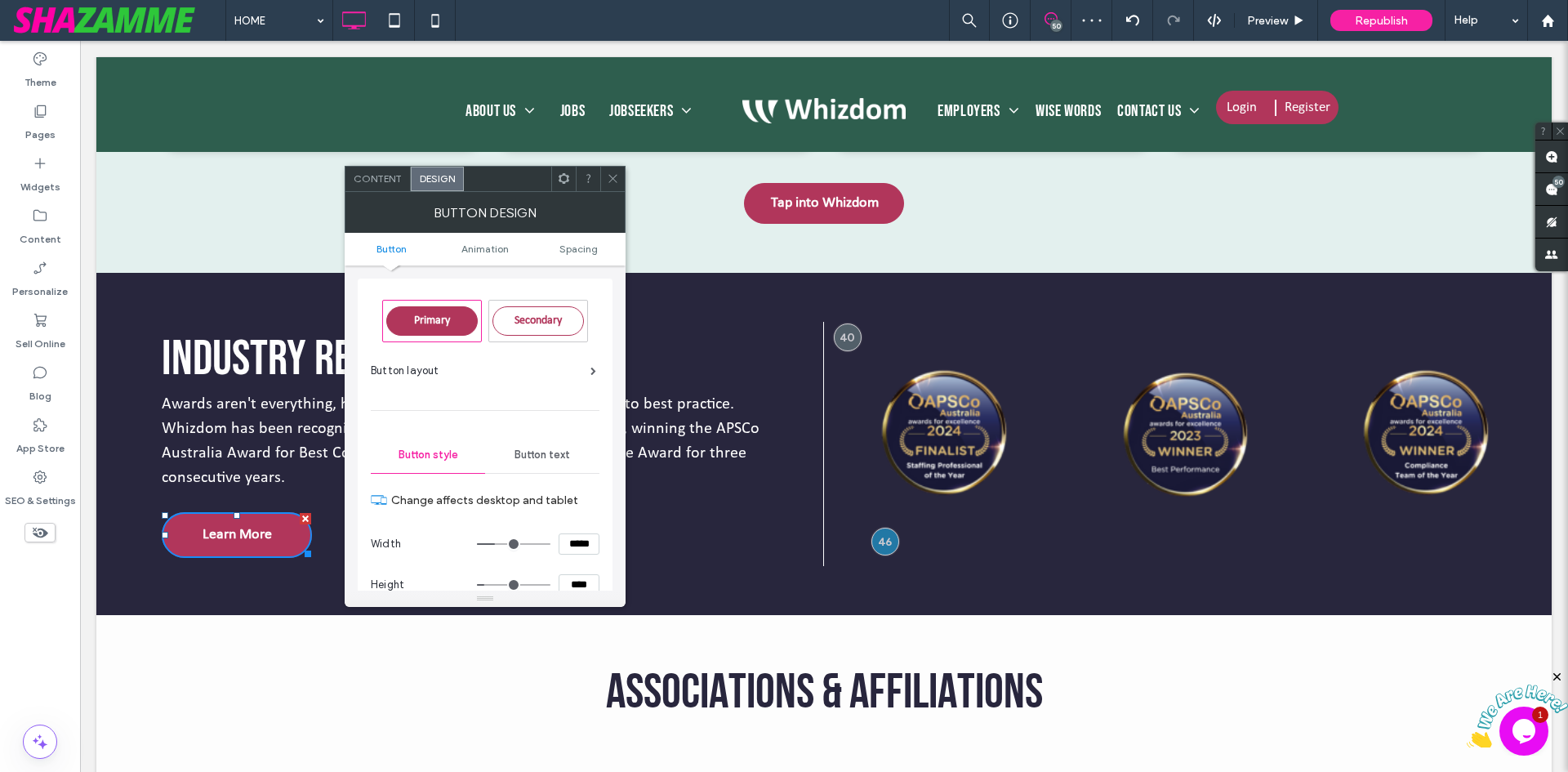
click at [575, 576] on input "****" at bounding box center [579, 585] width 41 height 21
paste input
type input "****"
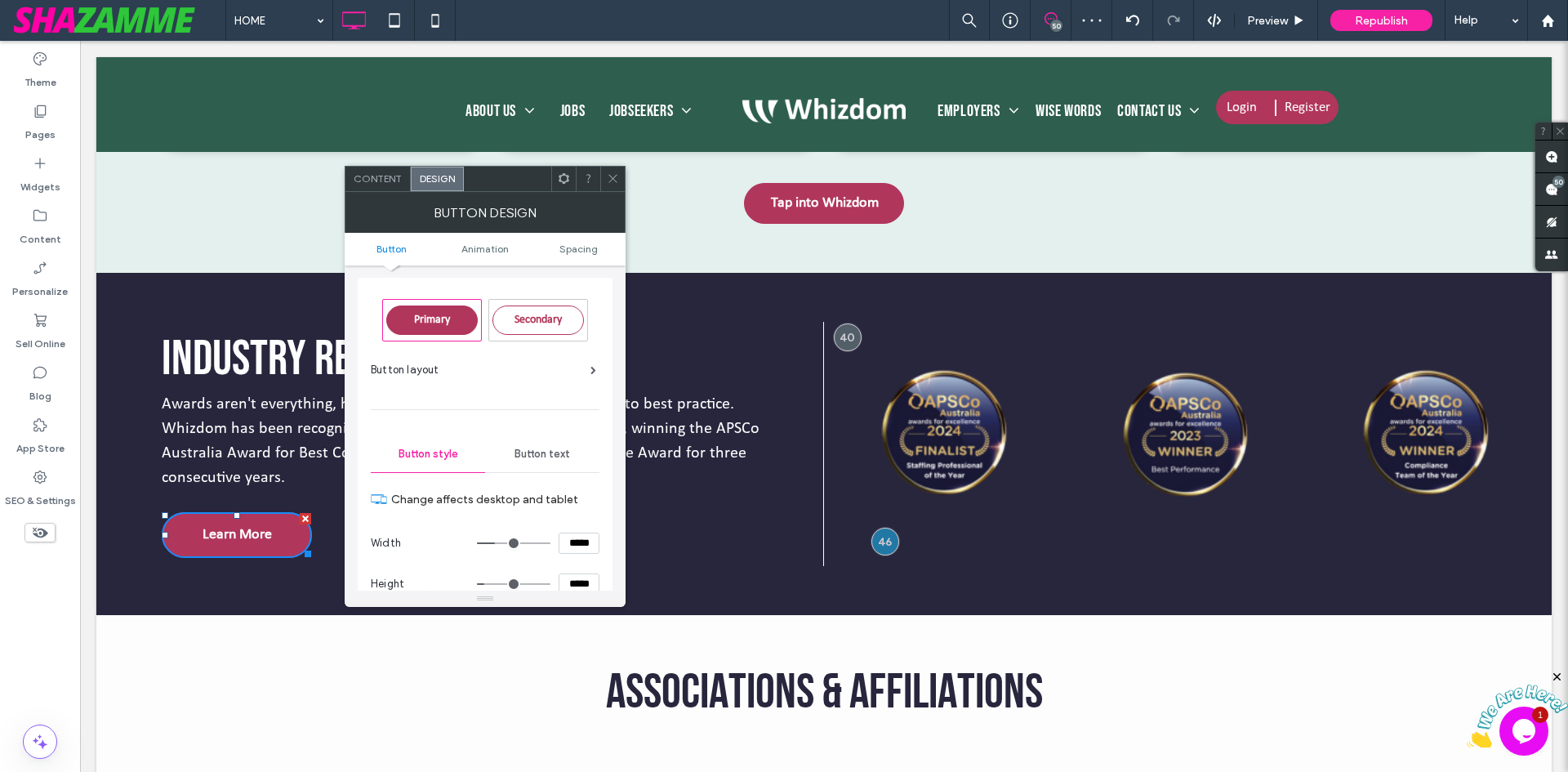
type input "**"
type input "****"
click at [589, 568] on section "Height ****" at bounding box center [485, 584] width 229 height 41
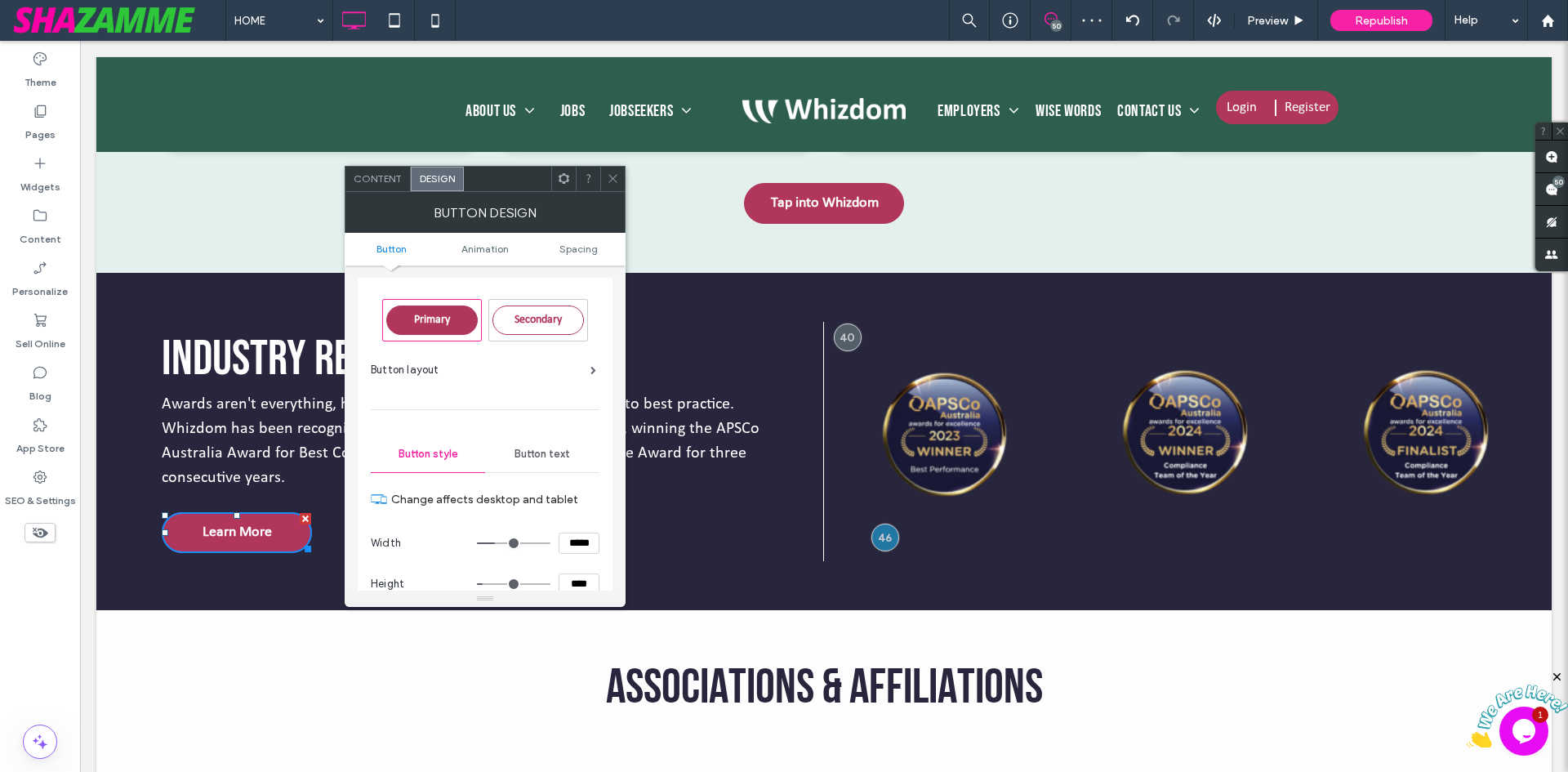
click at [608, 179] on icon at bounding box center [613, 179] width 12 height 12
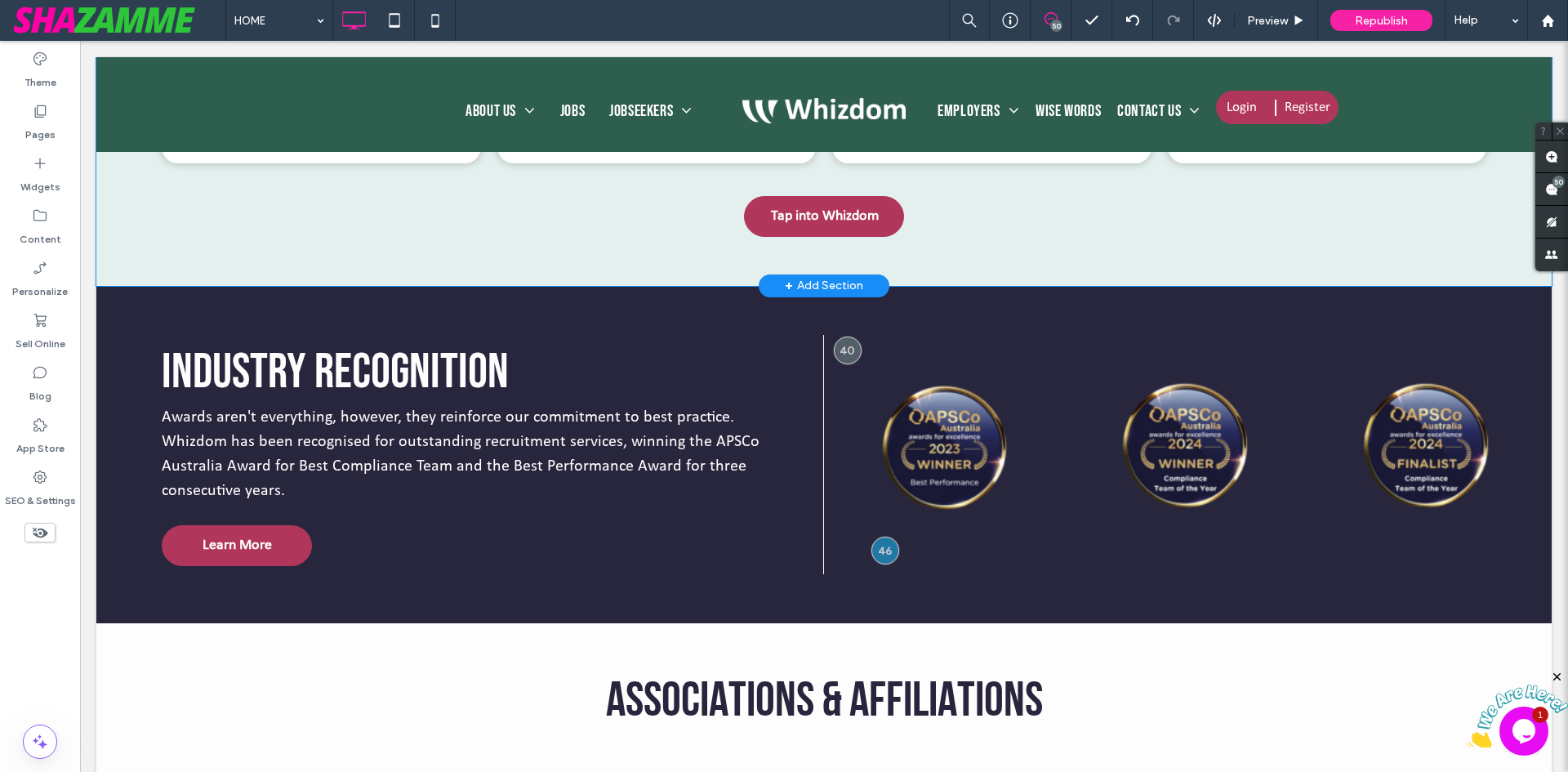
scroll to position [3443, 0]
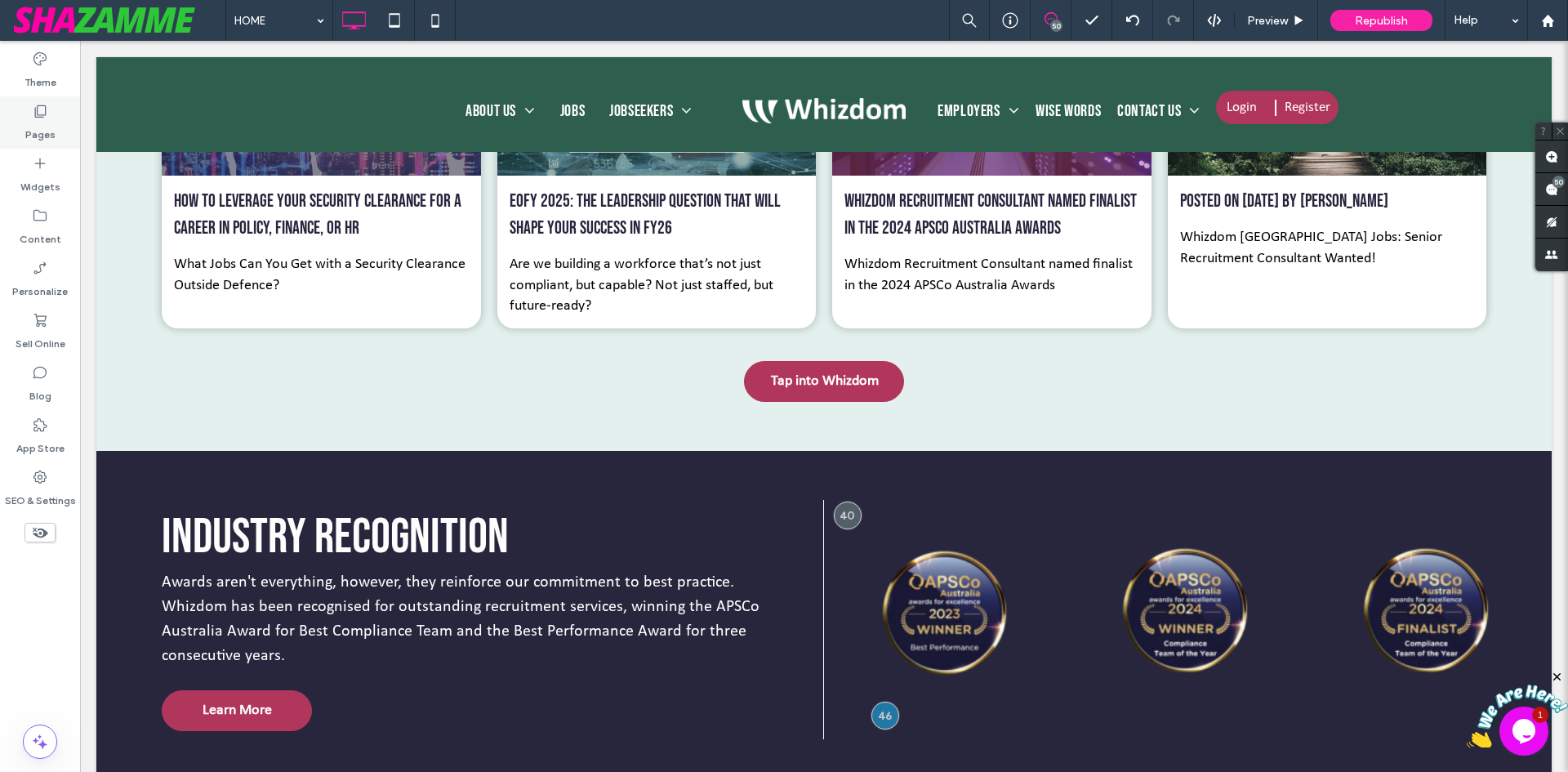
click at [37, 118] on icon at bounding box center [40, 111] width 16 height 16
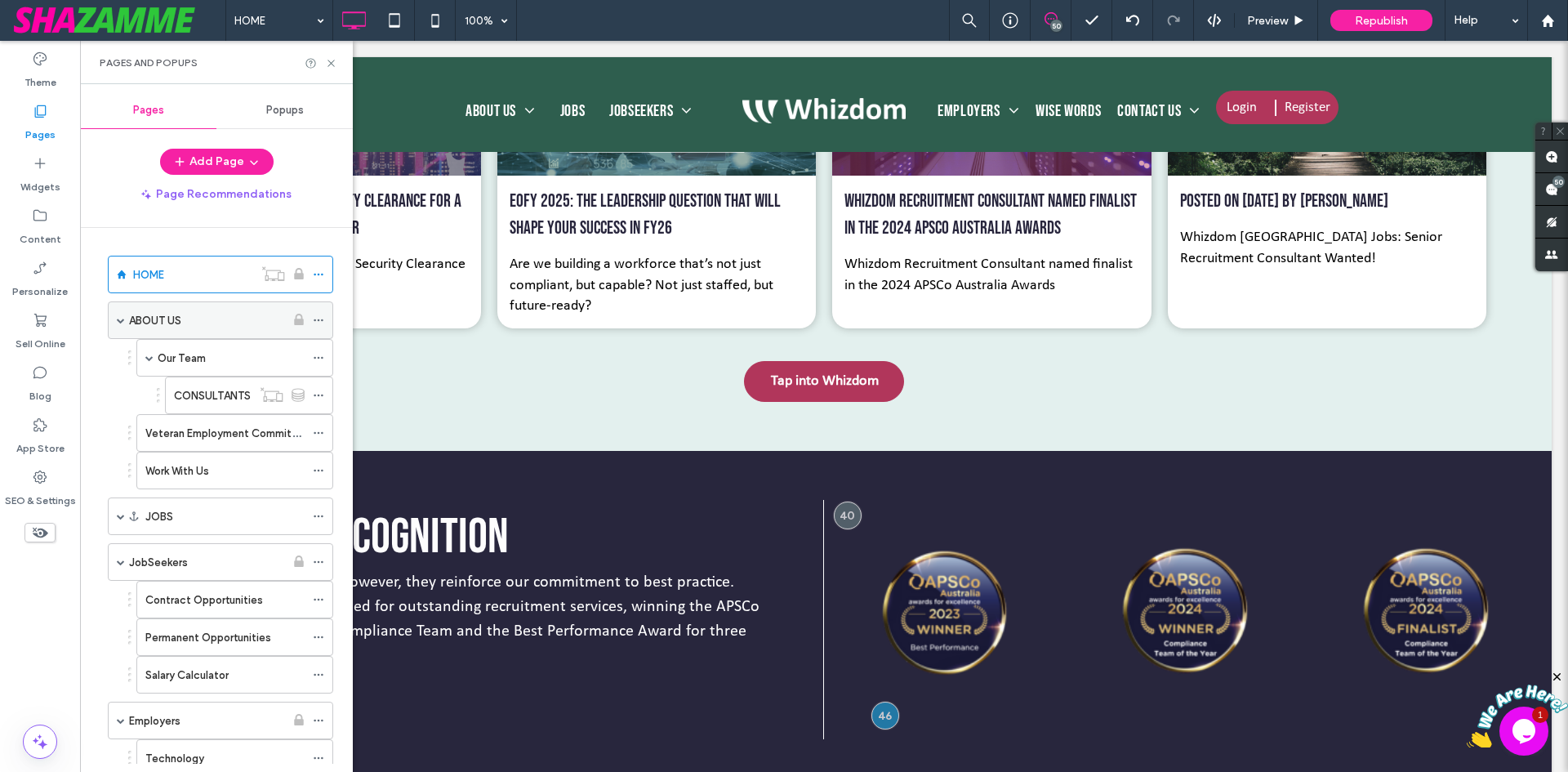
click at [167, 317] on label "ABOUT US" at bounding box center [155, 320] width 52 height 28
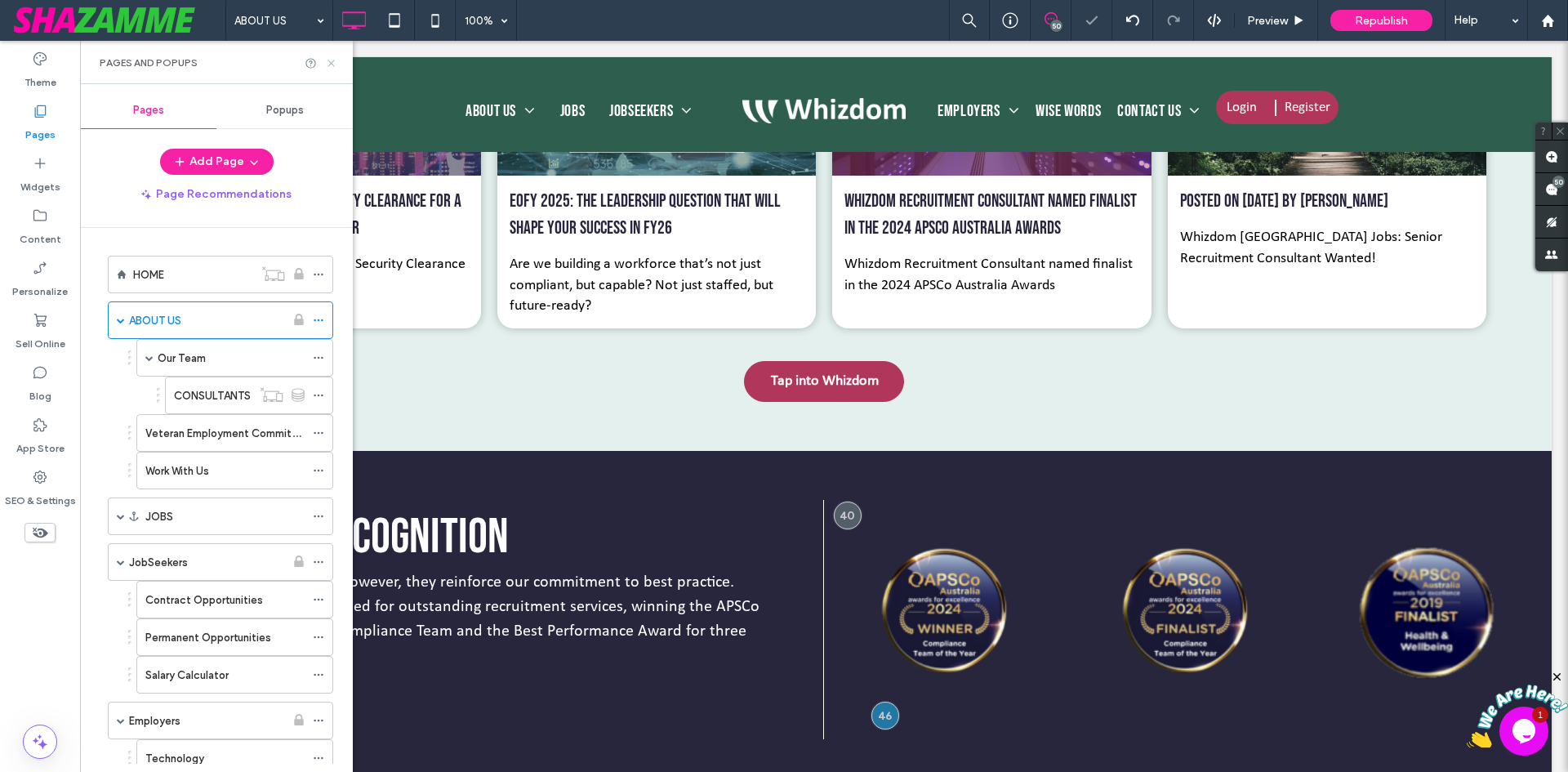
click at [331, 61] on icon at bounding box center [332, 64] width 12 height 12
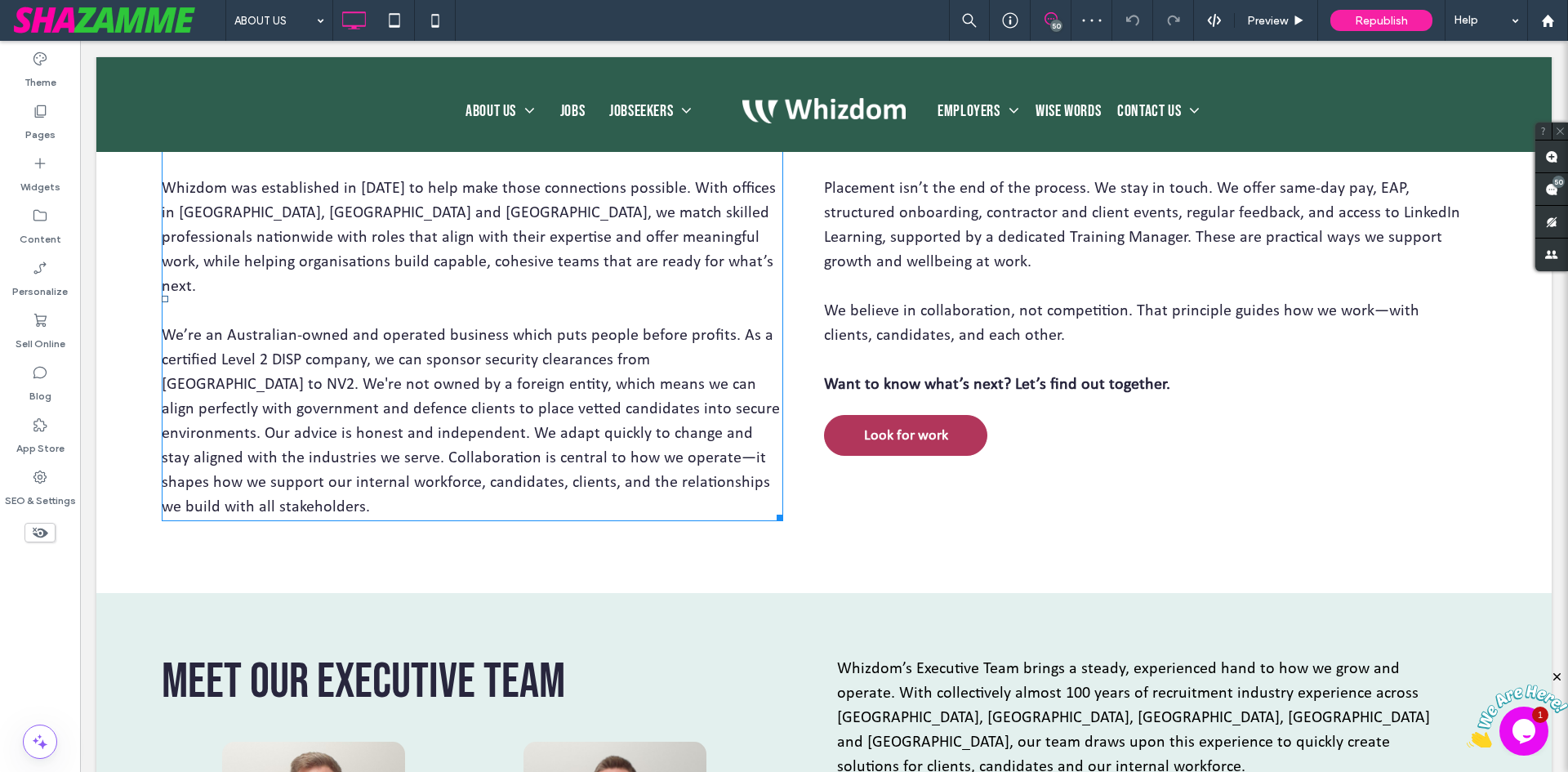
scroll to position [898, 0]
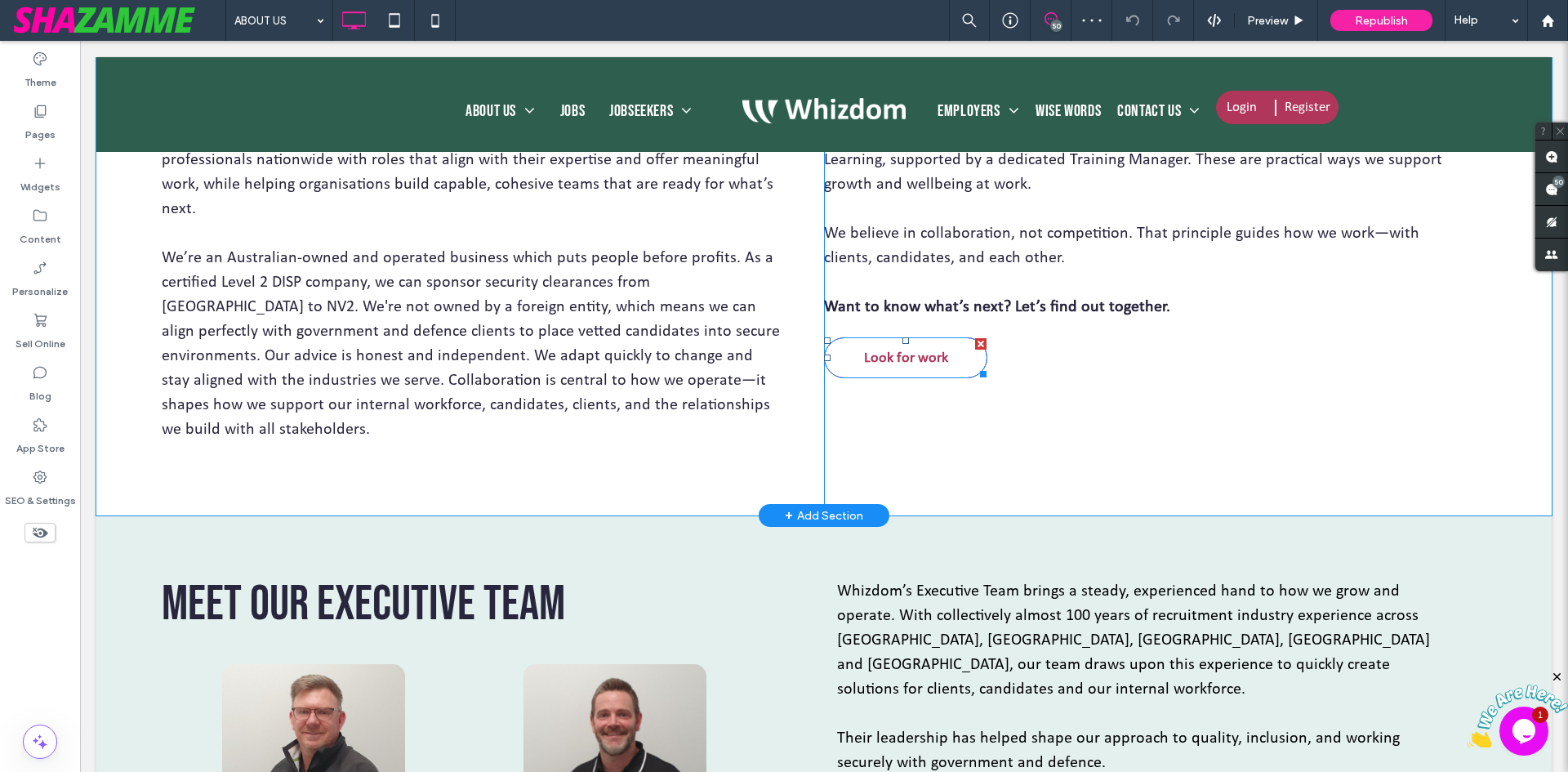
click at [873, 353] on span "Look for work" at bounding box center [906, 357] width 84 height 19
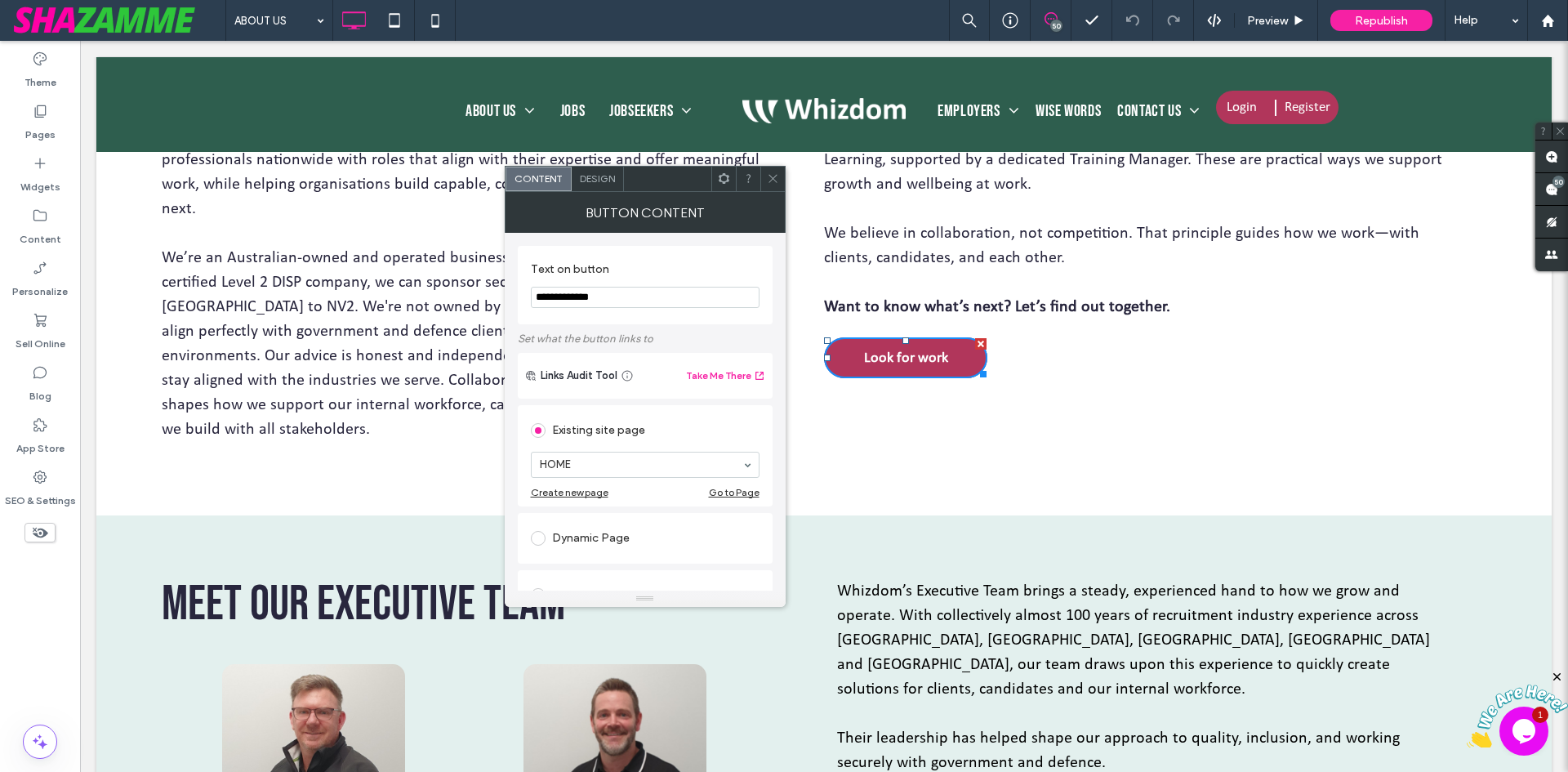
click at [610, 170] on div "Design" at bounding box center [597, 179] width 52 height 25
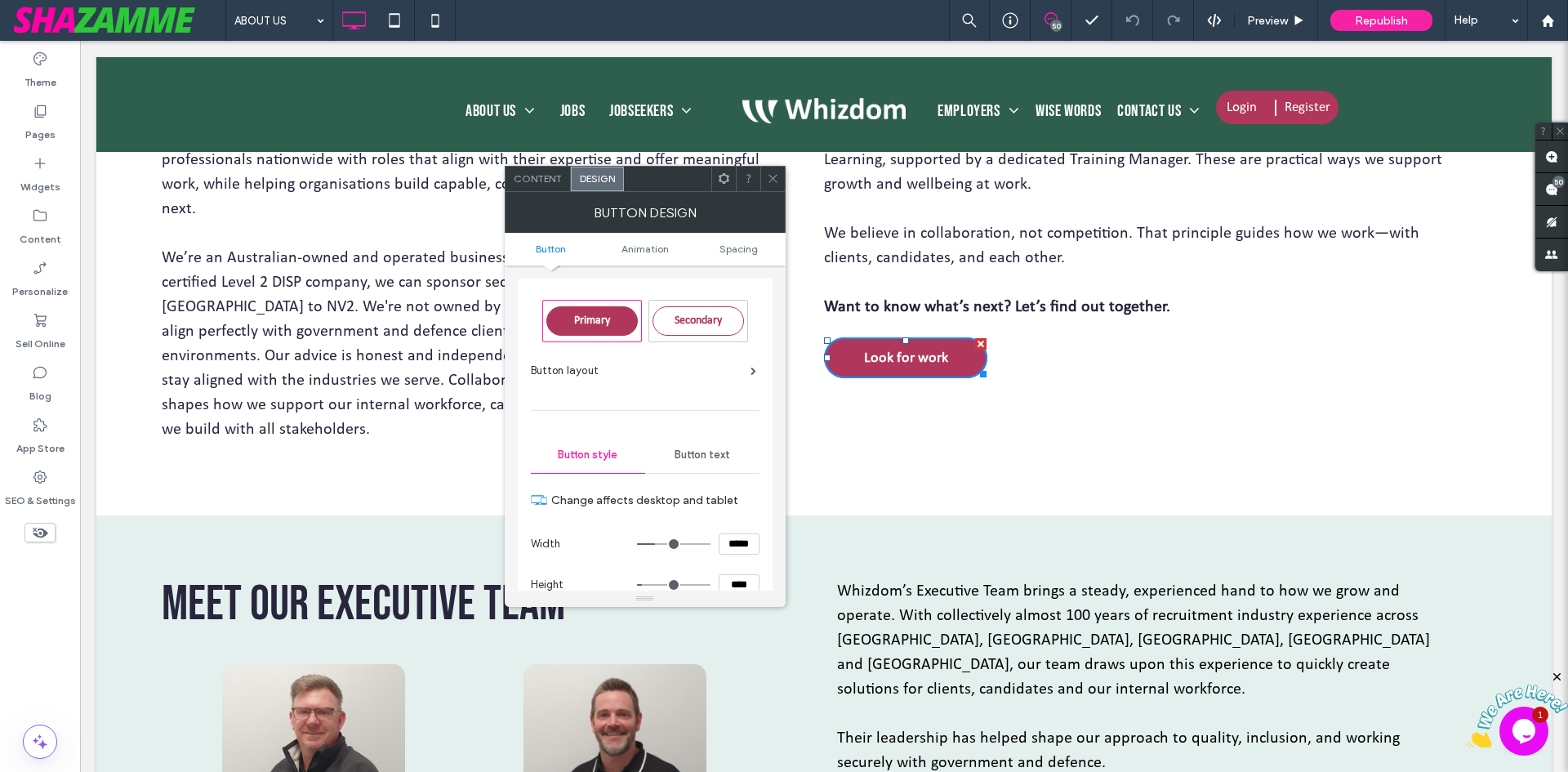
click at [772, 179] on icon at bounding box center [773, 179] width 12 height 12
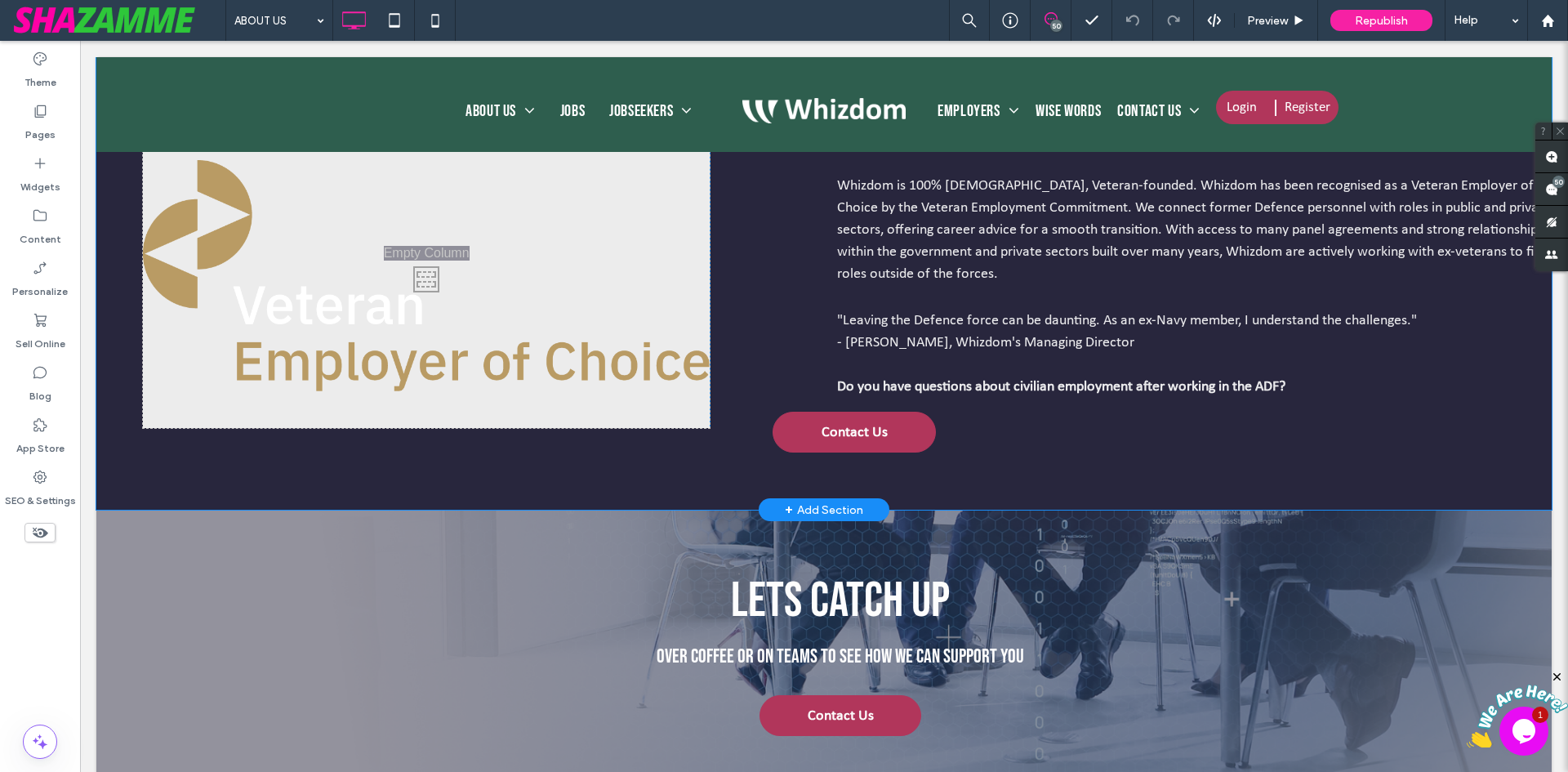
scroll to position [3103, 0]
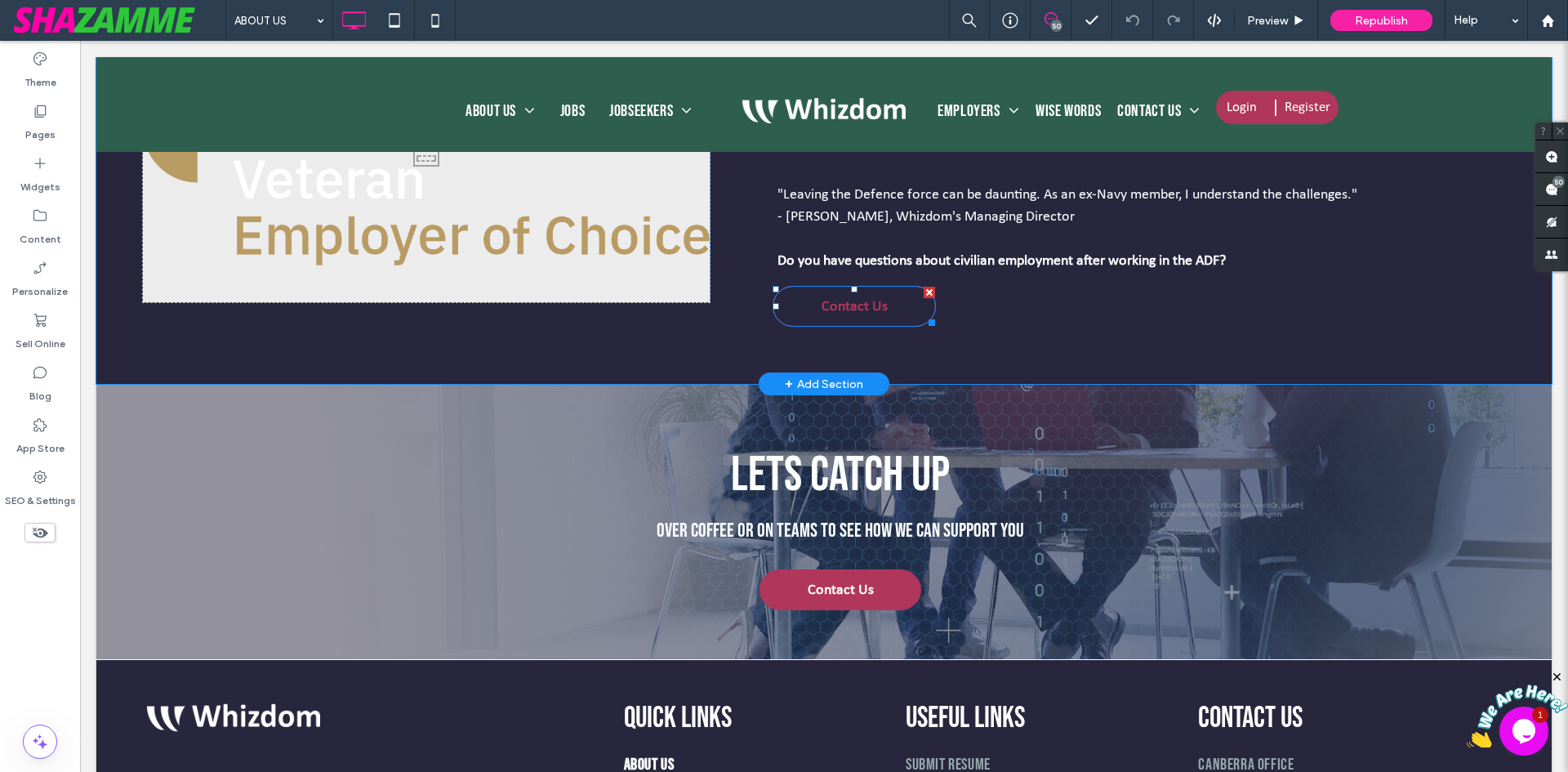
click at [848, 297] on span "Contact Us" at bounding box center [854, 306] width 66 height 19
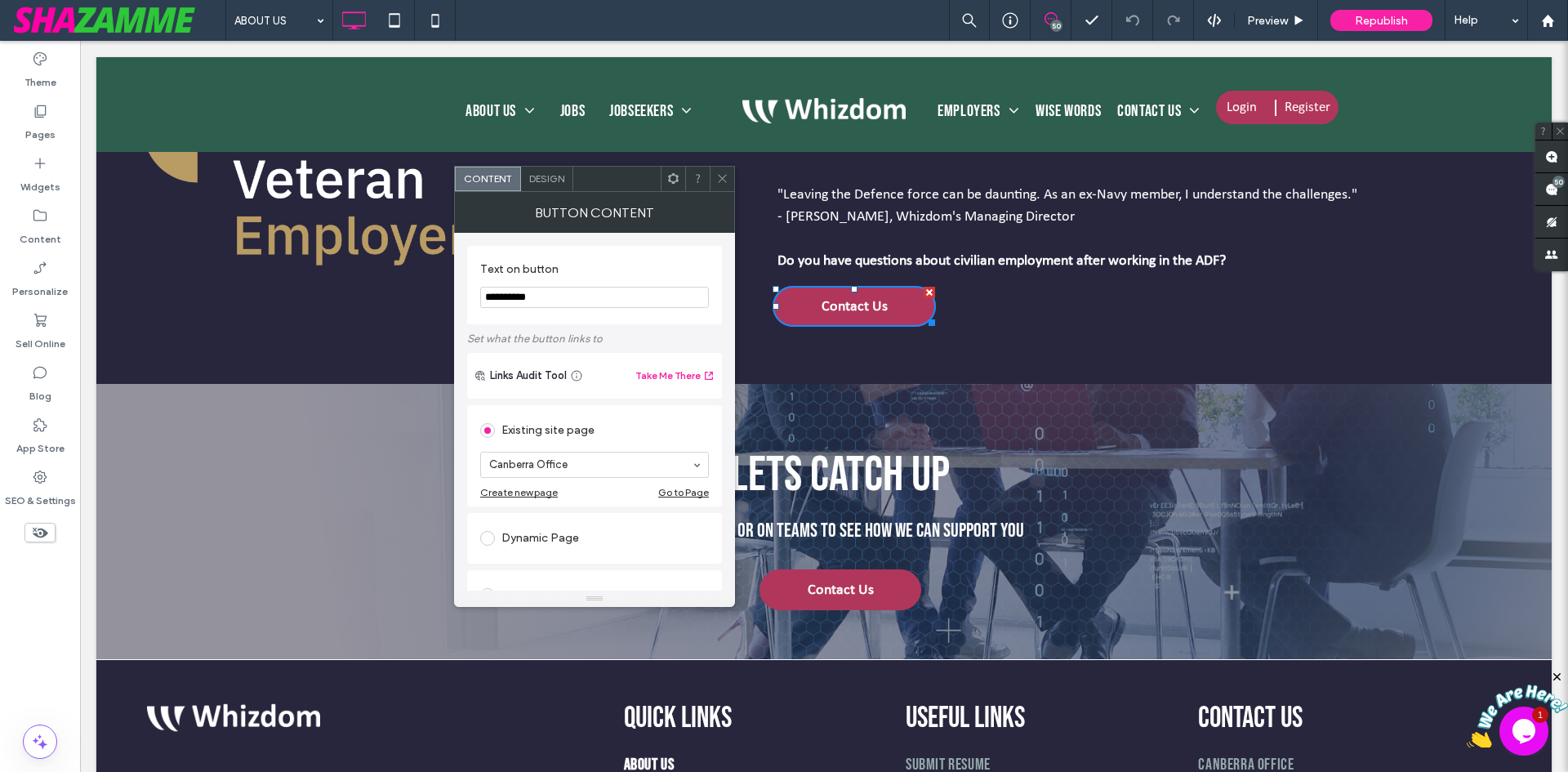
click at [549, 185] on div "Design" at bounding box center [547, 179] width 52 height 25
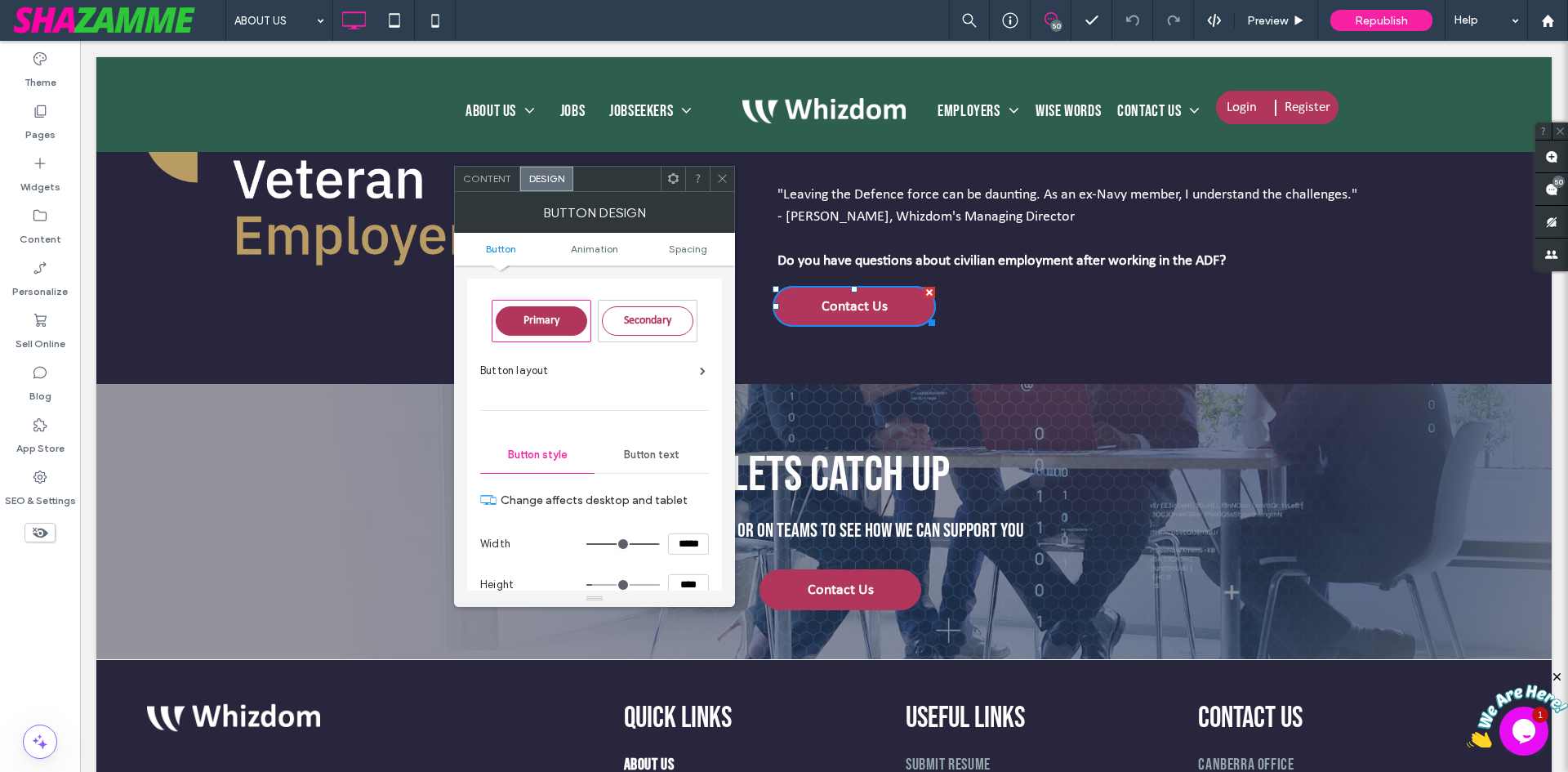
click at [724, 179] on icon at bounding box center [723, 179] width 12 height 12
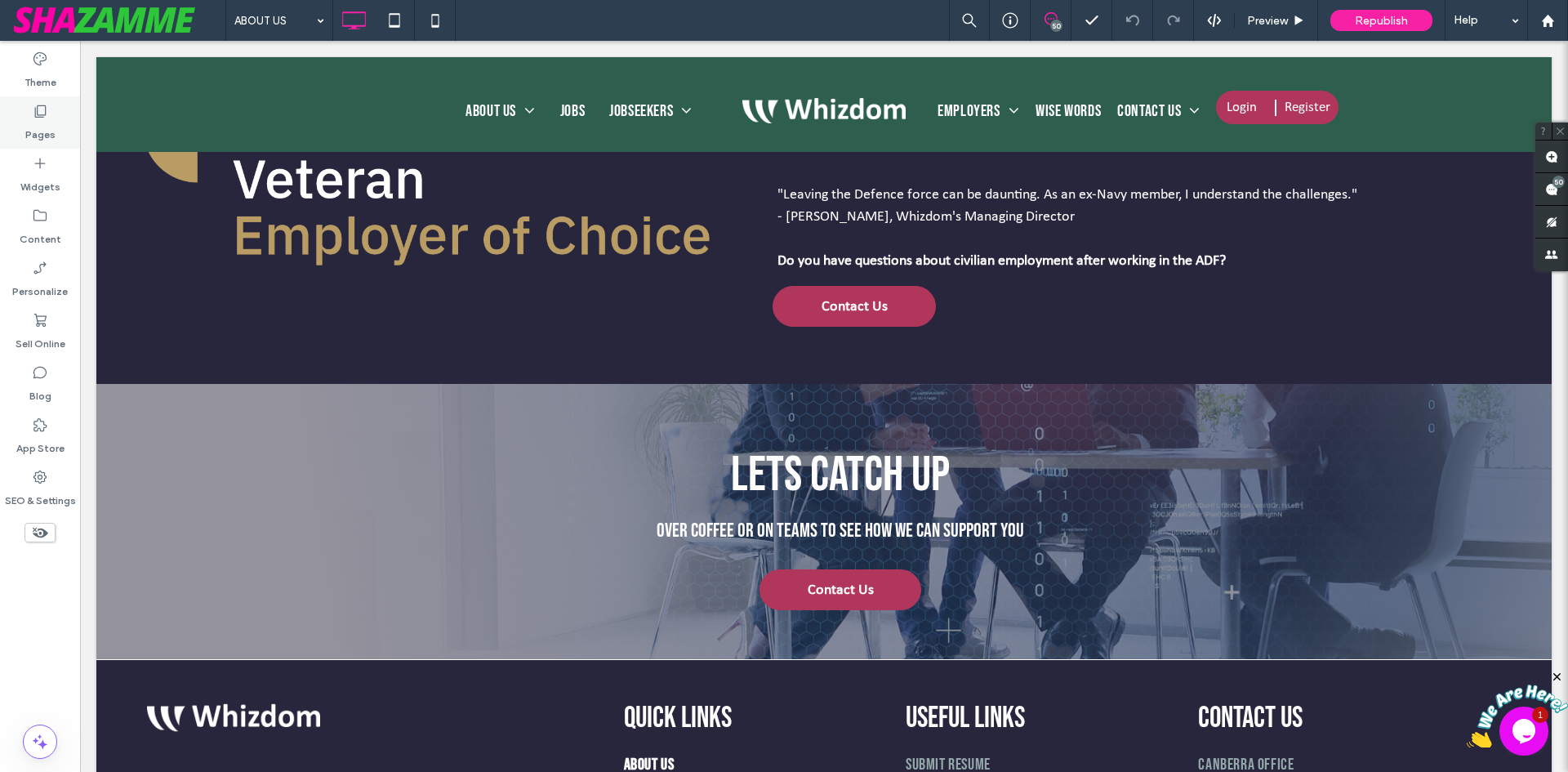
click at [34, 130] on label "Pages" at bounding box center [41, 131] width 30 height 23
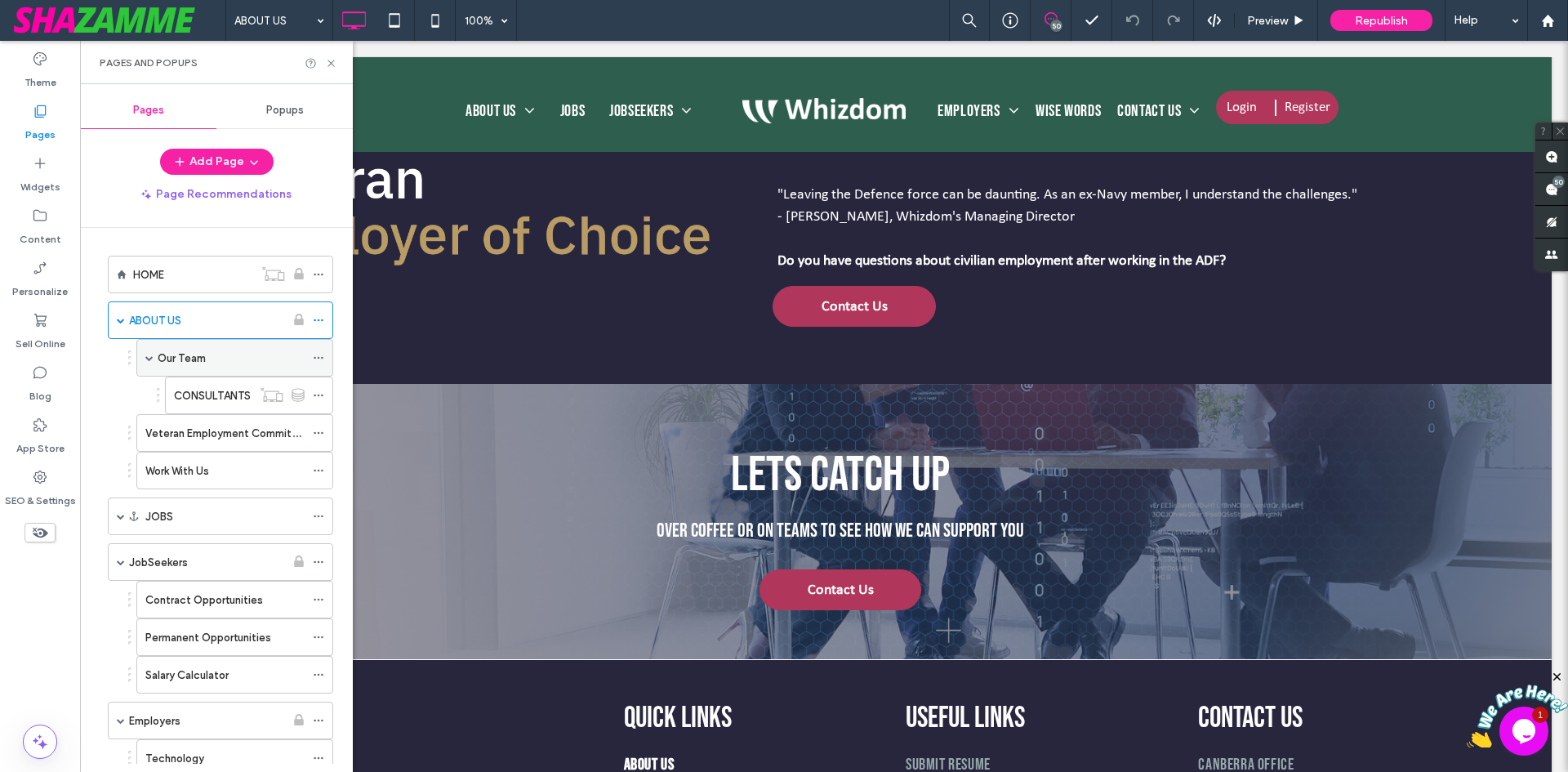
click at [187, 361] on label "Our Team" at bounding box center [181, 358] width 48 height 28
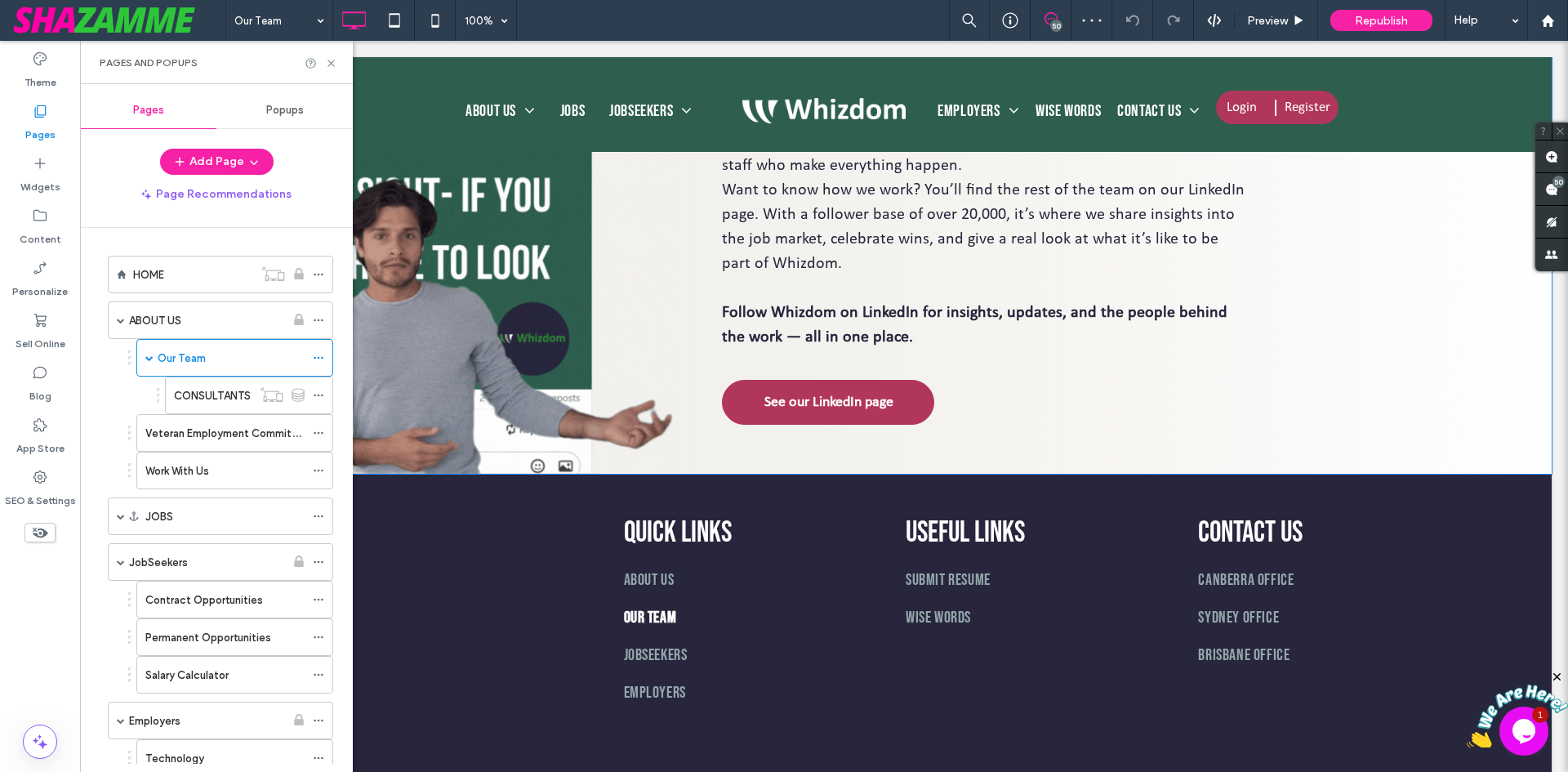
scroll to position [1797, 0]
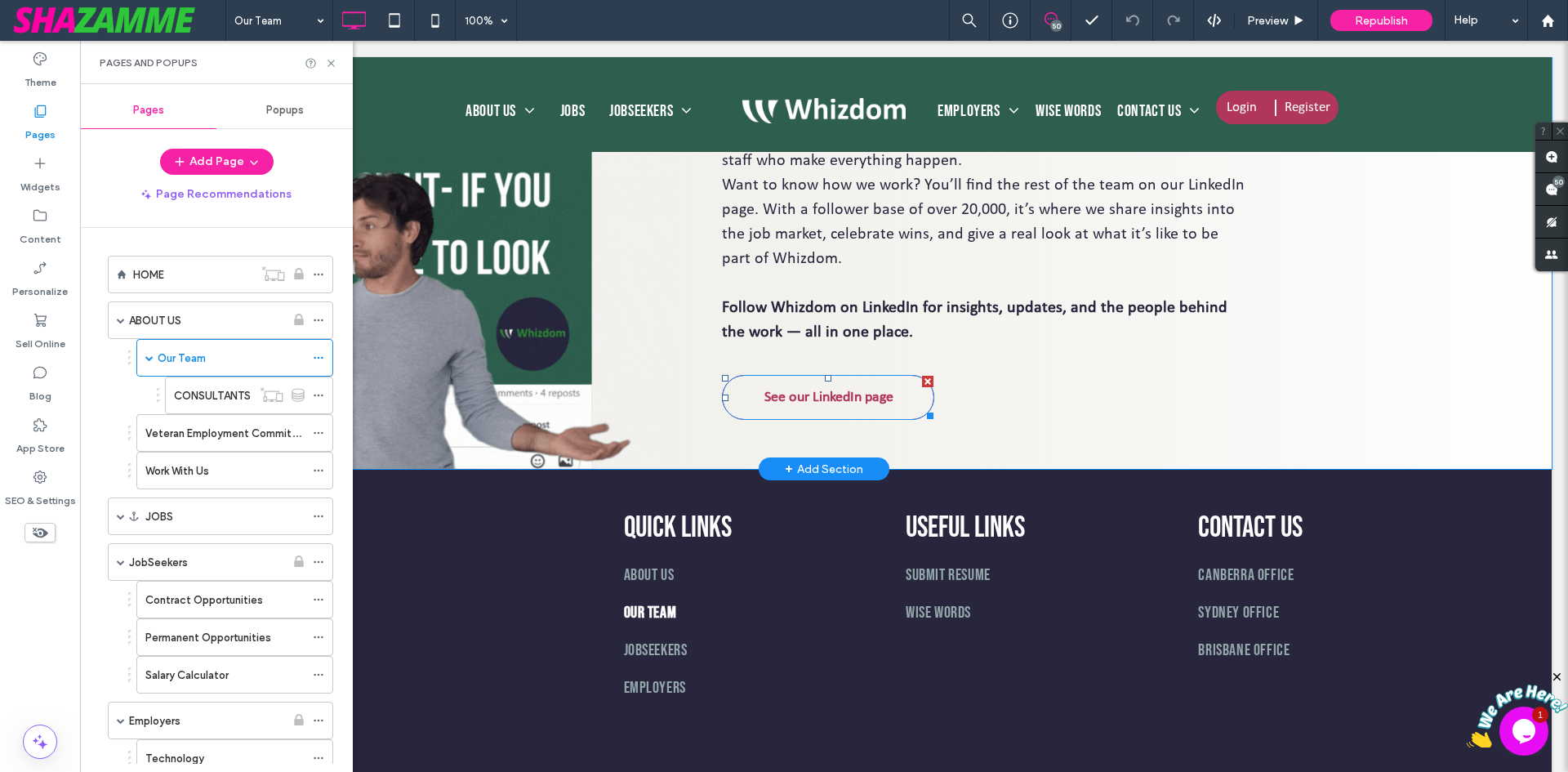
click at [787, 415] on span "See our LinkedIn page" at bounding box center [829, 397] width 141 height 35
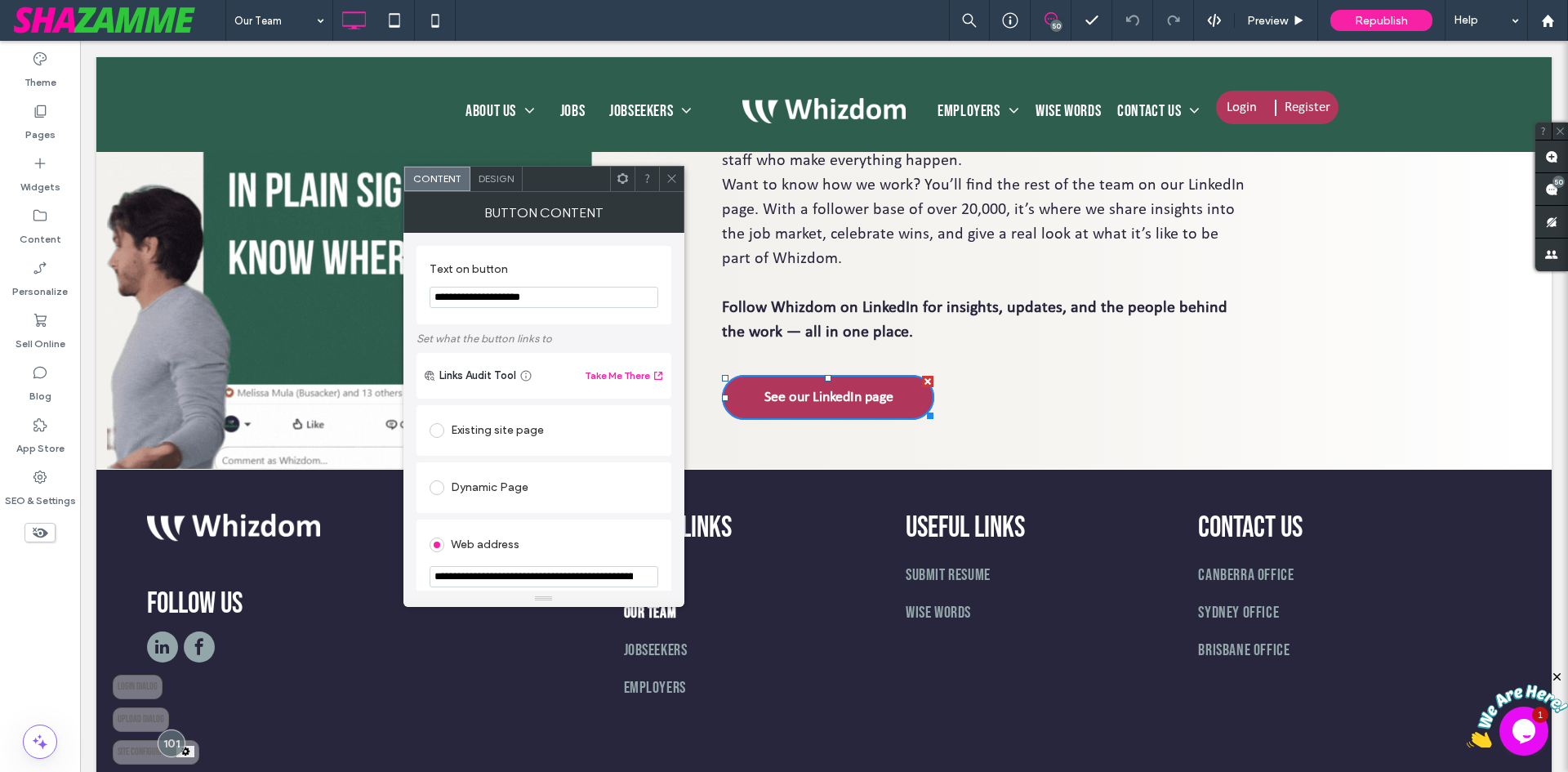
click at [503, 185] on div "Design" at bounding box center [496, 179] width 52 height 25
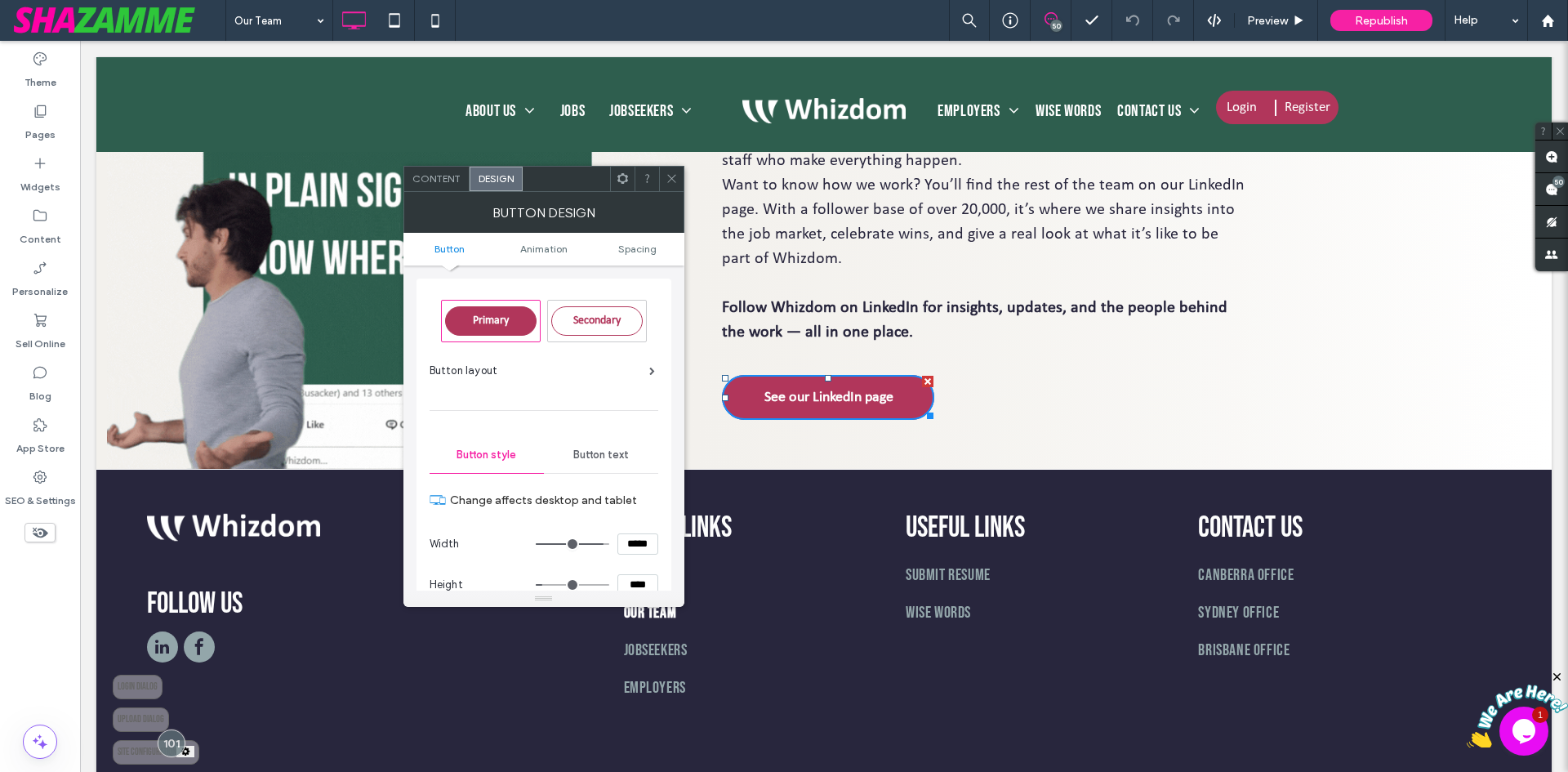
click at [637, 578] on input "****" at bounding box center [638, 585] width 41 height 21
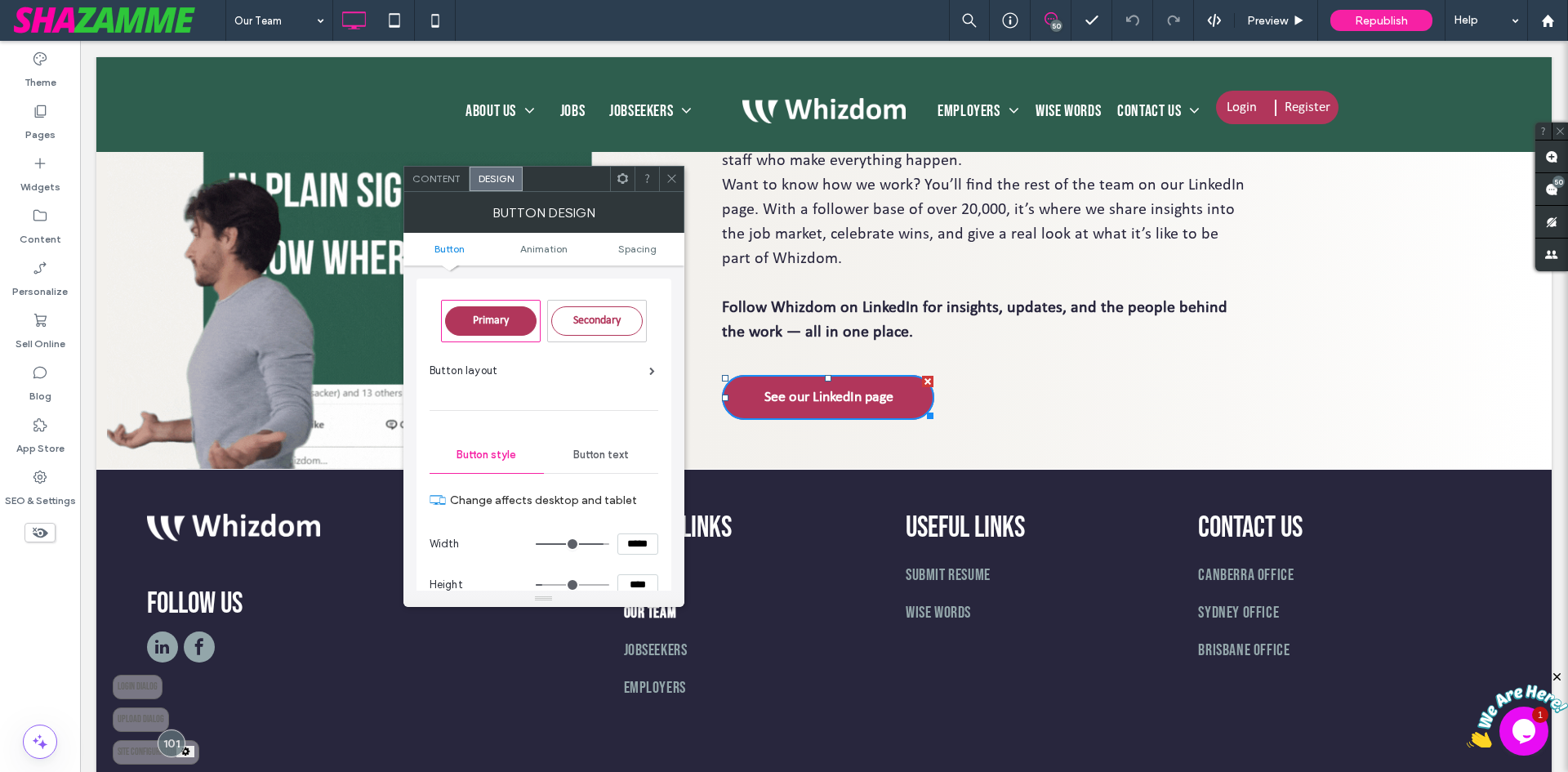
click at [637, 578] on input "****" at bounding box center [638, 585] width 41 height 21
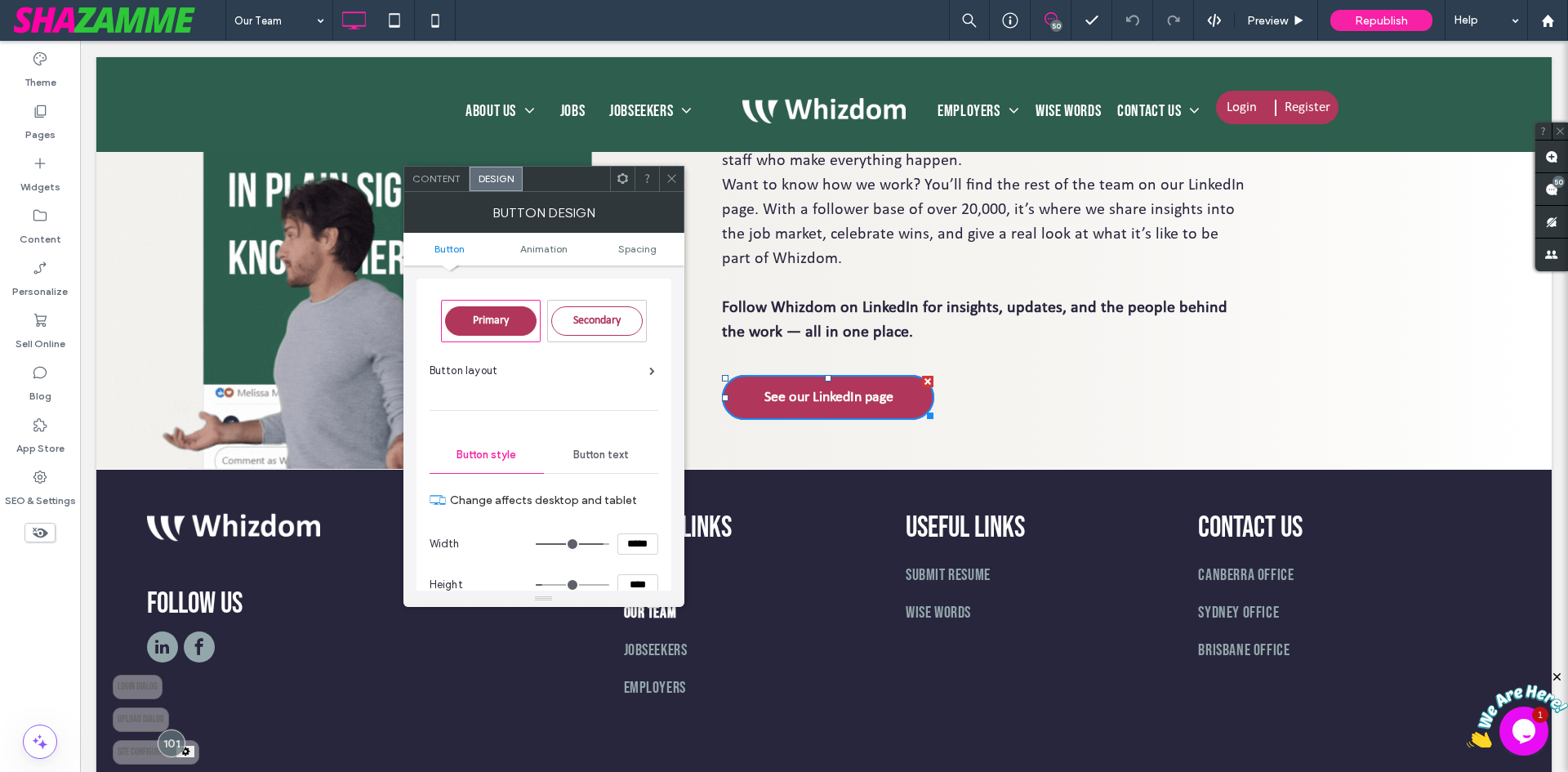
paste input
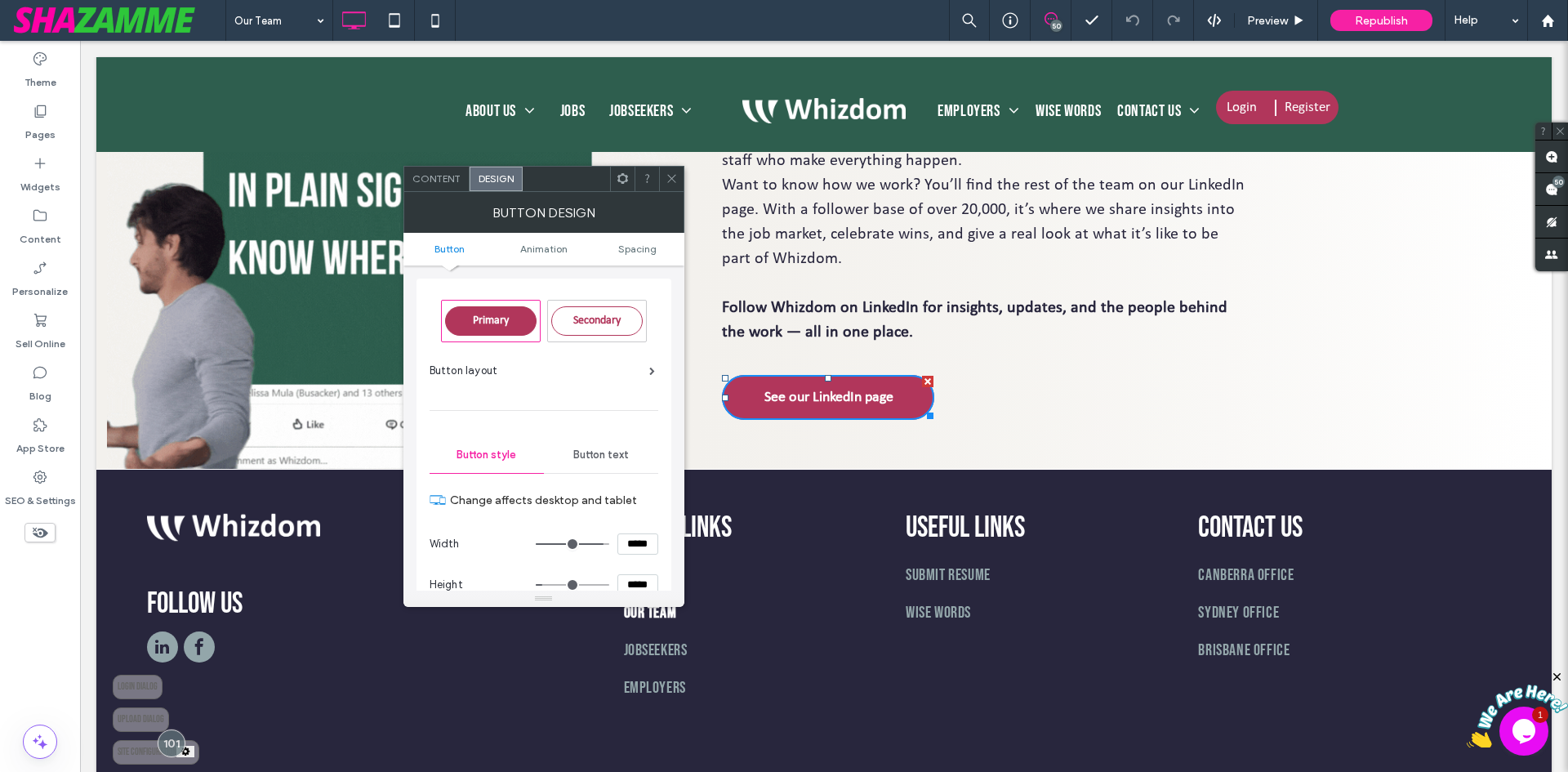
scroll to position [1, 0]
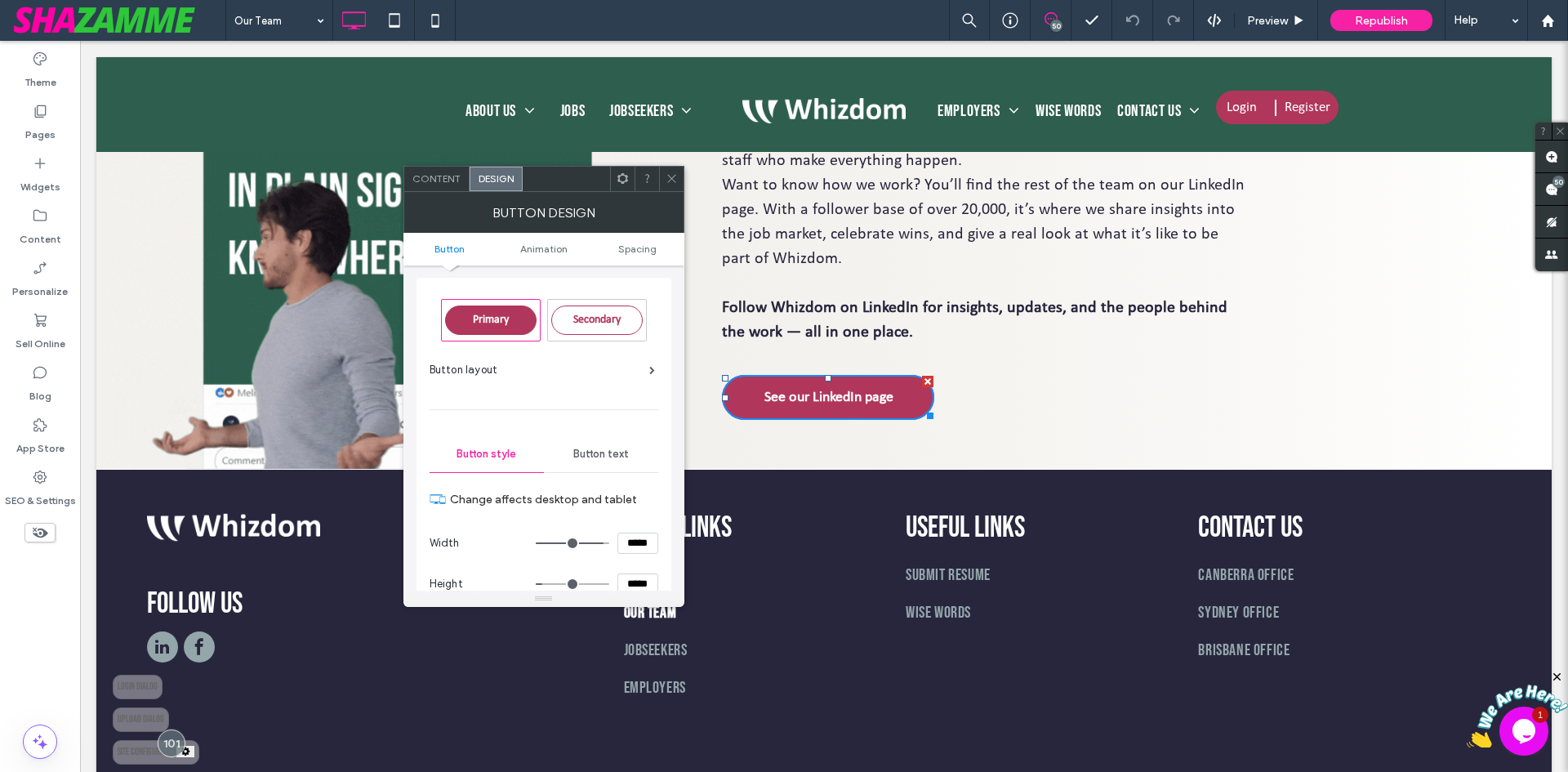
type input "****"
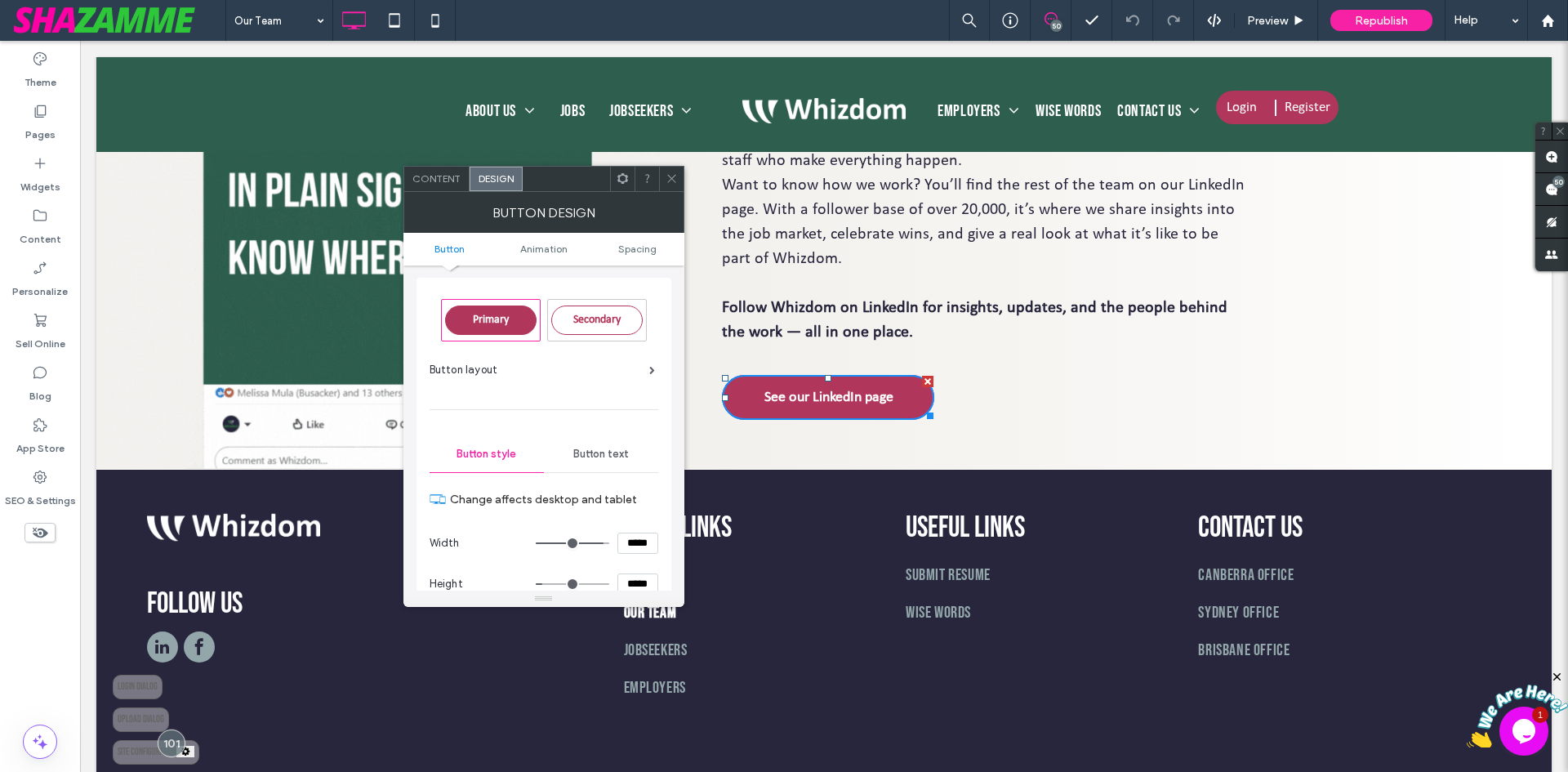
type input "**"
type input "****"
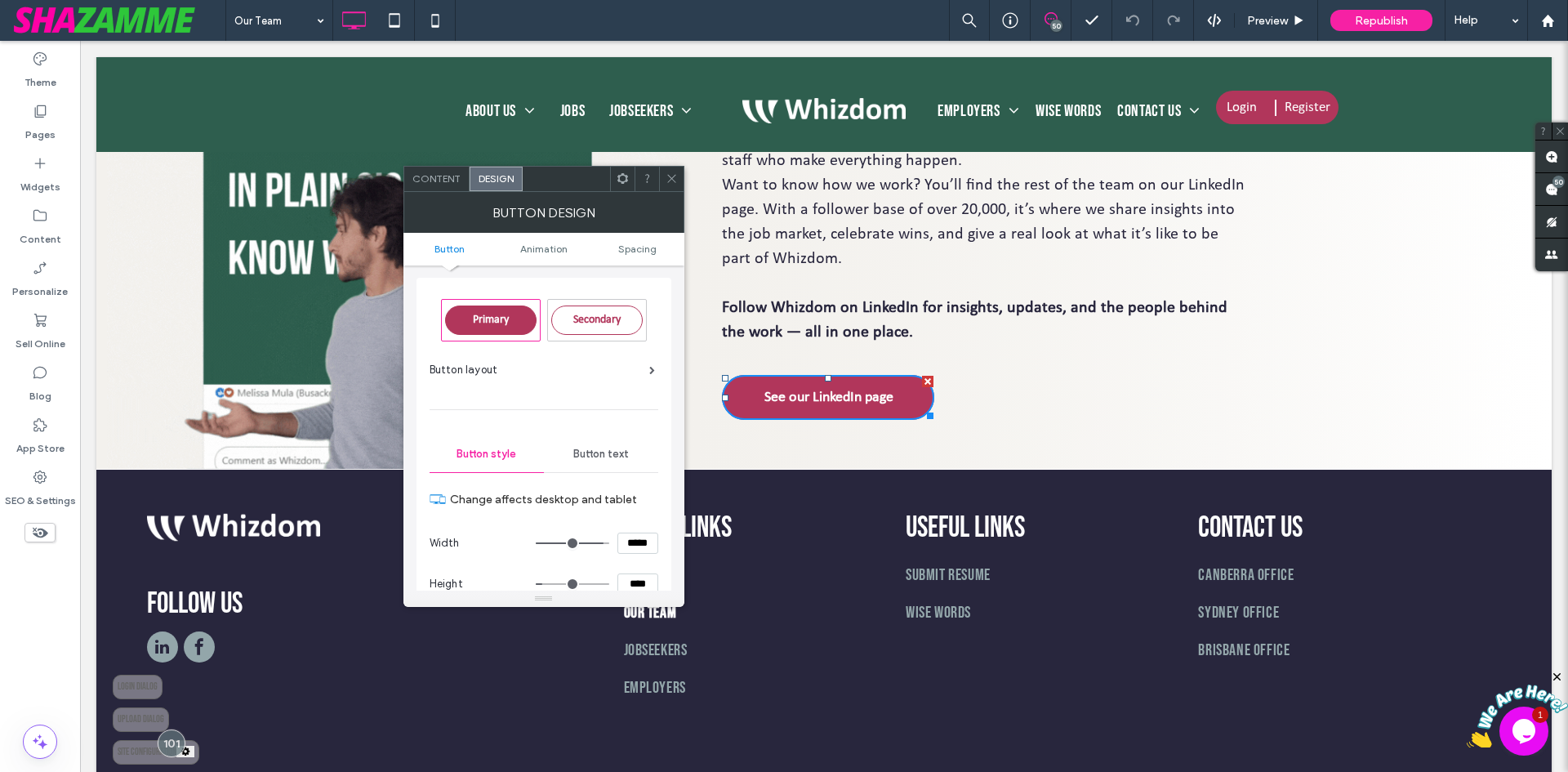
click at [652, 564] on section "Height ****" at bounding box center [544, 584] width 229 height 41
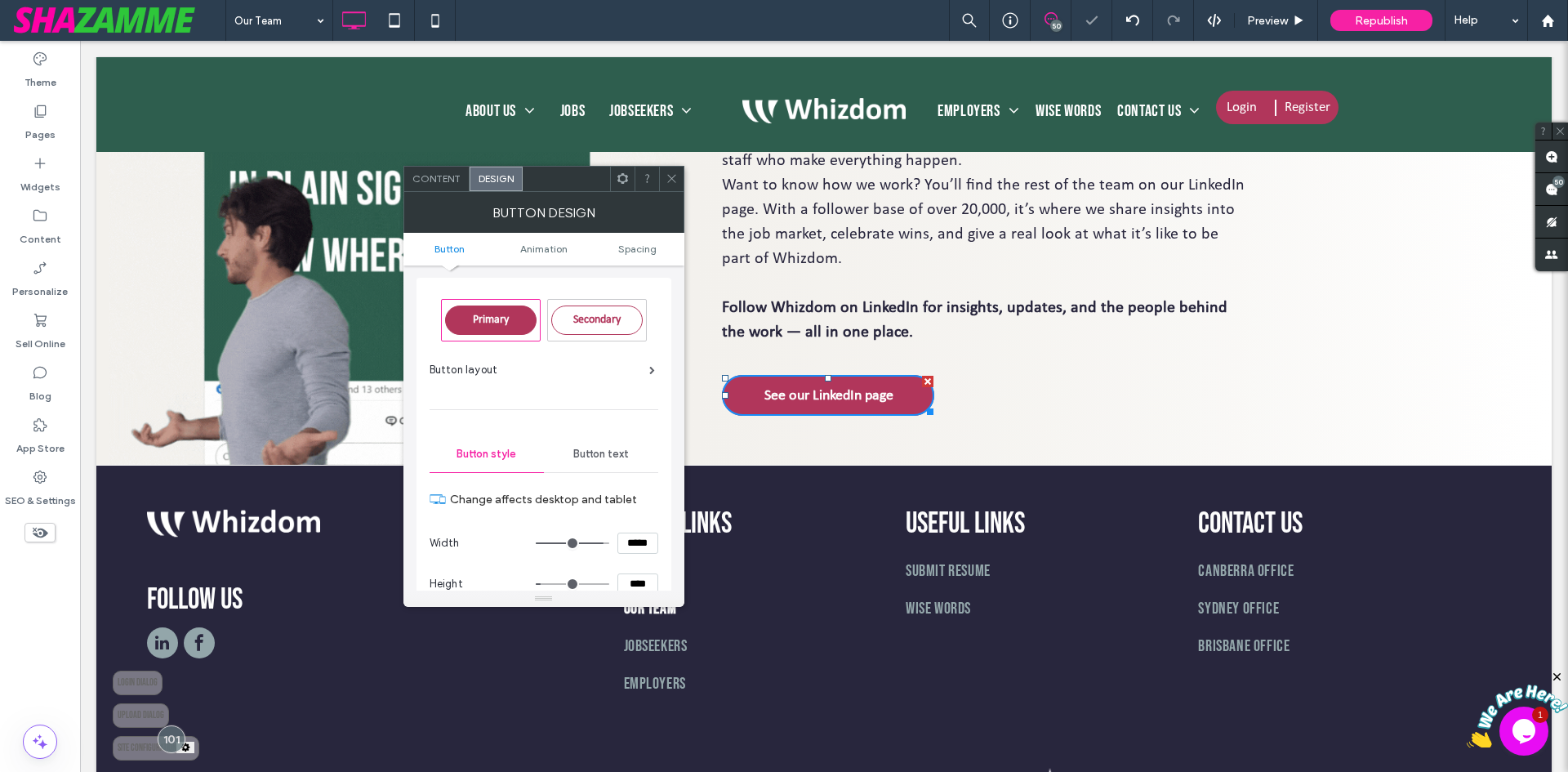
click at [675, 179] on icon at bounding box center [672, 179] width 12 height 12
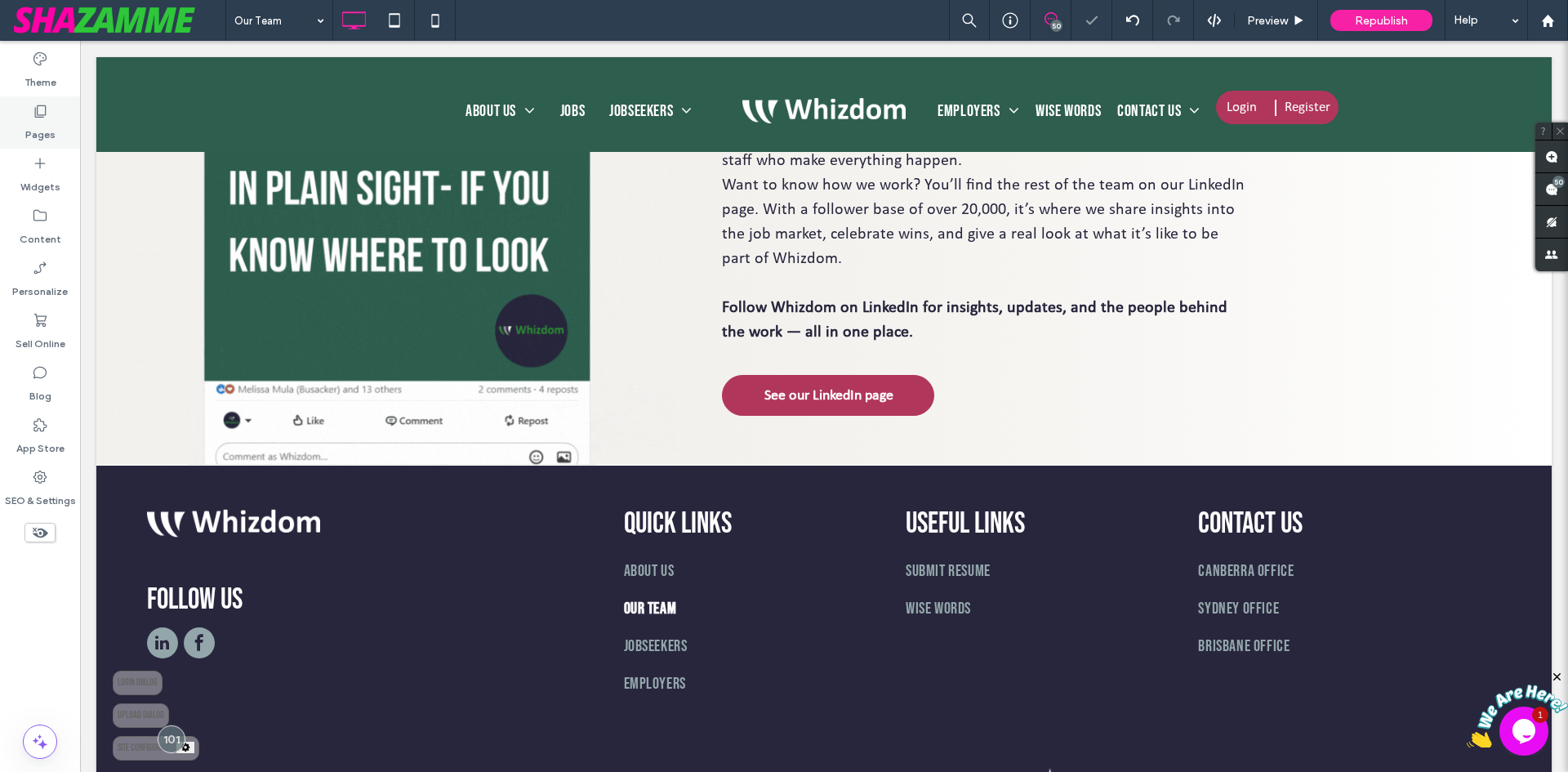
click at [21, 126] on div "Pages" at bounding box center [40, 122] width 80 height 52
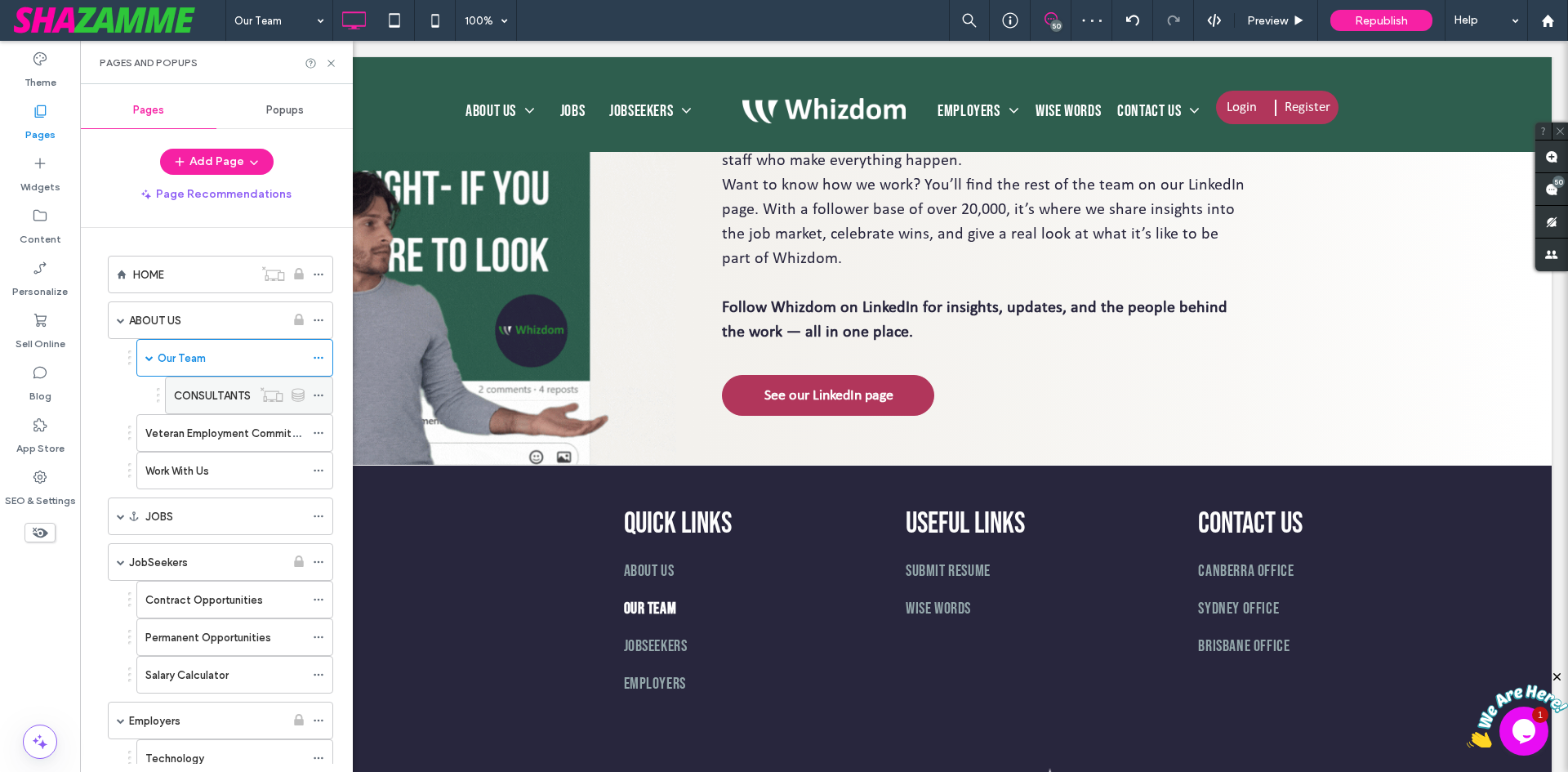
click at [206, 389] on label "CONSULTANTS" at bounding box center [212, 395] width 77 height 28
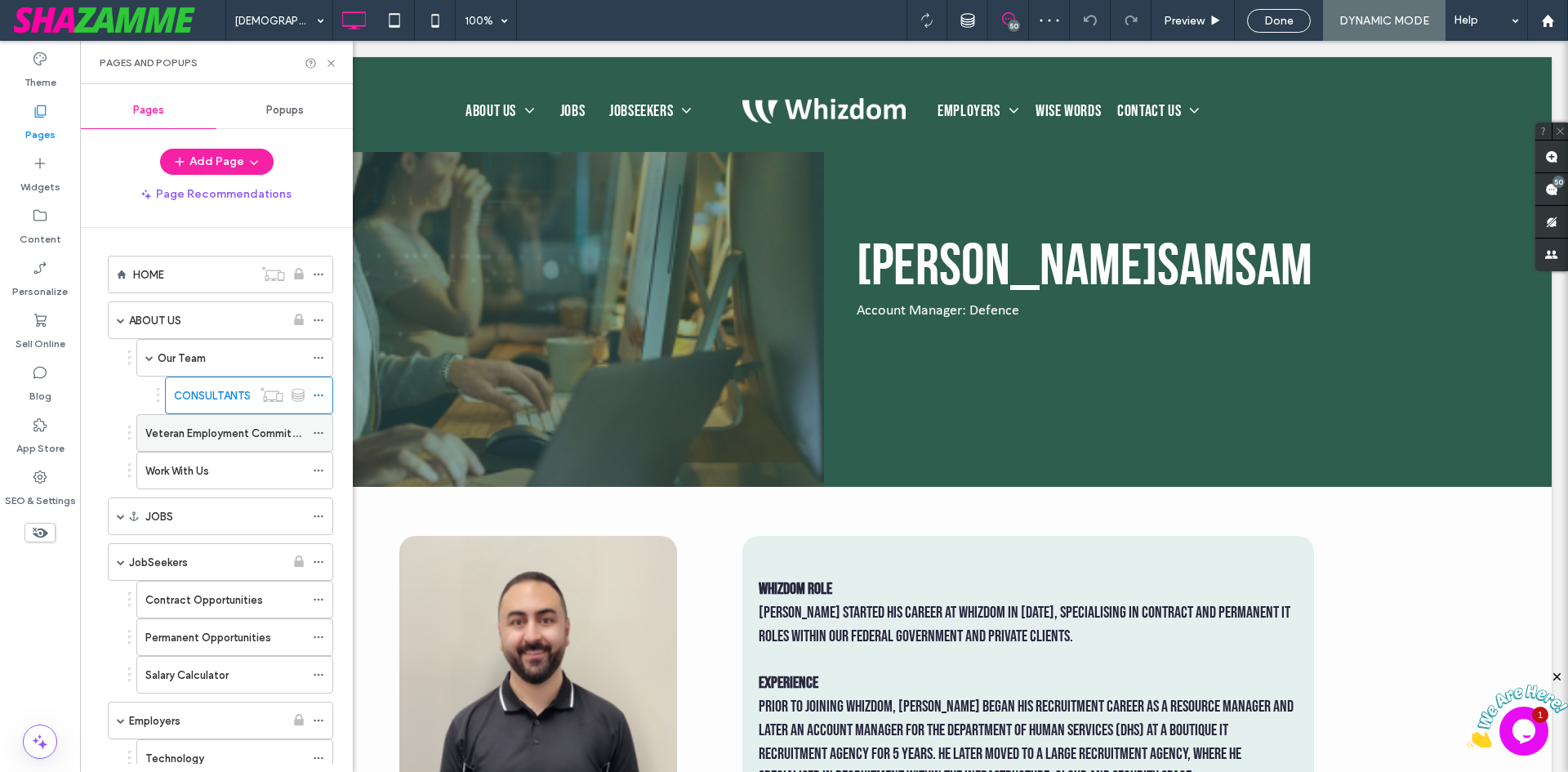
scroll to position [735, 0]
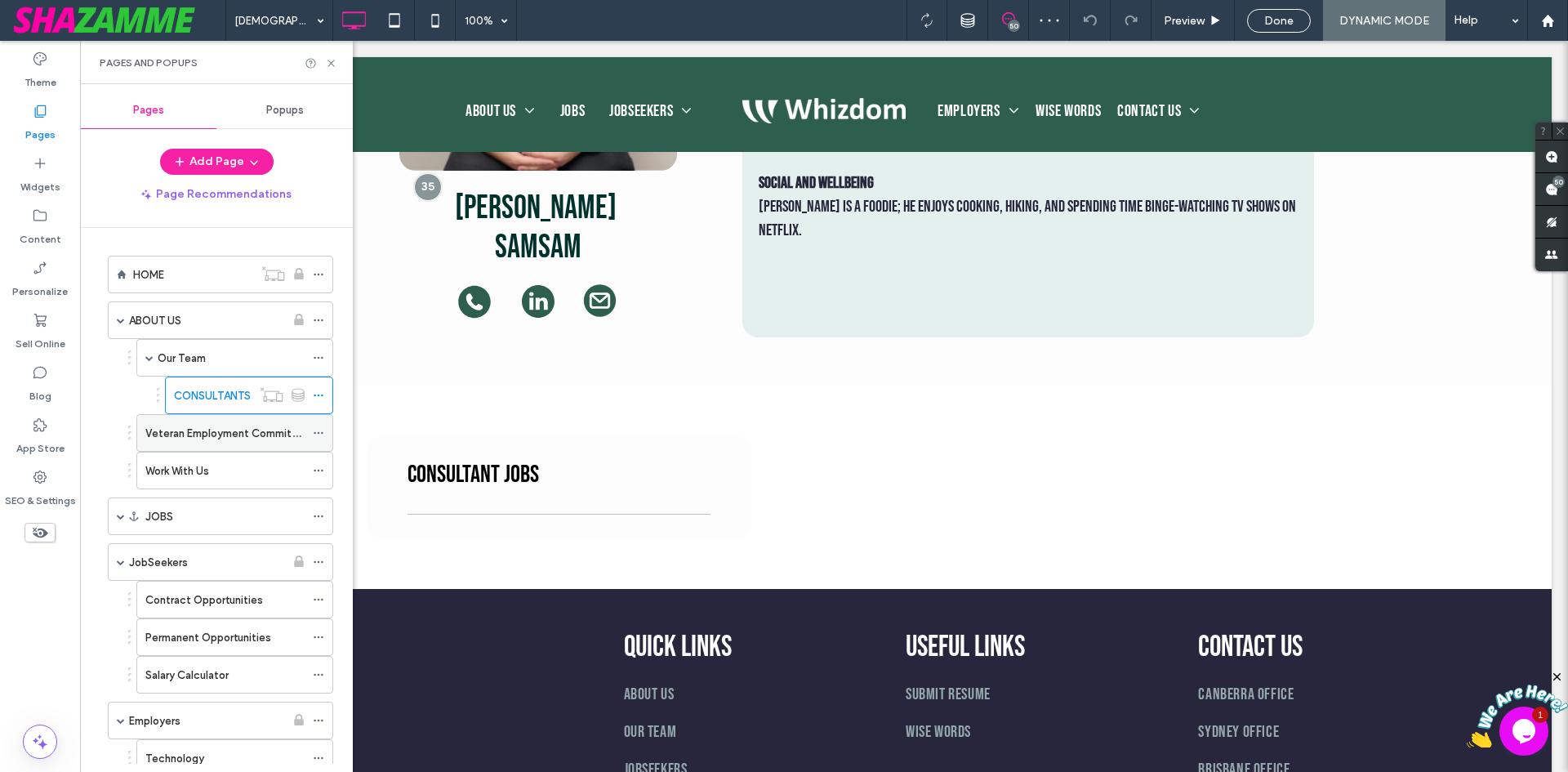
click at [198, 443] on div "Veteran Employment Commitment" at bounding box center [225, 432] width 159 height 36
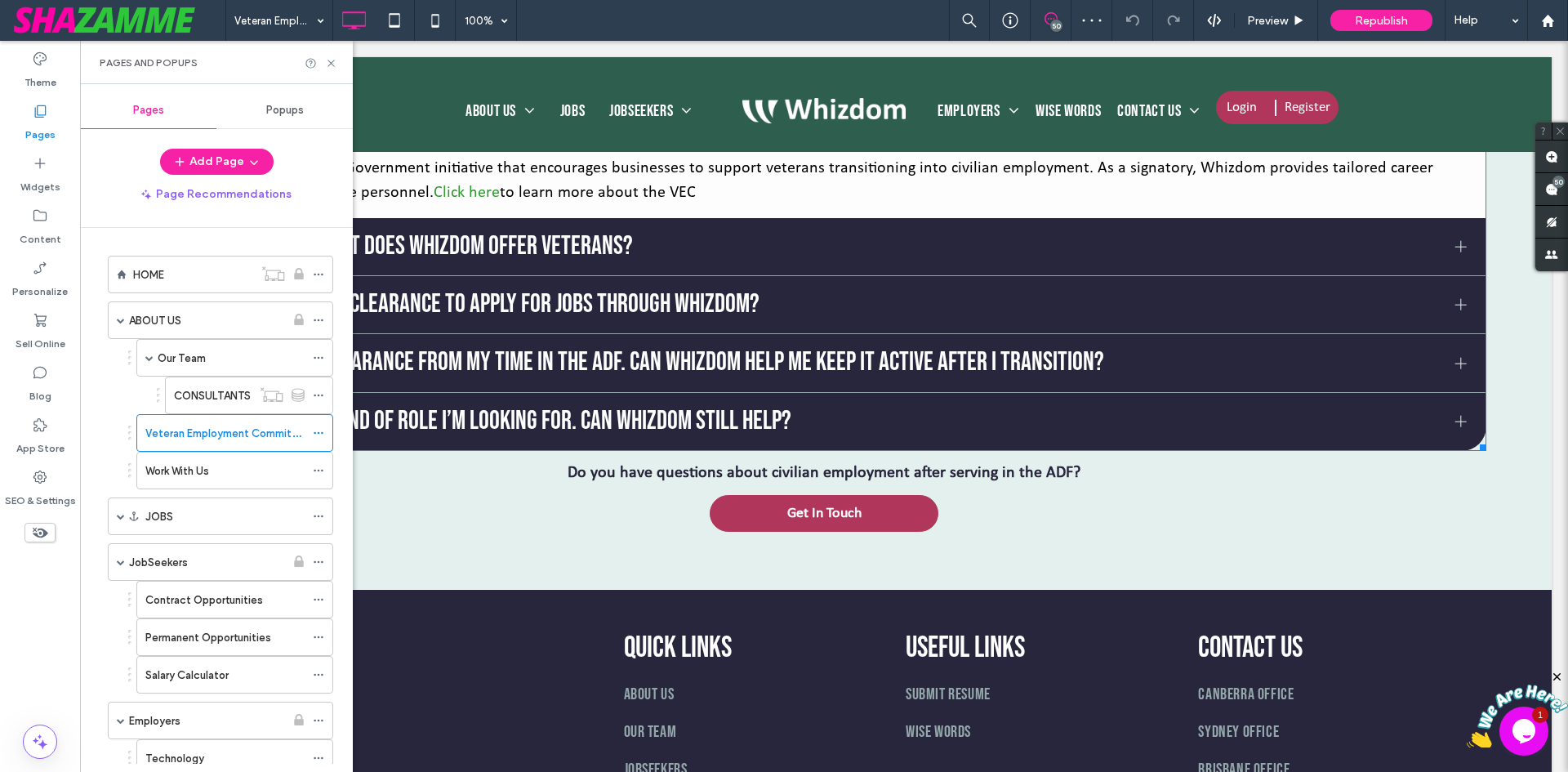
scroll to position [2198, 0]
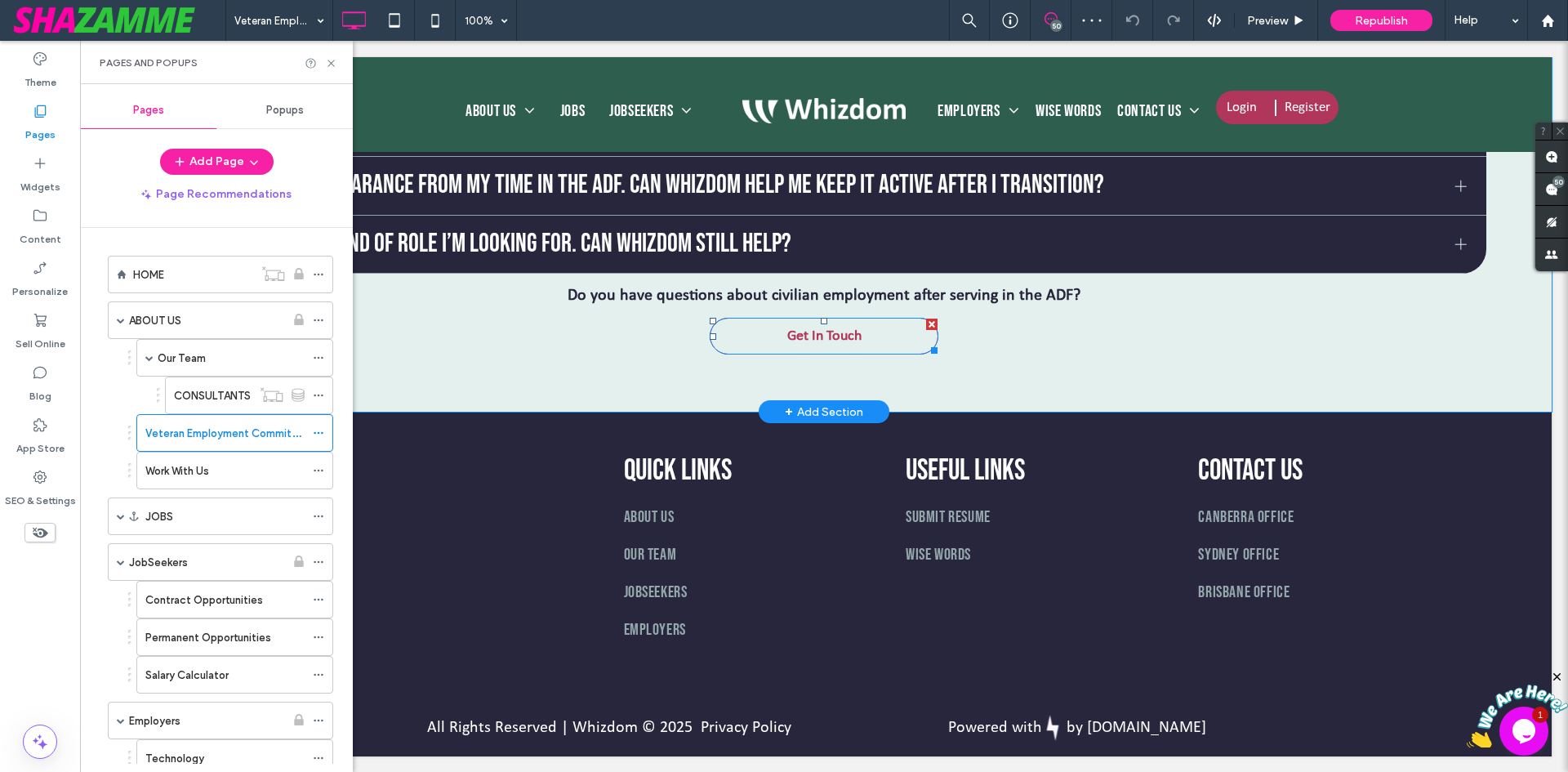
click at [773, 332] on link "Get In Touch" at bounding box center [824, 336] width 229 height 37
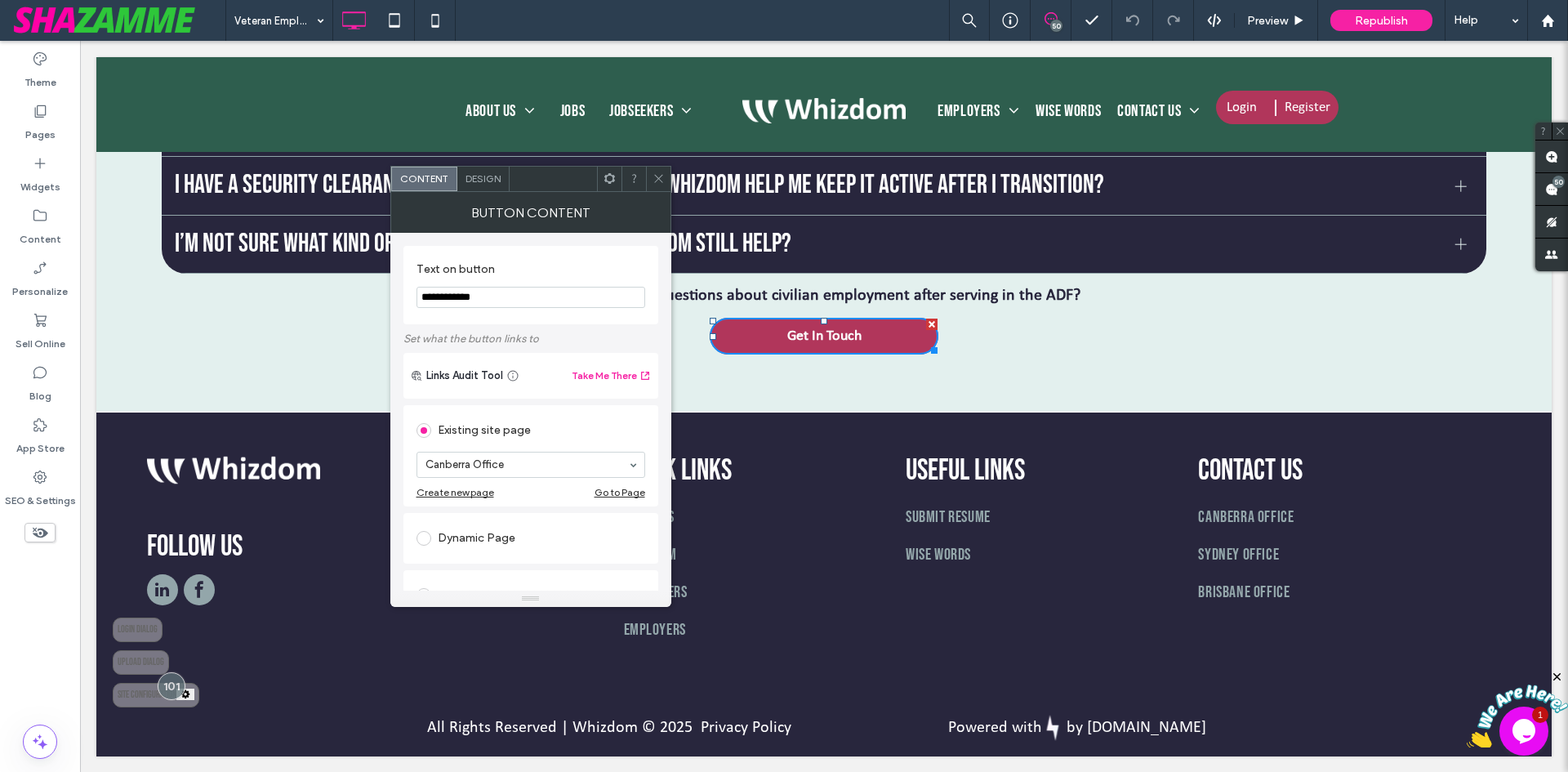
click at [475, 172] on span "Design" at bounding box center [483, 179] width 35 height 12
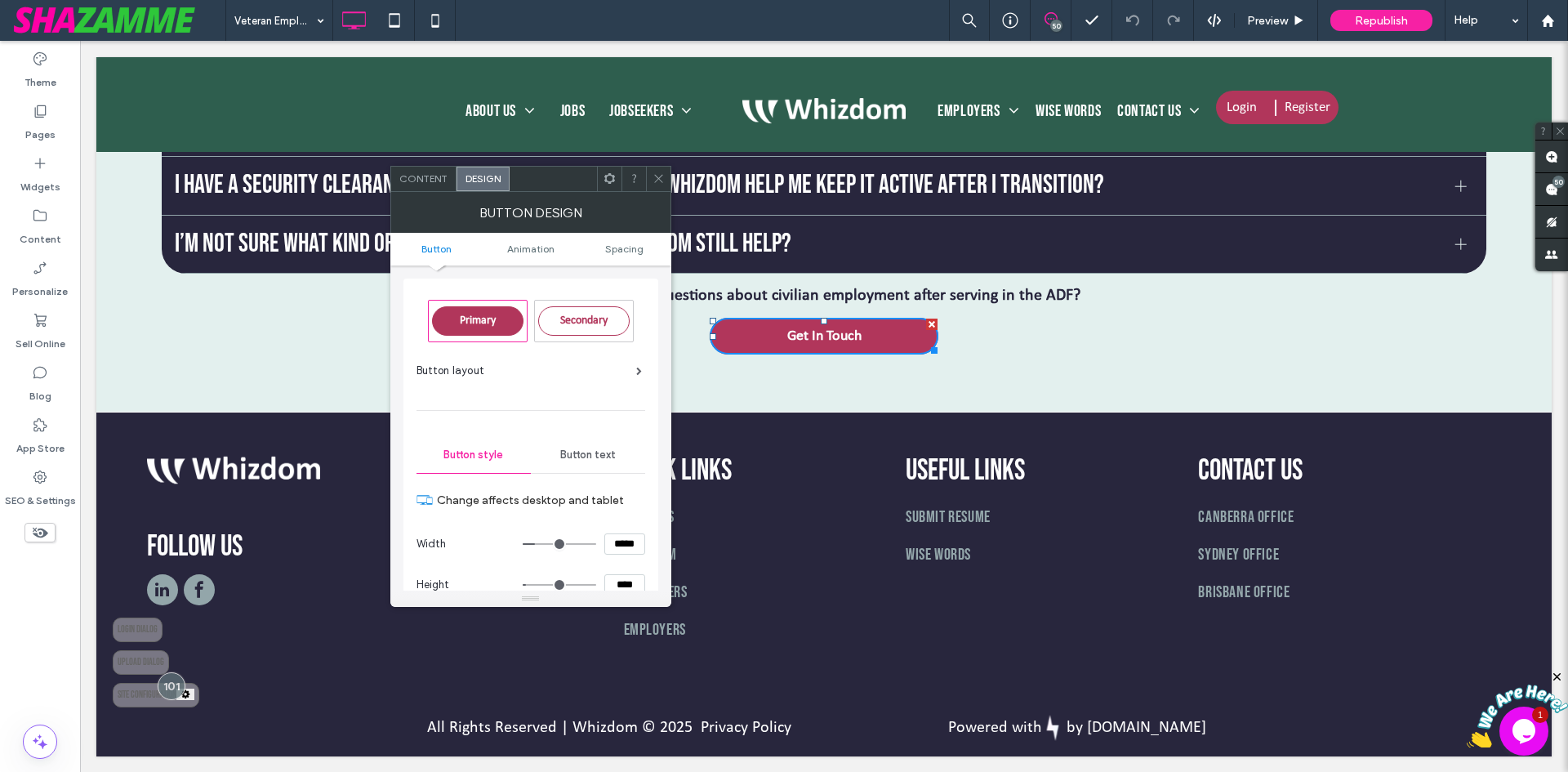
drag, startPoint x: 621, startPoint y: 545, endPoint x: 588, endPoint y: 536, distance: 34.2
click at [589, 537] on div "*****" at bounding box center [584, 544] width 123 height 21
type input "*****"
type input "***"
click at [615, 581] on input "****" at bounding box center [624, 585] width 41 height 21
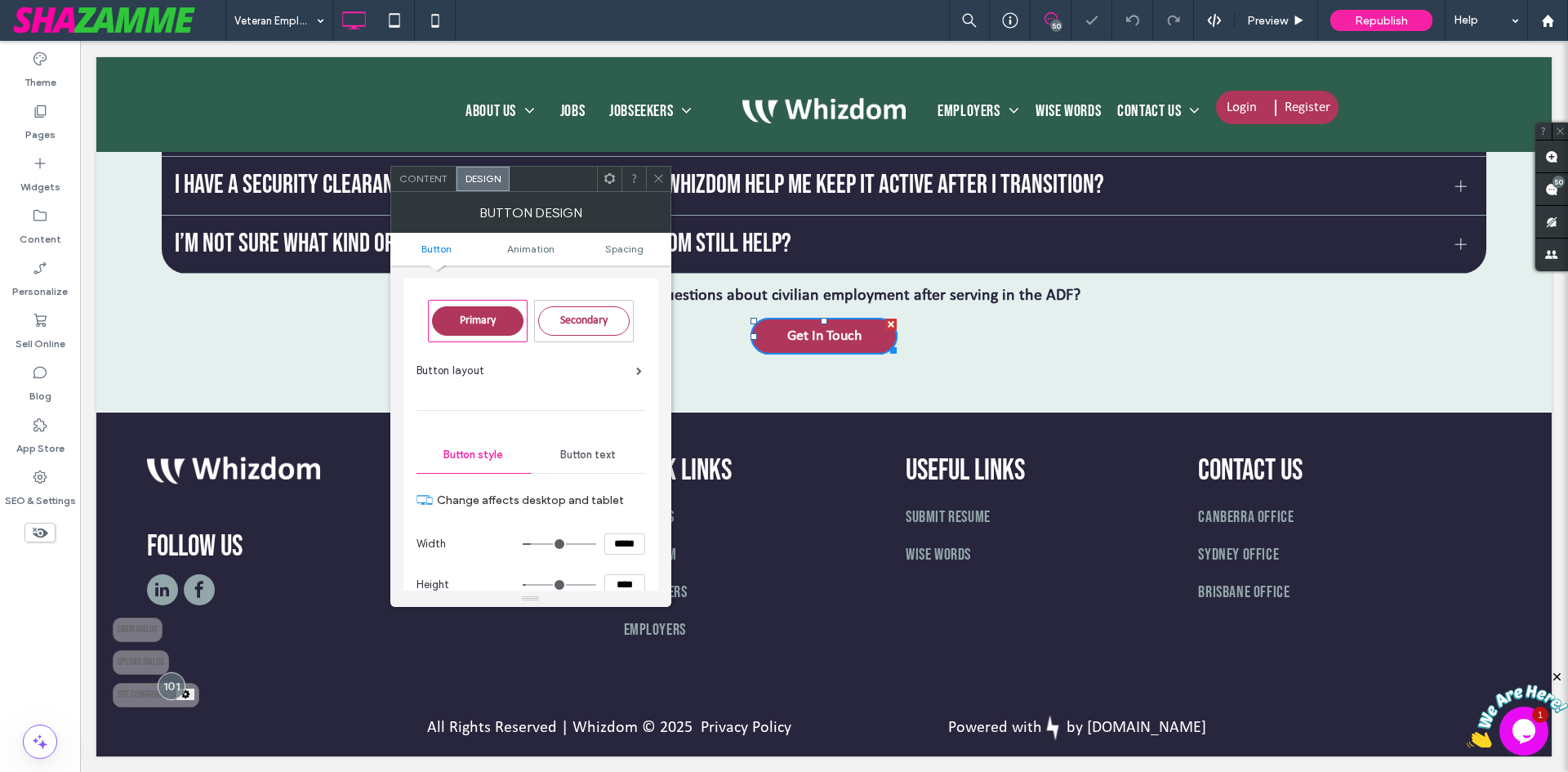
click at [615, 581] on input "****" at bounding box center [624, 585] width 41 height 21
paste input
click at [635, 573] on input "****" at bounding box center [624, 584] width 41 height 21
type input "****"
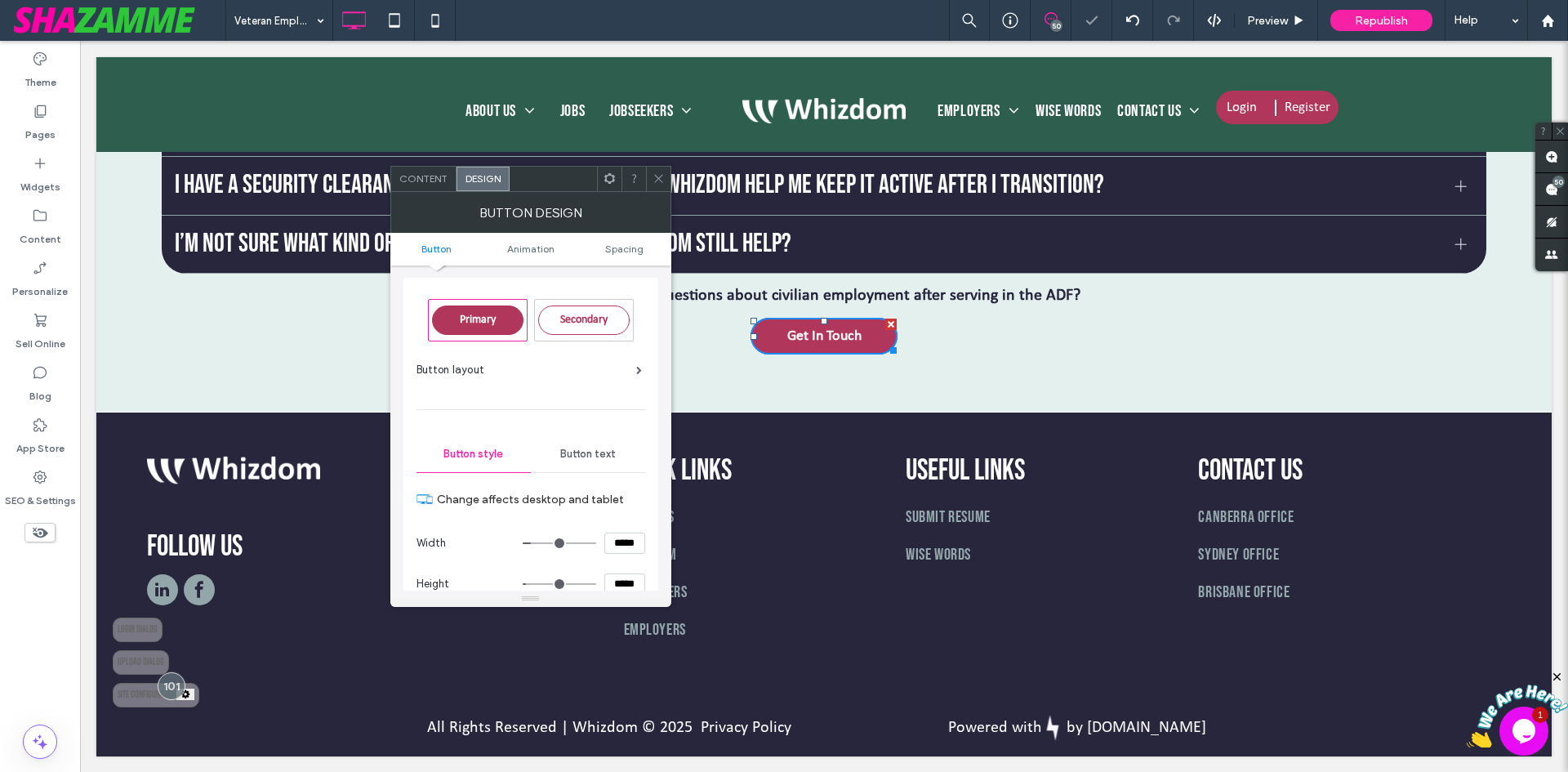
type input "**"
type input "****"
click at [639, 561] on section "Width *****" at bounding box center [531, 543] width 229 height 41
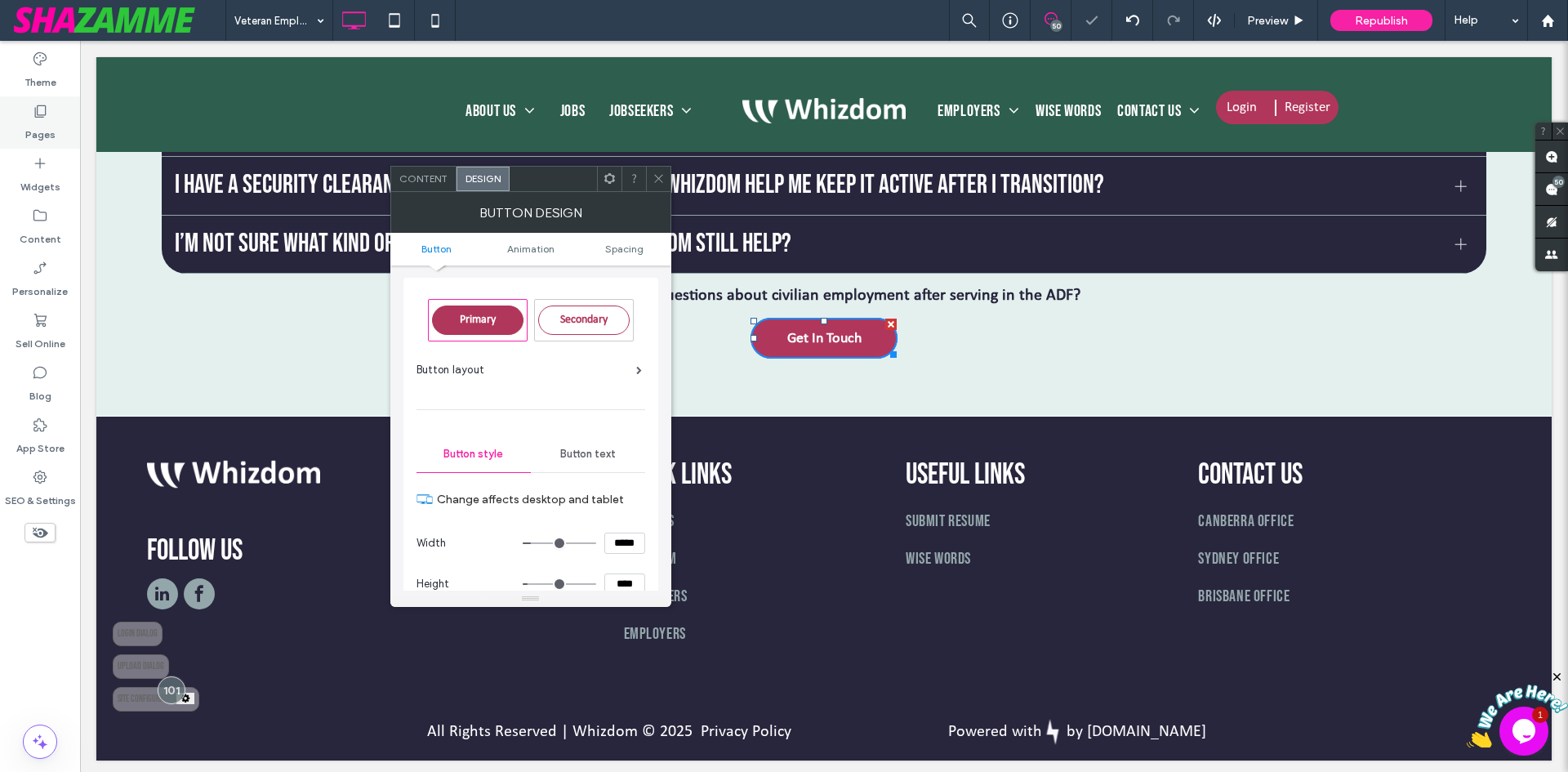
click at [38, 112] on icon at bounding box center [40, 111] width 16 height 16
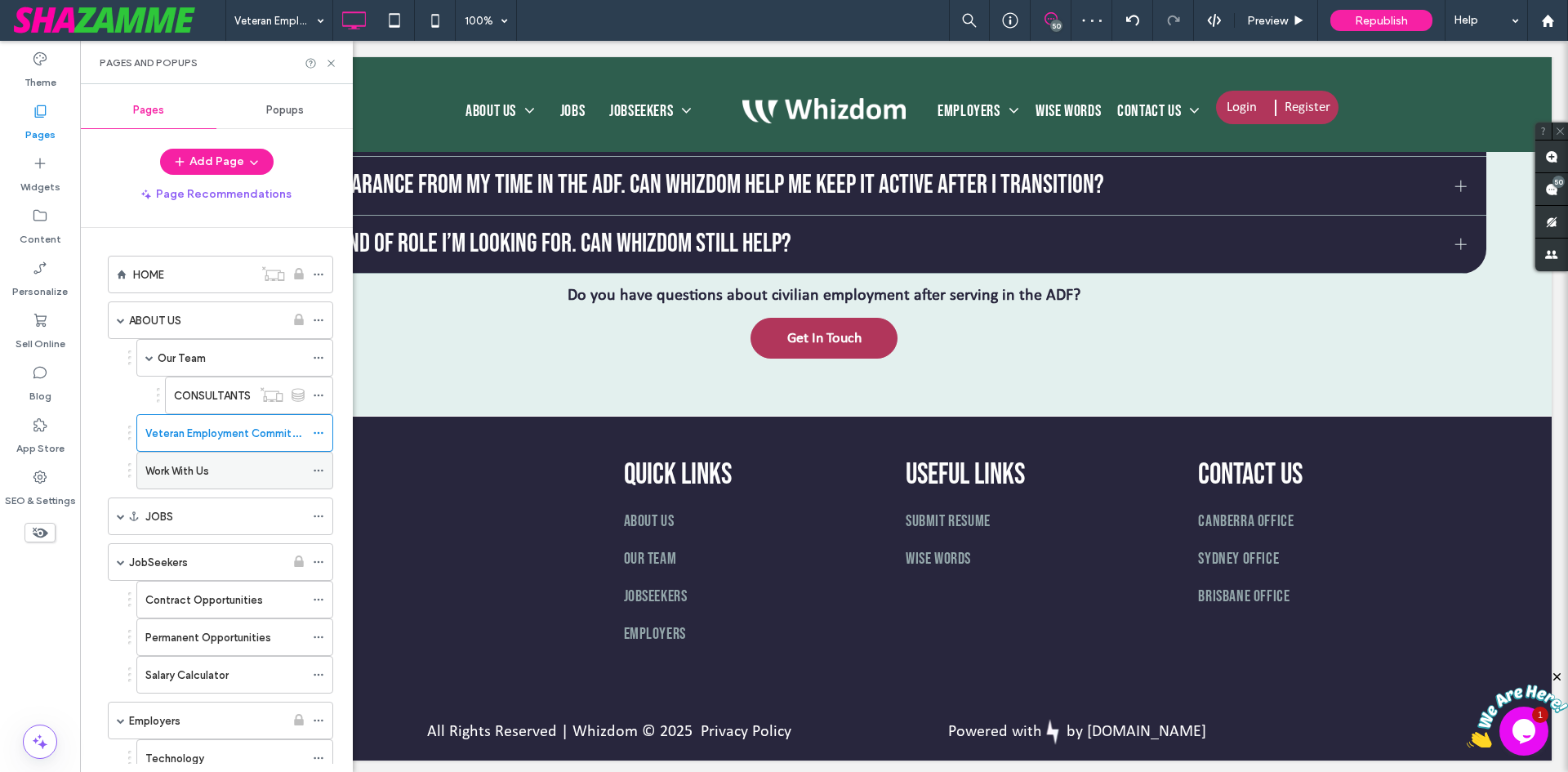
click at [207, 476] on label "Work With Us" at bounding box center [177, 470] width 64 height 28
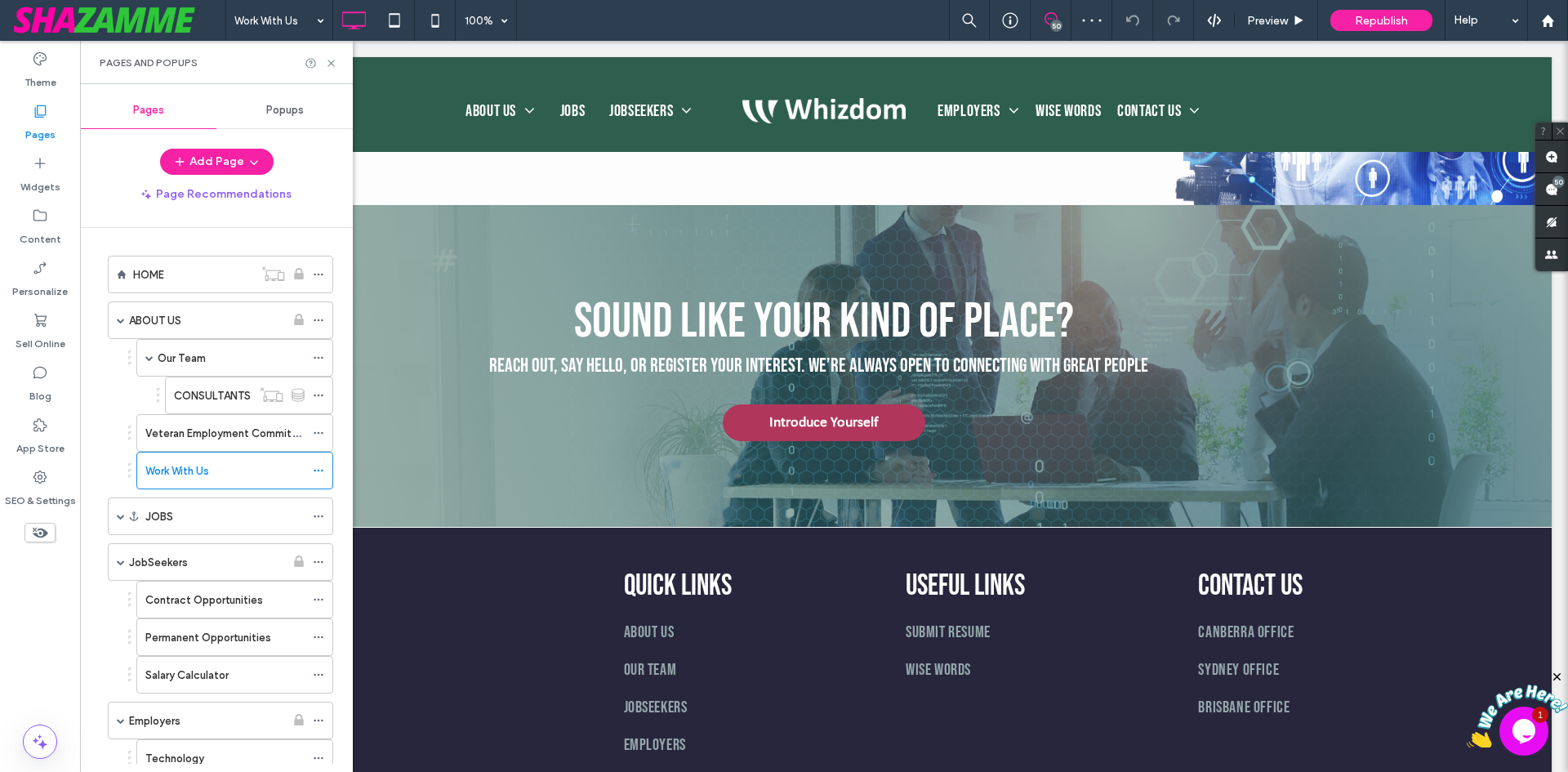
scroll to position [1633, 0]
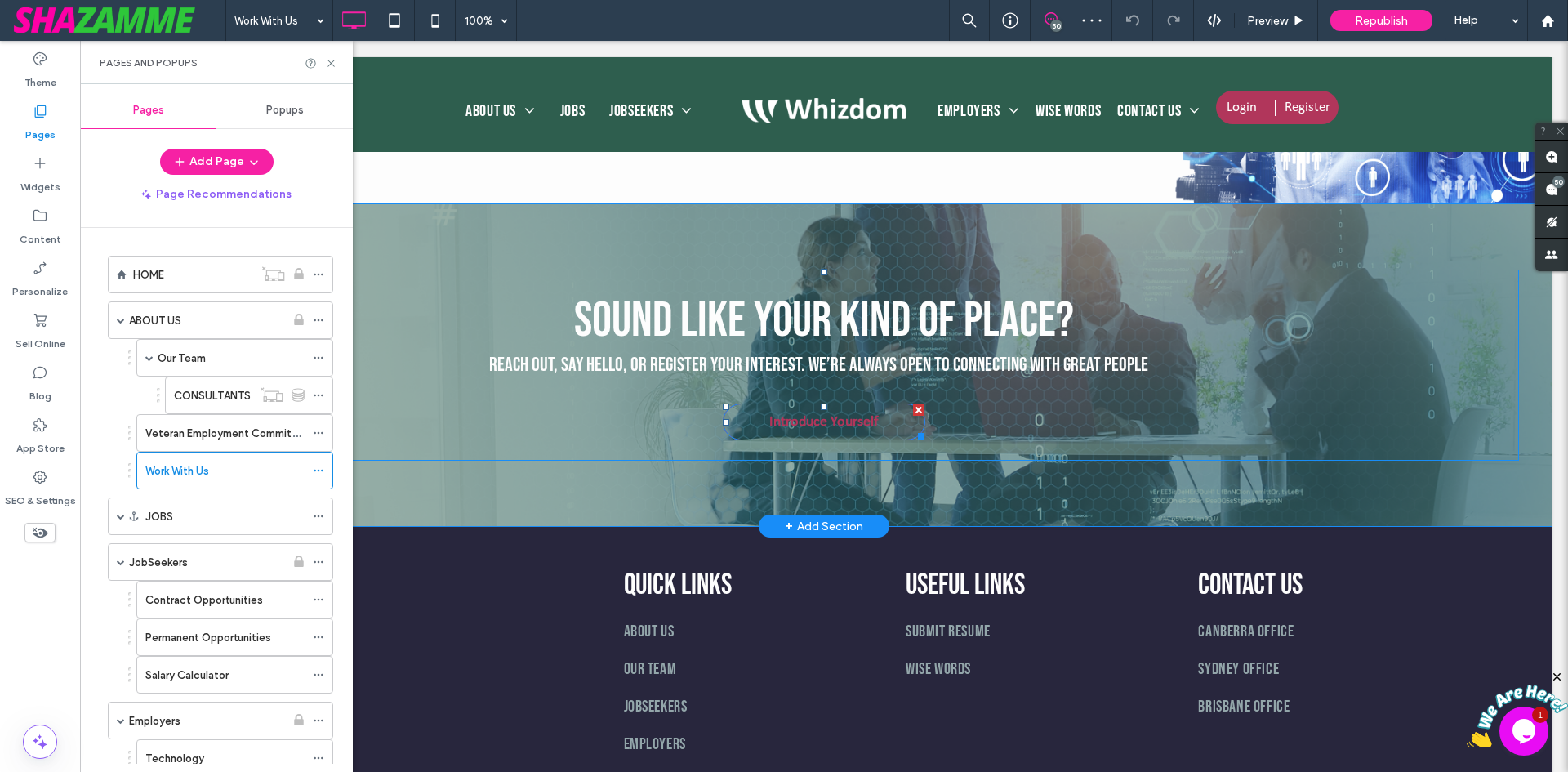
click at [770, 412] on span "Introduce Yourself" at bounding box center [824, 421] width 110 height 19
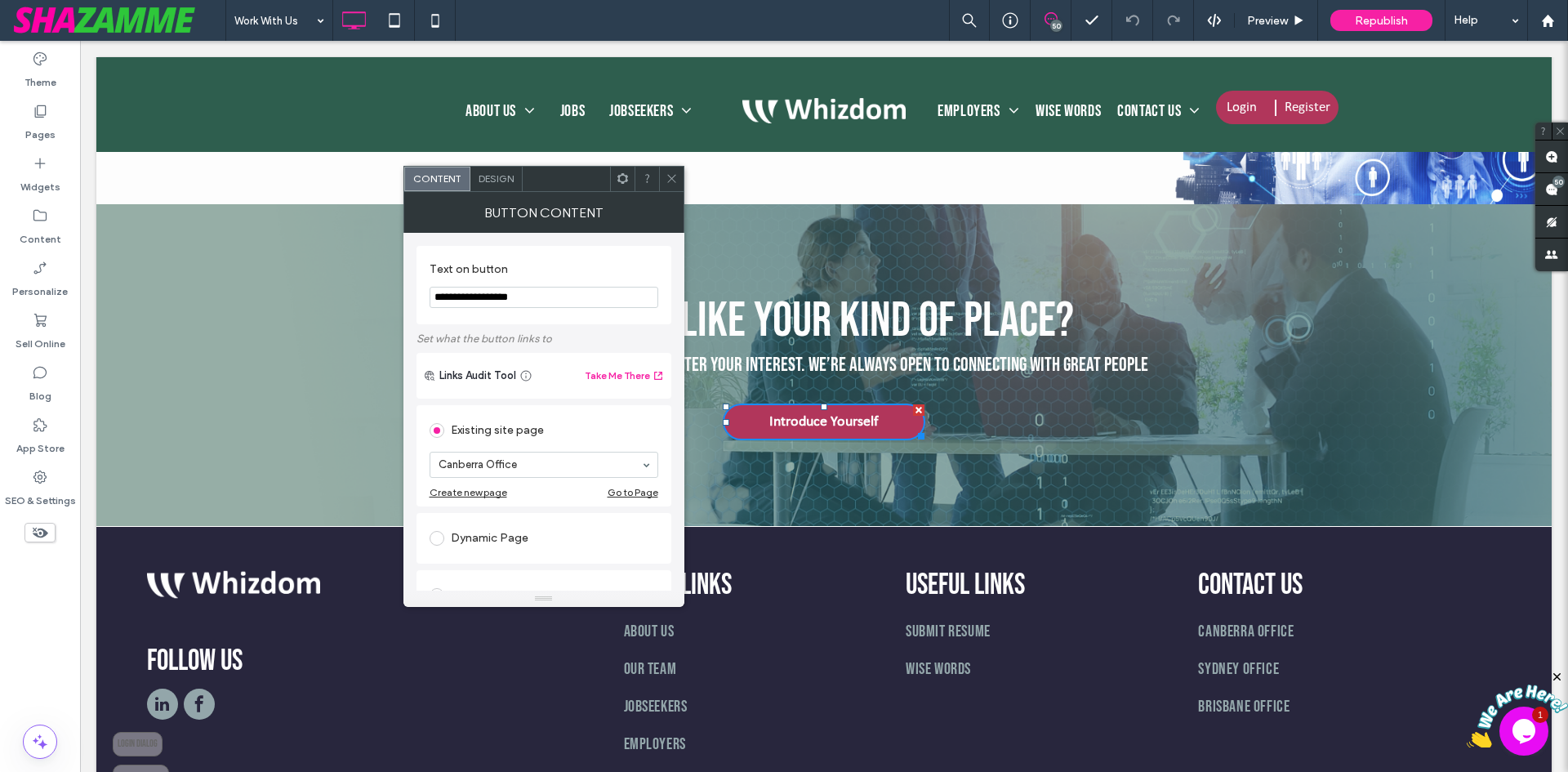
click at [496, 181] on span "Design" at bounding box center [496, 179] width 35 height 12
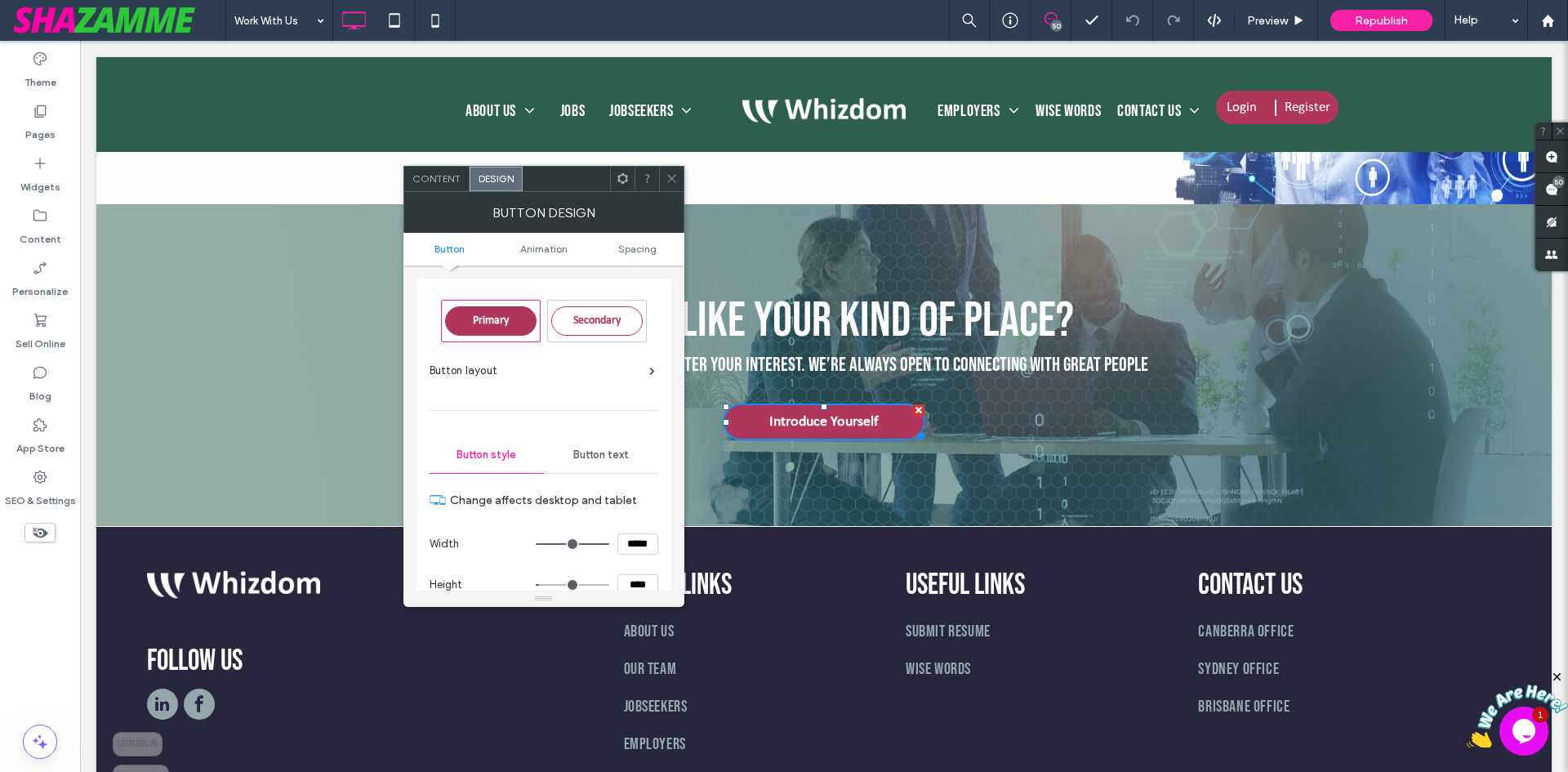
click at [634, 581] on input "****" at bounding box center [638, 585] width 41 height 21
paste input
type input "****"
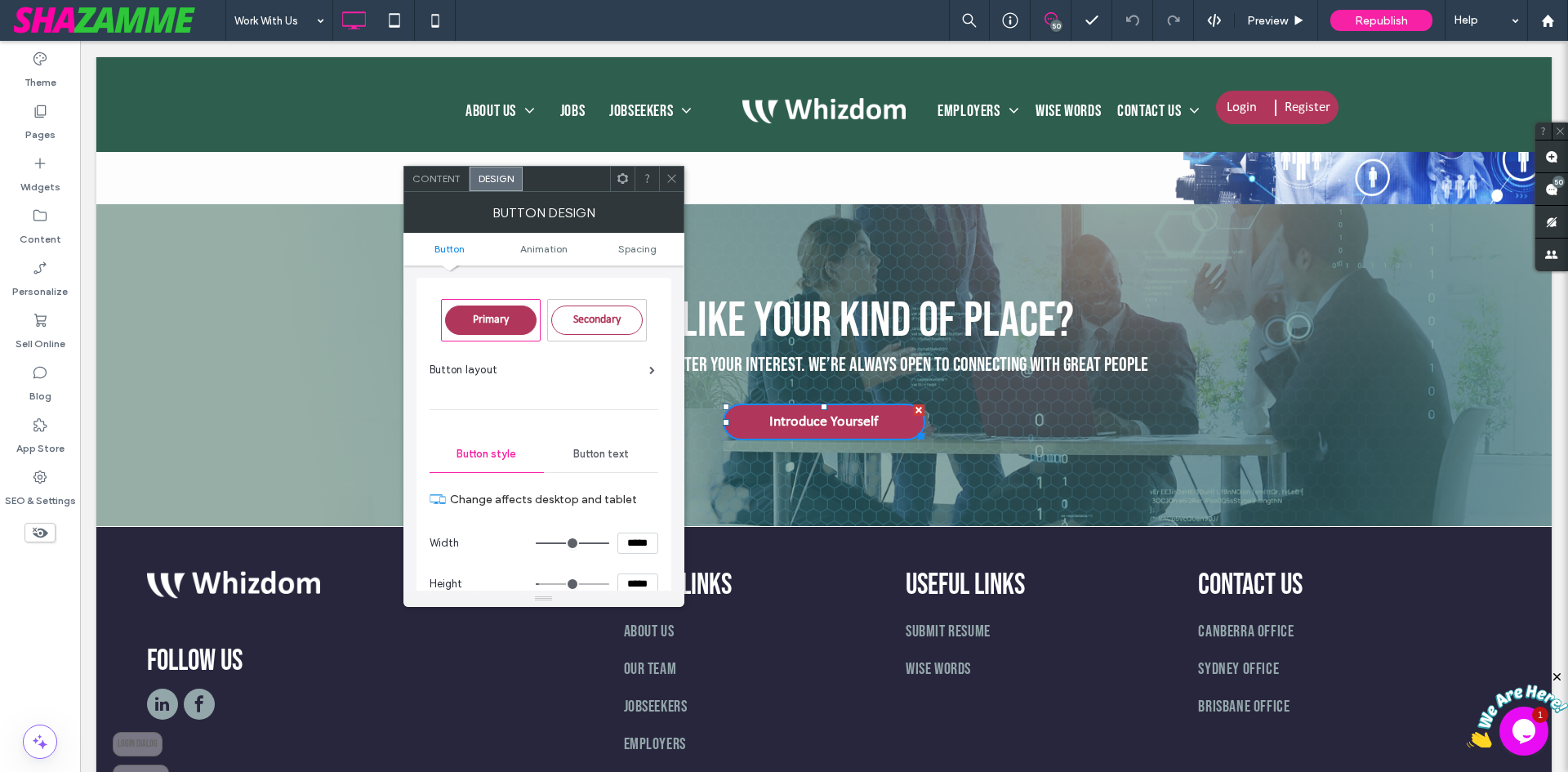
type input "**"
type input "****"
click at [639, 566] on section "Height ****" at bounding box center [544, 584] width 229 height 41
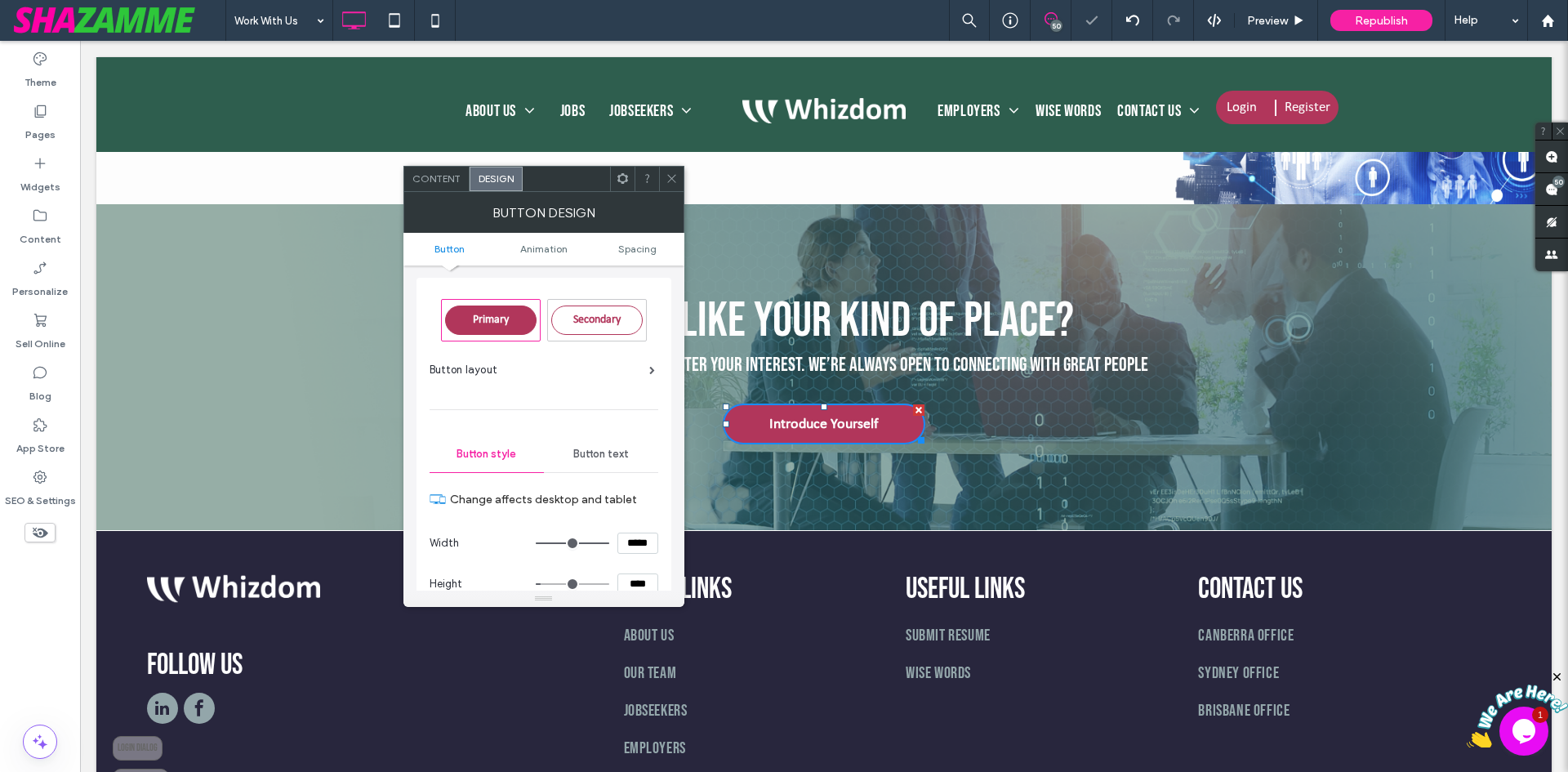
click at [670, 180] on icon at bounding box center [672, 179] width 12 height 12
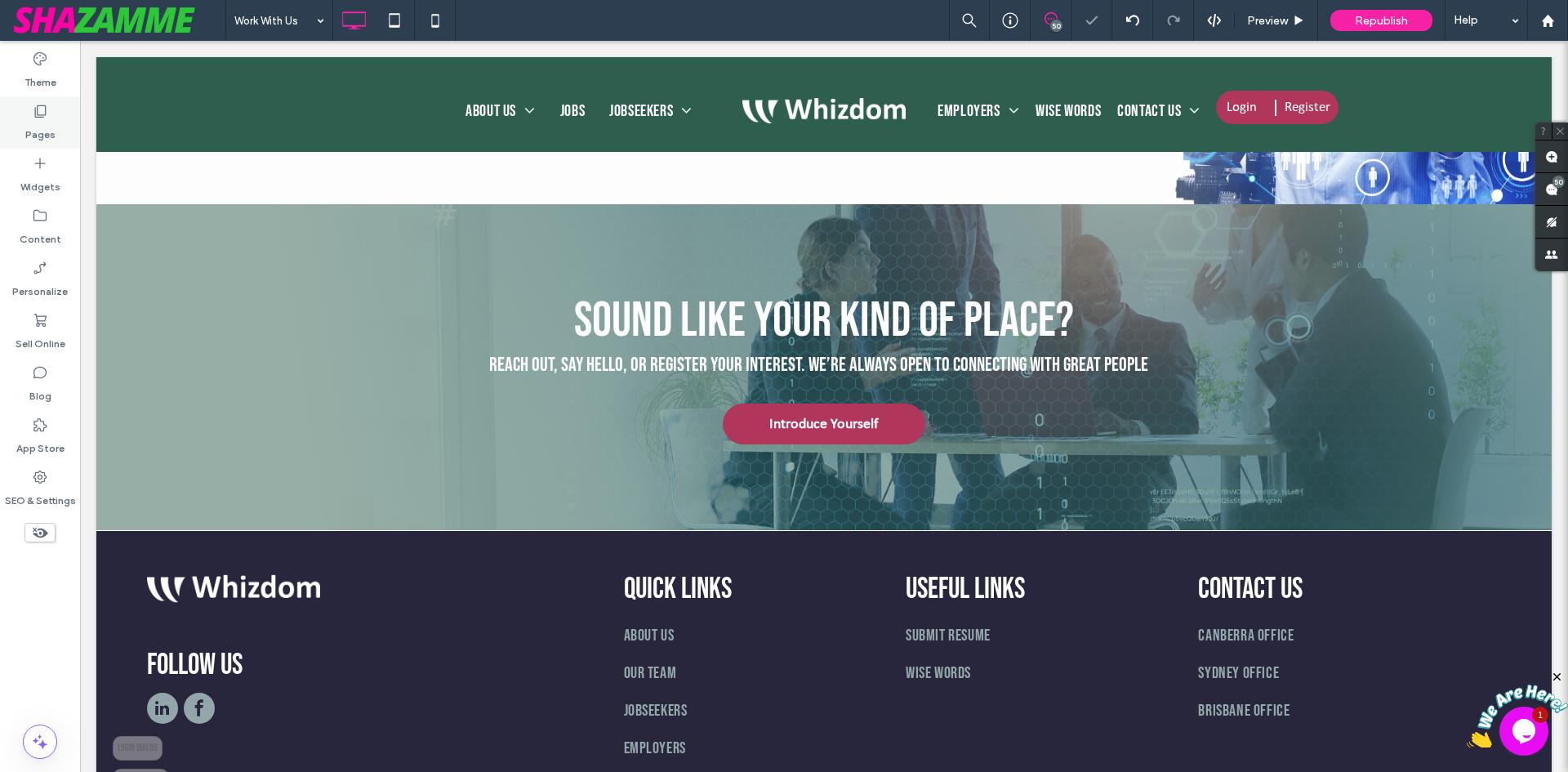
click at [23, 127] on div "Pages" at bounding box center [40, 122] width 80 height 52
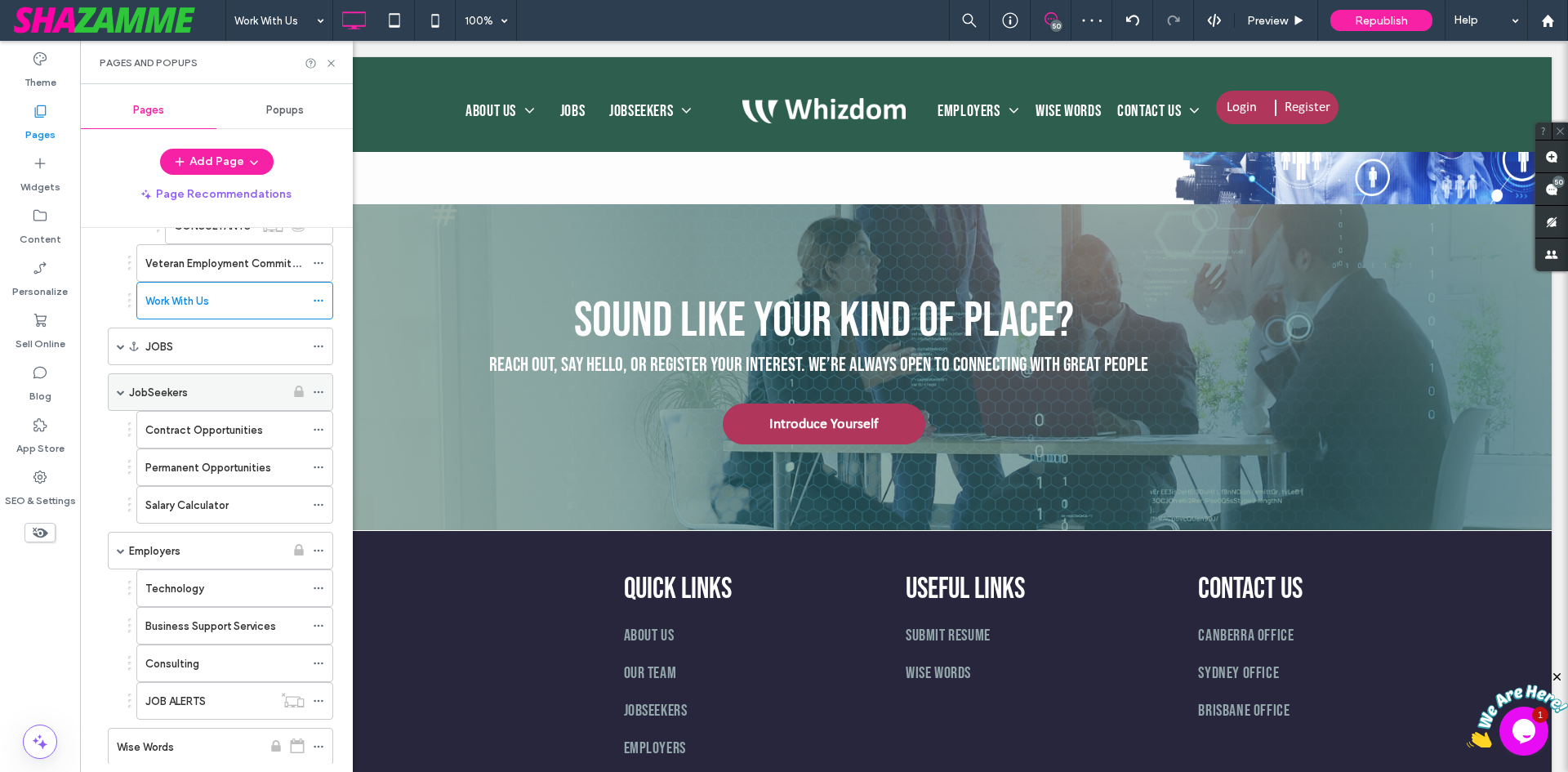
scroll to position [164, 0]
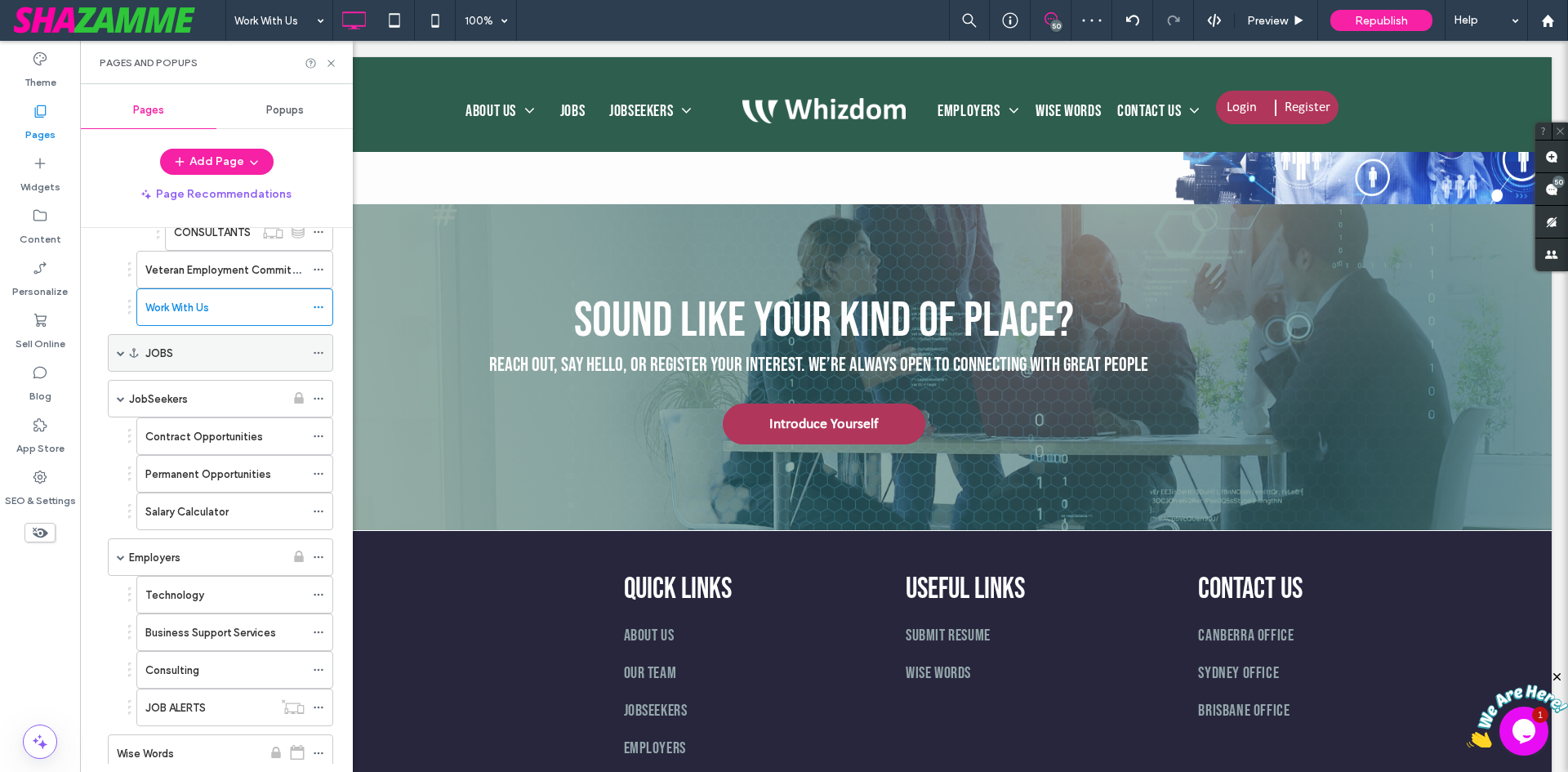
click at [184, 348] on div "JOBS" at bounding box center [225, 353] width 159 height 17
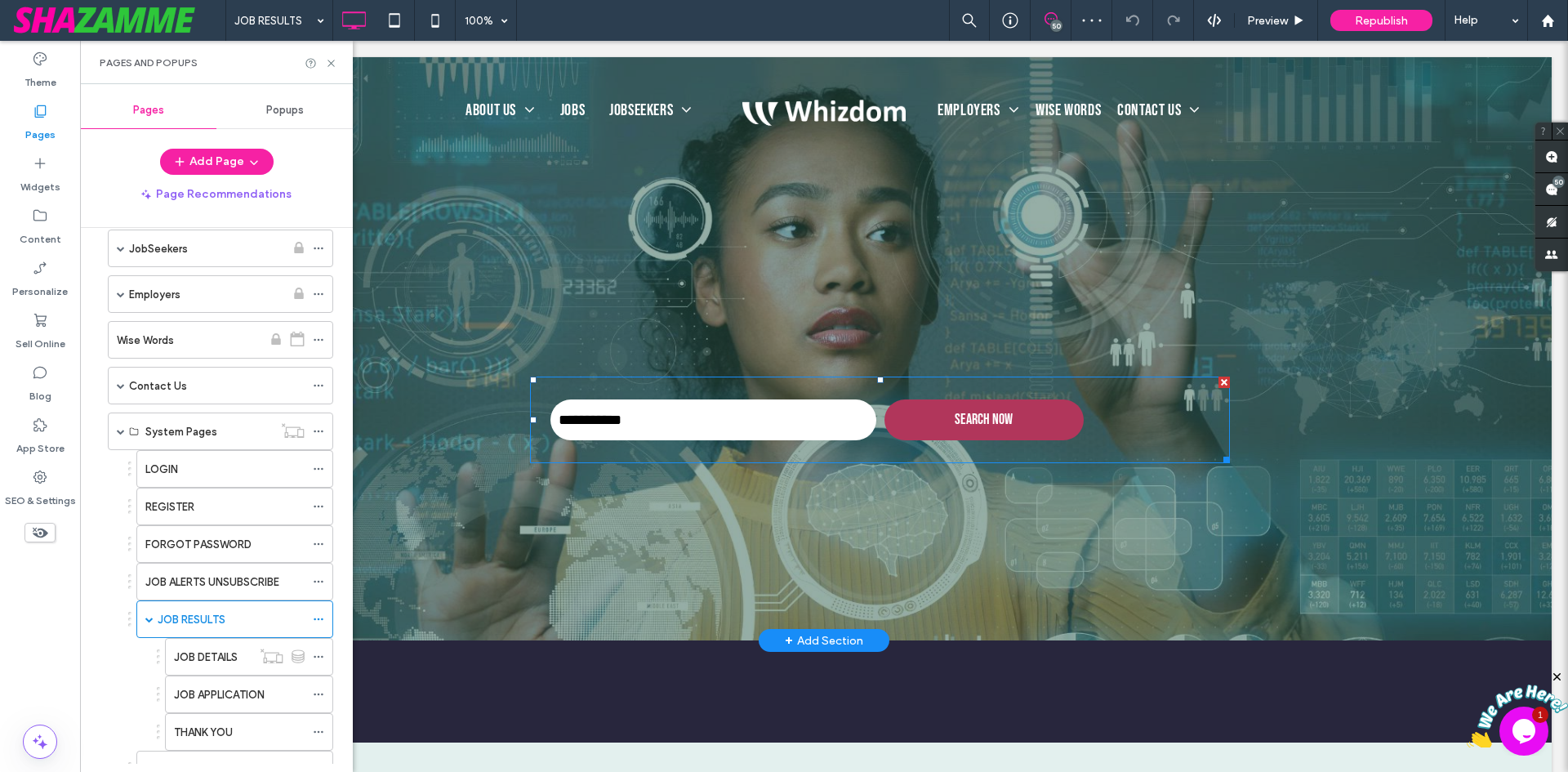
click at [870, 419] on span at bounding box center [879, 420] width 700 height 87
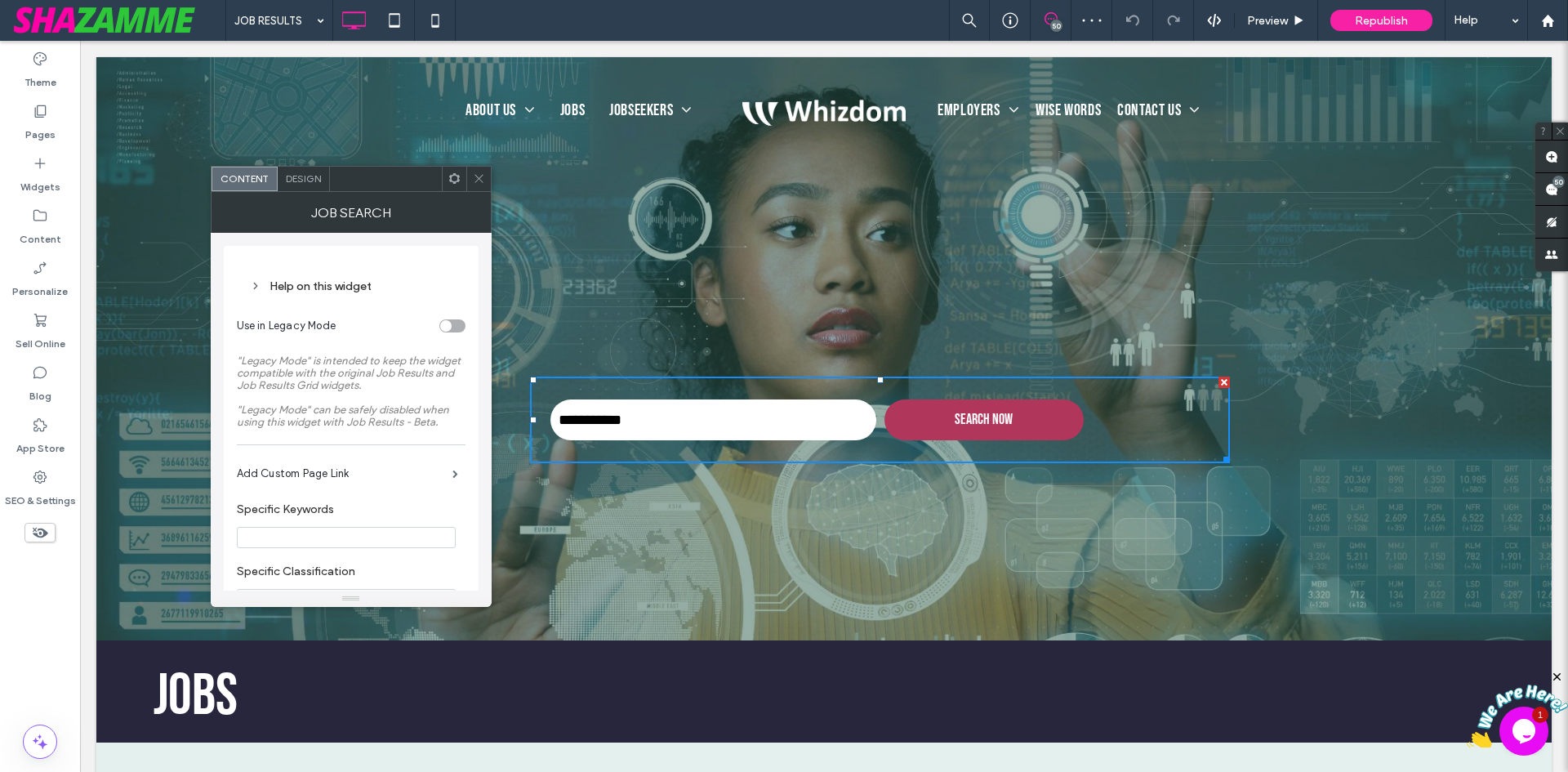
click at [302, 172] on div "Design" at bounding box center [303, 179] width 52 height 25
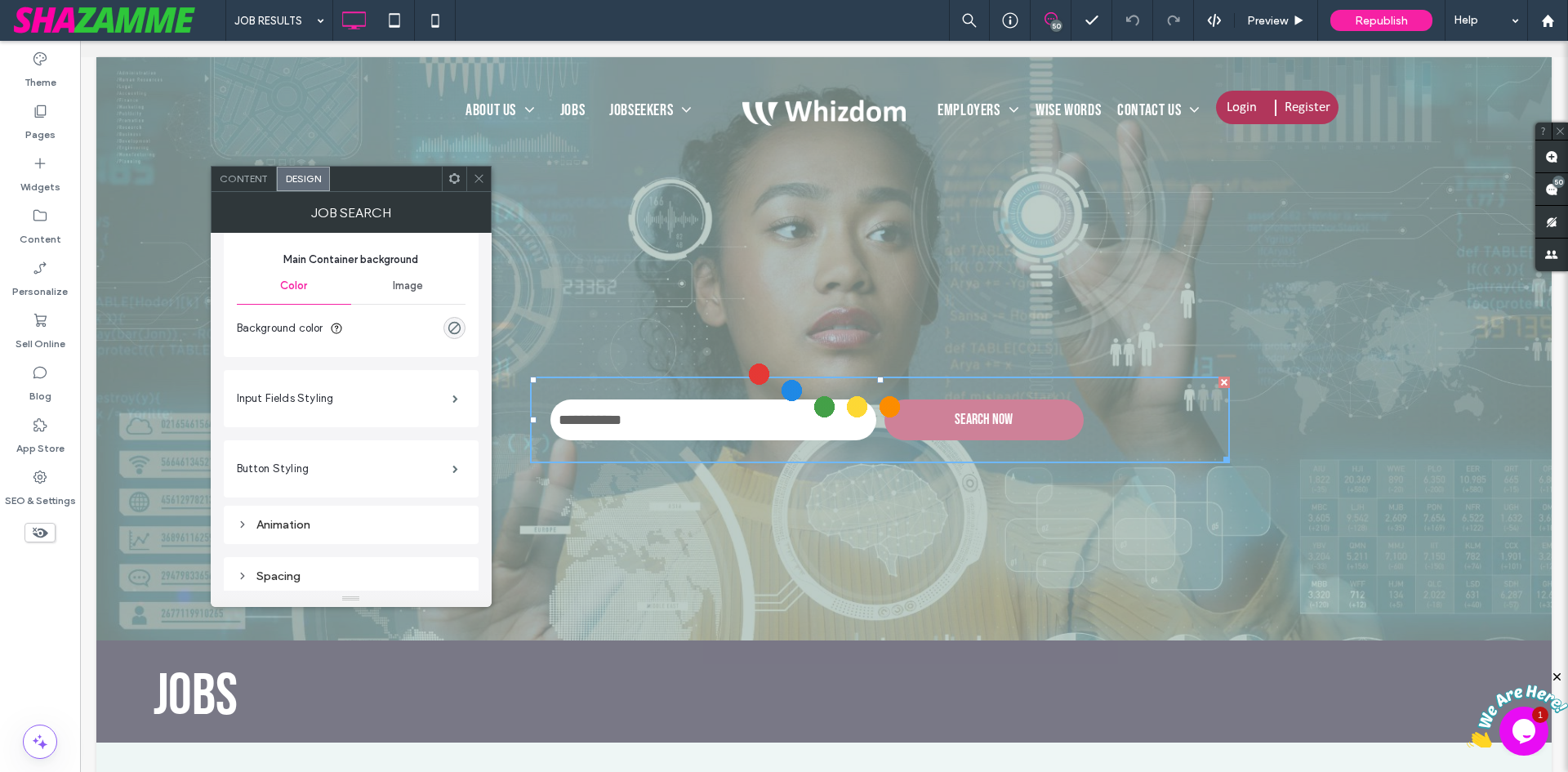
scroll to position [126, 0]
click at [392, 401] on label "Input Fields Styling" at bounding box center [345, 394] width 216 height 33
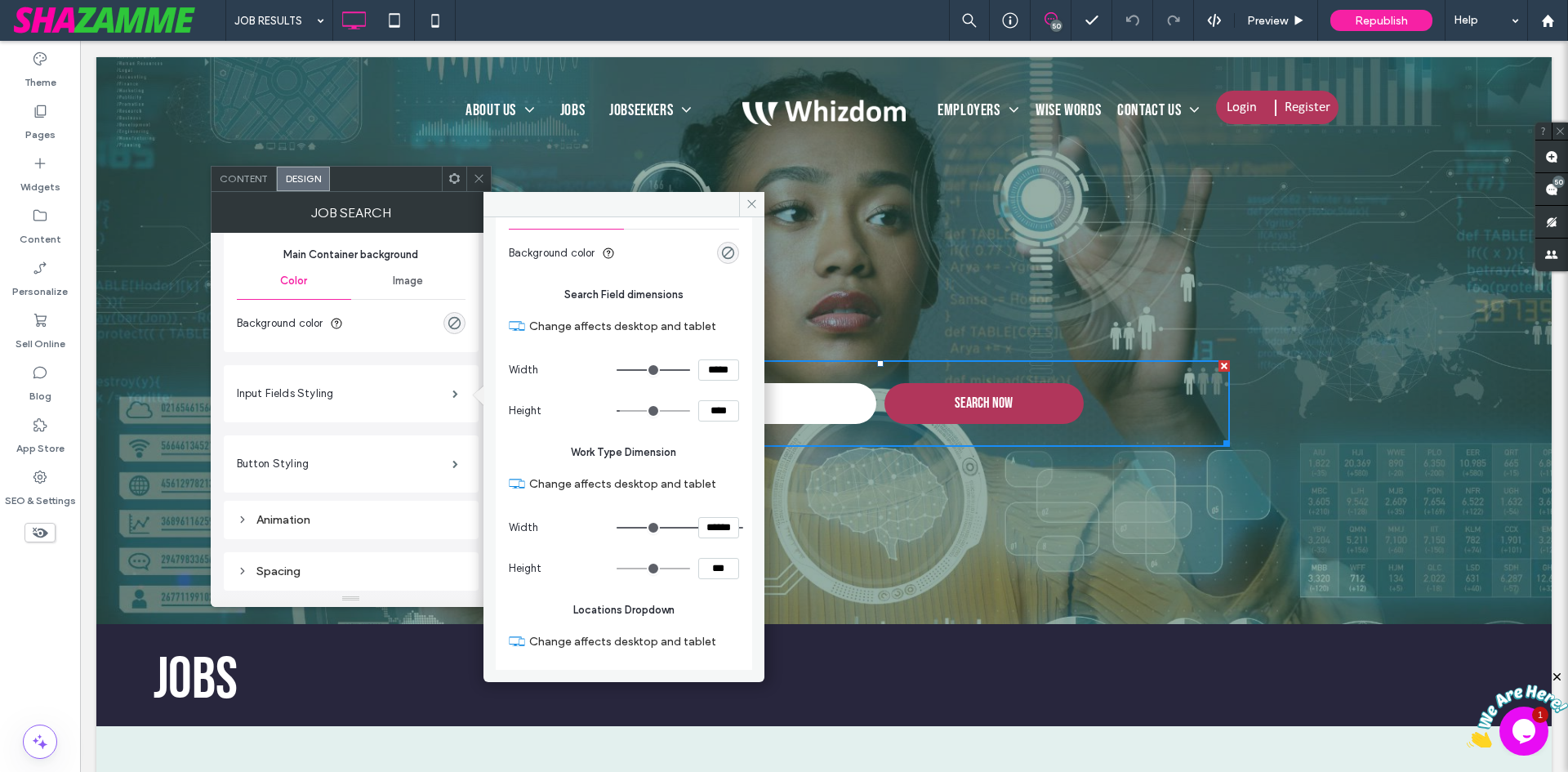
scroll to position [2641, 0]
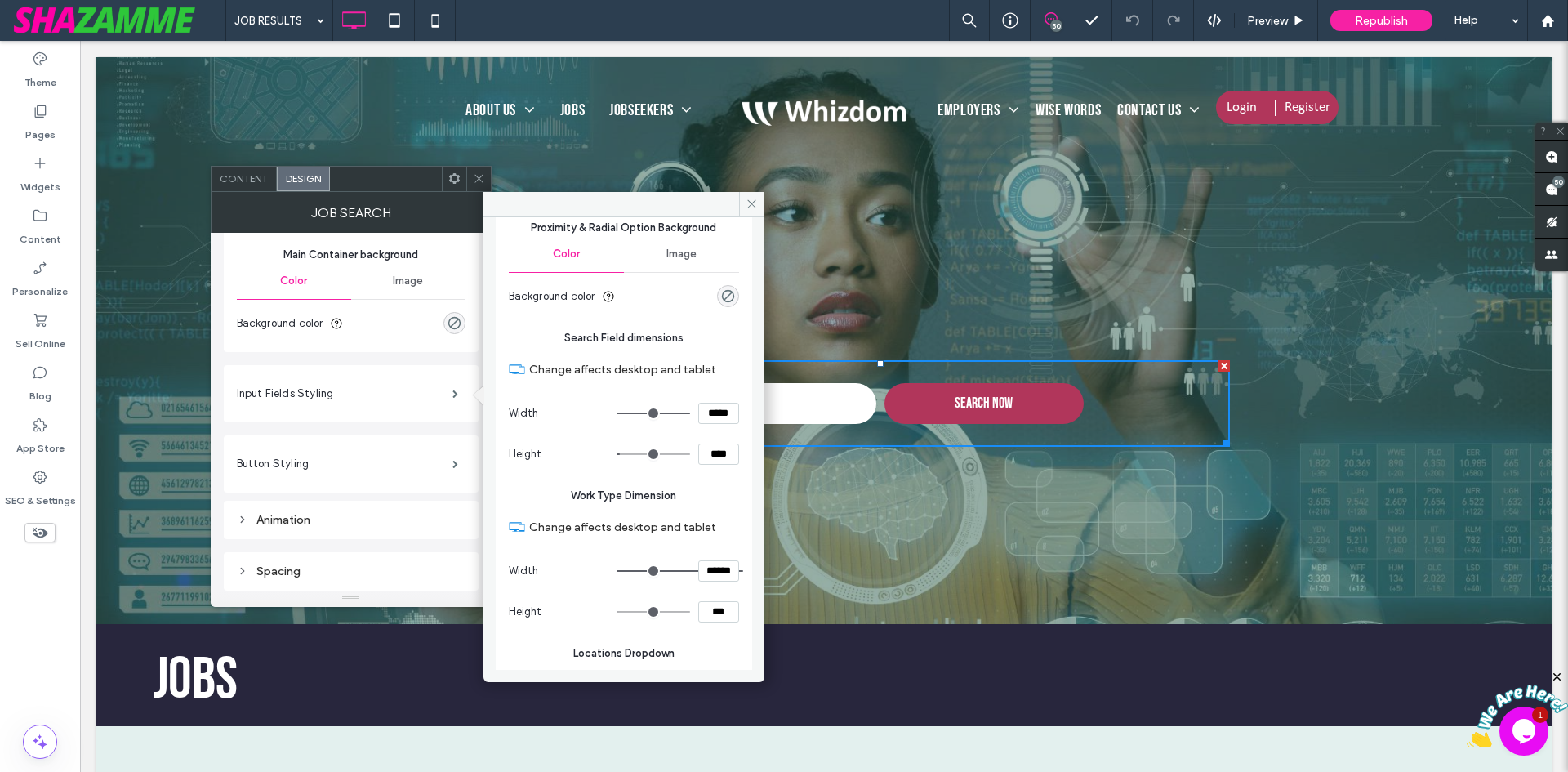
click at [479, 180] on icon at bounding box center [479, 179] width 12 height 12
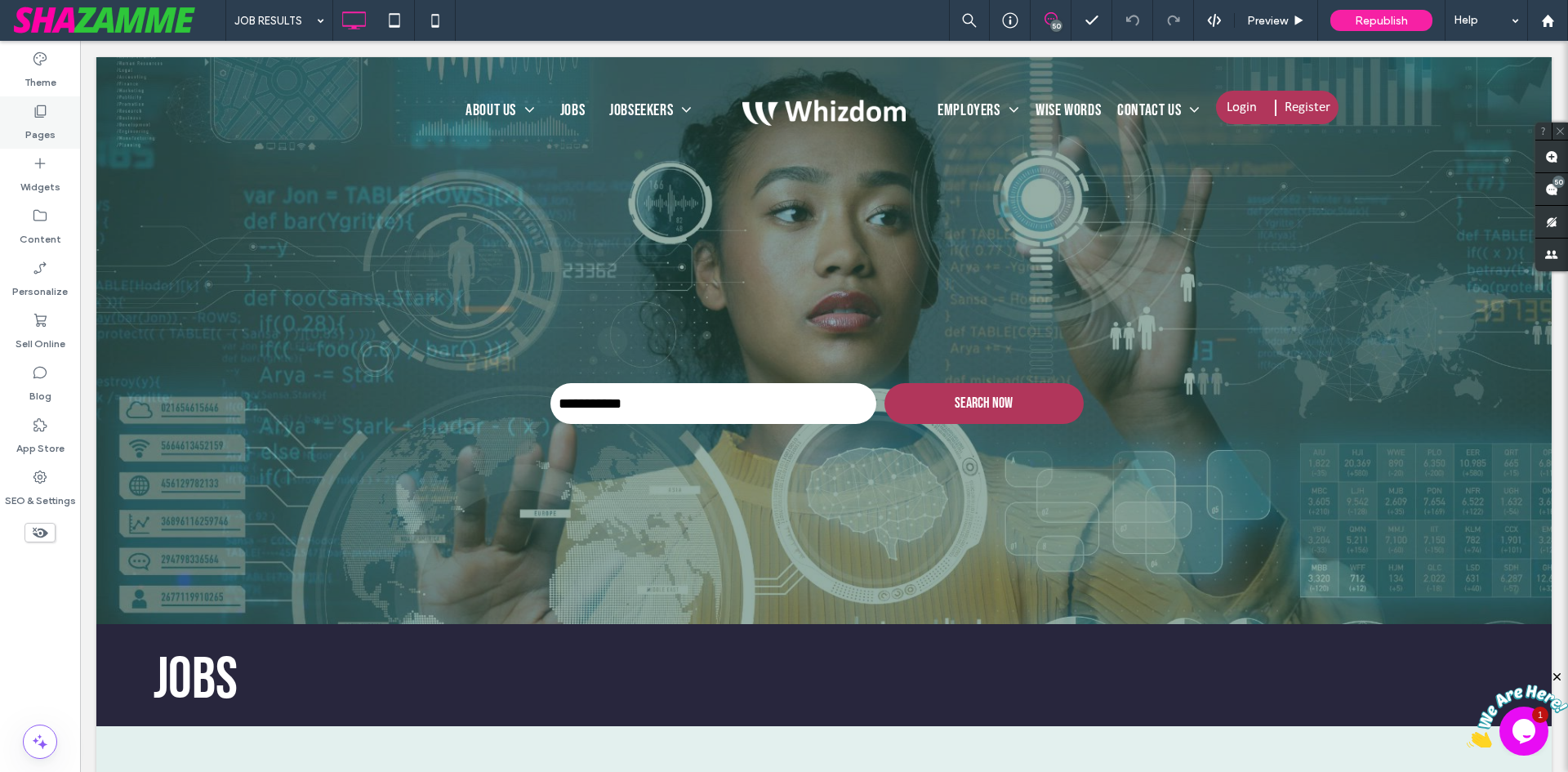
click at [34, 113] on icon at bounding box center [40, 111] width 16 height 16
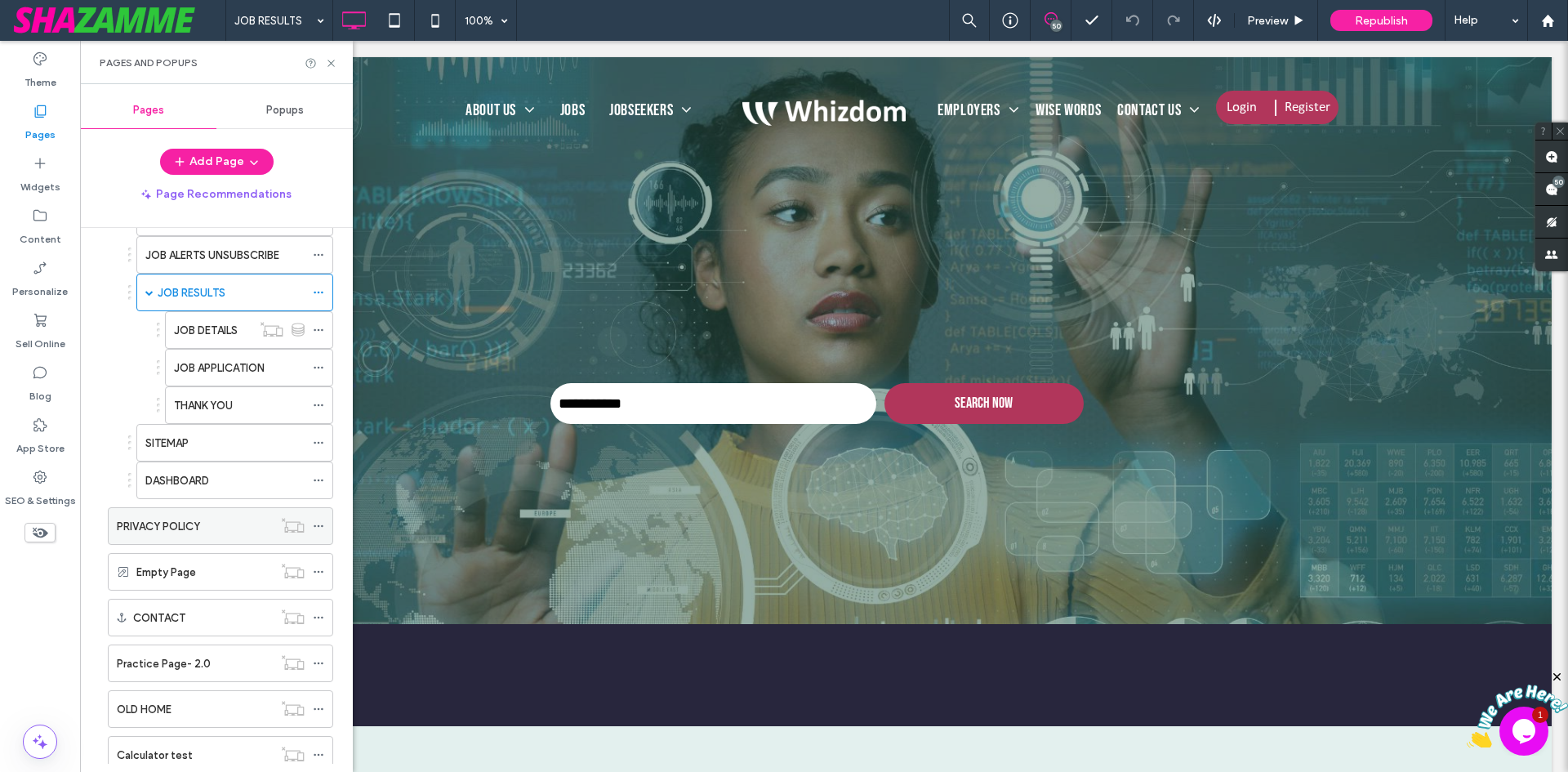
scroll to position [586, 0]
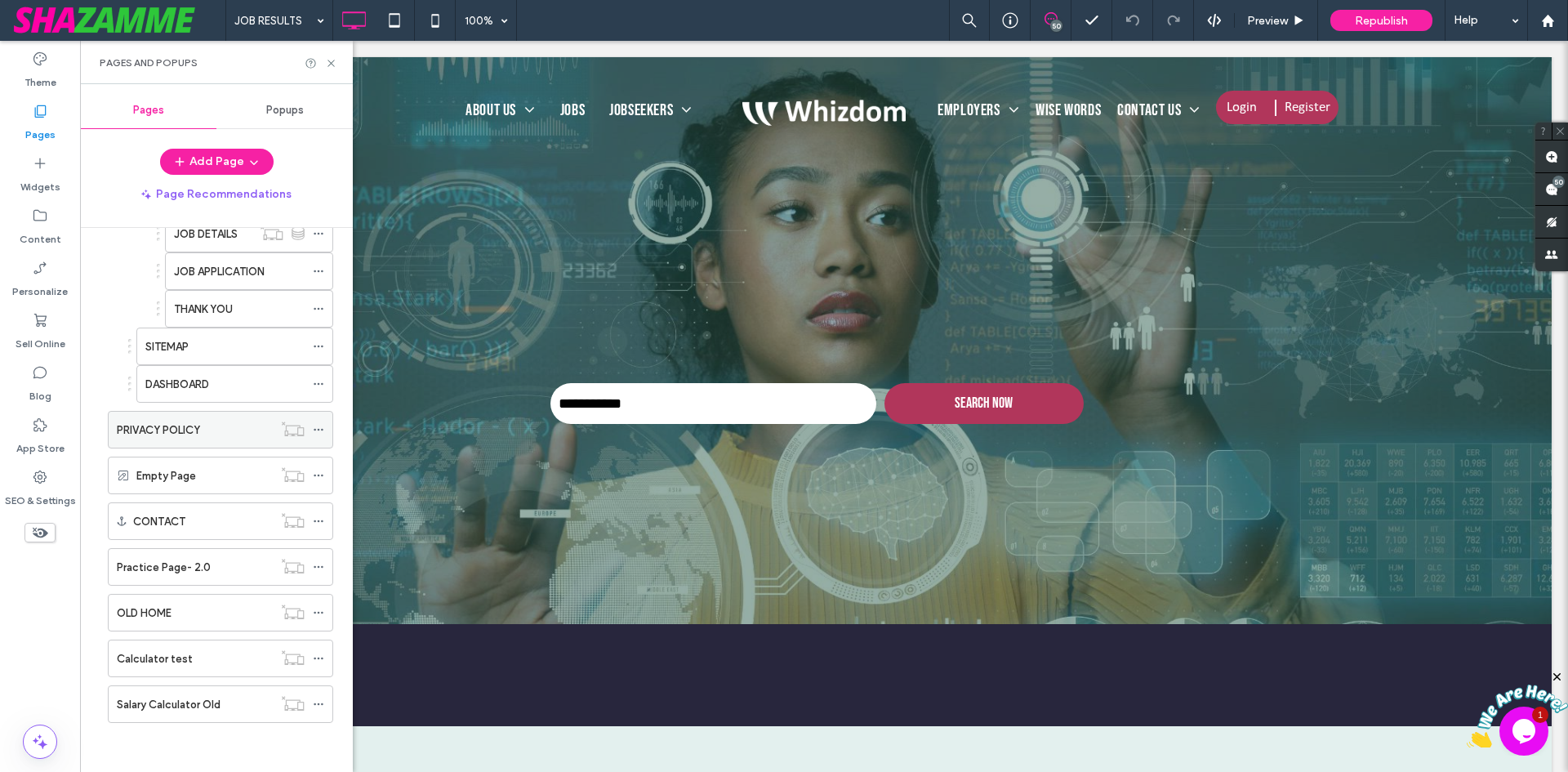
click at [160, 432] on label "PRIVACY POLICY" at bounding box center [158, 430] width 83 height 28
click at [203, 298] on div "THANK YOU" at bounding box center [240, 309] width 131 height 36
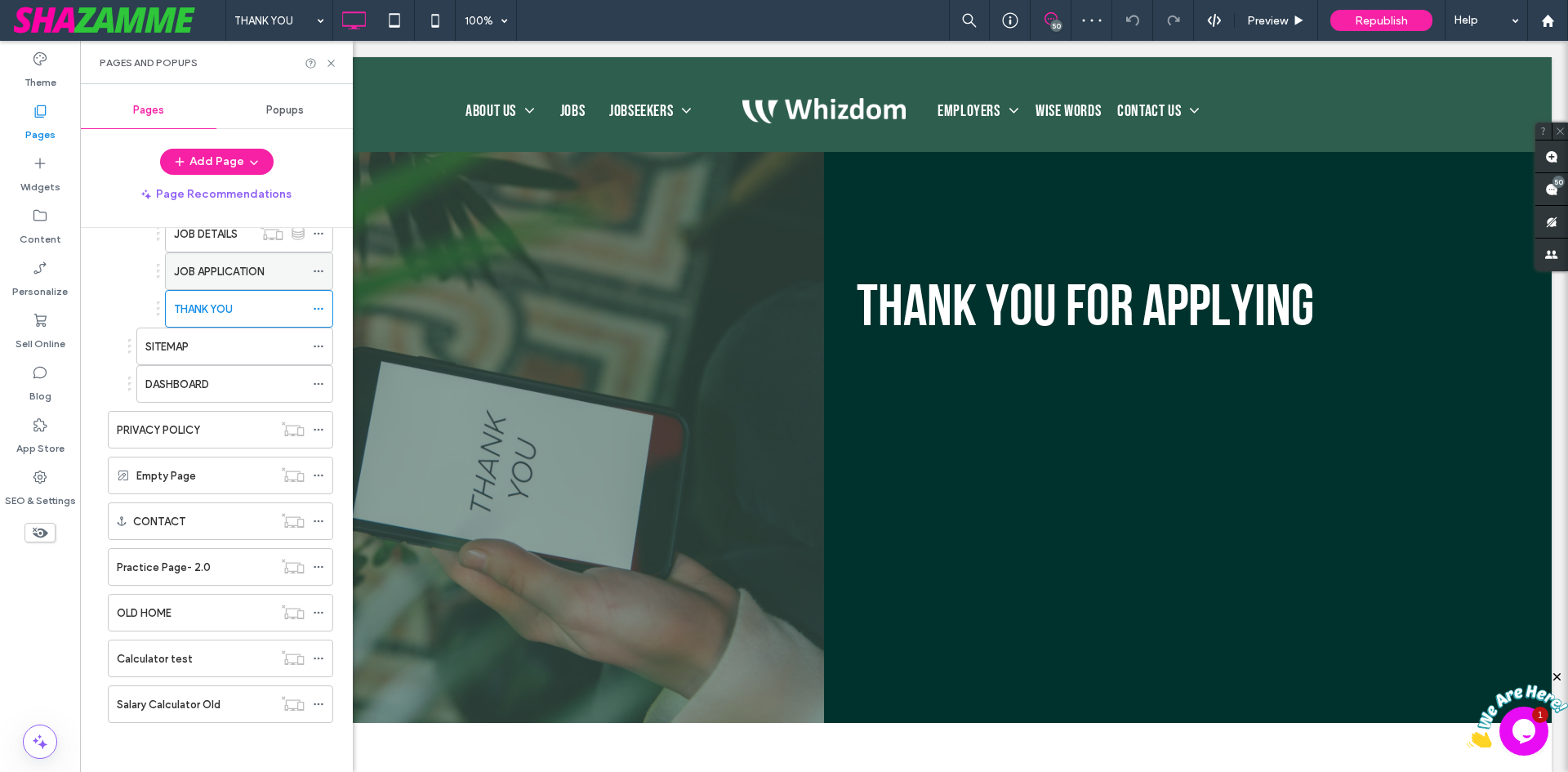
scroll to position [326, 0]
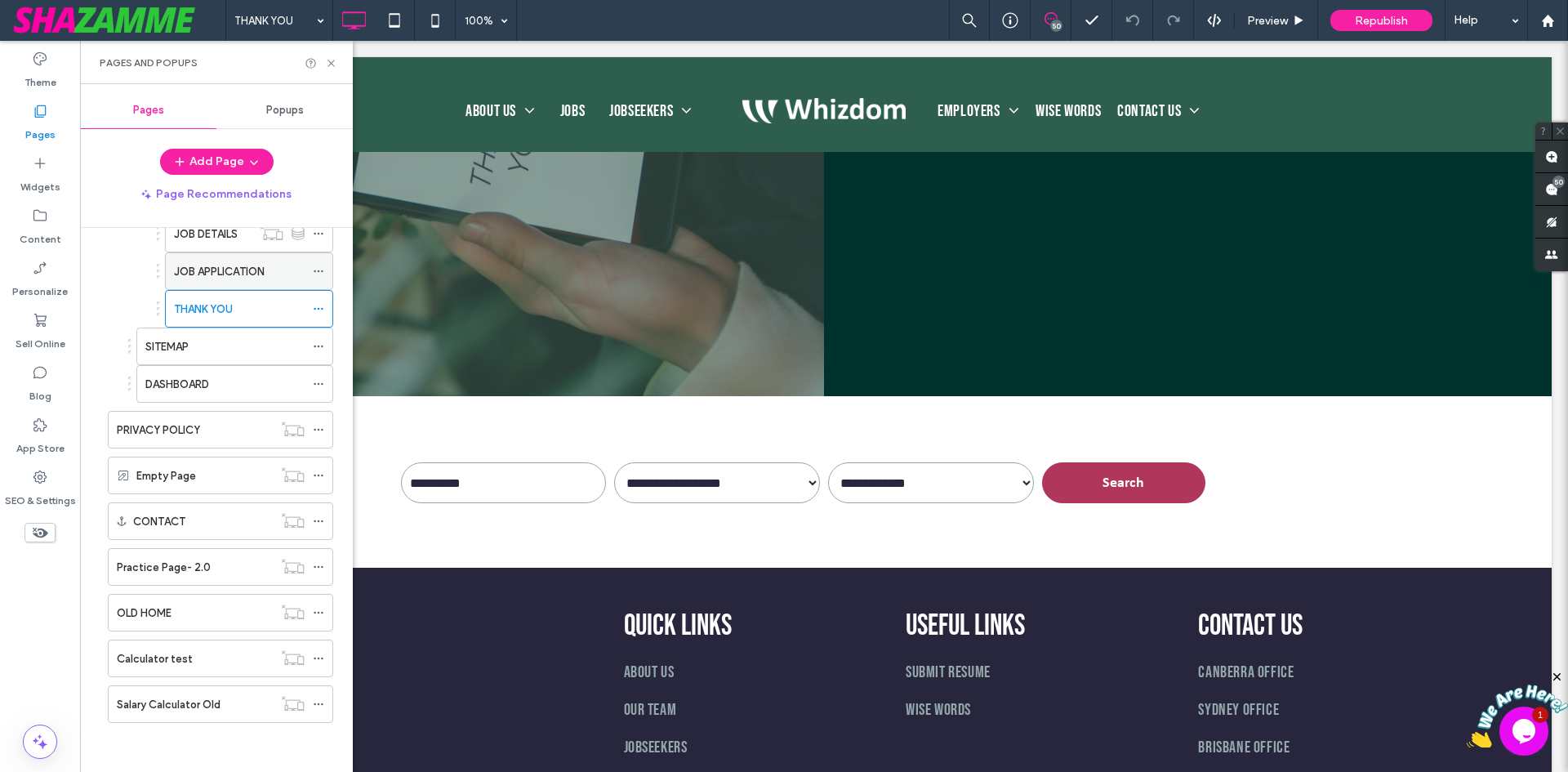
click at [256, 271] on label "JOB APPLICATION" at bounding box center [219, 271] width 91 height 28
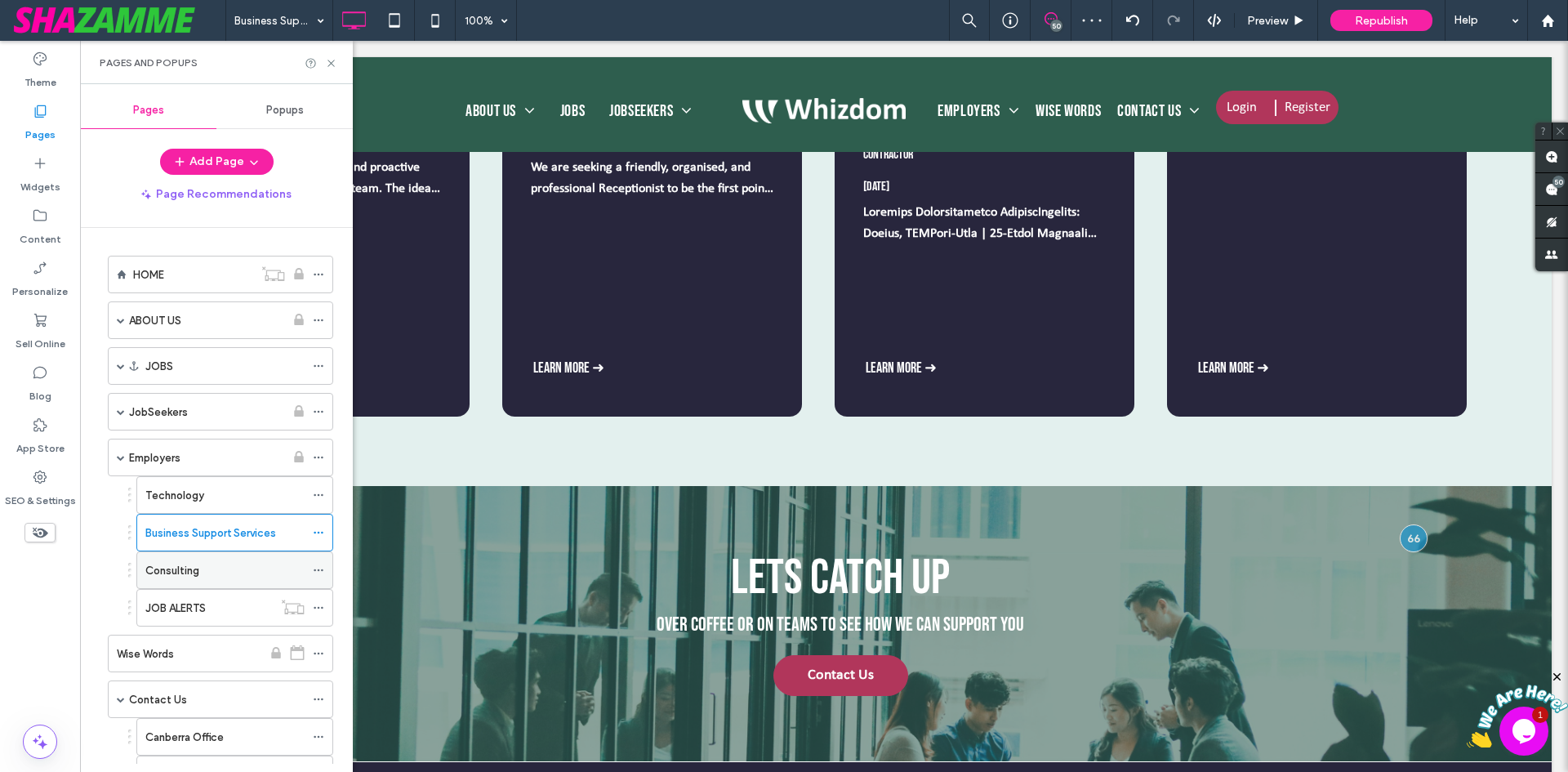
click at [179, 562] on label "Consulting" at bounding box center [172, 570] width 54 height 28
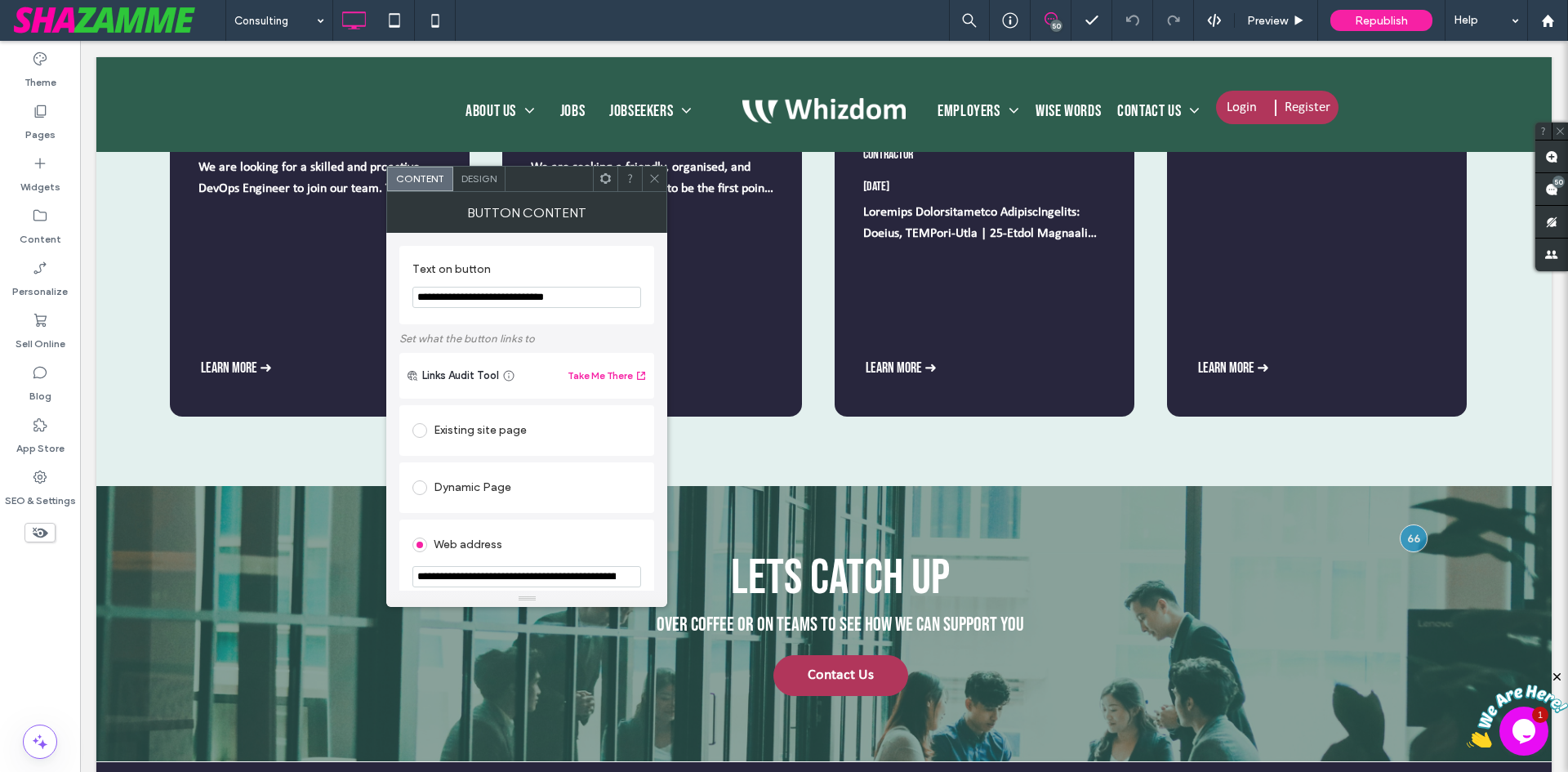
click at [491, 175] on span "Design" at bounding box center [479, 179] width 35 height 12
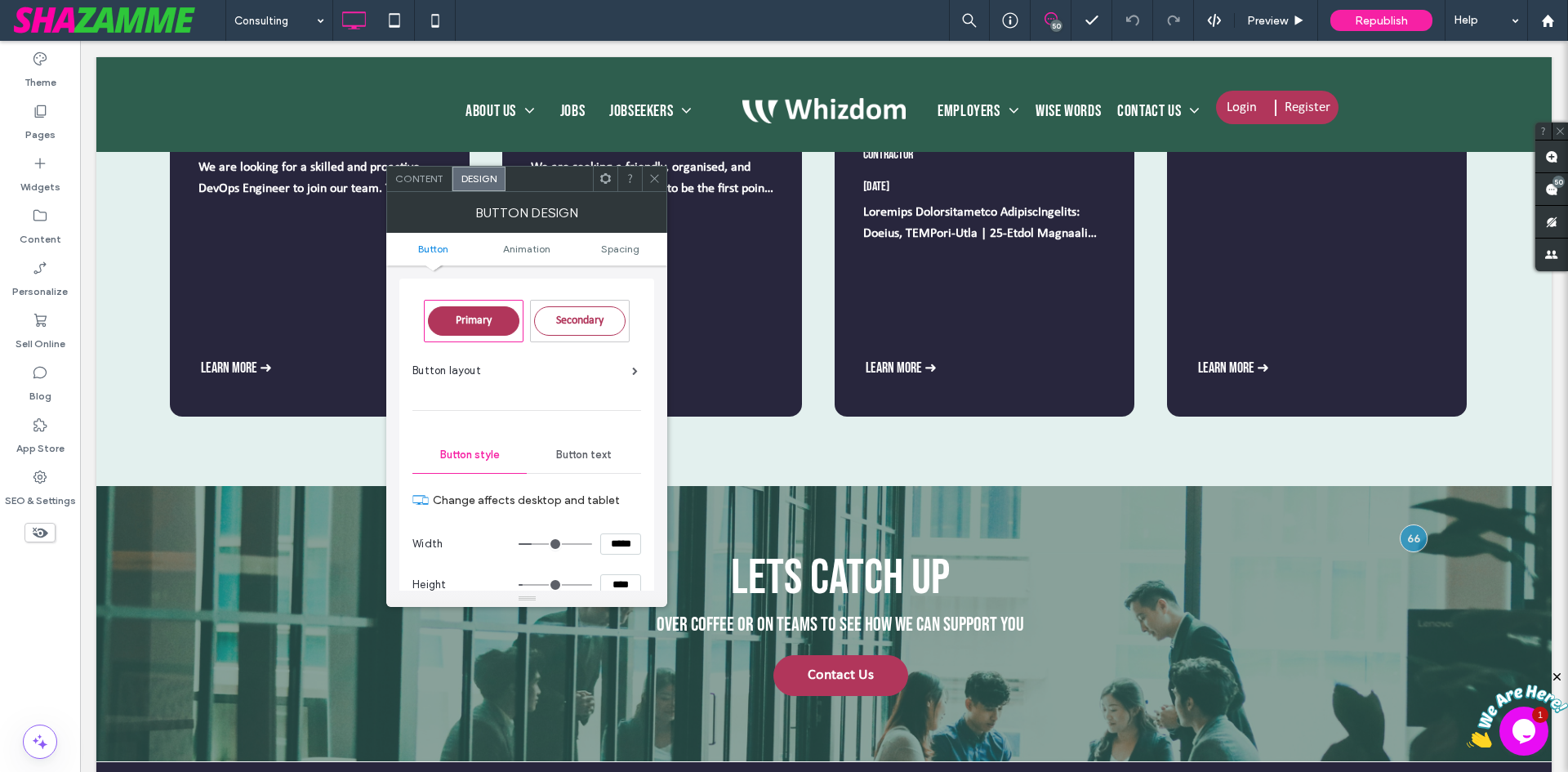
click at [627, 582] on input "****" at bounding box center [621, 585] width 41 height 21
paste input
type input "****"
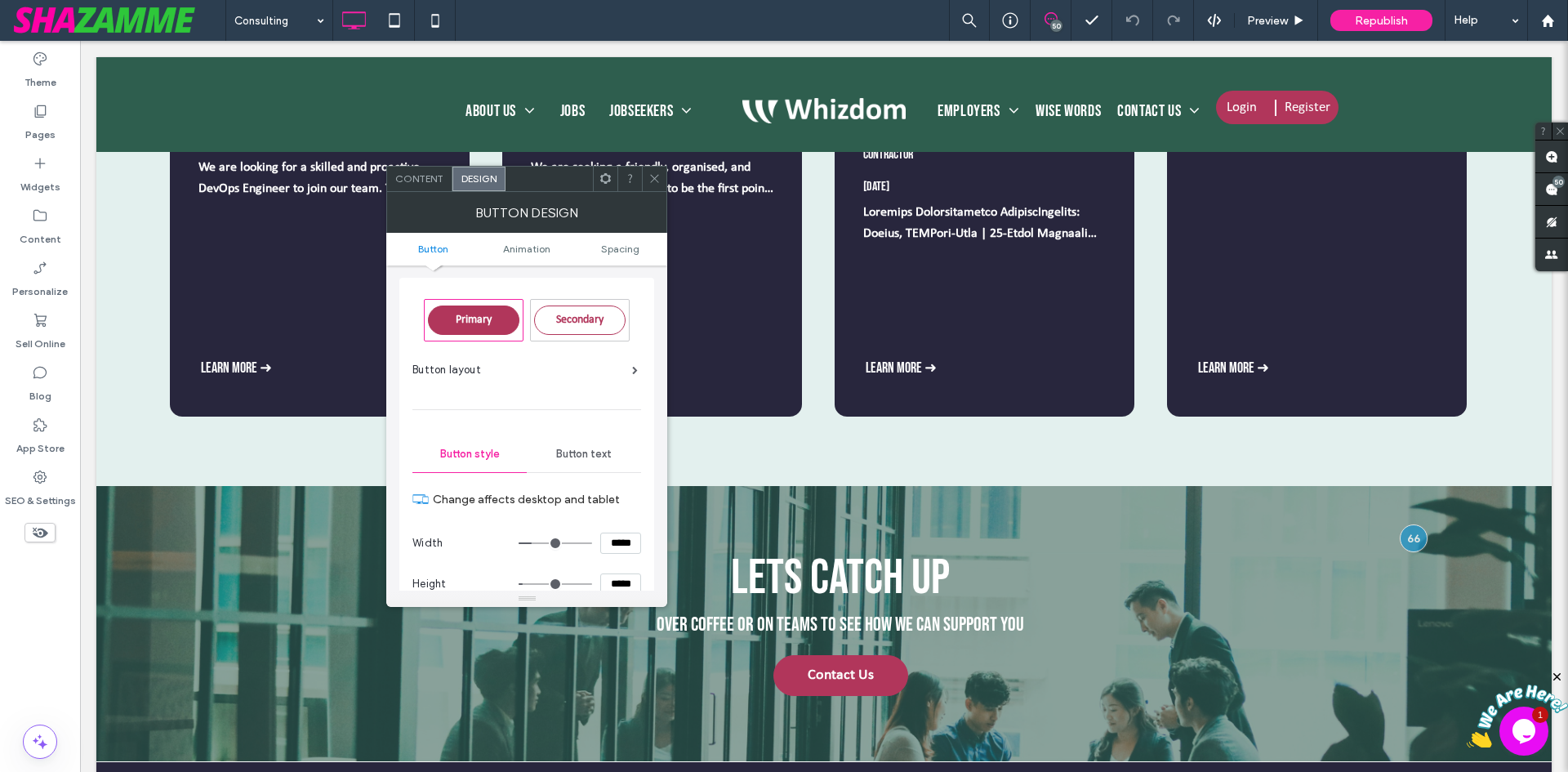
type input "**"
type input "****"
click at [632, 556] on section "Width *****" at bounding box center [526, 543] width 229 height 41
click at [649, 174] on icon at bounding box center [654, 179] width 12 height 12
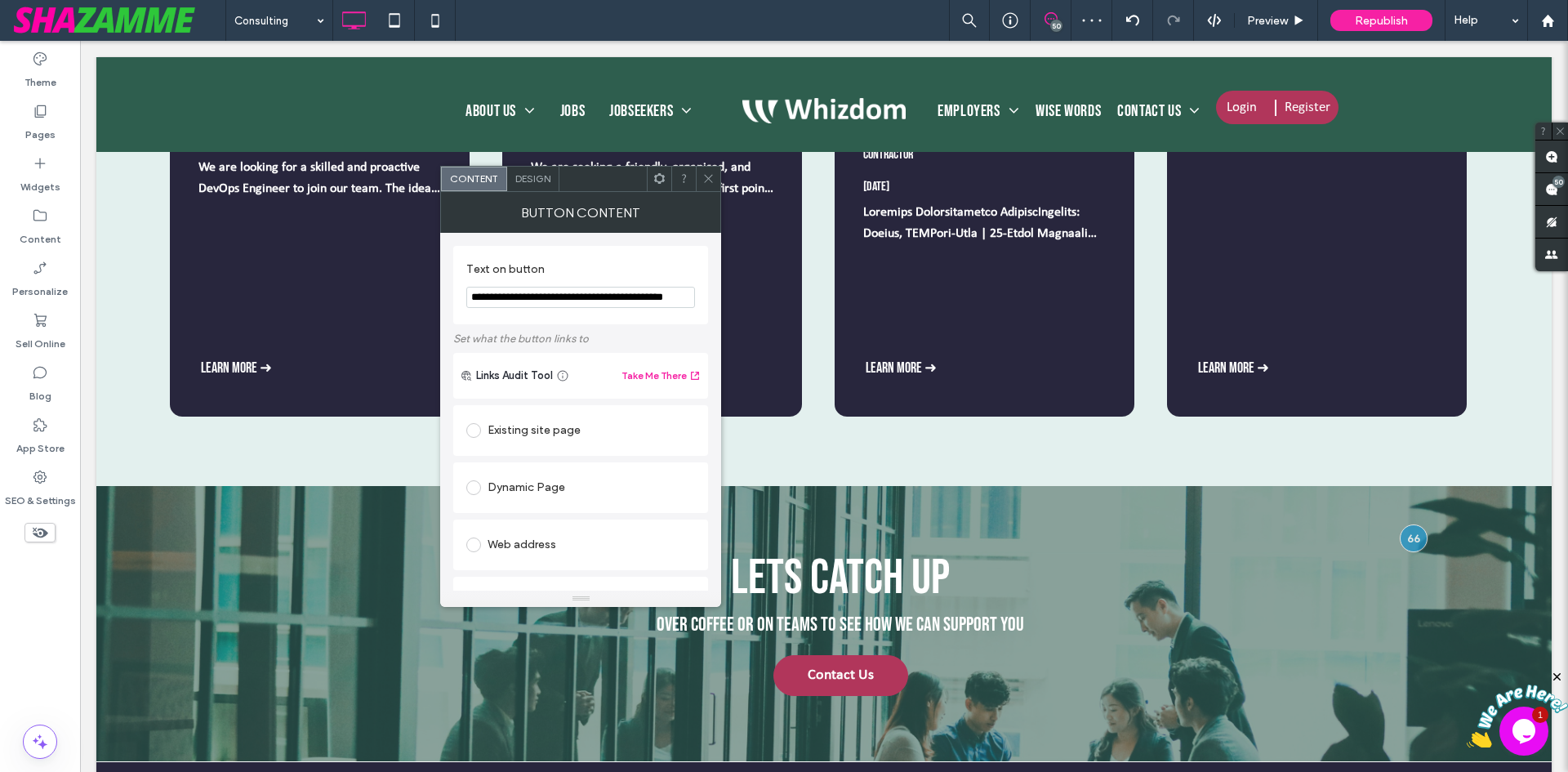
click at [536, 179] on span "Design" at bounding box center [533, 179] width 35 height 12
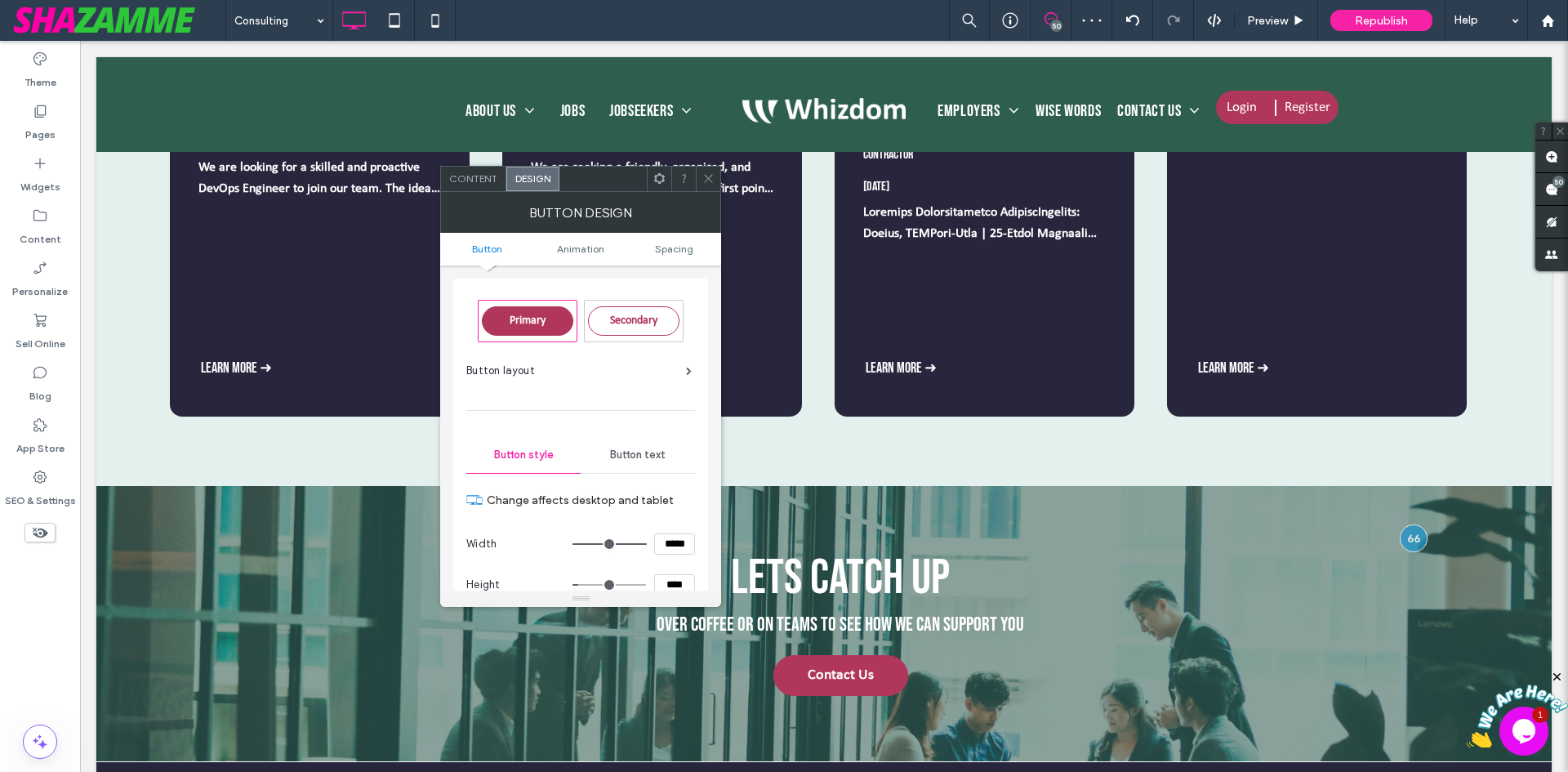
click at [700, 169] on div at bounding box center [708, 179] width 25 height 25
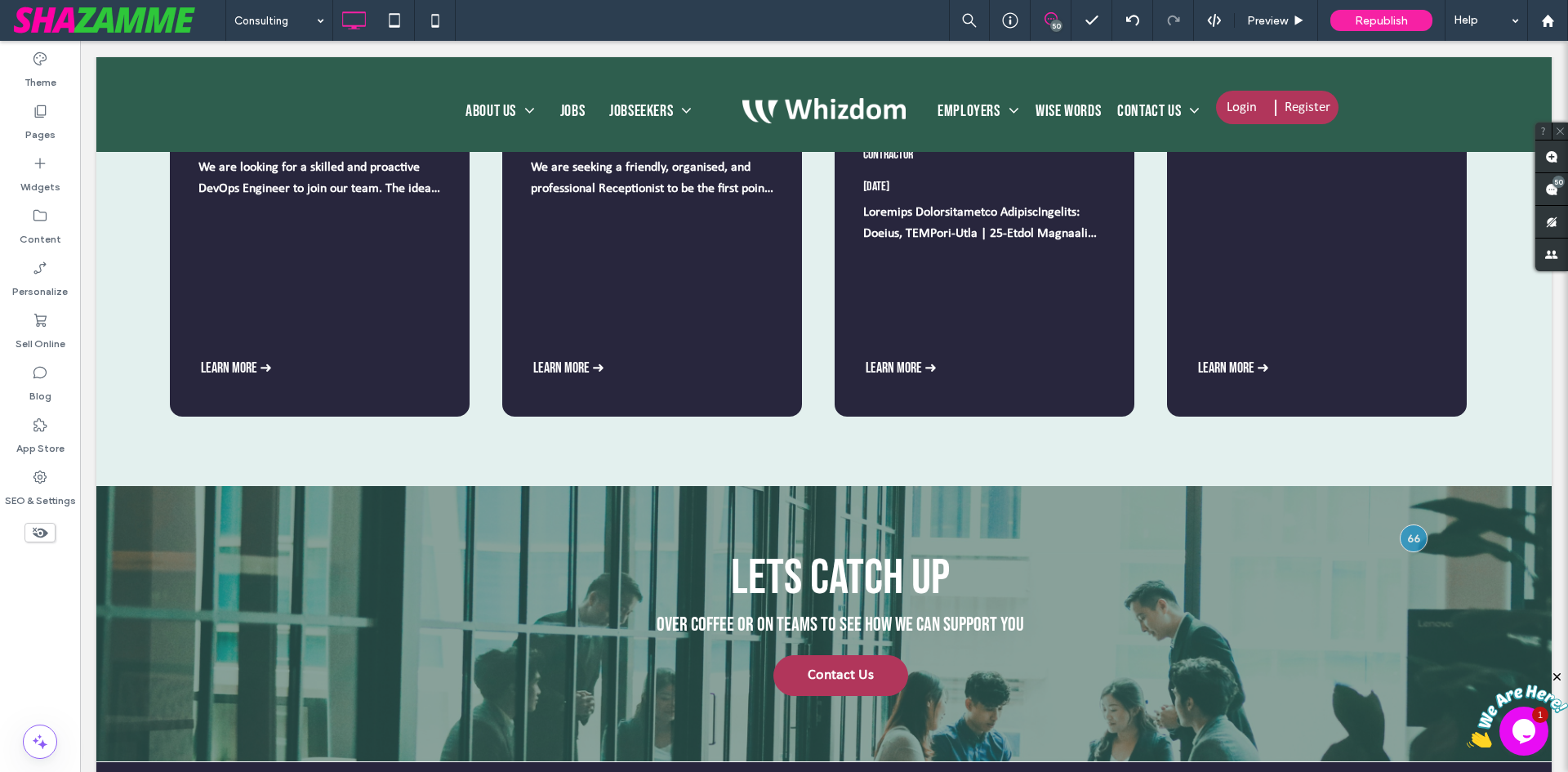
type input "**********"
type input "**"
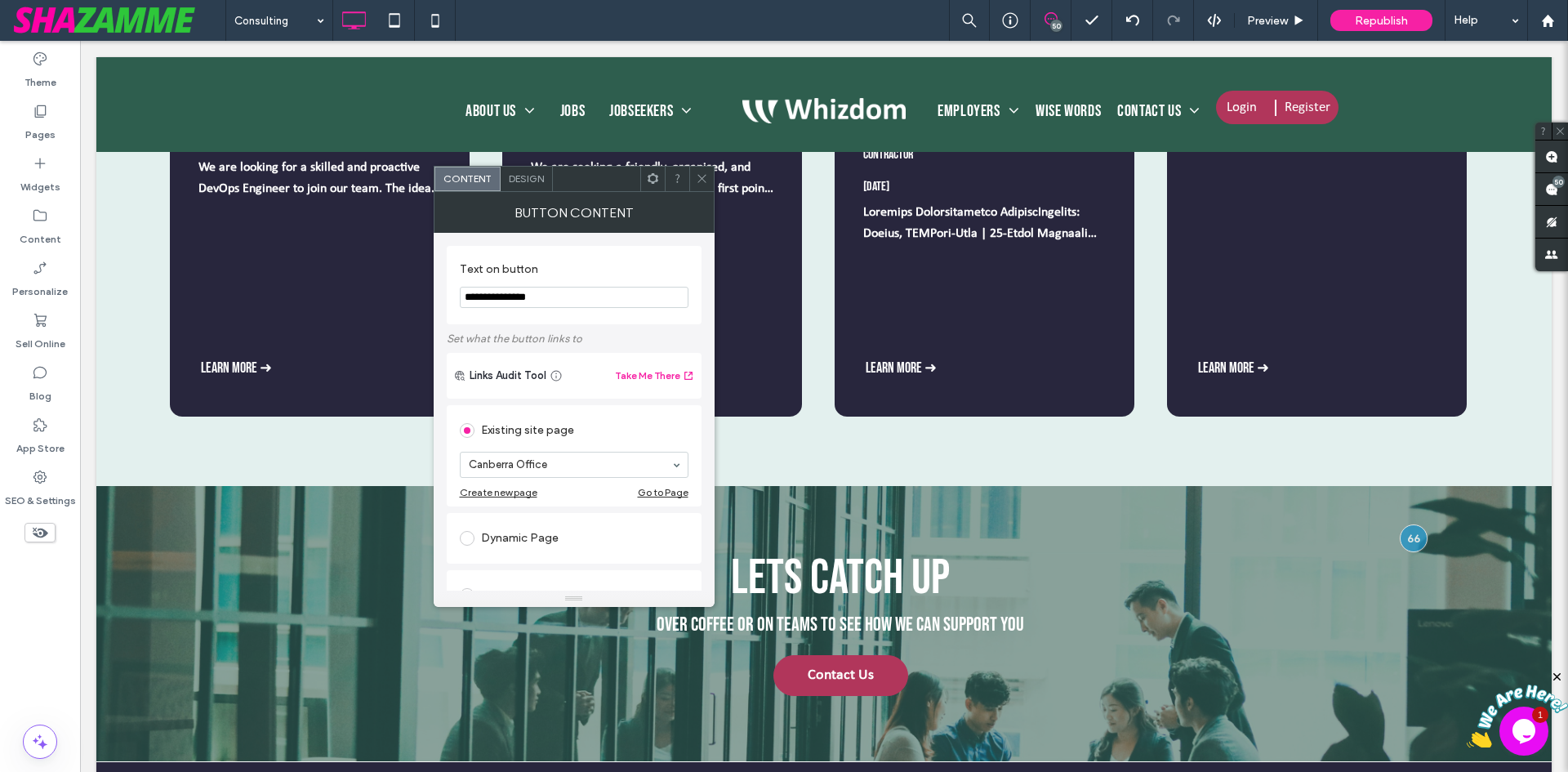
click at [524, 177] on span "Design" at bounding box center [526, 179] width 35 height 12
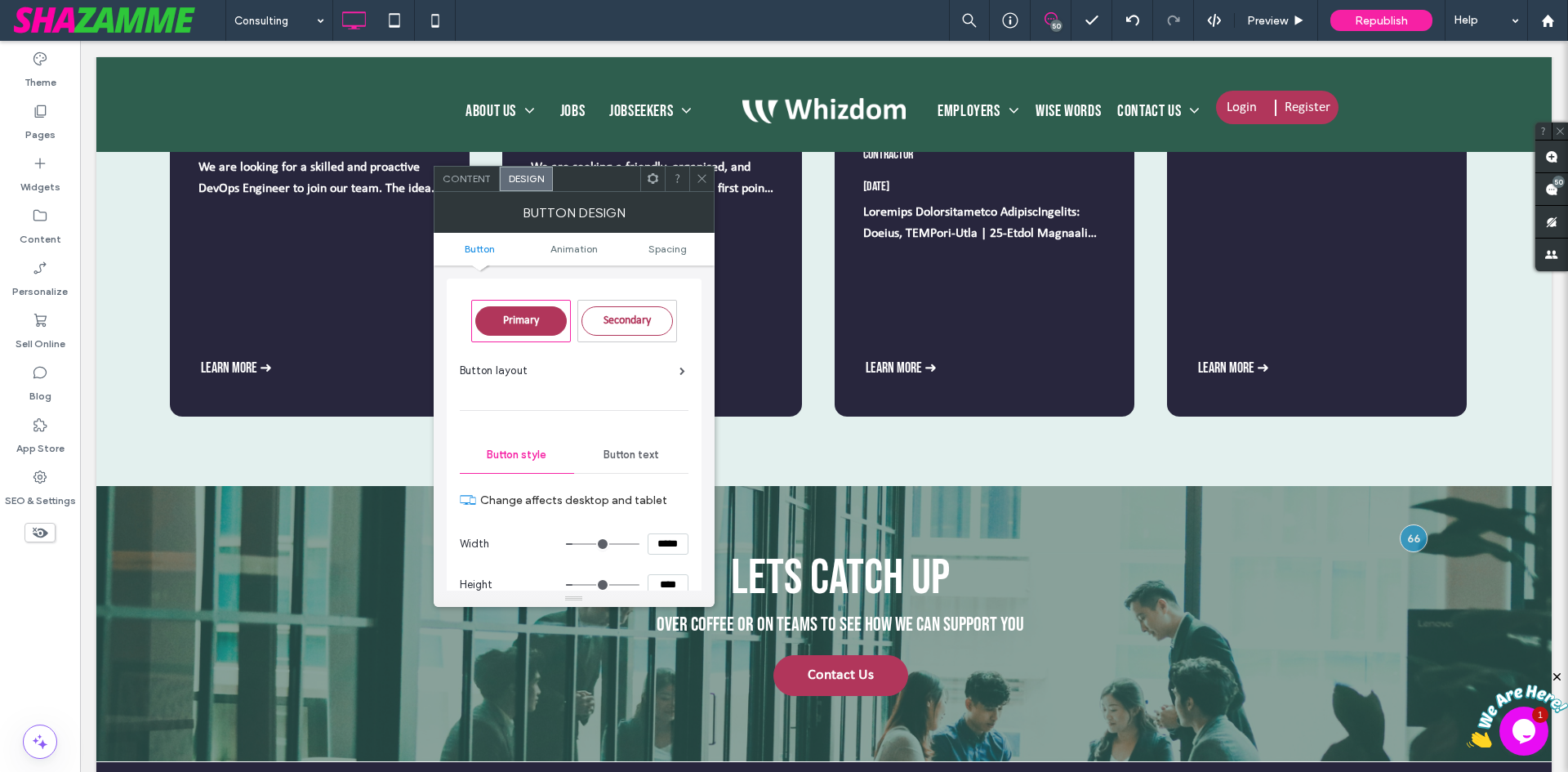
click at [672, 582] on input "****" at bounding box center [668, 585] width 41 height 21
paste input
type input "****"
type input "**"
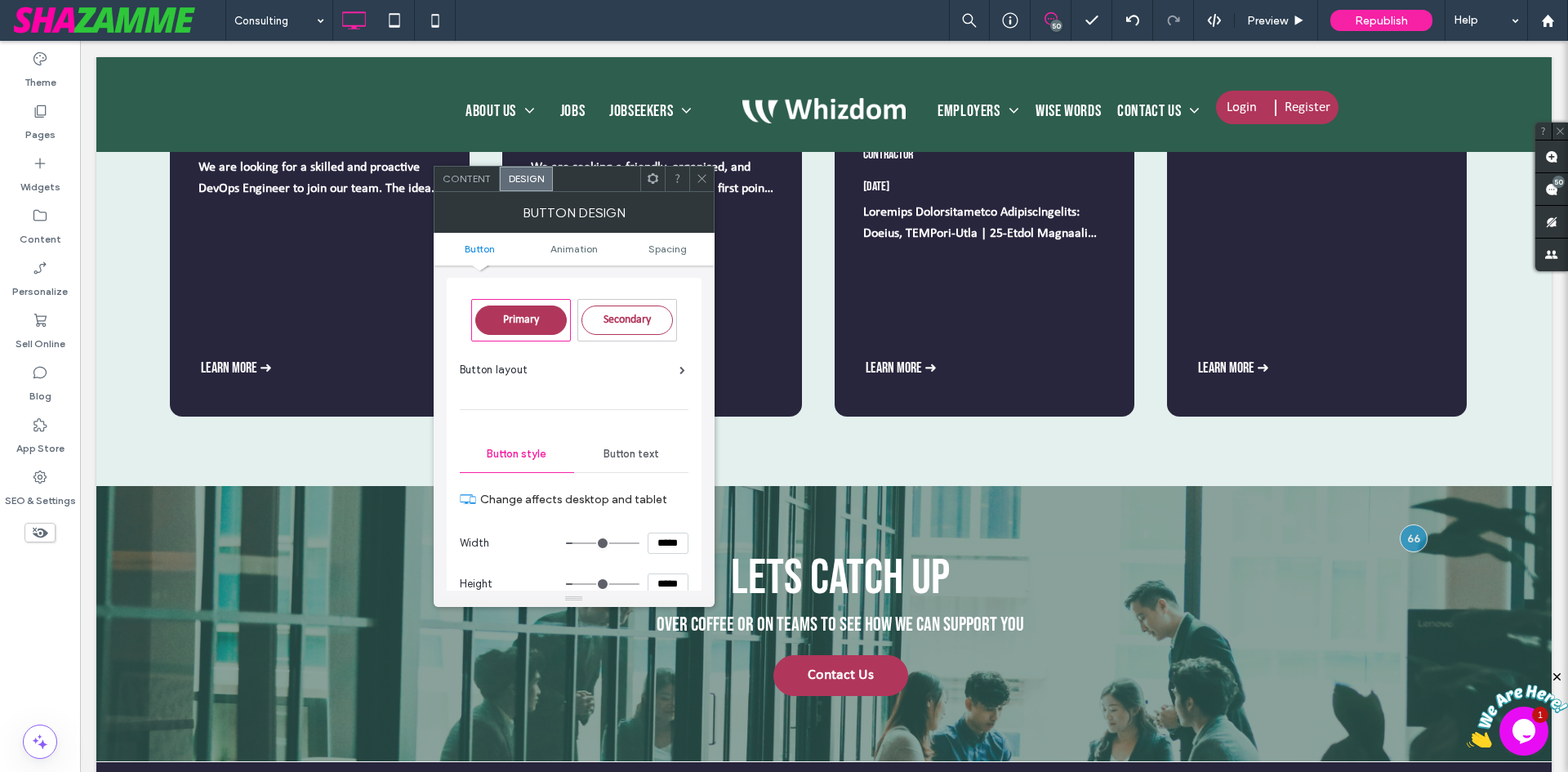
type input "****"
click at [677, 562] on section "Width *****" at bounding box center [574, 543] width 229 height 41
click at [698, 181] on icon at bounding box center [702, 179] width 12 height 12
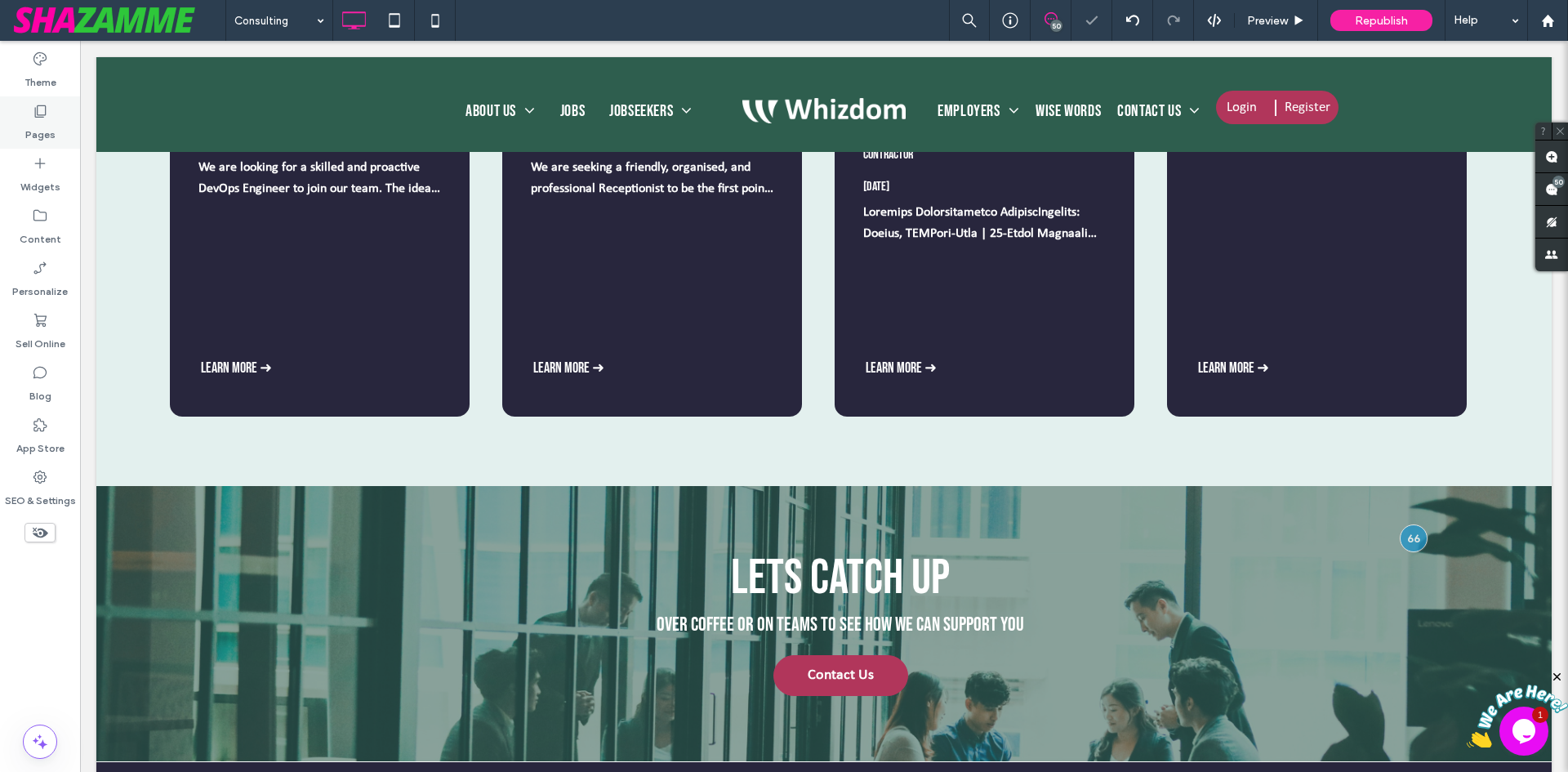
click at [34, 123] on label "Pages" at bounding box center [41, 131] width 30 height 23
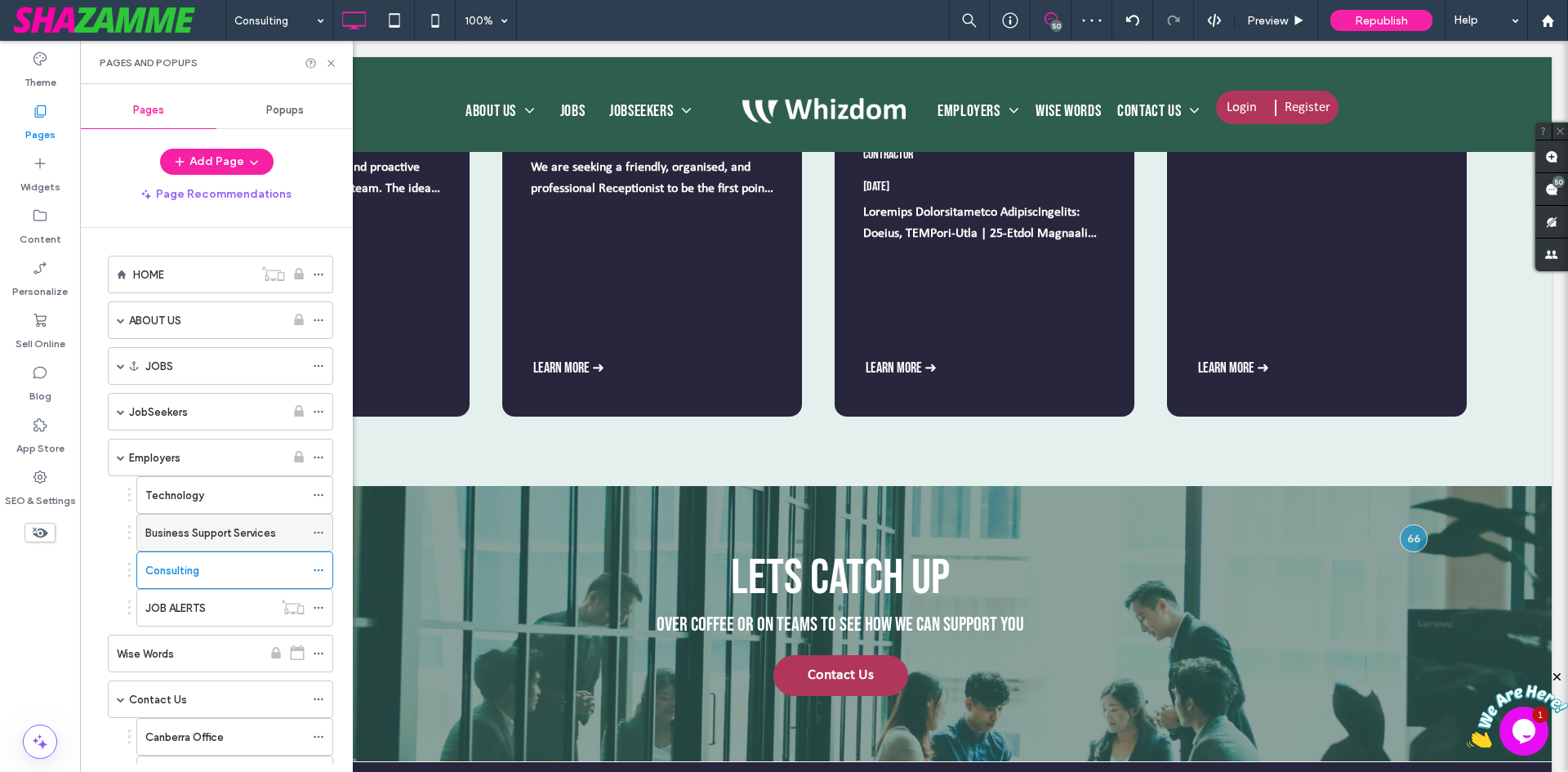
click at [198, 520] on div "Business Support Services" at bounding box center [225, 532] width 159 height 36
click at [202, 608] on div at bounding box center [784, 386] width 1568 height 772
click at [204, 606] on div at bounding box center [784, 386] width 1568 height 772
click at [176, 610] on label "JOB ALERTS" at bounding box center [175, 608] width 60 height 28
click at [199, 411] on div "JobSeekers" at bounding box center [207, 411] width 156 height 17
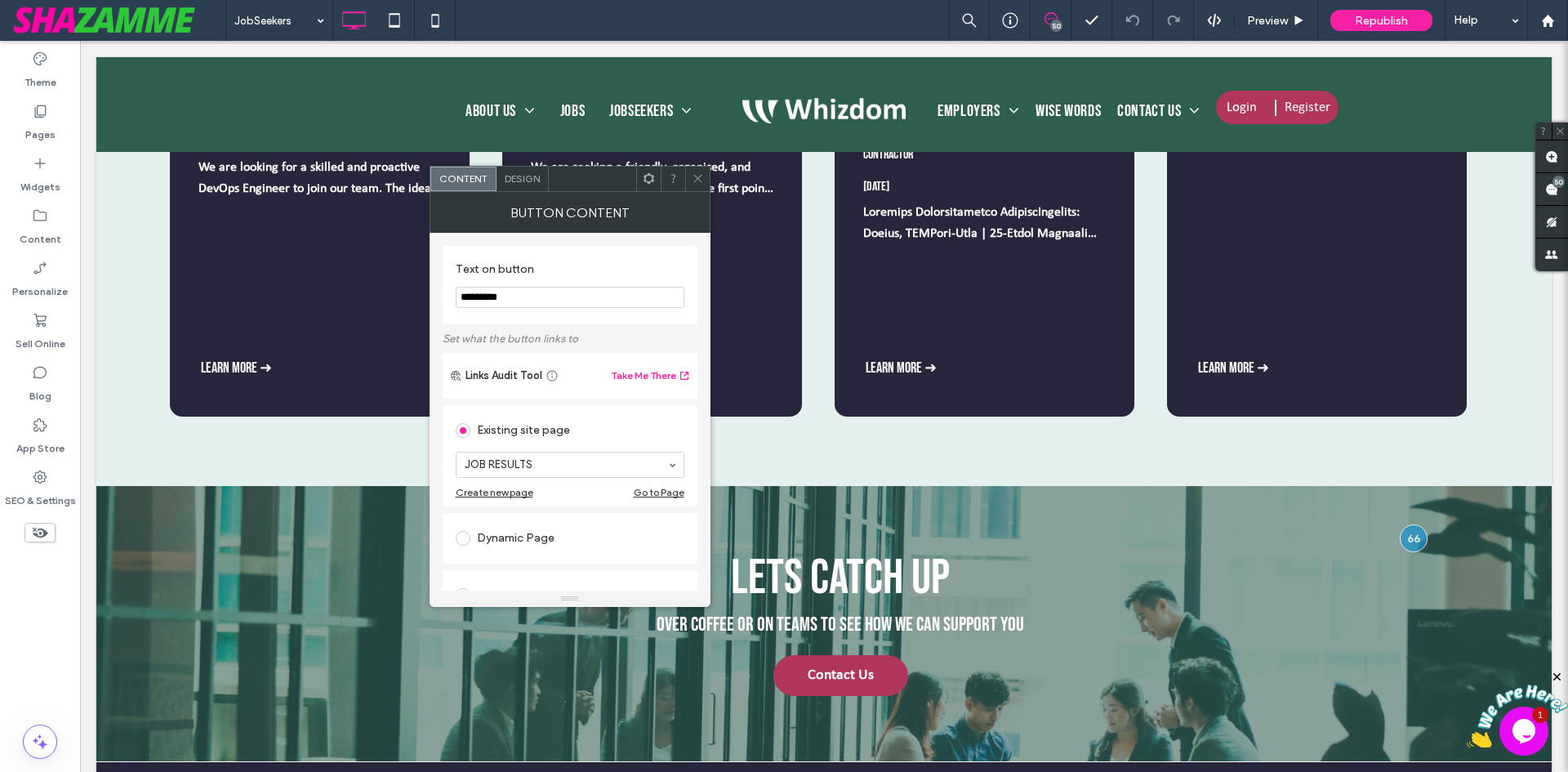
click at [507, 171] on div "Design" at bounding box center [522, 179] width 52 height 25
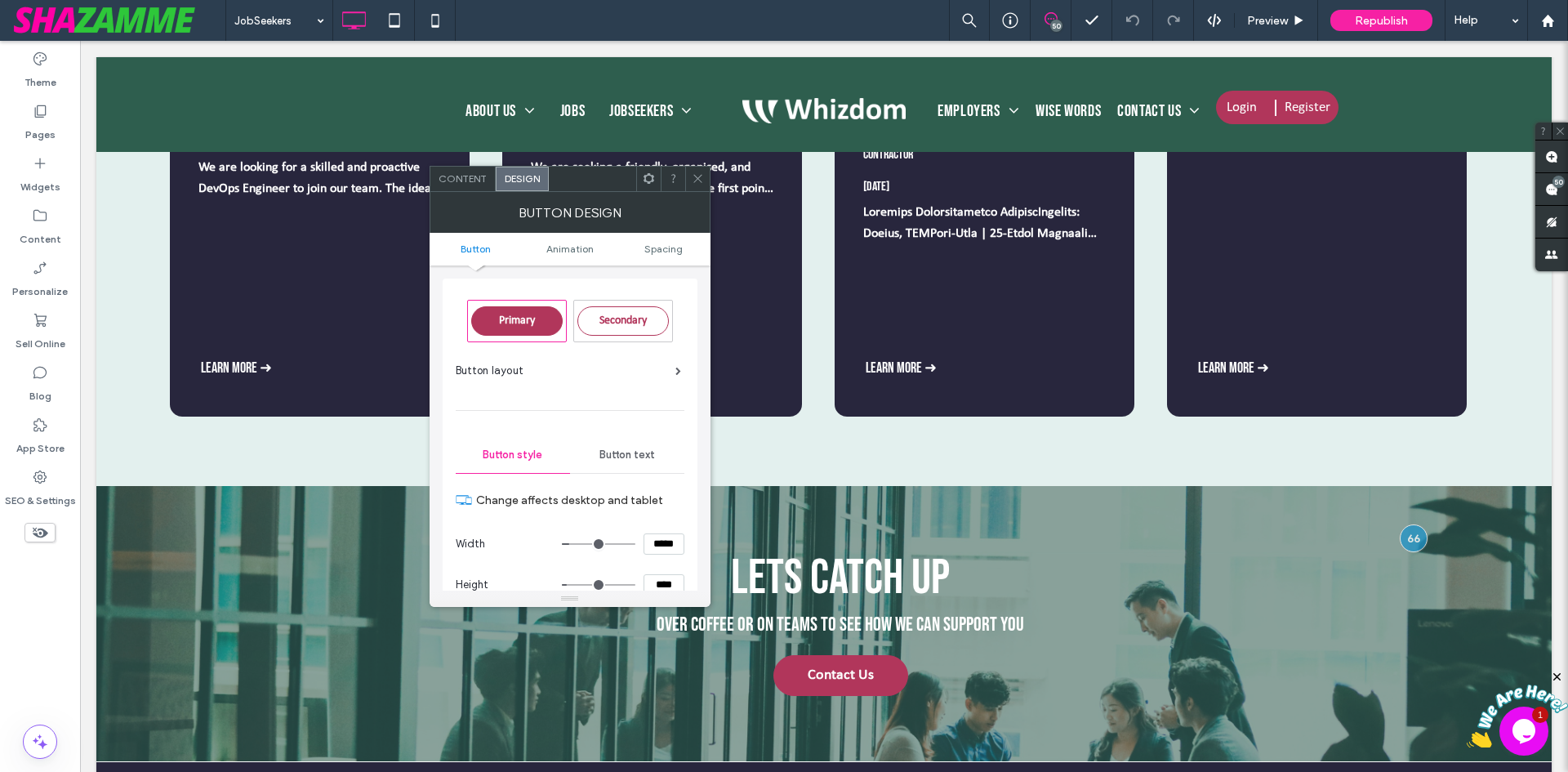
click at [696, 175] on icon at bounding box center [698, 179] width 12 height 12
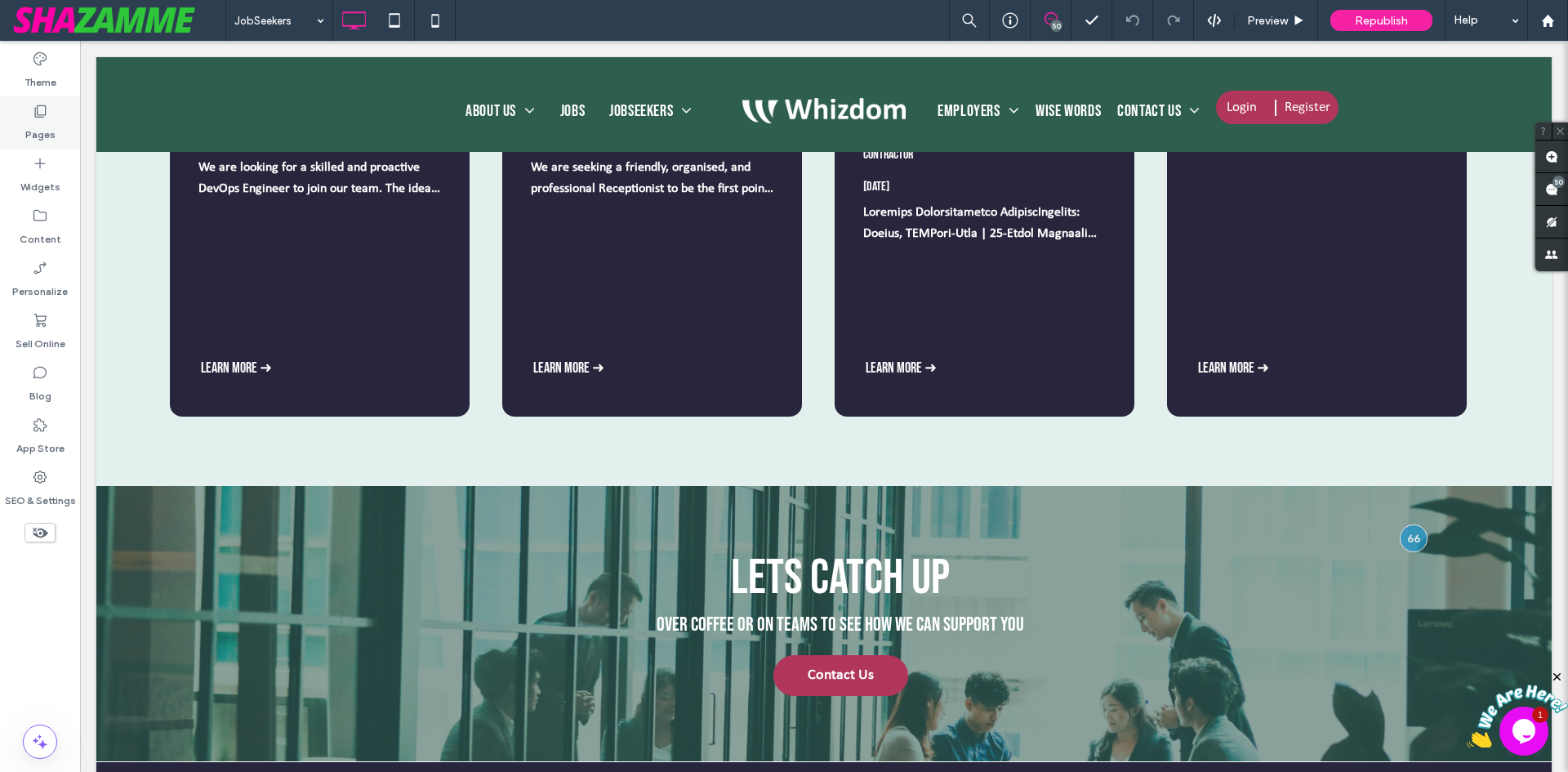
click at [50, 123] on label "Pages" at bounding box center [41, 131] width 30 height 23
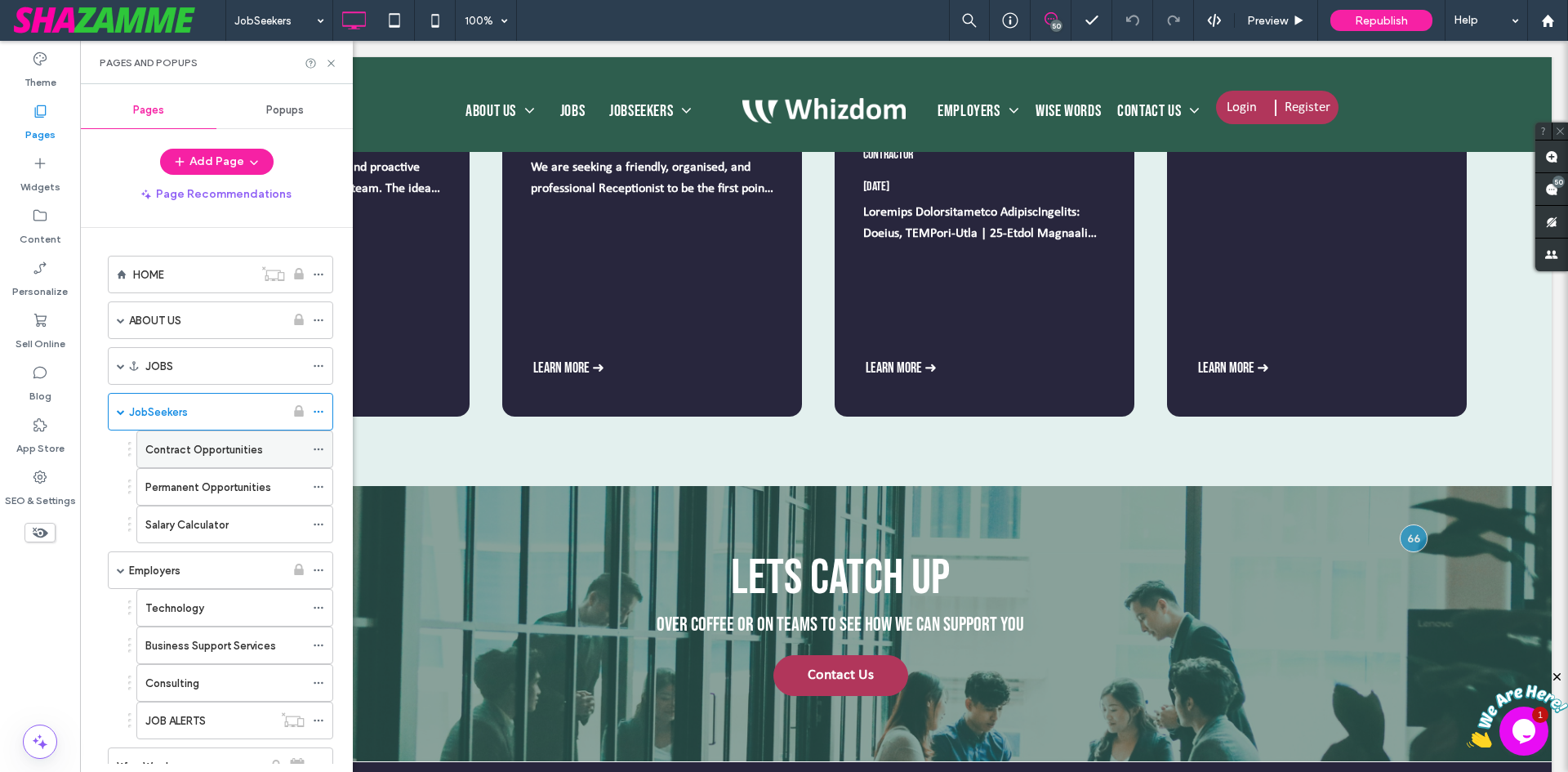
click at [182, 451] on label "Contract Opportunities" at bounding box center [203, 449] width 118 height 28
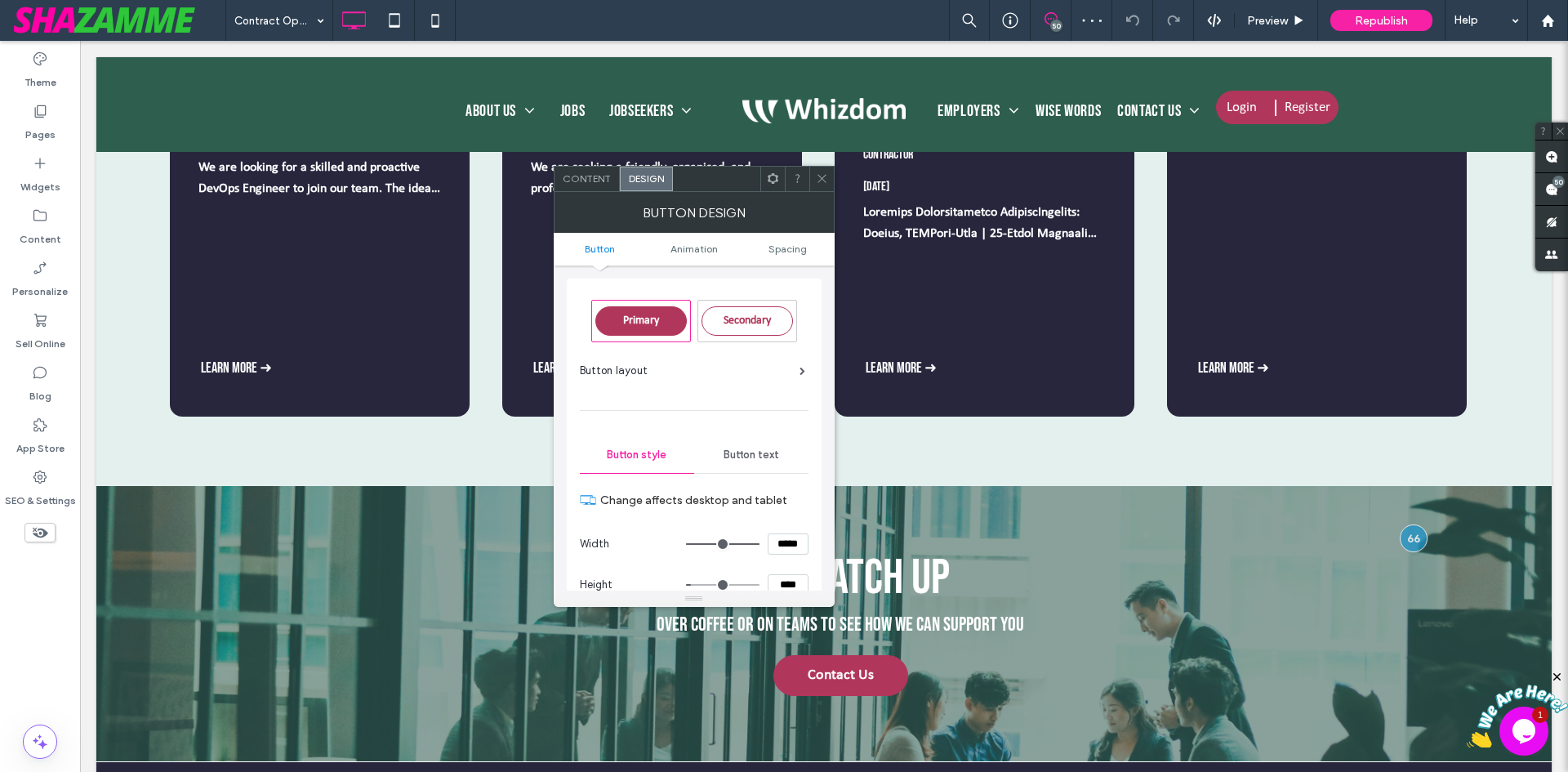
click at [823, 178] on icon at bounding box center [822, 179] width 12 height 12
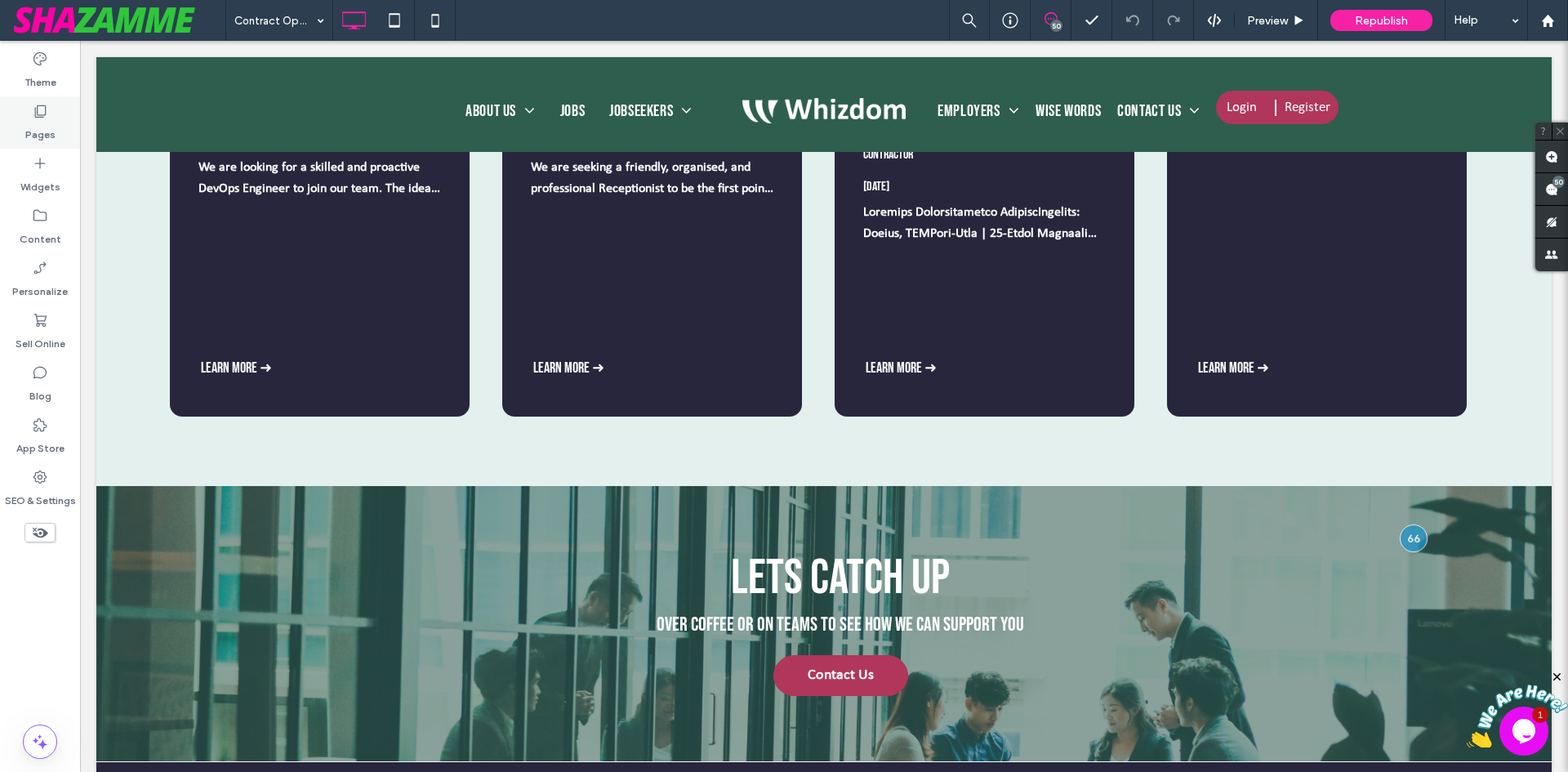
click at [56, 127] on div "Pages" at bounding box center [40, 122] width 80 height 52
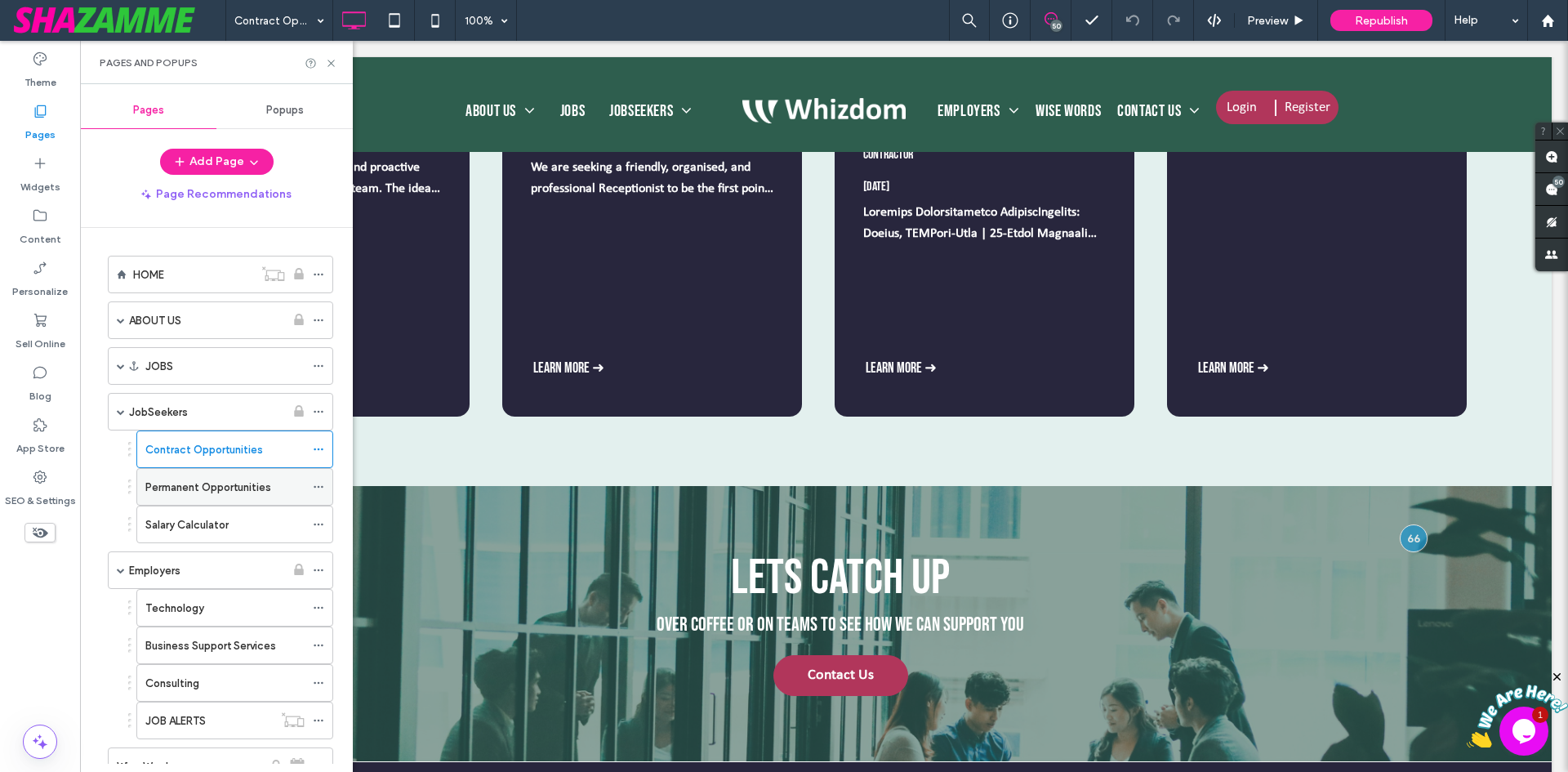
click at [172, 502] on div "Permanent Opportunities" at bounding box center [225, 486] width 159 height 36
click at [197, 524] on label "Salary Calculator" at bounding box center [187, 524] width 83 height 28
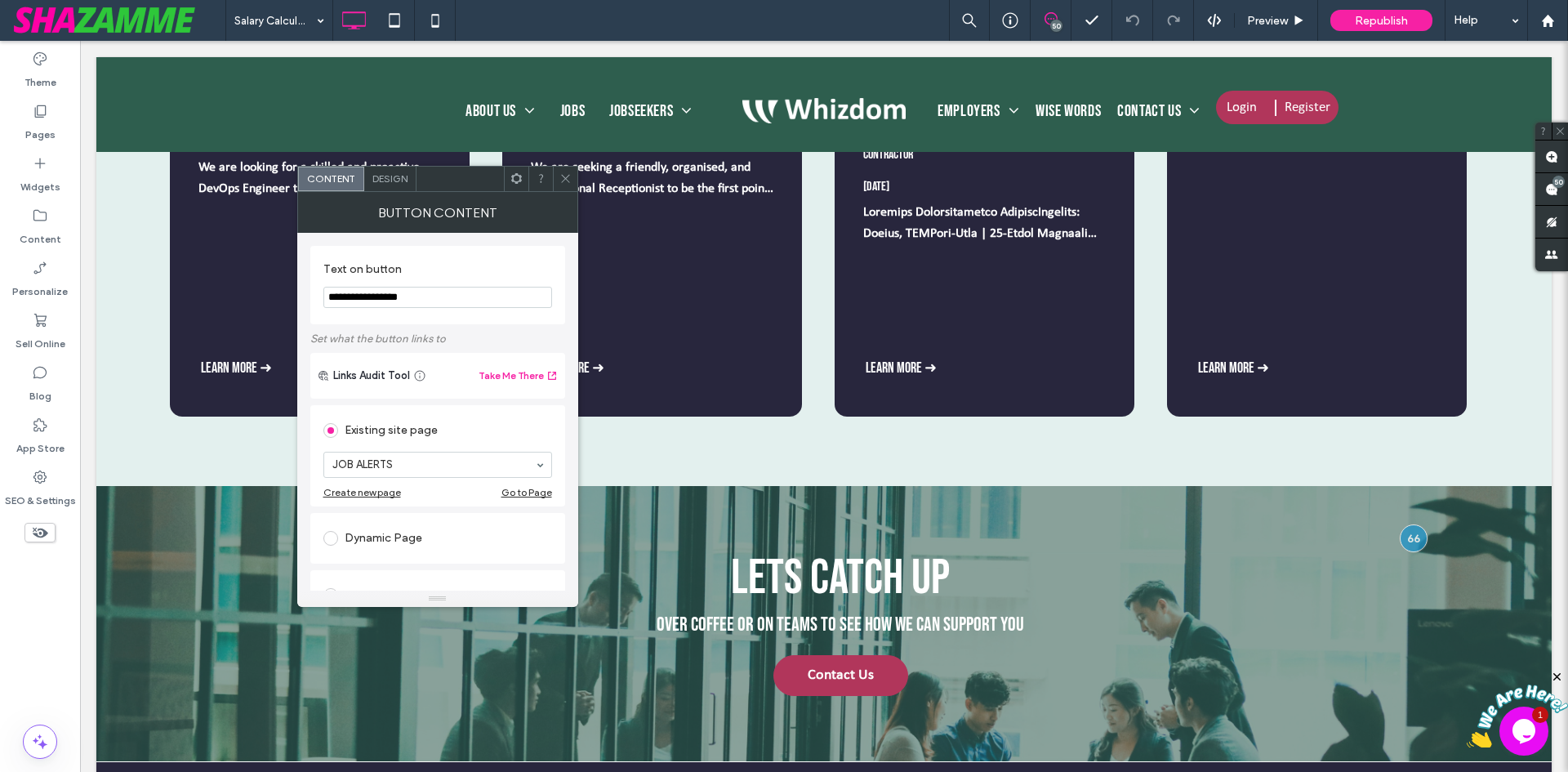
click at [394, 181] on span "Design" at bounding box center [390, 179] width 35 height 12
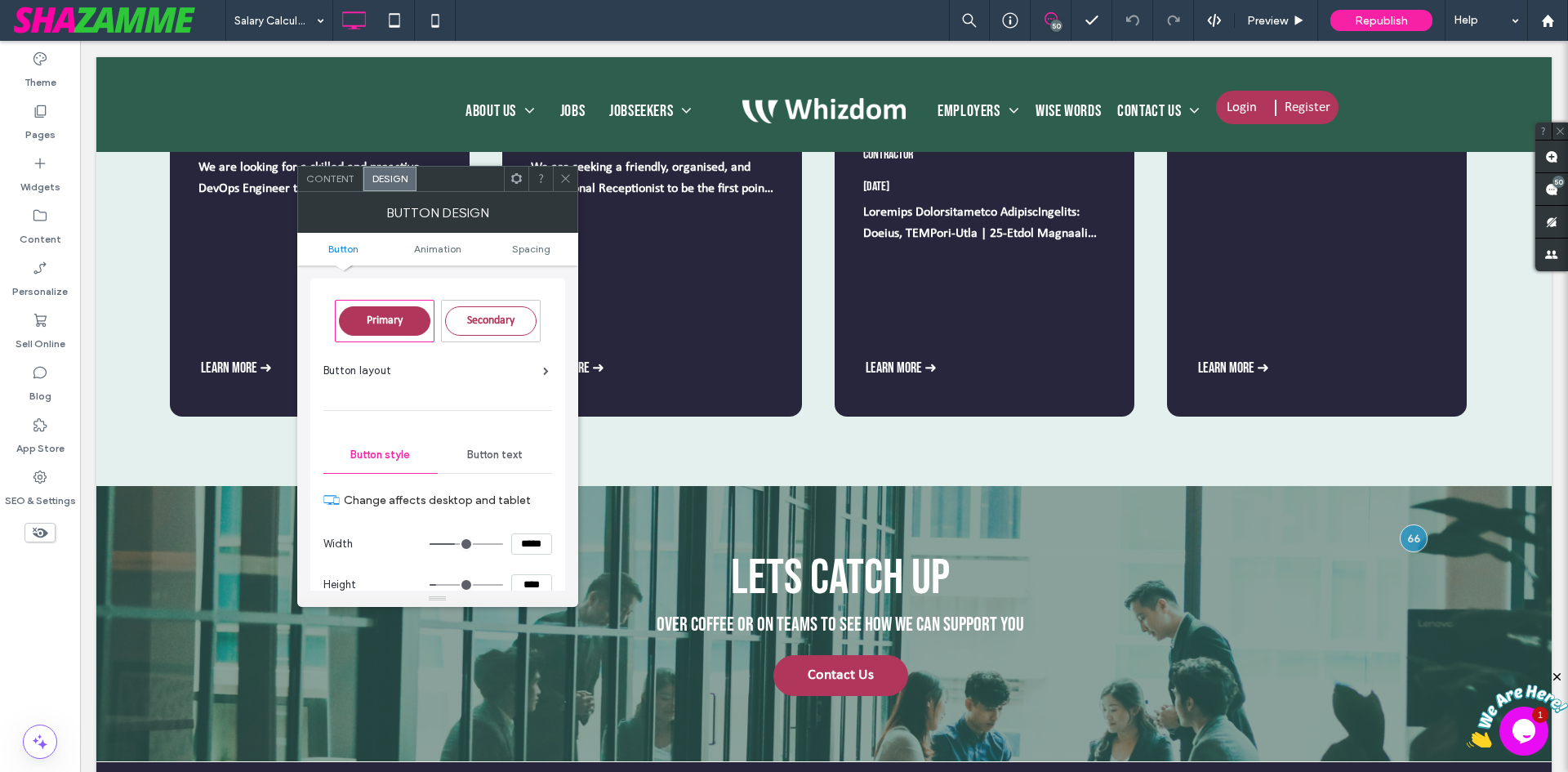
click at [535, 587] on input "****" at bounding box center [532, 585] width 41 height 21
paste input
type input "****"
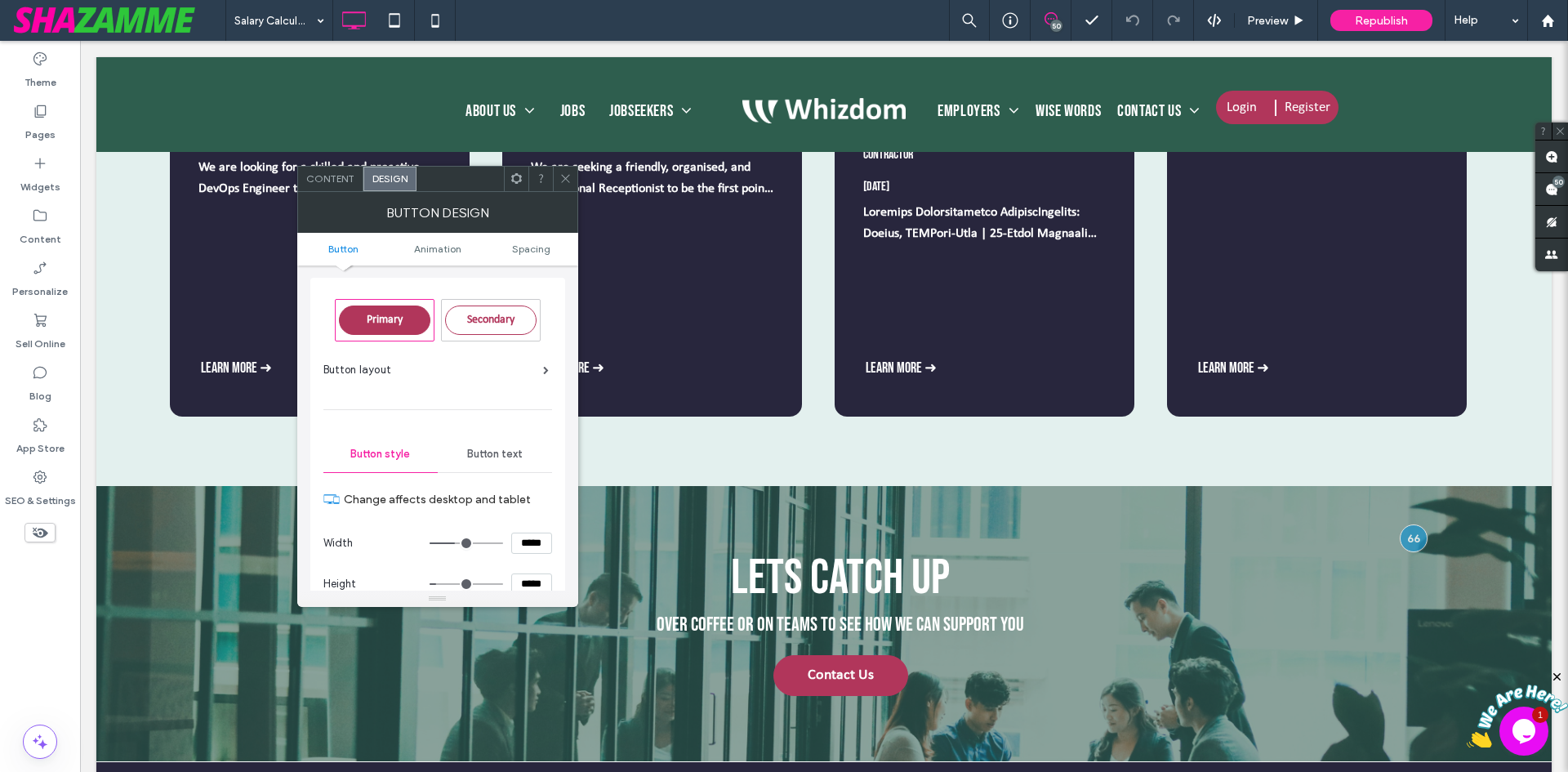
type input "**"
type input "****"
click at [563, 181] on icon at bounding box center [566, 179] width 12 height 12
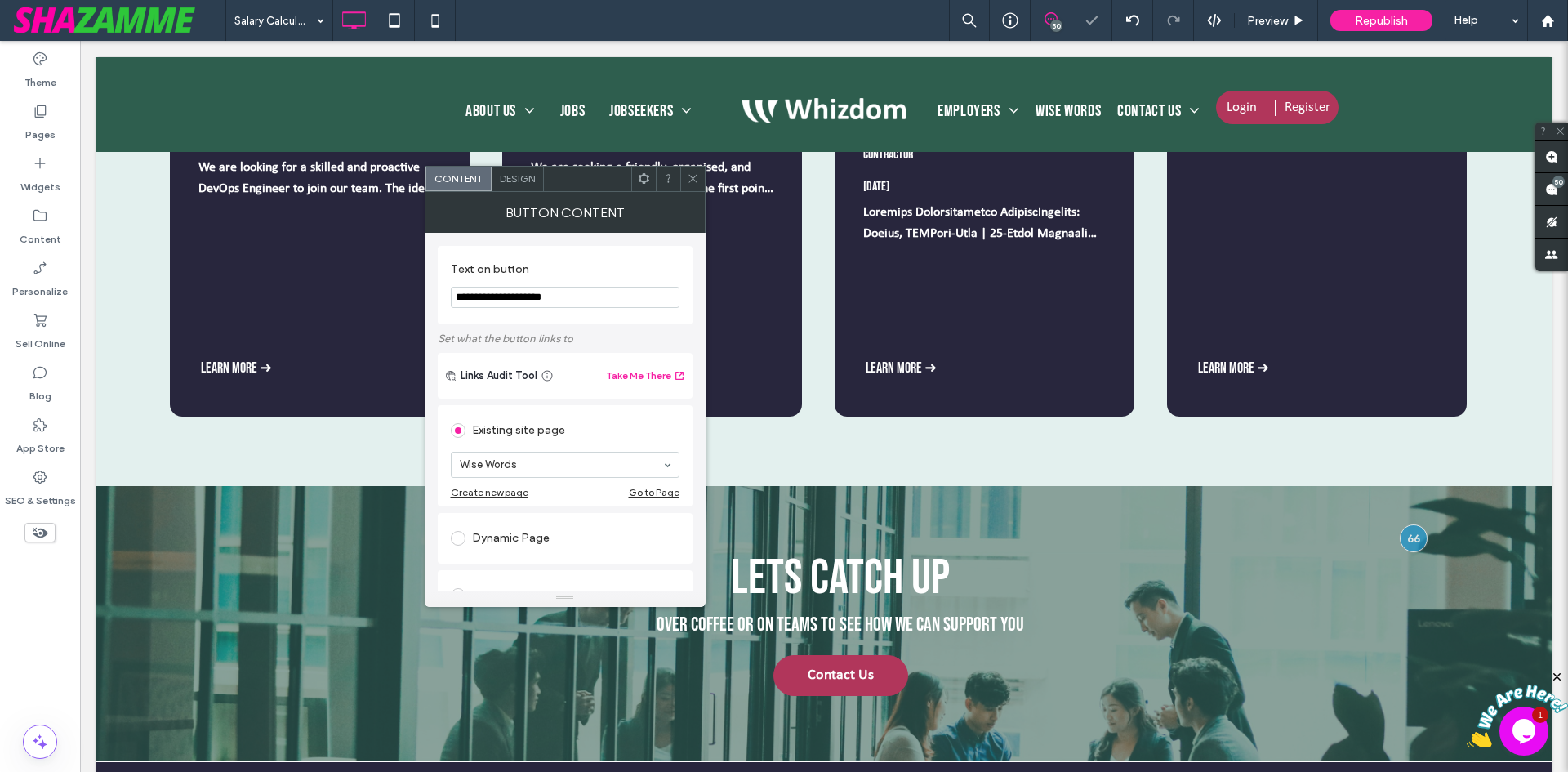
click at [507, 176] on span "Design" at bounding box center [517, 179] width 35 height 12
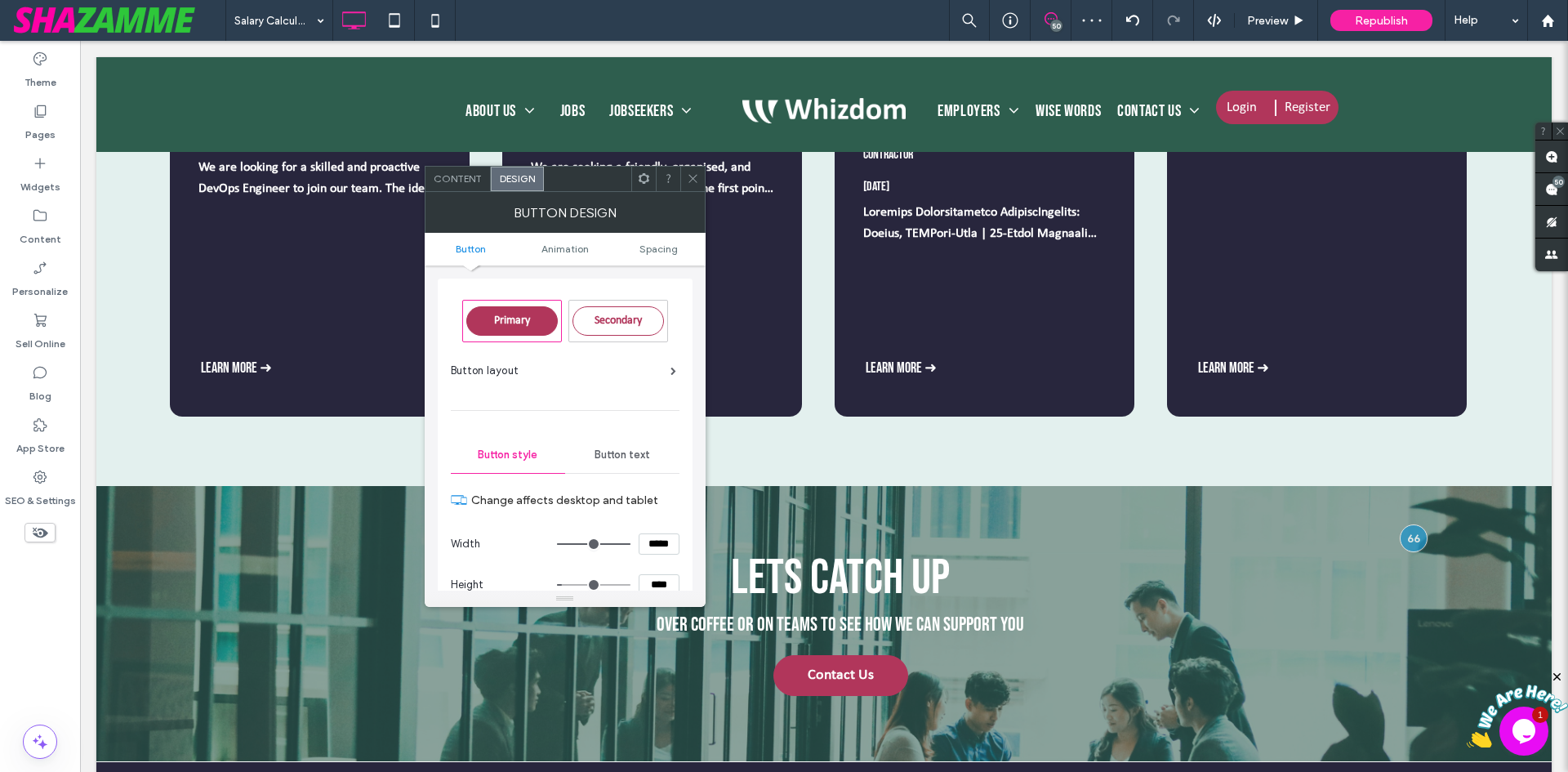
click at [688, 170] on span at bounding box center [693, 179] width 12 height 25
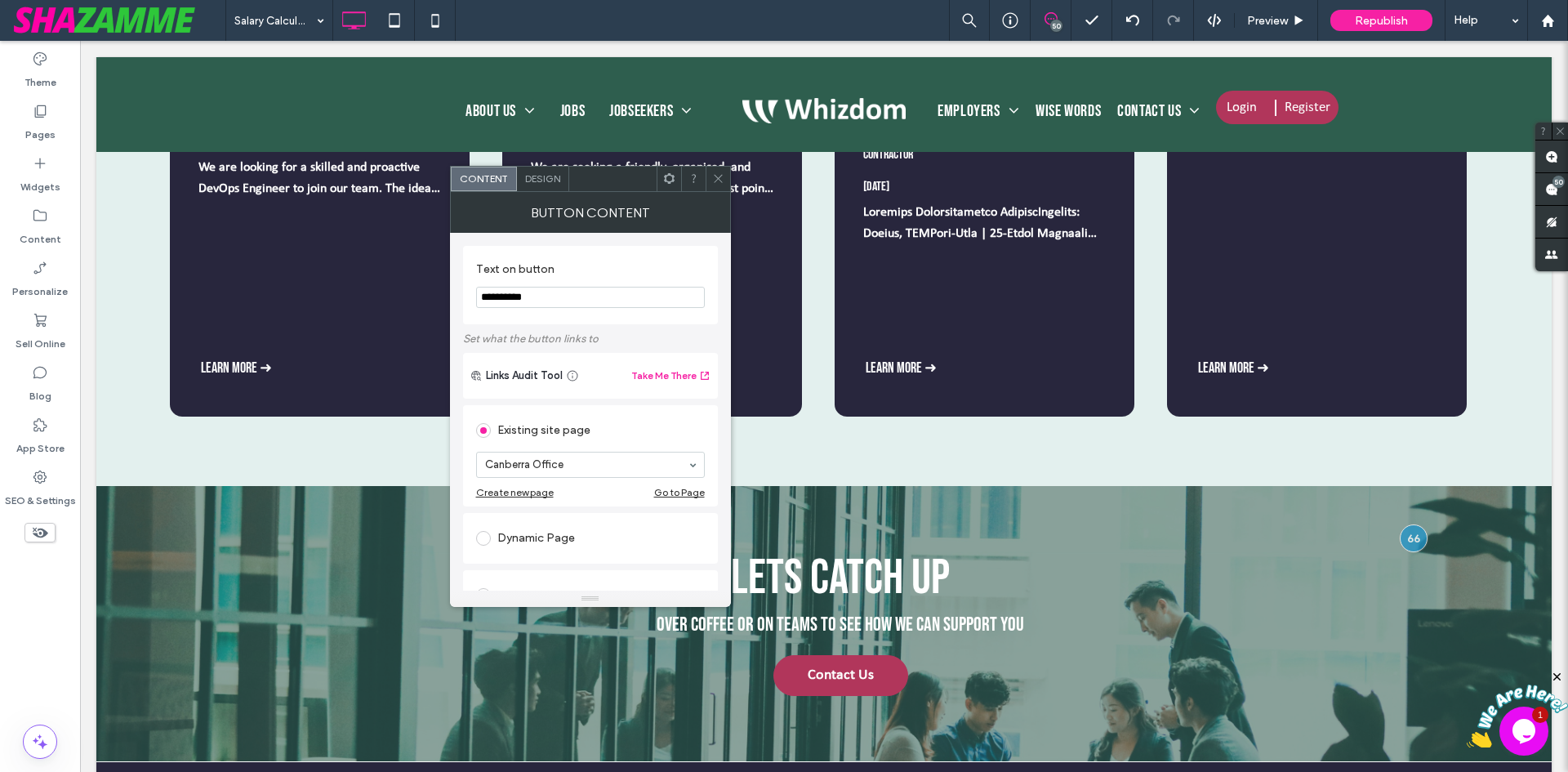
click at [533, 184] on span "Design" at bounding box center [543, 179] width 35 height 12
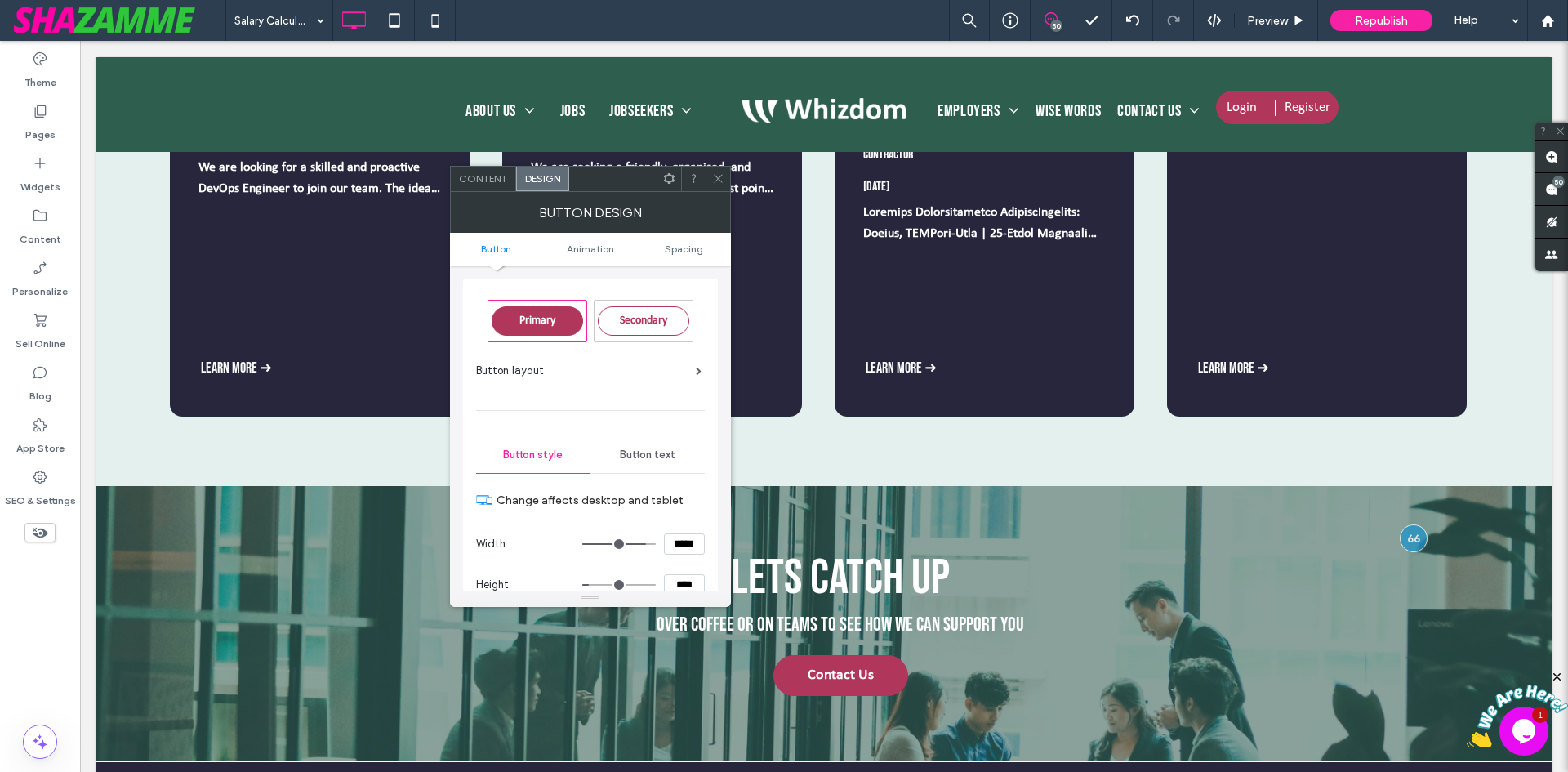
click at [681, 584] on input "****" at bounding box center [685, 585] width 41 height 21
paste input
type input "****"
type input "**"
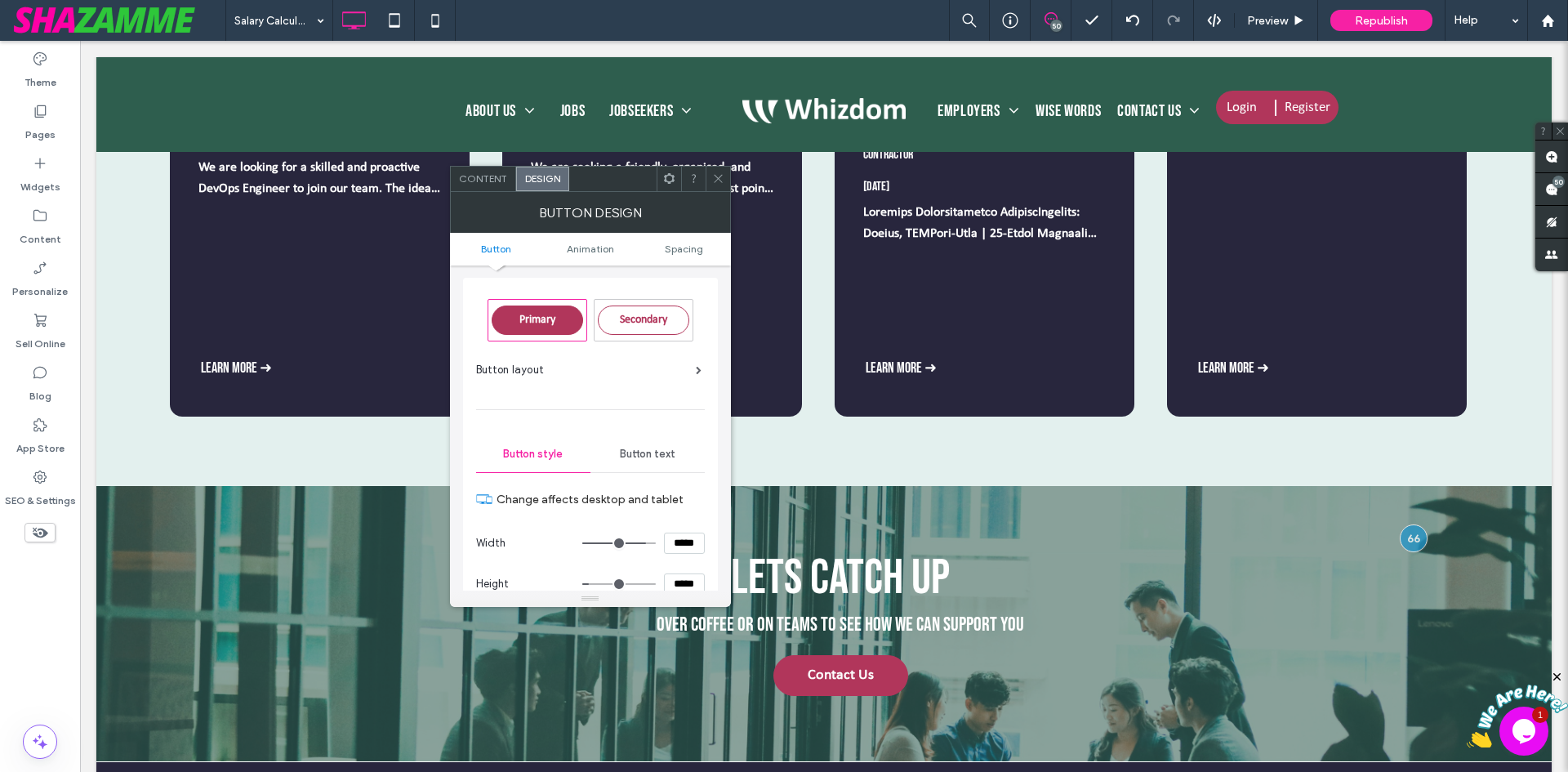
type input "****"
click at [714, 181] on icon at bounding box center [718, 179] width 12 height 12
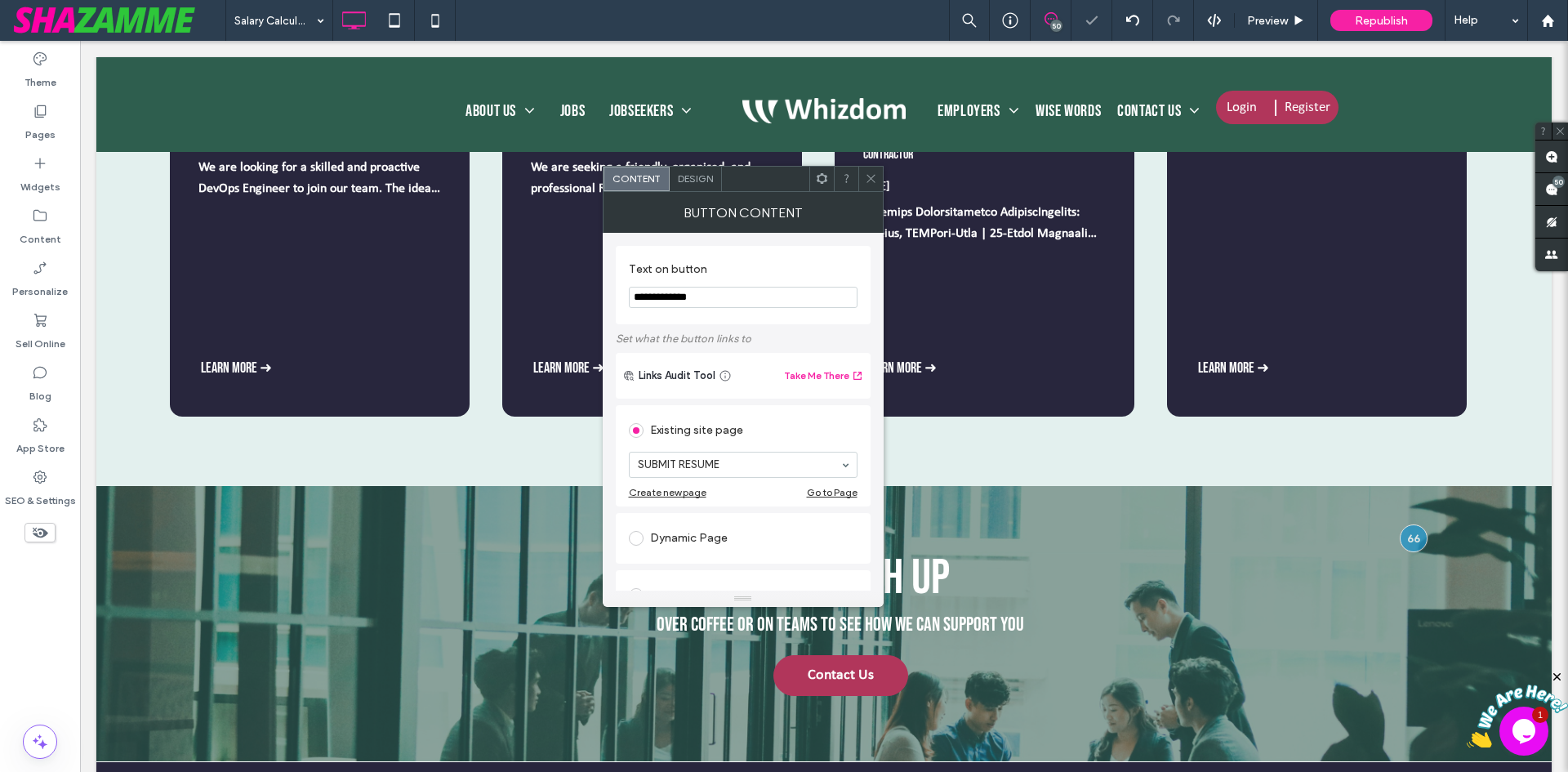
click at [688, 178] on span "Design" at bounding box center [696, 179] width 35 height 12
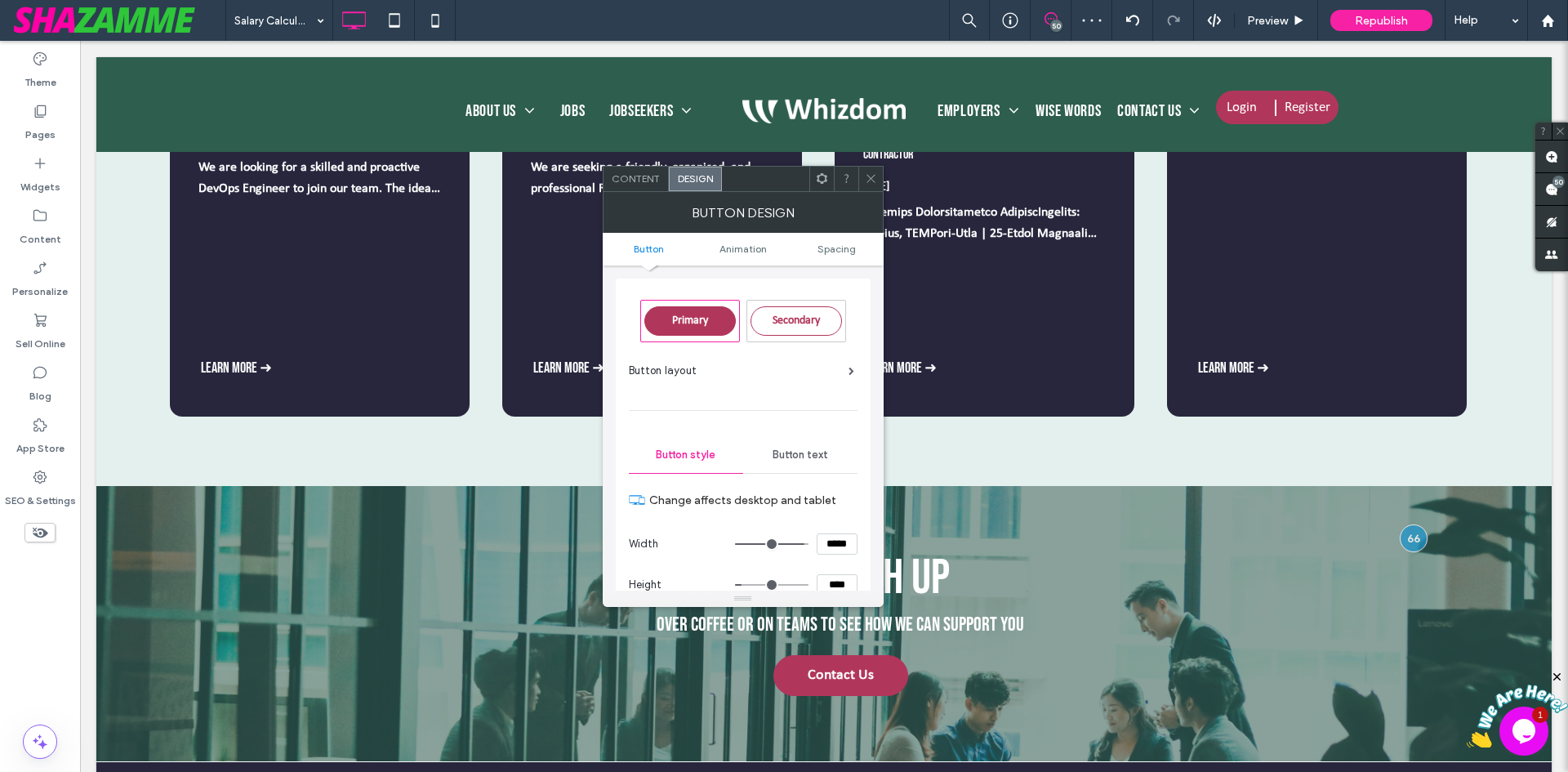
click at [838, 584] on input "****" at bounding box center [838, 585] width 41 height 21
paste input
type input "****"
type input "**"
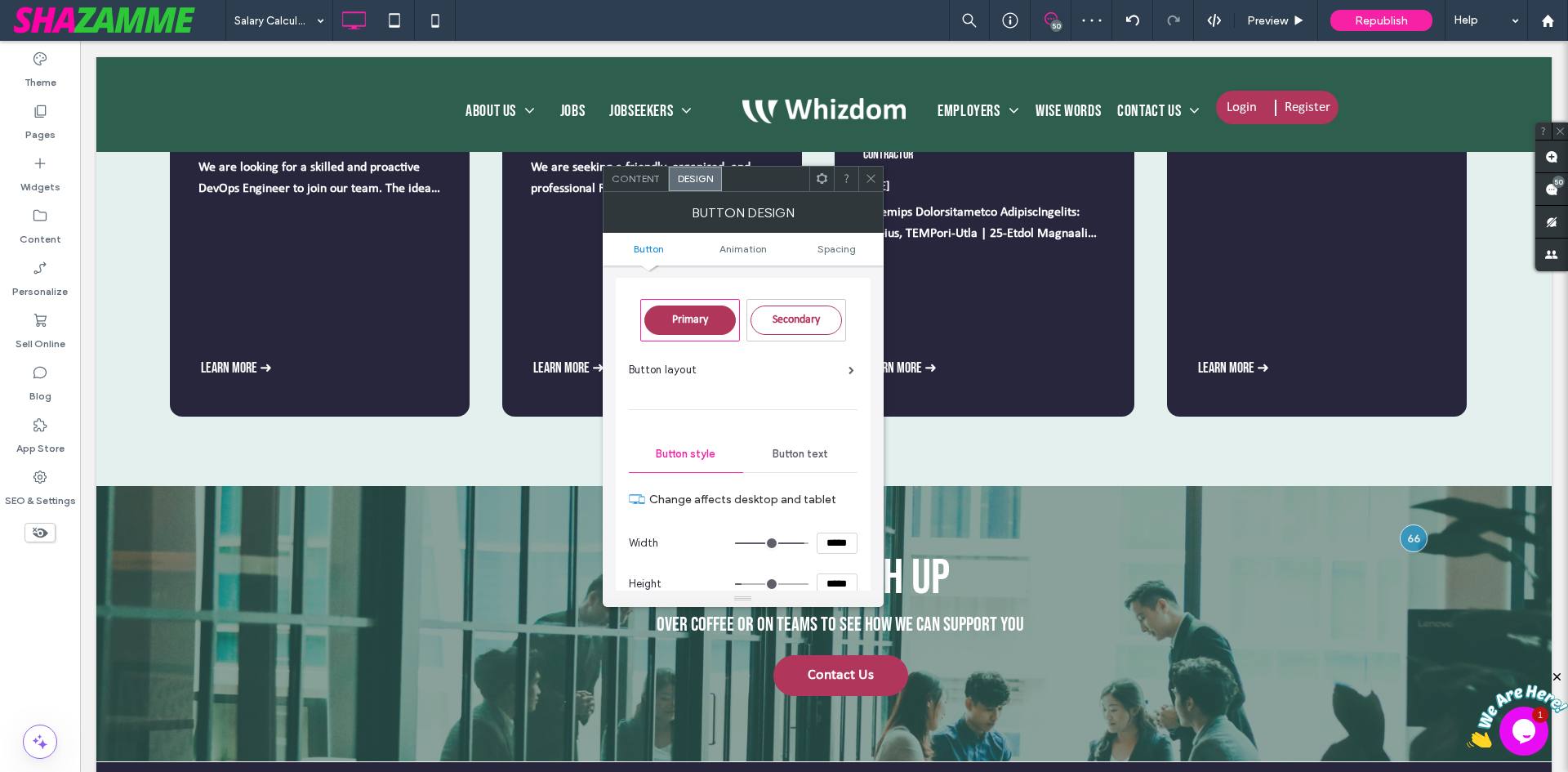
type input "****"
click at [867, 180] on icon at bounding box center [871, 179] width 12 height 12
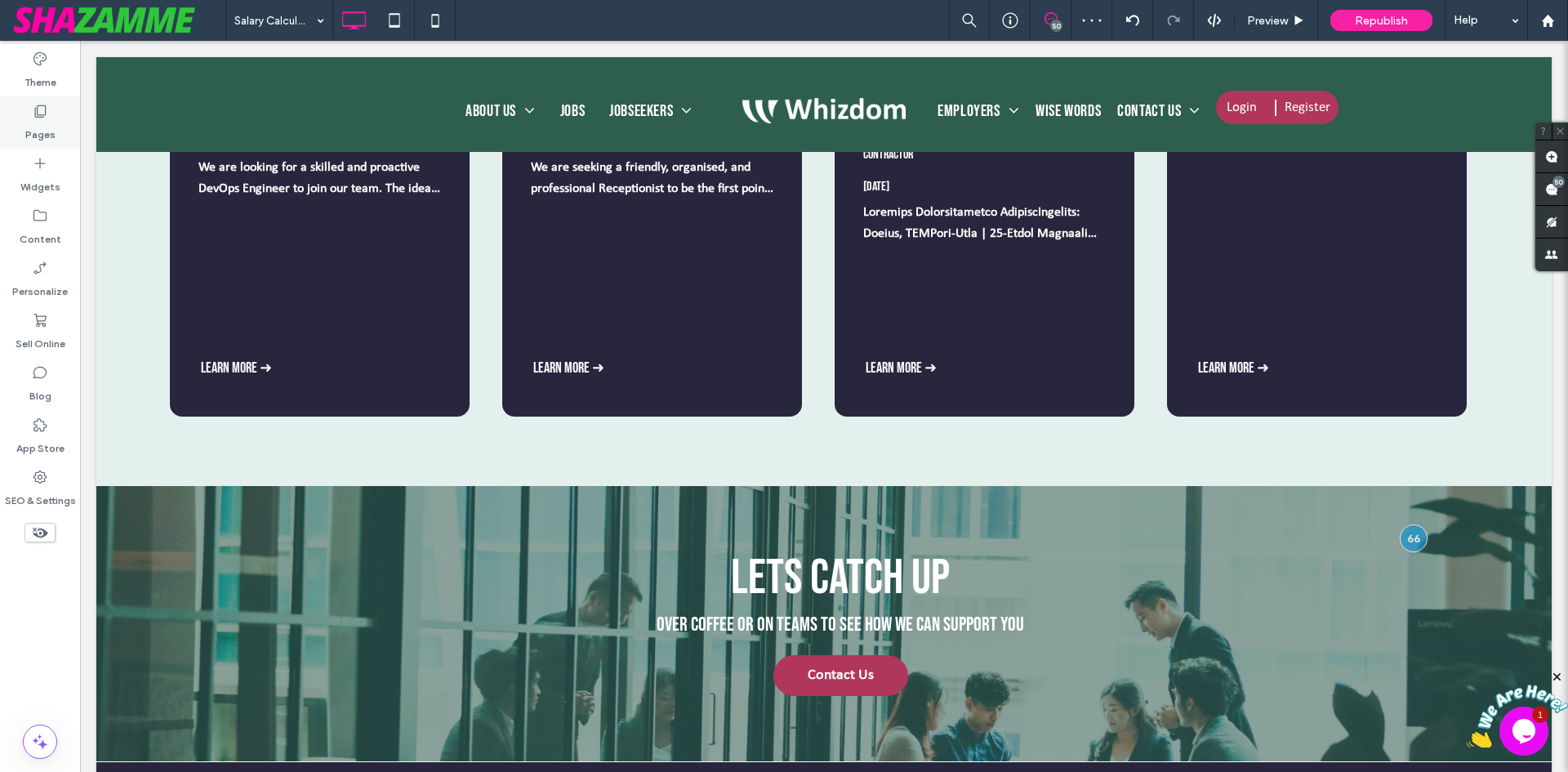
click at [39, 136] on label "Pages" at bounding box center [41, 131] width 30 height 23
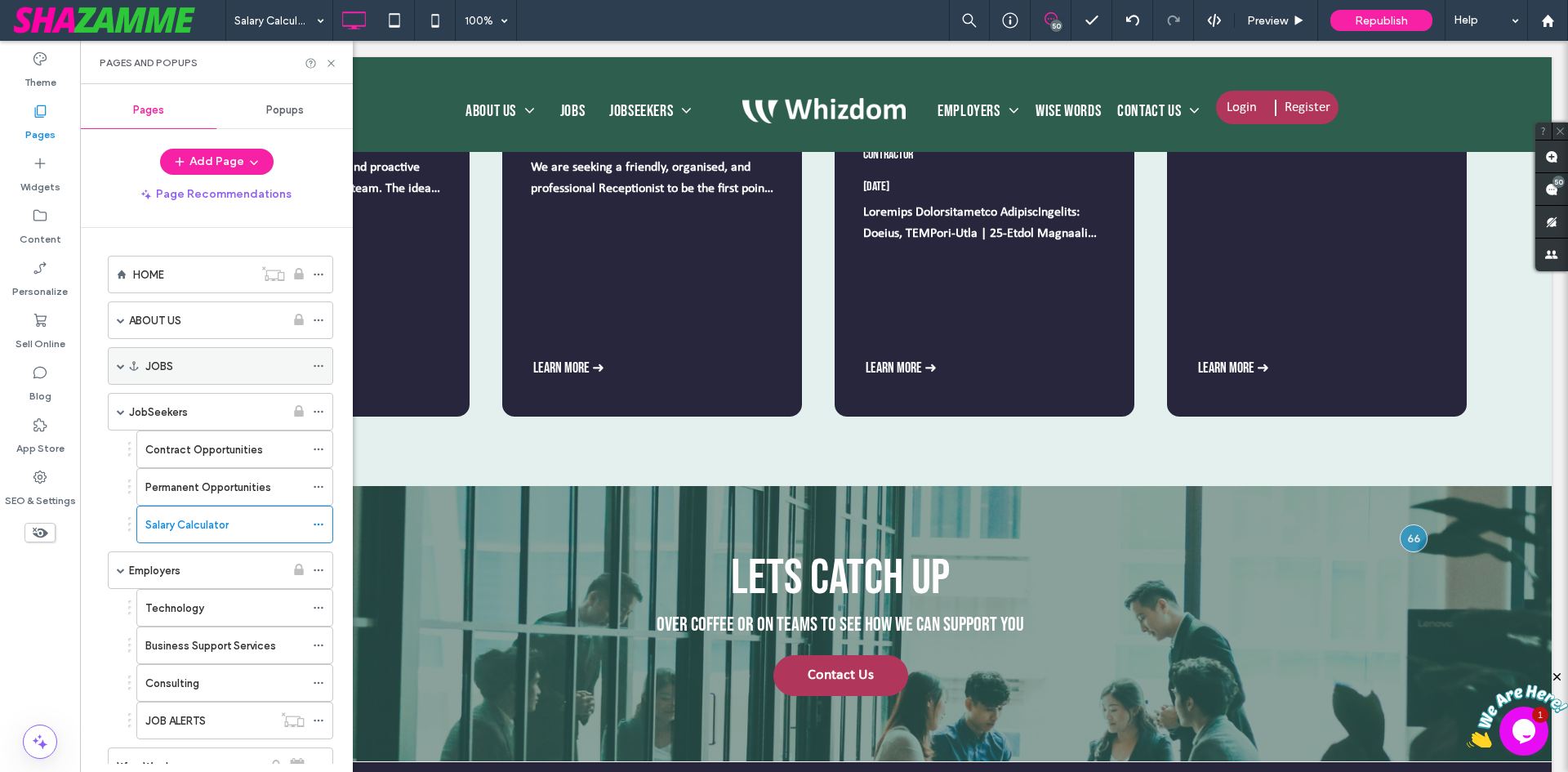
click at [117, 365] on span at bounding box center [120, 365] width 8 height 8
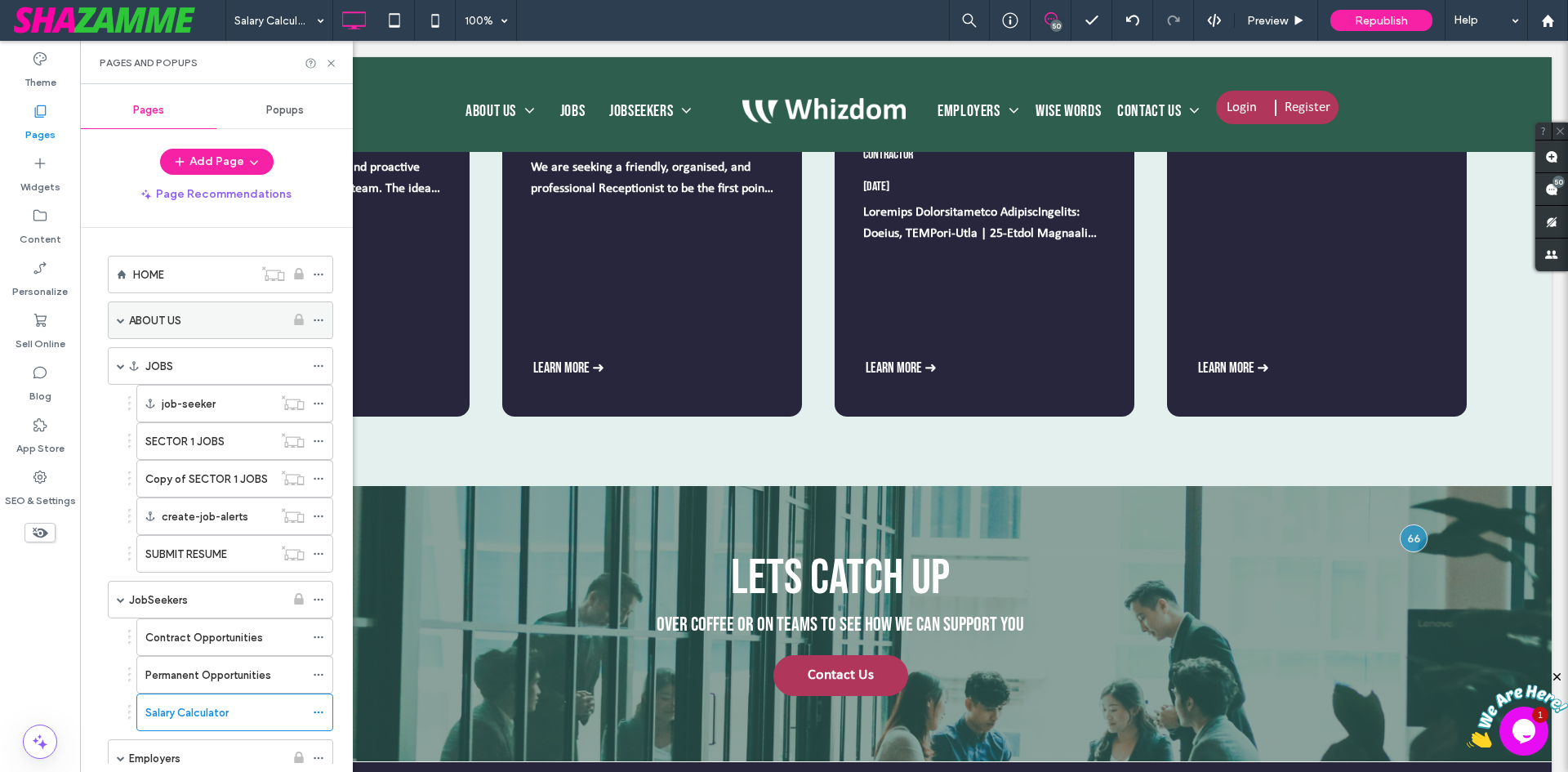
click at [149, 315] on label "ABOUT US" at bounding box center [155, 320] width 52 height 28
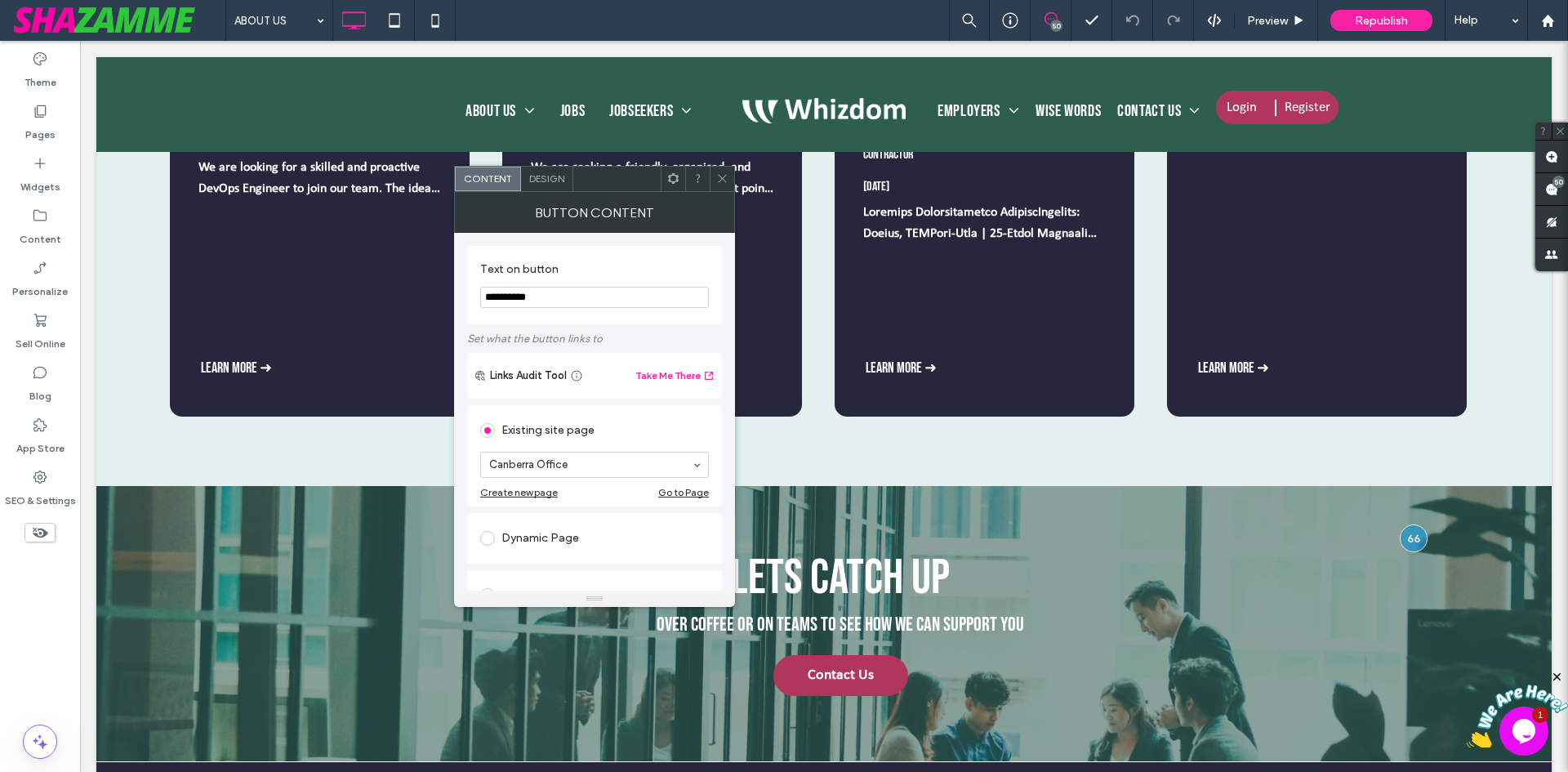
click at [544, 177] on span "Design" at bounding box center [547, 179] width 35 height 12
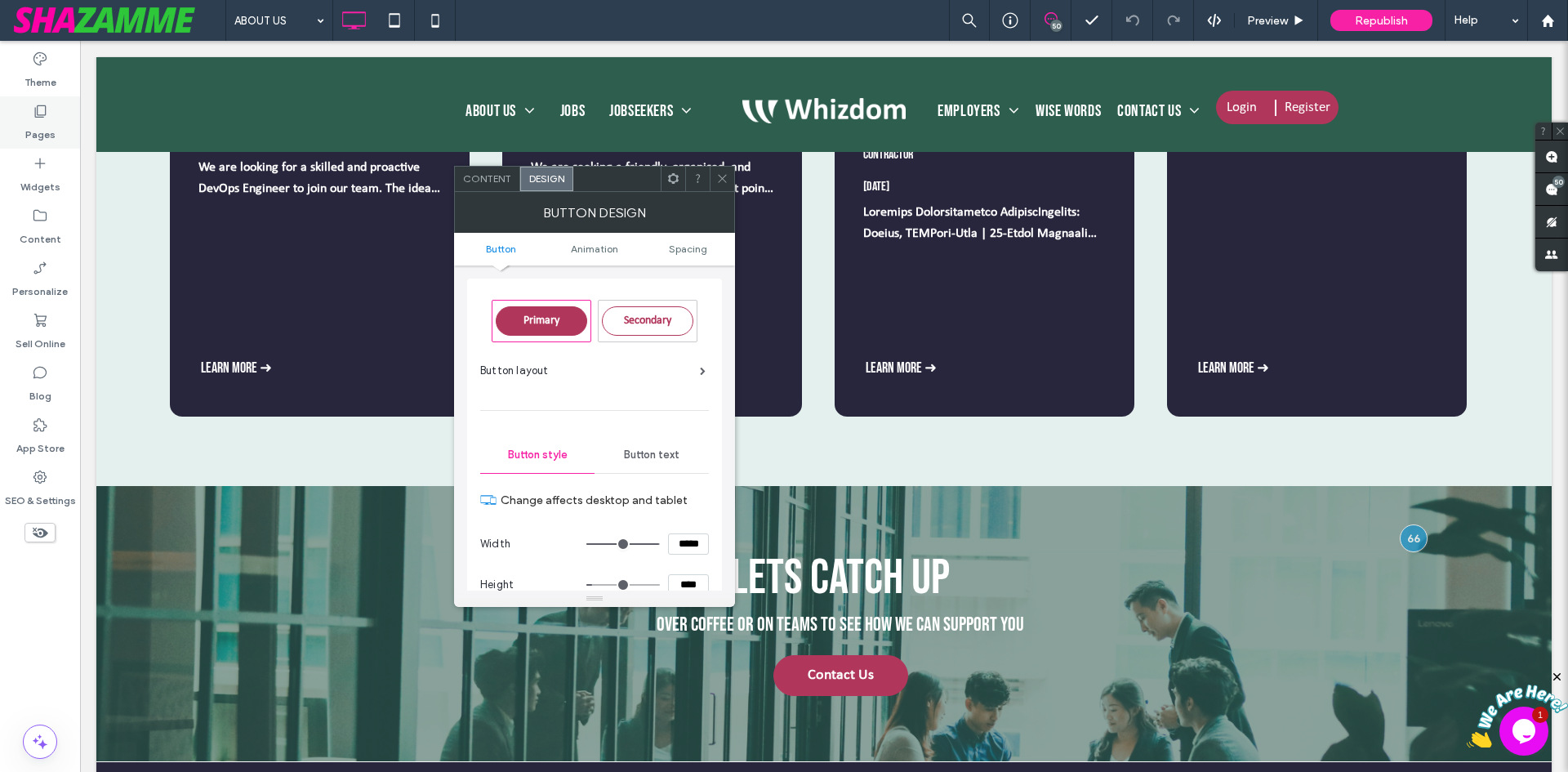
click at [30, 130] on label "Pages" at bounding box center [41, 131] width 30 height 23
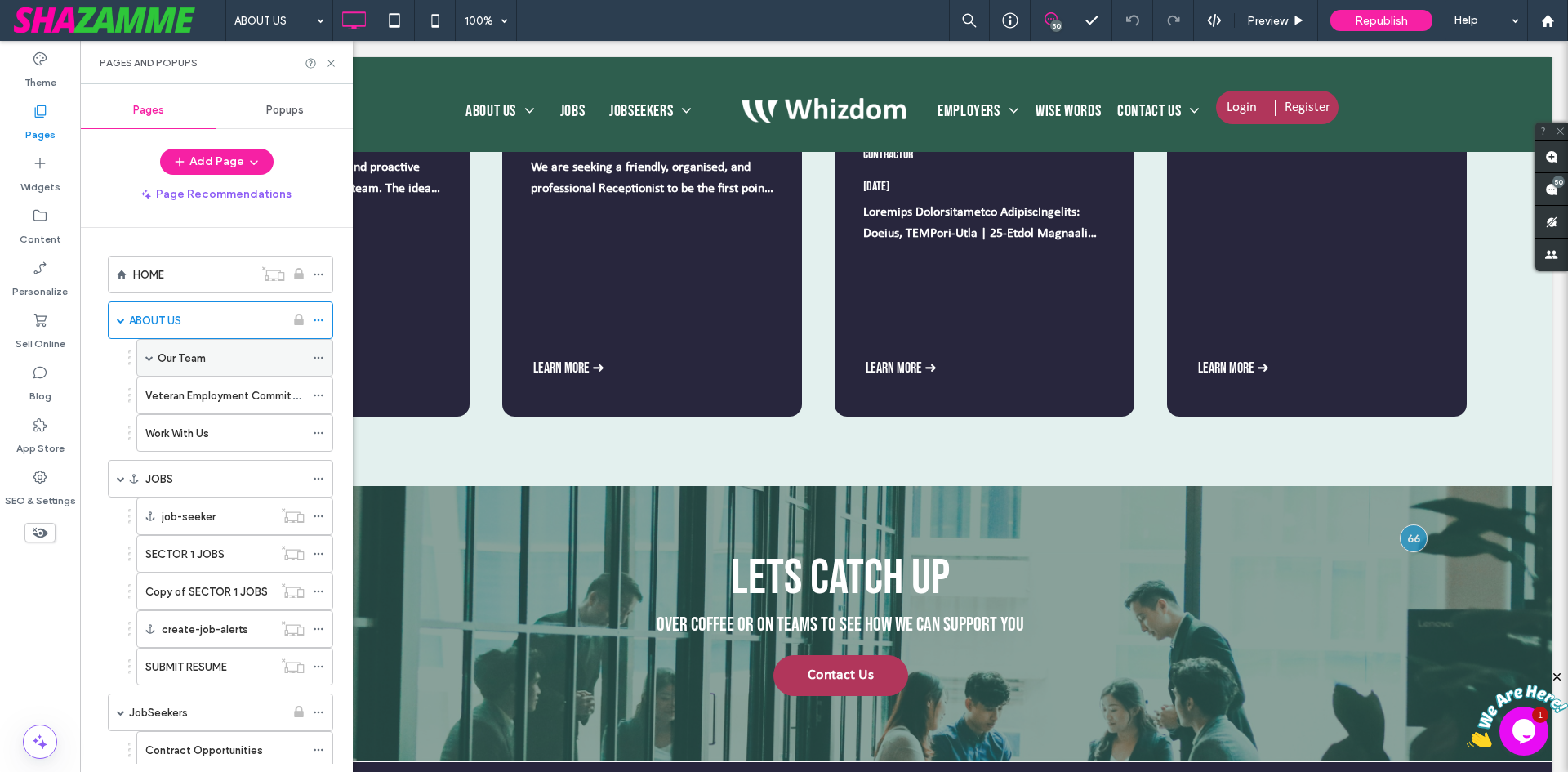
click at [175, 363] on label "Our Team" at bounding box center [181, 358] width 48 height 28
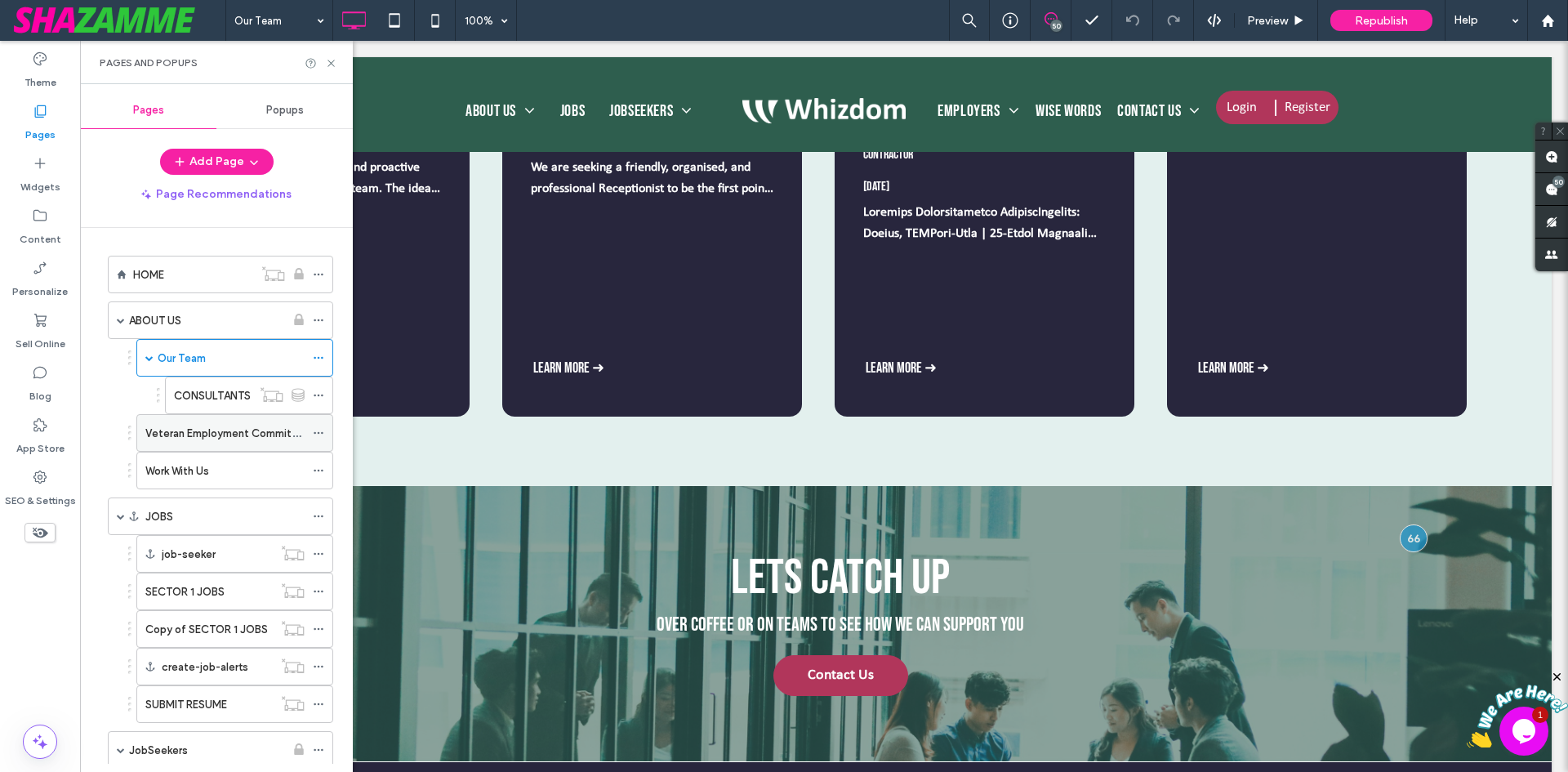
click at [195, 437] on label "Veteran Employment Commitment" at bounding box center [231, 433] width 172 height 28
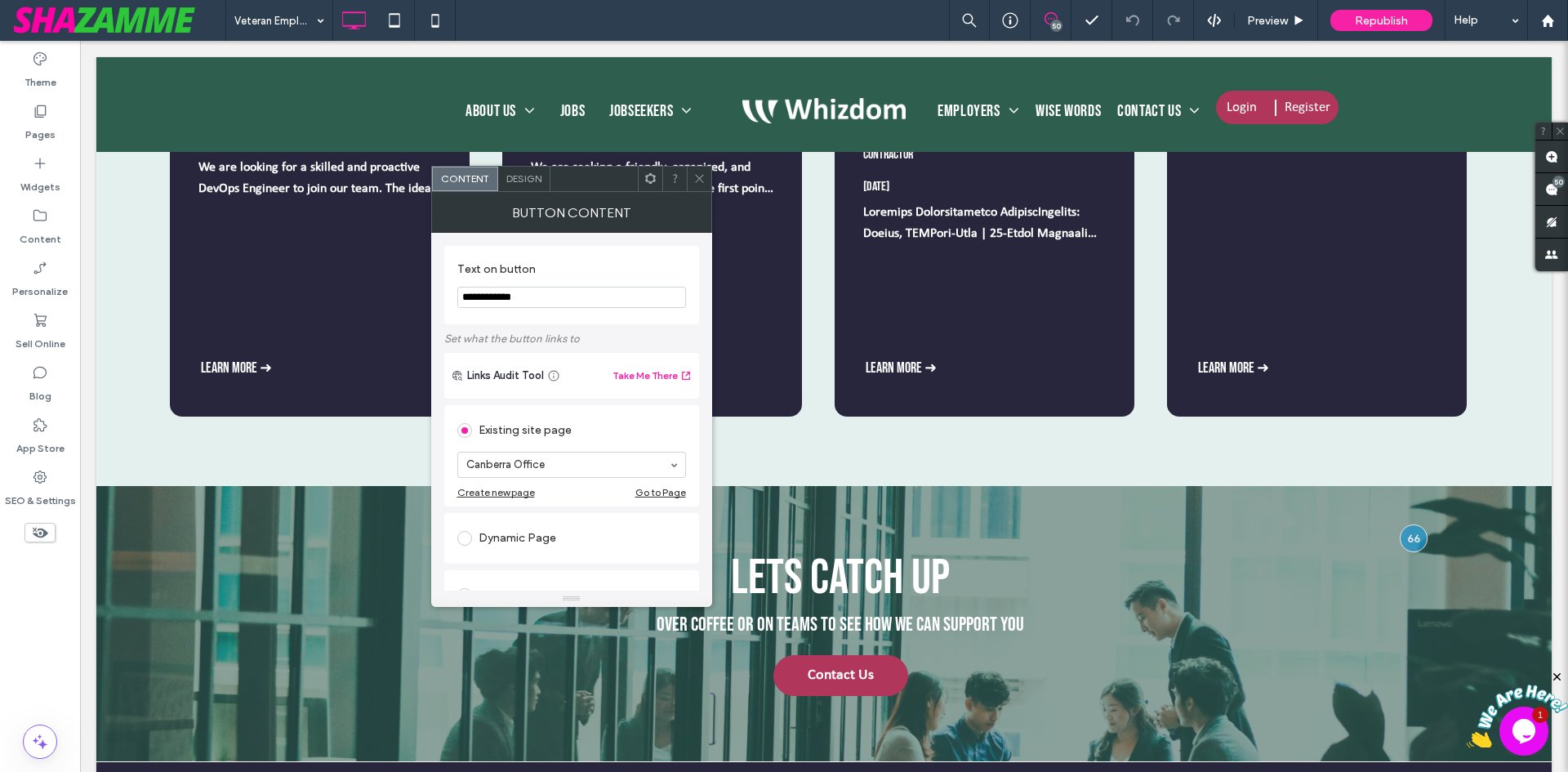
click at [510, 182] on span "Design" at bounding box center [524, 179] width 35 height 12
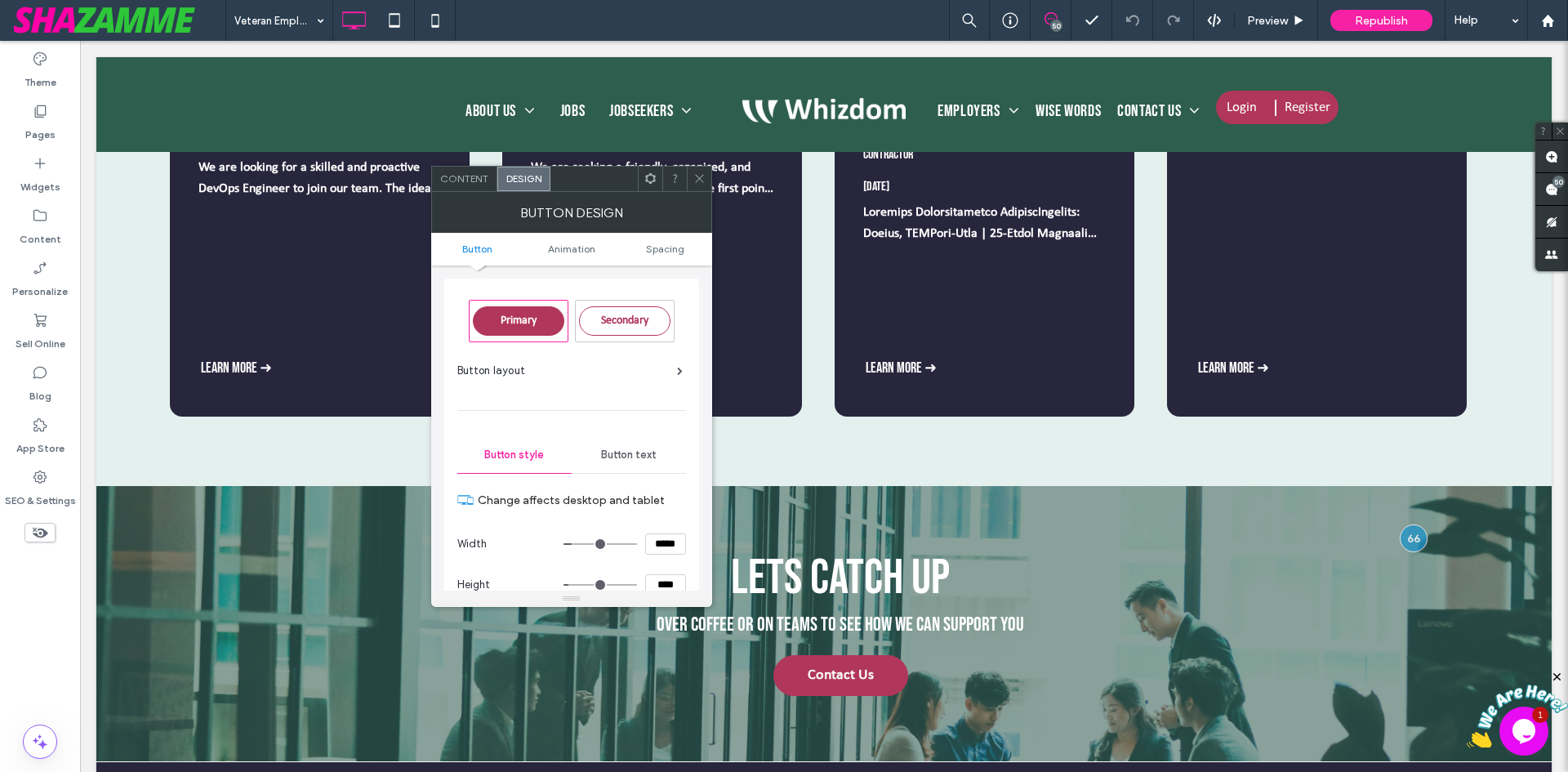
click at [692, 181] on div at bounding box center [700, 179] width 25 height 25
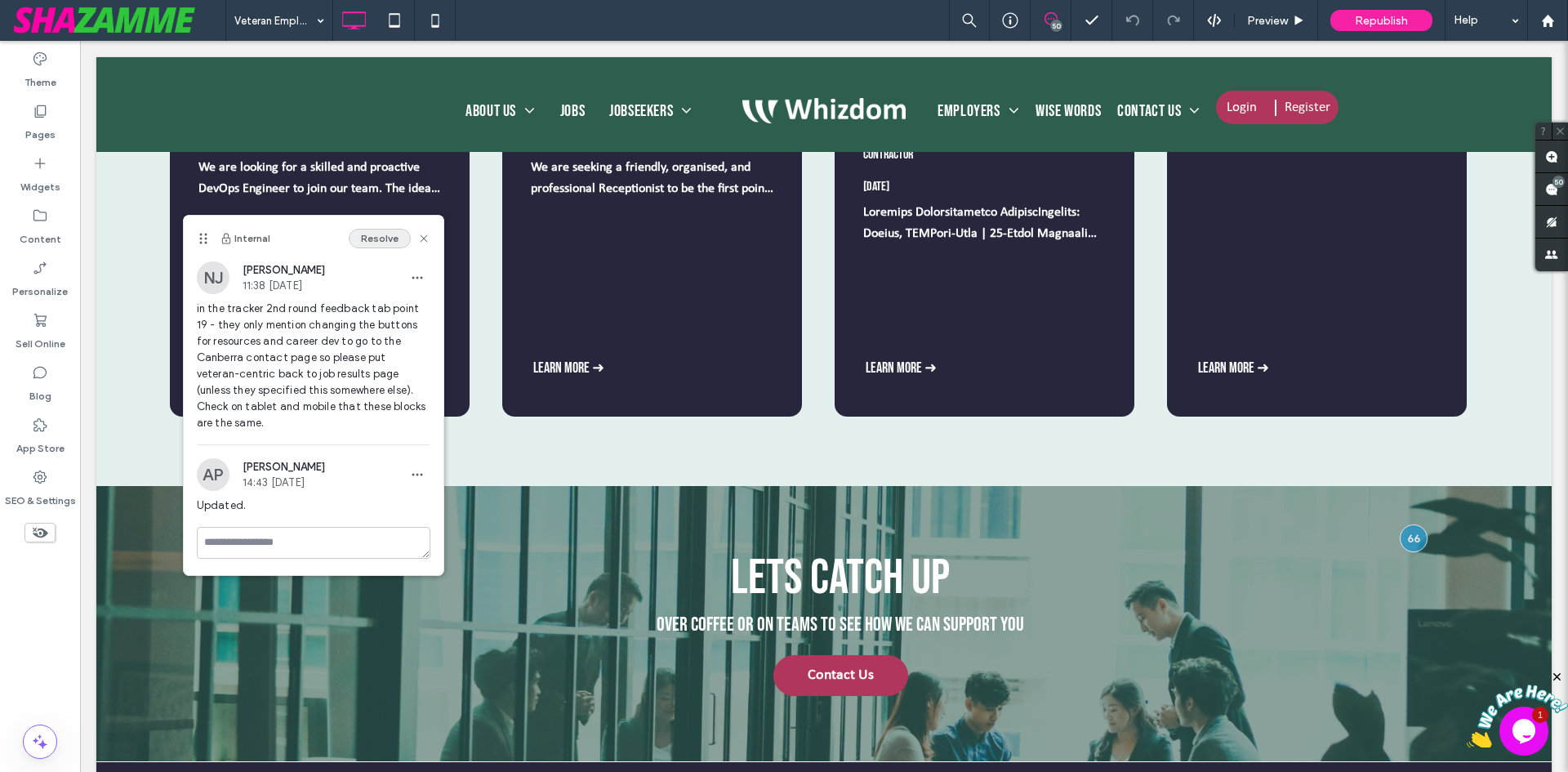
click at [393, 233] on button "Resolve" at bounding box center [379, 239] width 62 height 19
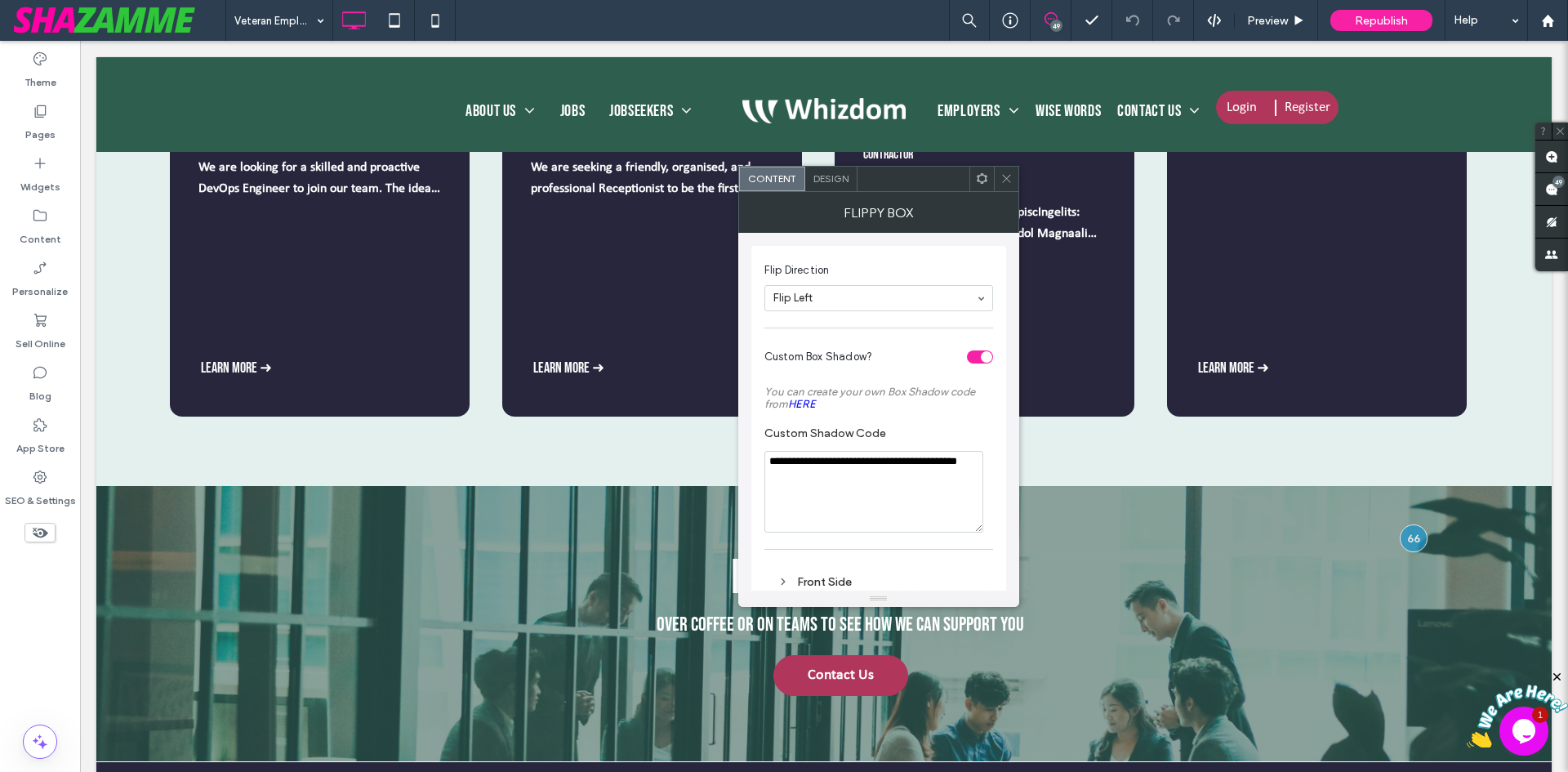
click at [1008, 176] on icon at bounding box center [1006, 179] width 12 height 12
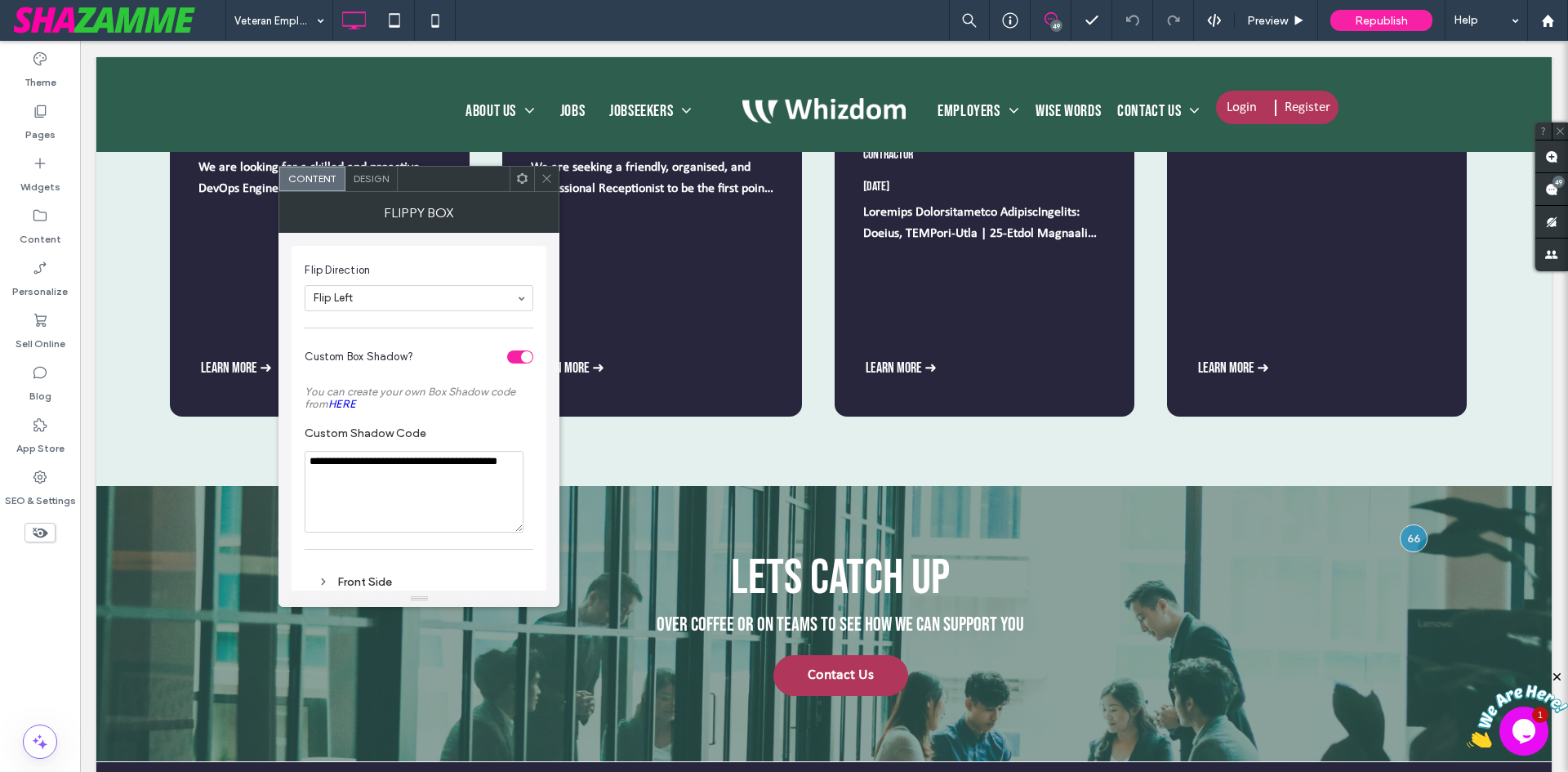
click at [545, 176] on use at bounding box center [547, 179] width 8 height 8
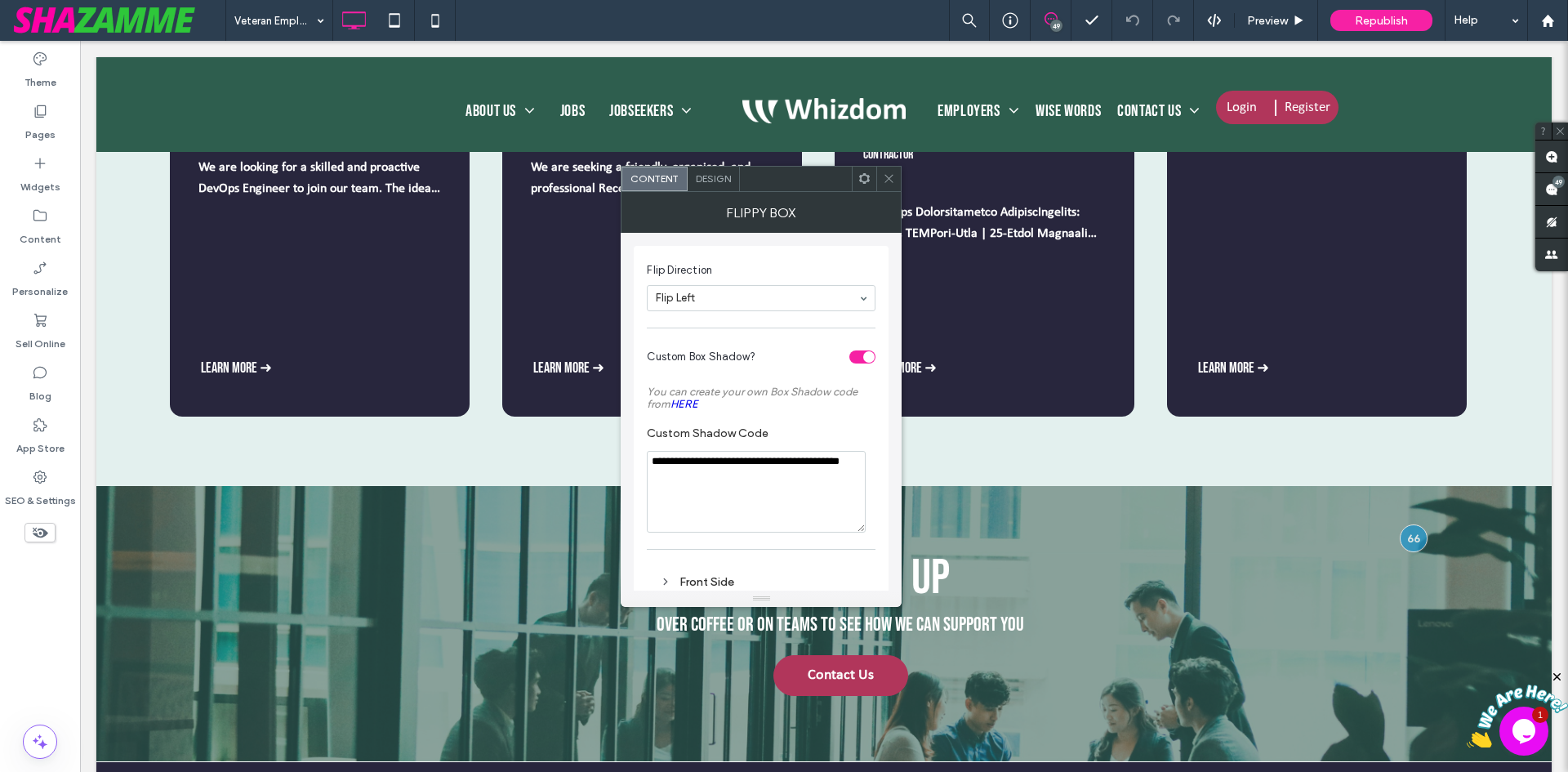
click at [891, 177] on use at bounding box center [889, 179] width 8 height 8
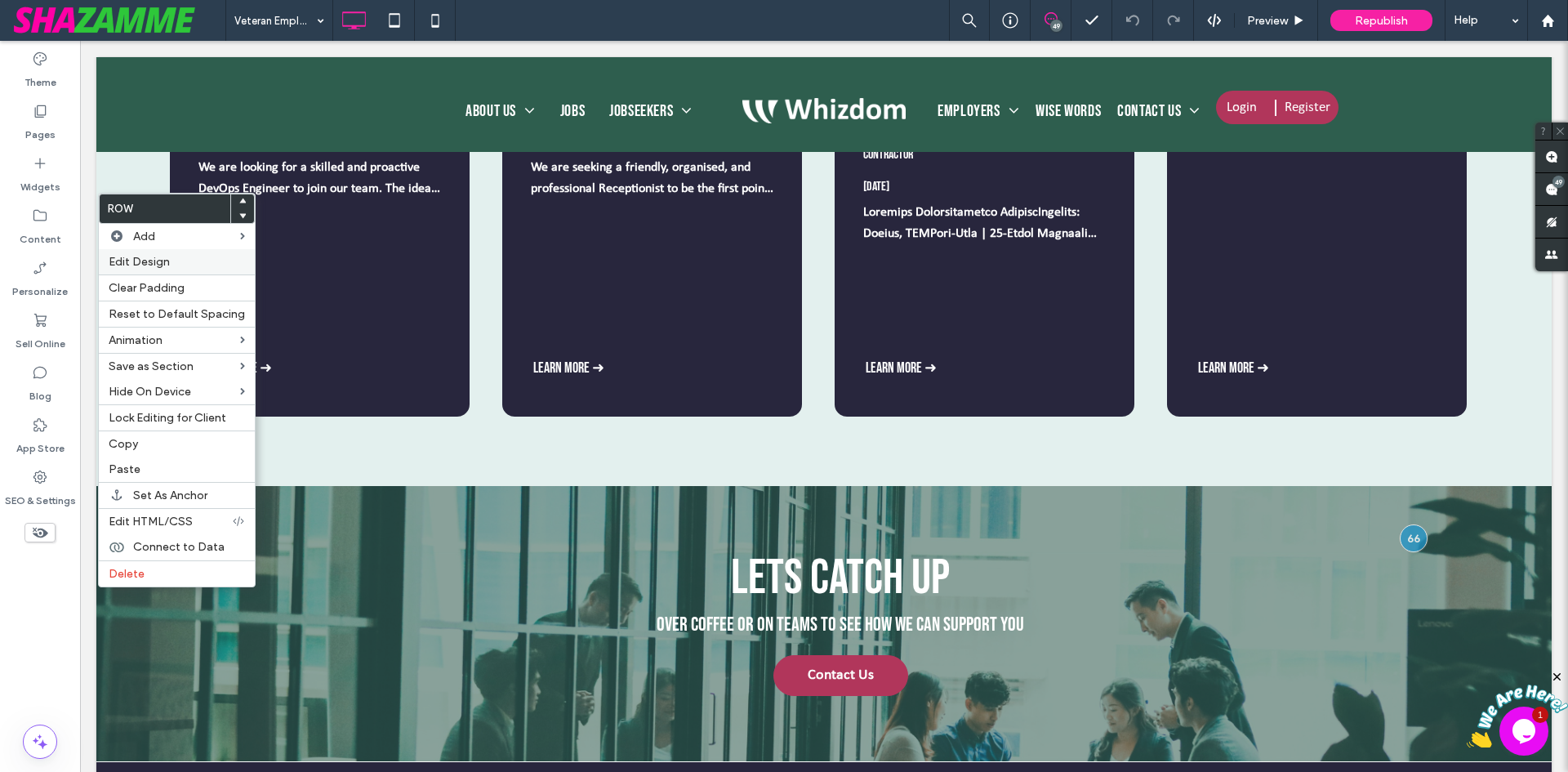
click at [126, 267] on span "Edit Design" at bounding box center [139, 262] width 61 height 14
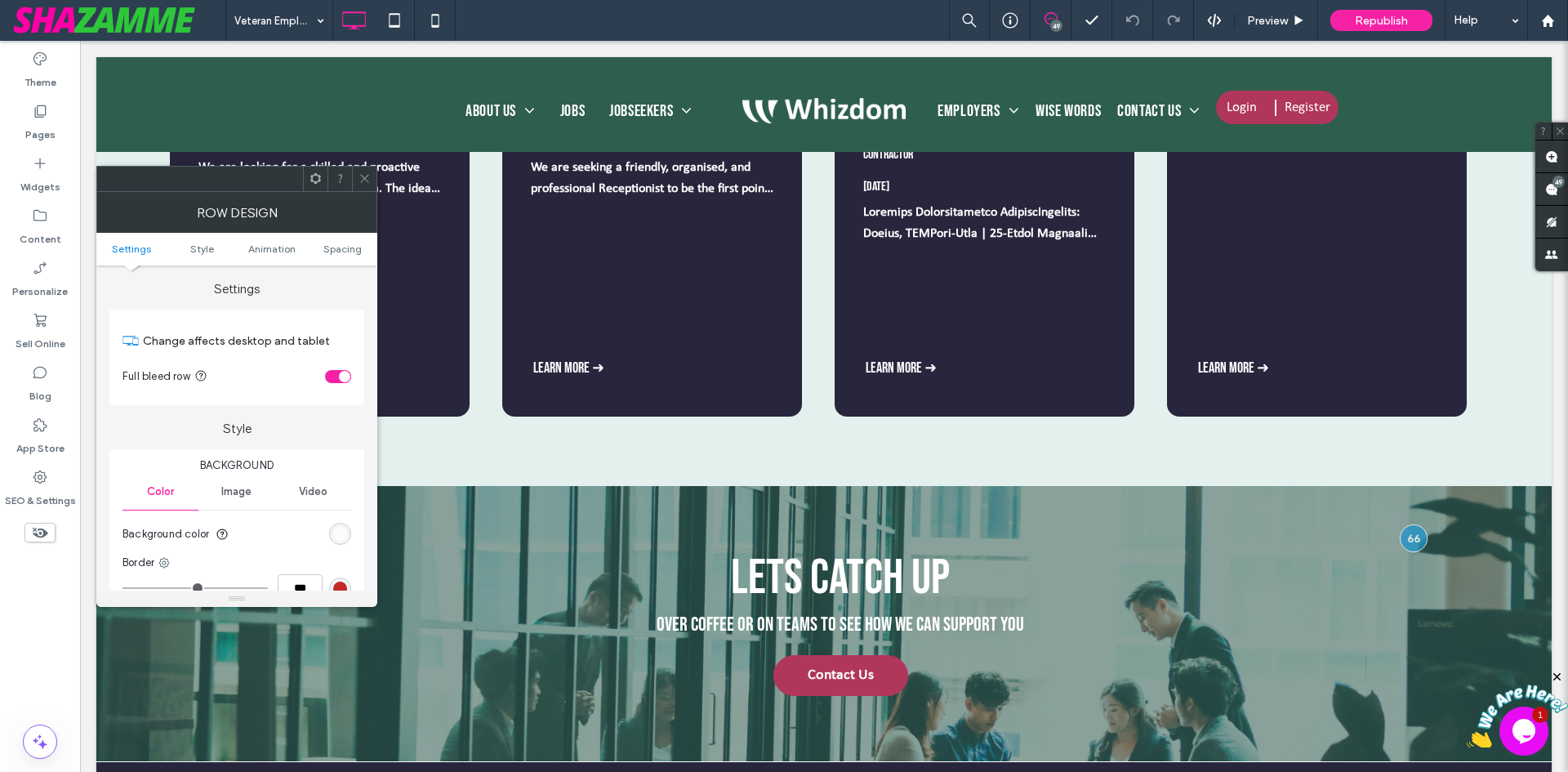
click at [368, 178] on icon at bounding box center [364, 179] width 12 height 12
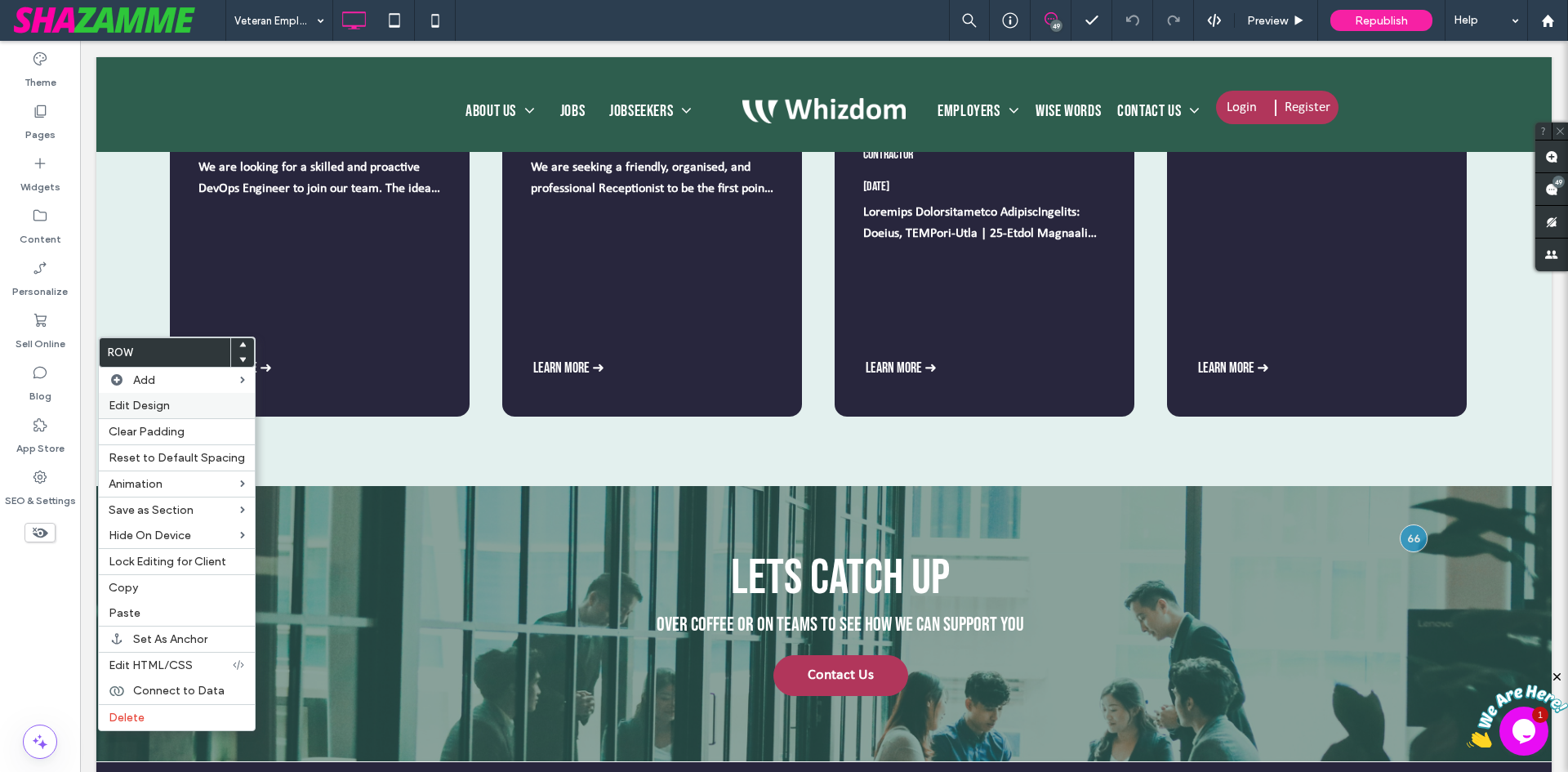
click at [146, 412] on div "Edit Design" at bounding box center [177, 405] width 156 height 26
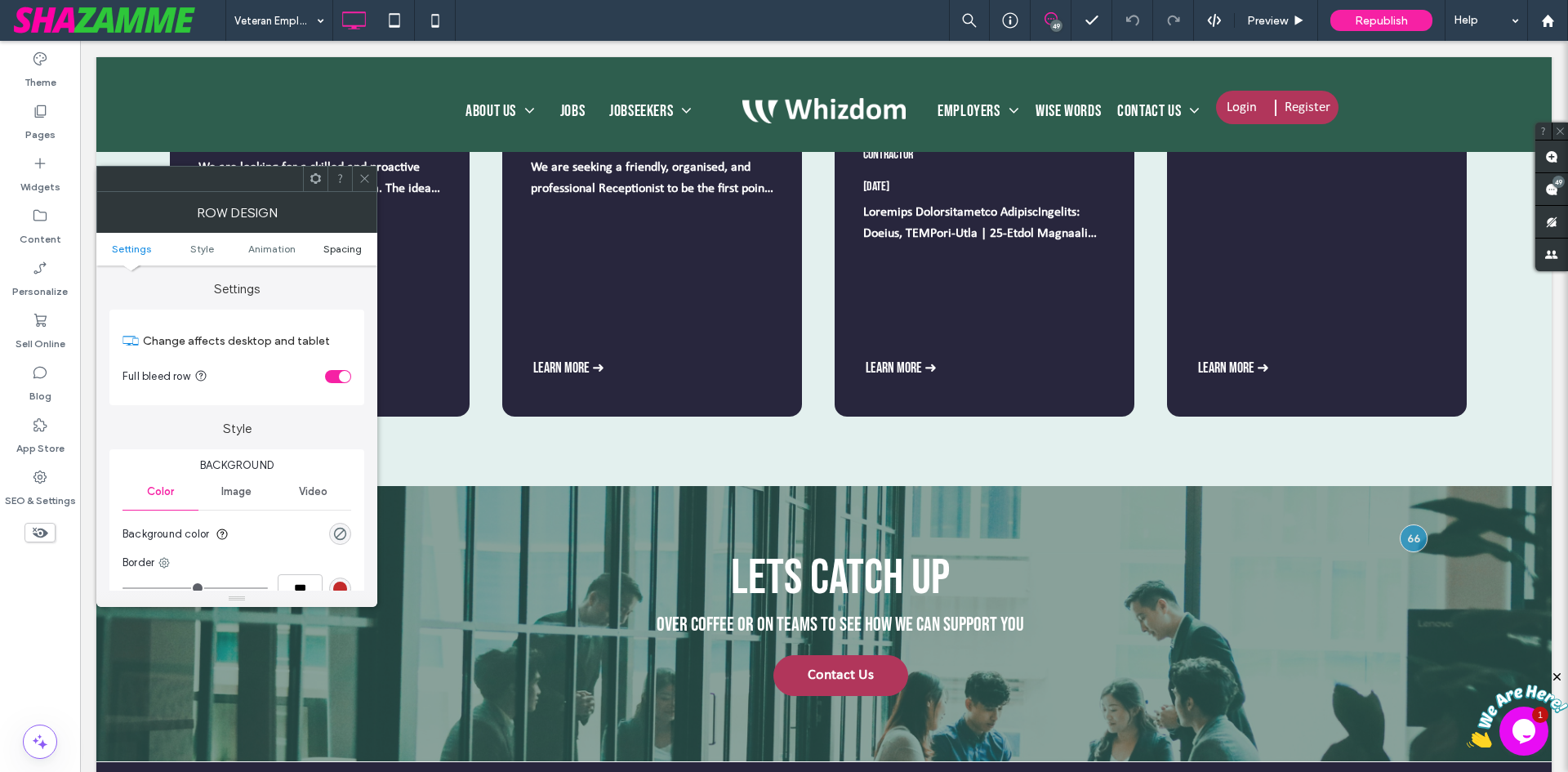
click at [339, 252] on span "Spacing" at bounding box center [342, 248] width 38 height 12
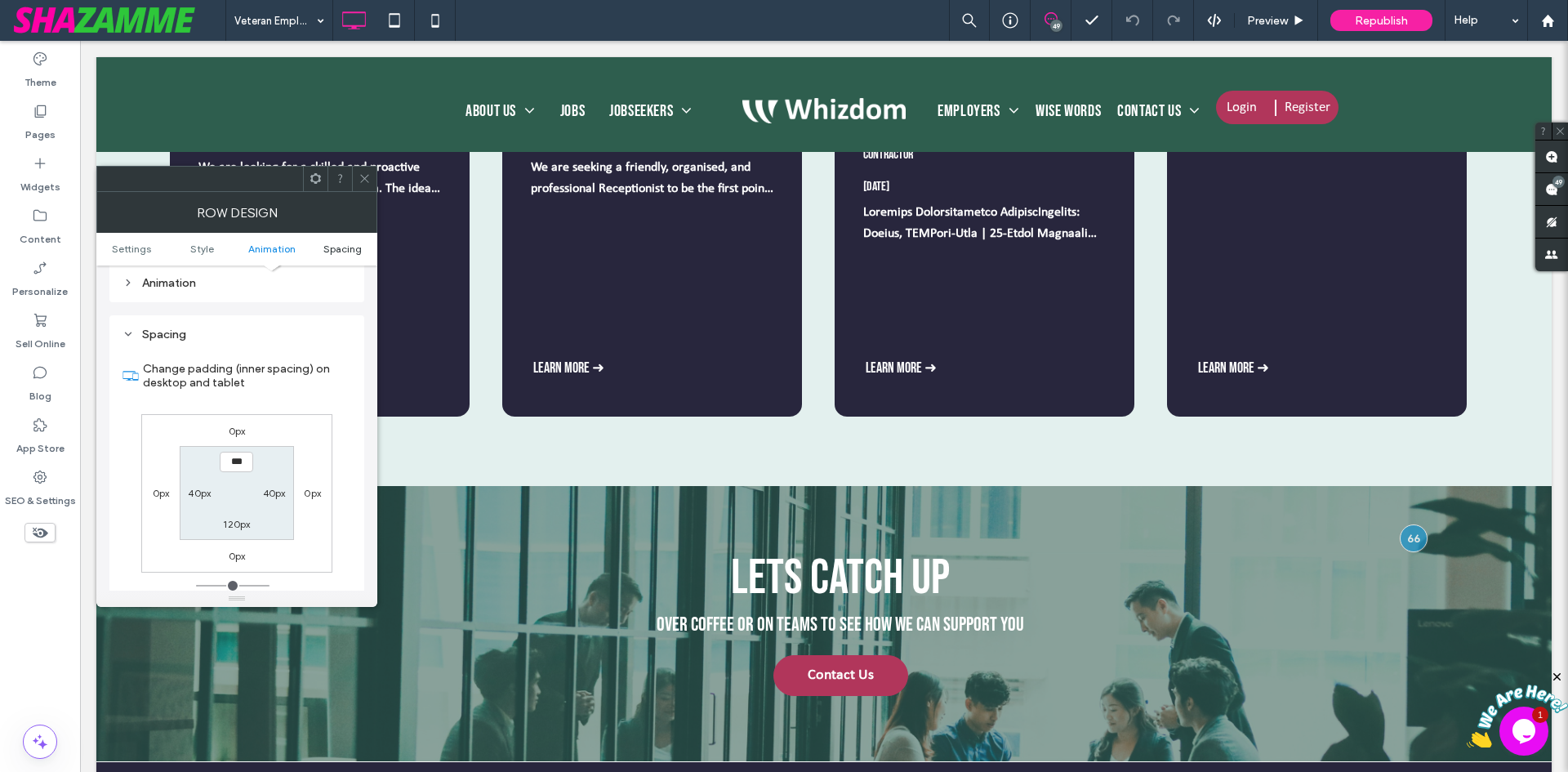
scroll to position [462, 0]
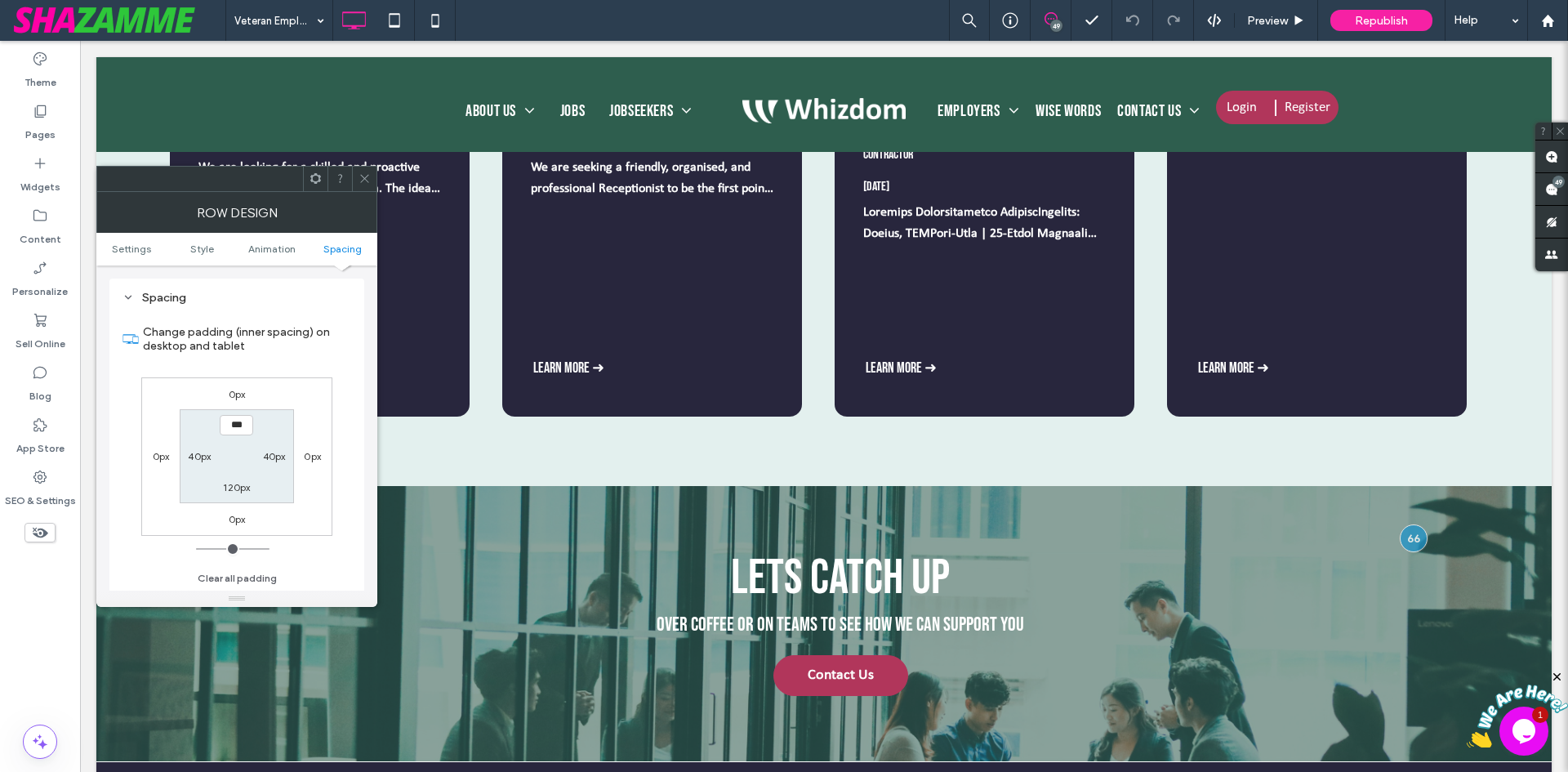
click at [362, 179] on icon at bounding box center [364, 179] width 12 height 12
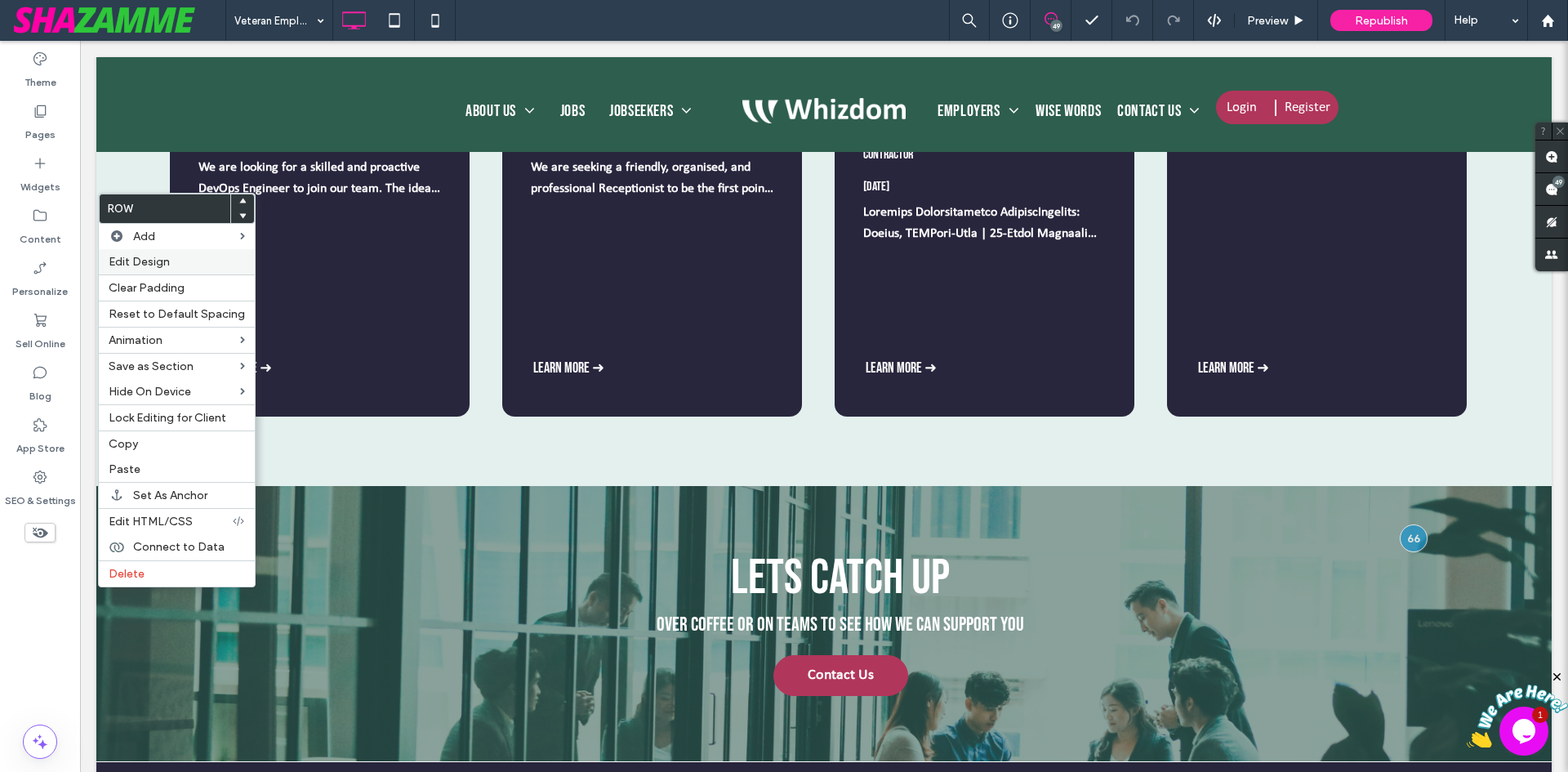
click at [142, 258] on span "Edit Design" at bounding box center [139, 262] width 61 height 14
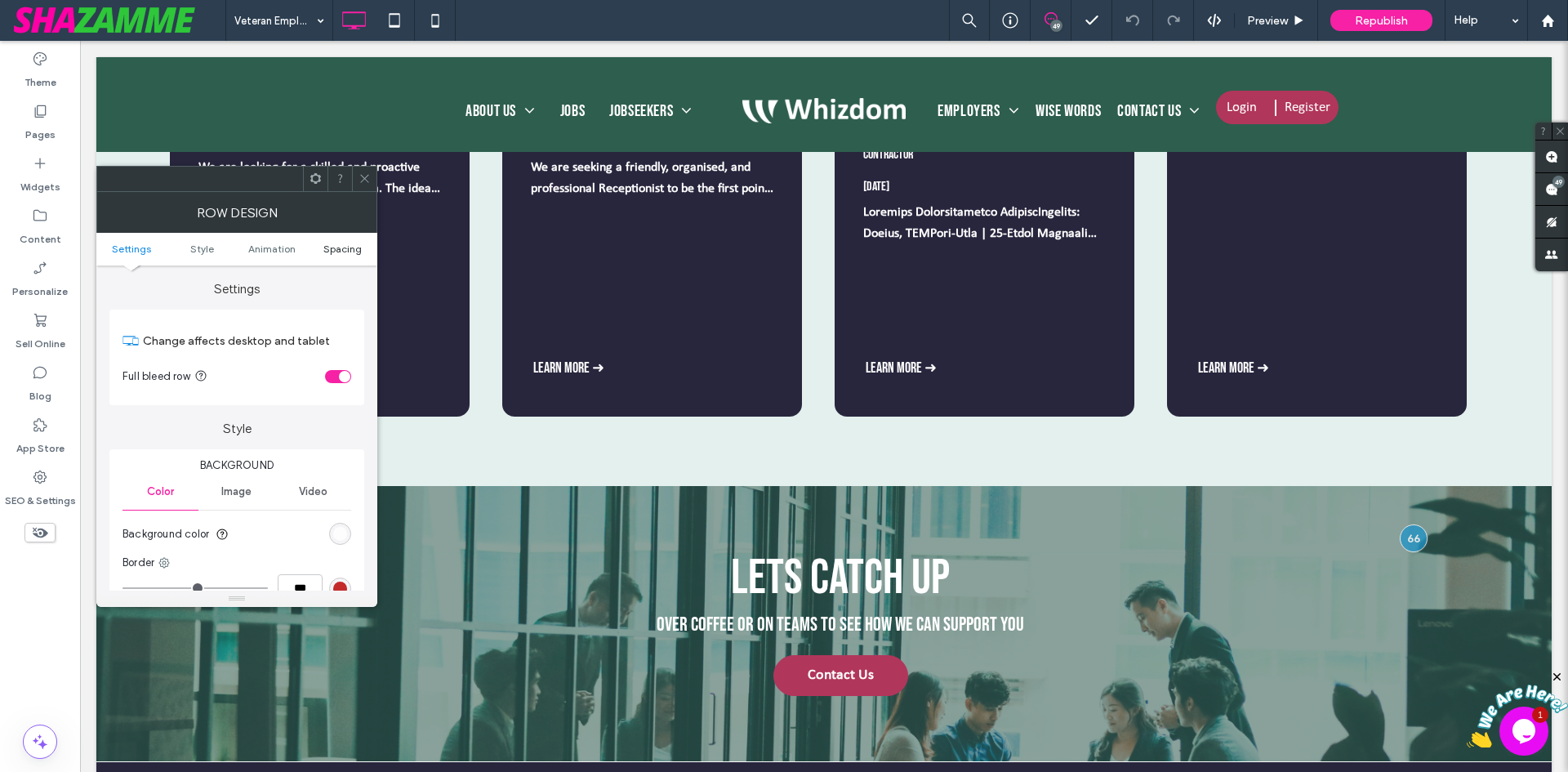
click at [345, 246] on span "Spacing" at bounding box center [342, 248] width 38 height 12
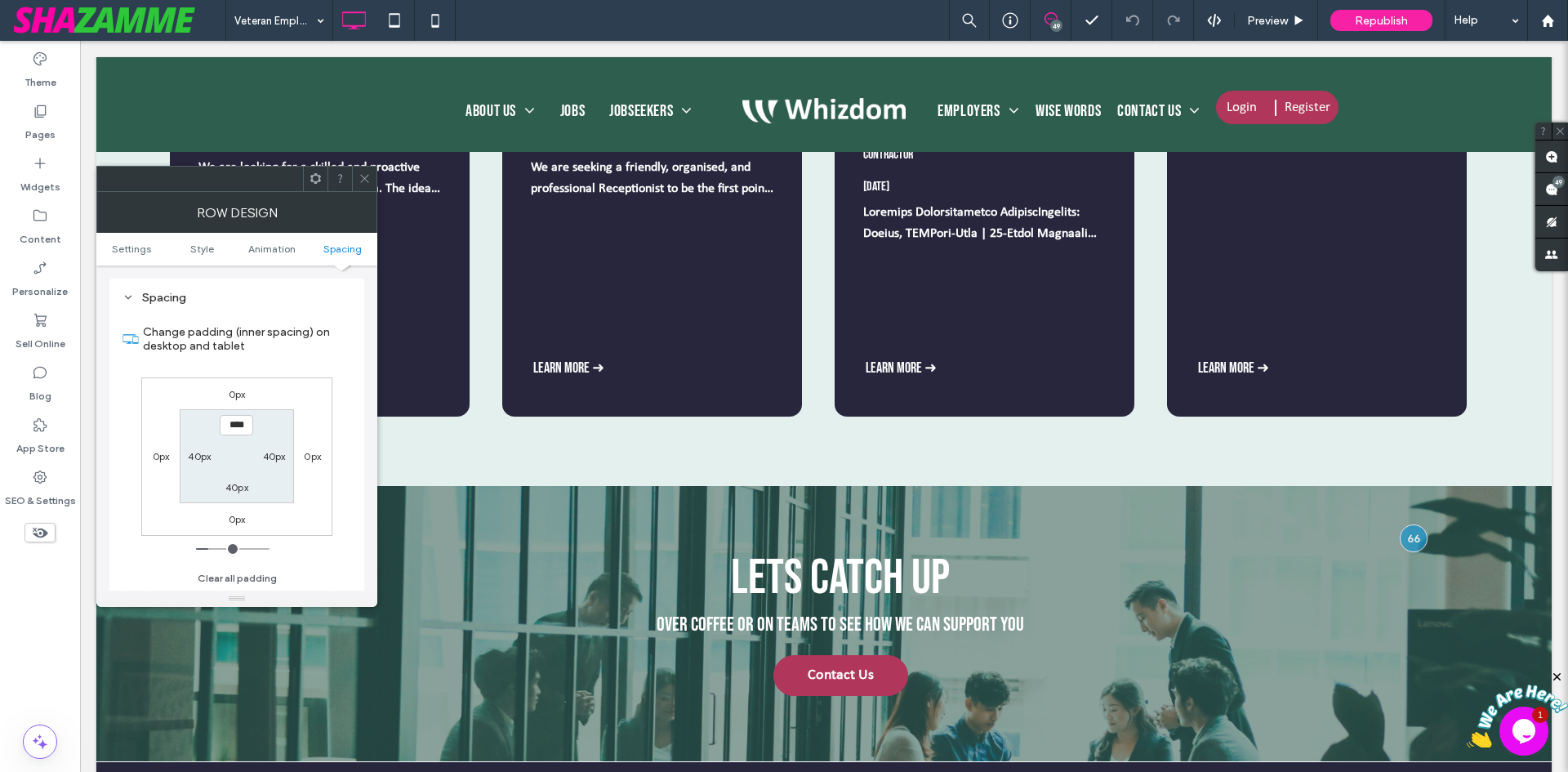
click at [233, 489] on label "40px" at bounding box center [237, 487] width 23 height 12
type input "**"
type input "***"
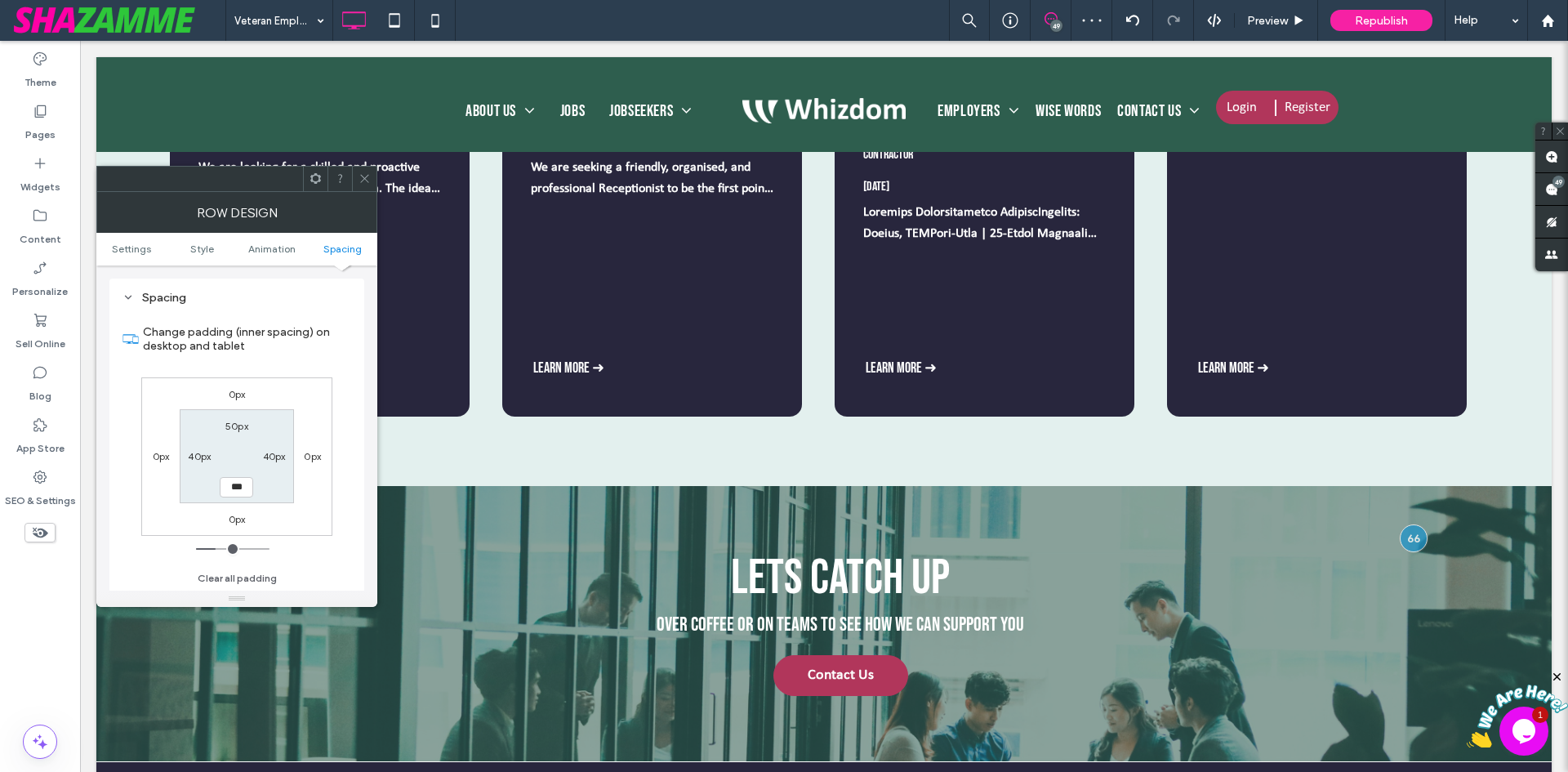
type input "***"
type input "*****"
click at [360, 181] on icon at bounding box center [364, 179] width 12 height 12
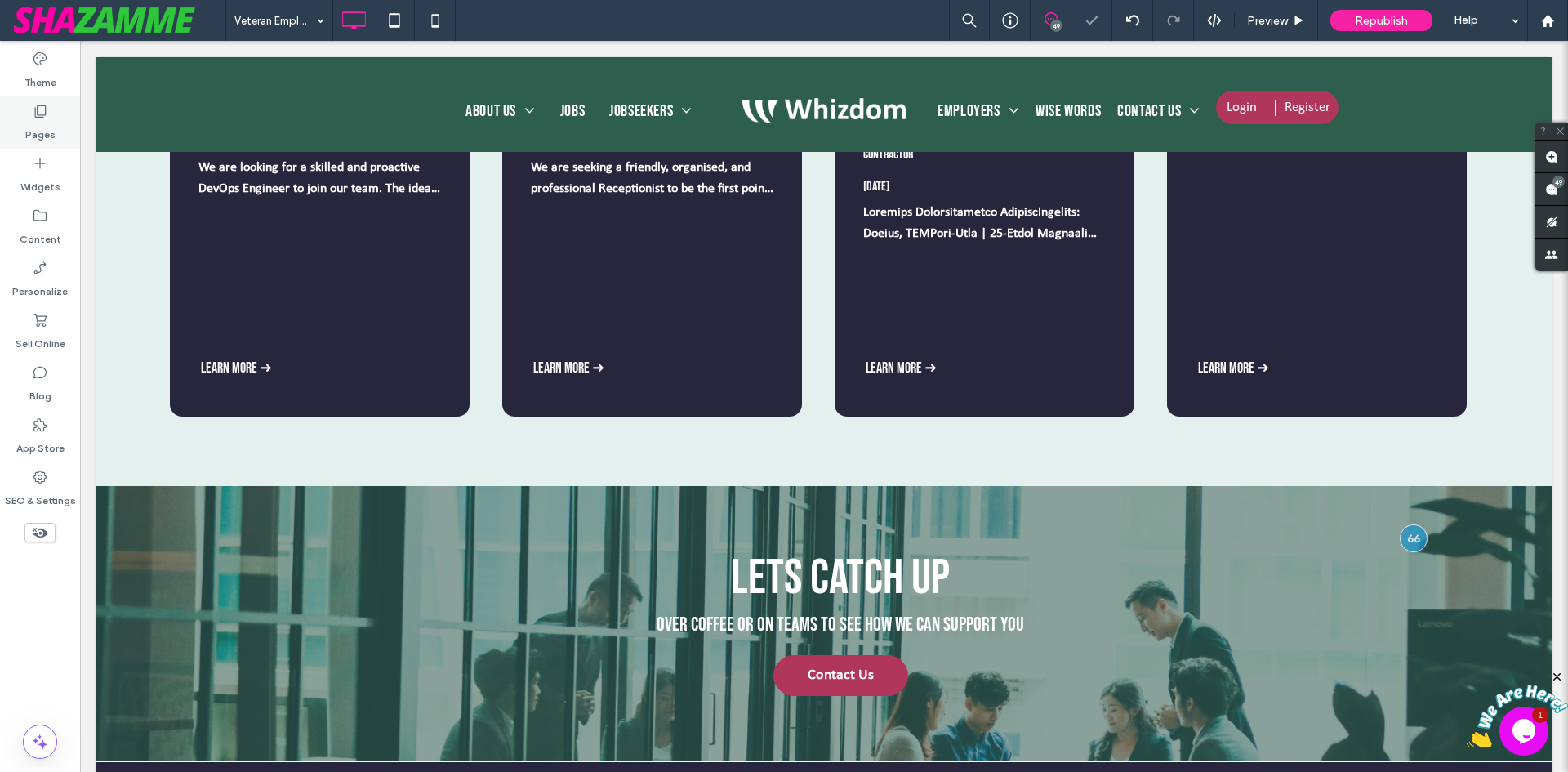
click at [49, 120] on label "Pages" at bounding box center [41, 131] width 30 height 23
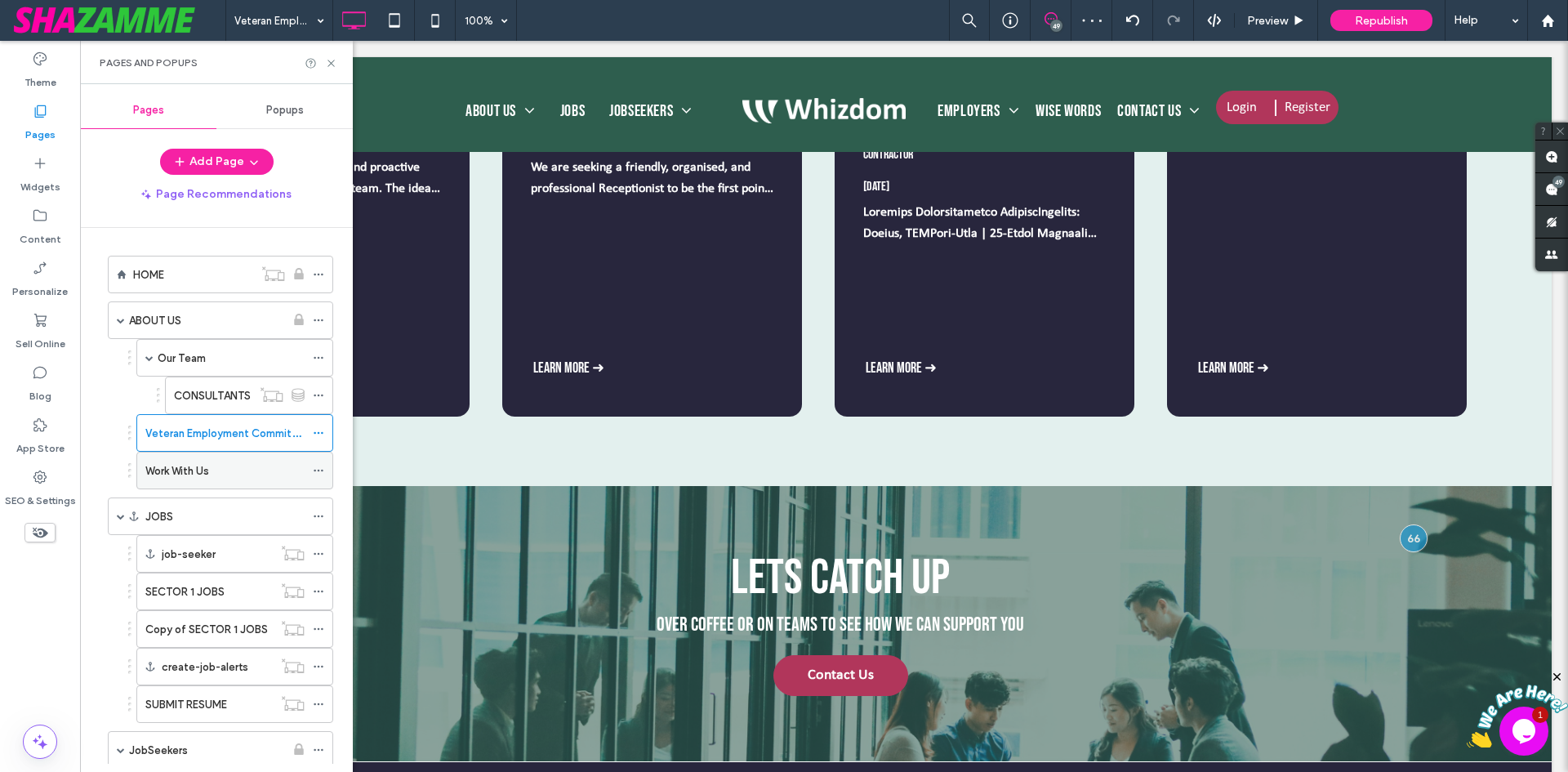
click at [185, 473] on label "Work With Us" at bounding box center [177, 470] width 64 height 28
click at [335, 65] on icon at bounding box center [332, 64] width 12 height 12
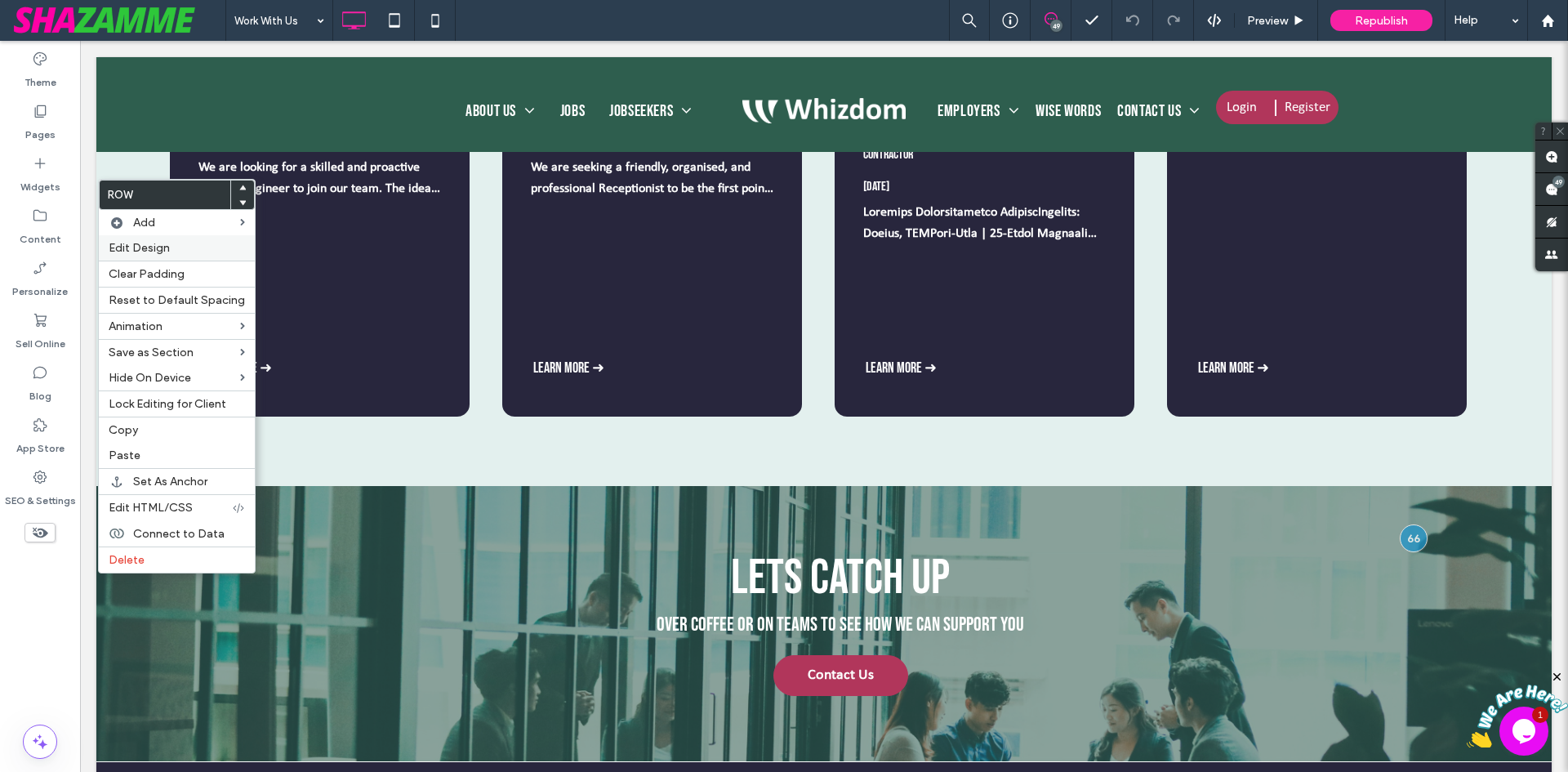
click at [158, 251] on span "Edit Design" at bounding box center [139, 248] width 61 height 14
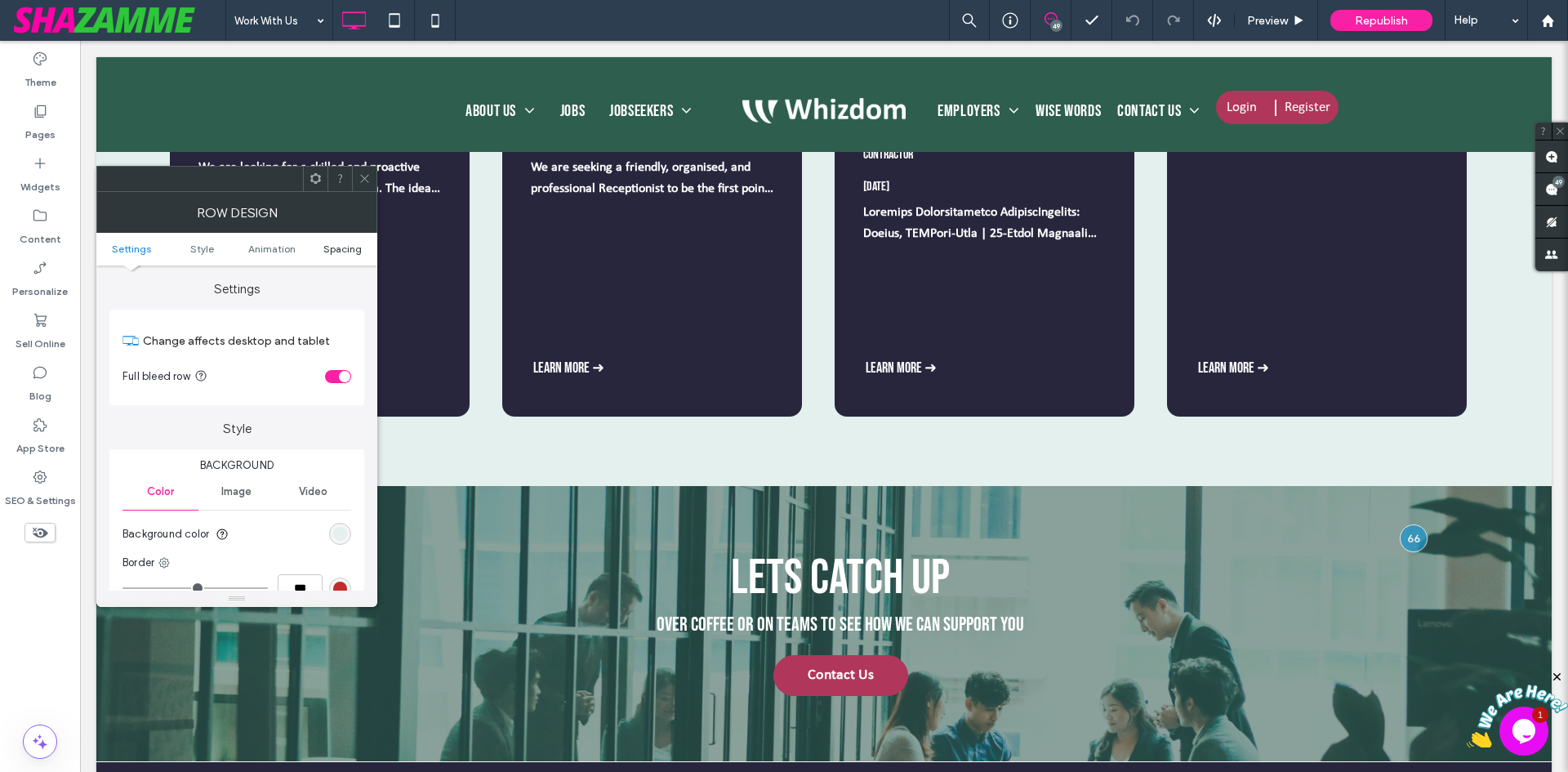
click at [340, 248] on span "Spacing" at bounding box center [342, 248] width 38 height 12
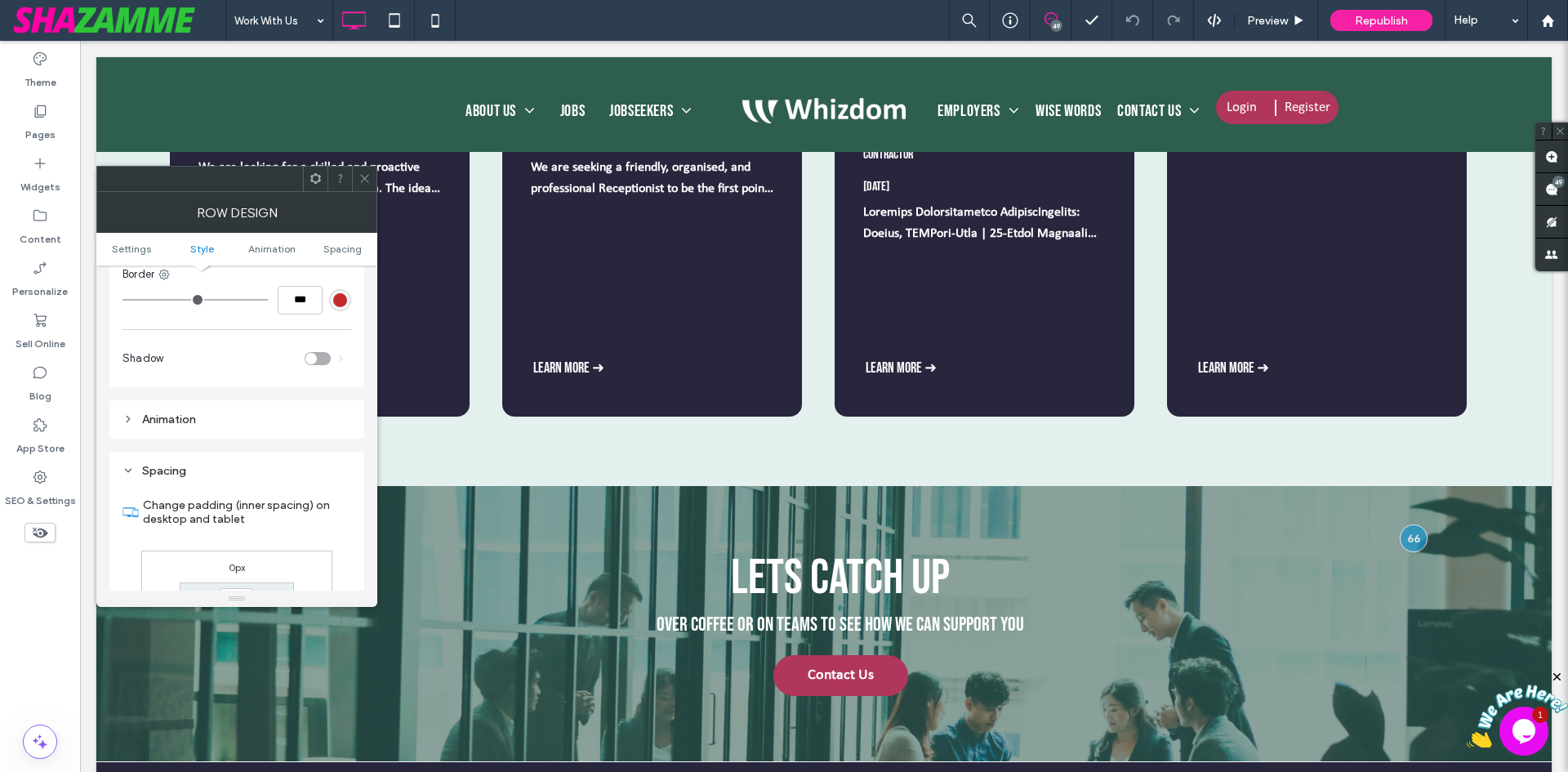
scroll to position [462, 0]
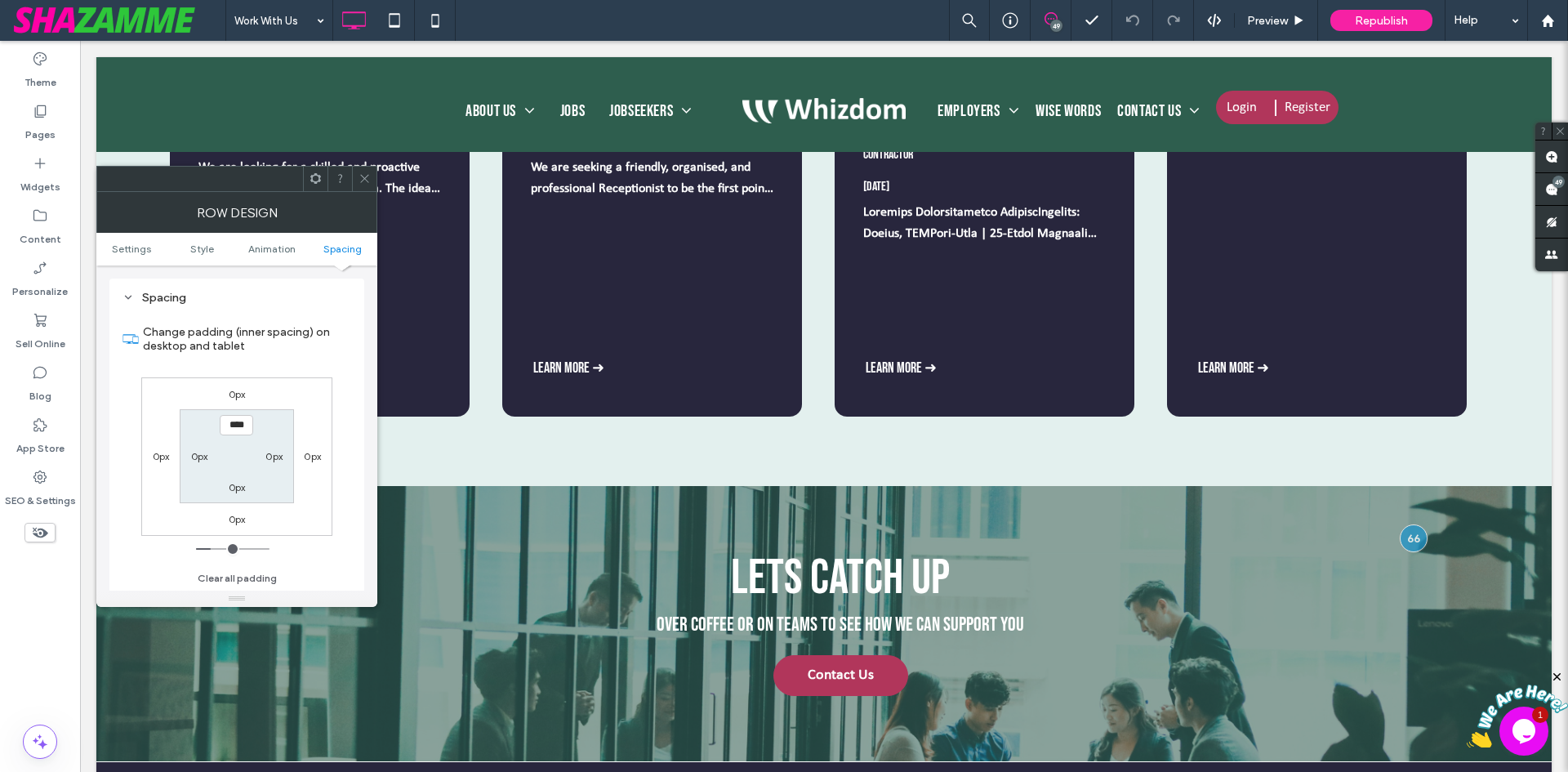
click at [232, 482] on label "0px" at bounding box center [237, 487] width 17 height 12
type input "*"
type input "**"
click at [239, 488] on input "****" at bounding box center [236, 486] width 34 height 20
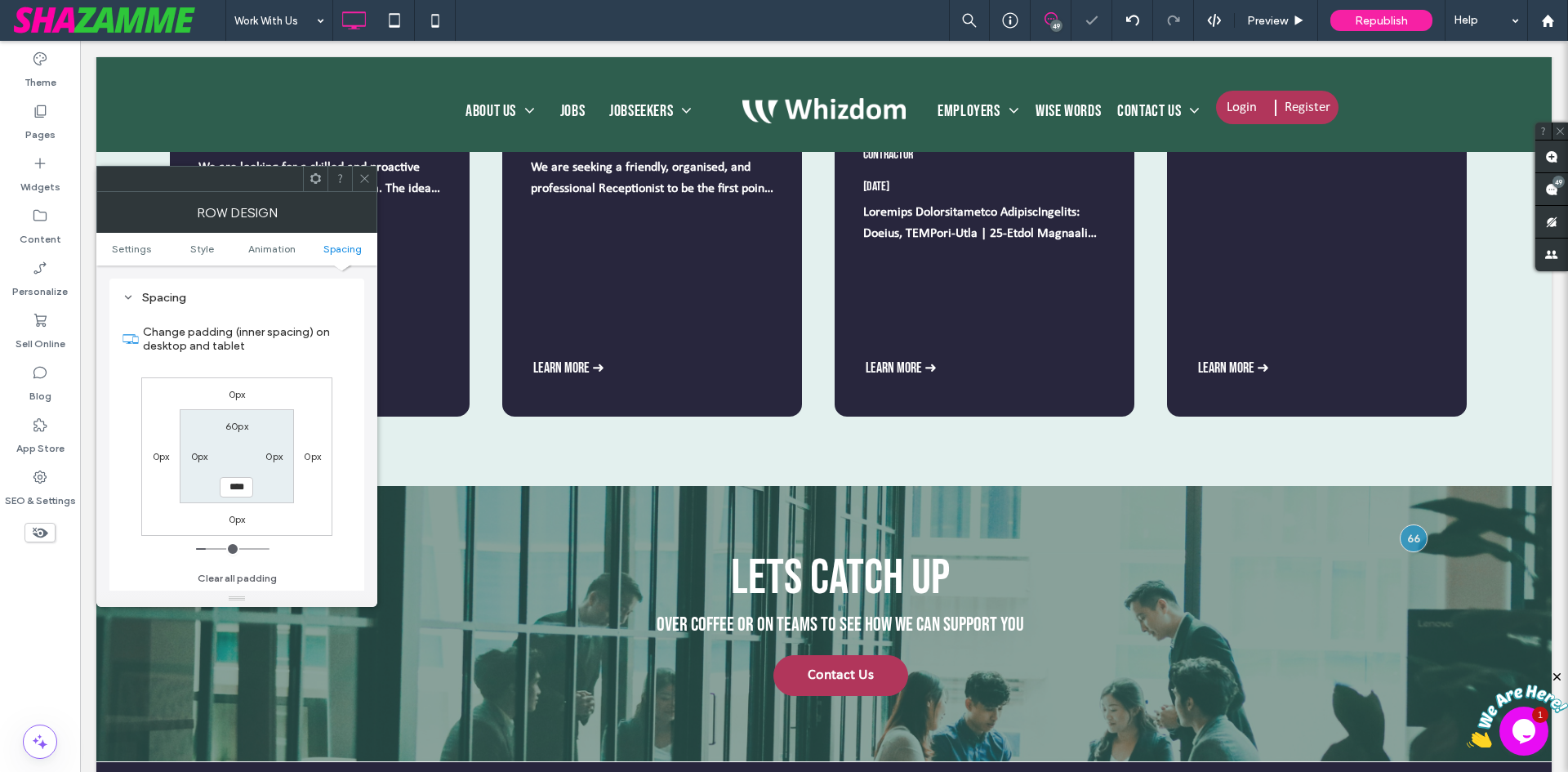
click at [239, 488] on input "****" at bounding box center [236, 486] width 34 height 20
type input "**"
type input "****"
click at [365, 174] on icon at bounding box center [364, 179] width 12 height 12
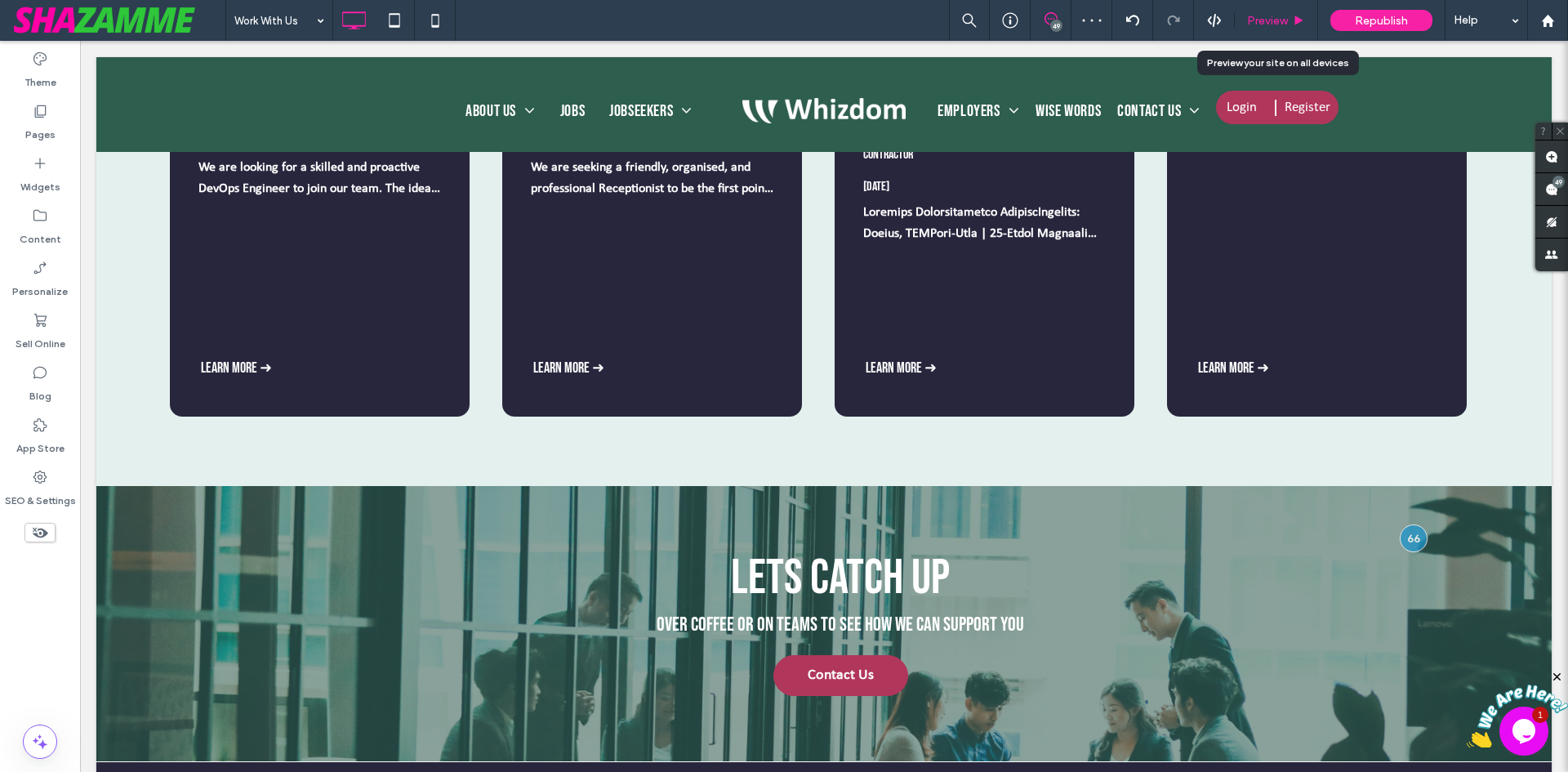
click at [1277, 12] on div "Preview" at bounding box center [1276, 20] width 83 height 41
click at [1271, 19] on span "Preview" at bounding box center [1267, 21] width 41 height 14
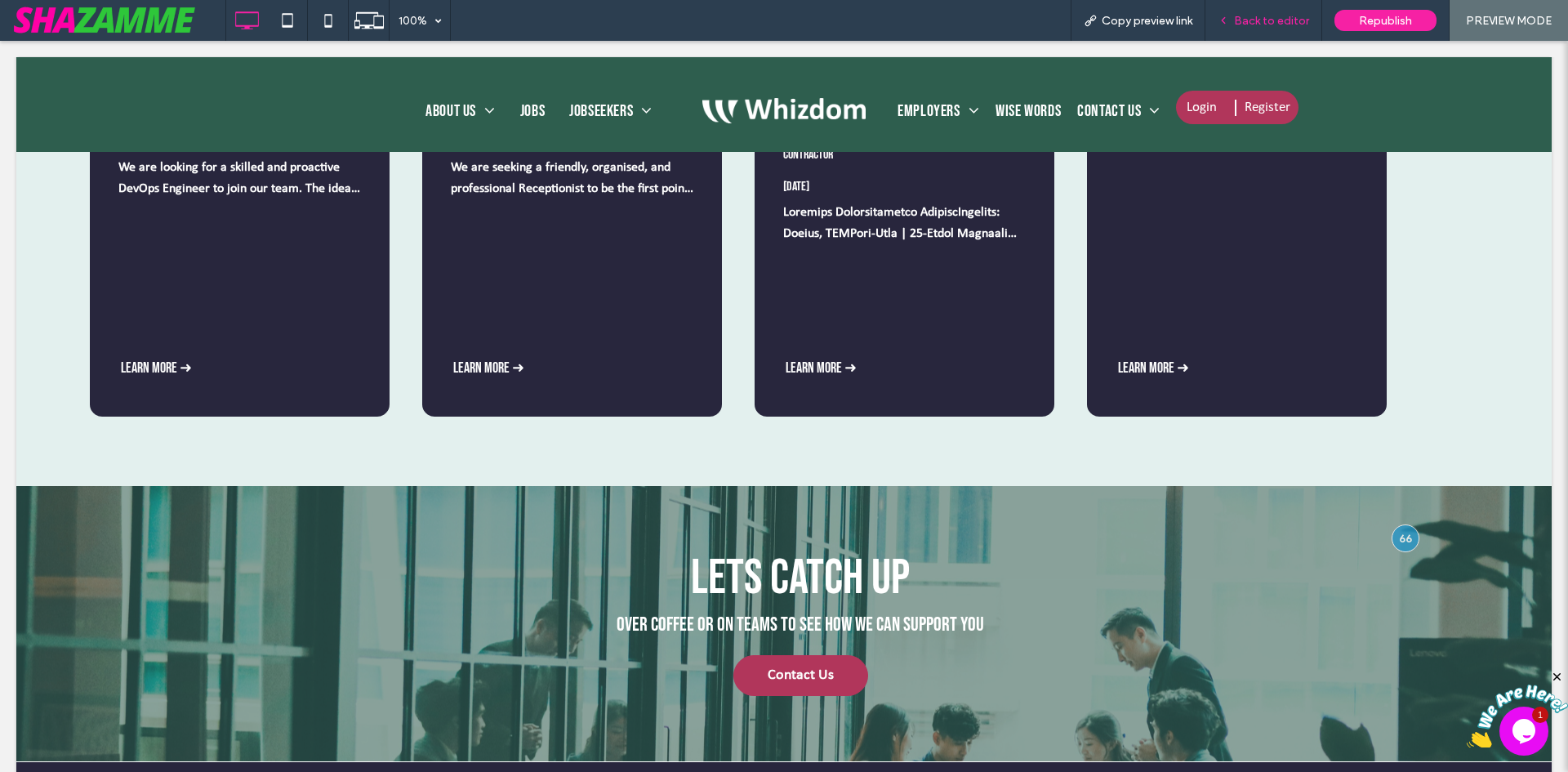
click at [1294, 27] on span "Back to editor" at bounding box center [1271, 21] width 75 height 14
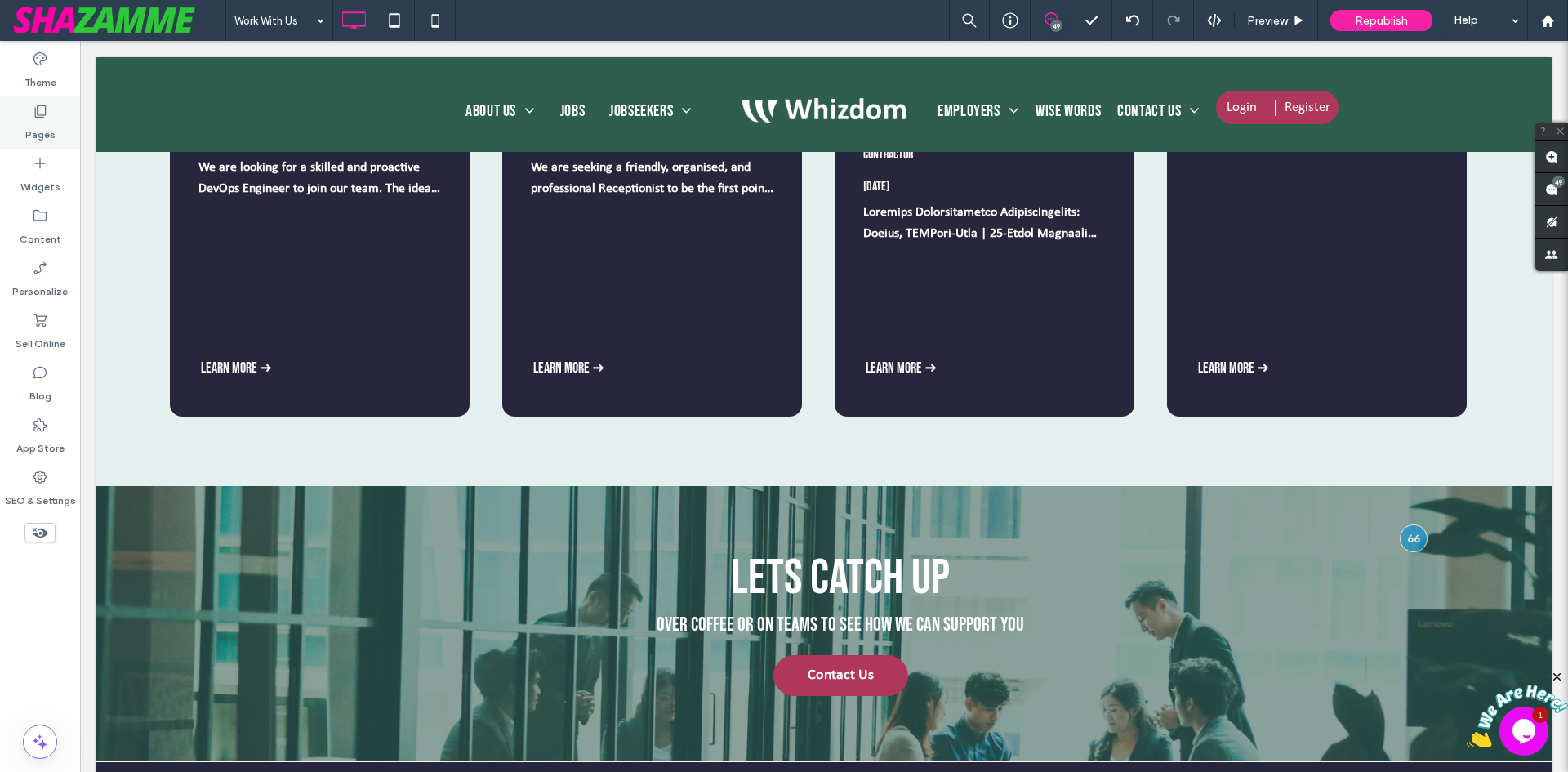
click at [44, 112] on icon at bounding box center [40, 111] width 16 height 16
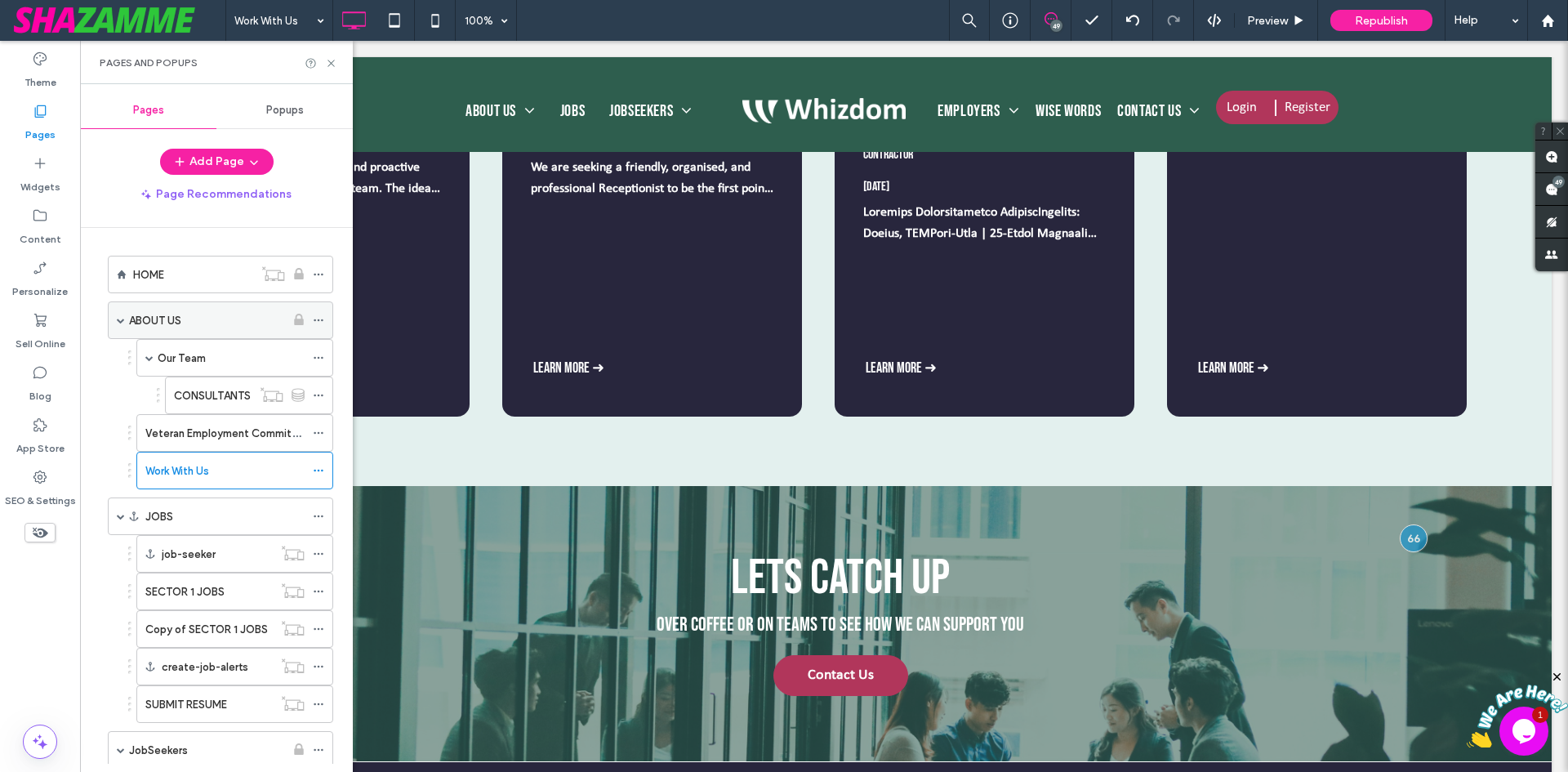
click at [170, 323] on label "ABOUT US" at bounding box center [155, 320] width 52 height 28
click at [185, 703] on label "SUBMIT RESUME" at bounding box center [186, 704] width 81 height 28
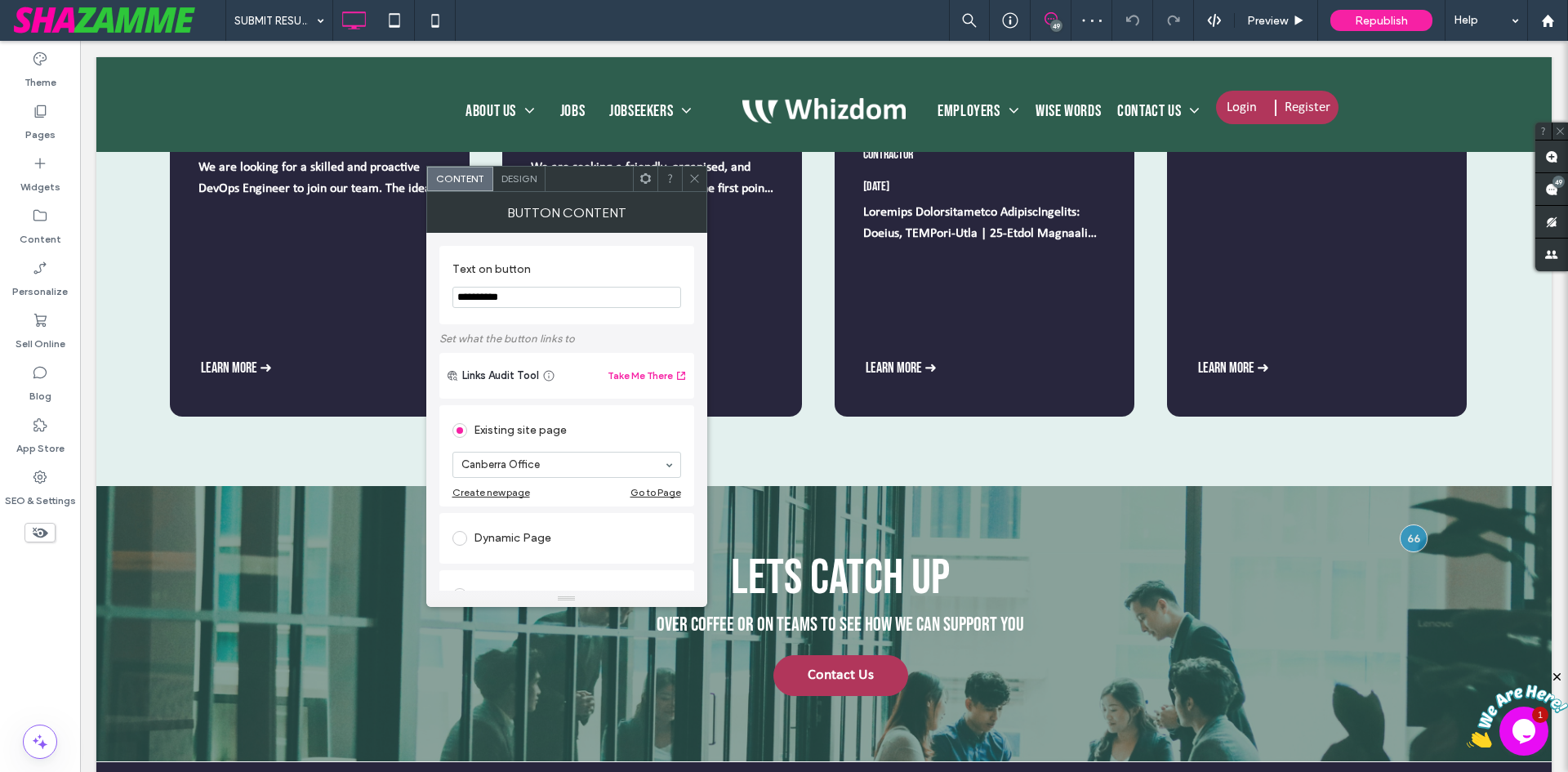
click at [506, 176] on span "Design" at bounding box center [519, 179] width 35 height 12
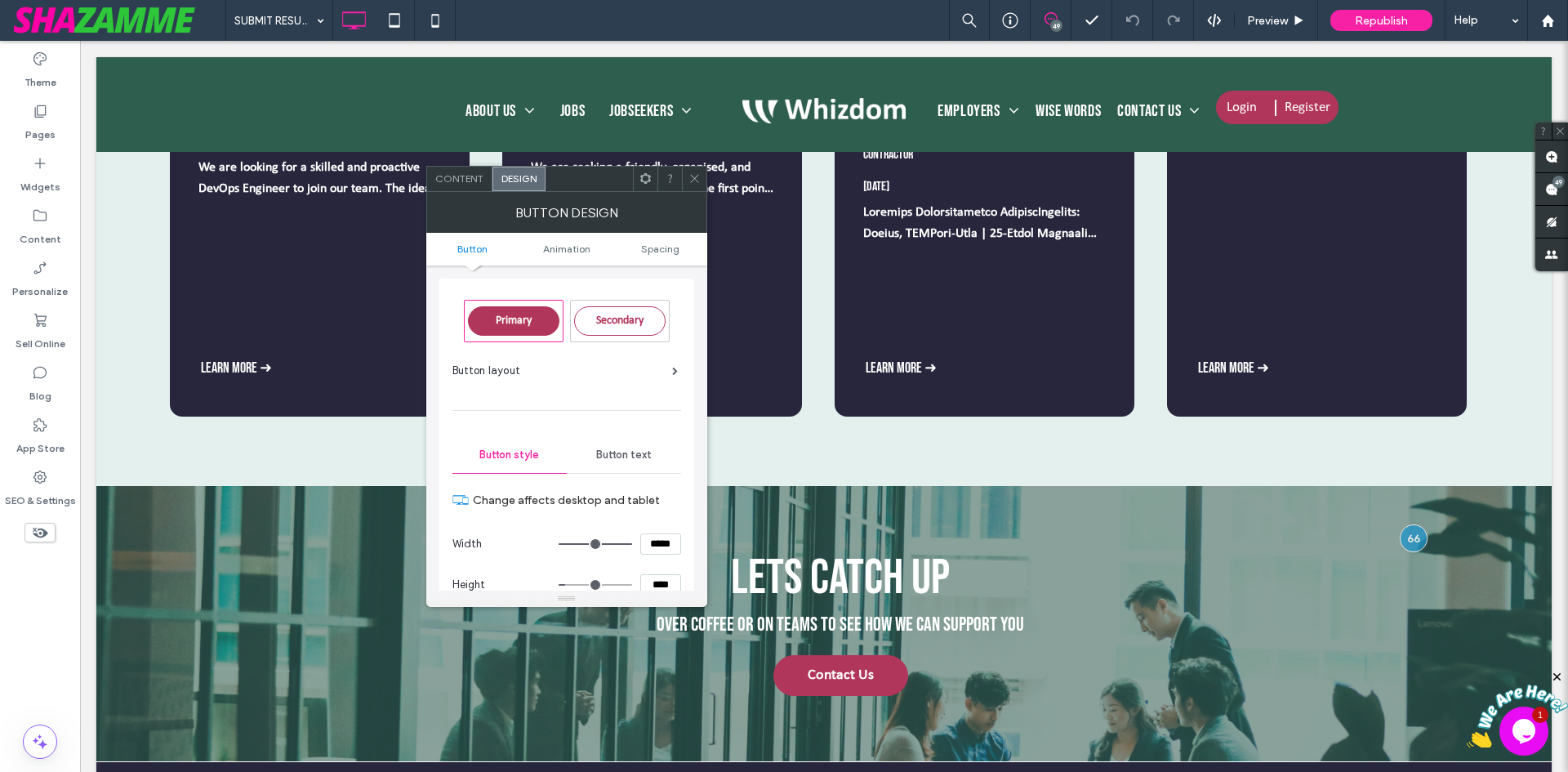
click at [659, 585] on input "****" at bounding box center [661, 585] width 41 height 21
paste input
type input "****"
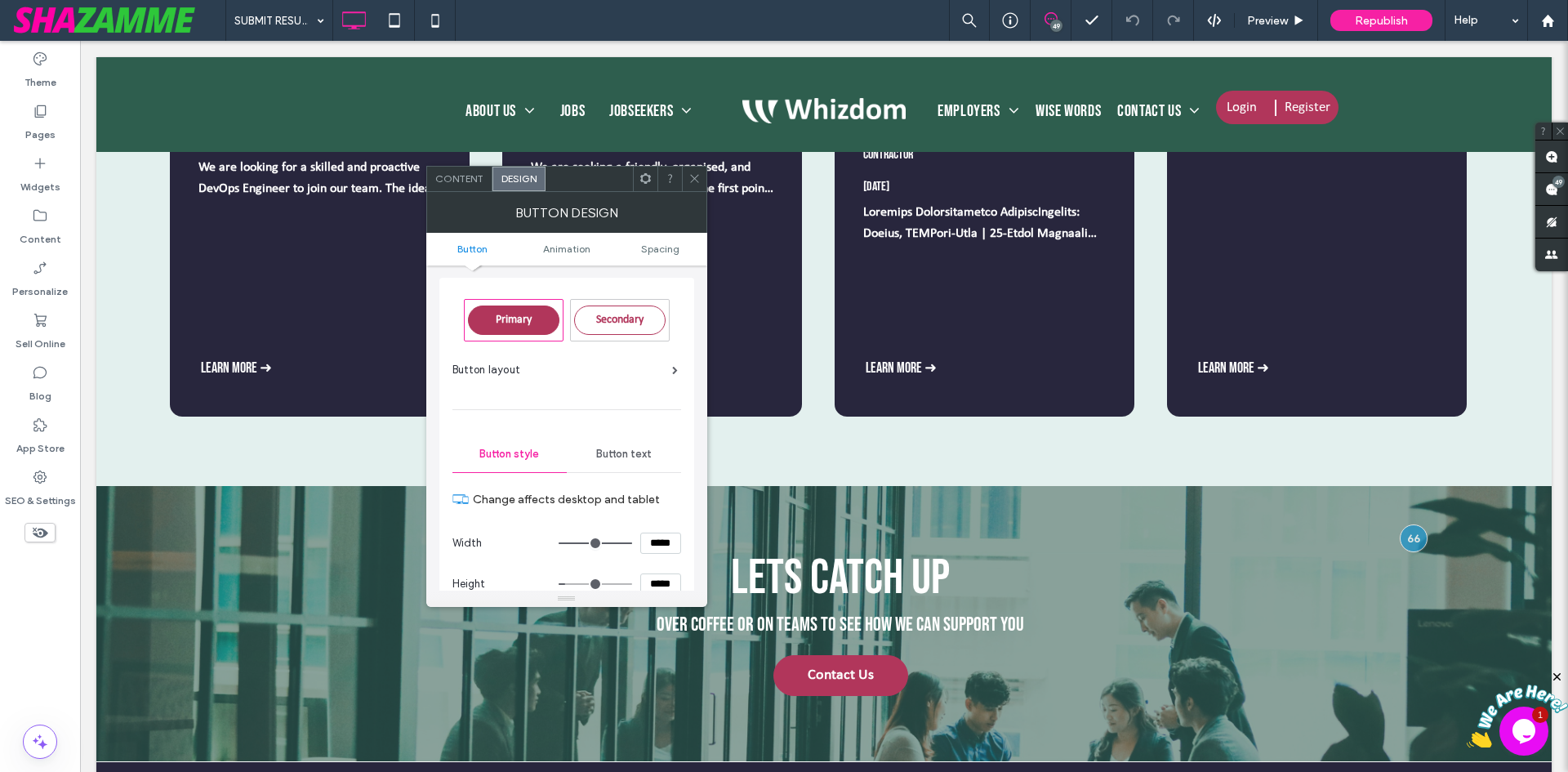
type input "**"
type input "****"
click at [671, 561] on section "Width *****" at bounding box center [567, 543] width 229 height 41
click at [692, 172] on icon at bounding box center [695, 179] width 12 height 12
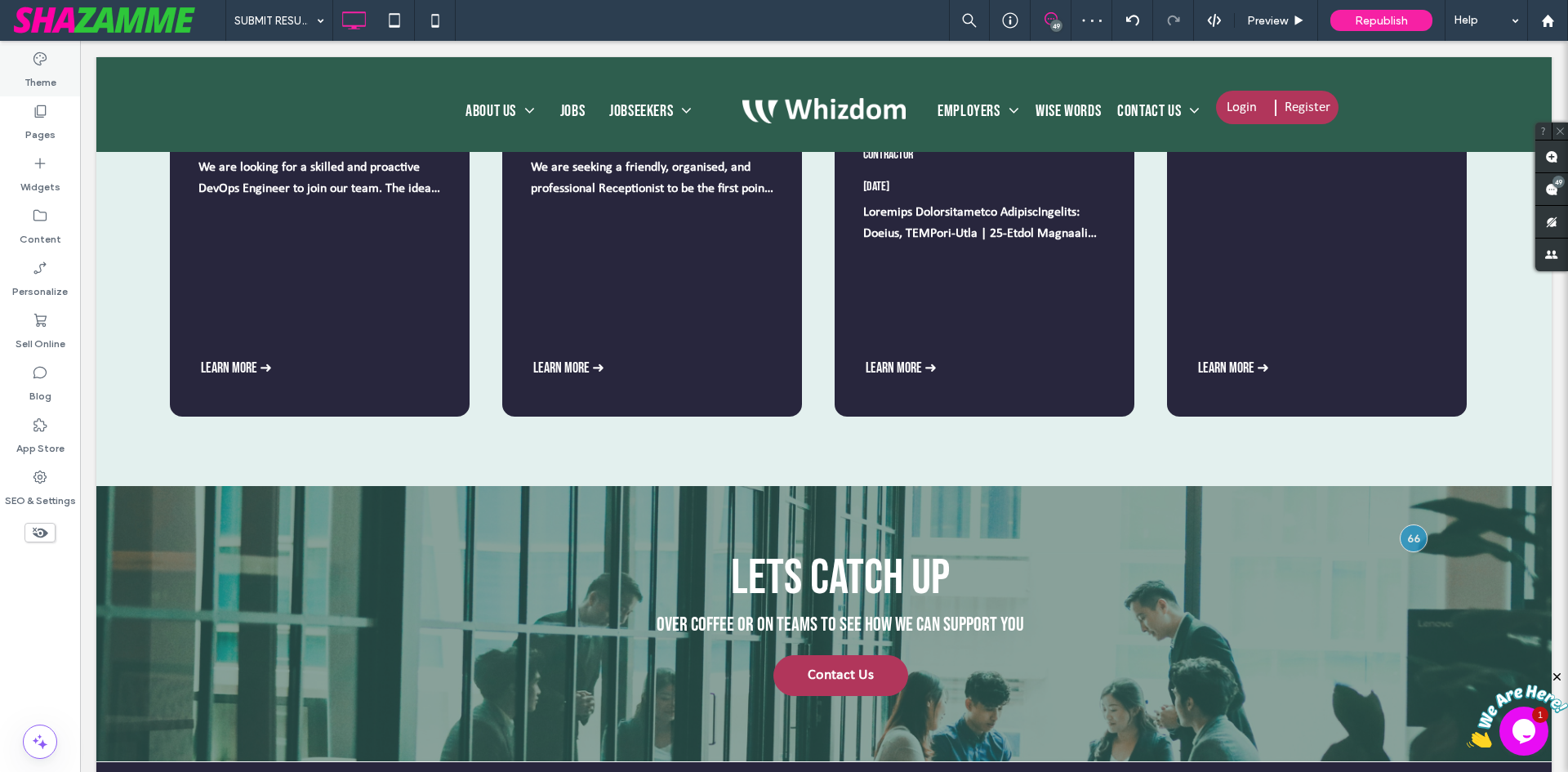
click at [19, 91] on div "Theme" at bounding box center [40, 70] width 80 height 52
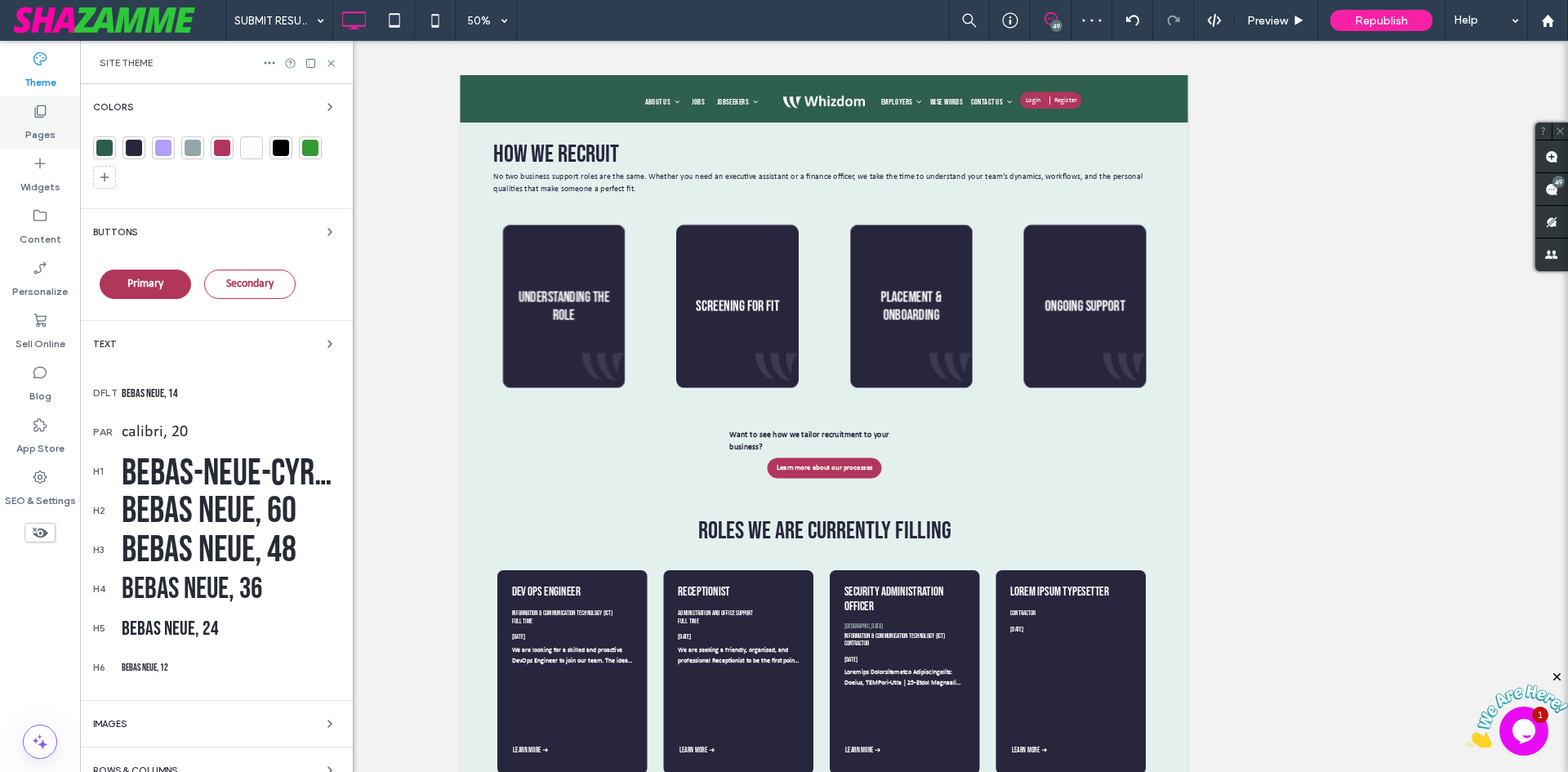
click at [28, 141] on label "Pages" at bounding box center [41, 131] width 30 height 23
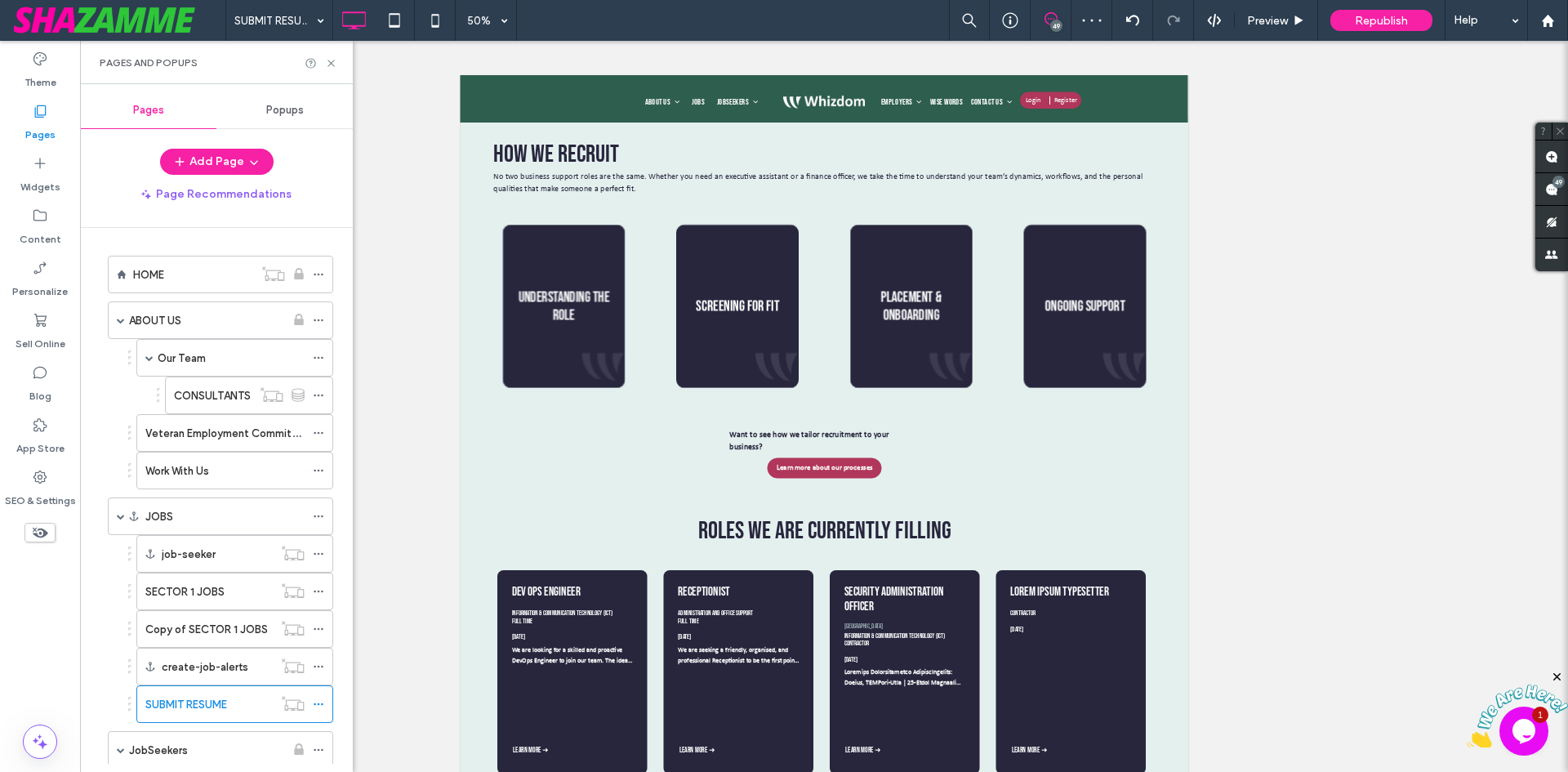
click at [165, 276] on div "HOME" at bounding box center [194, 274] width 120 height 17
click at [331, 61] on div at bounding box center [784, 386] width 1568 height 772
click at [333, 63] on icon at bounding box center [332, 64] width 12 height 12
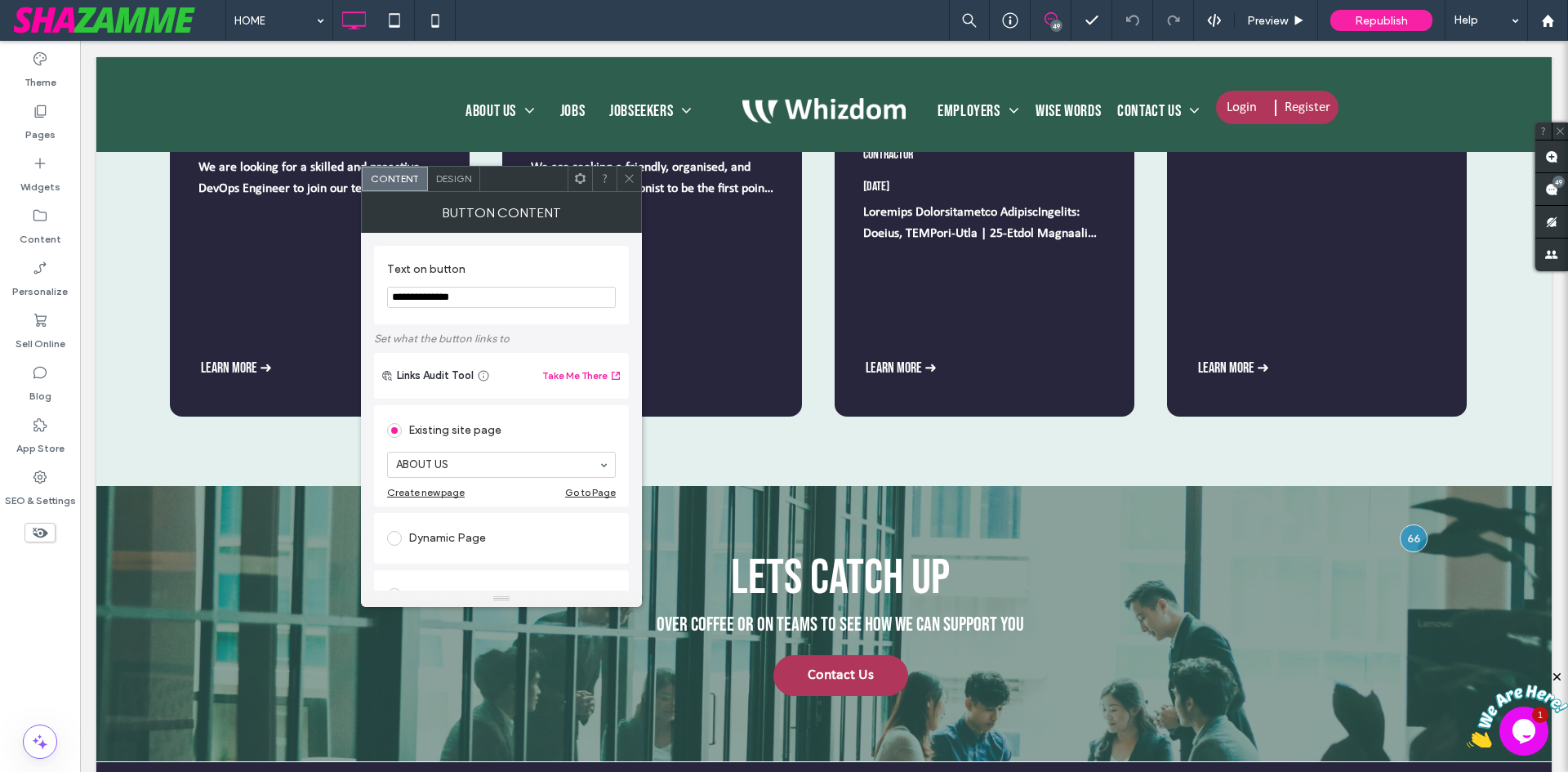
click at [458, 184] on span "Design" at bounding box center [454, 179] width 35 height 12
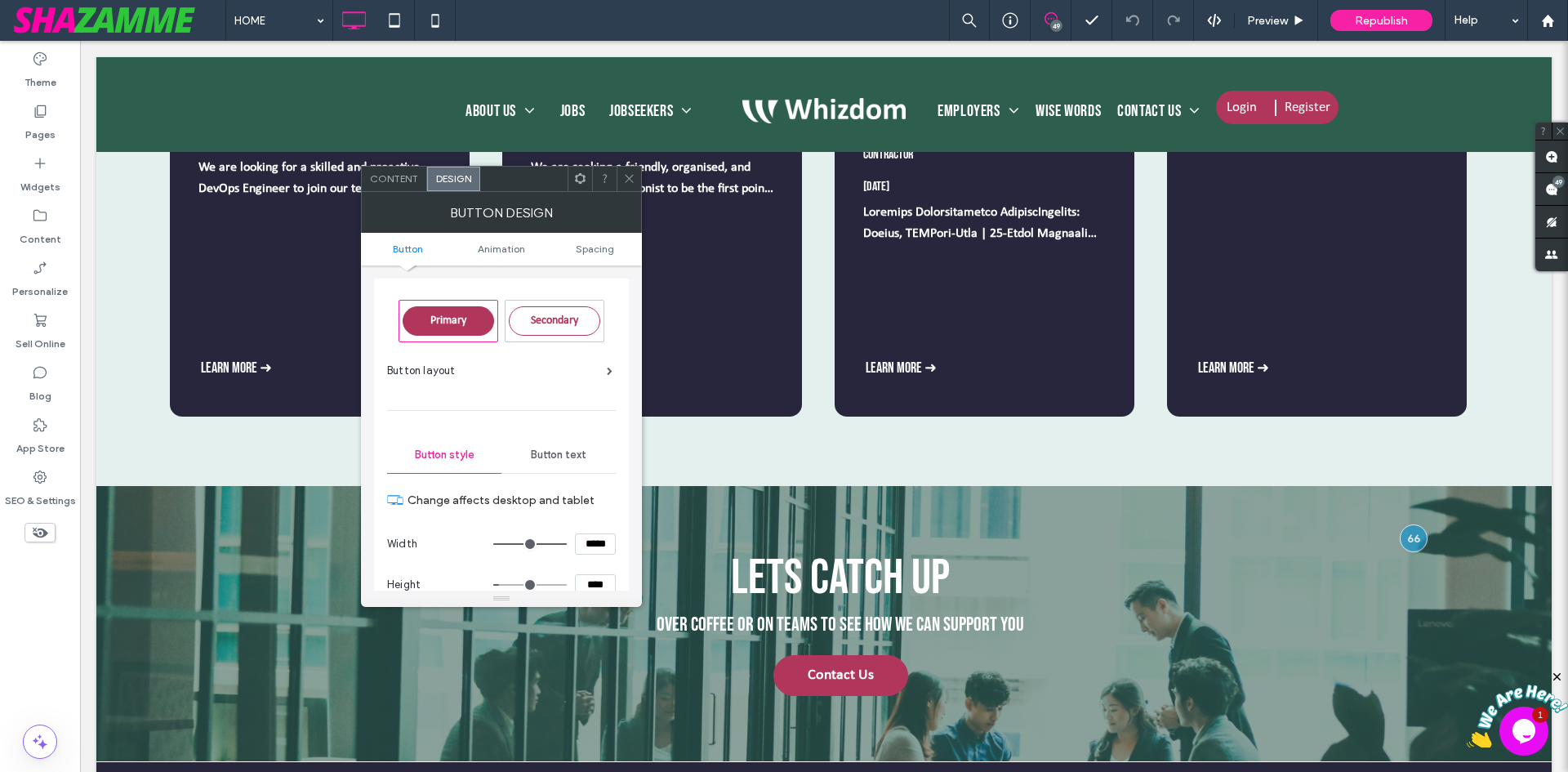
click at [628, 172] on span at bounding box center [630, 179] width 12 height 25
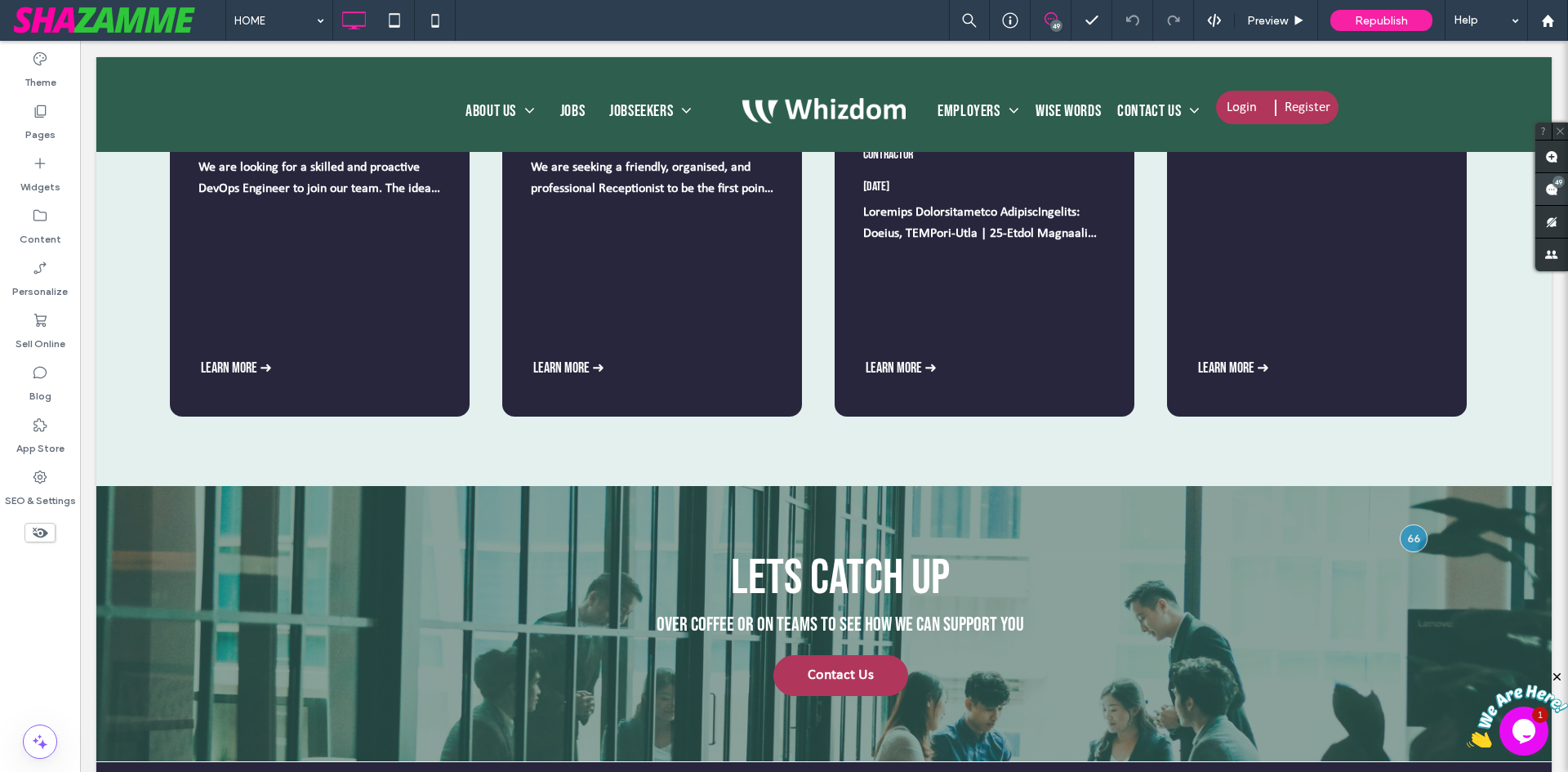
click at [1553, 186] on use at bounding box center [1551, 189] width 13 height 13
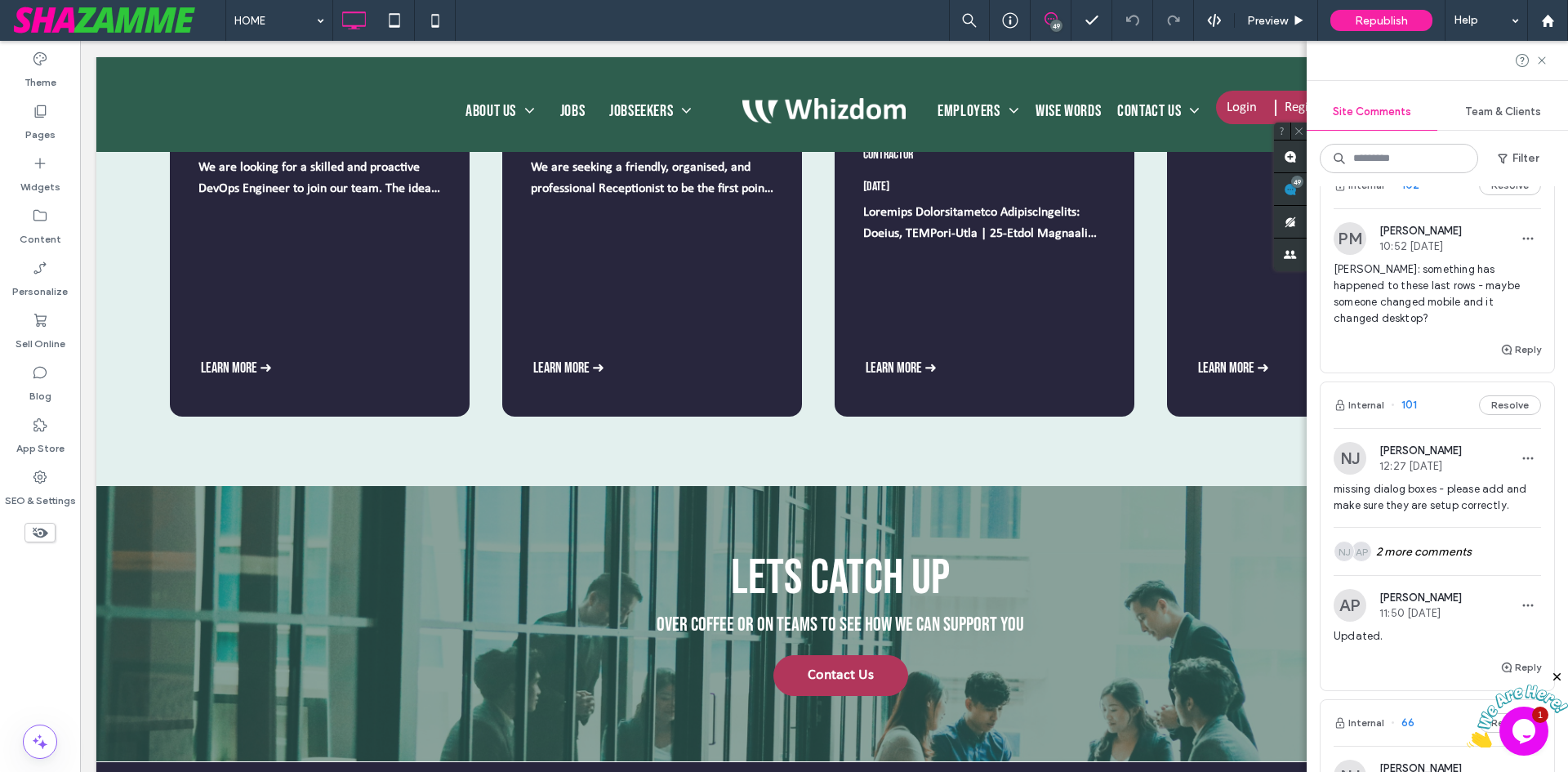
scroll to position [898, 0]
click at [1391, 316] on span "[PERSON_NAME]: something has happened to these last rows - maybe someone change…" at bounding box center [1437, 291] width 208 height 65
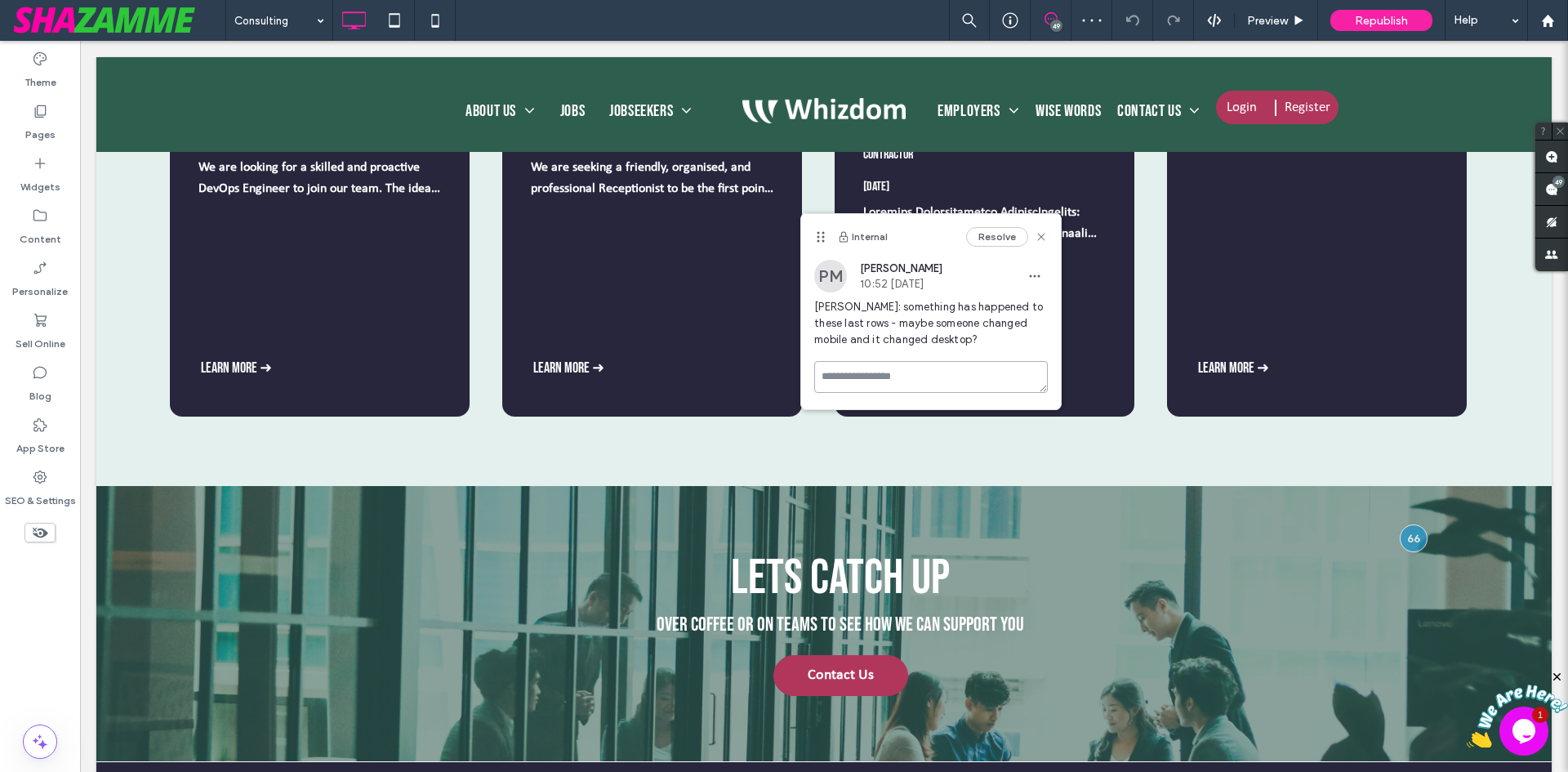
click at [870, 379] on textarea at bounding box center [931, 377] width 233 height 32
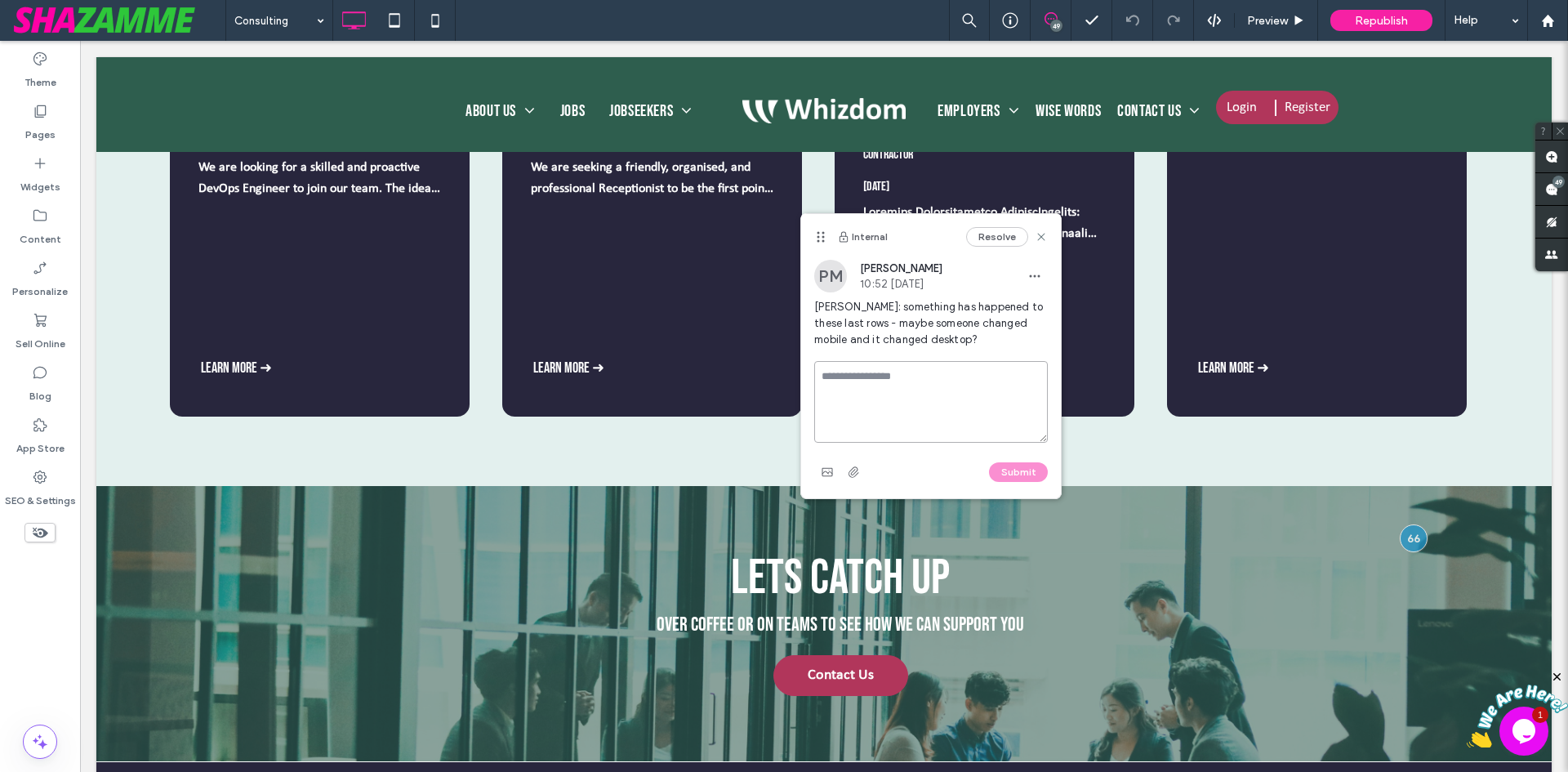
click at [960, 394] on textarea at bounding box center [931, 401] width 233 height 81
type textarea "*"
type textarea "**********"
click at [1027, 469] on button "Submit" at bounding box center [1018, 472] width 58 height 19
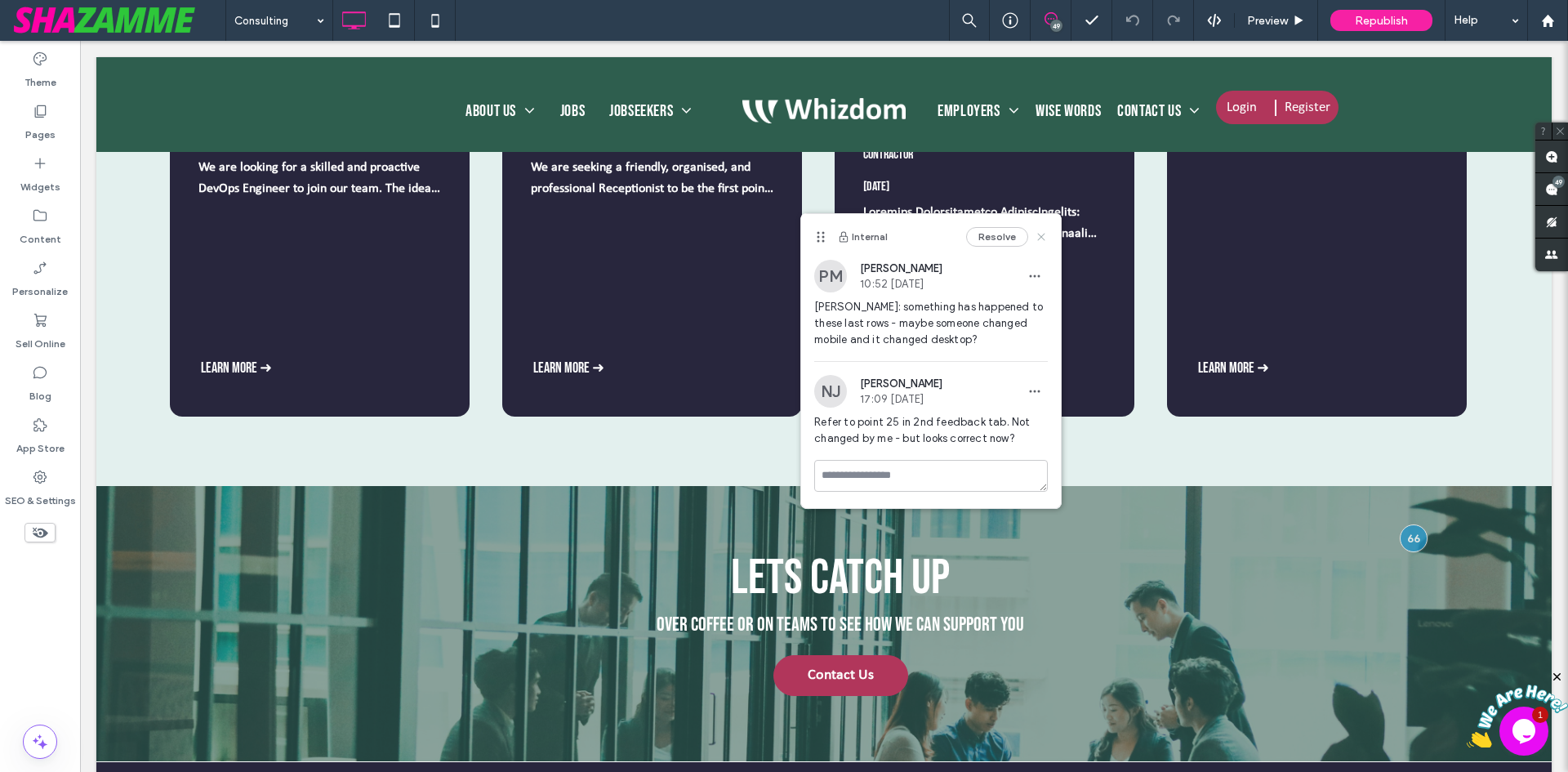
click at [1039, 239] on use at bounding box center [1042, 237] width 7 height 7
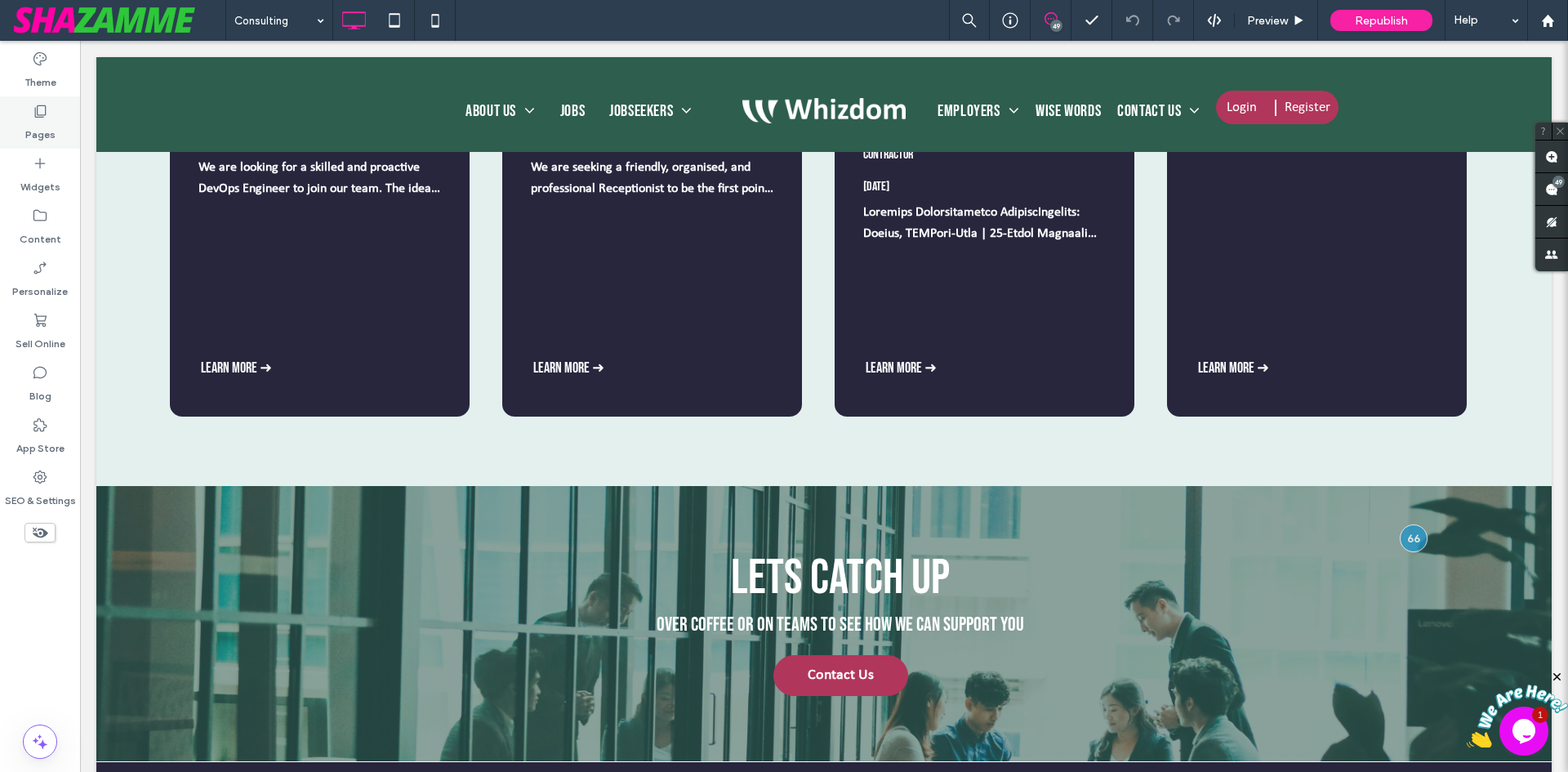
click at [20, 124] on div "Pages" at bounding box center [40, 122] width 80 height 52
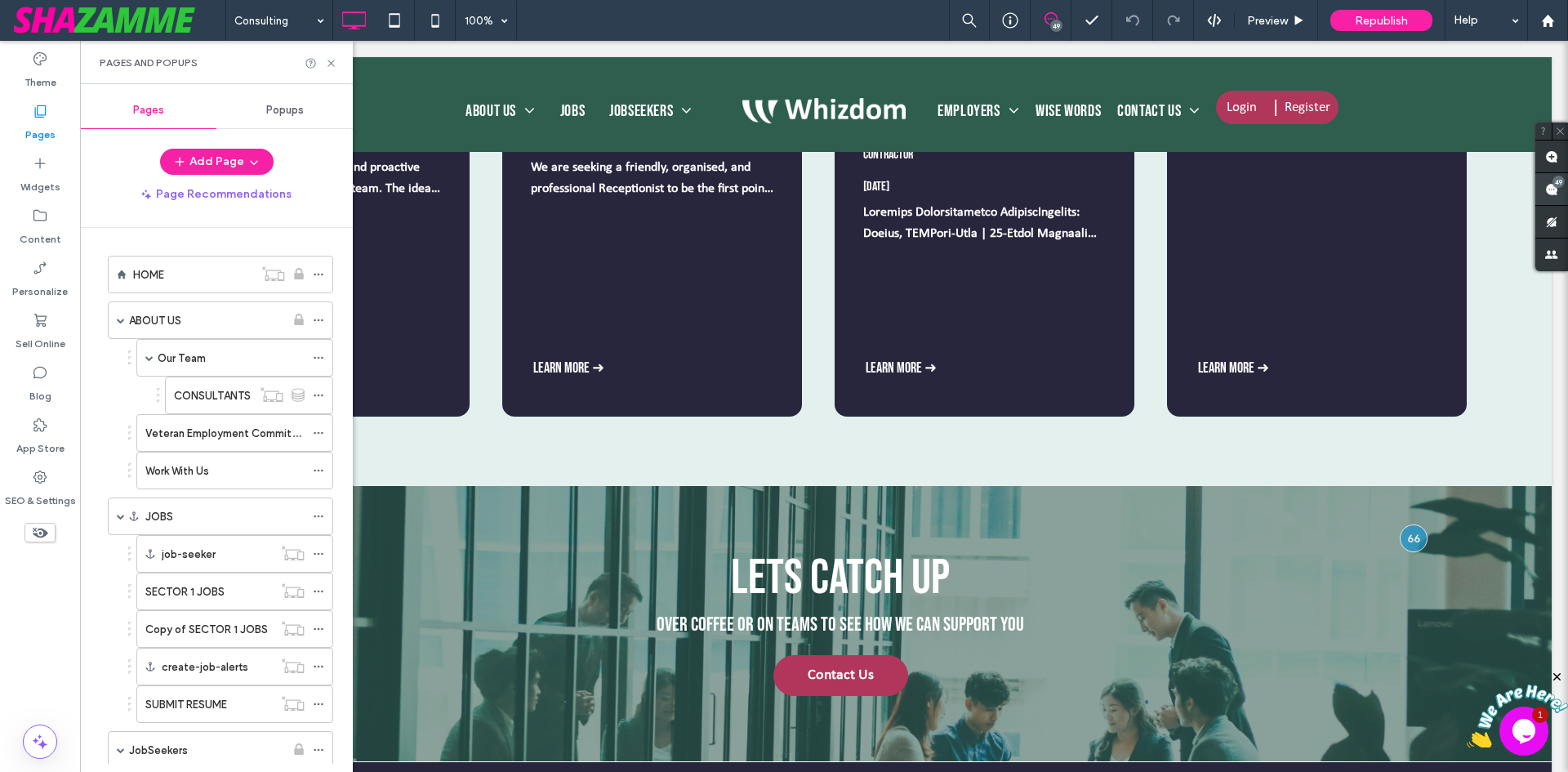
click at [1558, 179] on div "49" at bounding box center [1559, 182] width 12 height 12
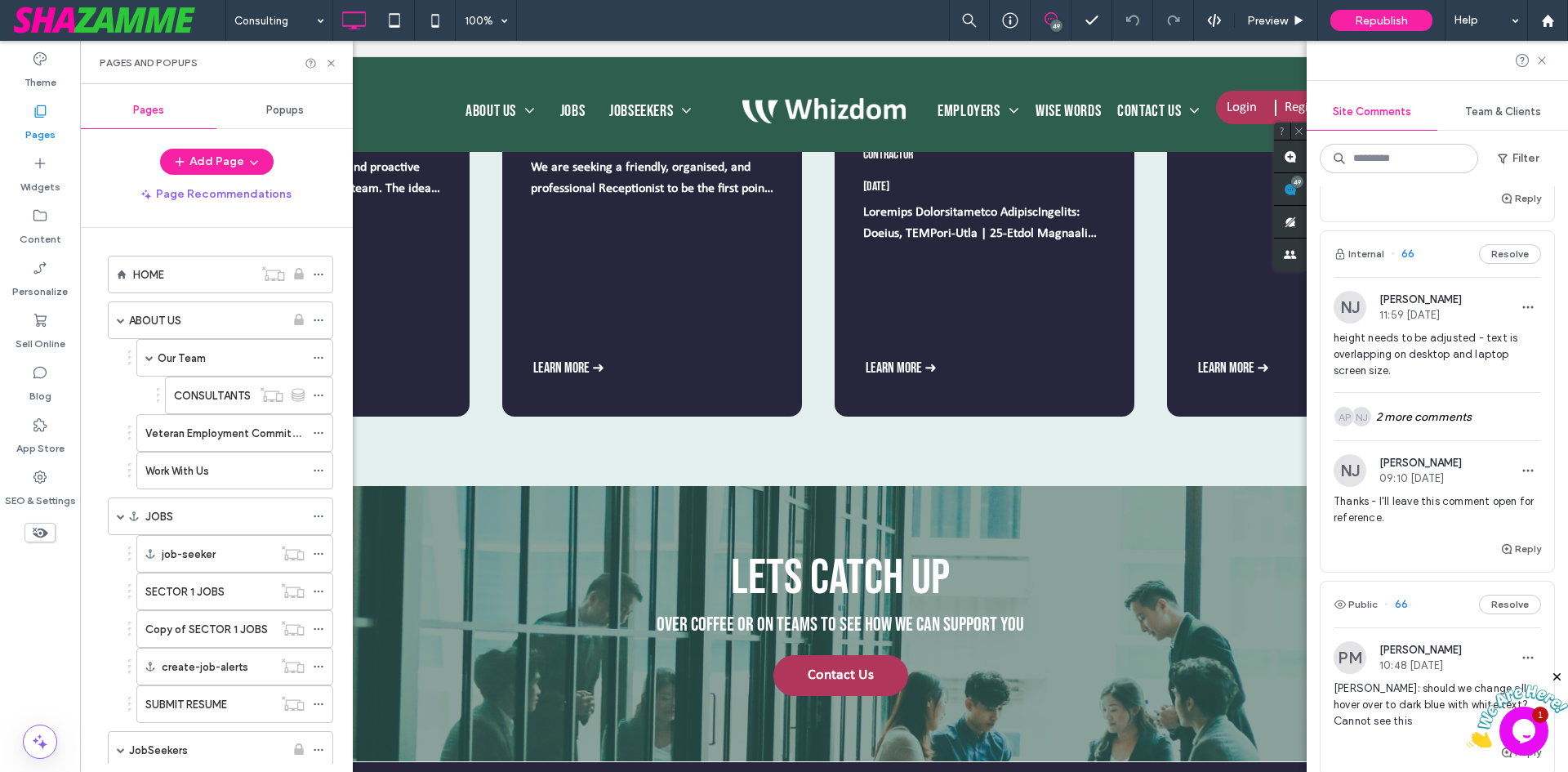
scroll to position [1388, 0]
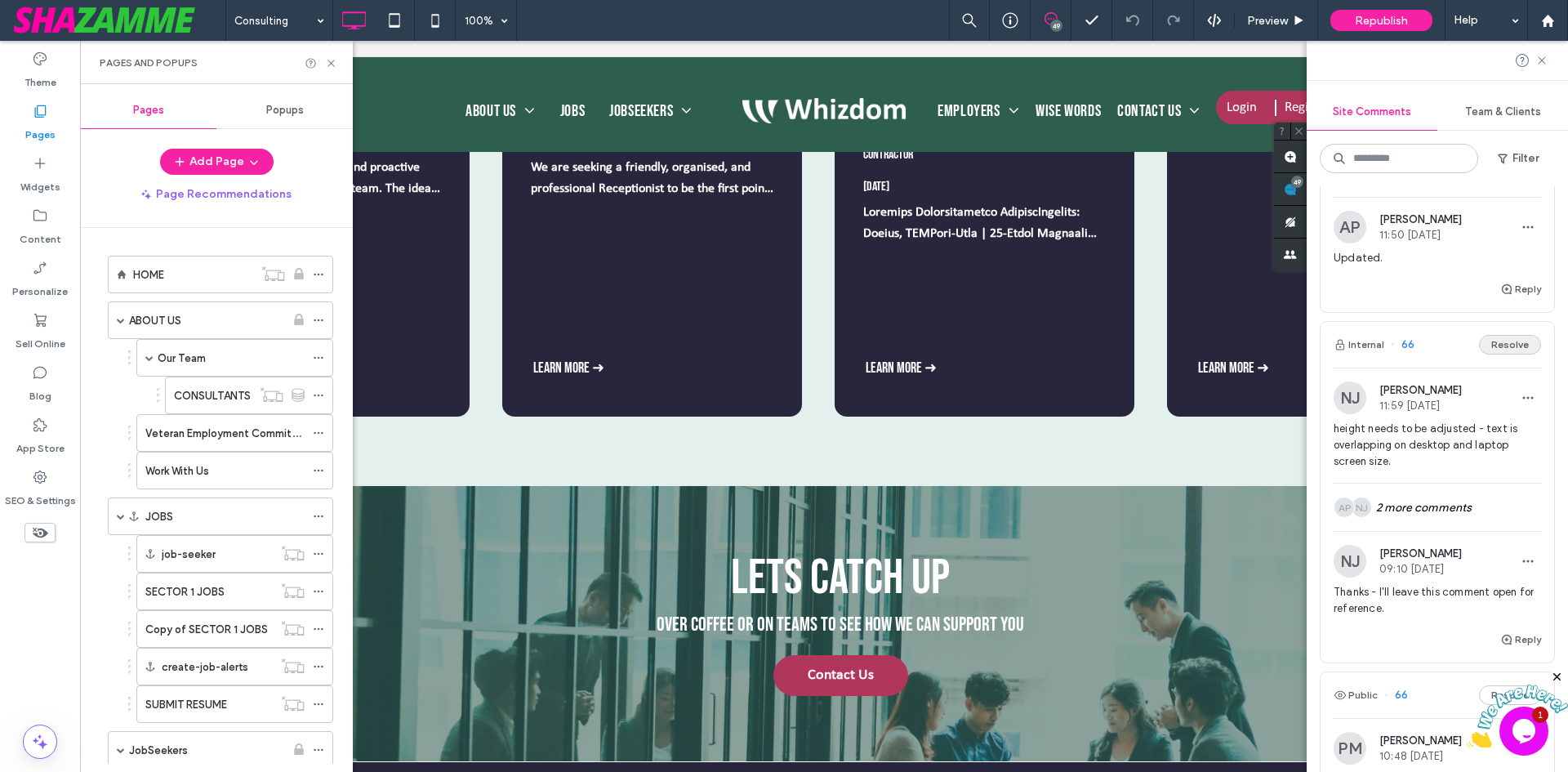
click at [1499, 355] on button "Resolve" at bounding box center [1510, 345] width 62 height 19
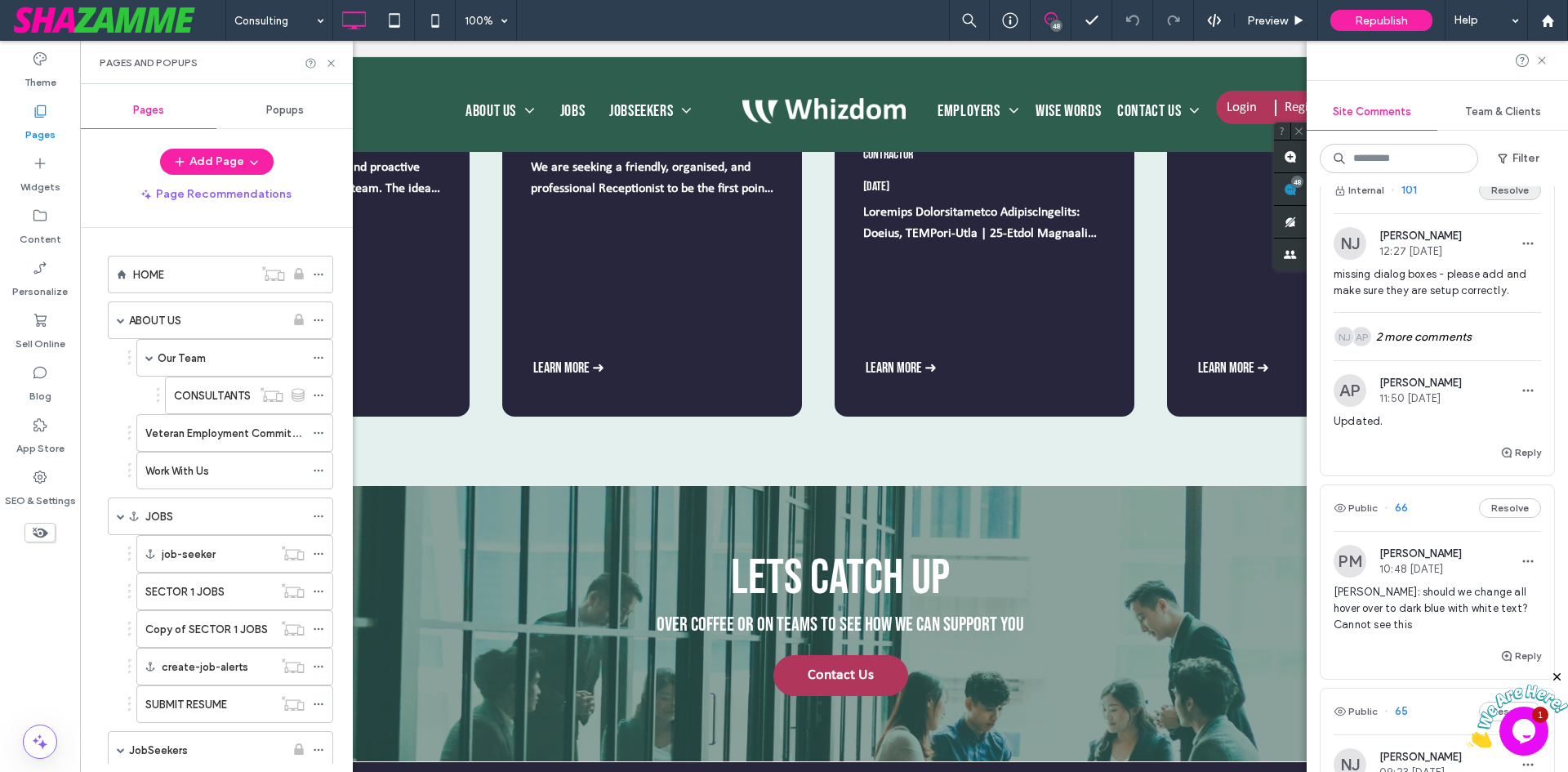
click at [1502, 200] on button "Resolve" at bounding box center [1510, 190] width 62 height 19
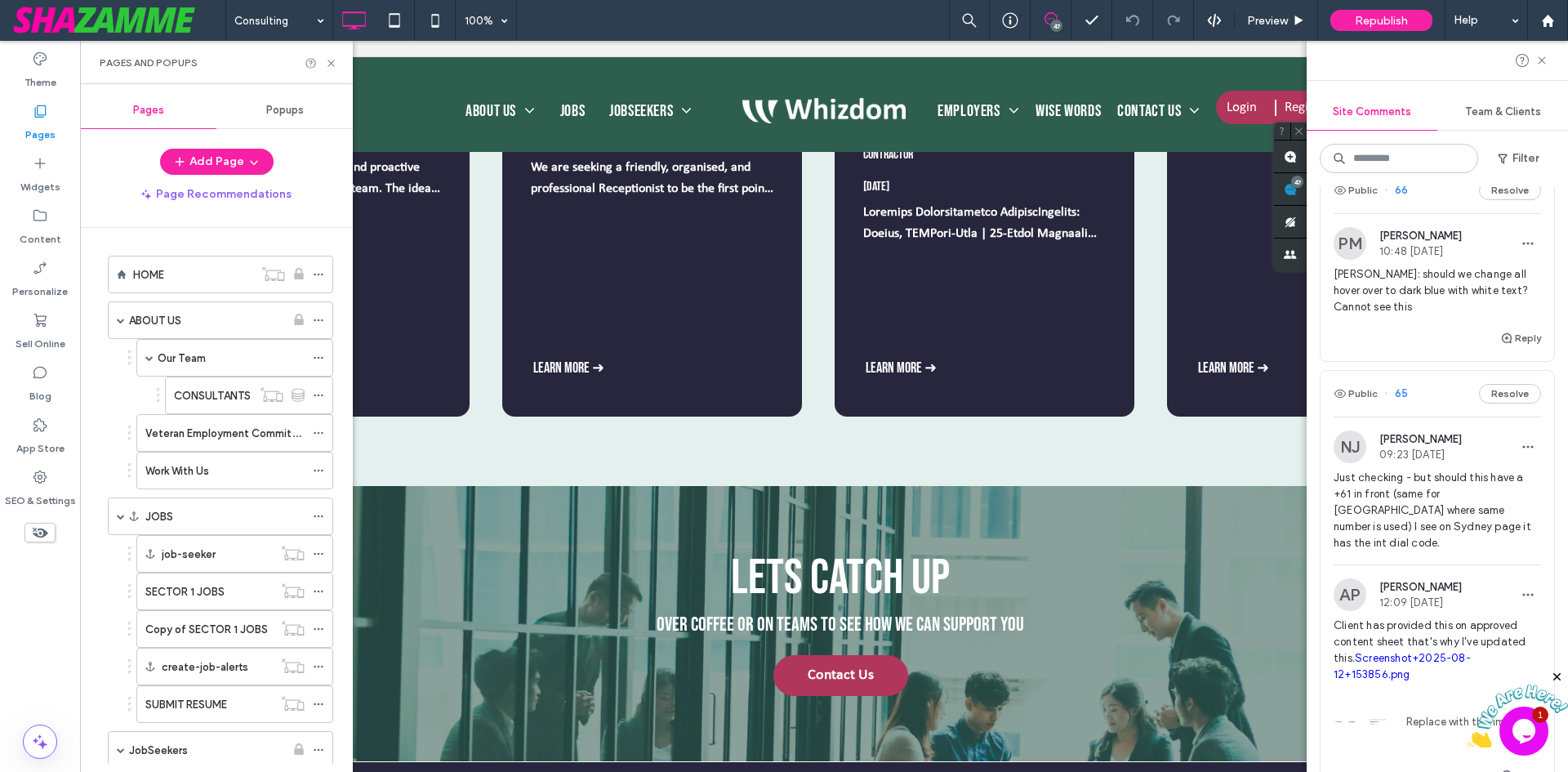
scroll to position [907, 0]
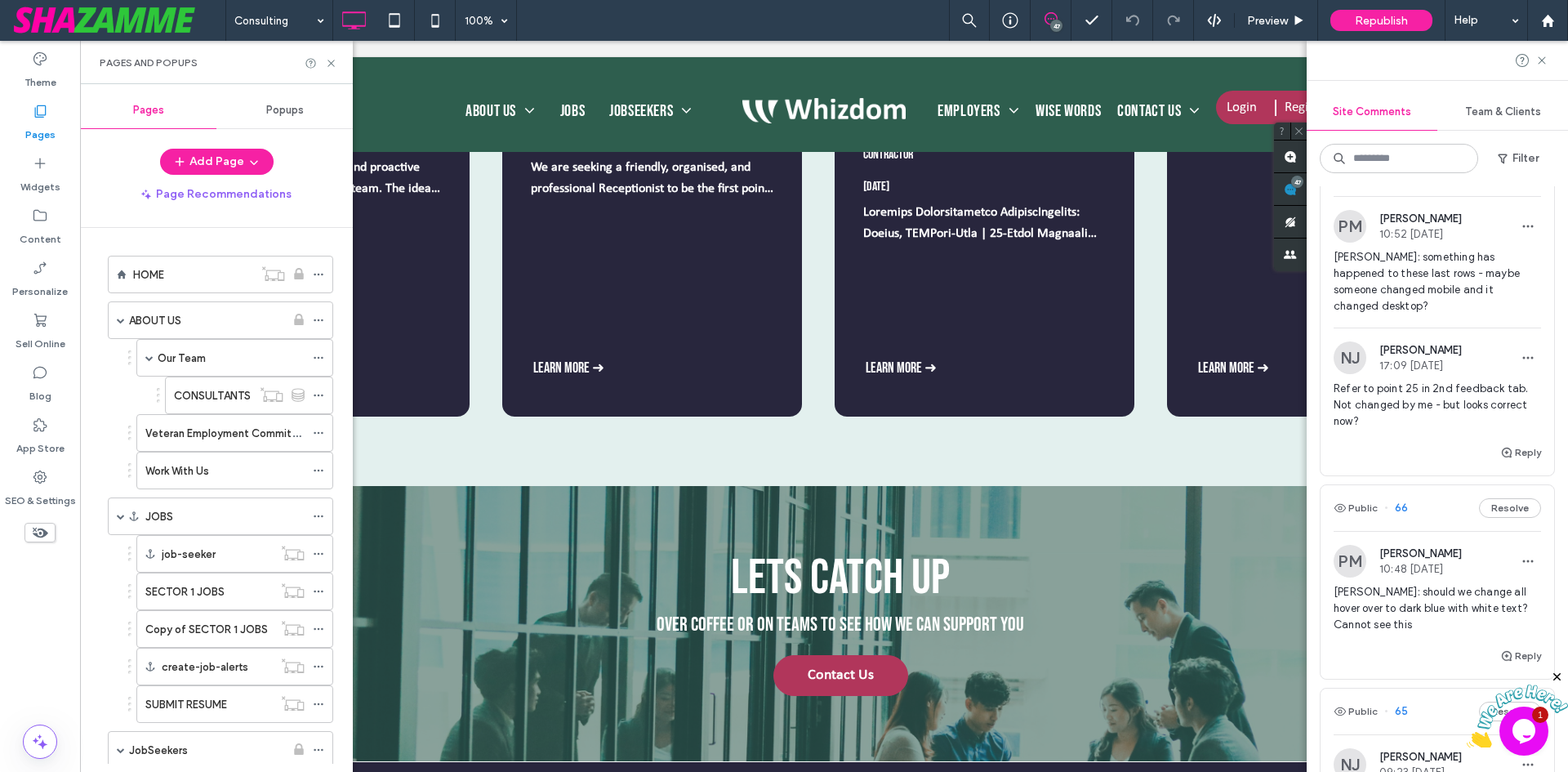
click at [1499, 183] on button "Resolve" at bounding box center [1510, 173] width 62 height 19
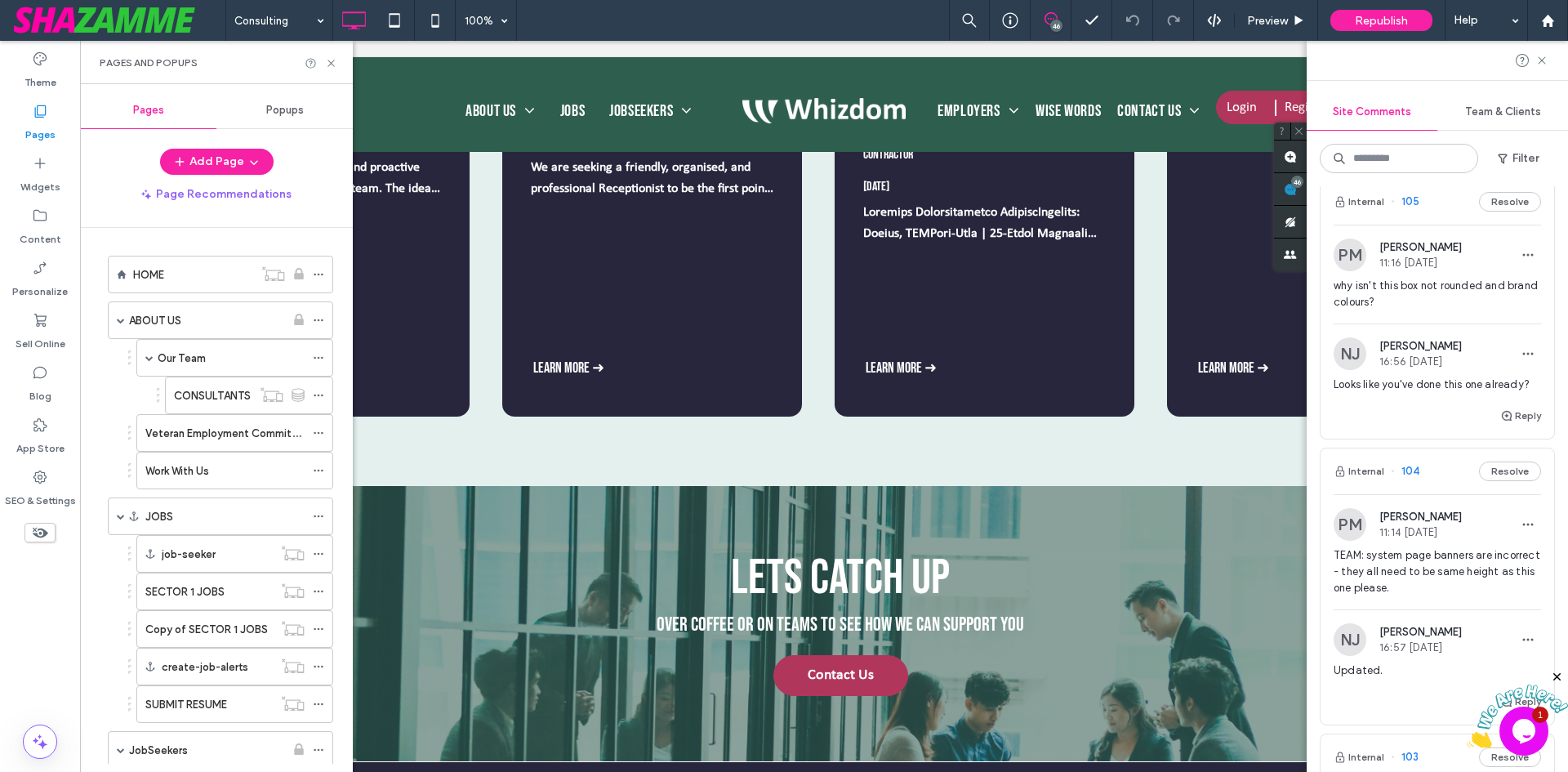
scroll to position [0, 0]
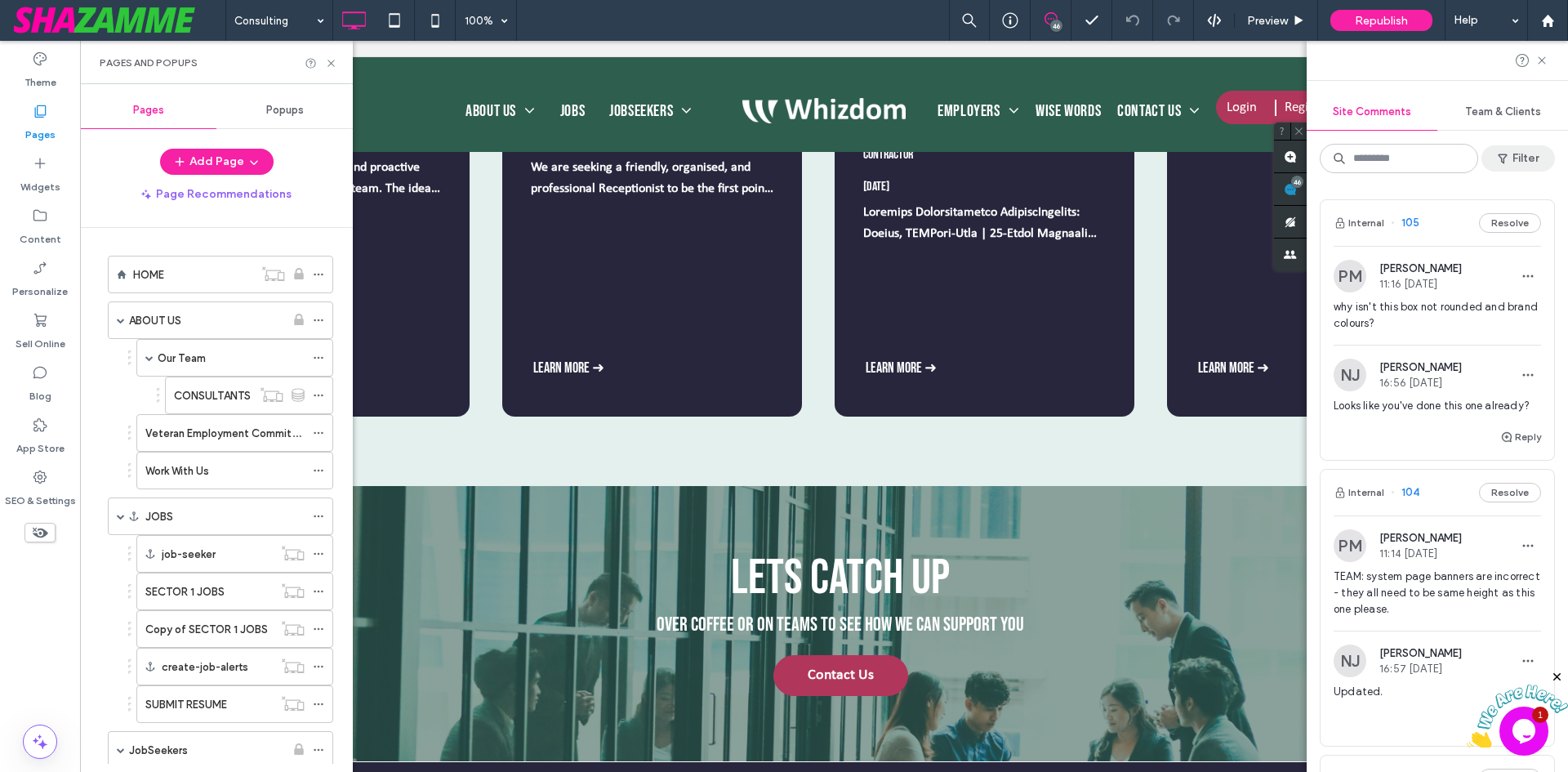
click at [1520, 157] on button "Filter" at bounding box center [1518, 158] width 73 height 27
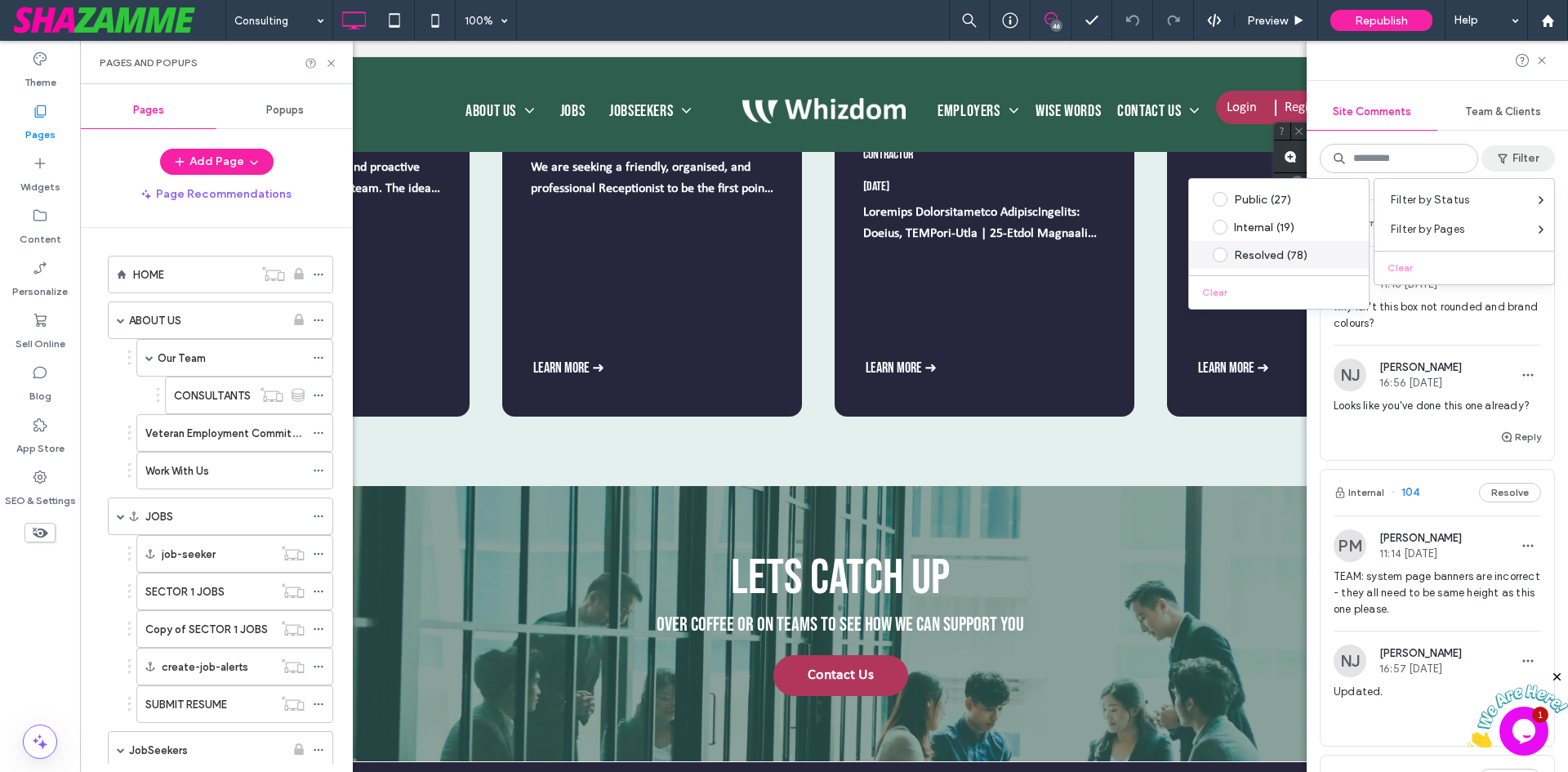
click at [1266, 248] on div "Resolved (78)" at bounding box center [1291, 256] width 115 height 14
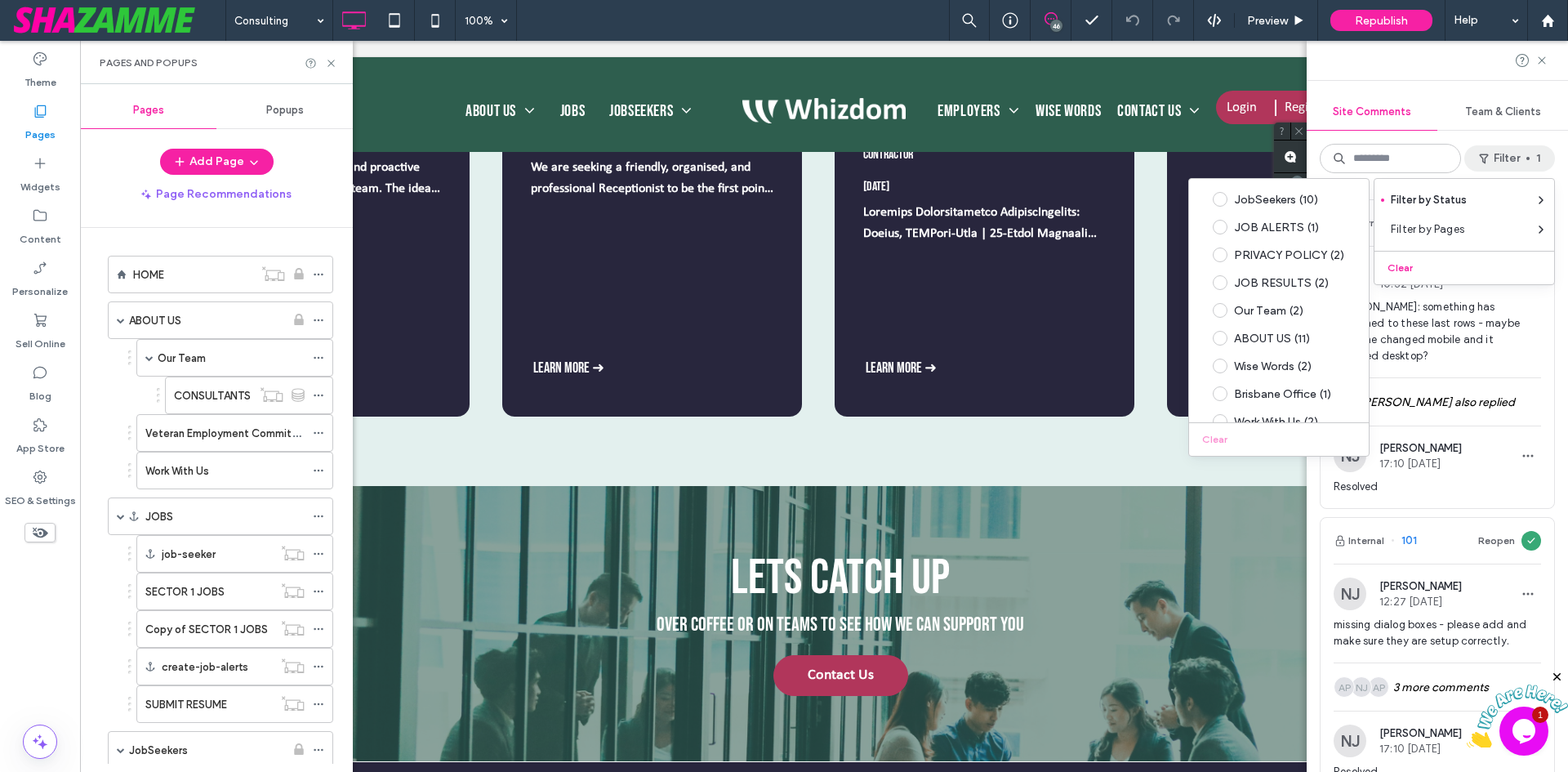
click at [1553, 486] on div "Internal 102 Reopen PM [PERSON_NAME] 10:52 [DATE] [PERSON_NAME]: something has …" at bounding box center [1438, 479] width 262 height 585
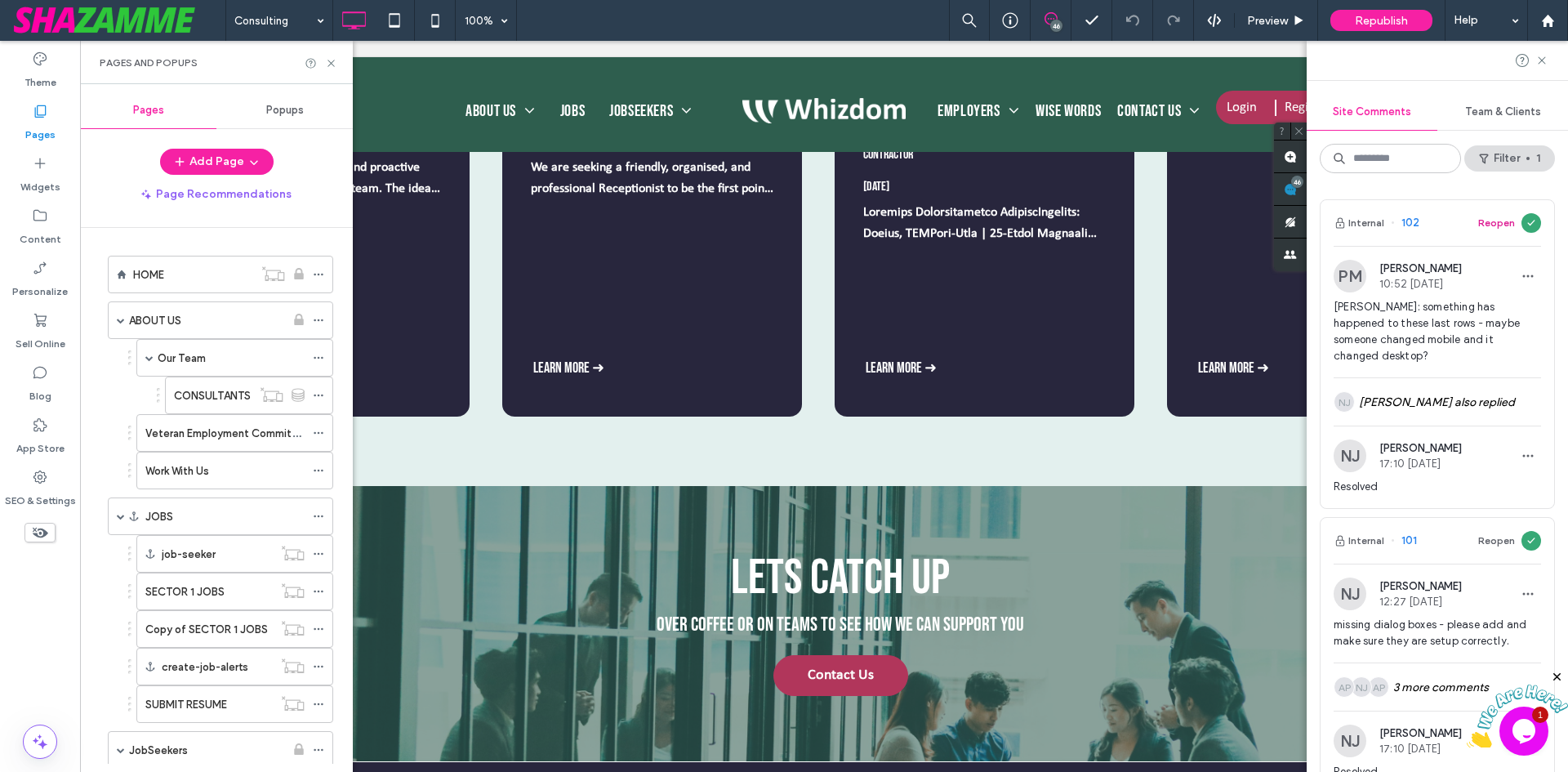
click at [1487, 221] on button "Reopen" at bounding box center [1497, 223] width 37 height 19
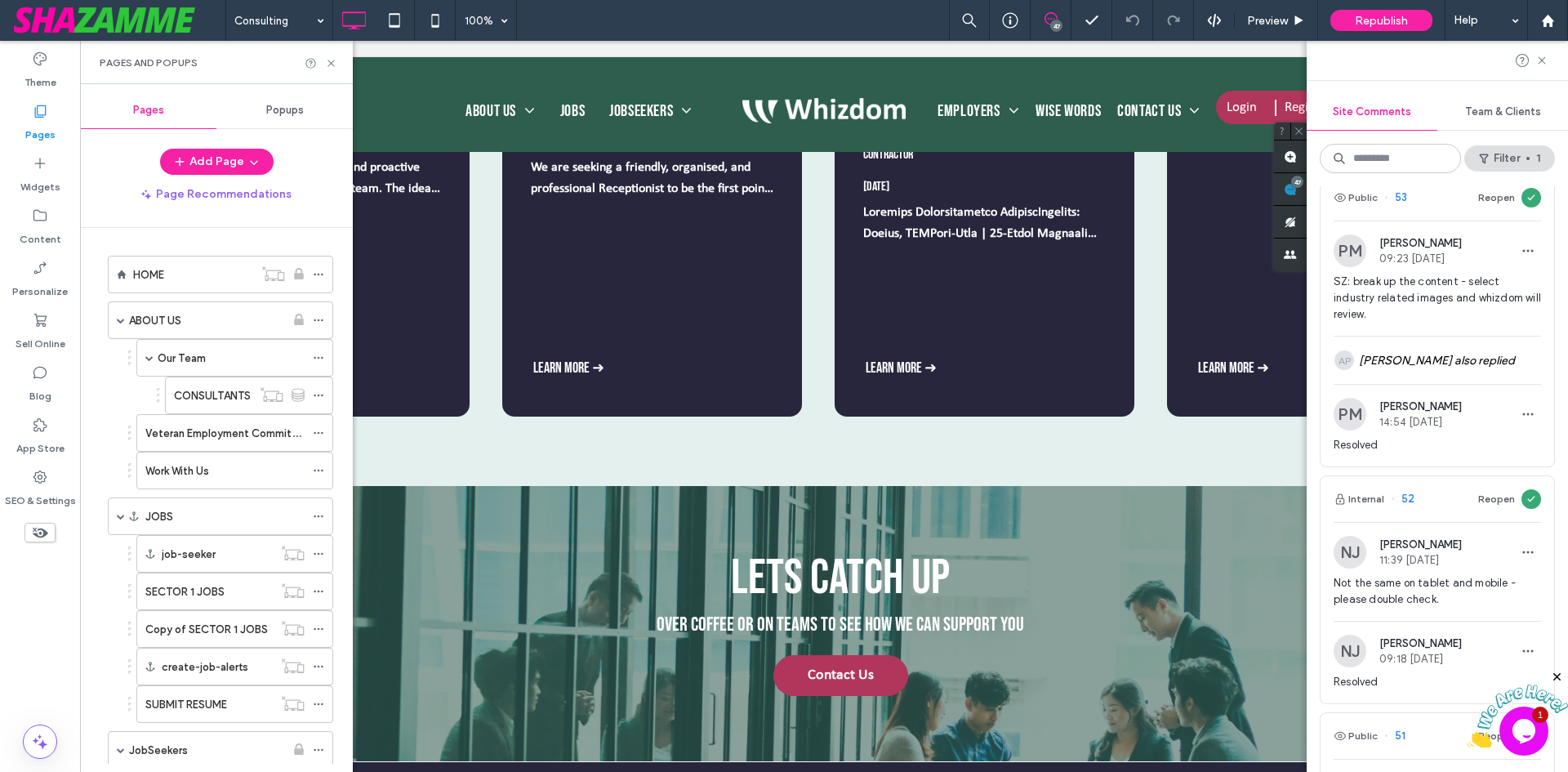
scroll to position [9881, 0]
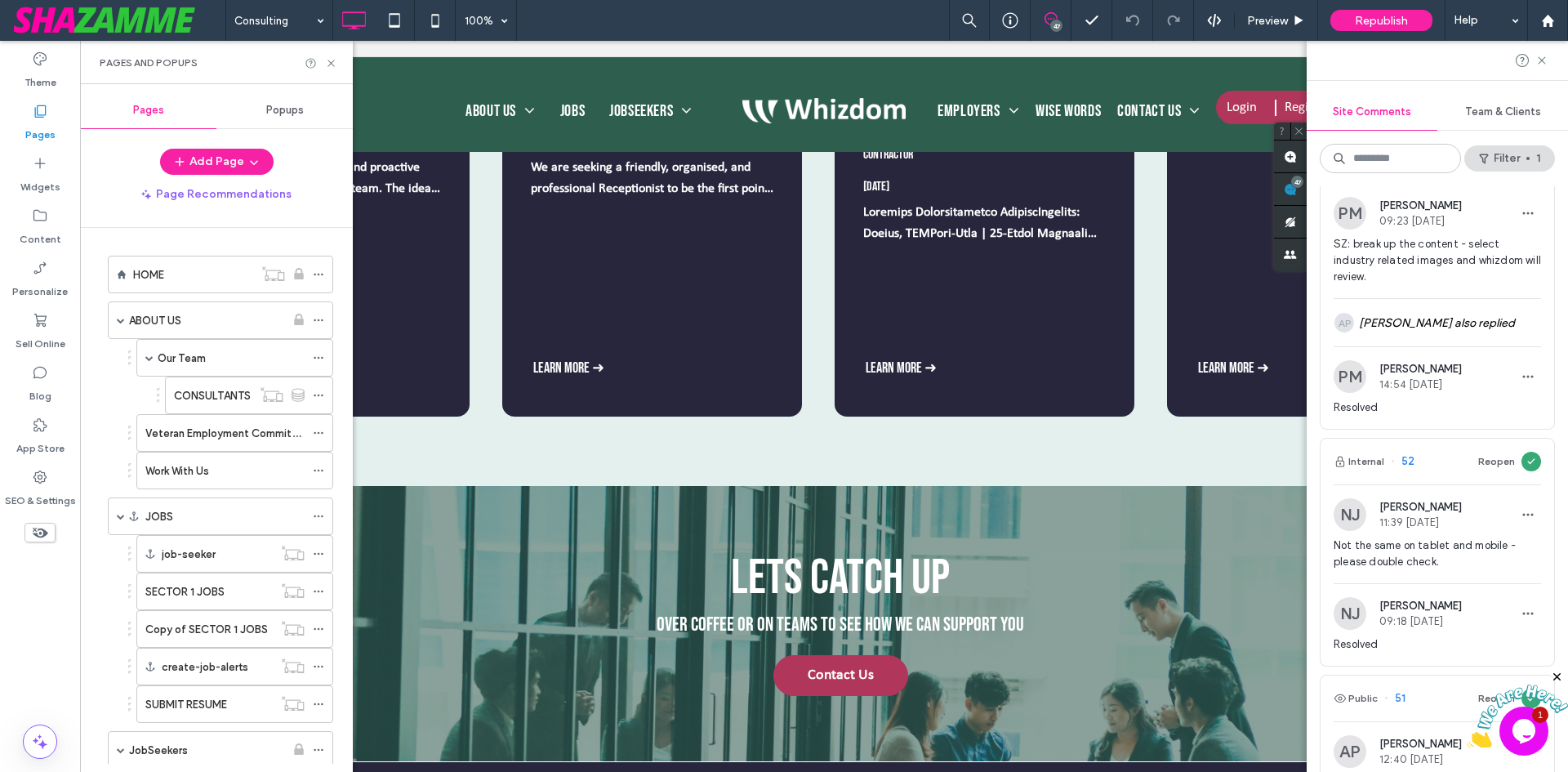
click at [1393, 113] on span "Site Comments" at bounding box center [1372, 111] width 79 height 13
click at [1537, 157] on button "Filter 1" at bounding box center [1510, 158] width 91 height 27
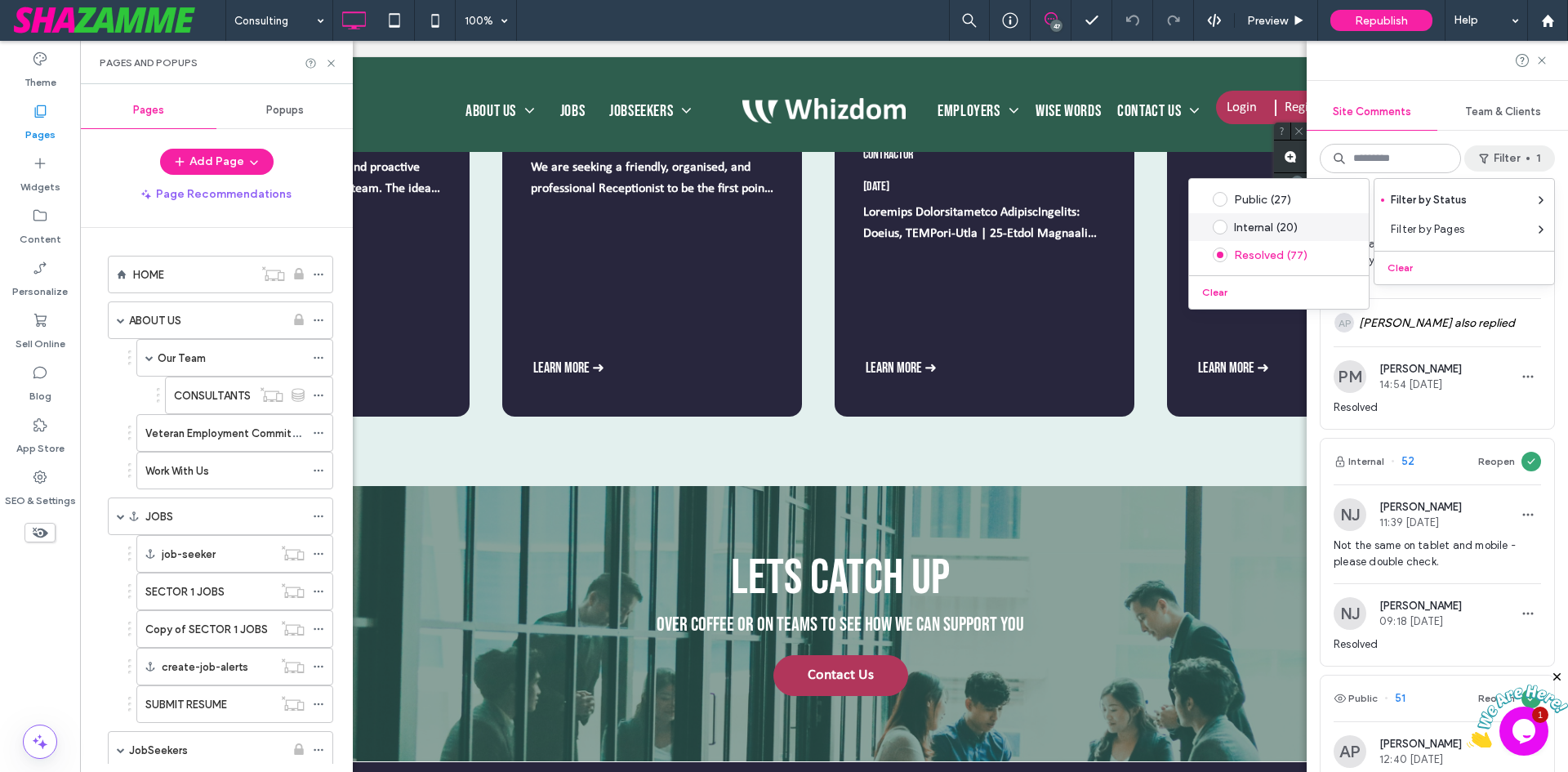
click at [1257, 225] on div "Internal (20)" at bounding box center [1291, 227] width 115 height 14
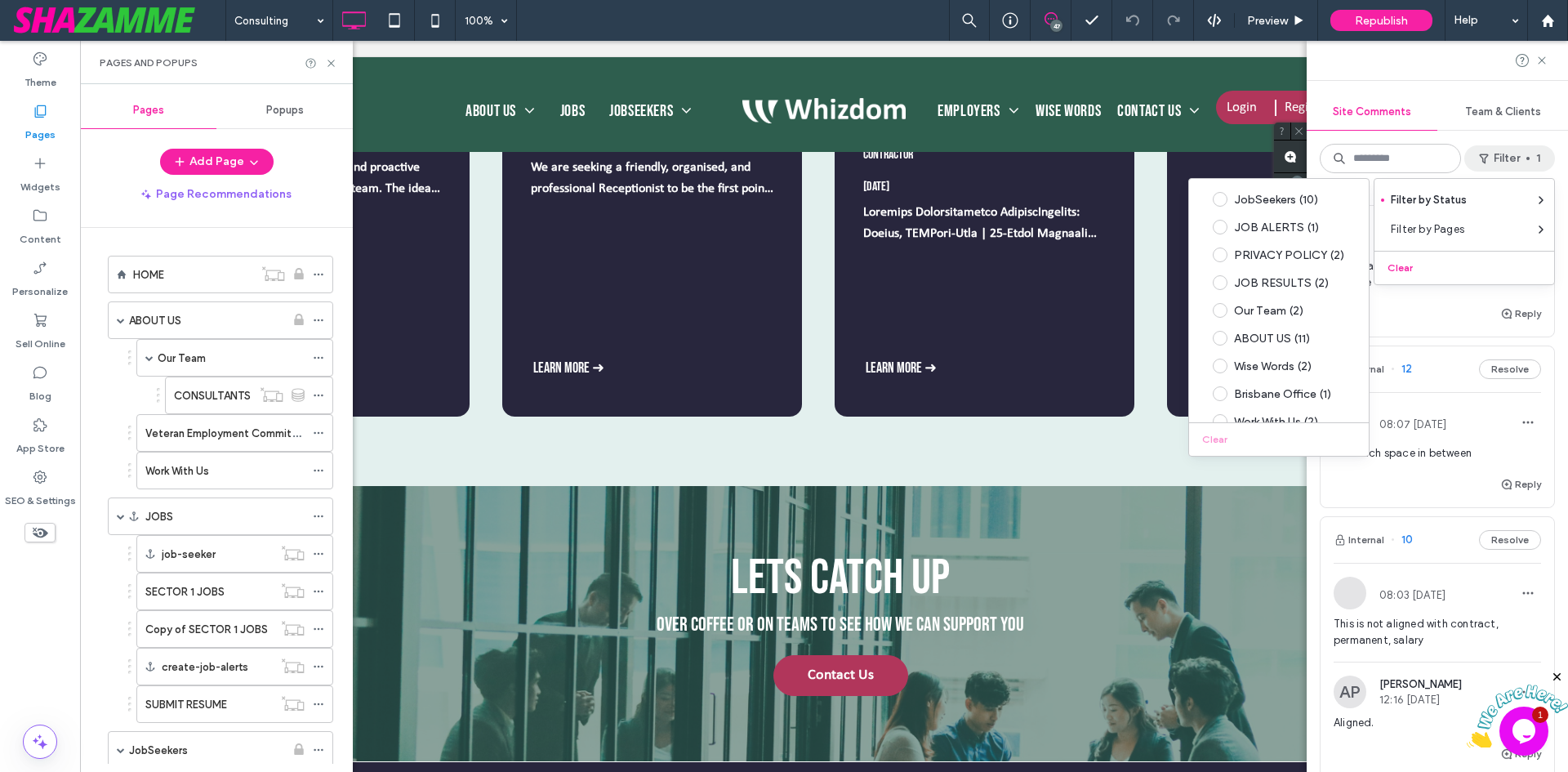
scroll to position [4475, 0]
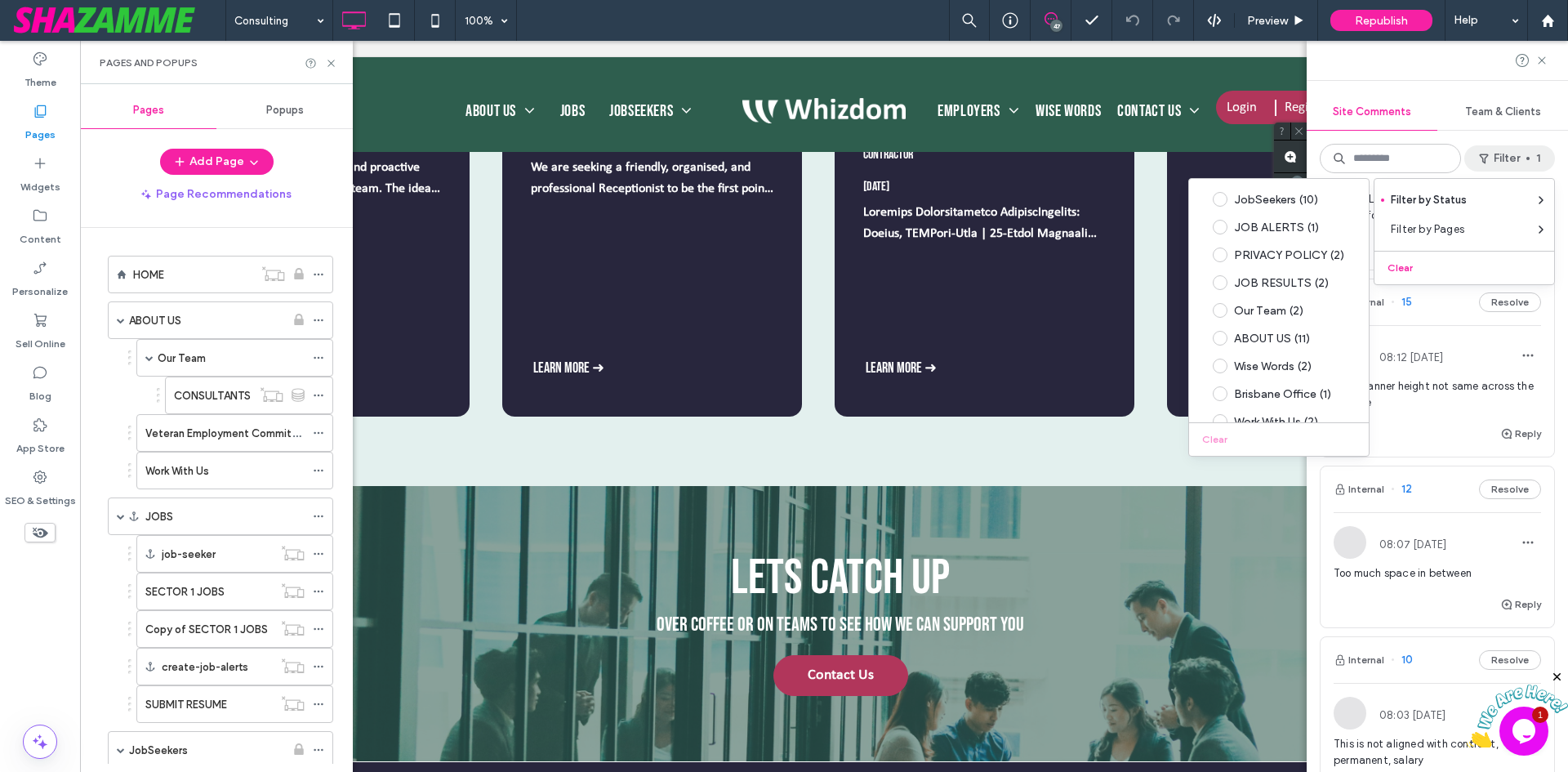
click at [1554, 435] on div "Internal 105 Resolve PM [PERSON_NAME] 11:16 [DATE] why isn't this box not round…" at bounding box center [1438, 479] width 262 height 585
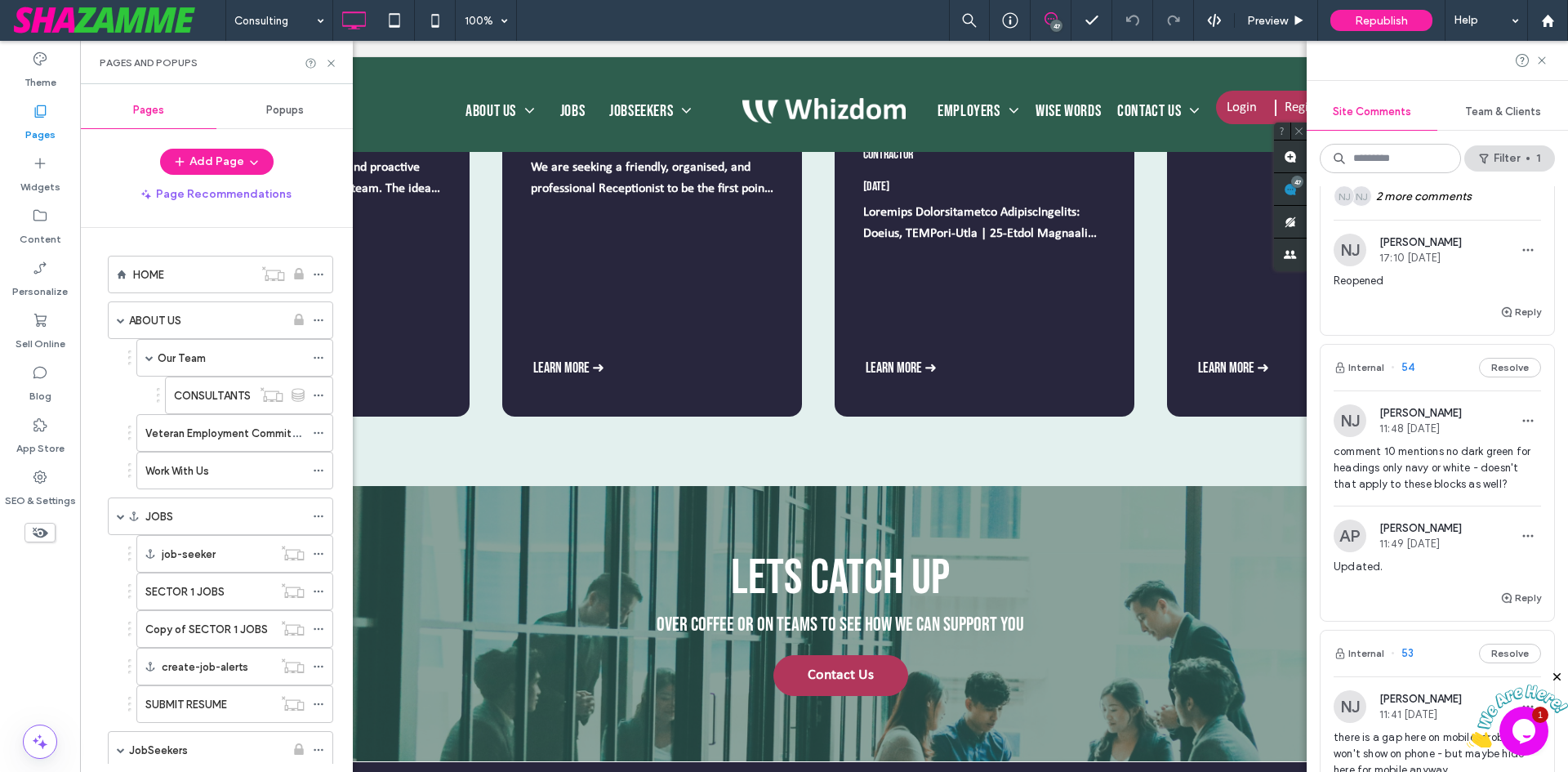
scroll to position [1062, 0]
click at [1511, 324] on button "Reply" at bounding box center [1520, 314] width 41 height 19
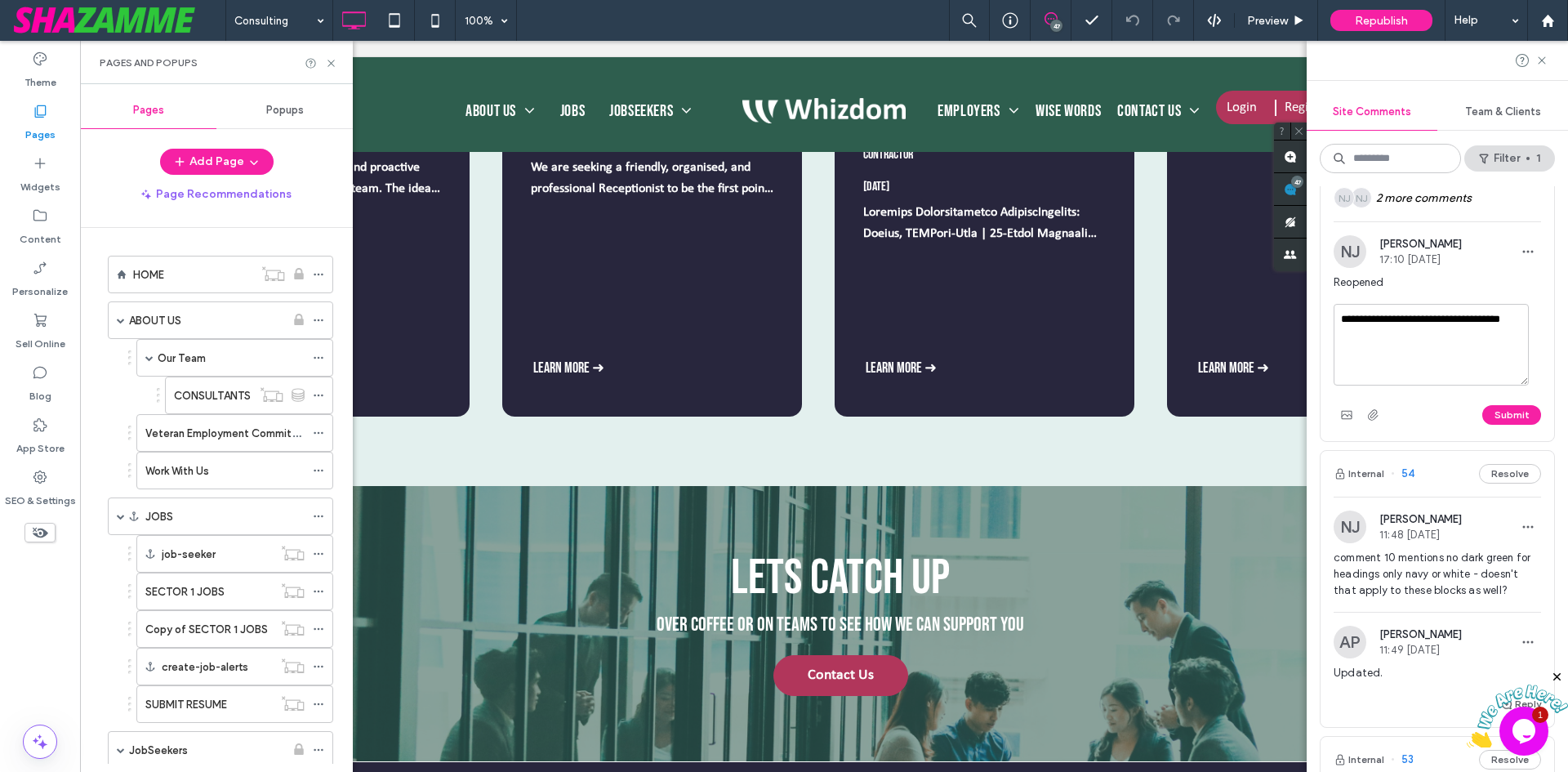
click at [1356, 338] on textarea "**********" at bounding box center [1431, 345] width 195 height 81
type textarea "**********"
click at [1518, 424] on button "Submit" at bounding box center [1511, 415] width 58 height 19
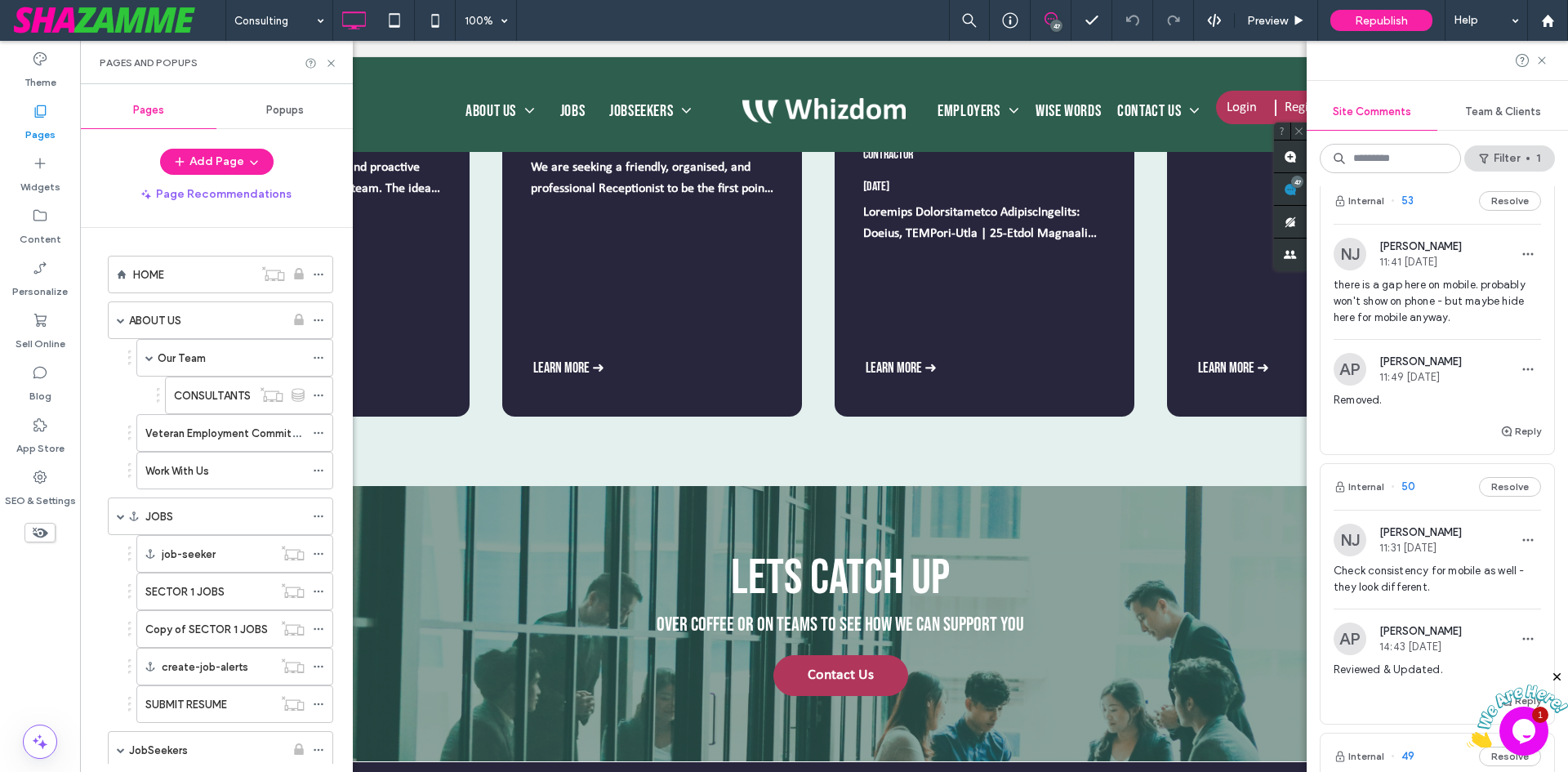
scroll to position [1552, 0]
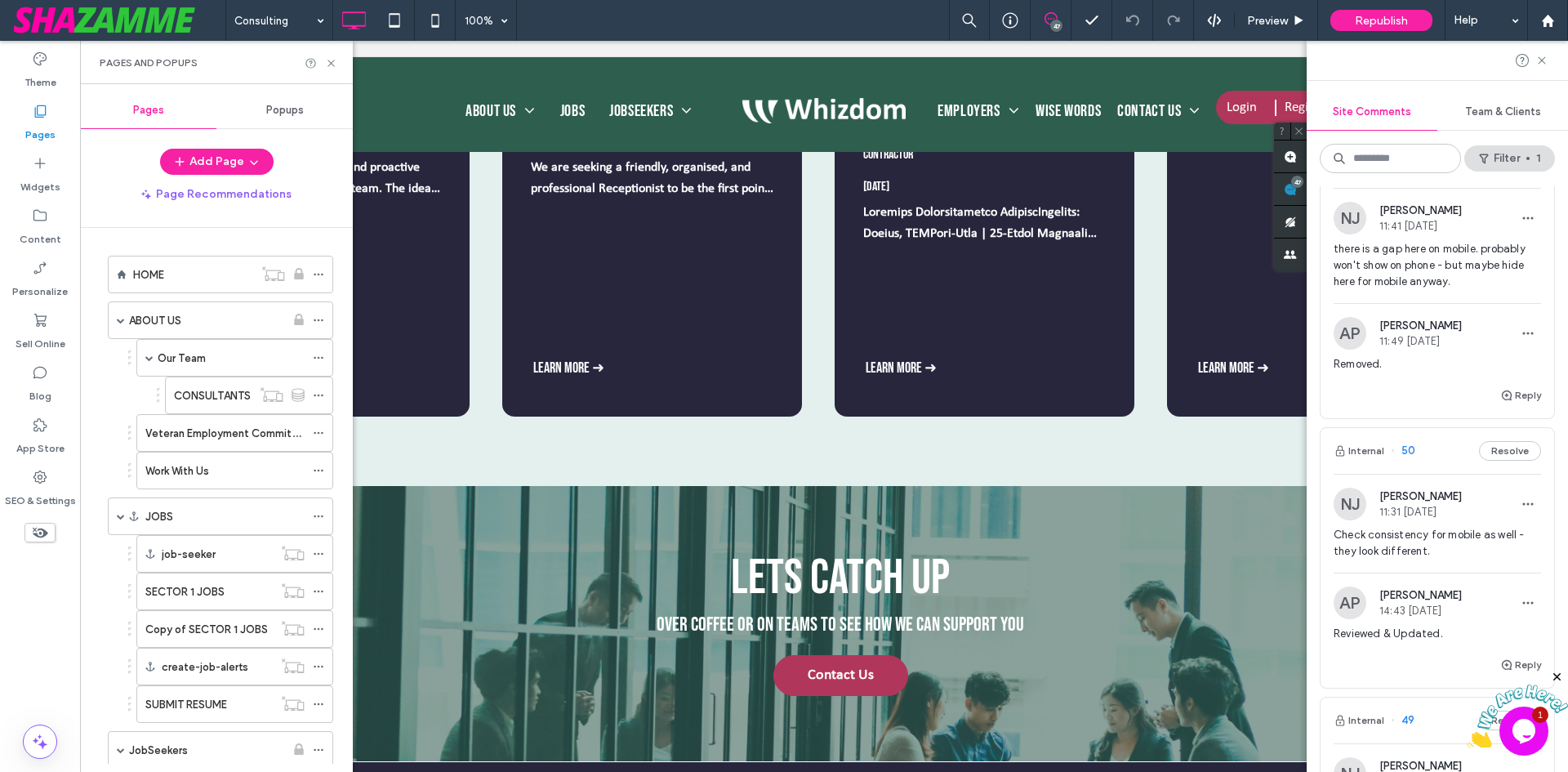
click at [1503, 175] on button "Resolve" at bounding box center [1510, 164] width 62 height 19
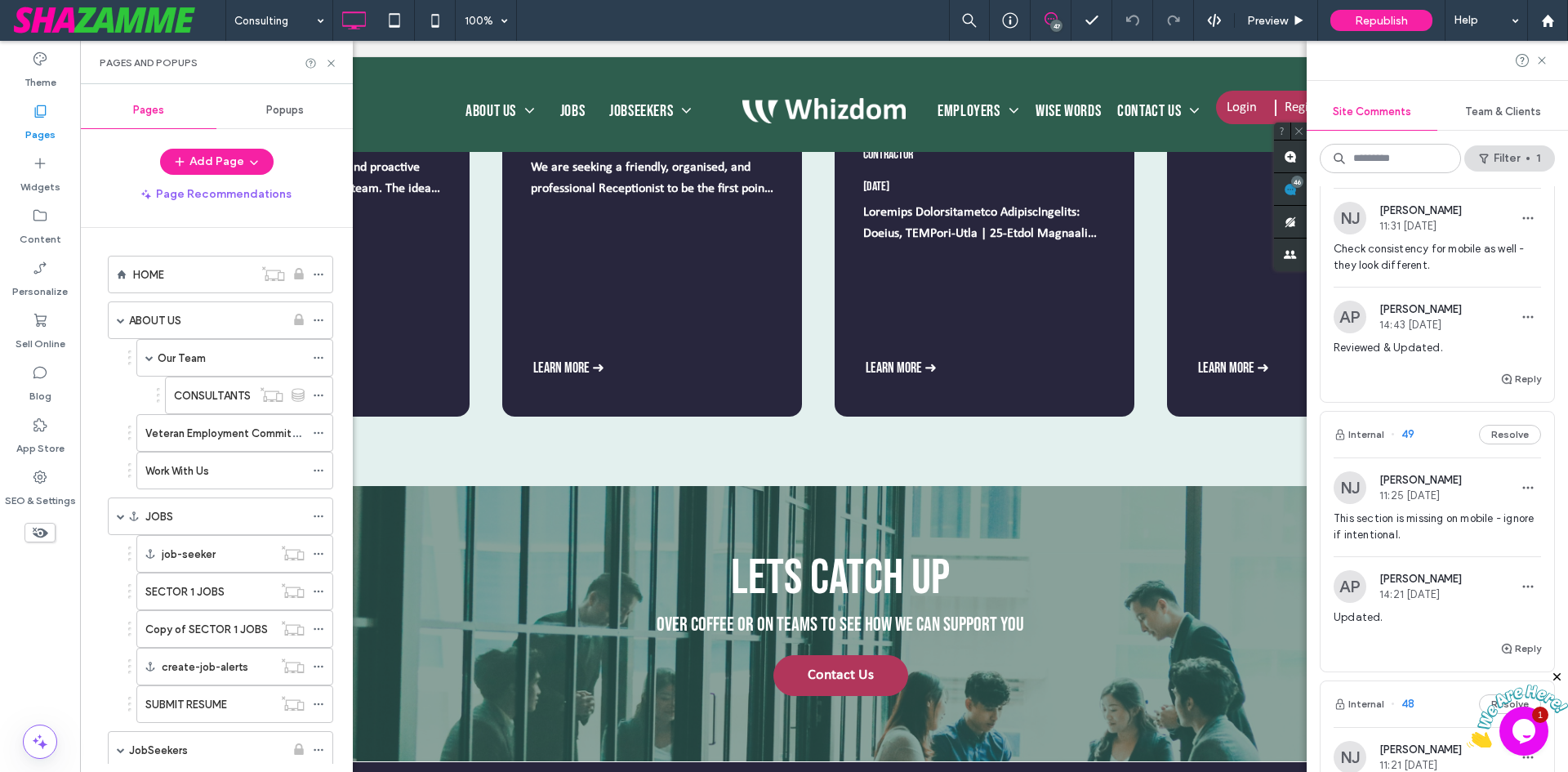
scroll to position [1218, 0]
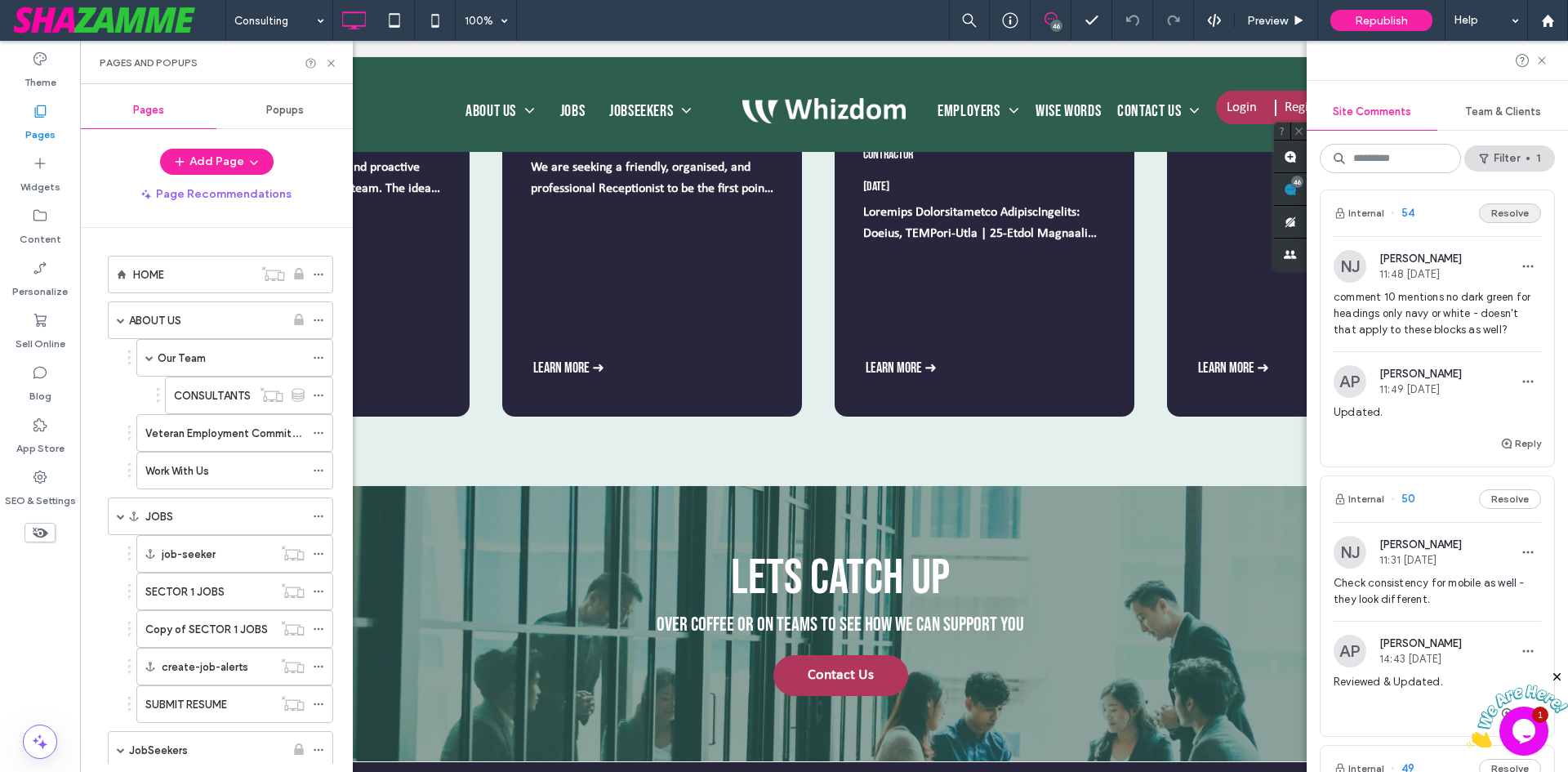
click at [1508, 223] on button "Resolve" at bounding box center [1510, 213] width 62 height 19
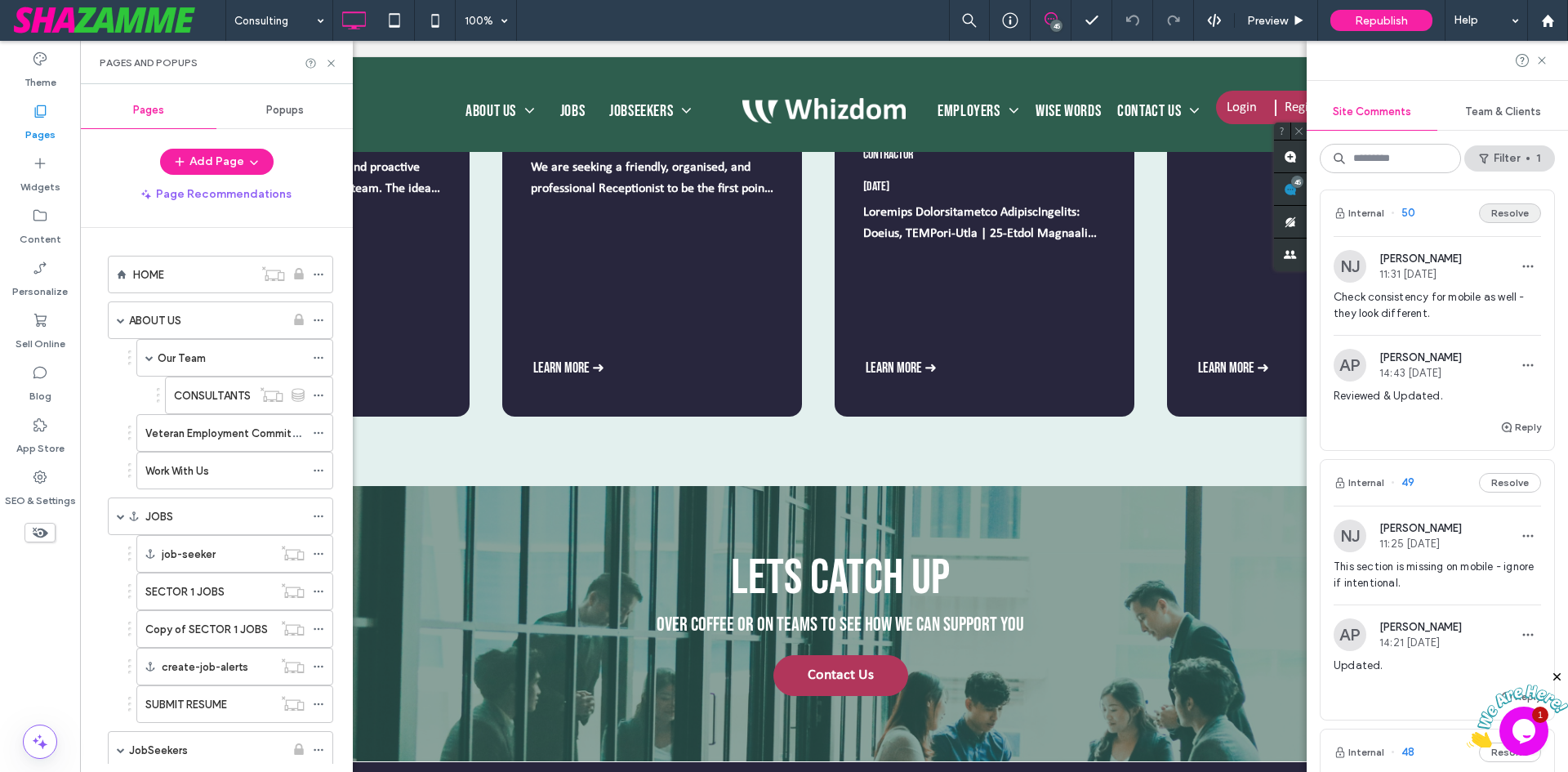
click at [1502, 223] on button "Resolve" at bounding box center [1510, 213] width 62 height 19
click at [1498, 223] on button "Resolve" at bounding box center [1510, 213] width 62 height 19
click at [1493, 223] on button "Resolve" at bounding box center [1510, 213] width 62 height 19
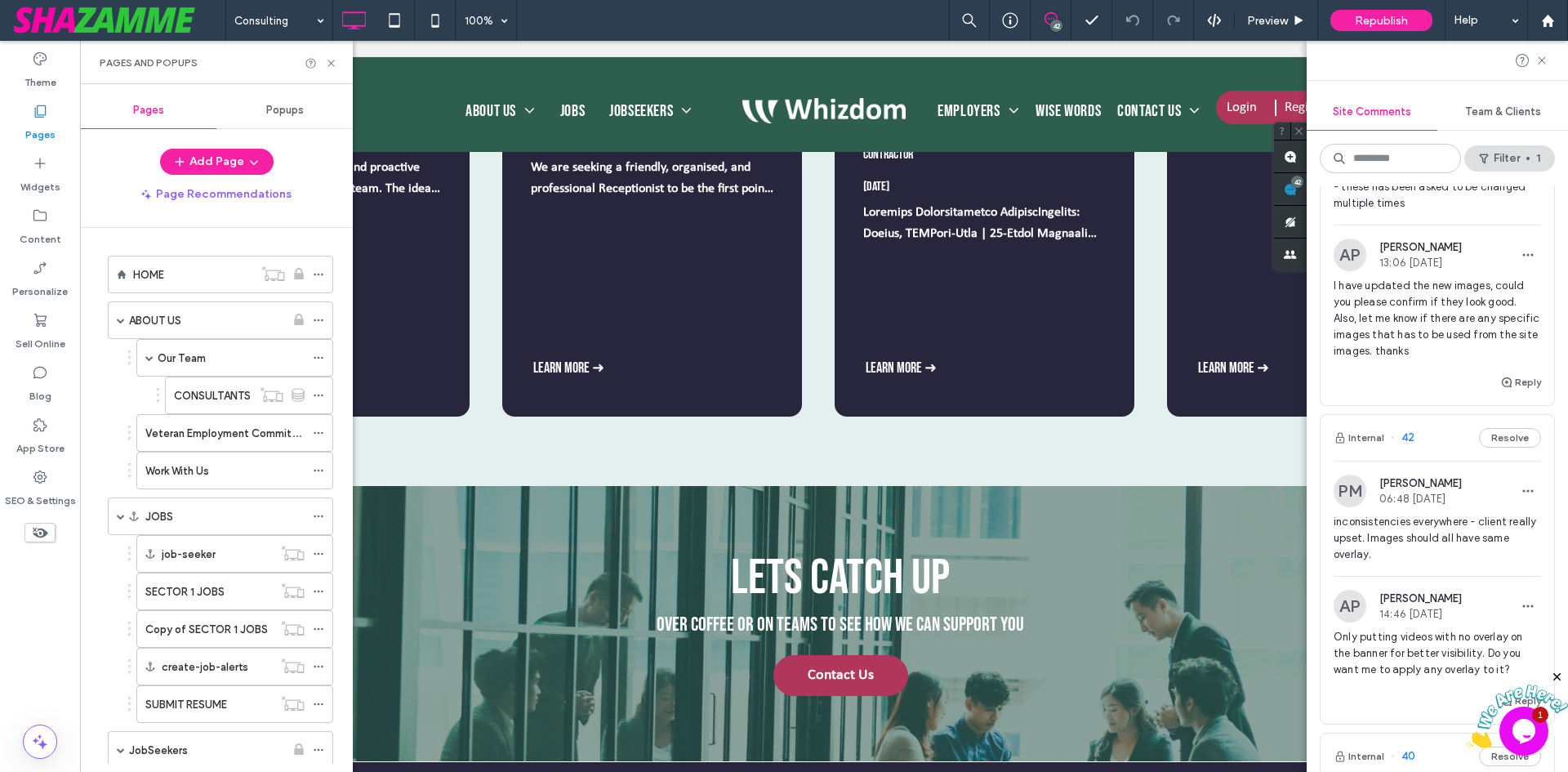
scroll to position [2042, 0]
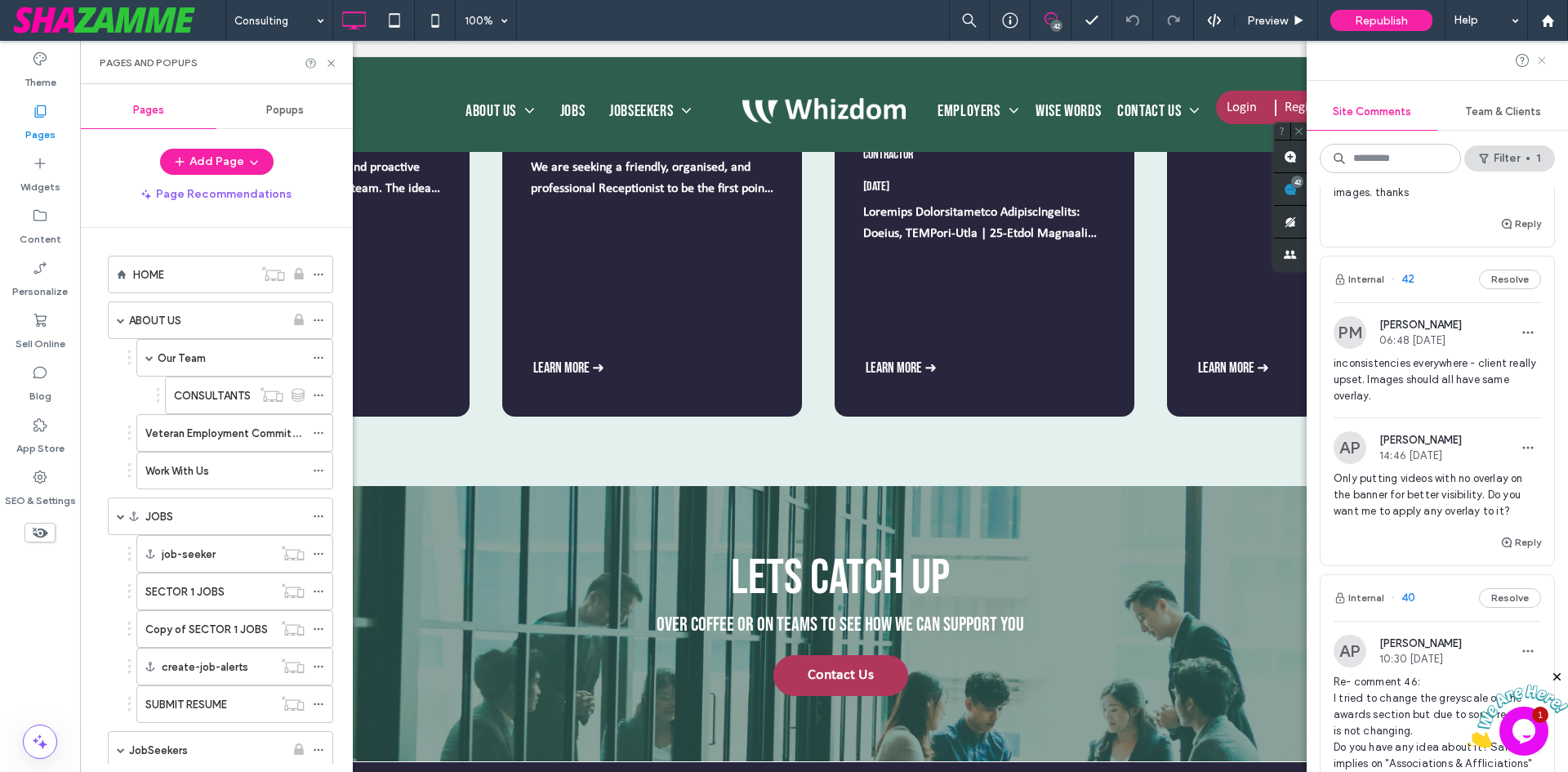
click at [1545, 64] on use at bounding box center [1541, 60] width 7 height 7
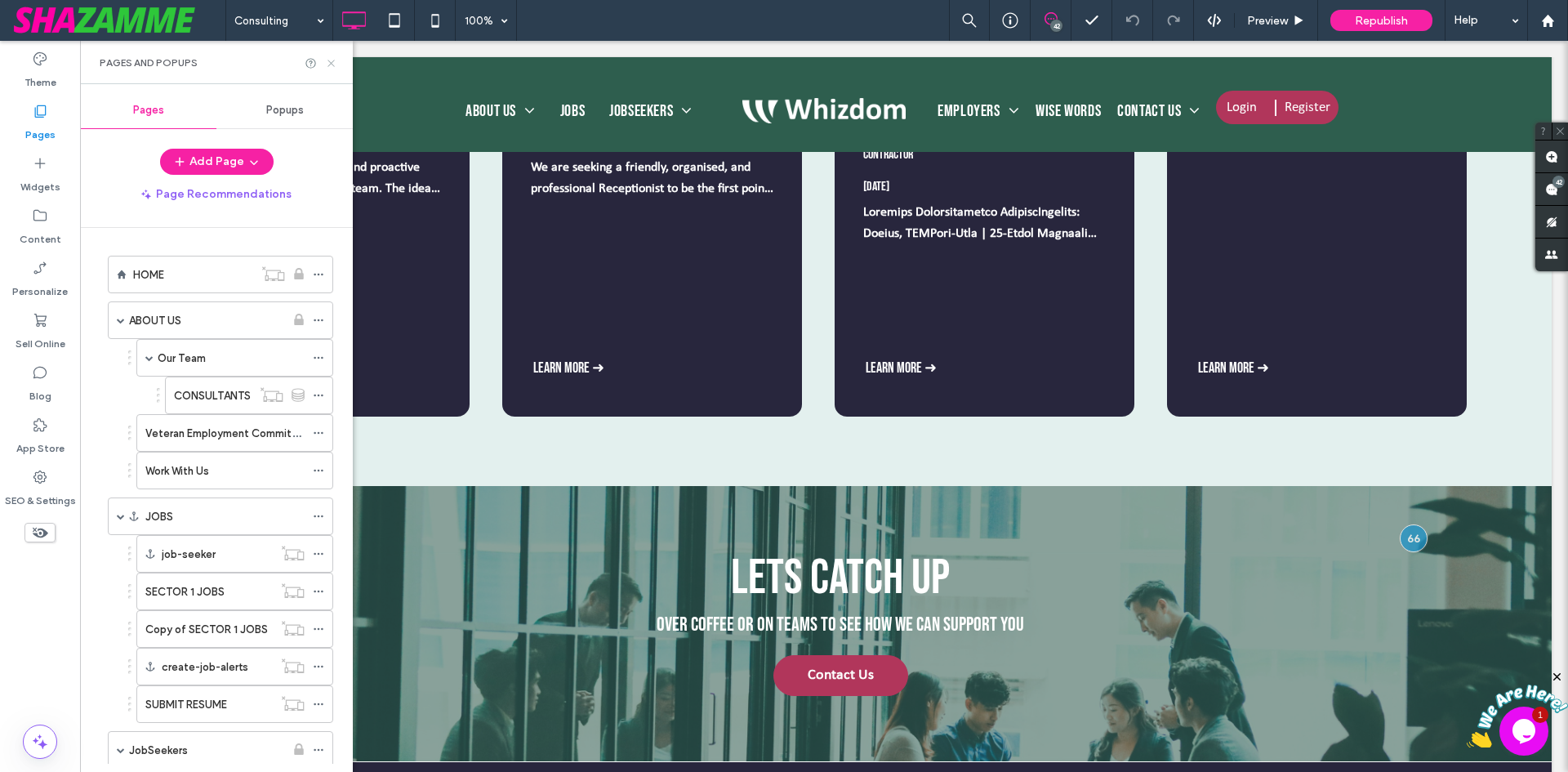
click at [334, 59] on use at bounding box center [330, 62] width 6 height 6
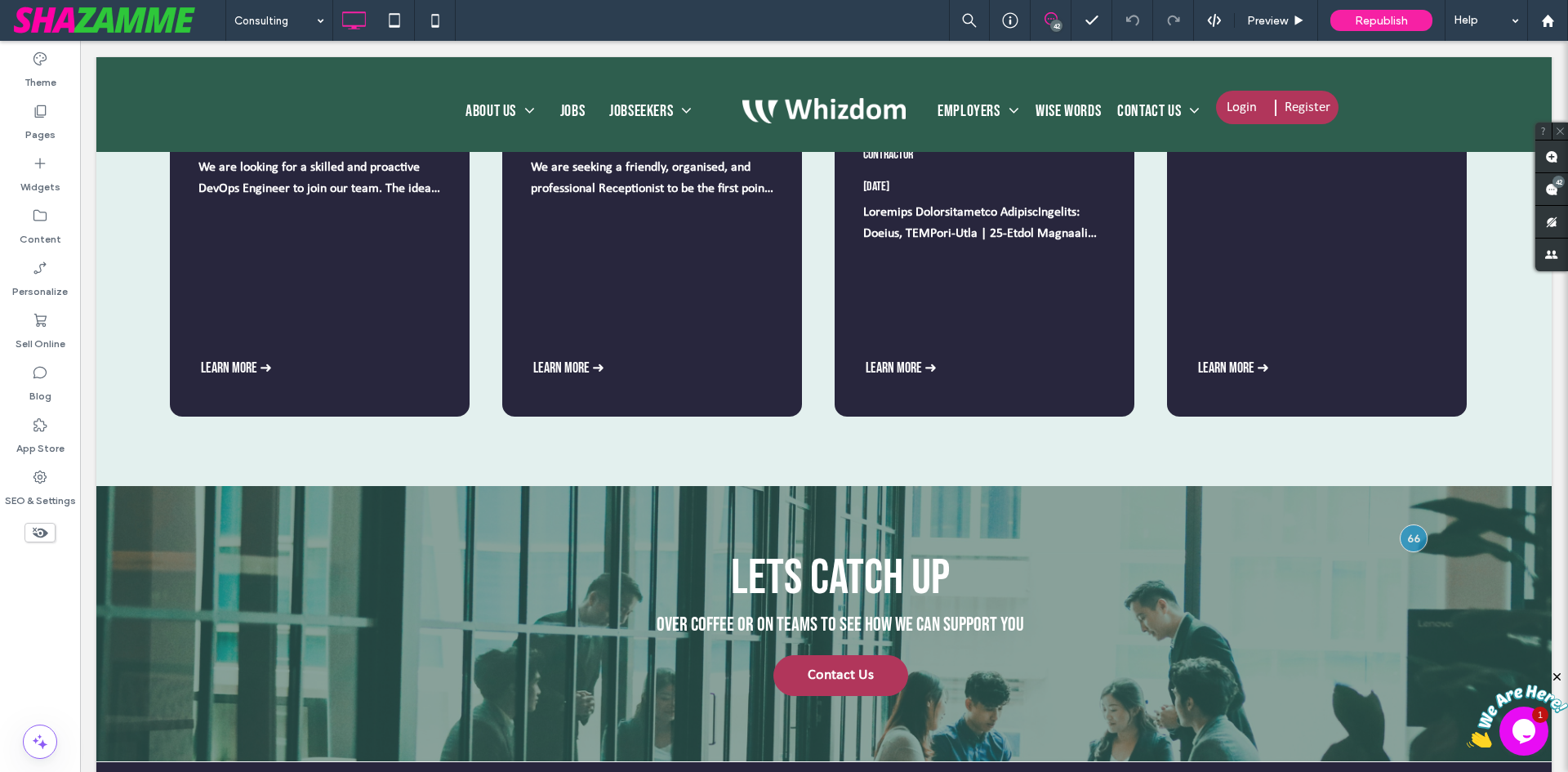
drag, startPoint x: 49, startPoint y: 492, endPoint x: 58, endPoint y: 560, distance: 68.6
click at [49, 492] on label "SEO & Settings" at bounding box center [41, 497] width 71 height 23
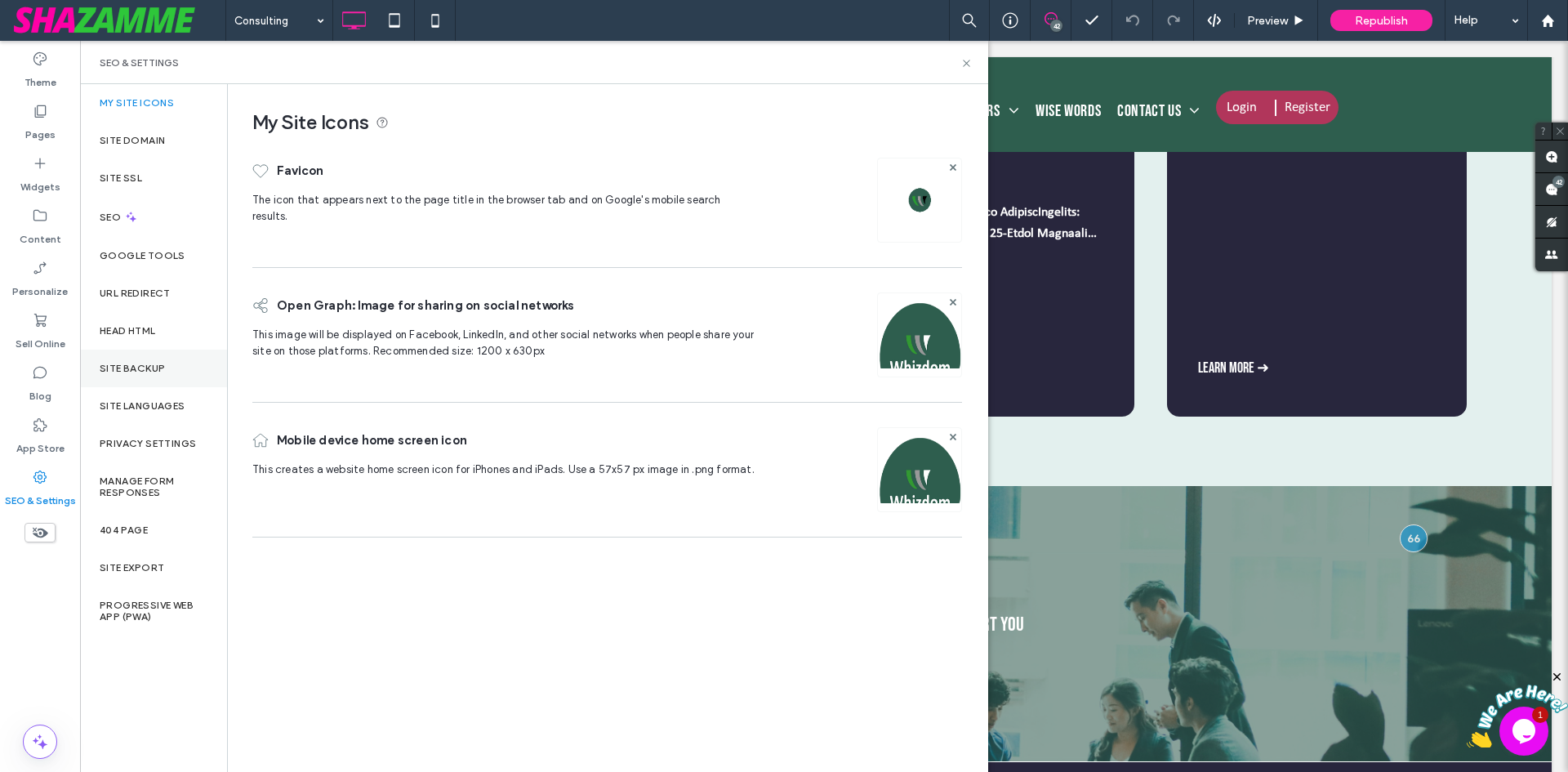
click at [135, 370] on label "Site Backup" at bounding box center [133, 368] width 65 height 11
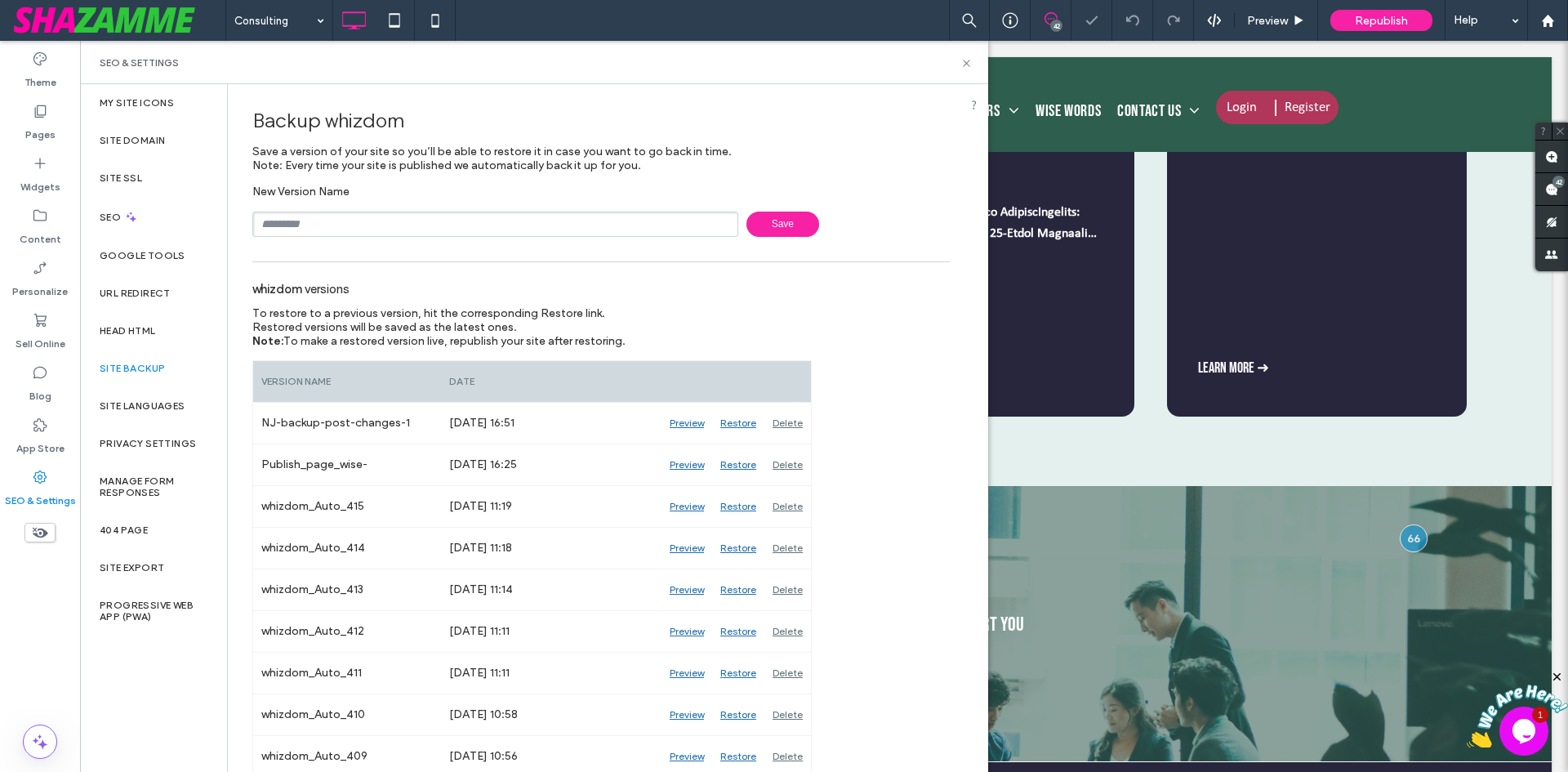
click at [389, 233] on input "text" at bounding box center [494, 224] width 486 height 26
click at [416, 225] on input "**********" at bounding box center [494, 224] width 486 height 26
type input "**********"
click at [753, 225] on span "Save" at bounding box center [783, 224] width 73 height 26
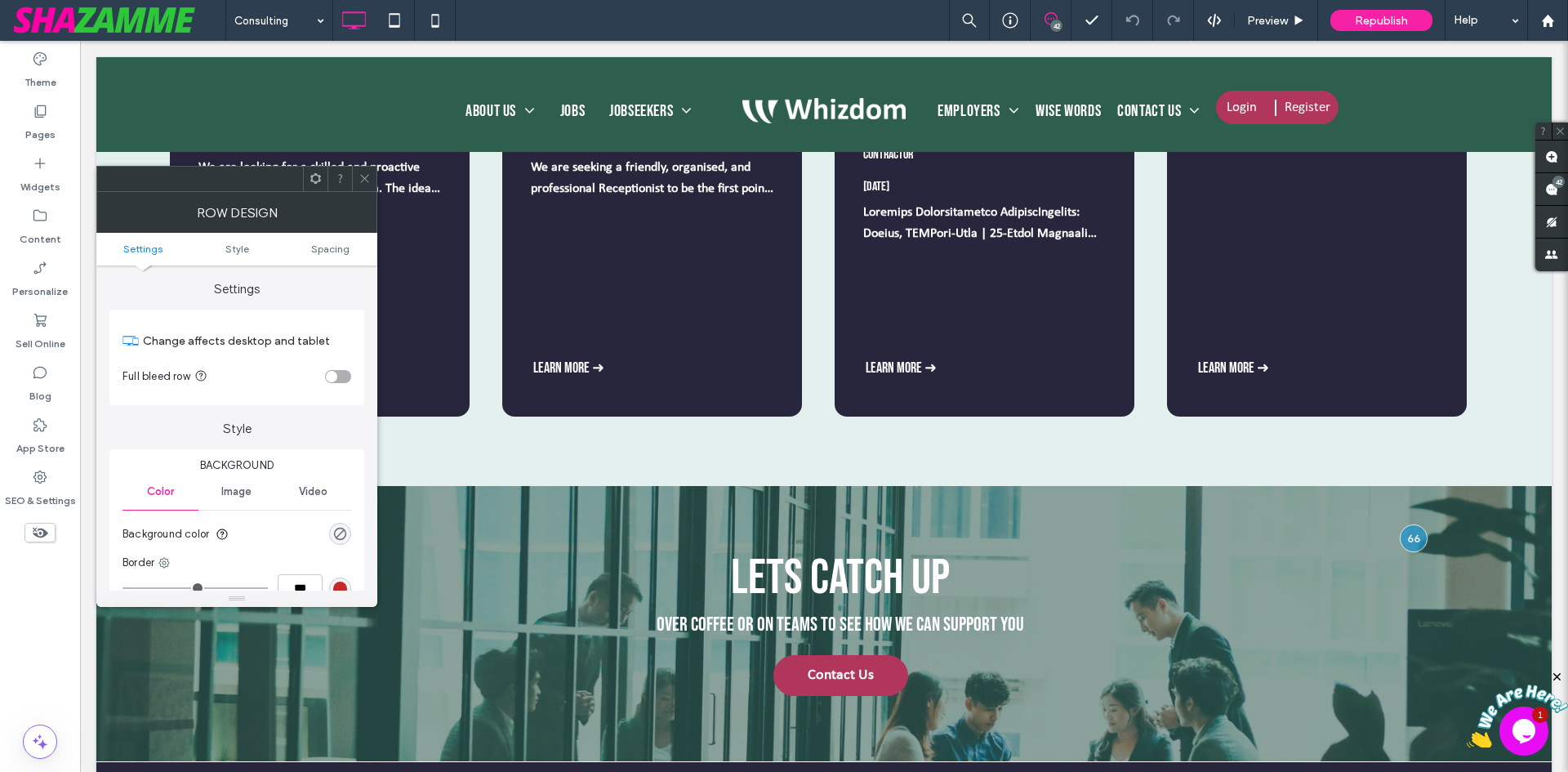
click at [363, 171] on span at bounding box center [364, 179] width 12 height 25
click at [368, 176] on icon at bounding box center [364, 179] width 12 height 12
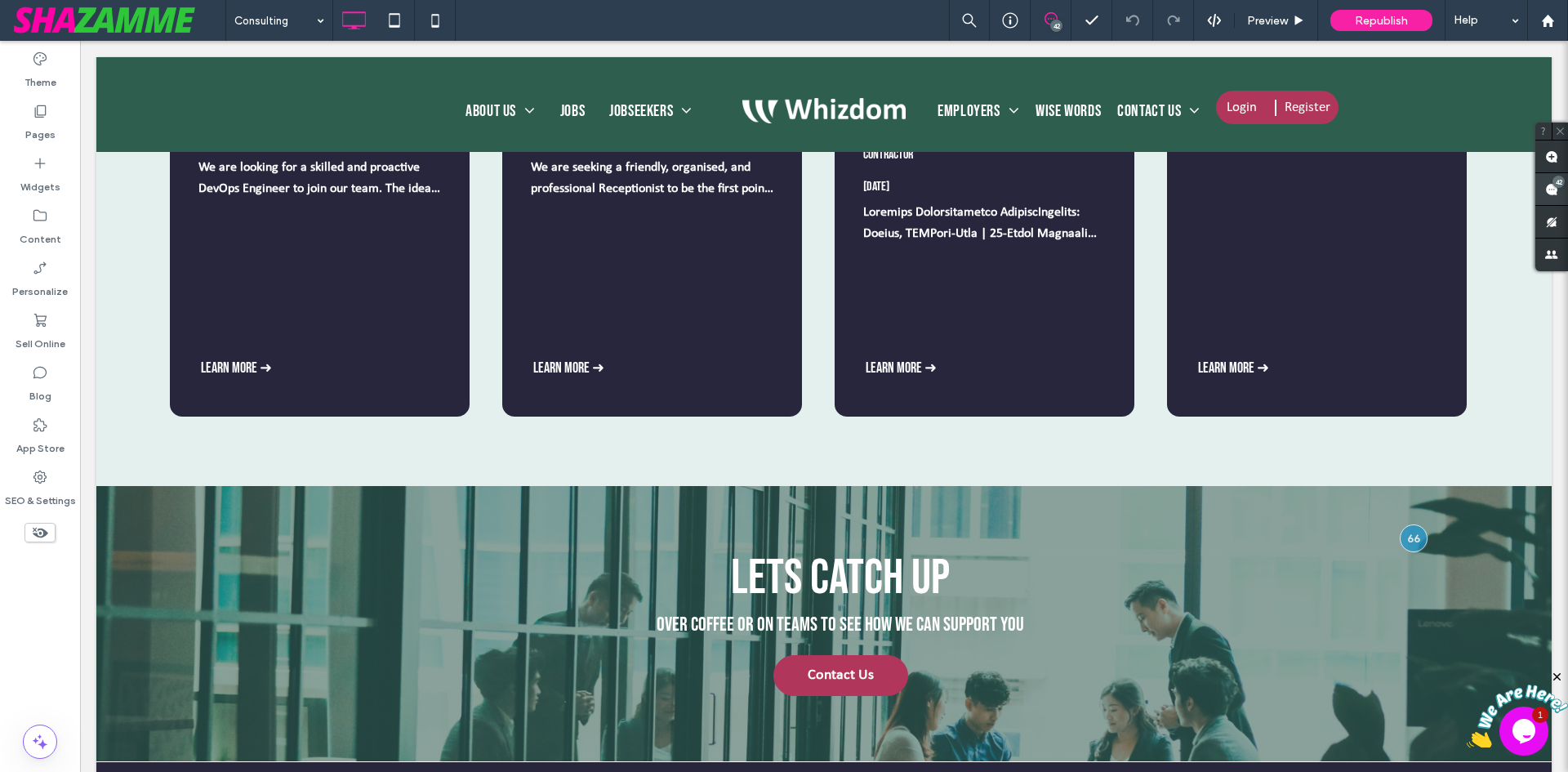
click at [1555, 201] on span at bounding box center [1551, 189] width 33 height 32
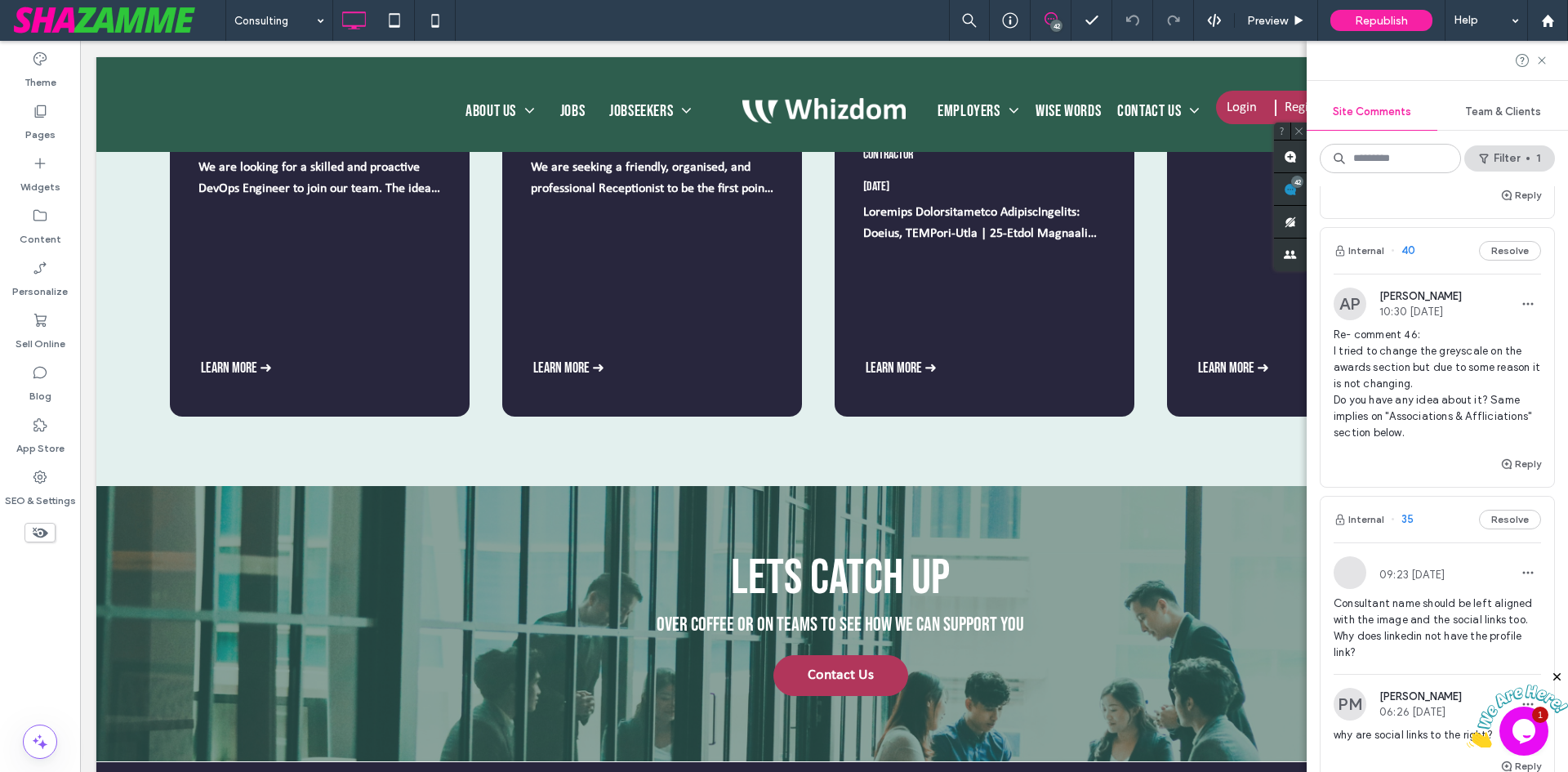
scroll to position [2613, 0]
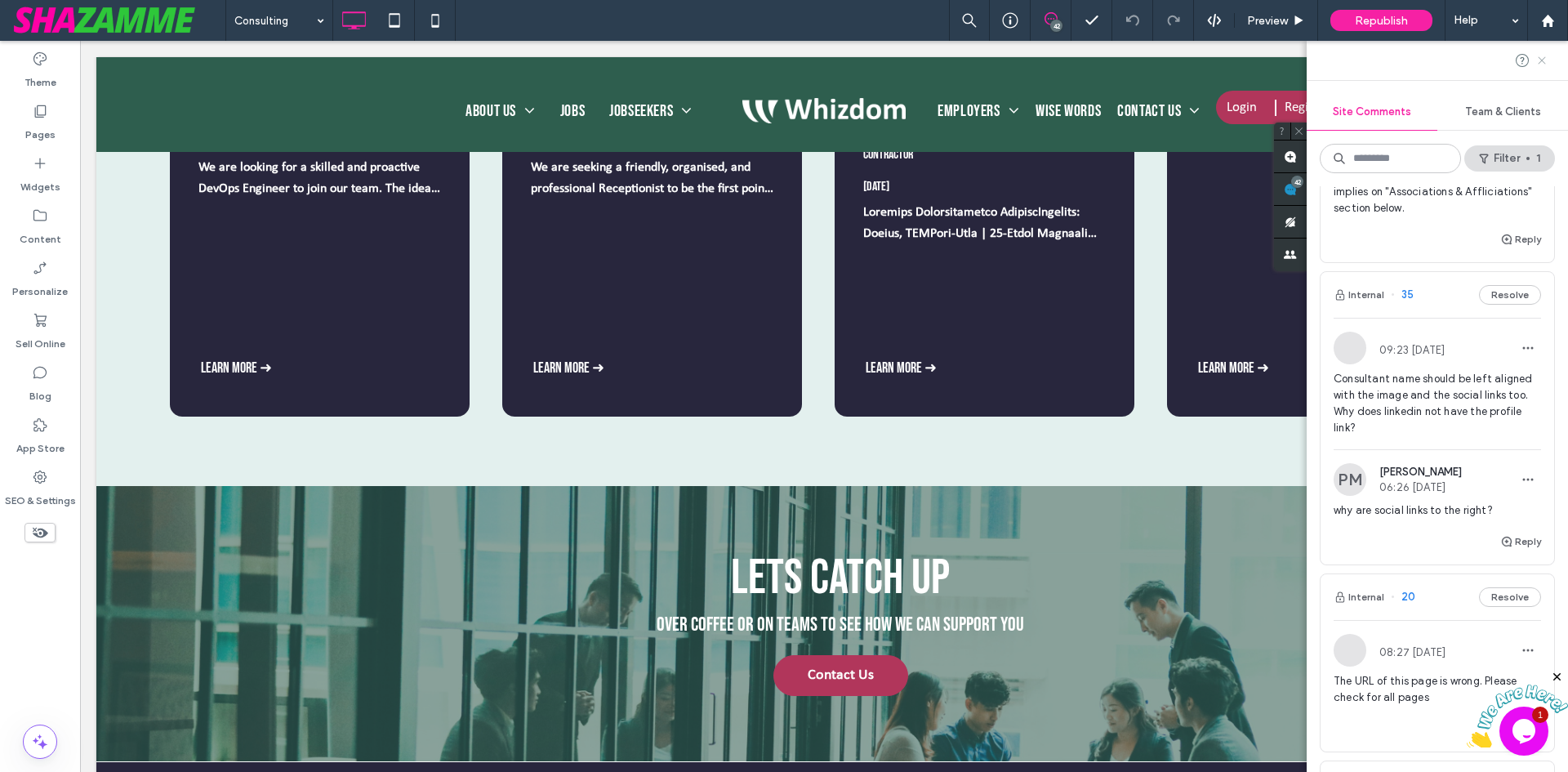
click at [1539, 56] on icon at bounding box center [1541, 60] width 13 height 13
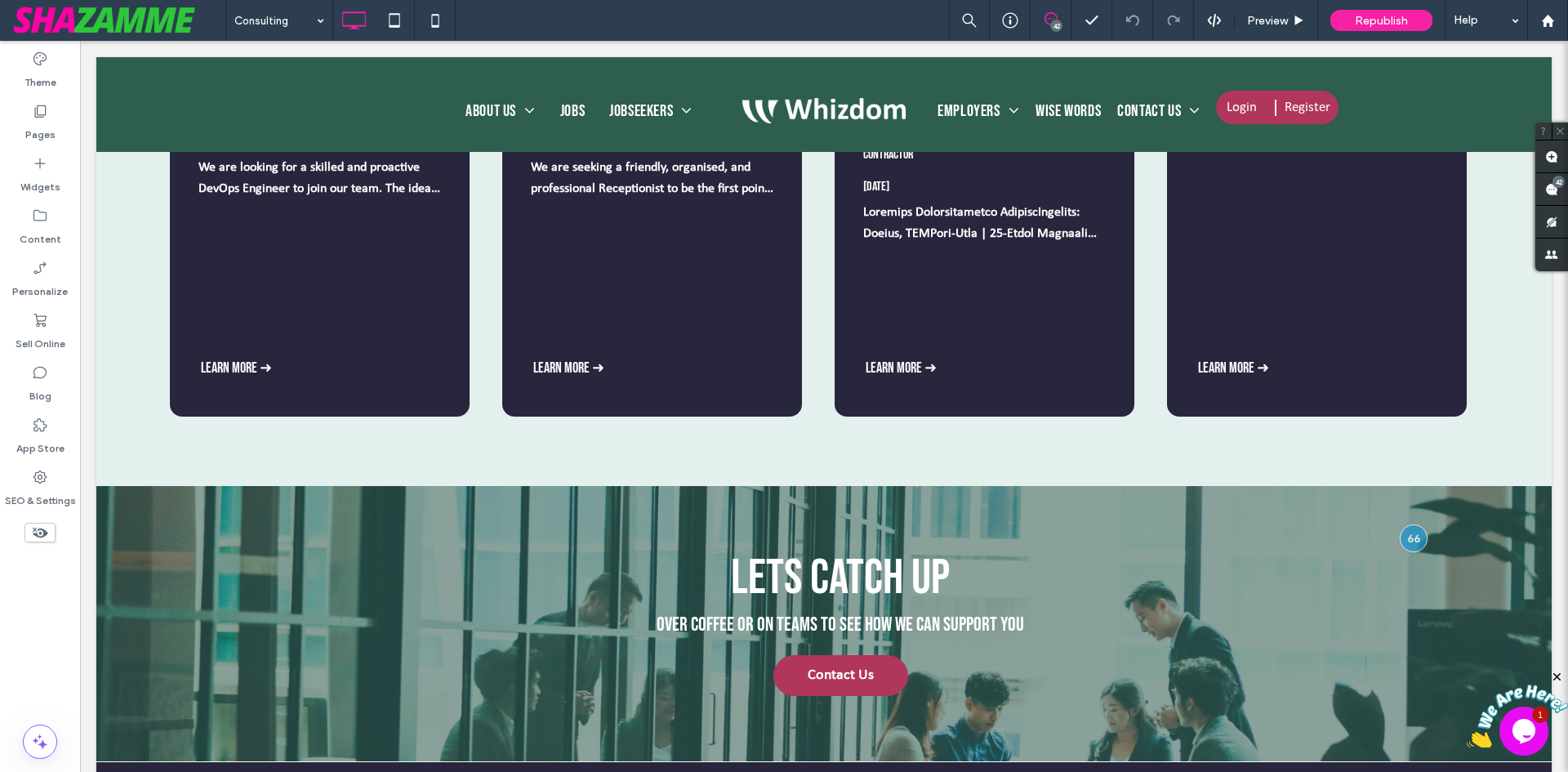
scroll to position [0, 0]
